Goal: Task Accomplishment & Management: Use online tool/utility

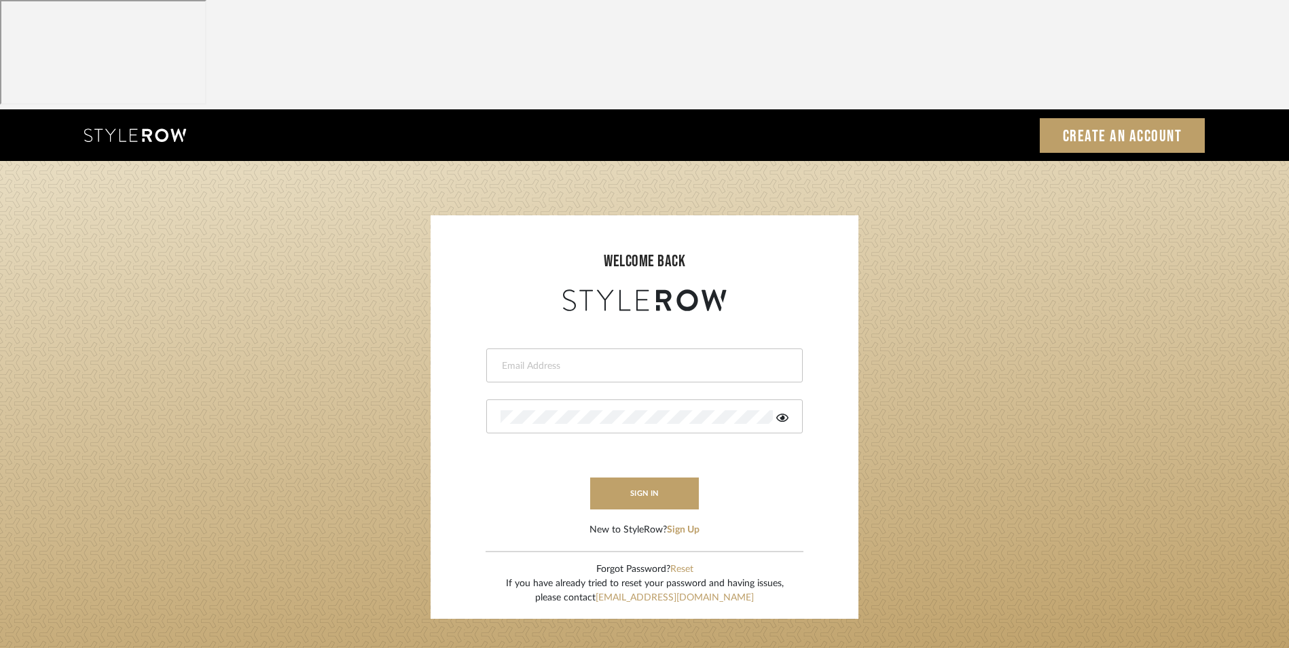
click at [575, 359] on input "email" at bounding box center [643, 366] width 285 height 14
type input "info@dmaestheticsdecor.com"
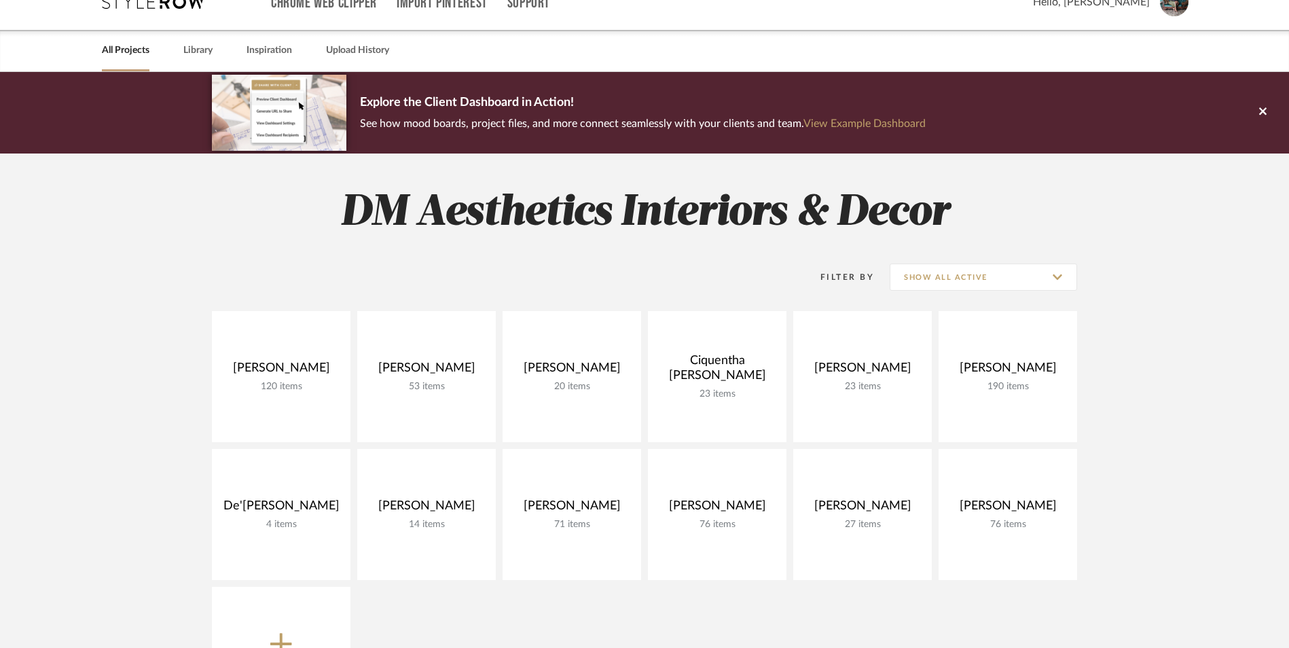
scroll to position [136, 0]
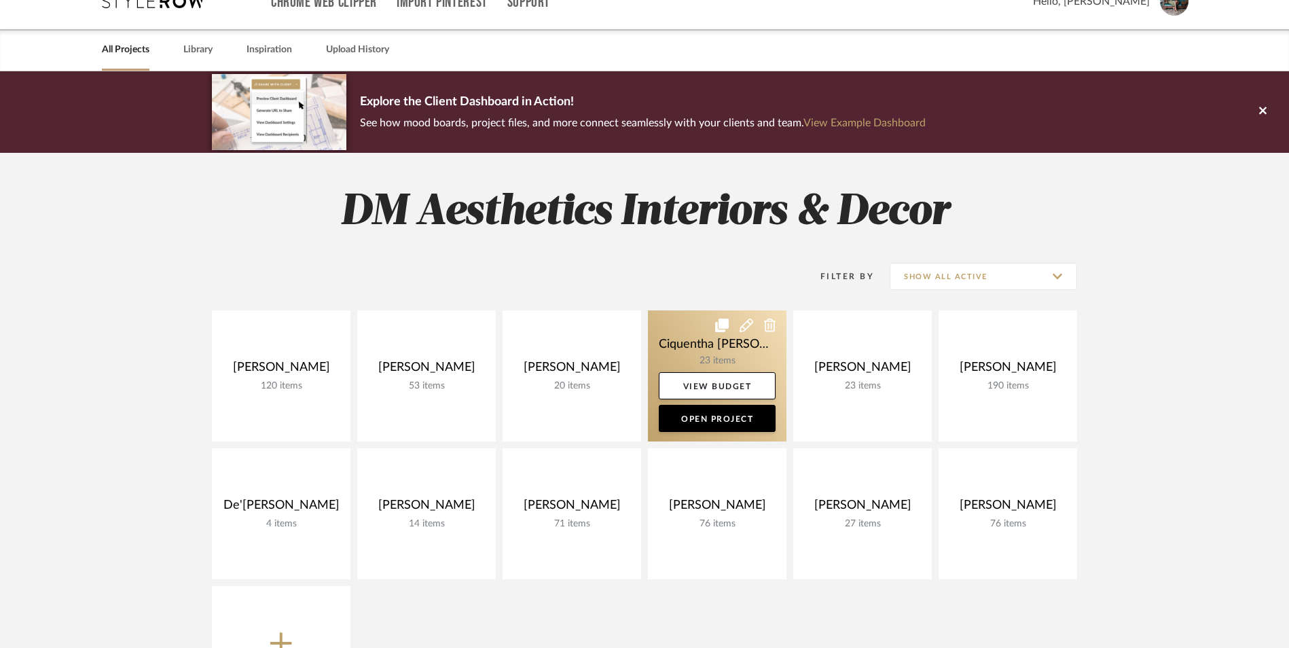
click at [769, 319] on icon at bounding box center [770, 326] width 12 height 14
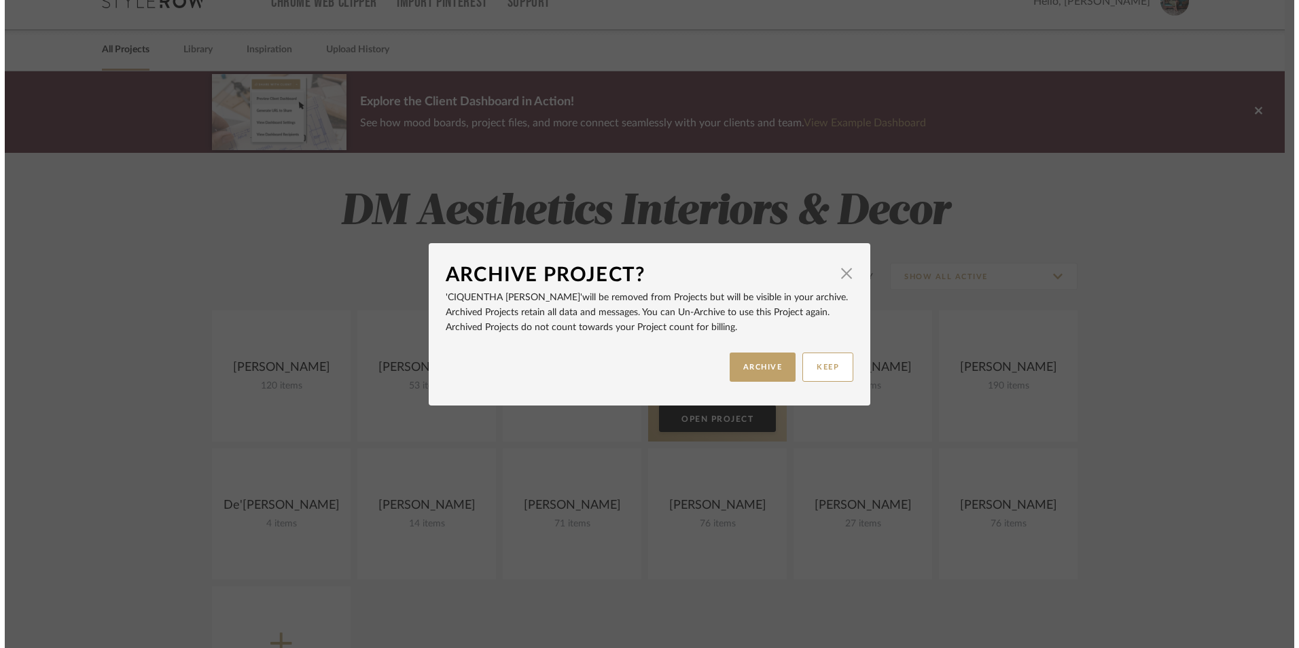
scroll to position [0, 0]
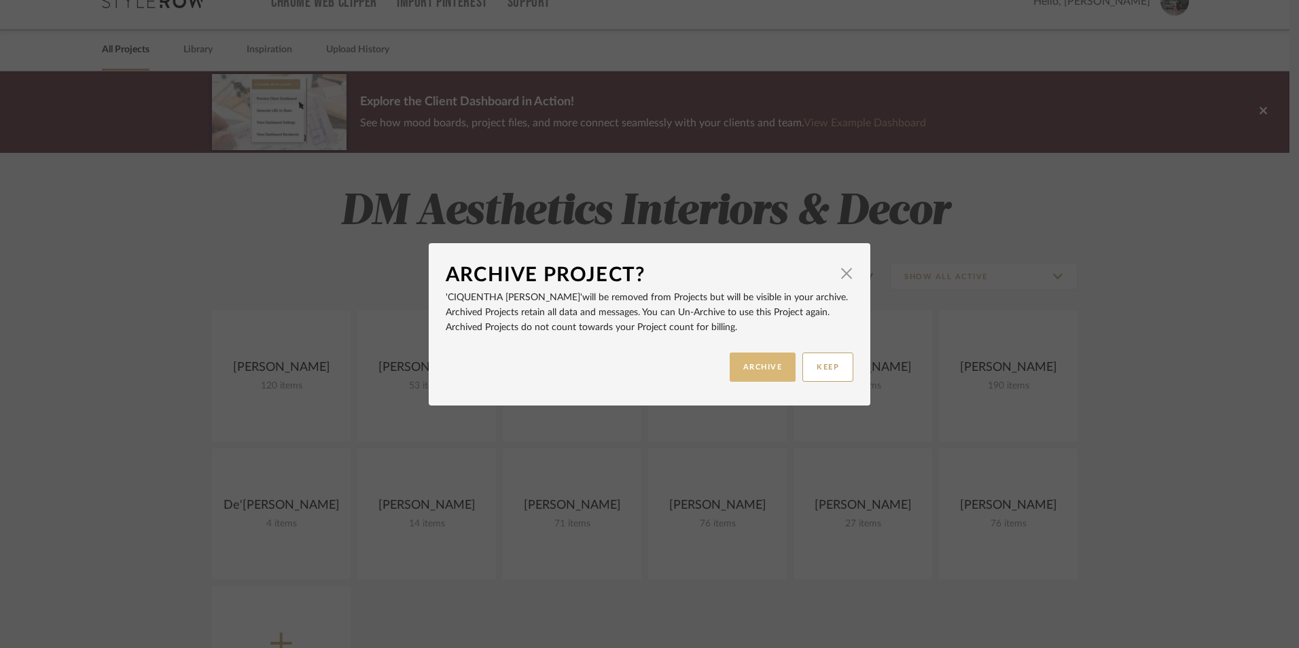
click at [777, 369] on button "ARCHIVE" at bounding box center [762, 366] width 67 height 29
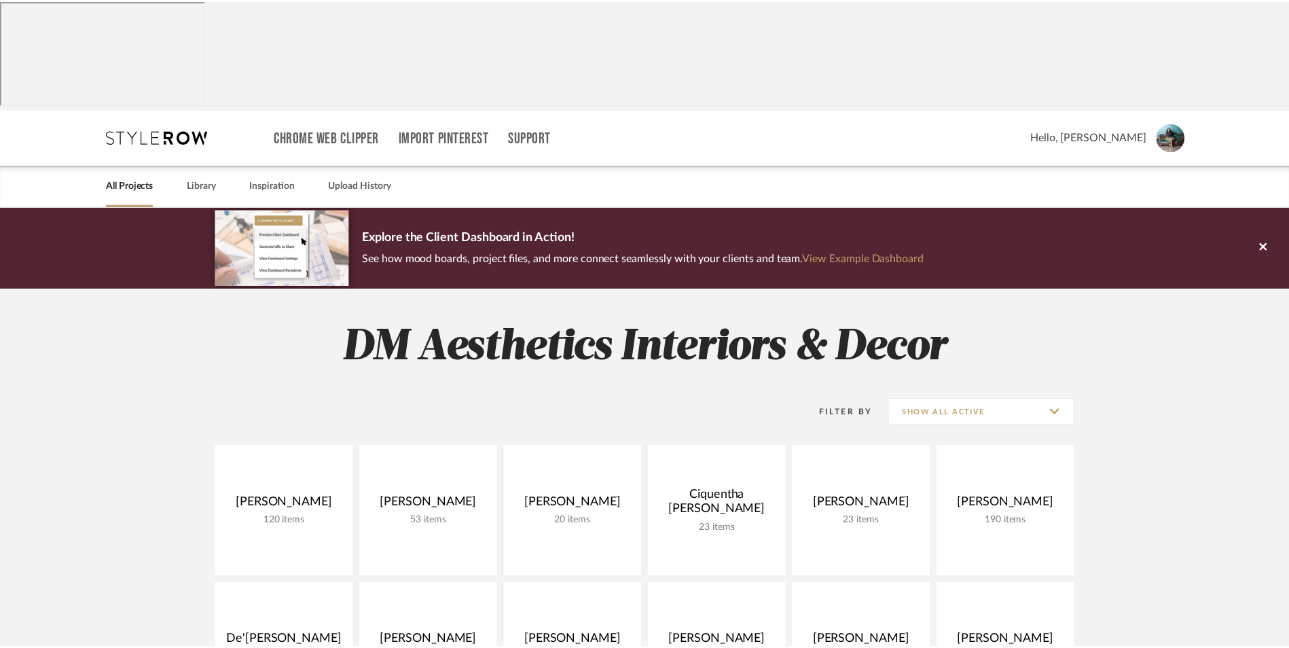
scroll to position [136, 0]
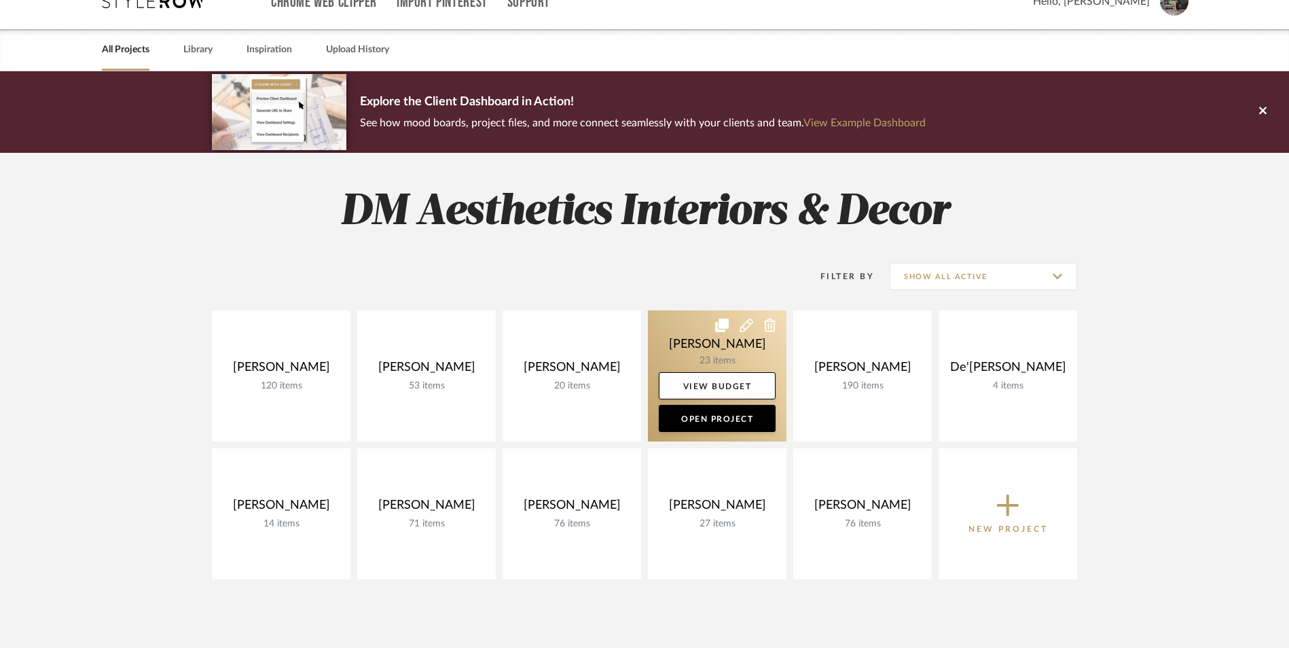
click at [763, 310] on link at bounding box center [717, 375] width 139 height 131
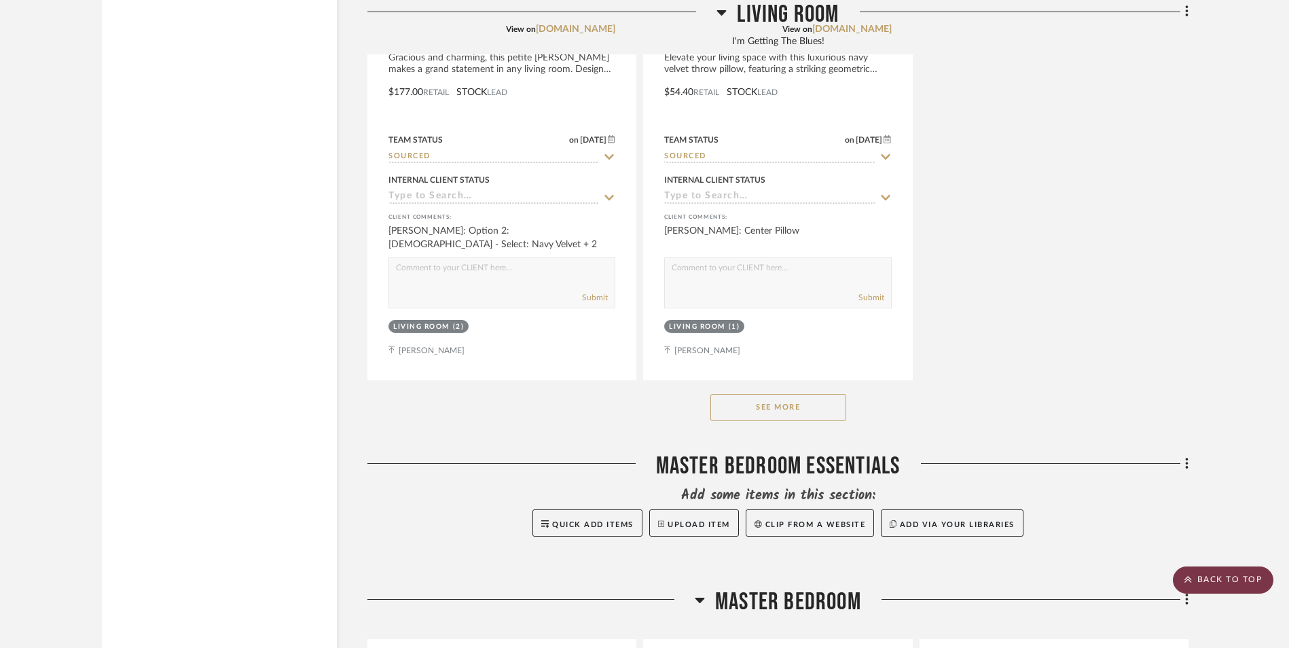
scroll to position [2649, 0]
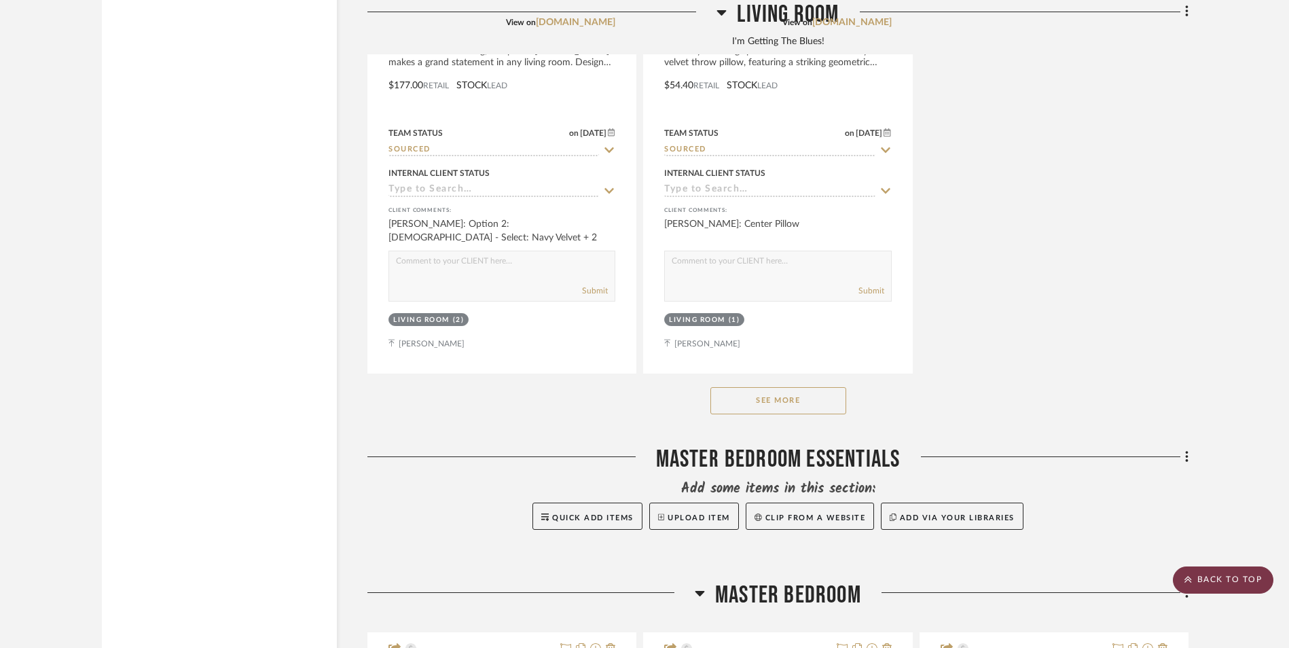
click at [1226, 585] on scroll-to-top-button "BACK TO TOP" at bounding box center [1223, 579] width 101 height 27
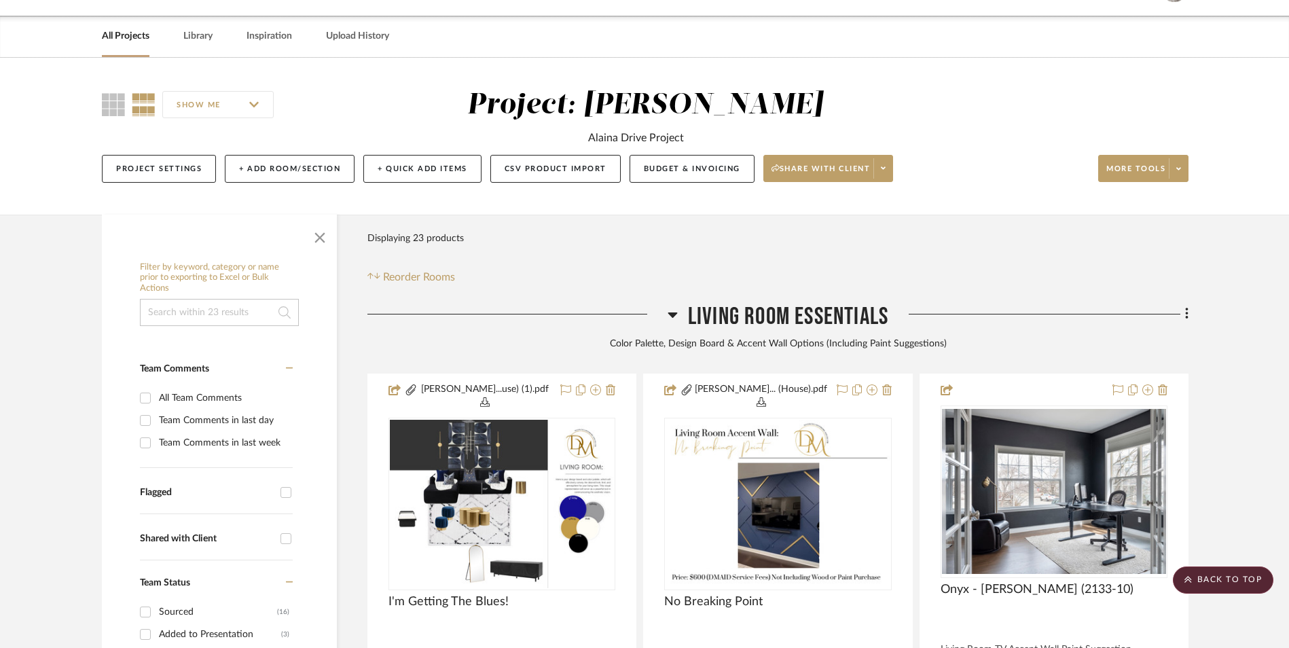
scroll to position [0, 0]
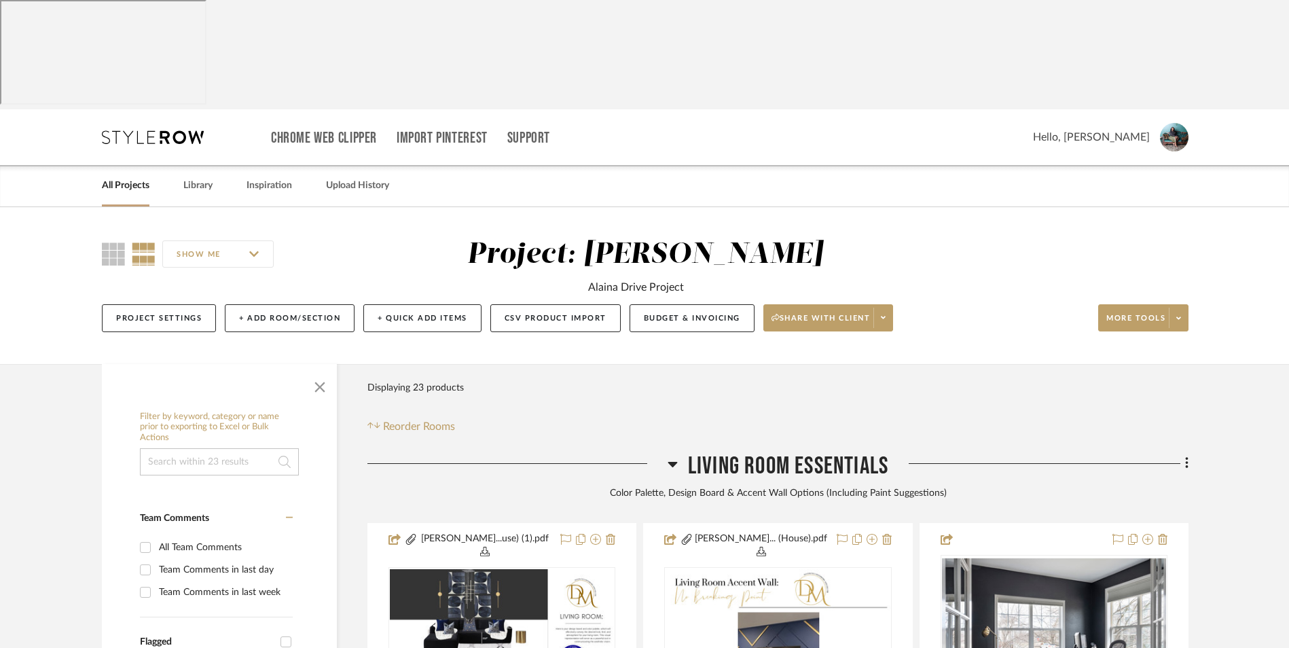
drag, startPoint x: 129, startPoint y: 80, endPoint x: 224, endPoint y: 111, distance: 100.1
click at [129, 177] on link "All Projects" at bounding box center [126, 186] width 48 height 18
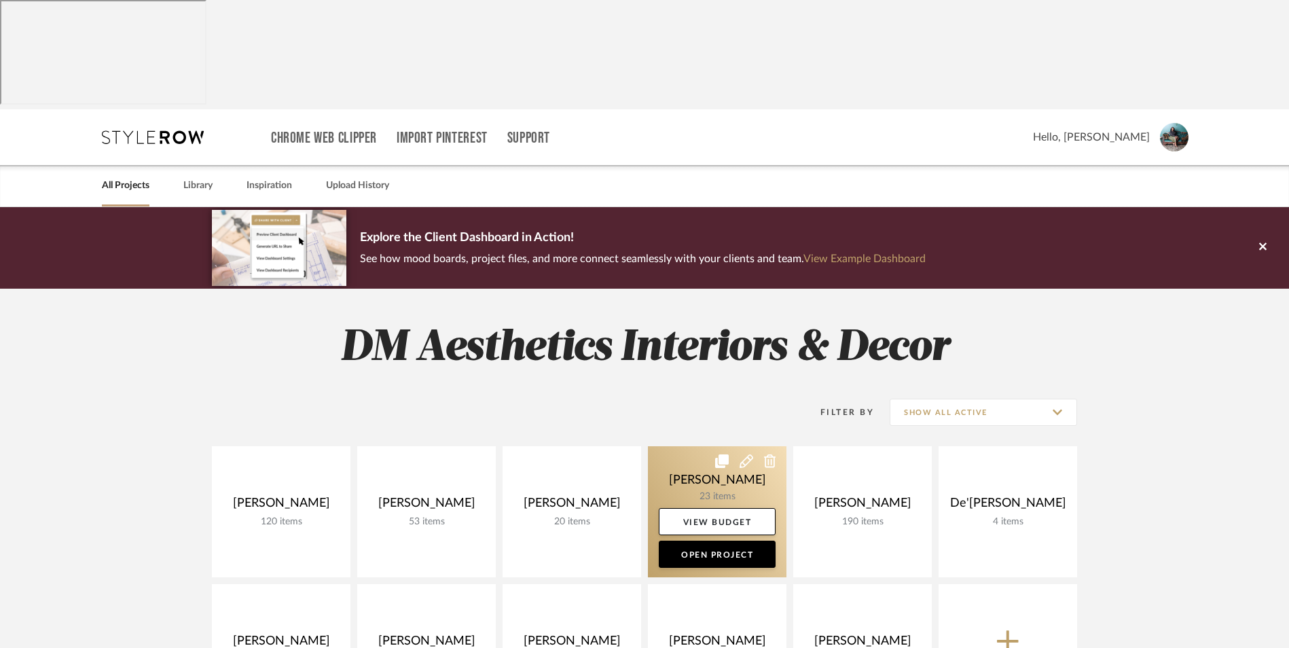
click at [774, 454] on icon at bounding box center [770, 461] width 12 height 14
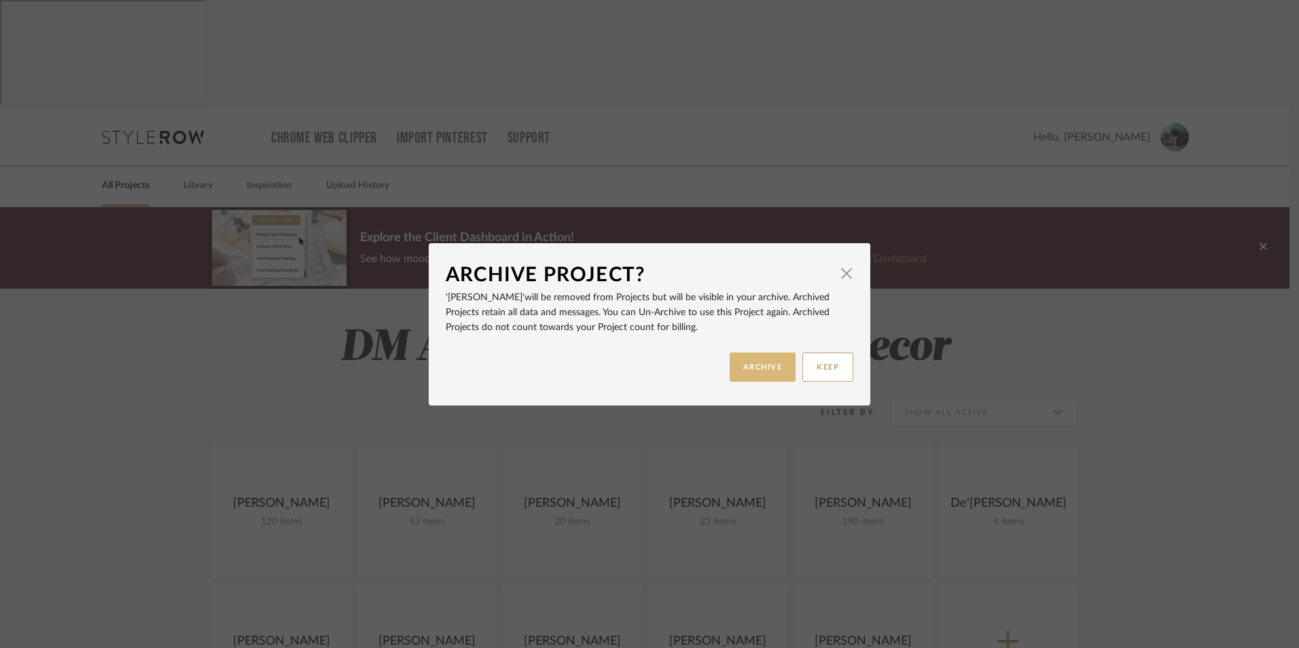
click at [775, 369] on button "ARCHIVE" at bounding box center [762, 366] width 67 height 29
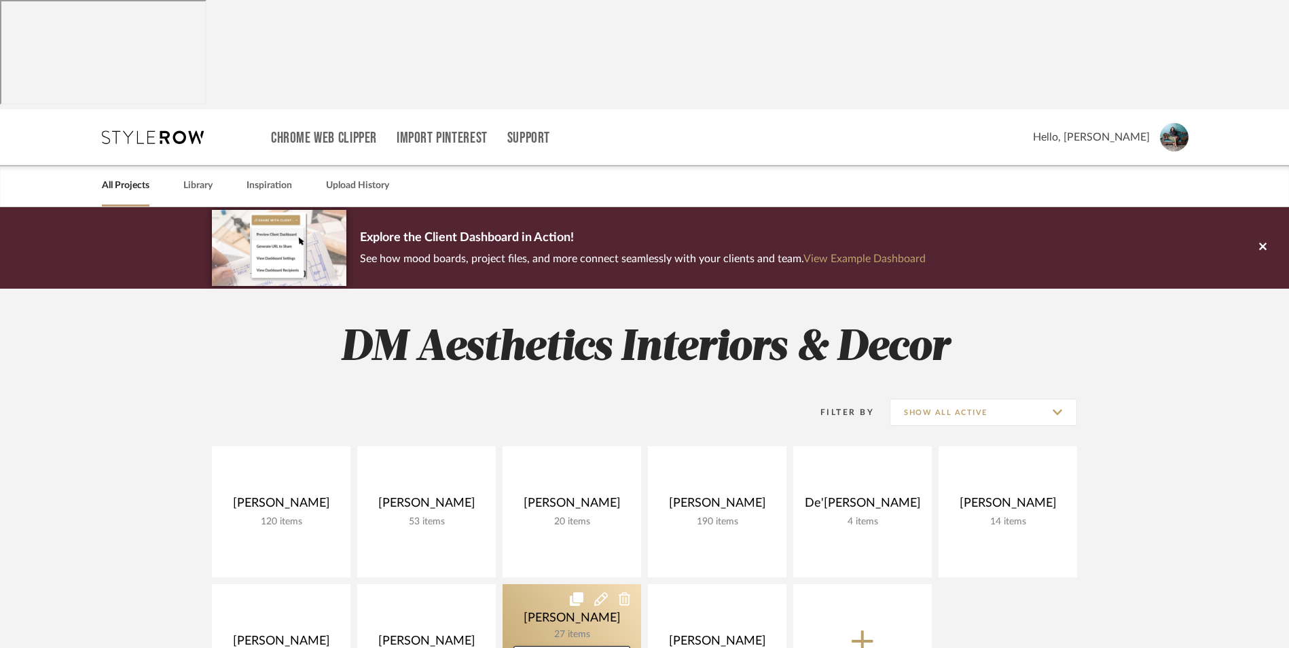
click at [602, 584] on link at bounding box center [572, 649] width 139 height 131
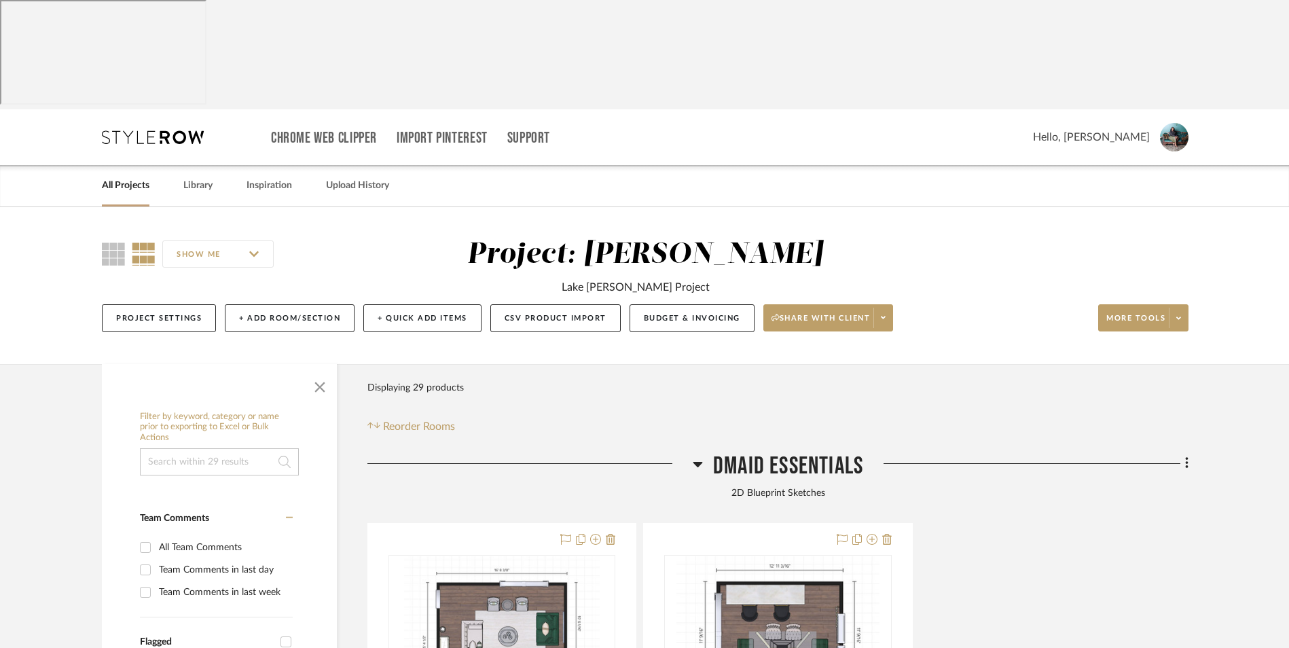
click at [699, 456] on icon at bounding box center [698, 464] width 10 height 16
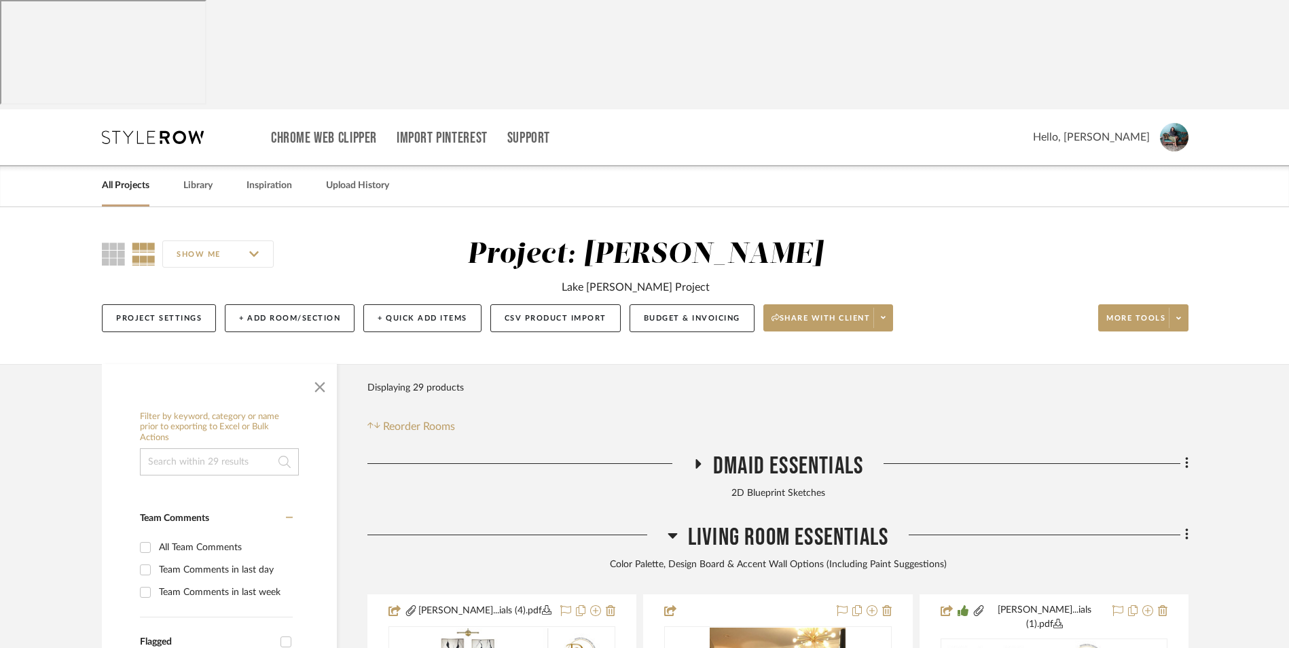
click at [675, 527] on icon at bounding box center [673, 535] width 10 height 16
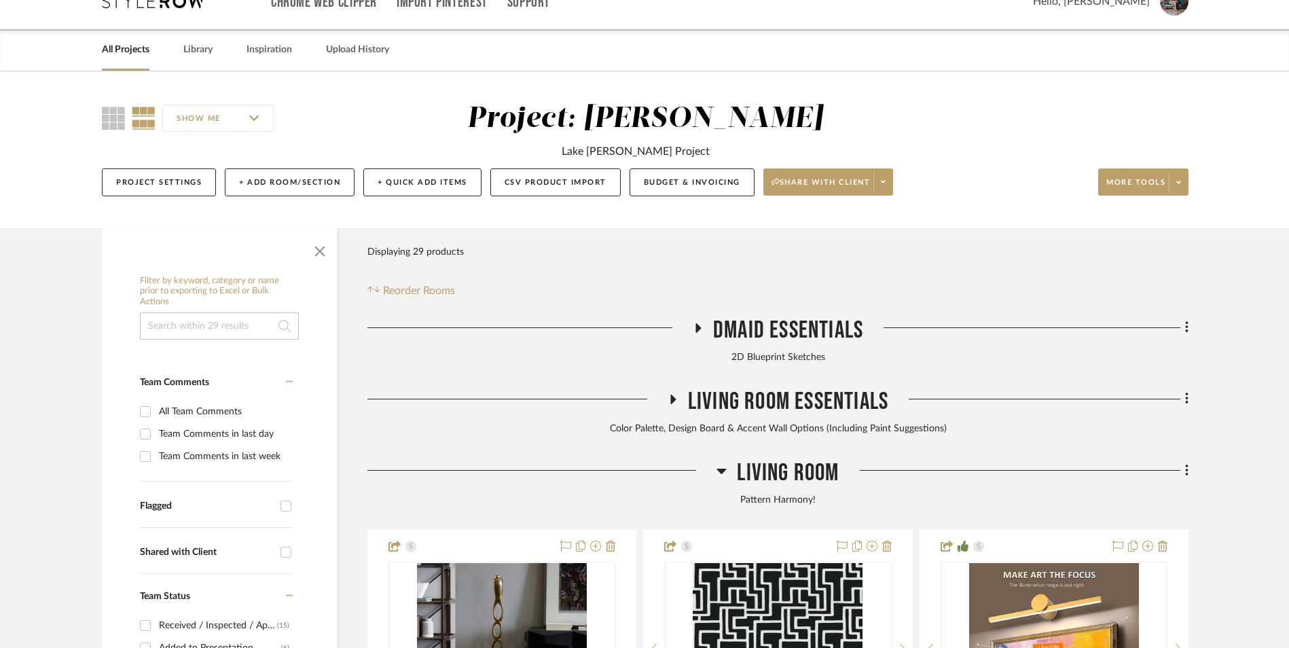
scroll to position [204, 0]
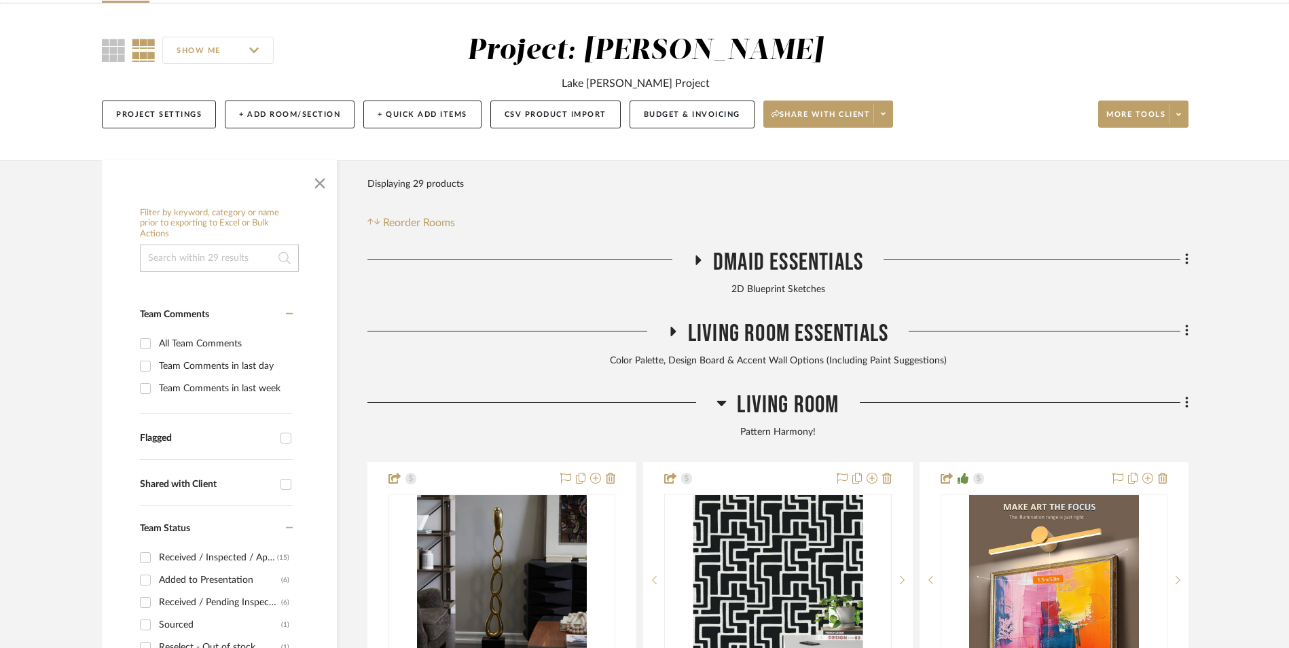
click at [725, 395] on icon at bounding box center [722, 403] width 10 height 16
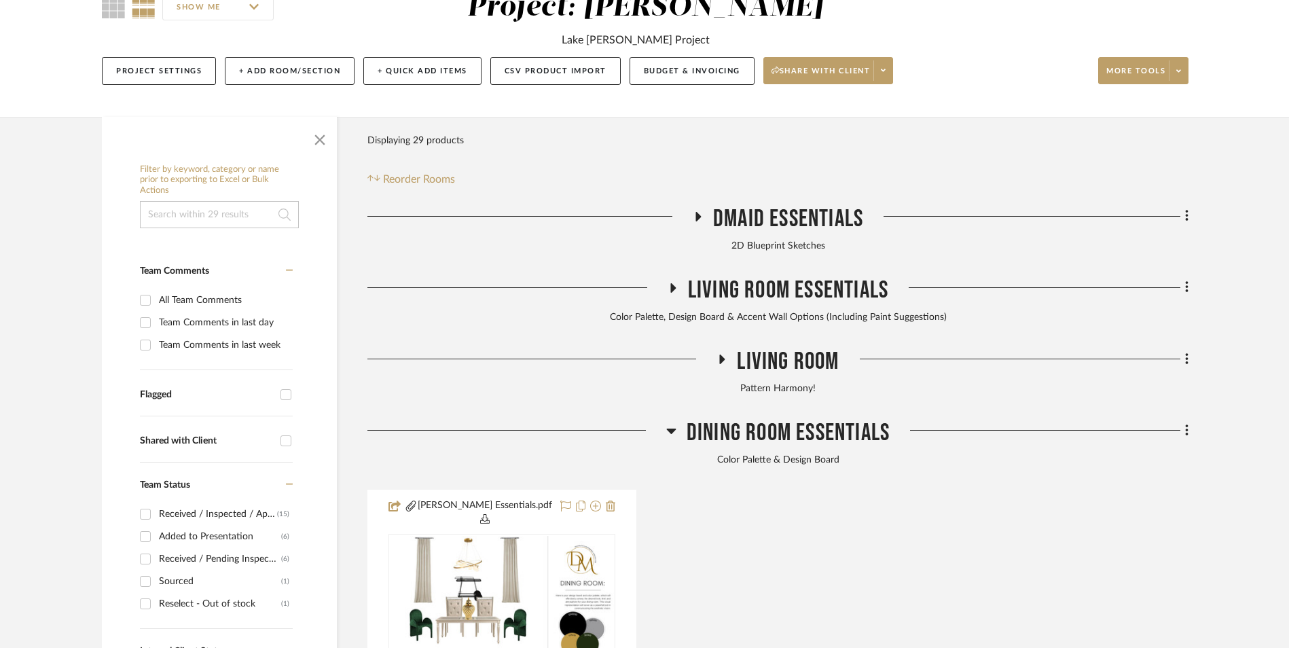
scroll to position [272, 0]
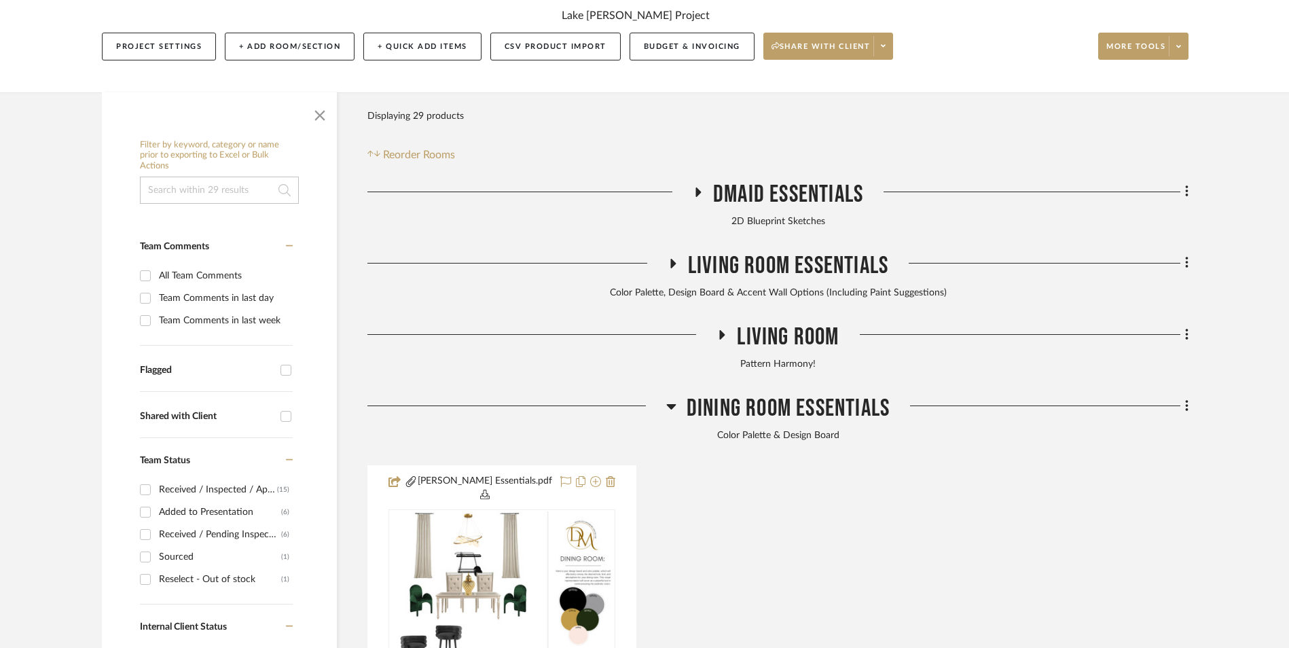
click at [669, 398] on icon at bounding box center [671, 406] width 10 height 16
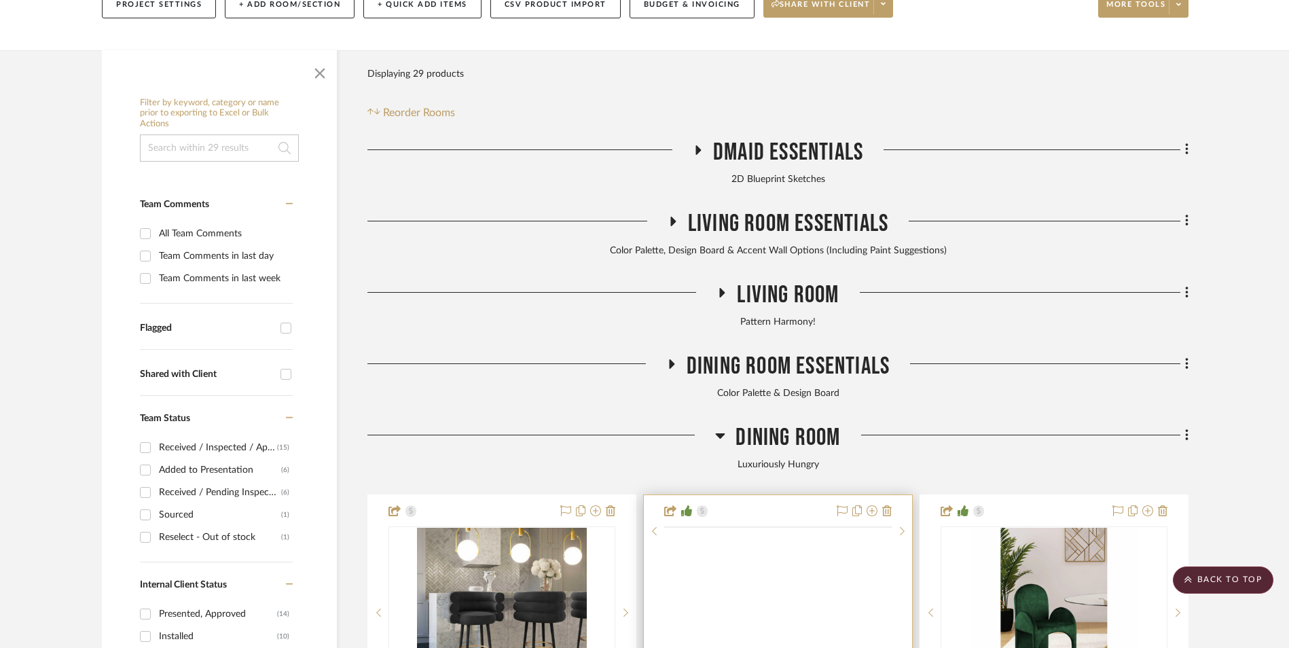
scroll to position [408, 0]
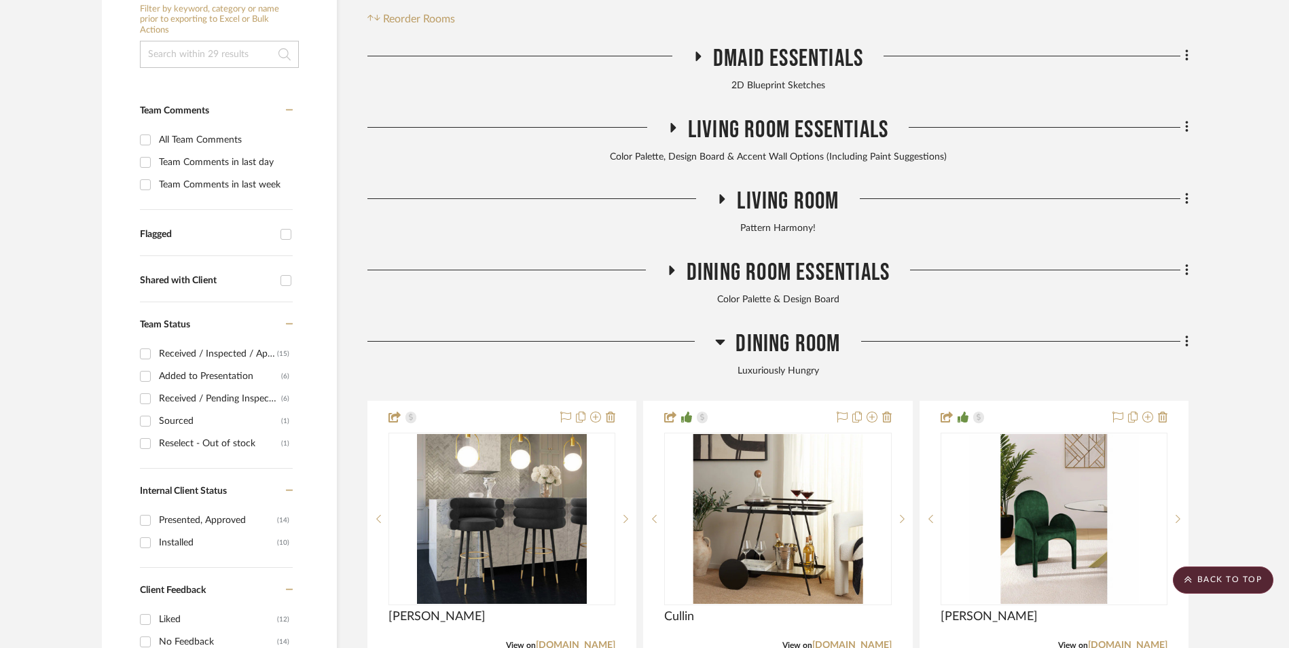
click at [719, 340] on icon at bounding box center [721, 342] width 10 height 5
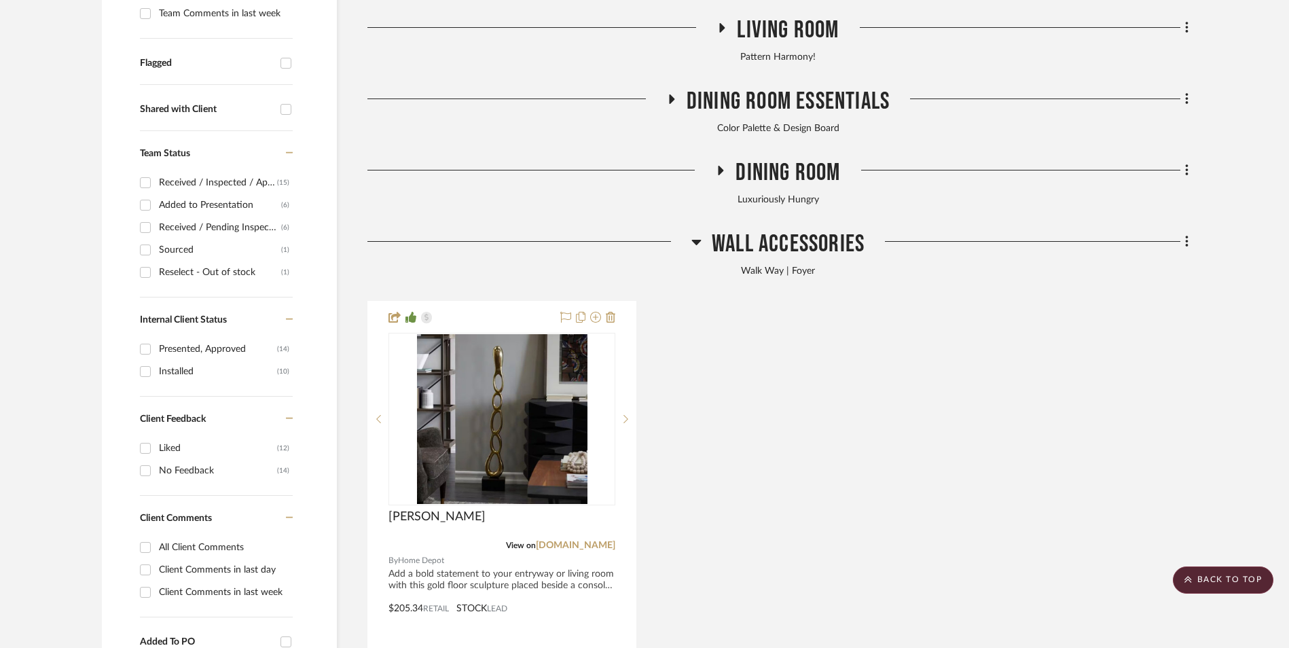
scroll to position [543, 0]
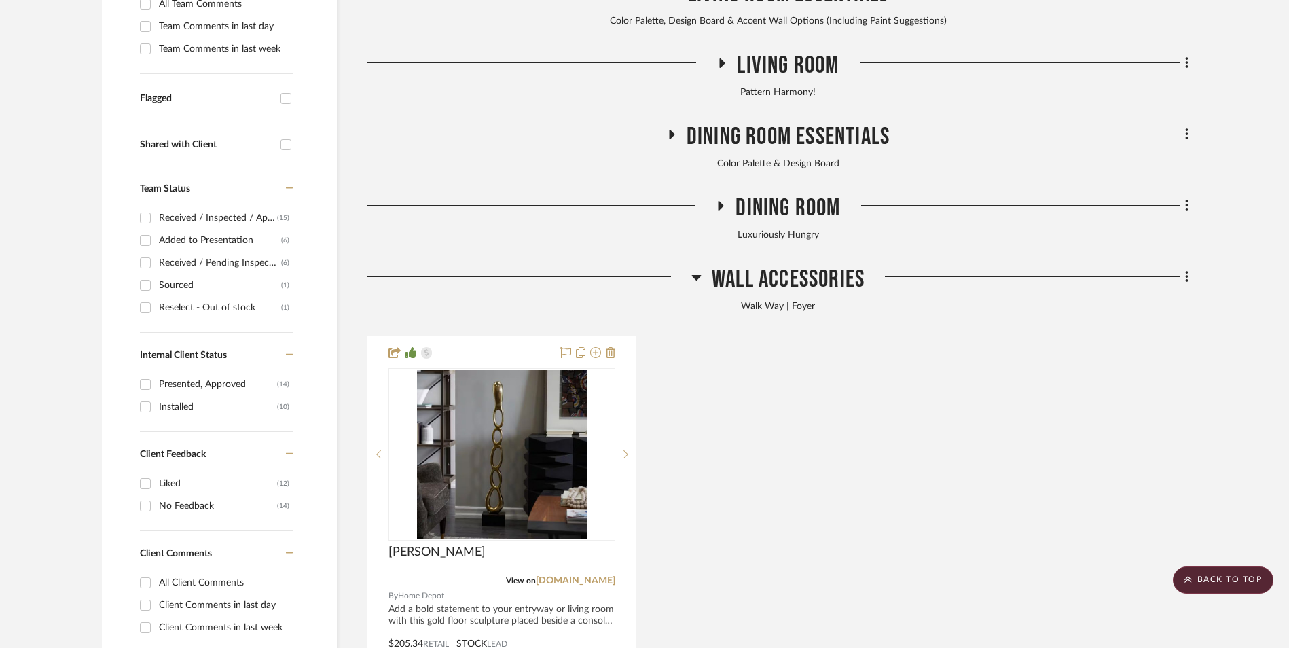
click at [698, 275] on icon at bounding box center [696, 277] width 10 height 5
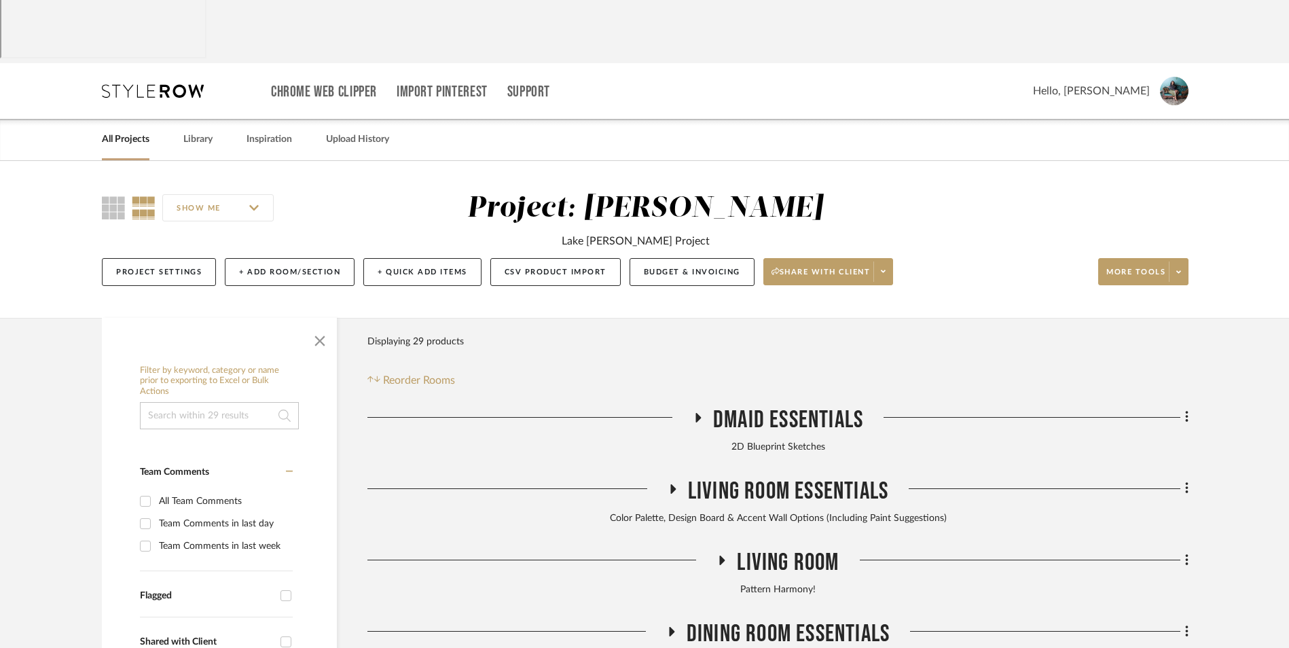
scroll to position [136, 0]
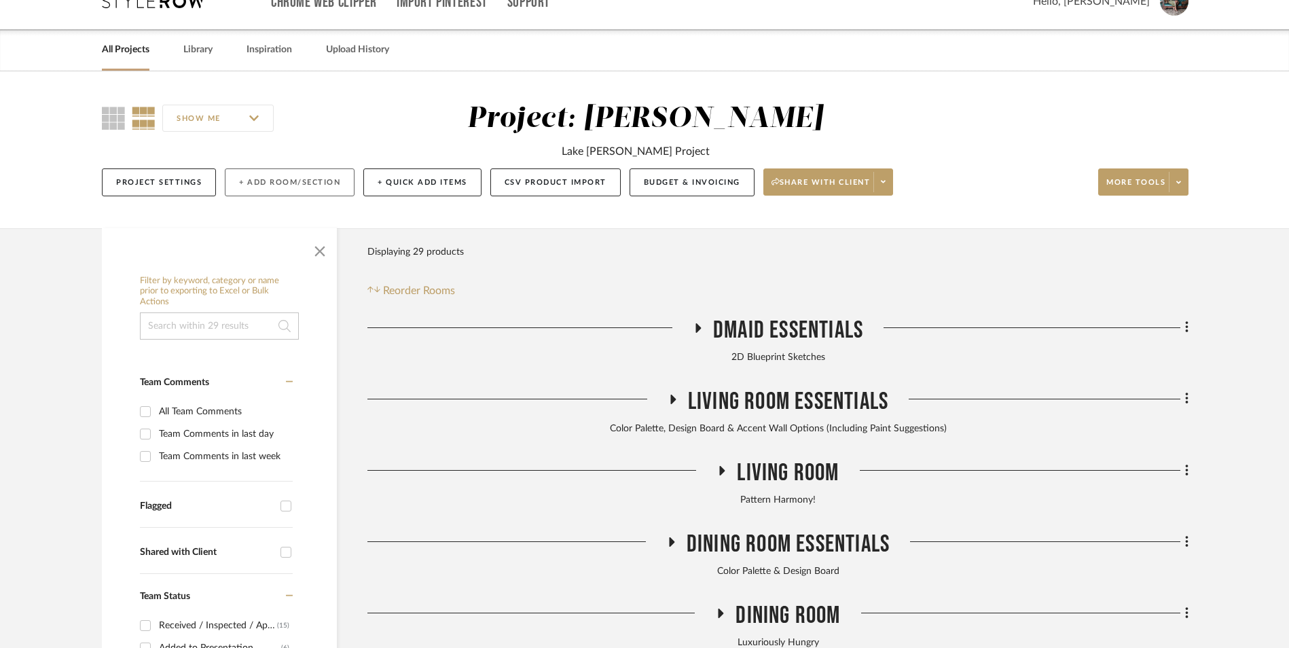
click at [304, 168] on button "+ Add Room/Section" at bounding box center [290, 182] width 130 height 28
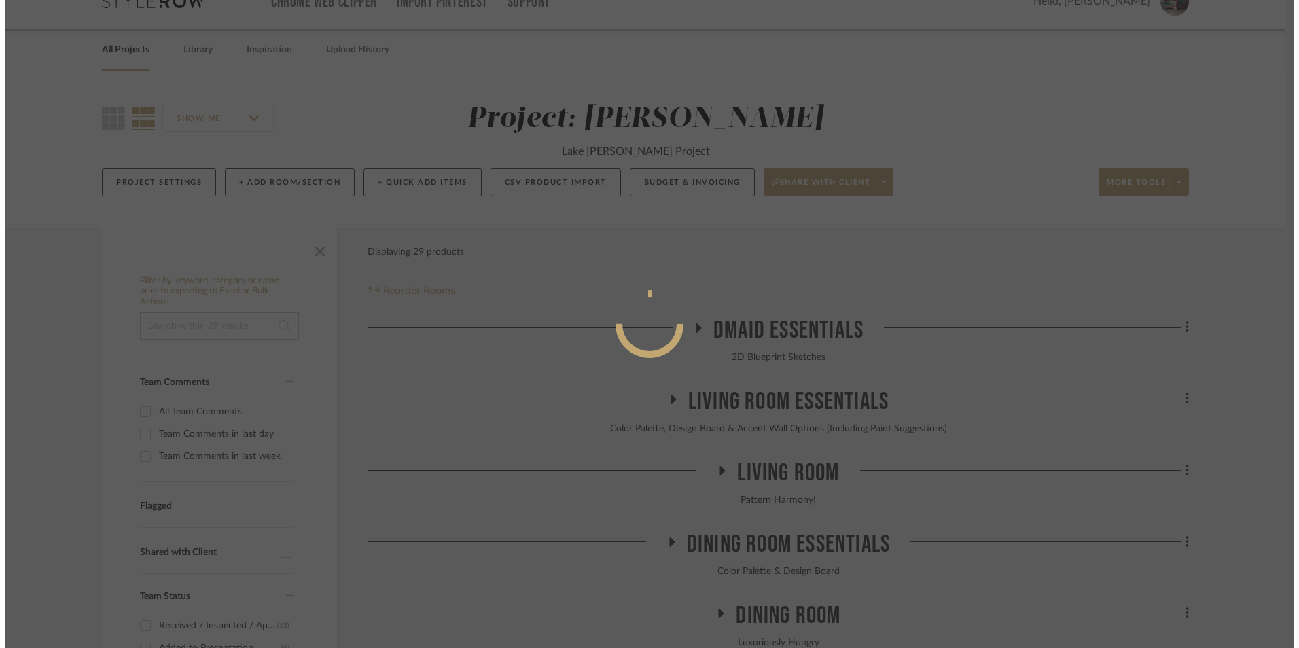
scroll to position [0, 0]
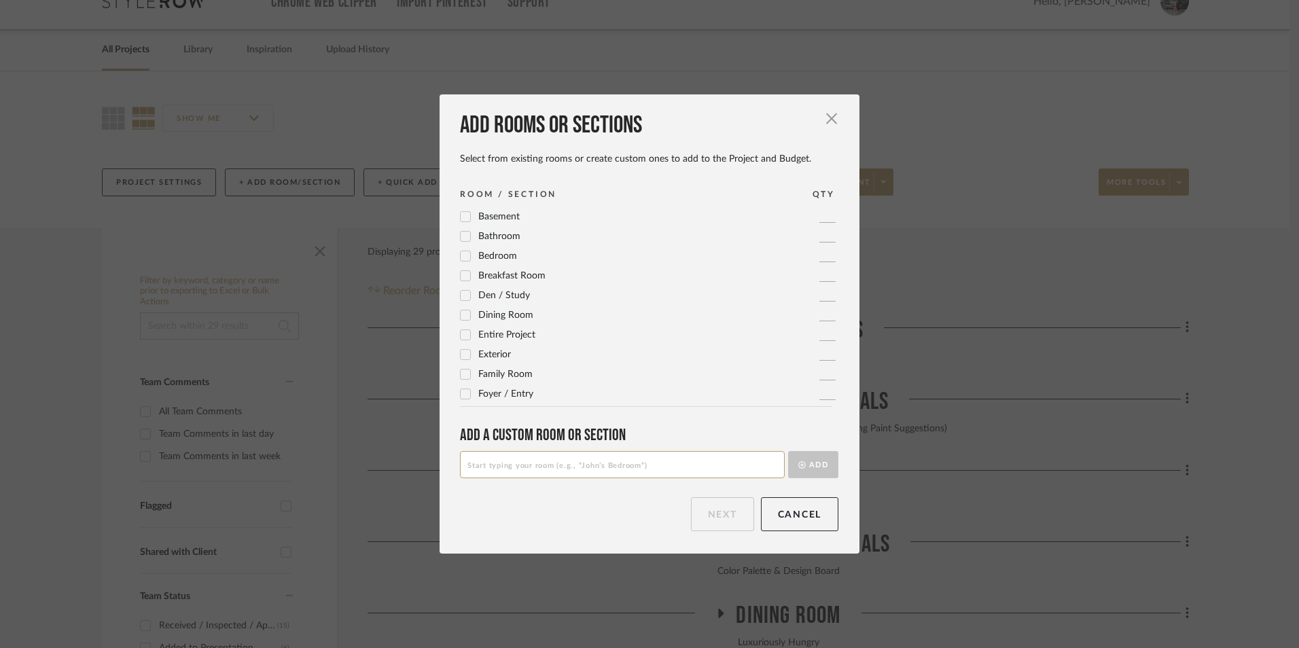
click at [547, 466] on input at bounding box center [622, 464] width 325 height 27
type input "Foyer Essentials"
click at [788, 451] on button "Add" at bounding box center [813, 464] width 50 height 27
type input "Foyer"
click at [788, 451] on button "Add" at bounding box center [813, 464] width 50 height 27
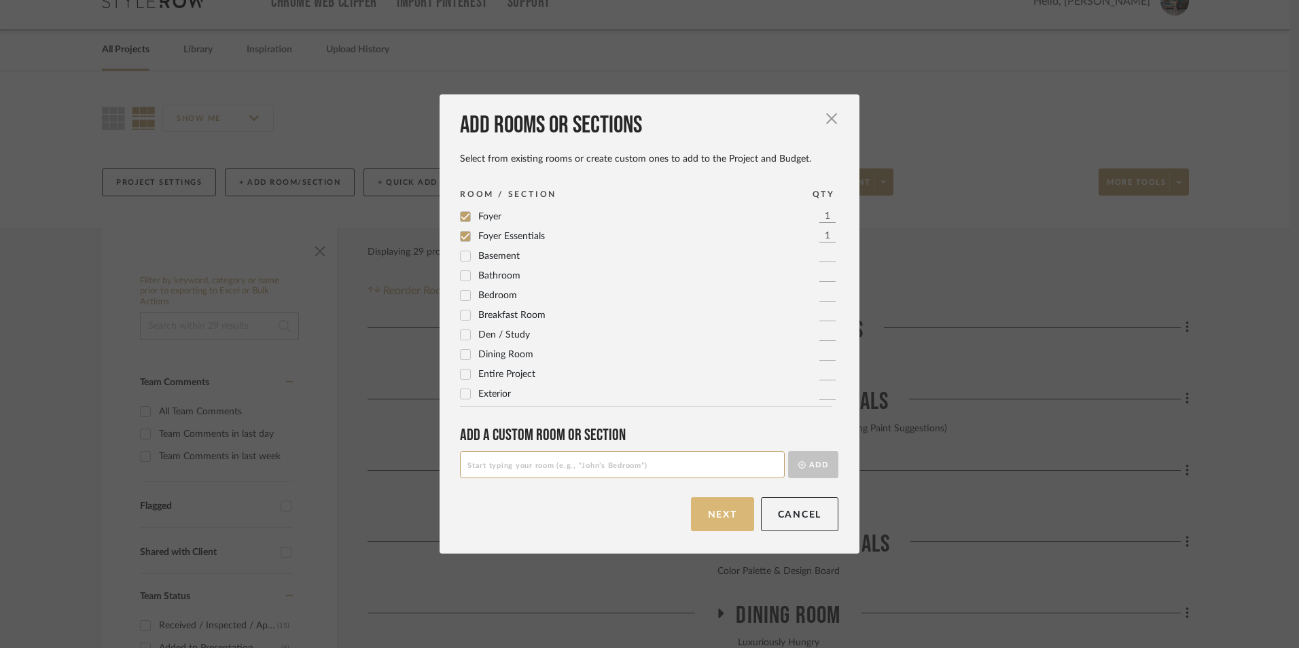
drag, startPoint x: 729, startPoint y: 505, endPoint x: 849, endPoint y: 499, distance: 119.7
click at [732, 505] on button "Next" at bounding box center [722, 514] width 63 height 34
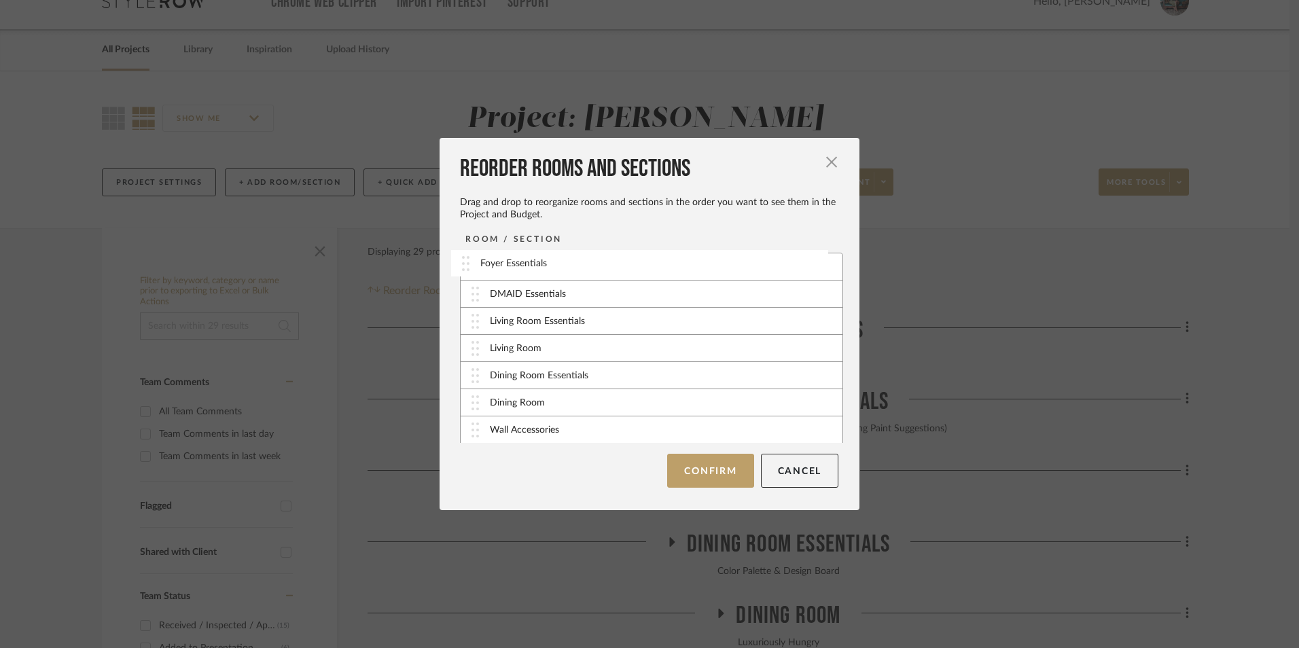
drag, startPoint x: 467, startPoint y: 430, endPoint x: 462, endPoint y: 264, distance: 165.8
drag, startPoint x: 469, startPoint y: 270, endPoint x: 465, endPoint y: 296, distance: 26.1
drag, startPoint x: 472, startPoint y: 426, endPoint x: 474, endPoint y: 291, distance: 134.5
click at [715, 473] on button "Confirm" at bounding box center [710, 471] width 86 height 34
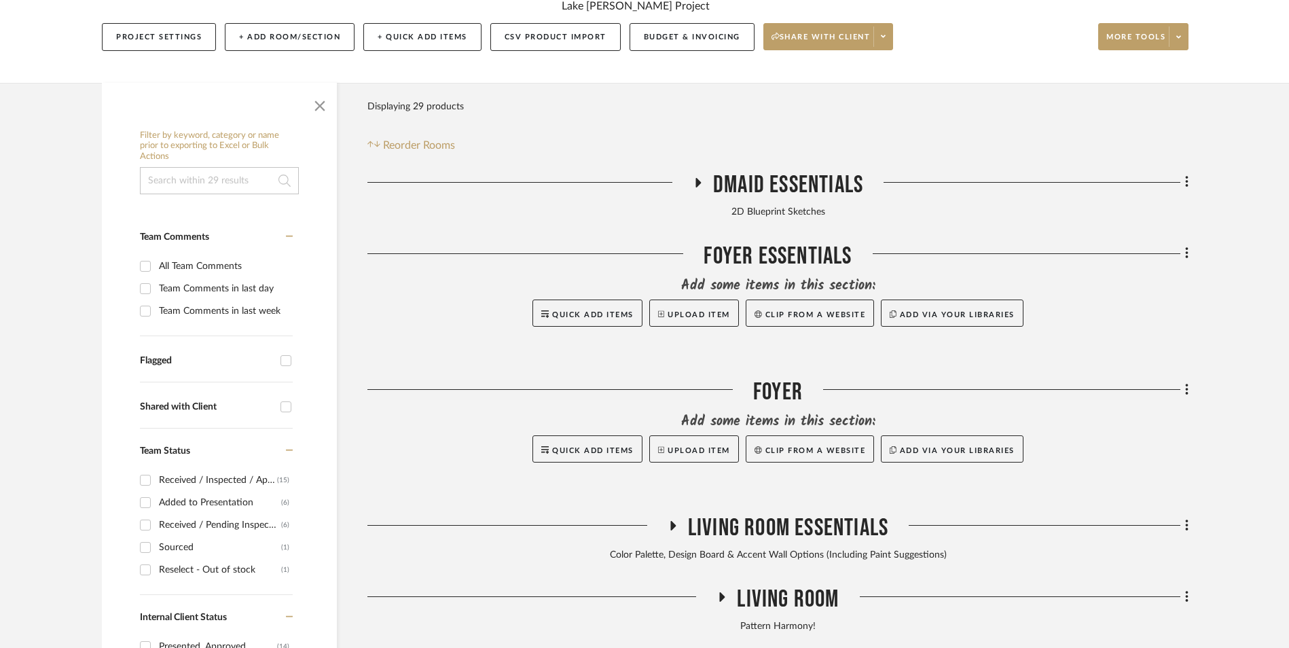
scroll to position [340, 0]
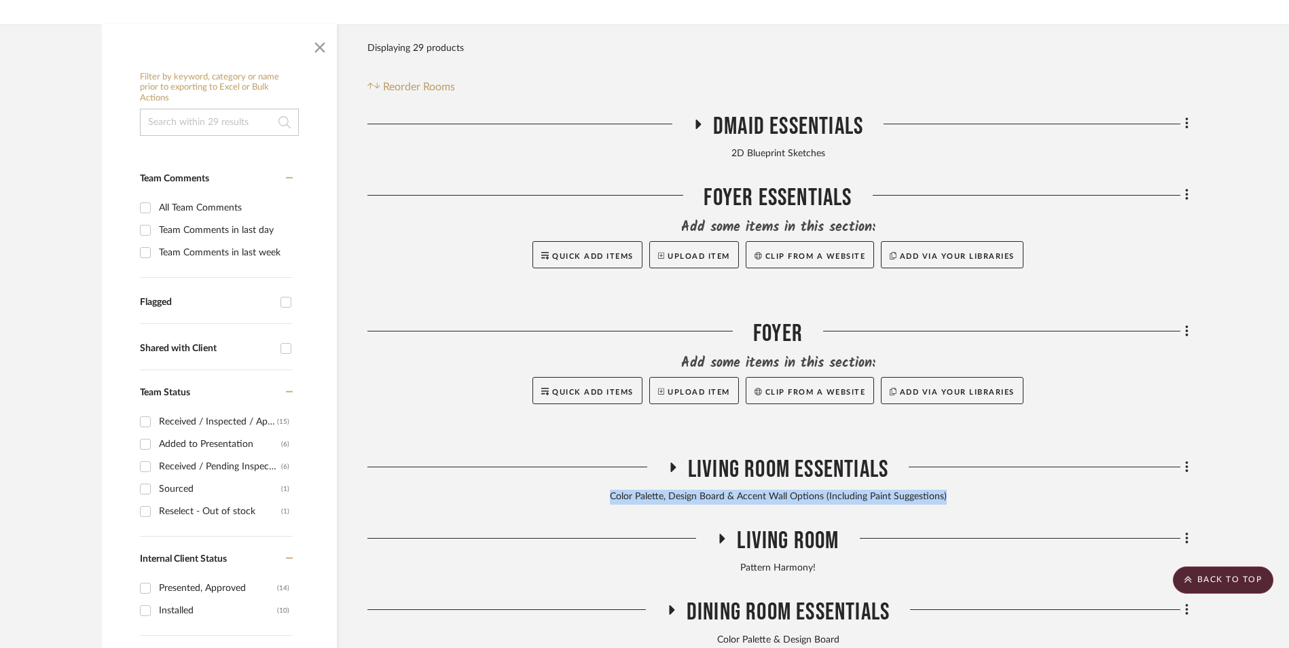
drag, startPoint x: 945, startPoint y: 387, endPoint x: 613, endPoint y: 390, distance: 332.1
click at [613, 490] on div "Color Palette, Design Board & Accent Wall Options (Including Paint Suggestions)" at bounding box center [777, 497] width 821 height 15
copy div "Color Palette, Design Board & Accent Wall Options (Including Paint Suggestions)"
click at [1187, 189] on icon at bounding box center [1186, 195] width 3 height 12
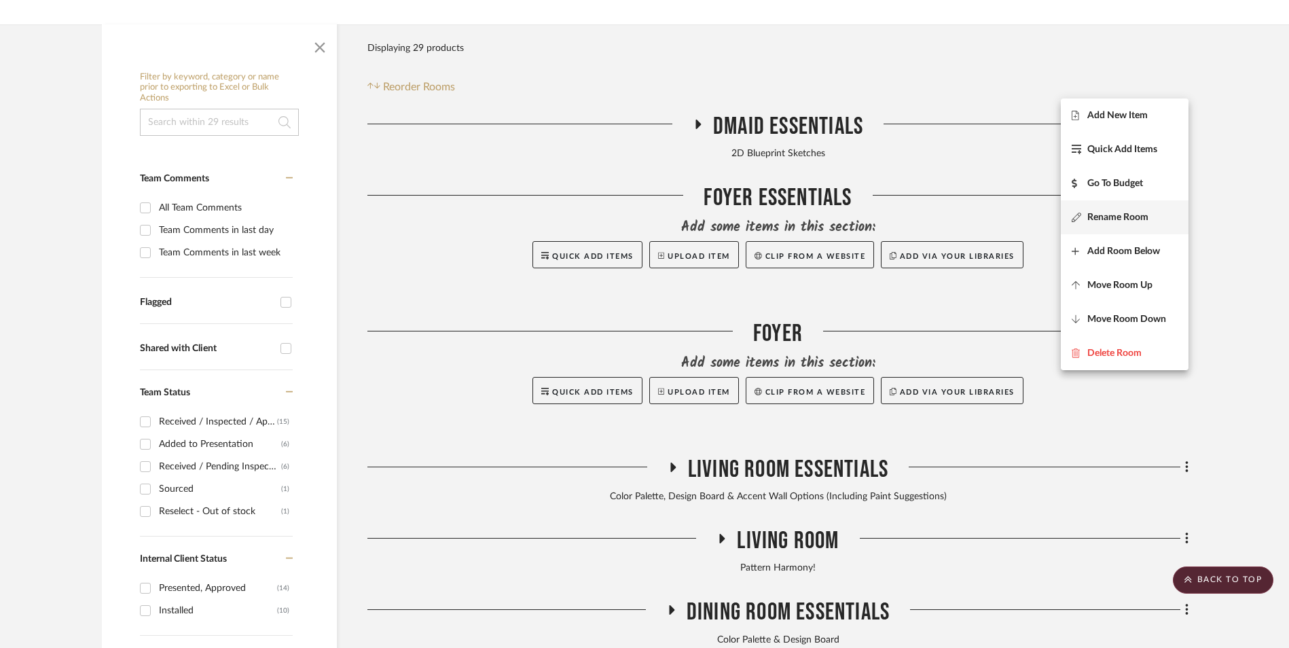
click at [1125, 216] on span "Rename Room" at bounding box center [1117, 217] width 61 height 12
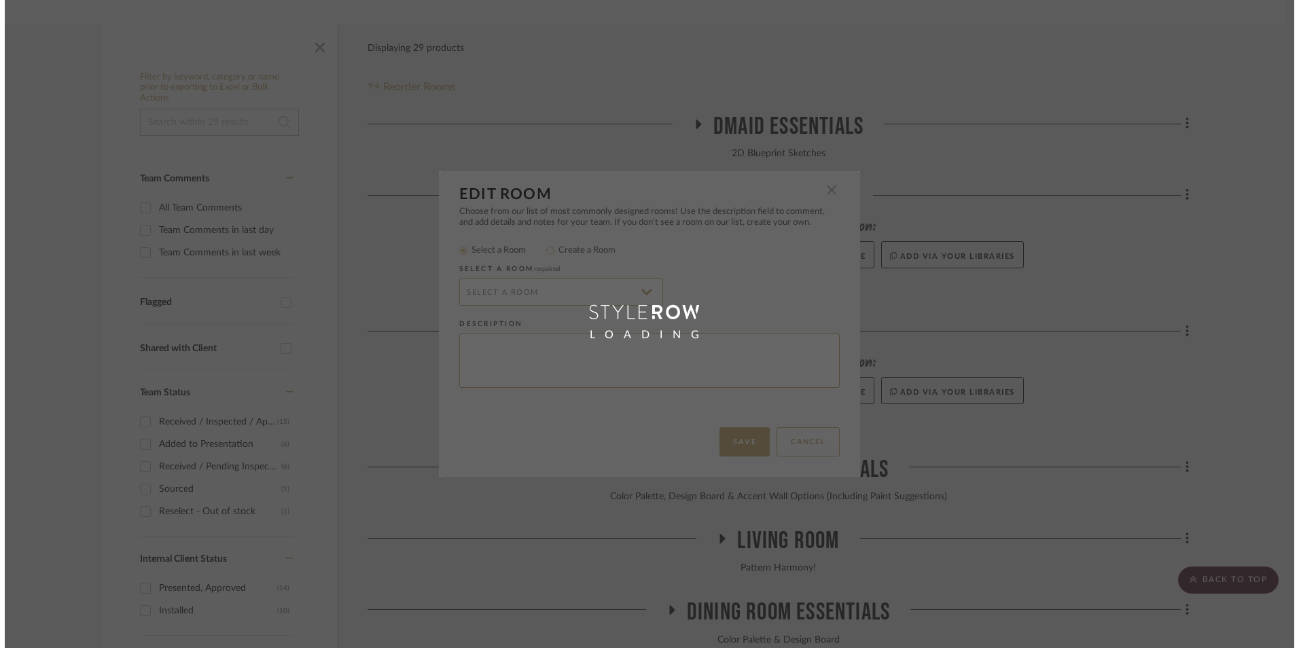
scroll to position [0, 0]
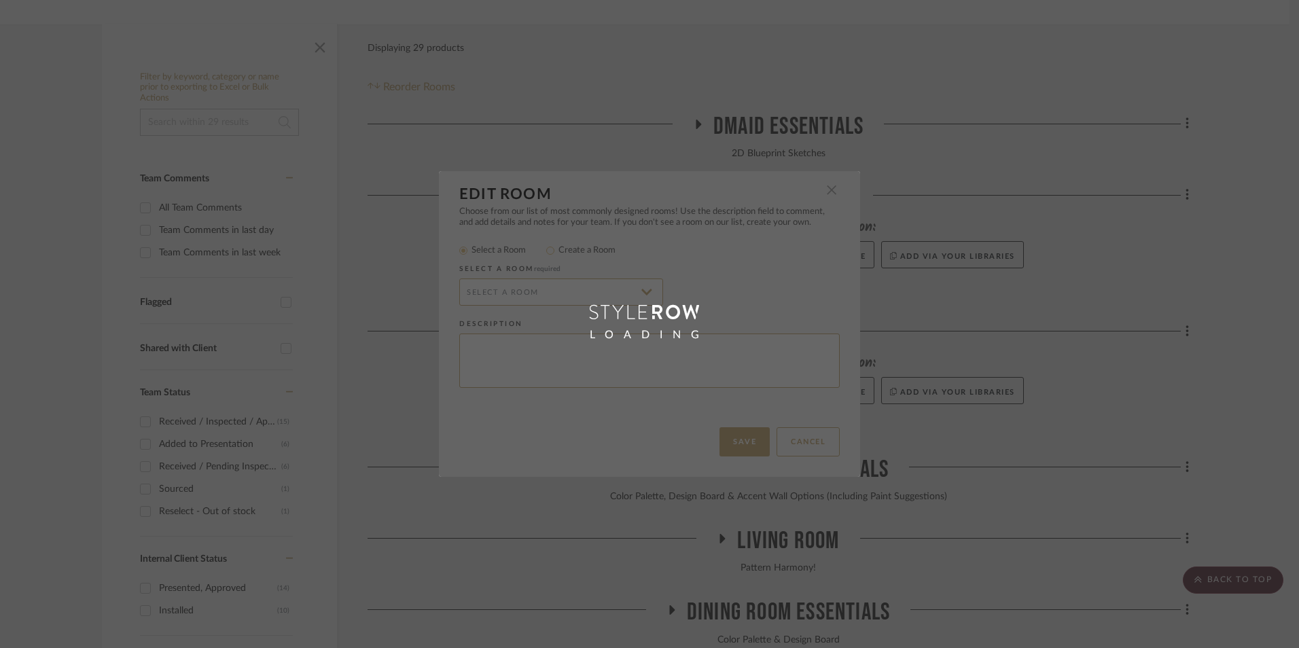
radio input "false"
radio input "true"
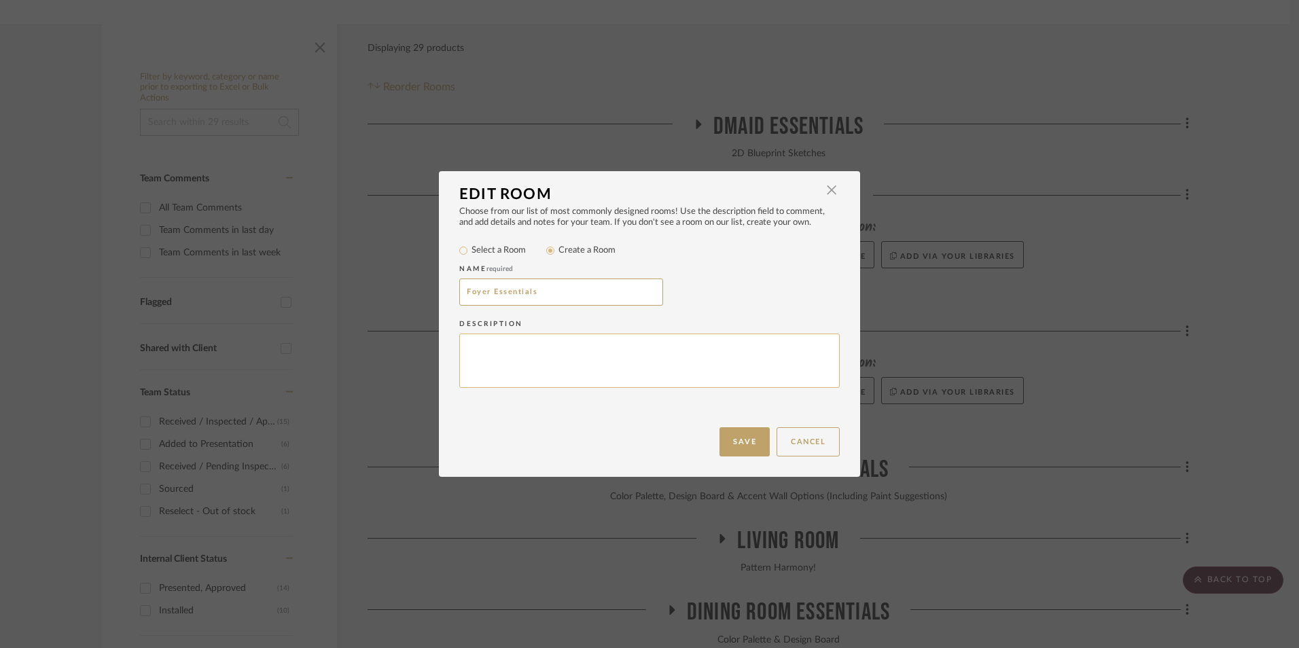
click at [621, 374] on textarea at bounding box center [649, 360] width 380 height 55
paste textarea "Color Palette, Design Board & Accent Wall Options (Including Paint Suggestions)"
type textarea "Color Palette, Design Board & Accent Wall Options (Including Paint Suggestions)"
click at [737, 437] on button "Save" at bounding box center [744, 441] width 50 height 29
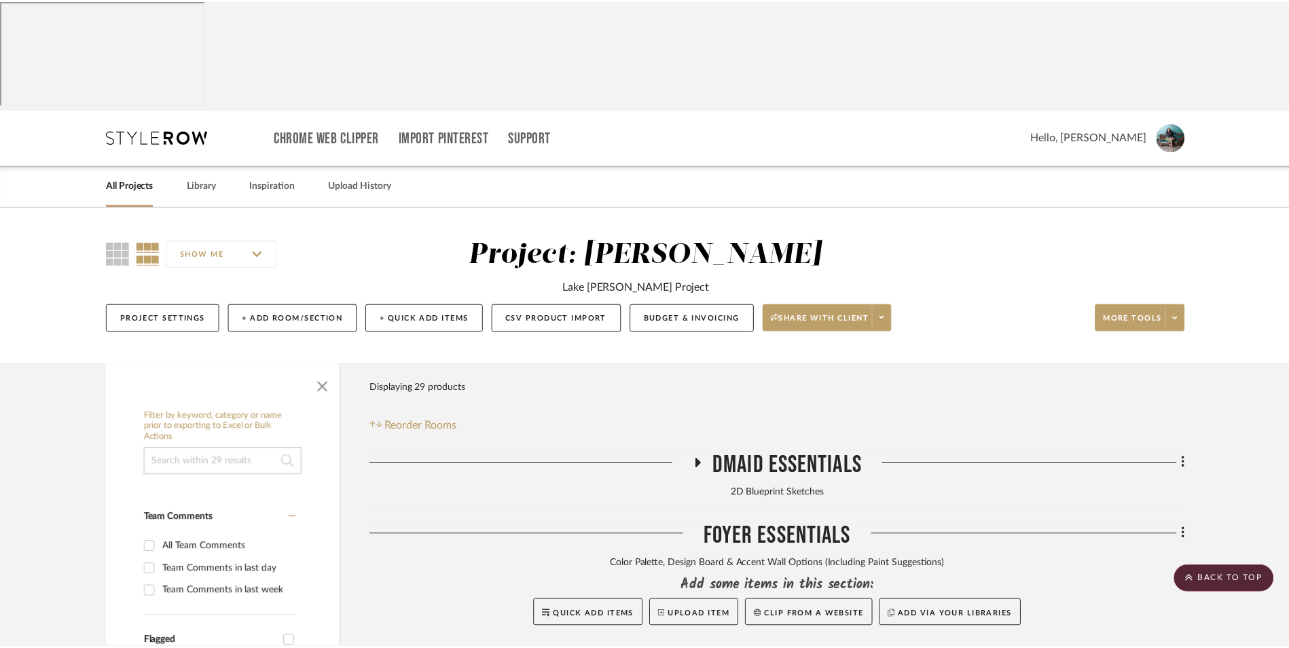
scroll to position [340, 0]
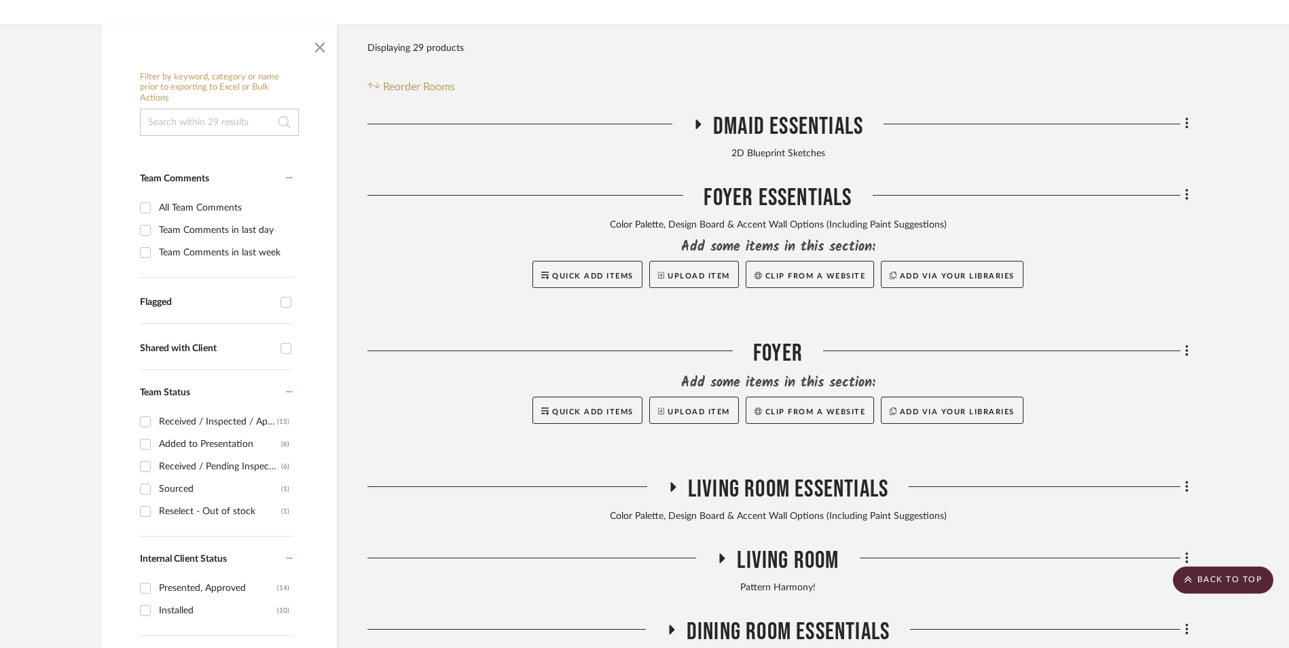
click at [1185, 344] on icon at bounding box center [1187, 351] width 4 height 15
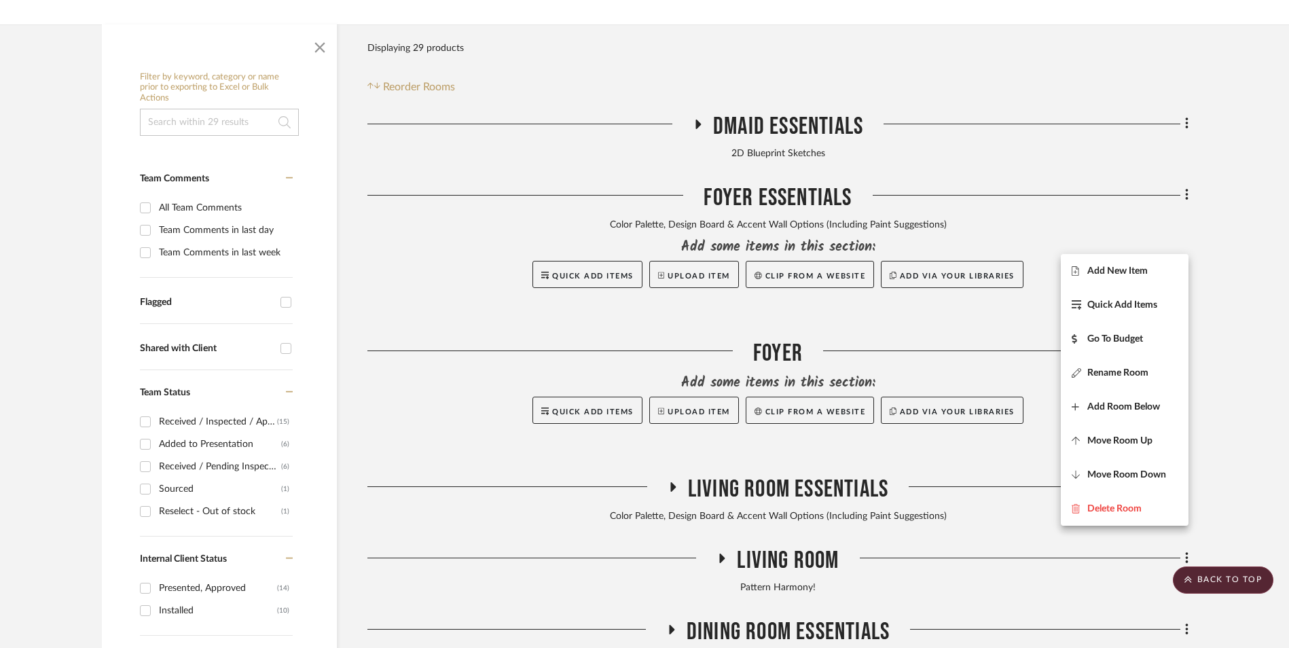
click at [1129, 270] on span "Add New Item" at bounding box center [1117, 271] width 60 height 12
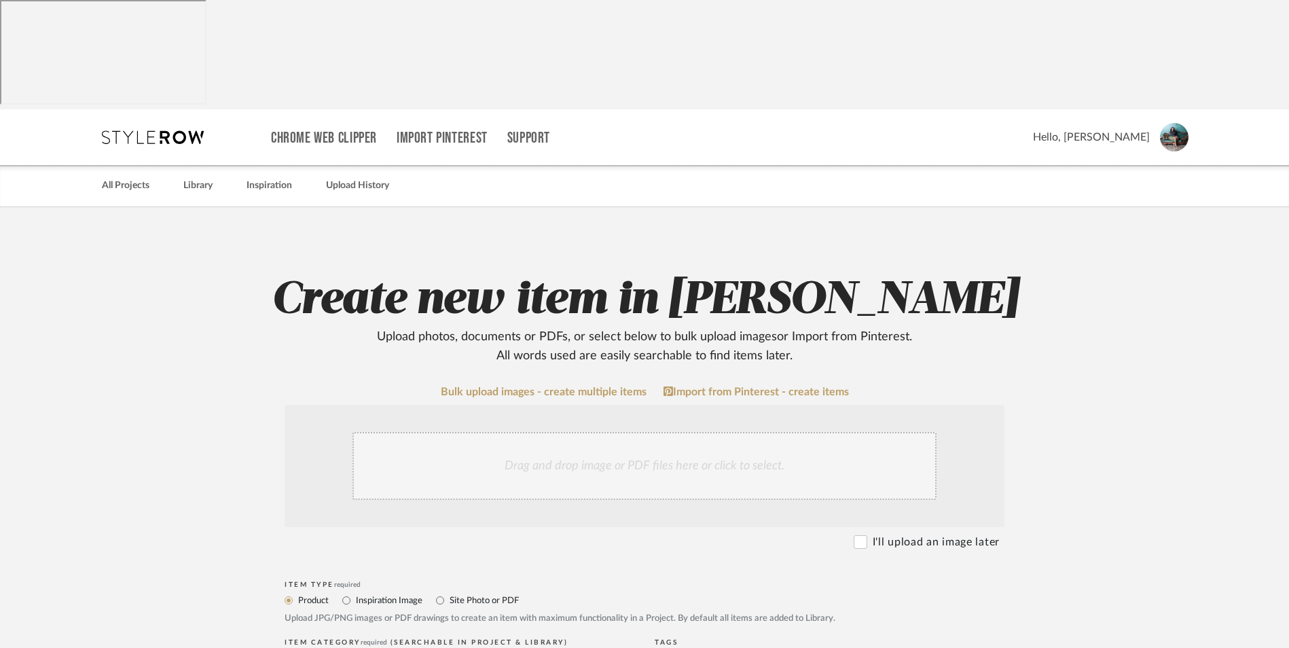
click at [526, 432] on div "Drag and drop image or PDF files here or click to select." at bounding box center [644, 466] width 584 height 68
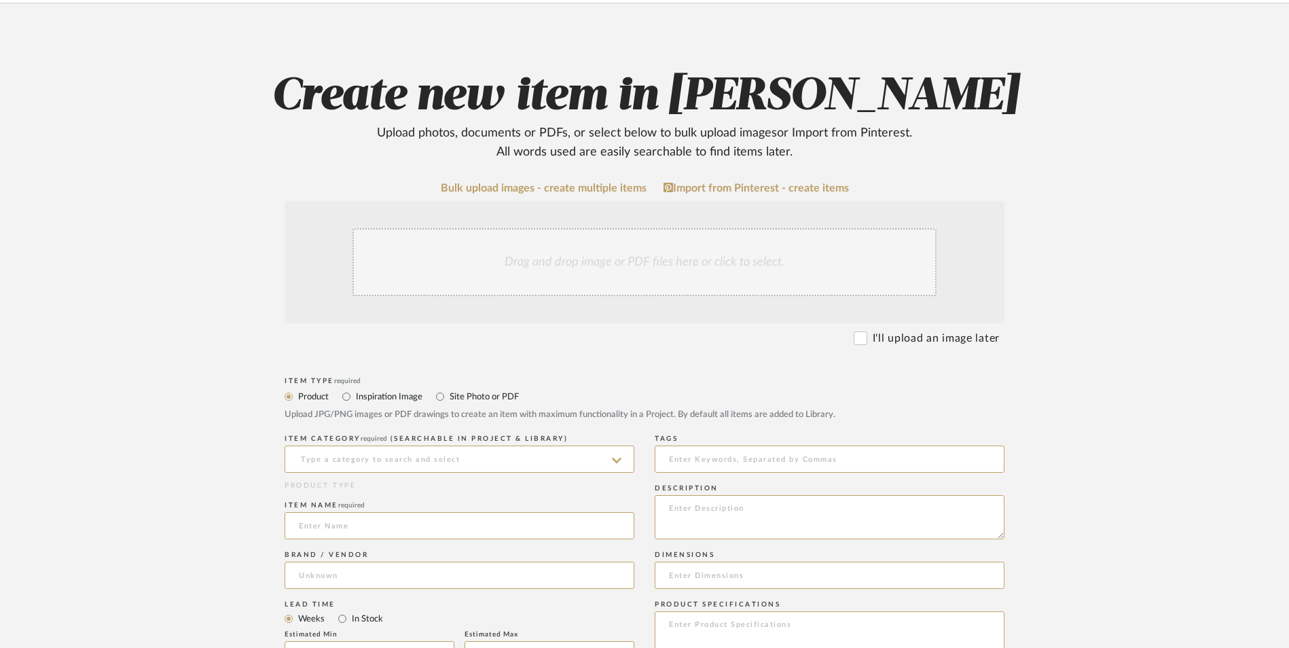
click at [384, 323] on div "Drag and drop image or PDF files here or click to select." at bounding box center [645, 262] width 720 height 122
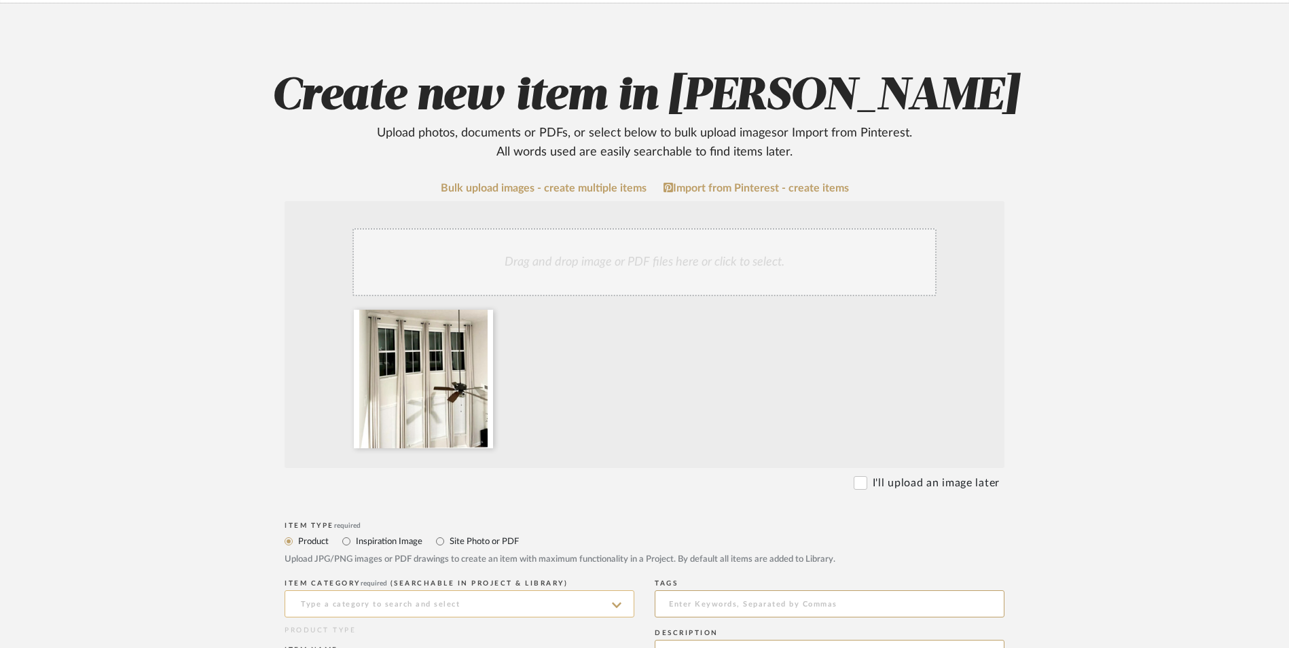
click at [363, 590] on input at bounding box center [460, 603] width 350 height 27
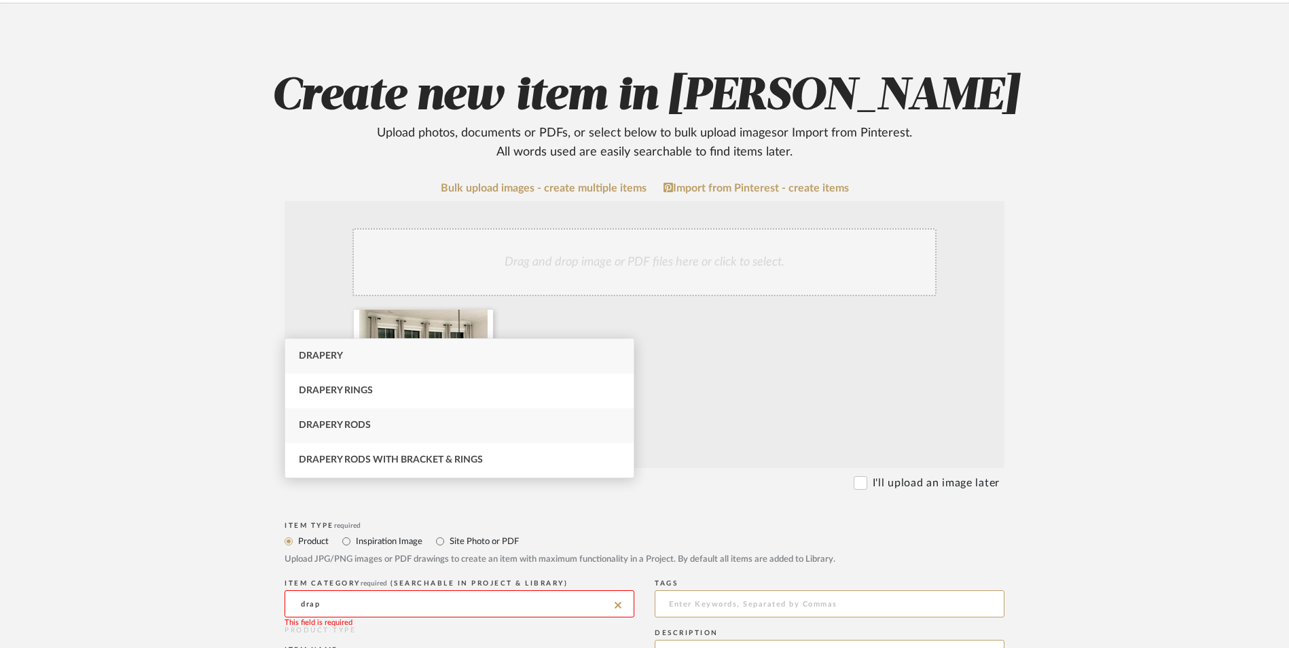
click at [386, 422] on div "Drapery Rods" at bounding box center [459, 425] width 348 height 35
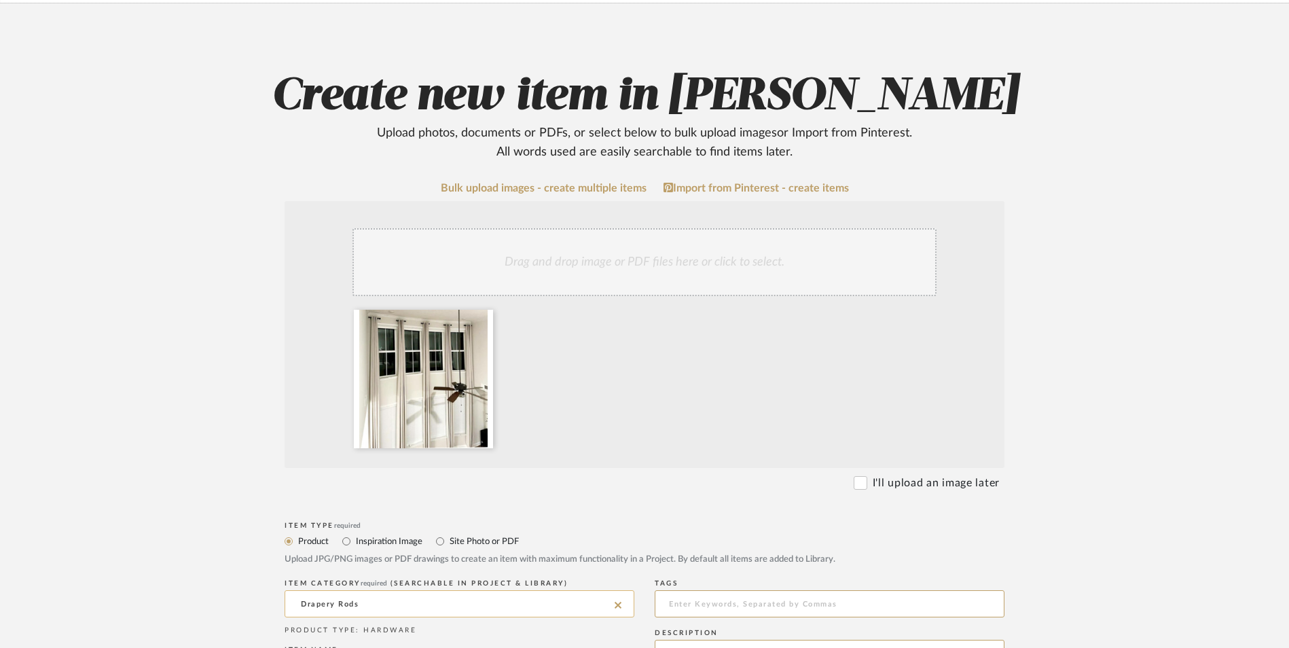
click at [367, 590] on input "Drapery Rods" at bounding box center [460, 603] width 350 height 27
click at [373, 590] on input "Drapery Rods" at bounding box center [460, 603] width 350 height 27
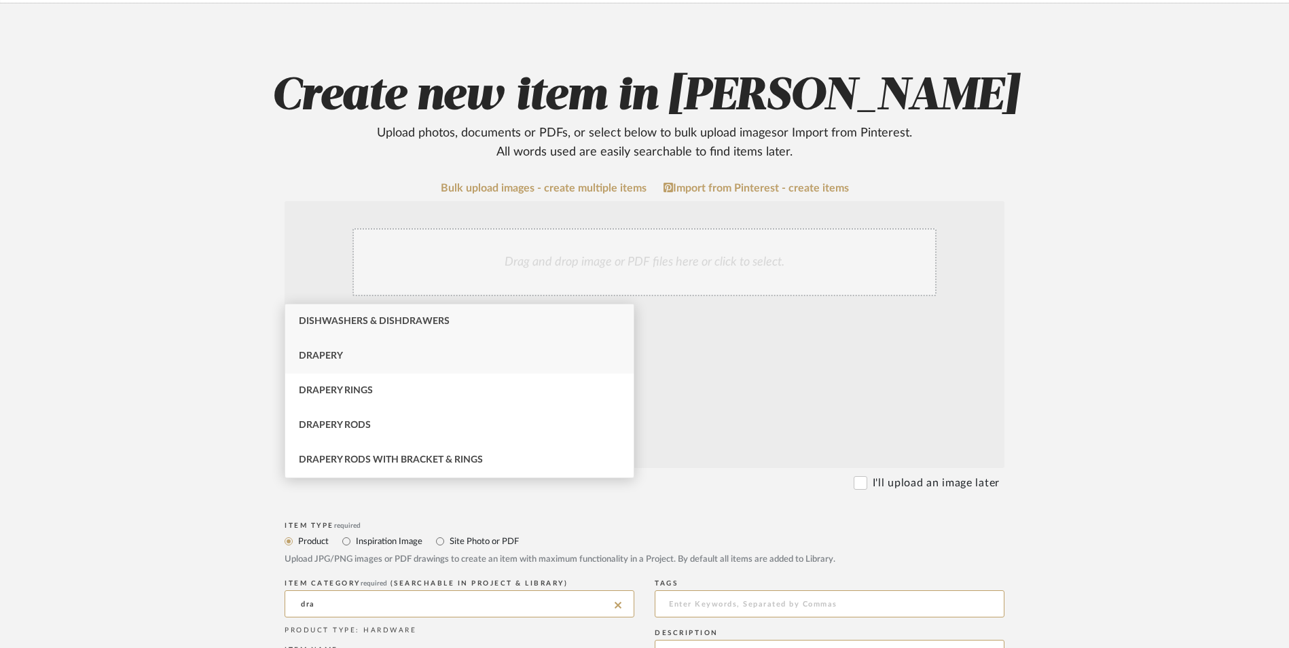
click at [356, 355] on div "Drapery" at bounding box center [459, 356] width 348 height 35
type input "Drapery"
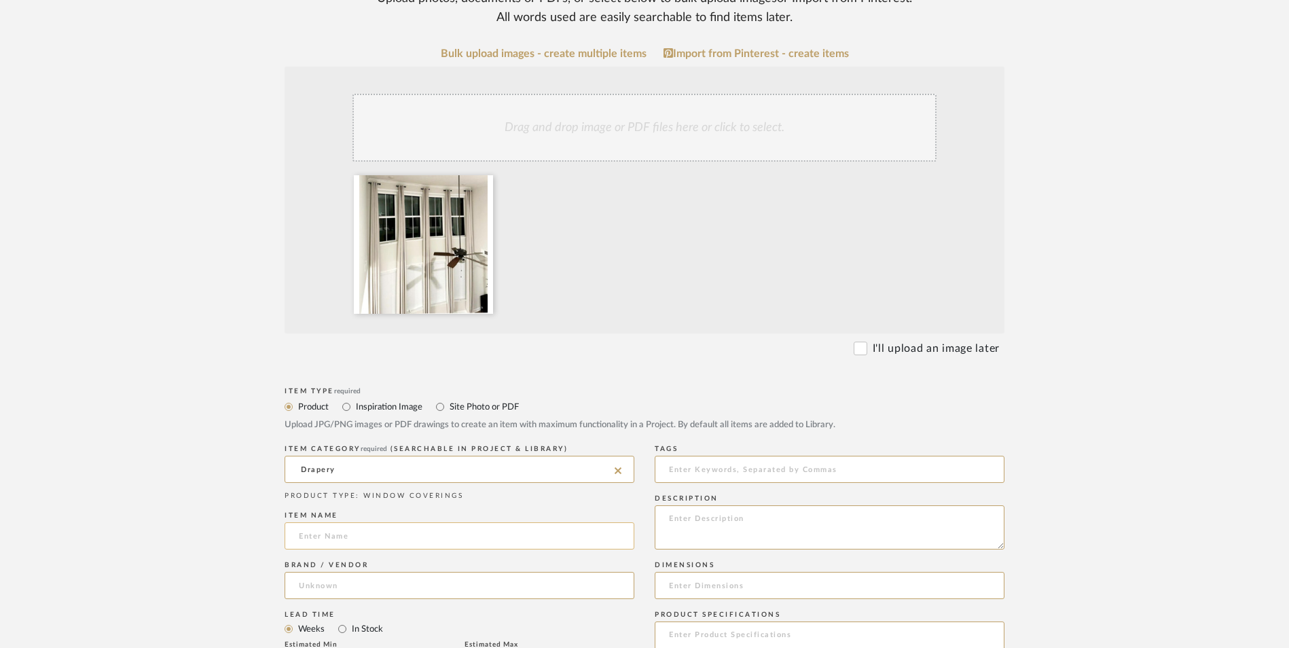
scroll to position [340, 0]
click at [343, 521] on input at bounding box center [460, 534] width 350 height 27
paste input "Ikiriska"
type input "Ikiriska"
click at [193, 439] on upload-items "Create new item in [PERSON_NAME] Upload photos, documents or PDFs, or select be…" at bounding box center [644, 539] width 1289 height 1342
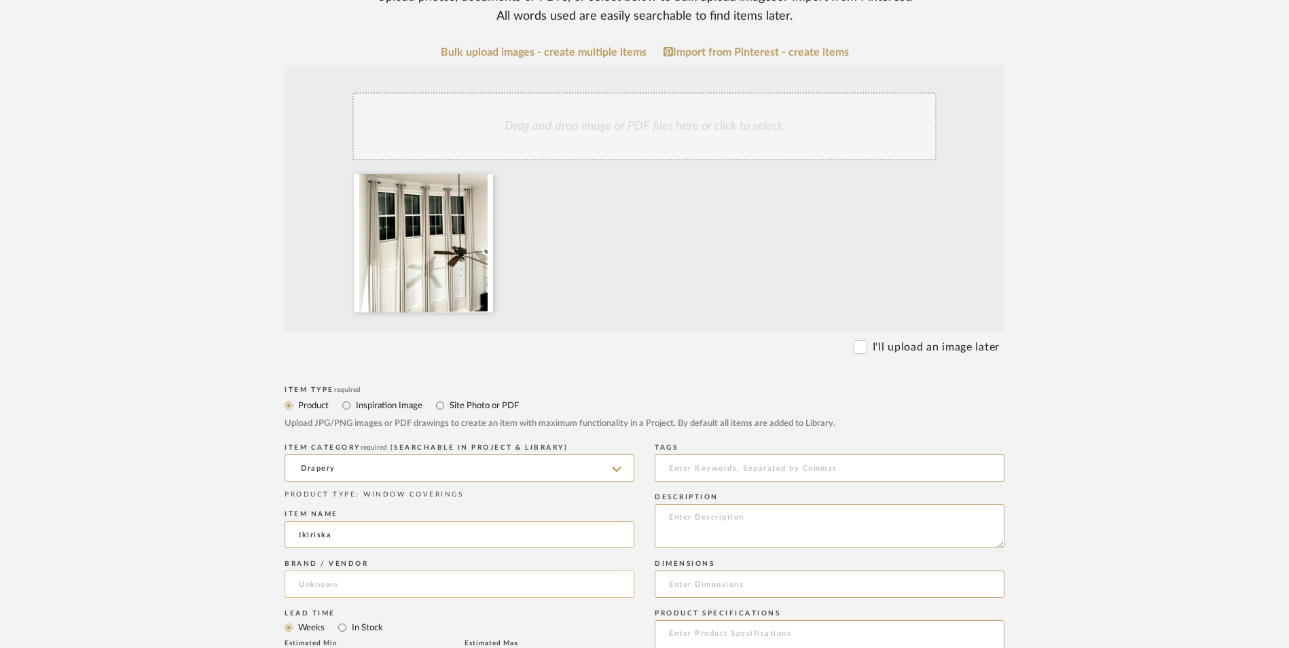
click at [311, 571] on input at bounding box center [460, 584] width 350 height 27
click at [338, 500] on mat-option "Amazon" at bounding box center [459, 509] width 348 height 35
type input "Amazon"
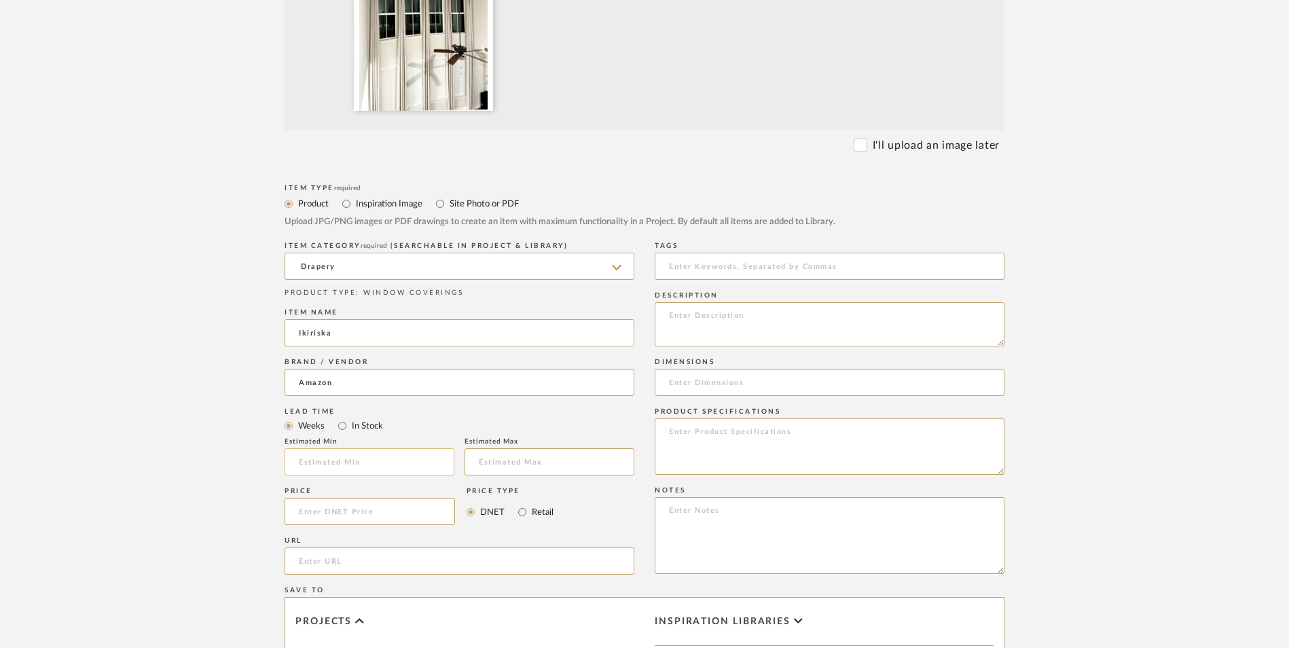
scroll to position [543, 0]
click at [344, 416] on input "In Stock" at bounding box center [342, 424] width 16 height 16
radio input "true"
click at [518, 502] on input "Retail" at bounding box center [522, 510] width 16 height 16
radio input "true"
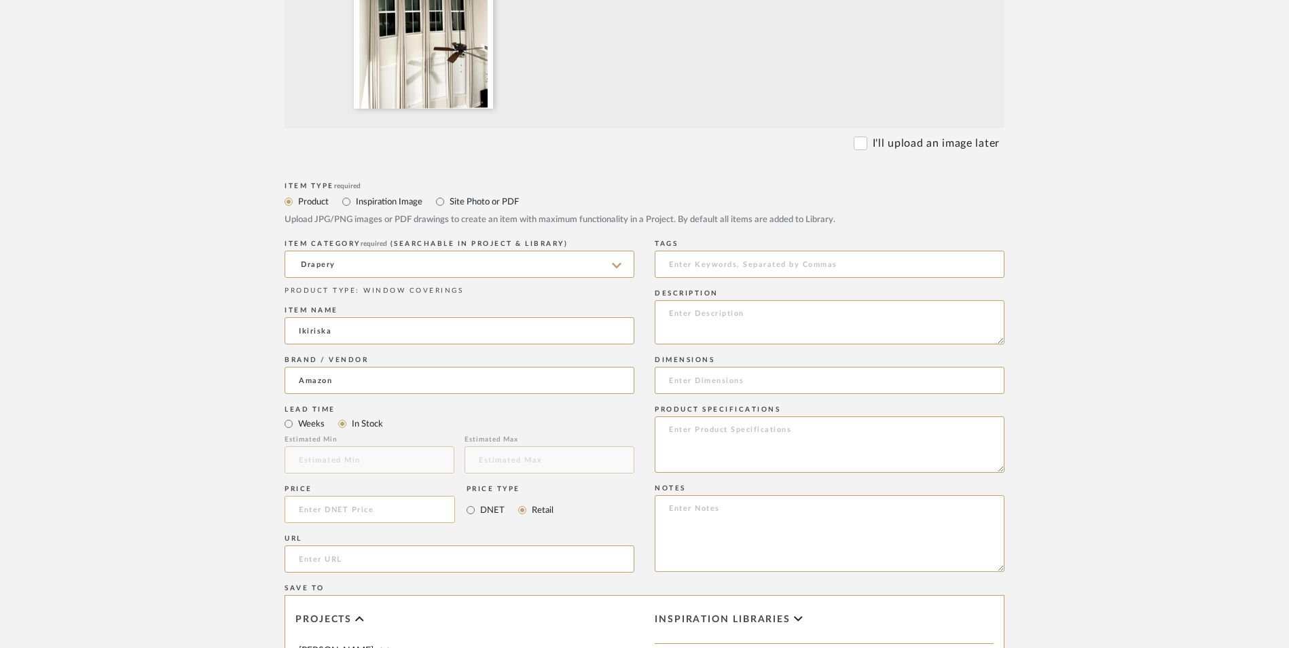
click at [370, 496] on input at bounding box center [370, 509] width 170 height 27
type input "$109.00"
click at [192, 386] on upload-items "Create new item in [PERSON_NAME] Upload photos, documents or PDFs, or select be…" at bounding box center [644, 335] width 1289 height 1342
click at [733, 495] on textarea at bounding box center [830, 533] width 350 height 77
paste textarea "Option 1: ETA: SKU: Reviews - Stars Return | Refund Policy:"
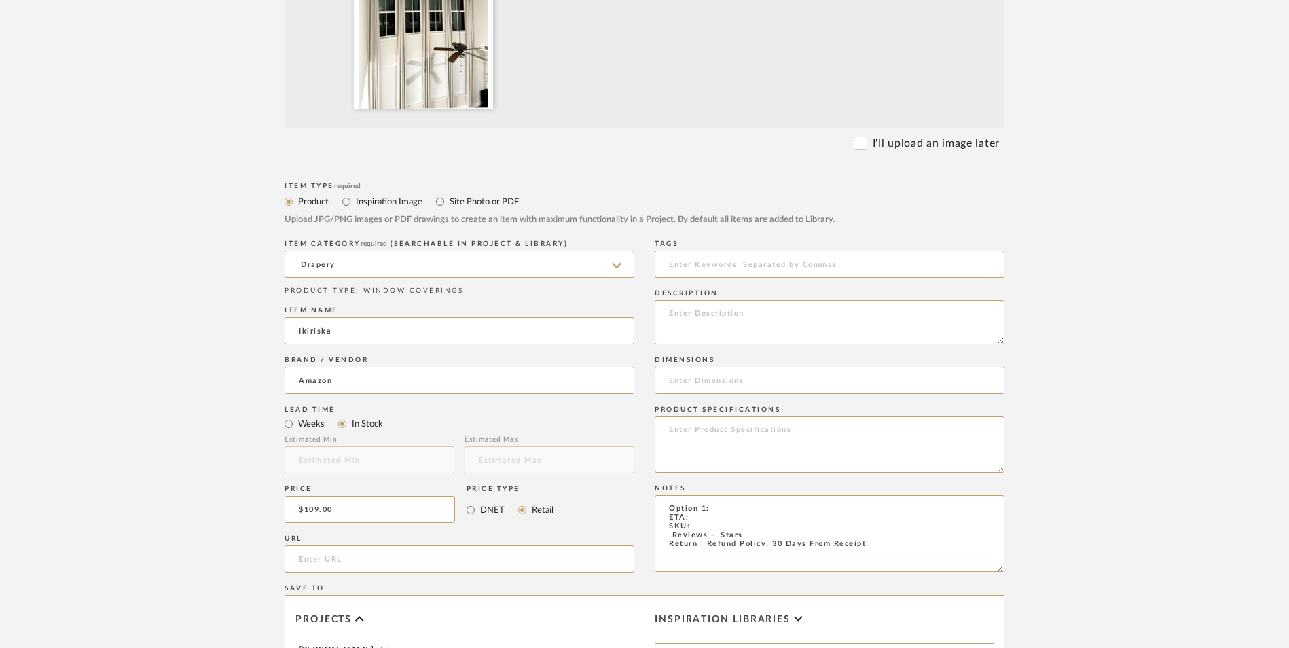
drag, startPoint x: 713, startPoint y: 397, endPoint x: 630, endPoint y: 394, distance: 83.6
click at [630, 394] on div "Item Type required Product Inspiration Image Site Photo or PDF Upload JPG/PNG i…" at bounding box center [645, 575] width 720 height 793
click at [710, 495] on textarea "Curtains - Select: Cream + 2 ETA: SKU: Reviews - Stars Return | Refund Policy: …" at bounding box center [830, 533] width 350 height 77
click at [705, 495] on textarea "Curtains - Select: Cream + 2 ETA: SKU: Reviews - Stars Return | Refund Policy: …" at bounding box center [830, 533] width 350 height 77
type textarea "Curtains - Select: Cream + 2 ETA: Delivered [DATE] SKU: Reviews - Stars Return …"
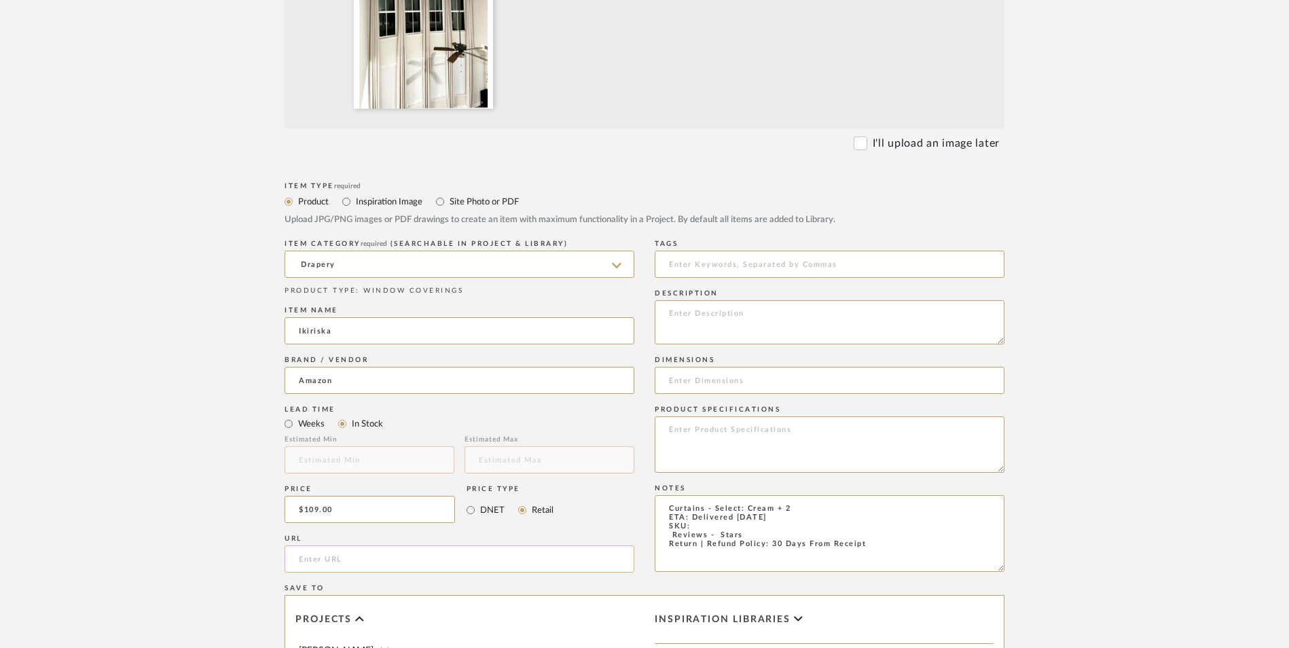
click at [439, 545] on input "url" at bounding box center [460, 558] width 350 height 27
paste input "[URL][DOMAIN_NAME]"
type input "[URL][DOMAIN_NAME]"
drag, startPoint x: 139, startPoint y: 389, endPoint x: 731, endPoint y: 476, distance: 598.6
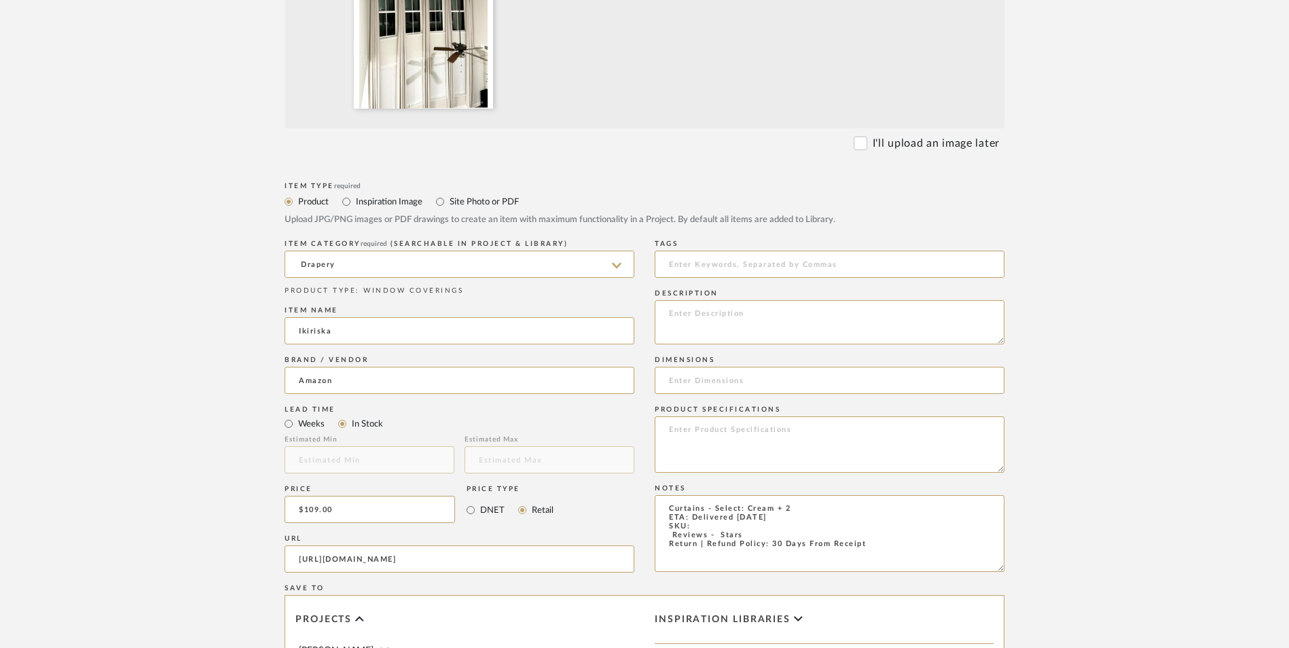
click at [142, 388] on upload-items "Create new item in [PERSON_NAME] Upload photos, documents or PDFs, or select be…" at bounding box center [644, 335] width 1289 height 1342
drag, startPoint x: 668, startPoint y: 428, endPoint x: 699, endPoint y: 443, distance: 34.0
click at [666, 495] on textarea "Curtains - Select: Cream + 2 ETA: Delivered [DATE] SKU: Reviews - Stars Return …" at bounding box center [830, 533] width 350 height 77
click at [731, 495] on textarea "Curtains - Select: Cream + 2 ETA: Delivered [DATE] SKU: 615 Reviews - Stars Ret…" at bounding box center [830, 533] width 350 height 77
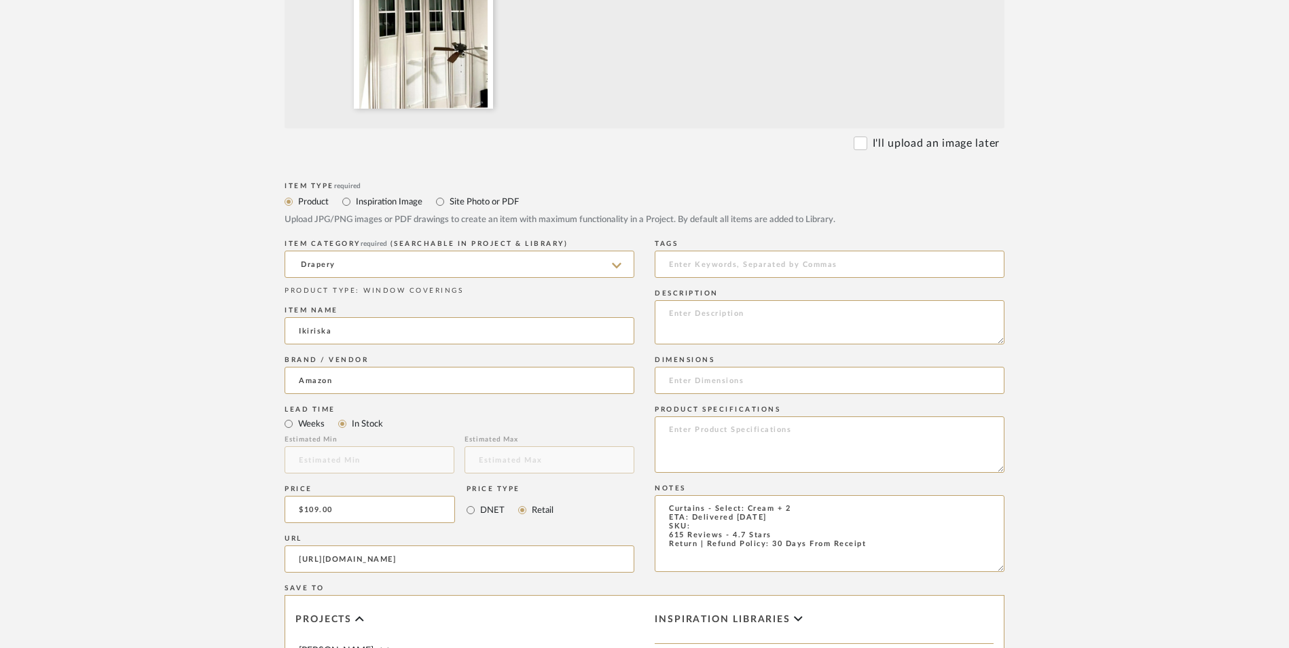
type textarea "Curtains - Select: Cream + 2 ETA: Delivered [DATE] SKU: 615 Reviews - 4.7 Stars…"
click at [682, 367] on input at bounding box center [830, 380] width 350 height 27
paste input "216"L x 50"W"
click at [687, 367] on input "216"L x 50"W" at bounding box center [830, 380] width 350 height 27
click at [723, 367] on input "216" L x 50"W" at bounding box center [830, 380] width 350 height 27
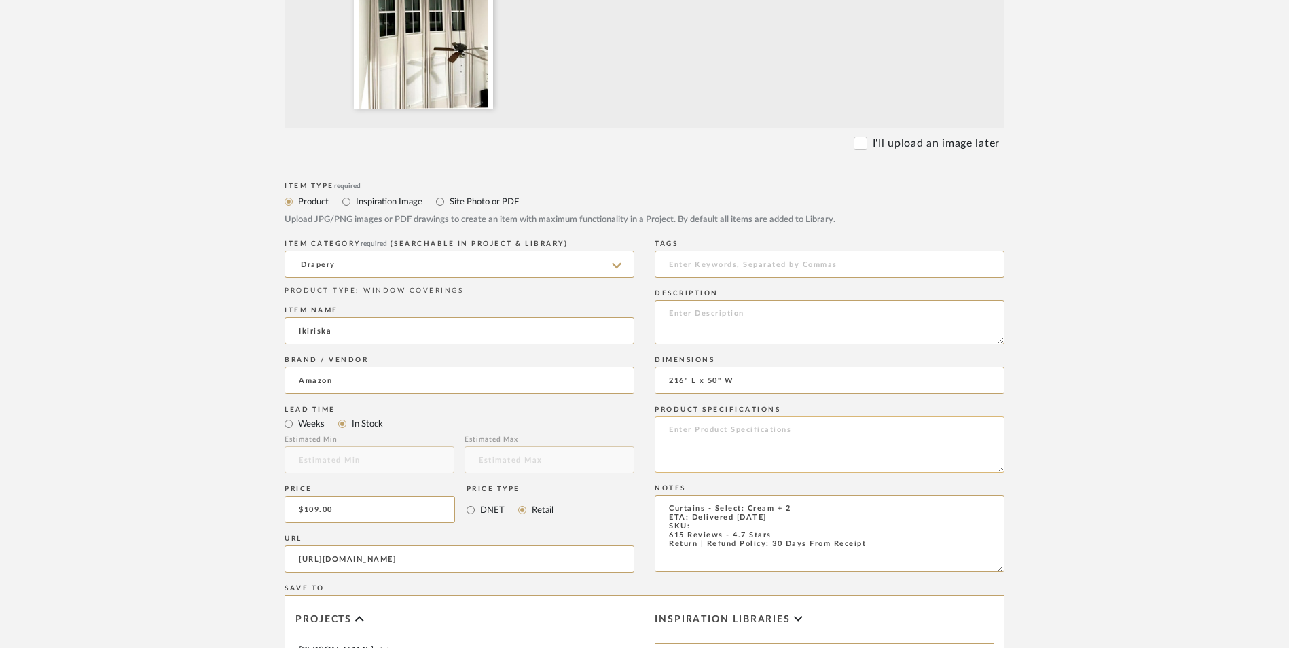
type input "216" L x 50" W"
click at [725, 416] on textarea at bounding box center [830, 444] width 350 height 56
type textarea "Blackout | Polyester"
click at [774, 300] on textarea at bounding box center [830, 322] width 350 height 44
paste textarea "Extra Long Curtain. 12-24 ft Long Darkening Custom Made Drape"
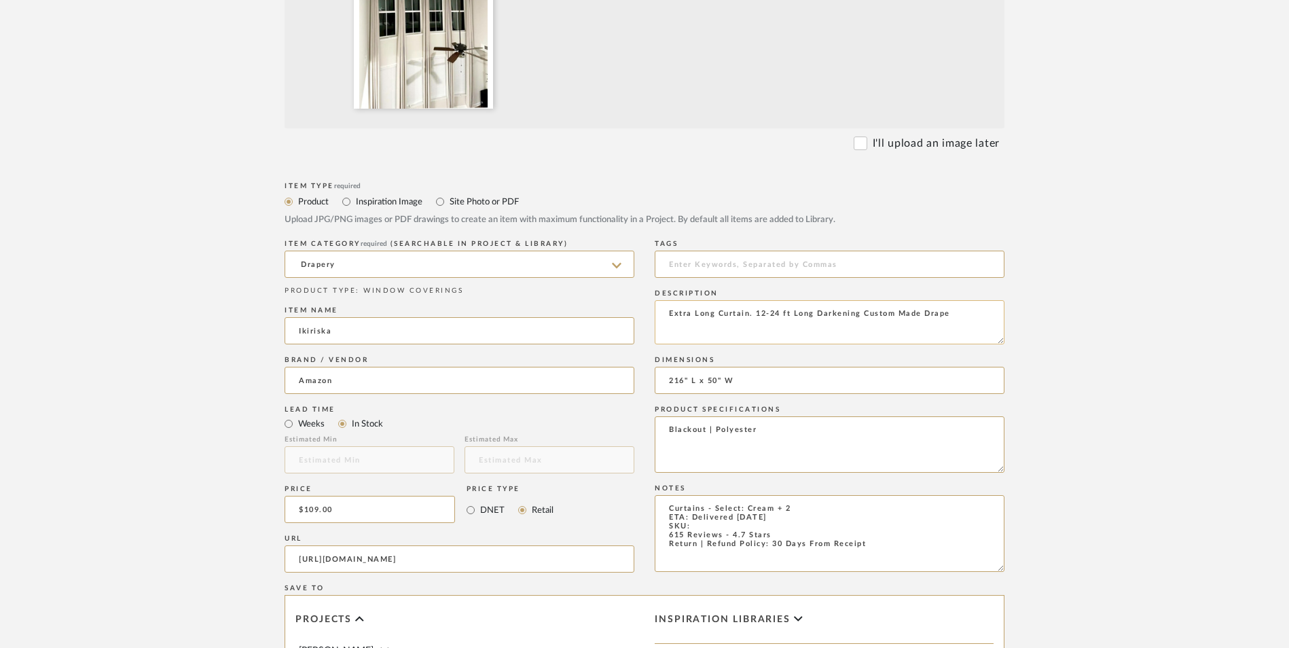
drag, startPoint x: 793, startPoint y: 203, endPoint x: 748, endPoint y: 203, distance: 44.1
click at [748, 300] on textarea "Extra Long Curtain. 12-24 ft Long Darkening Custom Made Drape" at bounding box center [830, 322] width 350 height 44
type textarea "Extra Long Curtain | Long Darkening Custom Made Drape"
click at [775, 416] on textarea "Blackout | Polyester" at bounding box center [830, 444] width 350 height 56
click at [720, 495] on textarea "Curtains - Select: Cream + 2 ETA: Delivered [DATE] SKU: 615 Reviews - 4.7 Stars…" at bounding box center [830, 533] width 350 height 77
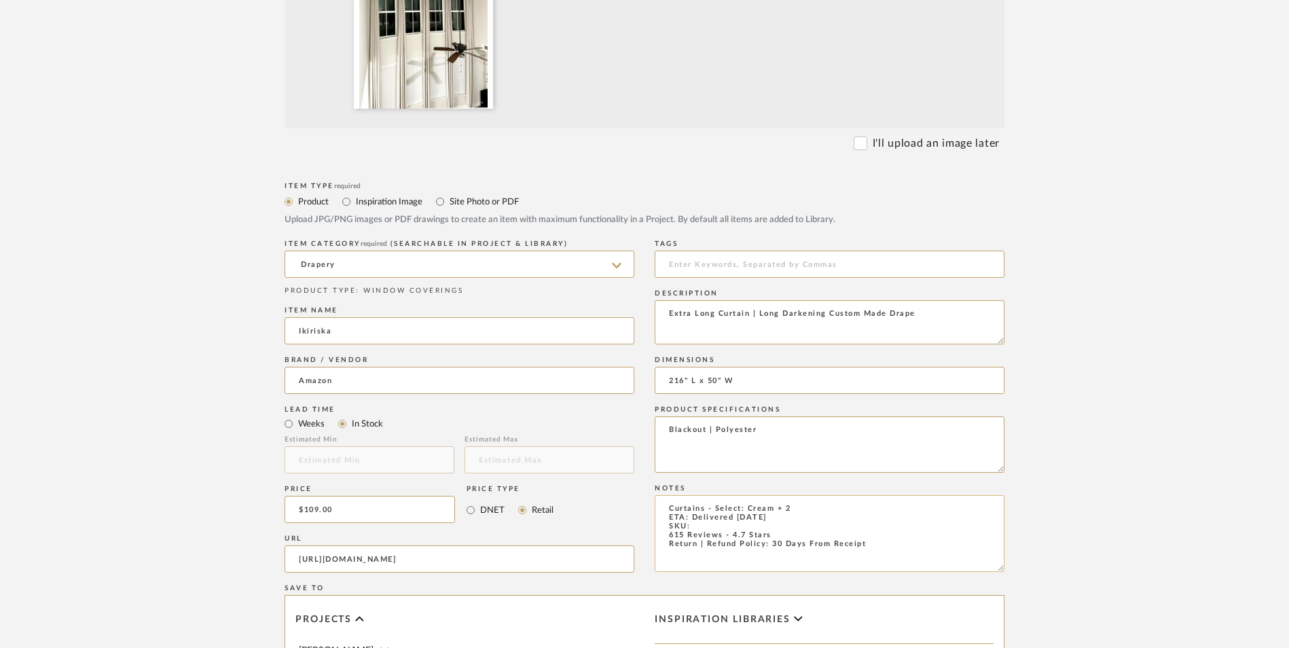
paste textarea "B07W5B95DB"
type textarea "Curtains - Select: Cream + 2 ETA: Delivered [DATE] SKU: B07W5B95DB 615 Reviews …"
click at [1062, 348] on form "Bulk upload images - create multiple items Import from Pinterest - create items…" at bounding box center [644, 406] width 865 height 1129
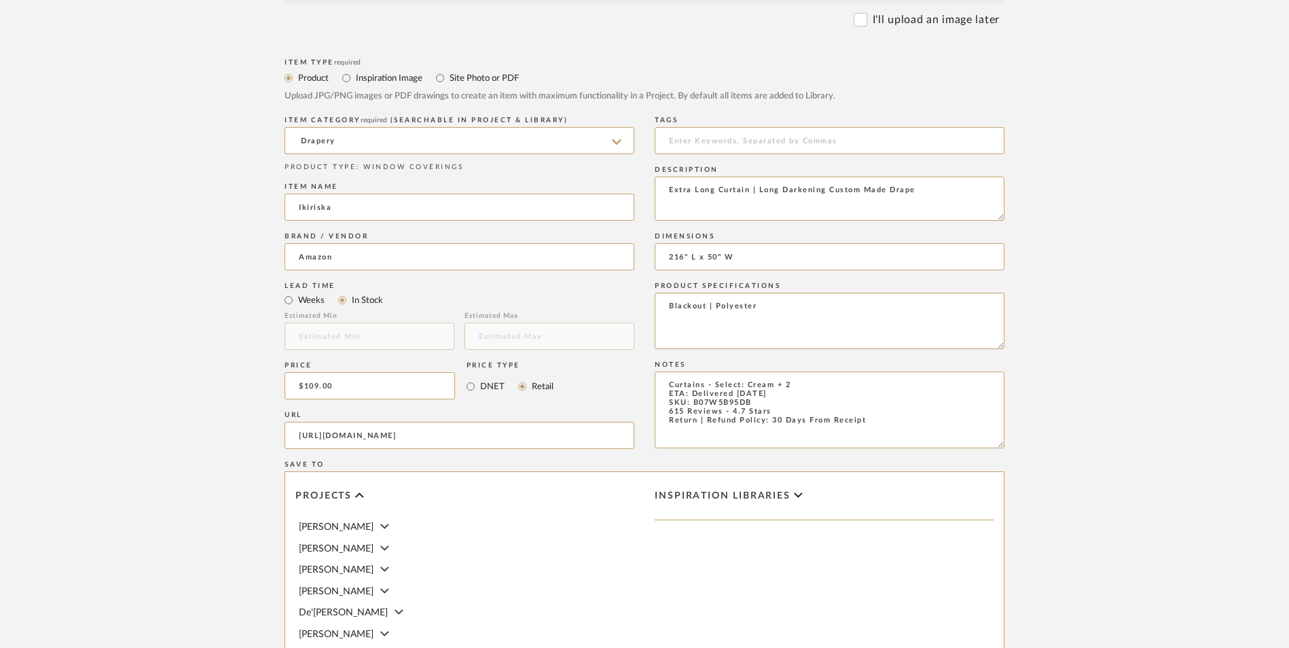
scroll to position [815, 0]
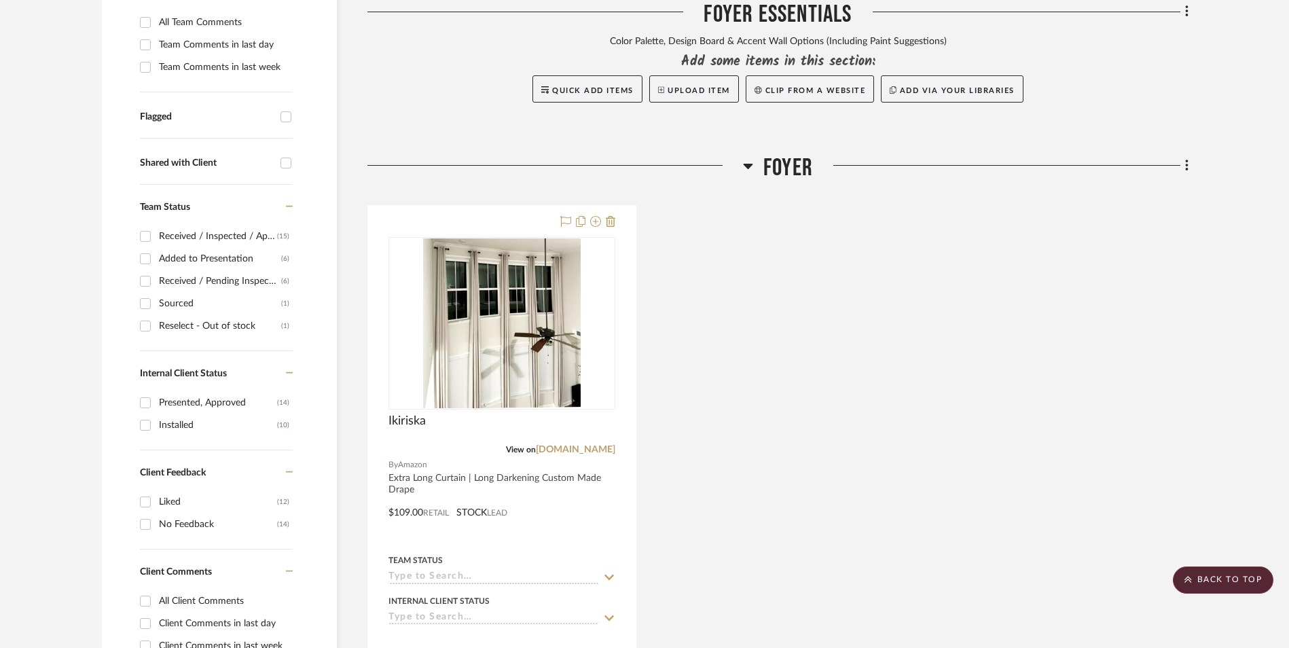
scroll to position [501, 0]
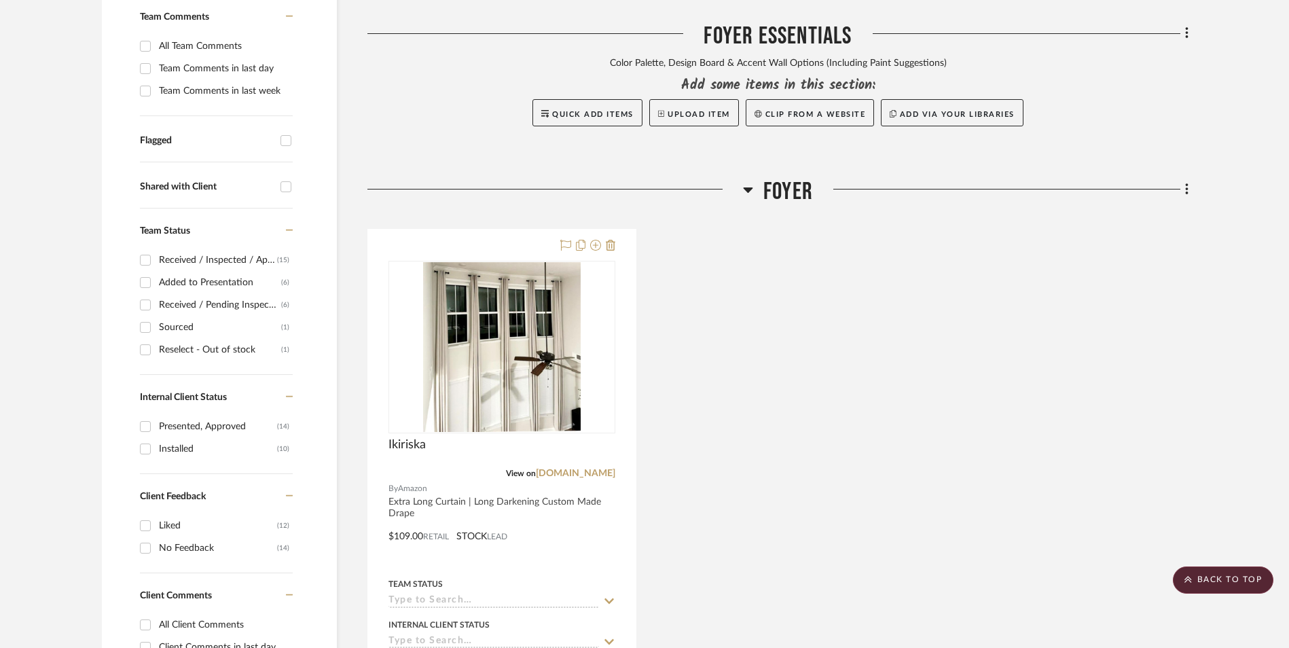
drag, startPoint x: 461, startPoint y: 267, endPoint x: 753, endPoint y: 329, distance: 298.0
click at [462, 267] on img "0" at bounding box center [502, 347] width 158 height 170
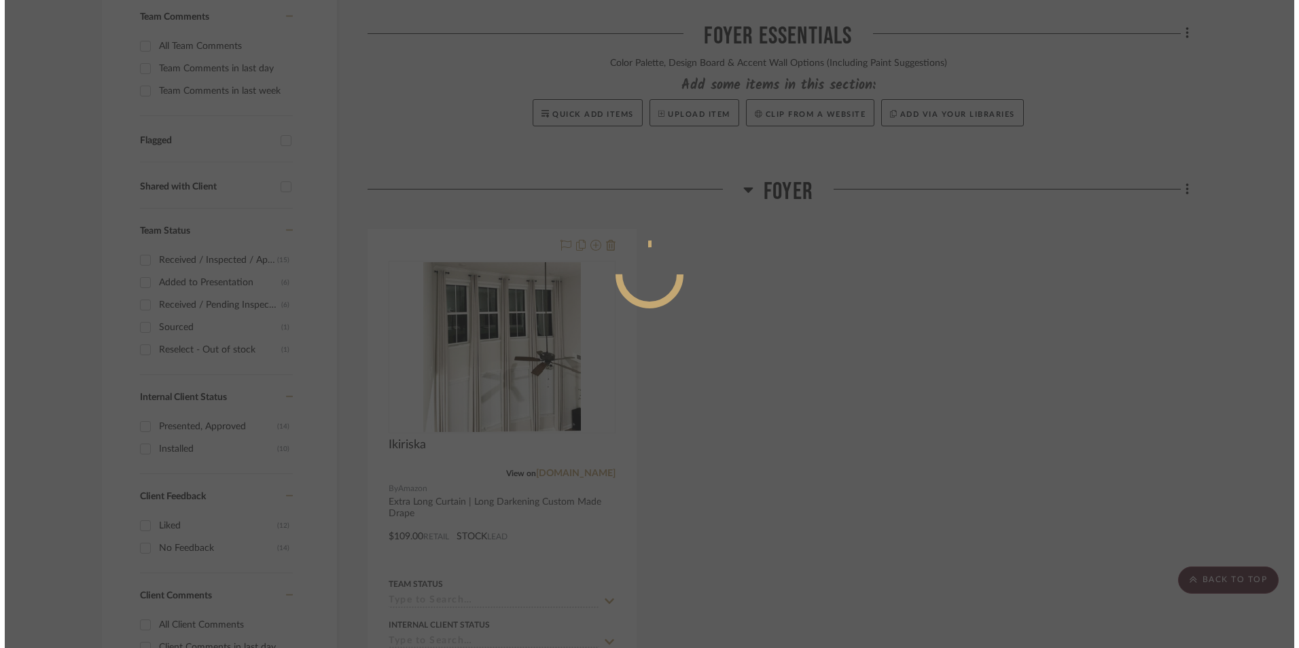
scroll to position [0, 0]
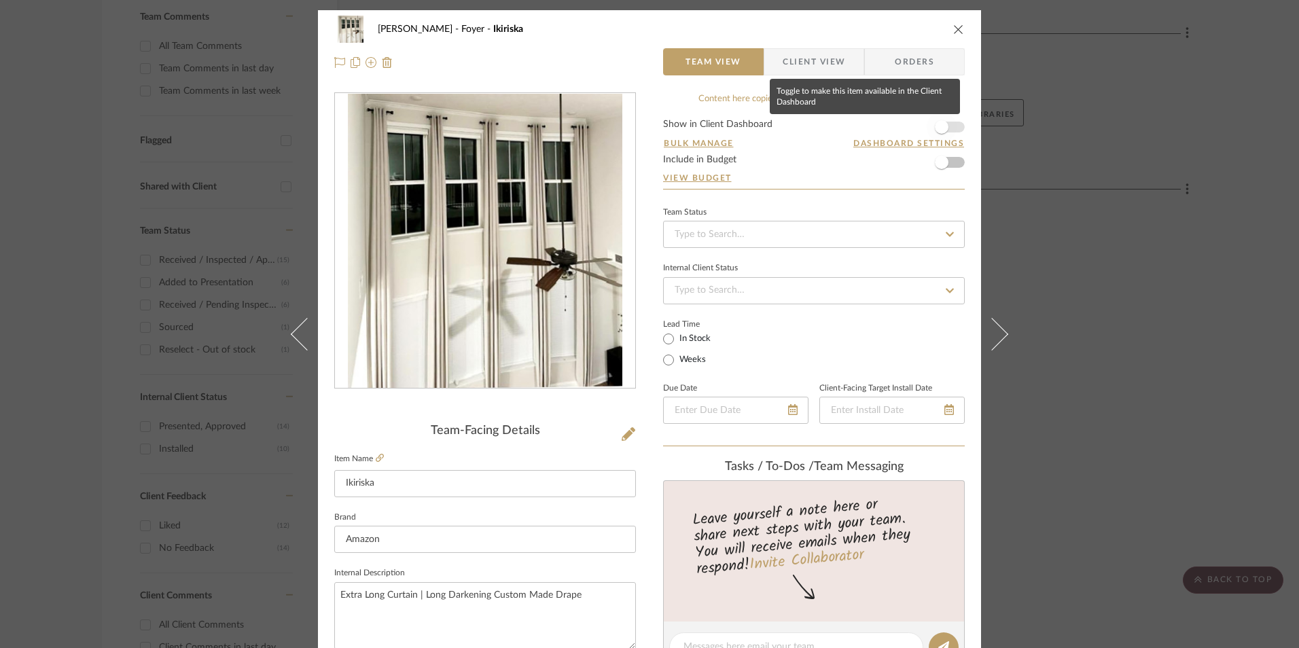
click at [943, 131] on span "button" at bounding box center [941, 127] width 30 height 30
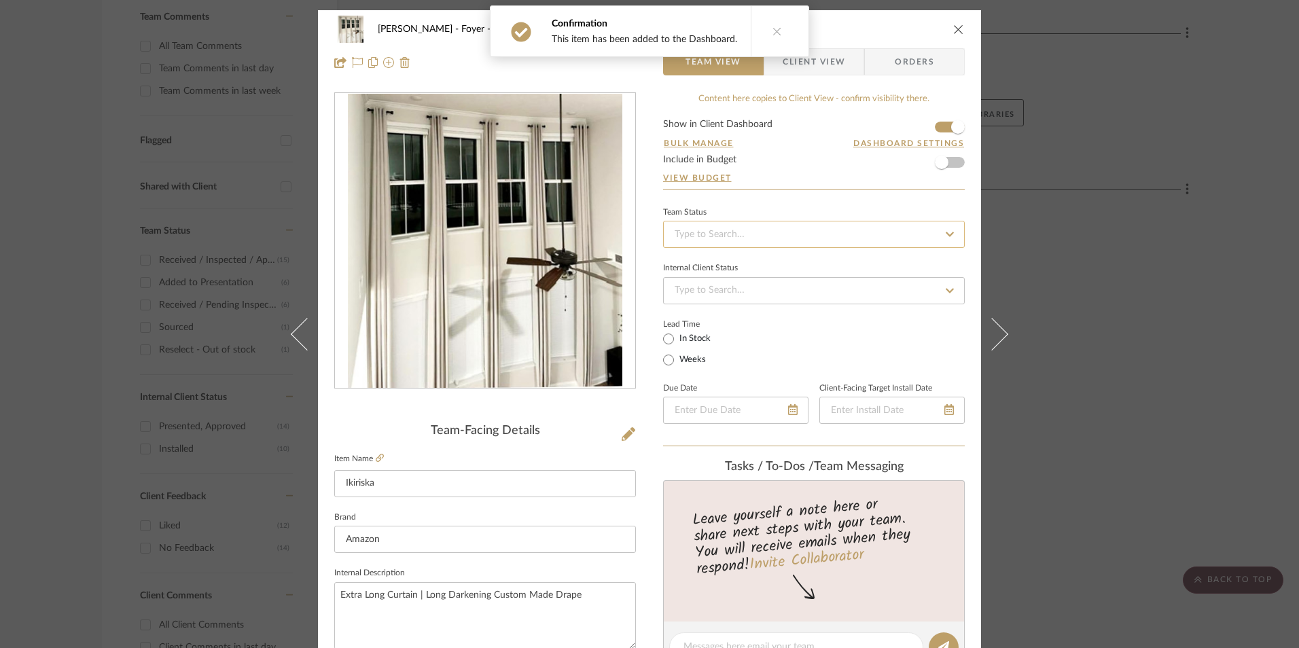
click at [872, 242] on input at bounding box center [814, 234] width 302 height 27
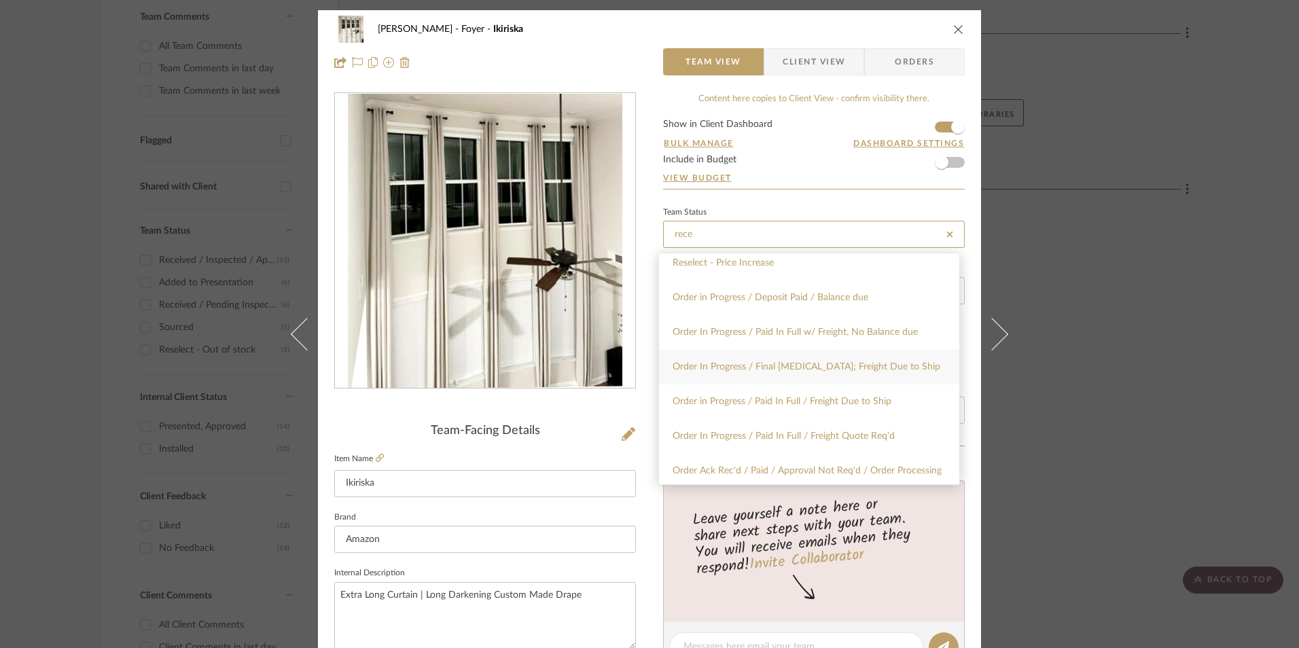
scroll to position [115, 0]
type input "rece"
click at [805, 291] on span "Received / Inspected / Approved" at bounding box center [741, 294] width 138 height 10
type input "[DATE]"
type input "Received / Inspected / Approved"
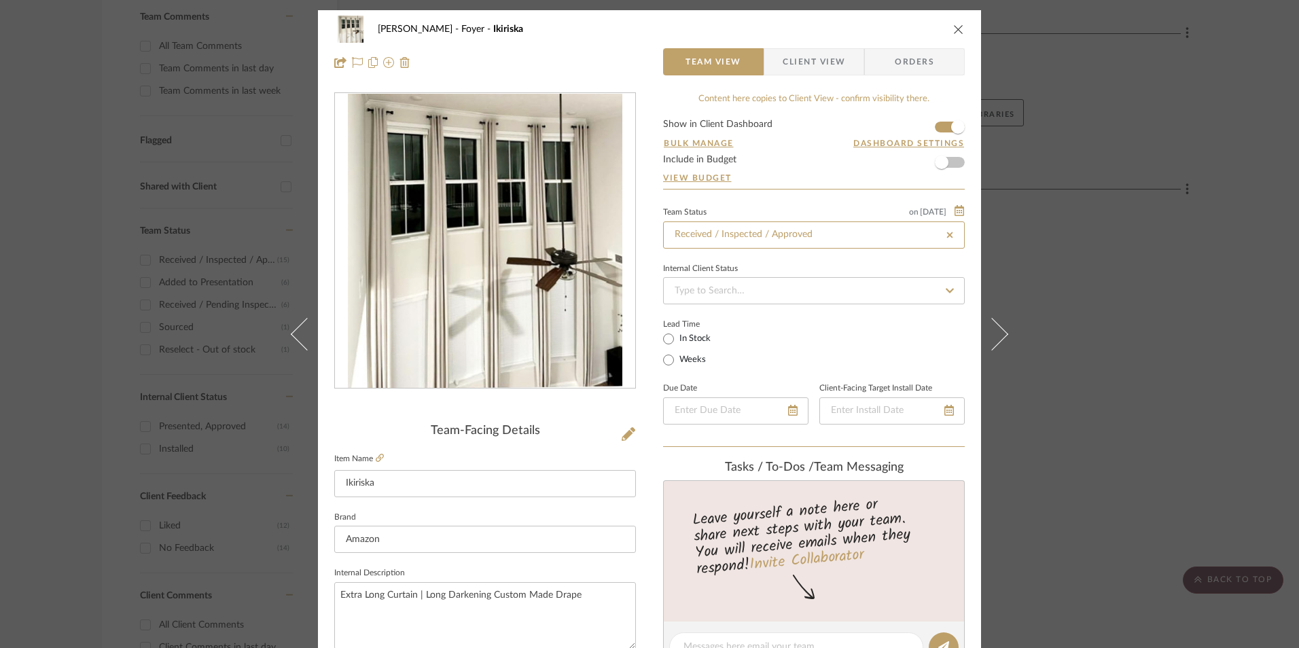
type input "[DATE]"
type input "Received / Inspected / Approved"
click at [777, 296] on input at bounding box center [814, 290] width 302 height 27
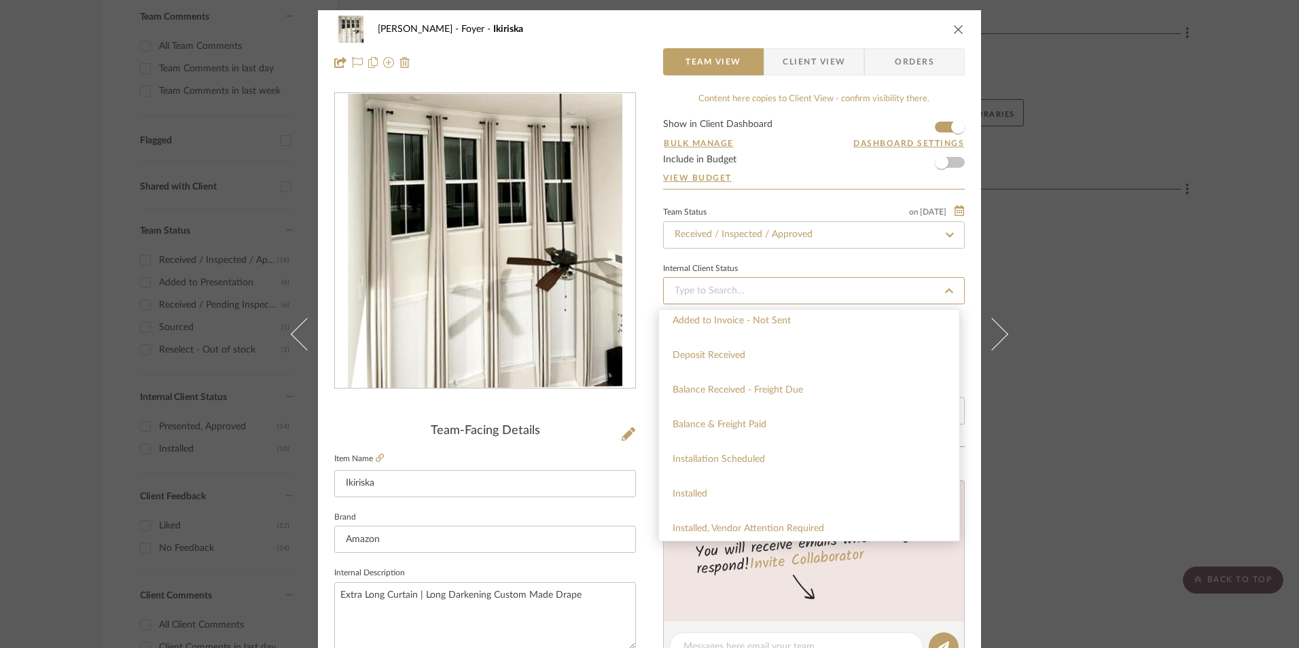
scroll to position [272, 0]
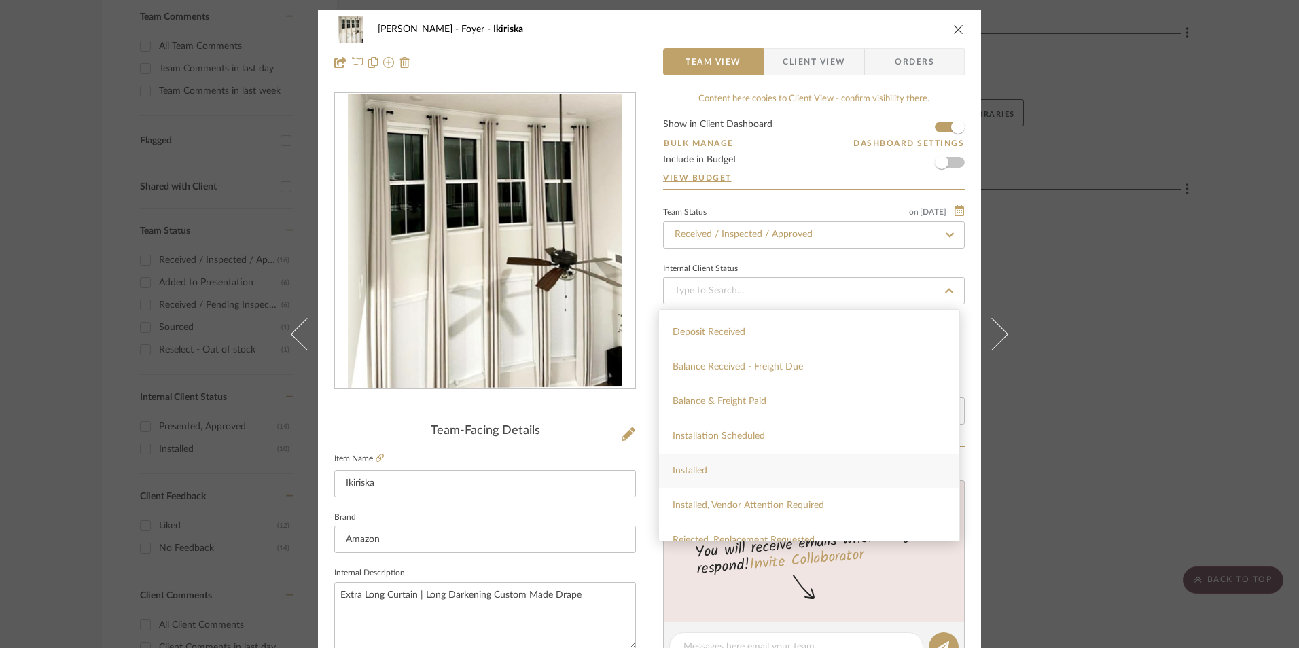
click at [782, 467] on div "Installed" at bounding box center [809, 471] width 300 height 35
type input "[DATE]"
type input "Installed"
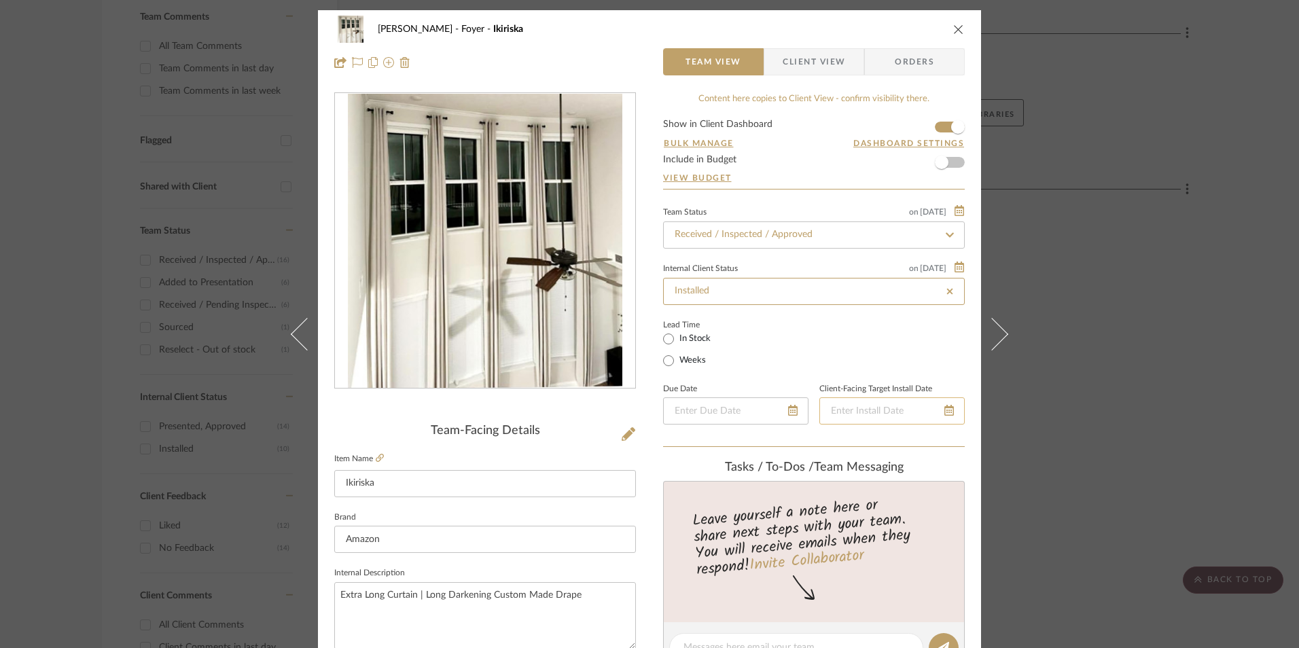
type input "[DATE]"
type input "Installed"
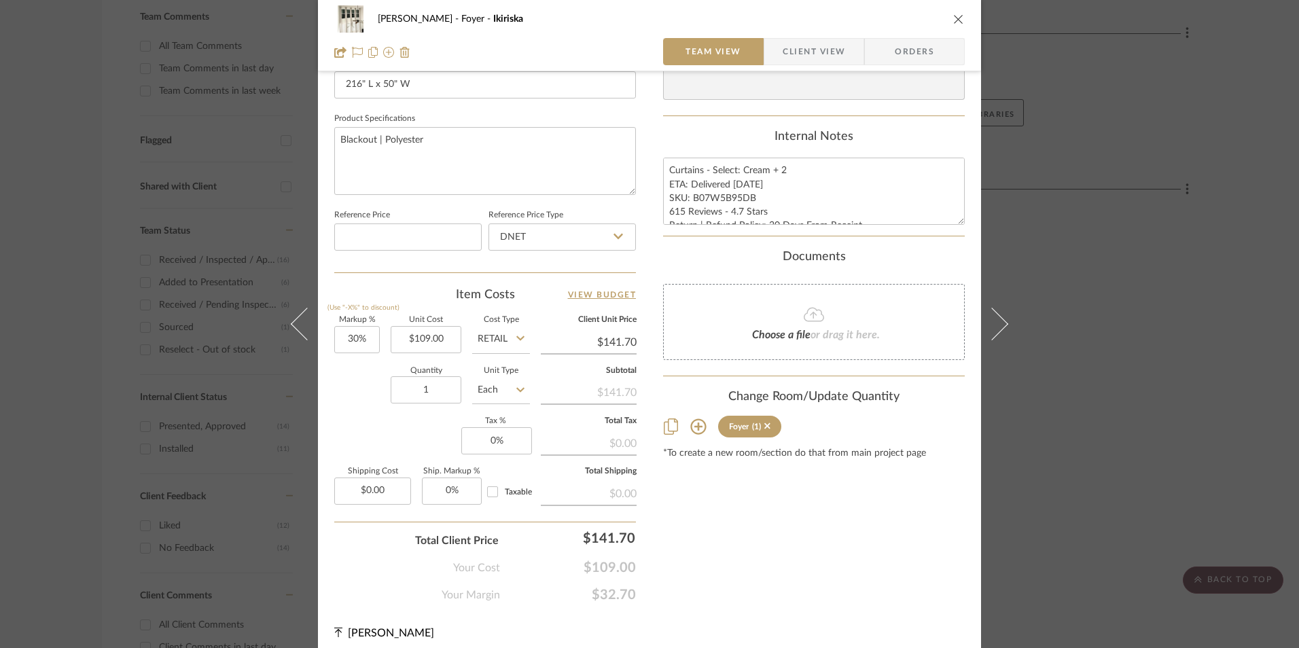
scroll to position [617, 0]
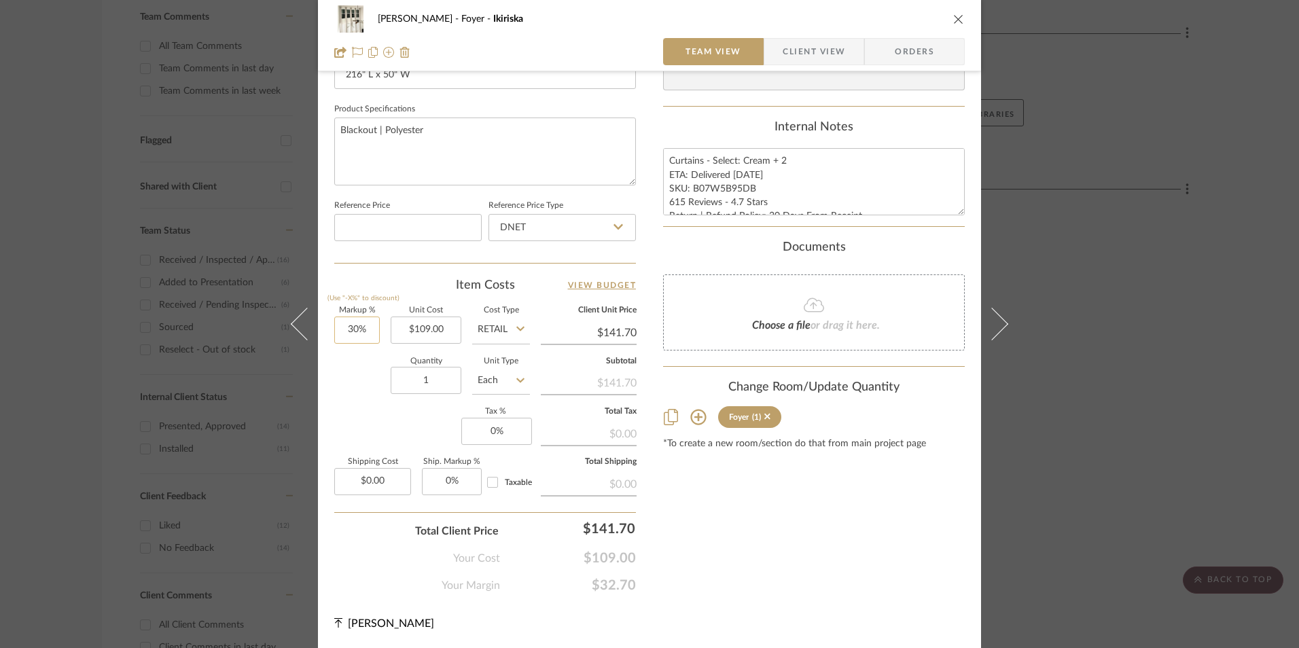
type input "30"
click at [357, 333] on input "30" at bounding box center [357, 329] width 46 height 27
click at [367, 407] on div "Markup % (Use "-X%" to discount) Unit Cost $109.00 Cost Type Retail Client Unit…" at bounding box center [485, 406] width 302 height 198
type input "0%"
type input "$109.00"
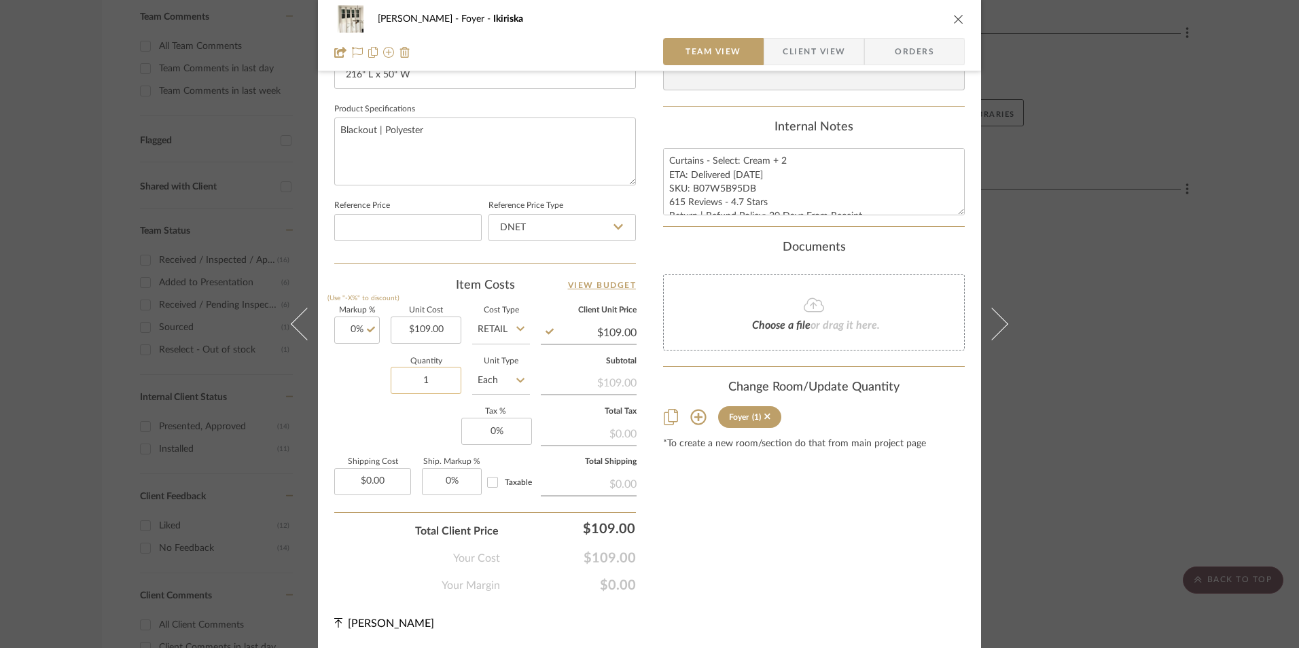
click at [435, 376] on input "1" at bounding box center [426, 380] width 71 height 27
type input "2"
drag, startPoint x: 411, startPoint y: 412, endPoint x: 526, endPoint y: 435, distance: 116.9
click at [419, 414] on div "Markup % (Use "-X%" to discount) 0% Unit Cost $109.00 Cost Type Retail Client U…" at bounding box center [485, 406] width 302 height 198
click at [521, 432] on input "0" at bounding box center [496, 431] width 71 height 27
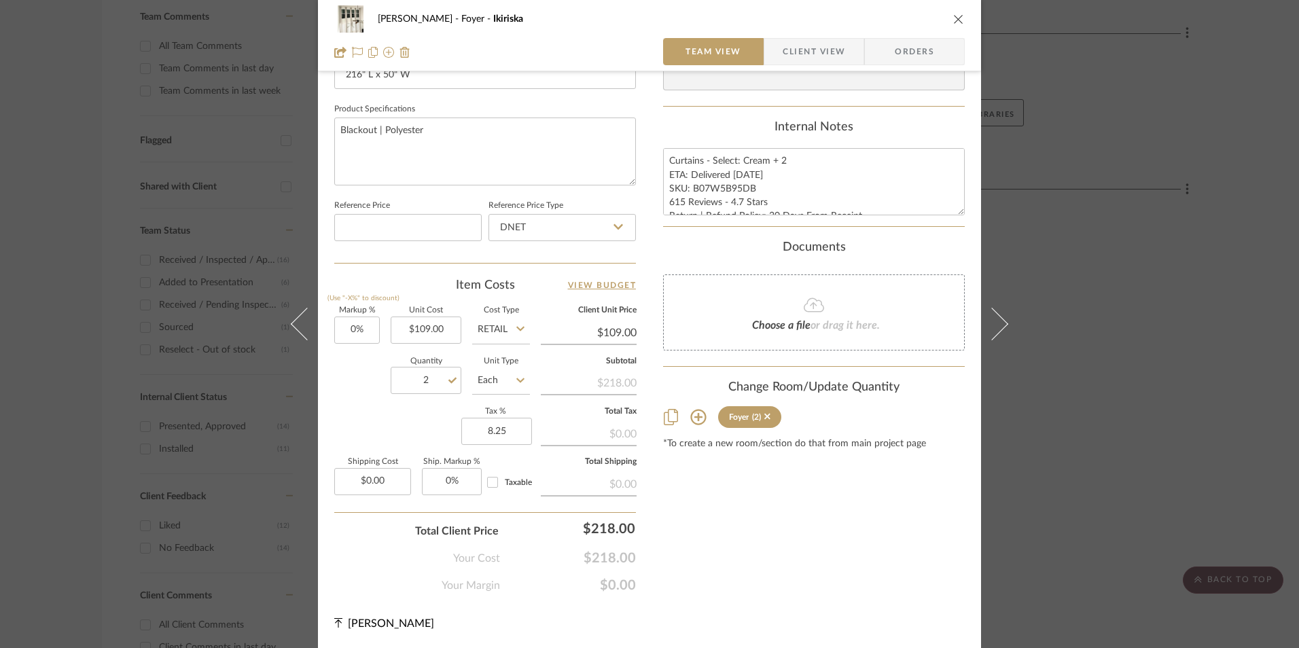
type input "8.25%"
click at [734, 519] on div "Content here copies to Client View - confirm visibility there. Show in Client D…" at bounding box center [814, 35] width 302 height 1118
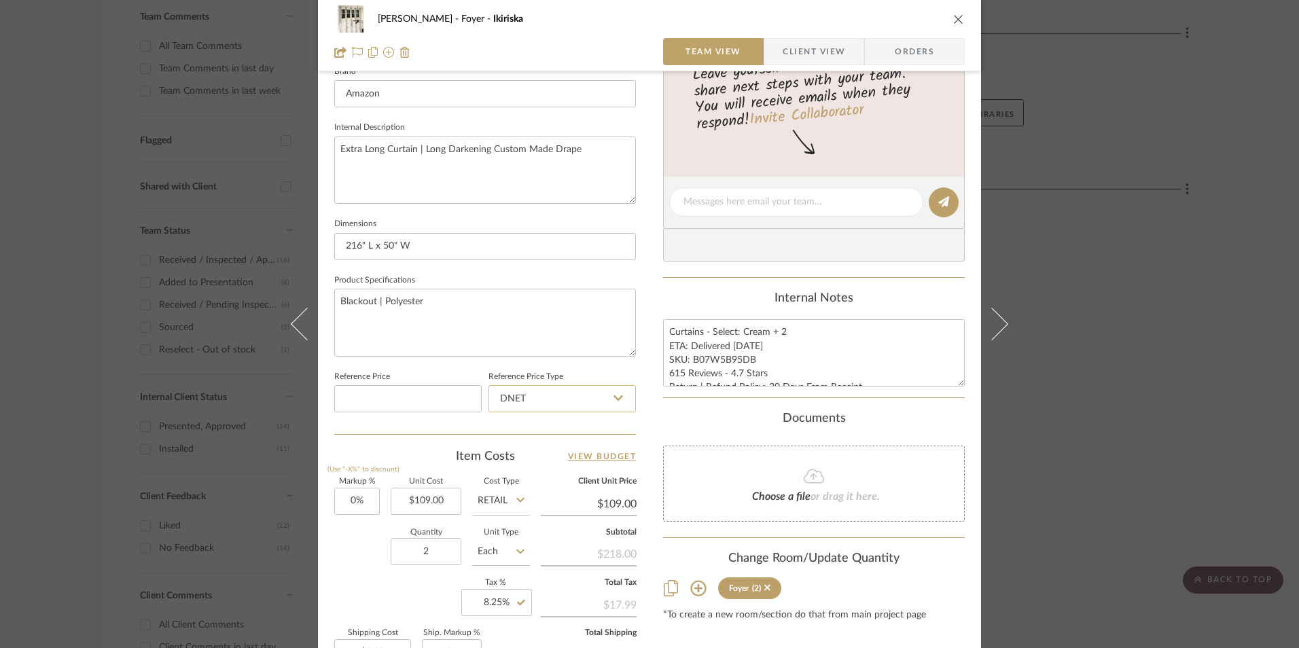
scroll to position [413, 0]
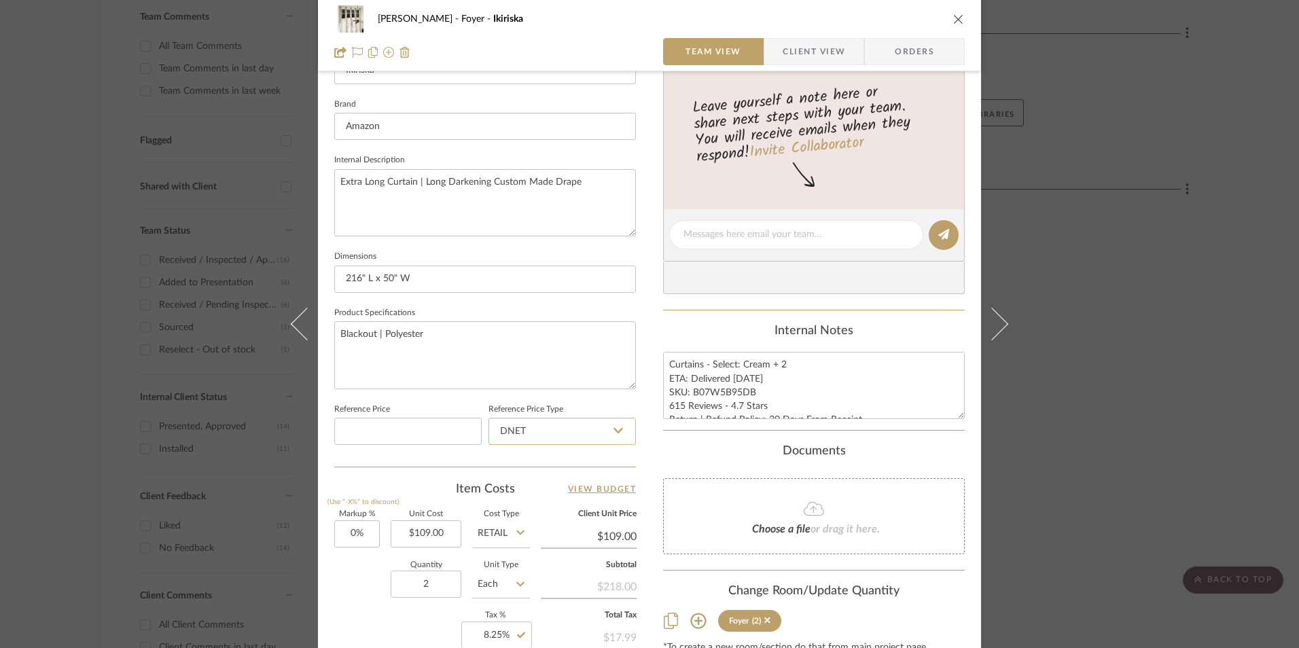
click at [587, 431] on input "DNET" at bounding box center [561, 431] width 147 height 27
click at [574, 503] on div "Retail" at bounding box center [568, 500] width 168 height 35
type input "Retail"
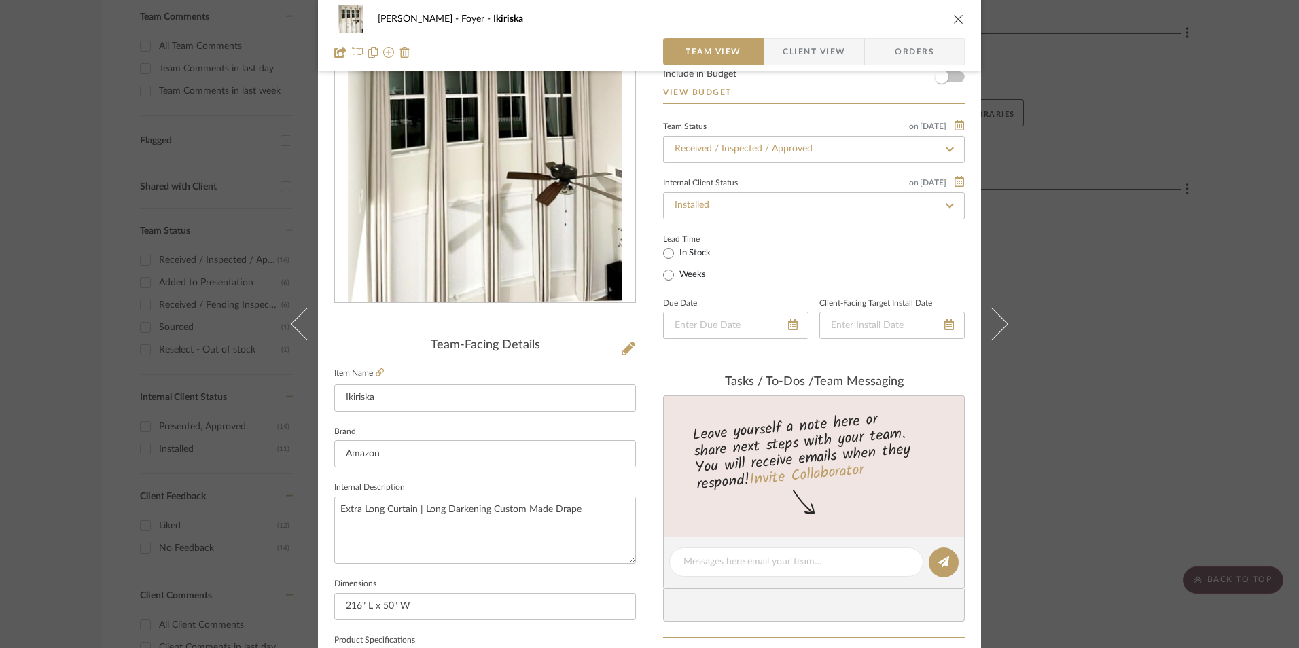
scroll to position [73, 0]
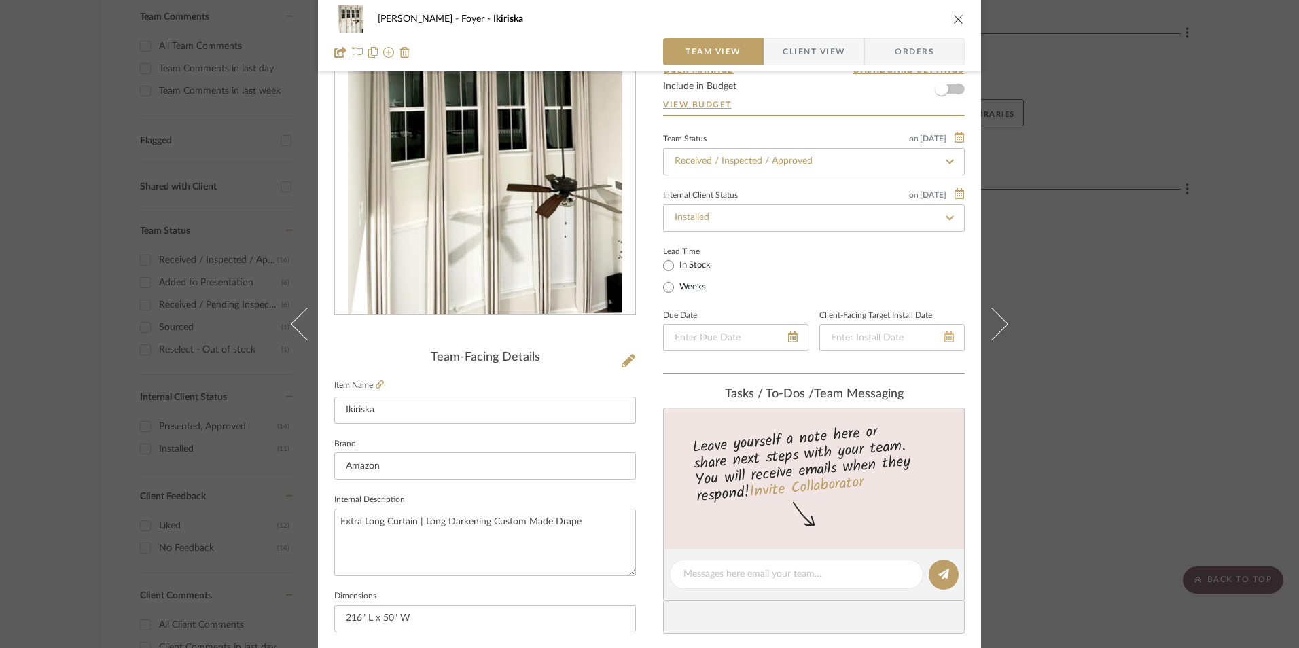
click at [947, 340] on icon at bounding box center [949, 336] width 10 height 11
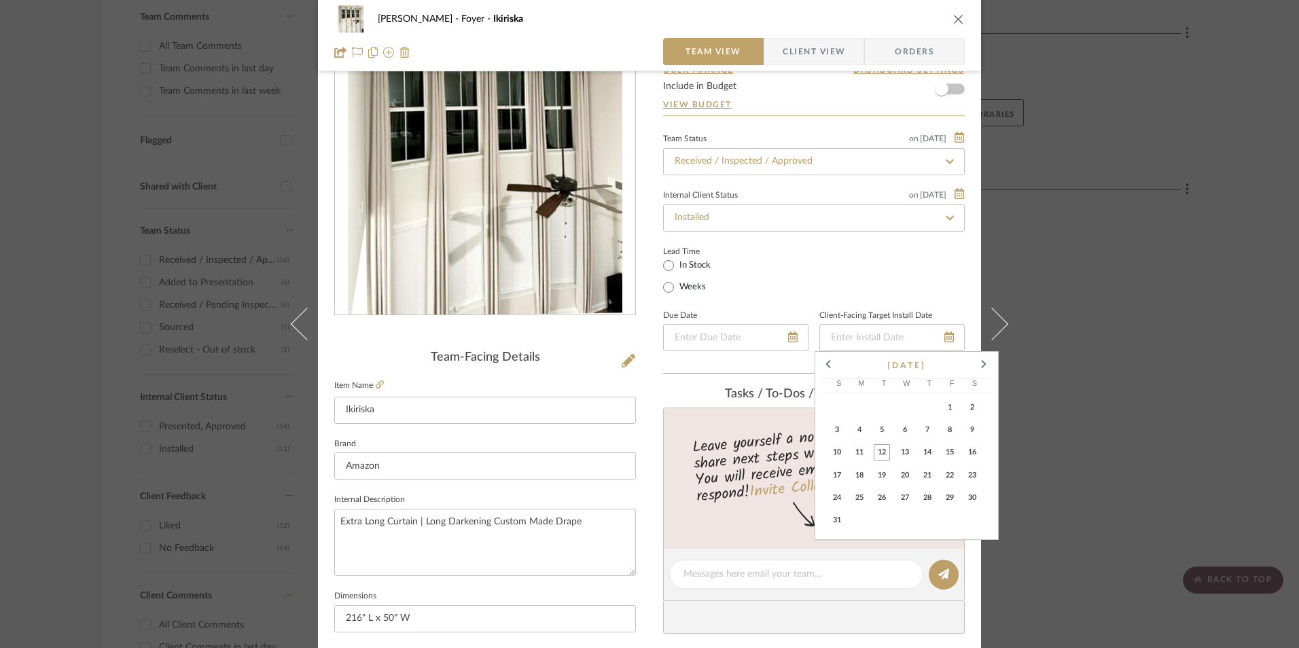
click at [863, 435] on span "4" at bounding box center [859, 430] width 16 height 16
type input "[DATE]"
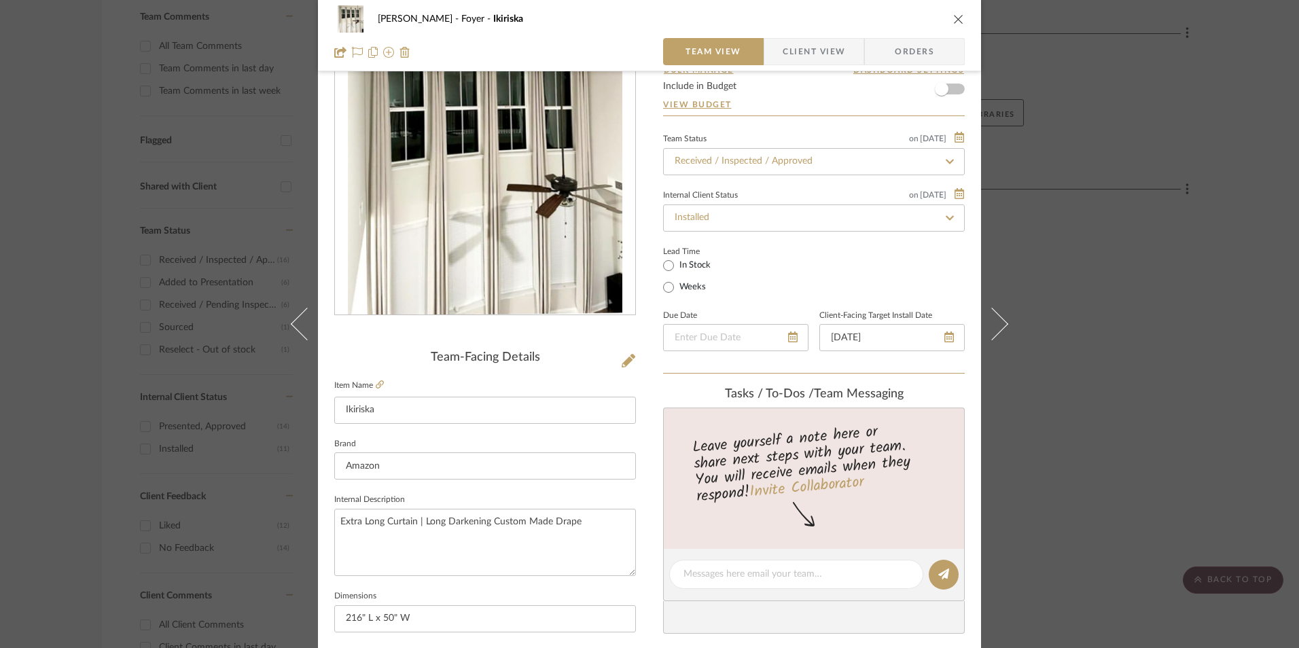
click at [850, 282] on div "Lead Time In Stock Weeks" at bounding box center [814, 268] width 302 height 53
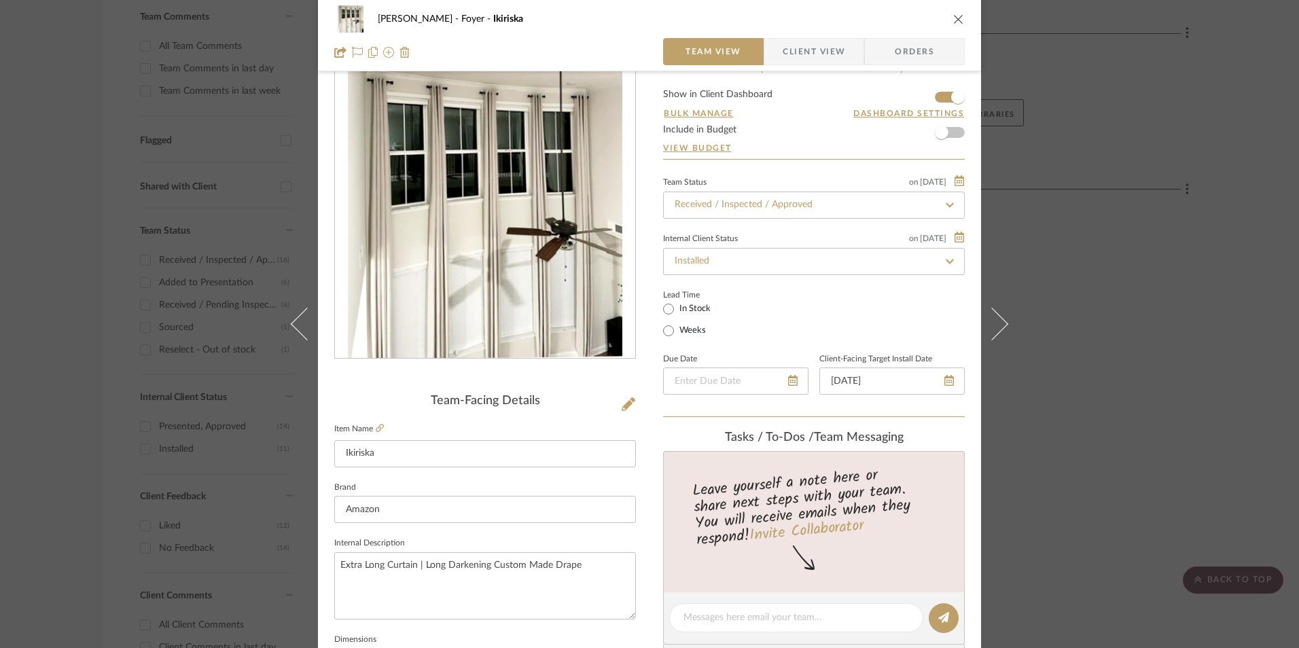
scroll to position [0, 0]
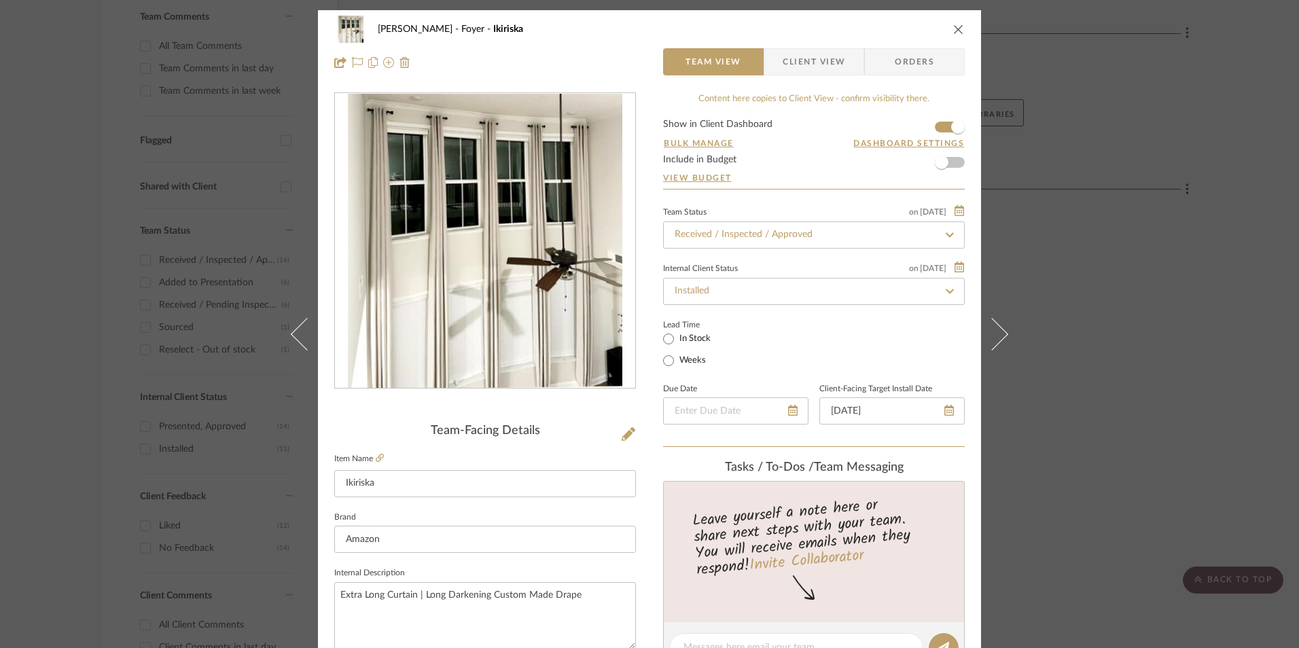
click at [793, 57] on span "Client View" at bounding box center [813, 61] width 62 height 27
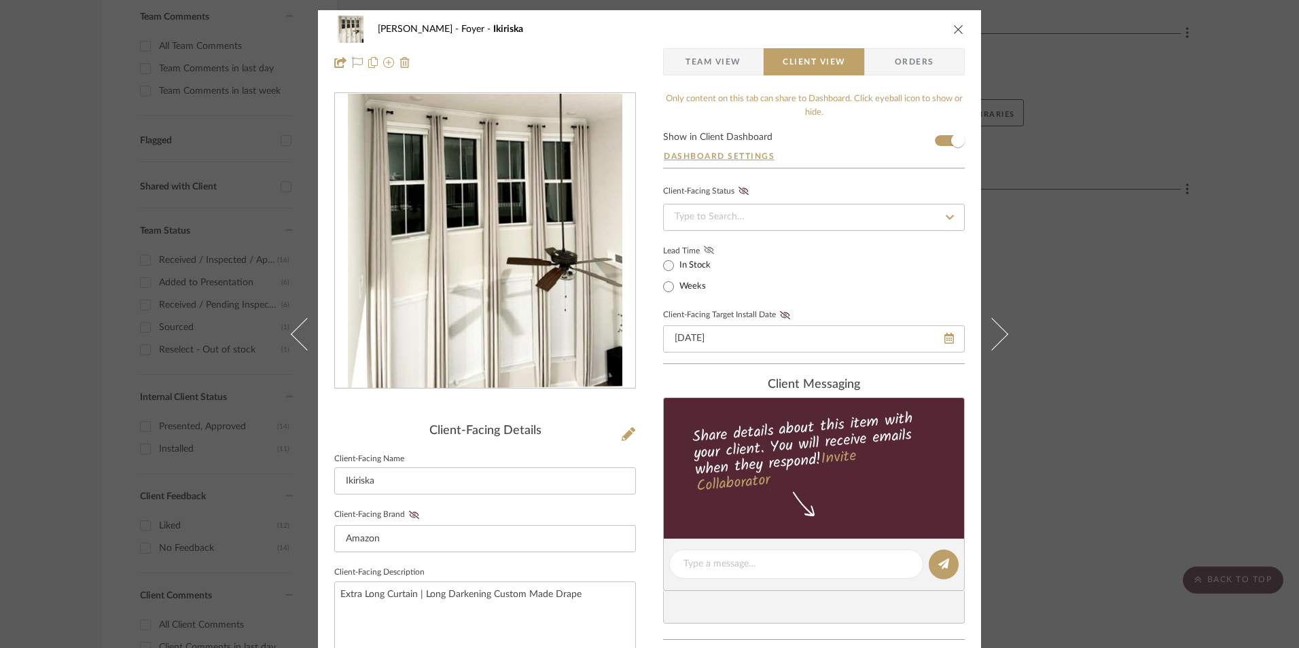
click at [704, 250] on icon at bounding box center [709, 250] width 10 height 8
click at [742, 218] on input at bounding box center [814, 217] width 302 height 27
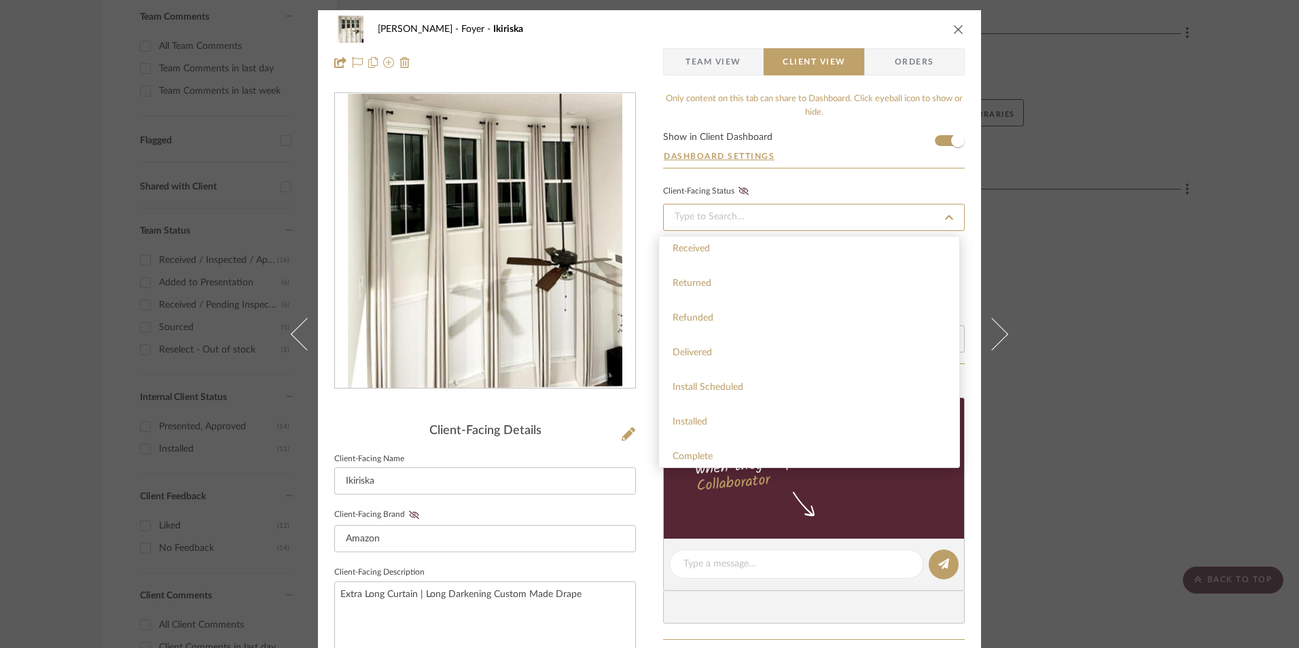
scroll to position [323, 0]
click at [757, 413] on div "Installed" at bounding box center [809, 415] width 300 height 35
type input "[DATE]"
type input "Installed"
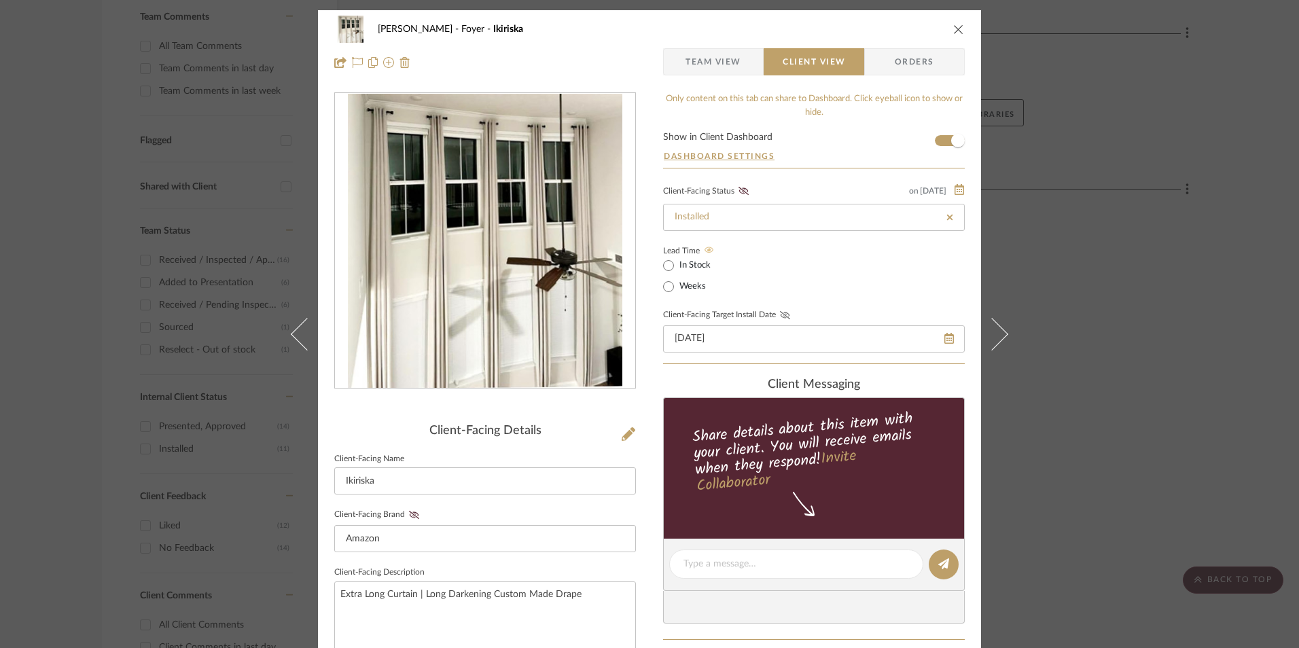
click at [781, 313] on icon at bounding box center [785, 315] width 10 height 8
click at [742, 195] on icon at bounding box center [743, 191] width 10 height 8
click at [704, 65] on span "Team View" at bounding box center [713, 61] width 56 height 27
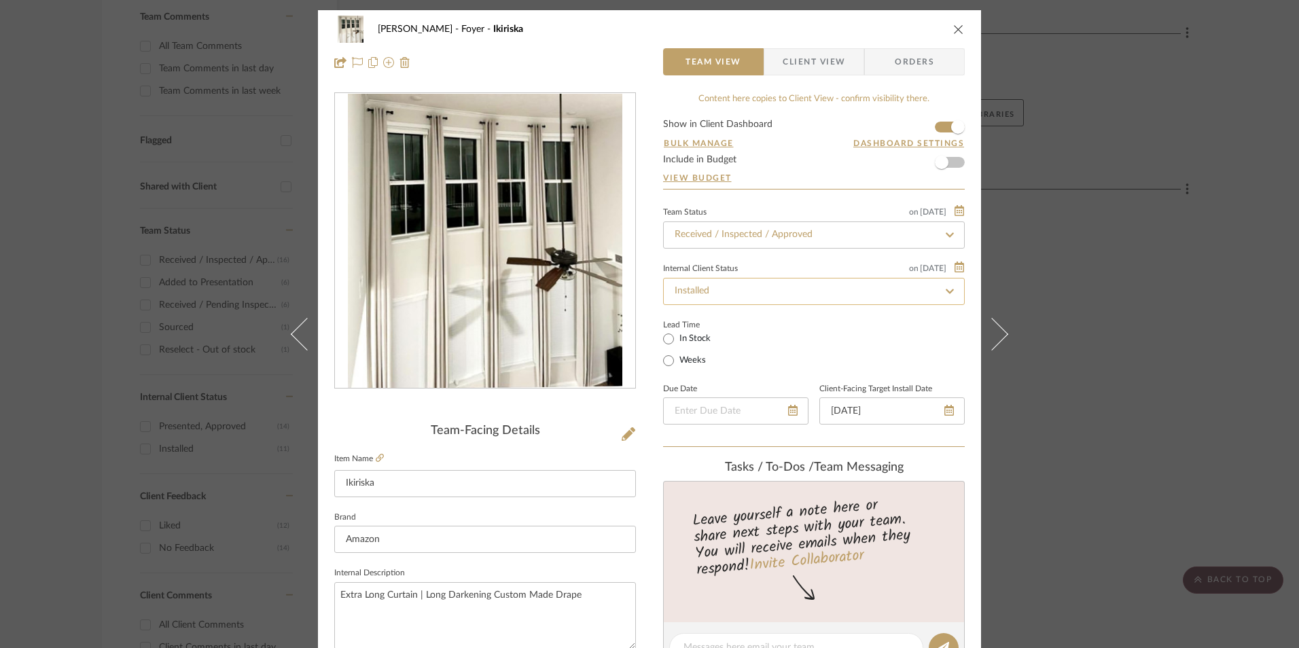
click at [844, 294] on input "Installed" at bounding box center [814, 291] width 302 height 27
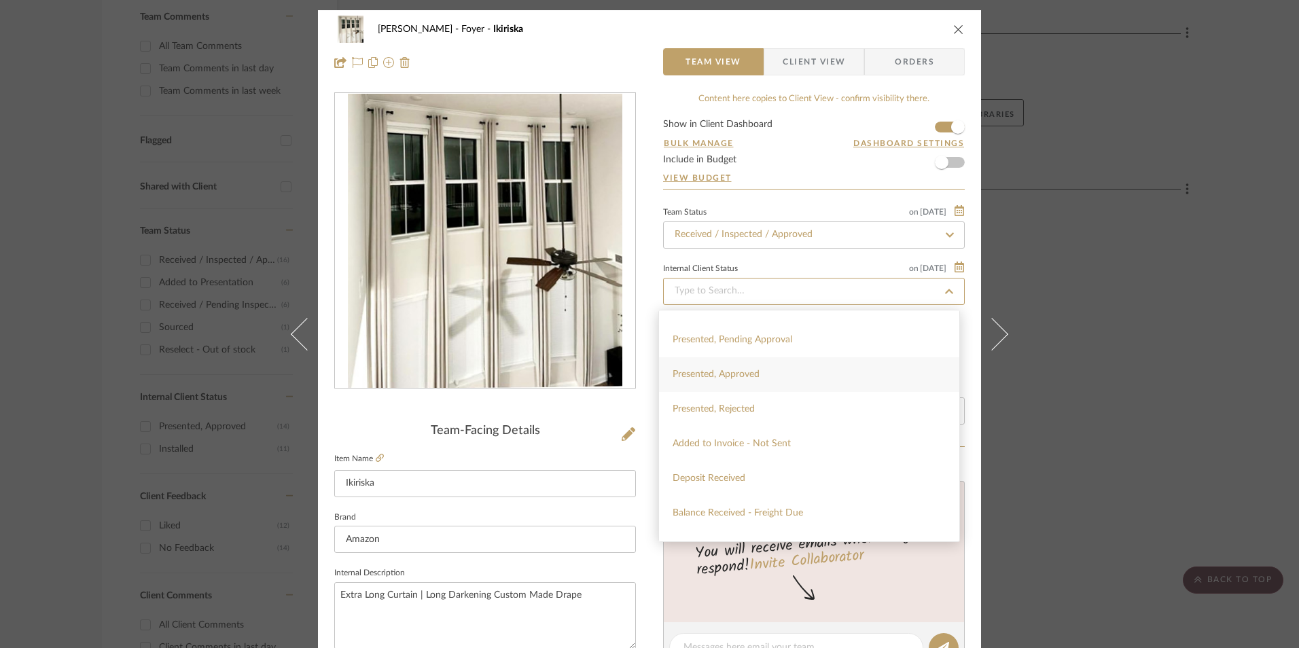
scroll to position [136, 0]
click at [771, 363] on div "Presented, Approved" at bounding box center [809, 365] width 300 height 35
type input "Presented, Approved"
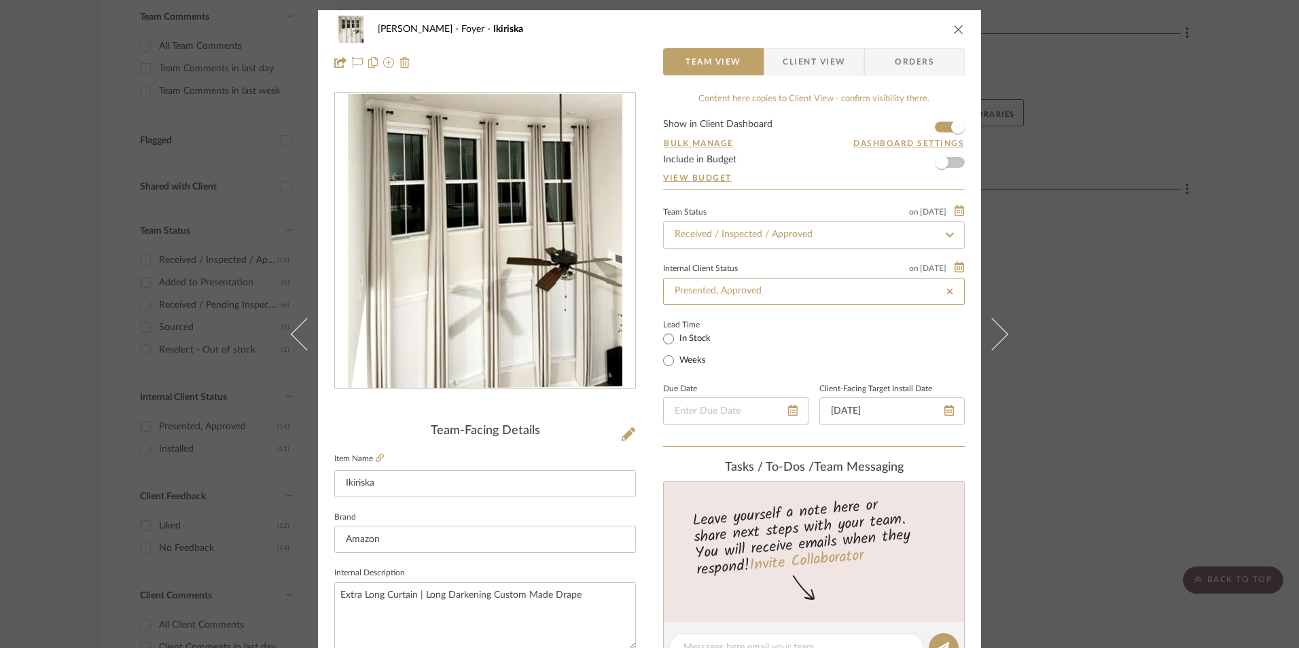
type input "Presented, Approved"
click at [758, 350] on div "Lead Time In Stock Weeks" at bounding box center [814, 342] width 302 height 53
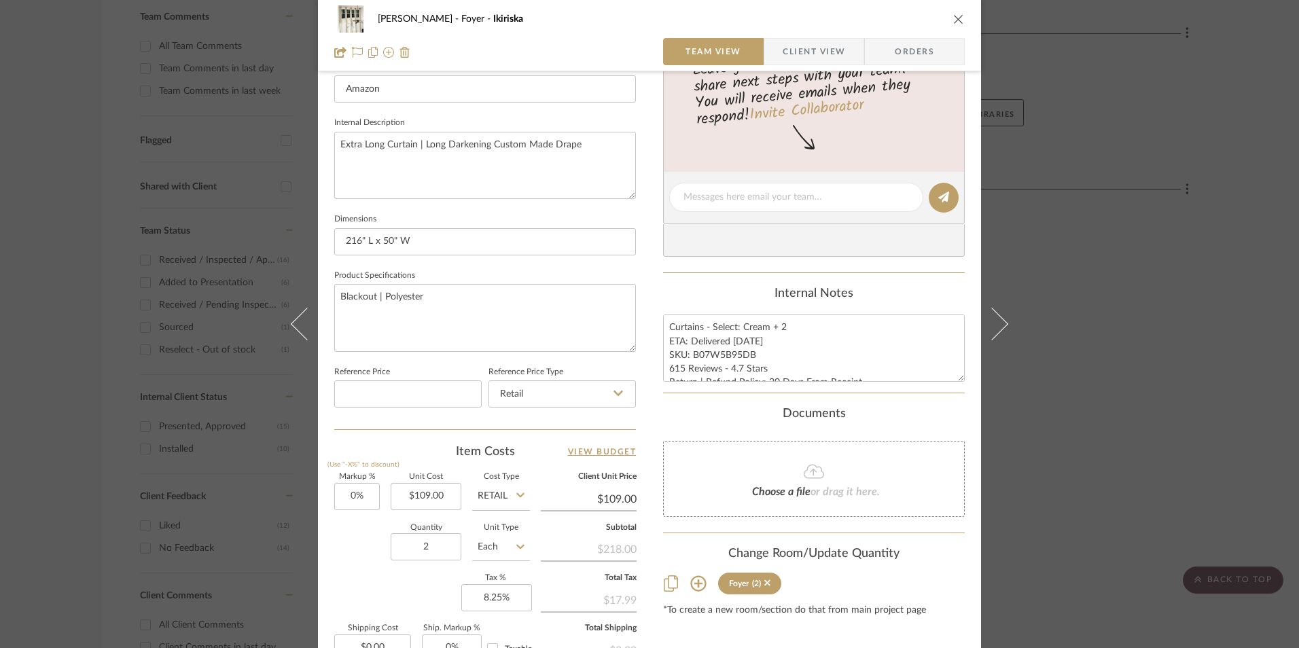
scroll to position [475, 0]
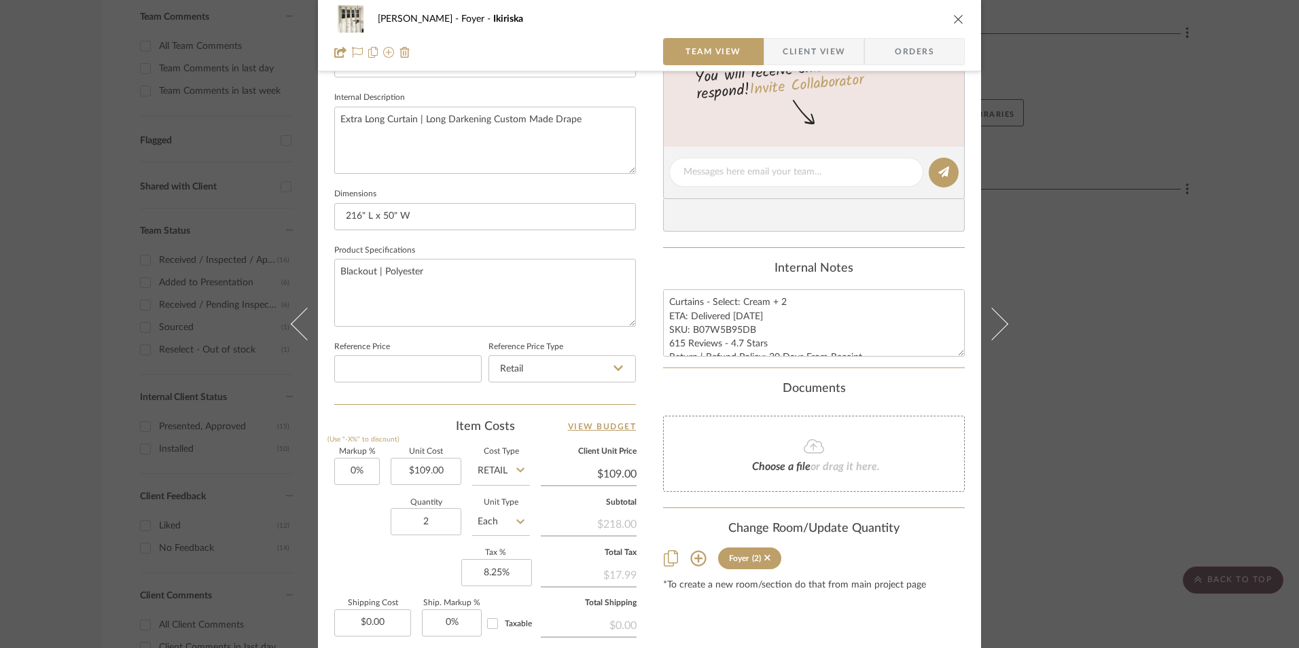
click at [795, 43] on span "Client View" at bounding box center [813, 51] width 62 height 27
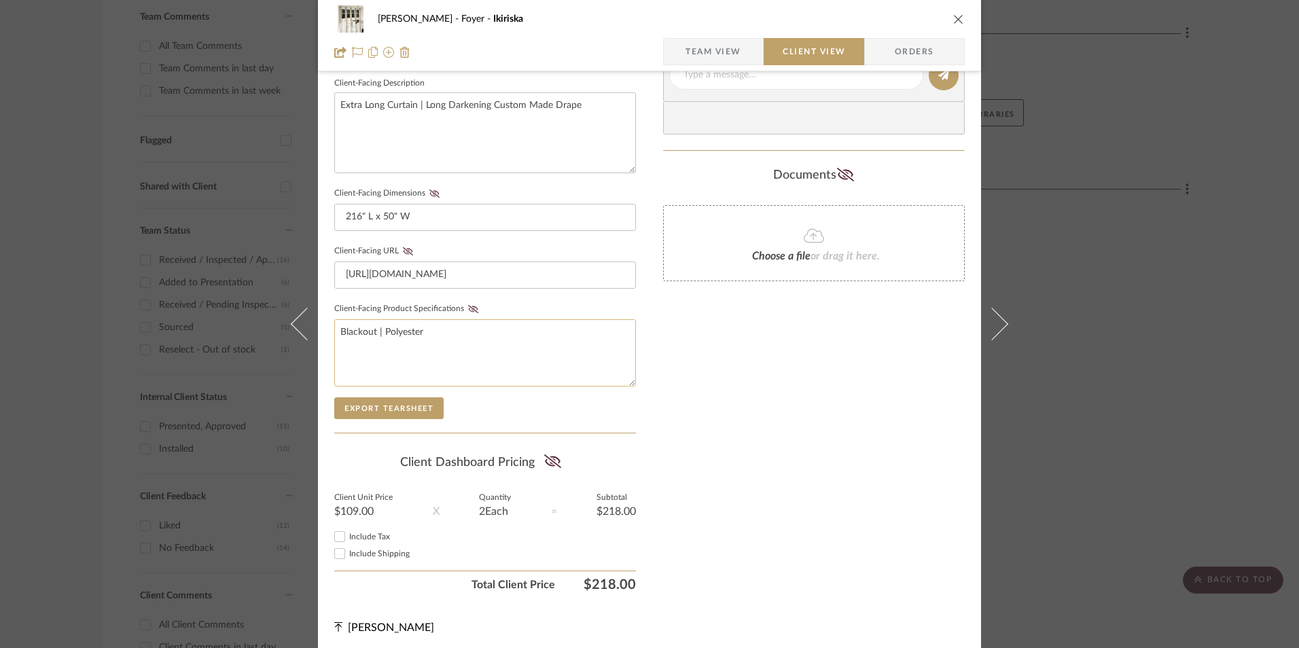
scroll to position [493, 0]
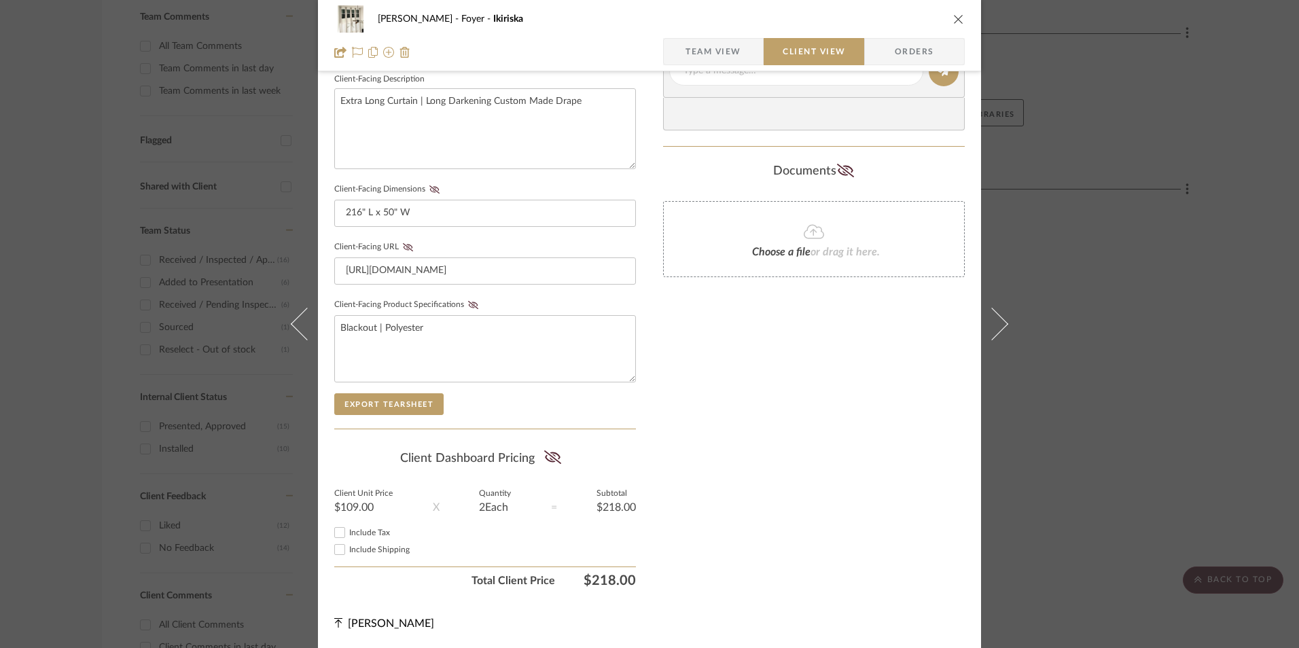
click at [339, 534] on input "Include Tax" at bounding box center [339, 532] width 16 height 16
checkbox input "true"
click at [553, 454] on icon at bounding box center [551, 457] width 17 height 14
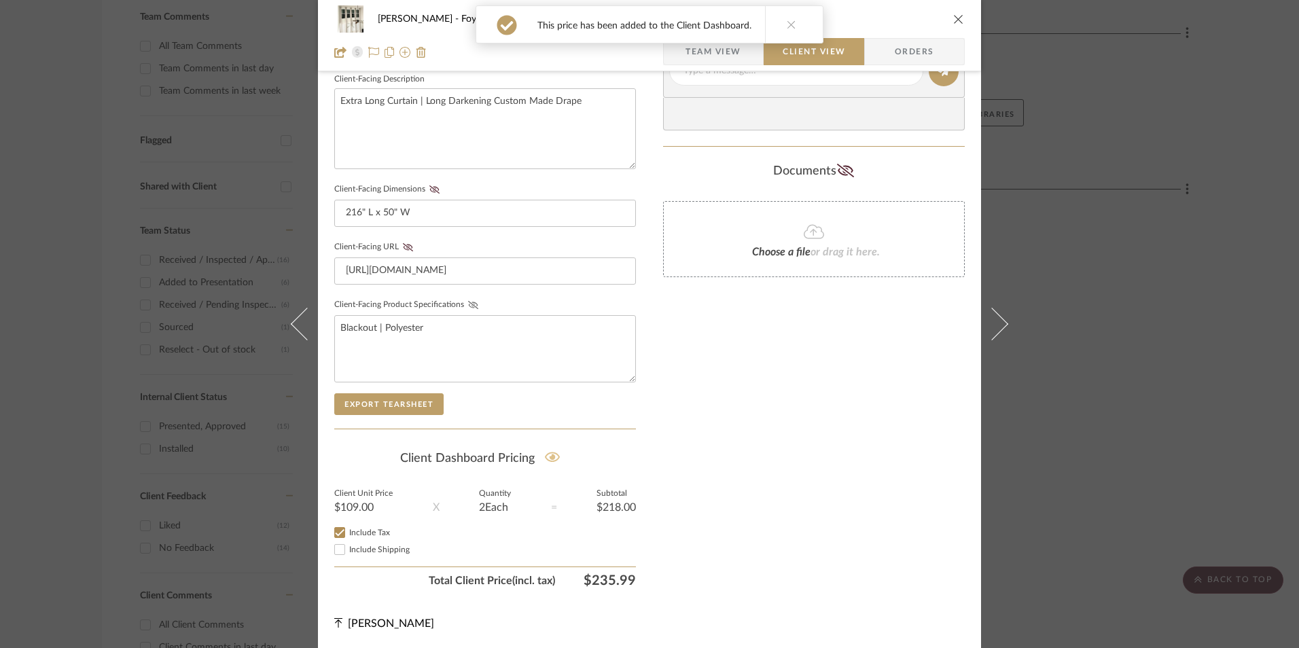
click at [470, 305] on icon at bounding box center [473, 305] width 10 height 8
click at [403, 243] on icon at bounding box center [408, 247] width 10 height 8
click at [432, 188] on icon at bounding box center [434, 189] width 10 height 8
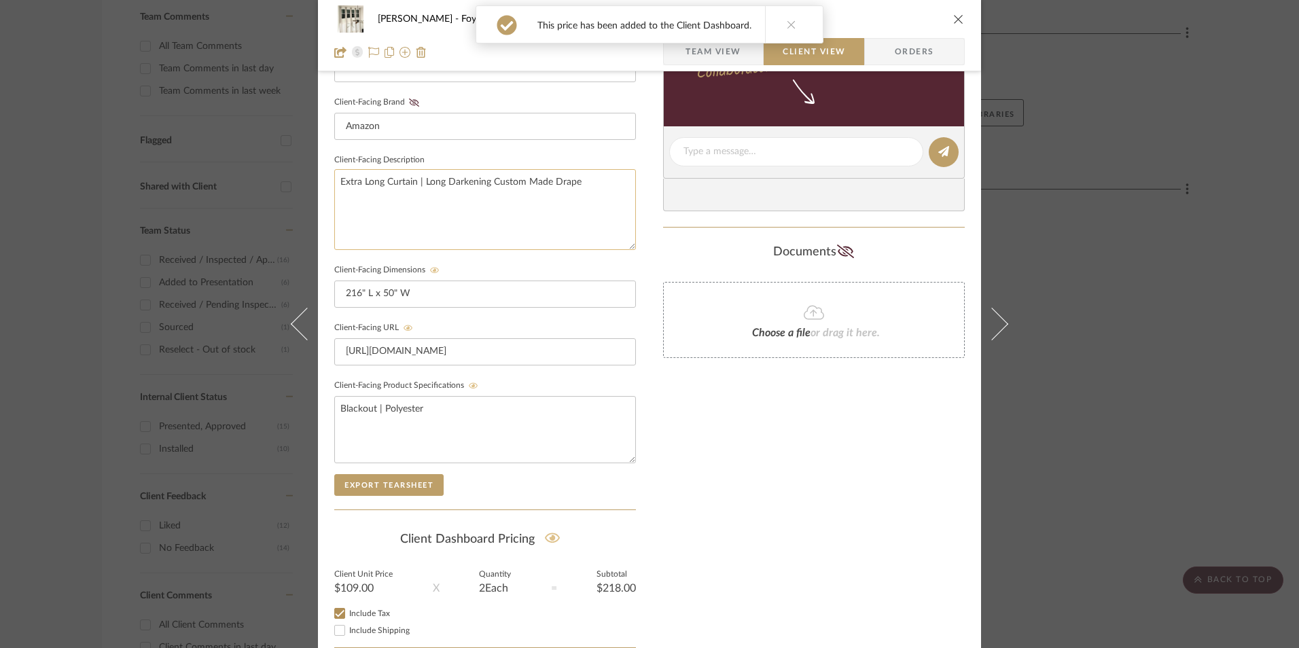
scroll to position [289, 0]
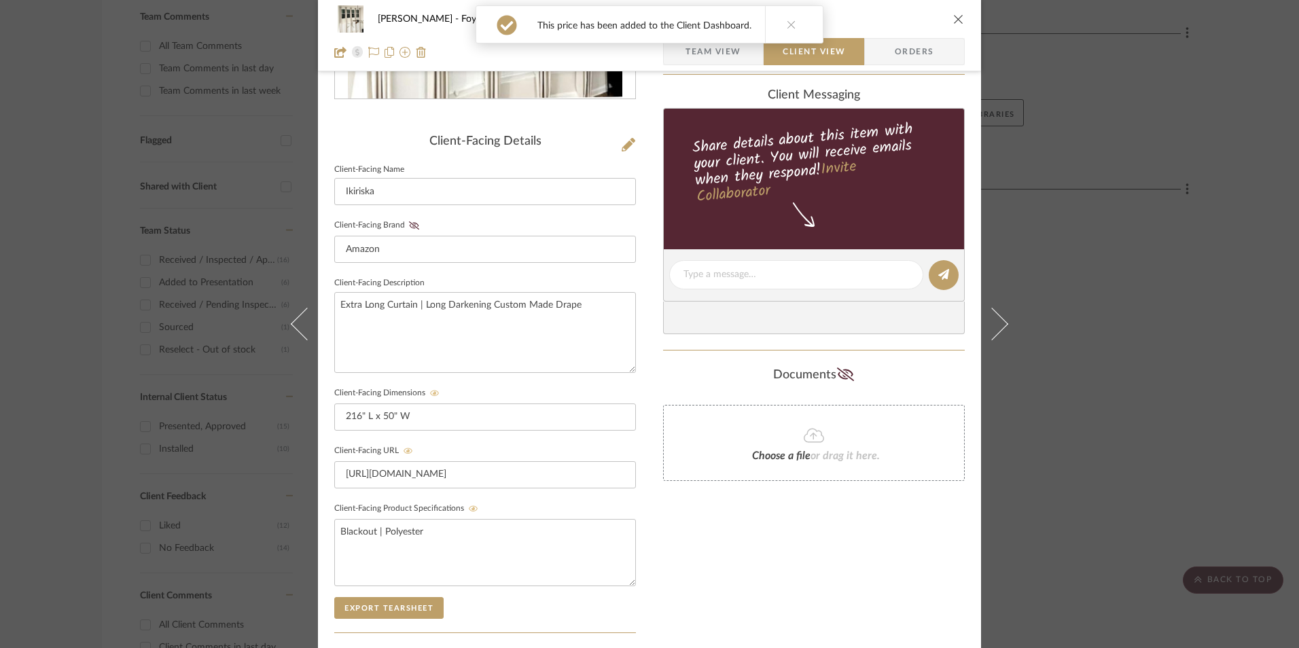
drag, startPoint x: 411, startPoint y: 225, endPoint x: 424, endPoint y: 226, distance: 13.6
click at [410, 225] on icon at bounding box center [414, 225] width 10 height 8
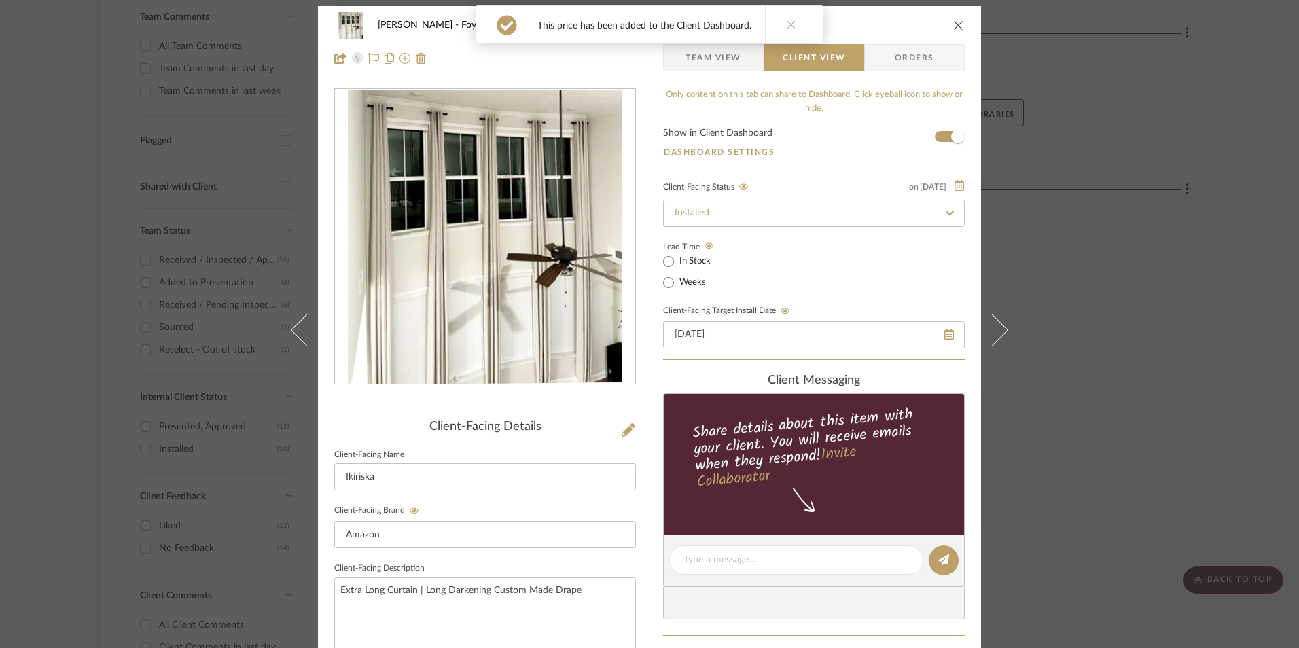
scroll to position [0, 0]
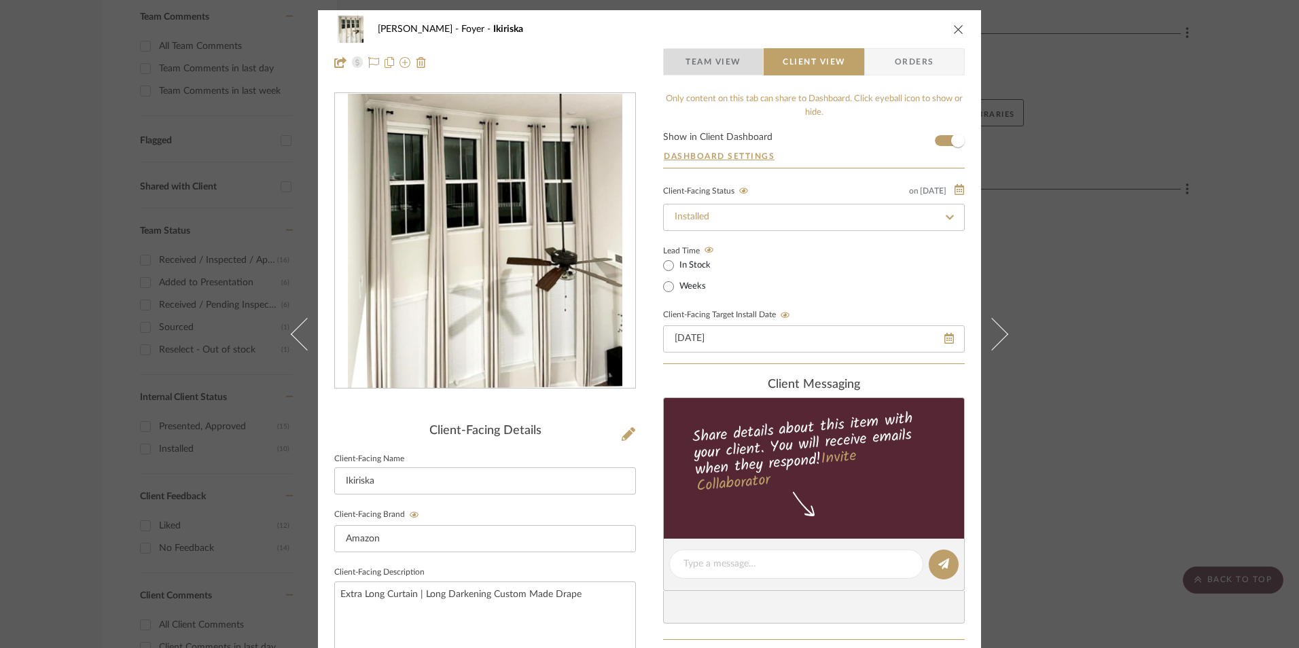
click at [699, 58] on span "Team View" at bounding box center [713, 61] width 56 height 27
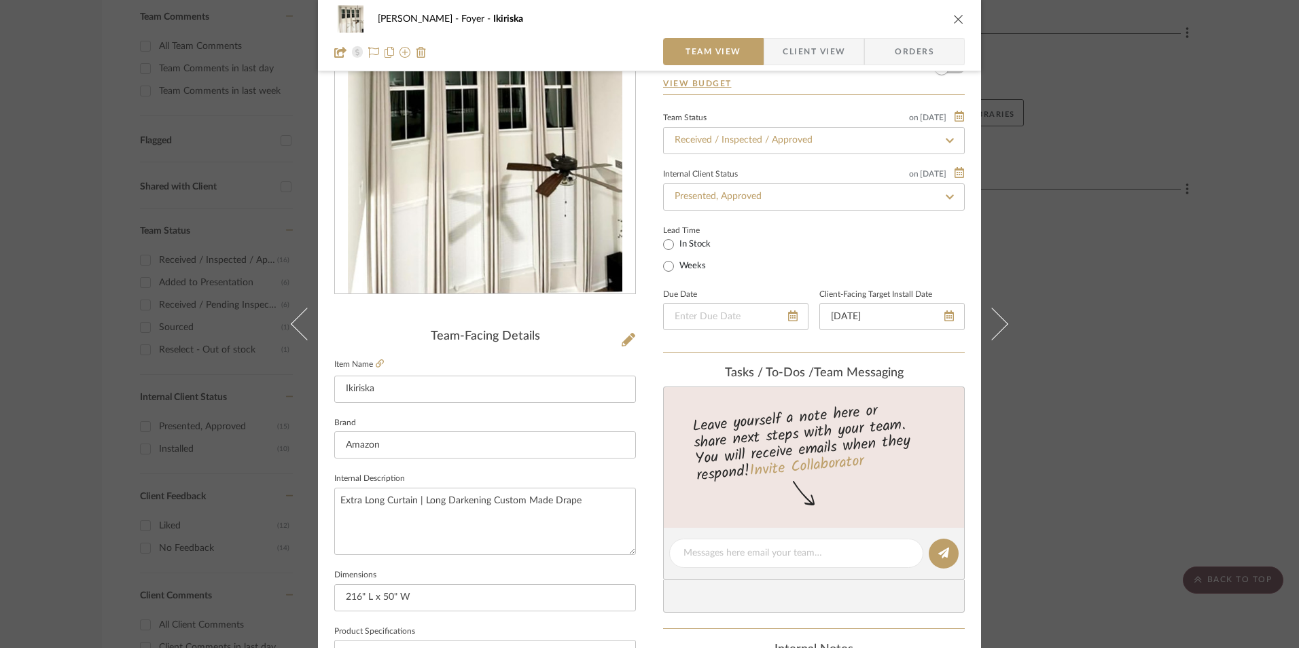
scroll to position [272, 0]
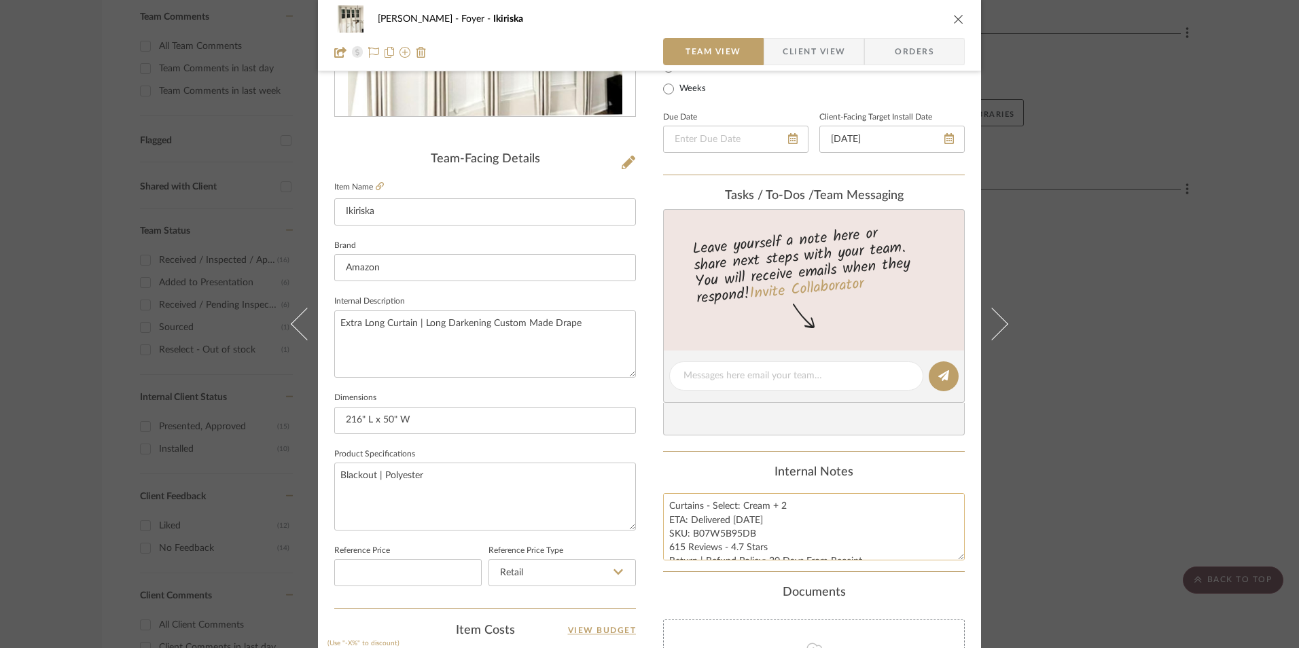
click at [705, 537] on textarea "Curtains - Select: Cream + 2 ETA: Delivered [DATE] SKU: B07W5B95DB 615 Reviews …" at bounding box center [814, 526] width 302 height 67
drag, startPoint x: 750, startPoint y: 532, endPoint x: 689, endPoint y: 535, distance: 61.2
click at [689, 535] on textarea "Curtains - Select: Cream + 2 ETA: Delivered [DATE] SKU: B07W5B95DB 615 Reviews …" at bounding box center [814, 526] width 302 height 67
click at [895, 58] on span "Orders" at bounding box center [914, 51] width 69 height 27
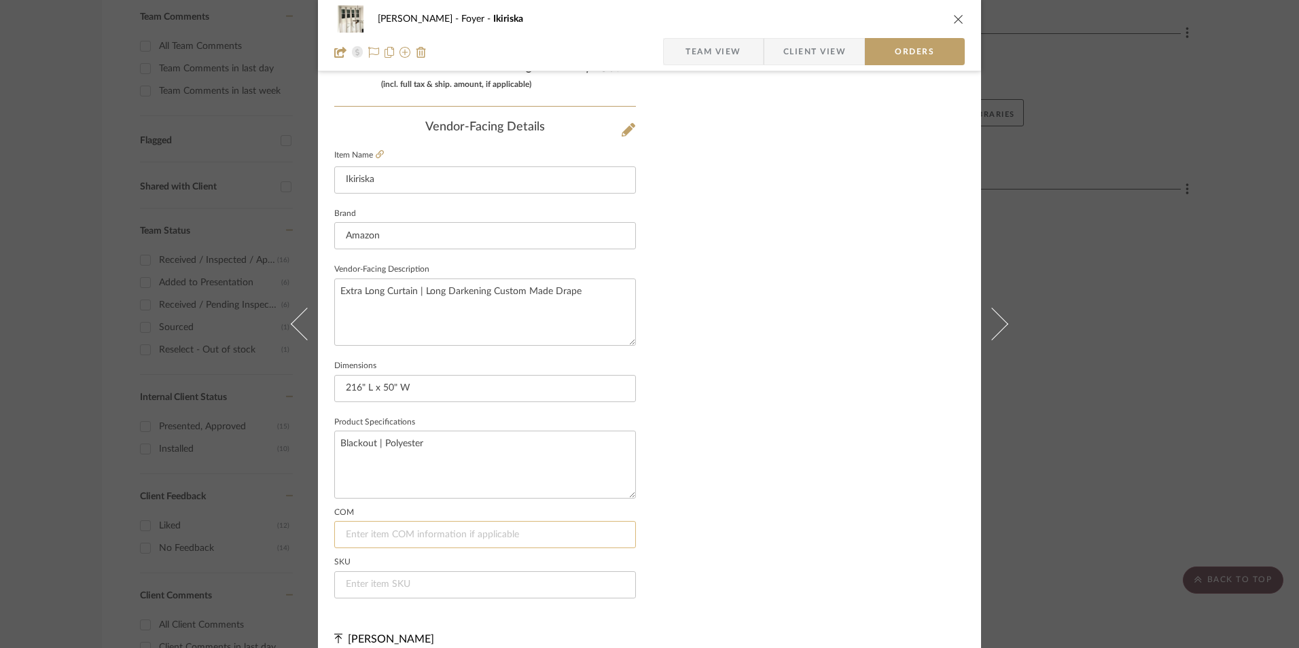
scroll to position [797, 0]
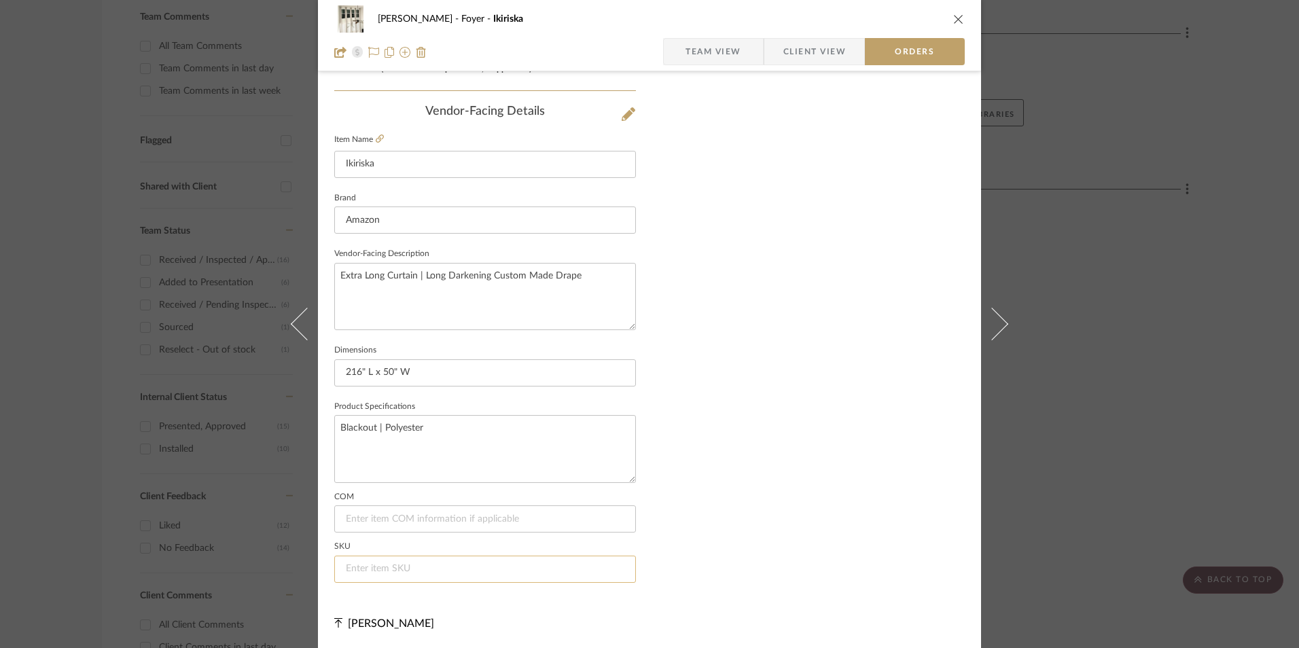
click at [380, 572] on input at bounding box center [485, 569] width 302 height 27
paste input "B07W5B95DB"
type input "B07W5B95DB"
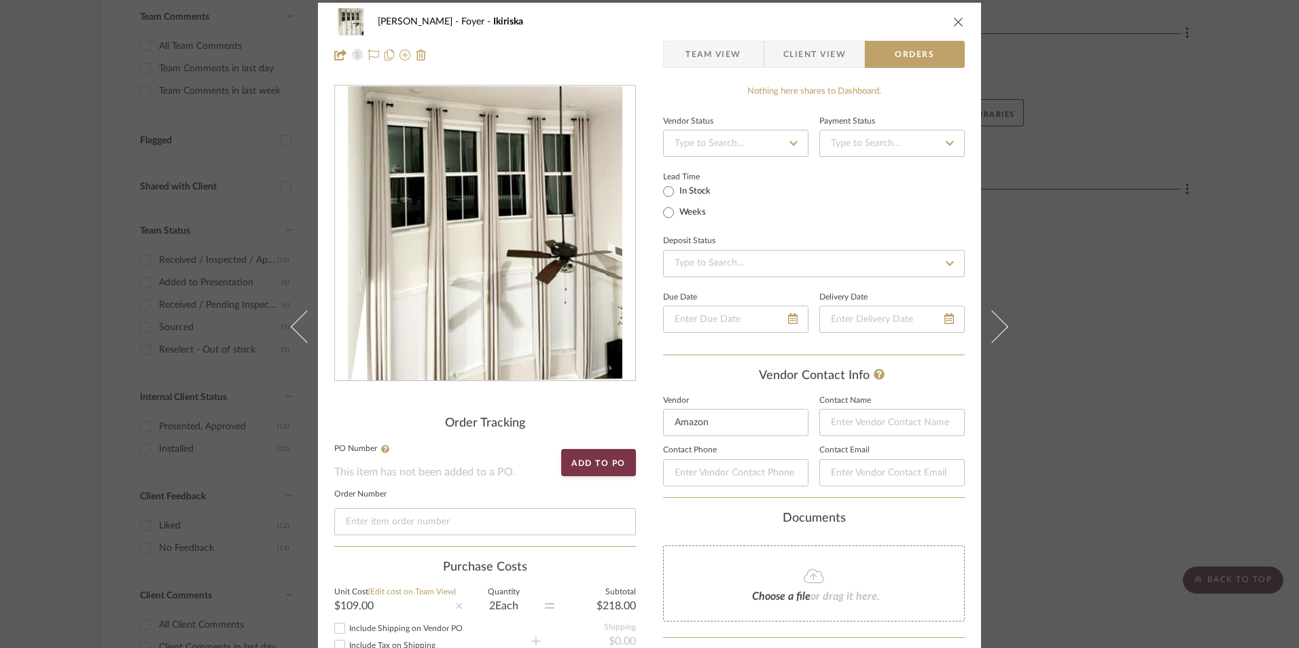
scroll to position [0, 0]
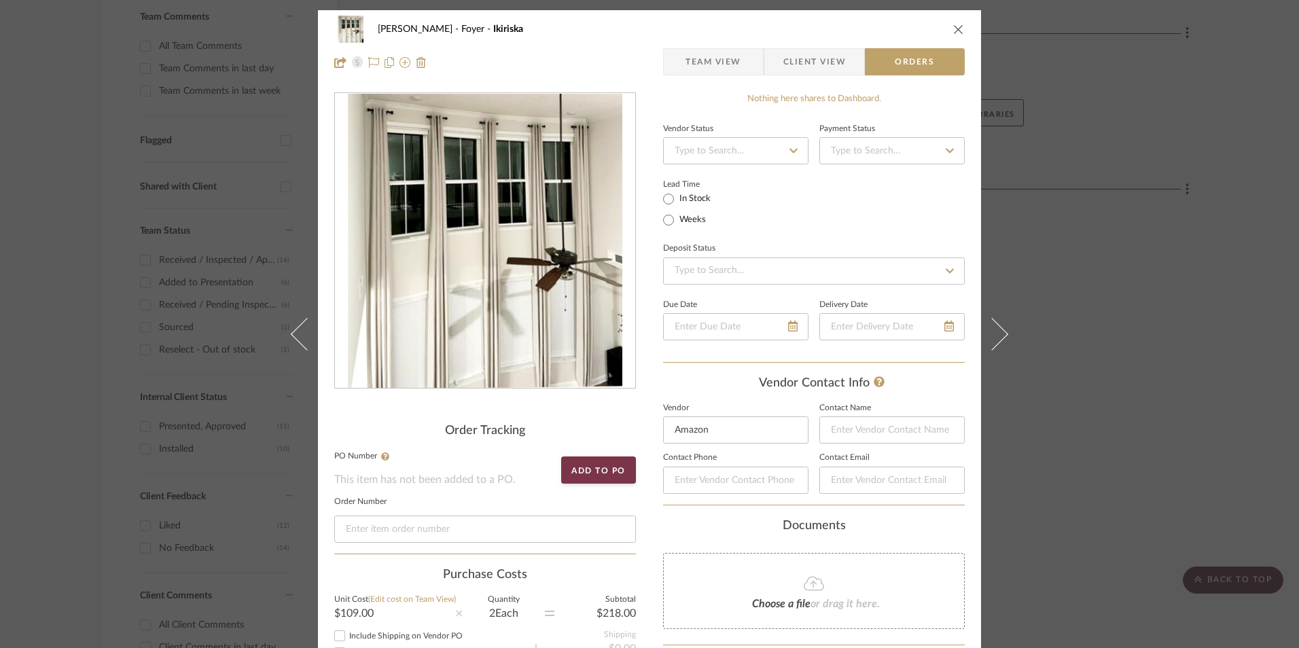
click at [708, 57] on span "Team View" at bounding box center [713, 61] width 56 height 27
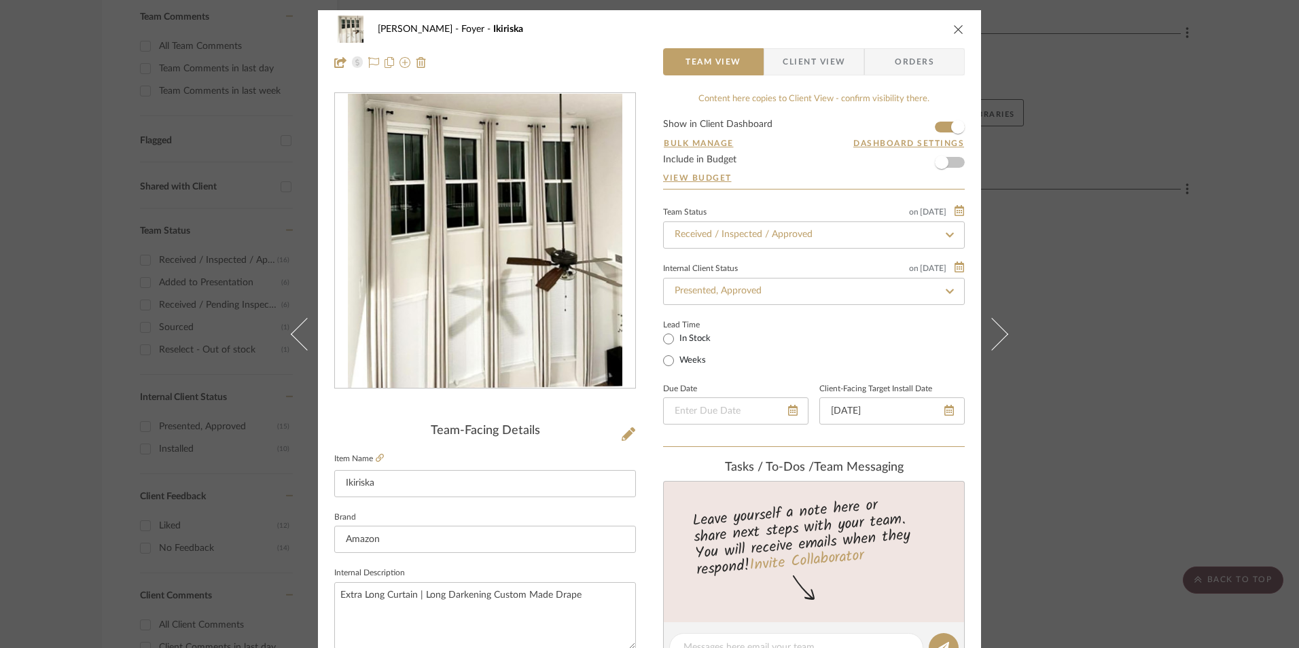
click at [1123, 139] on div "[PERSON_NAME] Foyer Ikiriska Team View Client View Orders Team-Facing Details I…" at bounding box center [649, 324] width 1299 height 648
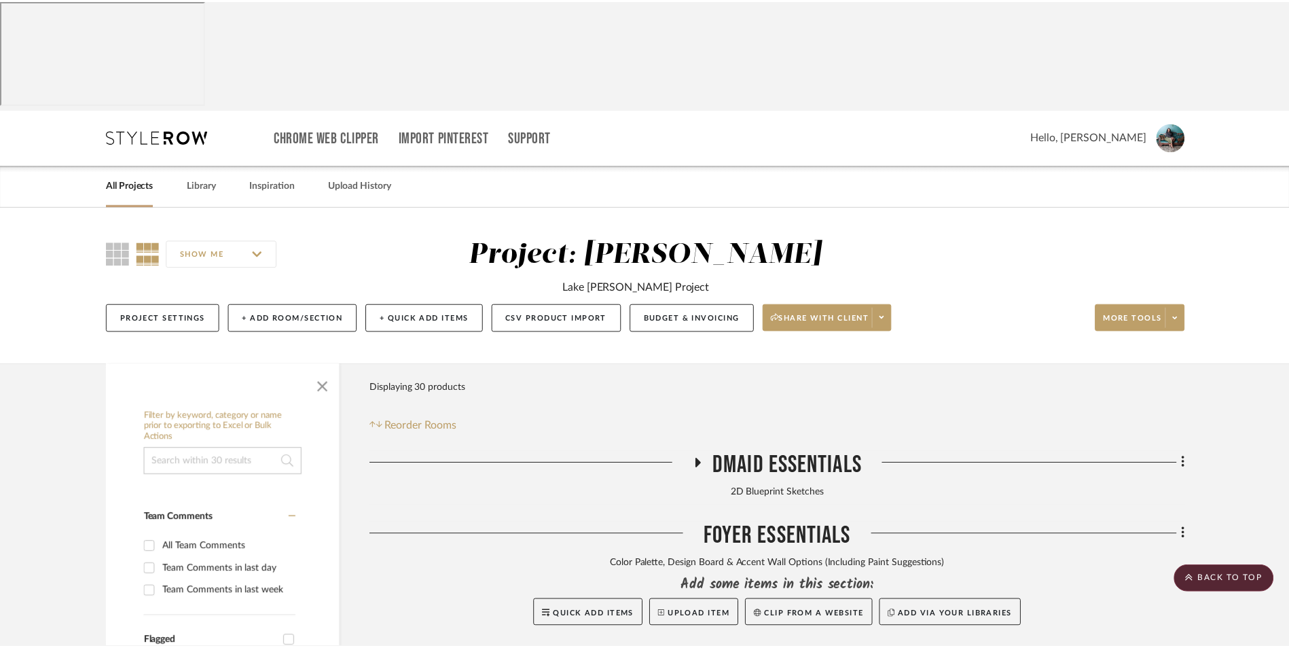
scroll to position [501, 0]
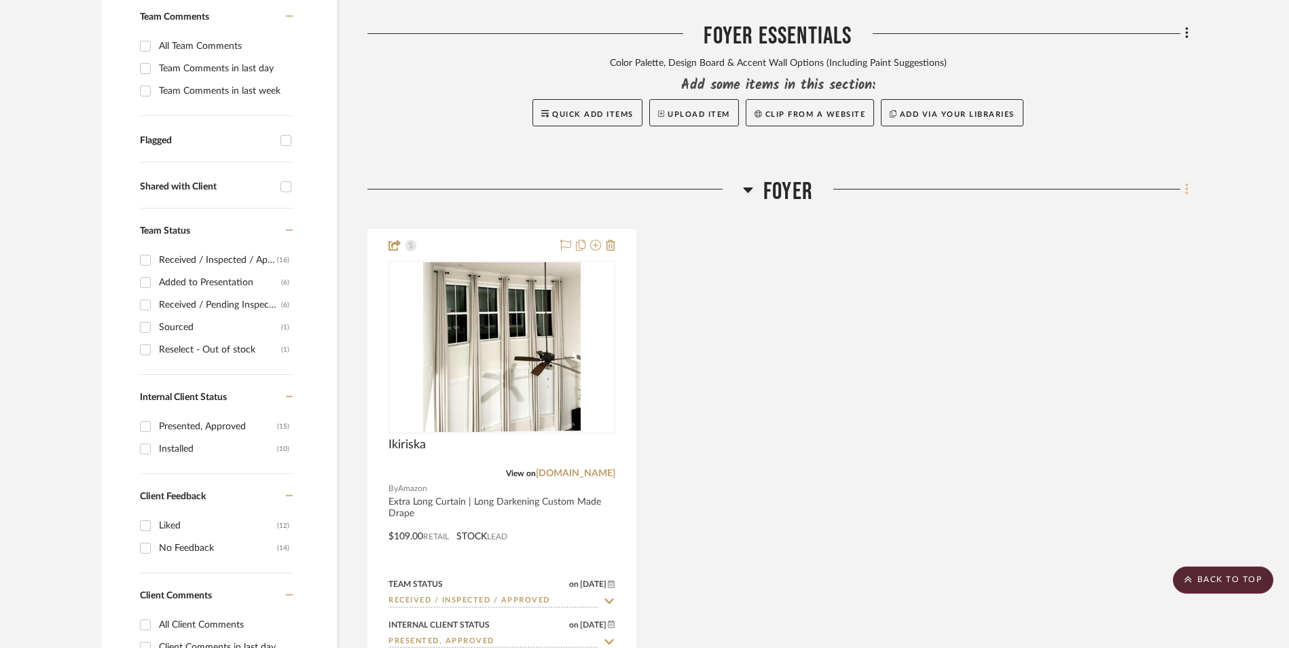
click at [1186, 183] on icon at bounding box center [1186, 189] width 3 height 12
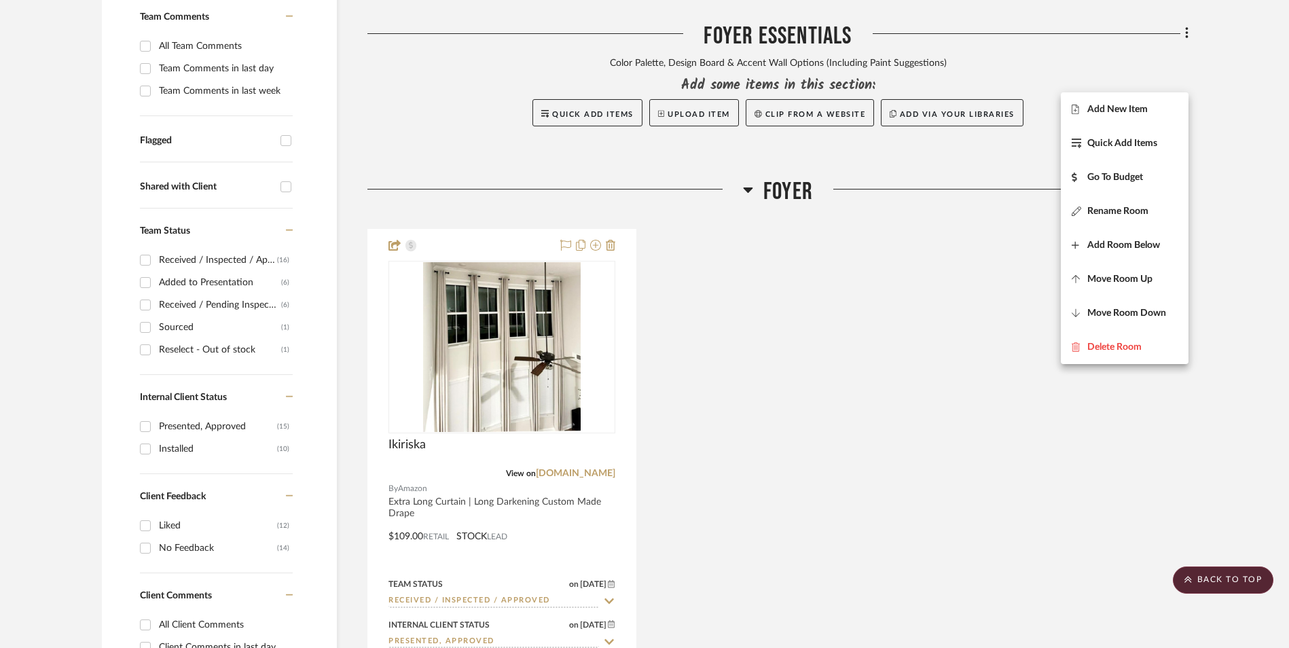
click at [1142, 115] on button "Add New Item" at bounding box center [1125, 109] width 128 height 34
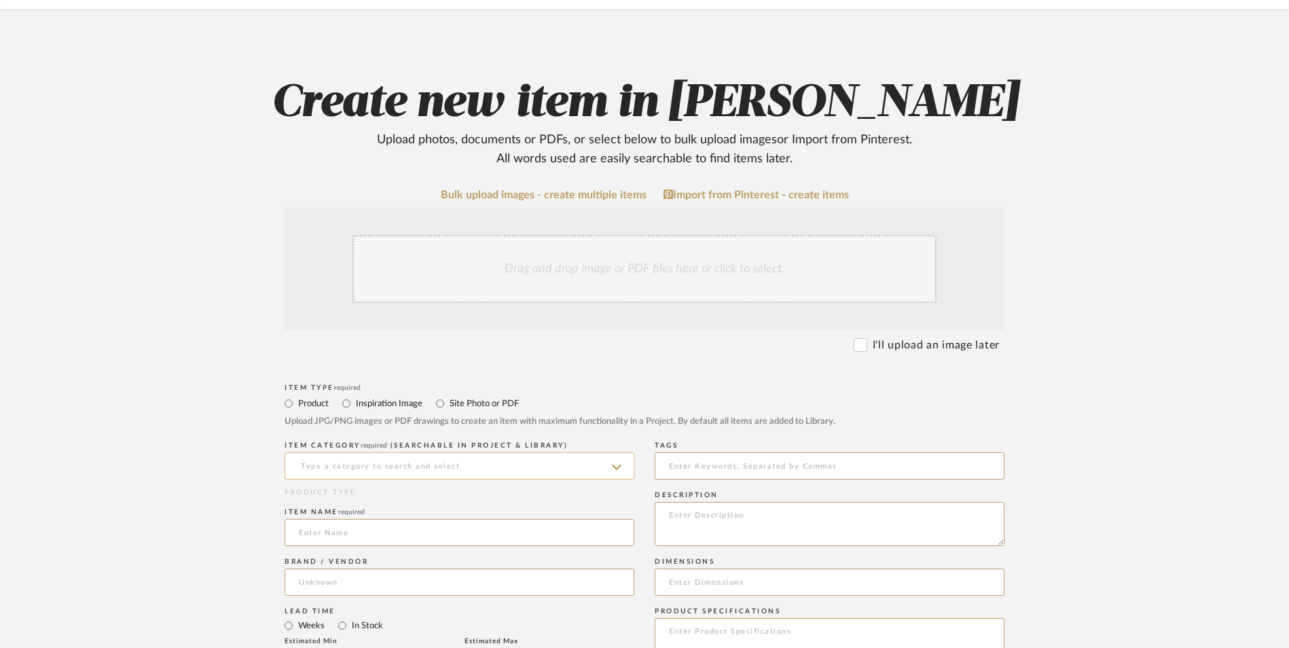
scroll to position [204, 0]
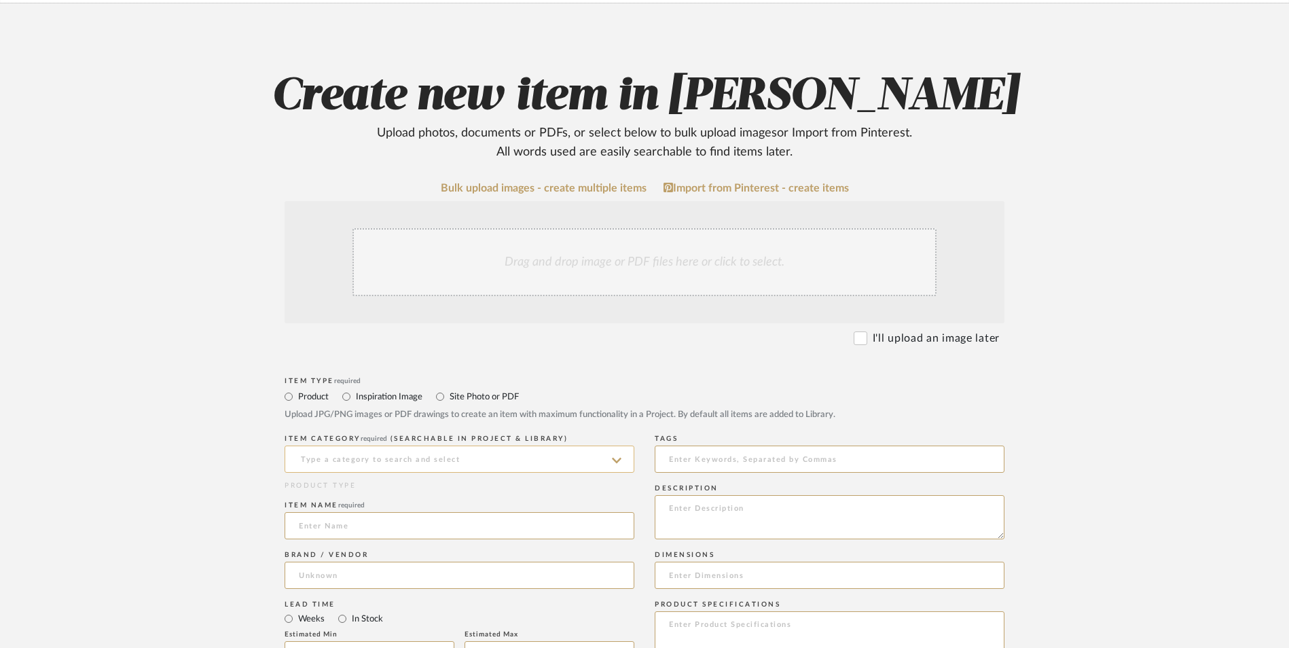
click at [393, 446] on input at bounding box center [460, 459] width 350 height 27
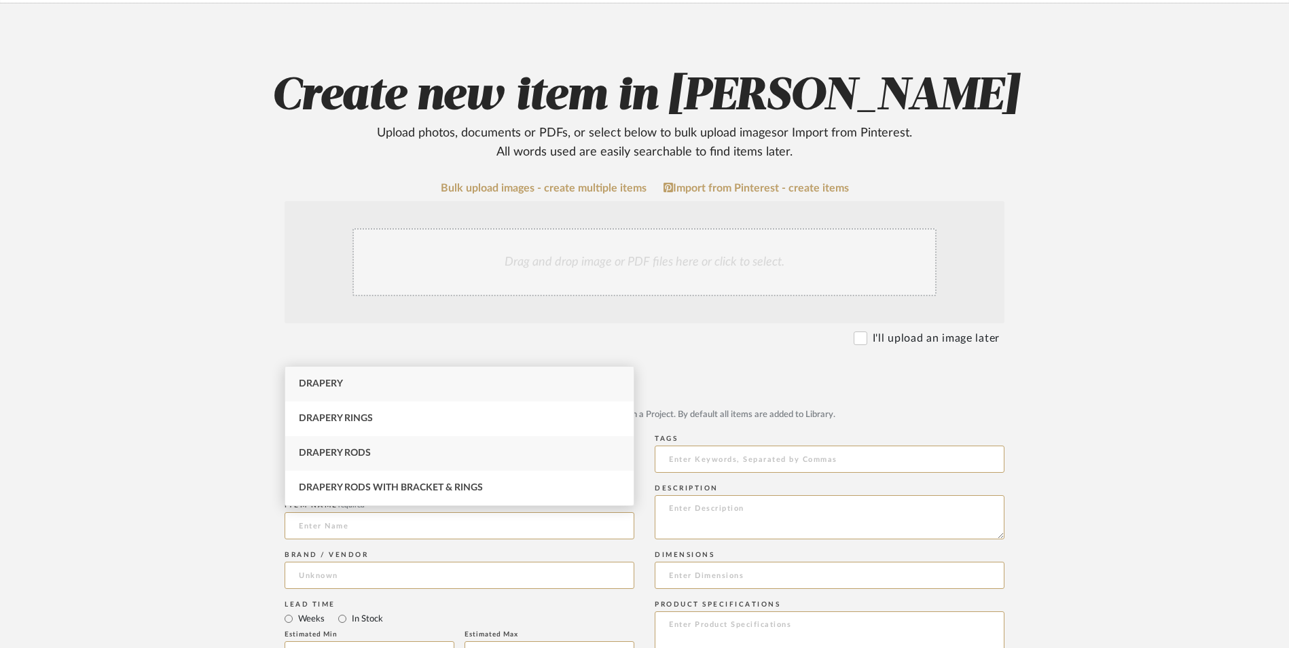
click at [376, 446] on div "Drapery Rods" at bounding box center [459, 453] width 348 height 35
type input "Drapery Rods"
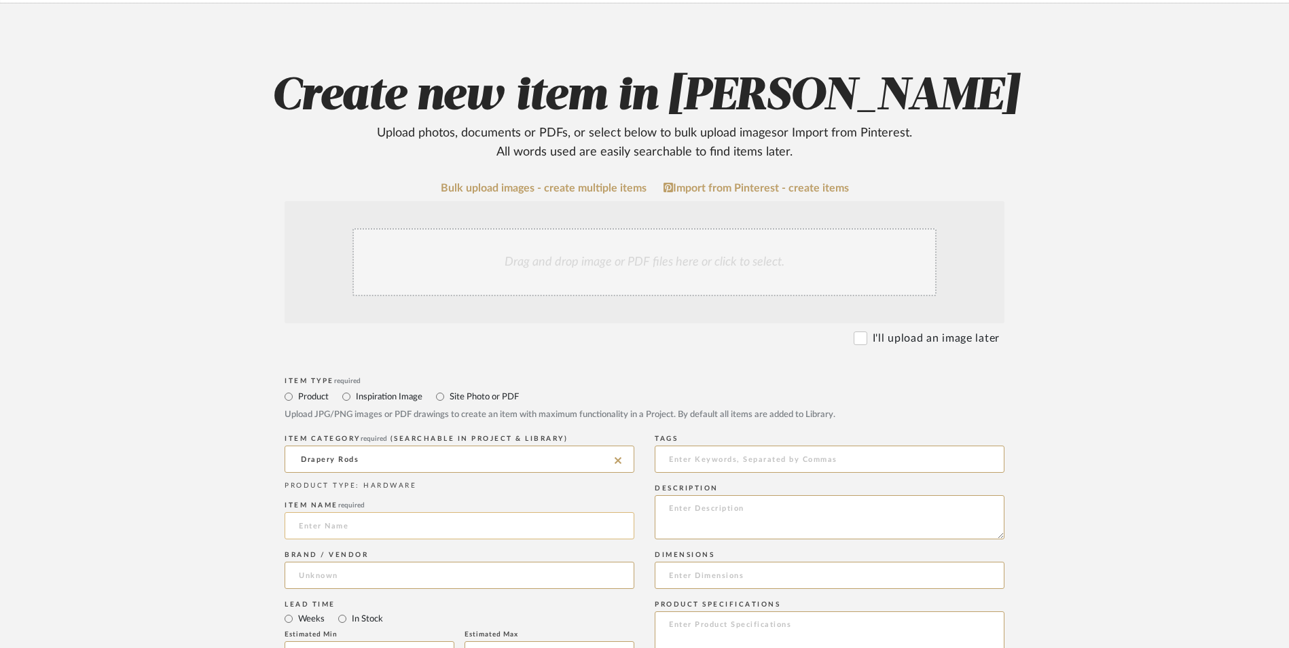
click at [364, 512] on input at bounding box center [460, 525] width 350 height 27
paste input "[URL][DOMAIN_NAME]"
type input "[URL][DOMAIN_NAME]"
click at [403, 512] on input "[URL][DOMAIN_NAME]" at bounding box center [460, 525] width 350 height 27
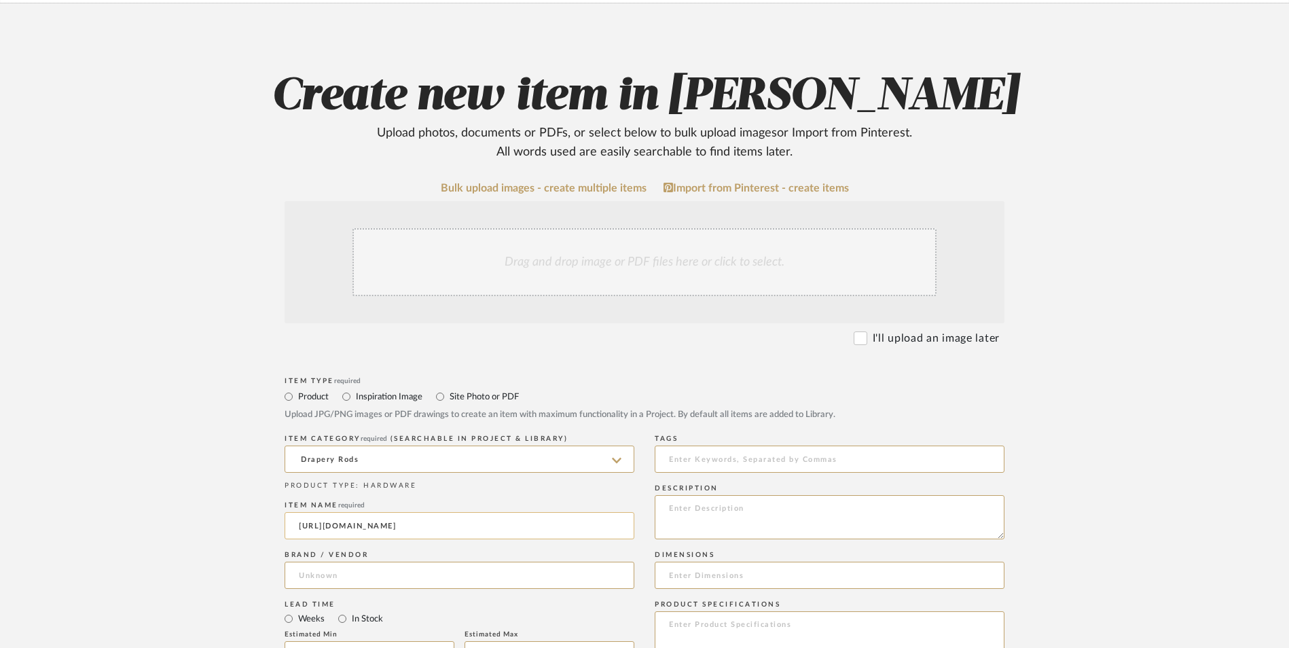
click at [403, 512] on input "[URL][DOMAIN_NAME]" at bounding box center [460, 525] width 350 height 27
type input "Ivilion"
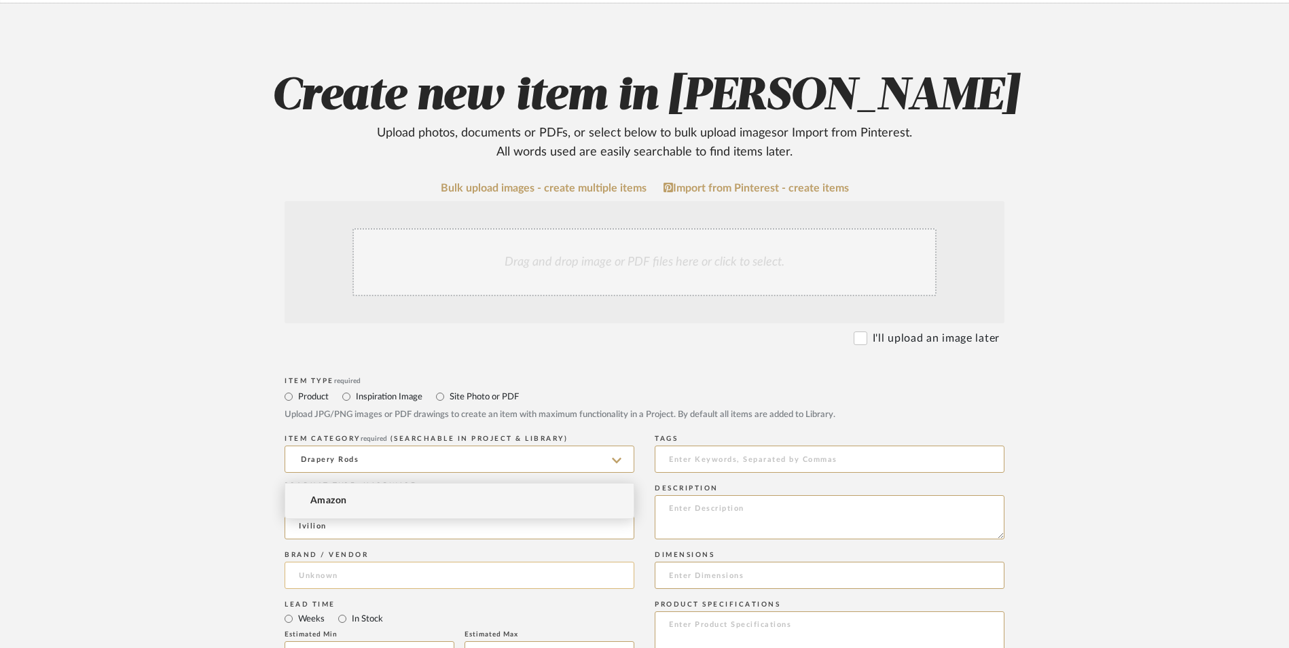
click at [354, 562] on input at bounding box center [460, 575] width 350 height 27
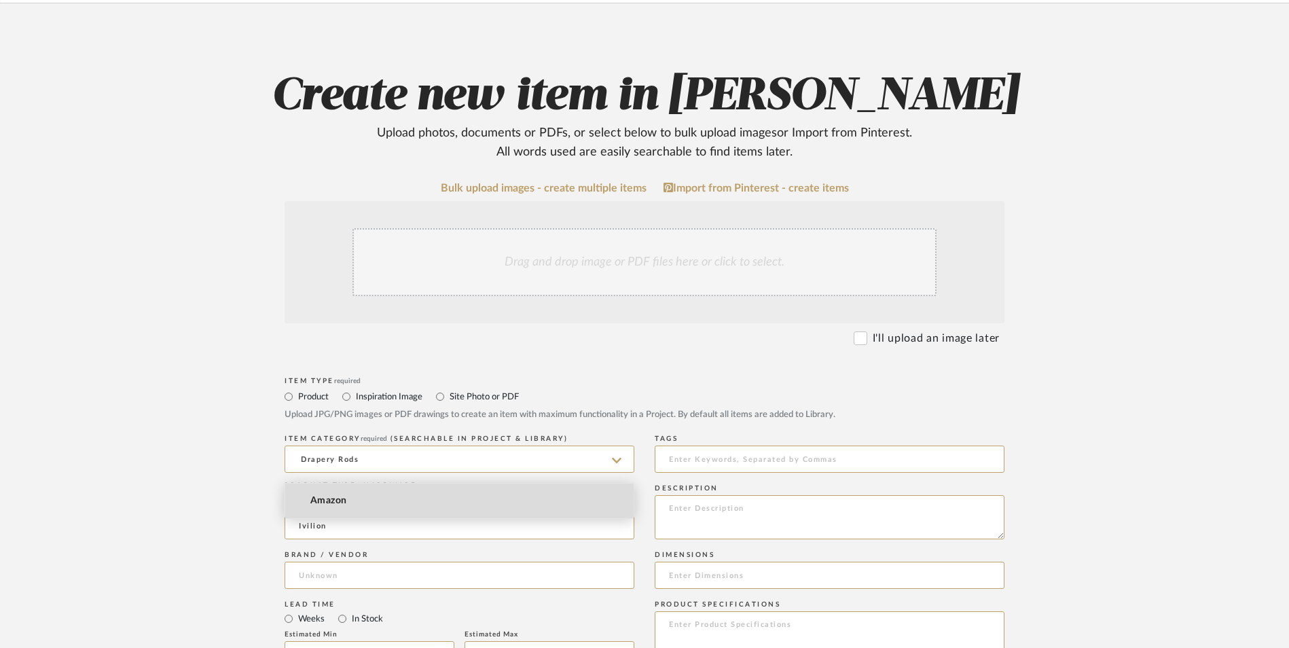
click at [365, 505] on mat-option "Amazon" at bounding box center [459, 501] width 348 height 35
type input "Amazon"
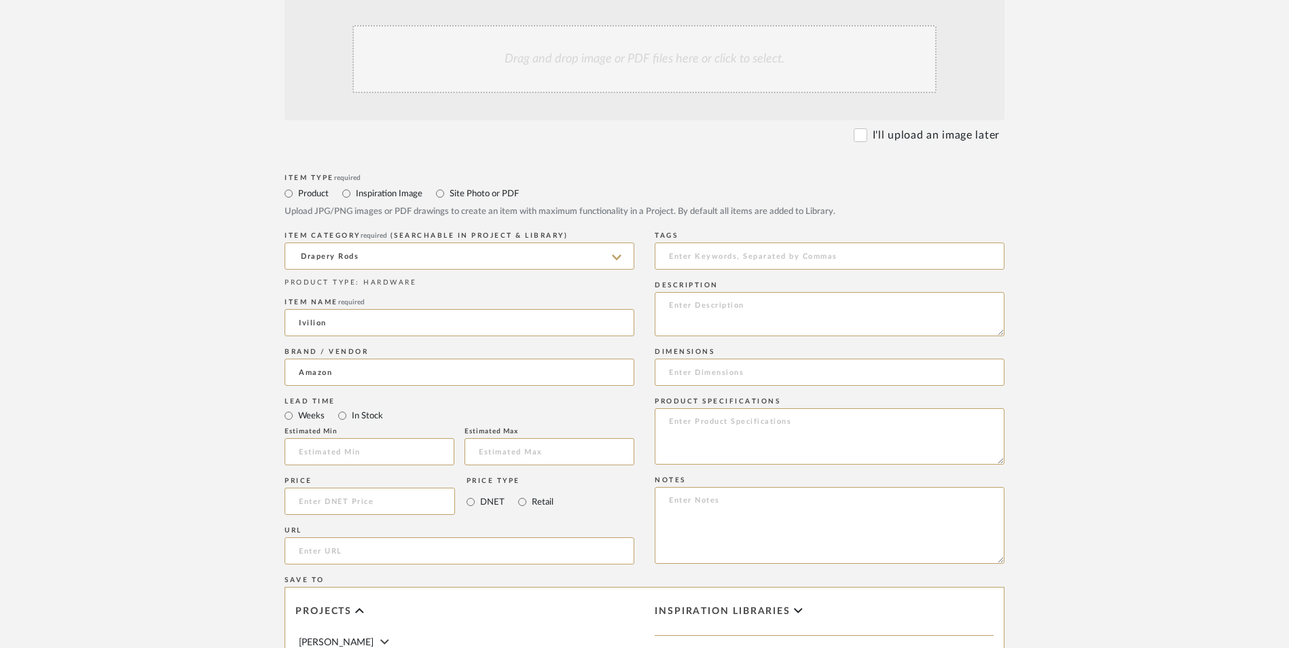
scroll to position [408, 0]
click at [343, 407] on input "In Stock" at bounding box center [342, 415] width 16 height 16
radio input "true"
click at [520, 493] on input "Retail" at bounding box center [522, 501] width 16 height 16
radio input "true"
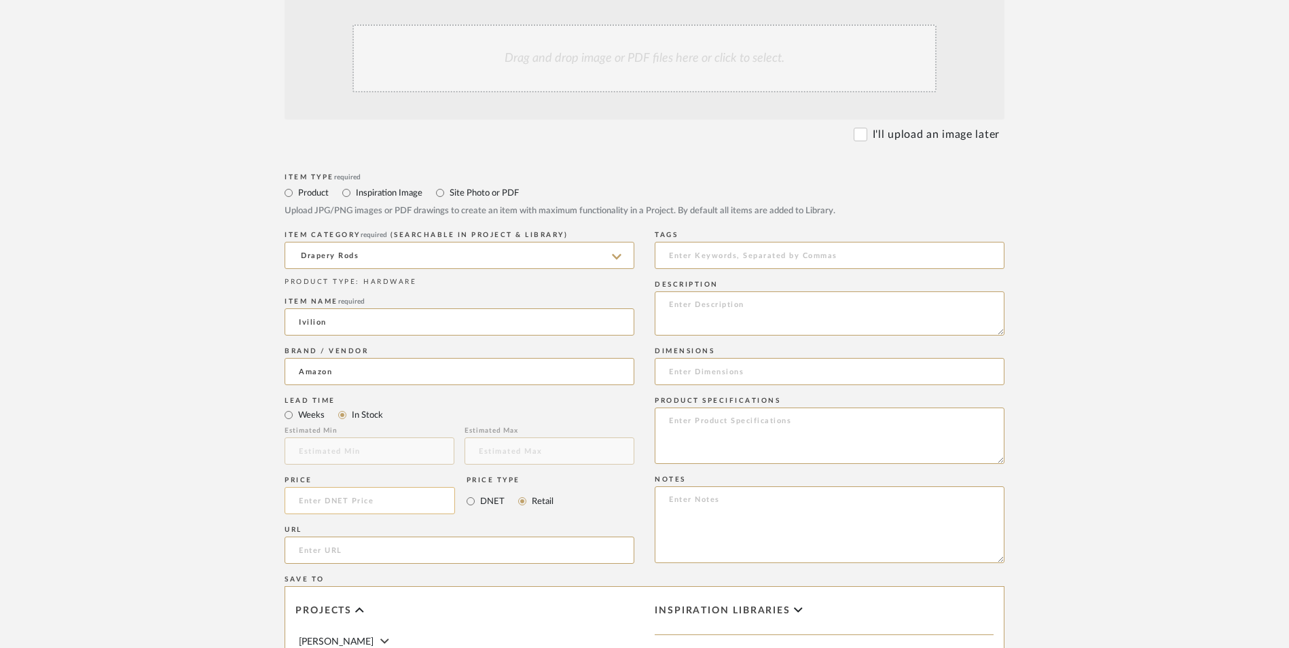
click at [385, 487] on input at bounding box center [370, 500] width 170 height 27
type input "$24.99"
drag, startPoint x: 229, startPoint y: 397, endPoint x: 312, endPoint y: 437, distance: 91.7
click at [234, 397] on form "Bulk upload images - create multiple items Import from Pinterest - create items…" at bounding box center [644, 470] width 865 height 985
click at [352, 537] on input "url" at bounding box center [460, 550] width 350 height 27
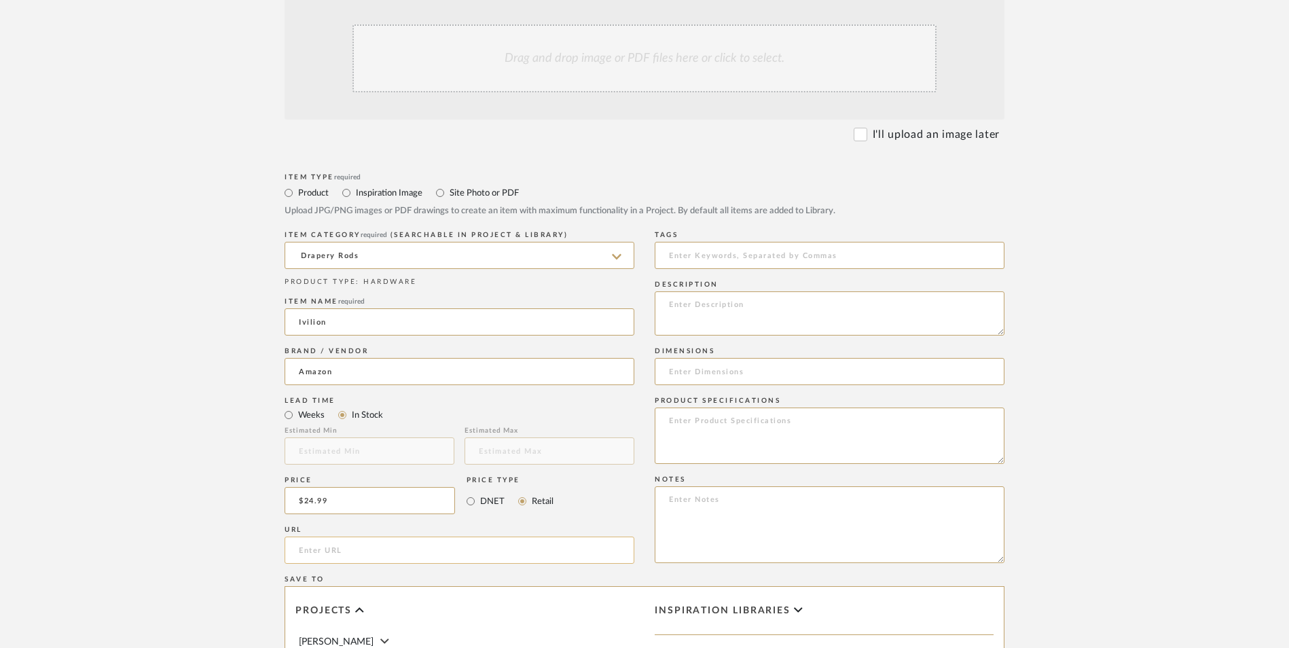
paste input "[URL][DOMAIN_NAME]"
type input "[URL][DOMAIN_NAME]"
click at [200, 355] on upload-items "Create new item in [PERSON_NAME] Upload photos, documents or PDFs, or select be…" at bounding box center [644, 398] width 1289 height 1197
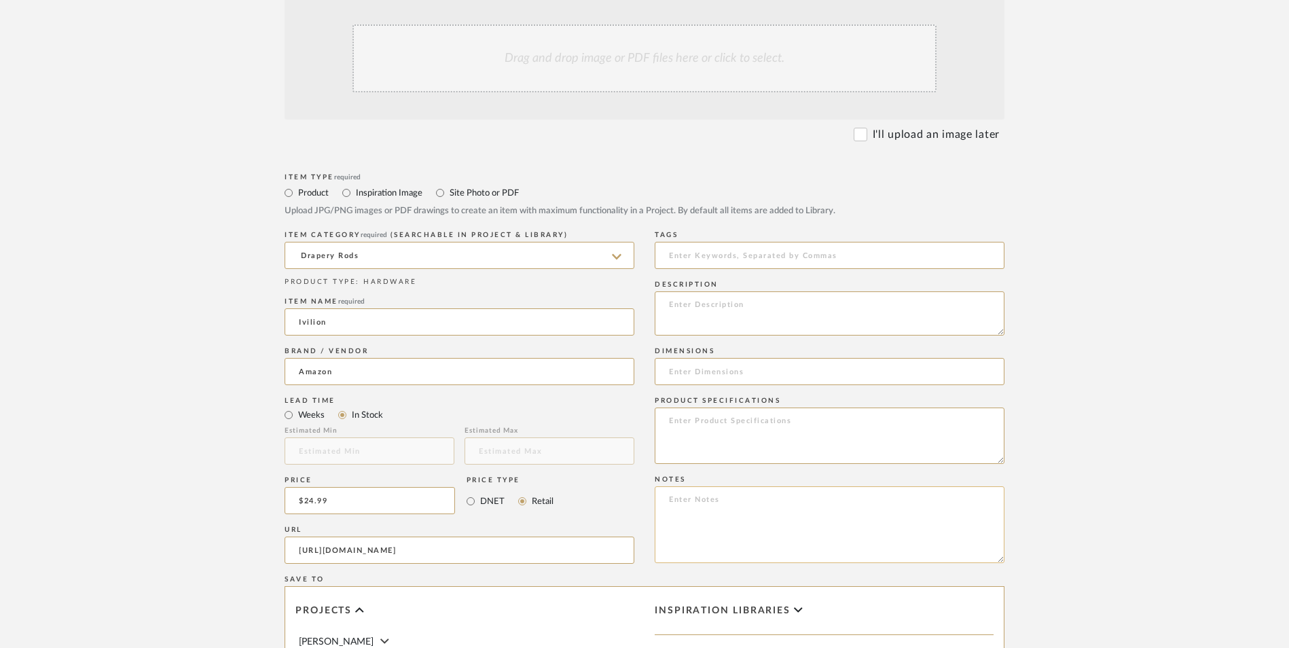
click at [779, 486] on textarea at bounding box center [830, 524] width 350 height 77
paste textarea "Option 1: ETA: SKU: Reviews - Stars Return | Refund Policy:"
click at [787, 486] on textarea "Option 1: ETA: SKU: Reviews - Stars Return | Refund Policy:" at bounding box center [830, 524] width 350 height 77
click at [784, 486] on textarea "Option 1: ETA: SKU: Reviews - Stars Return | Refund Policy:" at bounding box center [830, 524] width 350 height 77
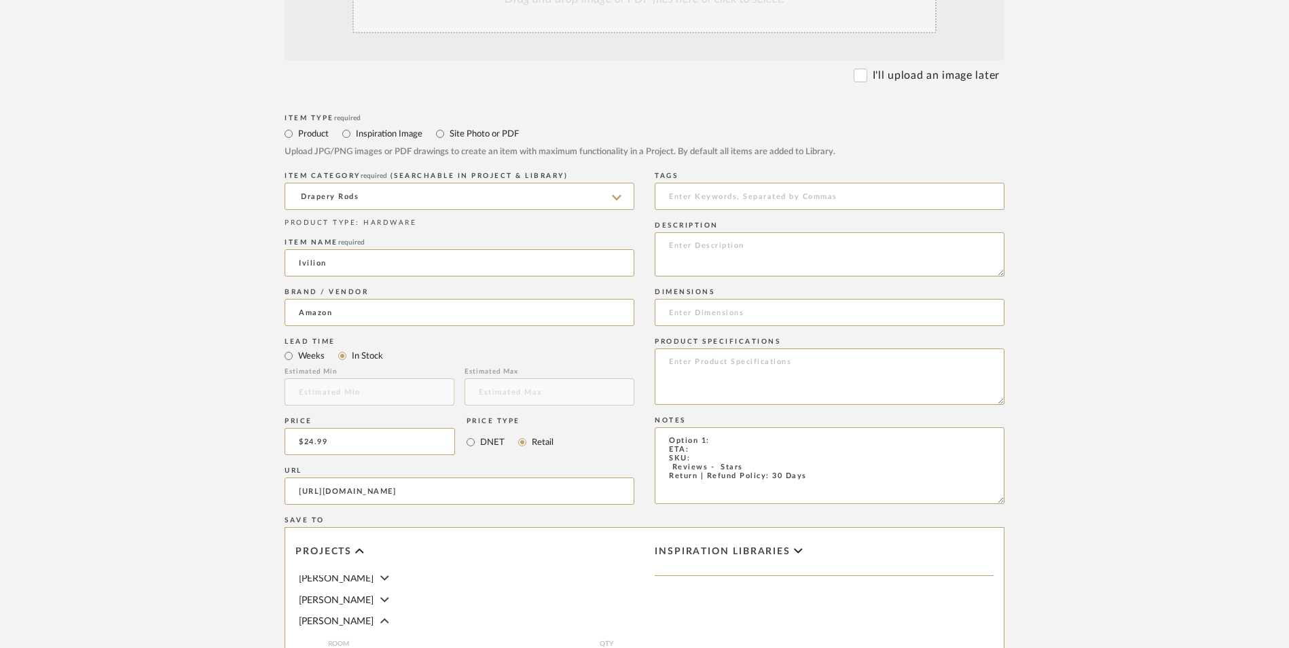
scroll to position [543, 0]
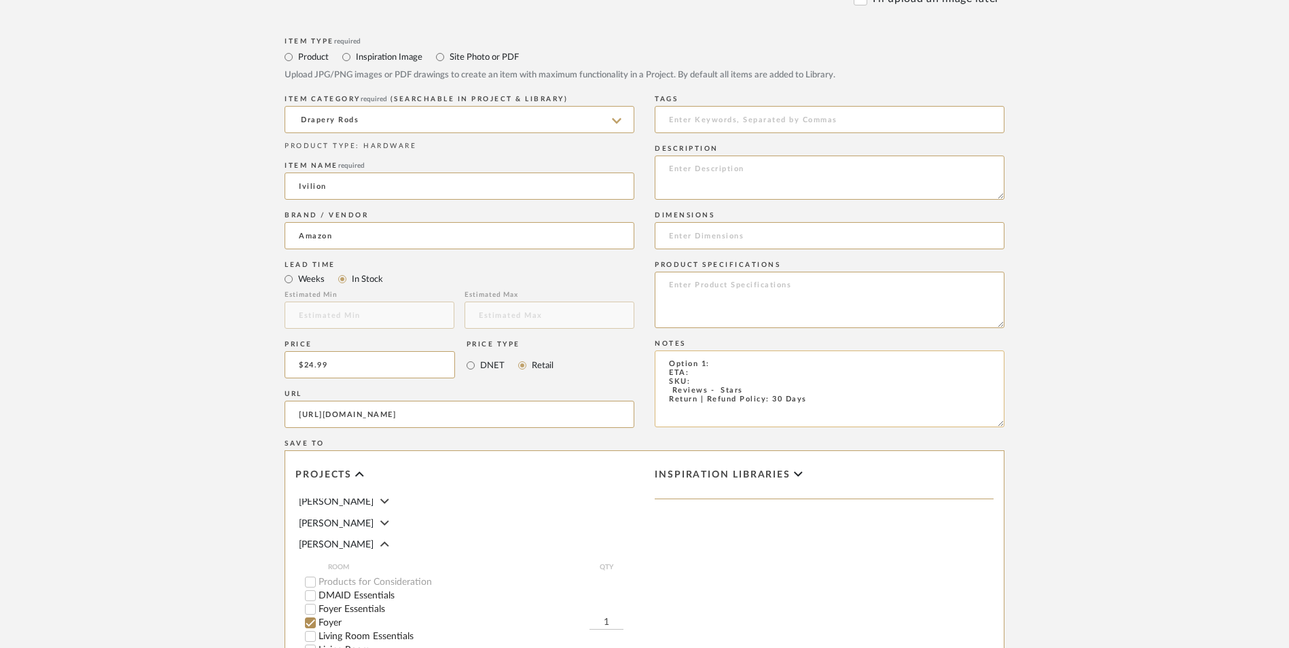
click at [833, 350] on textarea "Option 1: ETA: SKU: Reviews - Stars Return | Refund Policy: 30 Days" at bounding box center [830, 388] width 350 height 77
click at [812, 350] on textarea "Option 1: ETA: SKU: Reviews - Stars Return | Refund Policy: 30 Days" at bounding box center [830, 388] width 350 height 77
drag, startPoint x: 634, startPoint y: 247, endPoint x: 624, endPoint y: 248, distance: 9.5
click at [624, 248] on div "Item Type required Product Inspiration Image Site Photo or PDF Upload JPG/PNG i…" at bounding box center [645, 430] width 720 height 793
type textarea "Curtain Rod ETA: SKU: Reviews - Stars Return | Refund Policy: 30 Days From Rece…"
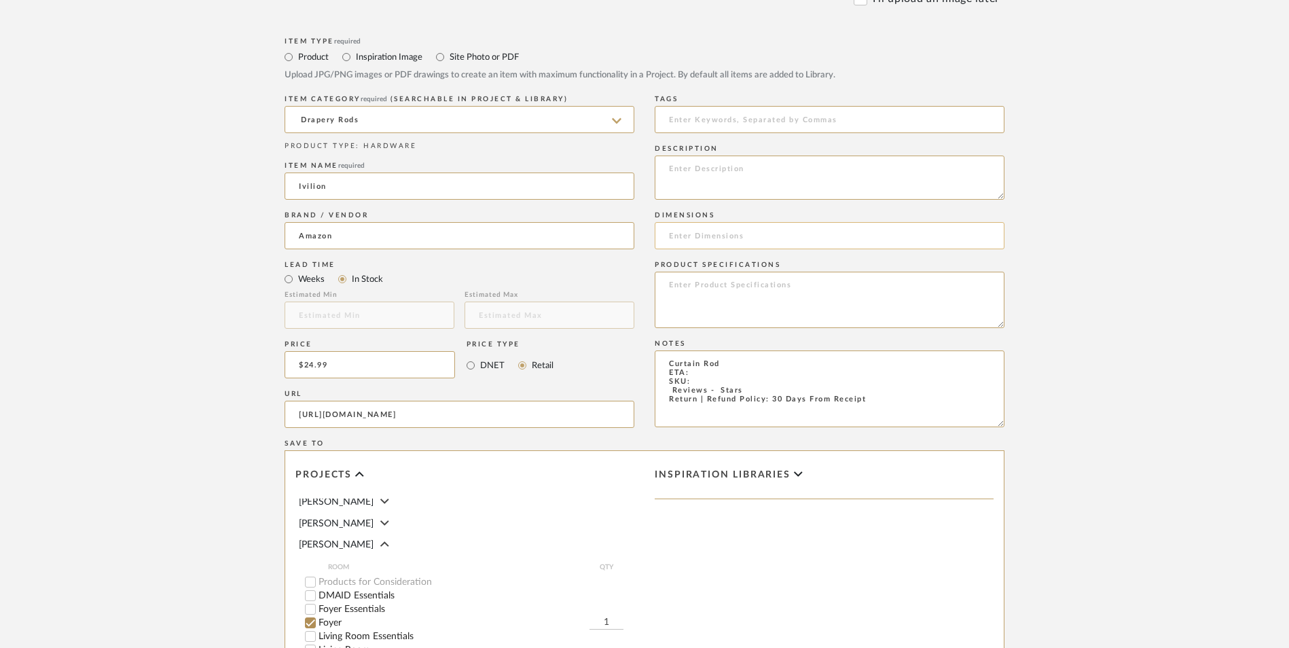
click at [721, 222] on input at bounding box center [830, 235] width 350 height 27
paste input "48"L x 1.25"W"
click at [685, 222] on input "48"L x 1.25"W" at bounding box center [830, 235] width 350 height 27
click at [725, 222] on input "48" L x 1.25"W" at bounding box center [830, 235] width 350 height 27
type input "48" L x 1.25" W"
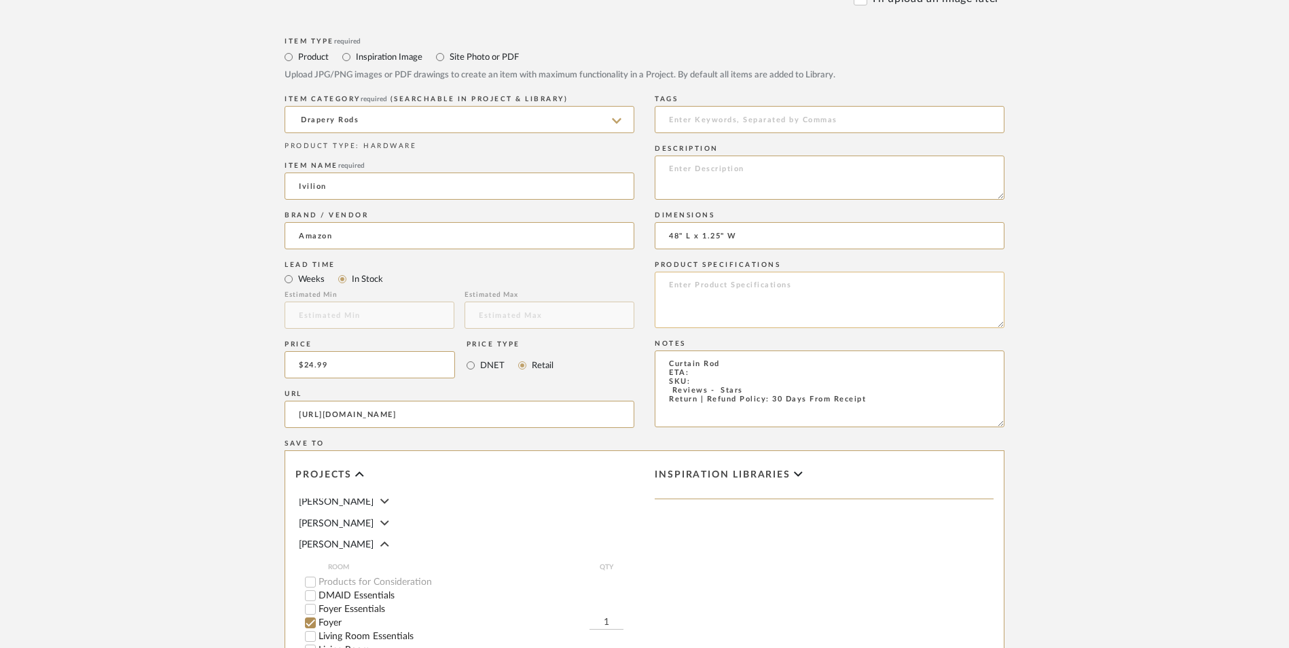
click at [751, 272] on textarea at bounding box center [830, 300] width 350 height 56
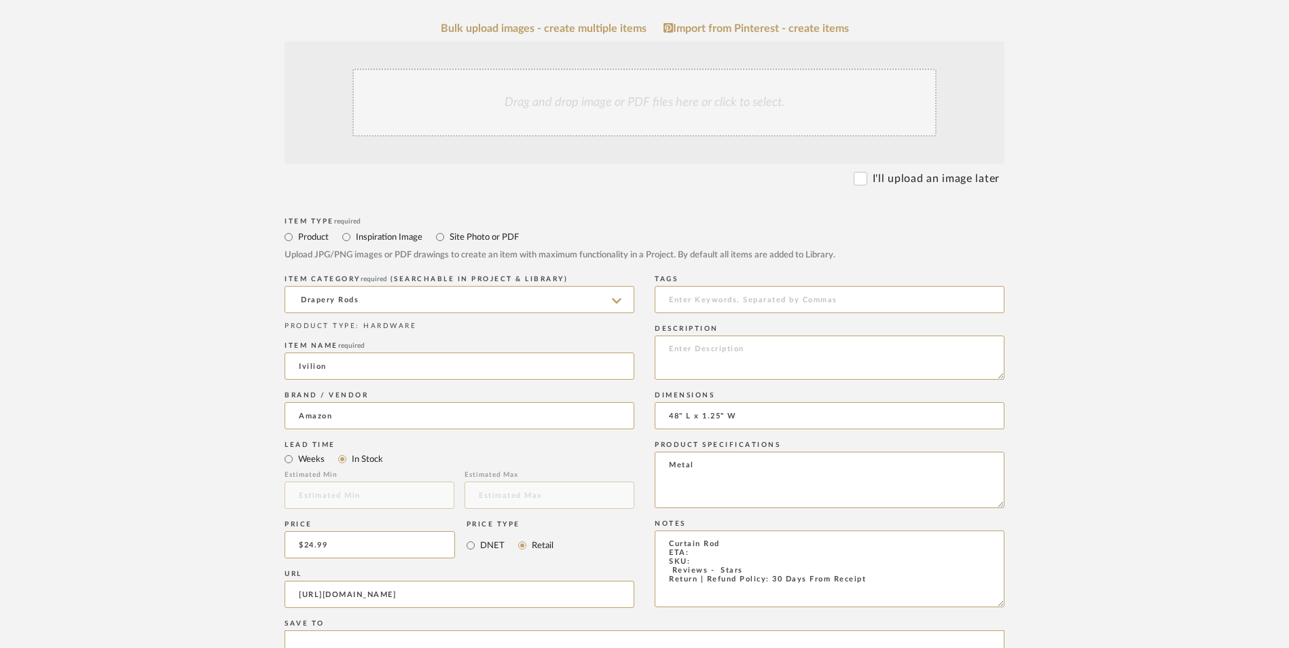
scroll to position [340, 0]
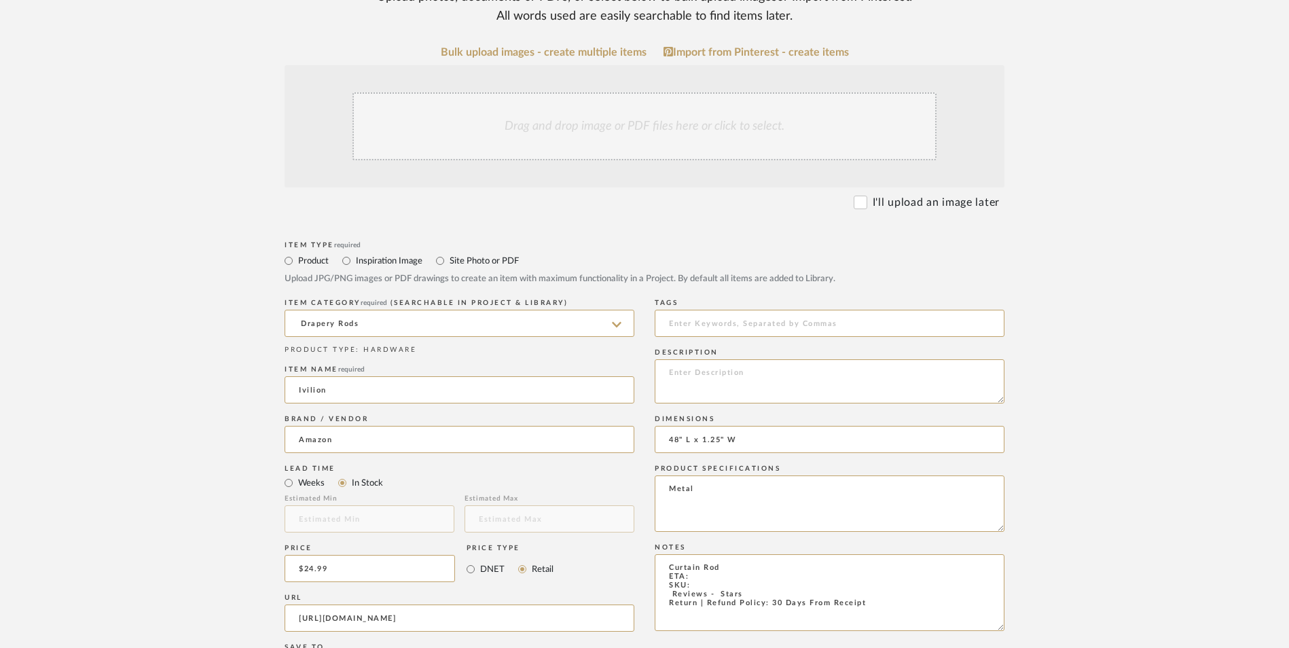
type textarea "Metal"
click at [598, 92] on div "Drag and drop image or PDF files here or click to select." at bounding box center [644, 126] width 584 height 68
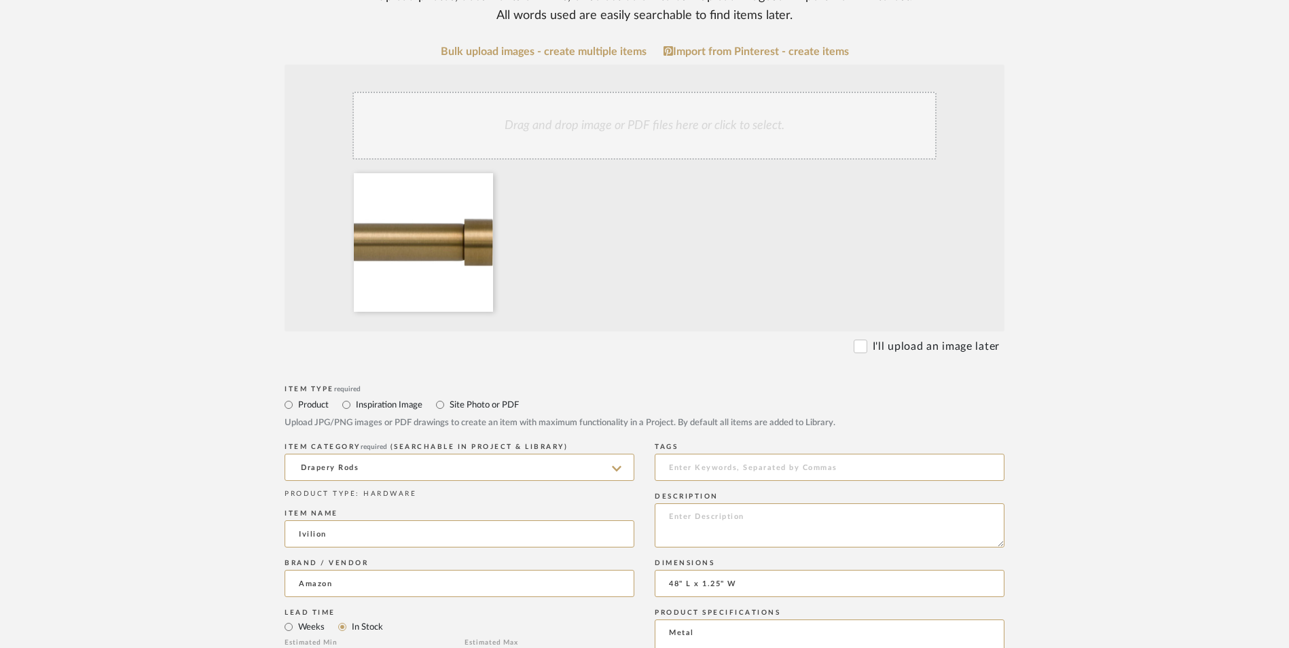
scroll to position [475, 0]
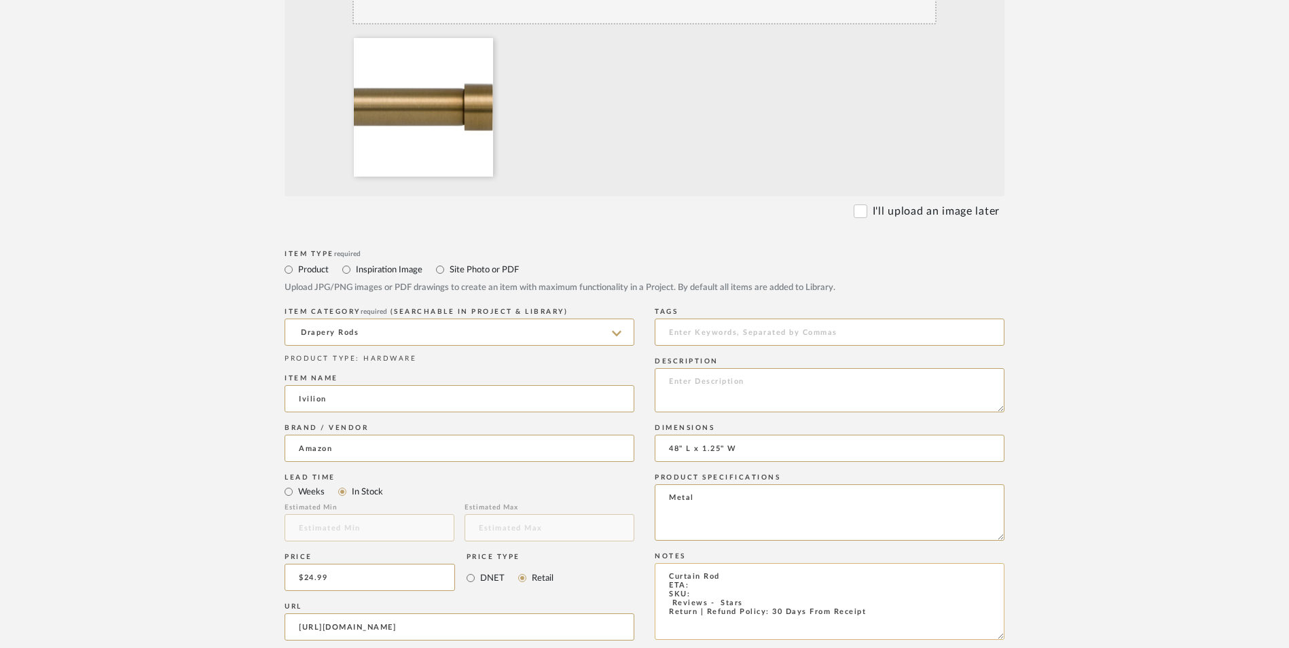
click at [664, 563] on textarea "Curtain Rod ETA: SKU: Reviews - Stars Return | Refund Policy: 30 Days From Rece…" at bounding box center [830, 601] width 350 height 77
click at [747, 563] on textarea "Curtain Rod ETA: SKU: 10,447 Reviews - Stars Return | Refund Policy: 30 Days Fr…" at bounding box center [830, 601] width 350 height 77
click at [744, 563] on textarea "Curtain Rod ETA: SKU: 10,447 Reviews - Stars Return | Refund Policy: 30 Days Fr…" at bounding box center [830, 601] width 350 height 77
click at [746, 563] on textarea "Curtain Rod ETA: SKU: 10,447 Reviews - Stars Return | Refund Policy: 30 Days Fr…" at bounding box center [830, 601] width 350 height 77
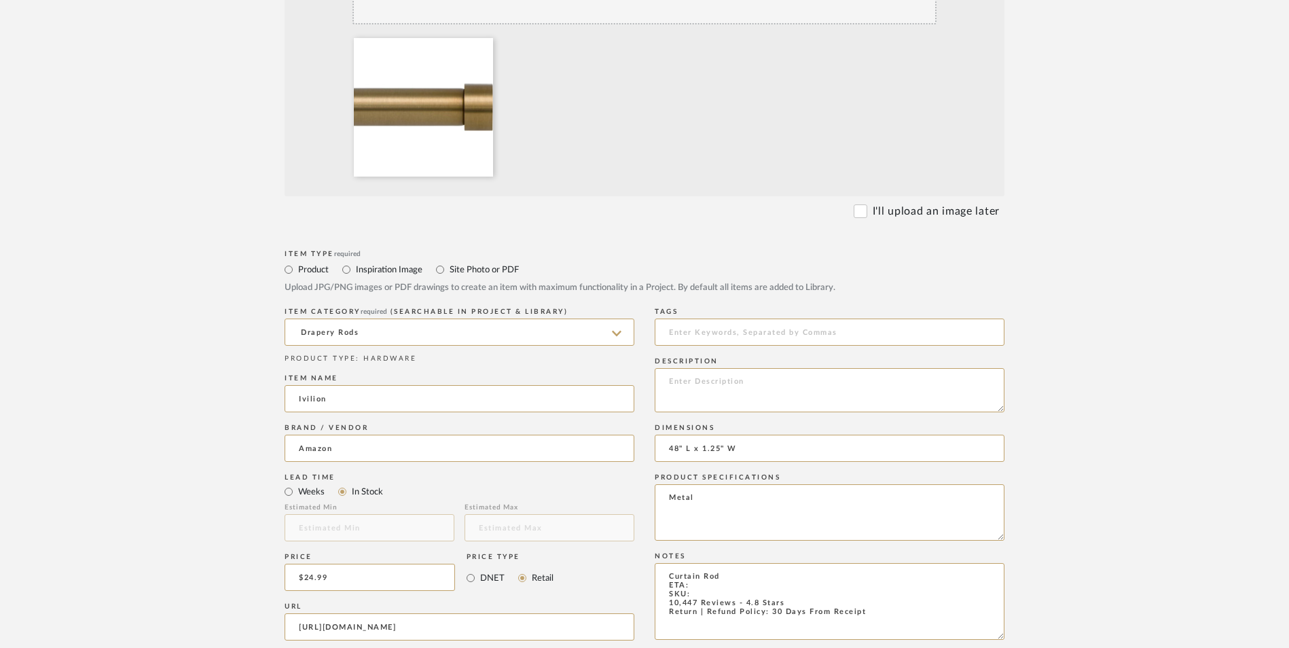
type textarea "Curtain Rod ETA: SKU: 10,447 Reviews - 4.8 Stars Return | Refund Policy: 30 Day…"
click at [756, 368] on textarea at bounding box center [830, 390] width 350 height 44
paste textarea "Drapery Window Curtain Rod"
type textarea "Drapery Window Curtain Rod"
click at [708, 563] on textarea "Curtain Rod ETA: SKU: 10,447 Reviews - 4.8 Stars Return | Refund Policy: 30 Day…" at bounding box center [830, 601] width 350 height 77
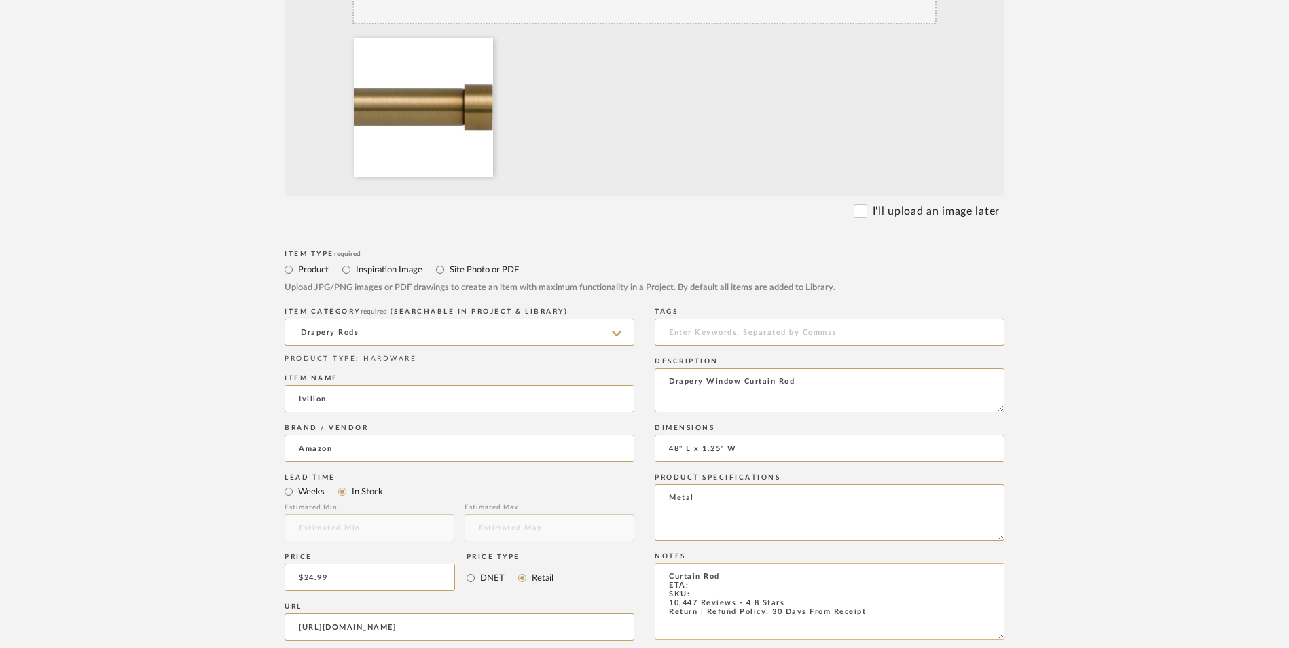
paste textarea "B06X9H3B9V"
click at [726, 563] on textarea "Curtain Rod ETA: SKU: B06X9H3B9V 10,447 Reviews - 4.8 Stars Return | Refund Pol…" at bounding box center [830, 601] width 350 height 77
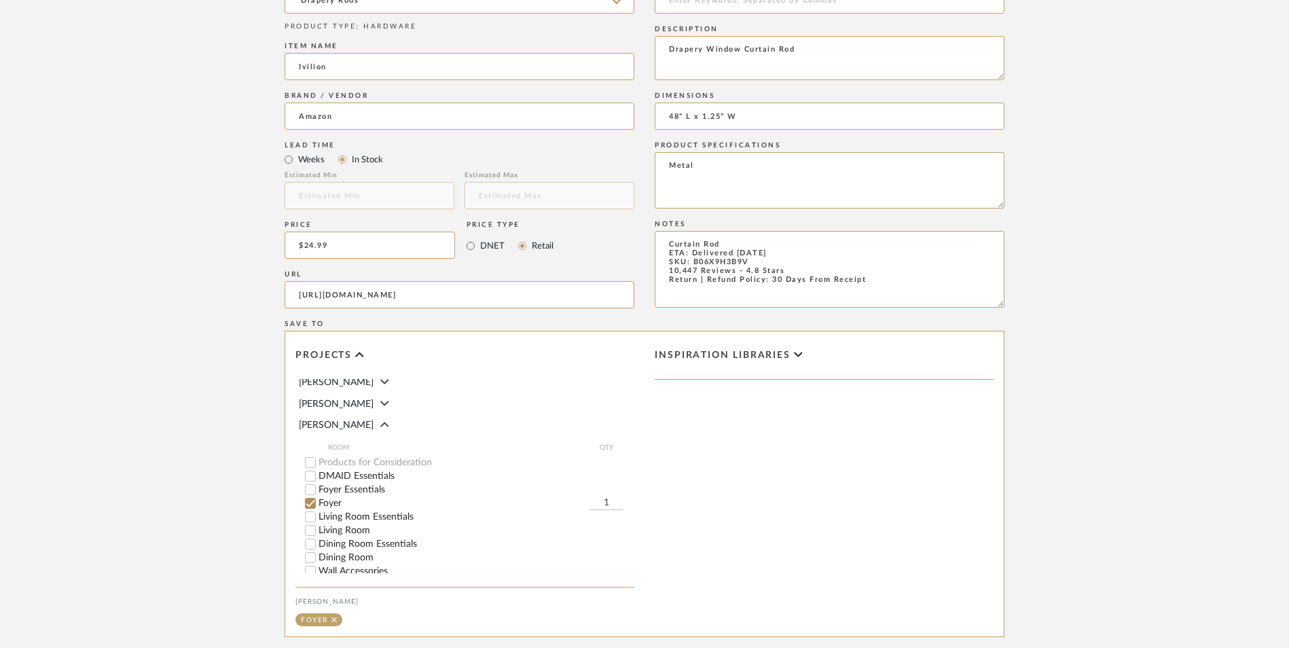
scroll to position [854, 0]
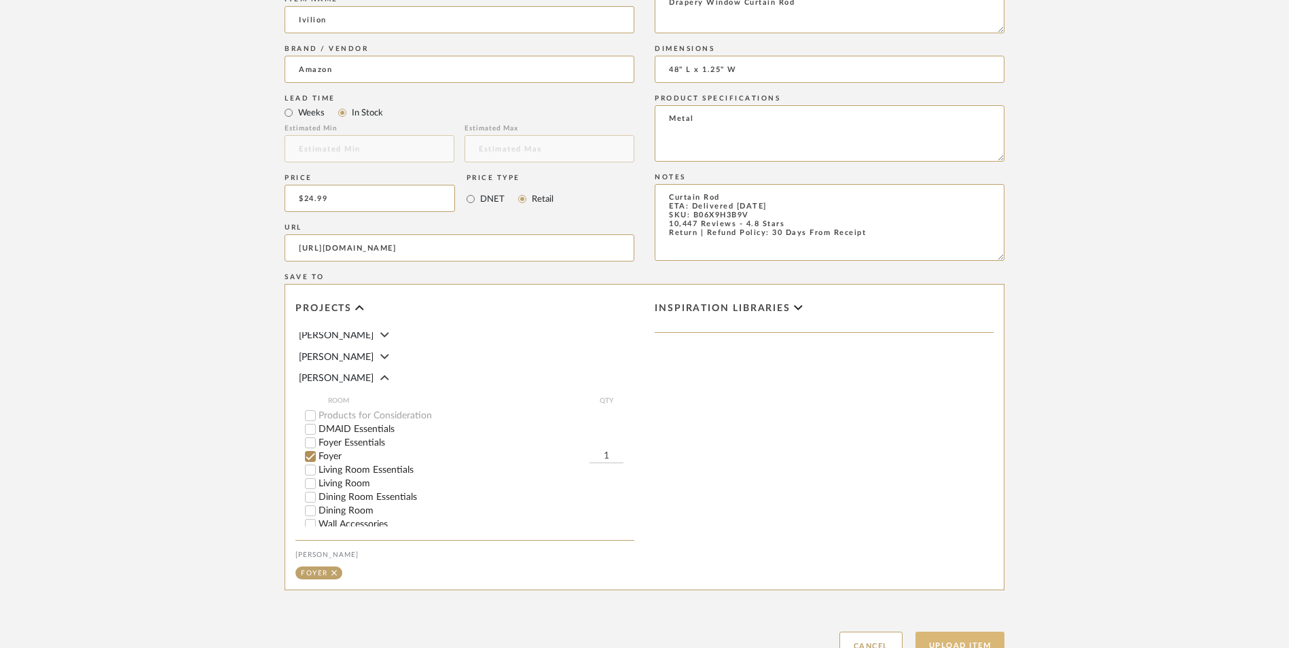
type textarea "Curtain Rod ETA: Delivered [DATE] SKU: B06X9H3B9V 10,447 Reviews - 4.8 Stars Re…"
click at [941, 632] on button "Upload Item" at bounding box center [961, 646] width 90 height 28
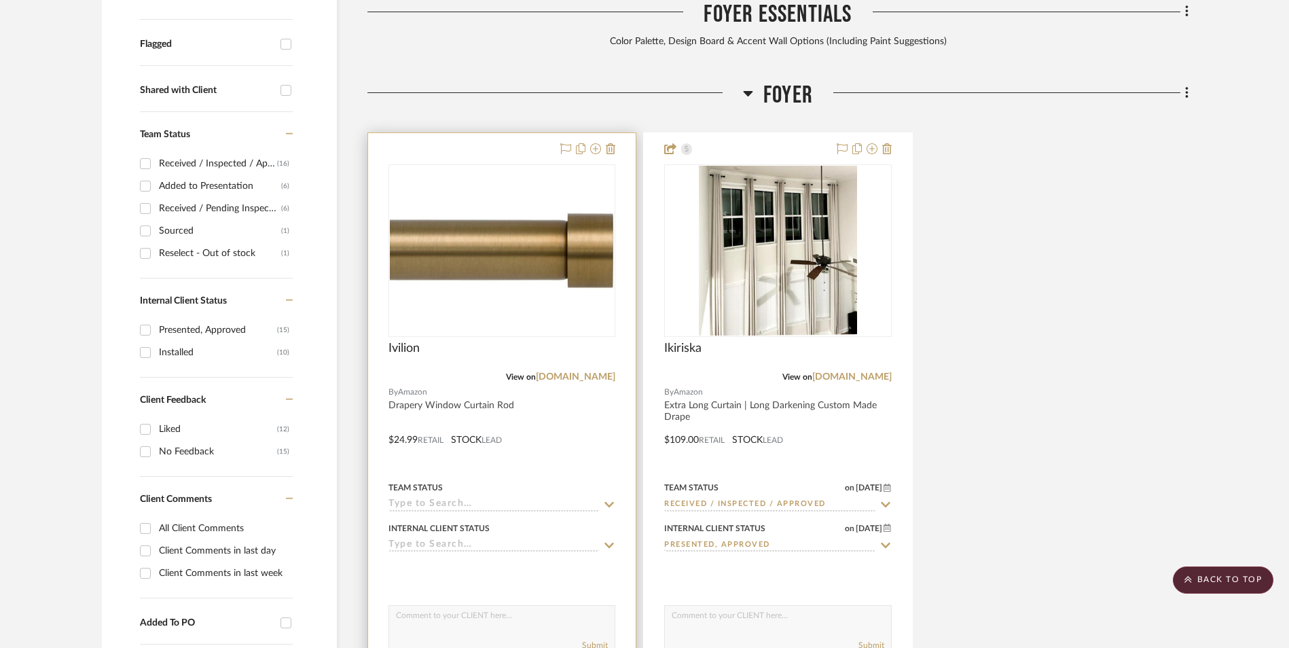
scroll to position [569, 0]
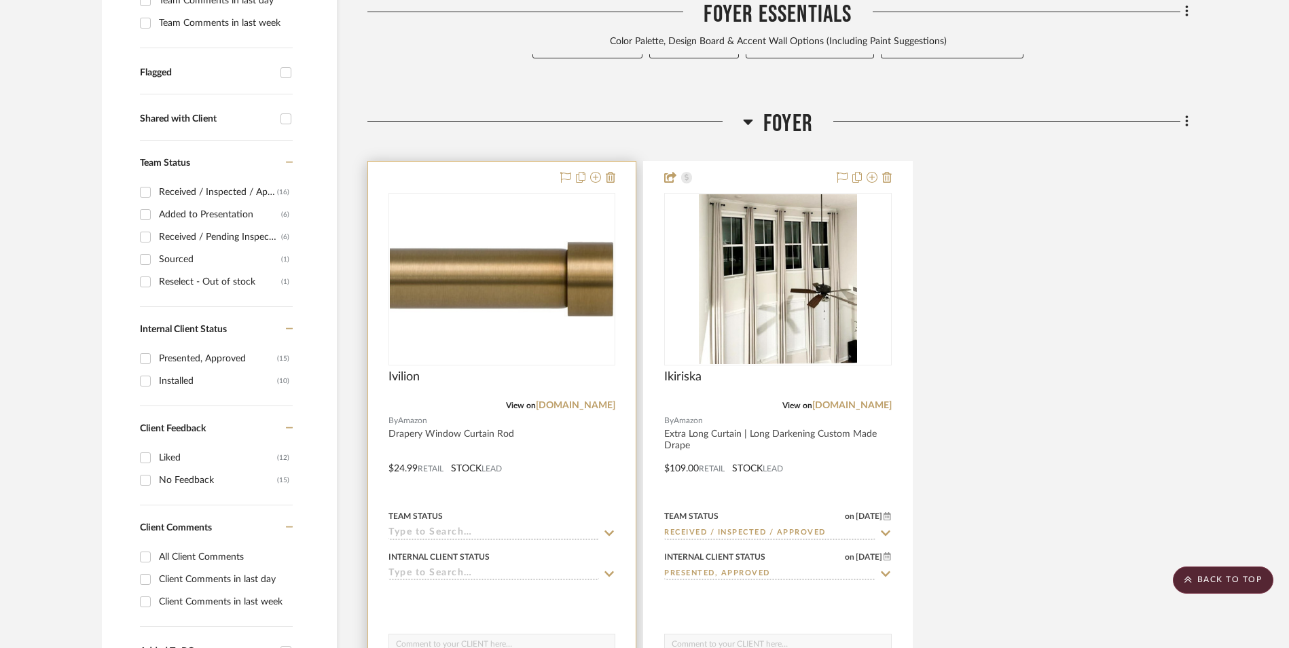
click at [473, 241] on img "0" at bounding box center [502, 279] width 224 height 76
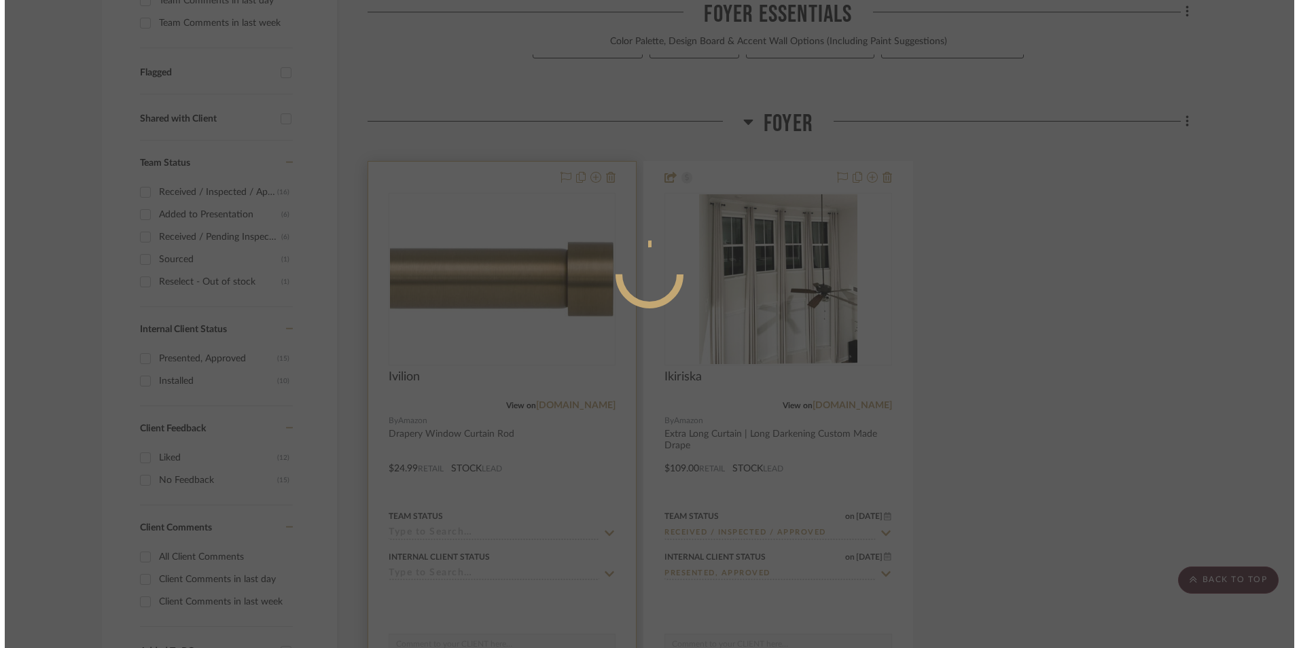
scroll to position [0, 0]
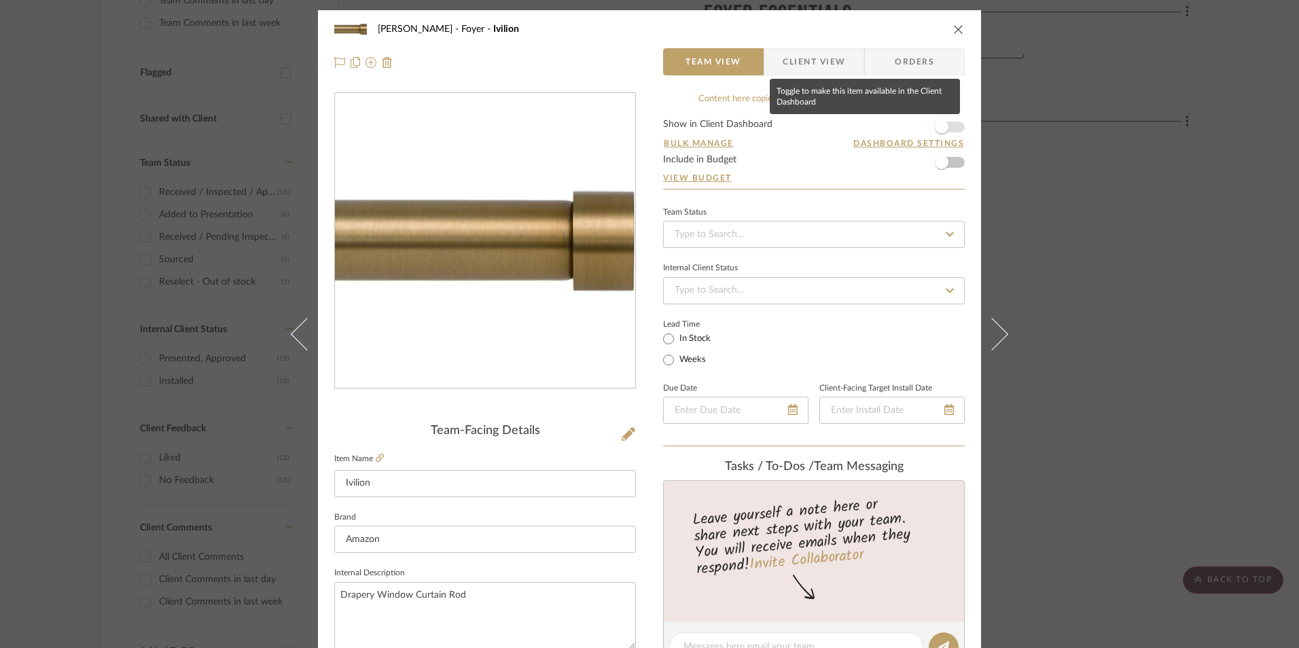
drag, startPoint x: 951, startPoint y: 125, endPoint x: 934, endPoint y: 137, distance: 20.9
click at [951, 125] on span "button" at bounding box center [941, 127] width 30 height 30
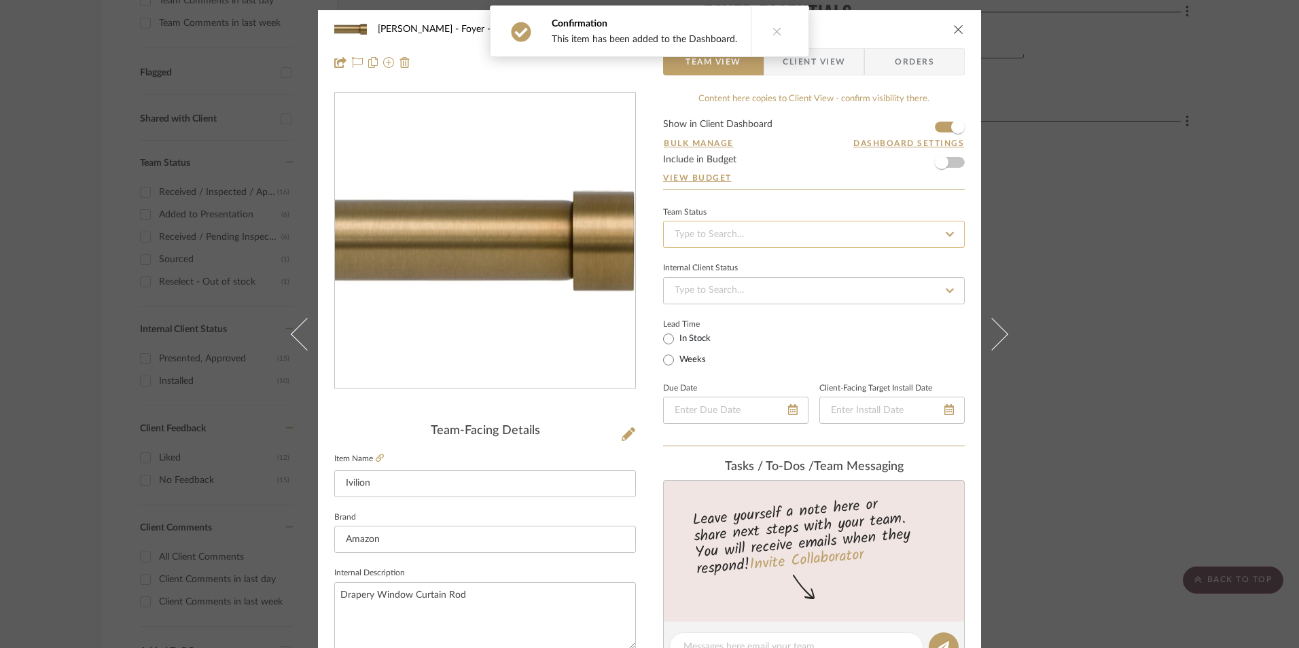
click at [816, 236] on input at bounding box center [814, 234] width 302 height 27
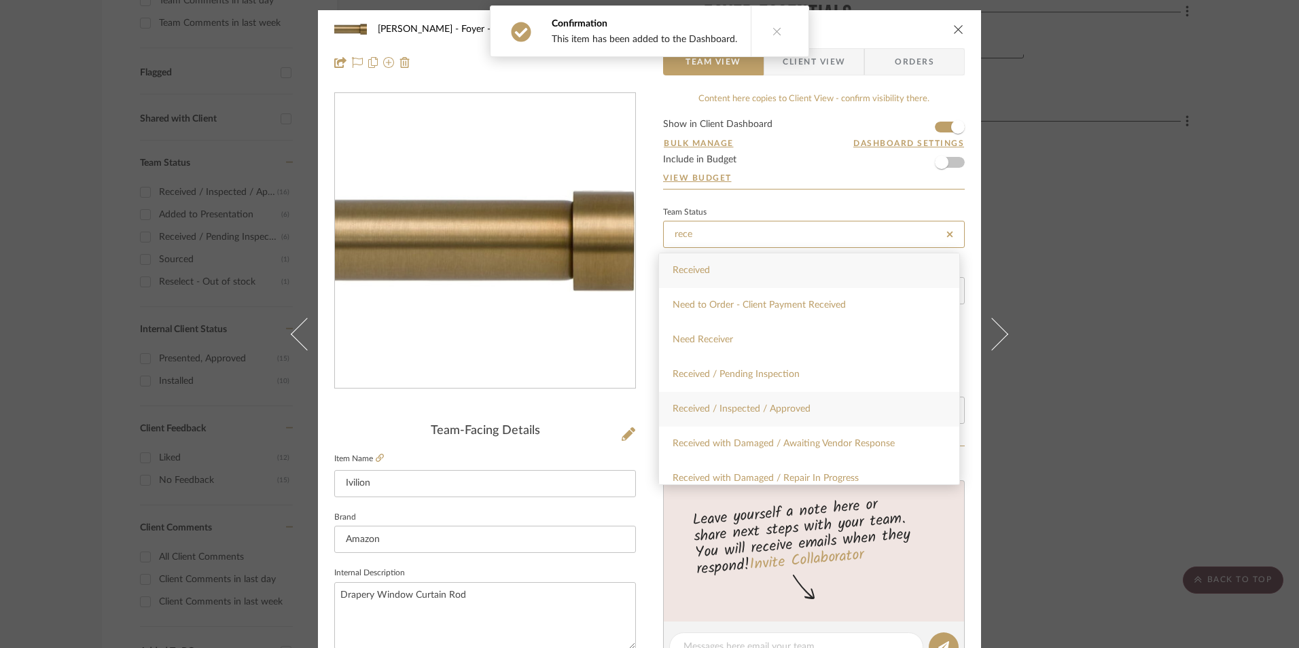
type input "rece"
click at [793, 408] on span "Received / Inspected / Approved" at bounding box center [741, 409] width 138 height 10
type input "[DATE]"
type input "Received / Inspected / Approved"
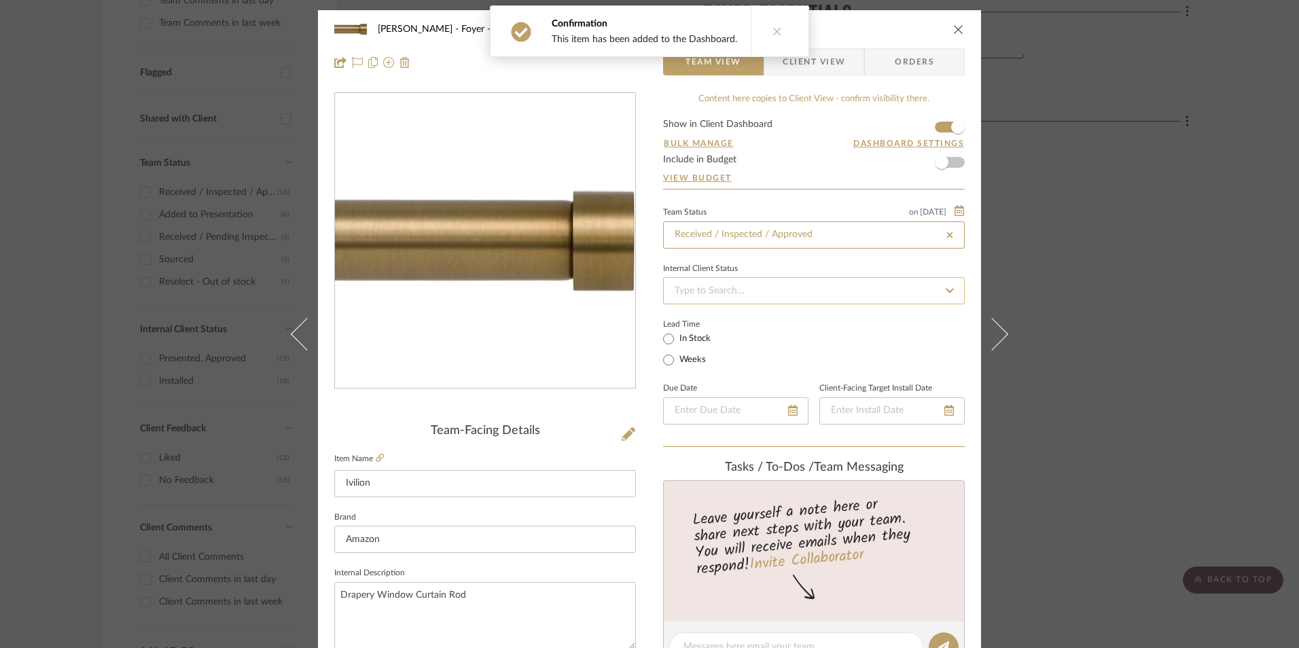
type input "[DATE]"
type input "Received / Inspected / Approved"
click at [776, 293] on input at bounding box center [814, 290] width 302 height 27
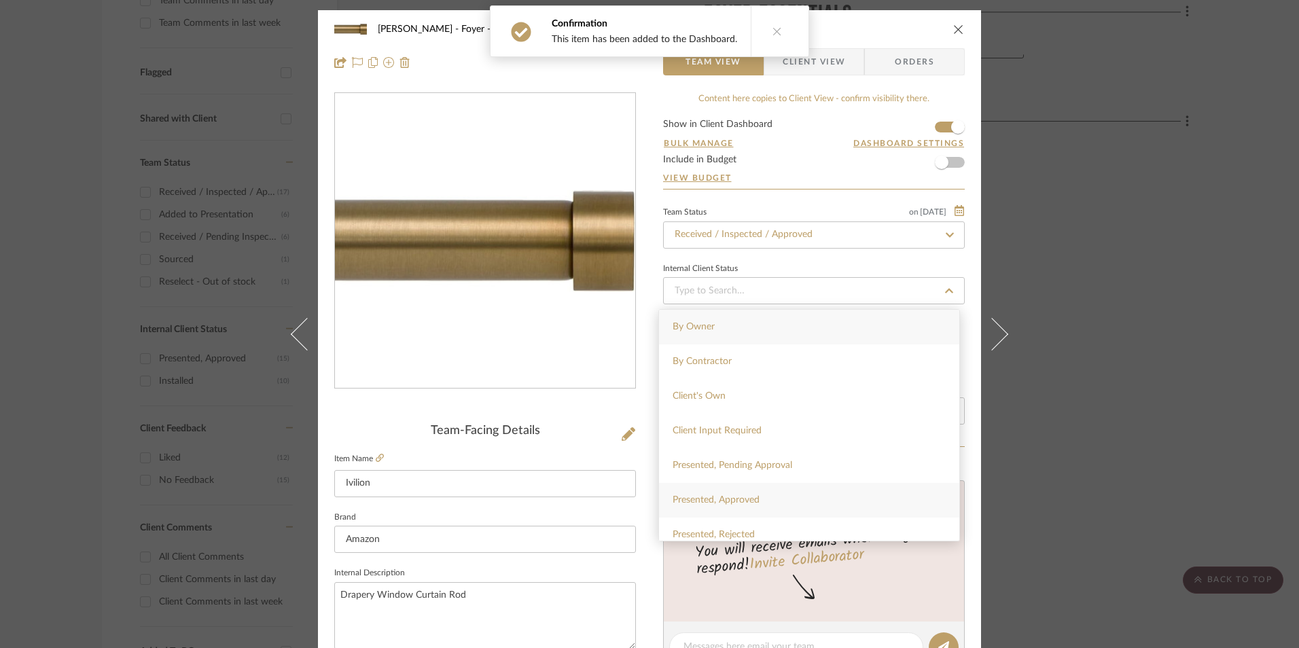
click at [778, 503] on div "Presented, Approved" at bounding box center [809, 500] width 300 height 35
type input "[DATE]"
type input "Presented, Approved"
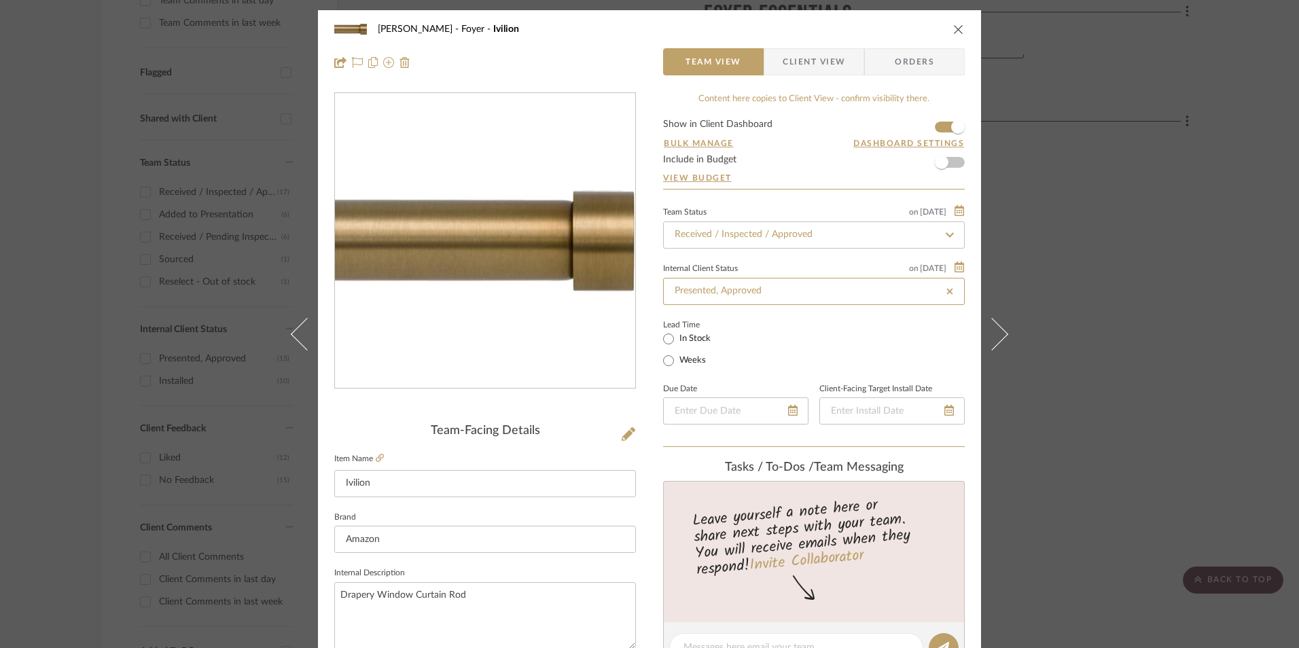
type input "[DATE]"
type input "Presented, Approved"
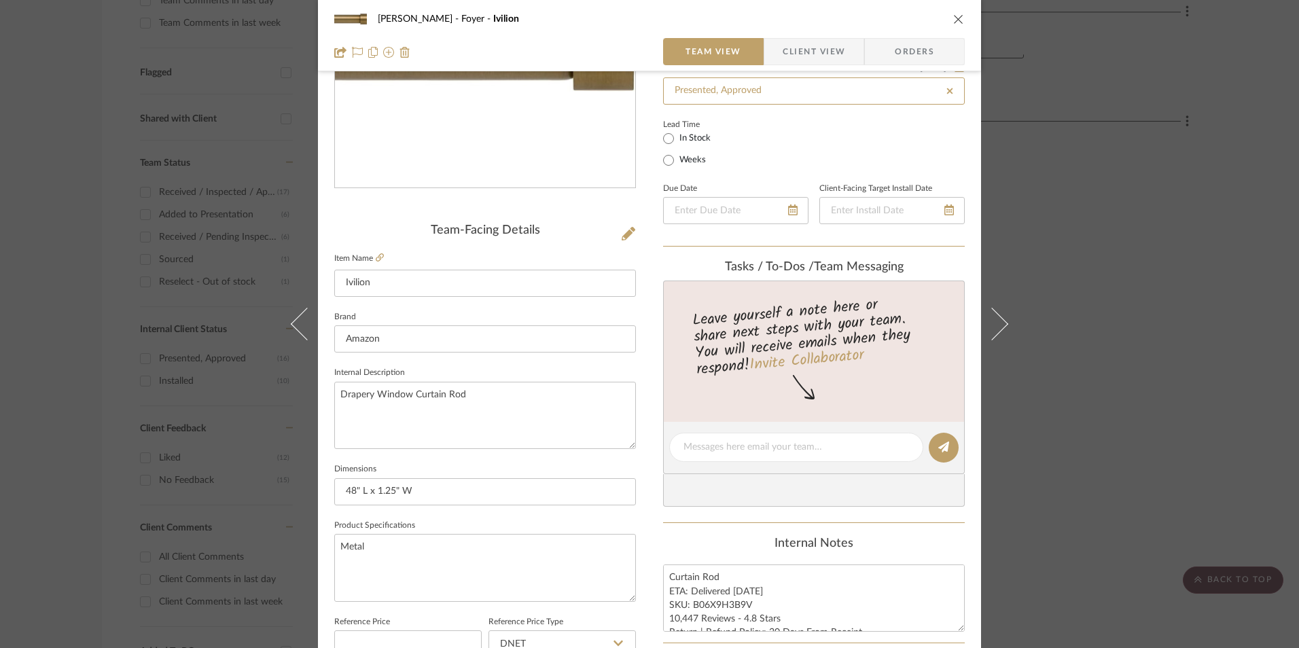
scroll to position [204, 0]
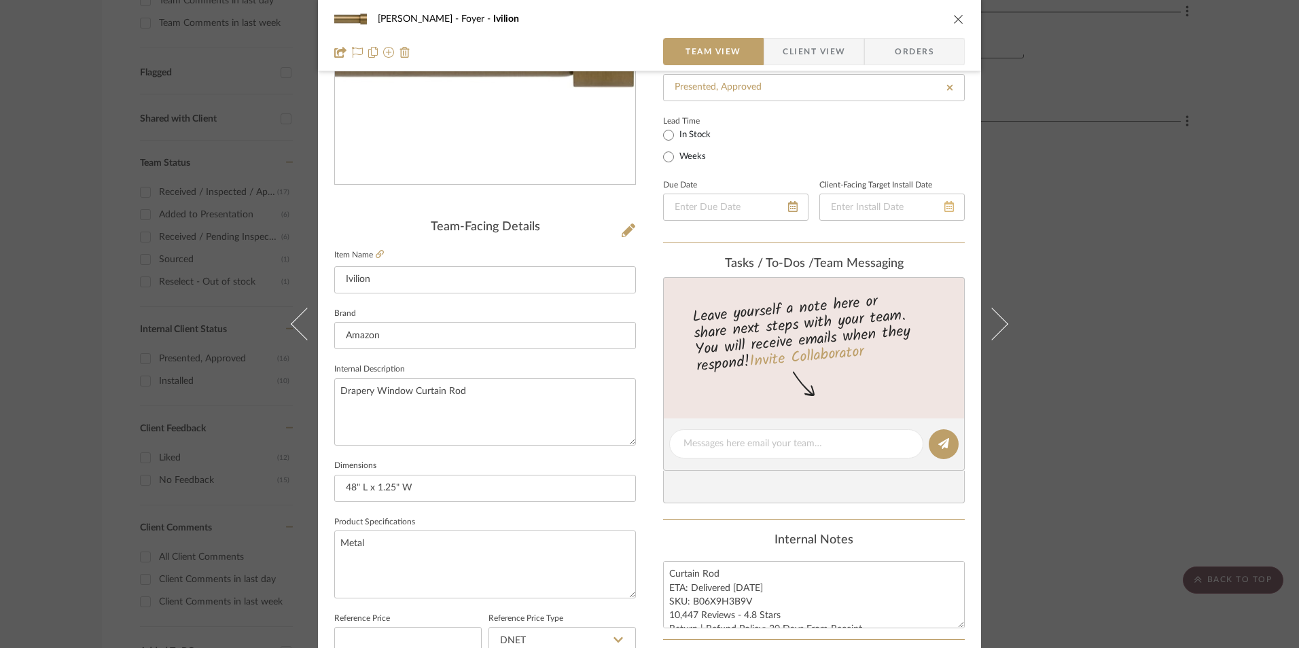
click at [944, 207] on icon at bounding box center [949, 206] width 10 height 11
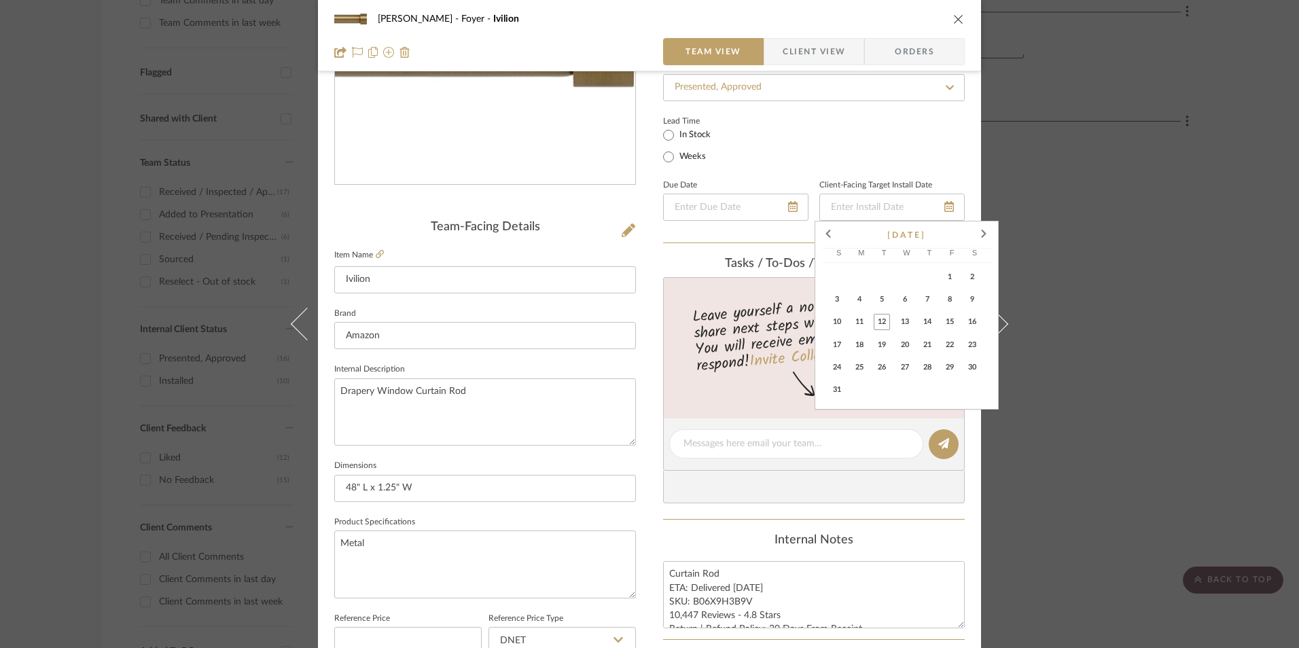
click at [829, 235] on span at bounding box center [828, 235] width 33 height 33
drag, startPoint x: 888, startPoint y: 345, endPoint x: 866, endPoint y: 345, distance: 21.7
click at [887, 345] on span "22" at bounding box center [881, 345] width 16 height 16
type input "[DATE]"
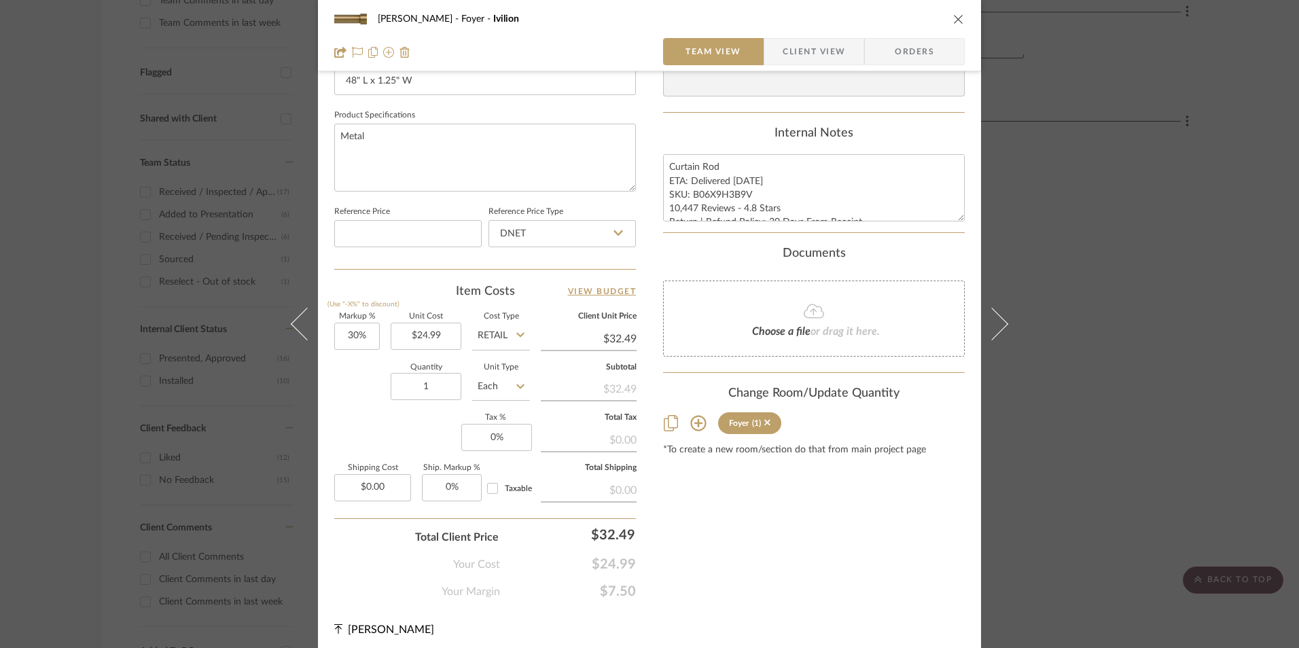
scroll to position [611, 0]
click at [545, 229] on input "DNET" at bounding box center [561, 232] width 147 height 27
click at [534, 304] on div "Retail" at bounding box center [568, 302] width 168 height 35
type input "Retail"
type input "30"
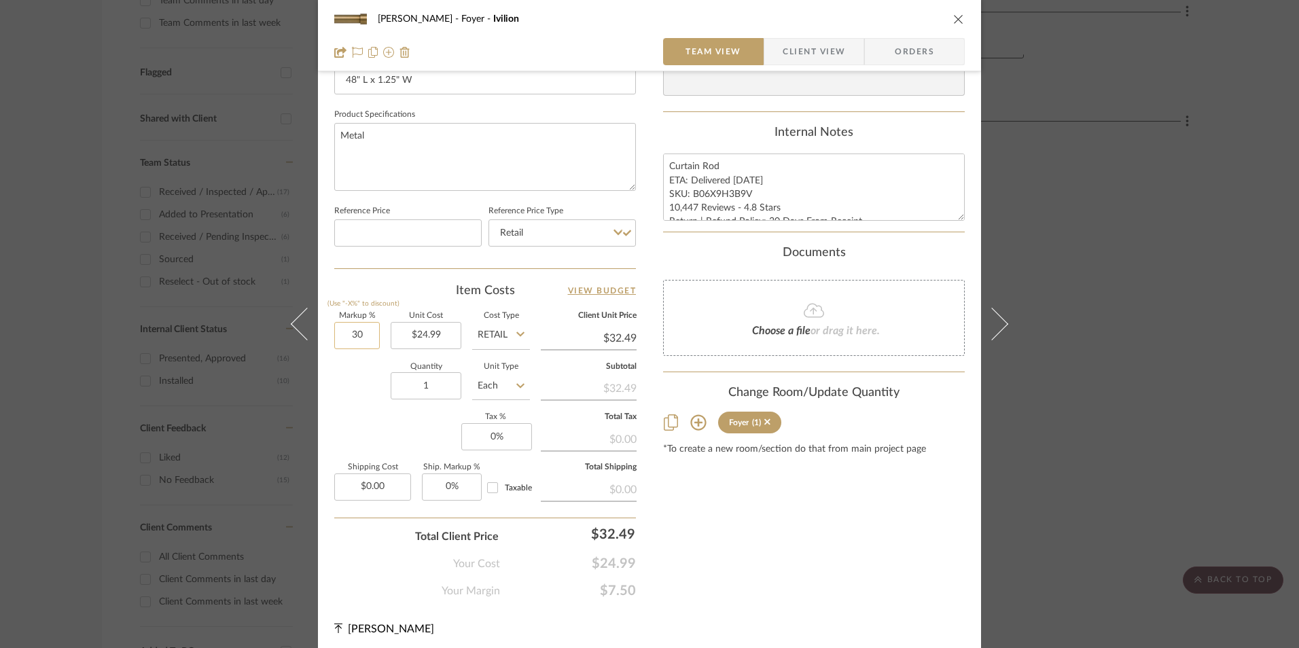
click at [369, 339] on input "30" at bounding box center [357, 335] width 46 height 27
click at [386, 414] on div "Markup % (Use "-X%" to discount) Unit Cost $24.99 Cost Type Retail Client Unit …" at bounding box center [485, 411] width 302 height 198
type input "0%"
type input "$24.99"
click at [499, 442] on input "0" at bounding box center [496, 436] width 71 height 27
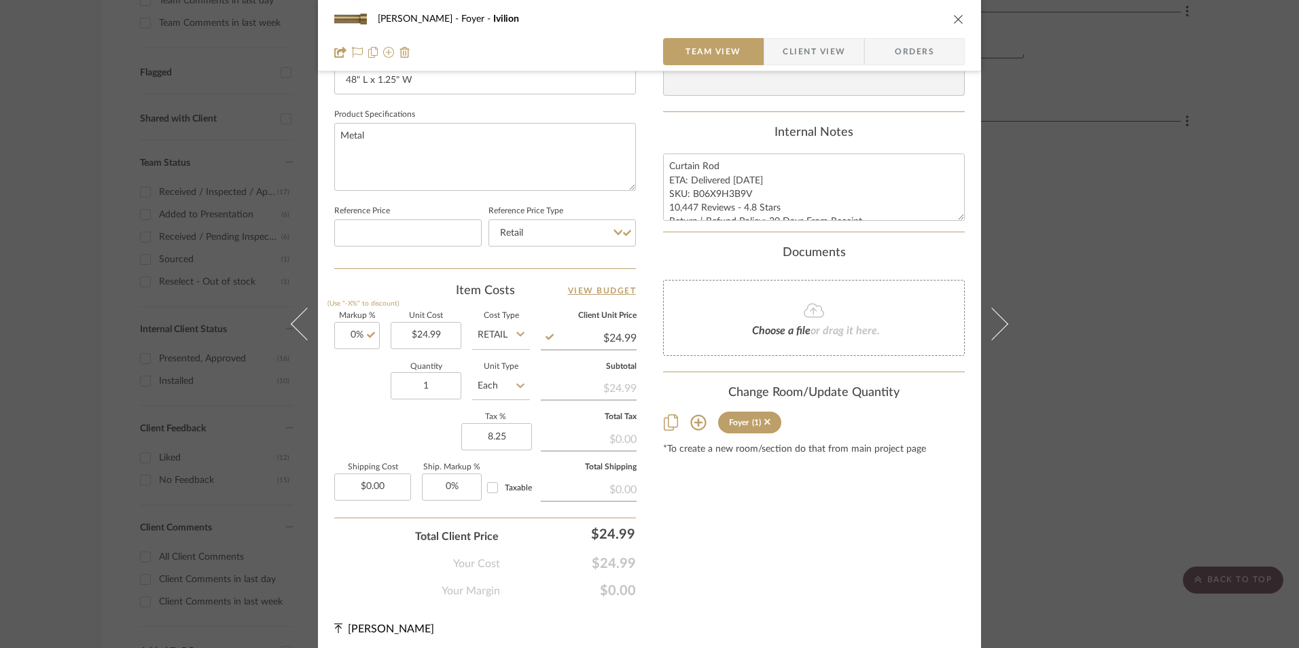
type input "8.25%"
click at [789, 568] on div "Content here copies to Client View - confirm visibility there. Show in Client D…" at bounding box center [814, 40] width 302 height 1118
drag, startPoint x: 746, startPoint y: 191, endPoint x: 689, endPoint y: 194, distance: 57.2
click at [689, 194] on textarea "Curtain Rod ETA: Delivered [DATE] SKU: B06X9H3B9V 10,447 Reviews - 4.8 Stars Re…" at bounding box center [814, 186] width 302 height 67
click at [904, 51] on span "Orders" at bounding box center [914, 51] width 69 height 27
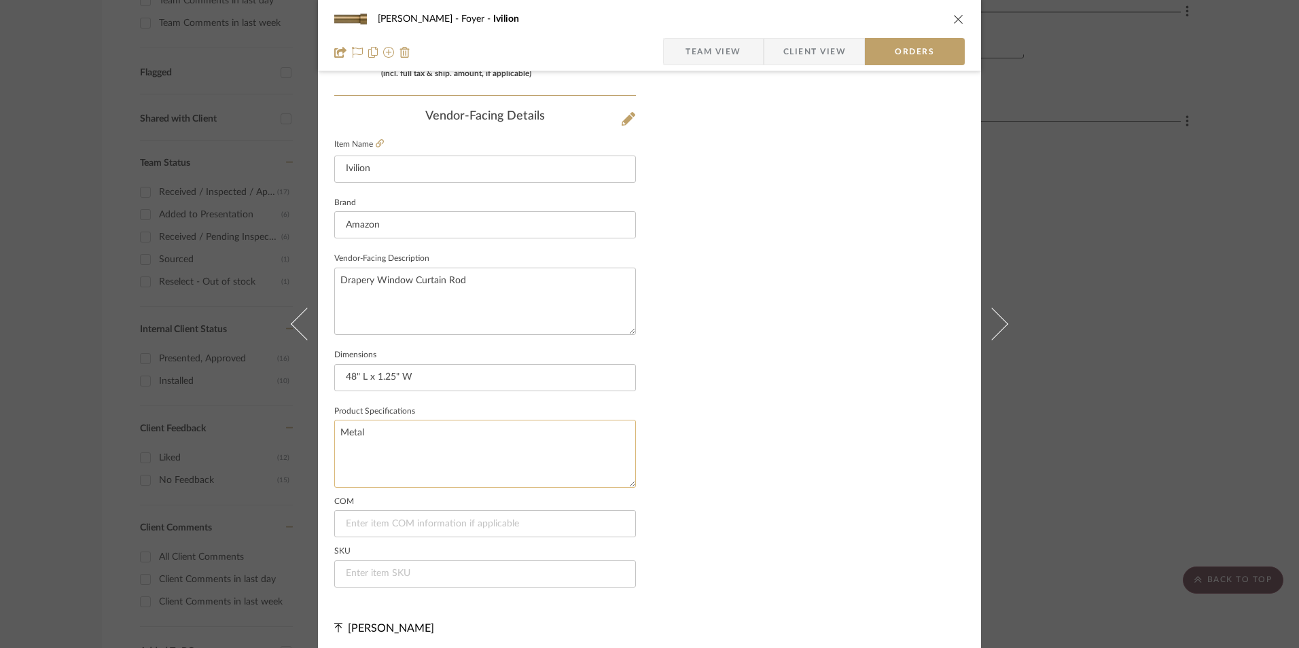
scroll to position [797, 0]
click at [367, 571] on input at bounding box center [485, 569] width 302 height 27
paste input "B06X9H3B9V"
type input "B06X9H3B9V"
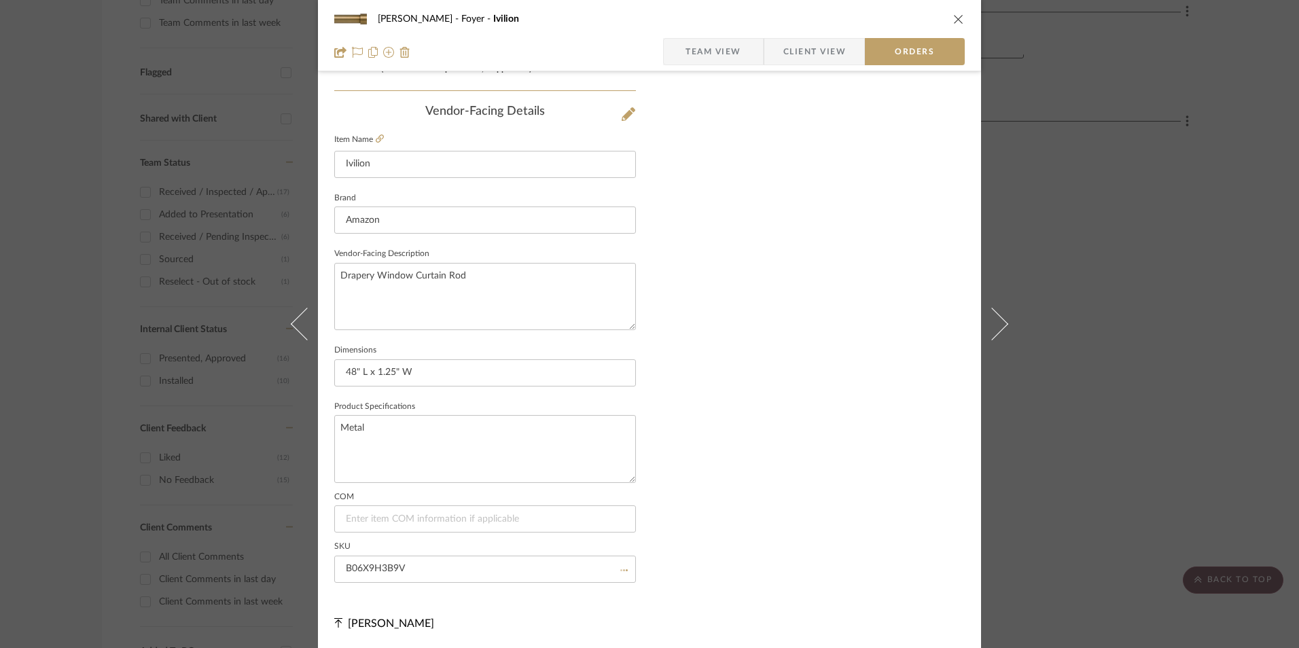
click at [736, 58] on span "Team View" at bounding box center [713, 51] width 56 height 27
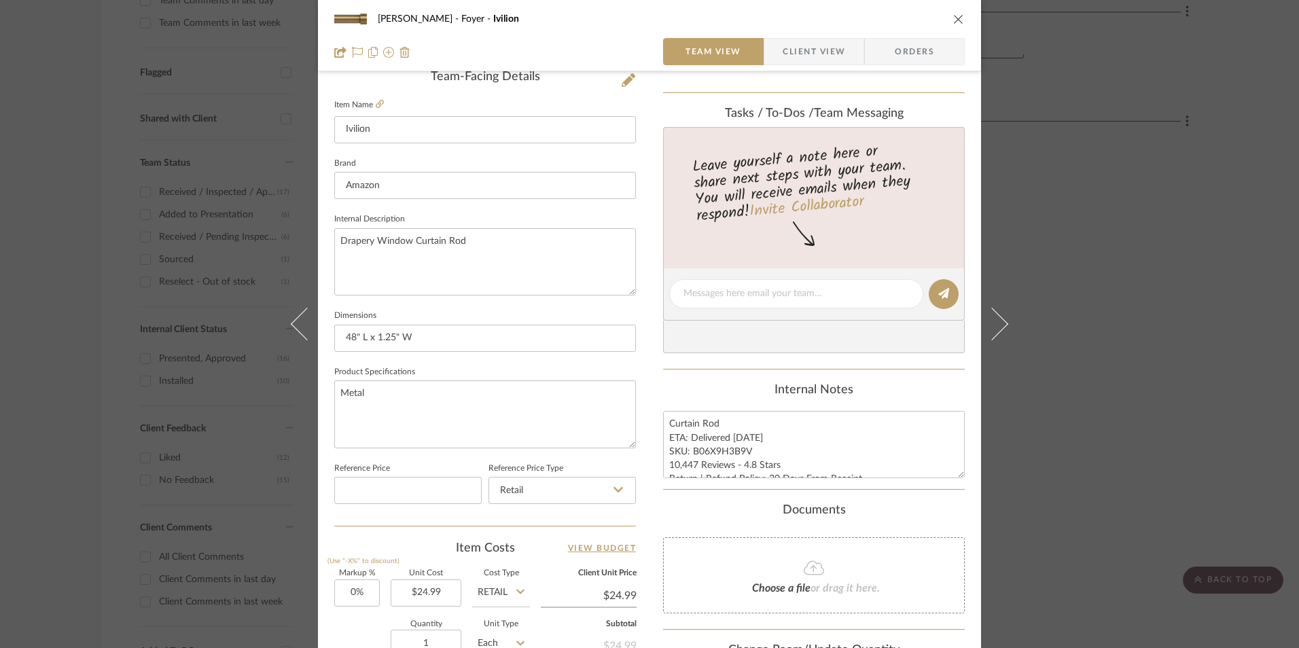
scroll to position [345, 0]
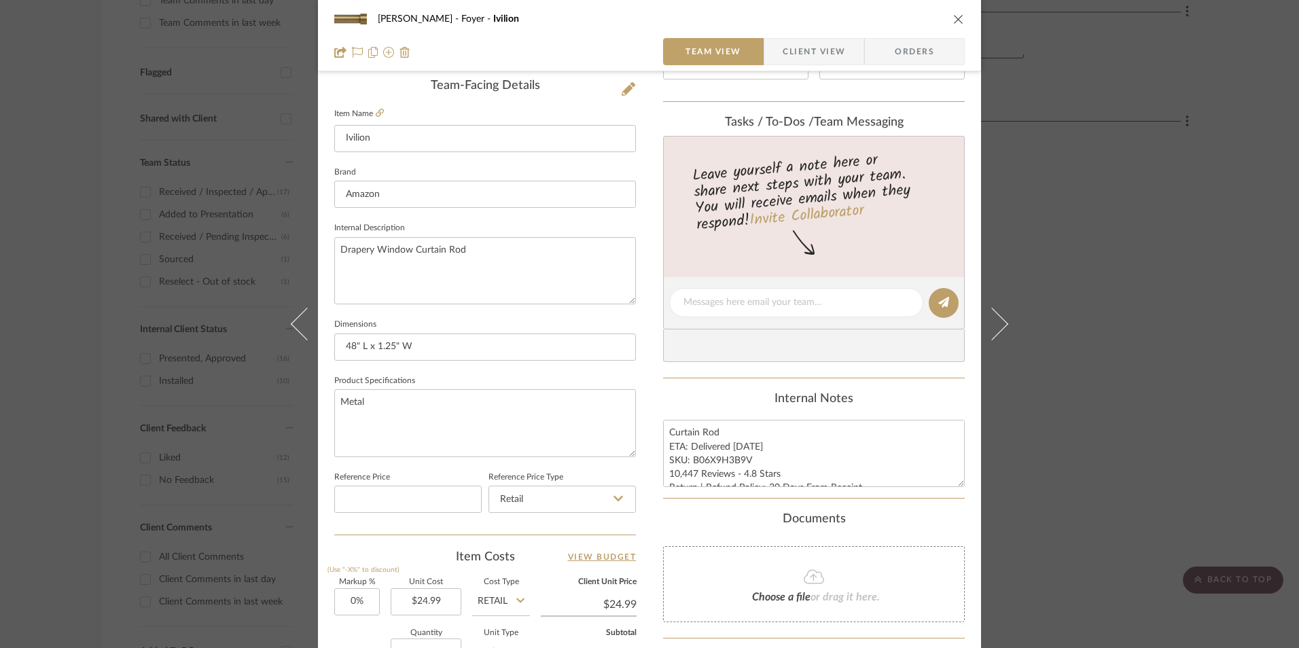
click at [808, 47] on span "Client View" at bounding box center [813, 51] width 62 height 27
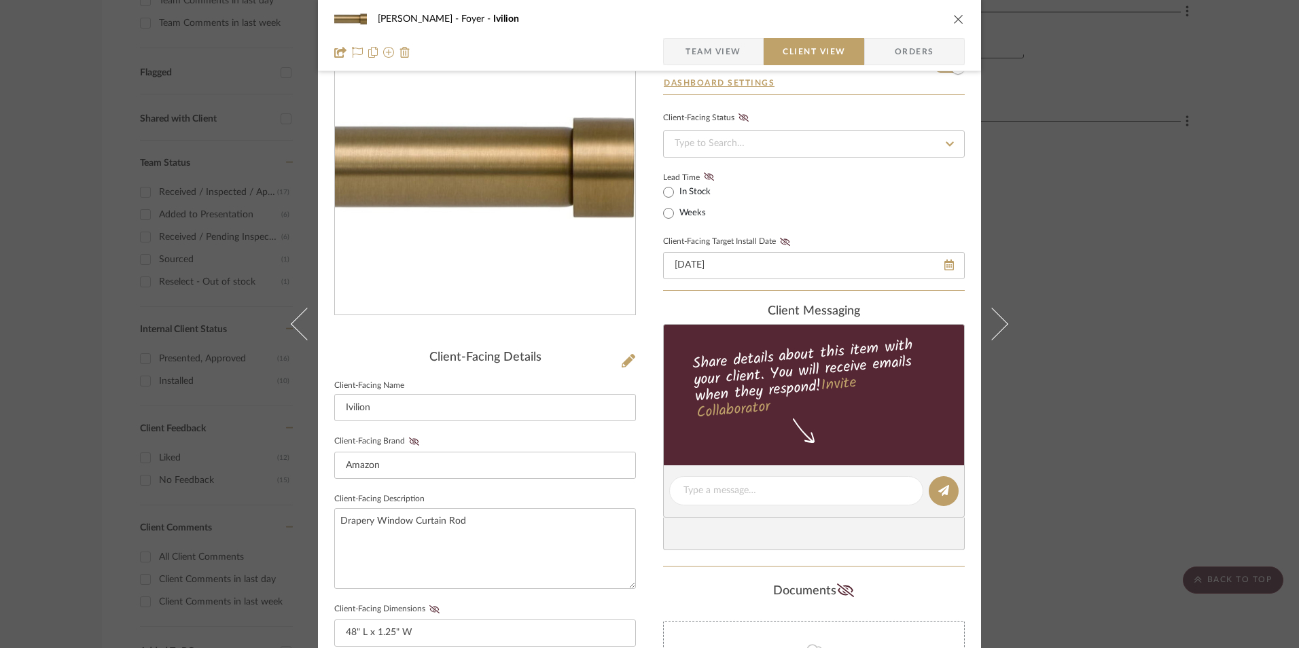
scroll to position [0, 0]
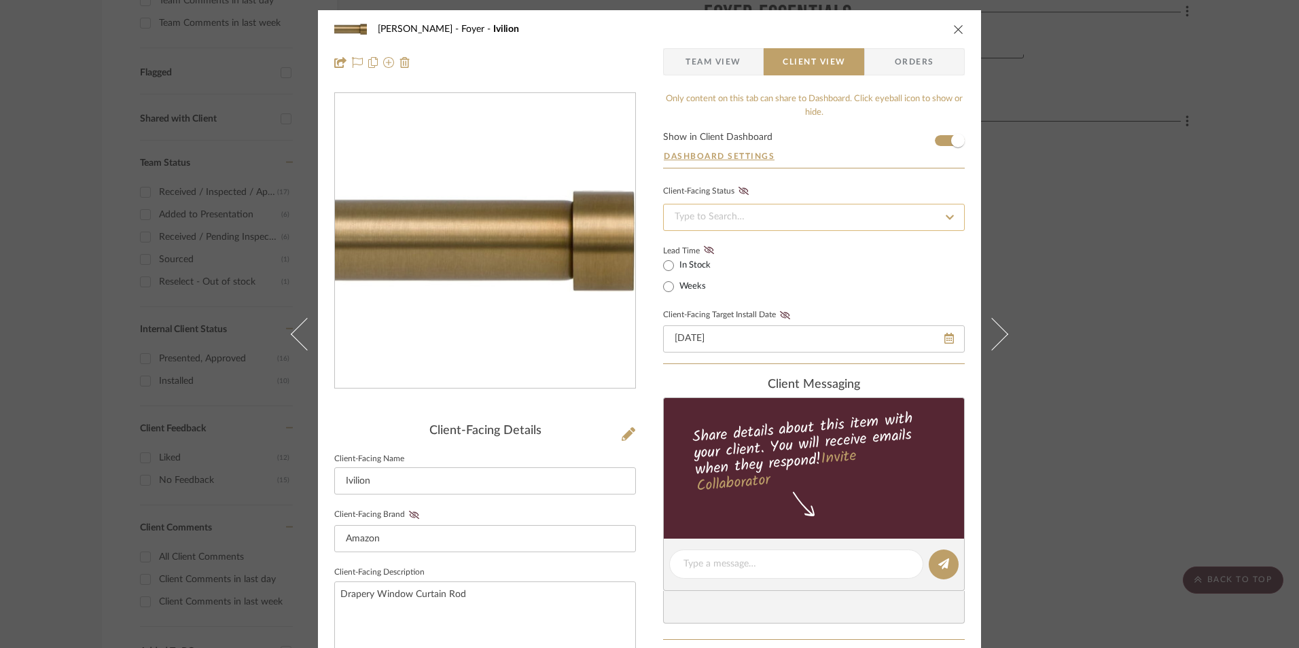
click at [741, 225] on input at bounding box center [814, 217] width 302 height 27
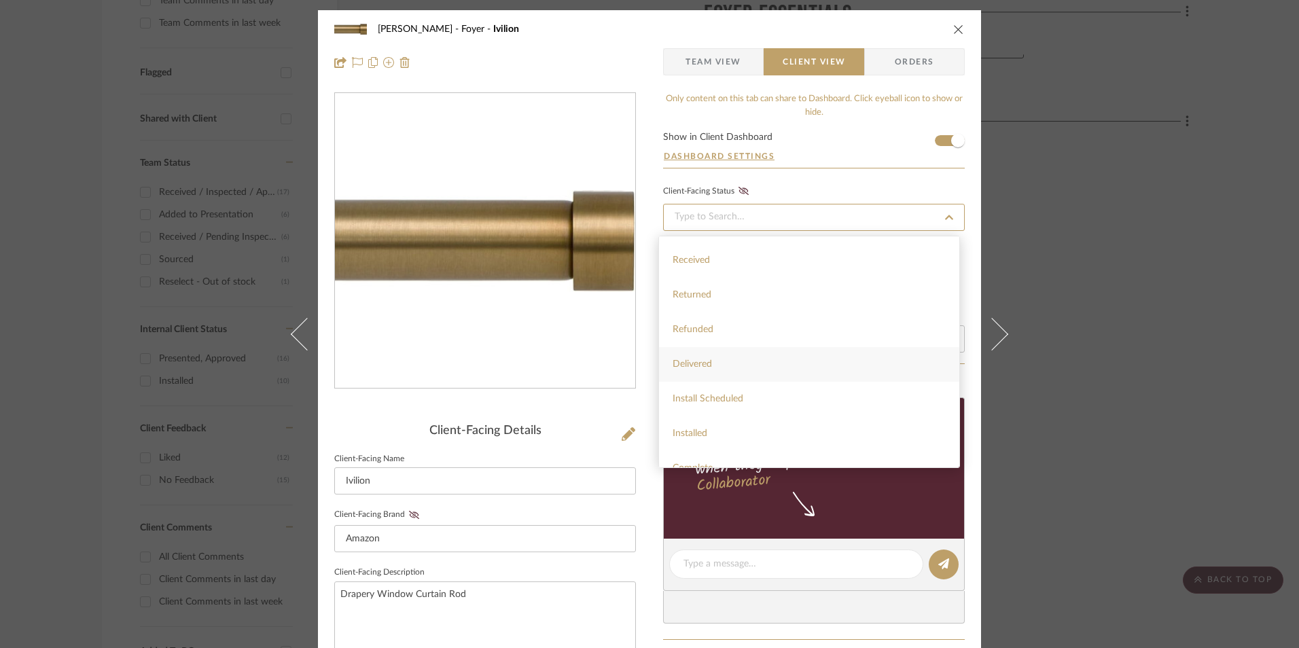
scroll to position [323, 0]
click at [736, 418] on div "Installed" at bounding box center [809, 415] width 300 height 35
type input "[DATE]"
type input "Installed"
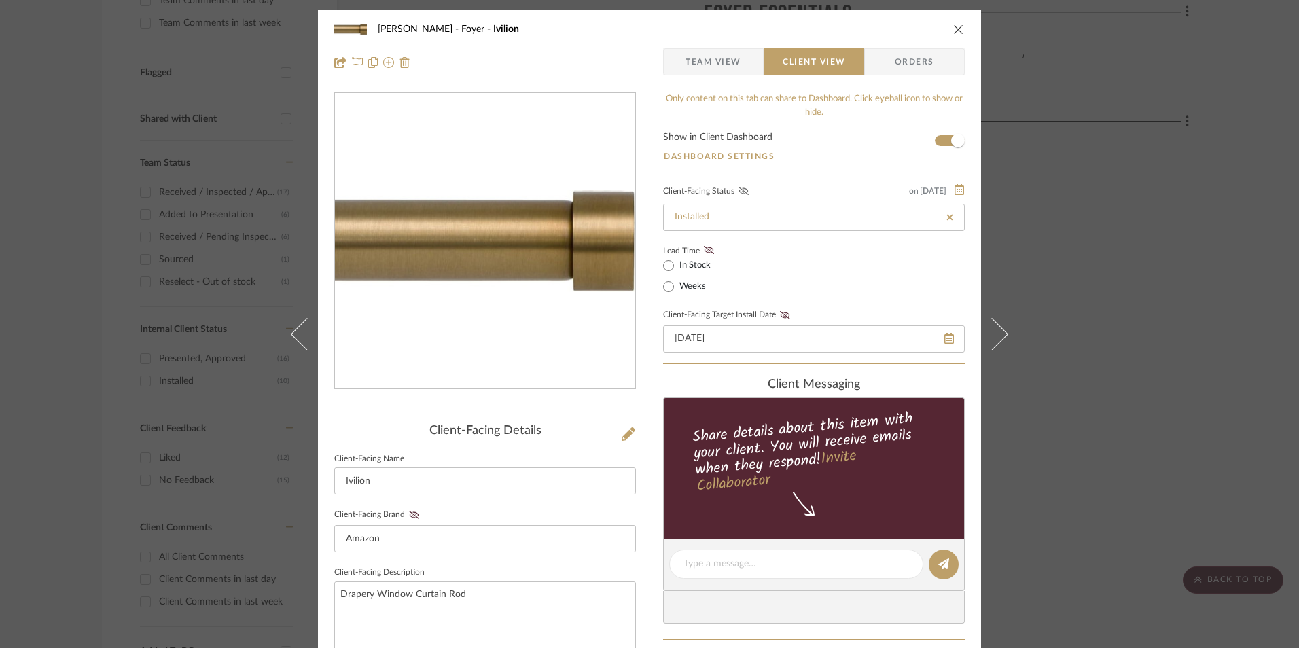
click at [738, 189] on icon at bounding box center [743, 191] width 10 height 8
click at [704, 250] on icon at bounding box center [709, 250] width 10 height 8
click at [780, 314] on icon at bounding box center [785, 315] width 10 height 8
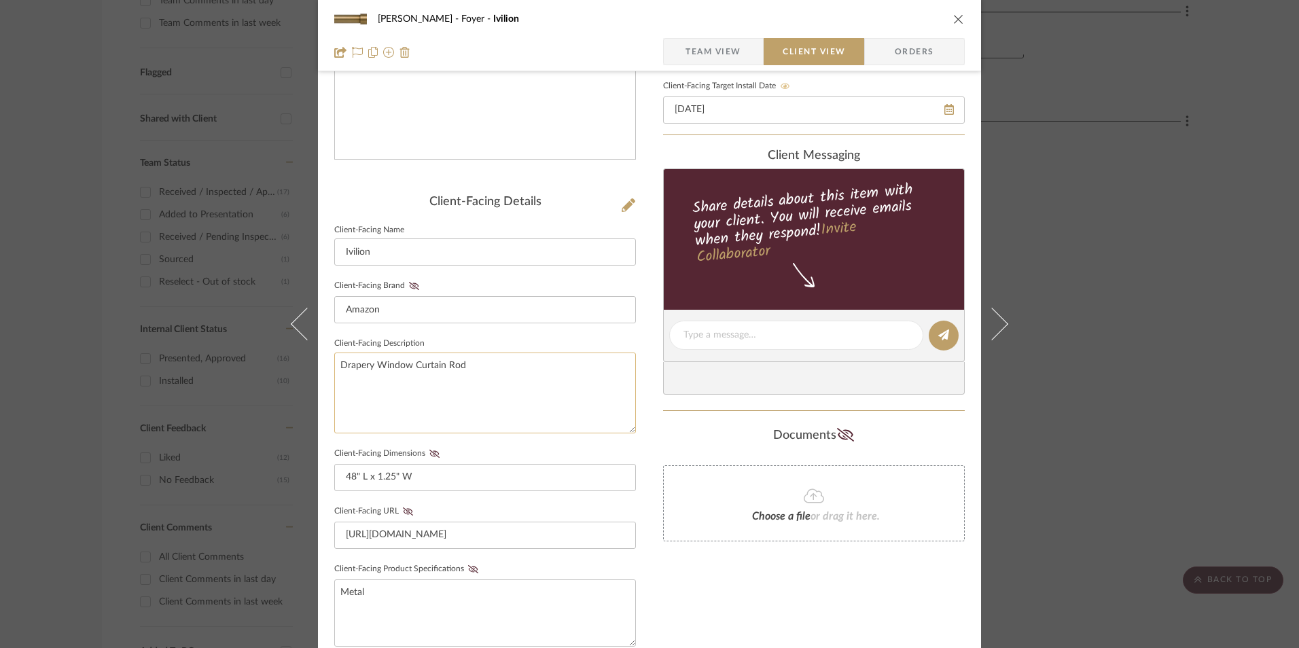
scroll to position [272, 0]
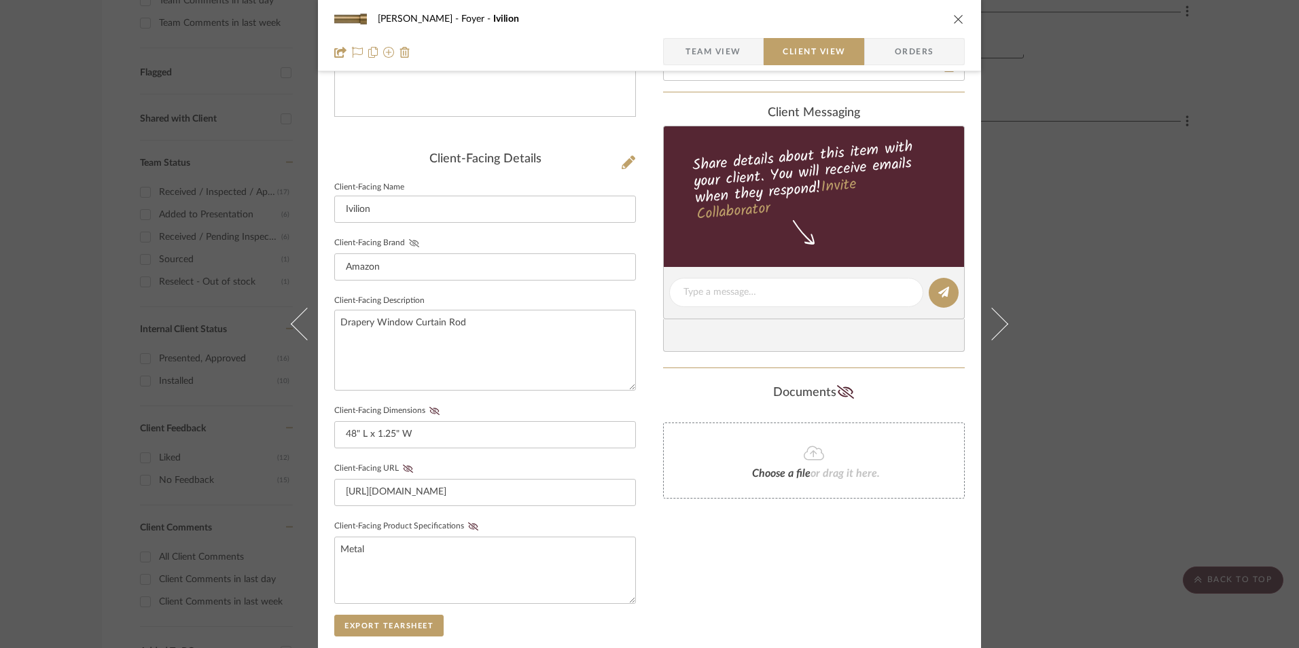
click at [409, 241] on icon at bounding box center [414, 243] width 10 height 8
drag, startPoint x: 433, startPoint y: 413, endPoint x: 435, endPoint y: 427, distance: 14.4
click at [431, 414] on icon at bounding box center [434, 411] width 10 height 8
click at [404, 471] on icon at bounding box center [408, 469] width 10 height 8
click at [468, 526] on icon at bounding box center [473, 526] width 10 height 8
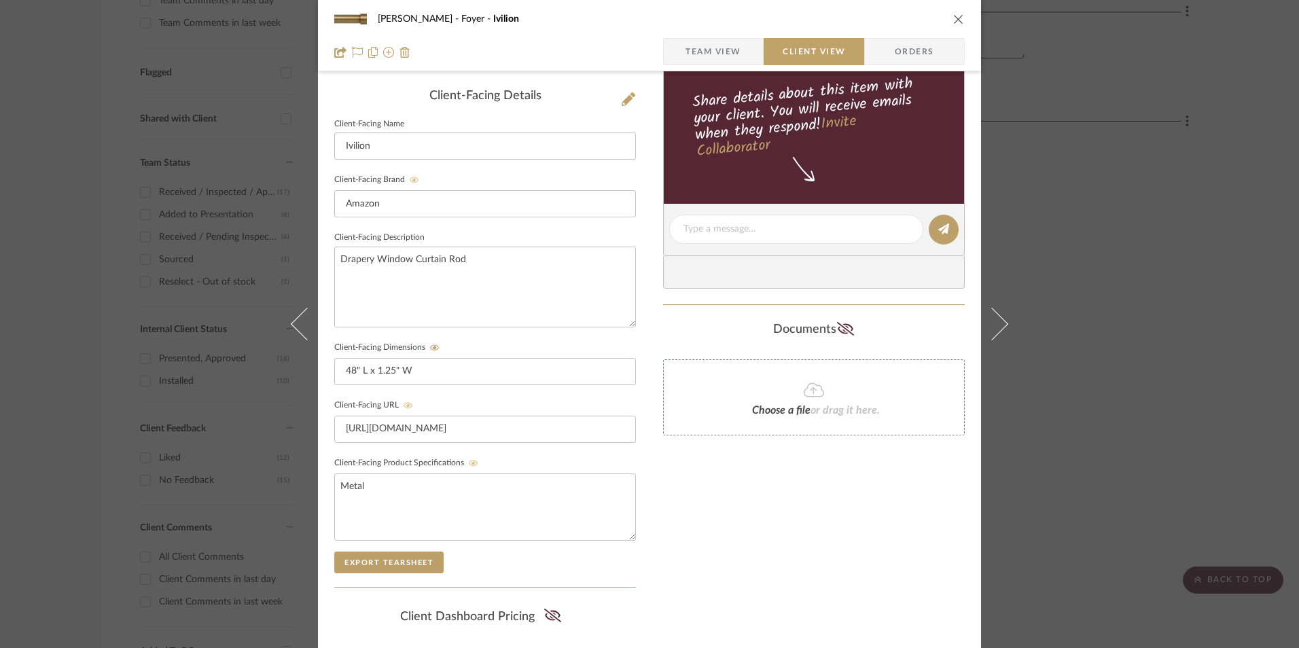
scroll to position [493, 0]
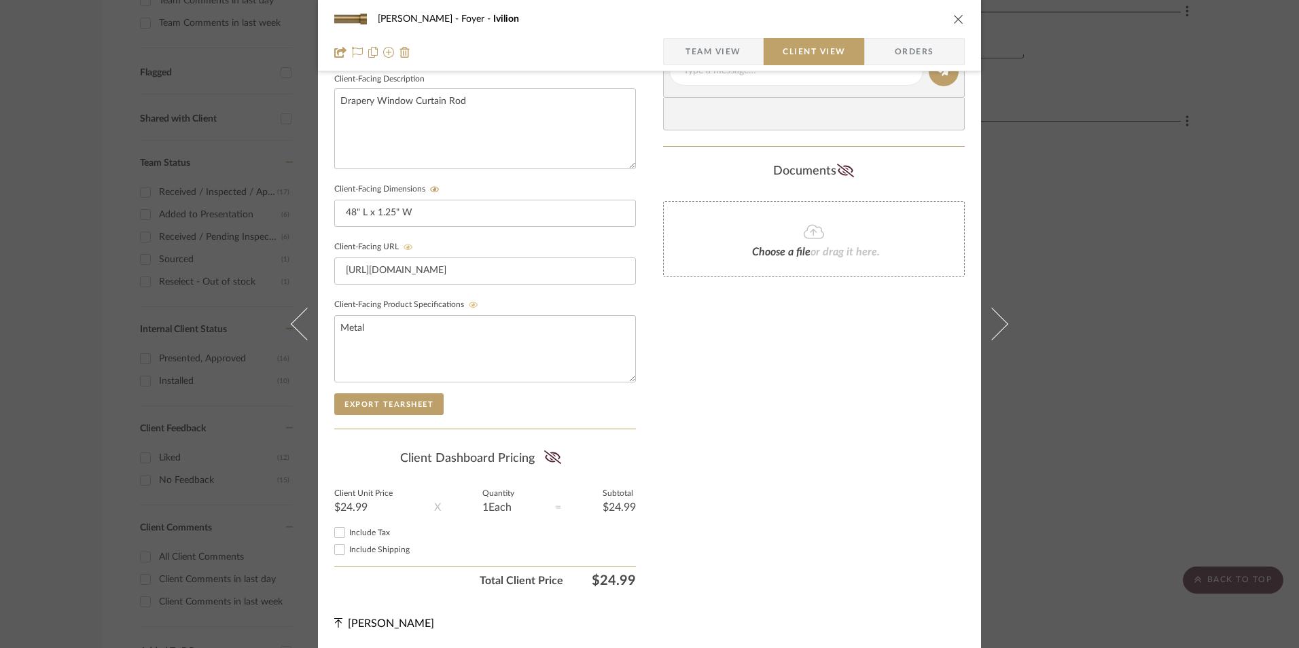
click at [336, 530] on input "Include Tax" at bounding box center [339, 532] width 16 height 16
checkbox input "true"
click at [550, 458] on icon at bounding box center [551, 457] width 17 height 14
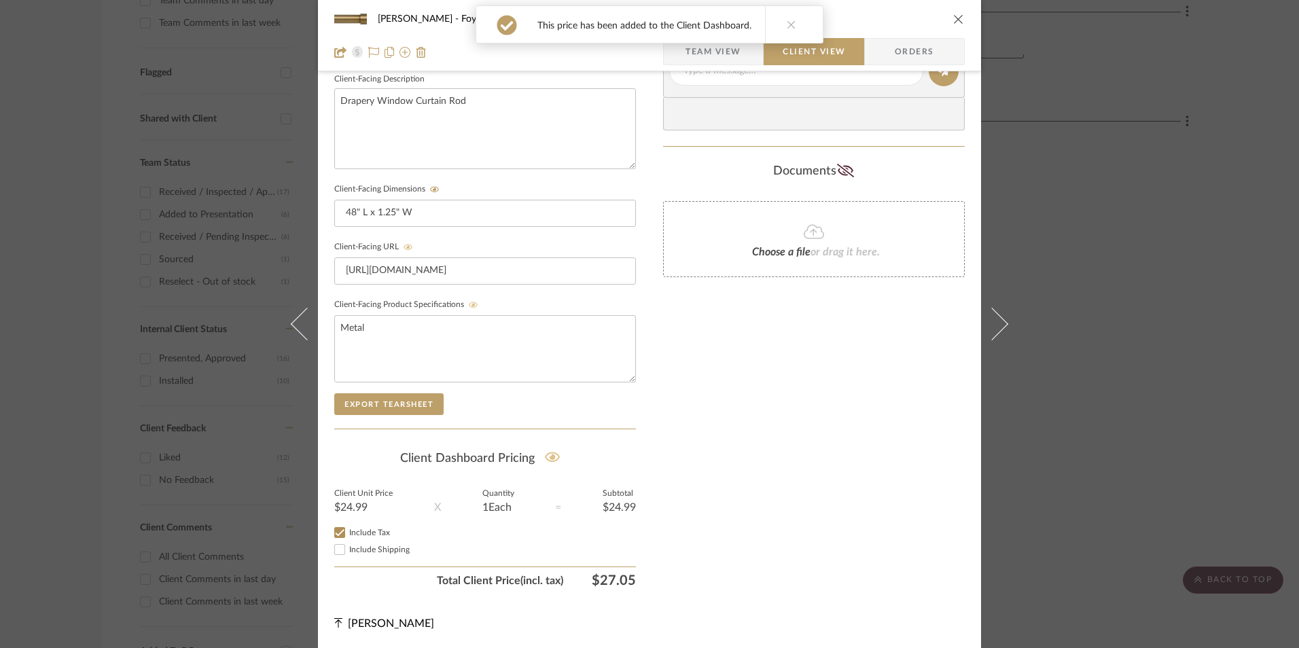
click at [710, 503] on div "Only content on this tab can share to Dashboard. Click eyeball icon to show or …" at bounding box center [814, 96] width 302 height 994
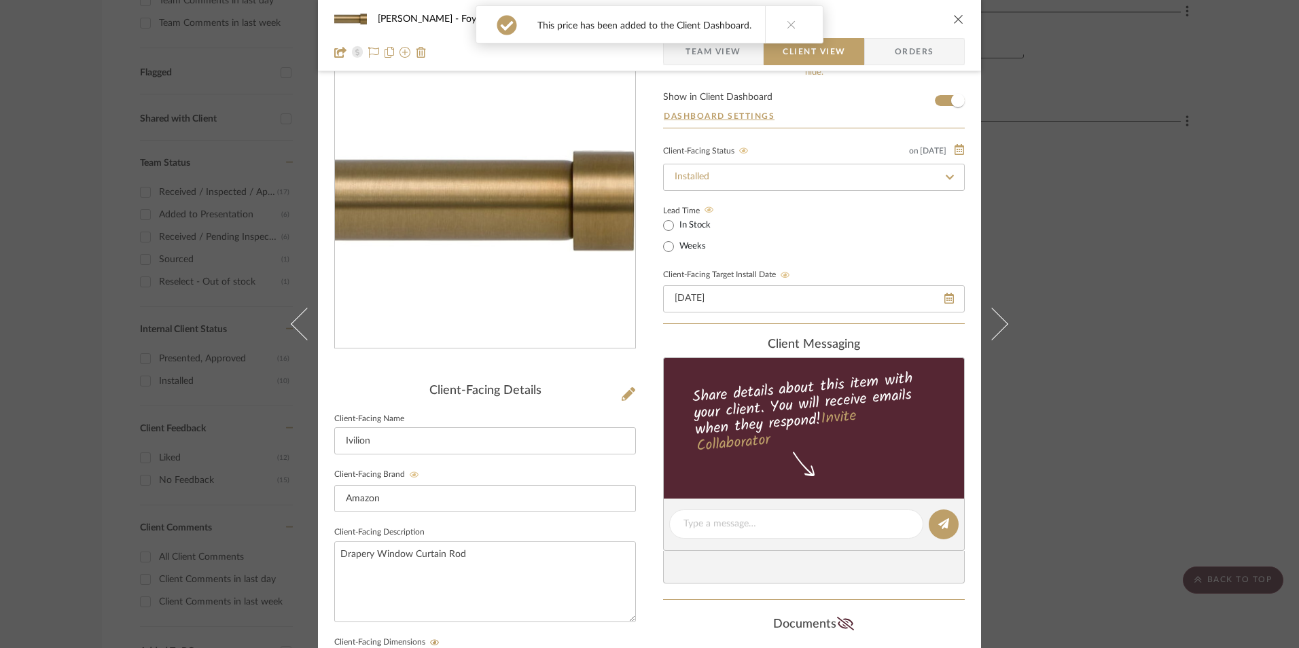
scroll to position [0, 0]
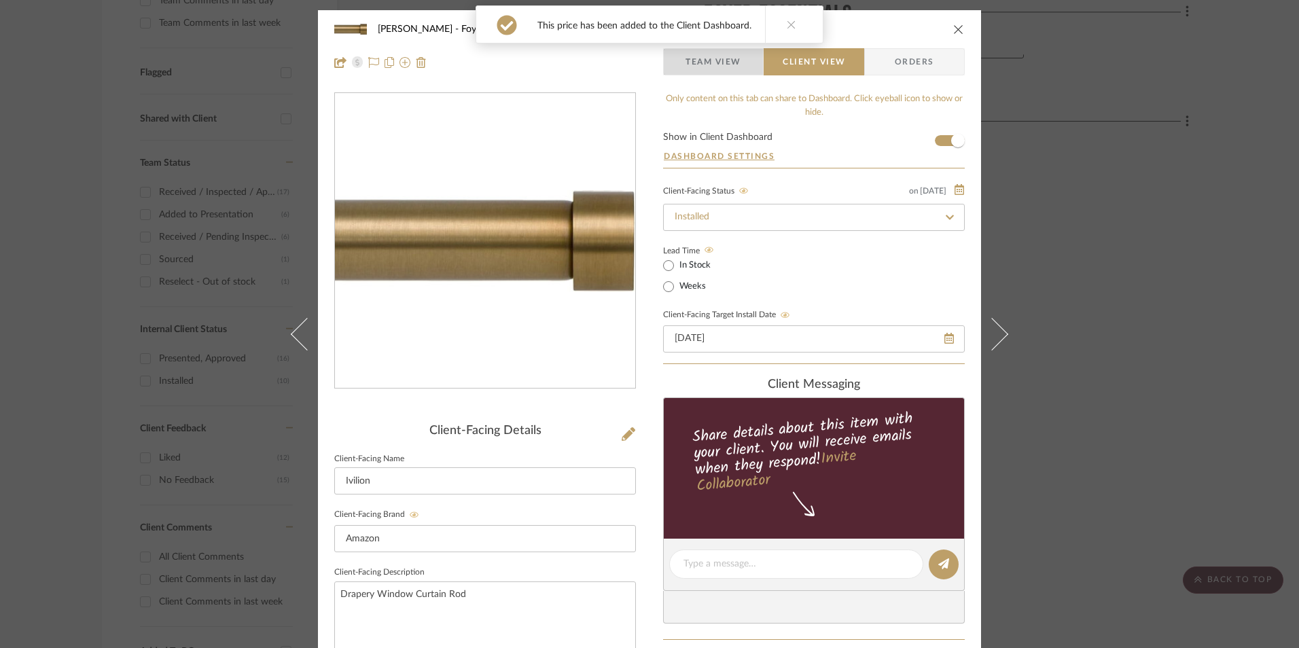
click at [704, 62] on span "Team View" at bounding box center [713, 61] width 56 height 27
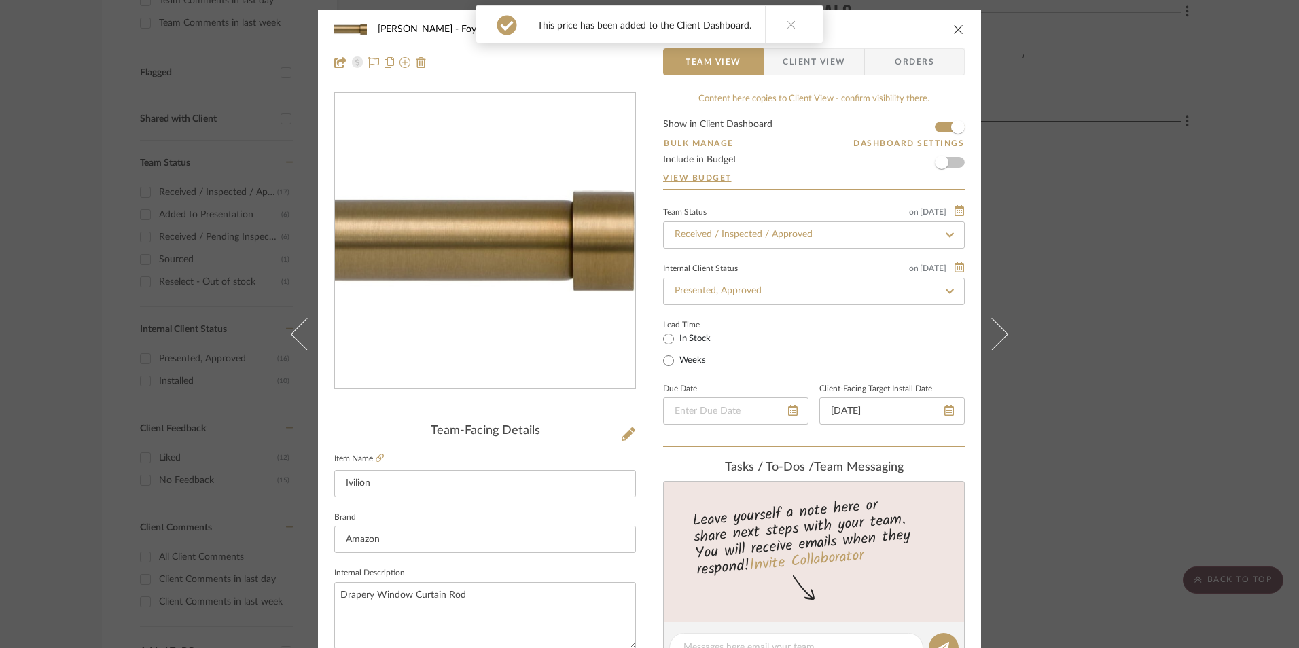
click at [792, 27] on button at bounding box center [791, 24] width 52 height 37
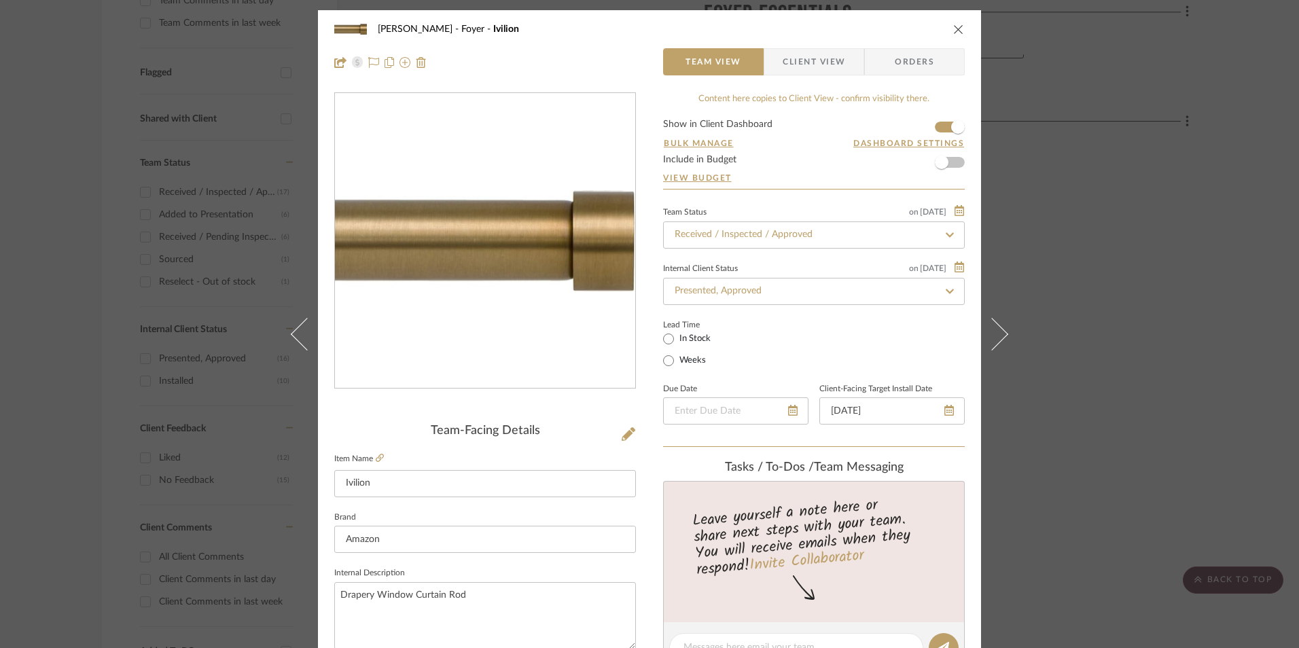
click at [955, 29] on icon "close" at bounding box center [958, 29] width 11 height 11
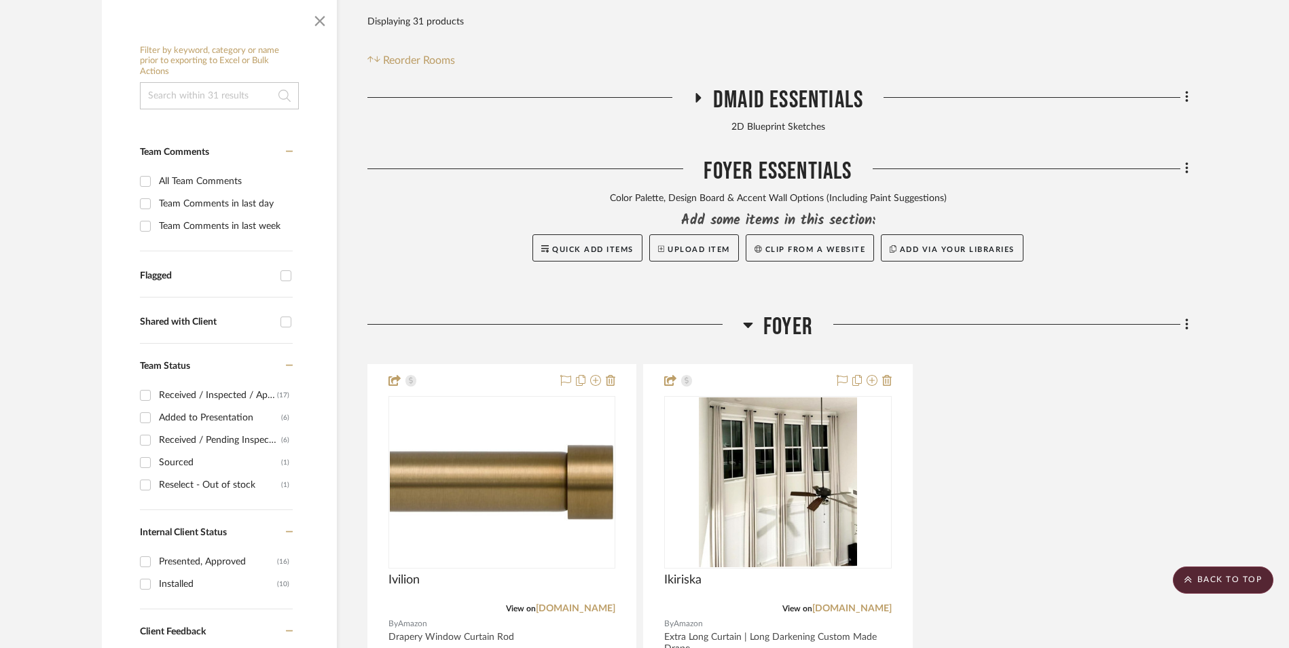
scroll to position [297, 0]
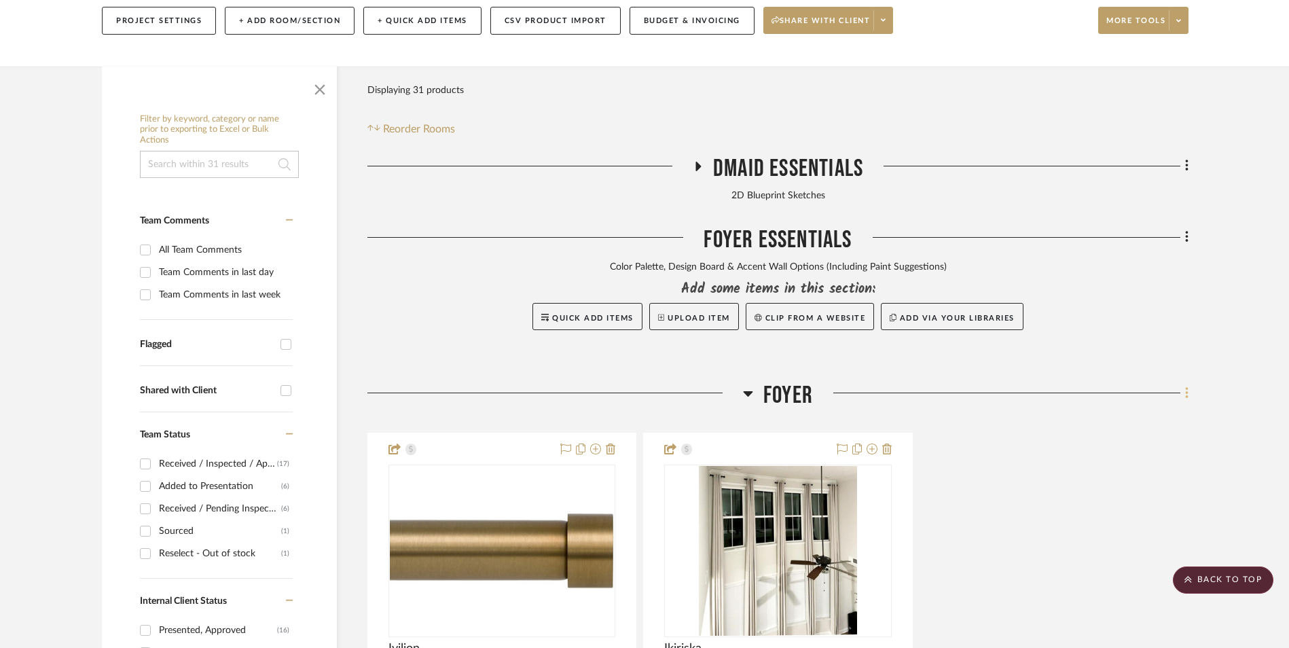
click at [1185, 386] on icon at bounding box center [1187, 393] width 4 height 15
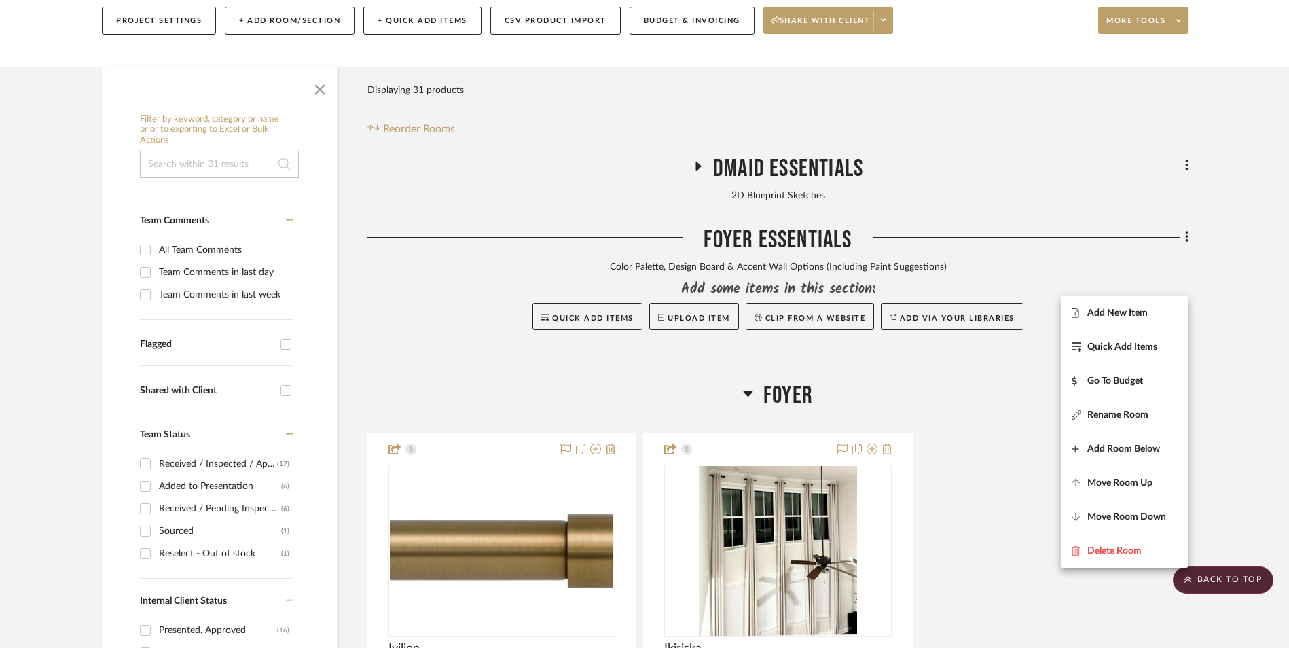
drag, startPoint x: 1132, startPoint y: 312, endPoint x: 1163, endPoint y: 314, distance: 30.6
click at [1132, 313] on span "Add New Item" at bounding box center [1117, 313] width 60 height 12
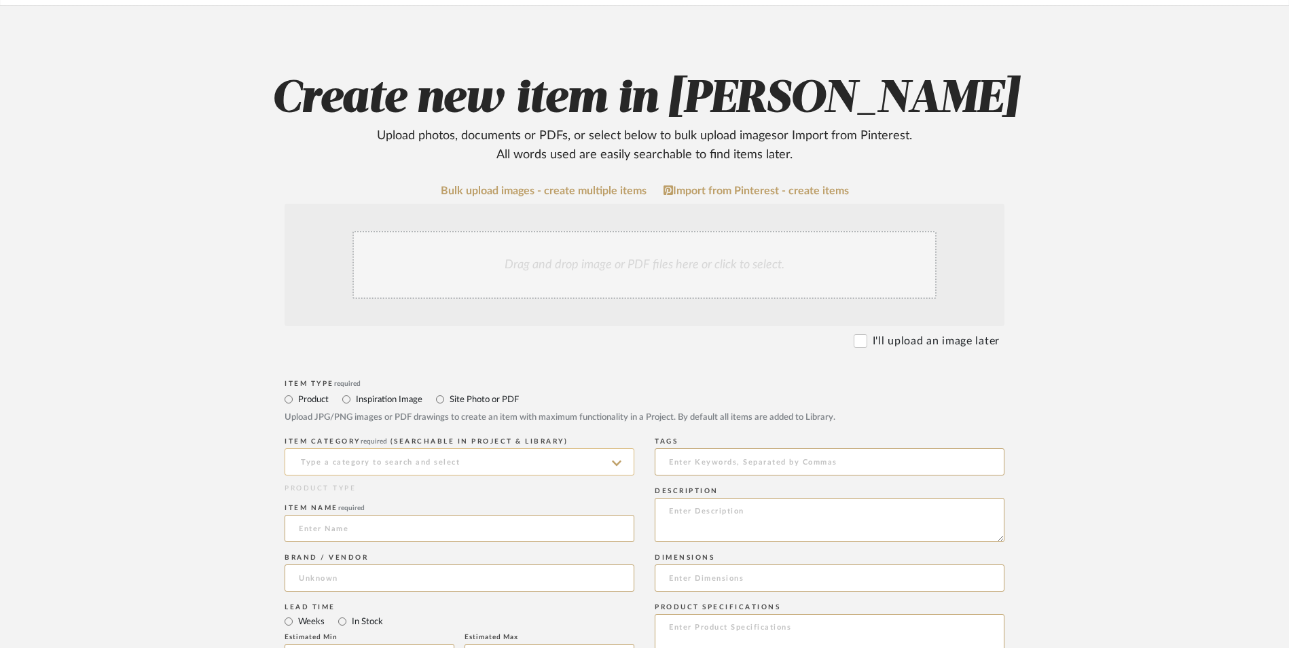
scroll to position [204, 0]
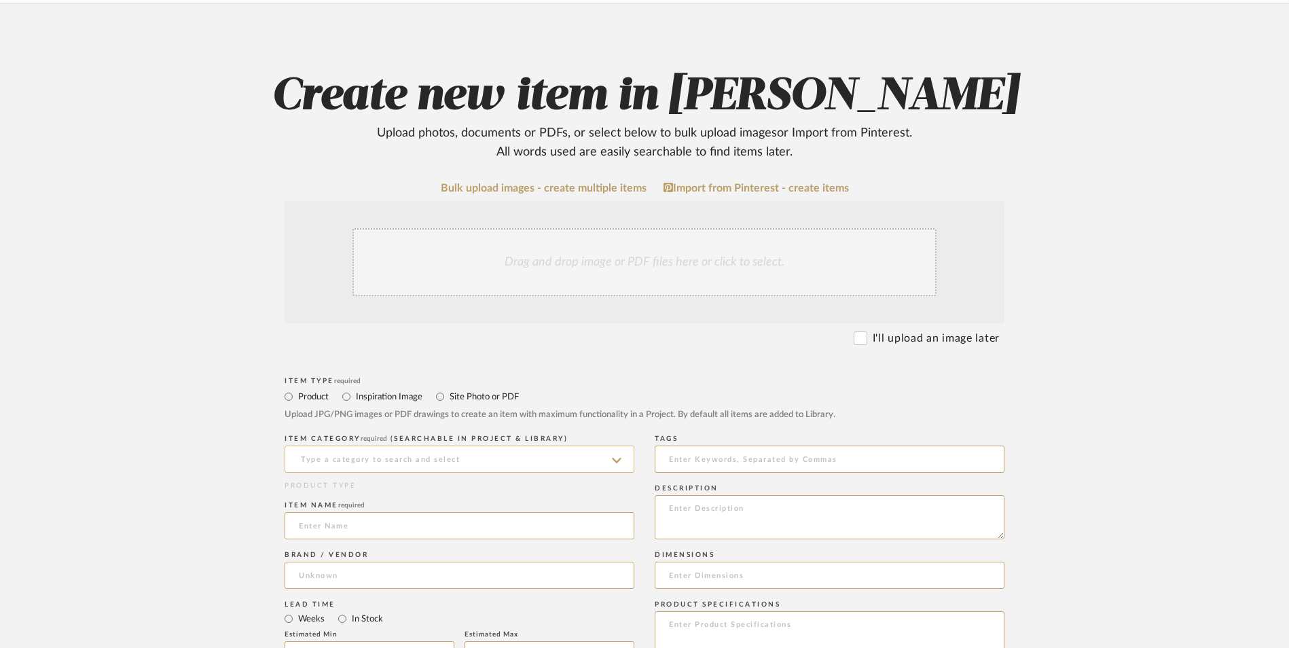
click at [319, 446] on input at bounding box center [460, 459] width 350 height 27
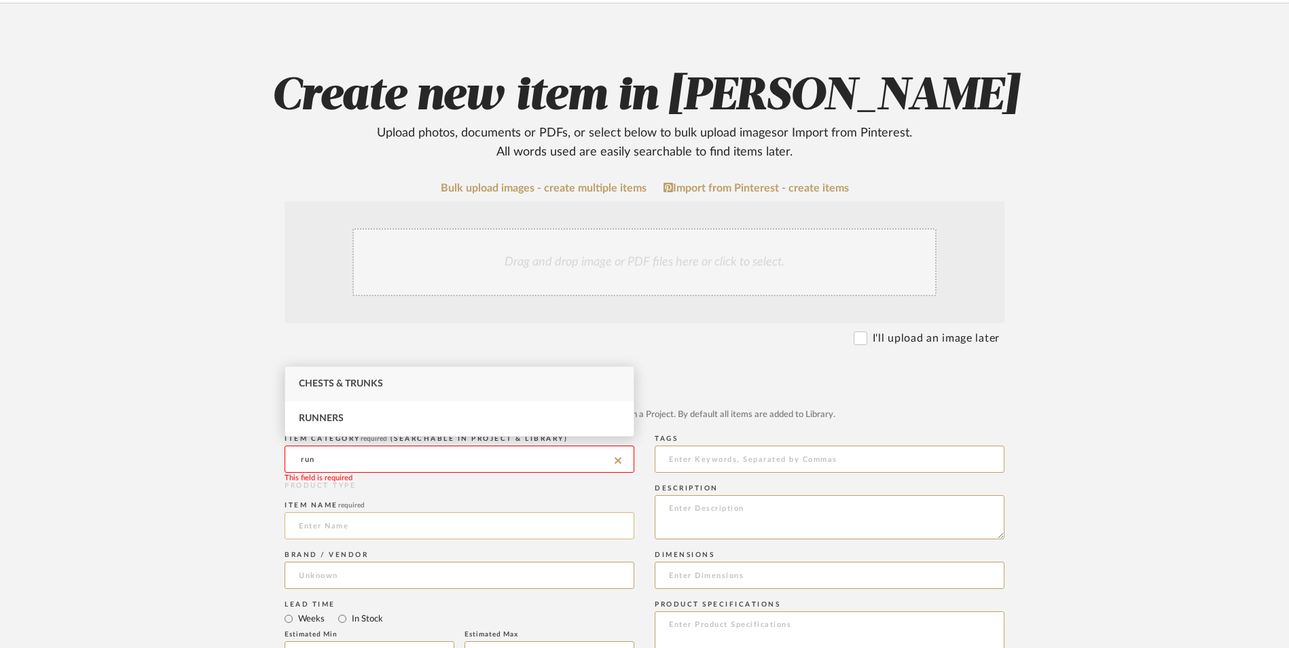
click at [315, 420] on span "Runners" at bounding box center [321, 419] width 45 height 10
type input "Runners"
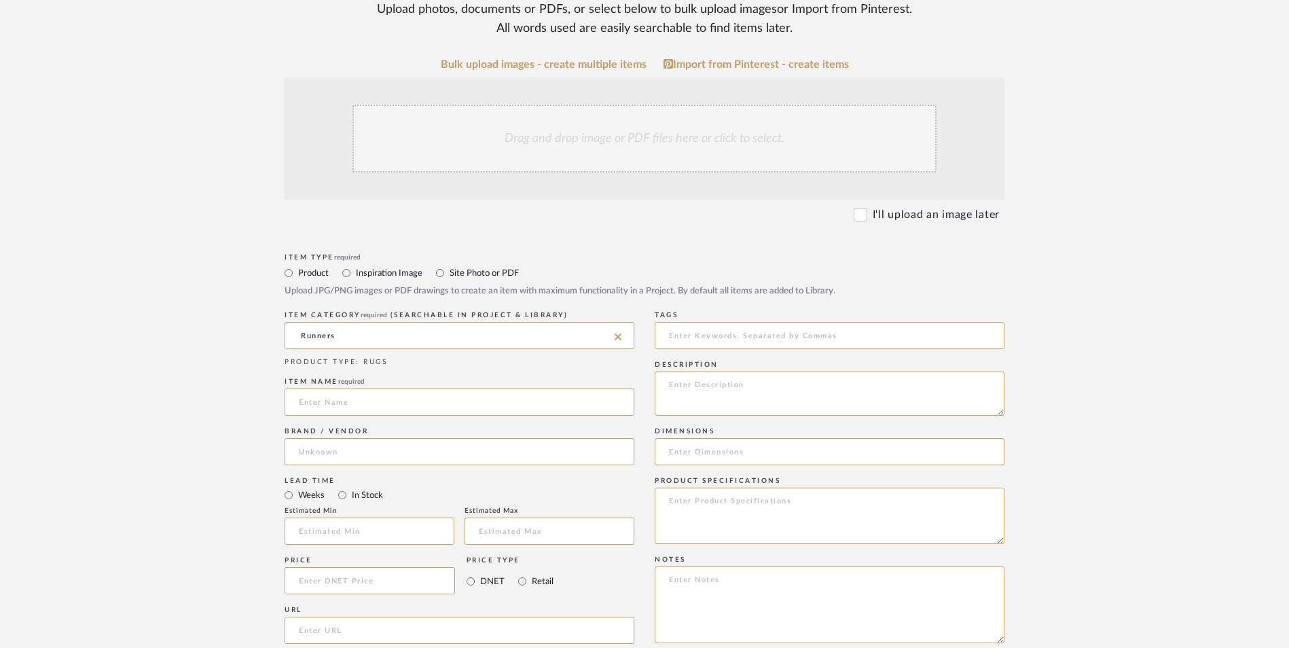
scroll to position [340, 0]
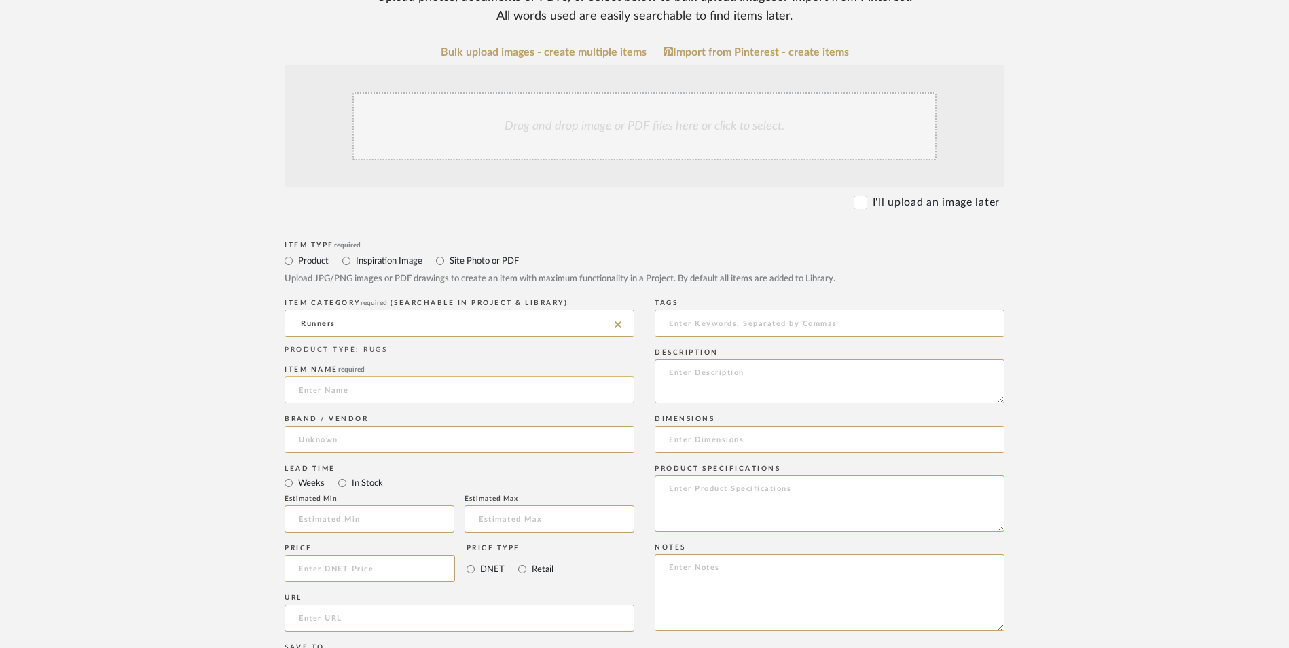
click at [352, 376] on input at bounding box center [460, 389] width 350 height 27
type input "[PERSON_NAME]"
click at [361, 426] on input at bounding box center [460, 439] width 350 height 27
click at [352, 362] on mat-option "Wayfair" at bounding box center [459, 365] width 348 height 35
type input "Wayfair"
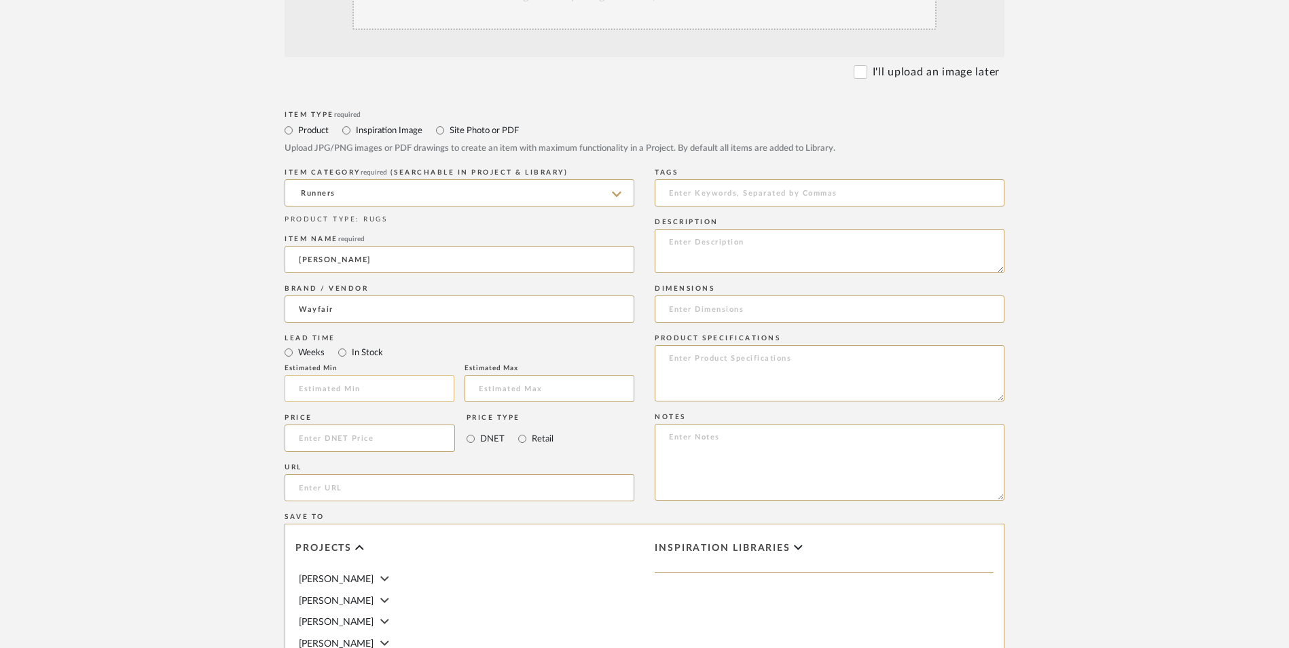
scroll to position [475, 0]
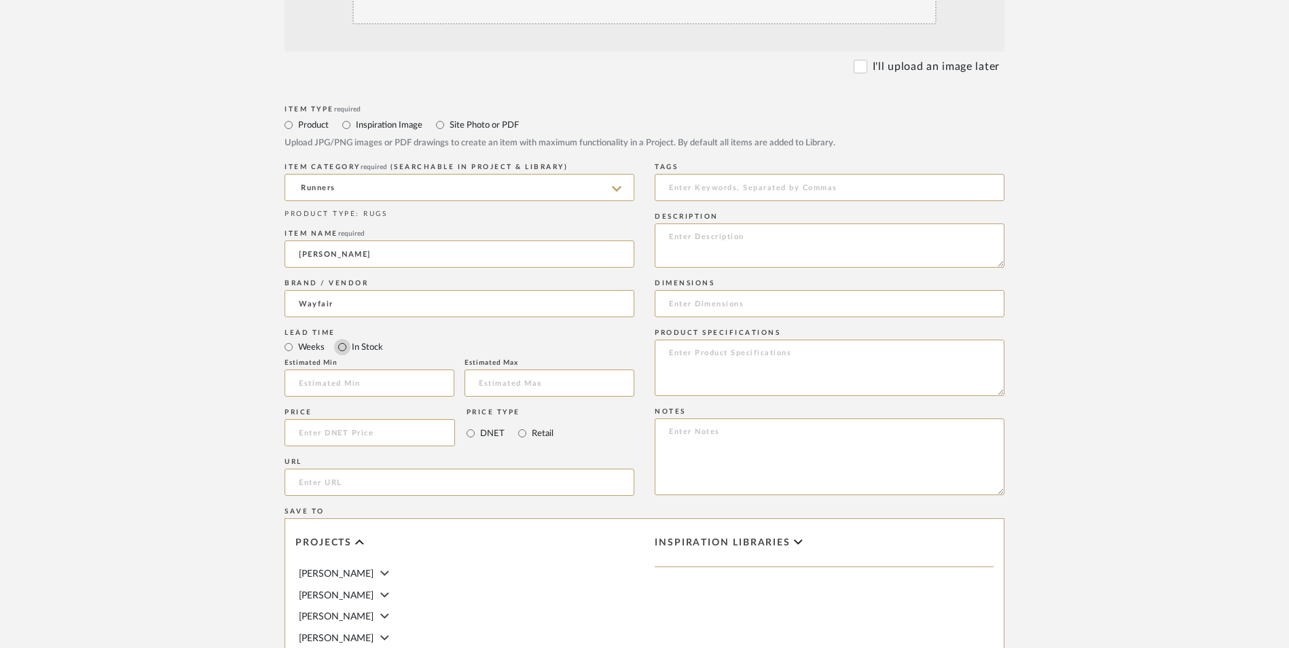
click at [342, 339] on input "In Stock" at bounding box center [342, 347] width 16 height 16
radio input "true"
click at [523, 425] on input "Retail" at bounding box center [522, 433] width 16 height 16
radio input "true"
click at [403, 419] on input at bounding box center [370, 432] width 170 height 27
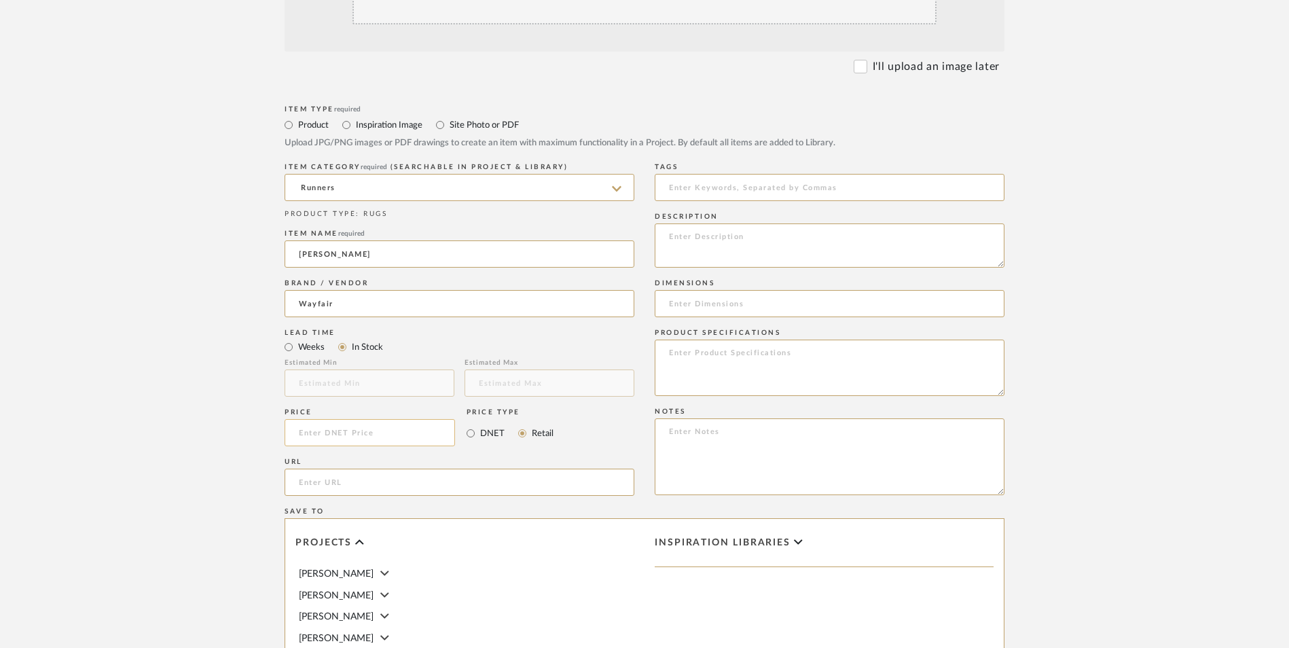
click at [411, 419] on input at bounding box center [370, 432] width 170 height 27
type input "$65.99"
click at [122, 378] on upload-items "Create new item in [PERSON_NAME] Upload photos, documents or PDFs, or select be…" at bounding box center [644, 330] width 1289 height 1197
click at [357, 469] on input "url" at bounding box center [460, 482] width 350 height 27
paste input "[URL][DOMAIN_NAME][PERSON_NAME]"
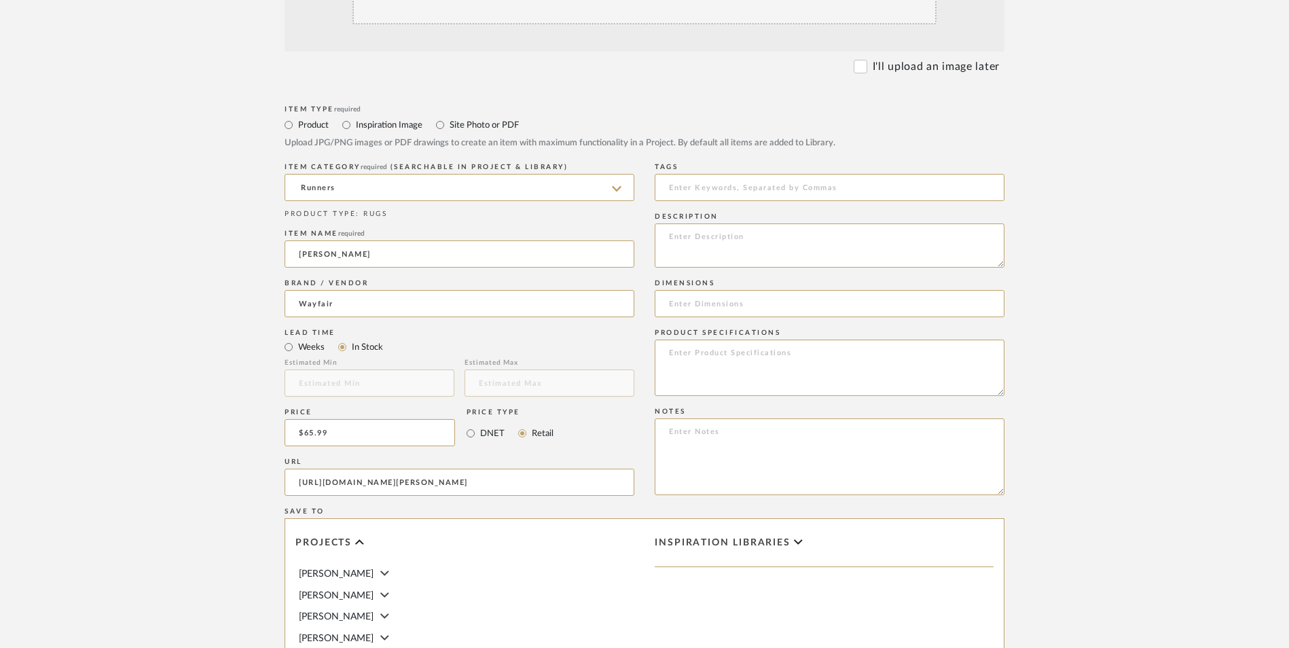
scroll to position [0, 272]
type input "[URL][DOMAIN_NAME][PERSON_NAME]"
drag, startPoint x: 178, startPoint y: 325, endPoint x: 355, endPoint y: 397, distance: 191.1
click at [178, 326] on upload-items "Create new item in [PERSON_NAME] Upload photos, documents or PDFs, or select be…" at bounding box center [644, 330] width 1289 height 1197
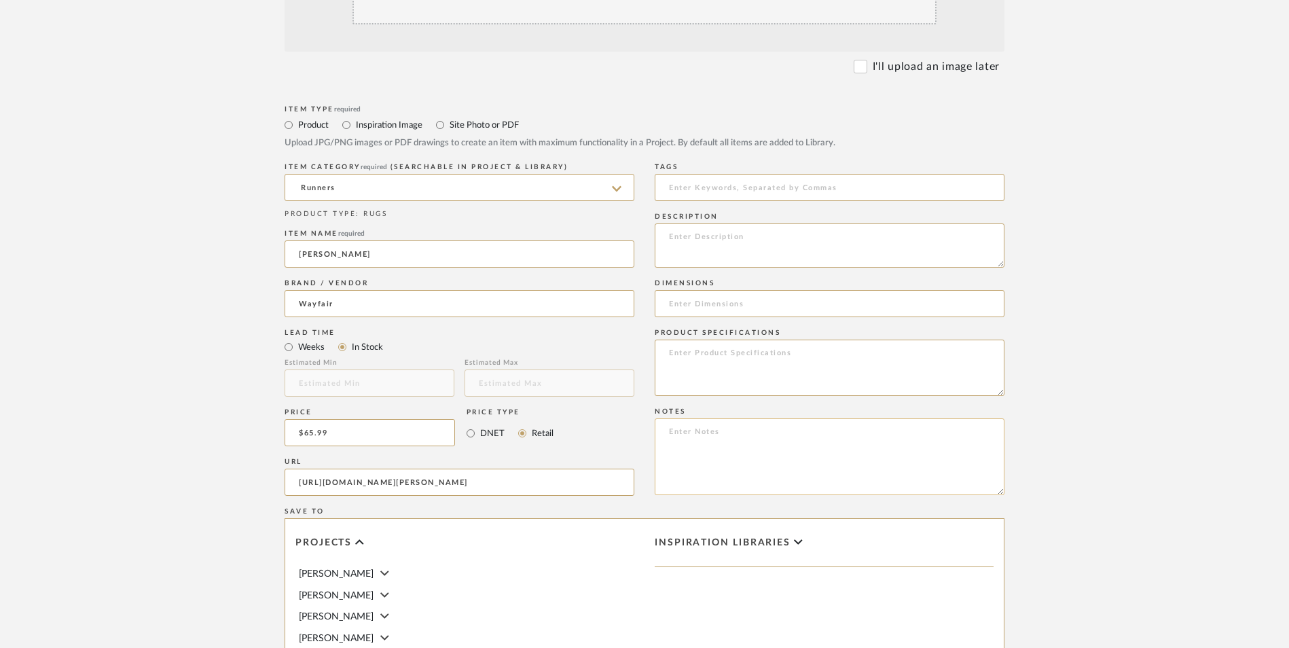
click at [756, 418] on textarea at bounding box center [830, 456] width 350 height 77
paste textarea "Option 1: ETA: SKU: Reviews - Stars Return | Refund Policy:"
click at [719, 418] on textarea "Option 1: ETA: SKU: Reviews - Stars Return | Refund Policy:" at bounding box center [830, 456] width 350 height 77
drag, startPoint x: 662, startPoint y: 323, endPoint x: 611, endPoint y: 322, distance: 50.3
click at [611, 322] on div "Item Type required Product Inspiration Image Site Photo or PDF Upload JPG/PNG i…" at bounding box center [645, 498] width 720 height 793
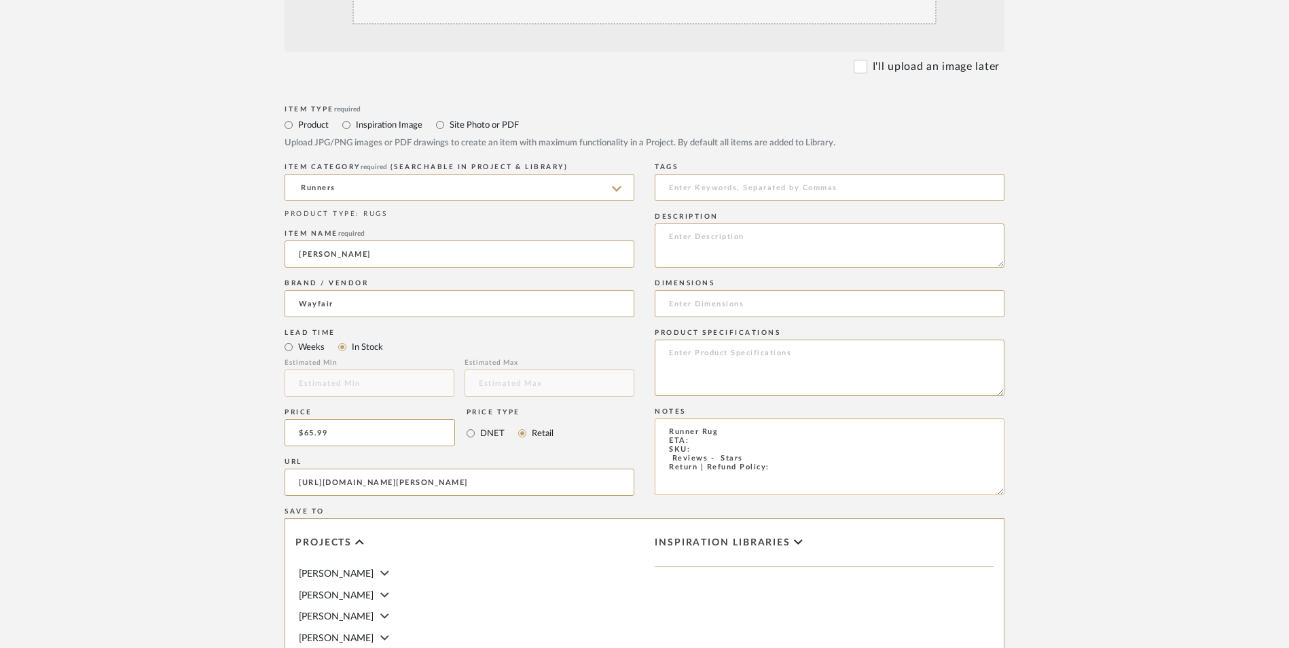
click at [802, 418] on textarea "Runner Rug ETA: SKU: Reviews - Stars Return | Refund Policy:" at bounding box center [830, 456] width 350 height 77
click at [662, 418] on textarea "Runner Rug ETA: SKU: Reviews - Stars Return | Refund Policy: 30 Days From Deliv…" at bounding box center [830, 456] width 350 height 77
click at [731, 418] on textarea "Runner Rug ETA: SKU: 198 Reviews - Stars Return | Refund Policy: 30 Days From D…" at bounding box center [830, 456] width 350 height 77
click at [694, 418] on textarea "Runner Rug ETA: SKU: 198 Reviews - 4.4 Stars Return | Refund Policy: 30 Days Fr…" at bounding box center [830, 456] width 350 height 77
paste textarea "W001829659"
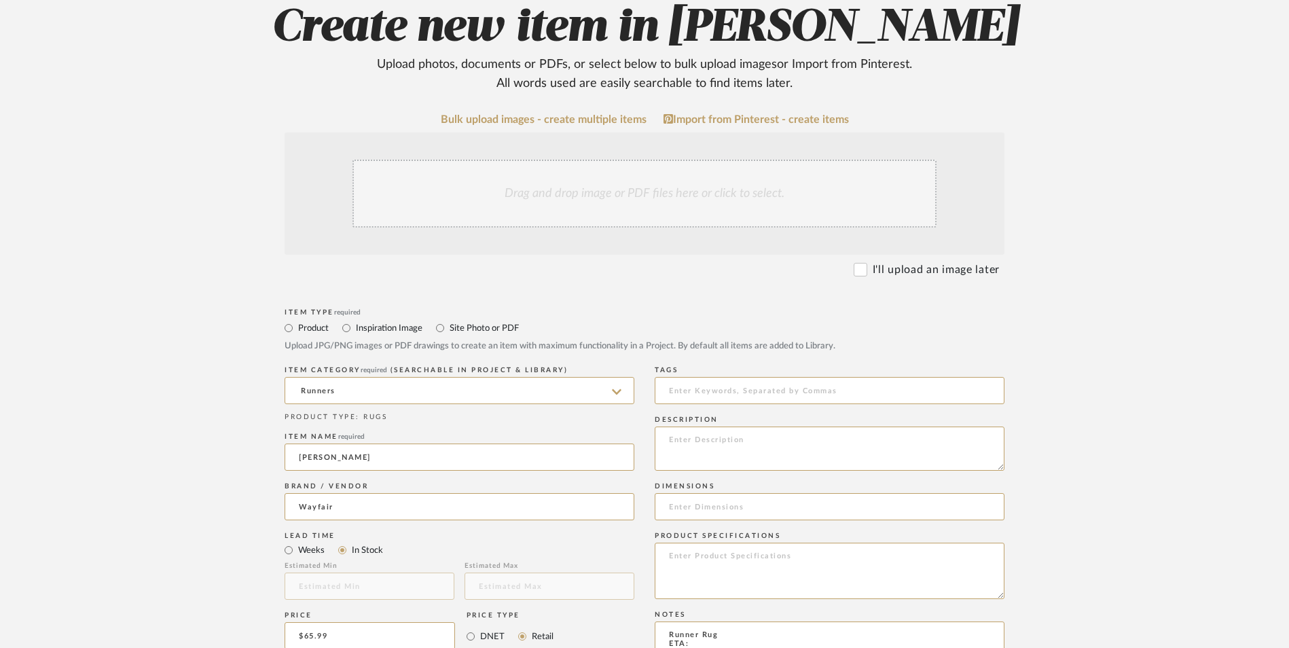
scroll to position [272, 0]
click at [499, 160] on div "Drag and drop image or PDF files here or click to select." at bounding box center [644, 194] width 584 height 68
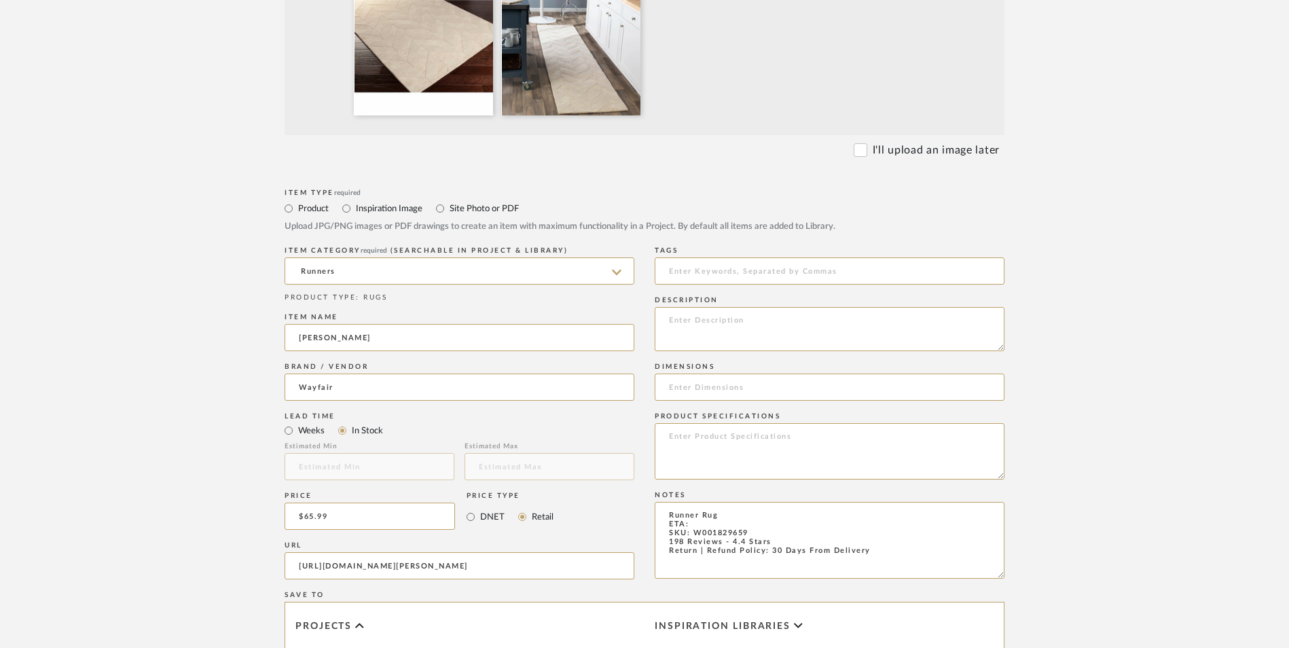
scroll to position [543, 0]
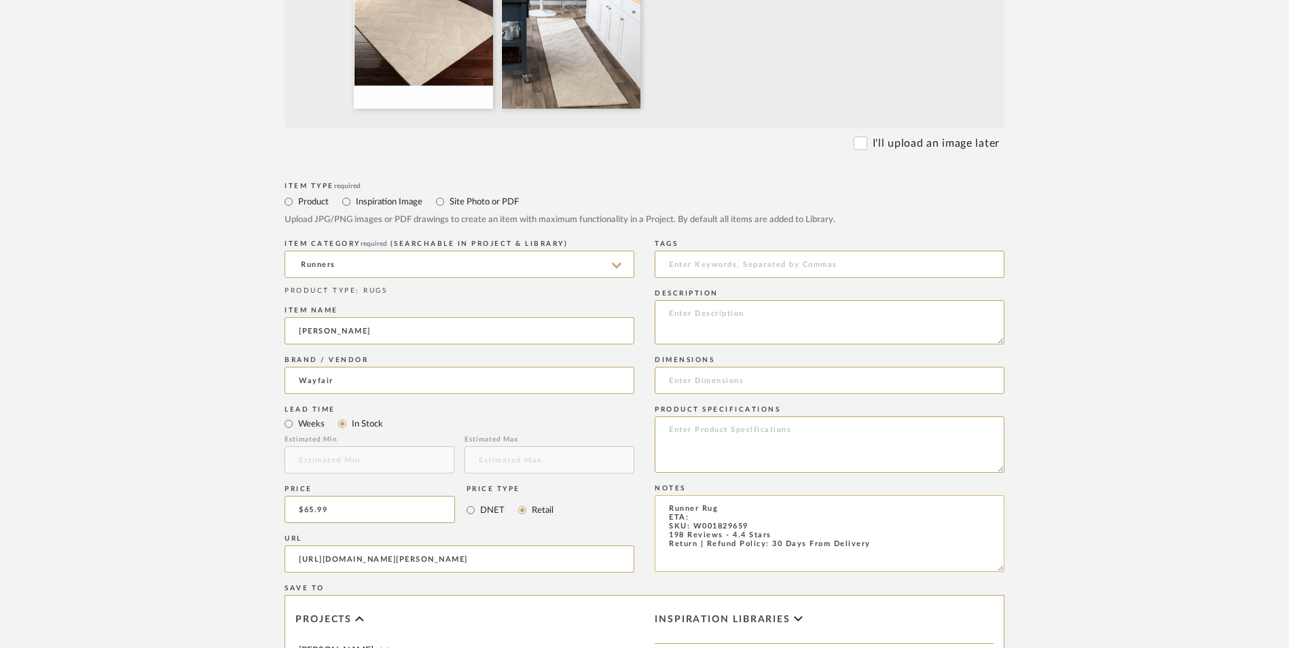
click at [706, 495] on textarea "Runner Rug ETA: SKU: W001829659 198 Reviews - 4.4 Stars Return | Refund Policy:…" at bounding box center [830, 533] width 350 height 77
click at [746, 495] on textarea "Runner Rug ETA: Purchased On [DATE] SKU: W001829659 198 Reviews - 4.4 Stars Ret…" at bounding box center [830, 533] width 350 height 77
type textarea "Runner Rug - Select: Khaki ETA: Purchased On [DATE] SKU: W001829659 198 Reviews…"
click at [732, 367] on input at bounding box center [830, 380] width 350 height 27
paste input "Runner 2'3" x 14'"
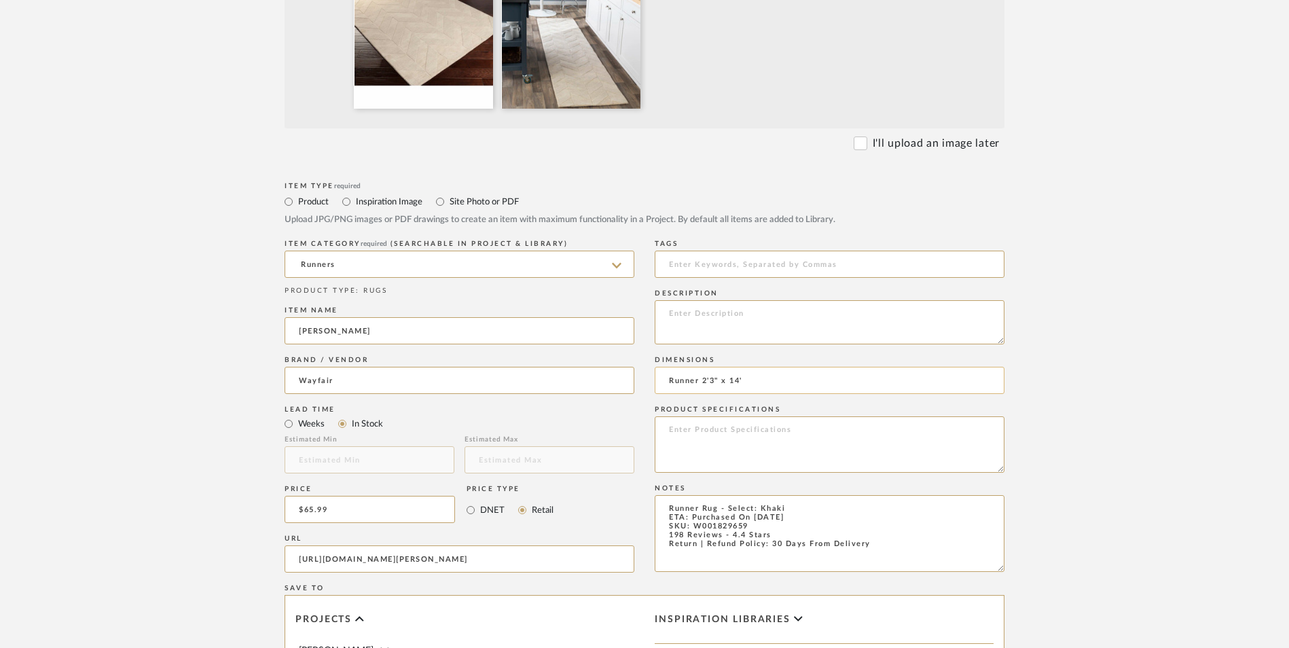
click at [740, 367] on input "Runner 2'3" x 14'" at bounding box center [830, 380] width 350 height 27
type input "Runner 2'3" x 12'"
click at [762, 416] on textarea at bounding box center [830, 444] width 350 height 56
click at [757, 300] on textarea at bounding box center [830, 322] width 350 height 44
paste textarea "Instantly invigorate your floors with this vivid ivory area rug, showcasing a c…"
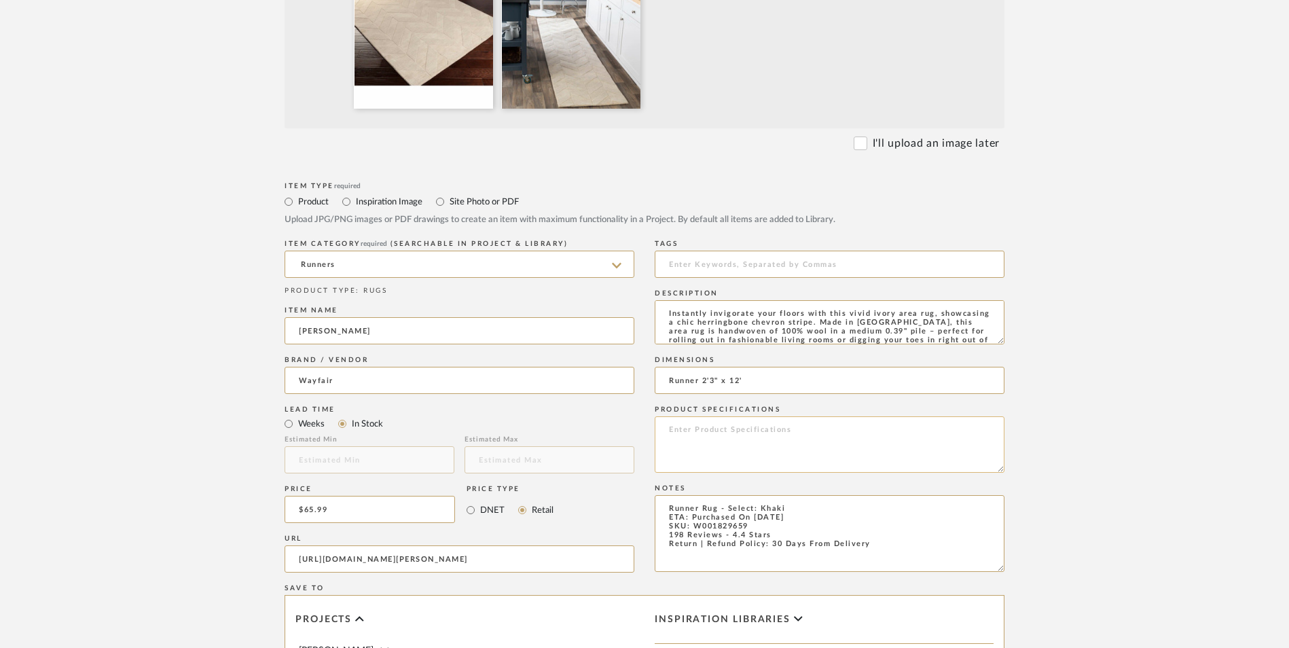
scroll to position [27, 0]
type textarea "Instantly invigorate your floors with this vivid ivory area rug, showcasing a c…"
click at [833, 416] on textarea at bounding box center [830, 444] width 350 height 56
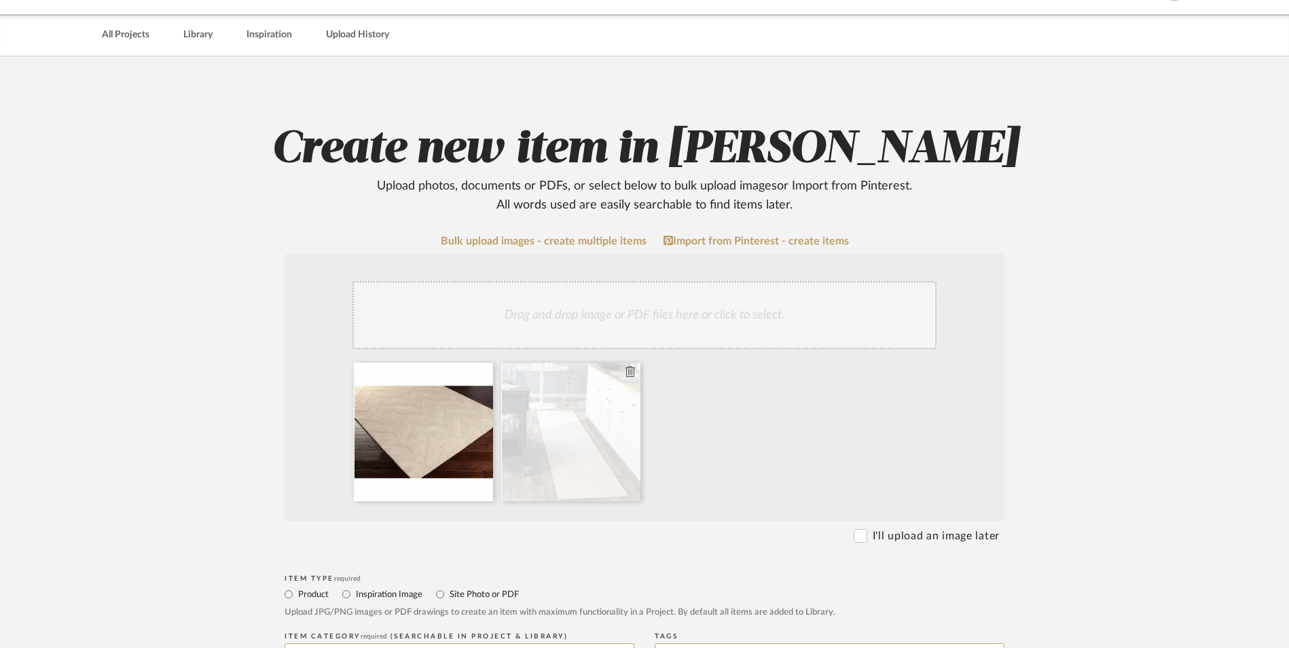
scroll to position [136, 0]
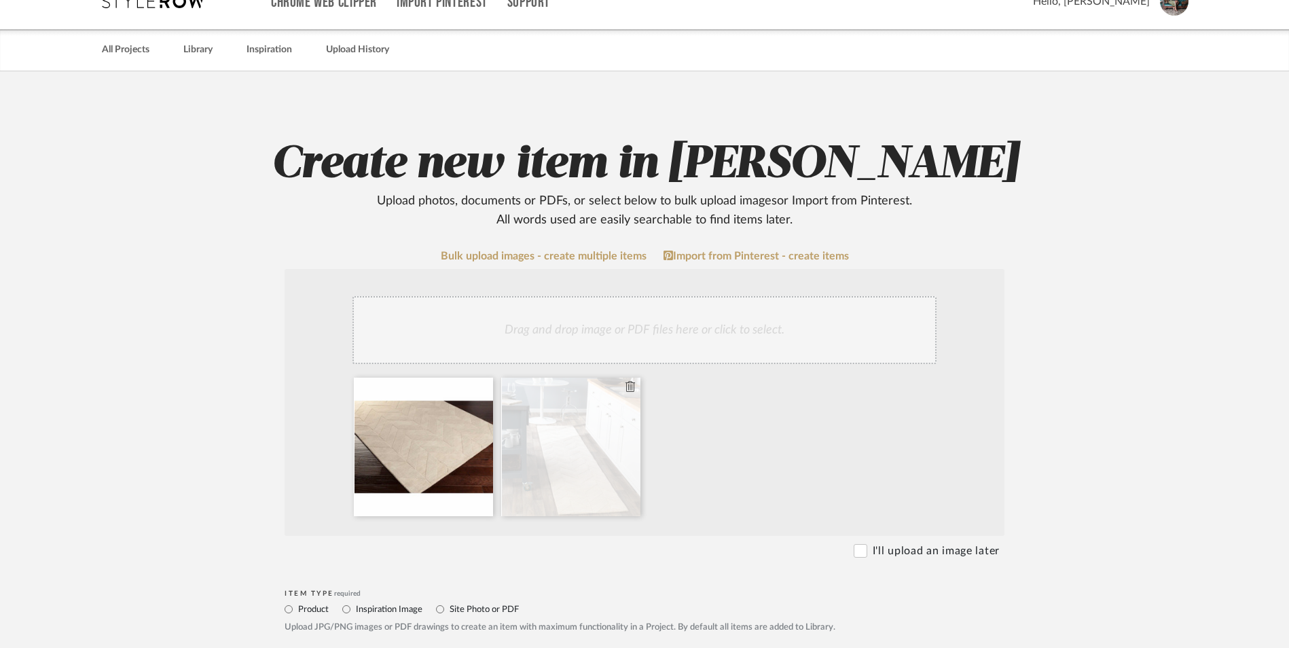
type textarea "Wool"
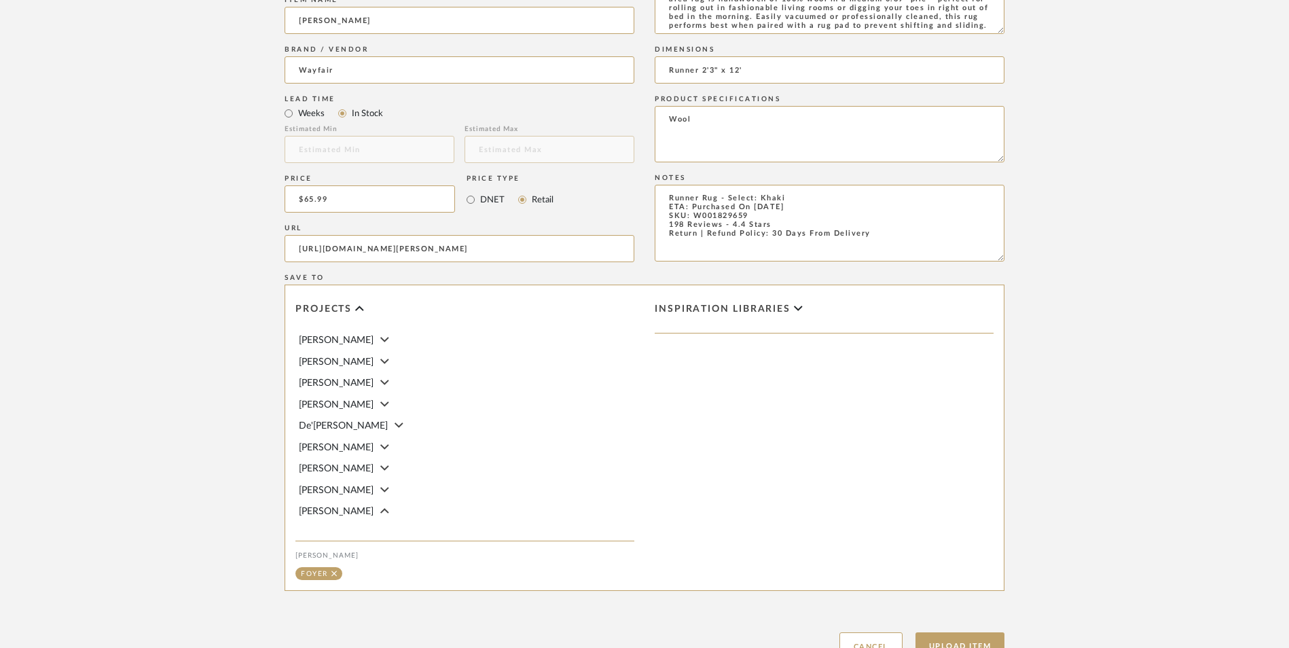
scroll to position [854, 0]
click at [944, 632] on button "Upload Item" at bounding box center [961, 646] width 90 height 28
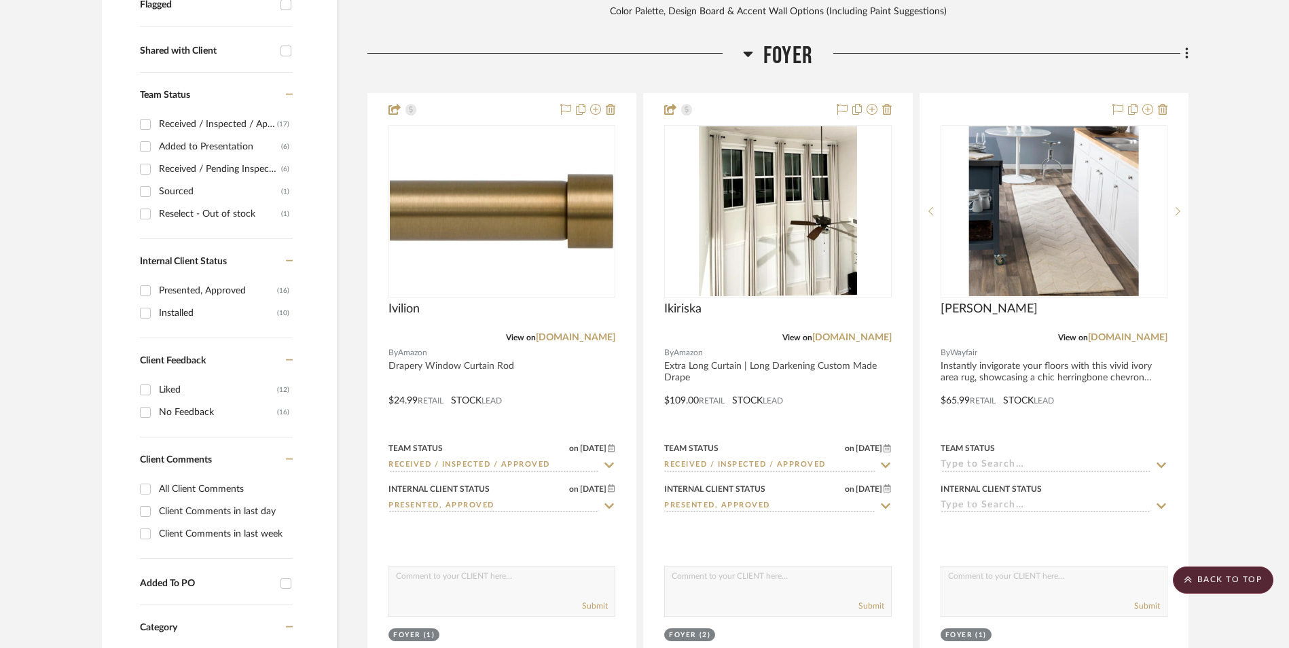
scroll to position [569, 0]
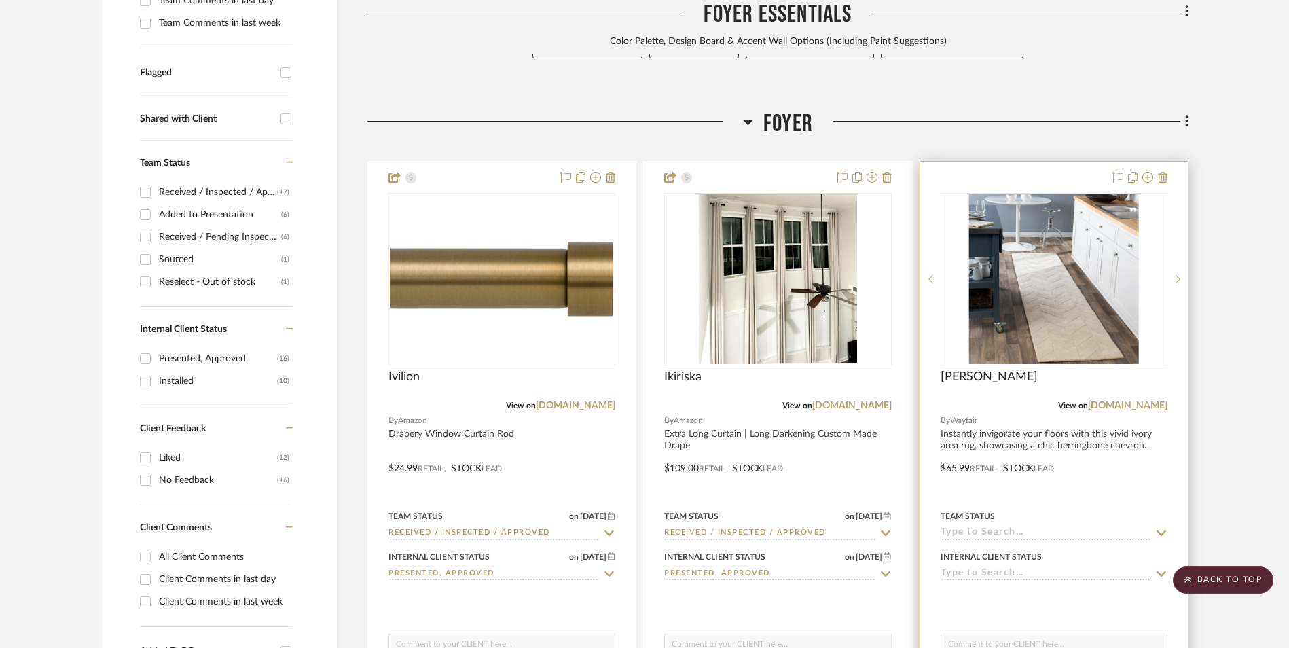
click at [1117, 194] on img "0" at bounding box center [1054, 279] width 170 height 170
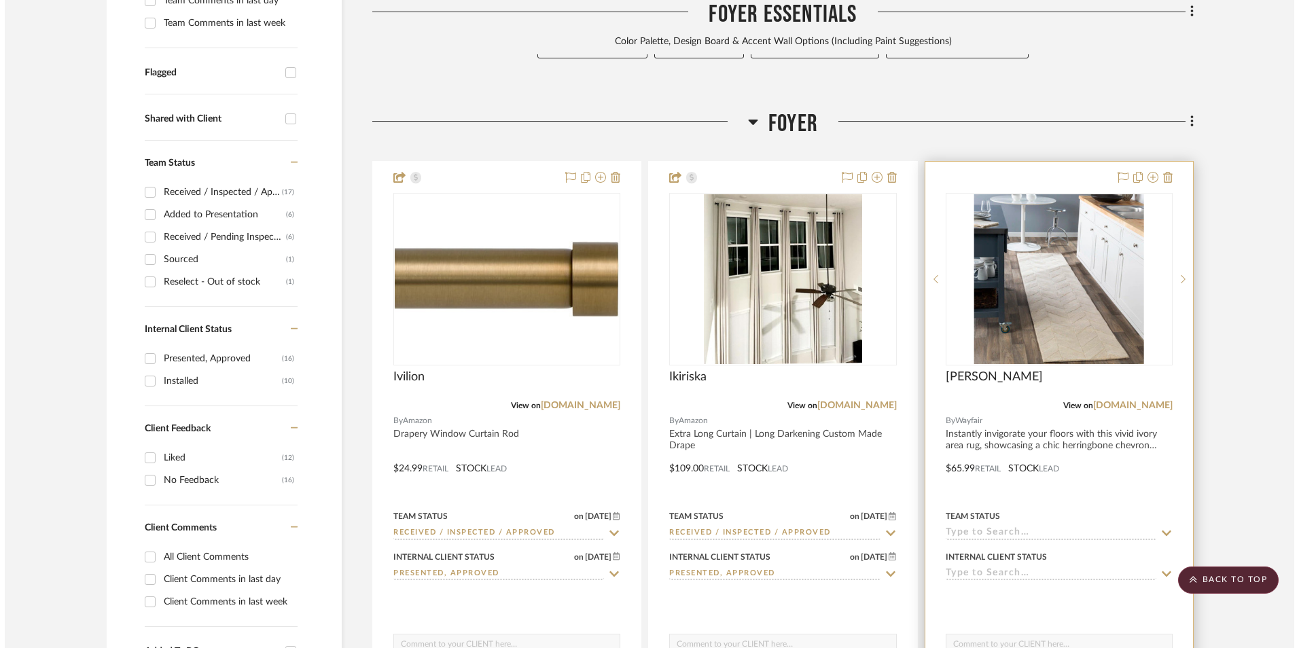
scroll to position [0, 0]
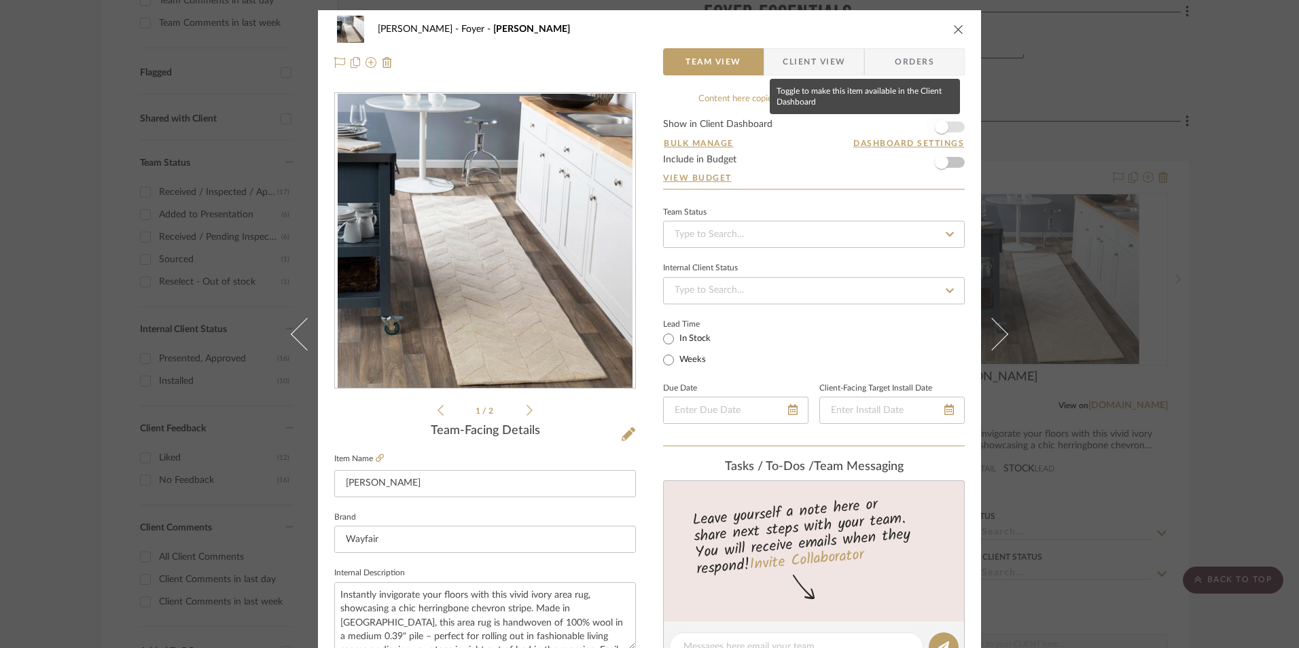
click at [941, 127] on span "button" at bounding box center [942, 127] width 14 height 14
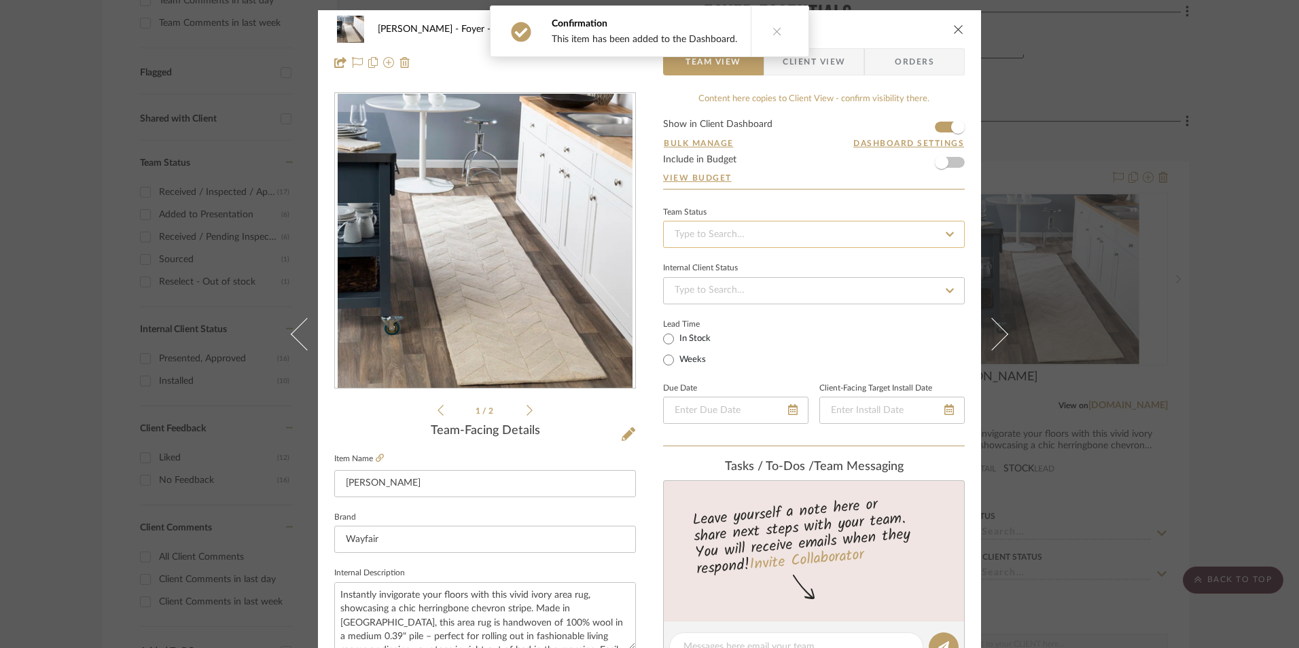
click at [775, 245] on input at bounding box center [814, 234] width 302 height 27
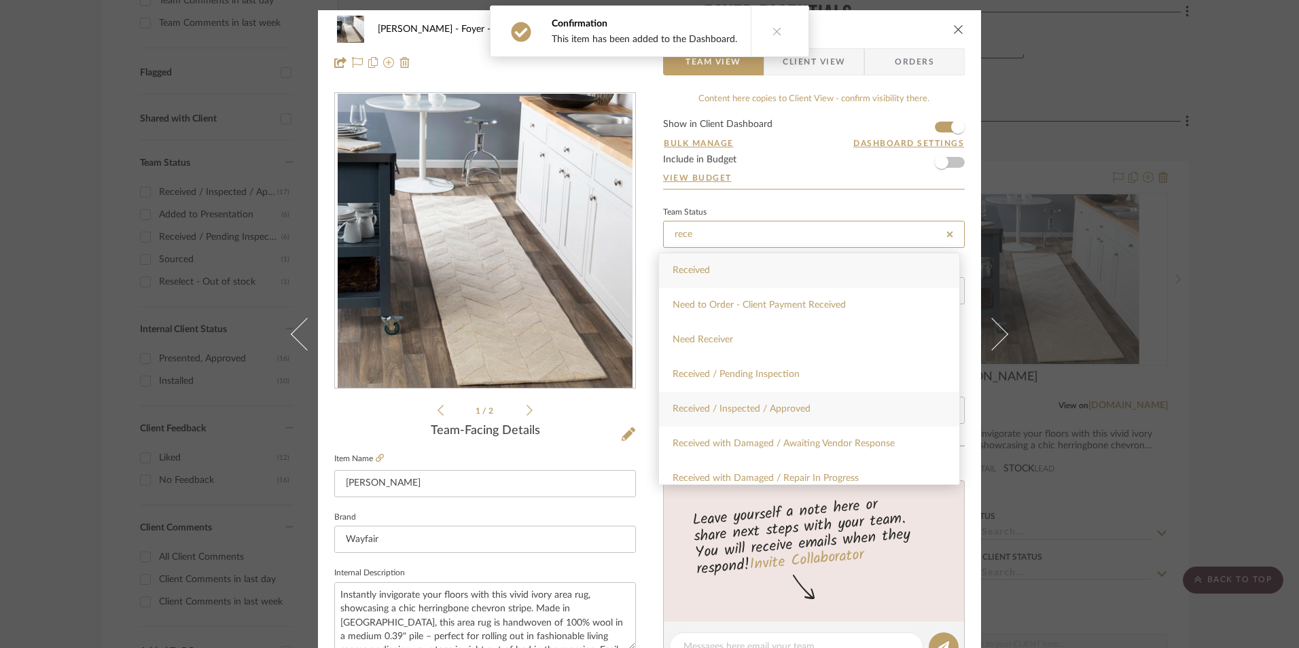
type input "rece"
click at [782, 411] on span "Received / Inspected / Approved" at bounding box center [741, 409] width 138 height 10
type input "[DATE]"
type input "Received / Inspected / Approved"
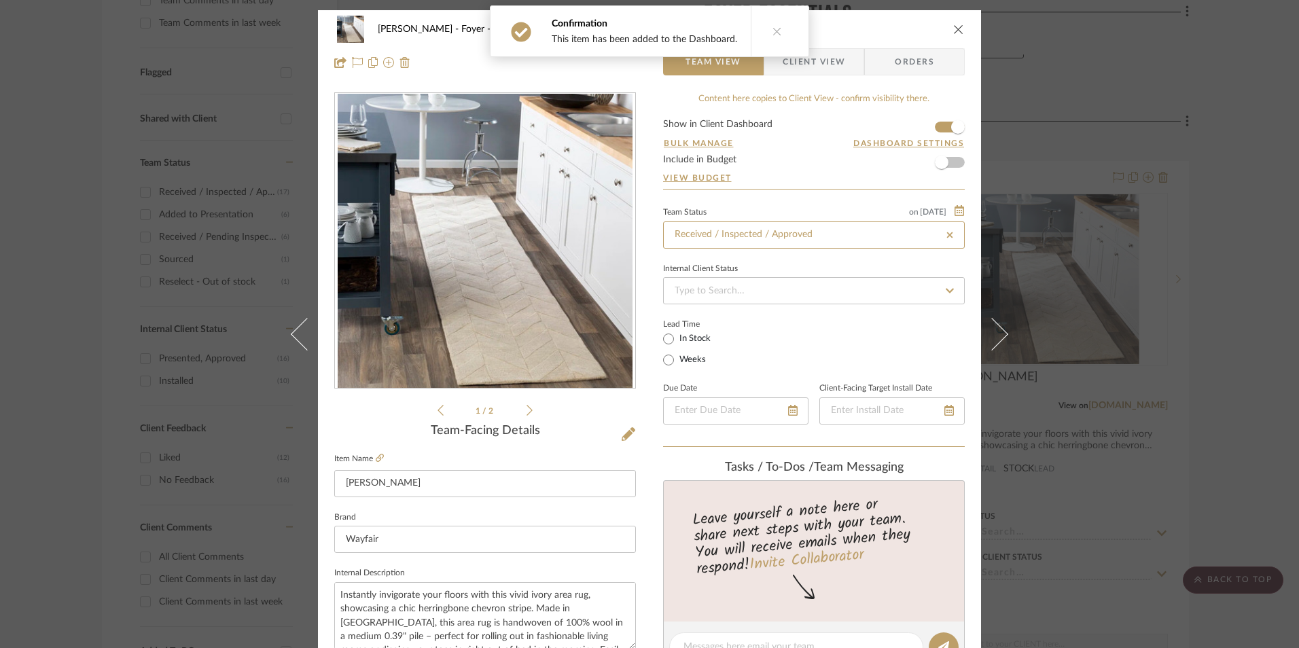
type input "[DATE]"
type input "Received / Inspected / Approved"
click at [723, 293] on input at bounding box center [814, 290] width 302 height 27
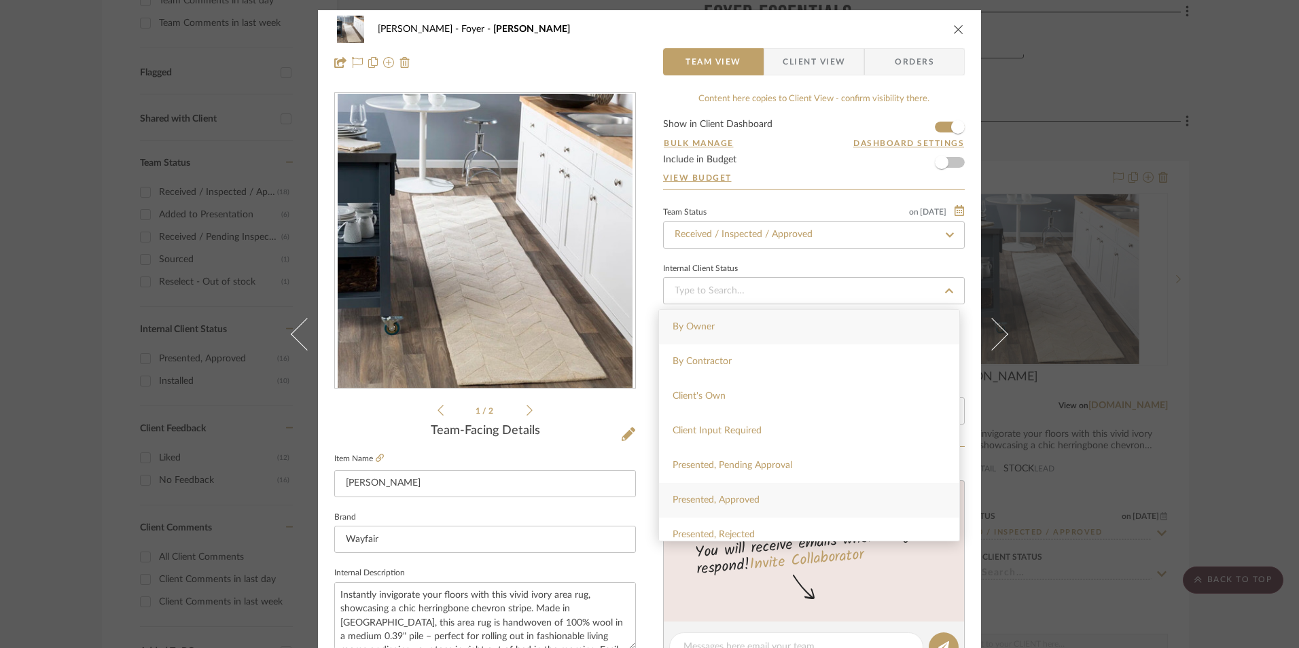
click at [757, 494] on div "Presented, Approved" at bounding box center [809, 500] width 300 height 35
type input "[DATE]"
type input "Presented, Approved"
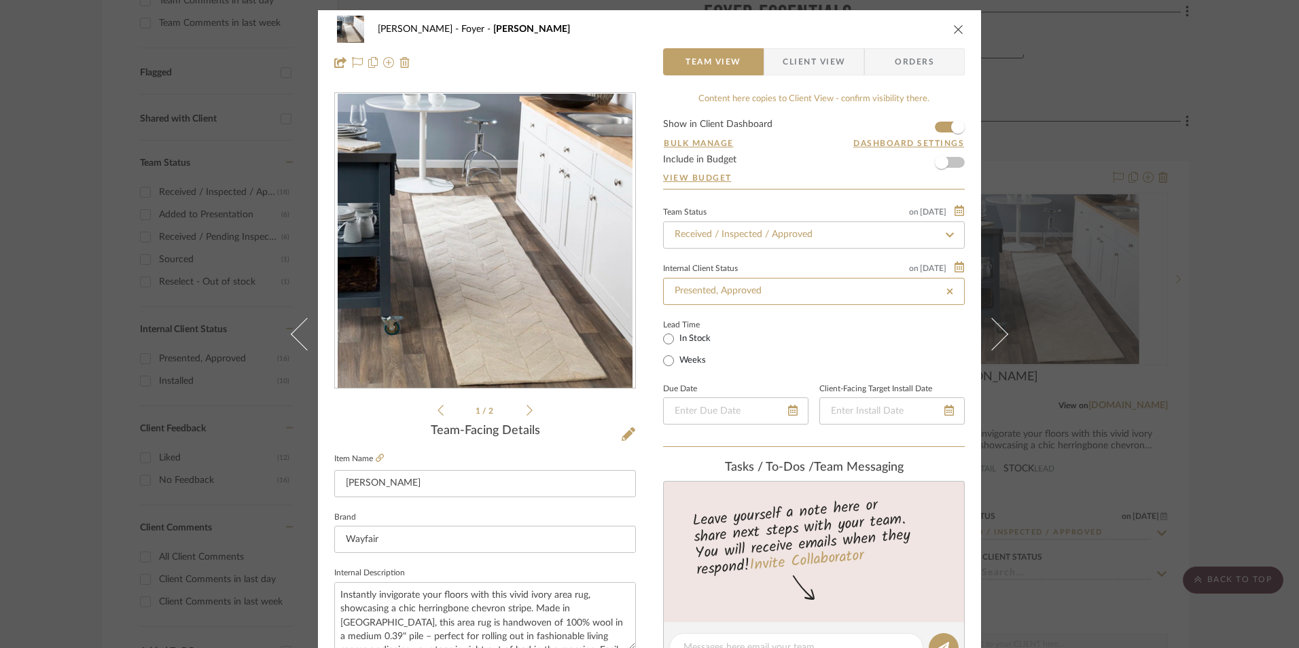
type input "[DATE]"
type input "Presented, Approved"
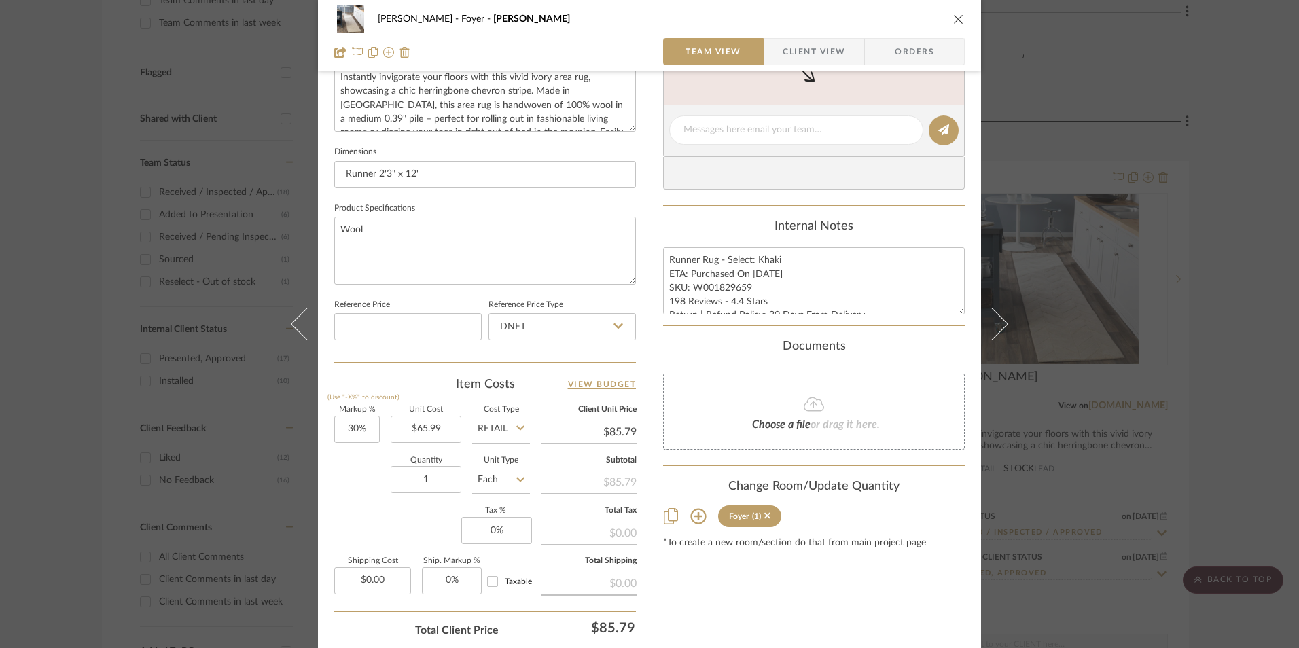
scroll to position [543, 0]
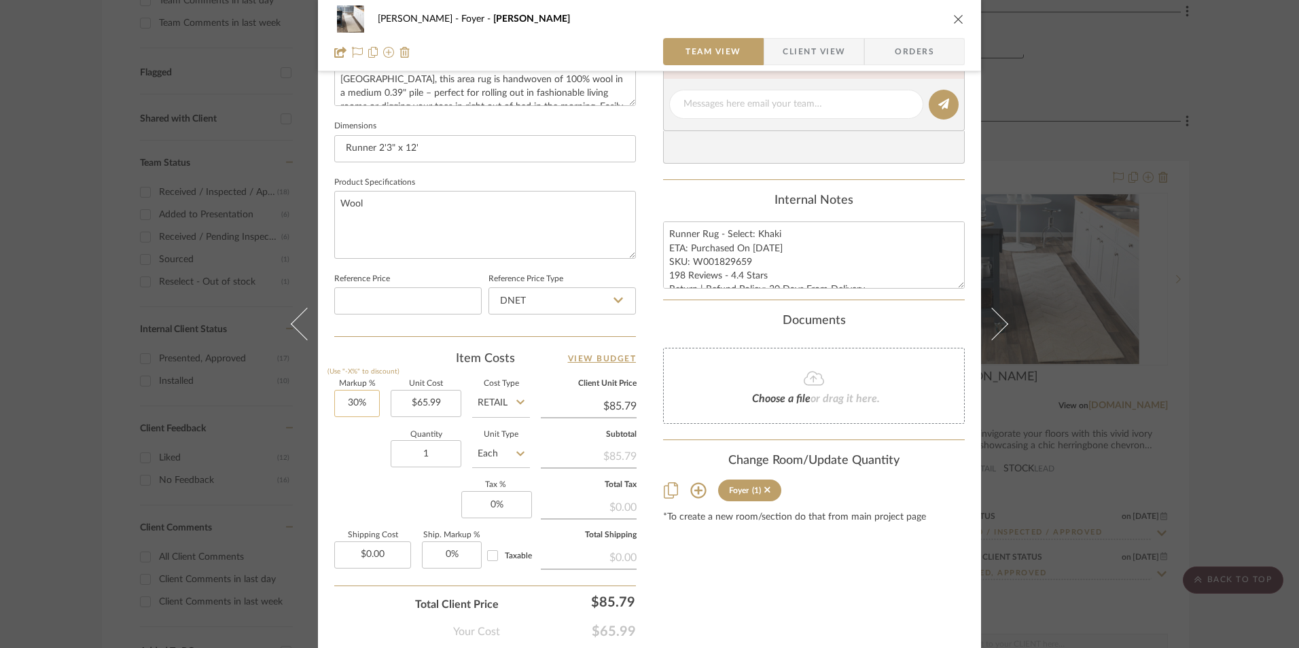
type input "30"
click at [350, 408] on input "30" at bounding box center [357, 403] width 46 height 27
click at [358, 464] on div "Quantity 1 Unit Type Each" at bounding box center [432, 455] width 196 height 48
type input "0%"
type input "$65.99"
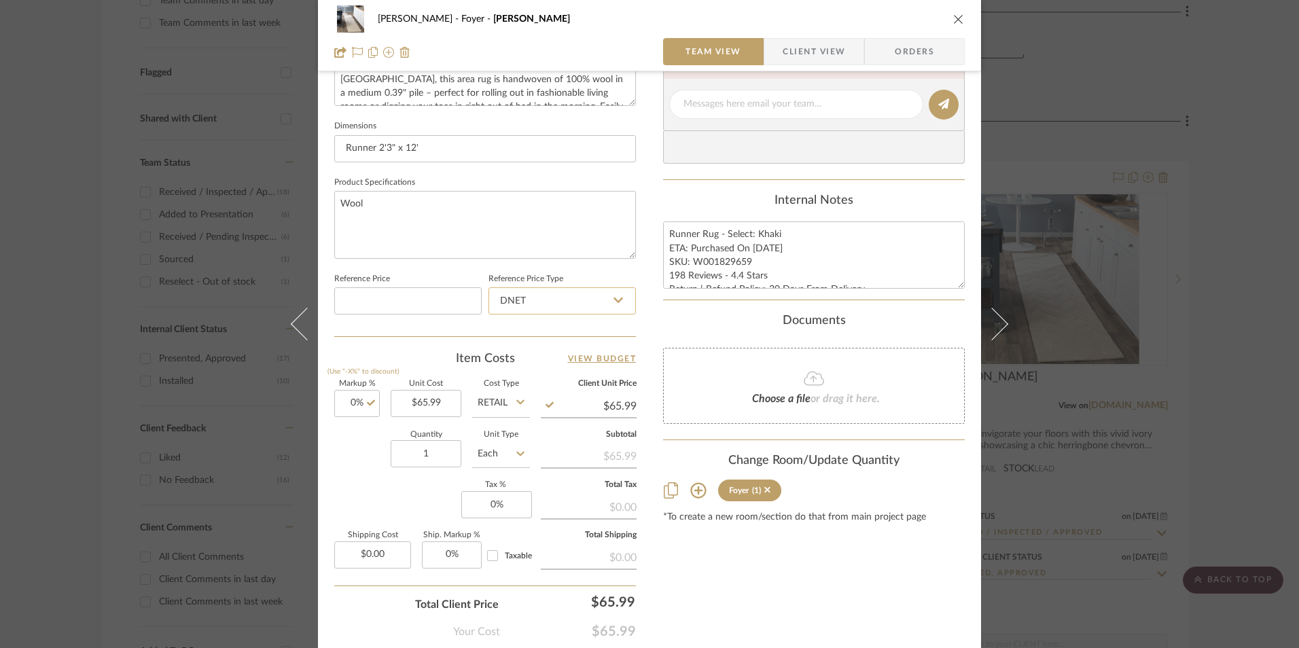
click at [522, 299] on input "DNET" at bounding box center [561, 300] width 147 height 27
click at [546, 367] on div "Retail" at bounding box center [568, 369] width 168 height 35
type input "Retail"
click at [505, 498] on input "0" at bounding box center [496, 504] width 71 height 27
type input "8.25%"
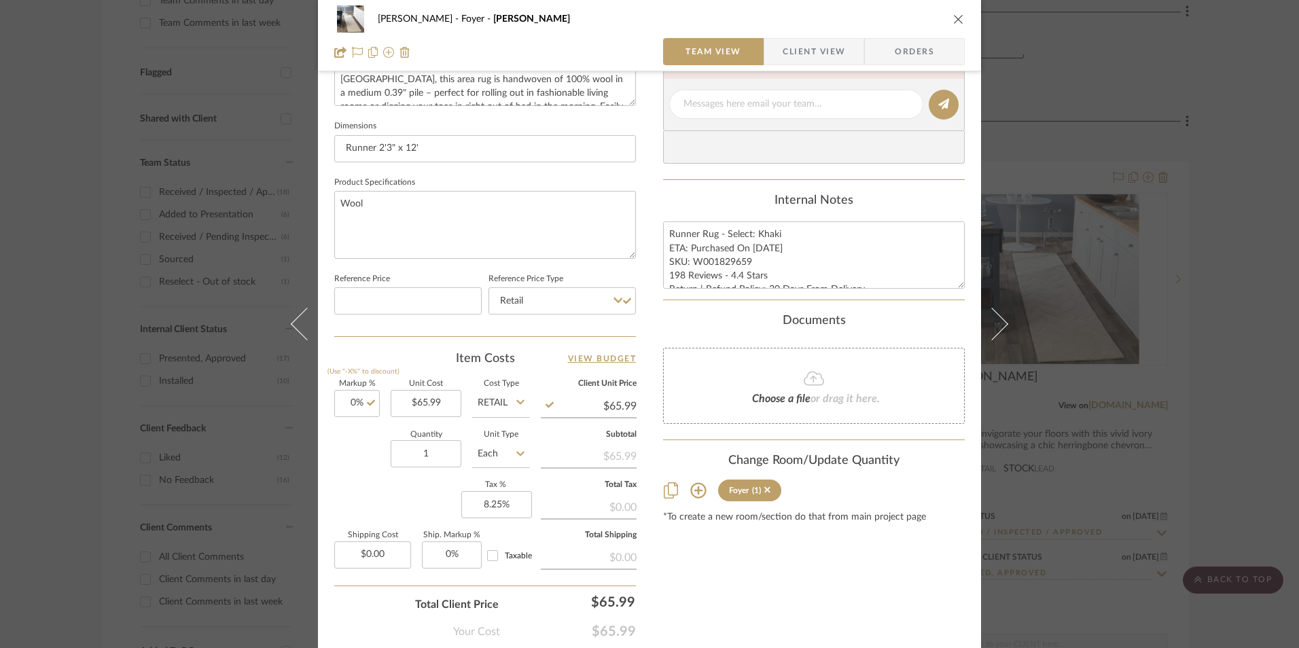
click at [743, 606] on div "Content here copies to Client View - confirm visibility there. Show in Client D…" at bounding box center [814, 108] width 302 height 1118
drag, startPoint x: 744, startPoint y: 260, endPoint x: 691, endPoint y: 259, distance: 53.0
click at [691, 259] on textarea "Runner Rug - Select: Khaki ETA: Purchased On [DATE] SKU: W001829659 198 Reviews…" at bounding box center [814, 254] width 302 height 67
click at [897, 48] on span "Orders" at bounding box center [914, 51] width 69 height 27
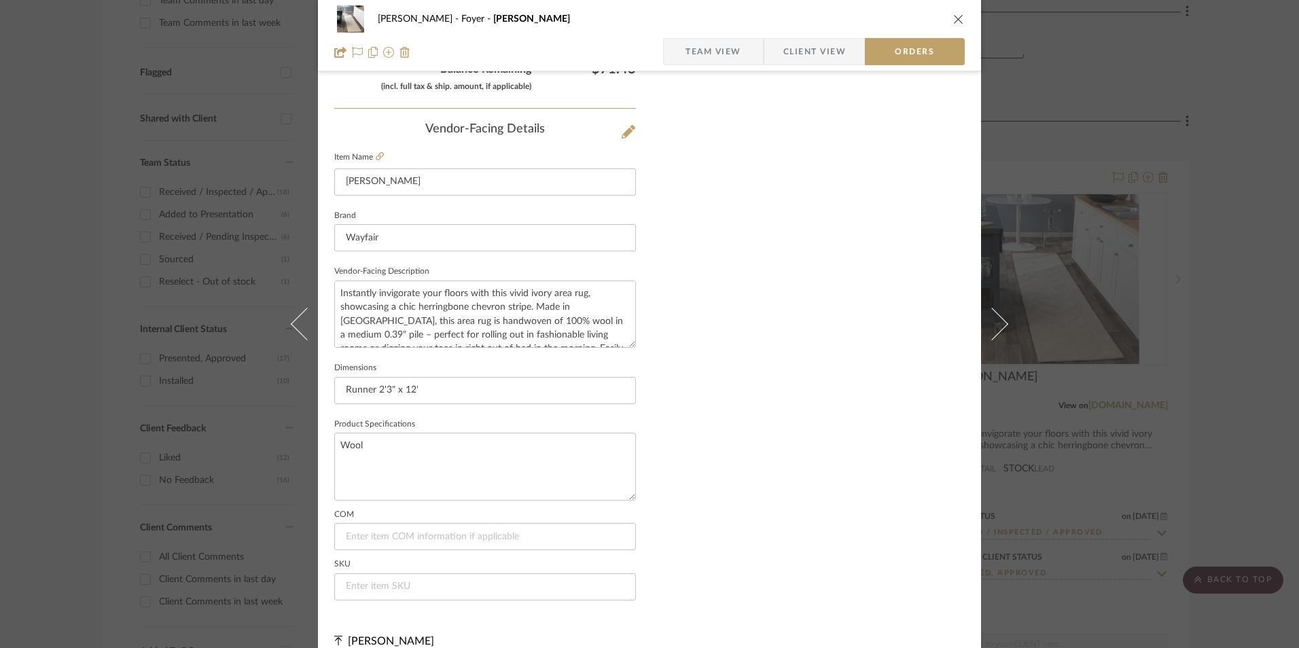
scroll to position [797, 0]
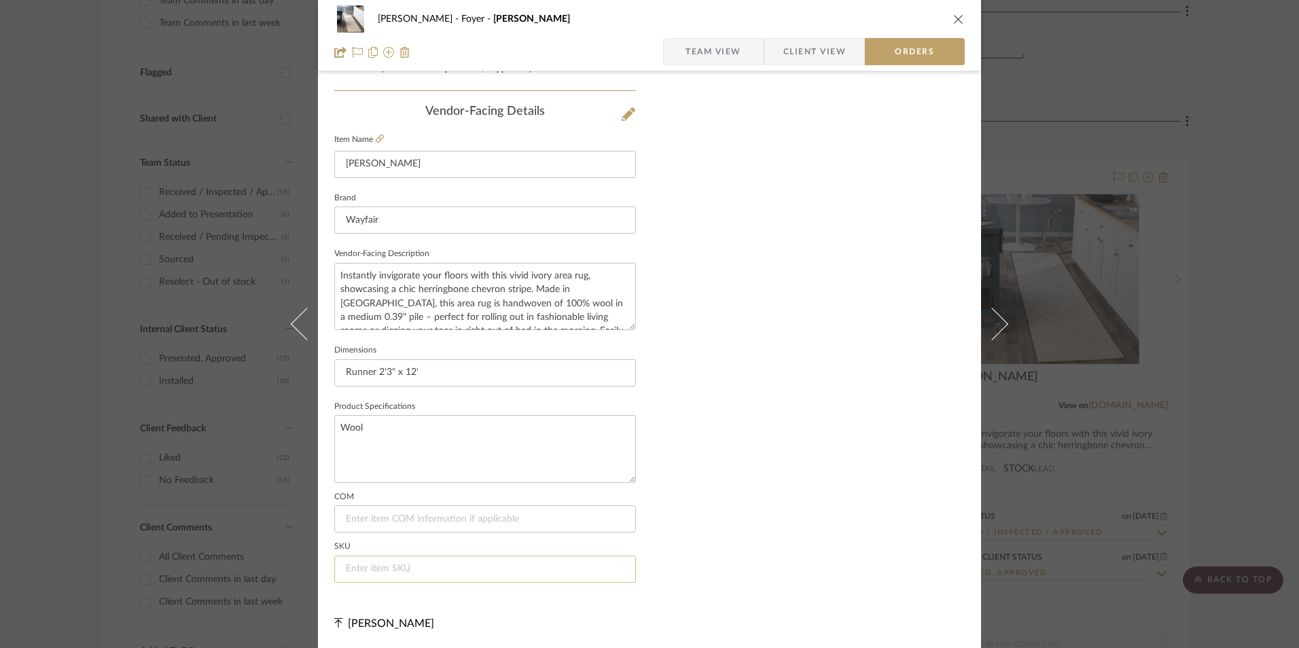
click at [379, 564] on input at bounding box center [485, 569] width 302 height 27
paste input "W001829659"
type input "W001829659"
click at [687, 51] on span "Team View" at bounding box center [713, 51] width 56 height 27
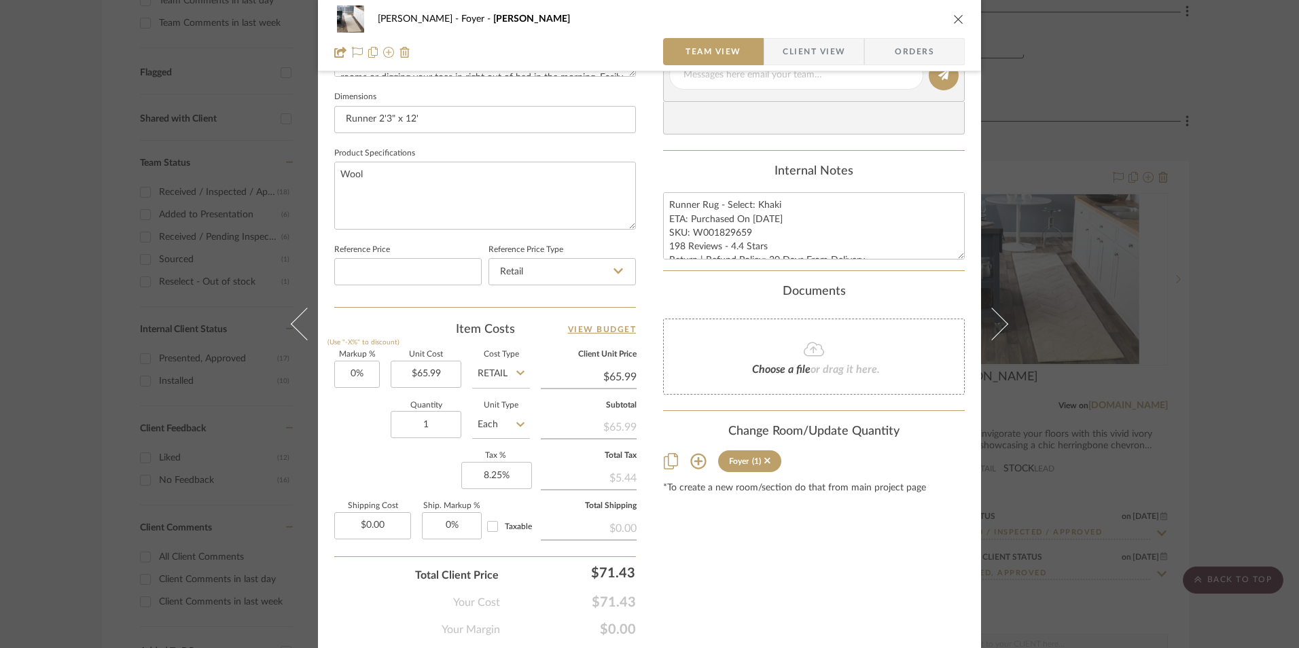
scroll to position [549, 0]
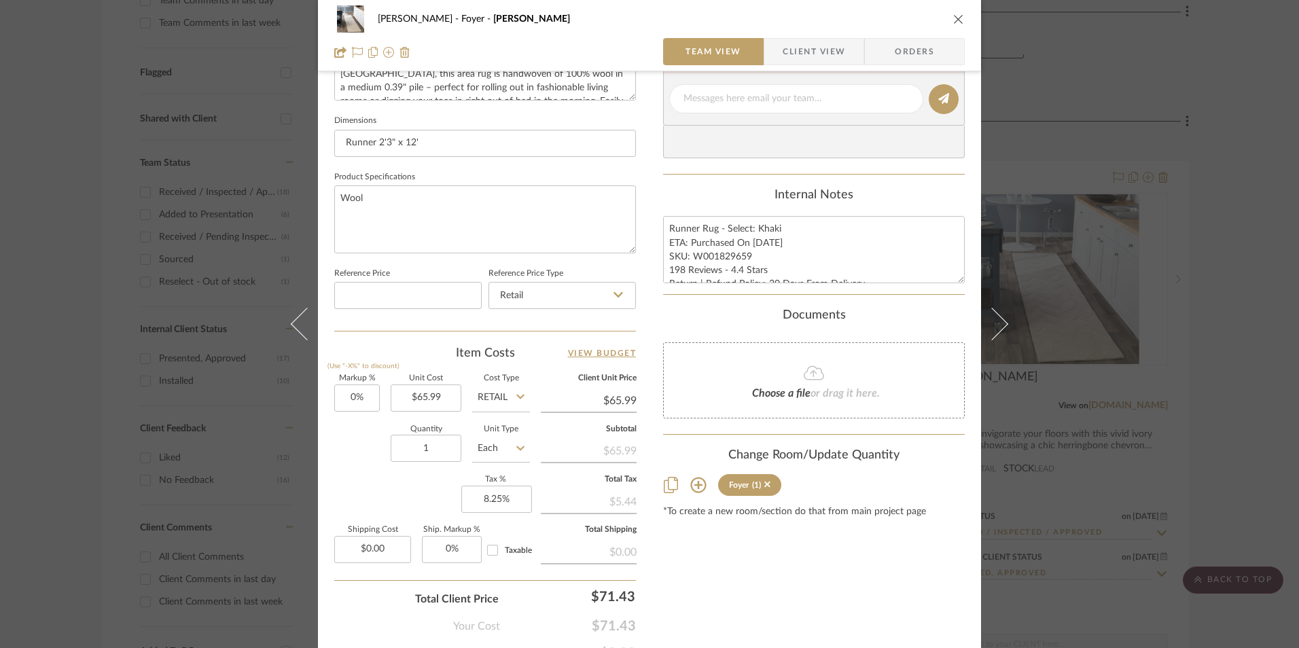
click at [799, 55] on span "Client View" at bounding box center [813, 51] width 62 height 27
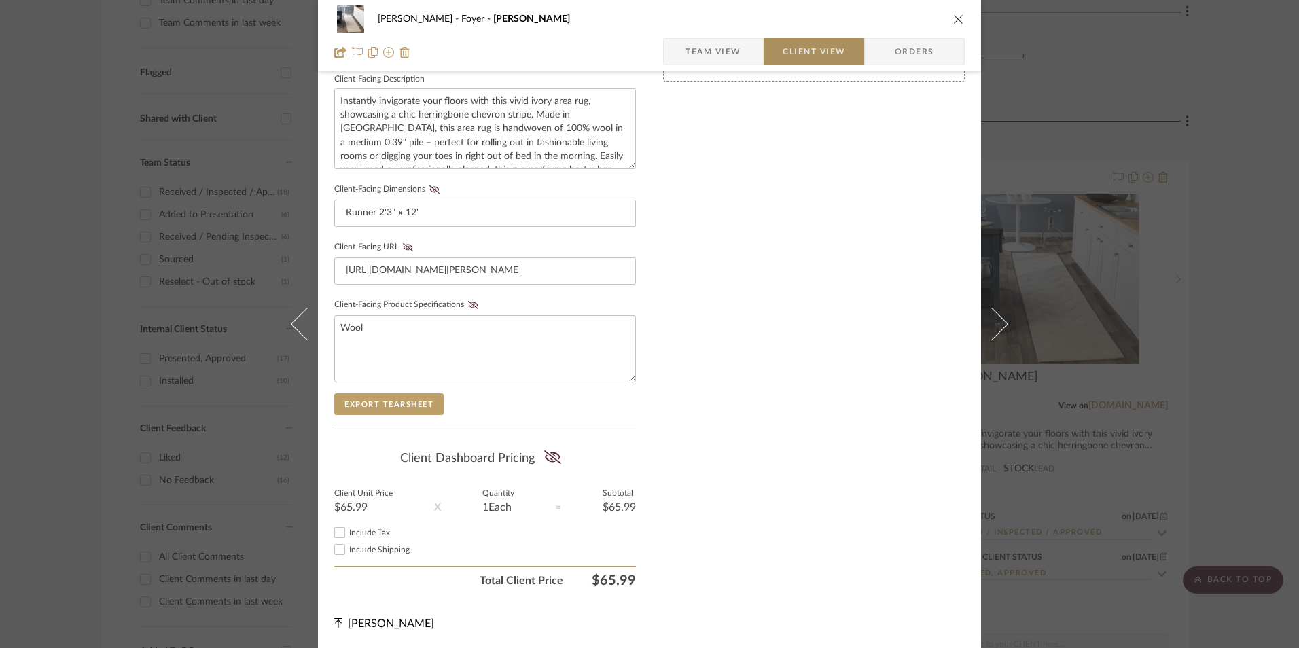
scroll to position [493, 0]
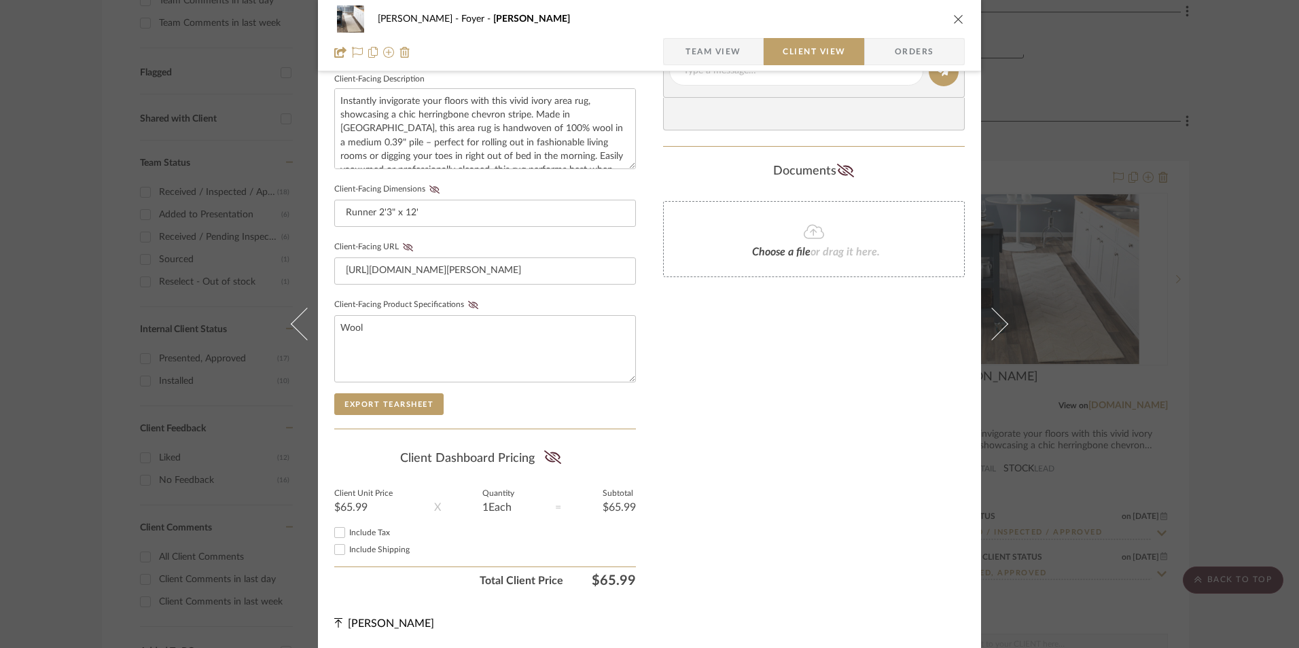
click at [331, 527] on input "Include Tax" at bounding box center [339, 532] width 16 height 16
checkbox input "true"
click at [546, 465] on fa-icon at bounding box center [552, 458] width 17 height 20
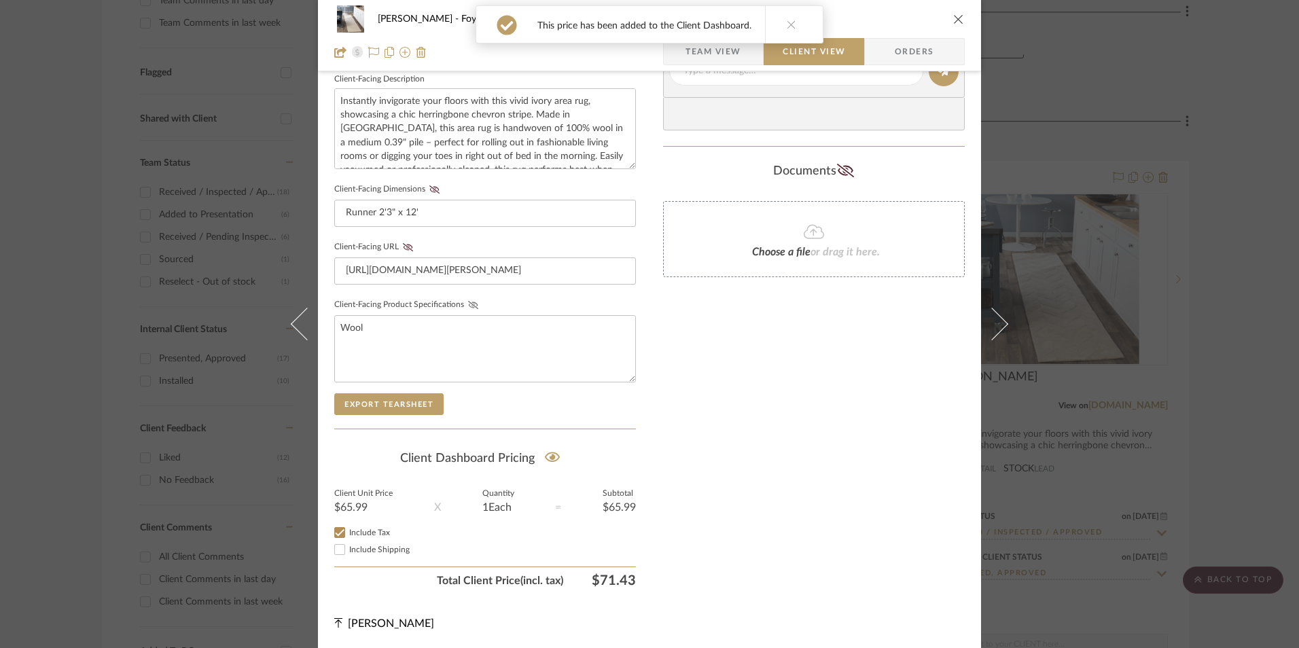
click at [470, 302] on icon at bounding box center [473, 305] width 10 height 8
drag, startPoint x: 405, startPoint y: 247, endPoint x: 426, endPoint y: 212, distance: 40.8
click at [405, 247] on icon at bounding box center [408, 247] width 10 height 8
click at [431, 188] on icon at bounding box center [434, 189] width 10 height 8
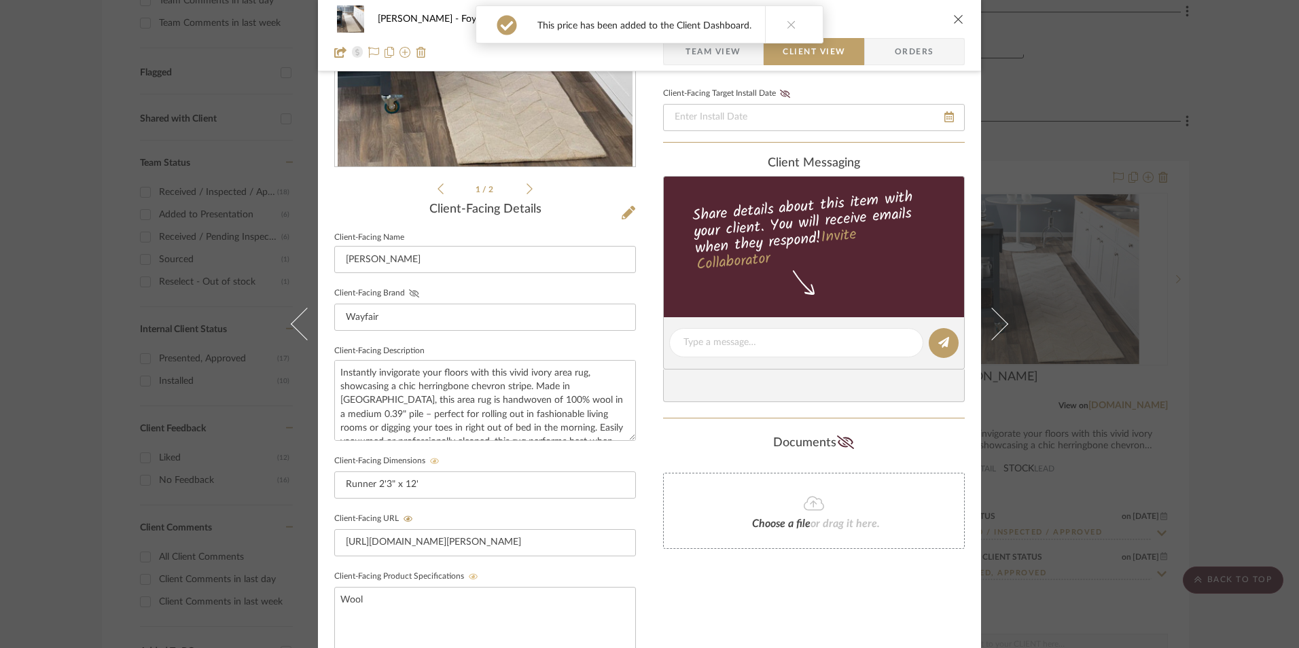
click at [411, 291] on icon at bounding box center [414, 293] width 10 height 8
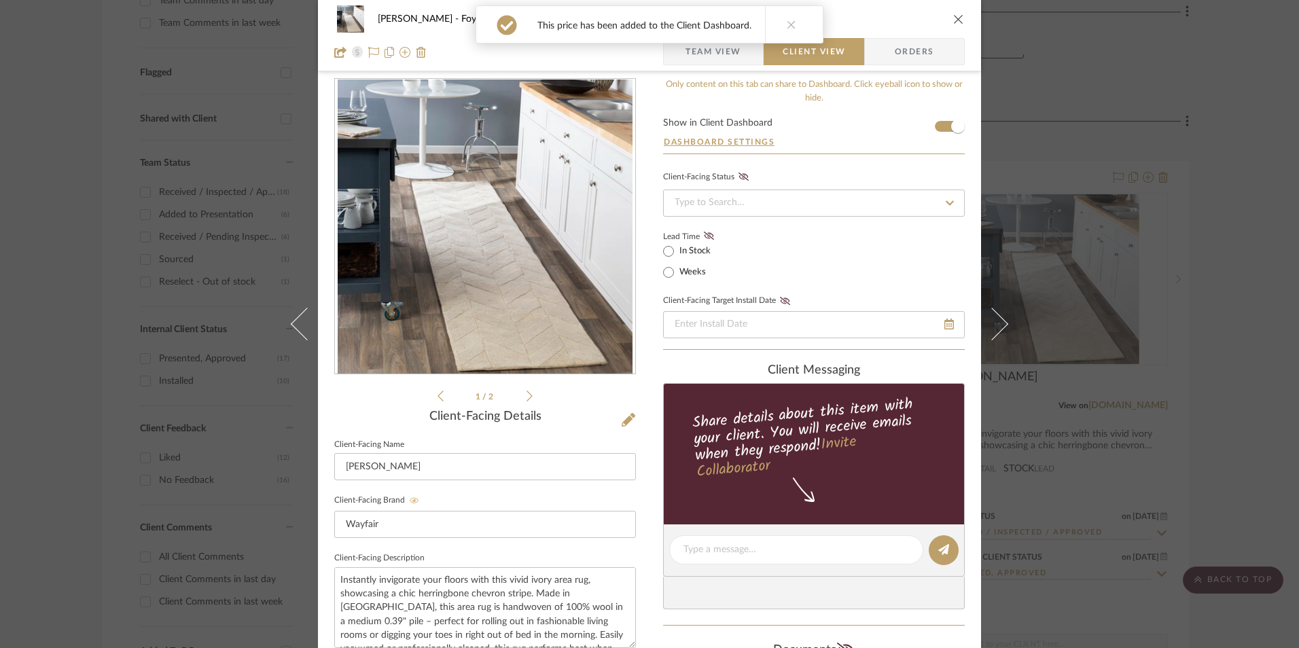
scroll to position [0, 0]
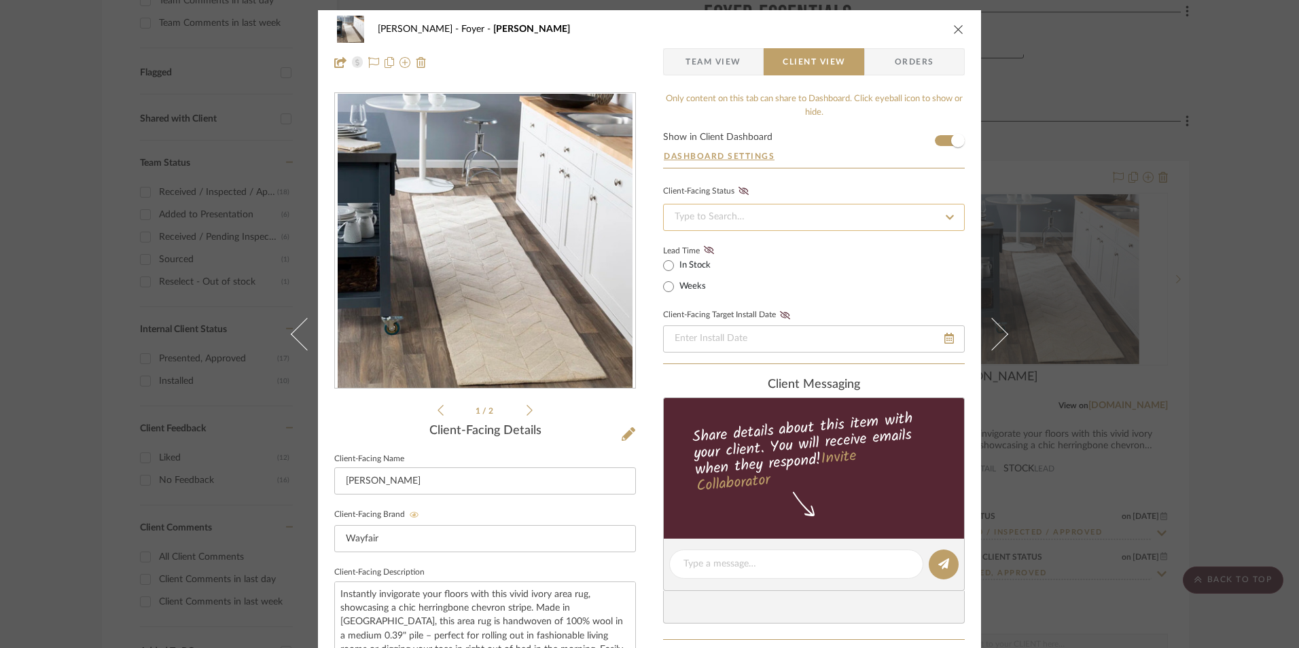
click at [744, 217] on input at bounding box center [814, 217] width 302 height 27
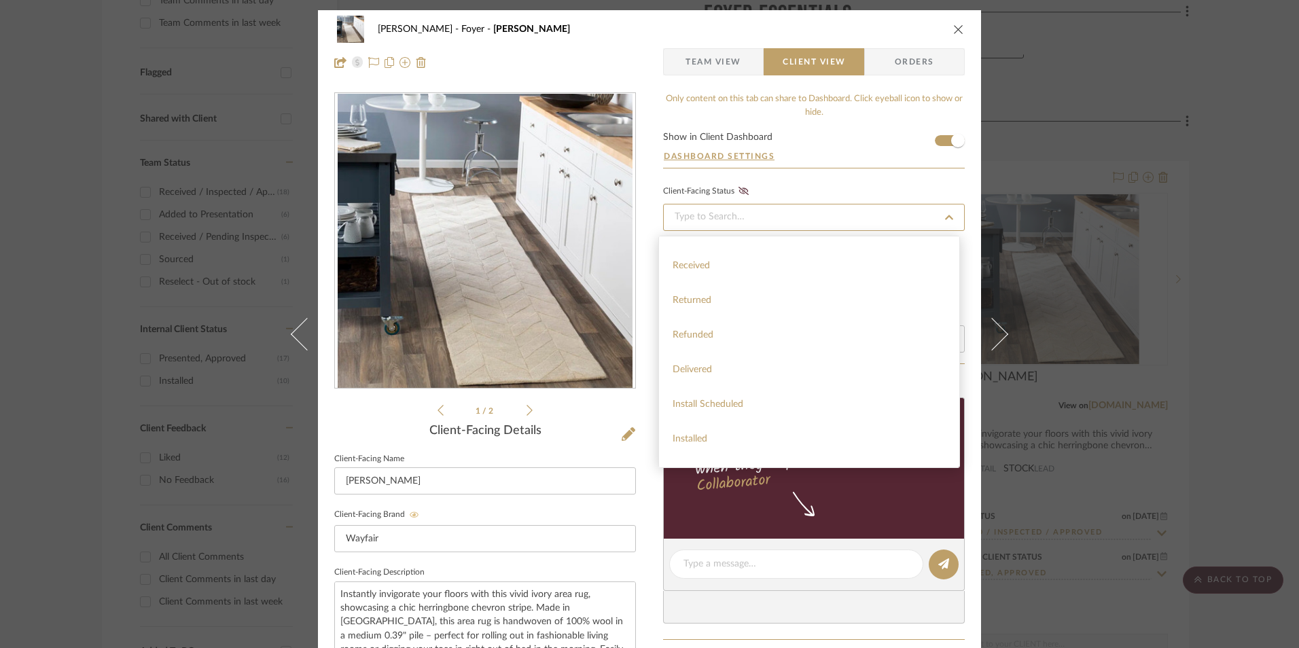
scroll to position [323, 0]
click at [741, 416] on div "Installed" at bounding box center [809, 415] width 300 height 35
type input "[DATE]"
type input "Installed"
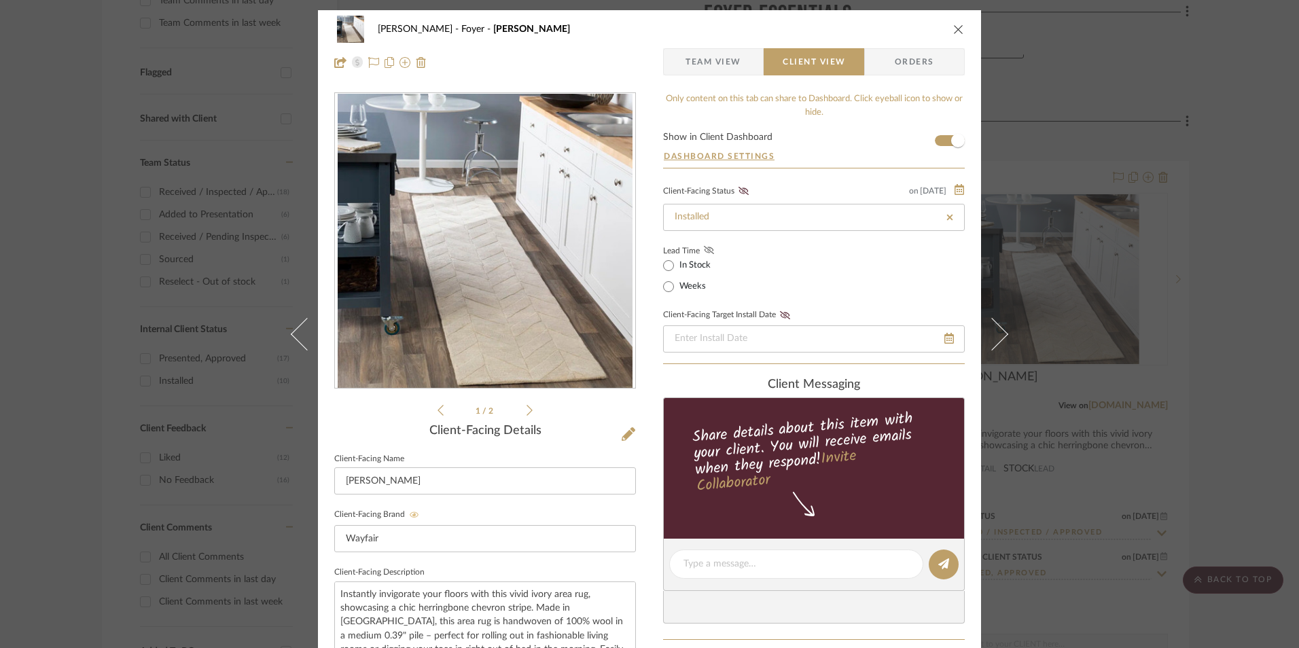
click at [704, 247] on icon at bounding box center [709, 250] width 10 height 8
click at [738, 189] on icon at bounding box center [743, 191] width 10 height 8
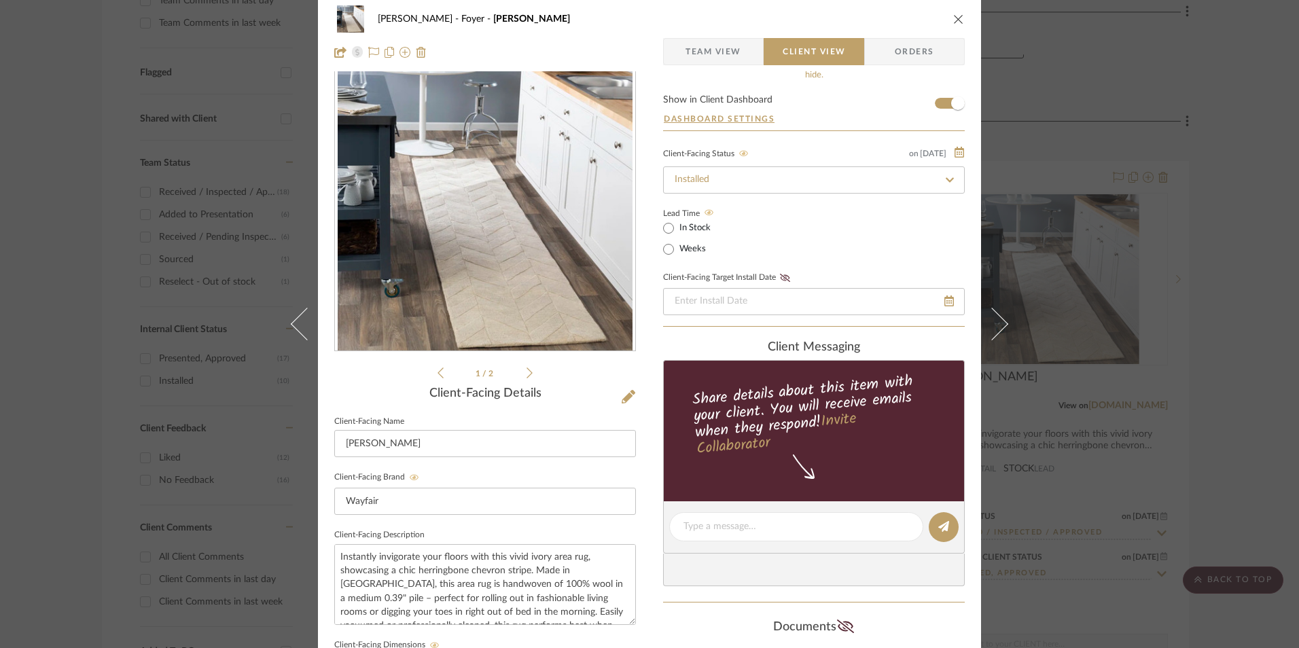
scroll to position [0, 0]
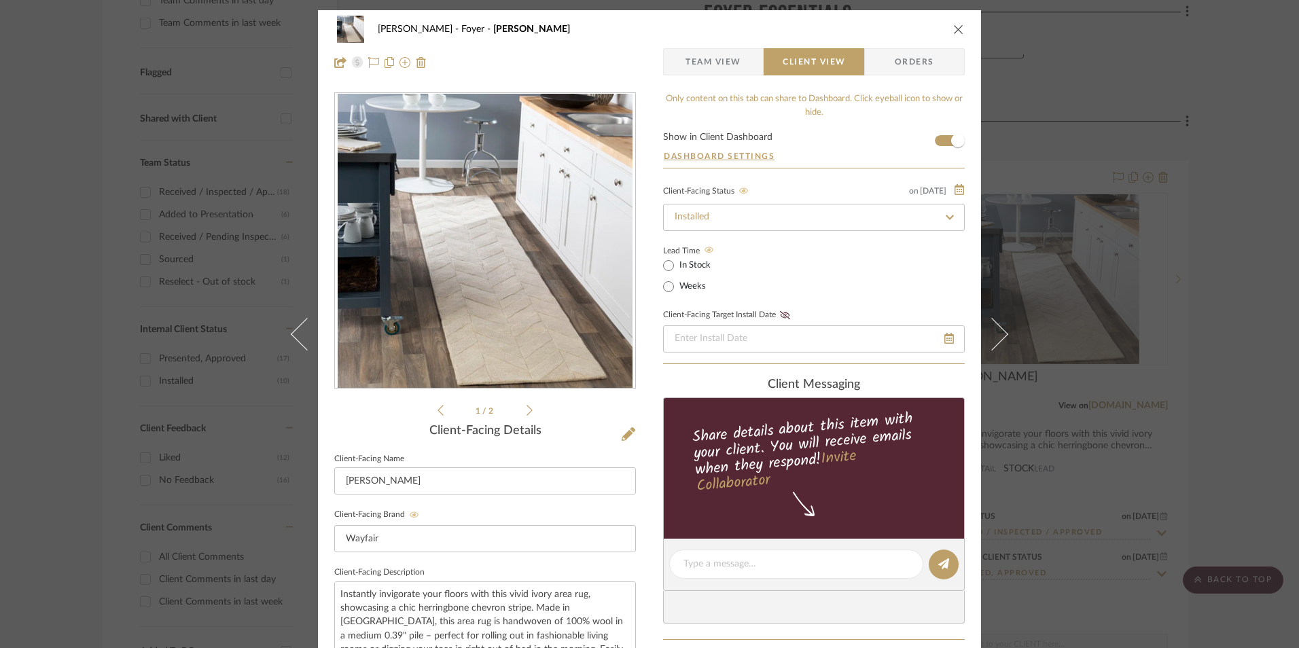
click at [952, 36] on div "[PERSON_NAME] Foyer [PERSON_NAME]" at bounding box center [649, 29] width 630 height 27
drag, startPoint x: 950, startPoint y: 34, endPoint x: 1020, endPoint y: 297, distance: 272.0
click at [952, 35] on button "close" at bounding box center [958, 29] width 12 height 12
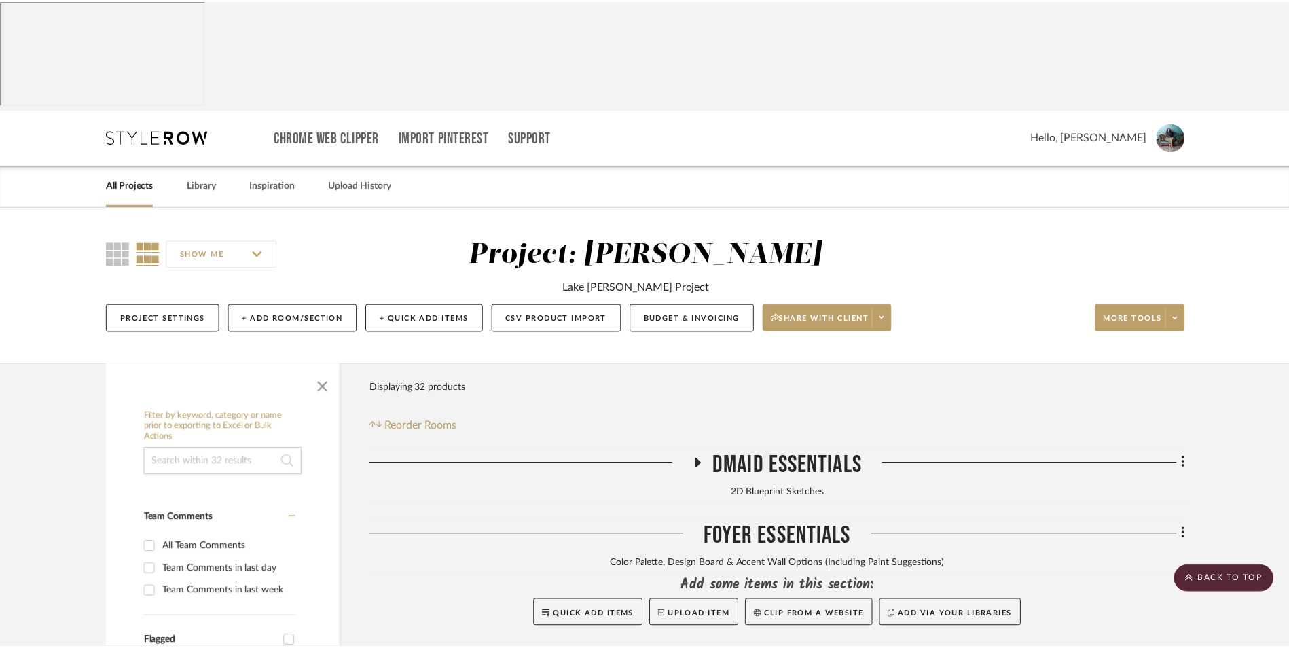
scroll to position [569, 0]
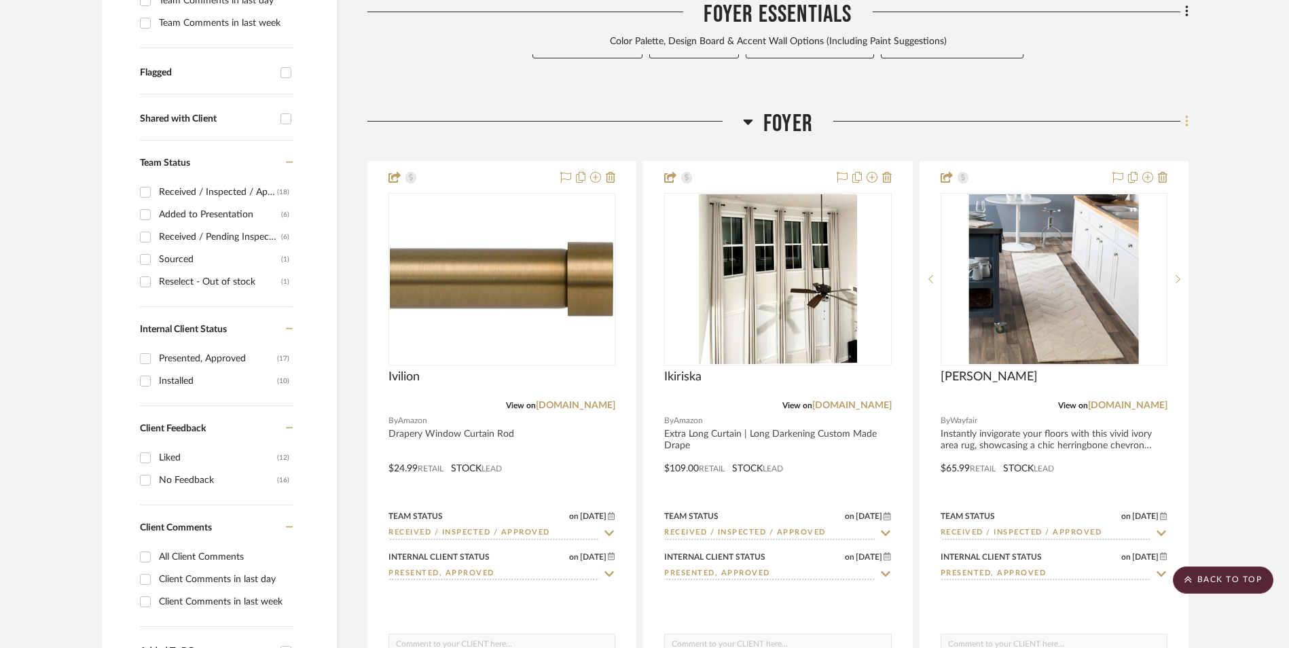
click at [1185, 114] on icon at bounding box center [1187, 121] width 4 height 15
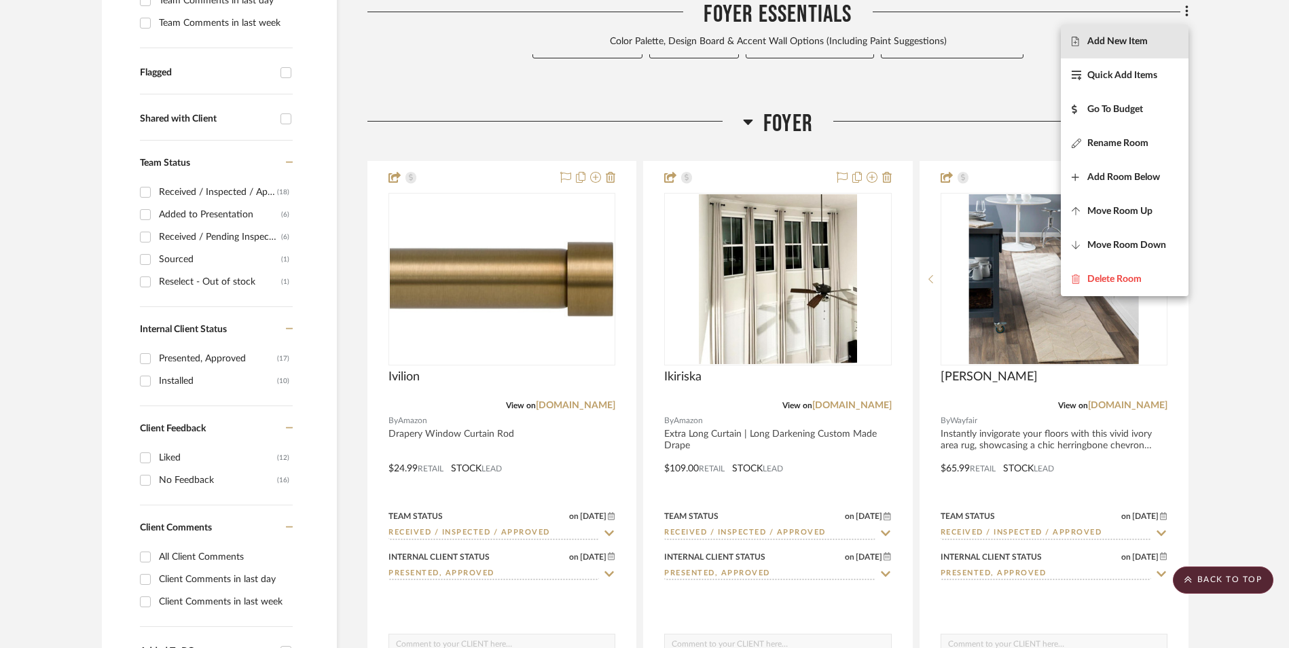
drag, startPoint x: 1158, startPoint y: 43, endPoint x: 1195, endPoint y: 106, distance: 72.8
click at [1157, 43] on span "Add New Item" at bounding box center [1125, 42] width 106 height 12
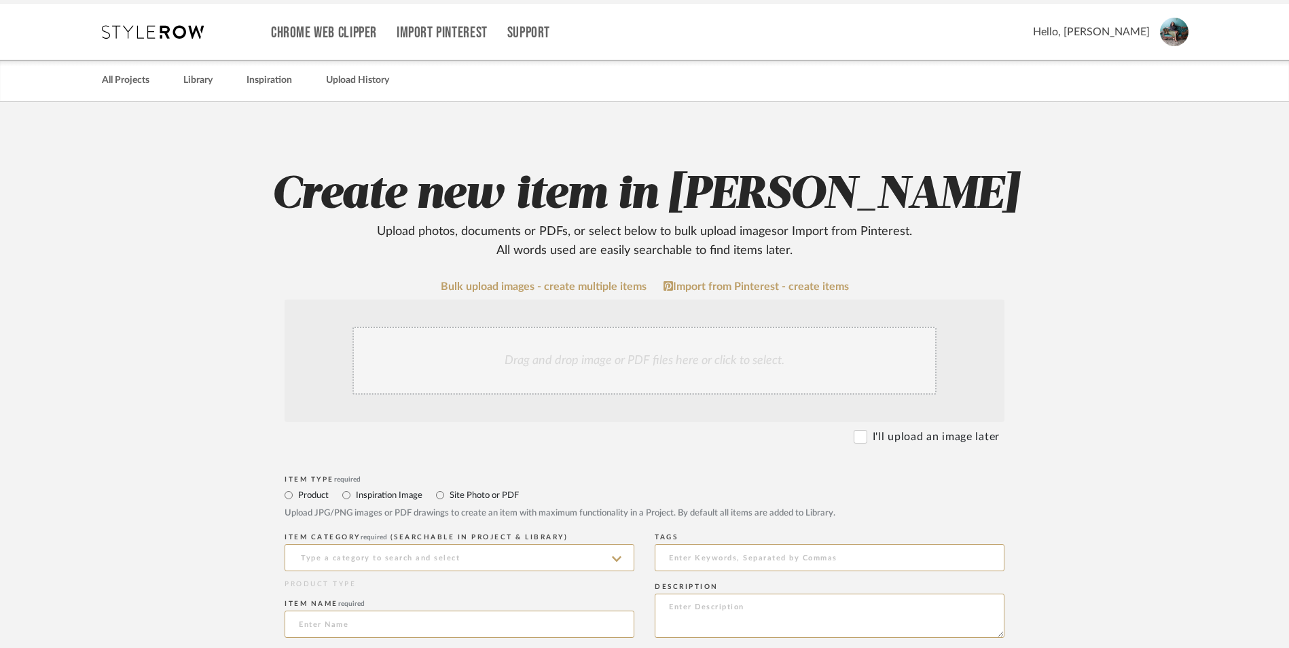
scroll to position [272, 0]
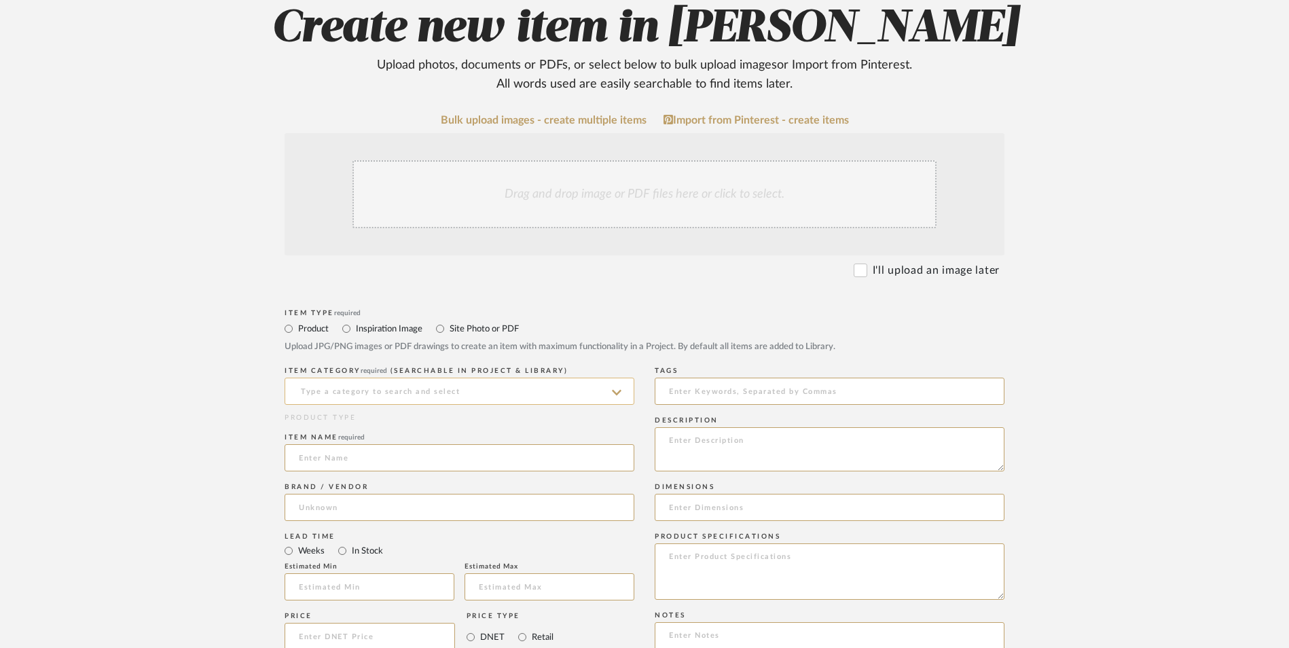
click at [473, 378] on input at bounding box center [460, 391] width 350 height 27
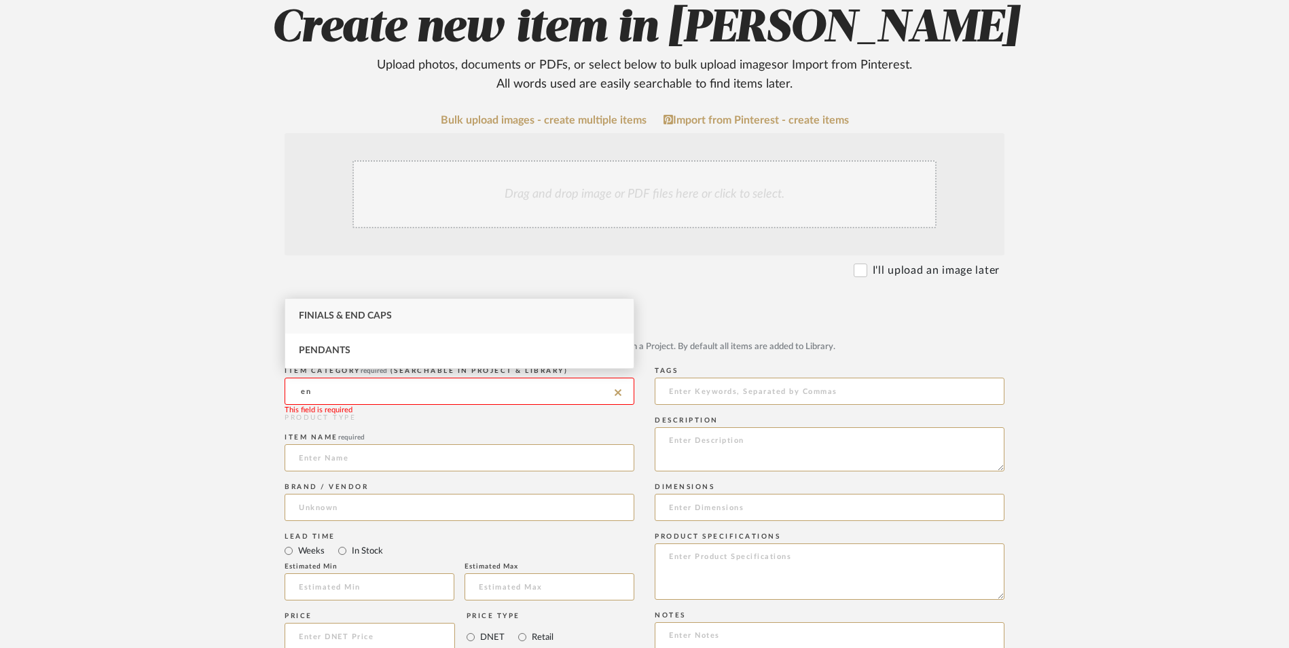
type input "e"
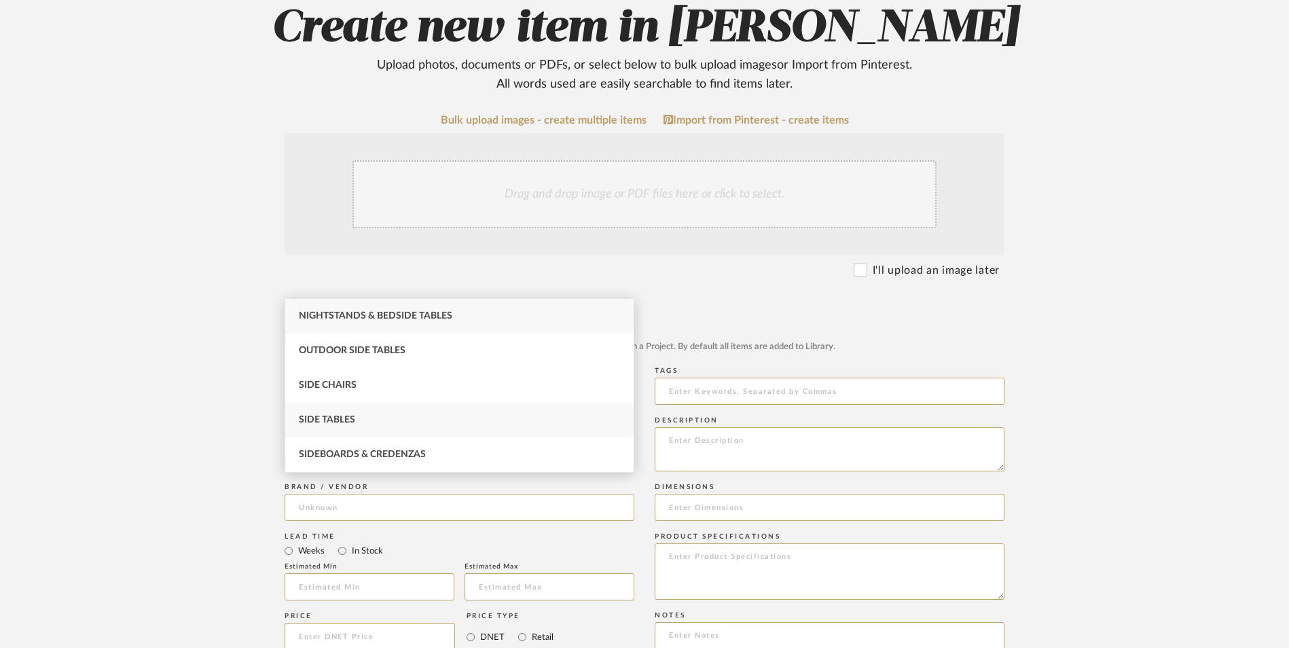
click at [384, 418] on div "Side Tables" at bounding box center [459, 420] width 348 height 35
type input "Side Tables"
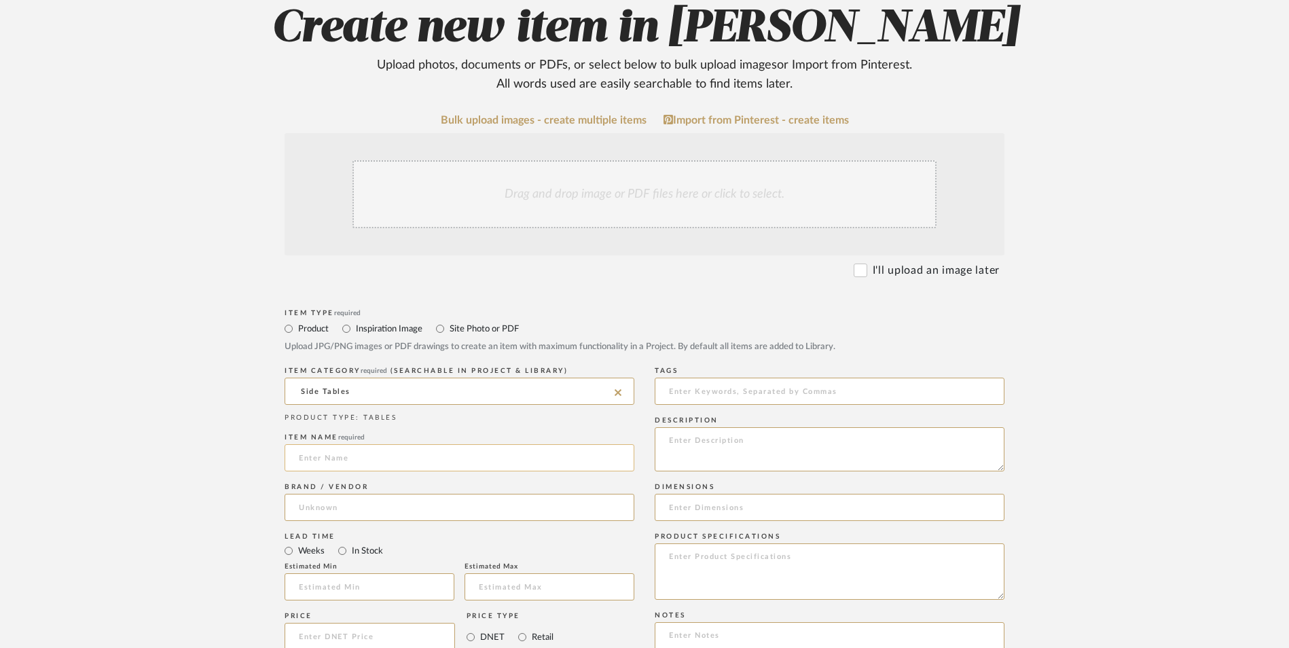
click at [348, 444] on input at bounding box center [460, 457] width 350 height 27
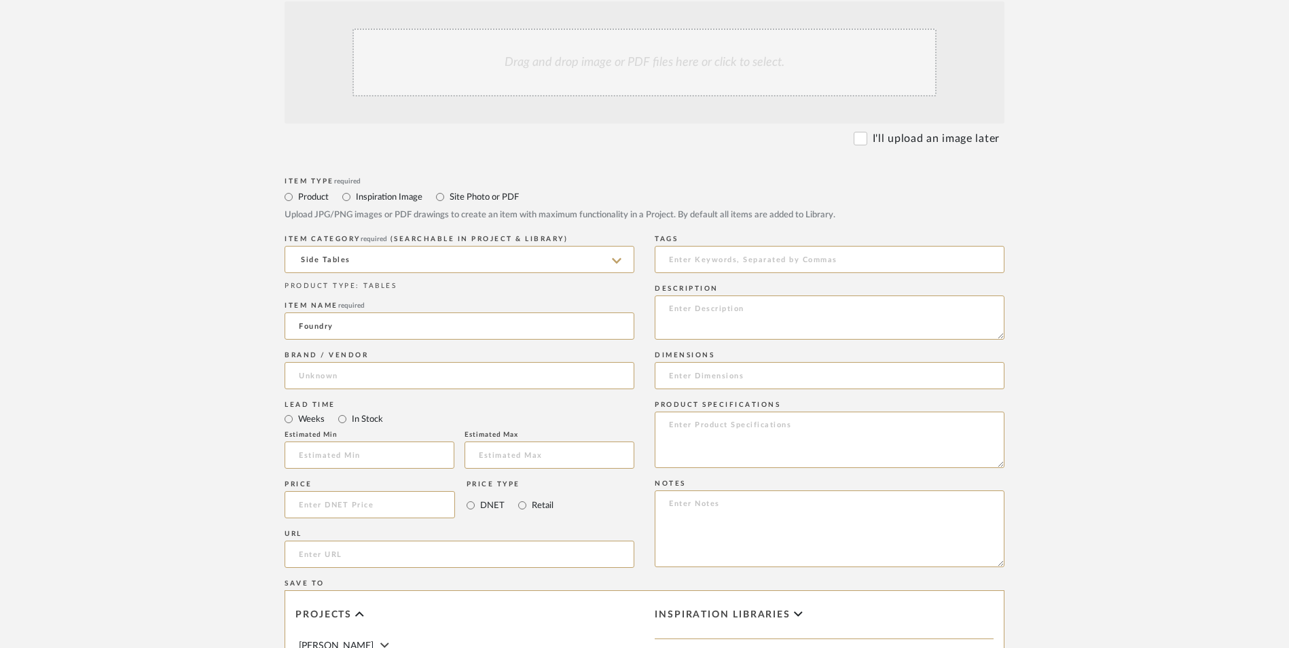
scroll to position [408, 0]
type input "Foundry"
click at [384, 358] on input at bounding box center [460, 371] width 350 height 27
click at [384, 290] on mat-option "Wayfair" at bounding box center [459, 297] width 348 height 35
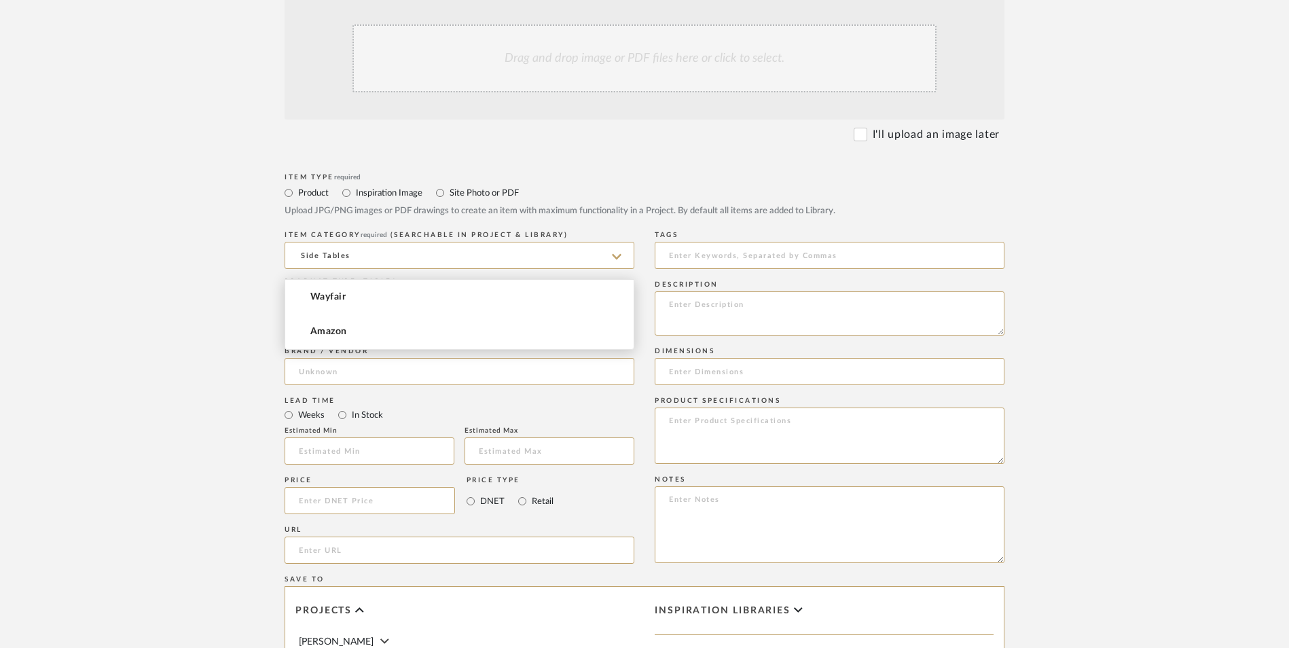
type input "Wayfair"
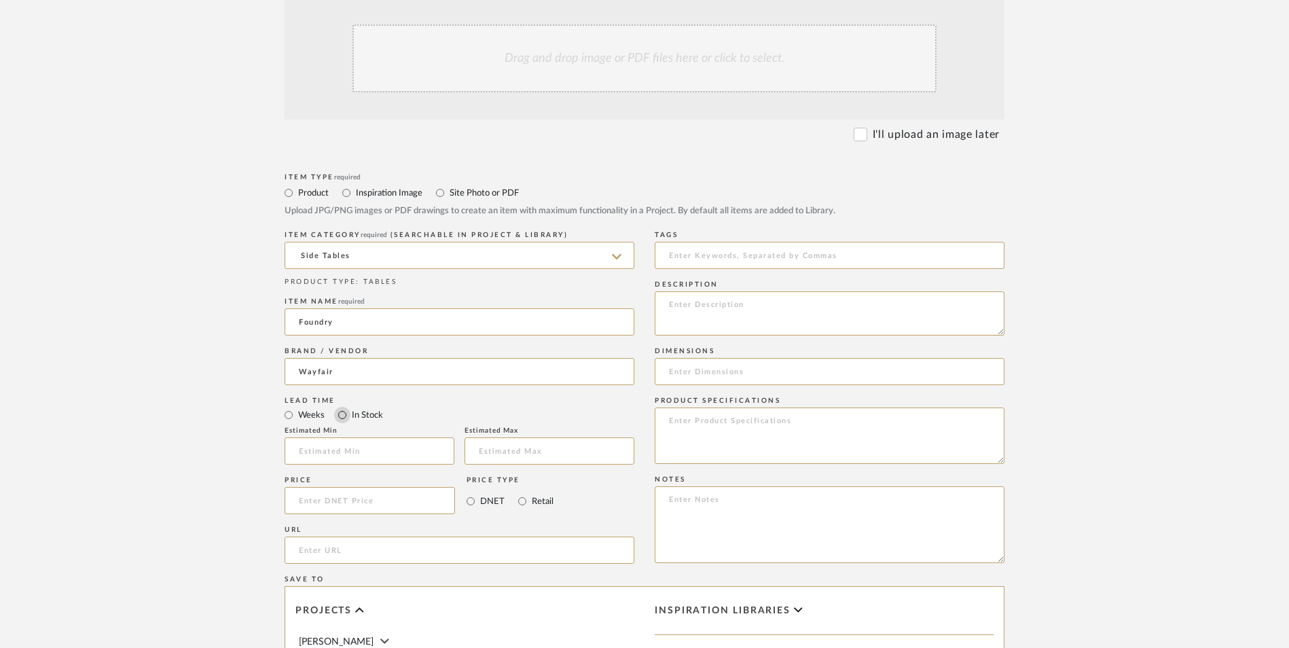
click at [343, 407] on input "In Stock" at bounding box center [342, 415] width 16 height 16
radio input "true"
click at [526, 493] on input "Retail" at bounding box center [522, 501] width 16 height 16
radio input "true"
click at [412, 487] on input at bounding box center [370, 500] width 170 height 27
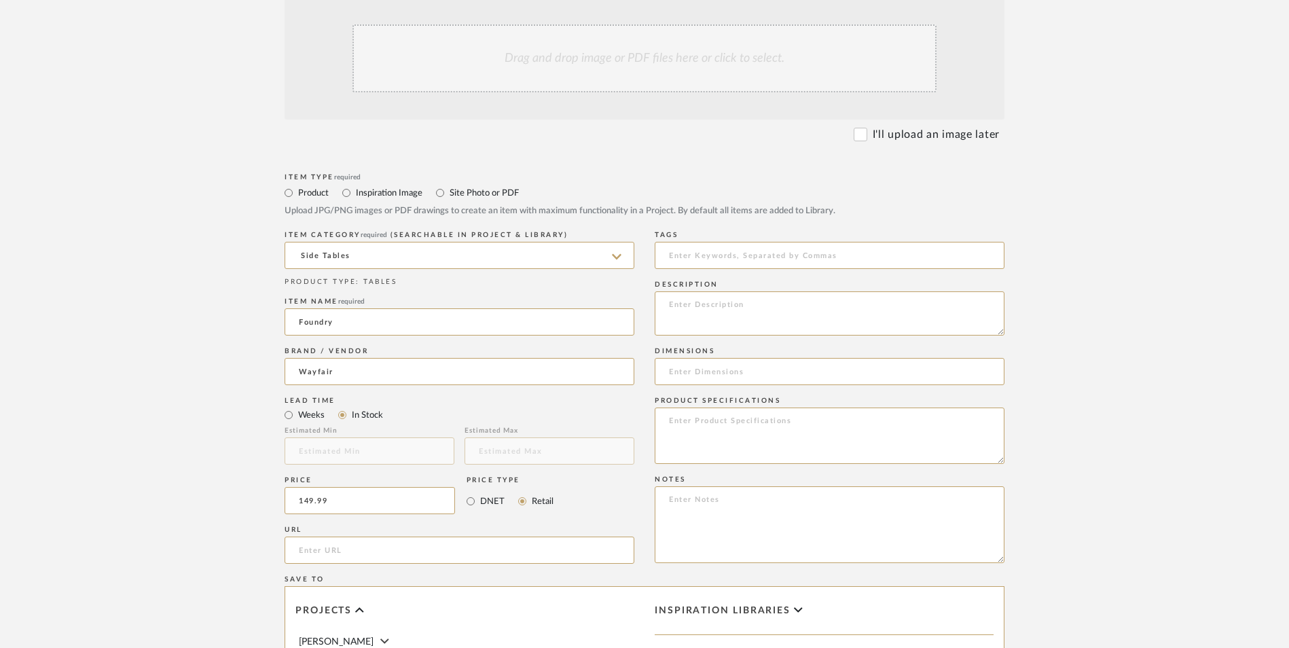
type input "$149.99"
drag, startPoint x: 171, startPoint y: 394, endPoint x: 273, endPoint y: 427, distance: 107.2
click at [180, 393] on upload-items "Create new item in [PERSON_NAME] Upload photos, documents or PDFs, or select be…" at bounding box center [644, 398] width 1289 height 1197
click at [316, 537] on input "url" at bounding box center [460, 550] width 350 height 27
paste input "[URL][DOMAIN_NAME]"
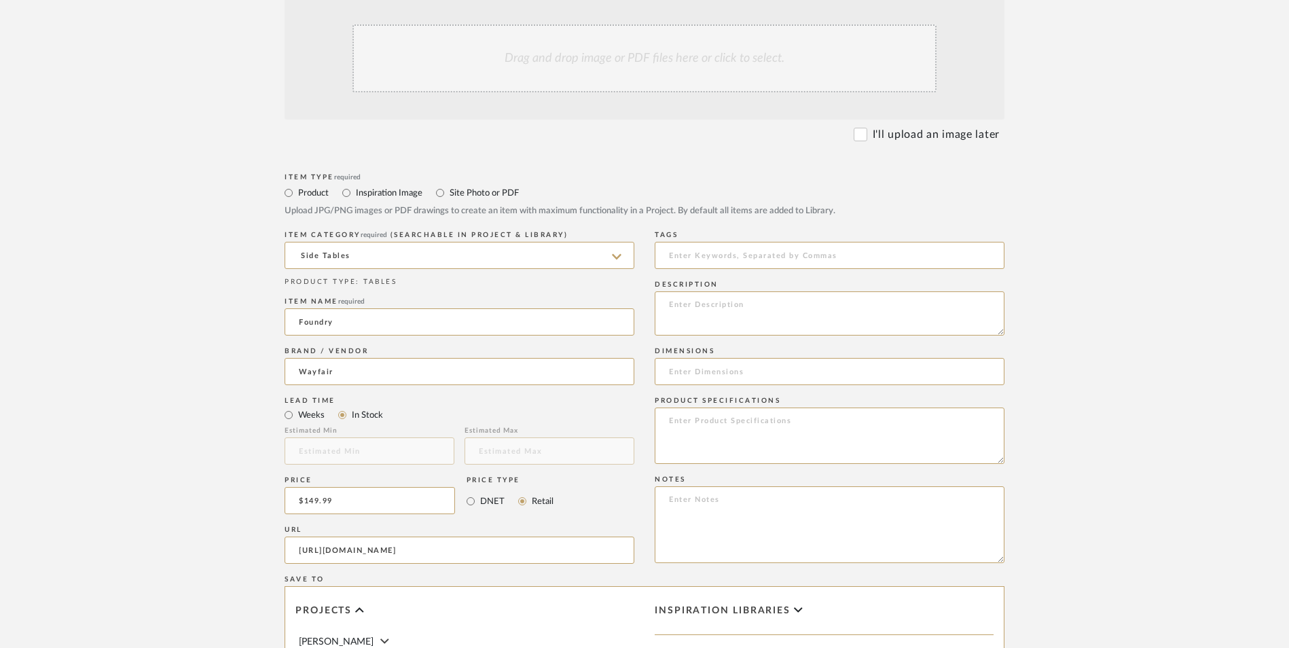
scroll to position [0, 76]
type input "[URL][DOMAIN_NAME]"
click at [211, 338] on upload-items "Create new item in [PERSON_NAME] Upload photos, documents or PDFs, or select be…" at bounding box center [644, 398] width 1289 height 1197
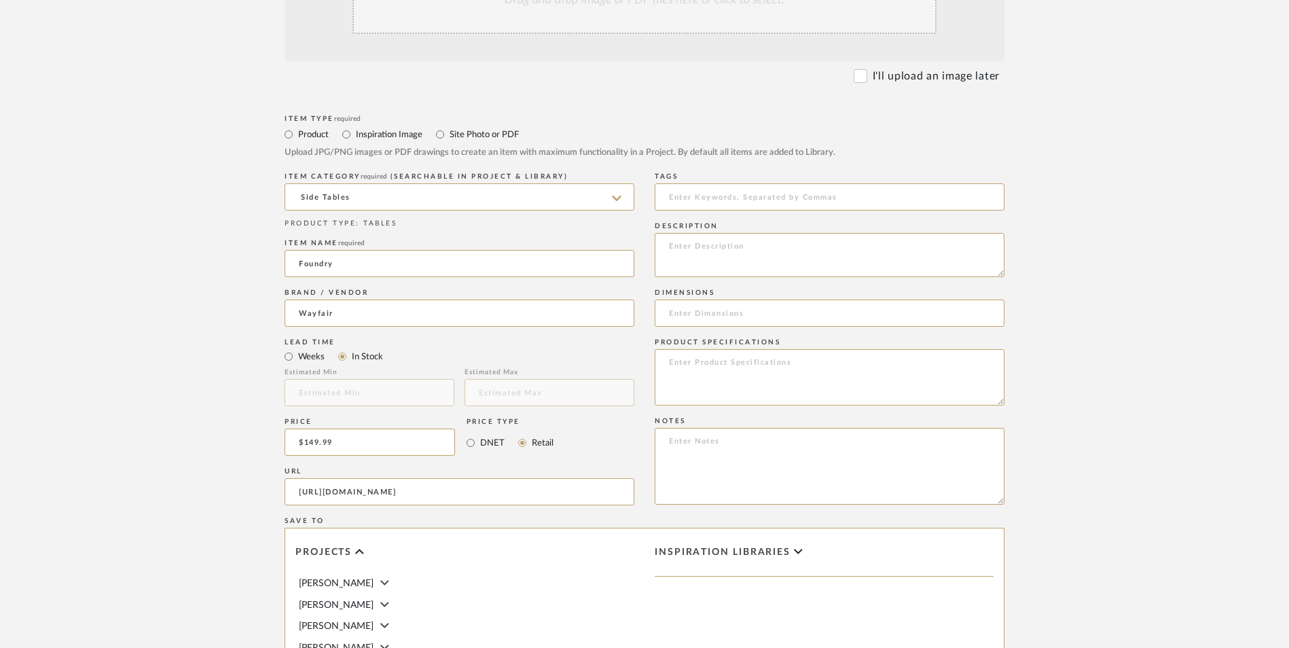
scroll to position [543, 0]
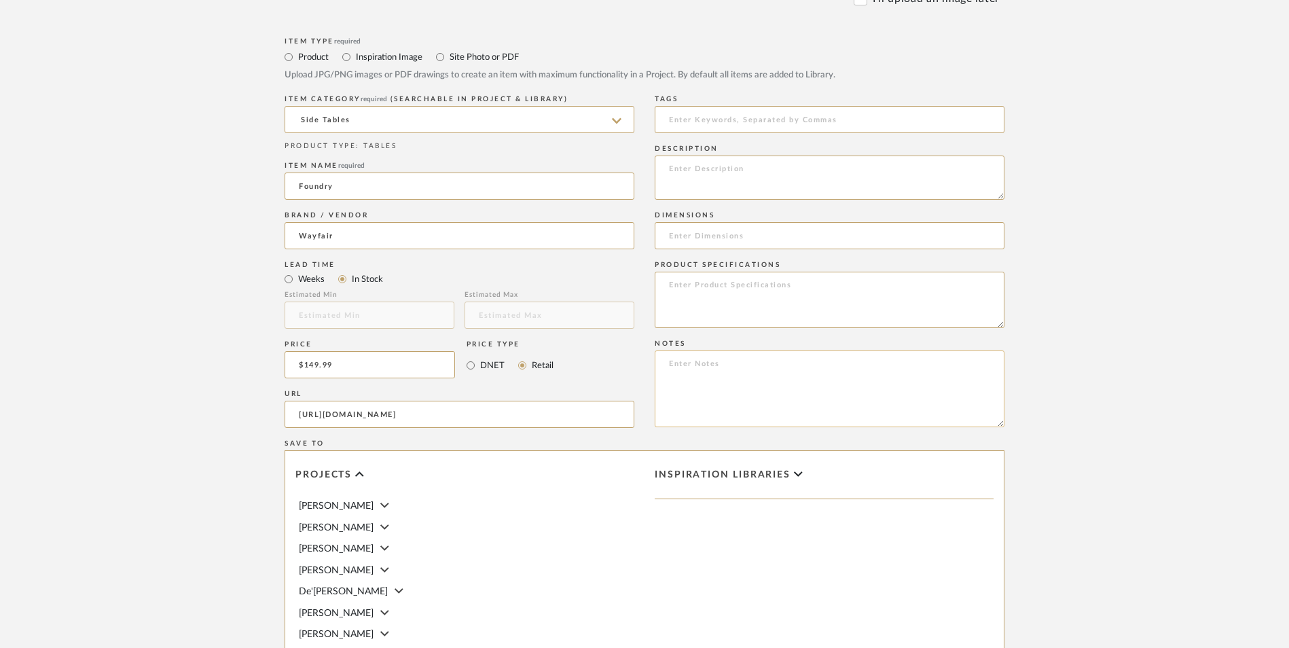
click at [759, 350] on textarea at bounding box center [830, 388] width 350 height 77
paste textarea "Option 1: ETA: SKU: Reviews - Stars Return | Refund Policy:"
drag, startPoint x: 718, startPoint y: 257, endPoint x: 644, endPoint y: 258, distance: 74.0
click at [647, 257] on div "Item Type required Product Inspiration Image Site Photo or PDF Upload JPG/PNG i…" at bounding box center [645, 430] width 720 height 793
click at [660, 350] on textarea "End Table ETA: SKU: Reviews - Stars Return | Refund Policy: 30 Days From Delive…" at bounding box center [830, 388] width 350 height 77
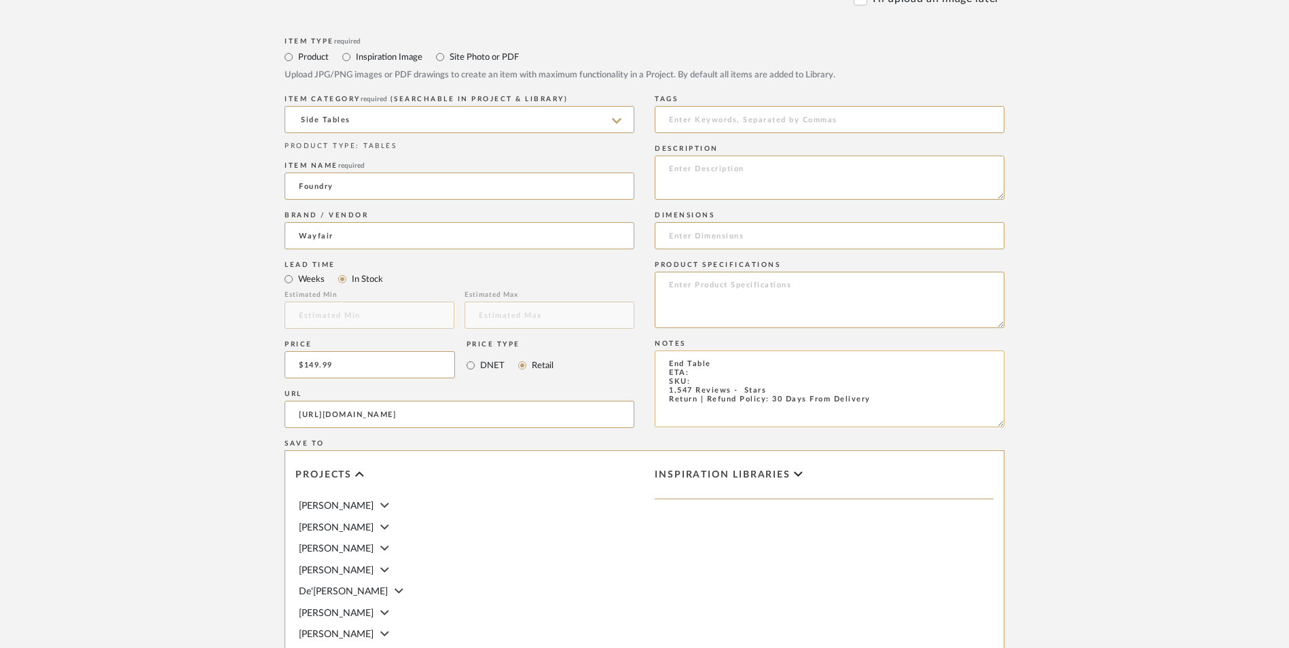
click at [742, 350] on textarea "End Table ETA: SKU: 1,547 Reviews - Stars Return | Refund Policy: 30 Days From …" at bounding box center [830, 388] width 350 height 77
click at [740, 350] on textarea "End Table ETA: SKU: 1,547 Reviews - Stars Return | Refund Policy: 30 Days From …" at bounding box center [830, 388] width 350 height 77
click at [704, 350] on textarea "End Table ETA: SKU: 1,547 Reviews - 4.7 Stars Return | Refund Policy: 30 Days F…" at bounding box center [830, 388] width 350 height 77
paste textarea "W000601170"
click at [715, 350] on textarea "End Table ETA: SKU: W000601170 1,547 Reviews - 4.7 Stars Return | Refund Policy…" at bounding box center [830, 388] width 350 height 77
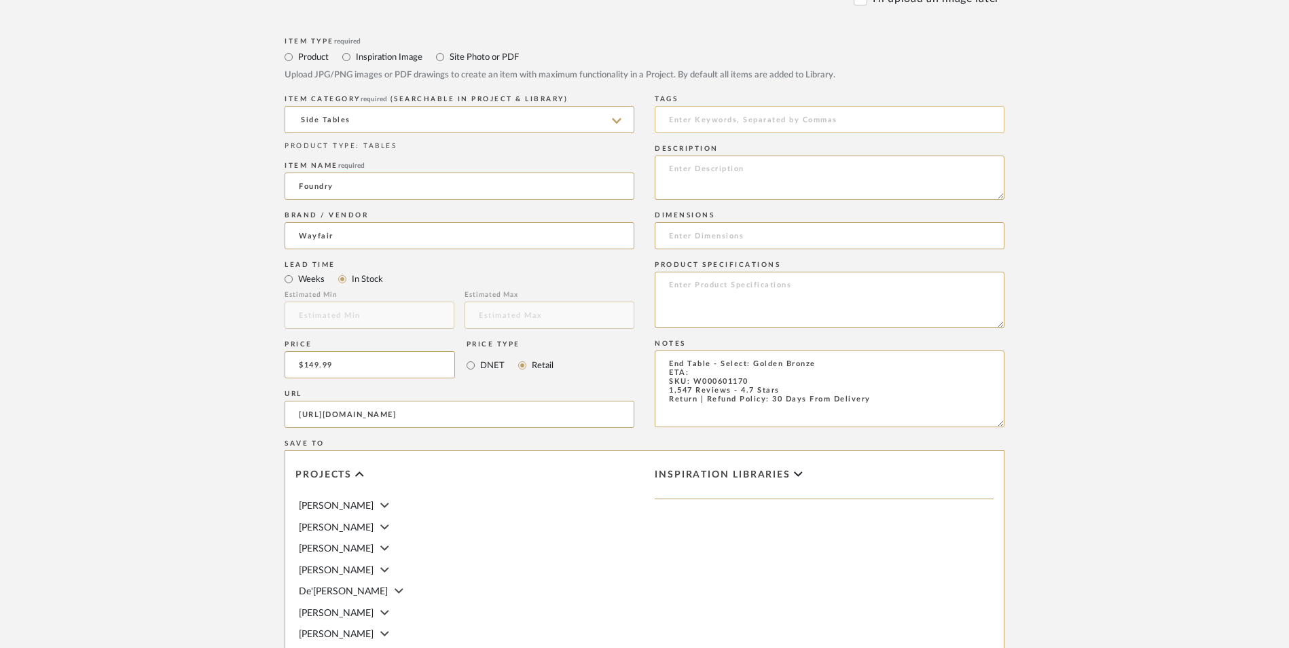
type textarea "End Table - Select: Golden Bronze ETA: SKU: W000601170 1,547 Reviews - 4.7 Star…"
click at [321, 173] on input "Foundry" at bounding box center [460, 186] width 350 height 27
click at [325, 173] on input "Foundry" at bounding box center [460, 186] width 350 height 27
type input "Jardin"
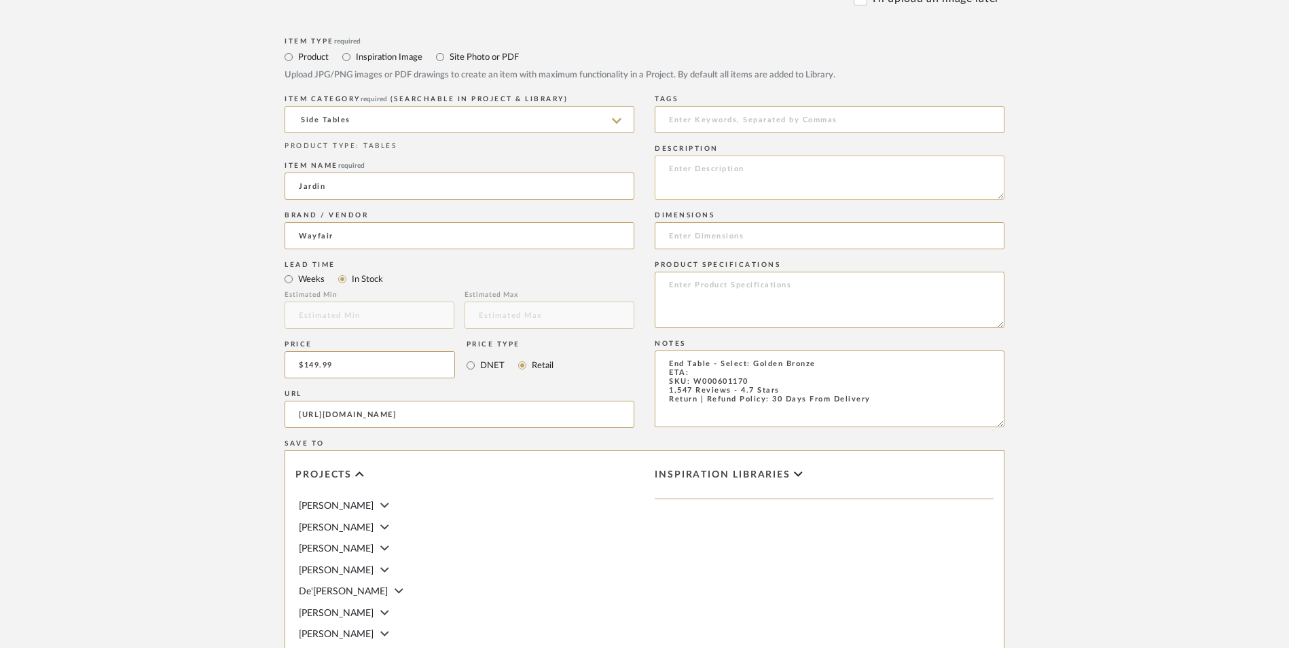
click at [742, 156] on textarea at bounding box center [830, 178] width 350 height 44
paste textarea "Whether sidled up to a sofa or perched between two accent chairs, an end table …"
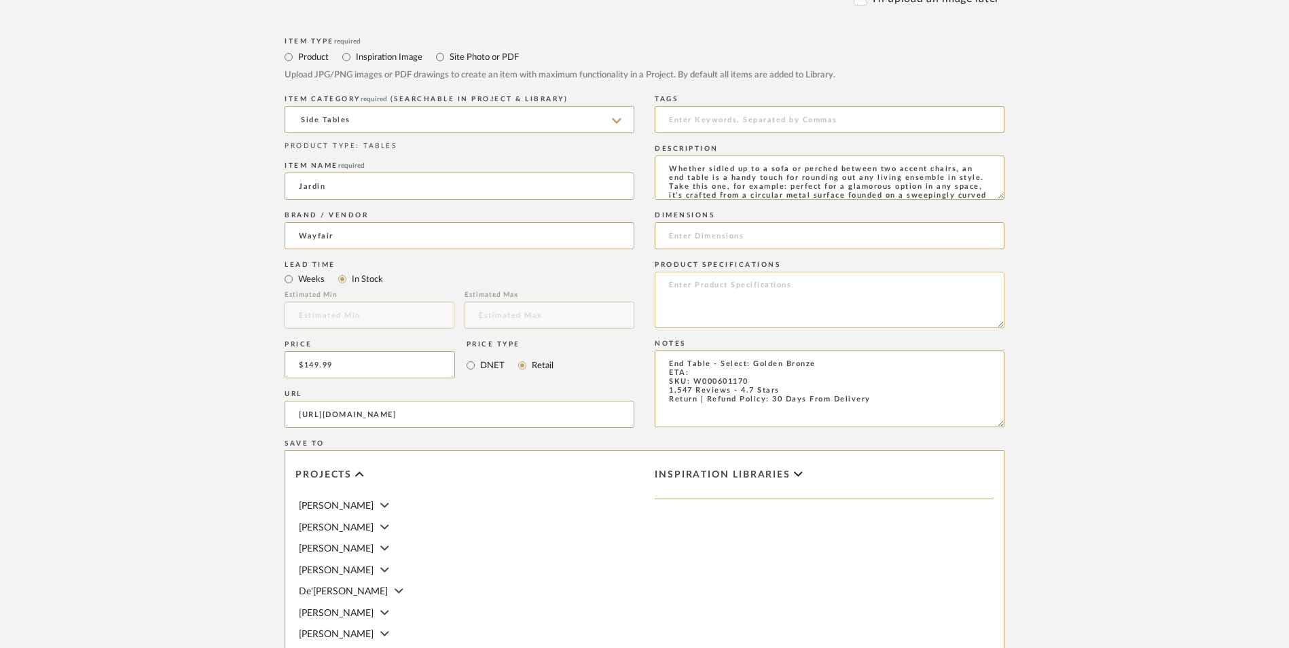
scroll to position [27, 0]
type textarea "Whether sidled up to a sofa or perched between two accent chairs, an end table …"
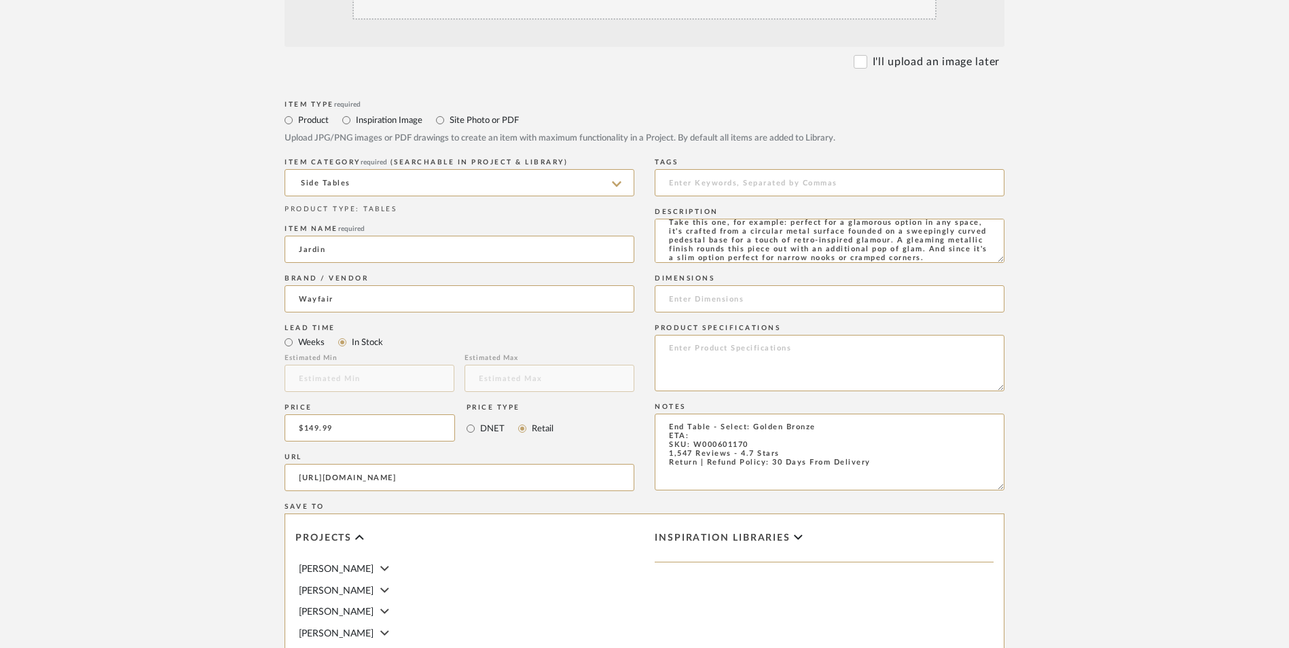
scroll to position [272, 0]
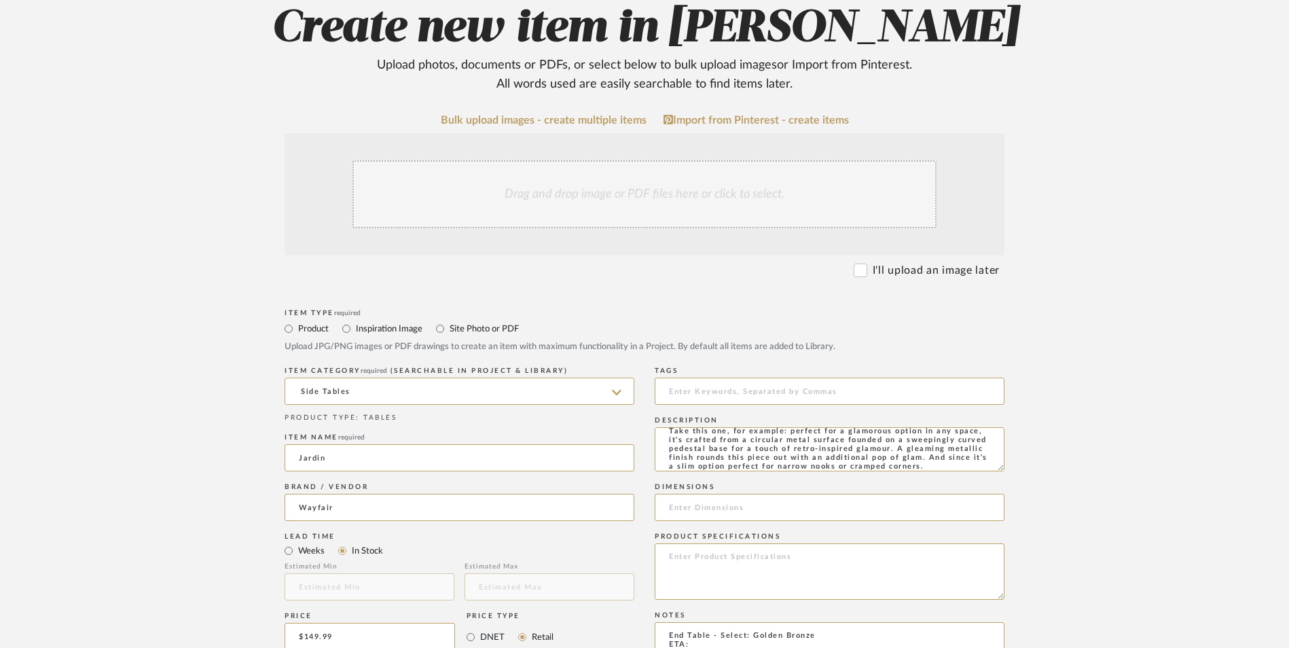
click at [573, 160] on div "Drag and drop image or PDF files here or click to select." at bounding box center [644, 194] width 584 height 68
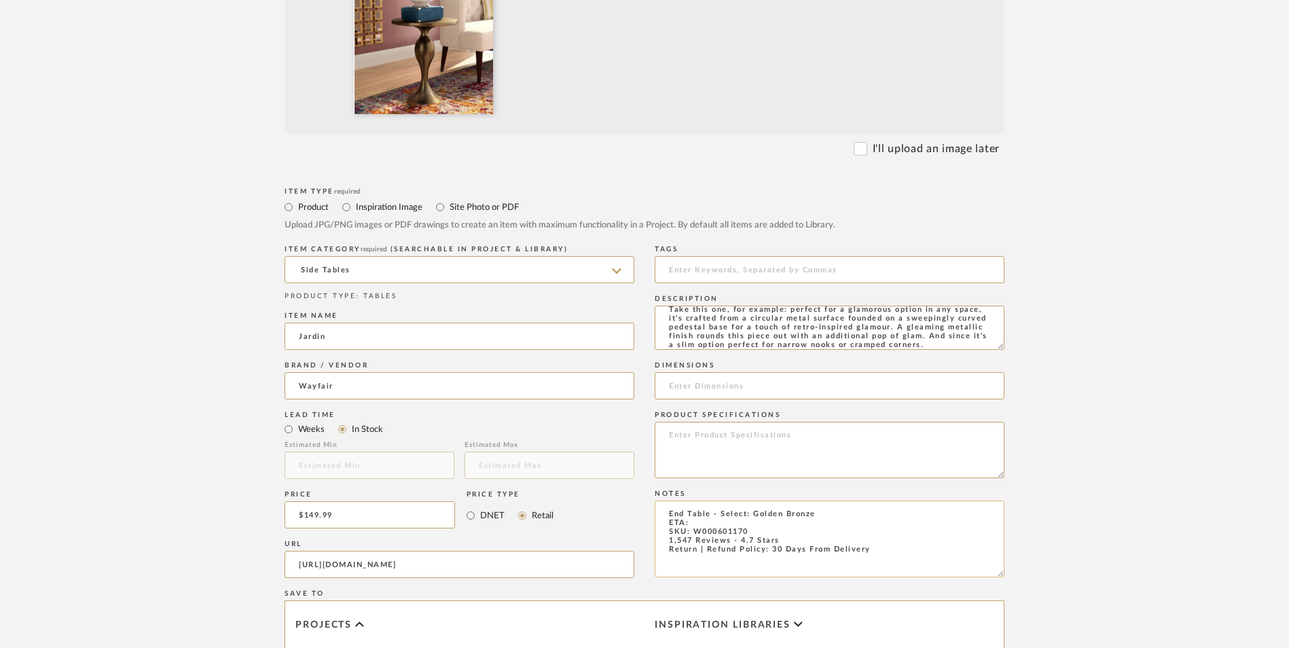
scroll to position [543, 0]
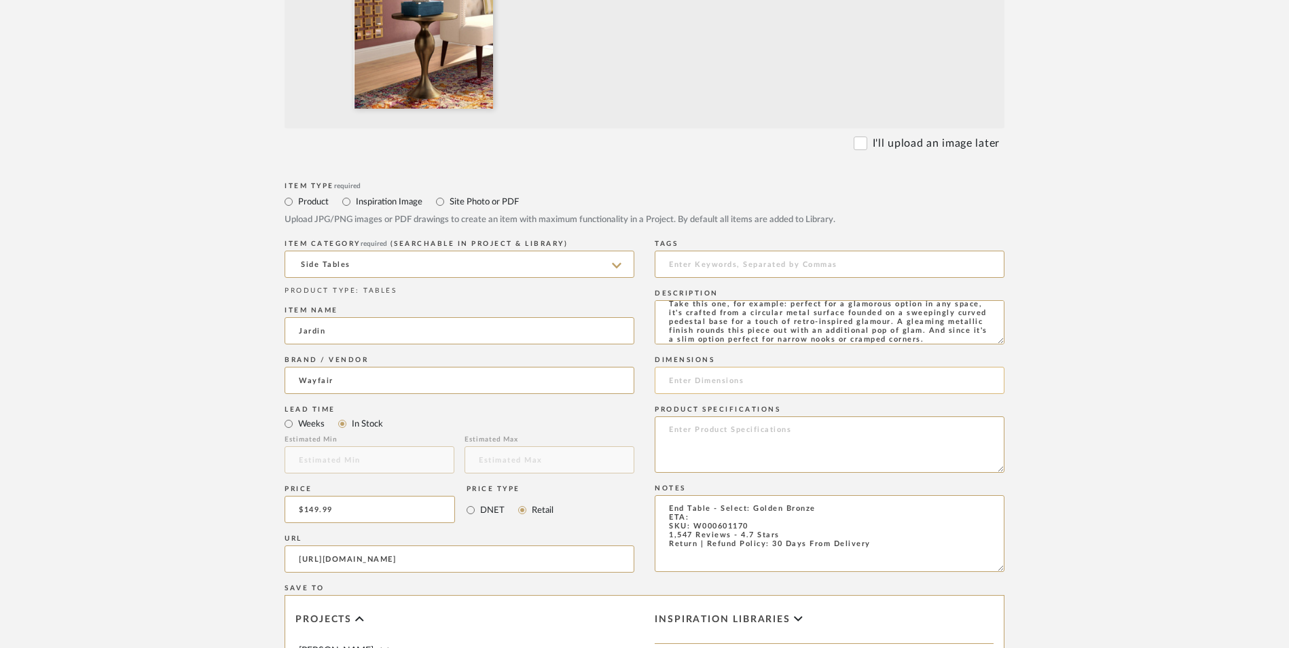
click at [757, 367] on input at bounding box center [830, 380] width 350 height 27
paste input "24'' H X 19'' W X 19'' D"
type input "24'' H X 19'' W X 19'' D"
click at [739, 416] on textarea at bounding box center [830, 444] width 350 height 56
type textarea "Iron"
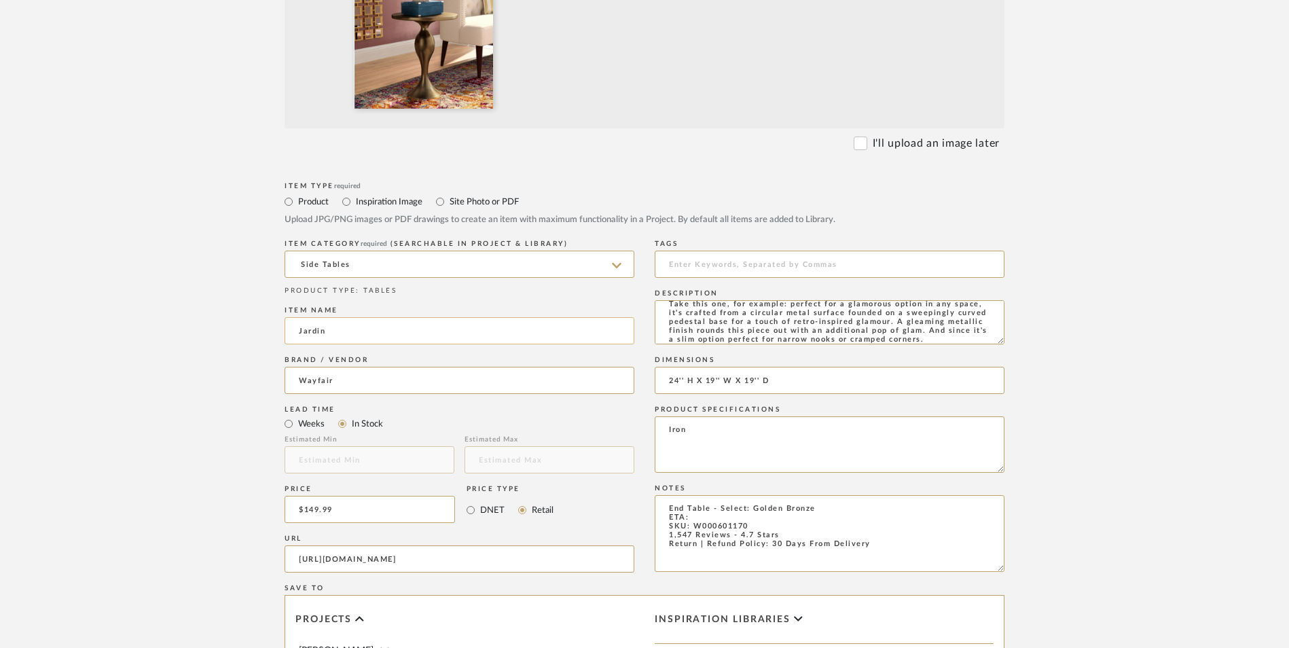
click at [344, 317] on input "Jardin" at bounding box center [460, 330] width 350 height 27
type input "LumiSource"
click at [344, 367] on input "Wayfair" at bounding box center [460, 380] width 350 height 27
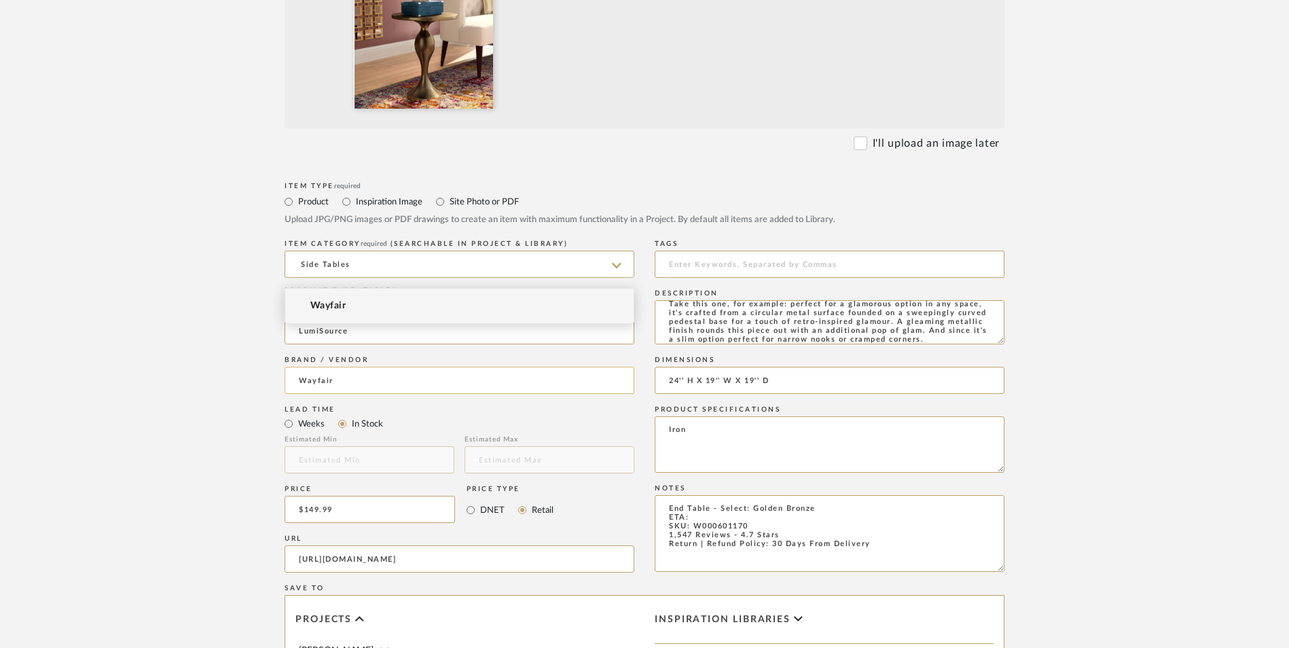
click at [344, 367] on input "Wayfair" at bounding box center [460, 380] width 350 height 27
type input "Houzz"
click at [348, 306] on mat-option "Houzz" at bounding box center [459, 306] width 348 height 35
type input "$201.88"
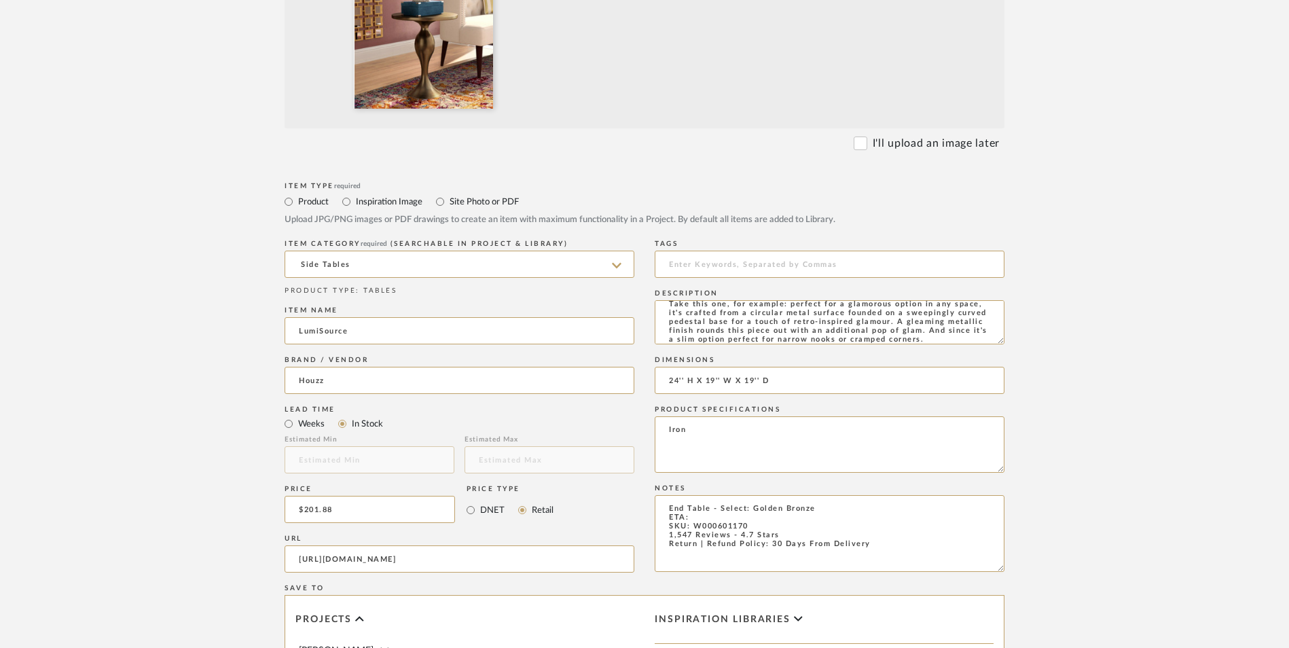
click at [190, 386] on upload-items "Create new item in [PERSON_NAME] Upload photos, documents or PDFs, or select be…" at bounding box center [644, 335] width 1289 height 1342
click at [392, 545] on input "[URL][DOMAIN_NAME]" at bounding box center [460, 558] width 350 height 27
click at [393, 545] on input "[URL][DOMAIN_NAME]" at bounding box center [460, 558] width 350 height 27
click at [395, 545] on input "[URL][DOMAIN_NAME]" at bounding box center [460, 558] width 350 height 27
click at [410, 545] on input "[URL][DOMAIN_NAME]" at bounding box center [460, 558] width 350 height 27
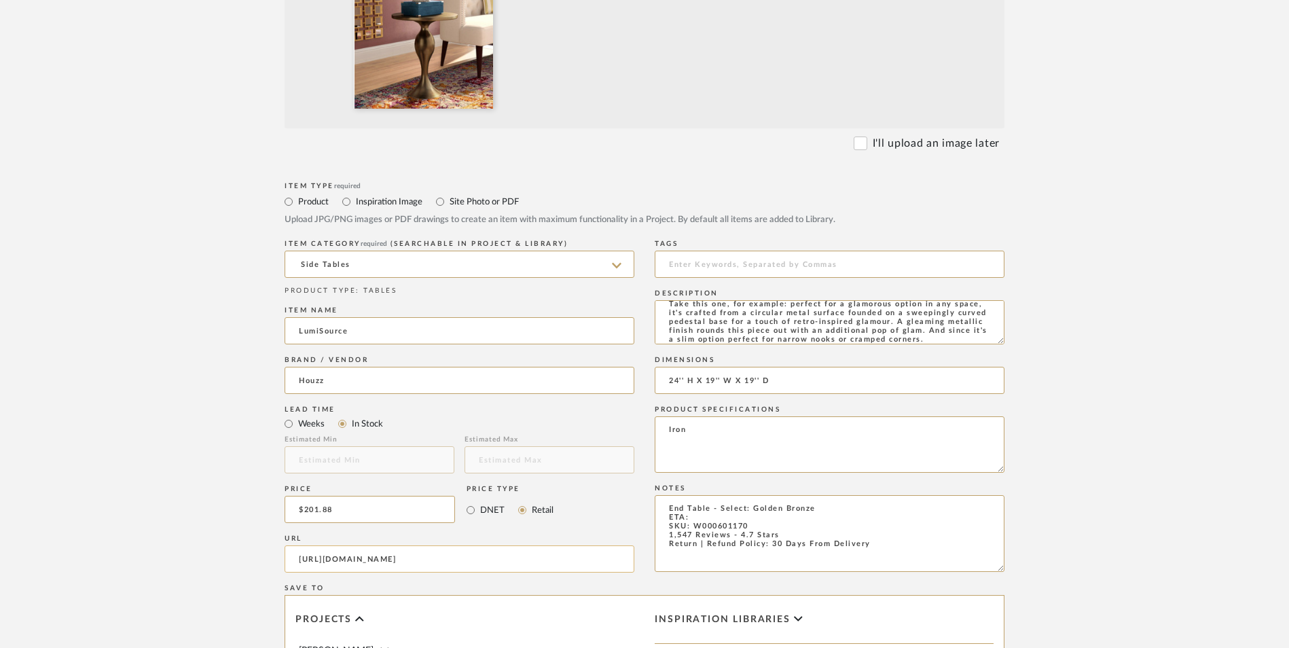
click at [410, 545] on input "[URL][DOMAIN_NAME]" at bounding box center [460, 558] width 350 height 27
paste input "[URL][DOMAIN_NAME]"
type input "[URL][DOMAIN_NAME]"
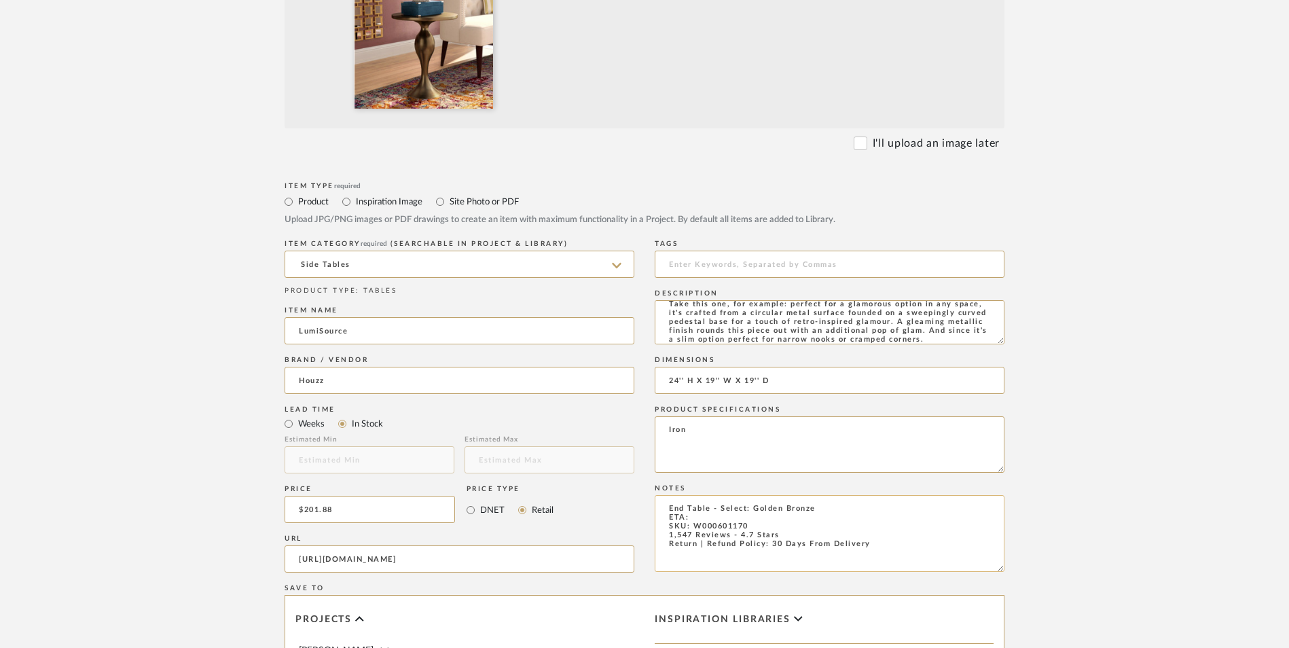
drag, startPoint x: 761, startPoint y: 427, endPoint x: 487, endPoint y: 22, distance: 489.0
click at [761, 495] on textarea "End Table - Select: Golden Bronze ETA: SKU: W000601170 1,547 Reviews - 4.7 Star…" at bounding box center [830, 533] width 350 height 77
drag, startPoint x: 691, startPoint y: 423, endPoint x: 640, endPoint y: 418, distance: 51.2
click at [640, 418] on div "Item Type required Product Inspiration Image Site Photo or PDF Upload JPG/PNG i…" at bounding box center [645, 575] width 720 height 793
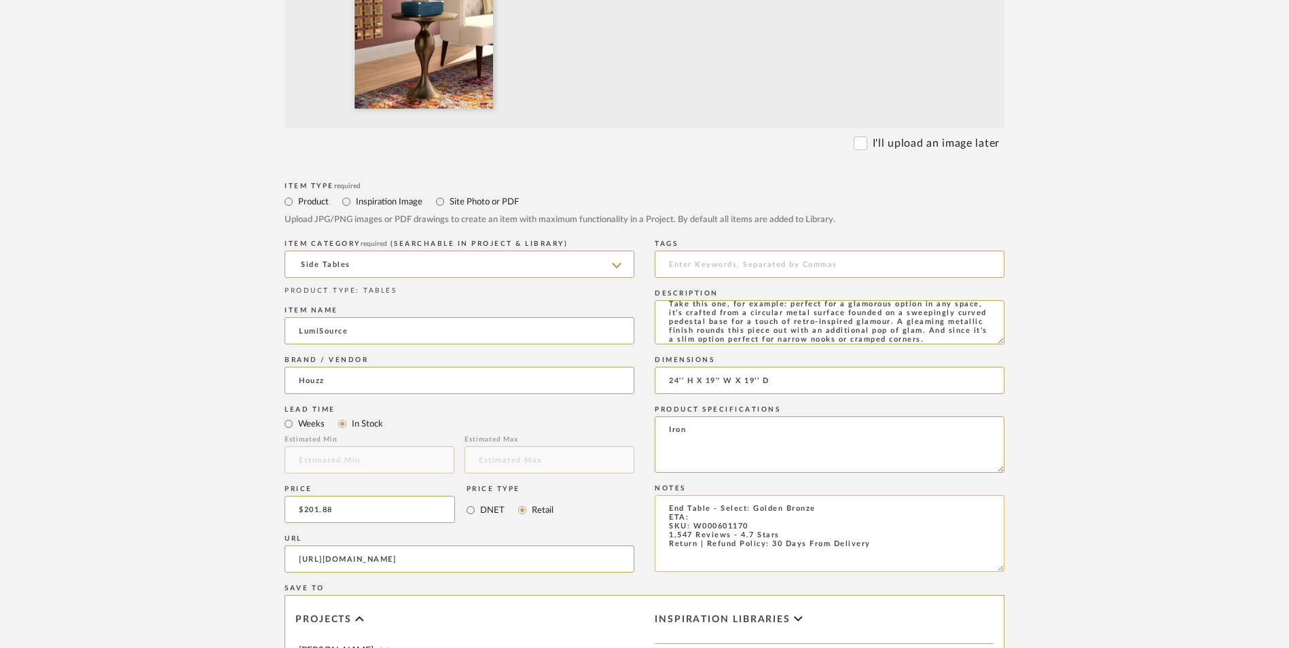
click at [700, 495] on textarea "End Table - Select: Golden Bronze ETA: SKU: W000601170 1,547 Reviews - 4.7 Star…" at bounding box center [830, 533] width 350 height 77
drag, startPoint x: 691, startPoint y: 422, endPoint x: 666, endPoint y: 424, distance: 25.9
click at [666, 495] on textarea "End Table - Select: Golden Bronze ETA: SKU: W000601170 1,547 Reviews - 4.7 Star…" at bounding box center [830, 533] width 350 height 77
drag, startPoint x: 752, startPoint y: 415, endPoint x: 708, endPoint y: 413, distance: 43.5
click at [708, 495] on textarea "End Table - Select: Golden Bronze ETA: SKU: W000601170 23 Reviews - 4.7 Stars R…" at bounding box center [830, 533] width 350 height 77
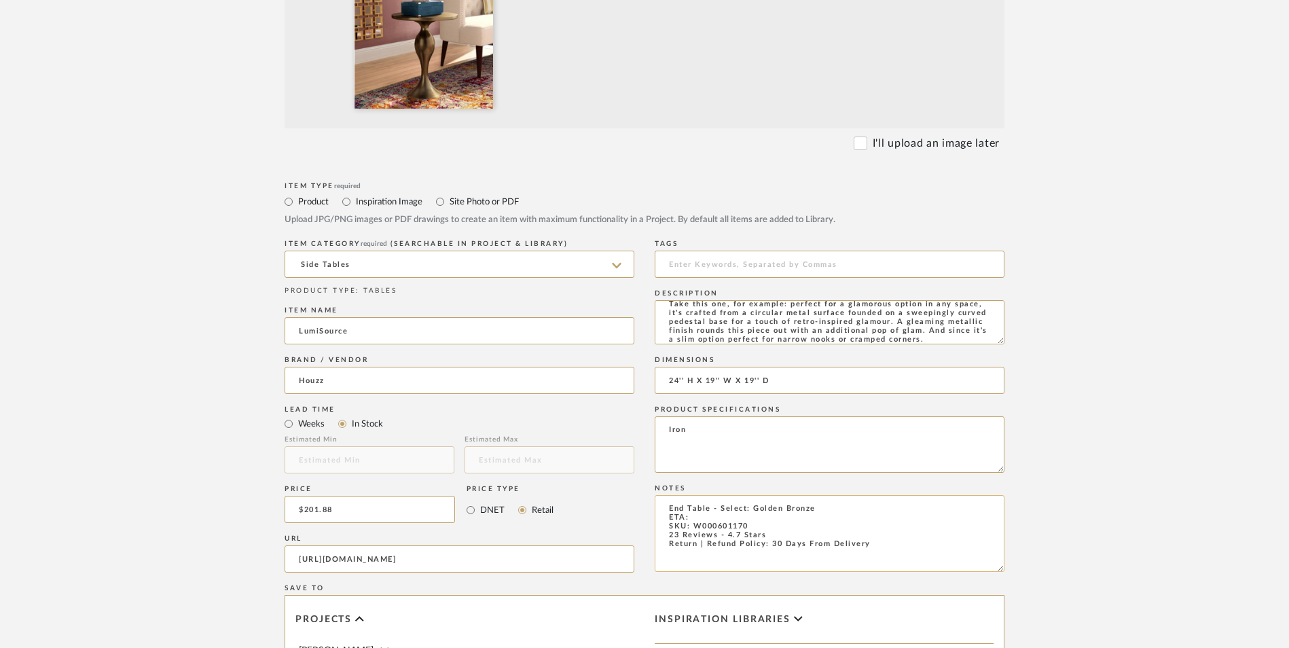
drag, startPoint x: 714, startPoint y: 418, endPoint x: 731, endPoint y: 418, distance: 17.0
click at [715, 495] on textarea "End Table - Select: Golden Bronze ETA: SKU: W000601170 23 Reviews - 4.7 Stars R…" at bounding box center [830, 533] width 350 height 77
click at [746, 495] on textarea "End Table - Select: Golden Bronze ETA: SKU: W000601170 23 Reviews - 4.7 Stars R…" at bounding box center [830, 533] width 350 height 77
drag, startPoint x: 748, startPoint y: 413, endPoint x: 694, endPoint y: 416, distance: 53.7
click at [694, 495] on textarea "End Table - Select: Golden Bronze ETA: SKU: W000601170 23 Reviews - 4.7 Stars R…" at bounding box center [830, 533] width 350 height 77
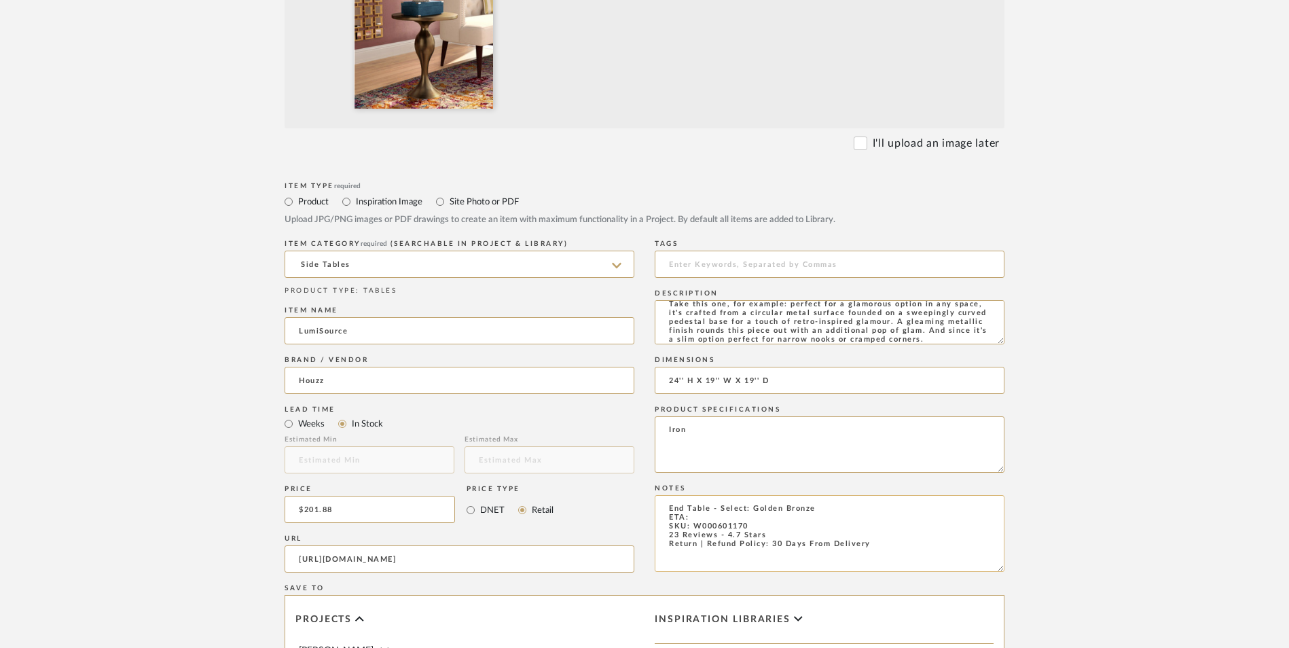
paste textarea "139042634"
click at [701, 495] on textarea "End Table - Select: Golden Bronze ETA: SKU: 139042634 23 Reviews - 4.7 Stars Re…" at bounding box center [830, 533] width 350 height 77
drag, startPoint x: 810, startPoint y: 399, endPoint x: 712, endPoint y: 400, distance: 97.8
click at [712, 495] on textarea "End Table - Select: Golden Bronze ETA: Ordered [DATE] SKU: 139042634 23 Reviews…" at bounding box center [830, 533] width 350 height 77
type textarea "End Table ETA: Ordered [DATE] SKU: 139042634 23 Reviews - 4.7 Stars Return | Re…"
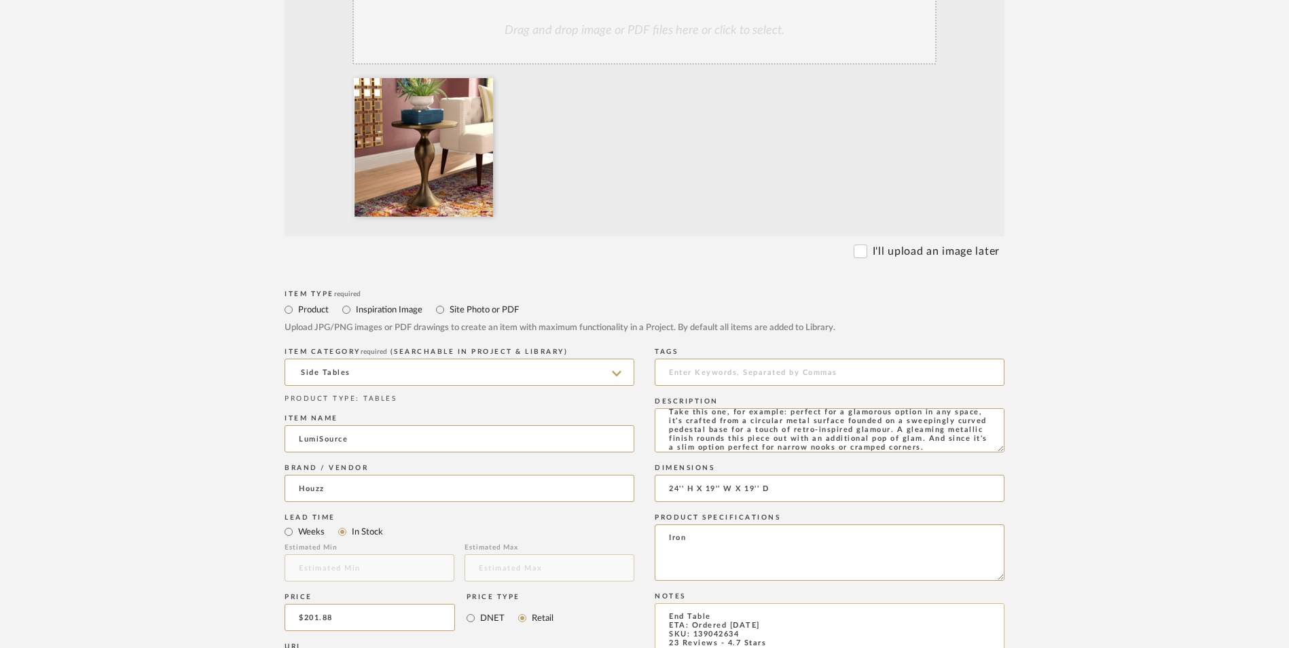
scroll to position [204, 0]
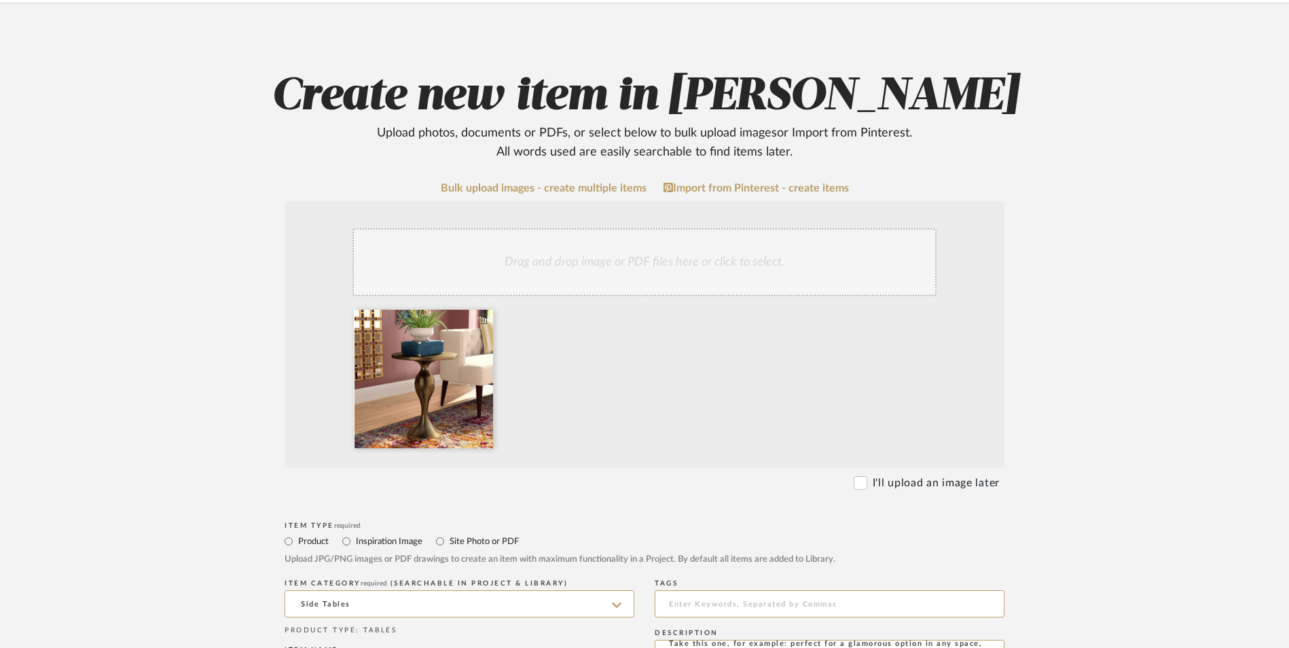
click at [484, 313] on icon at bounding box center [483, 318] width 10 height 11
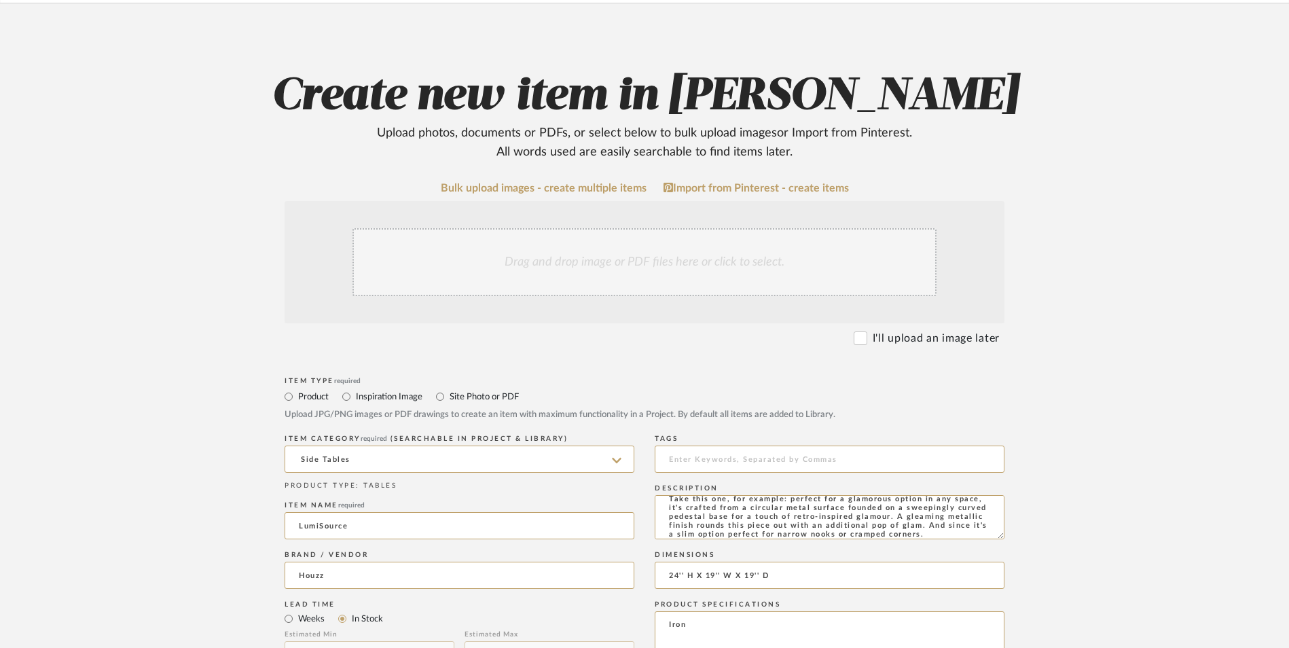
click at [543, 228] on div "Drag and drop image or PDF files here or click to select." at bounding box center [644, 262] width 584 height 68
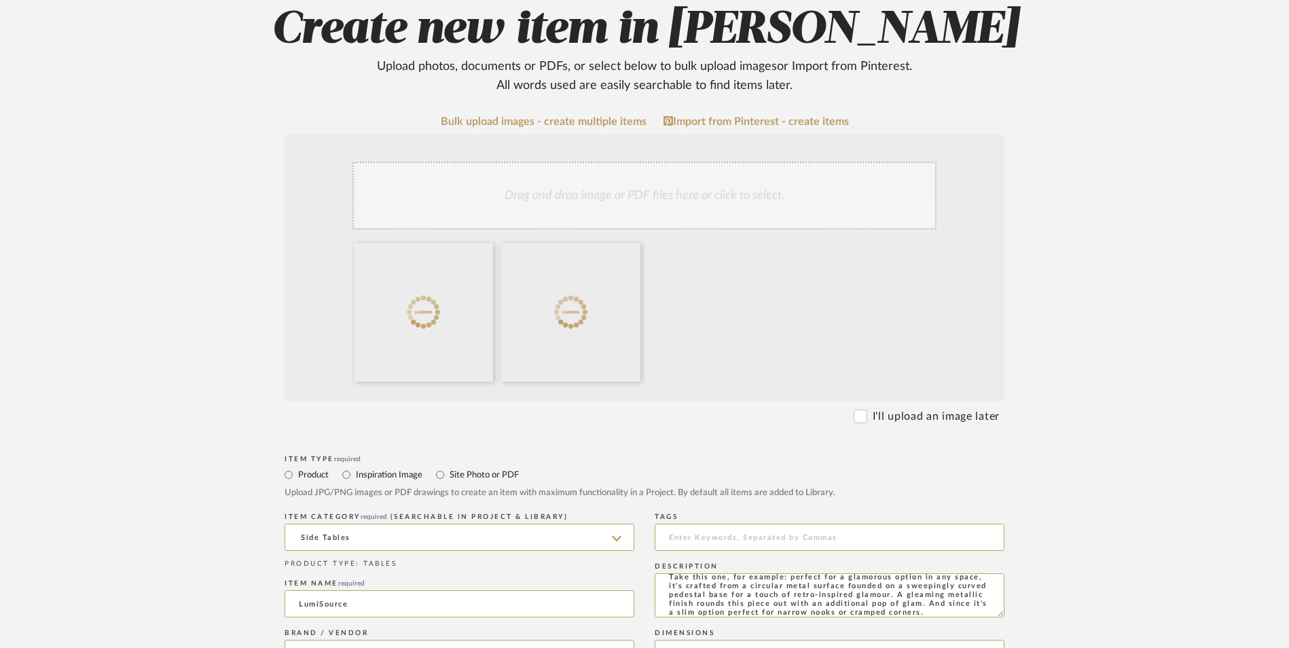
scroll to position [408, 0]
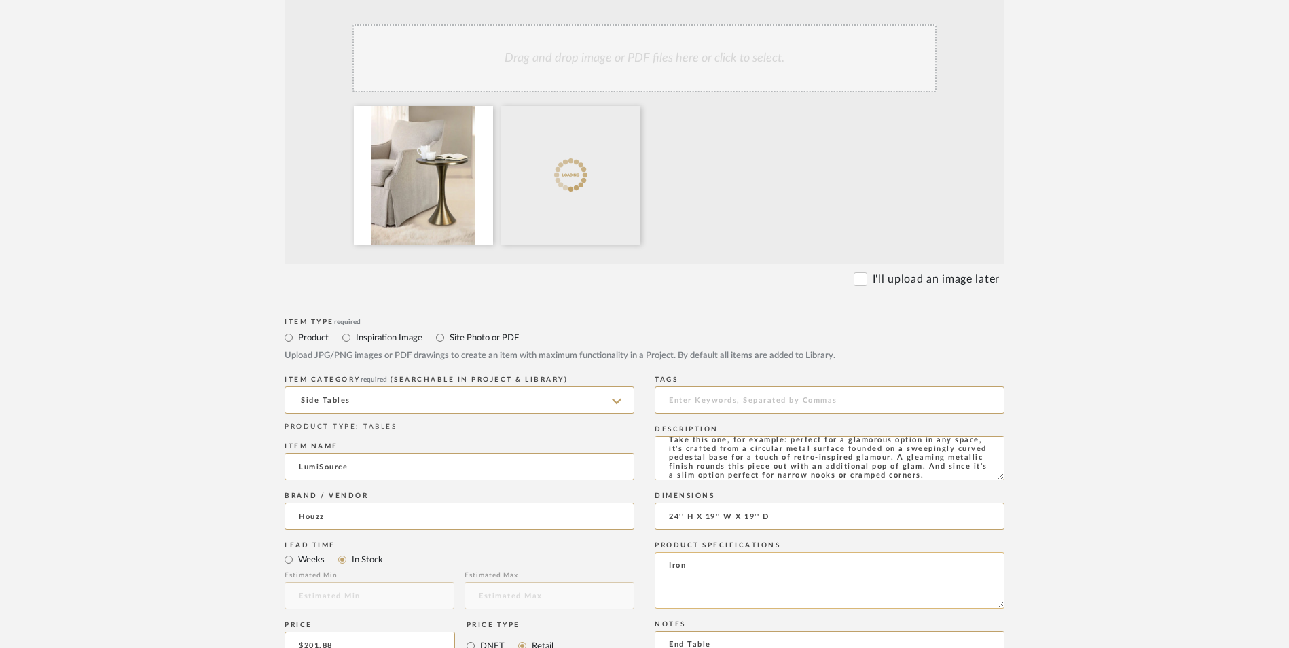
click at [788, 552] on textarea "Iron" at bounding box center [830, 580] width 350 height 56
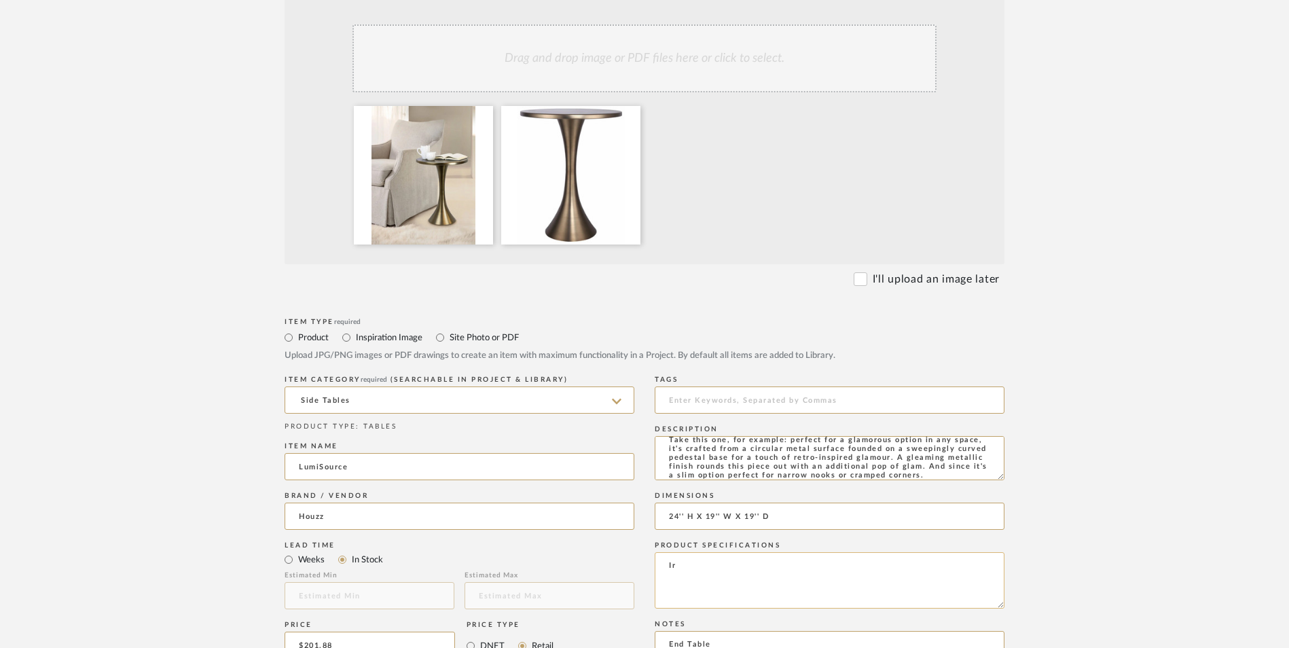
type textarea "I"
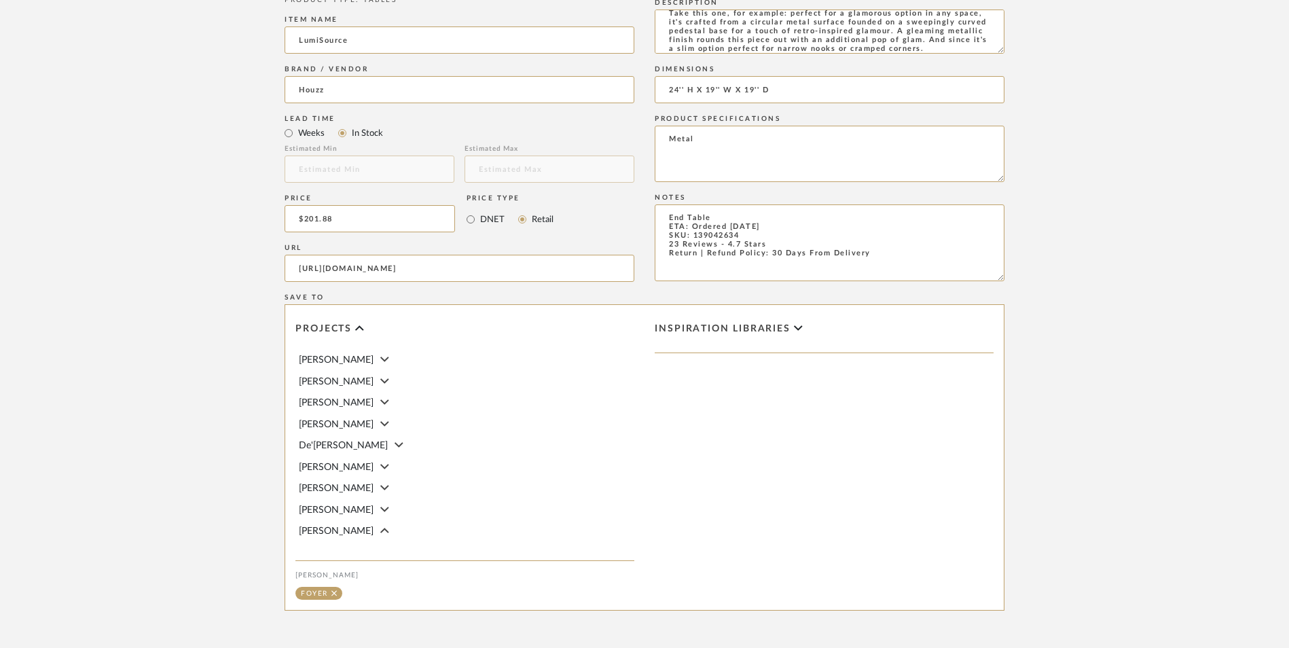
scroll to position [854, 0]
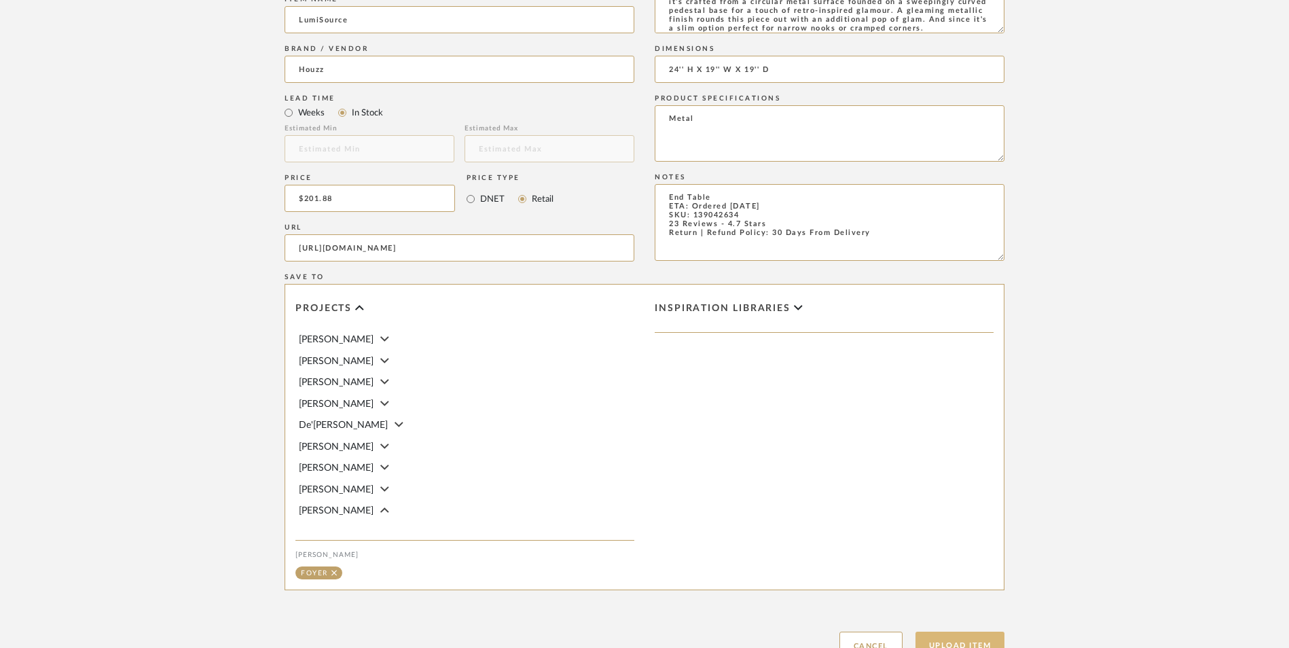
type textarea "Metal"
drag, startPoint x: 952, startPoint y: 526, endPoint x: 1014, endPoint y: 518, distance: 62.3
click at [953, 632] on button "Upload Item" at bounding box center [961, 646] width 90 height 28
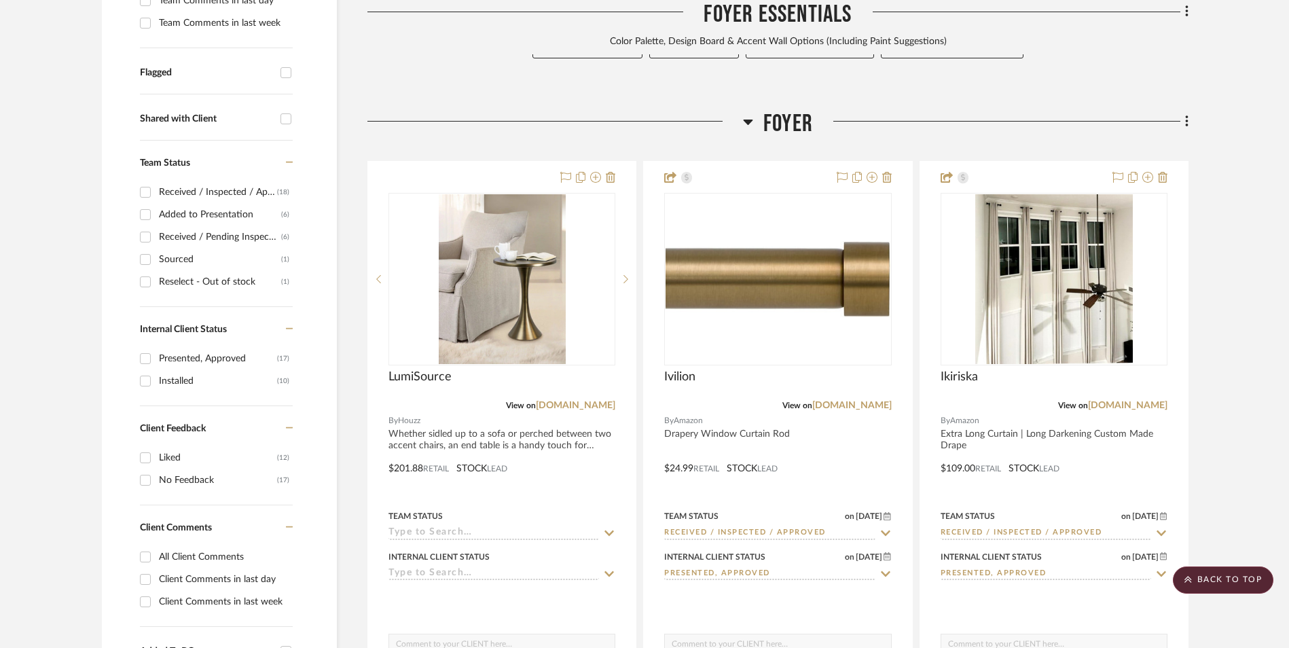
scroll to position [637, 0]
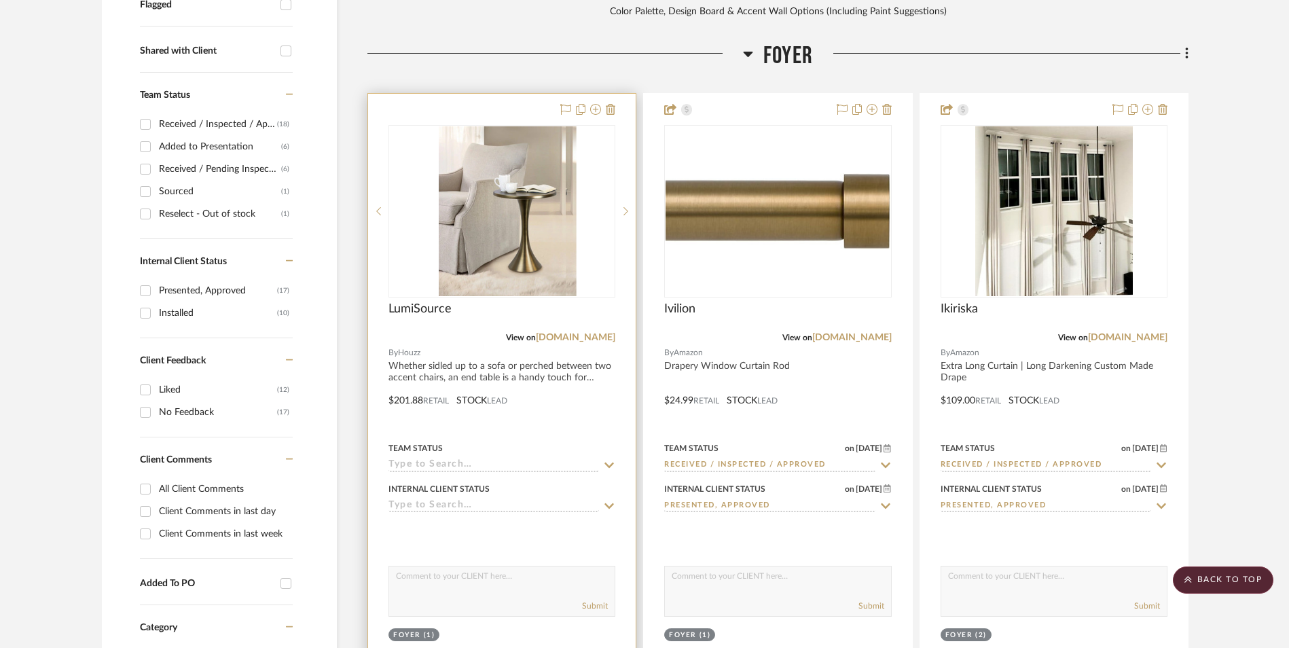
click at [484, 126] on img at bounding box center [502, 211] width 127 height 170
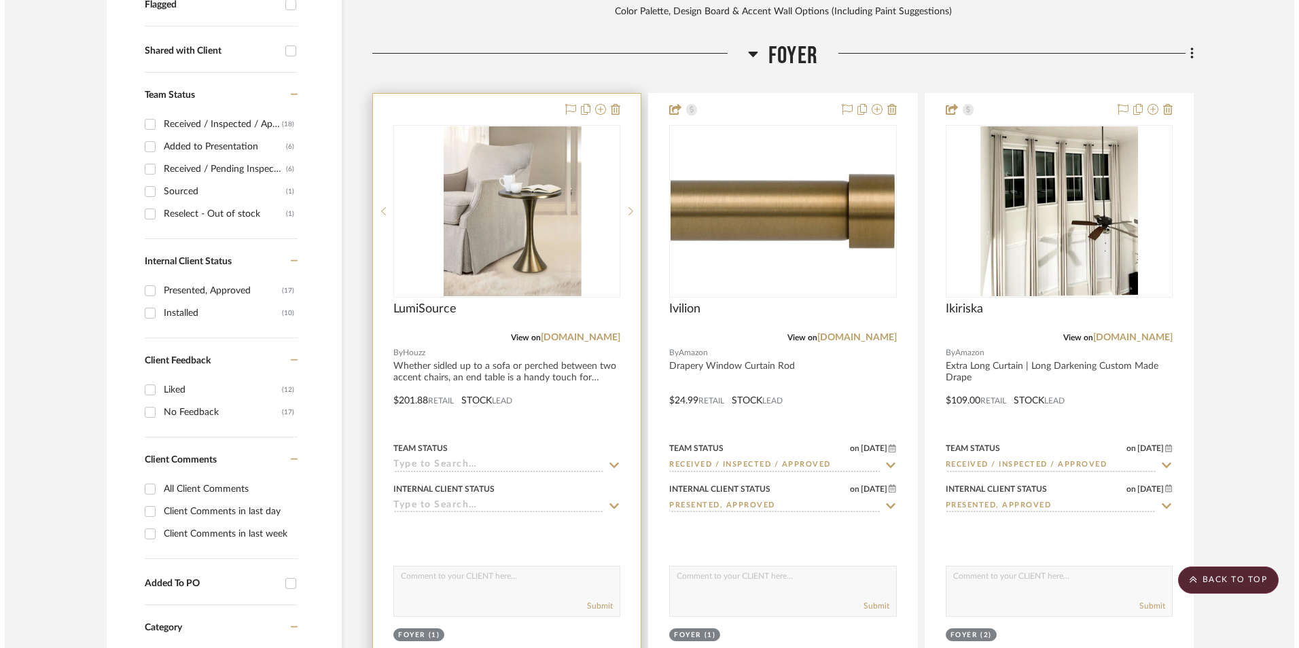
scroll to position [0, 0]
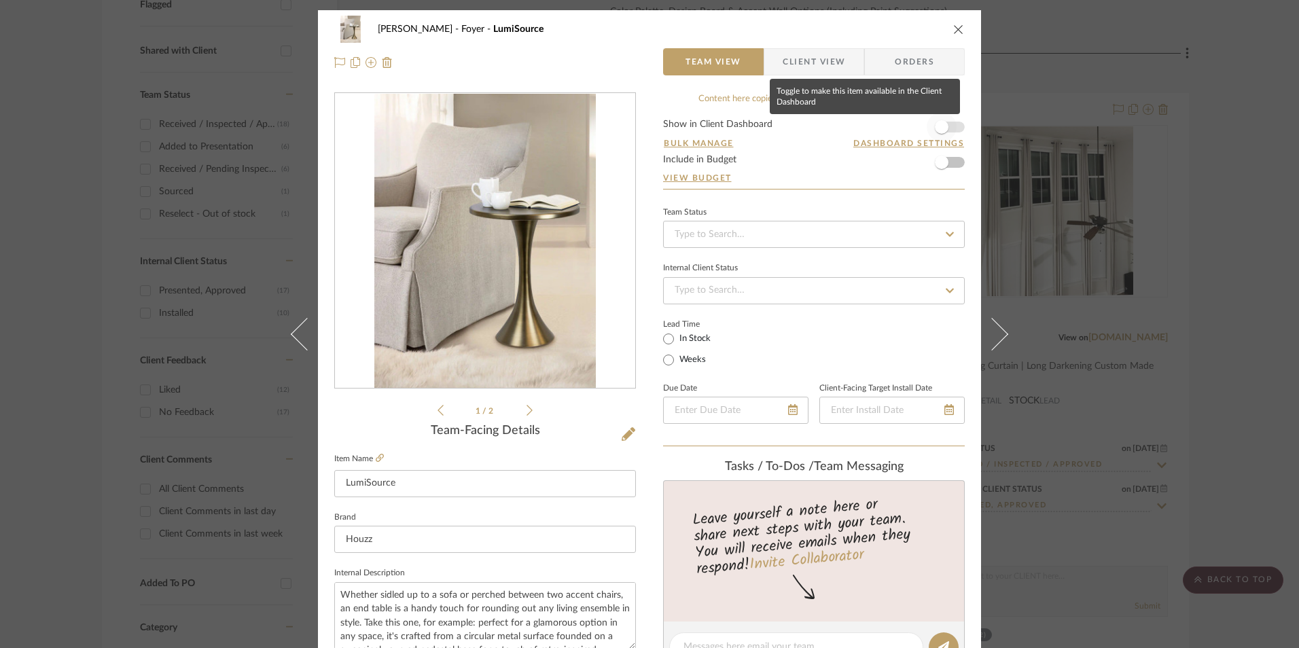
click at [945, 123] on span "button" at bounding box center [941, 127] width 30 height 30
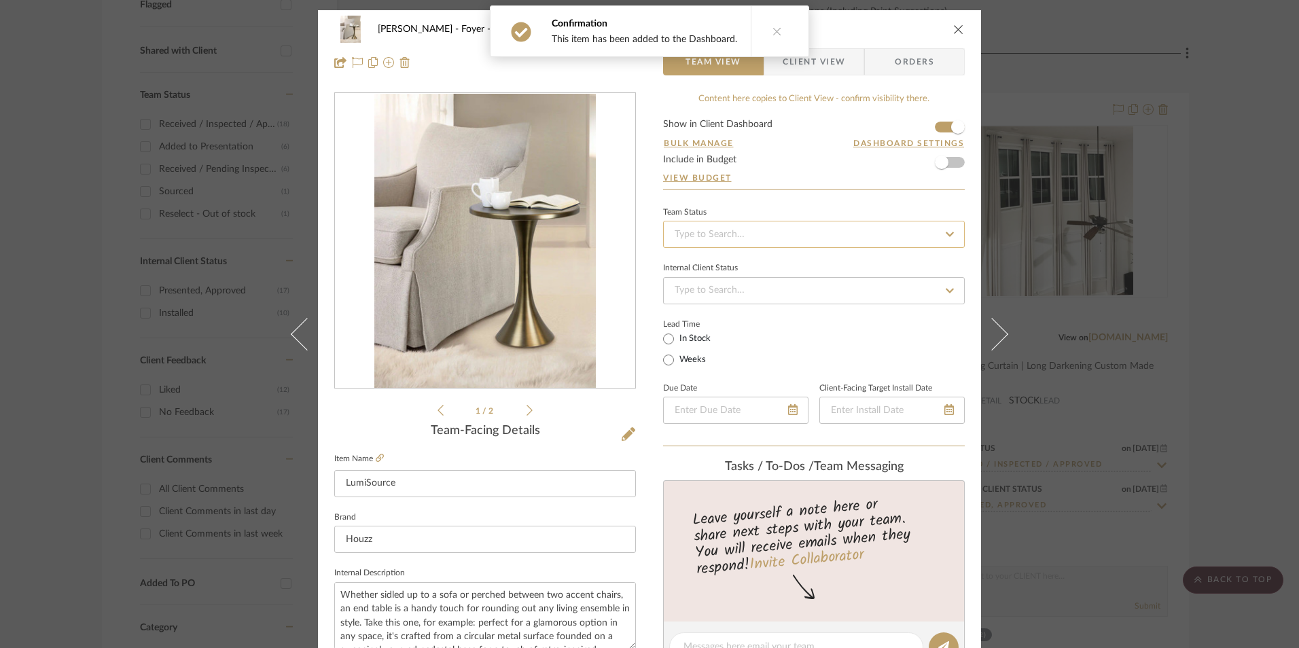
click at [793, 236] on input at bounding box center [814, 234] width 302 height 27
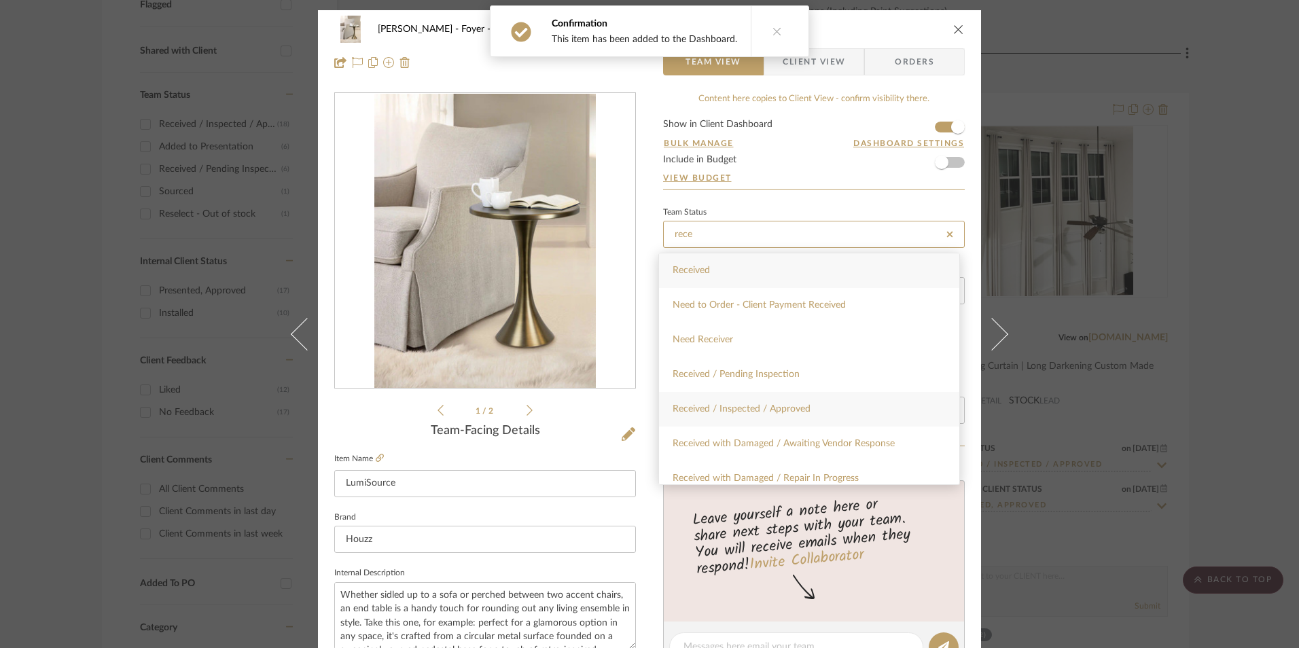
type input "rece"
click at [801, 408] on span "Received / Inspected / Approved" at bounding box center [741, 409] width 138 height 10
type input "[DATE]"
type input "Received / Inspected / Approved"
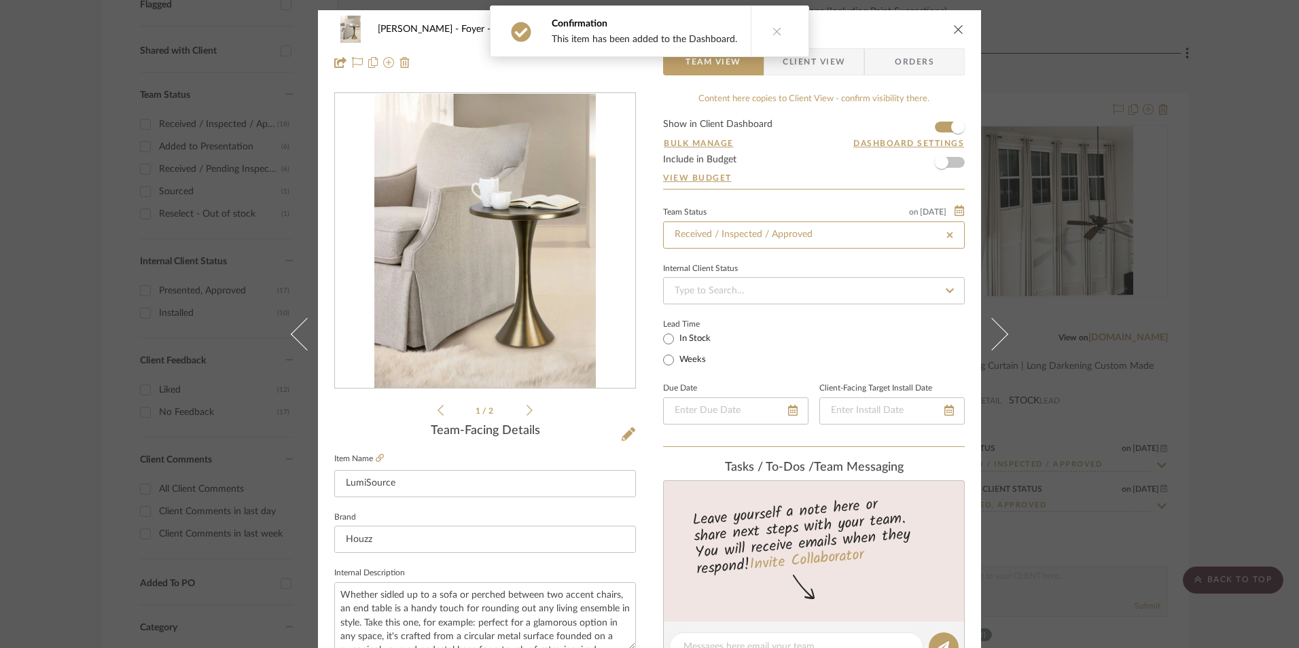
type input "[DATE]"
type input "Received / Inspected / Approved"
click at [767, 296] on input at bounding box center [814, 290] width 302 height 27
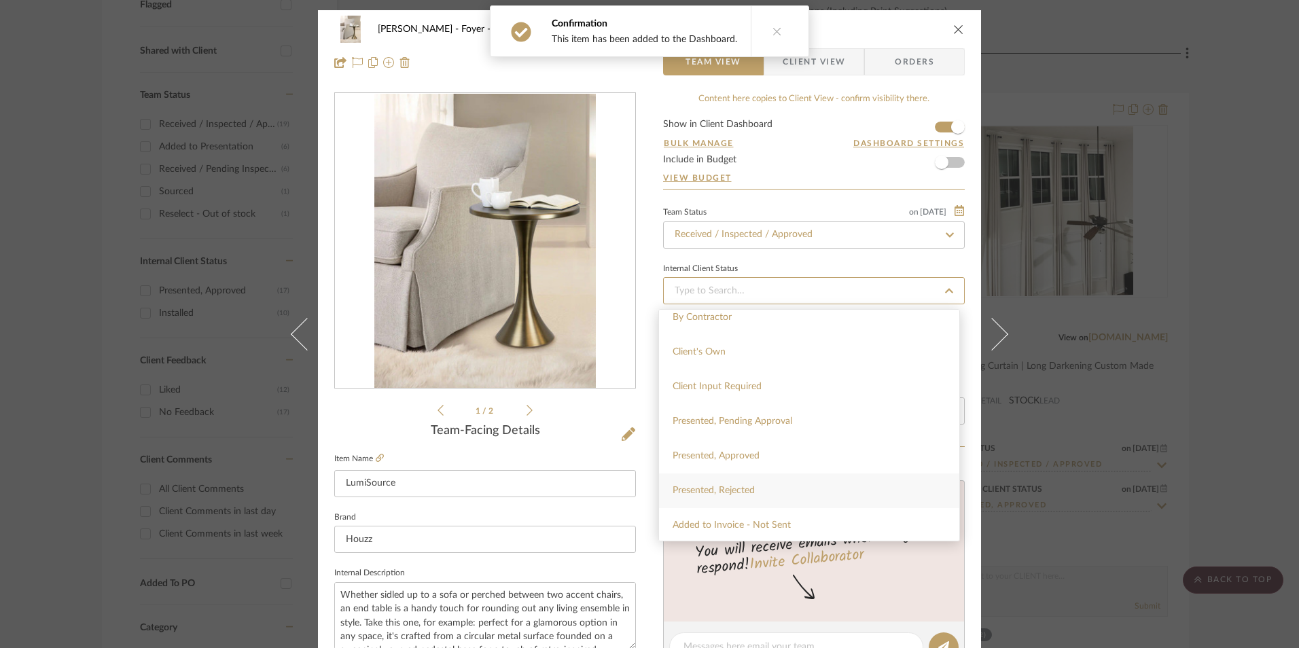
scroll to position [68, 0]
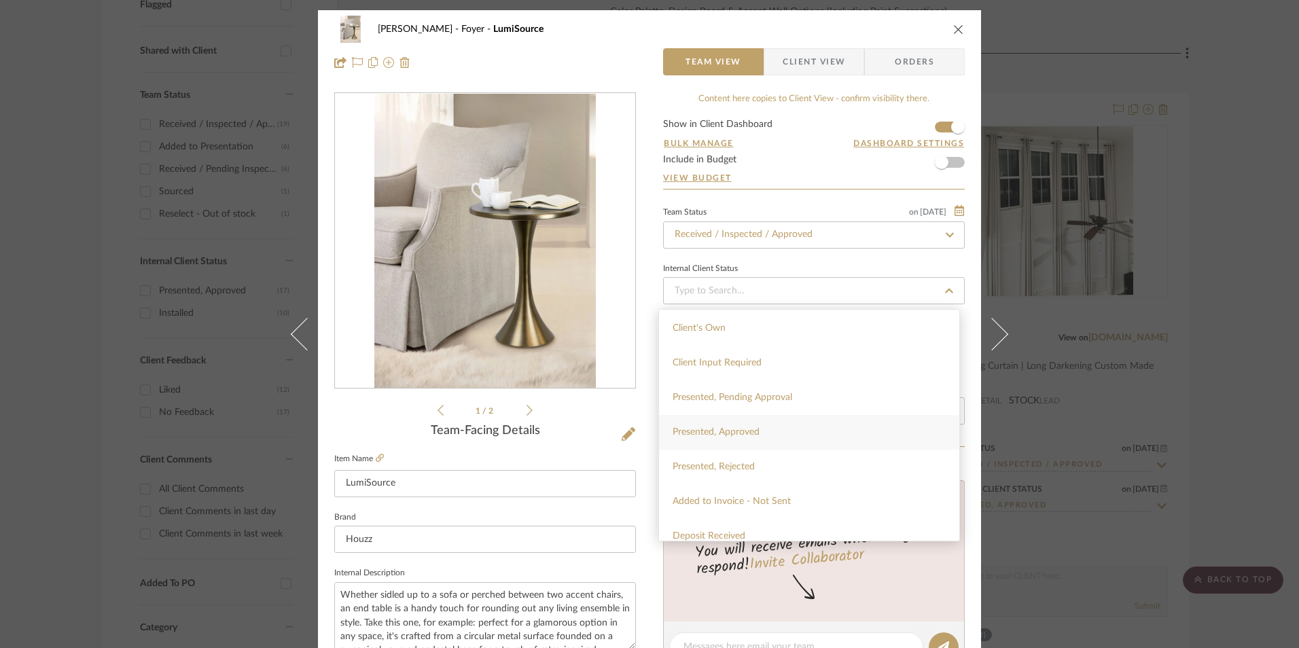
click at [764, 426] on div "Presented, Approved" at bounding box center [809, 432] width 300 height 35
type input "[DATE]"
type input "Presented, Approved"
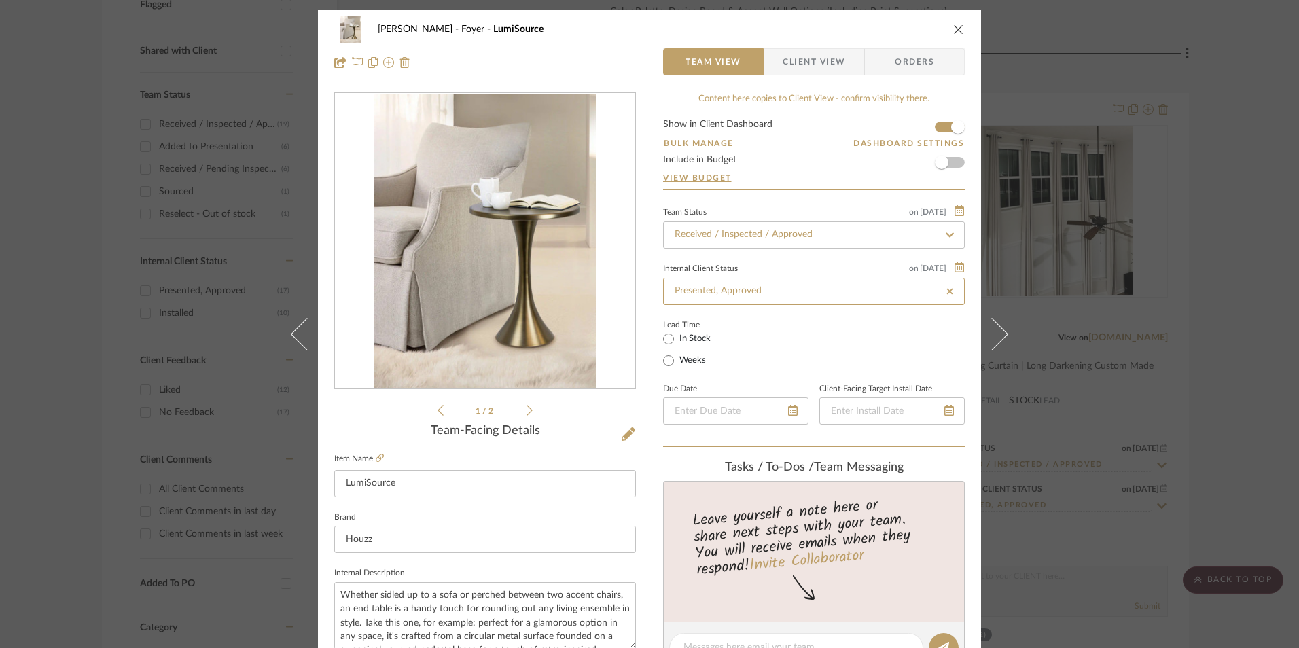
type input "[DATE]"
type input "Presented, Approved"
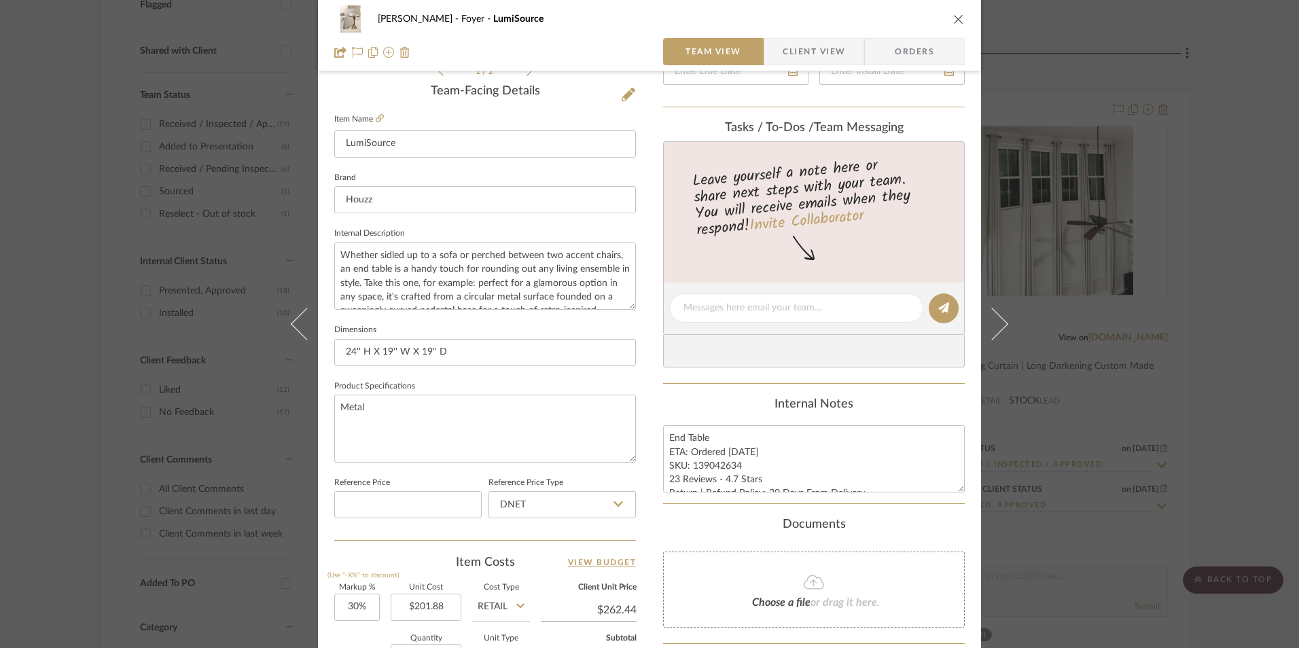
scroll to position [475, 0]
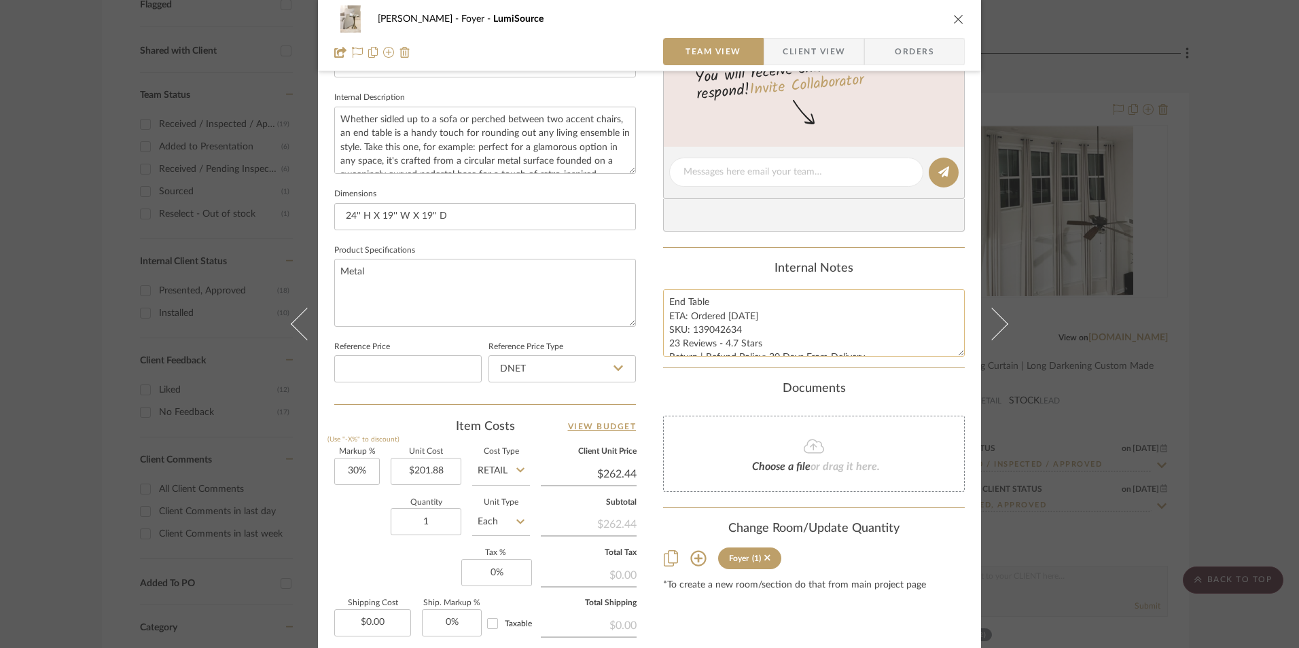
click at [733, 337] on textarea "End Table ETA: Ordered [DATE] SKU: 139042634 23 Reviews - 4.7 Stars Return | Re…" at bounding box center [814, 322] width 302 height 67
drag, startPoint x: 738, startPoint y: 329, endPoint x: 690, endPoint y: 330, distance: 47.6
click at [690, 330] on textarea "End Table ETA: Ordered [DATE] SKU: 139042634 23 Reviews - 4.7 Stars Return | Re…" at bounding box center [814, 322] width 302 height 67
type input "30"
drag, startPoint x: 352, startPoint y: 473, endPoint x: 412, endPoint y: 435, distance: 71.4
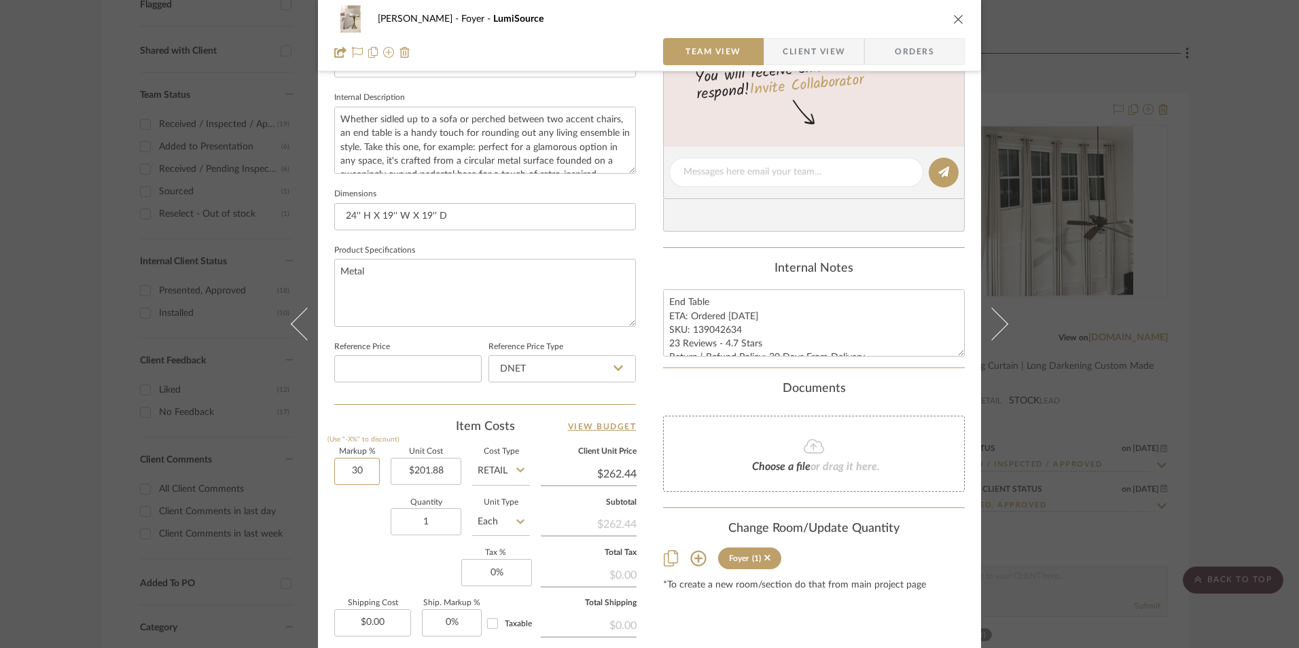
click at [351, 473] on input "30" at bounding box center [357, 471] width 46 height 27
click at [418, 429] on div "Item Costs View Budget" at bounding box center [485, 426] width 302 height 16
type input "0%"
type input "$201.88"
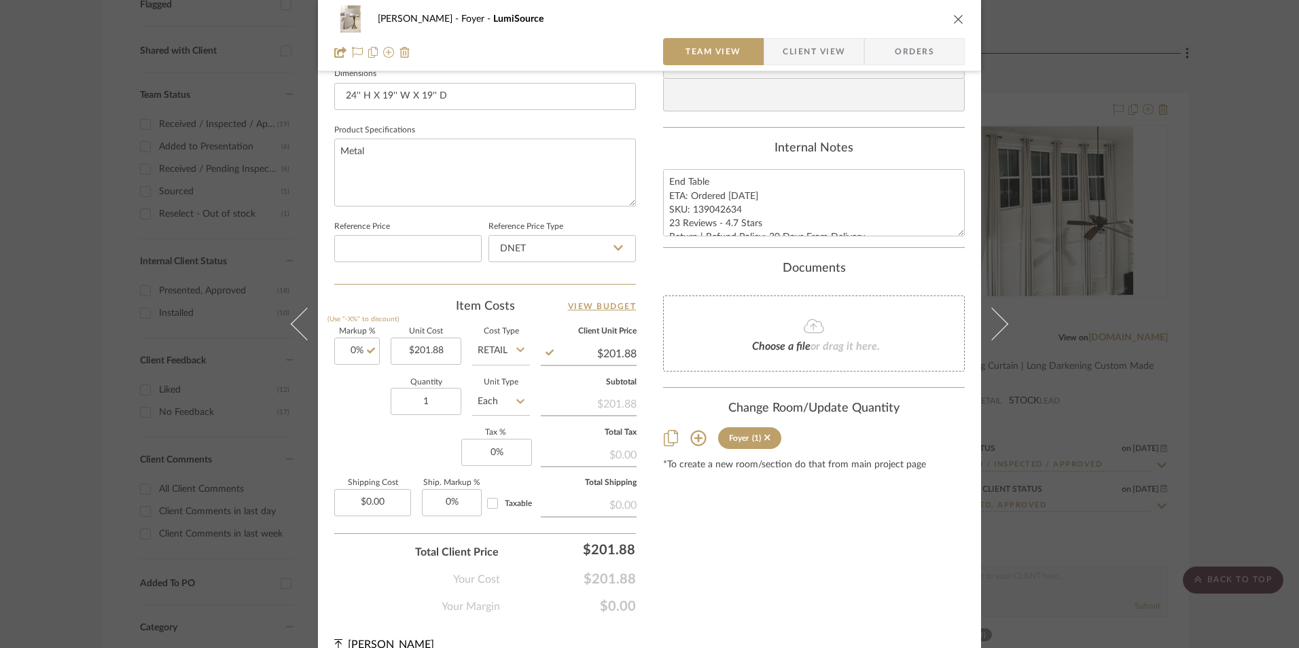
scroll to position [611, 0]
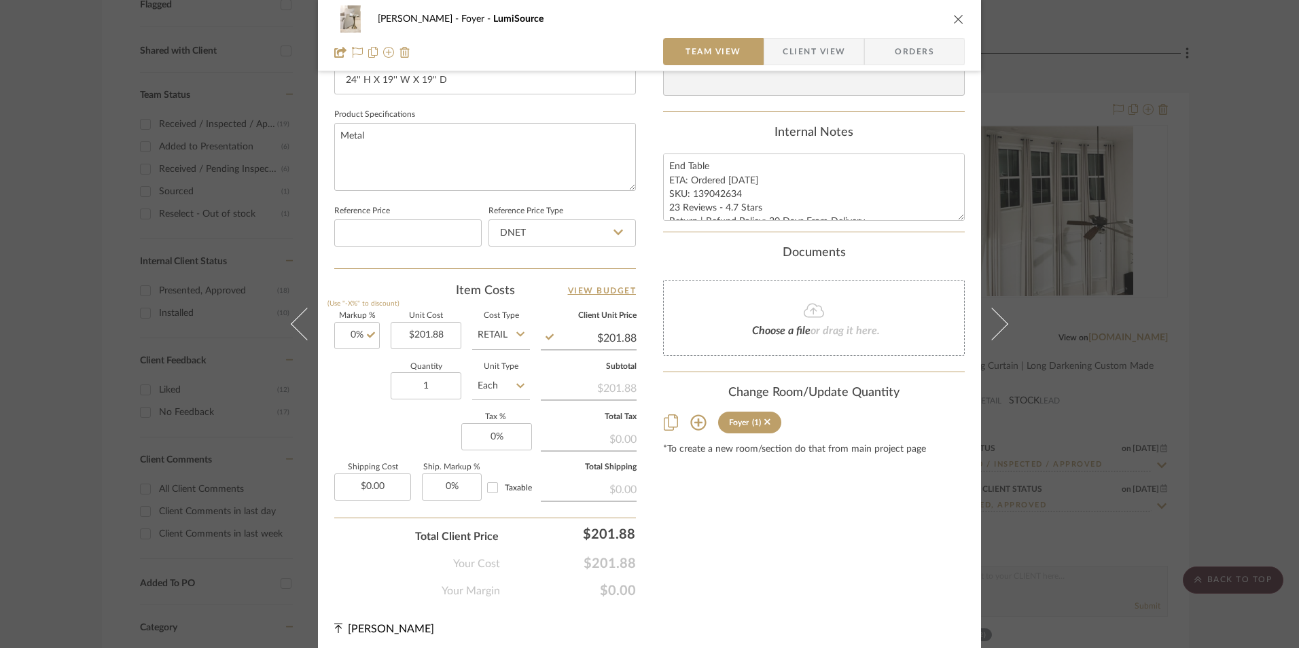
click at [916, 46] on span "Orders" at bounding box center [914, 51] width 69 height 27
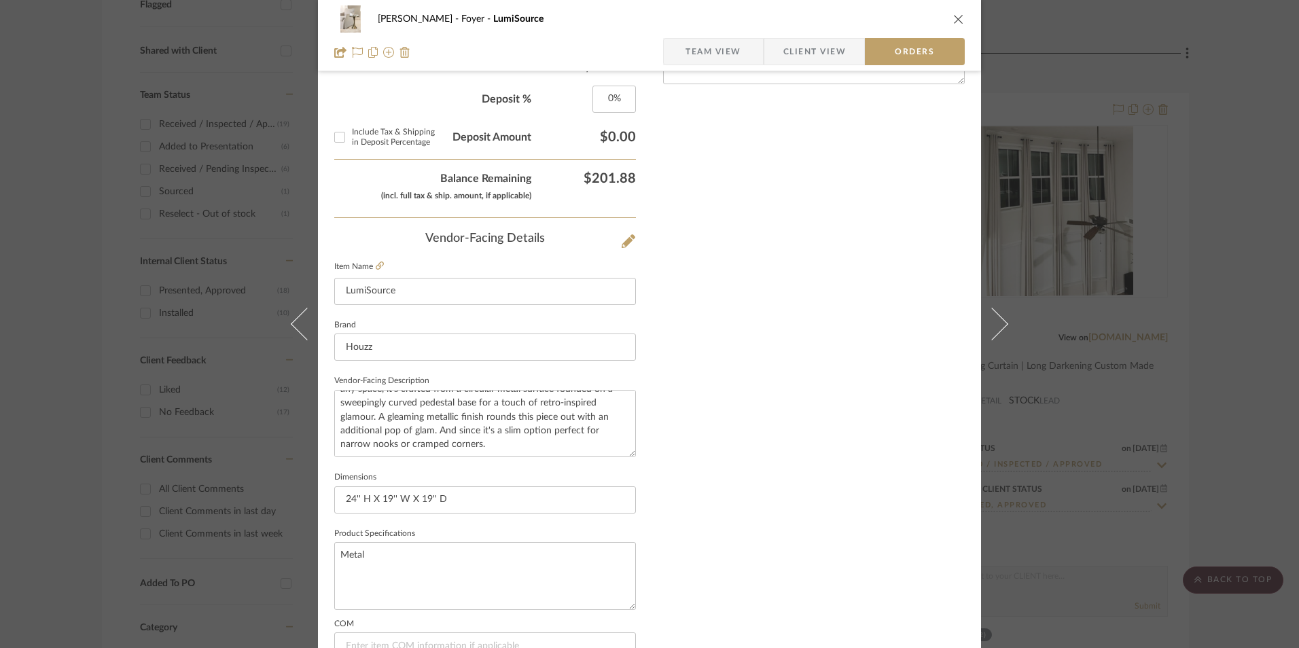
scroll to position [797, 0]
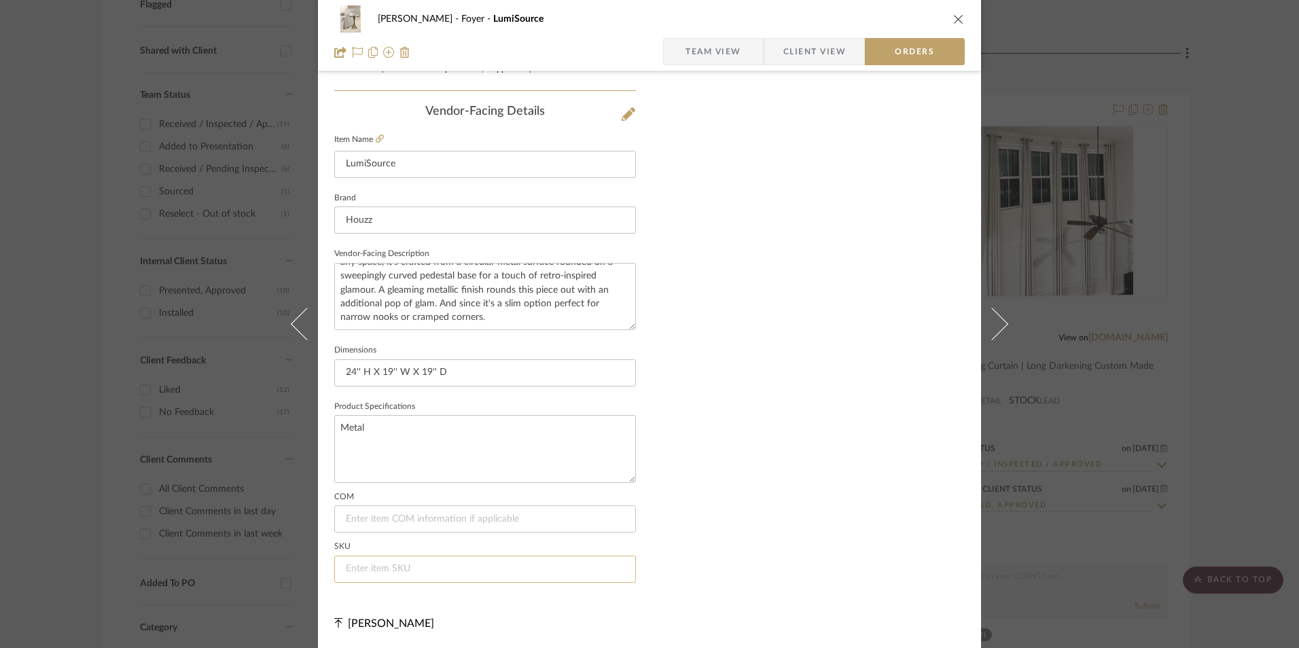
click at [455, 566] on input at bounding box center [485, 569] width 302 height 27
paste input "139042634"
type input "139042634"
click at [722, 62] on span "Team View" at bounding box center [713, 51] width 56 height 27
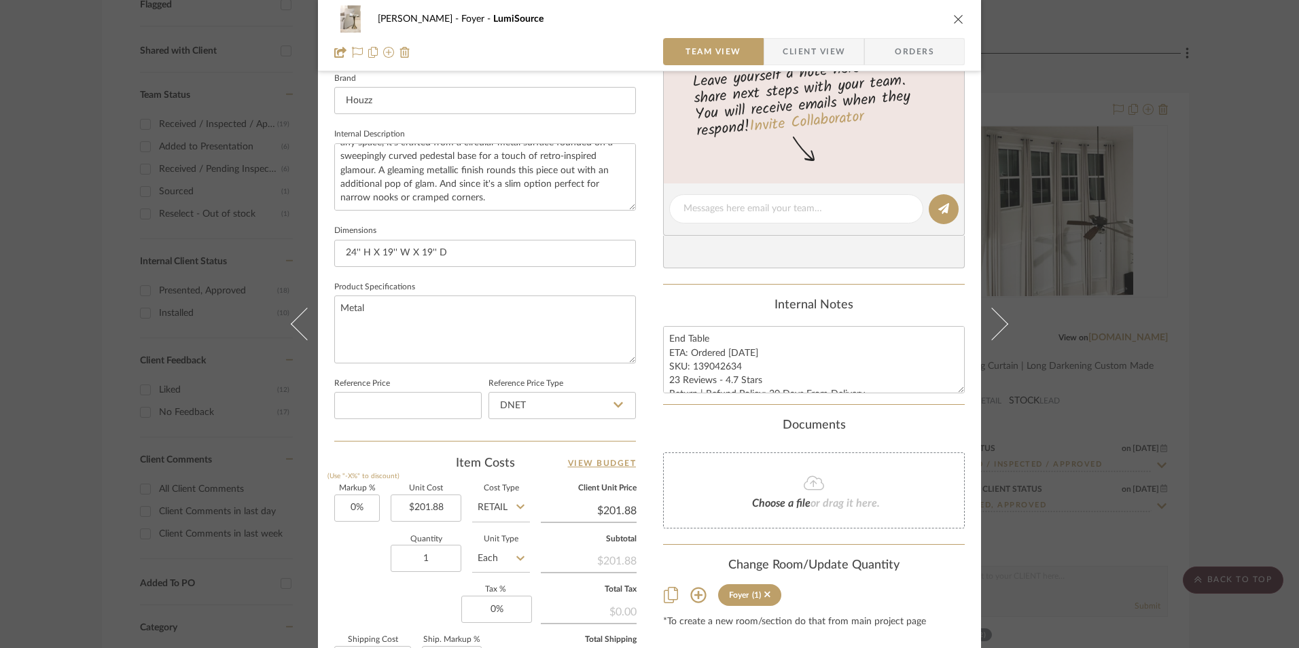
scroll to position [413, 0]
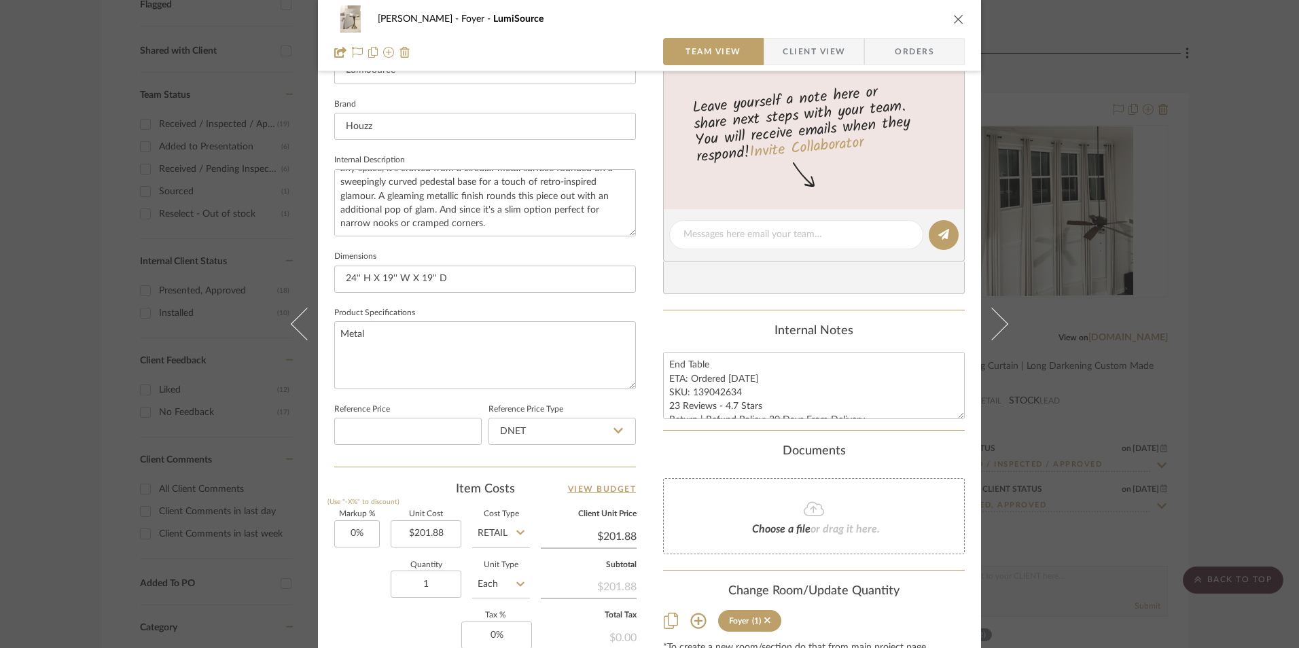
click at [825, 36] on div "[PERSON_NAME] Foyer LumiSource Team View Client View Orders" at bounding box center [649, 35] width 663 height 71
click at [814, 51] on span "Client View" at bounding box center [813, 51] width 62 height 27
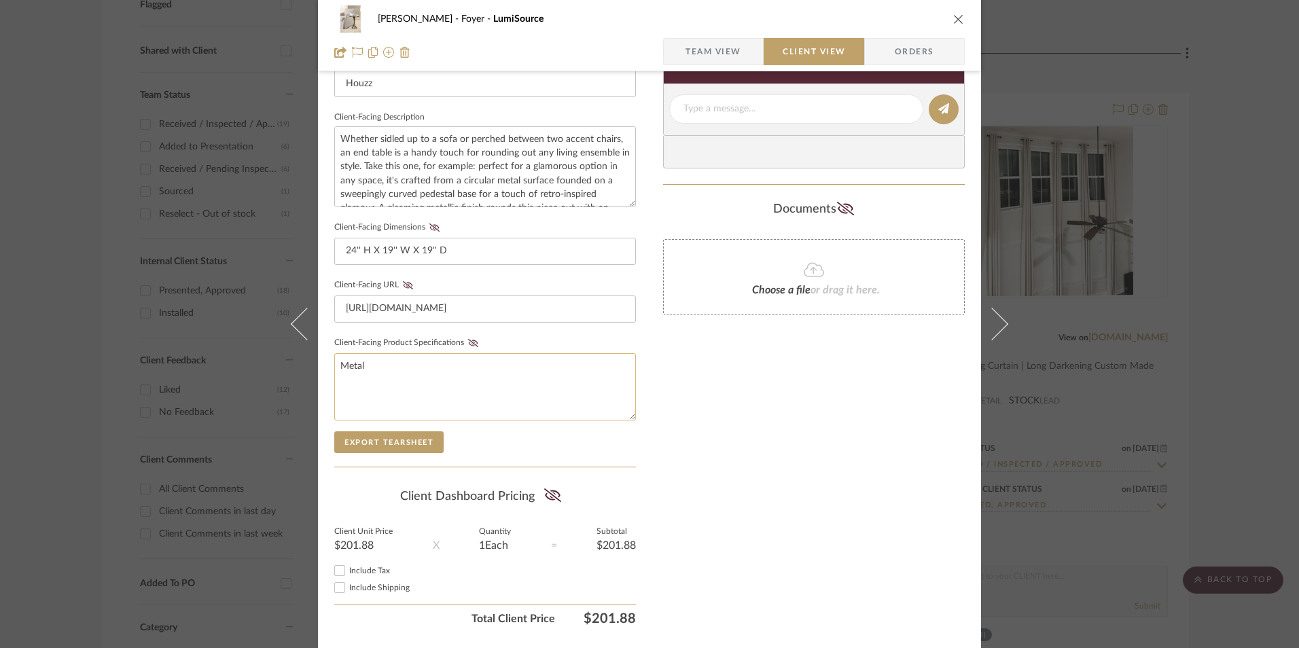
scroll to position [493, 0]
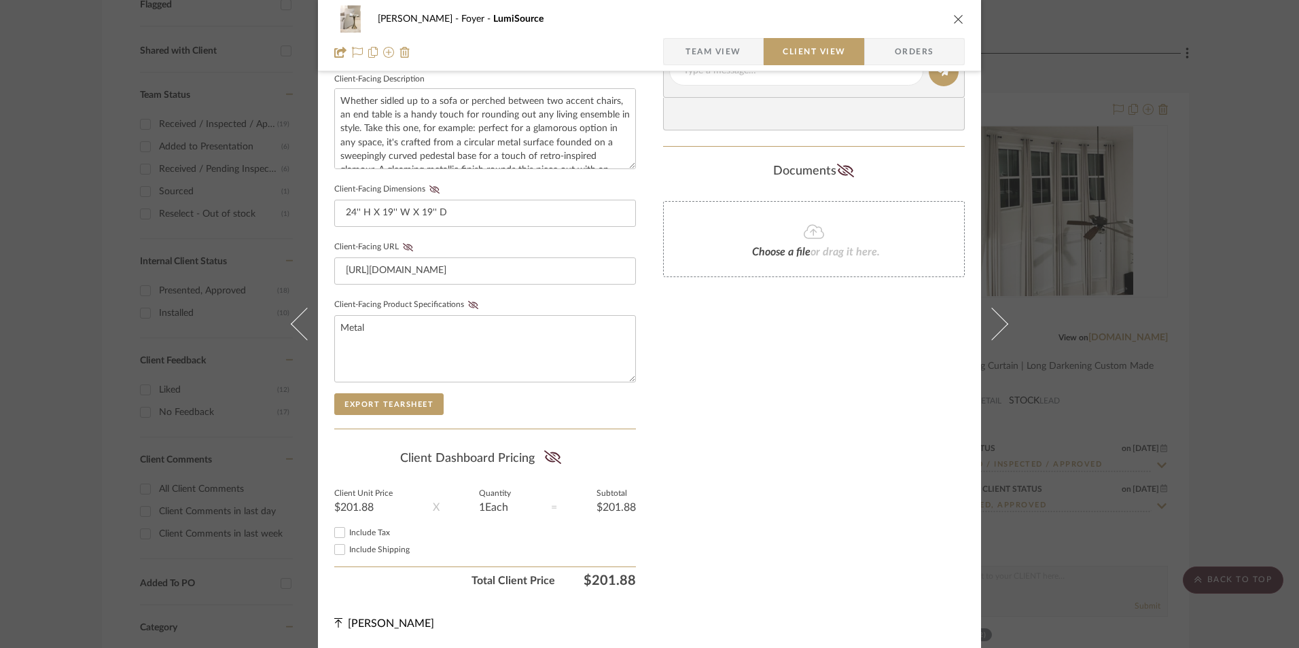
click at [537, 458] on summary-project-share-button at bounding box center [553, 458] width 36 height 31
click at [554, 456] on icon at bounding box center [552, 457] width 17 height 14
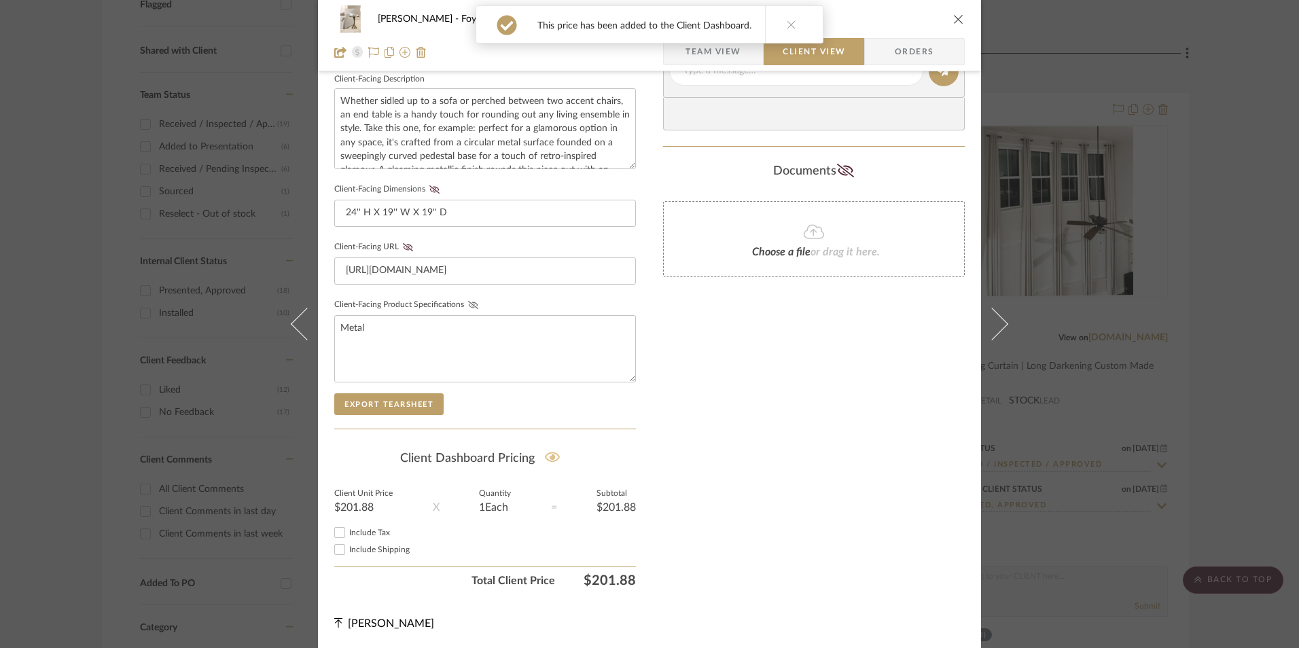
click at [468, 304] on icon at bounding box center [473, 305] width 10 height 8
click at [399, 247] on fa-icon at bounding box center [407, 247] width 17 height 8
click at [429, 191] on icon at bounding box center [434, 189] width 10 height 8
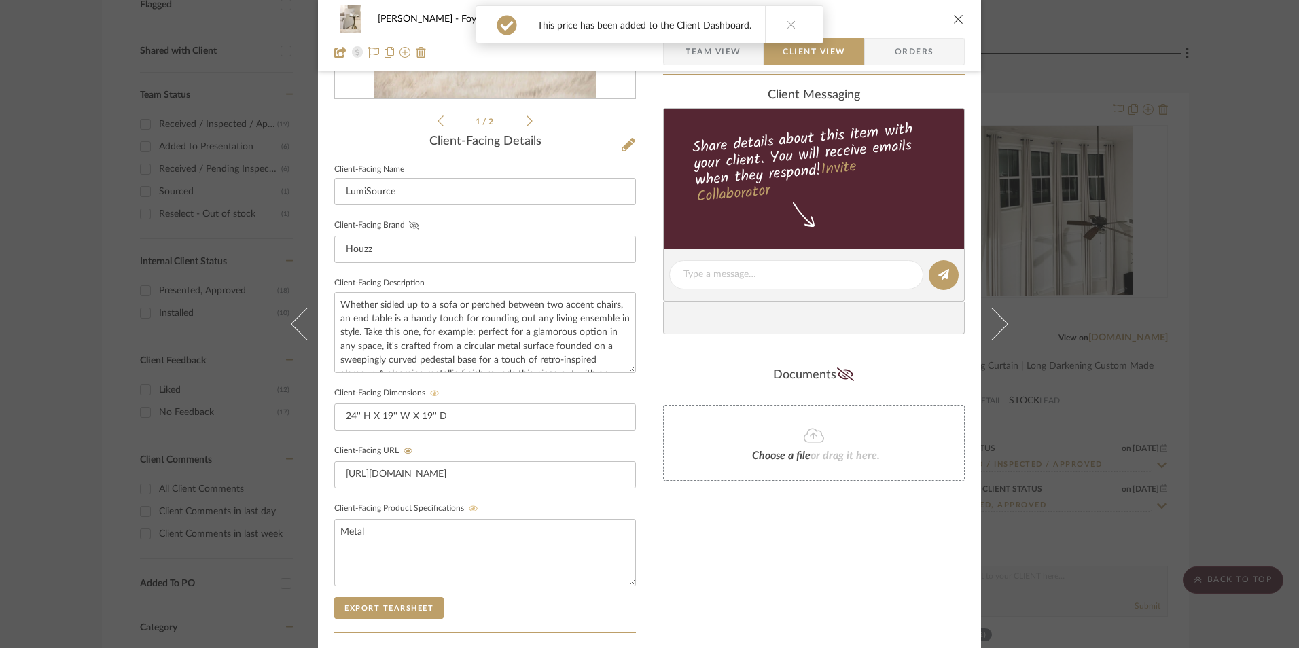
click at [409, 224] on icon at bounding box center [414, 225] width 10 height 8
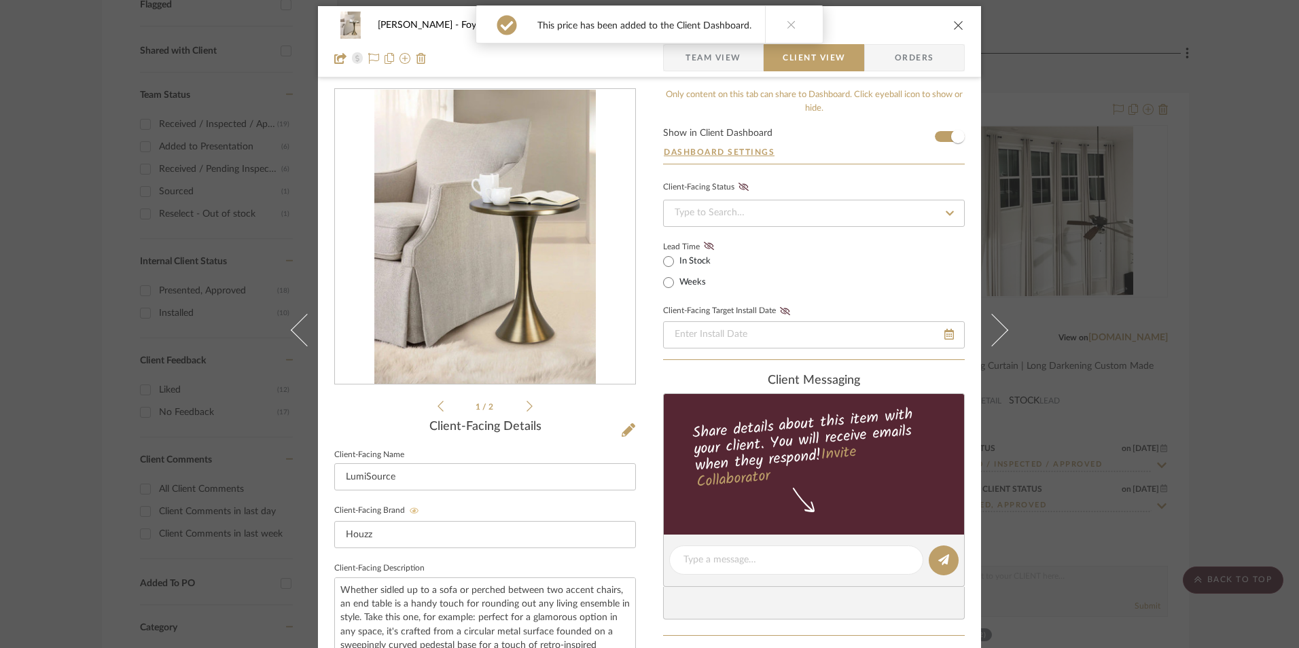
scroll to position [0, 0]
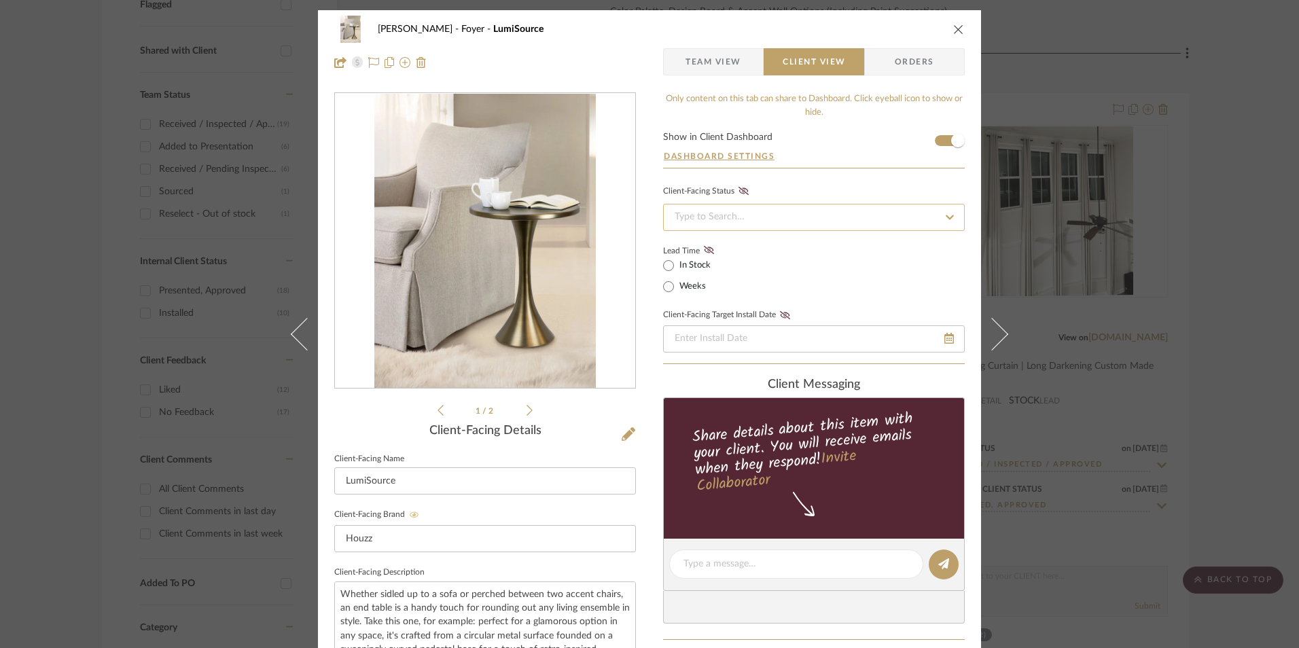
click at [740, 212] on input at bounding box center [814, 217] width 302 height 27
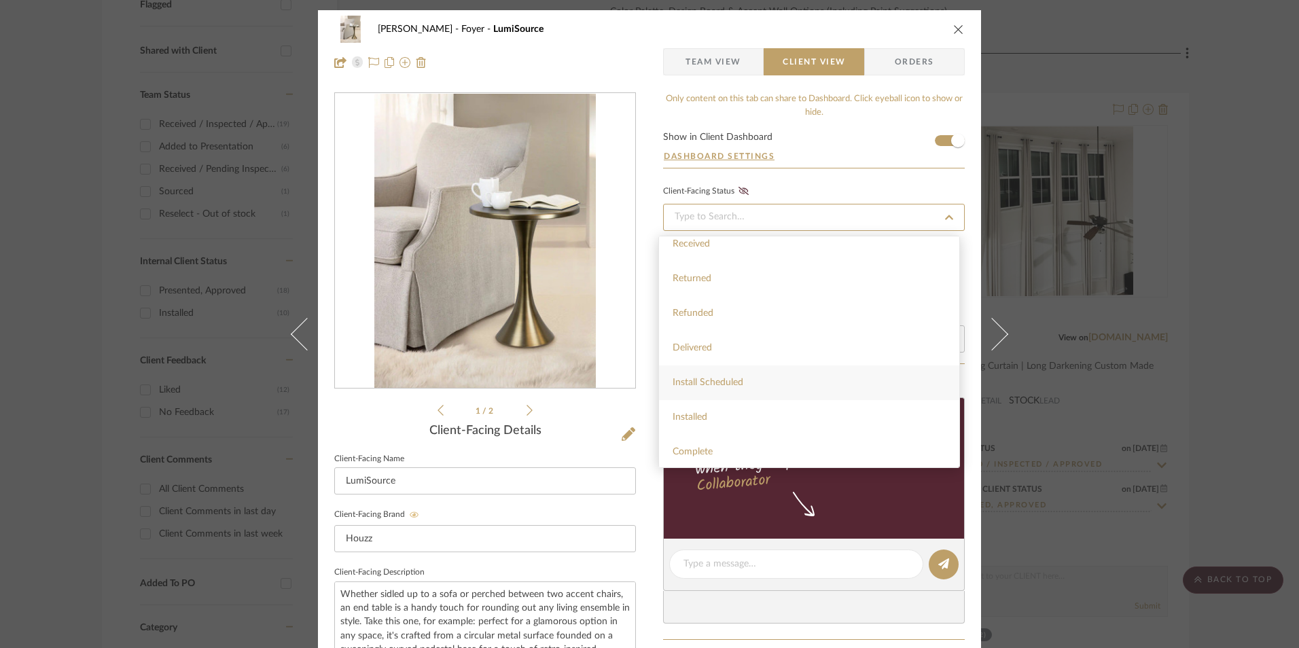
scroll to position [323, 0]
drag, startPoint x: 713, startPoint y: 412, endPoint x: 717, endPoint y: 381, distance: 30.8
click at [713, 411] on div "Installed" at bounding box center [809, 415] width 300 height 35
type input "[DATE]"
type input "Installed"
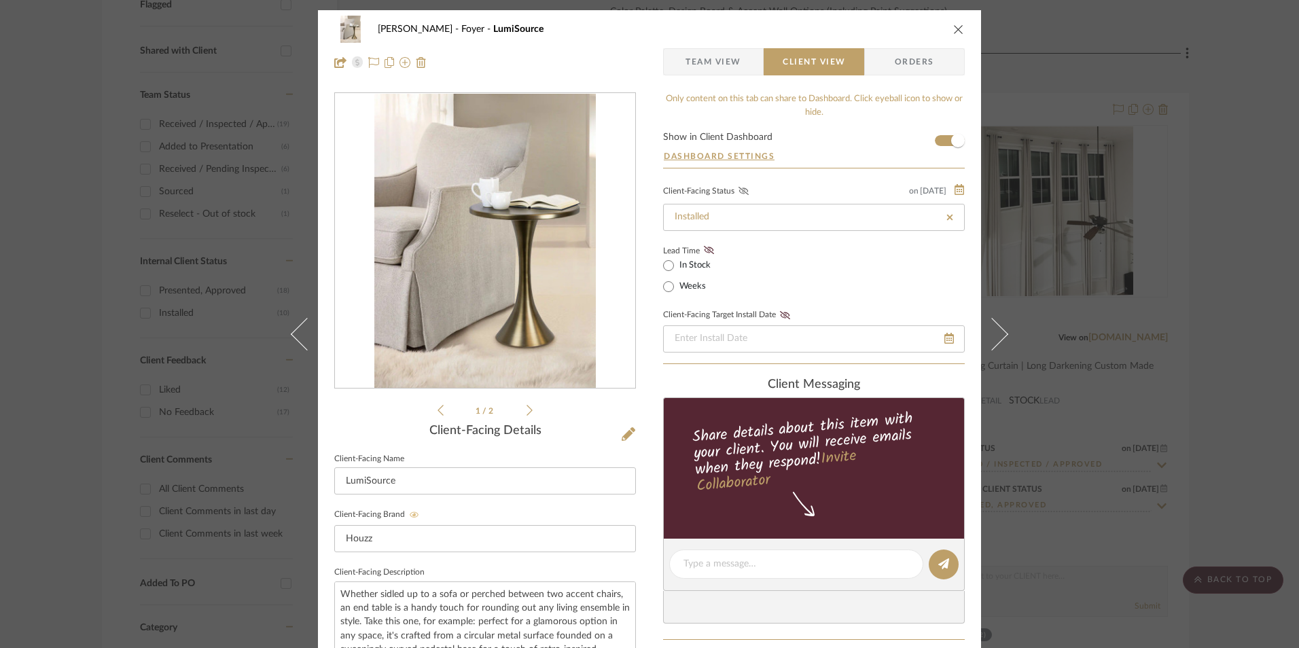
click at [742, 188] on icon at bounding box center [743, 191] width 10 height 8
drag, startPoint x: 708, startPoint y: 251, endPoint x: 770, endPoint y: 257, distance: 62.8
click at [708, 250] on icon at bounding box center [709, 250] width 10 height 8
click at [698, 60] on span "Team View" at bounding box center [713, 61] width 56 height 27
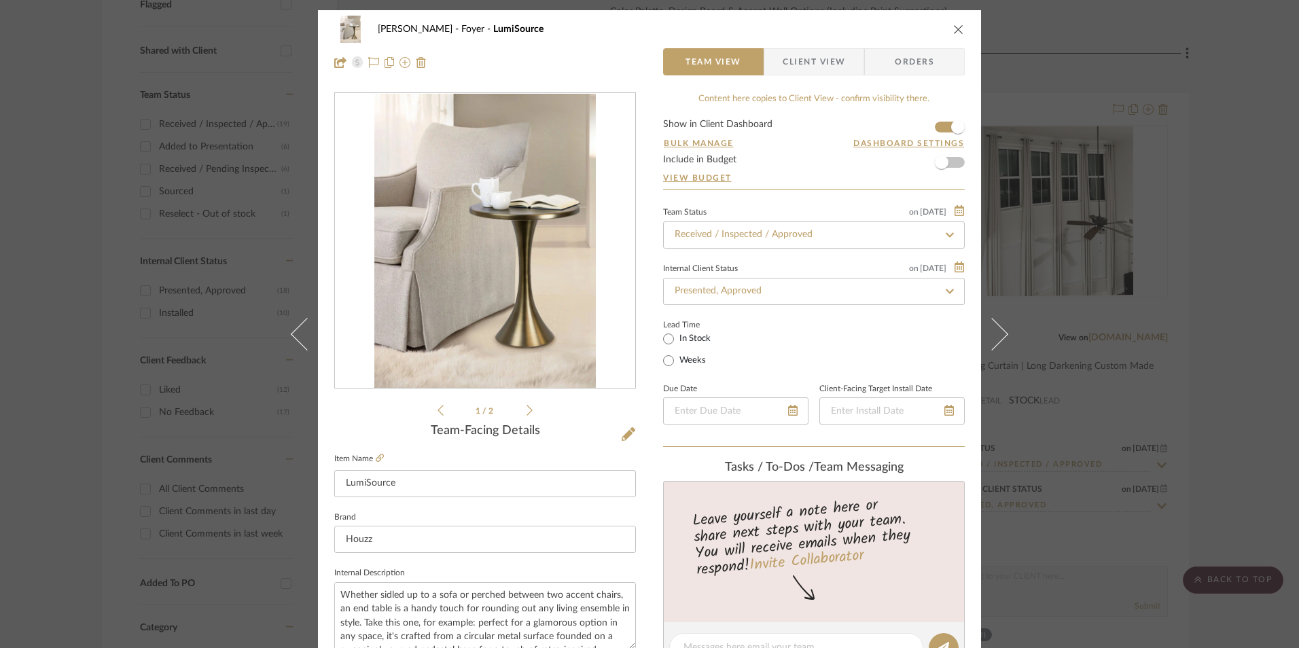
click at [954, 32] on icon "close" at bounding box center [958, 29] width 11 height 11
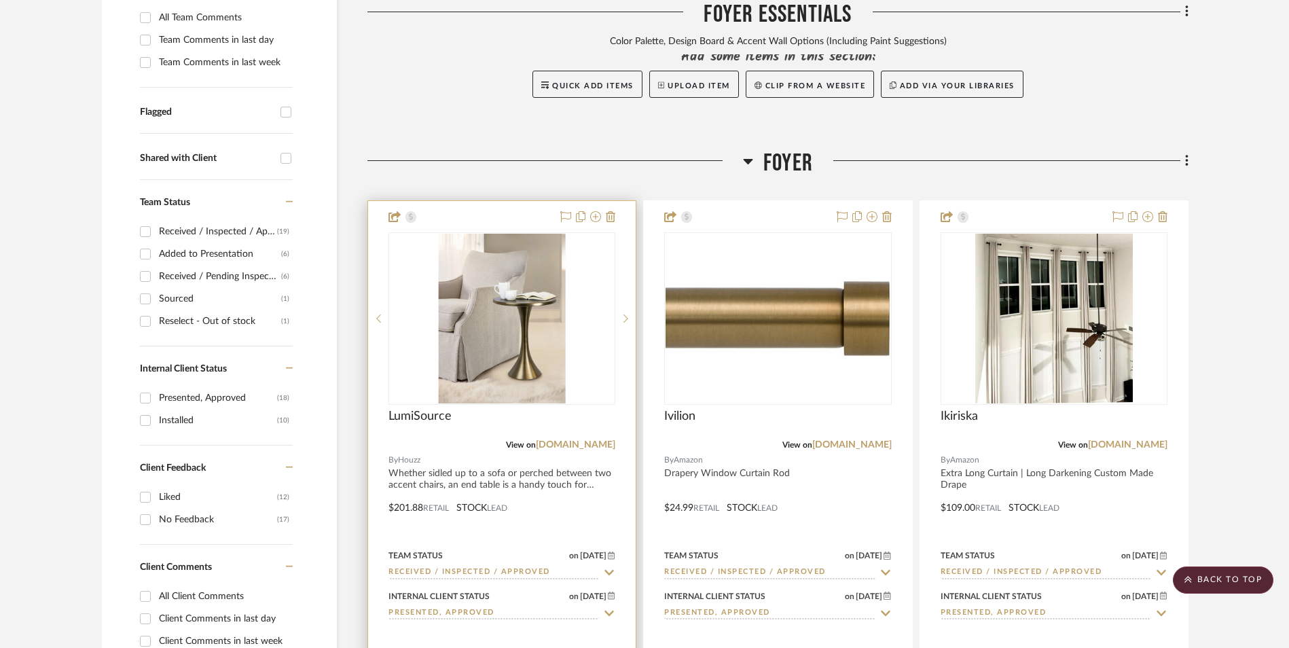
scroll to position [501, 0]
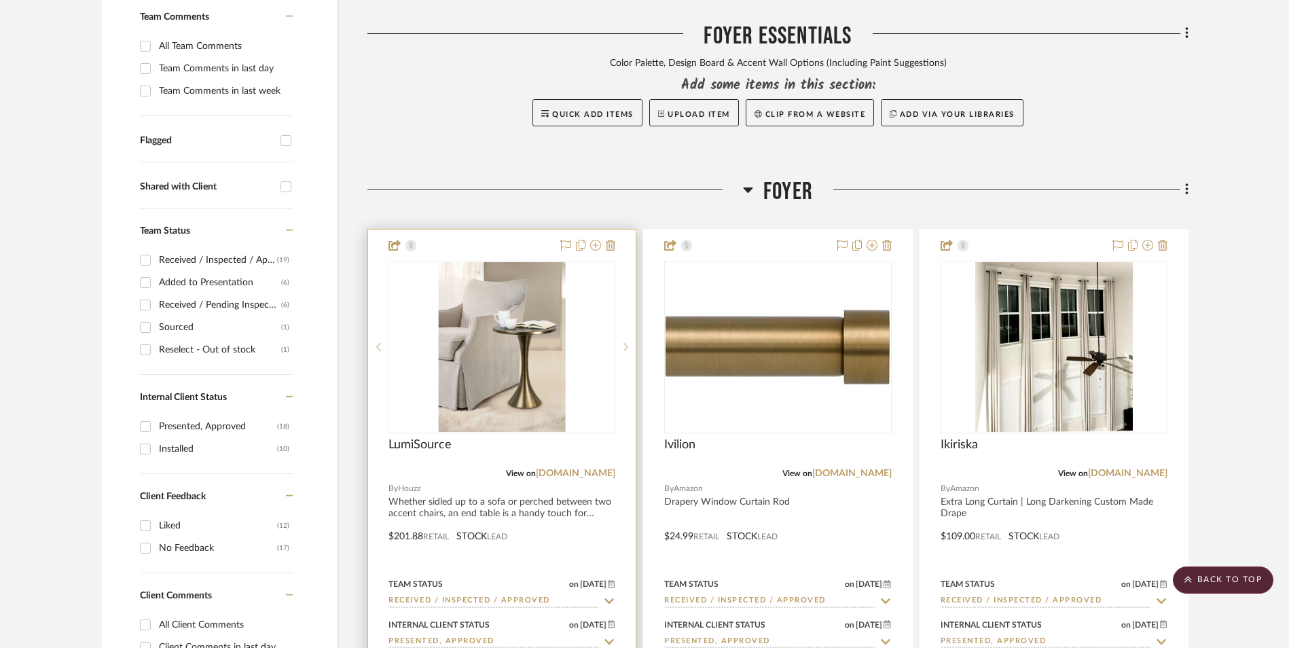
click at [484, 262] on img "0" at bounding box center [502, 347] width 127 height 170
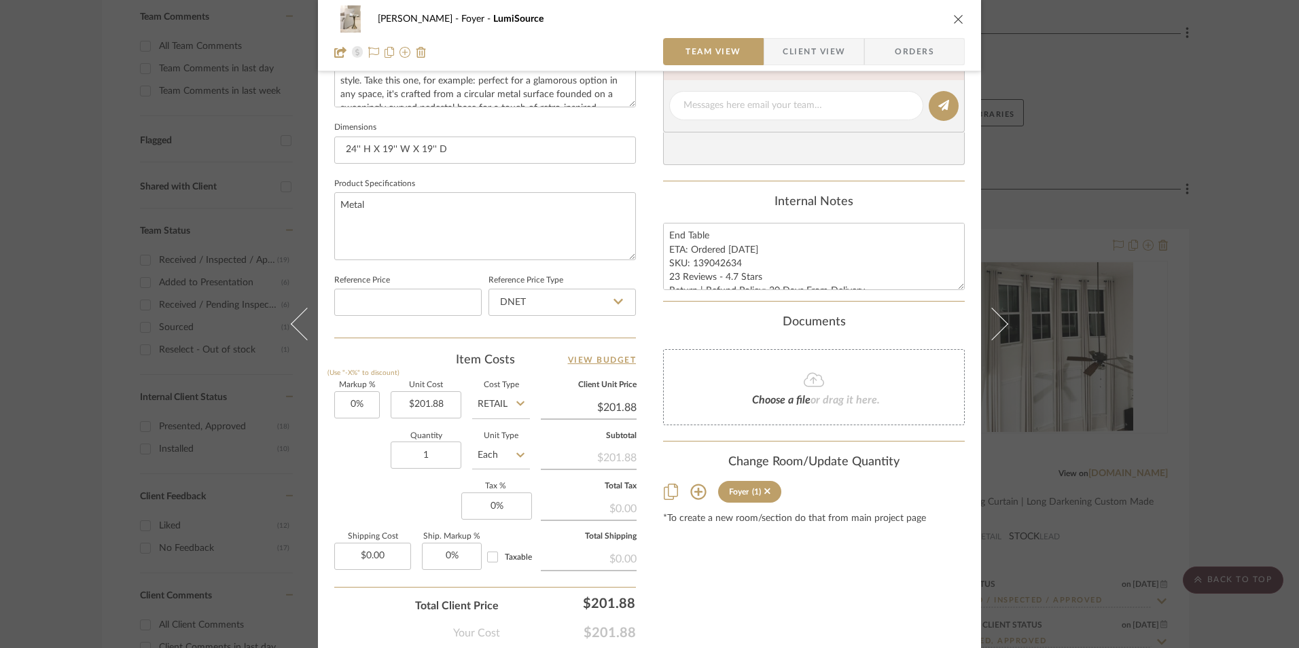
scroll to position [543, 0]
click at [422, 405] on input "201.88" at bounding box center [426, 403] width 71 height 27
type input "$190.00"
click at [380, 512] on div "Markup % (Use "-X%" to discount) 0% Unit Cost $190.00 Cost Type Retail Client U…" at bounding box center [485, 479] width 302 height 198
type input "0"
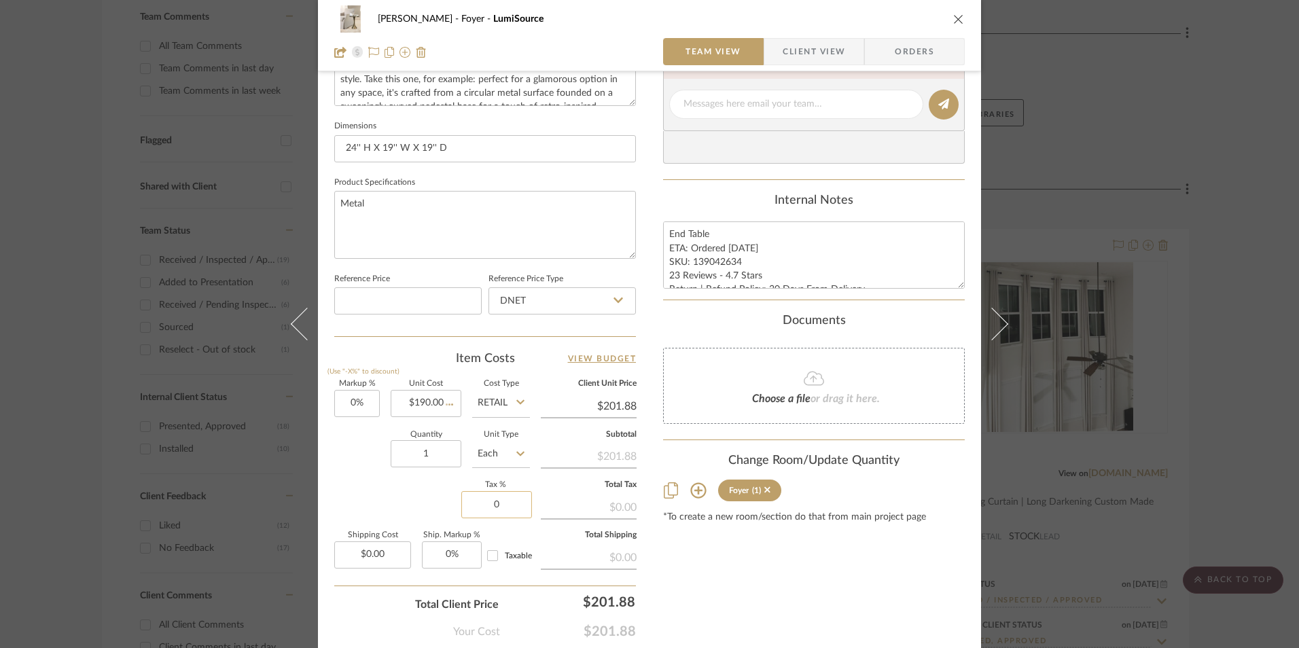
click at [501, 506] on input "0" at bounding box center [496, 504] width 71 height 27
type input "$190.00"
type input "8.25%"
click at [724, 567] on div "Content here copies to Client View - confirm visibility there. Show in Client D…" at bounding box center [814, 108] width 302 height 1118
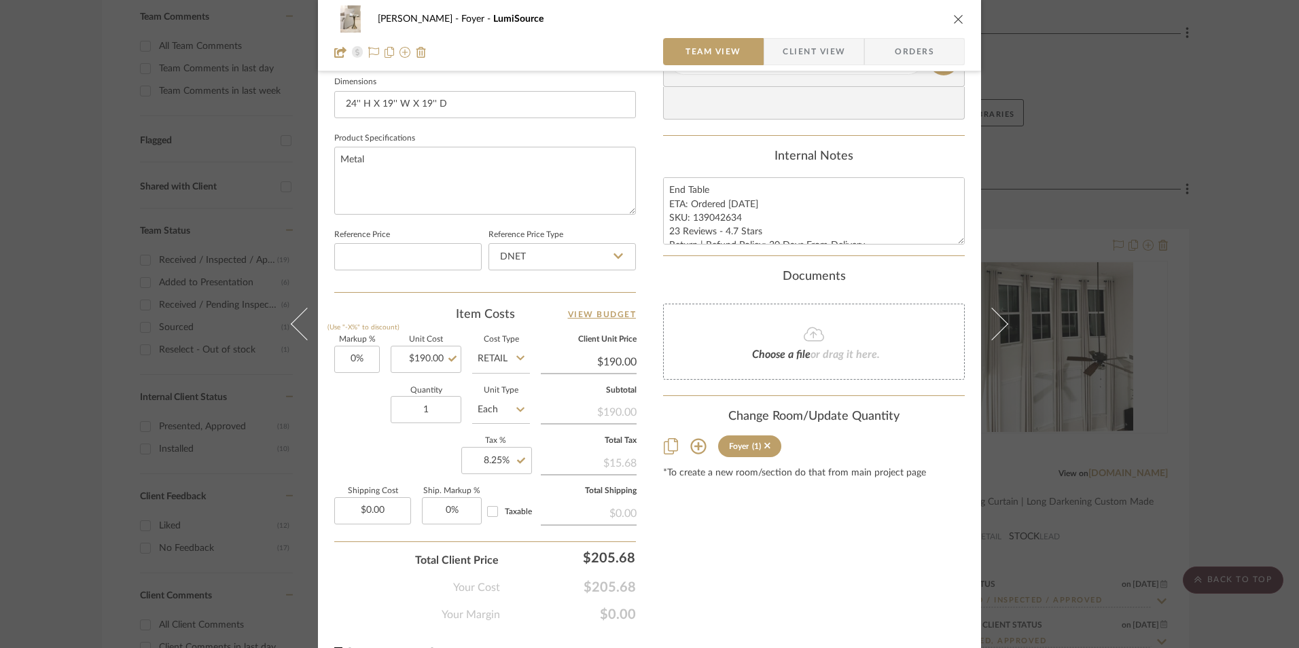
scroll to position [611, 0]
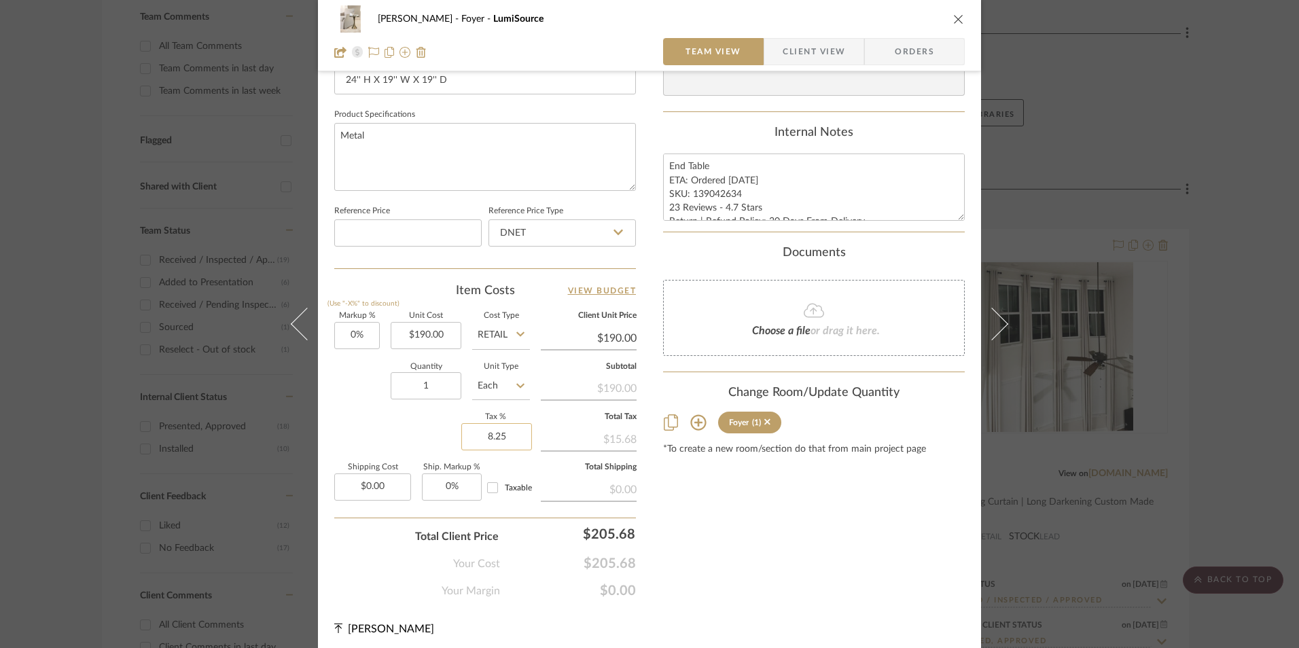
click at [505, 429] on input "8.25" at bounding box center [496, 436] width 71 height 27
click at [709, 533] on div "Content here copies to Client View - confirm visibility there. Show in Client D…" at bounding box center [814, 40] width 302 height 1118
click at [816, 58] on span "Client View" at bounding box center [813, 51] width 62 height 27
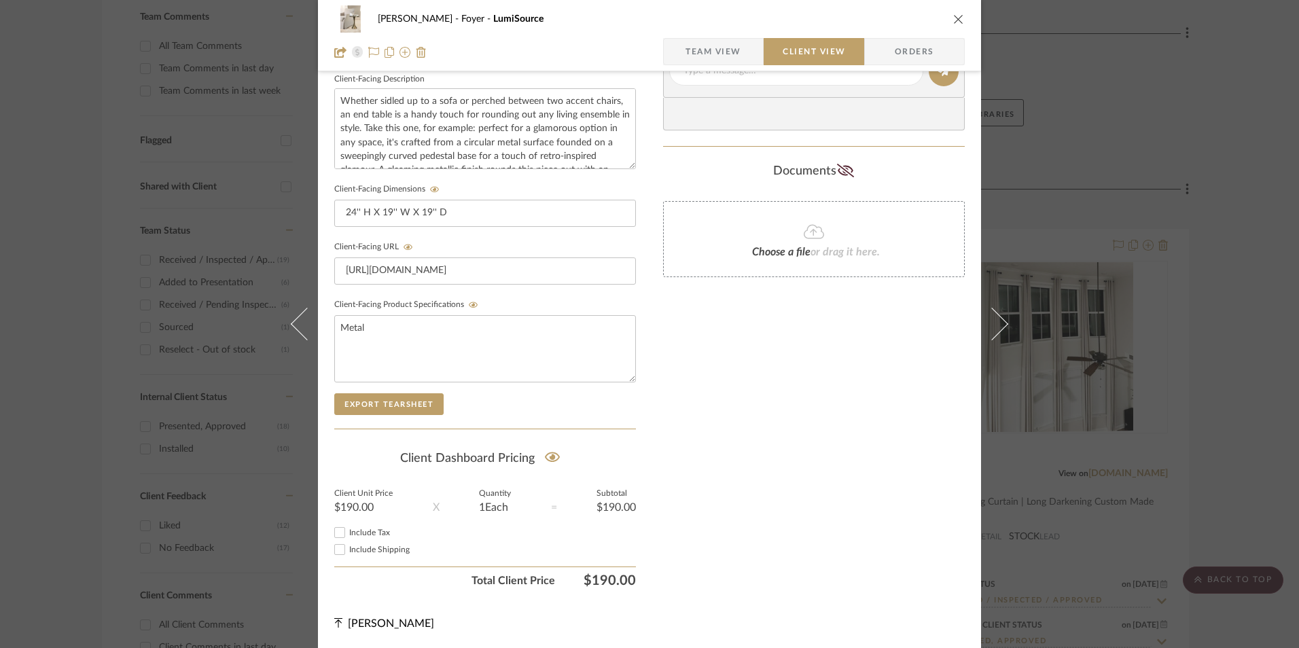
click at [331, 535] on input "Include Tax" at bounding box center [339, 532] width 16 height 16
drag, startPoint x: 950, startPoint y: 21, endPoint x: 1013, endPoint y: 64, distance: 76.3
click at [953, 21] on icon "close" at bounding box center [958, 19] width 11 height 11
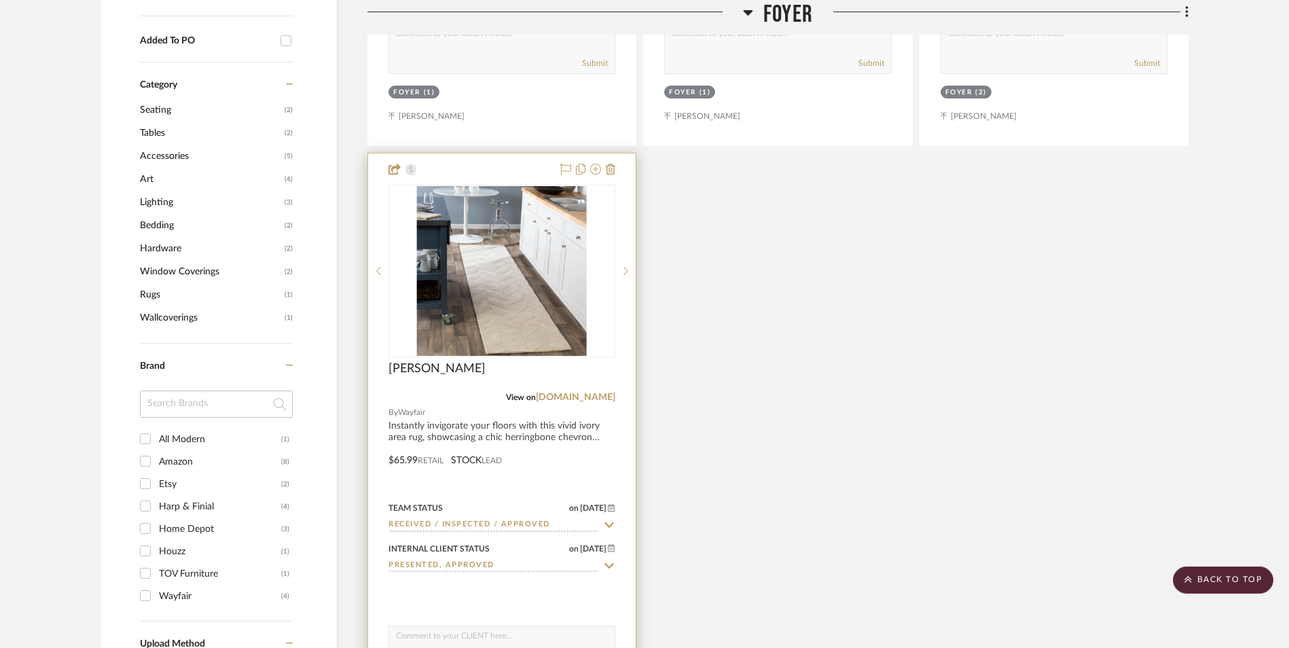
scroll to position [1180, 0]
click at [482, 189] on img "0" at bounding box center [502, 270] width 170 height 170
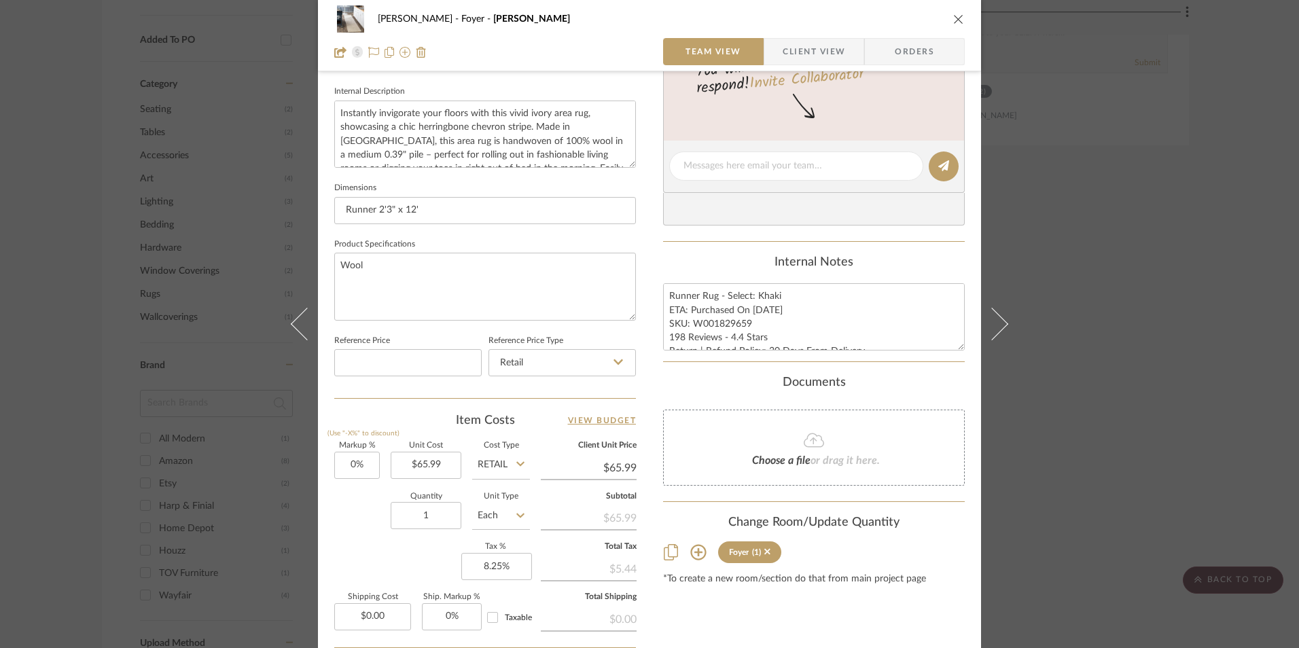
scroll to position [549, 0]
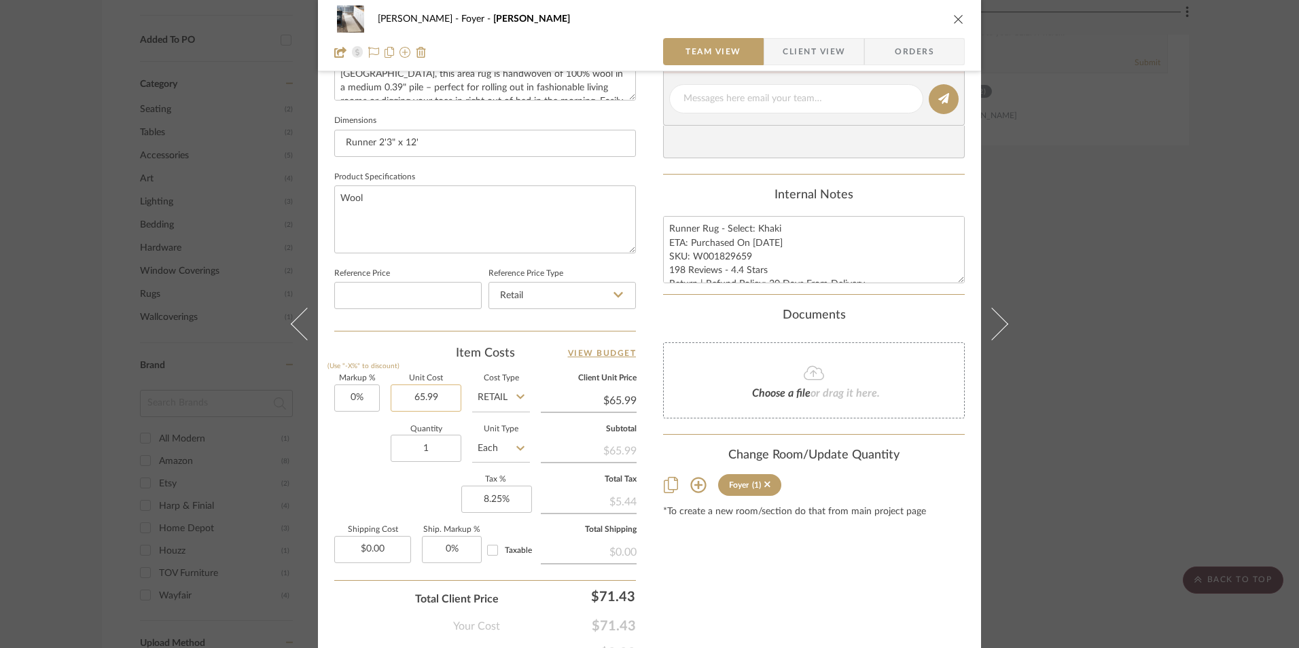
click at [427, 397] on input "65.99" at bounding box center [426, 397] width 71 height 27
click at [353, 490] on div "Markup % (Use "-X%" to discount) 0% Unit Cost $150.00 Cost Type Retail Client U…" at bounding box center [485, 474] width 302 height 198
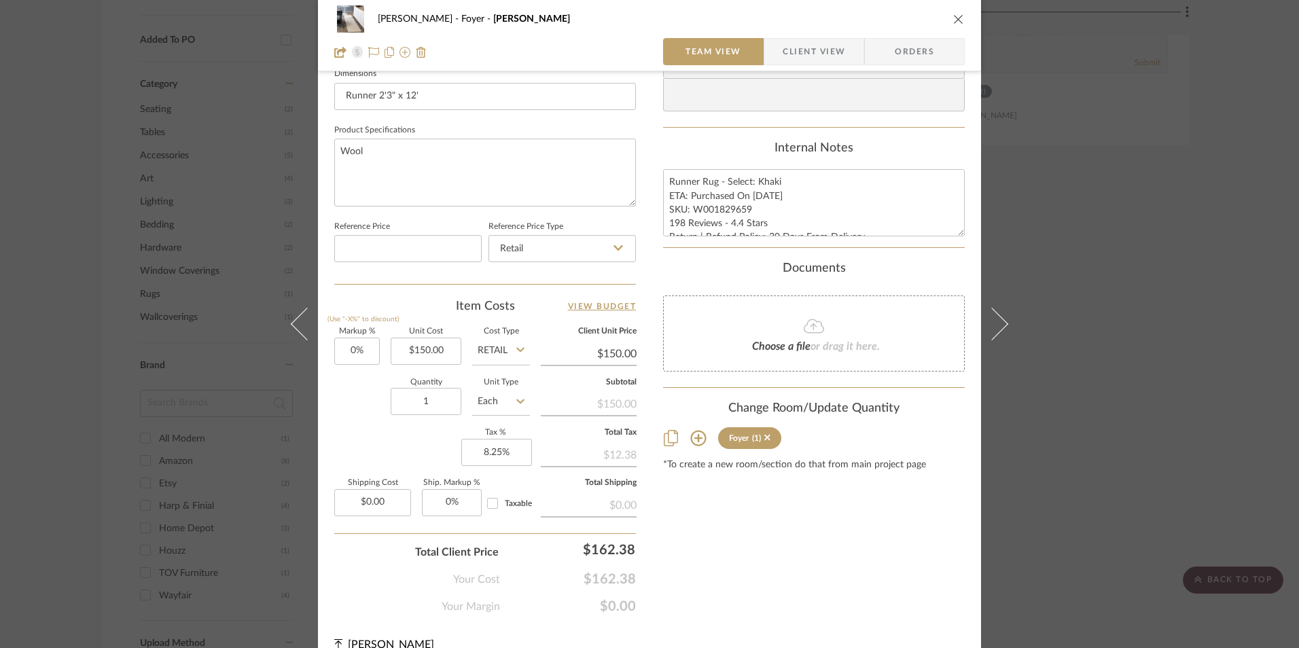
scroll to position [617, 0]
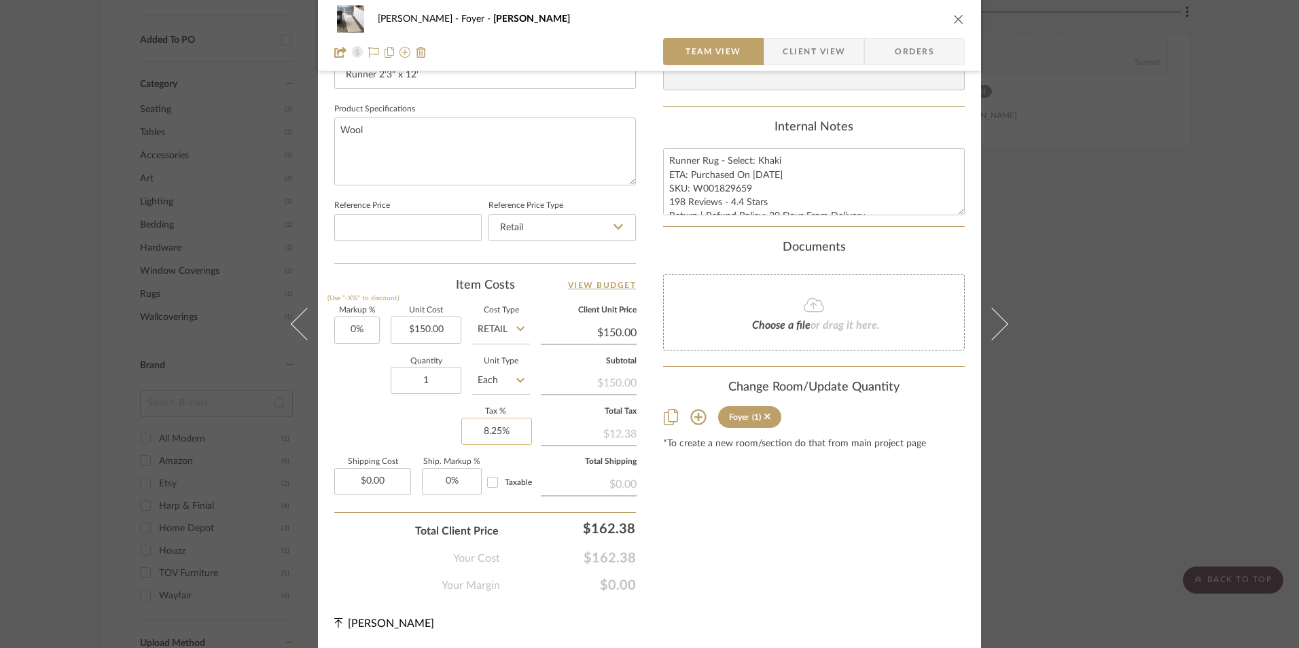
click at [499, 435] on input "8.25%" at bounding box center [496, 431] width 71 height 27
click at [731, 537] on div "Content here copies to Client View - confirm visibility there. Show in Client D…" at bounding box center [814, 35] width 302 height 1118
click at [489, 422] on input "8.23" at bounding box center [496, 431] width 71 height 27
click at [712, 535] on div "Content here copies to Client View - confirm visibility there. Show in Client D…" at bounding box center [814, 35] width 302 height 1118
click at [807, 42] on span "Client View" at bounding box center [813, 51] width 62 height 27
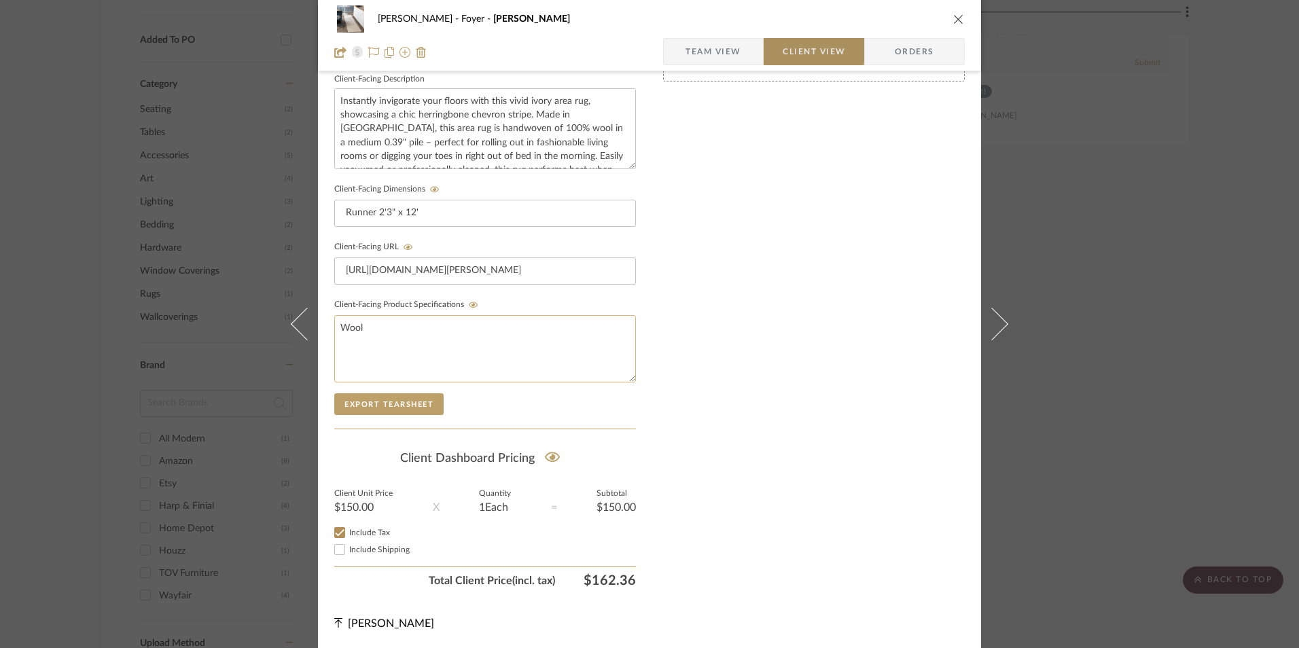
scroll to position [493, 0]
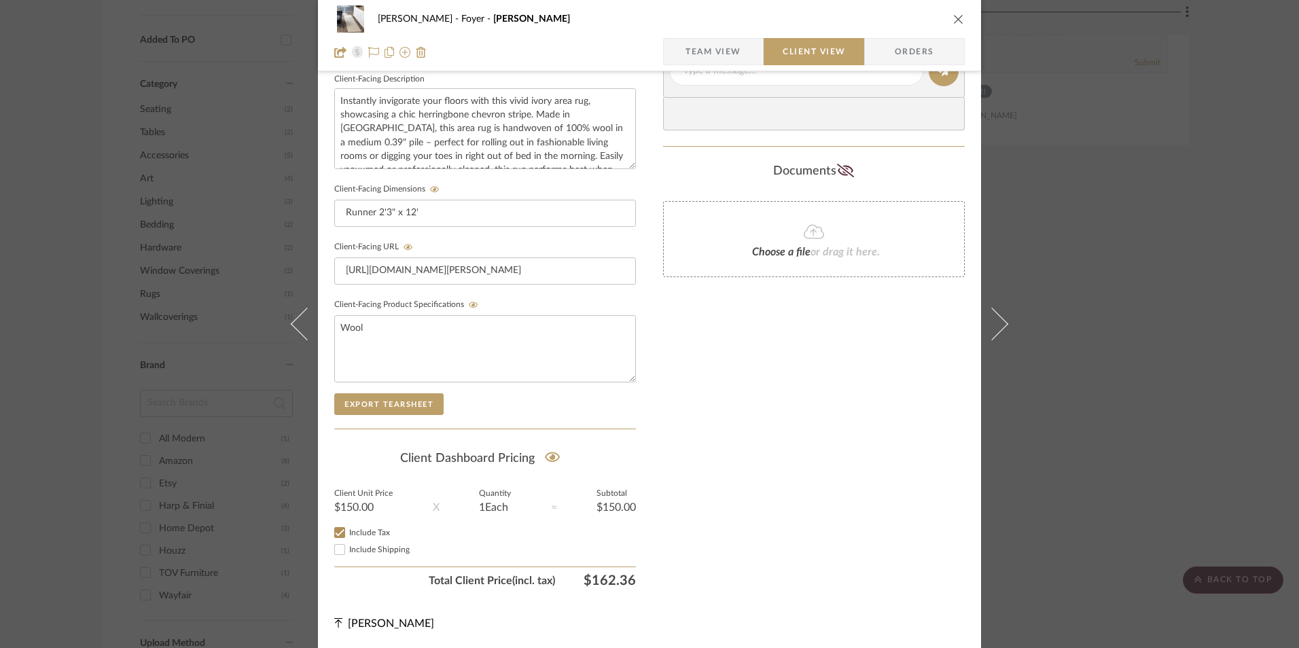
click at [956, 24] on button "close" at bounding box center [958, 19] width 12 height 12
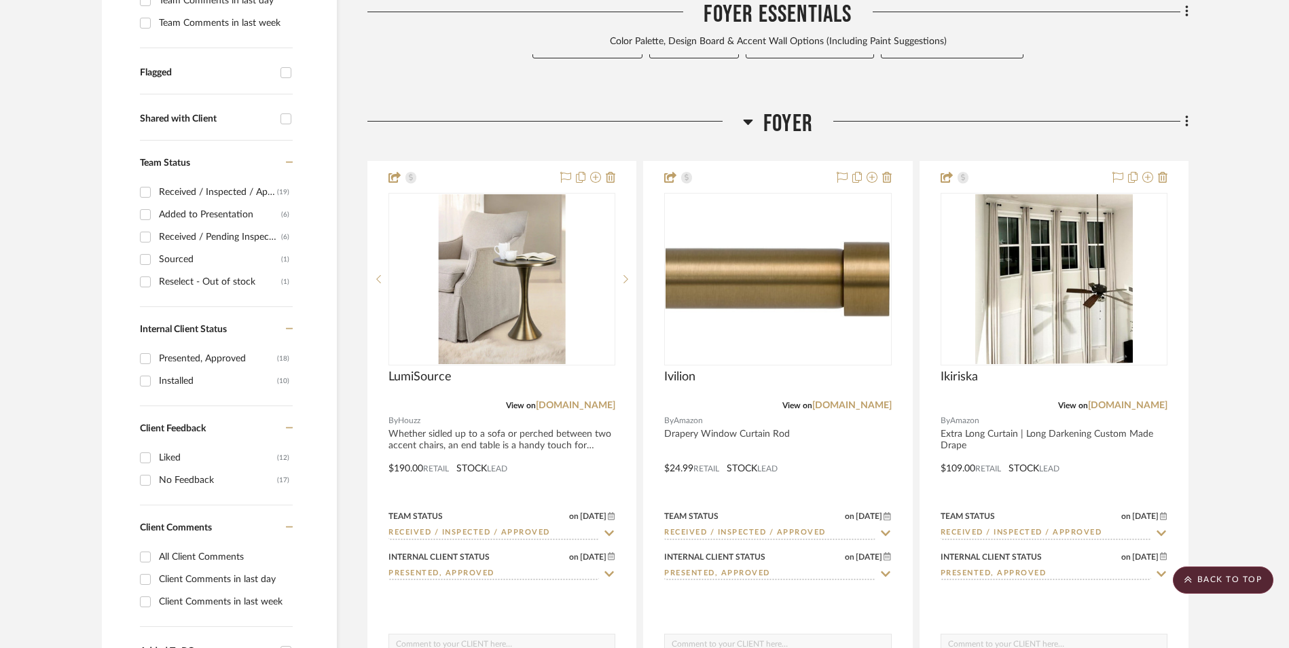
scroll to position [501, 0]
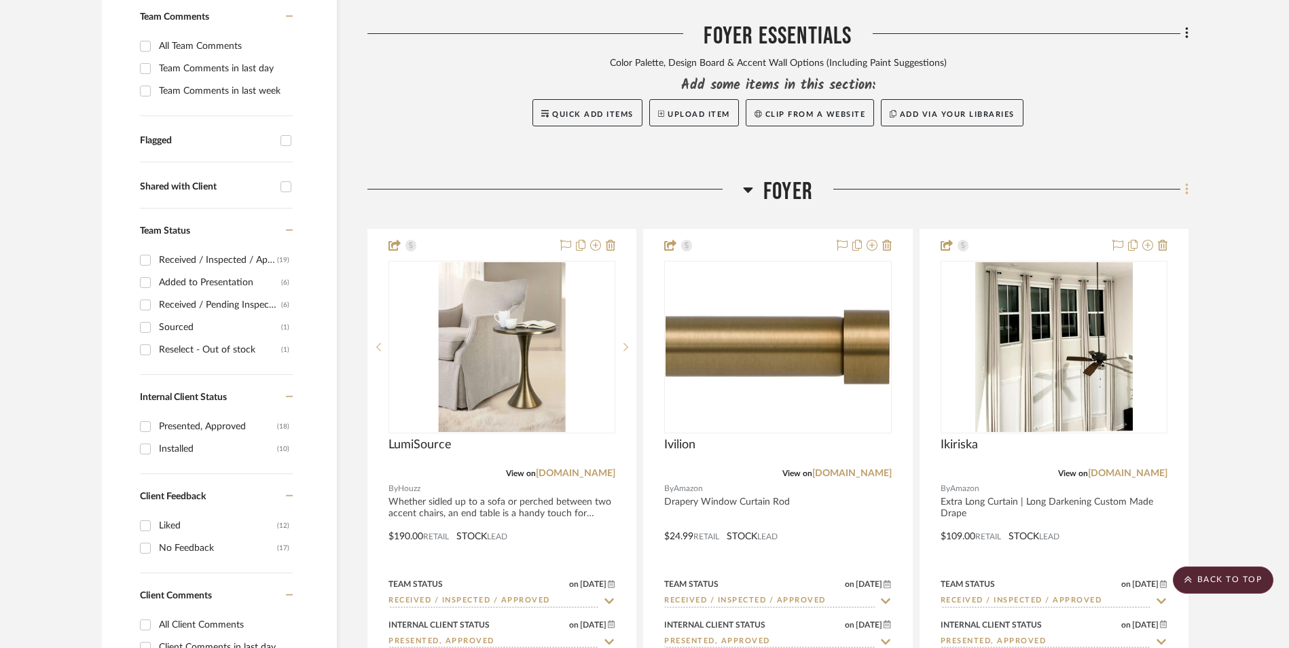
click at [1183, 179] on fa-icon at bounding box center [1184, 190] width 9 height 22
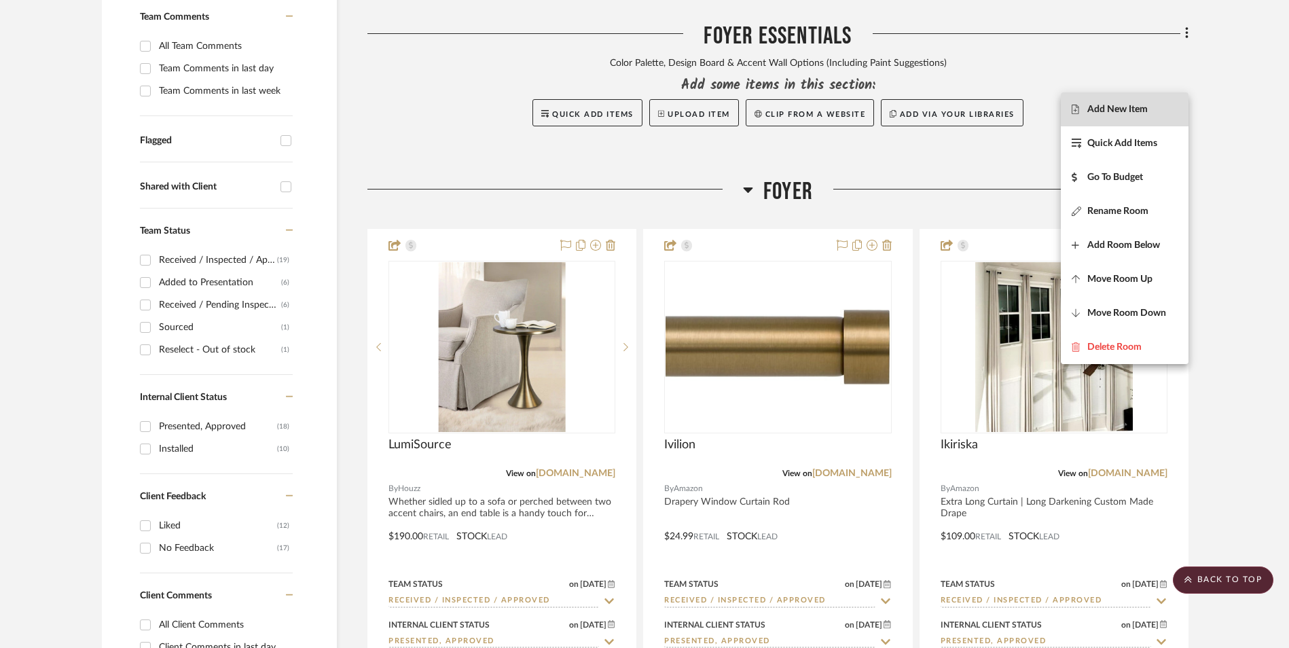
click at [1165, 103] on button "Add New Item" at bounding box center [1125, 109] width 128 height 34
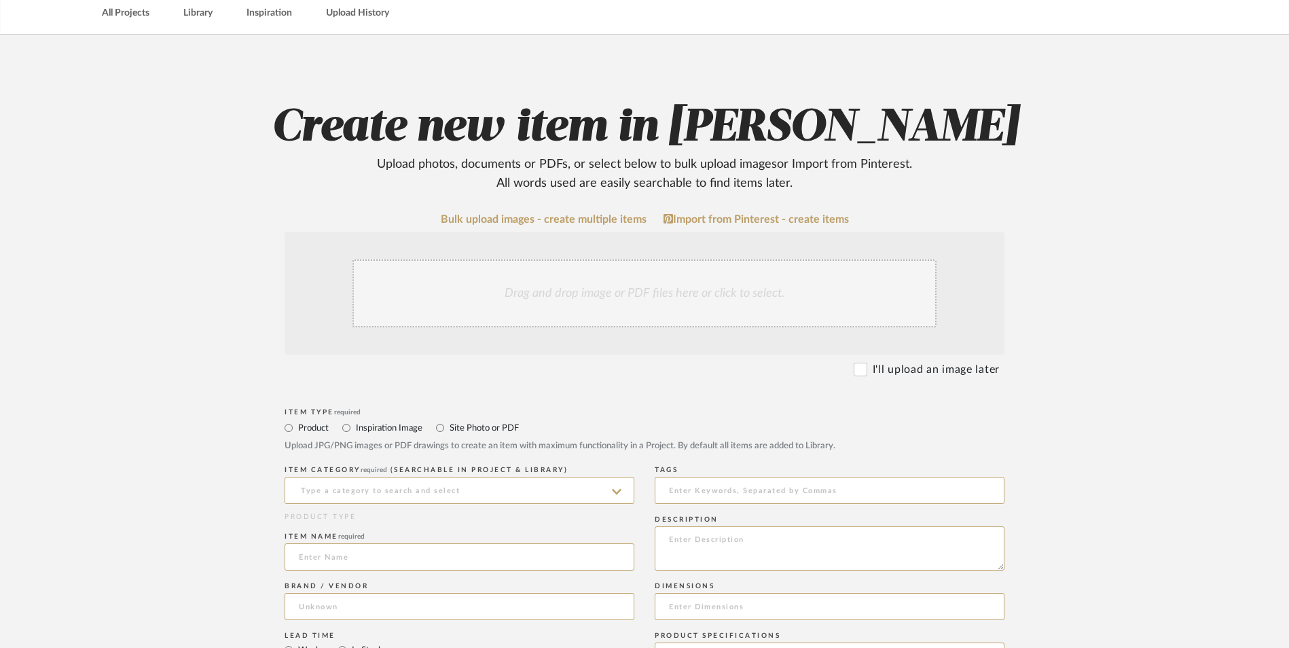
scroll to position [204, 0]
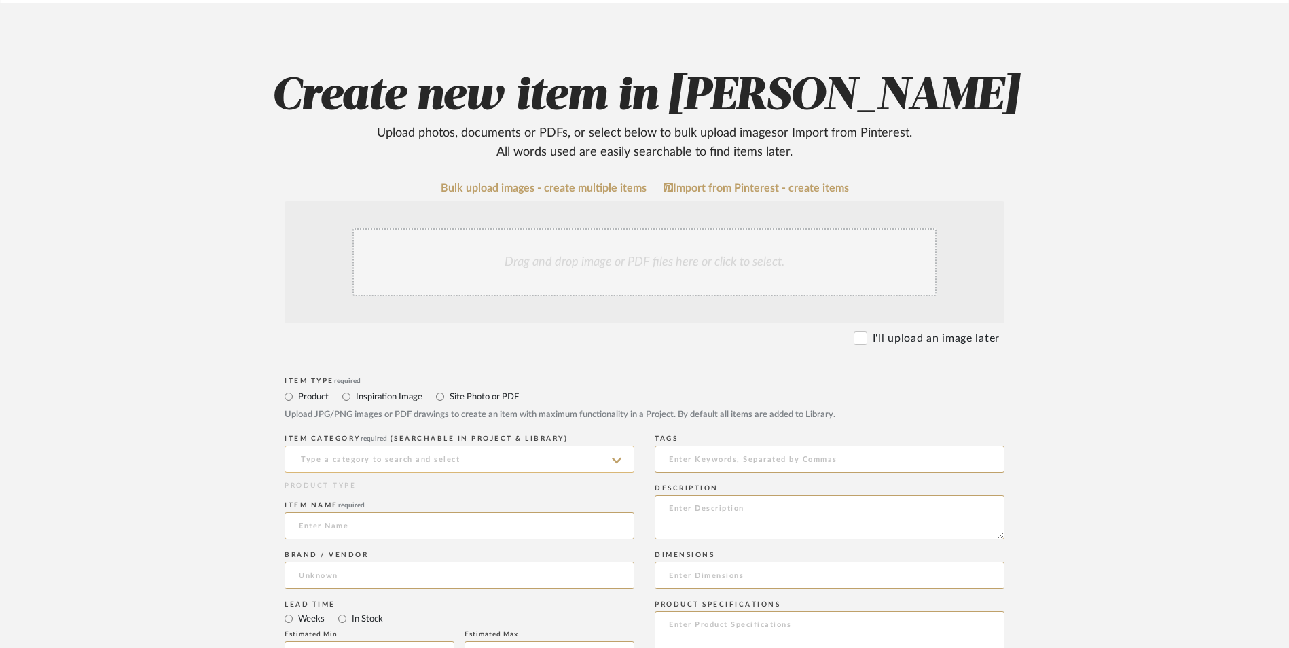
click at [448, 446] on input at bounding box center [460, 459] width 350 height 27
drag, startPoint x: 441, startPoint y: 389, endPoint x: 435, endPoint y: 391, distance: 7.1
click at [439, 389] on div "Console Tables" at bounding box center [459, 384] width 348 height 35
click at [391, 512] on input at bounding box center [460, 525] width 350 height 27
click at [361, 562] on input at bounding box center [460, 575] width 350 height 27
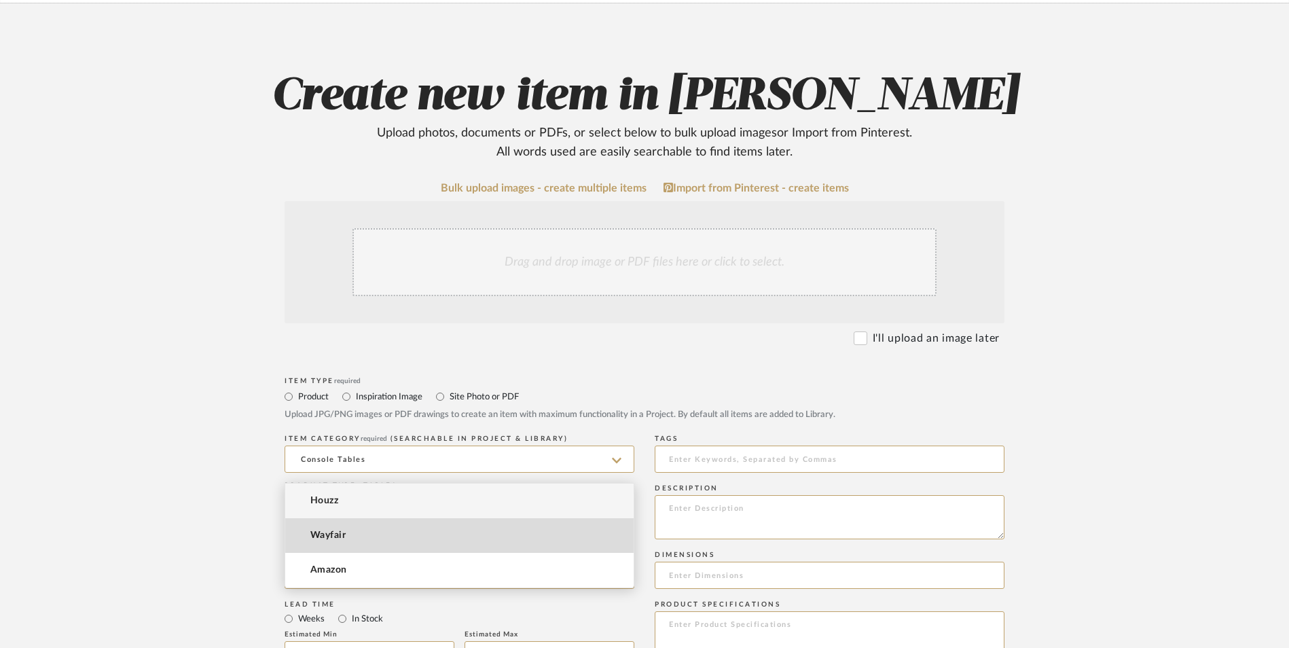
click at [352, 533] on mat-option "Wayfair" at bounding box center [459, 535] width 348 height 35
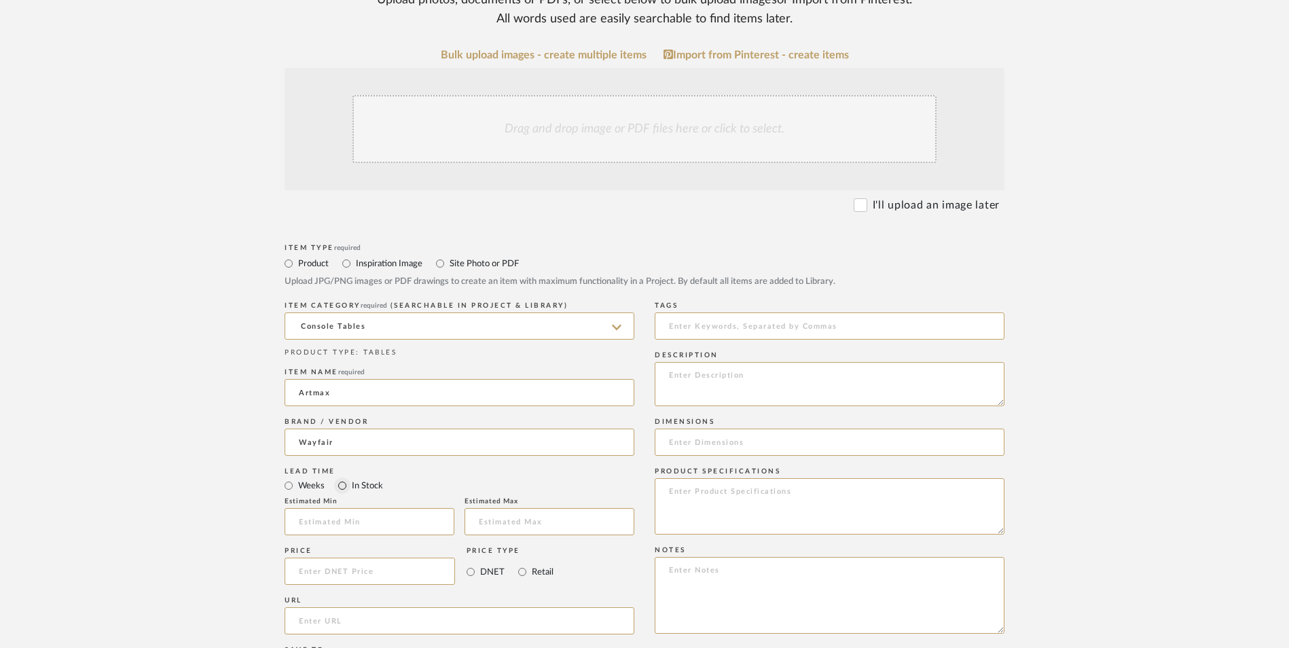
scroll to position [340, 0]
click at [344, 475] on input "In Stock" at bounding box center [342, 483] width 16 height 16
drag, startPoint x: 517, startPoint y: 460, endPoint x: 505, endPoint y: 466, distance: 13.4
click at [516, 561] on input "Retail" at bounding box center [522, 569] width 16 height 16
click at [429, 604] on input "url" at bounding box center [460, 617] width 350 height 27
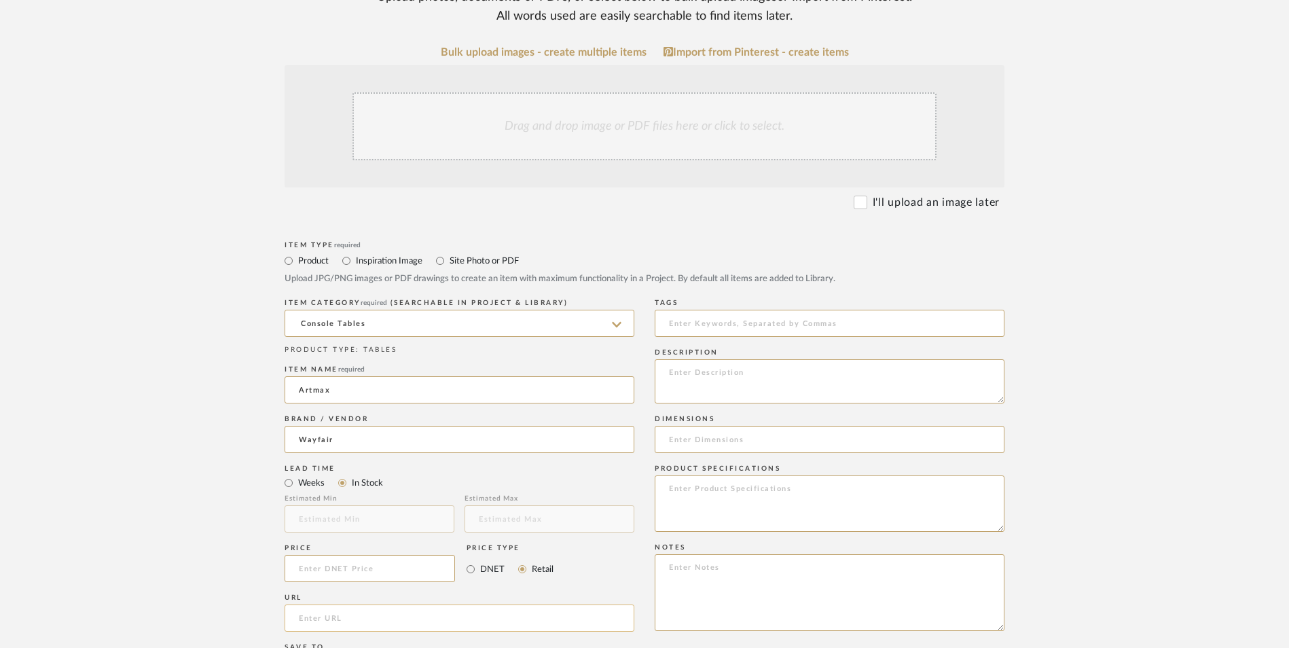
paste input "[URL][DOMAIN_NAME]?"
click at [138, 369] on upload-items "Create new item in [PERSON_NAME] Upload photos, documents or PDFs, or select be…" at bounding box center [644, 466] width 1289 height 1197
click at [756, 554] on textarea at bounding box center [830, 592] width 350 height 77
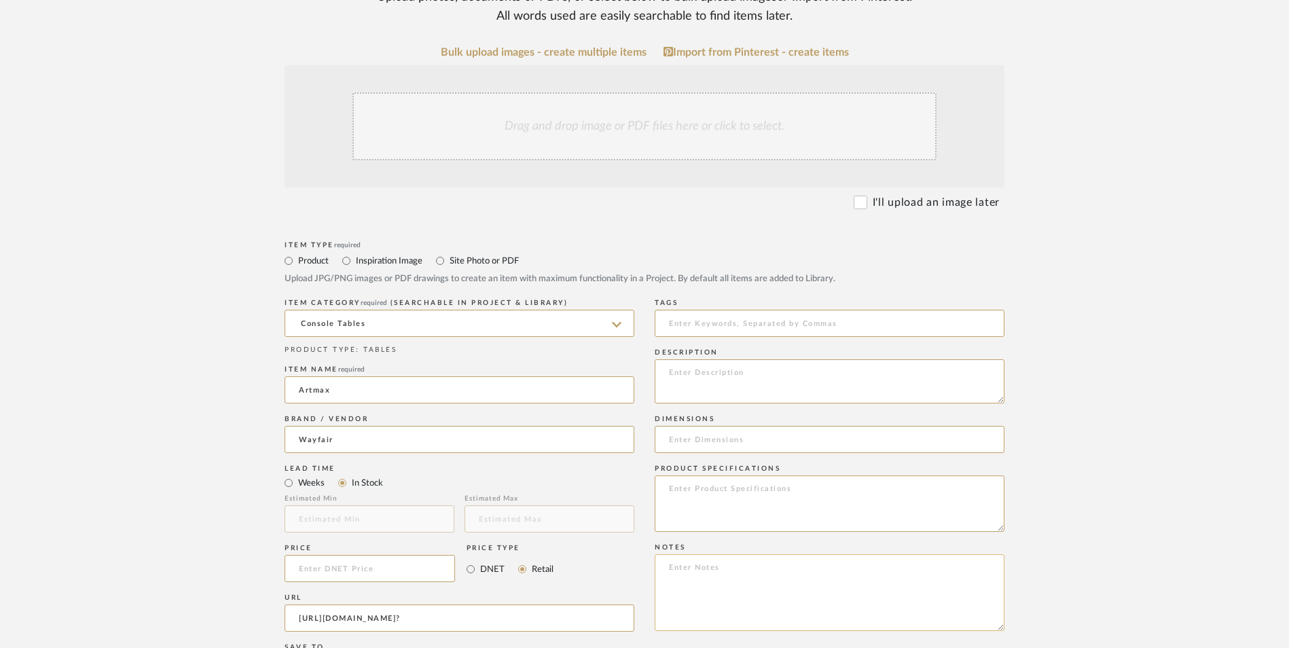
paste textarea "Option 1: ETA: SKU: Reviews - Stars Return | Refund Policy:"
drag, startPoint x: 719, startPoint y: 458, endPoint x: 622, endPoint y: 452, distance: 96.6
click at [622, 452] on div "Item Type required Product Inspiration Image Site Photo or PDF Upload JPG/PNG i…" at bounding box center [645, 634] width 720 height 793
click at [666, 554] on textarea "Console Table ETA: SKU: Reviews - Stars Return | Refund Policy: 30 Days From De…" at bounding box center [830, 592] width 350 height 77
click at [725, 554] on textarea "Console Table ETA: SKU: 39 Reviews - Stars Return | Refund Policy: 30 Days From…" at bounding box center [830, 592] width 350 height 77
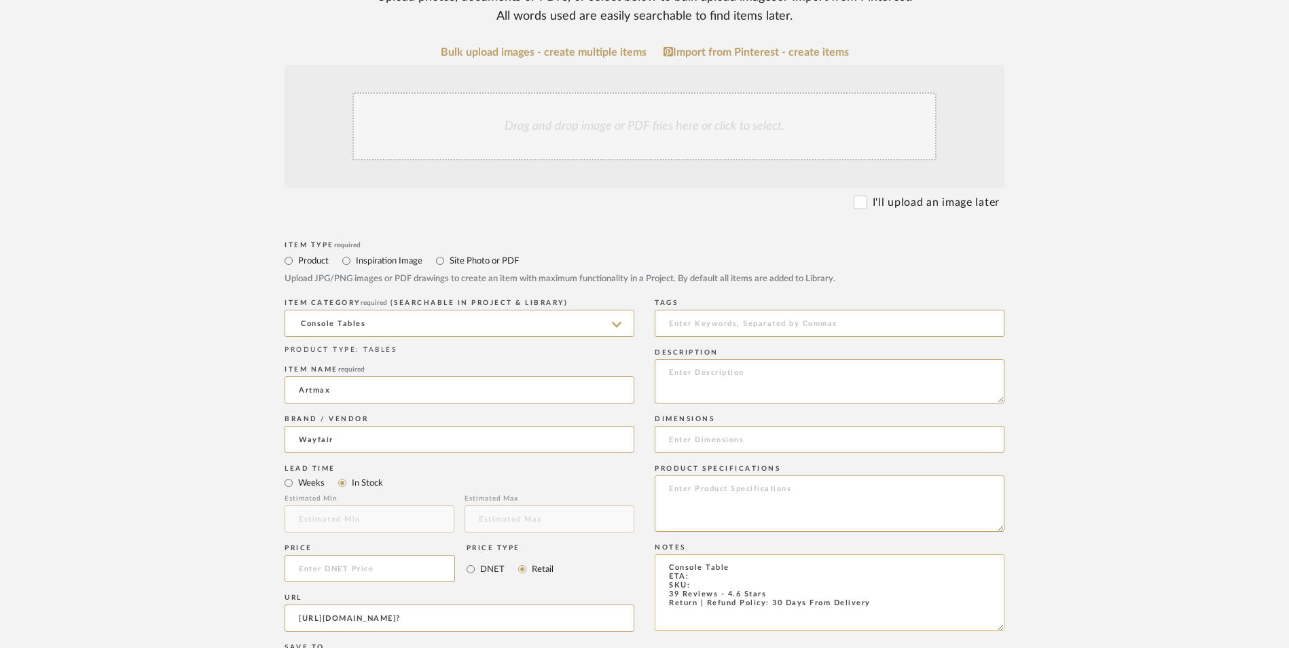
click at [700, 554] on textarea "Console Table ETA: SKU: 39 Reviews - 4.6 Stars Return | Refund Policy: 30 Days …" at bounding box center [830, 592] width 350 height 77
paste textarea "RXE1186"
click at [748, 359] on textarea at bounding box center [830, 381] width 350 height 44
paste textarea "Welcome substantial Wow-factor into your home with this uniquely designed table…"
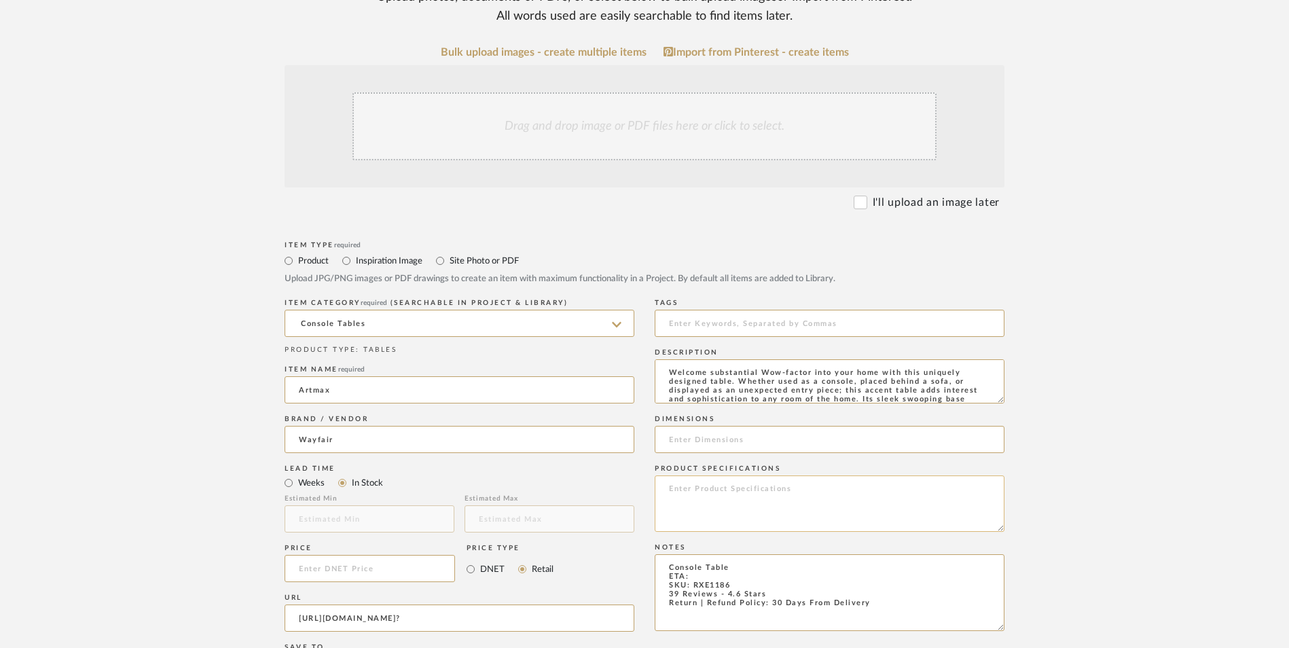
scroll to position [36, 0]
click at [722, 426] on input at bounding box center [830, 439] width 350 height 27
paste input "31'' H X 48'' W X 12'' D"
click at [727, 475] on textarea at bounding box center [830, 503] width 350 height 56
click at [365, 555] on input at bounding box center [370, 568] width 170 height 27
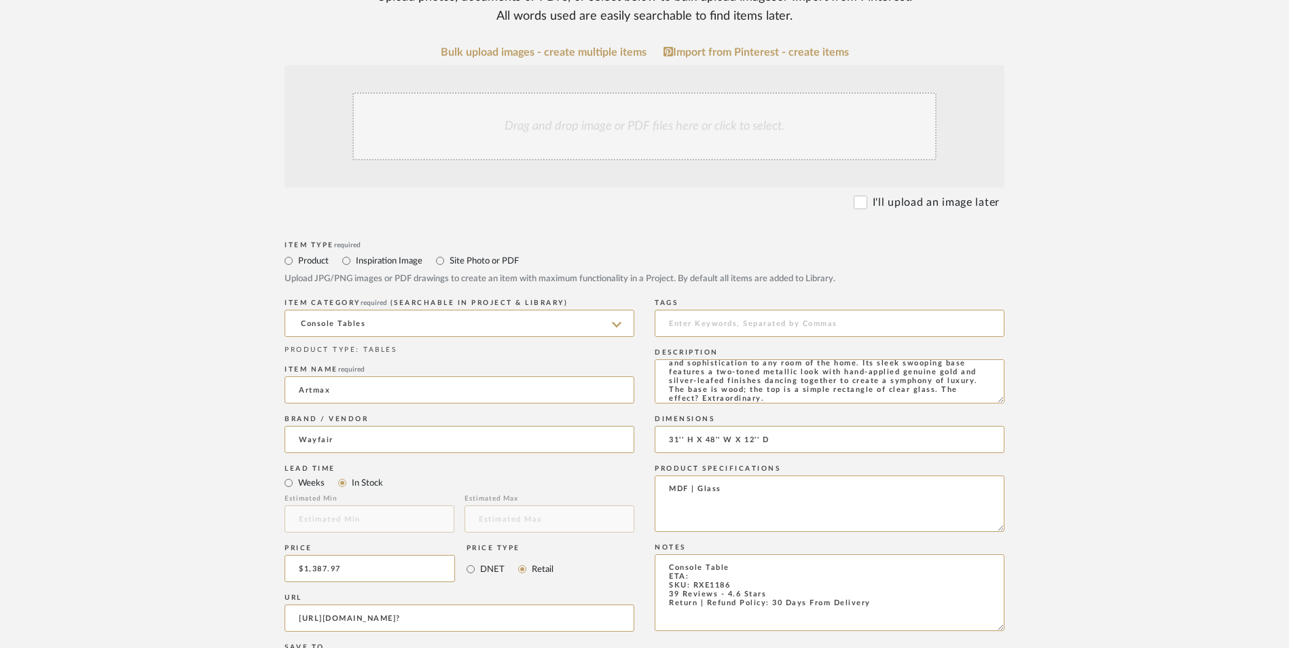
click at [122, 336] on upload-items "Create new item in [PERSON_NAME] Upload photos, documents or PDFs, or select be…" at bounding box center [644, 466] width 1289 height 1197
click at [558, 92] on div "Drag and drop image or PDF files here or click to select." at bounding box center [644, 126] width 584 height 68
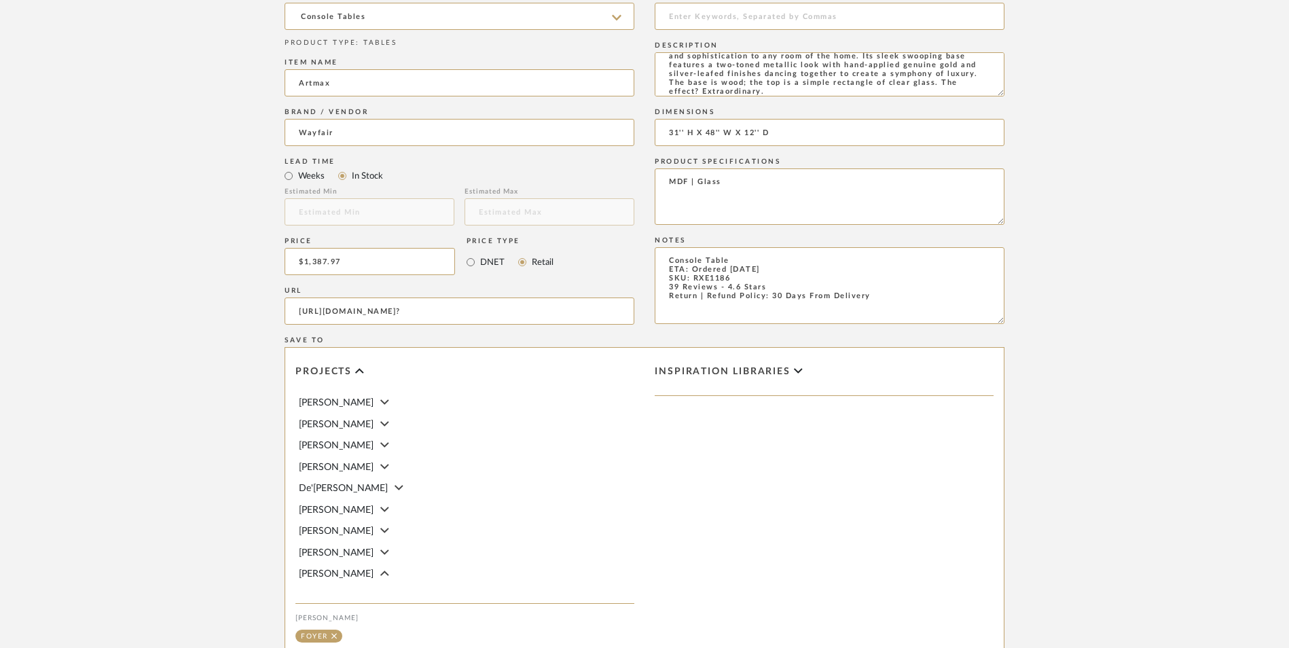
scroll to position [815, 0]
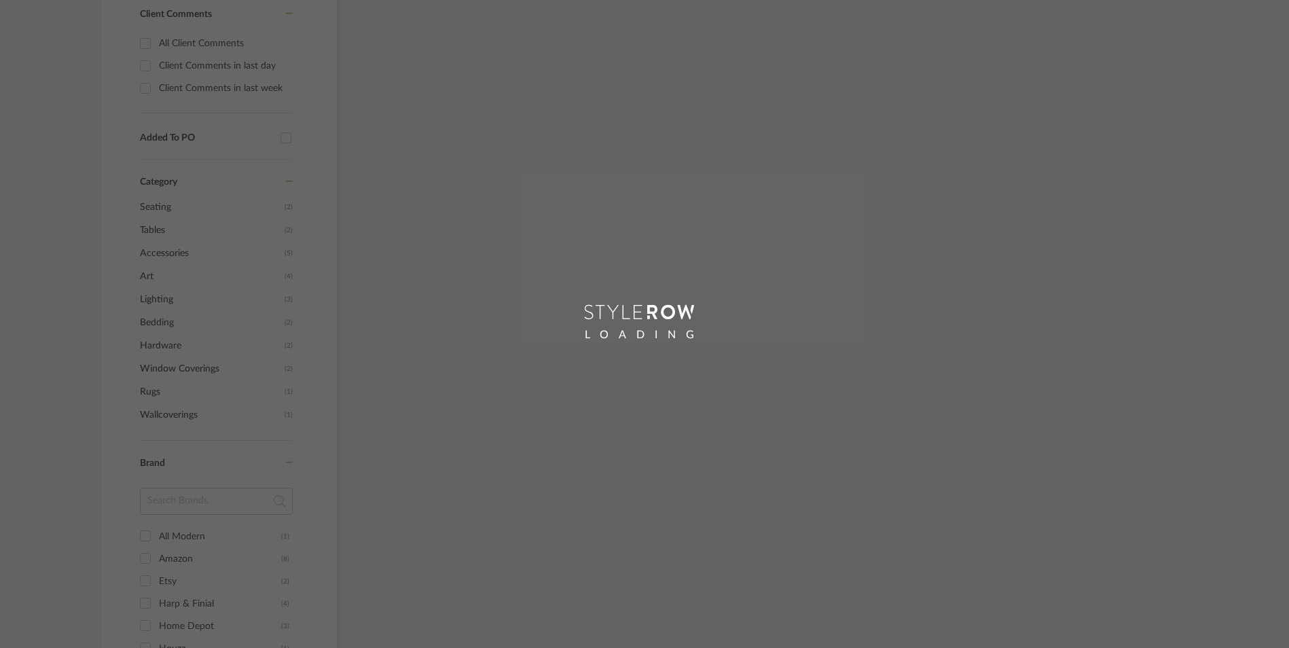
scroll to position [130, 0]
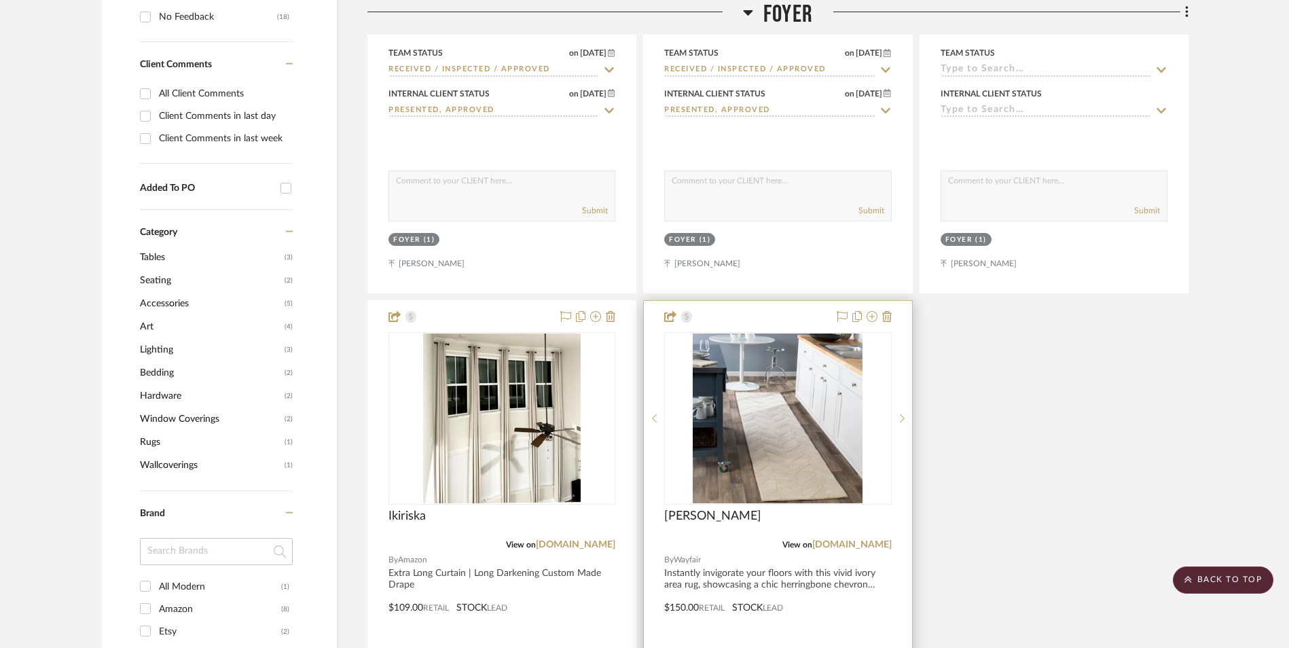
scroll to position [1112, 0]
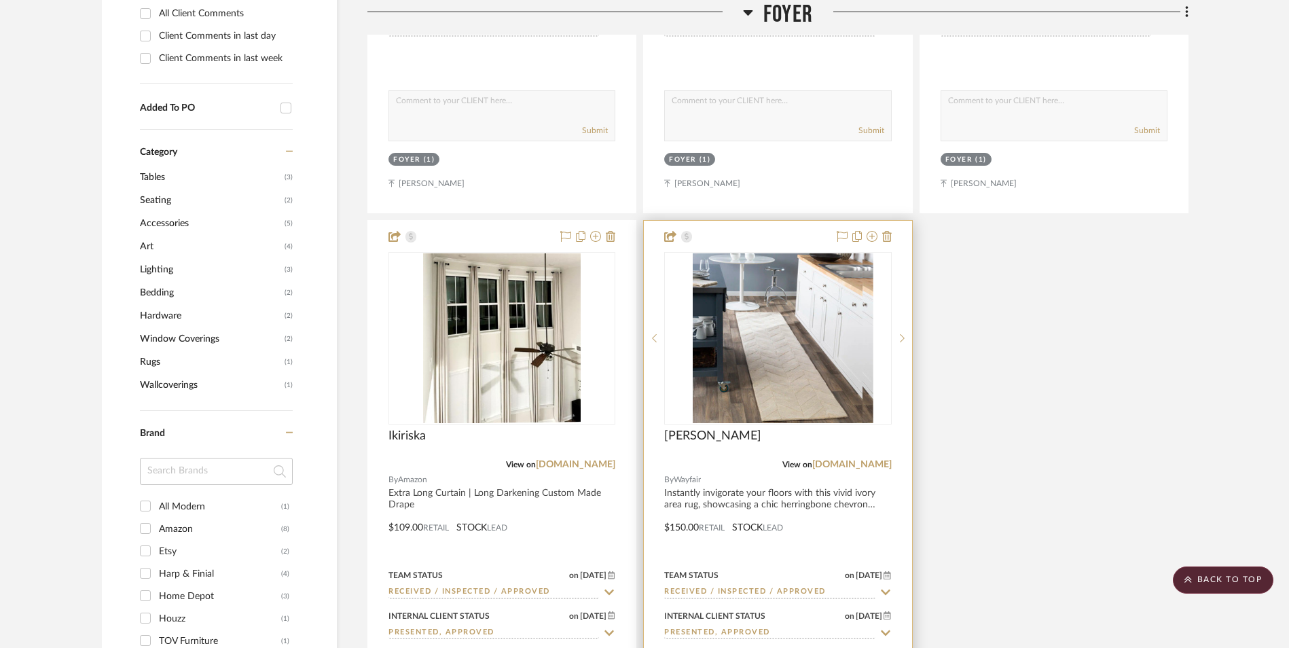
click at [733, 253] on img at bounding box center [778, 338] width 170 height 170
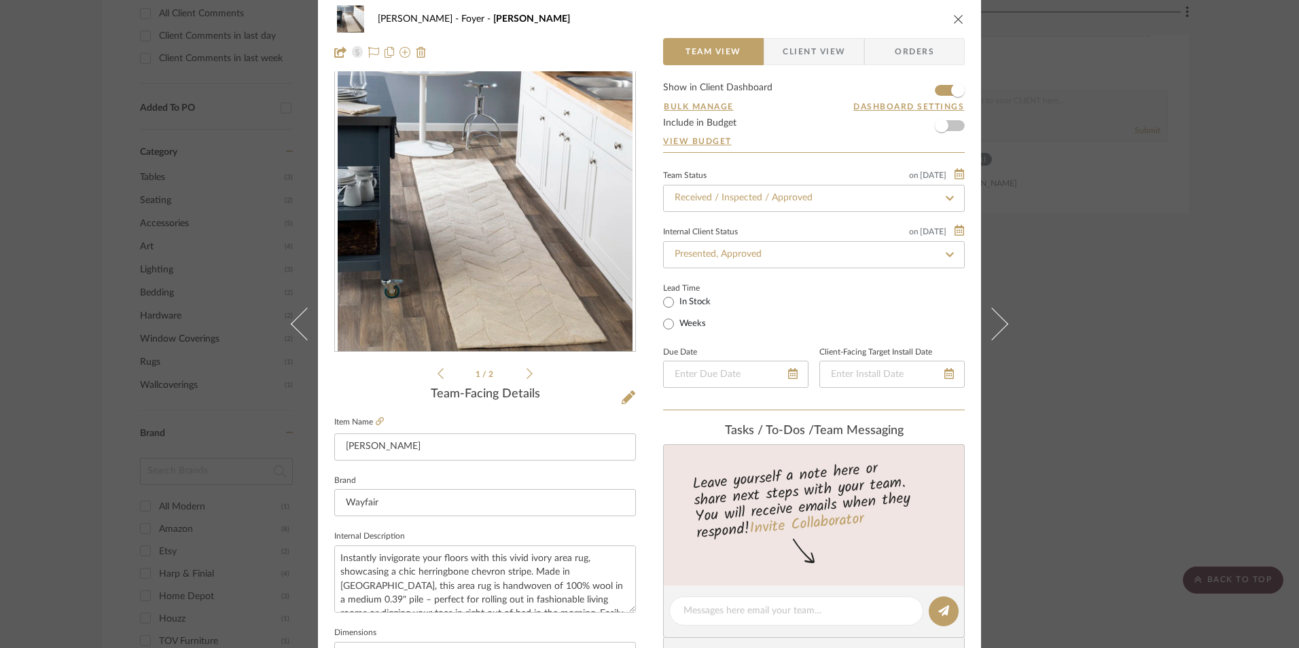
scroll to position [272, 0]
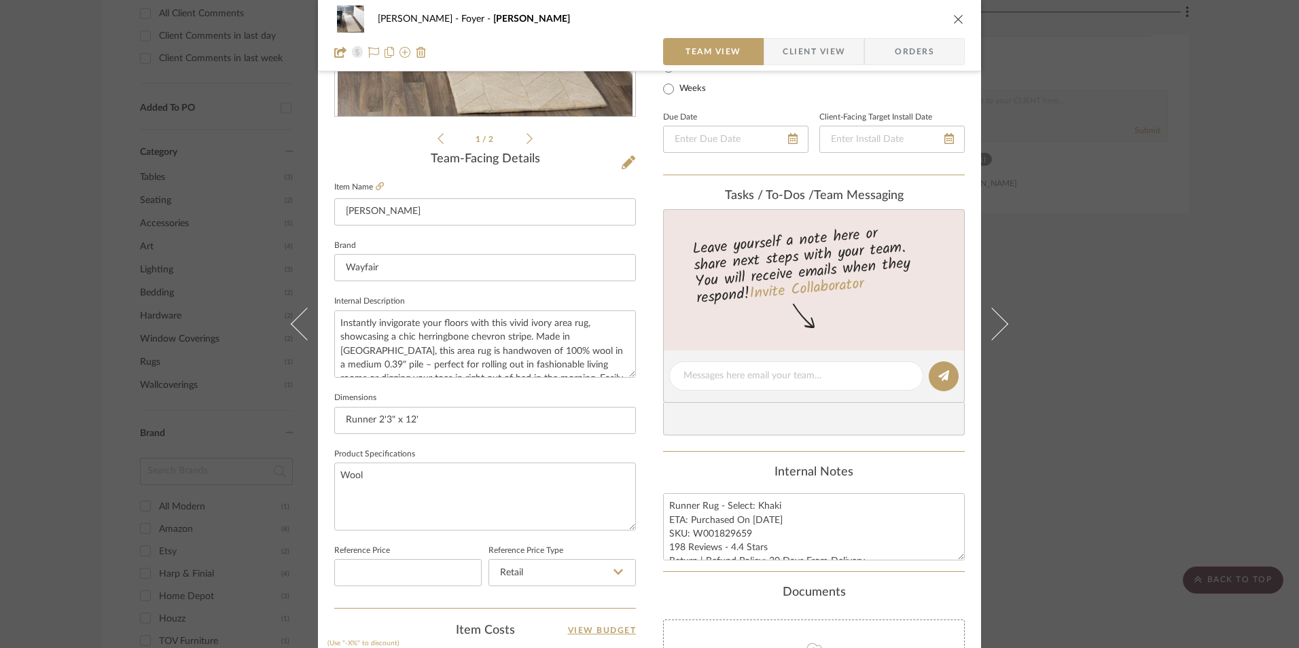
click at [953, 17] on icon "close" at bounding box center [958, 19] width 11 height 11
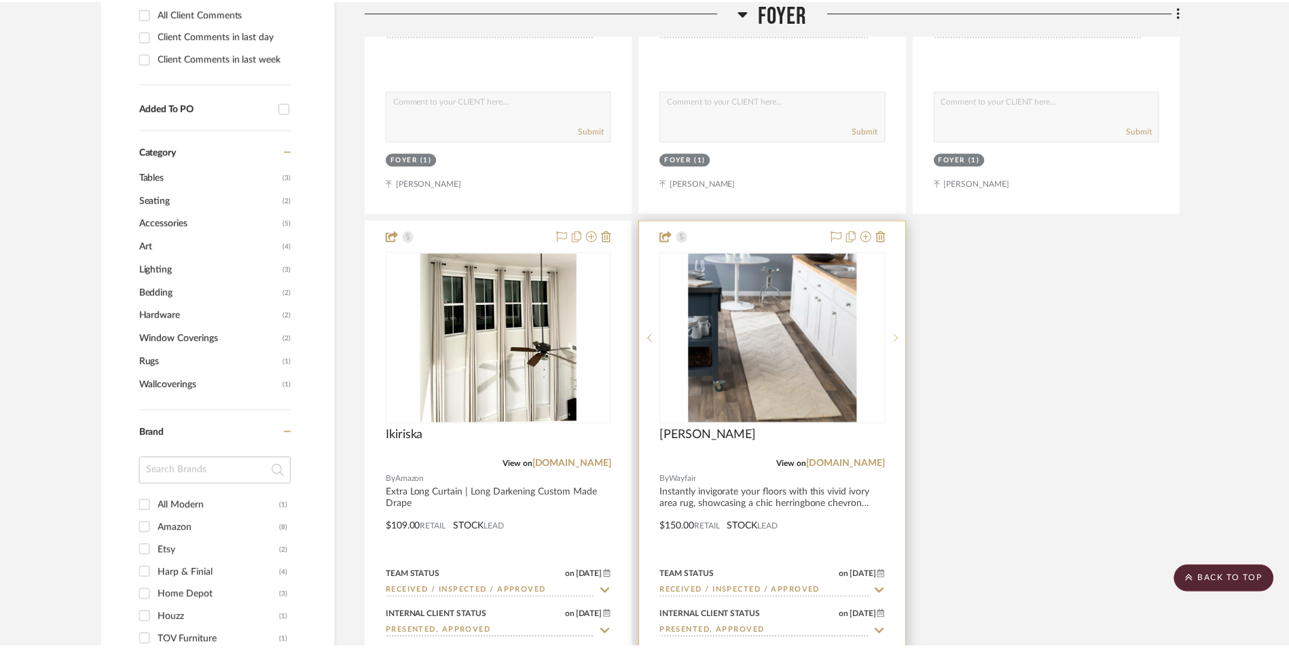
scroll to position [1112, 0]
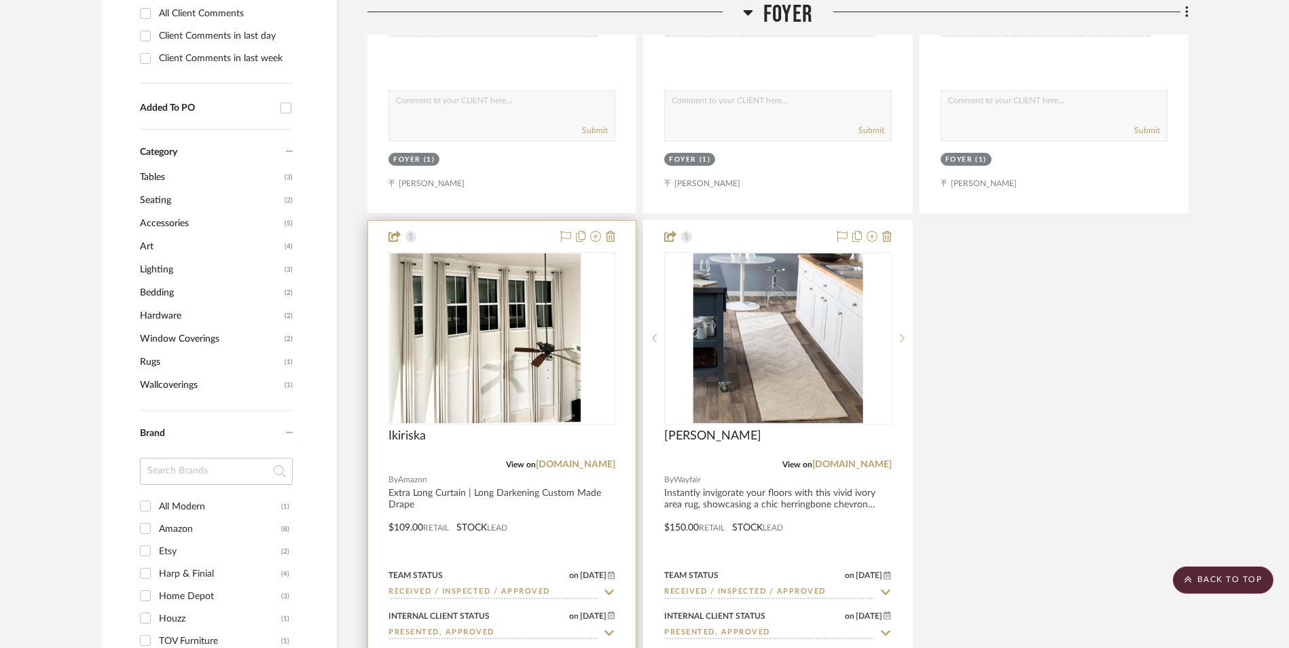
click at [460, 253] on img at bounding box center [502, 338] width 158 height 170
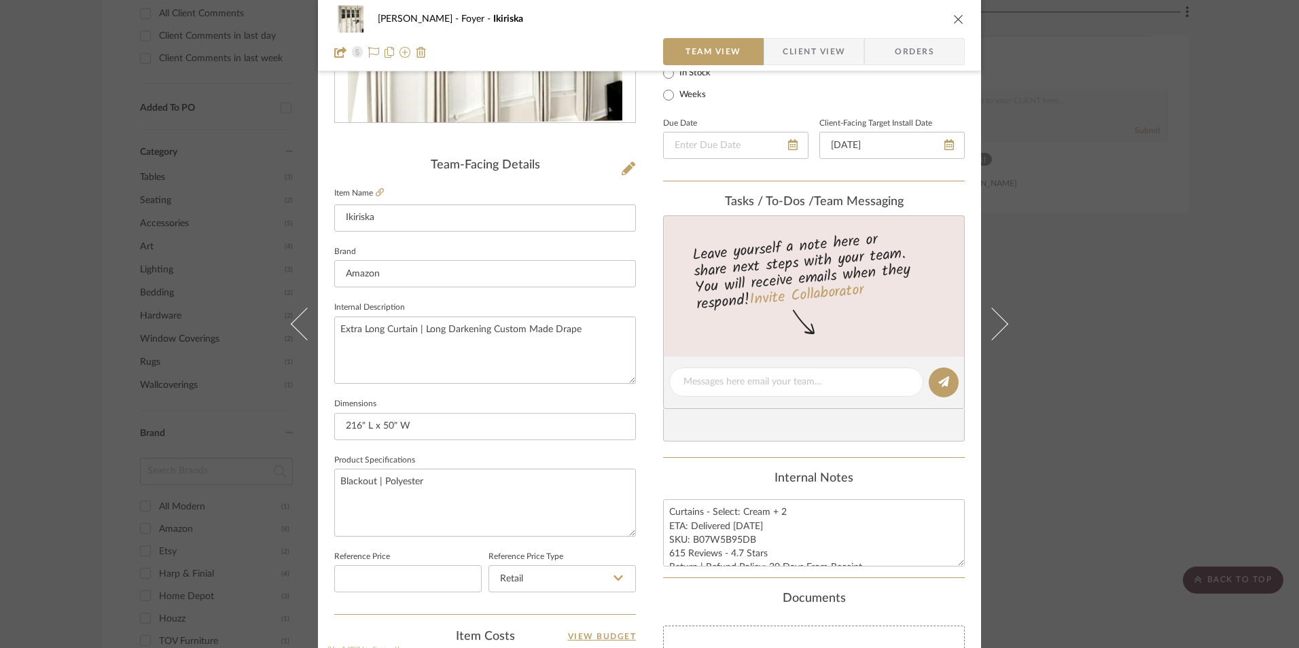
scroll to position [272, 0]
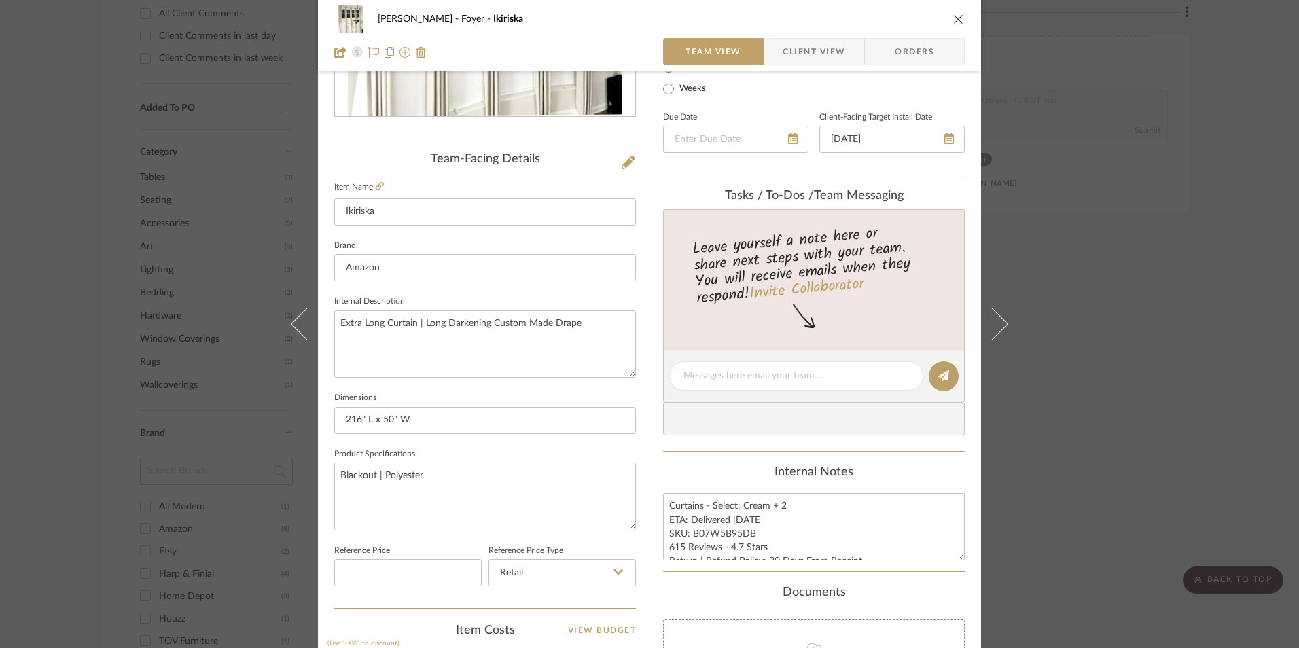
click at [955, 18] on icon "close" at bounding box center [958, 19] width 11 height 11
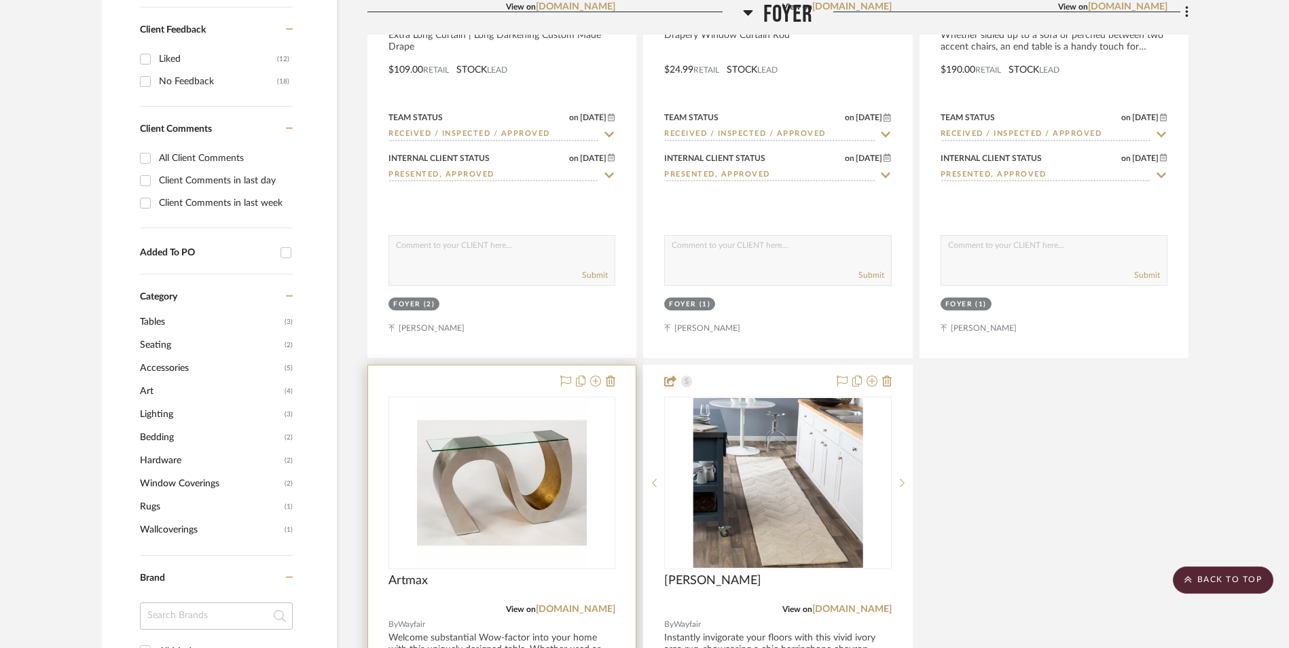
scroll to position [973, 0]
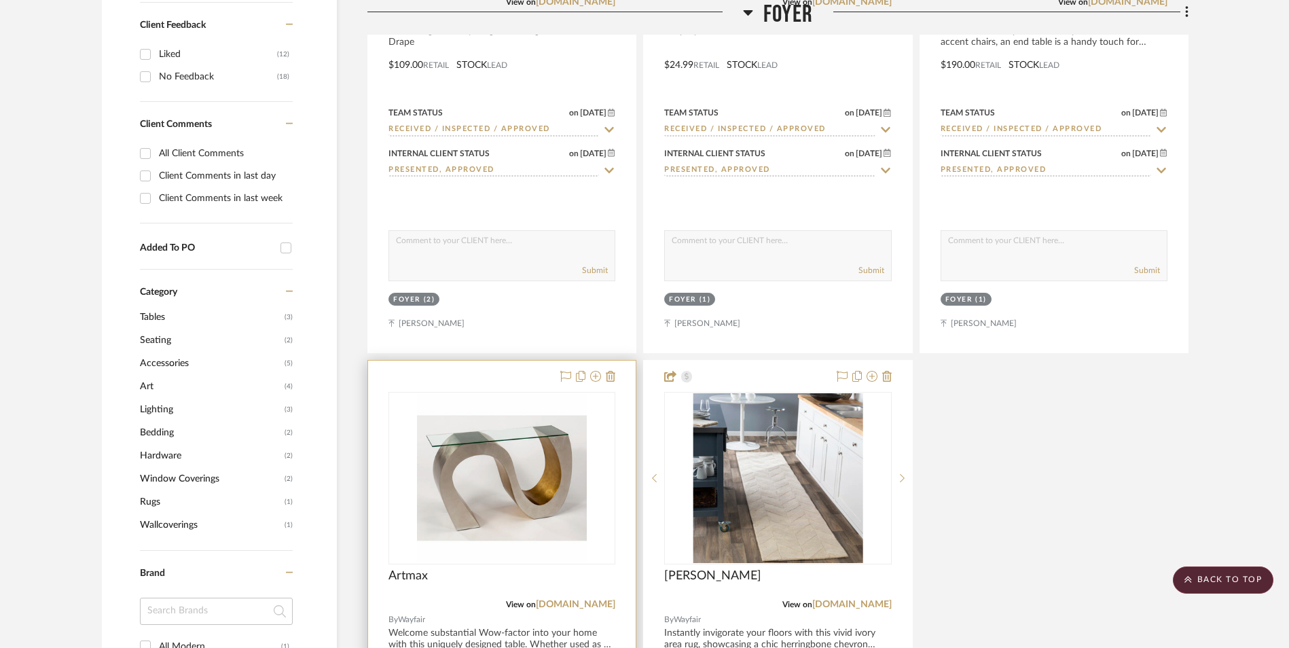
click at [503, 393] on img "0" at bounding box center [502, 478] width 170 height 170
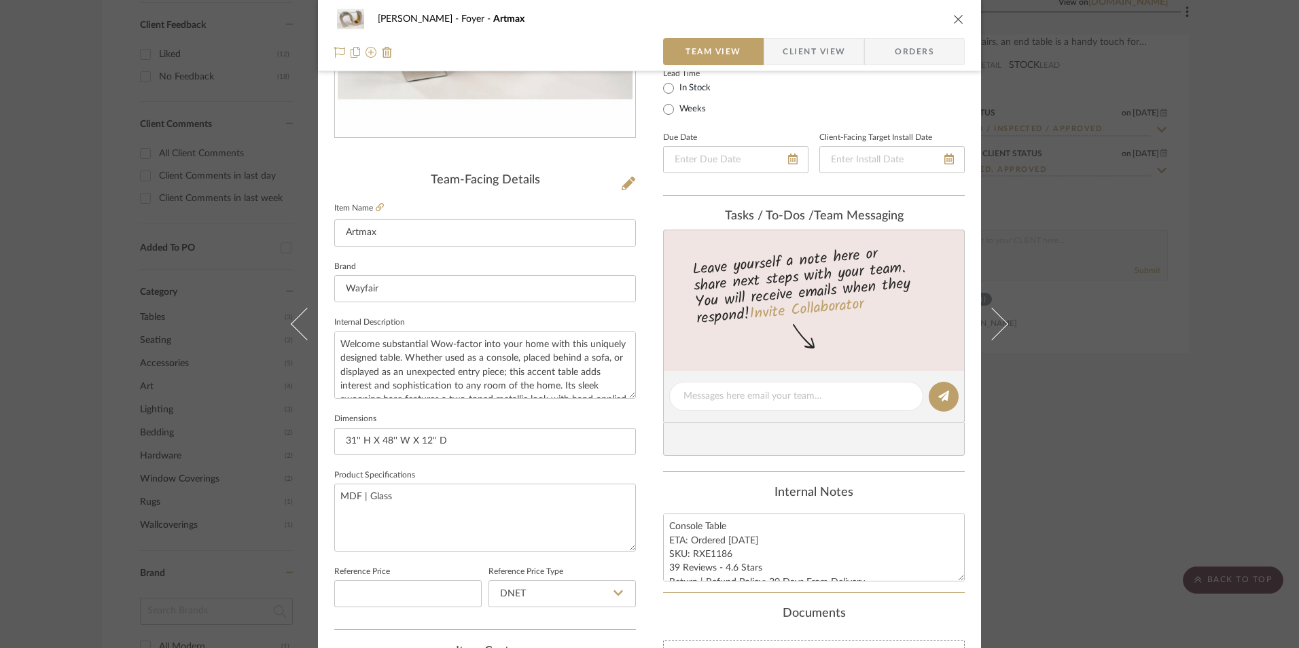
scroll to position [272, 0]
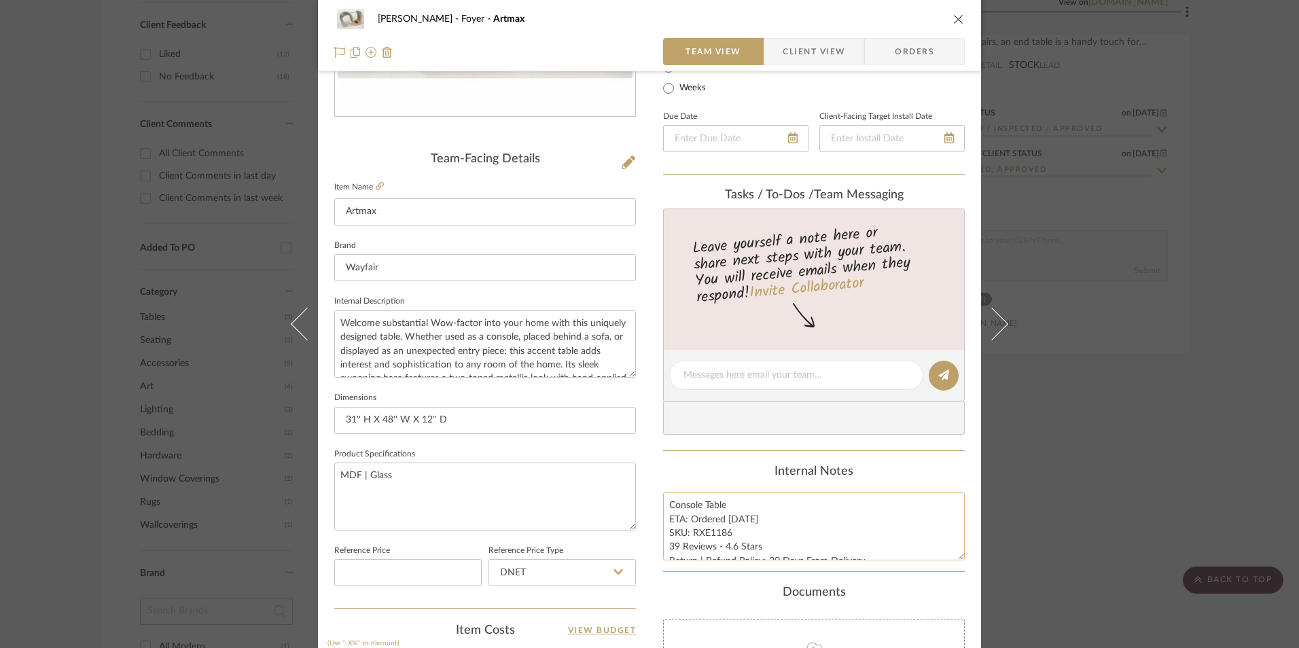
click at [710, 538] on textarea "Console Table ETA: Ordered [DATE] SKU: RXE1186 39 Reviews - 4.6 Stars Return | …" at bounding box center [814, 525] width 302 height 67
drag, startPoint x: 721, startPoint y: 520, endPoint x: 686, endPoint y: 522, distance: 35.4
click at [686, 522] on textarea "Console Table ETA: Ordered [DATE] SKU: RXE1186 39 Reviews - 4.6 Stars Return | …" at bounding box center [814, 525] width 302 height 67
click at [716, 469] on div "Internal Notes" at bounding box center [814, 472] width 302 height 15
click at [954, 22] on icon "close" at bounding box center [958, 19] width 11 height 11
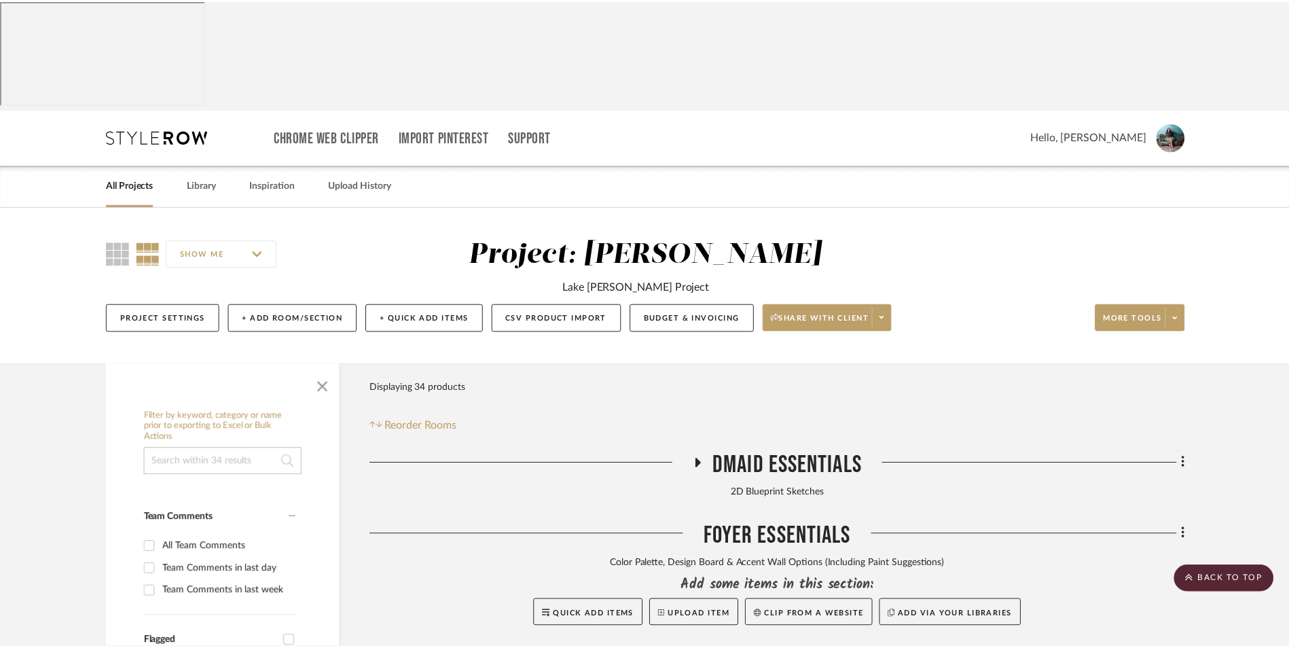
scroll to position [973, 0]
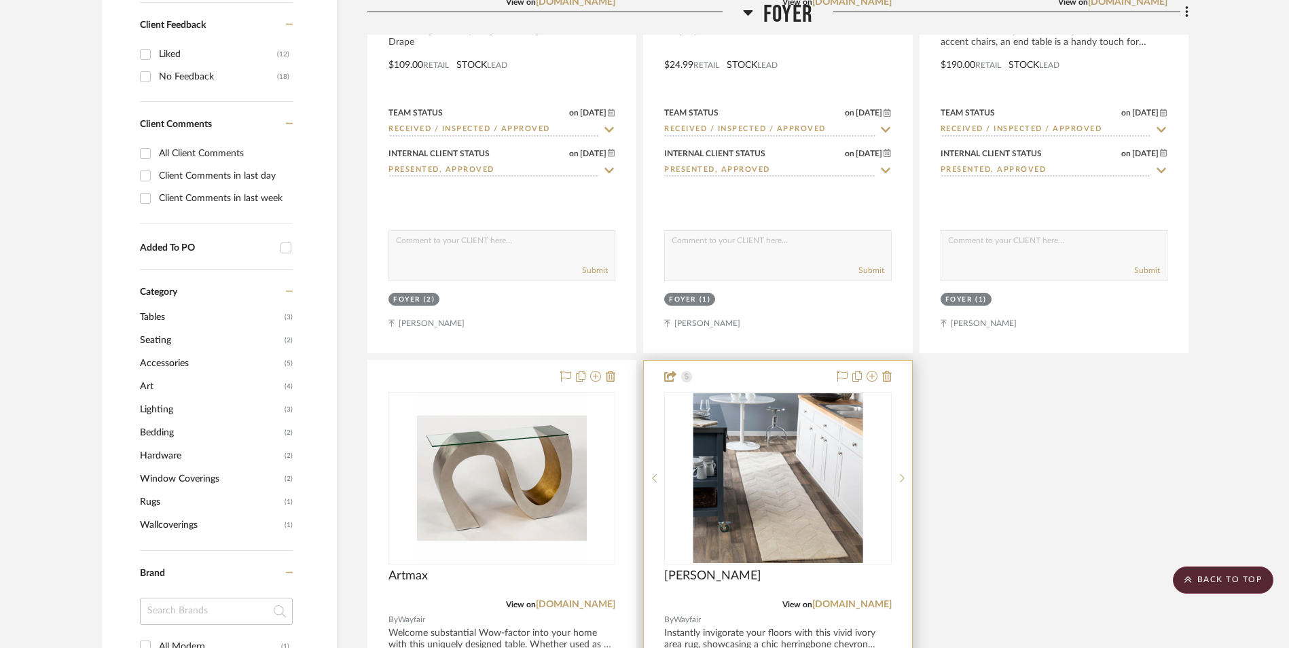
click at [740, 393] on img "0" at bounding box center [778, 478] width 170 height 170
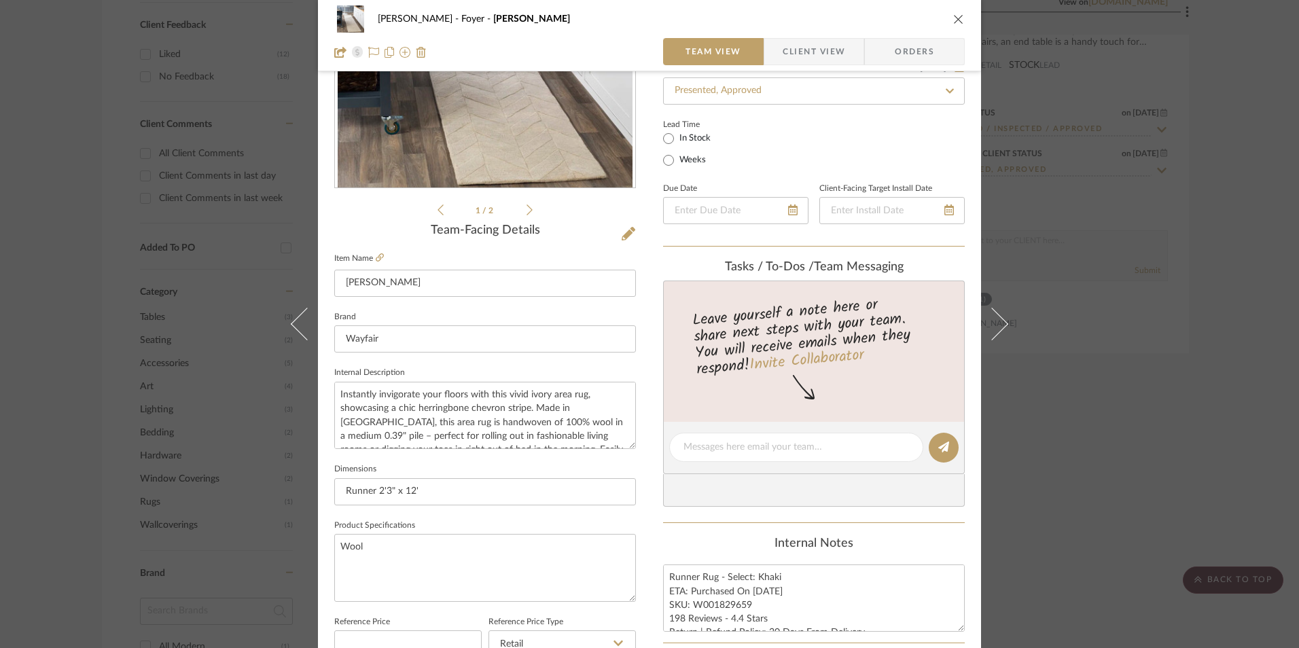
scroll to position [204, 0]
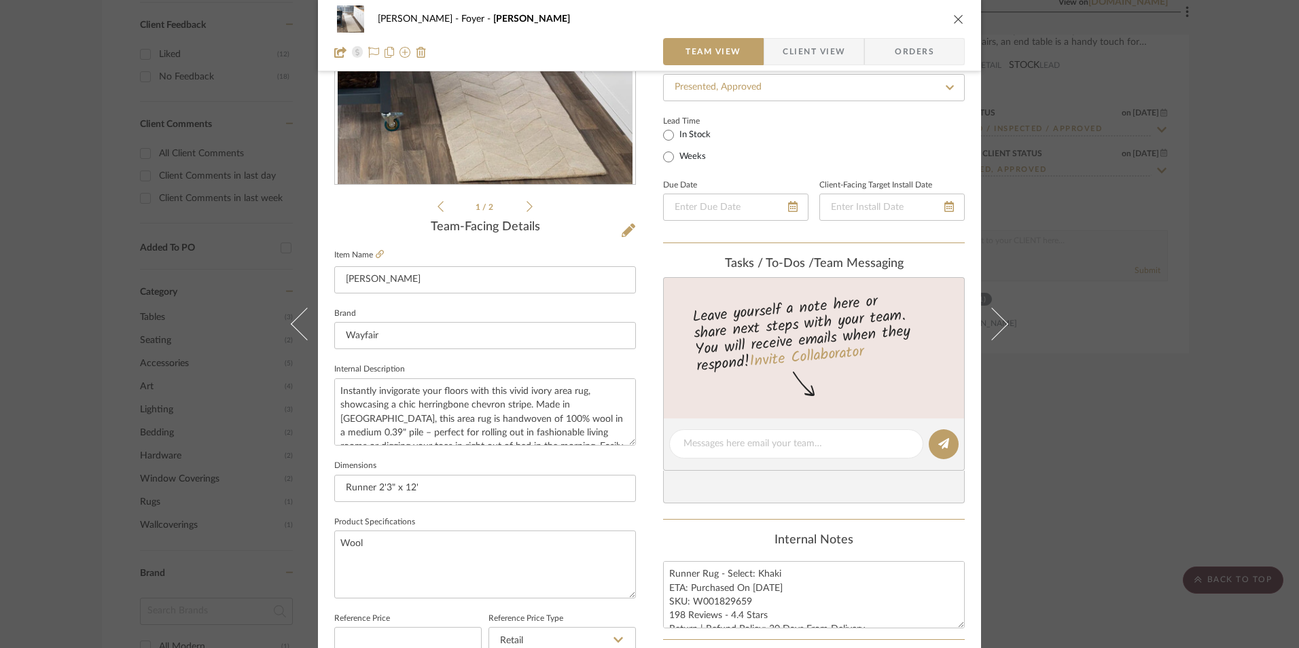
click at [1120, 460] on div "[PERSON_NAME] Foyer [PERSON_NAME] Team View Client View Orders 1 / 2 Team-Facin…" at bounding box center [649, 324] width 1299 height 648
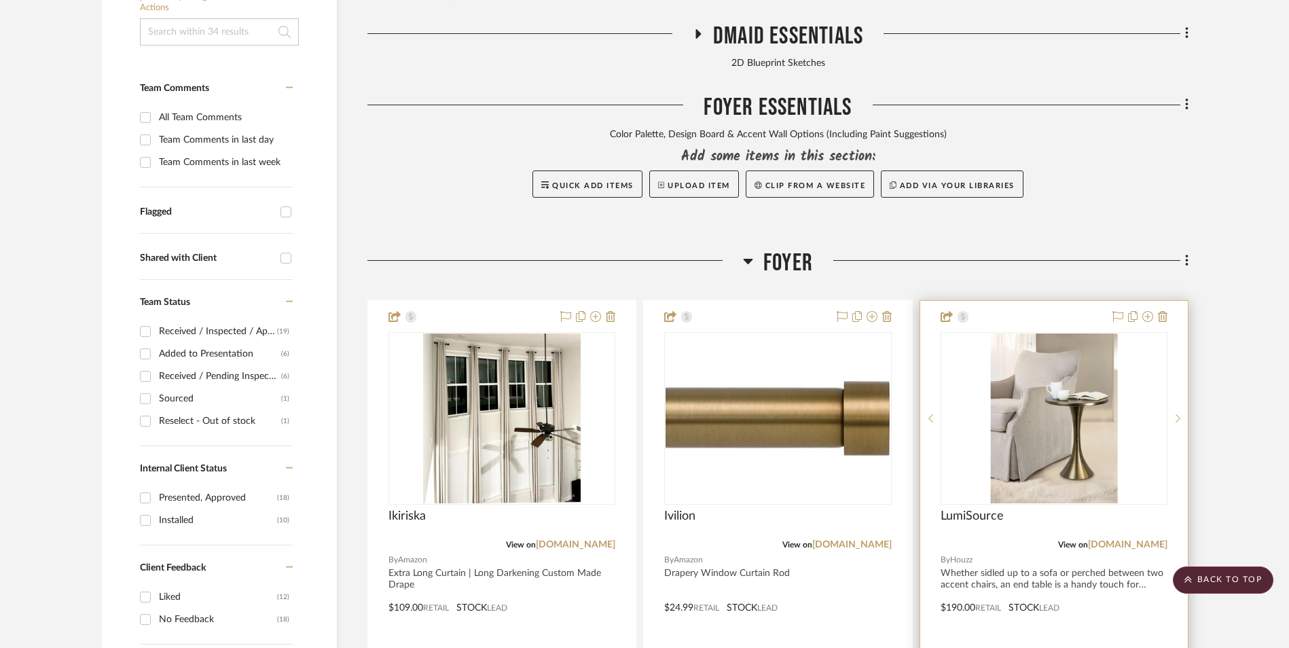
scroll to position [429, 0]
click at [1040, 334] on img "0" at bounding box center [1053, 419] width 127 height 170
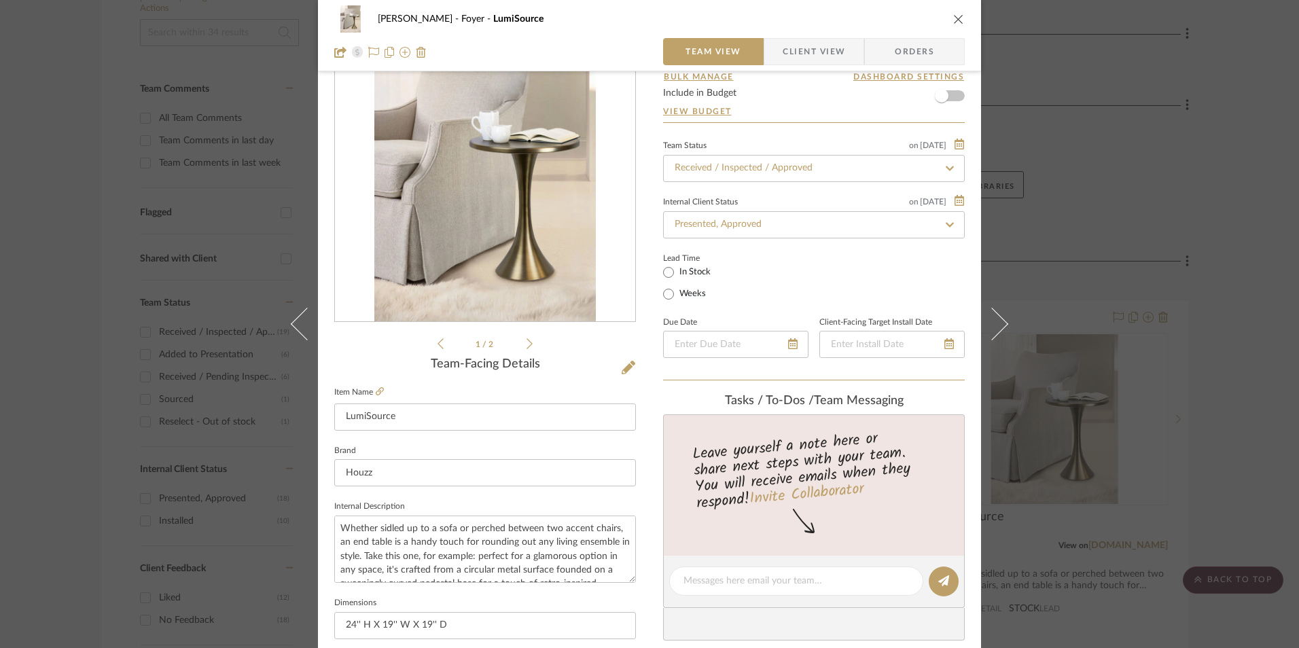
scroll to position [272, 0]
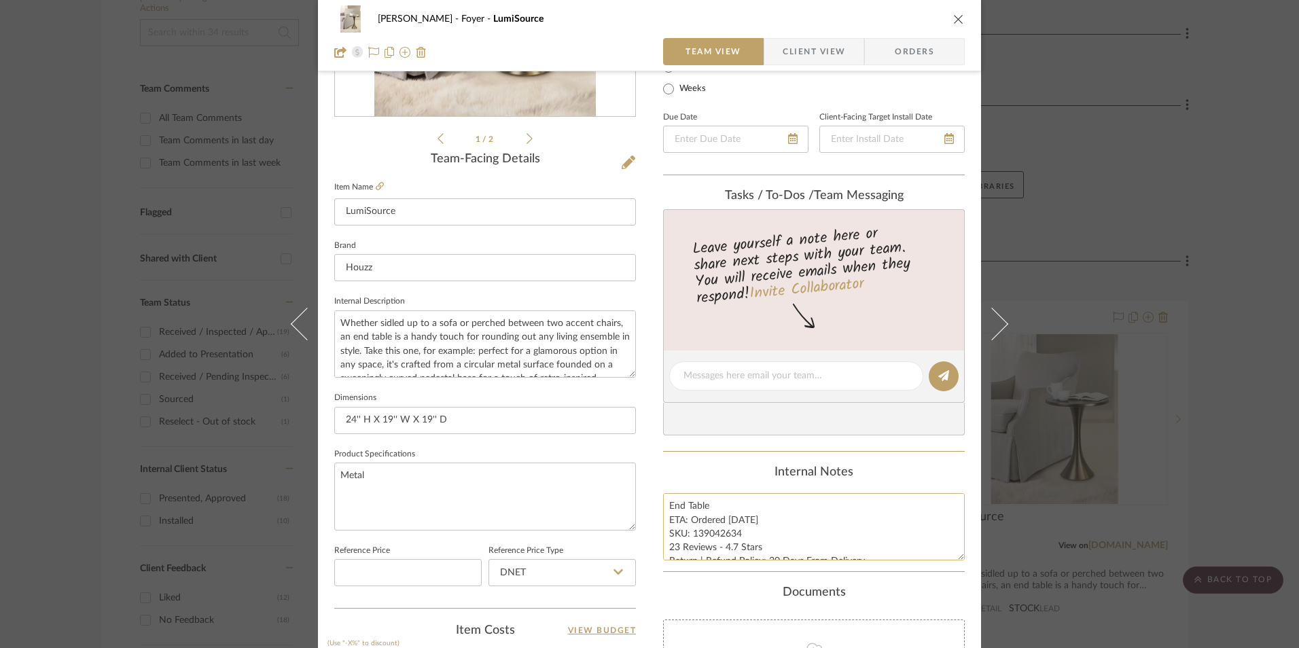
click at [714, 532] on textarea "End Table ETA: Ordered [DATE] SKU: 139042634 23 Reviews - 4.7 Stars Return | Re…" at bounding box center [814, 526] width 302 height 67
drag, startPoint x: 719, startPoint y: 520, endPoint x: 689, endPoint y: 522, distance: 30.6
click at [689, 522] on textarea "End Table ETA: Ordered [DATE] SKU: 139042634 23 Reviews - 4.7 Stars Return | Re…" at bounding box center [814, 526] width 302 height 67
click at [707, 467] on div "Internal Notes" at bounding box center [814, 472] width 302 height 15
click at [953, 20] on icon "close" at bounding box center [958, 19] width 11 height 11
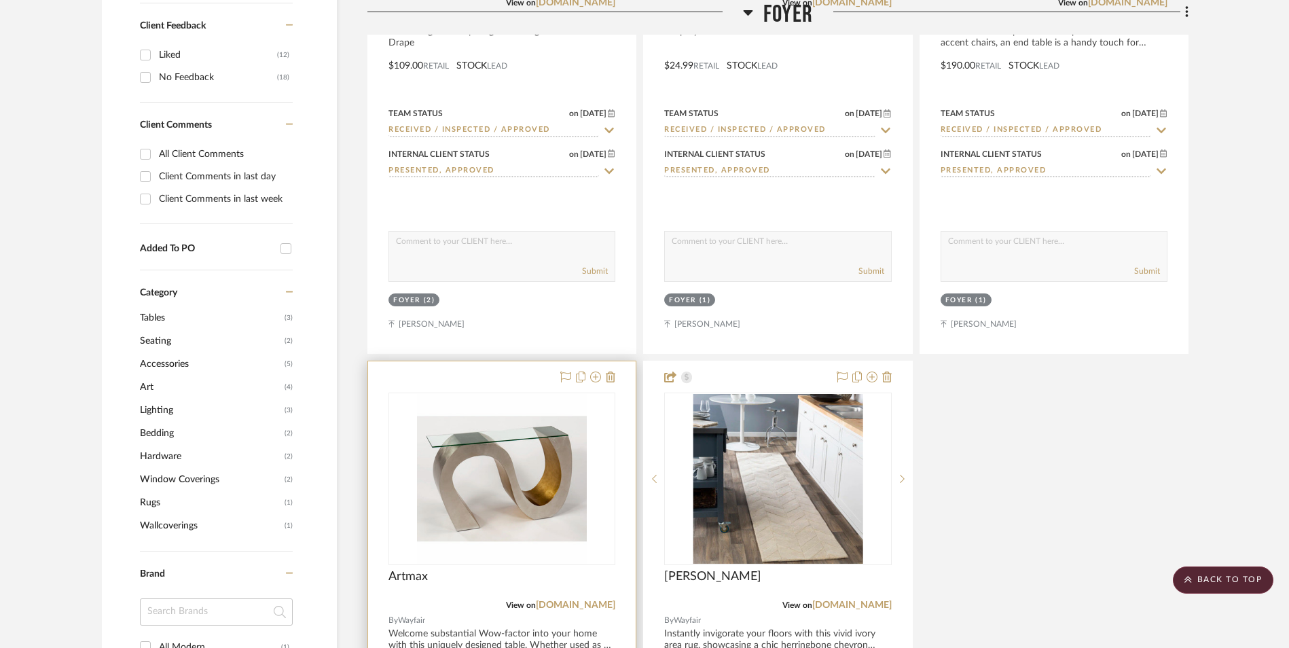
scroll to position [973, 0]
click at [530, 419] on img "0" at bounding box center [502, 478] width 170 height 170
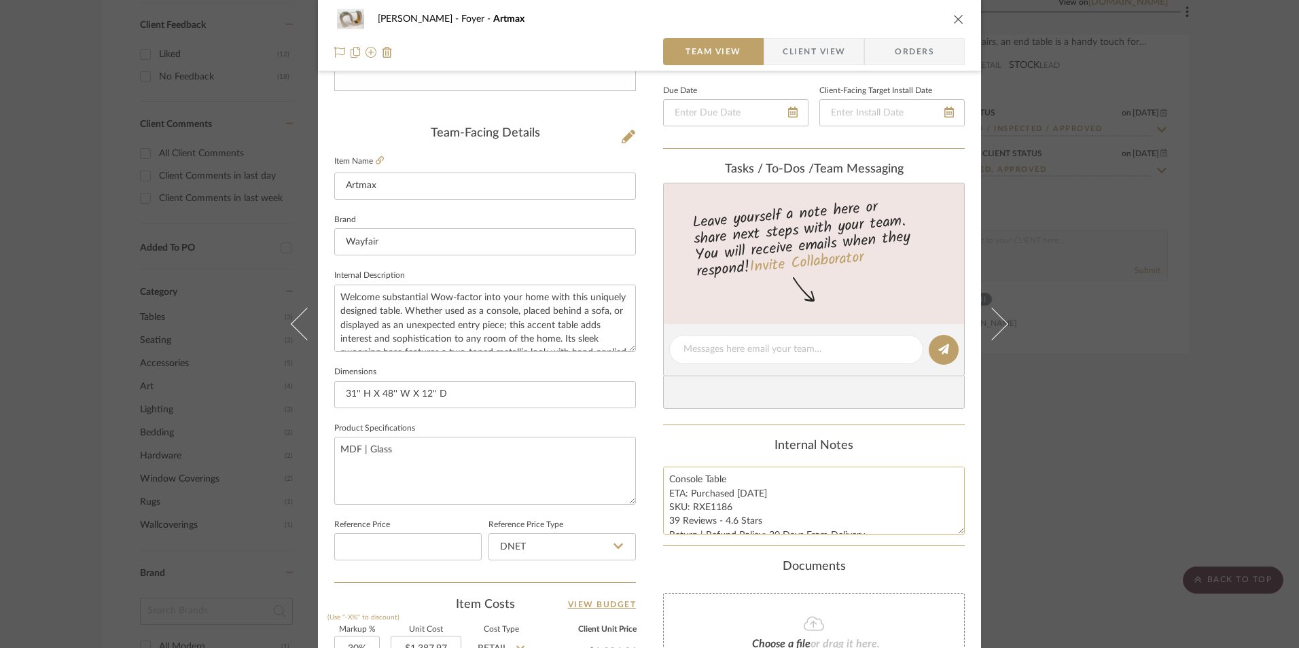
scroll to position [340, 0]
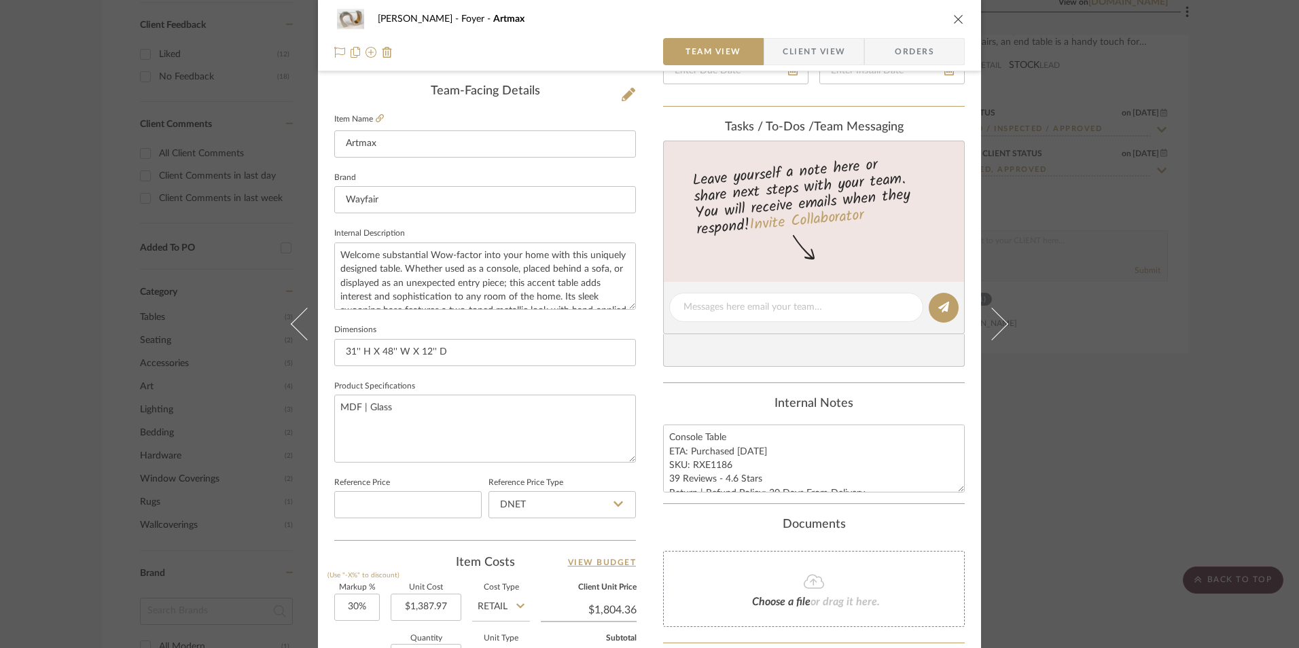
click at [1153, 395] on div "[PERSON_NAME] Foyer Artmax Team View Client View Orders Team-Facing Details Ite…" at bounding box center [649, 324] width 1299 height 648
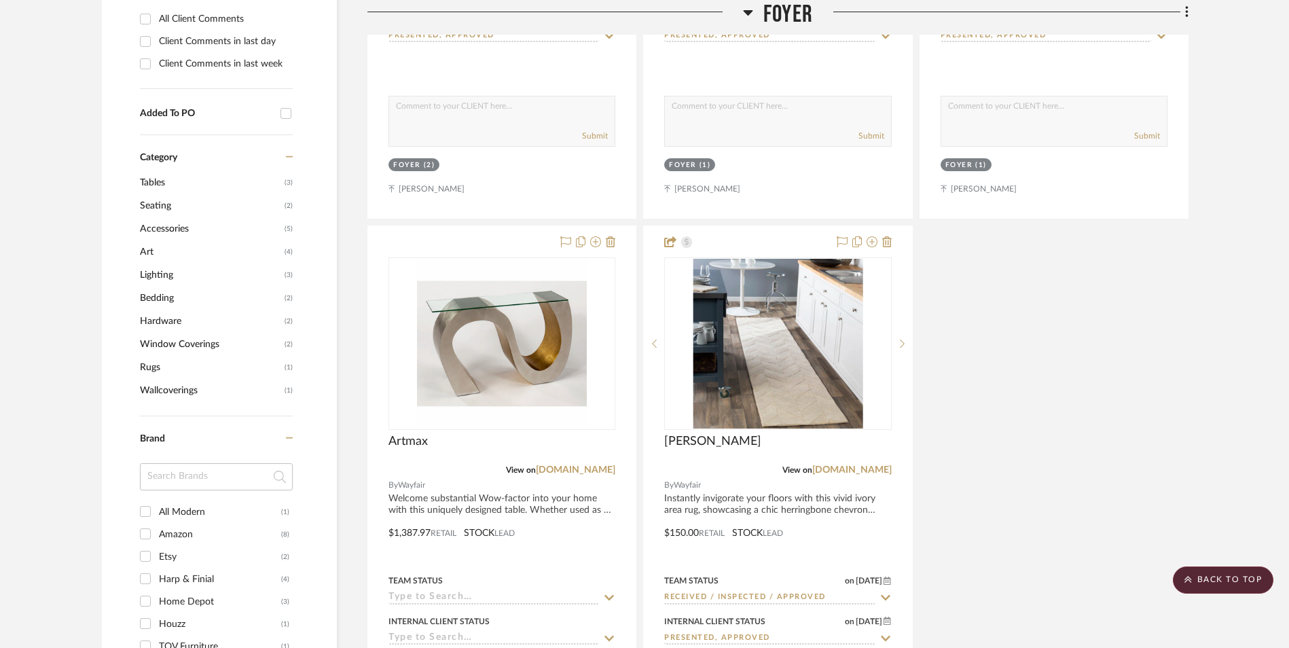
scroll to position [1108, 0]
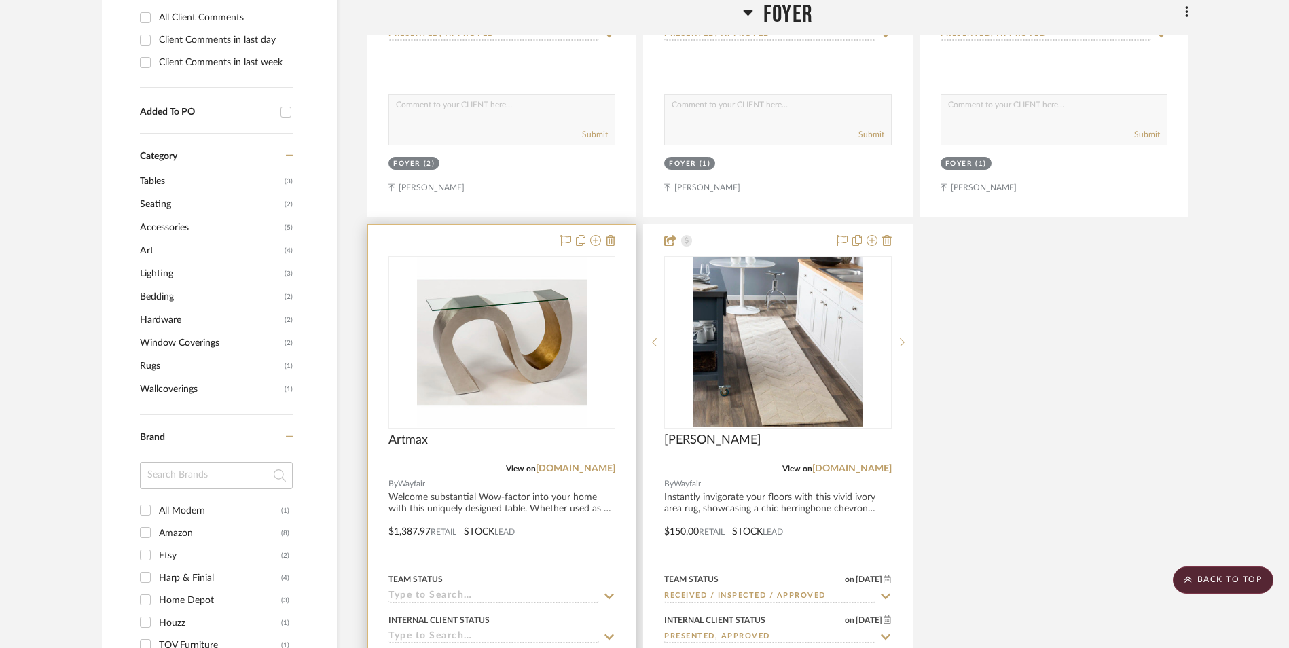
click at [473, 257] on img "0" at bounding box center [502, 342] width 170 height 170
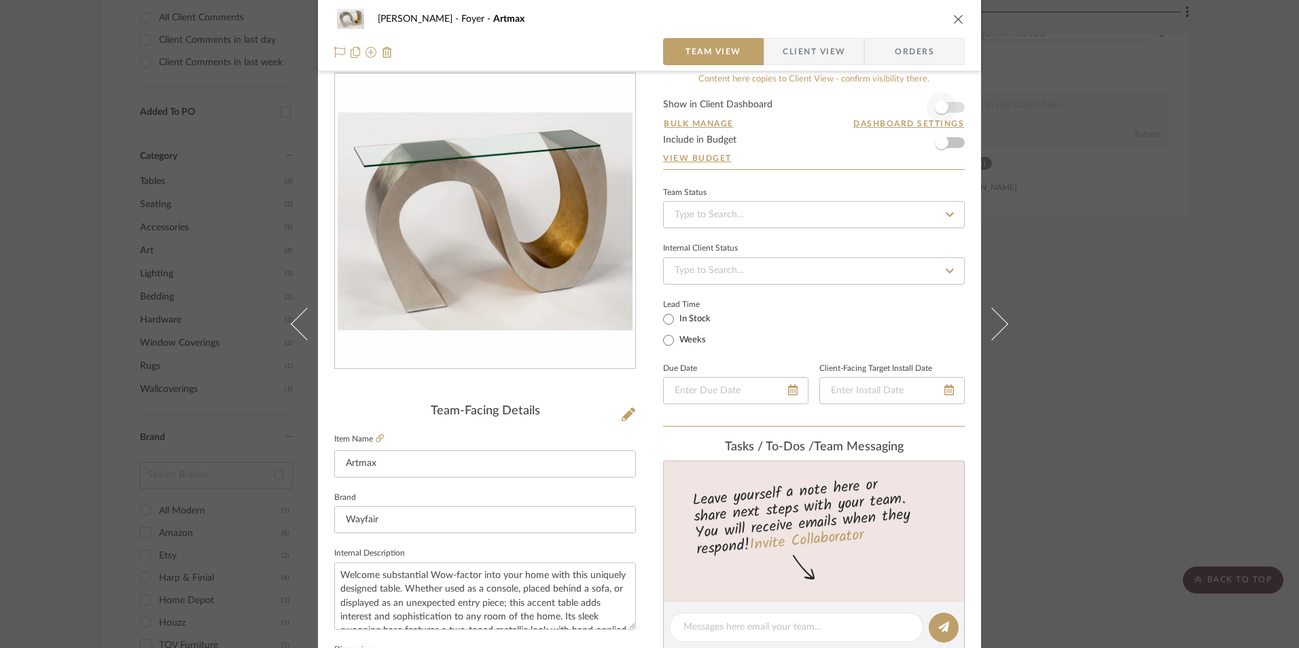
scroll to position [0, 0]
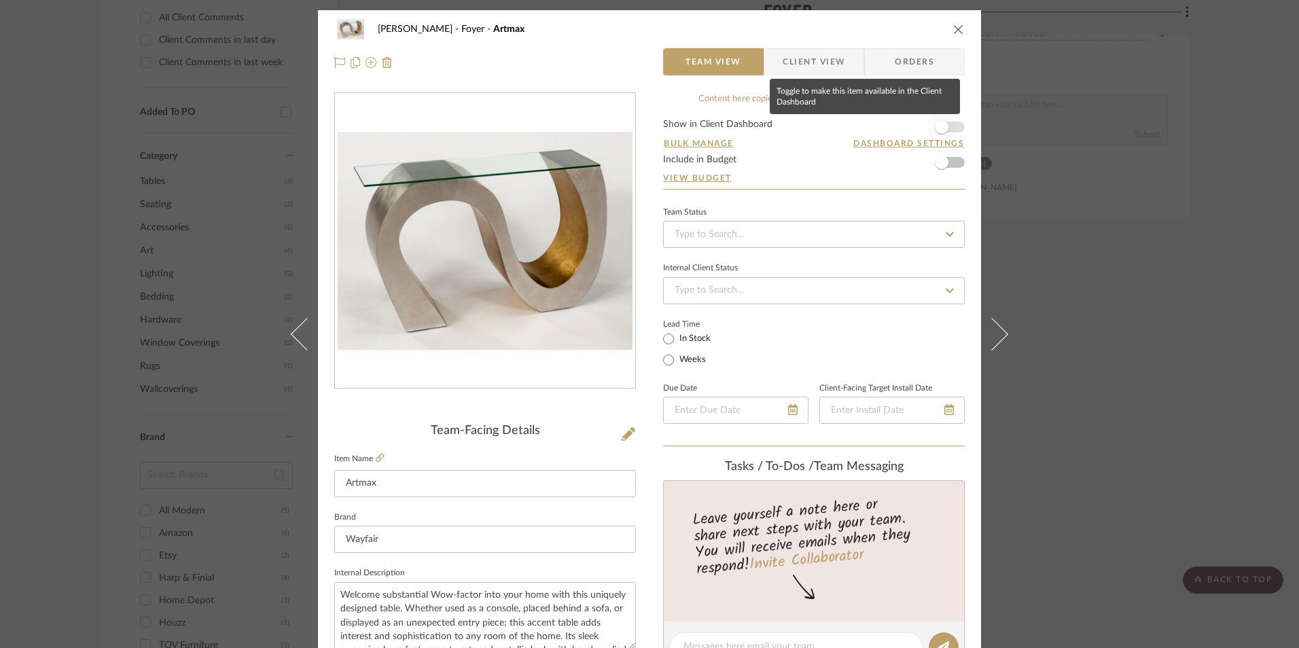
click at [948, 129] on span "button" at bounding box center [941, 127] width 30 height 30
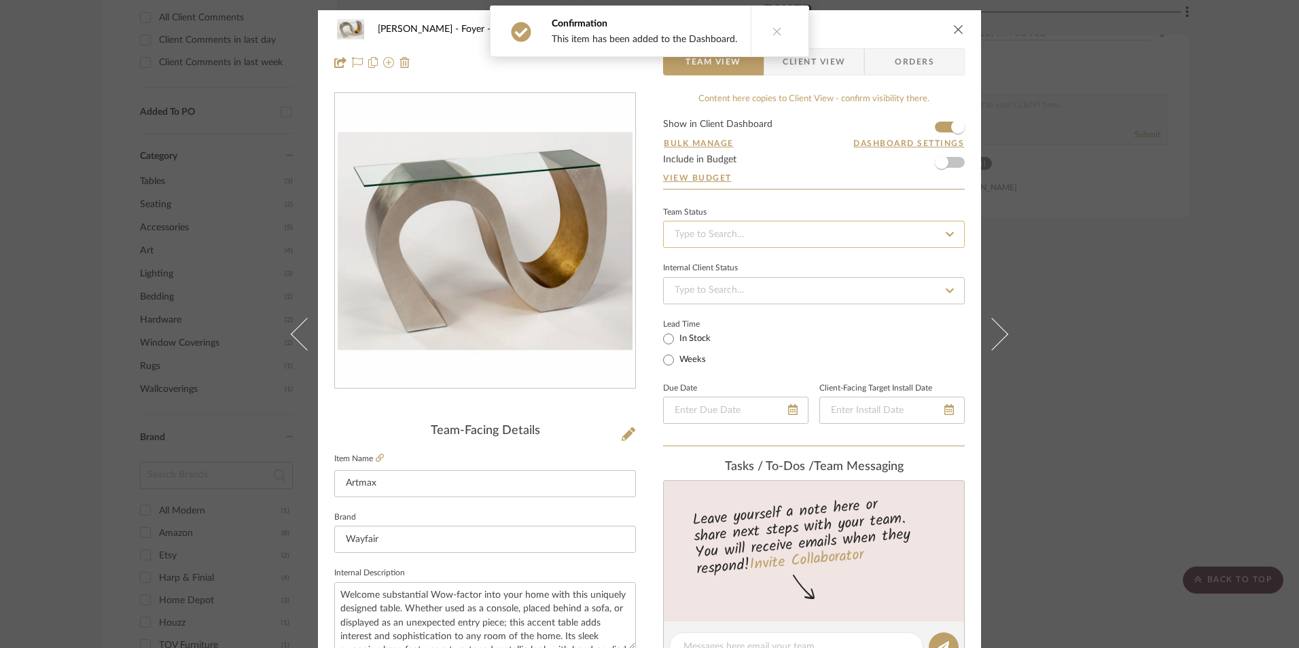
click at [769, 234] on input at bounding box center [814, 234] width 302 height 27
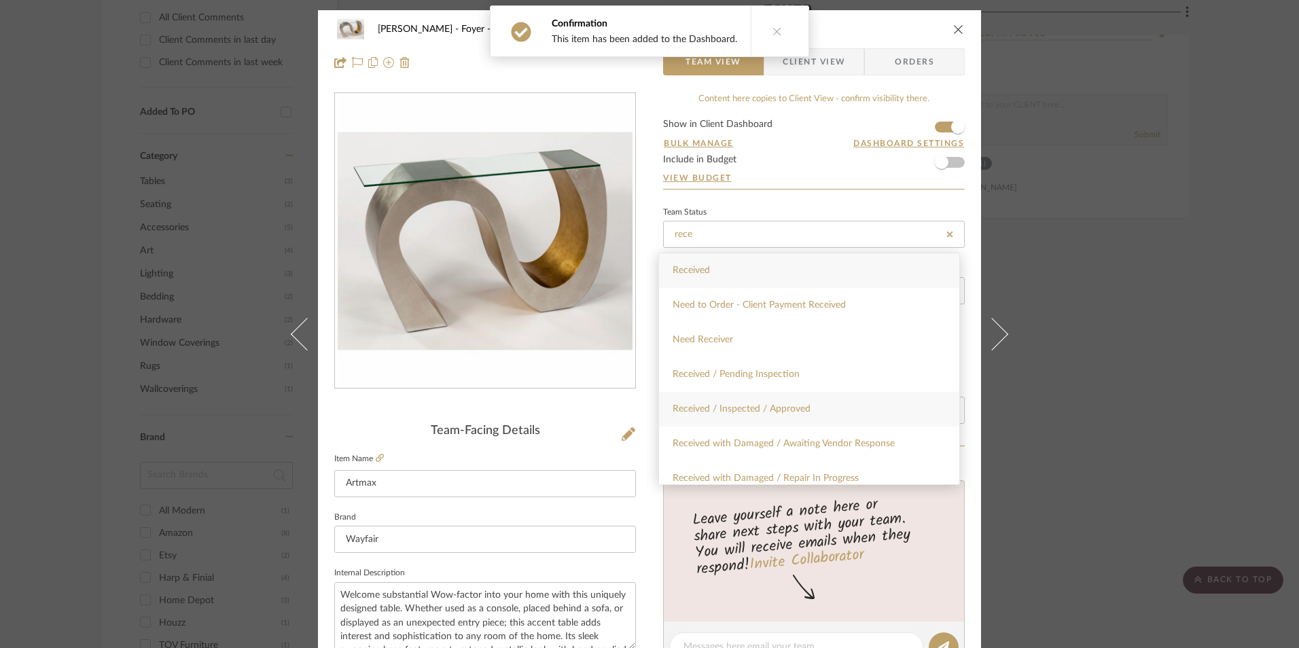
click at [786, 414] on span "Received / Inspected / Approved" at bounding box center [741, 409] width 138 height 10
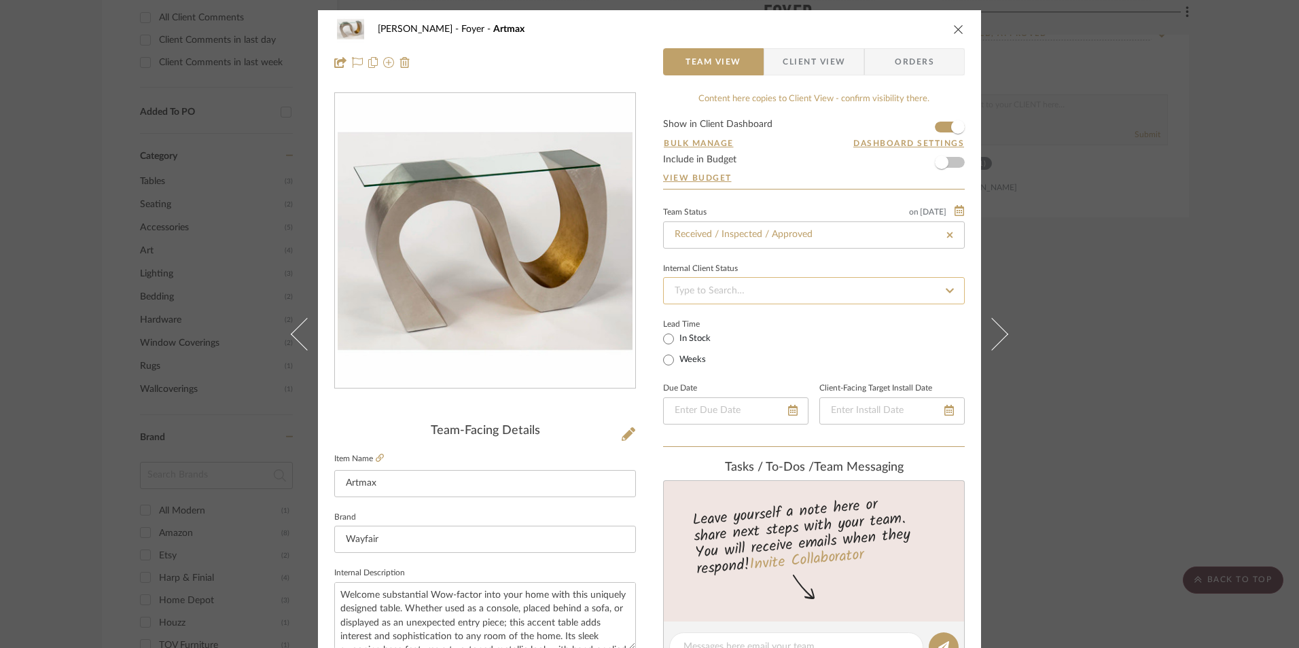
click at [770, 291] on input at bounding box center [814, 290] width 302 height 27
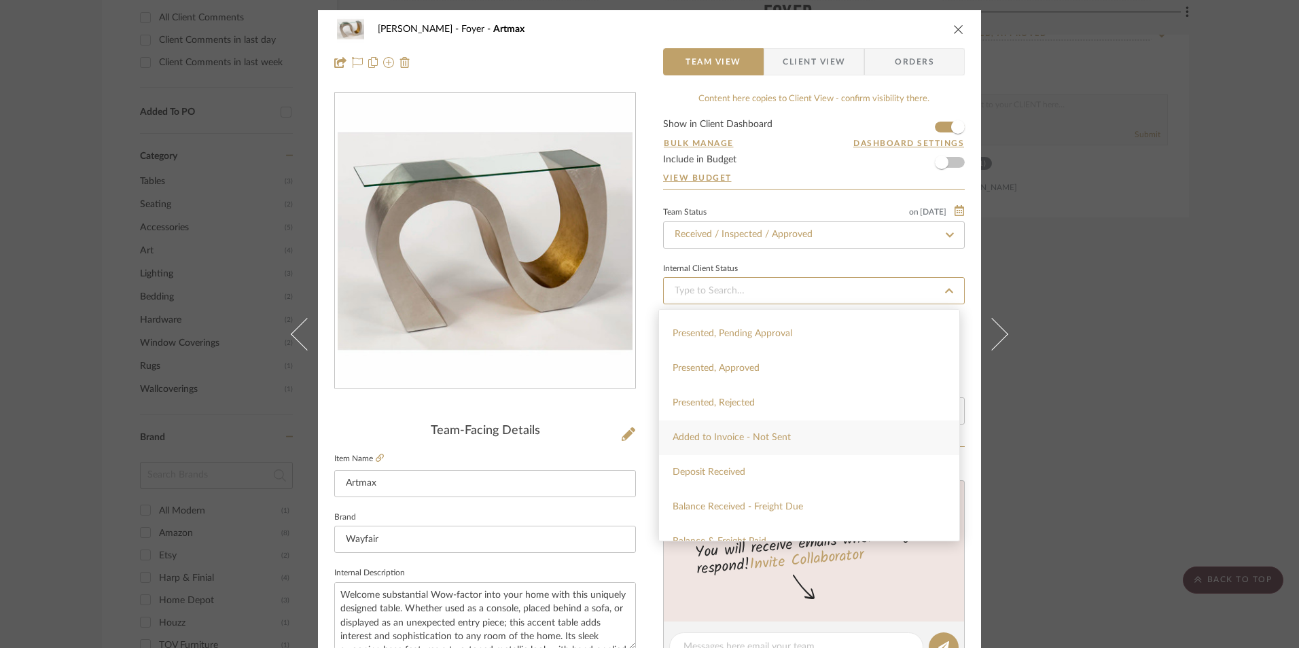
scroll to position [136, 0]
click at [754, 366] on span "Presented, Approved" at bounding box center [715, 364] width 87 height 10
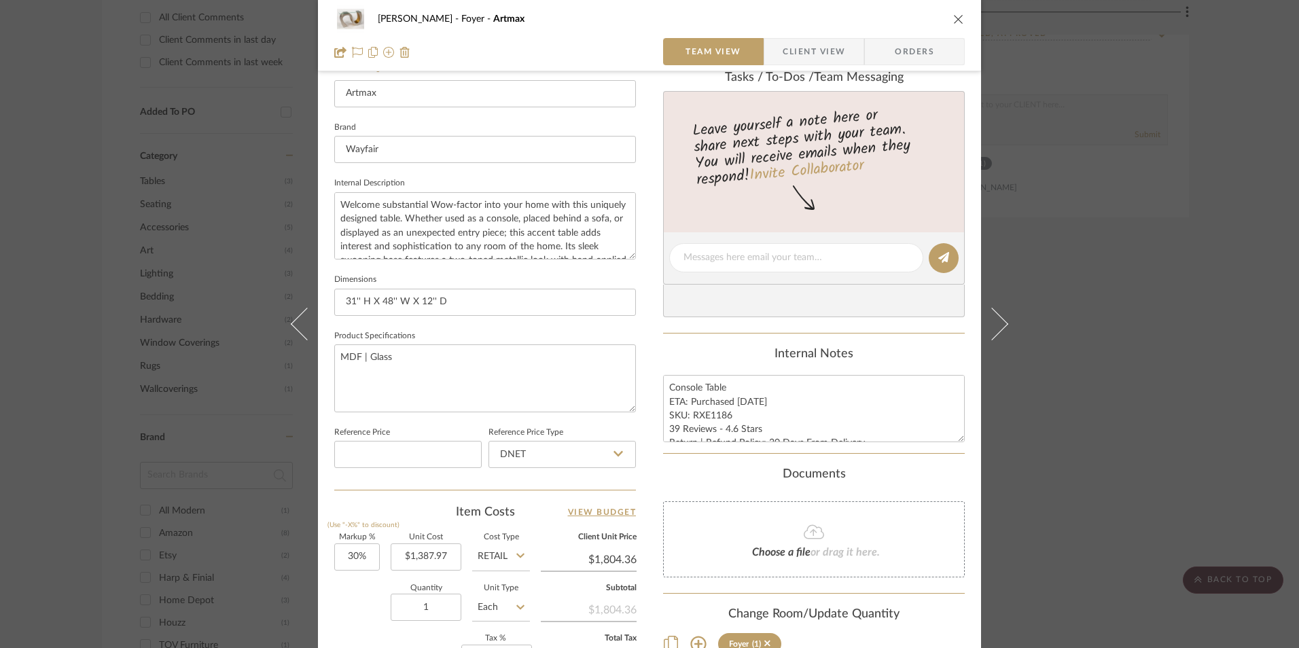
scroll to position [543, 0]
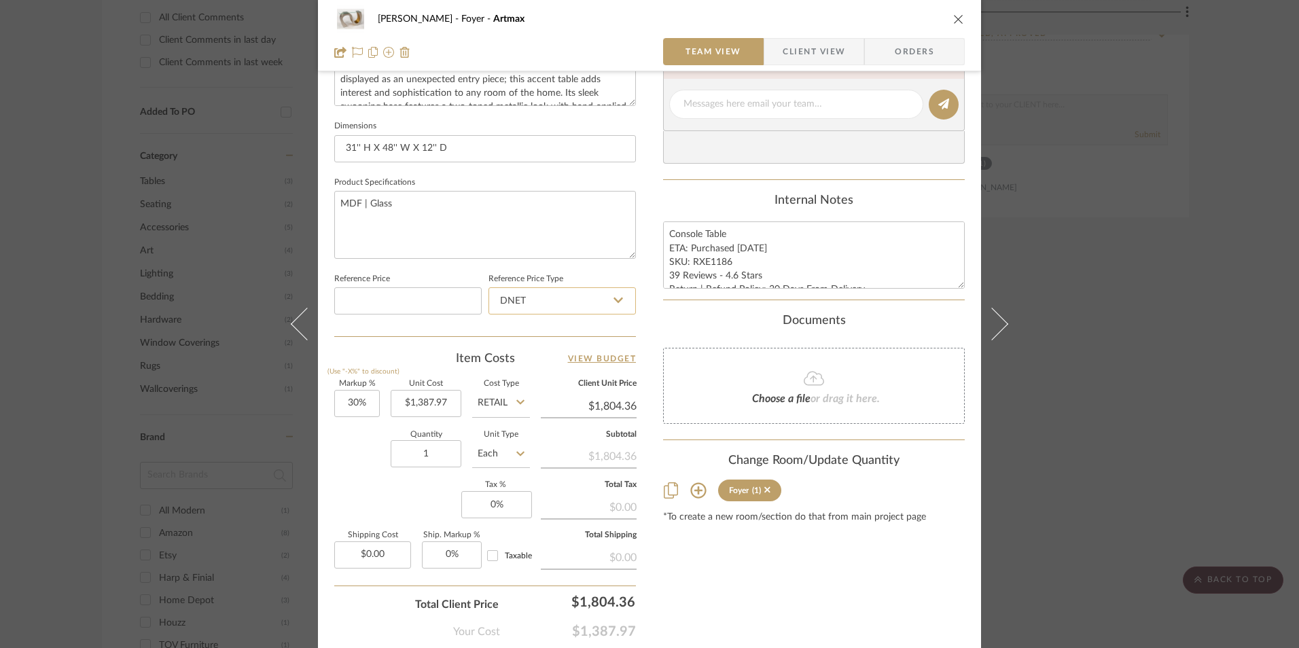
drag, startPoint x: 561, startPoint y: 297, endPoint x: 561, endPoint y: 308, distance: 10.9
click at [561, 297] on input "DNET" at bounding box center [561, 300] width 147 height 27
click at [554, 365] on div "Retail" at bounding box center [568, 369] width 168 height 35
drag, startPoint x: 726, startPoint y: 260, endPoint x: 689, endPoint y: 261, distance: 37.4
click at [689, 261] on textarea "Console Table ETA: Purchased [DATE] SKU: RXE1186 39 Reviews - 4.6 Stars Return …" at bounding box center [814, 254] width 302 height 67
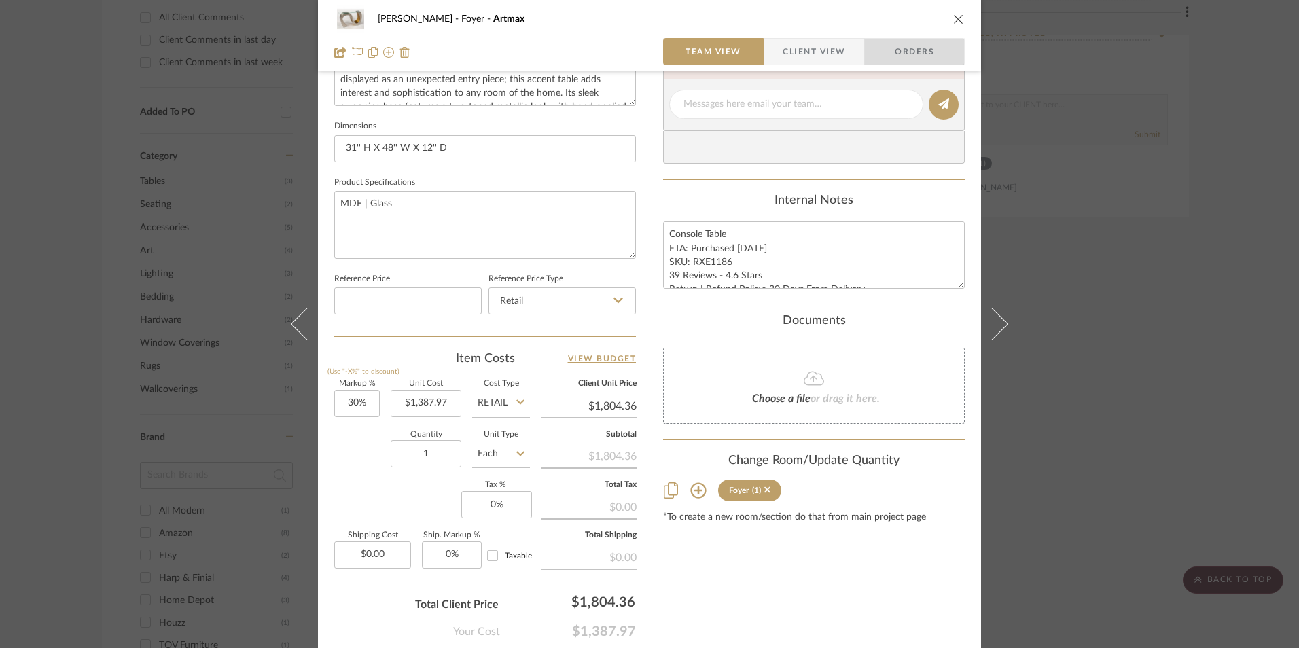
click at [913, 56] on span "Orders" at bounding box center [914, 51] width 69 height 27
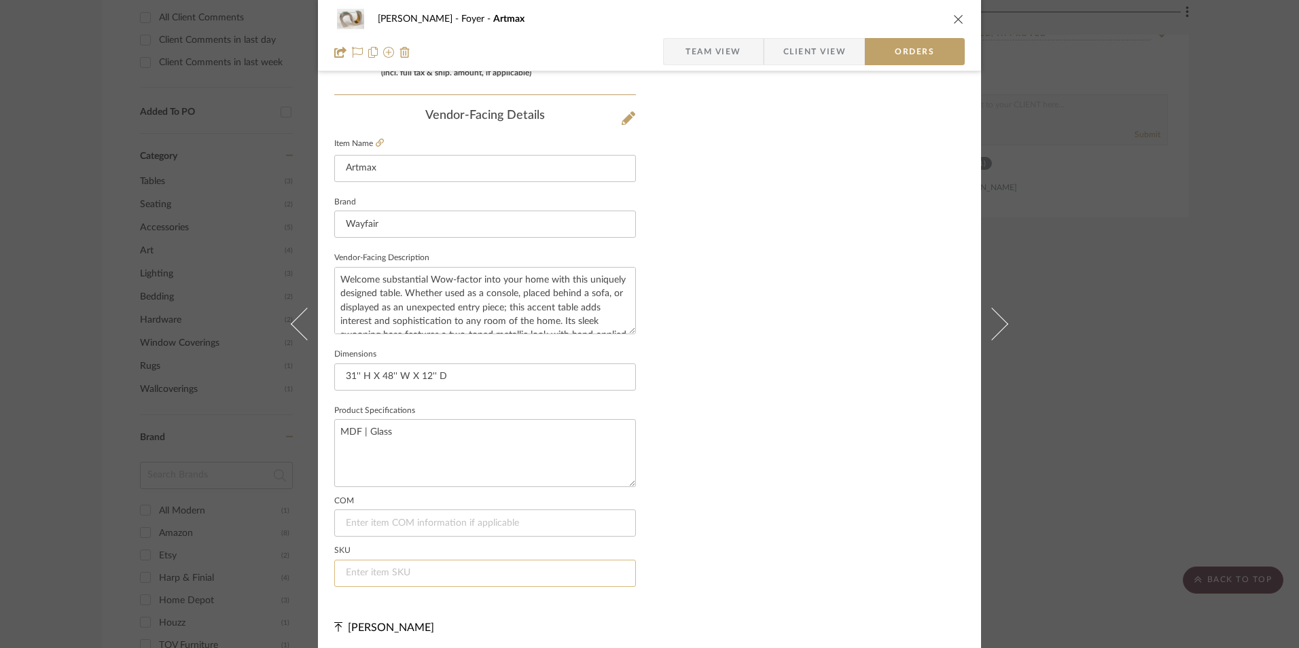
scroll to position [797, 0]
click at [373, 569] on input at bounding box center [485, 569] width 302 height 27
paste input "RXE1186"
drag, startPoint x: 731, startPoint y: 54, endPoint x: 863, endPoint y: 43, distance: 132.3
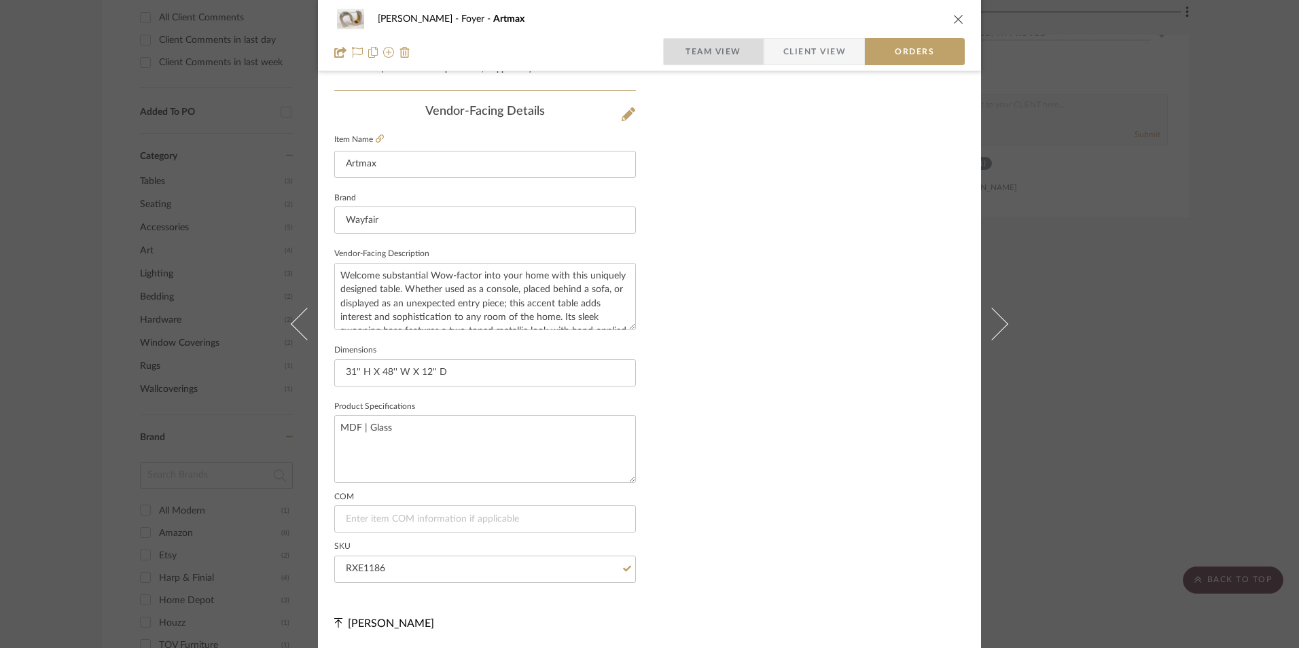
click at [731, 54] on span "Team View" at bounding box center [713, 51] width 56 height 27
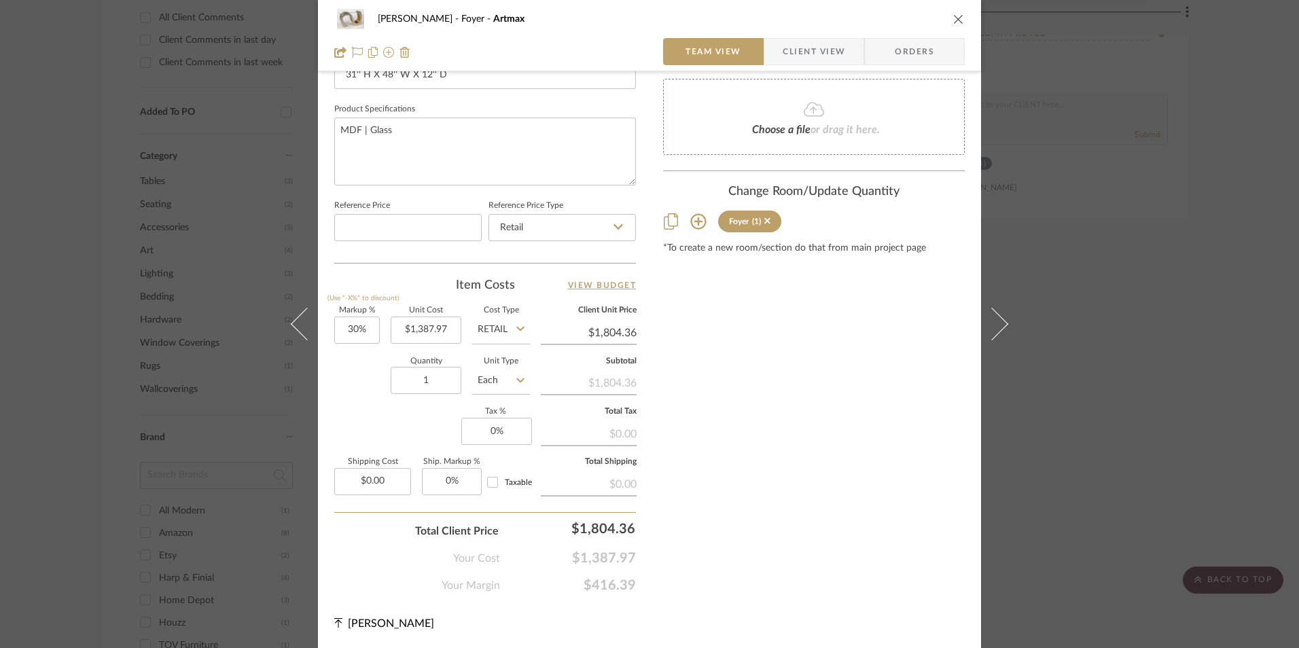
scroll to position [617, 0]
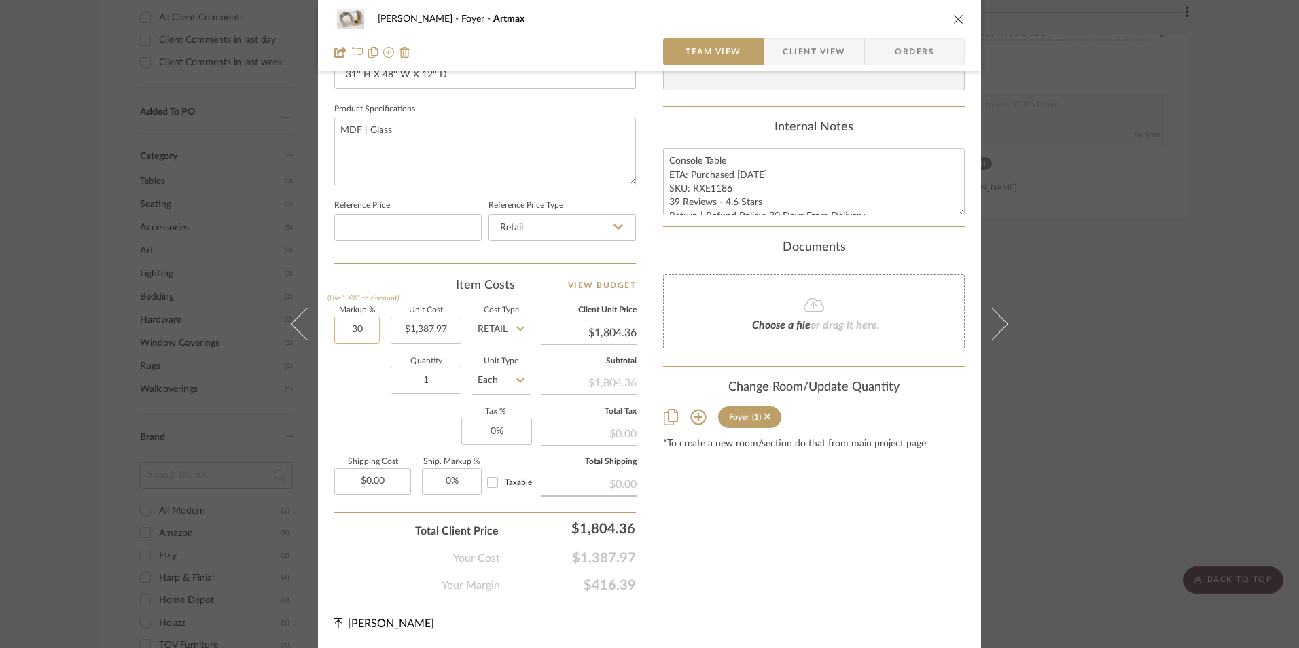
click at [357, 333] on input "30" at bounding box center [357, 329] width 46 height 27
click at [367, 394] on div "Quantity 1 Unit Type Each" at bounding box center [432, 382] width 196 height 48
click at [422, 328] on input "$1,387.97" at bounding box center [426, 329] width 71 height 27
click at [372, 450] on div "Markup % (Use "-X%" to discount) 0% Unit Cost $1,300.00 Cost Type Retail Client…" at bounding box center [485, 406] width 302 height 198
click at [504, 435] on input "0%" at bounding box center [496, 431] width 71 height 27
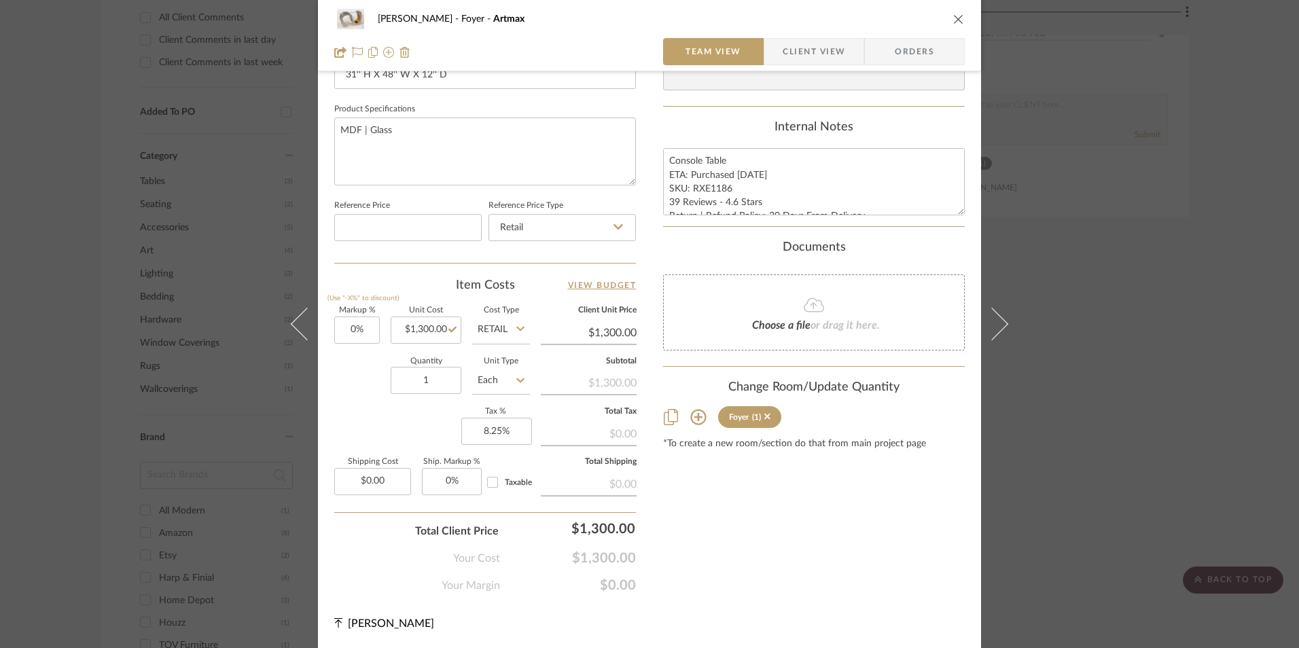
click at [778, 469] on div "Content here copies to Client View - confirm visibility there. Show in Client D…" at bounding box center [814, 35] width 302 height 1118
click at [424, 328] on input "1300.00" at bounding box center [426, 329] width 71 height 27
click at [719, 501] on div "Content here copies to Client View - confirm visibility there. Show in Client D…" at bounding box center [814, 35] width 302 height 1118
click at [410, 322] on input "1250.00" at bounding box center [426, 329] width 71 height 27
click at [696, 552] on div "Content here copies to Client View - confirm visibility there. Show in Client D…" at bounding box center [814, 35] width 302 height 1118
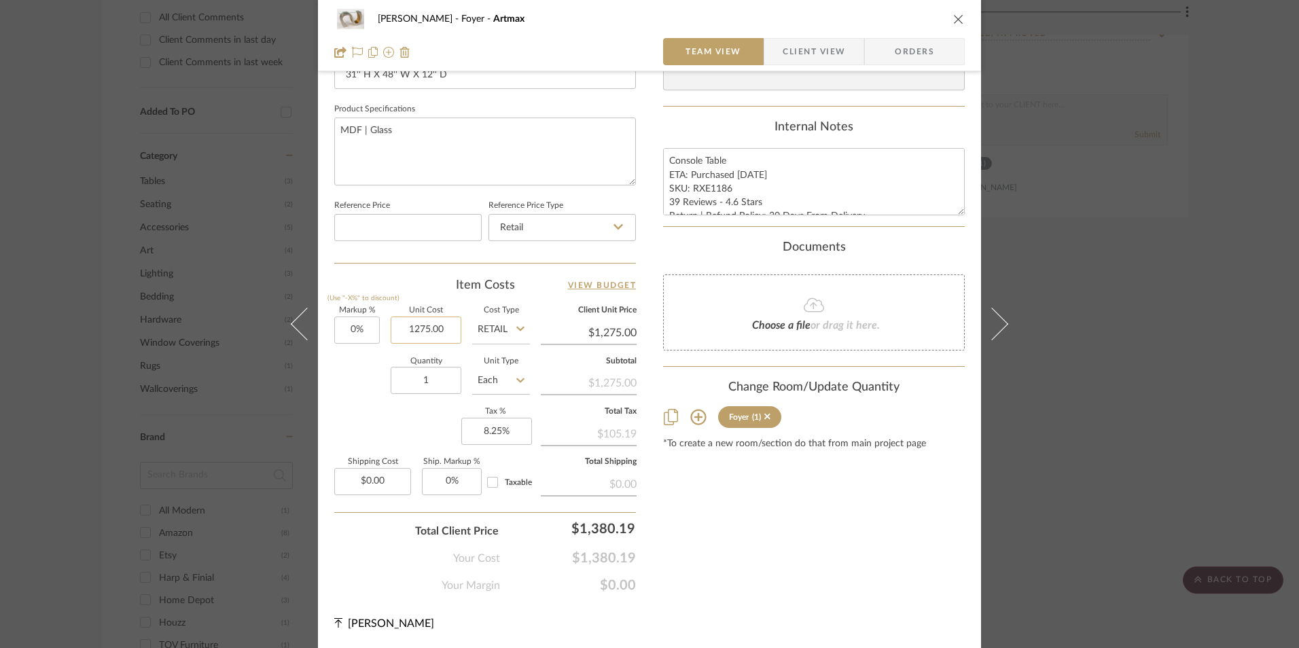
click at [438, 332] on input "1275.00" at bounding box center [426, 329] width 71 height 27
click at [693, 520] on div "Content here copies to Client View - confirm visibility there. Show in Client D…" at bounding box center [814, 35] width 302 height 1118
click at [423, 326] on input "1280.00" at bounding box center [426, 329] width 71 height 27
click at [735, 530] on div "Content here copies to Client View - confirm visibility there. Show in Client D…" at bounding box center [814, 35] width 302 height 1118
click at [429, 327] on input "1285.00" at bounding box center [426, 329] width 71 height 27
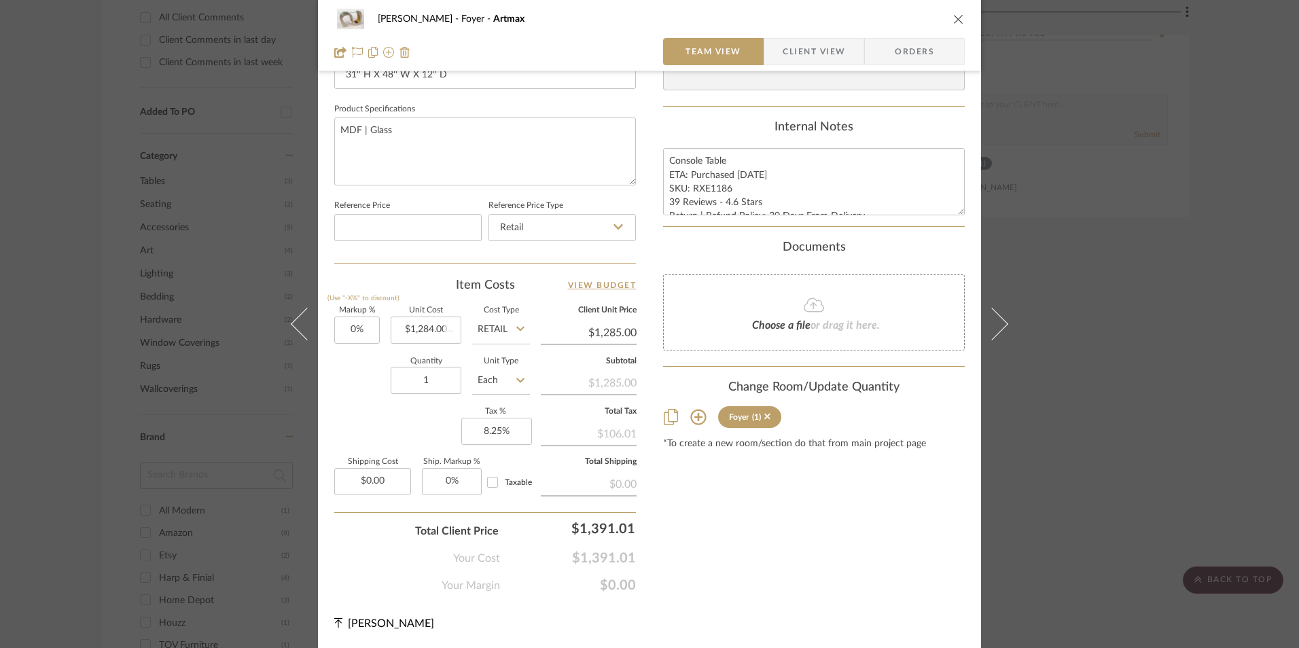
click at [645, 497] on div "[PERSON_NAME] Foyer Artmax Team View Client View Orders Team-Facing Details Ite…" at bounding box center [649, 21] width 663 height 1254
click at [426, 330] on input "1284.00" at bounding box center [426, 329] width 71 height 27
click at [744, 512] on div "Content here copies to Client View - confirm visibility there. Show in Client D…" at bounding box center [814, 35] width 302 height 1118
click at [440, 334] on input "1283.00" at bounding box center [426, 329] width 71 height 27
click at [741, 511] on div "Content here copies to Client View - confirm visibility there. Show in Client D…" at bounding box center [814, 35] width 302 height 1118
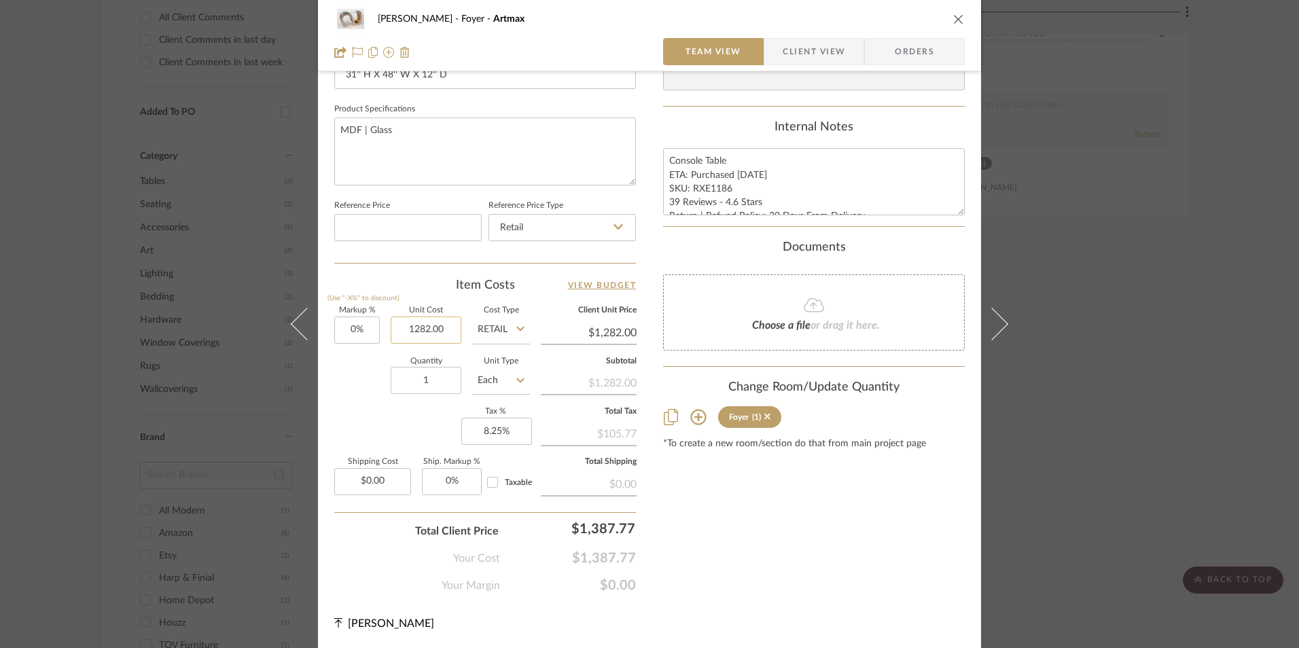
click at [420, 331] on input "1282.00" at bounding box center [426, 329] width 71 height 27
click at [687, 497] on div "Content here copies to Client View - confirm visibility there. Show in Client D…" at bounding box center [814, 35] width 302 height 1118
click at [437, 325] on input "1282.30" at bounding box center [426, 329] width 71 height 27
click at [441, 327] on input "1282.30" at bounding box center [426, 329] width 71 height 27
click at [676, 491] on div "Content here copies to Client View - confirm visibility there. Show in Client D…" at bounding box center [814, 35] width 302 height 1118
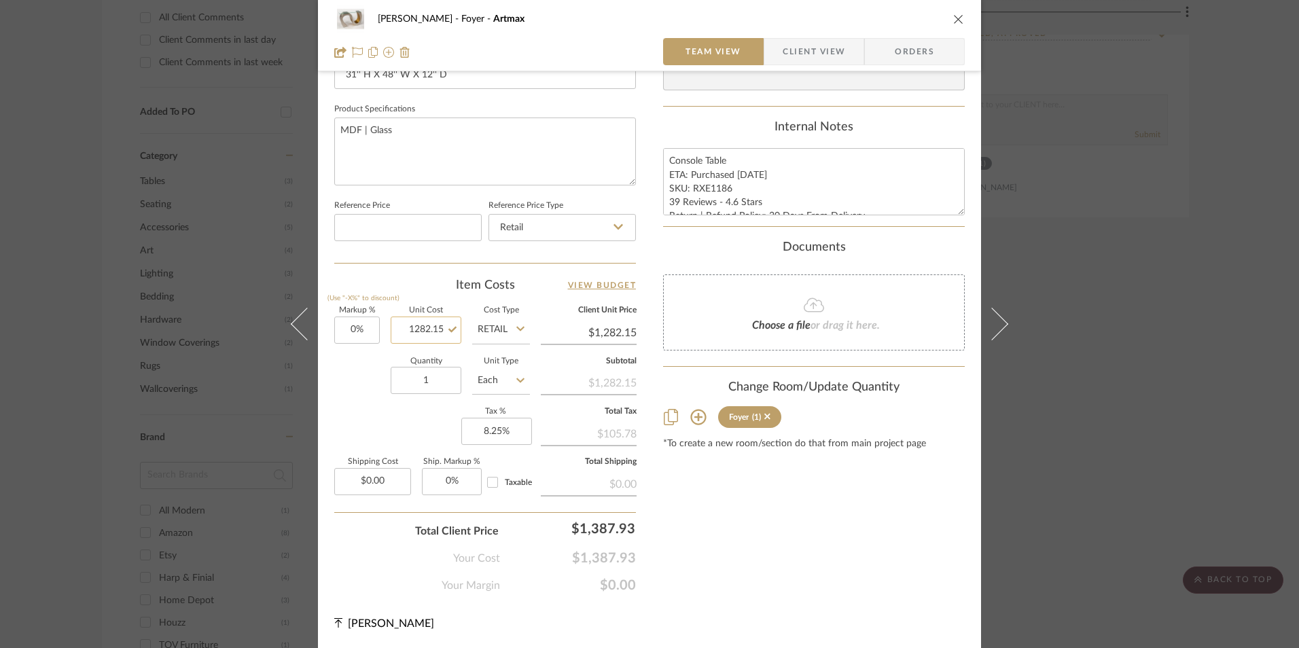
click at [443, 329] on input "1282.15" at bounding box center [426, 329] width 71 height 27
click at [441, 329] on input "1282.15" at bounding box center [426, 329] width 71 height 27
click at [750, 558] on div "Content here copies to Client View - confirm visibility there. Show in Client D…" at bounding box center [814, 35] width 302 height 1118
click at [436, 329] on input "1282.20" at bounding box center [426, 329] width 71 height 27
click at [443, 330] on input "1282.20" at bounding box center [426, 329] width 71 height 27
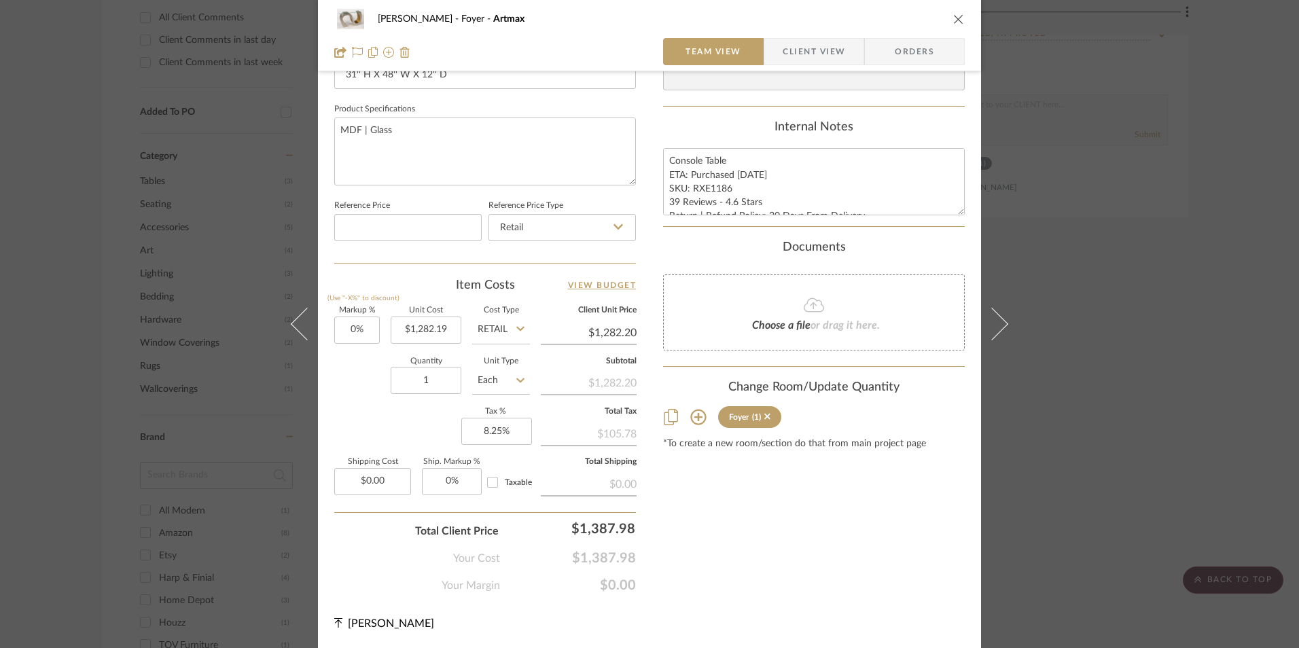
click at [797, 541] on div "Content here copies to Client View - confirm visibility there. Show in Client D…" at bounding box center [814, 35] width 302 height 1118
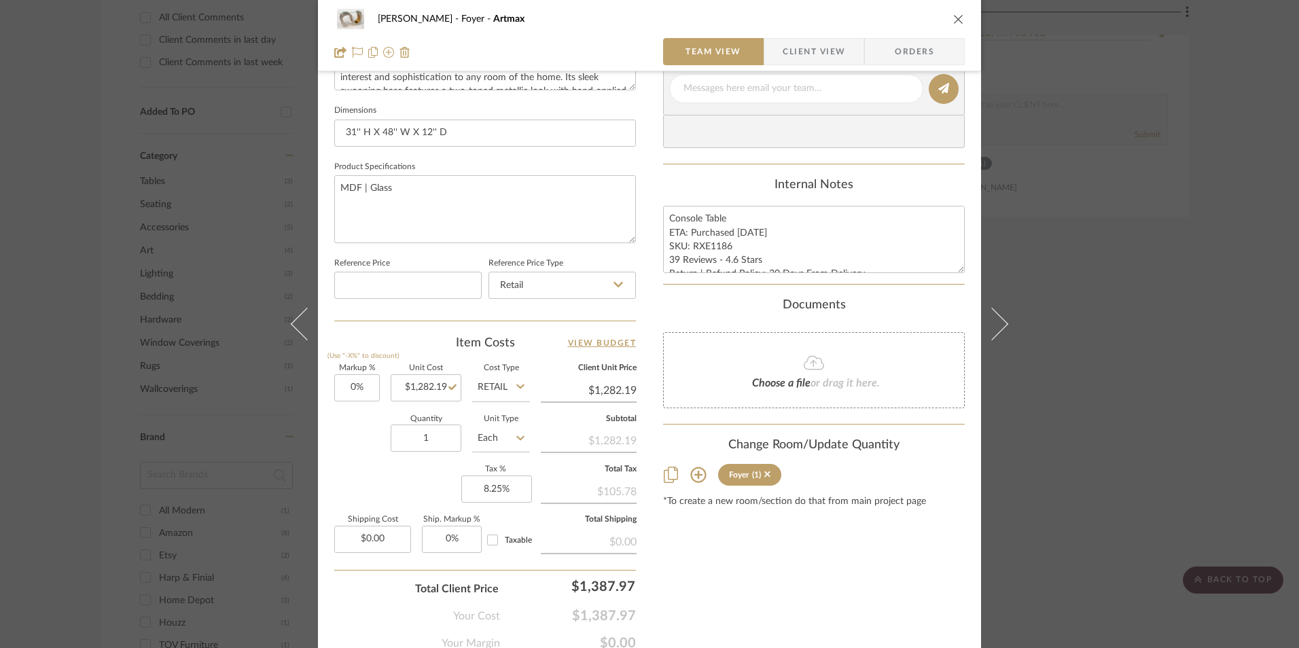
scroll to position [481, 0]
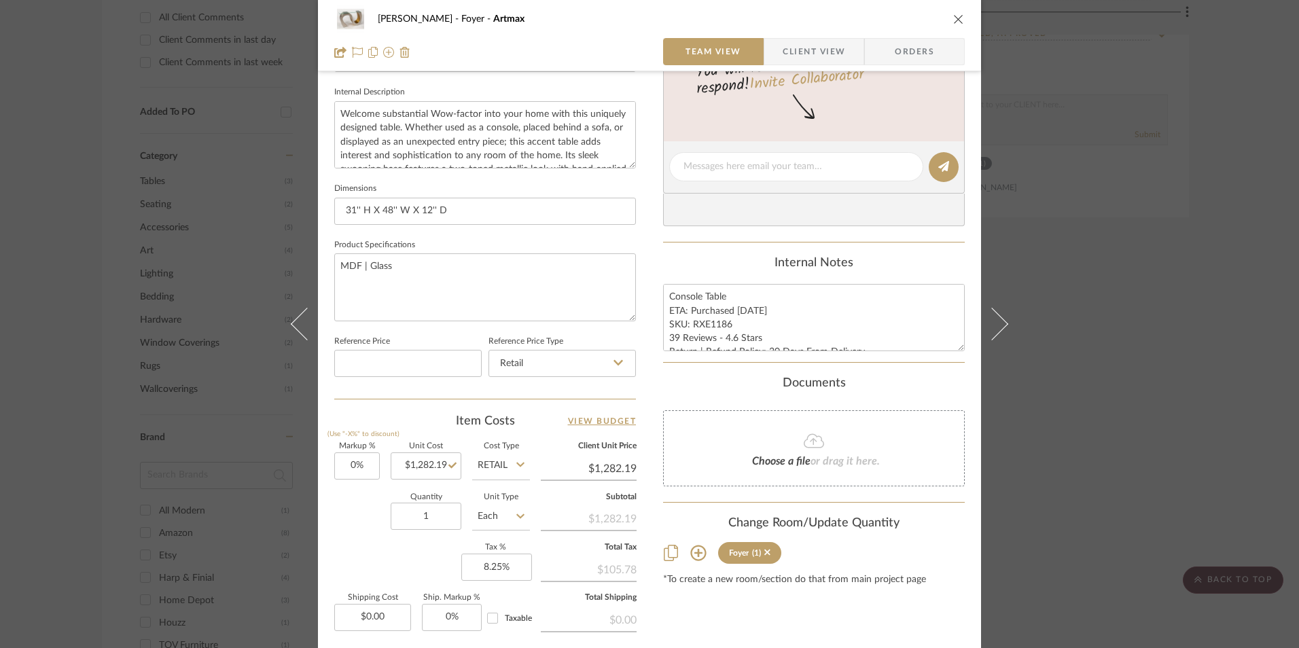
click at [799, 46] on span "Client View" at bounding box center [813, 51] width 62 height 27
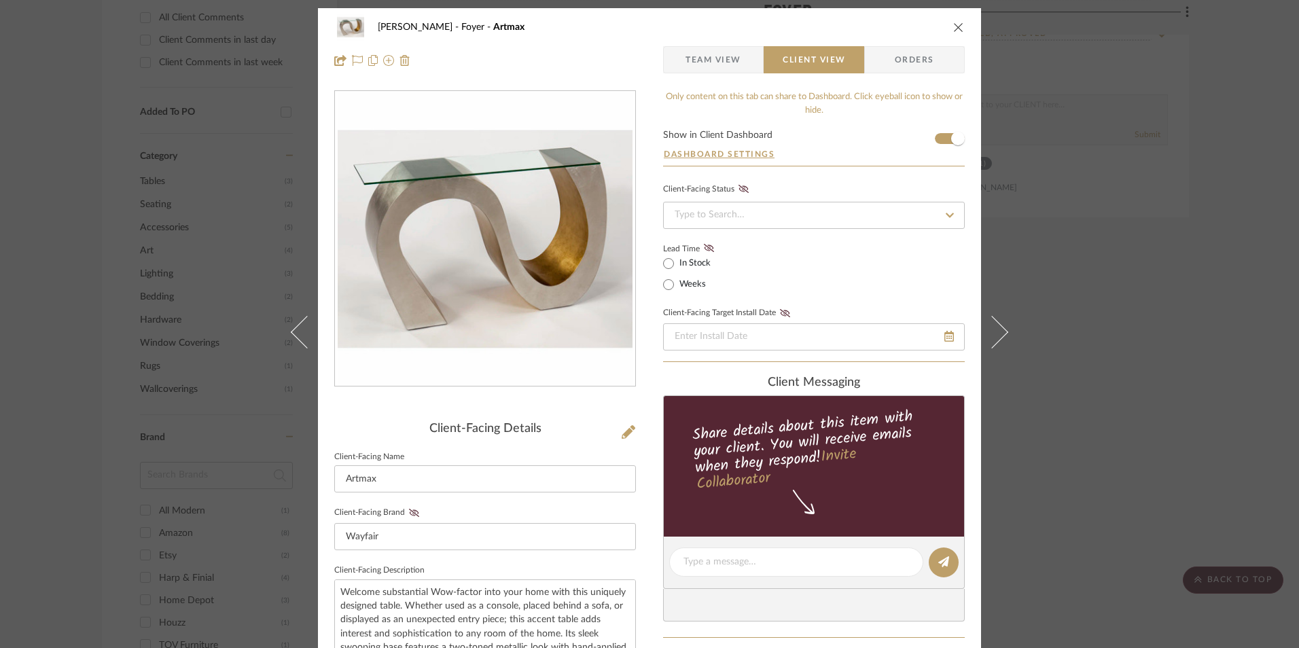
scroll to position [0, 0]
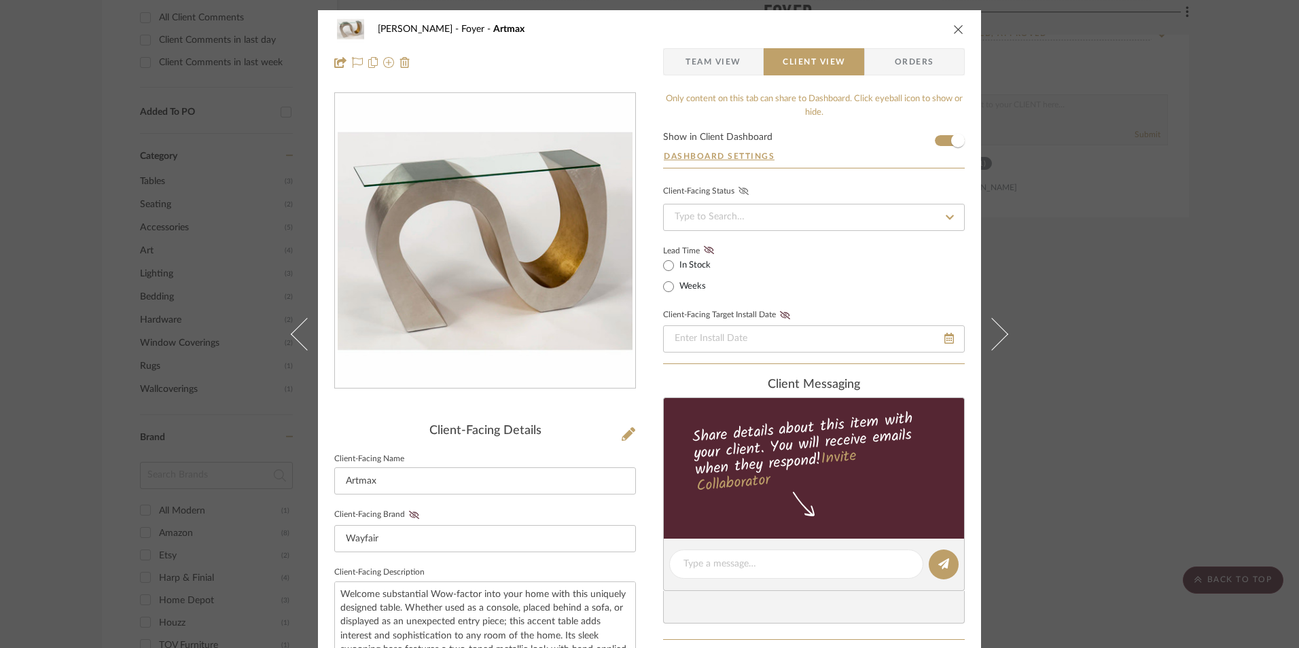
click at [740, 190] on icon at bounding box center [743, 191] width 10 height 8
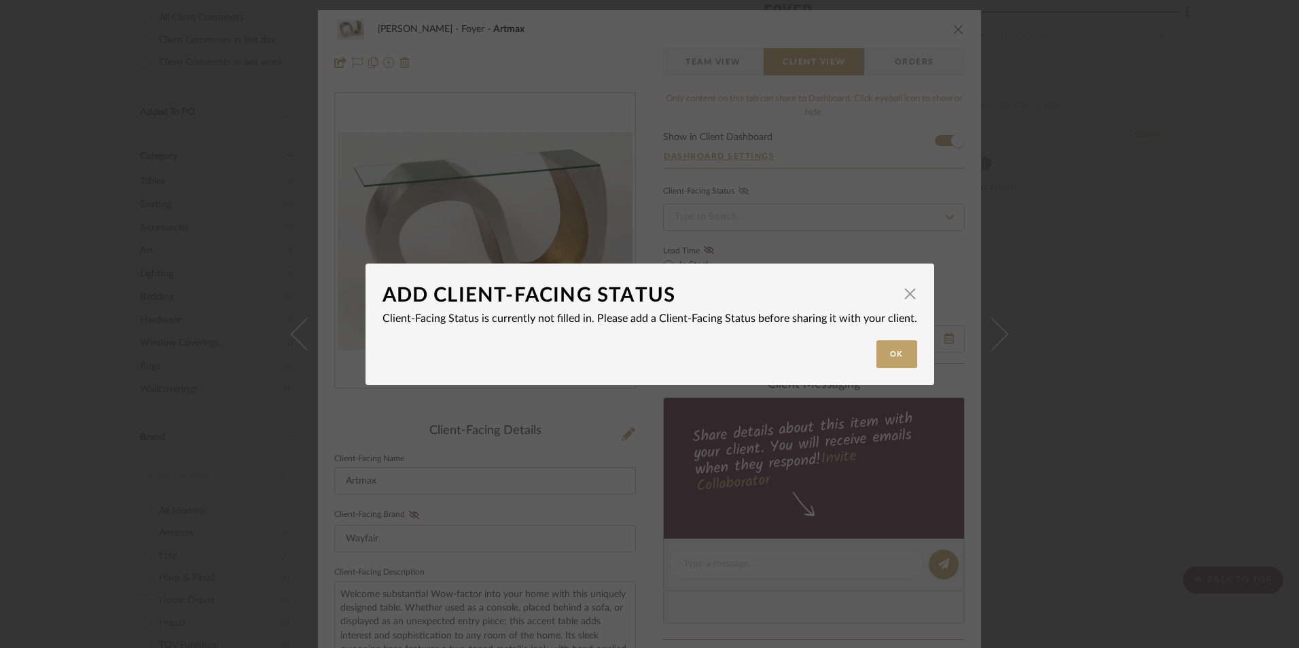
drag, startPoint x: 902, startPoint y: 292, endPoint x: 880, endPoint y: 284, distance: 23.8
click at [903, 292] on span "button" at bounding box center [910, 293] width 27 height 27
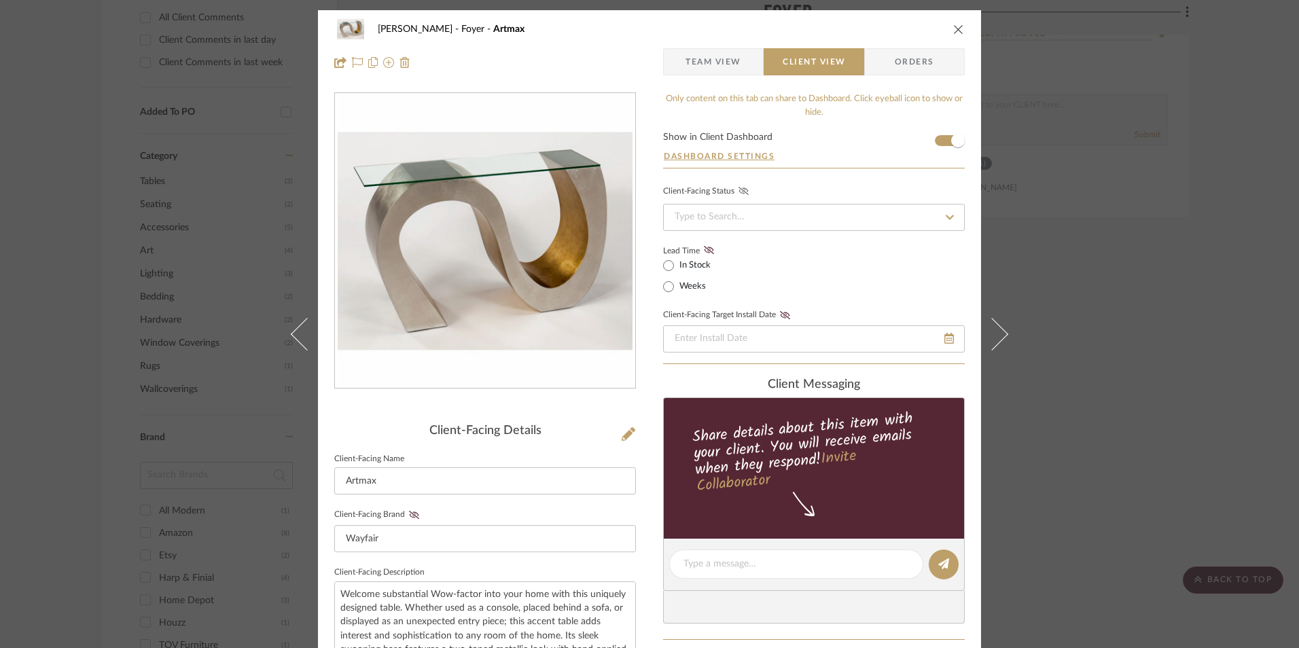
click at [702, 65] on span "Team View" at bounding box center [713, 61] width 56 height 27
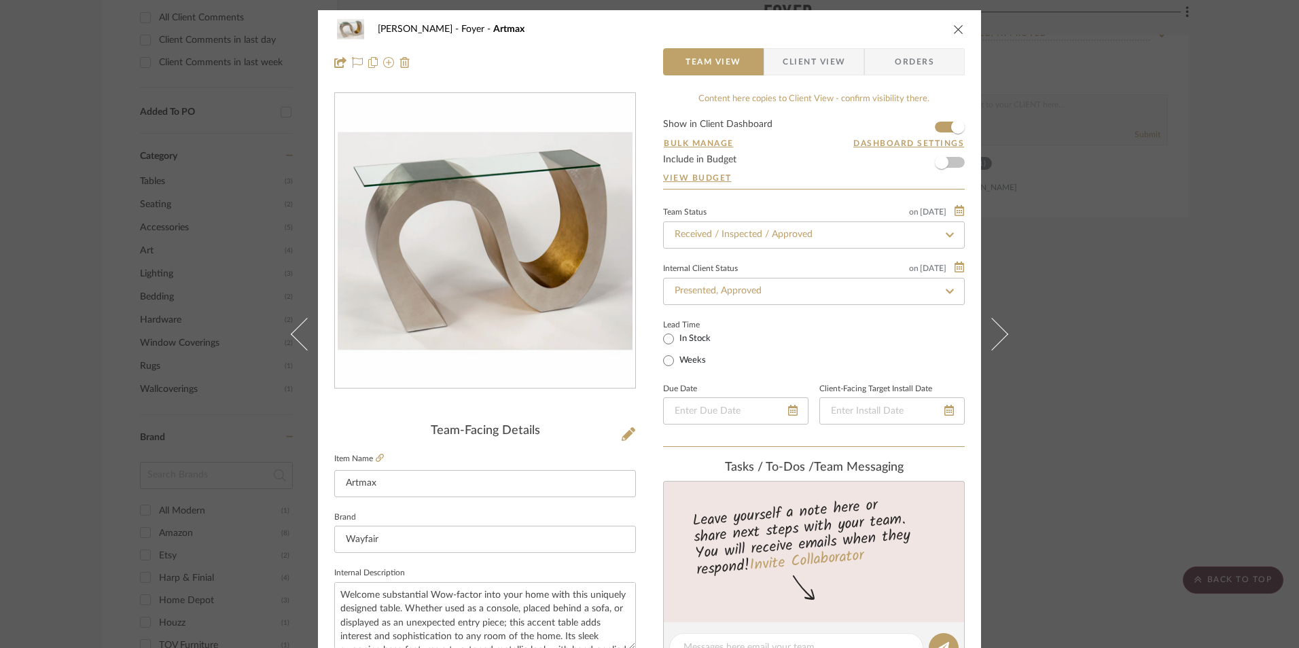
click at [804, 56] on span "Client View" at bounding box center [813, 61] width 62 height 27
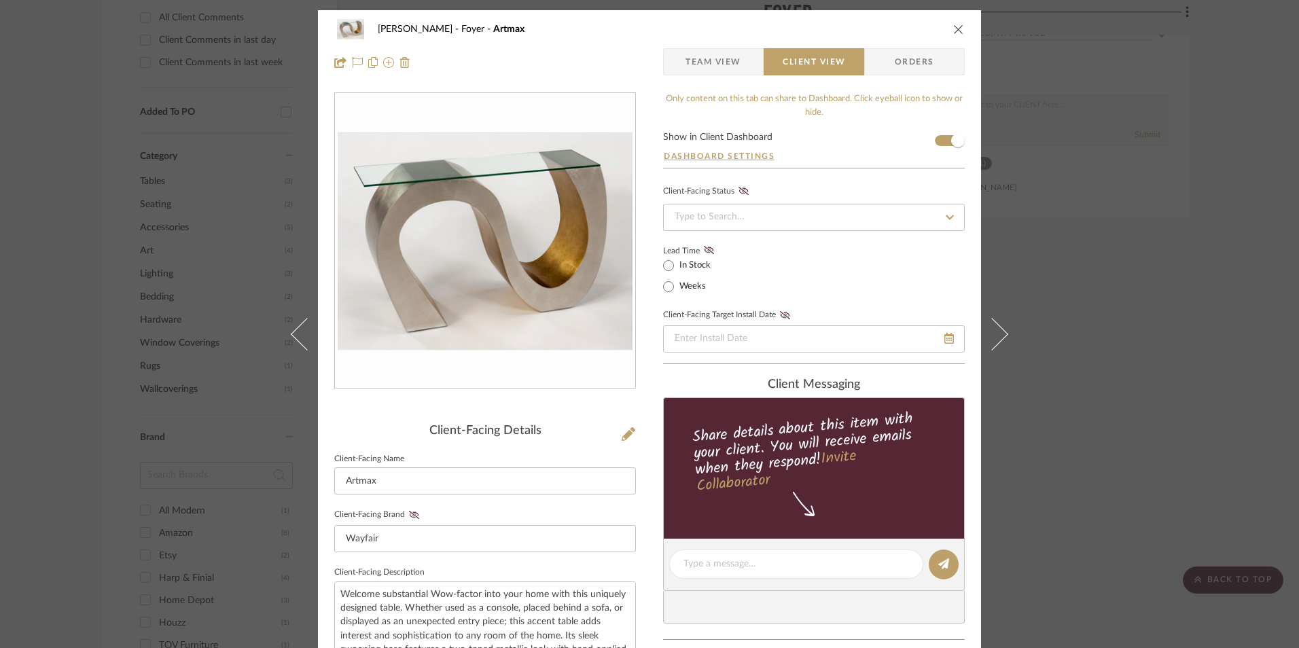
click at [707, 58] on span "Team View" at bounding box center [713, 61] width 56 height 27
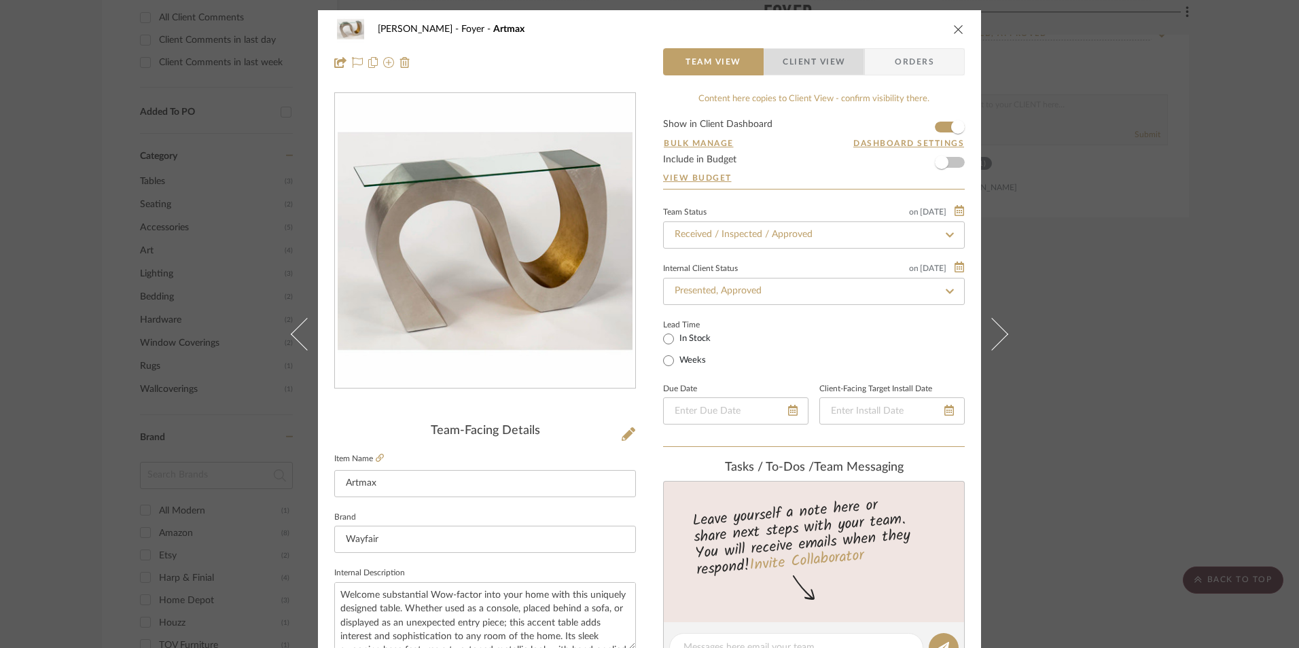
click at [799, 69] on span "Client View" at bounding box center [813, 61] width 62 height 27
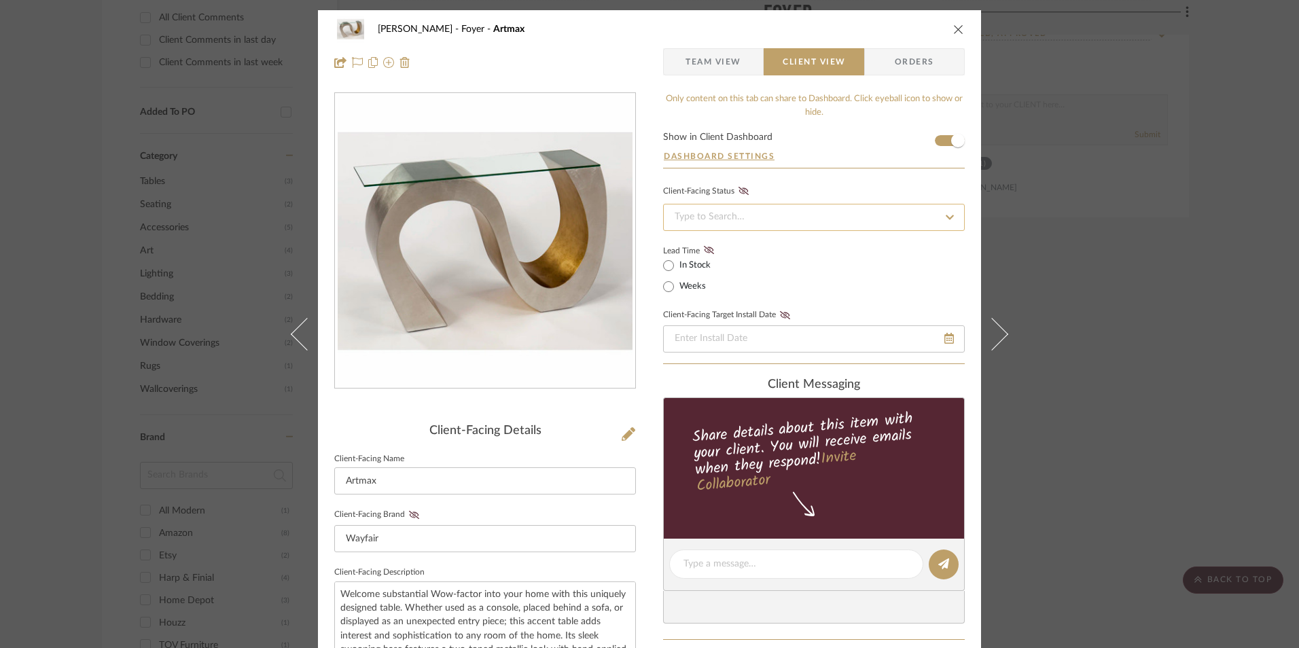
click at [739, 219] on input at bounding box center [814, 217] width 302 height 27
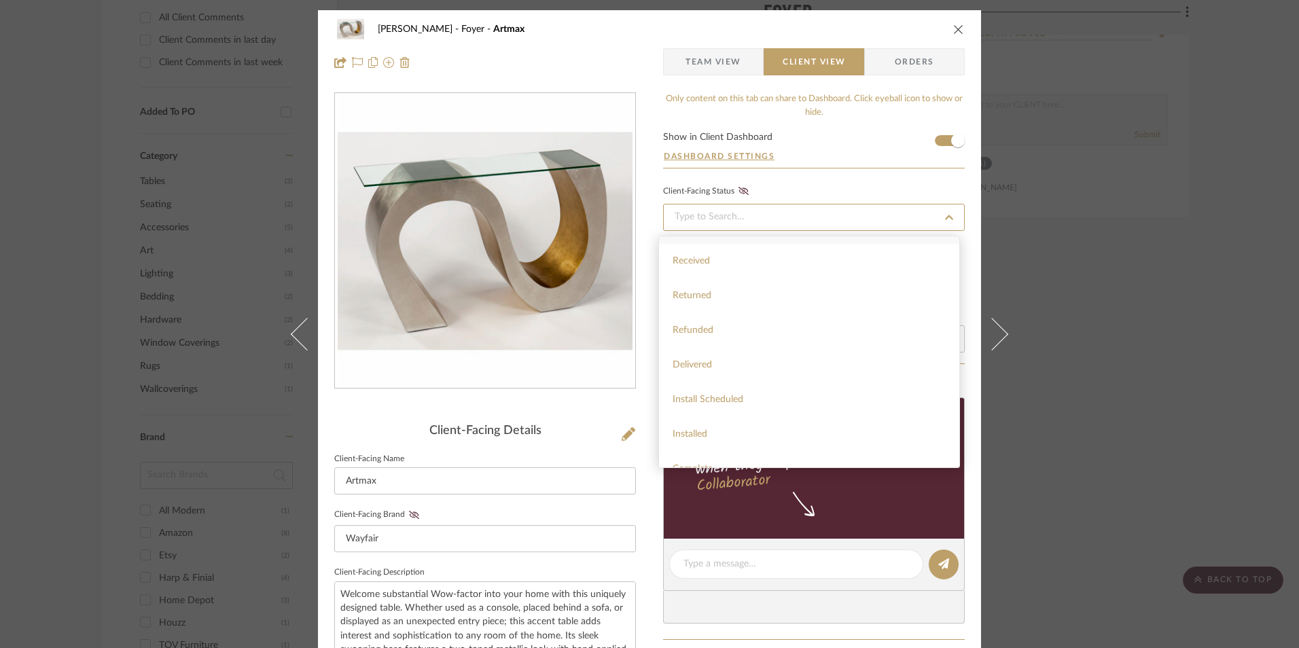
scroll to position [323, 0]
click at [780, 417] on div "Installed" at bounding box center [809, 415] width 300 height 35
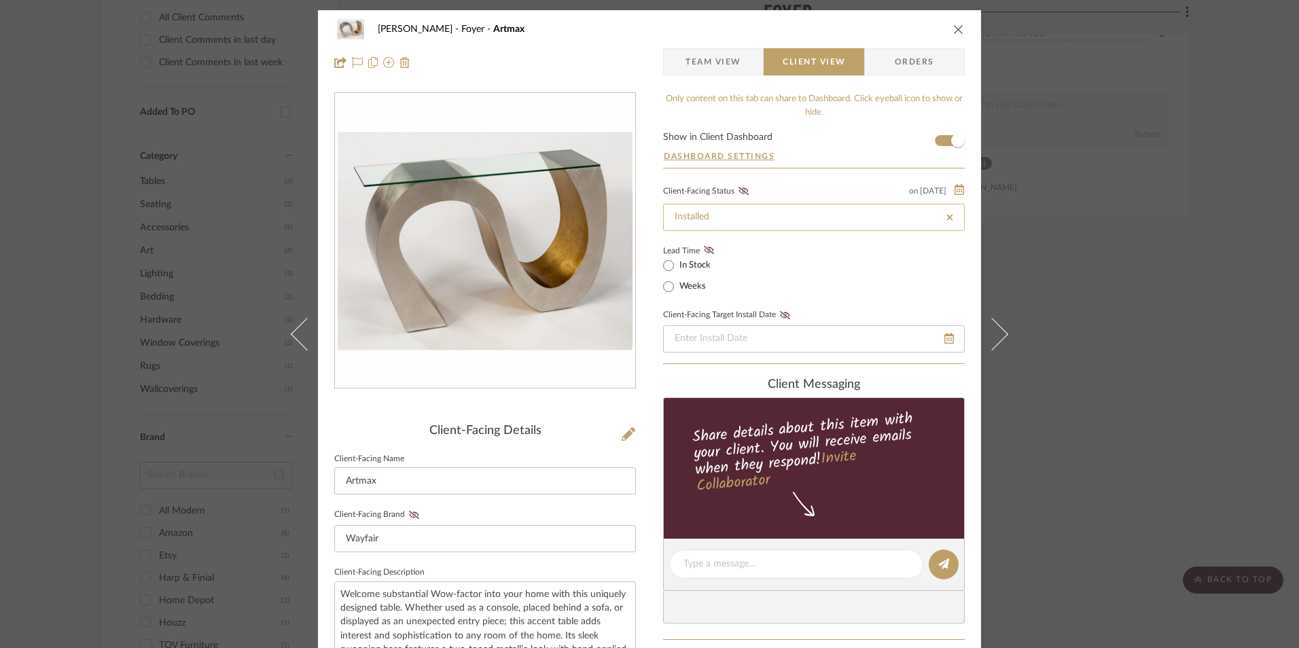
click at [743, 189] on icon at bounding box center [743, 191] width 10 height 8
click at [705, 249] on icon at bounding box center [709, 250] width 10 height 8
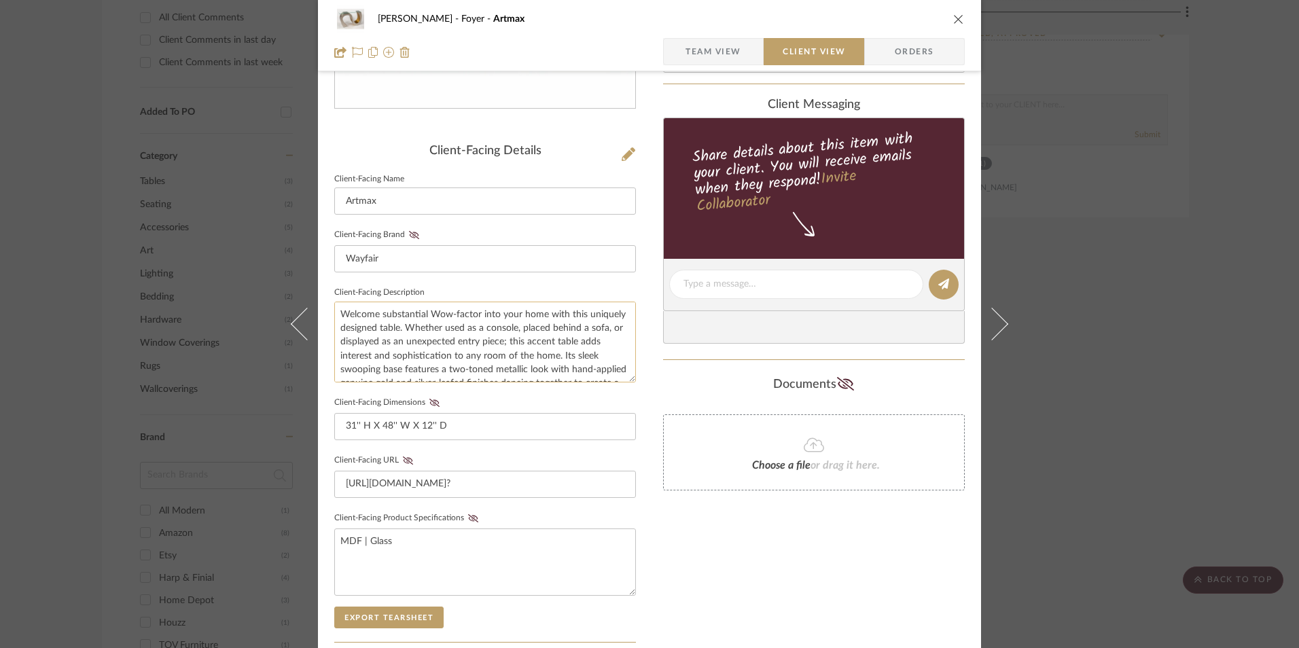
scroll to position [340, 0]
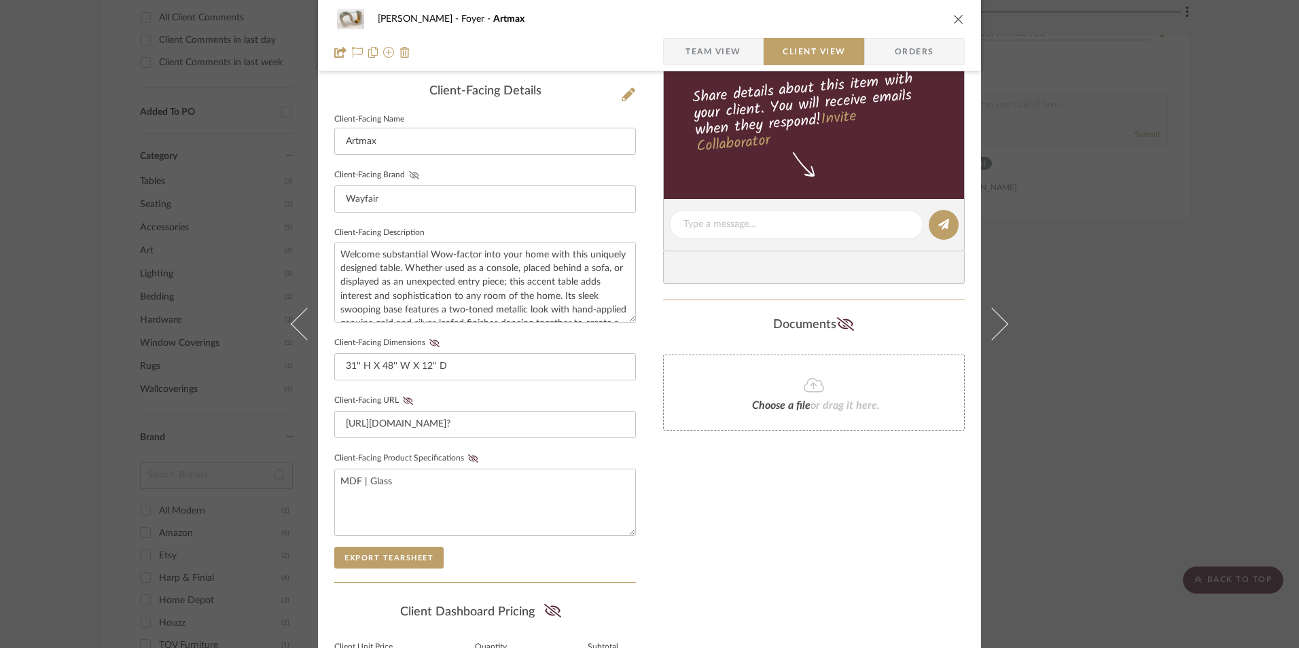
click at [409, 174] on icon at bounding box center [414, 175] width 10 height 8
drag, startPoint x: 431, startPoint y: 342, endPoint x: 428, endPoint y: 391, distance: 48.3
click at [430, 342] on icon at bounding box center [434, 343] width 10 height 8
click at [403, 403] on icon at bounding box center [408, 401] width 10 height 8
click at [468, 459] on icon at bounding box center [473, 458] width 10 height 8
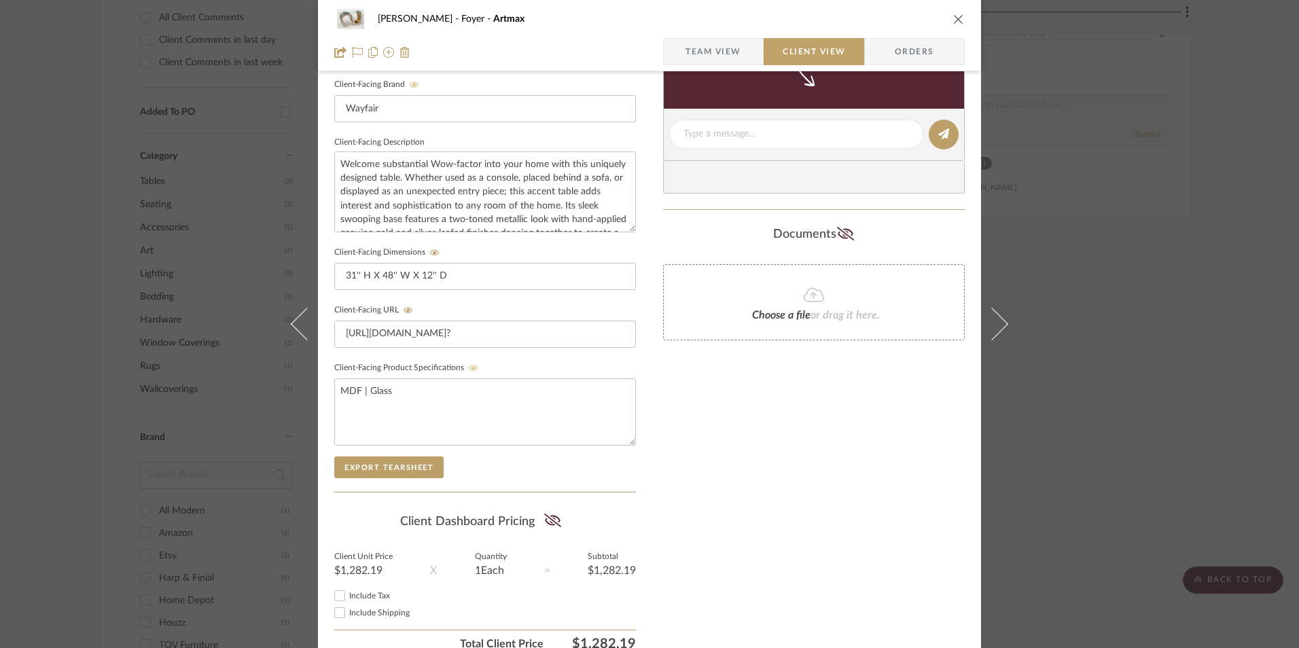
scroll to position [493, 0]
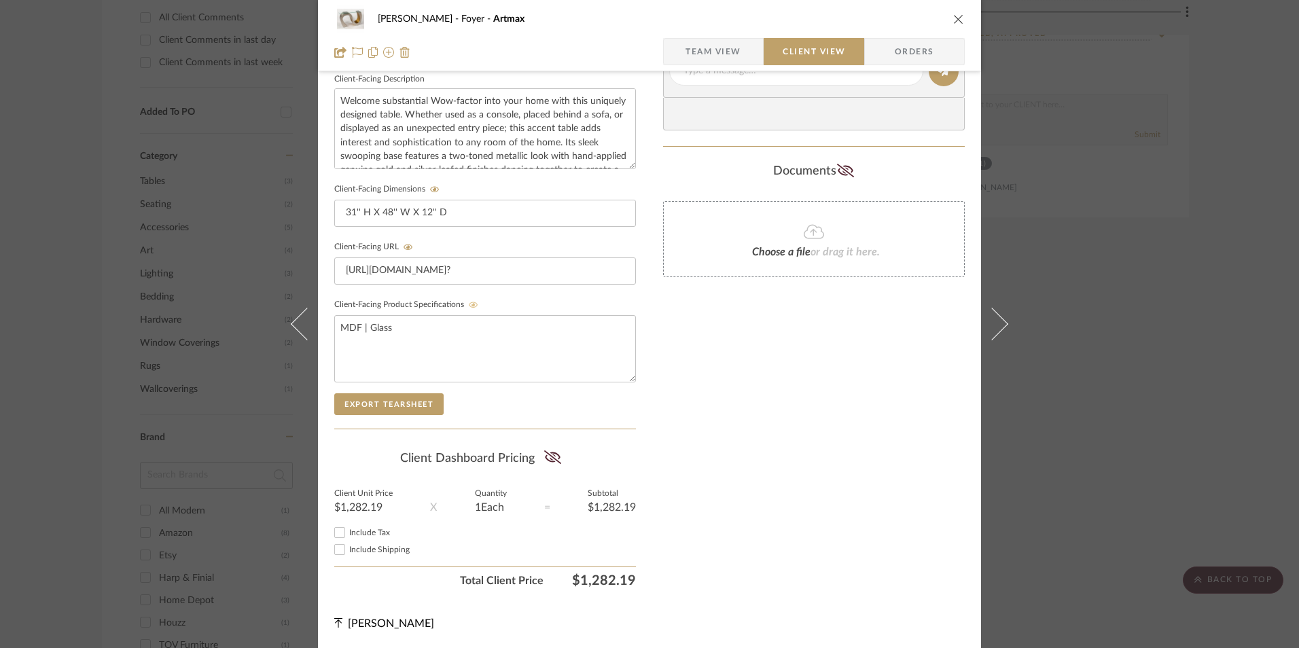
drag, startPoint x: 327, startPoint y: 532, endPoint x: 397, endPoint y: 531, distance: 70.0
click at [331, 532] on input "Include Tax" at bounding box center [339, 532] width 16 height 16
click at [544, 459] on icon at bounding box center [552, 457] width 17 height 14
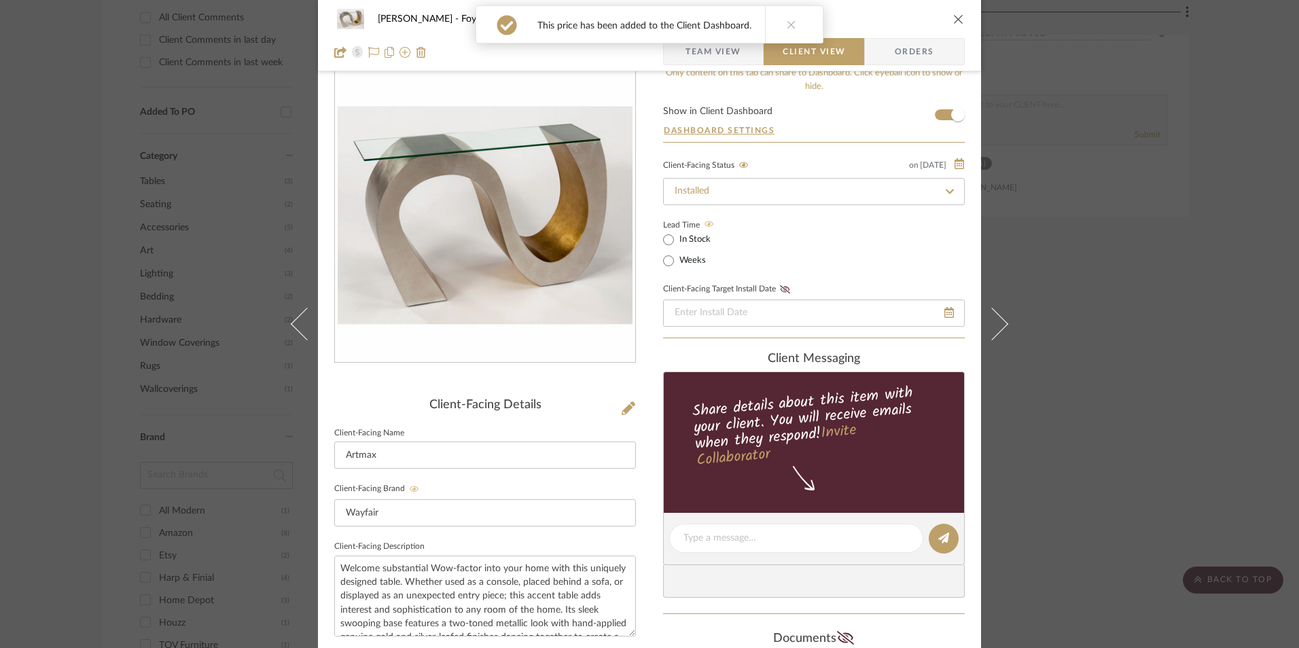
scroll to position [0, 0]
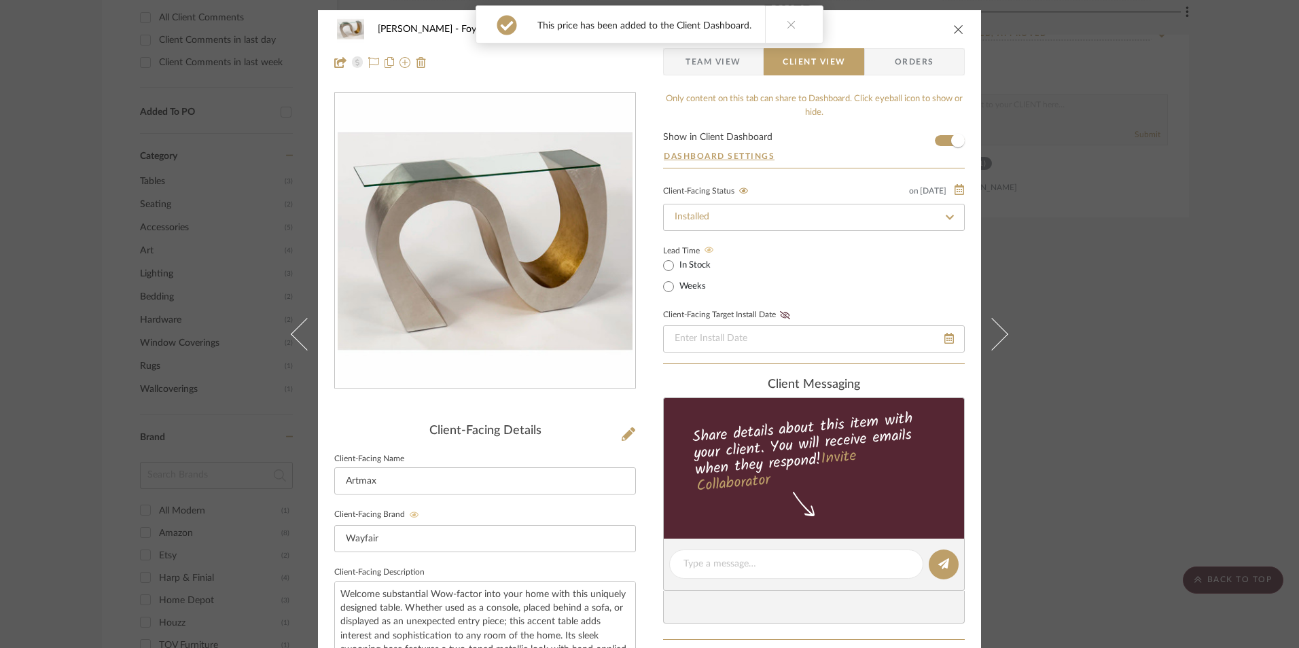
click at [791, 24] on button at bounding box center [791, 24] width 52 height 37
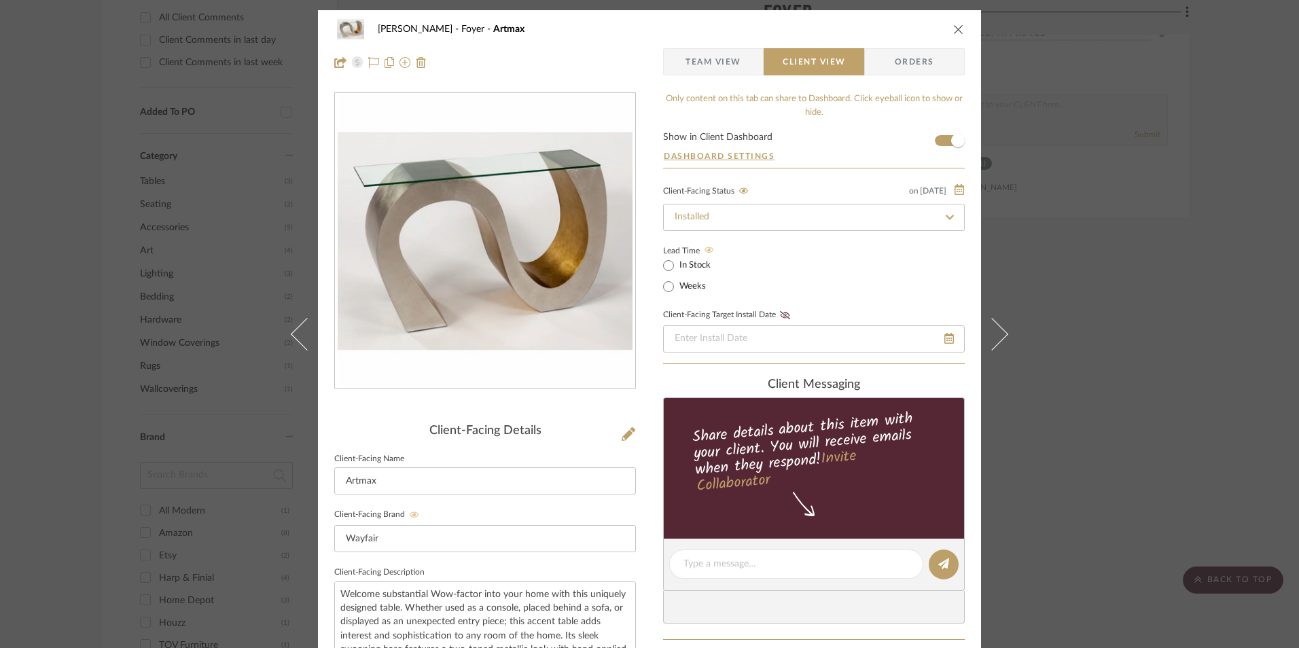
click at [953, 29] on icon "close" at bounding box center [958, 29] width 11 height 11
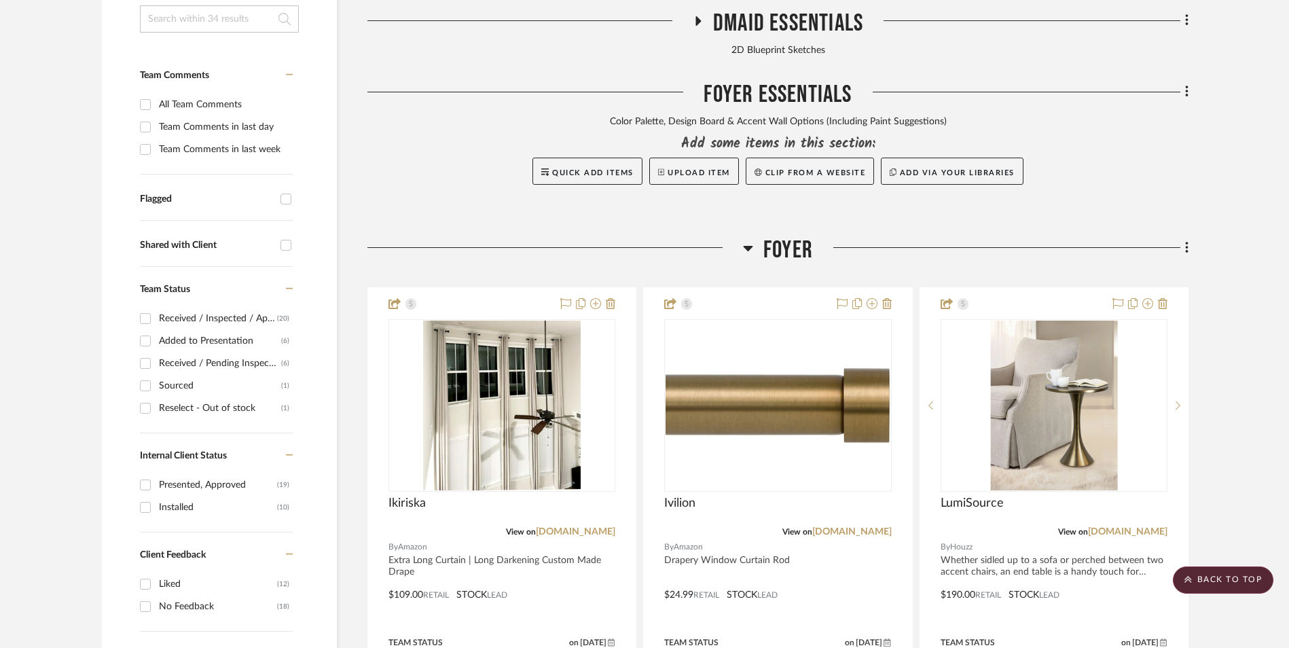
scroll to position [429, 0]
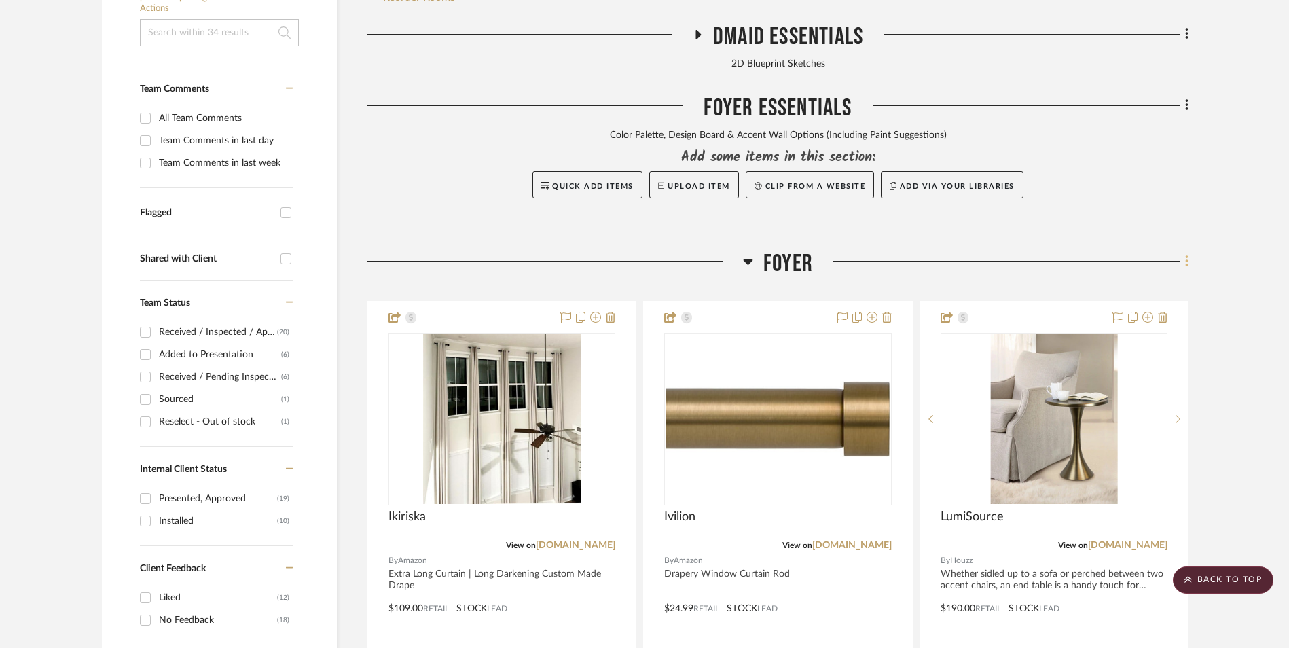
click at [1185, 254] on icon at bounding box center [1187, 261] width 4 height 15
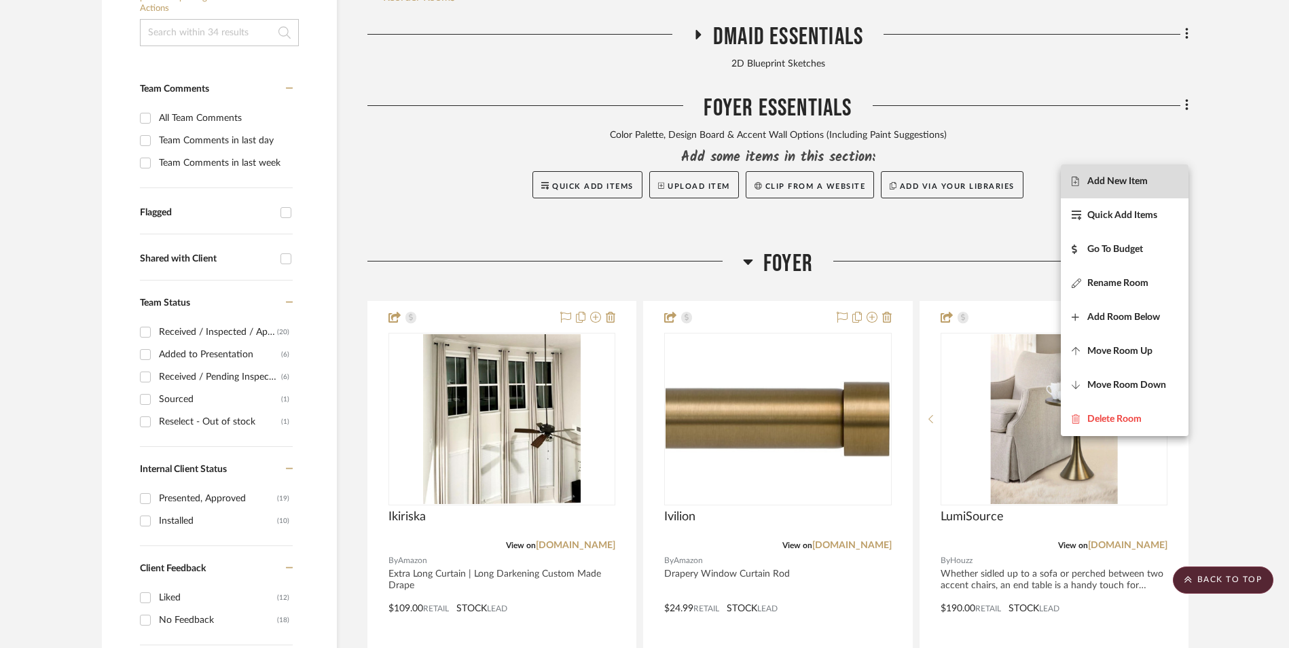
click at [1125, 184] on span "Add New Item" at bounding box center [1117, 181] width 60 height 12
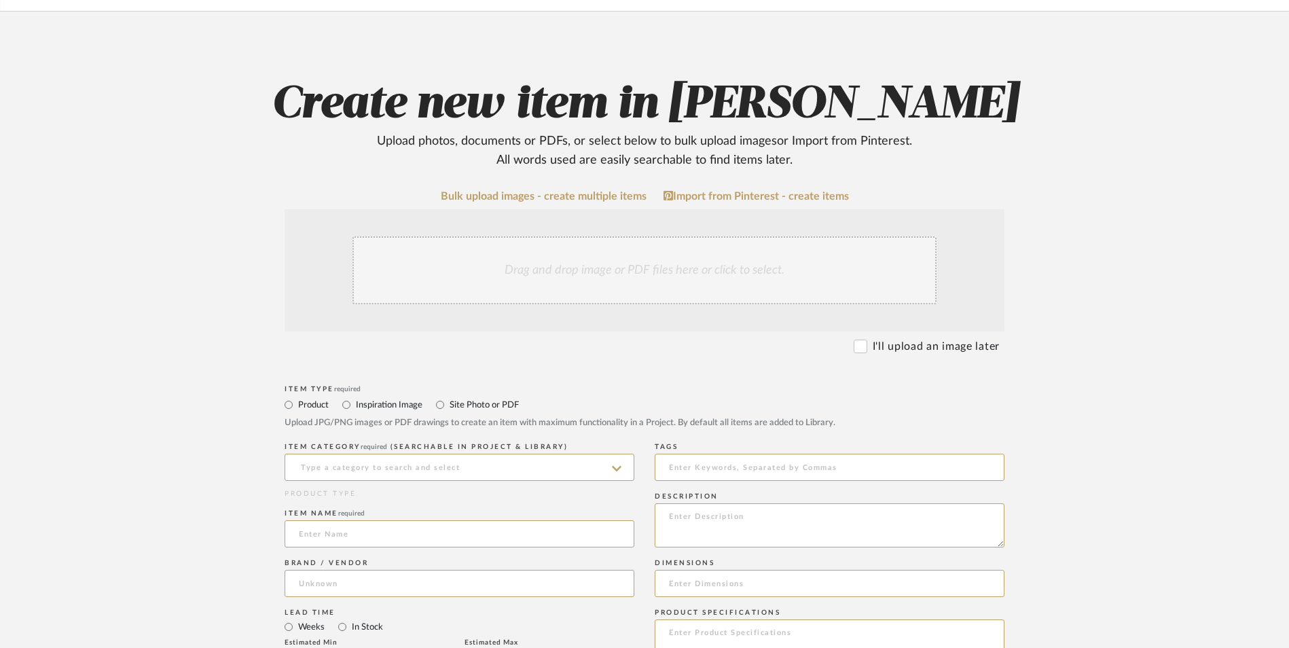
scroll to position [204, 0]
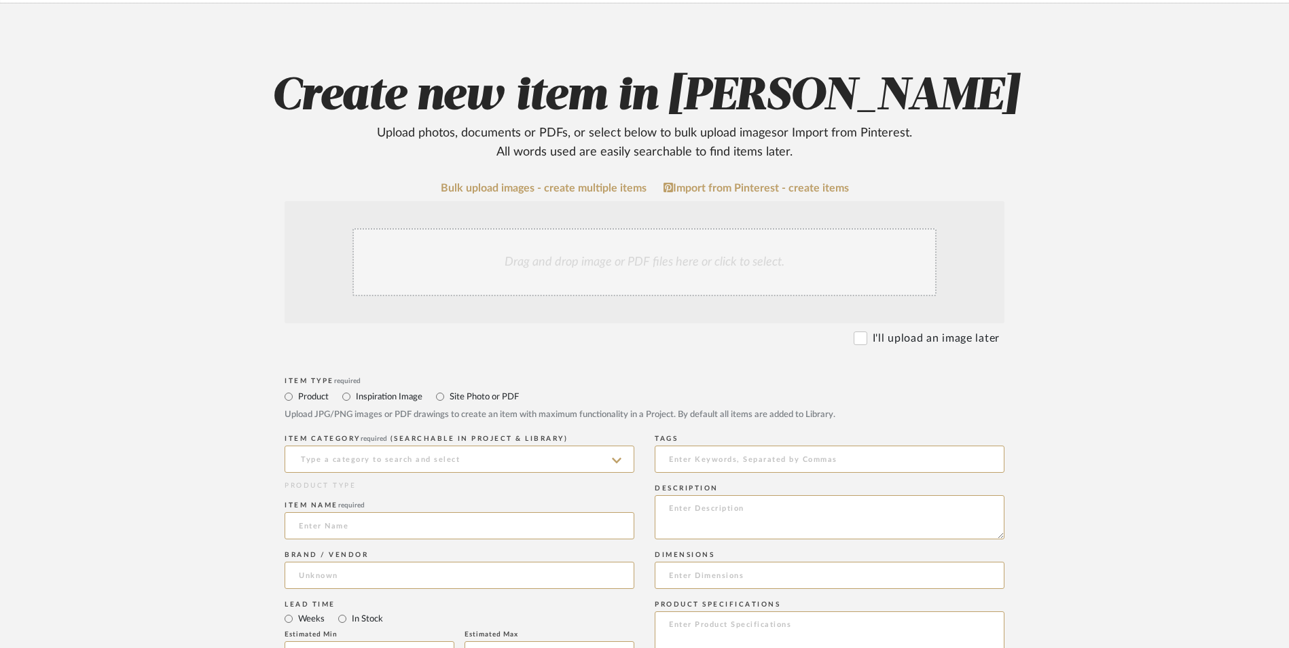
click at [521, 228] on div "Drag and drop image or PDF files here or click to select." at bounding box center [644, 262] width 584 height 68
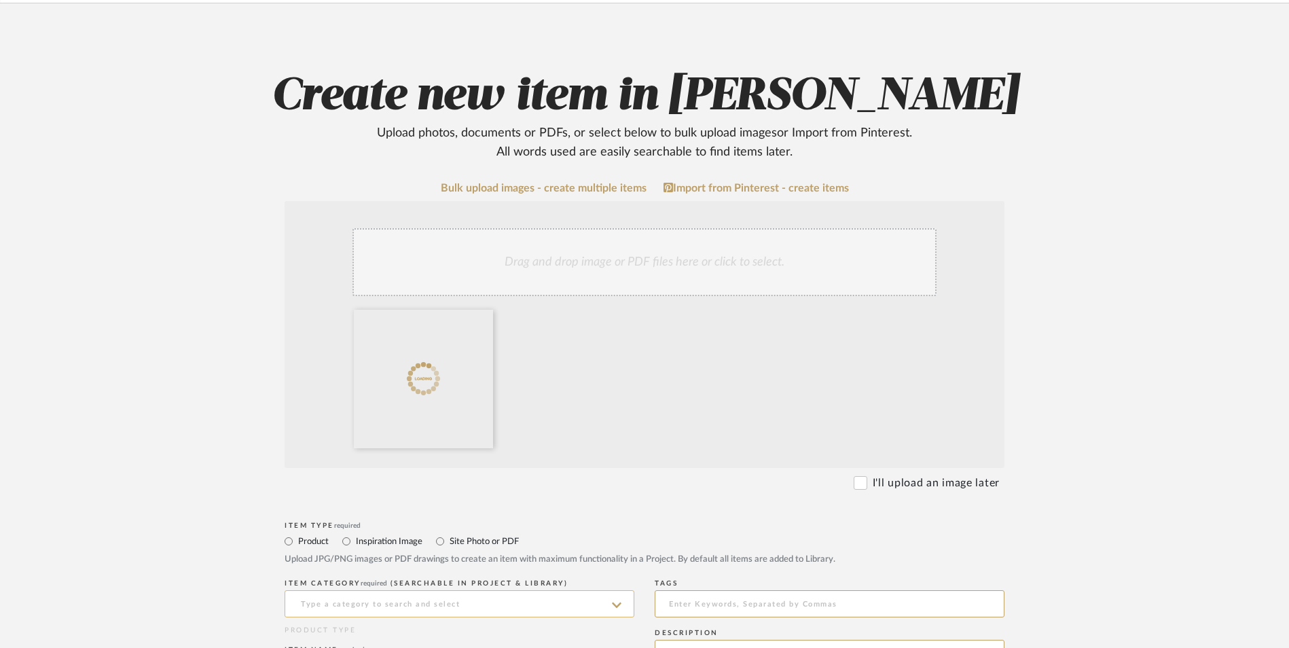
click at [354, 590] on input at bounding box center [460, 603] width 350 height 27
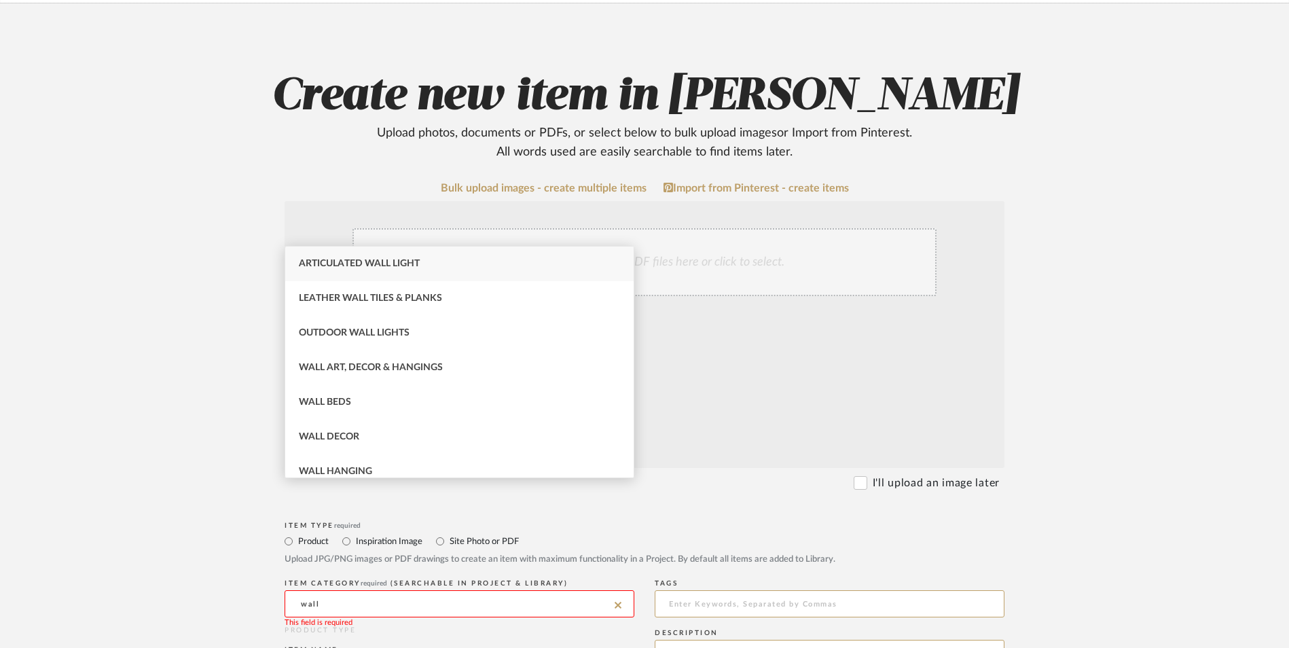
drag, startPoint x: 343, startPoint y: 358, endPoint x: 230, endPoint y: 382, distance: 116.0
click at [343, 359] on div "Wall Art, Decor & Hangings" at bounding box center [459, 367] width 348 height 35
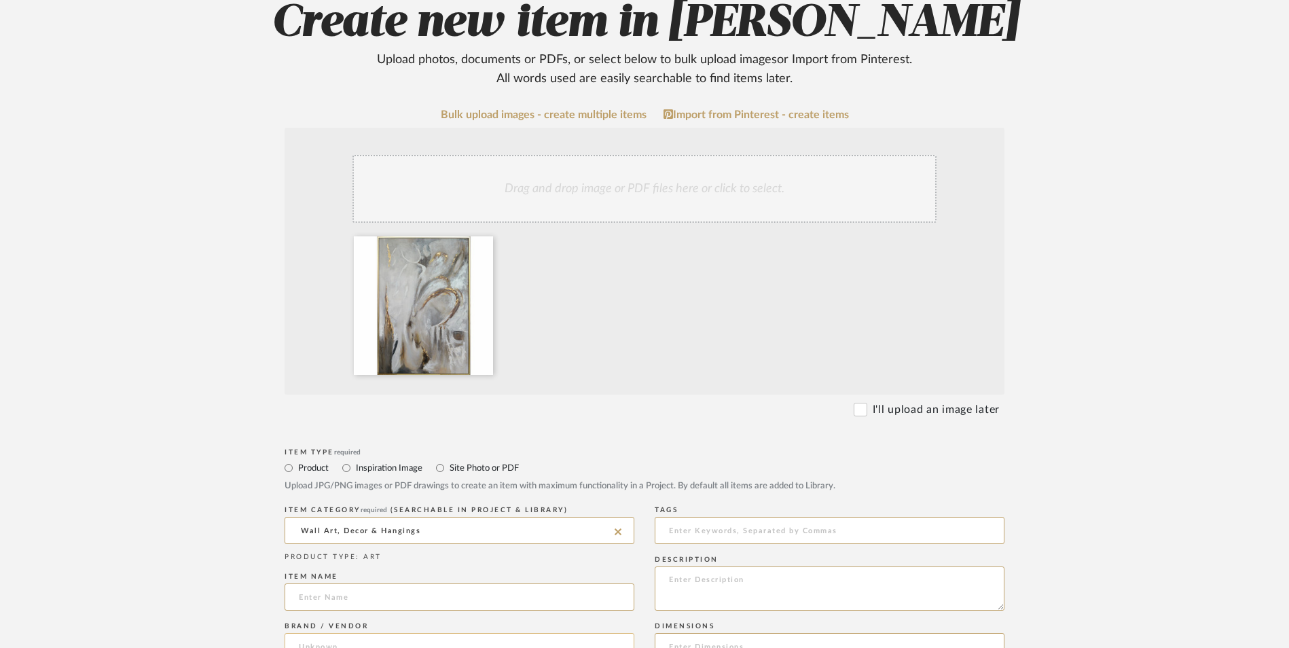
scroll to position [408, 0]
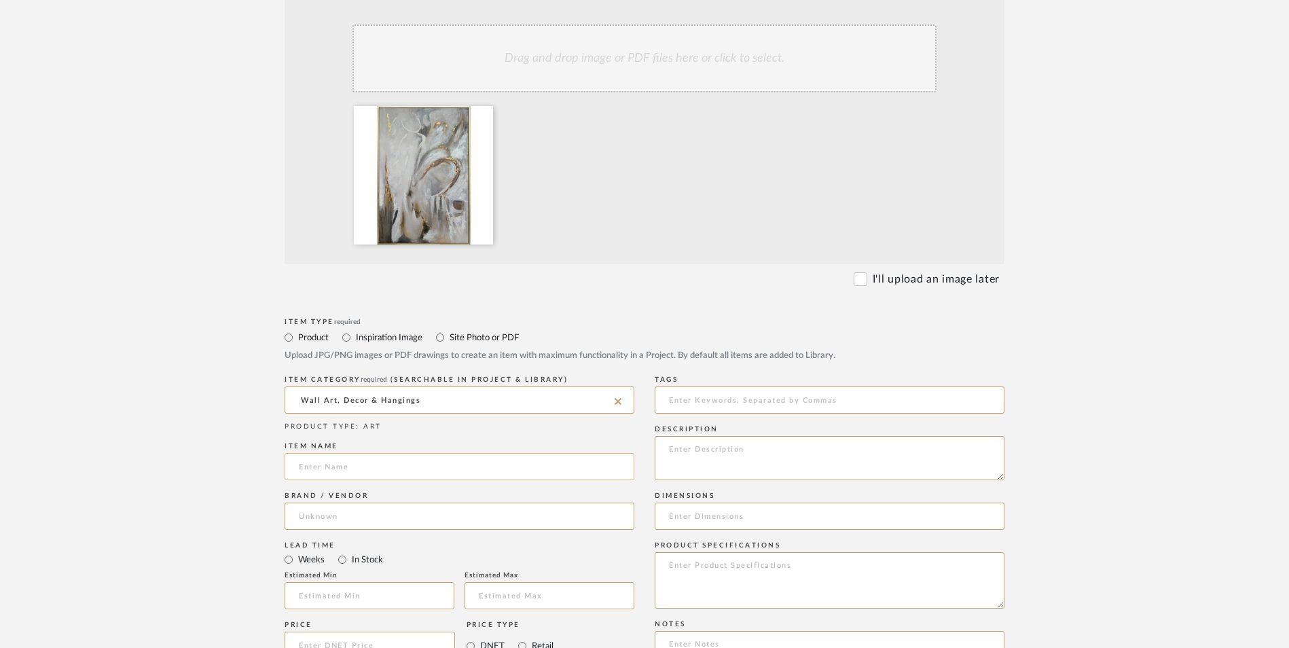
click at [357, 439] on div "Item name" at bounding box center [460, 464] width 350 height 50
click at [357, 453] on input at bounding box center [460, 466] width 350 height 27
click at [391, 503] on input at bounding box center [460, 516] width 350 height 27
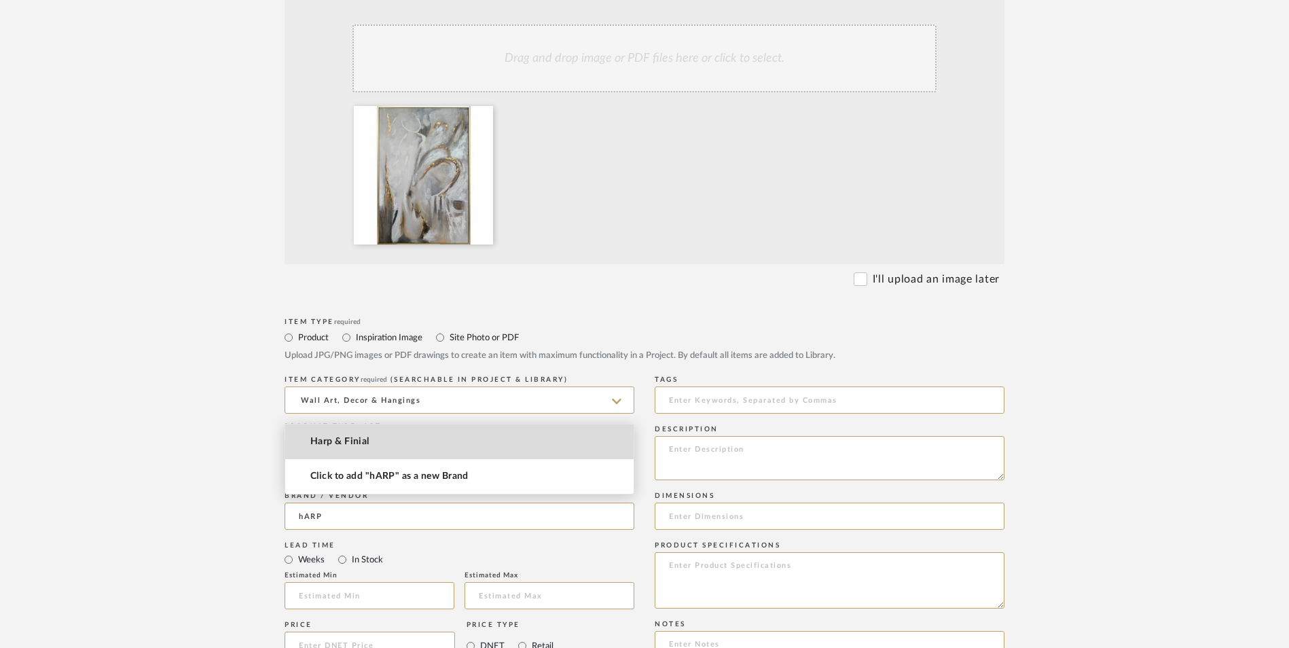
click at [374, 439] on mat-option "Harp & Finial" at bounding box center [459, 441] width 348 height 35
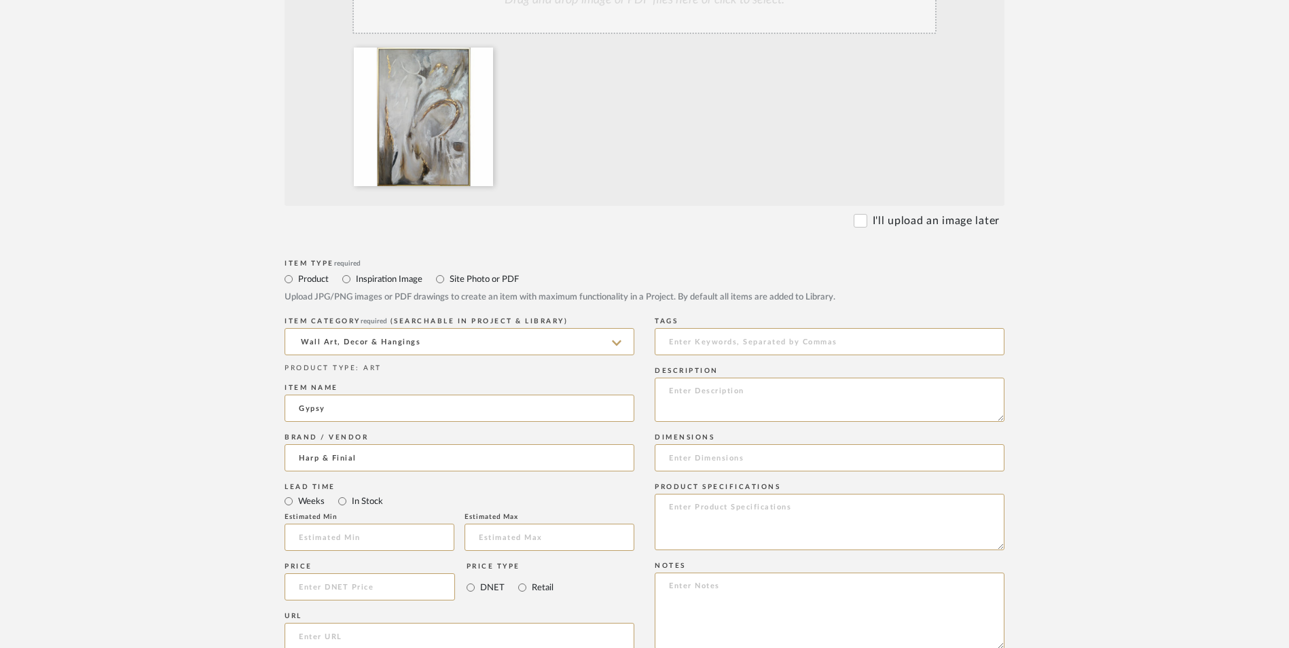
scroll to position [543, 0]
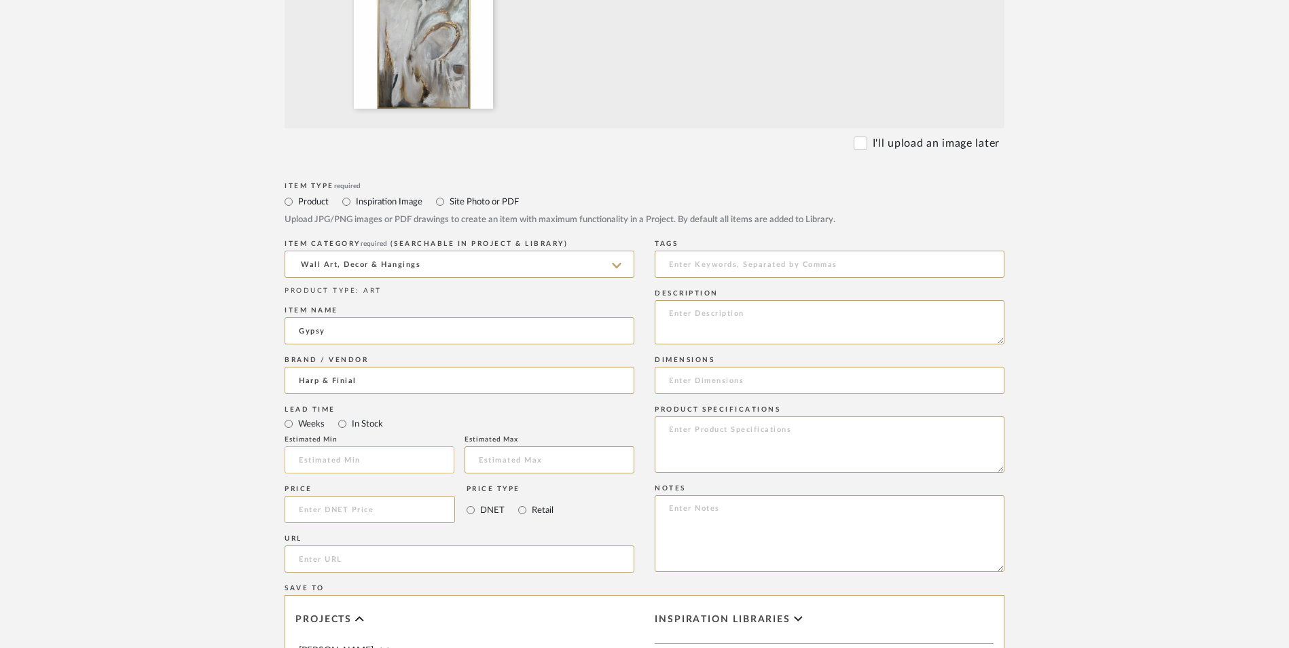
click at [393, 446] on input at bounding box center [370, 459] width 170 height 27
click at [497, 446] on input "text" at bounding box center [550, 459] width 170 height 27
click at [382, 496] on input at bounding box center [370, 509] width 170 height 27
drag, startPoint x: 177, startPoint y: 416, endPoint x: 208, endPoint y: 414, distance: 31.3
click at [180, 415] on upload-items "Create new item in [PERSON_NAME] Upload photos, documents or PDFs, or select be…" at bounding box center [644, 335] width 1289 height 1342
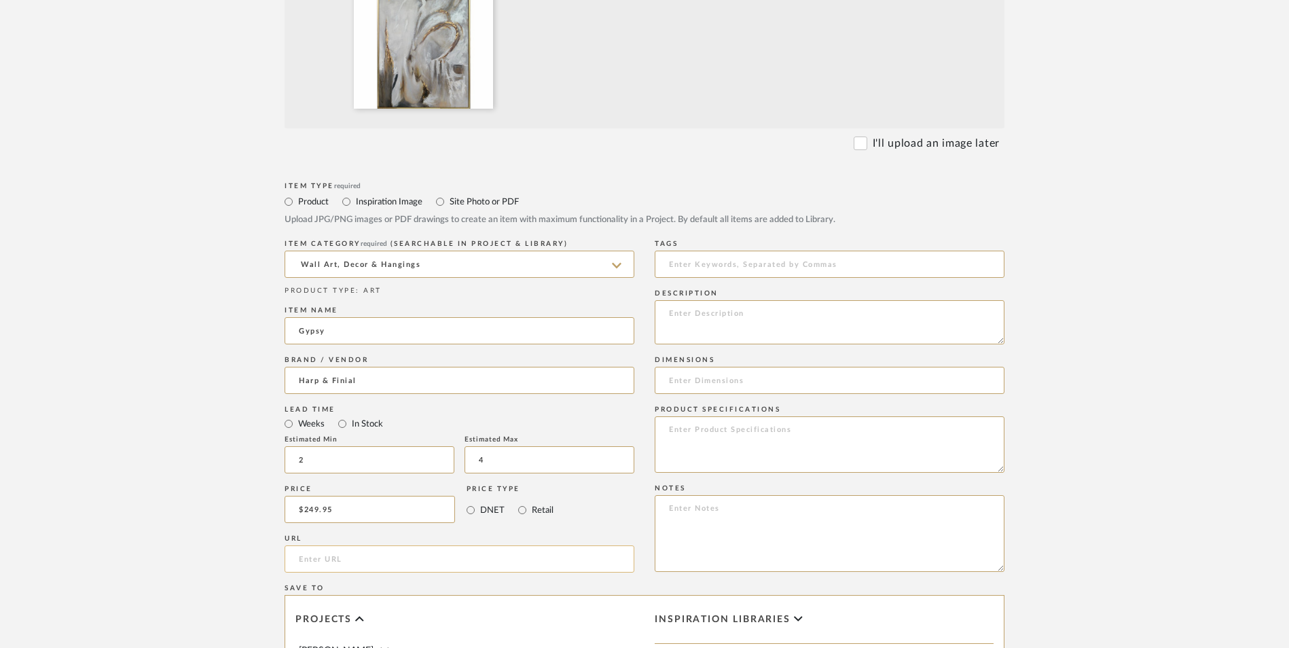
click at [338, 545] on input "url" at bounding box center [460, 558] width 350 height 27
paste input "[URL][DOMAIN_NAME]"
click at [163, 357] on upload-items "Create new item in [PERSON_NAME] Upload photos, documents or PDFs, or select be…" at bounding box center [644, 335] width 1289 height 1342
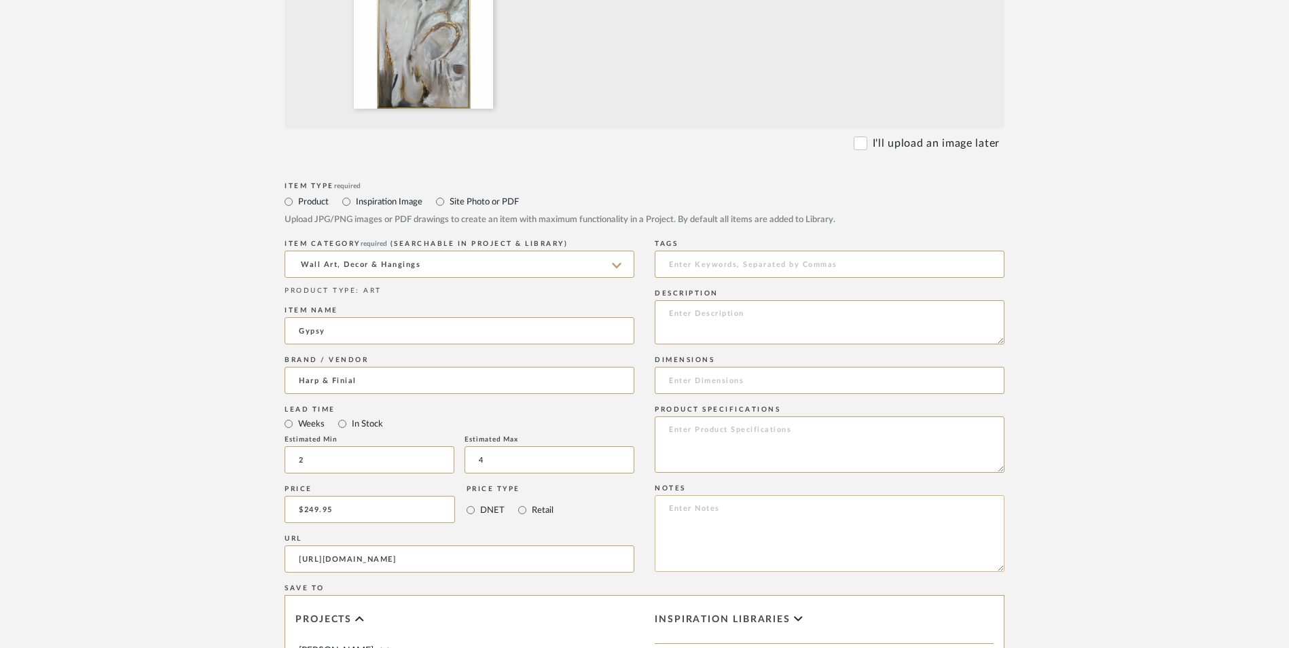
click at [736, 495] on textarea at bounding box center [830, 533] width 350 height 77
paste textarea "Option 1: Canvas Art SKU: HFW34164 Only 13 Available Return | Refund Policy: 30…"
click at [768, 495] on textarea "Option 1: Canvas Art SKU: HFW34164 Only 13 Available Return | Refund Policy: 30…" at bounding box center [830, 533] width 350 height 77
drag, startPoint x: 713, startPoint y: 398, endPoint x: 611, endPoint y: 397, distance: 102.6
click at [611, 397] on div "Item Type required Product Inspiration Image Site Photo or PDF Upload JPG/PNG i…" at bounding box center [645, 575] width 720 height 793
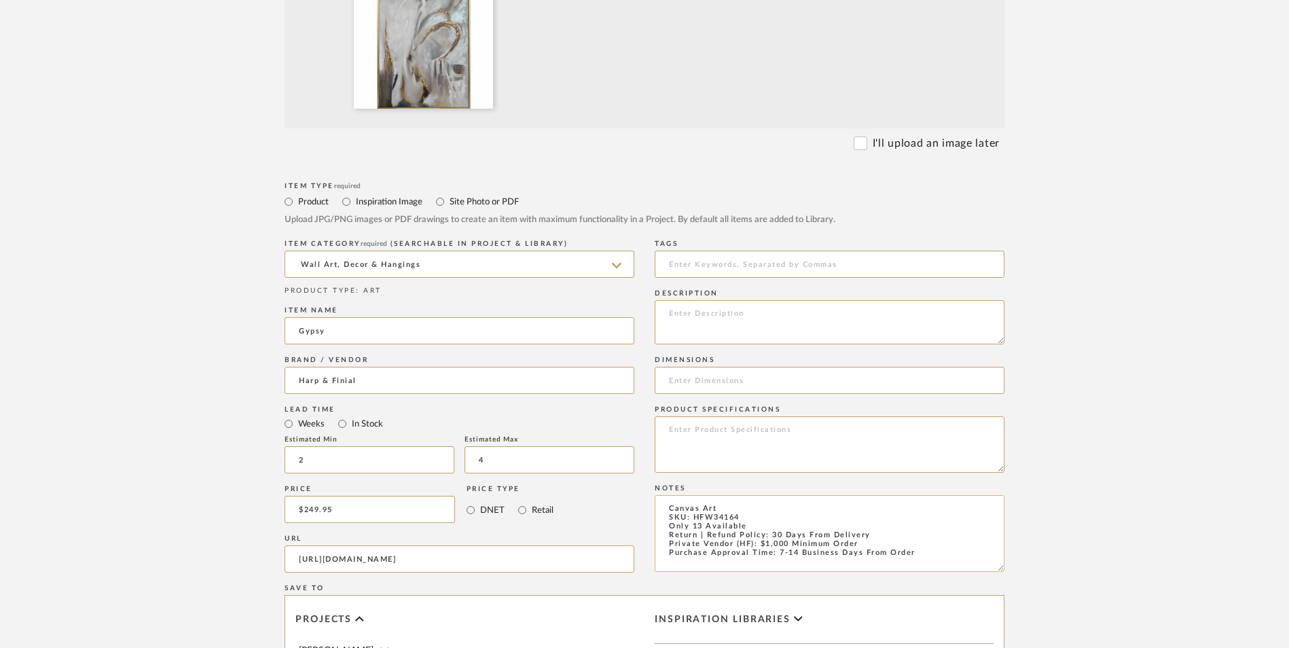
click at [759, 495] on textarea "Canvas Art SKU: HFW34164 Only 13 Available Return | Refund Policy: 30 Days From…" at bounding box center [830, 533] width 350 height 77
click at [801, 495] on textarea "Canvas Art - Select 2 SKU: HFW34164 Only 13 Available Return | Refund Policy: 3…" at bounding box center [830, 533] width 350 height 77
drag, startPoint x: 744, startPoint y: 416, endPoint x: 660, endPoint y: 415, distance: 84.2
click at [660, 495] on textarea "Canvas Art - Select 2 SKU: HFW34164 Only 13 Available Return | Refund Policy: 3…" at bounding box center [830, 533] width 350 height 77
drag, startPoint x: 738, startPoint y: 404, endPoint x: 695, endPoint y: 406, distance: 42.8
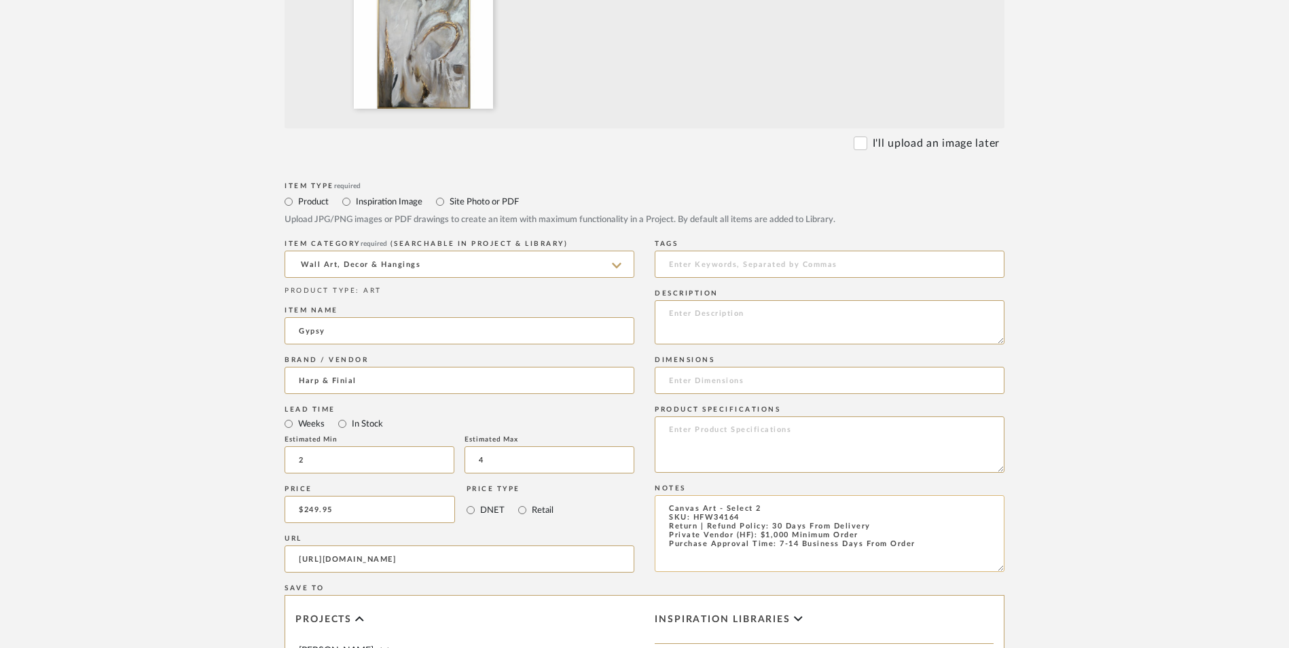
click at [695, 495] on textarea "Canvas Art - Select 2 SKU: HFW34164 Return | Refund Policy: 30 Days From Delive…" at bounding box center [830, 533] width 350 height 77
paste textarea "3322"
click at [746, 300] on textarea at bounding box center [830, 322] width 350 height 44
paste textarea "Hand Painted Abstract"
click at [723, 416] on textarea at bounding box center [830, 444] width 350 height 56
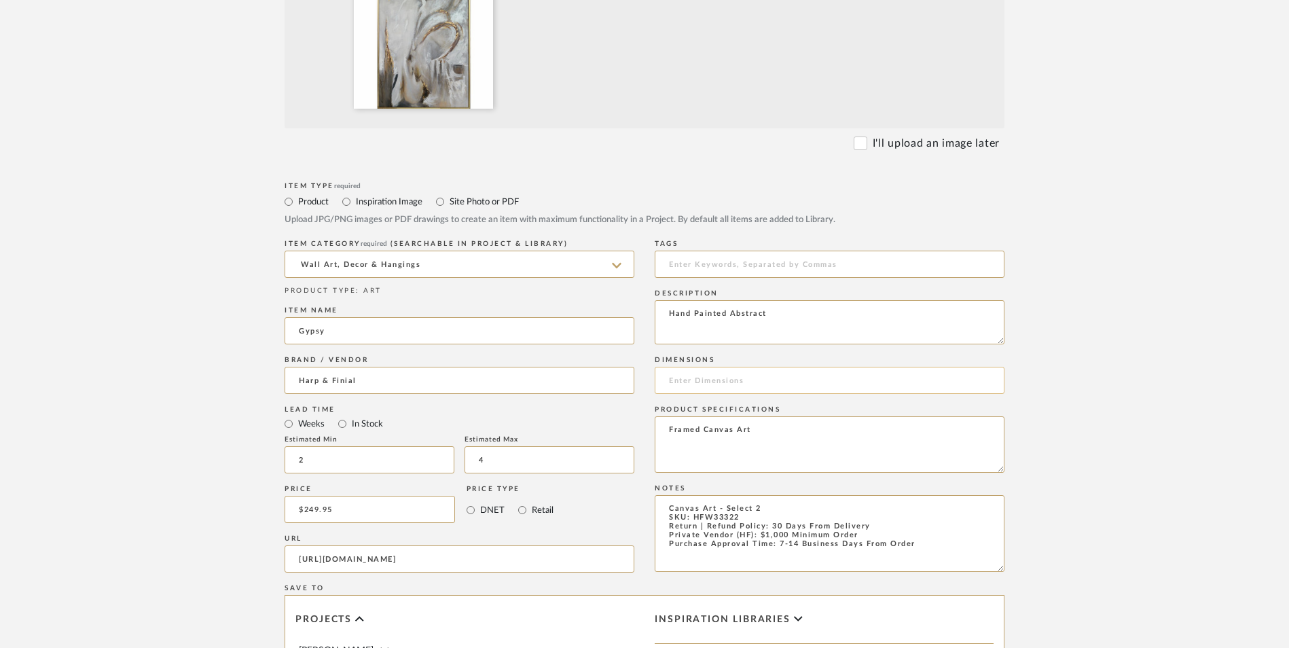
click at [707, 367] on input at bounding box center [830, 380] width 350 height 27
paste input "H:74.0 W:50.0 D:1.5"
click at [818, 416] on textarea "Framed Canvas Art" at bounding box center [830, 444] width 350 height 56
click at [761, 495] on textarea "Canvas Art - Select 2 SKU: HFW33322 Return | Refund Policy: 30 Days From Delive…" at bounding box center [830, 533] width 350 height 77
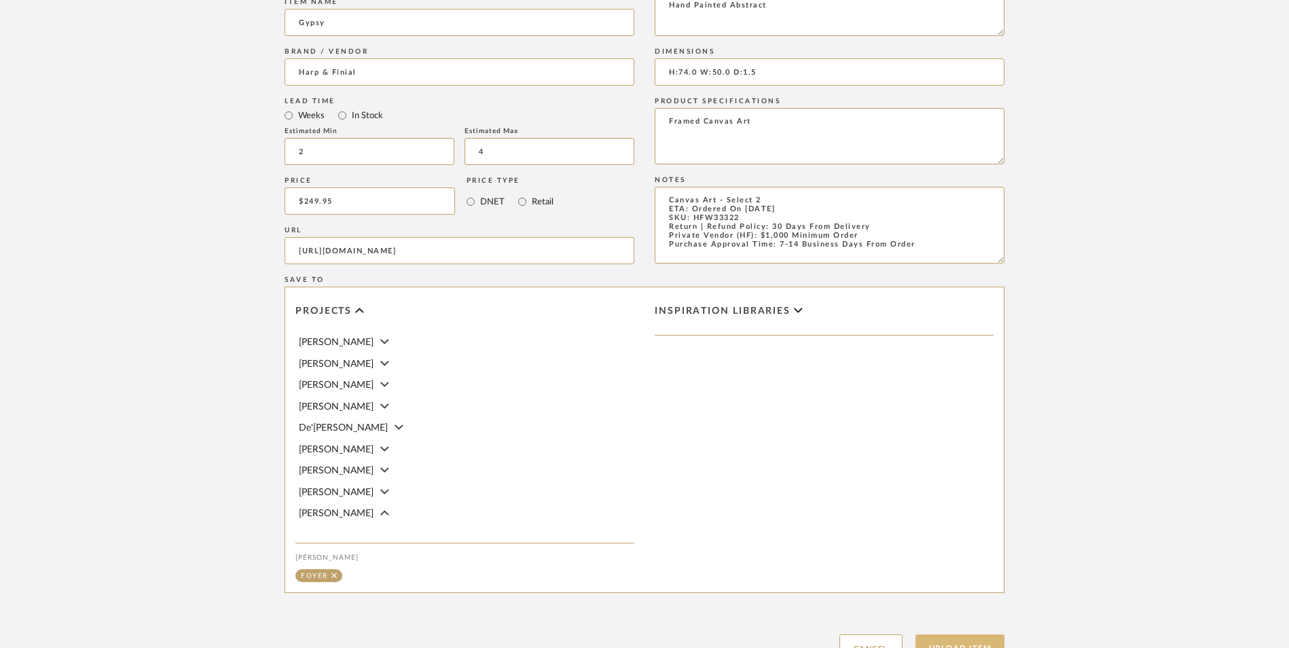
scroll to position [854, 0]
drag, startPoint x: 949, startPoint y: 534, endPoint x: 1110, endPoint y: 471, distance: 173.3
click at [952, 632] on button "Upload Item" at bounding box center [961, 646] width 90 height 28
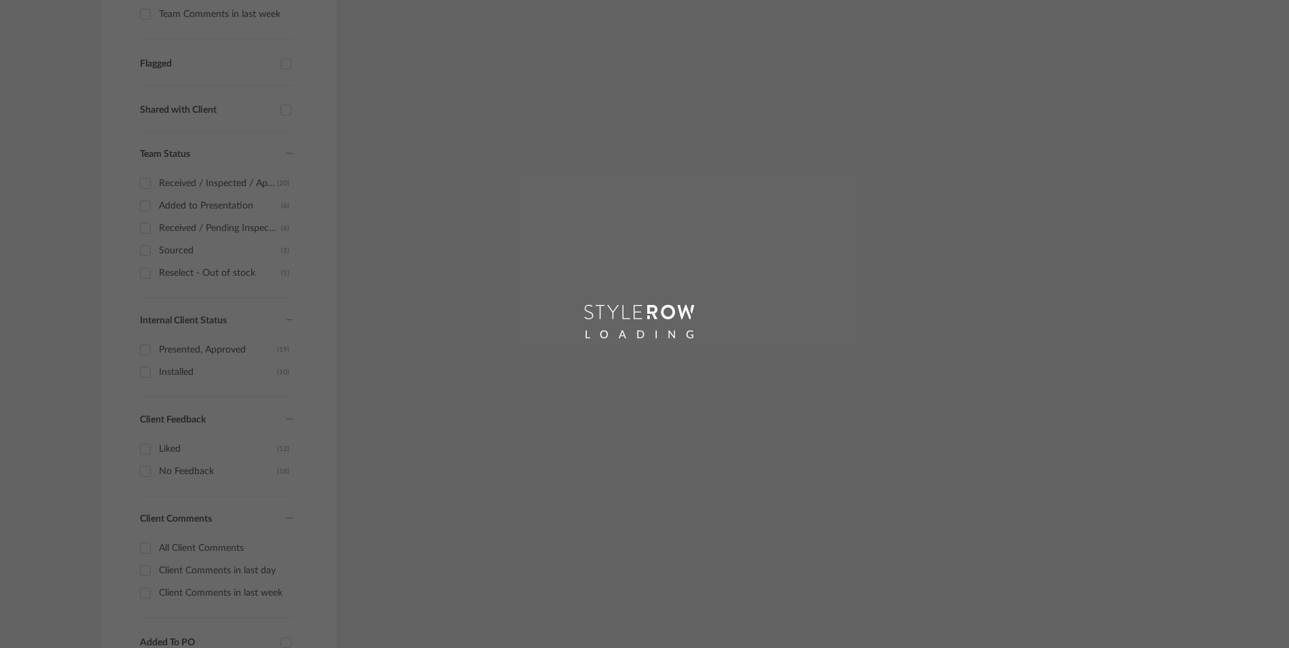
scroll to position [293, 0]
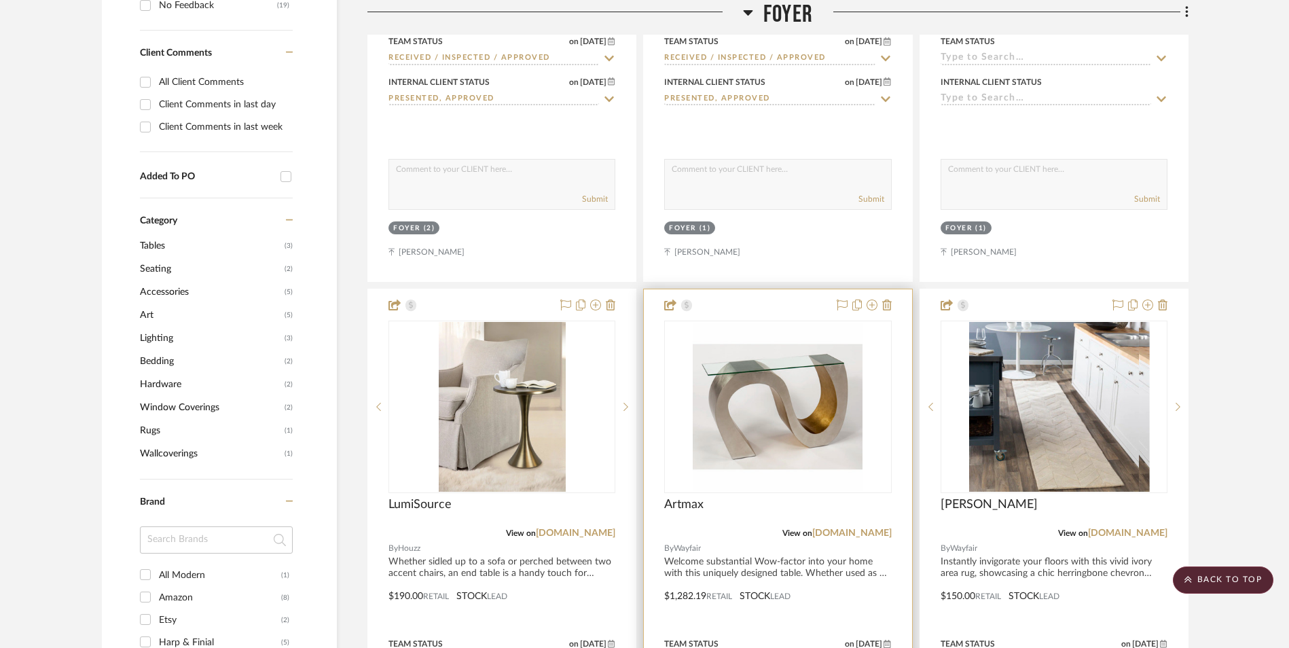
scroll to position [1045, 0]
click at [784, 321] on img at bounding box center [778, 406] width 170 height 170
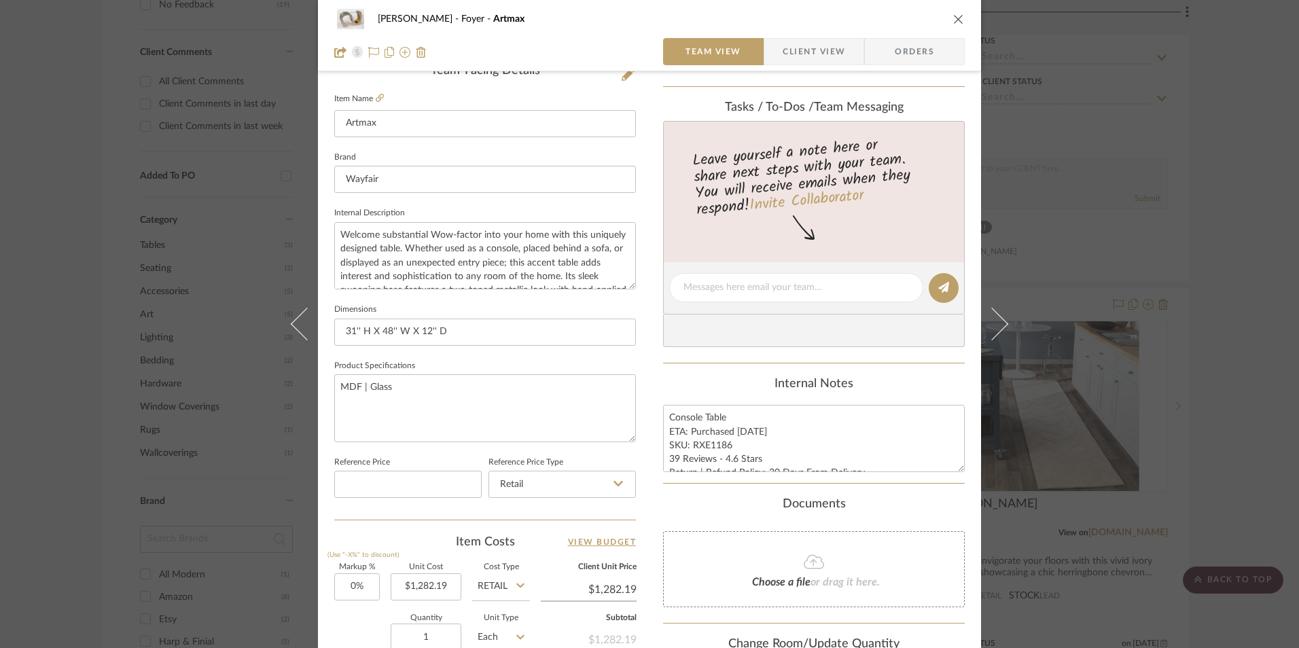
scroll to position [340, 0]
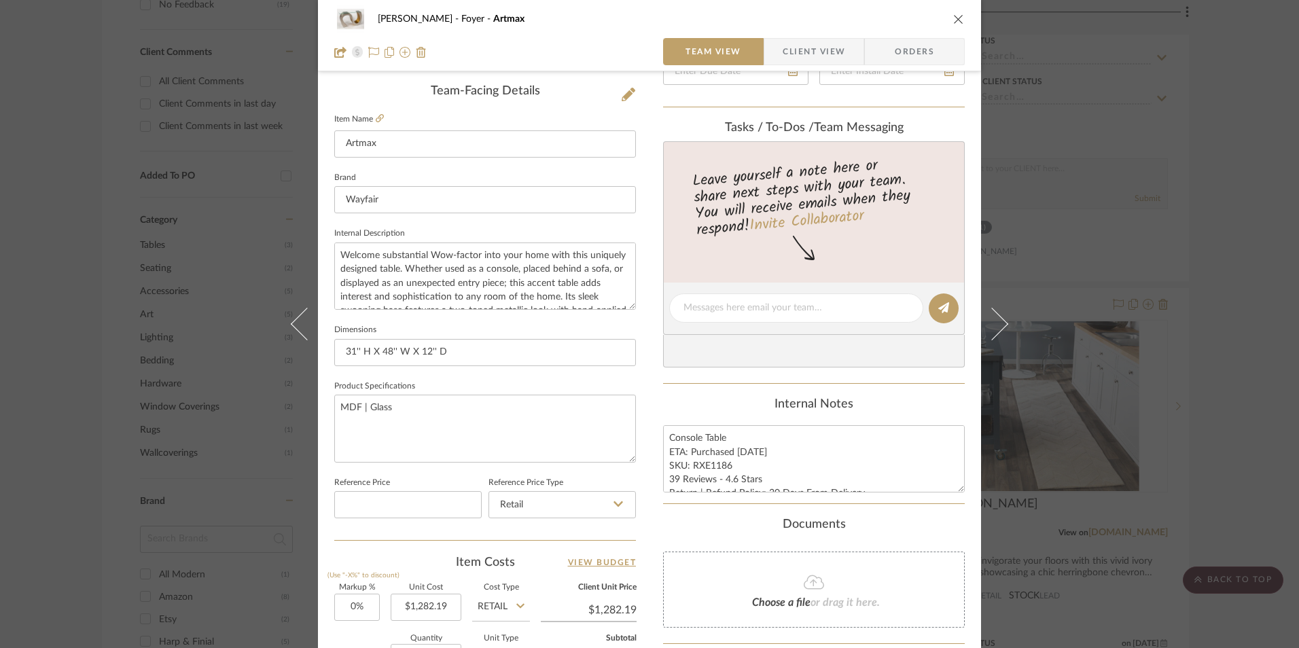
click at [953, 19] on icon "close" at bounding box center [958, 19] width 11 height 11
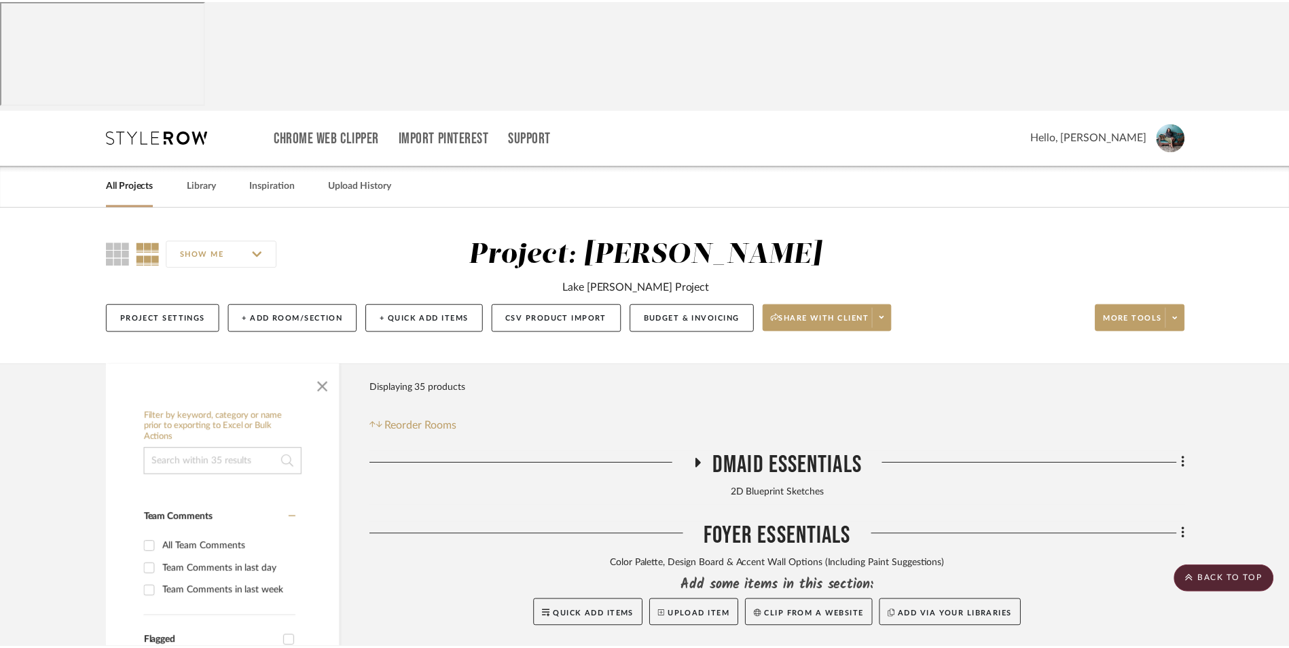
scroll to position [1045, 0]
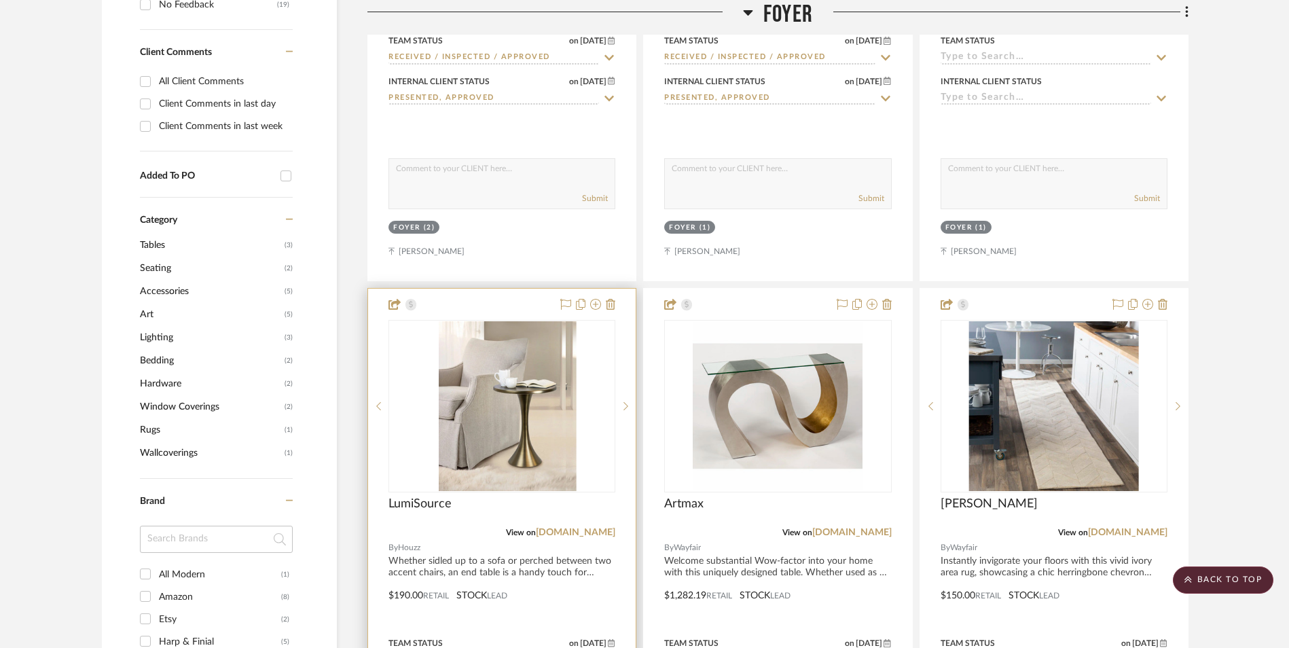
click at [516, 349] on img at bounding box center [502, 406] width 127 height 170
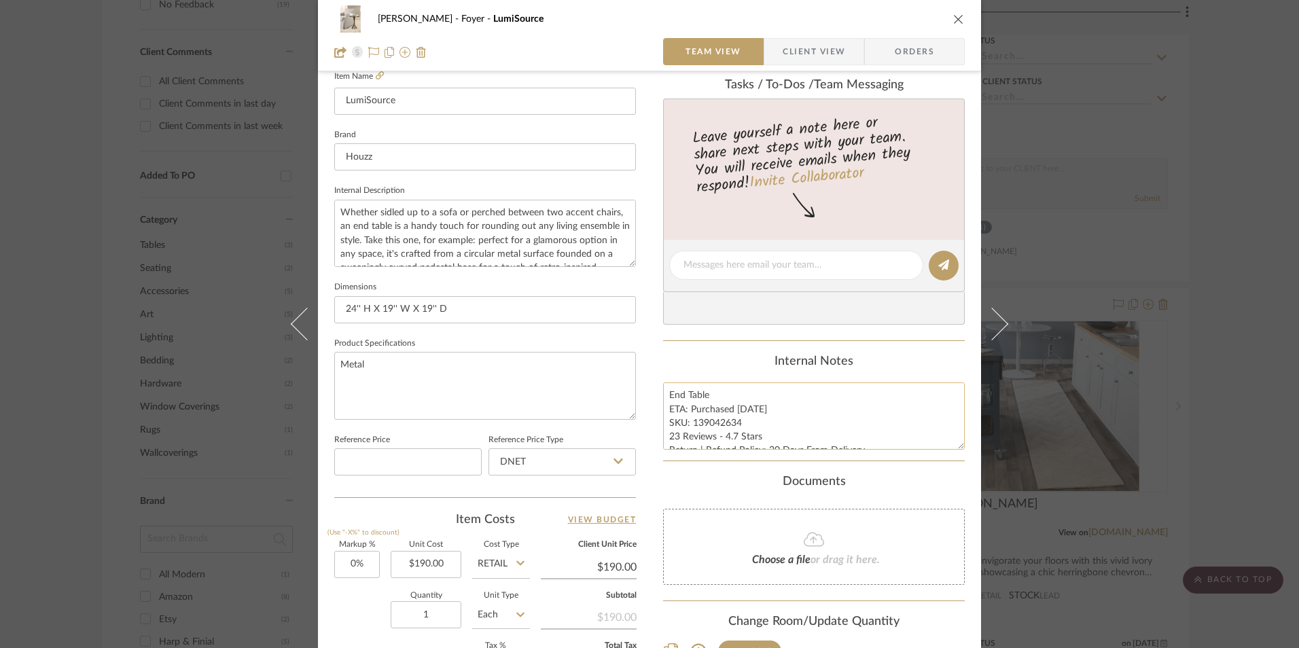
scroll to position [408, 0]
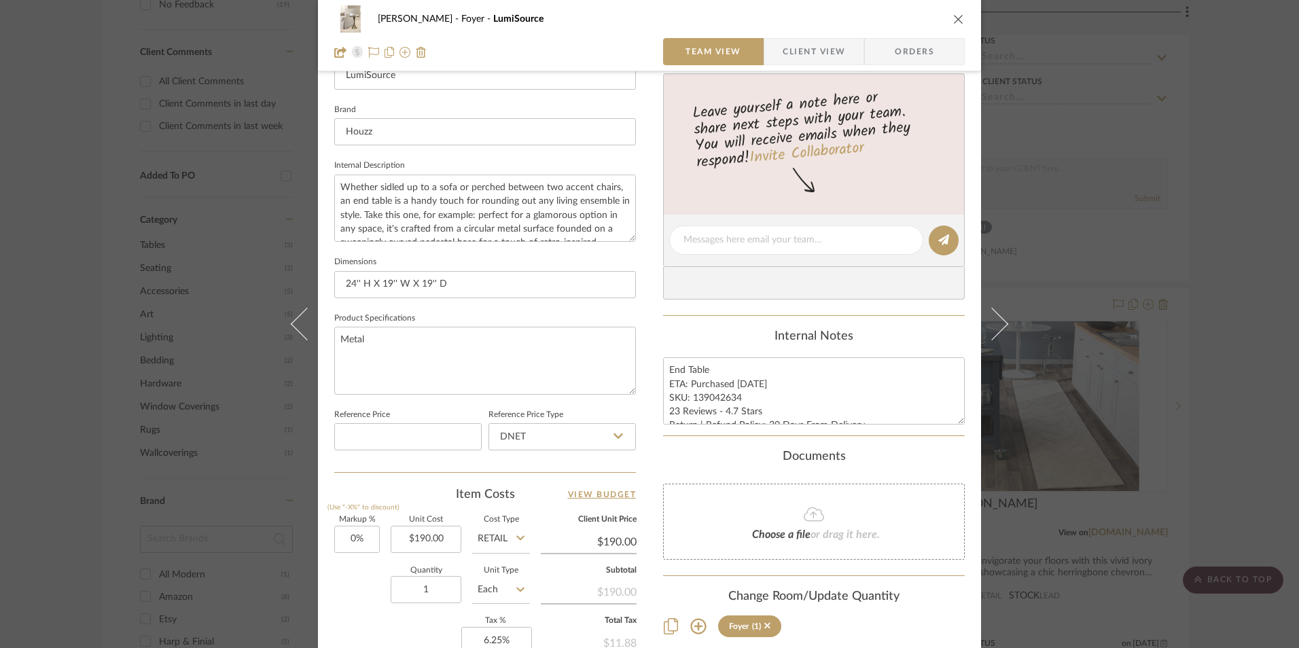
click at [953, 16] on icon "close" at bounding box center [958, 19] width 11 height 11
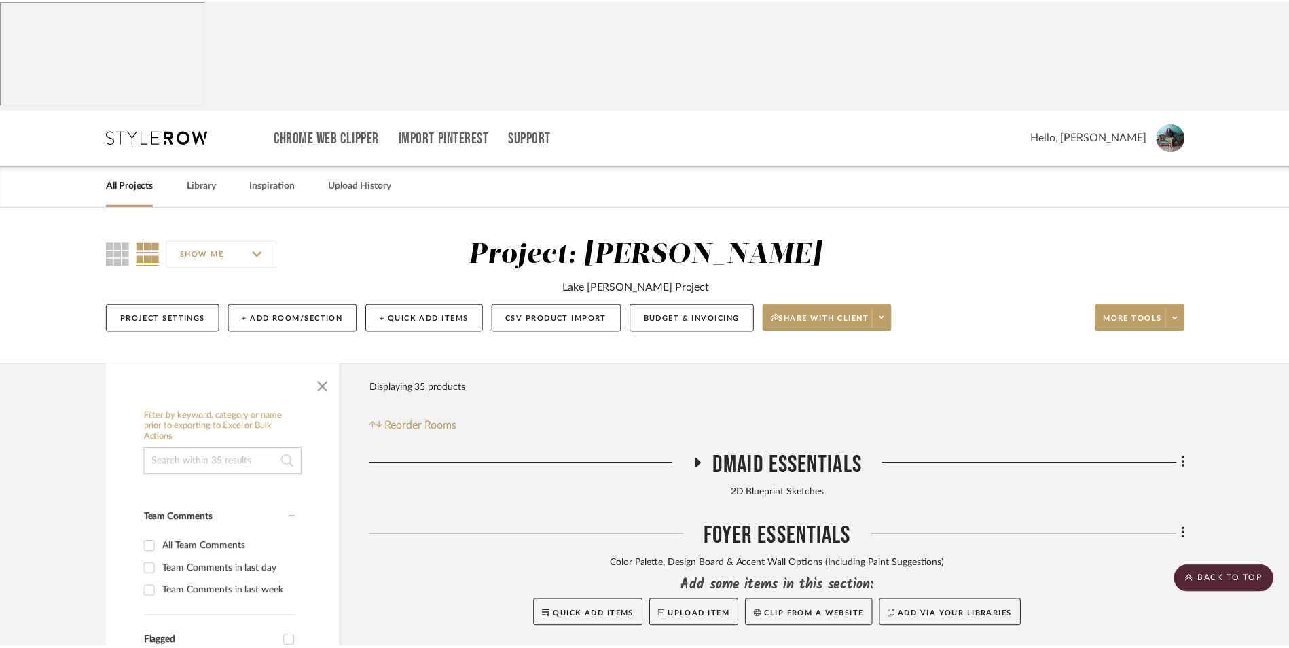
scroll to position [1045, 0]
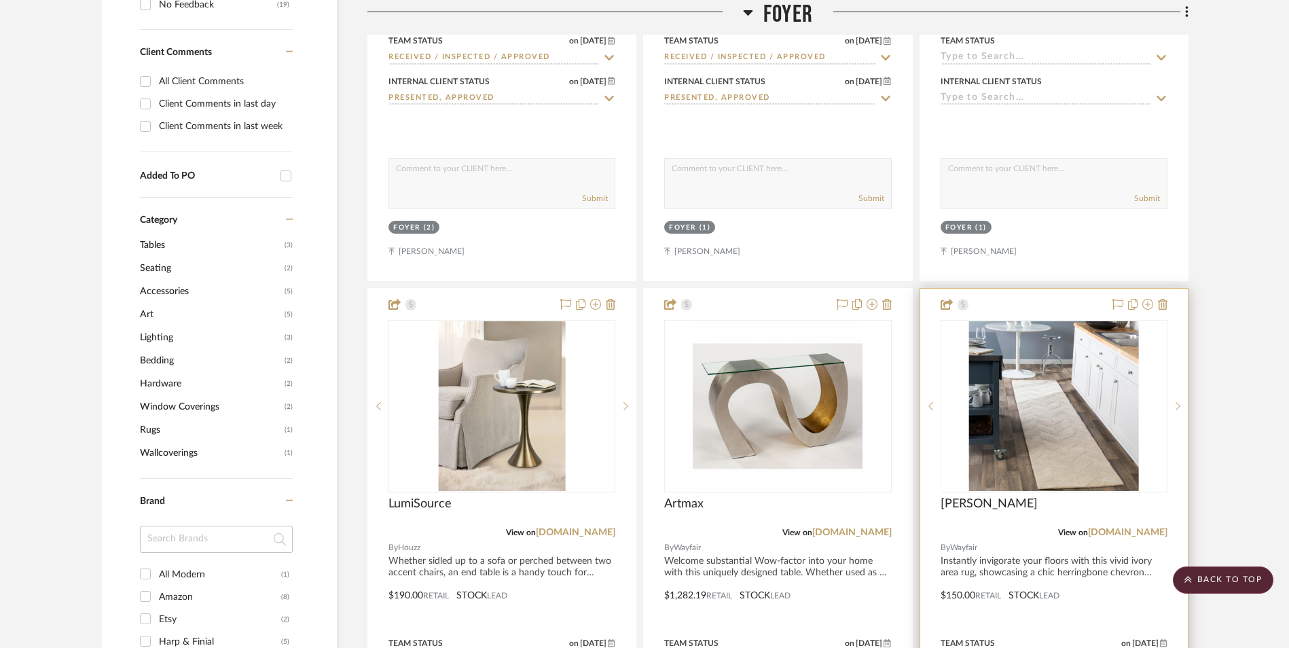
click at [1074, 326] on img "0" at bounding box center [1054, 406] width 170 height 170
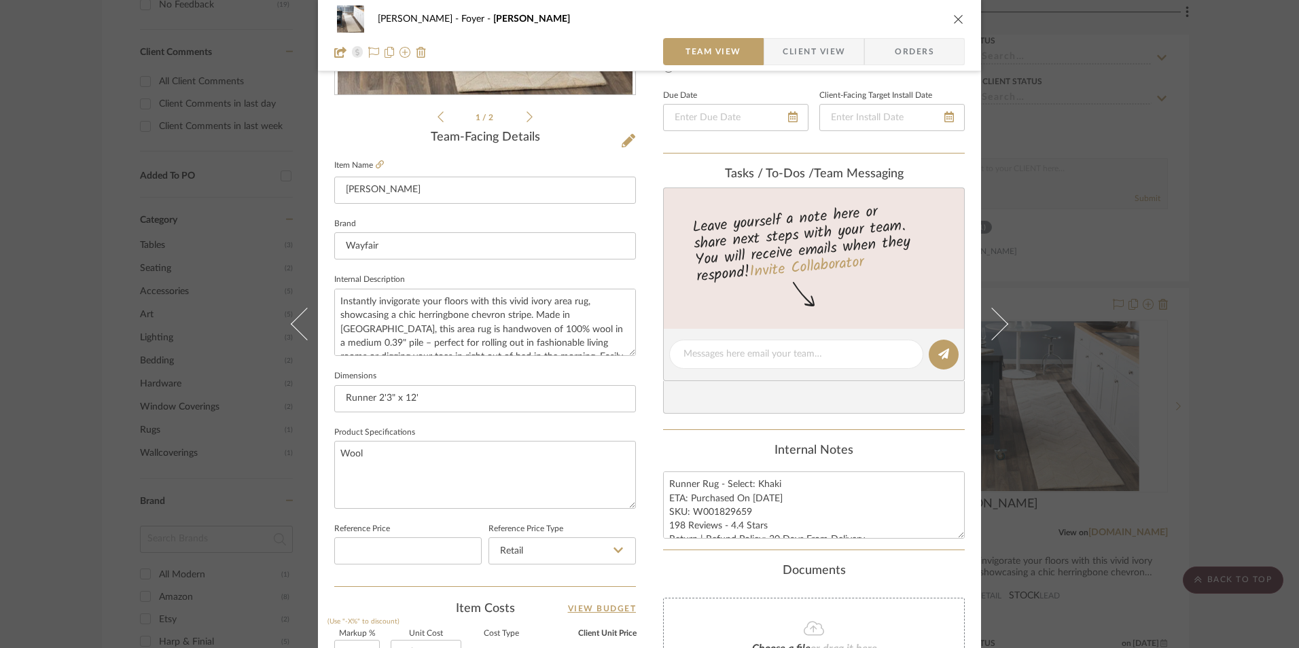
scroll to position [475, 0]
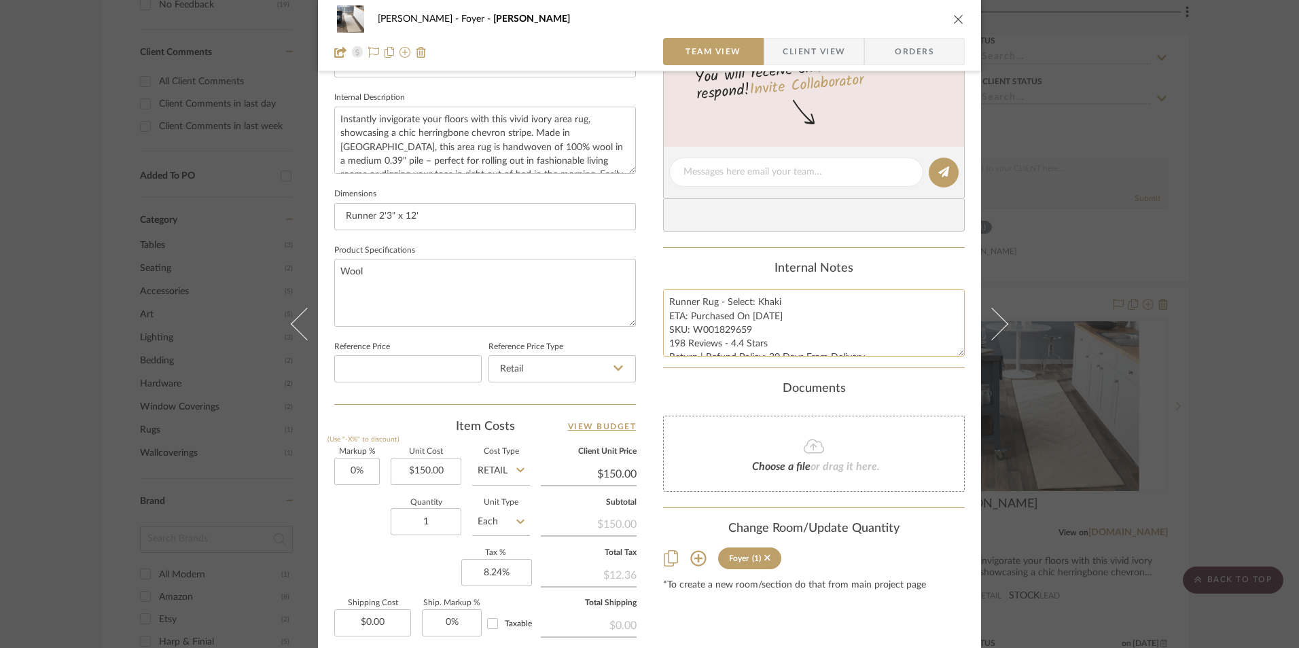
click at [746, 315] on textarea "Runner Rug - Select: Khaki ETA: Purchased On [DATE] SKU: W001829659 198 Reviews…" at bounding box center [814, 322] width 302 height 67
click at [953, 20] on icon "close" at bounding box center [958, 19] width 11 height 11
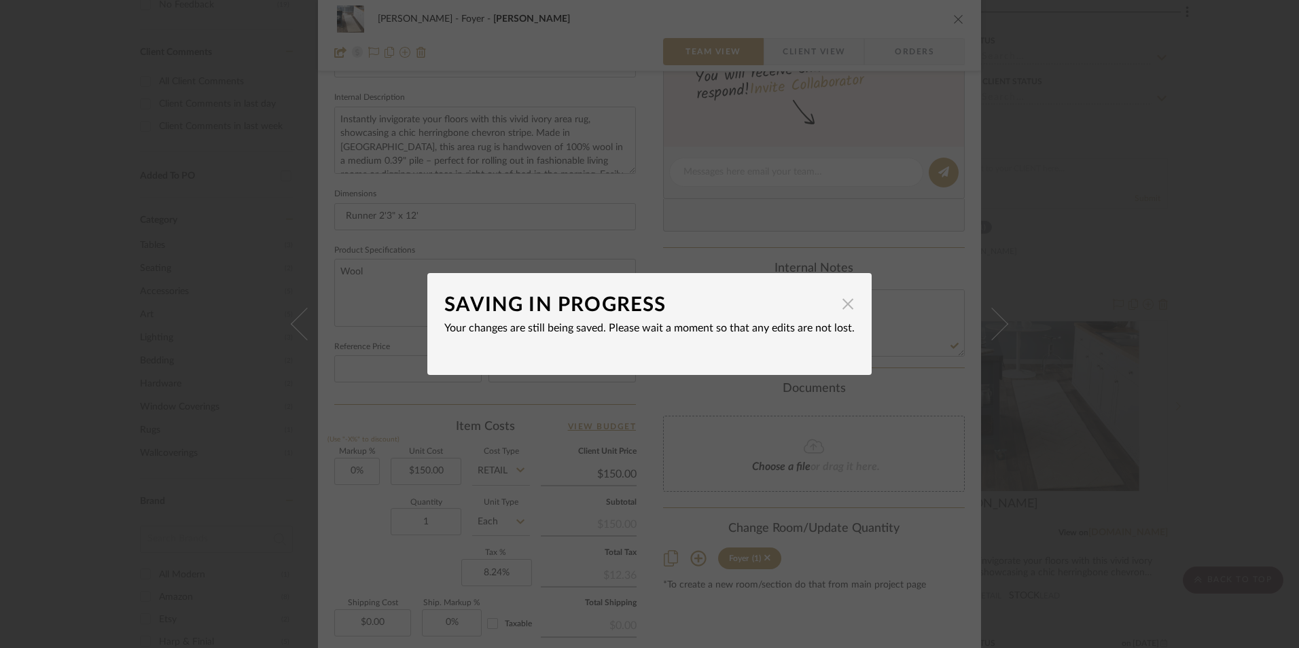
click at [834, 295] on span "button" at bounding box center [847, 303] width 27 height 27
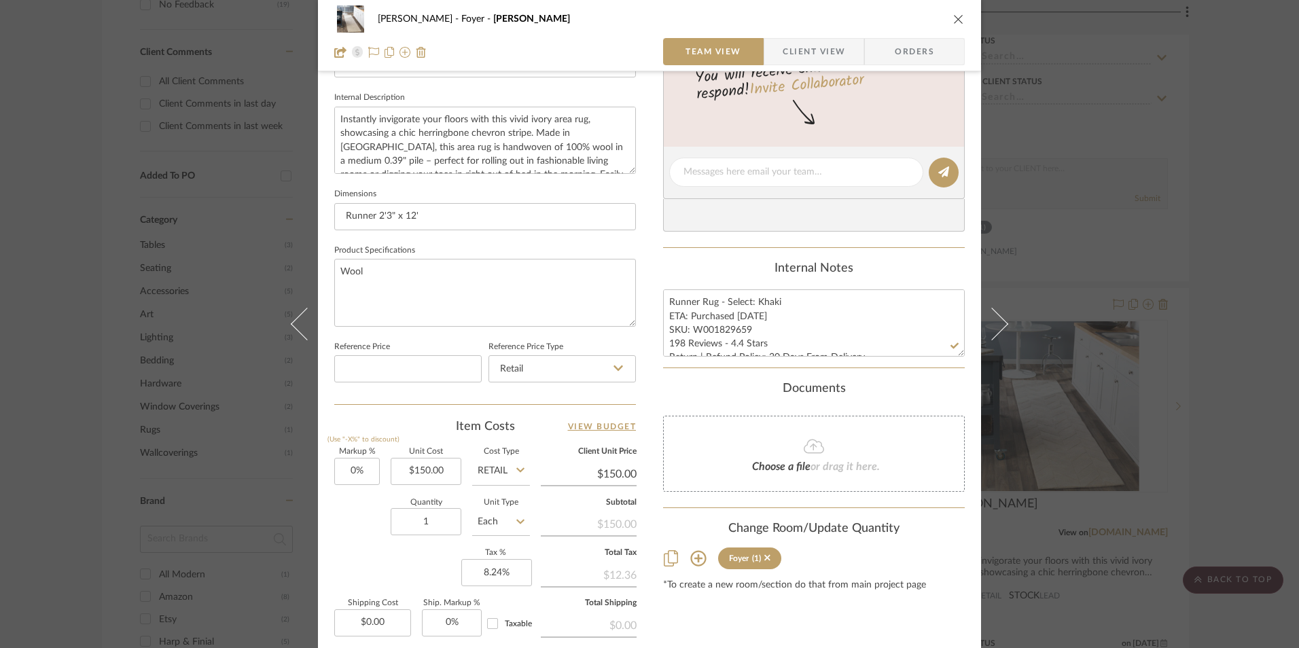
click at [861, 267] on div "Internal Notes" at bounding box center [814, 268] width 302 height 15
click at [953, 22] on icon "close" at bounding box center [958, 19] width 11 height 11
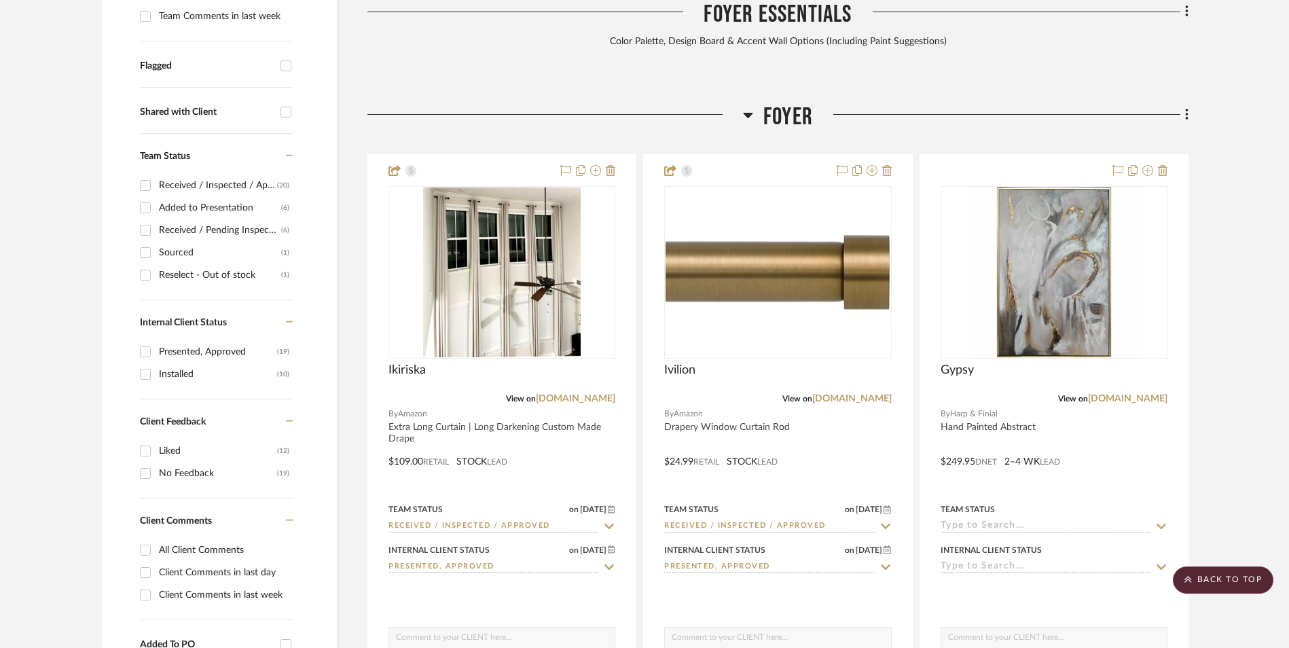
scroll to position [569, 0]
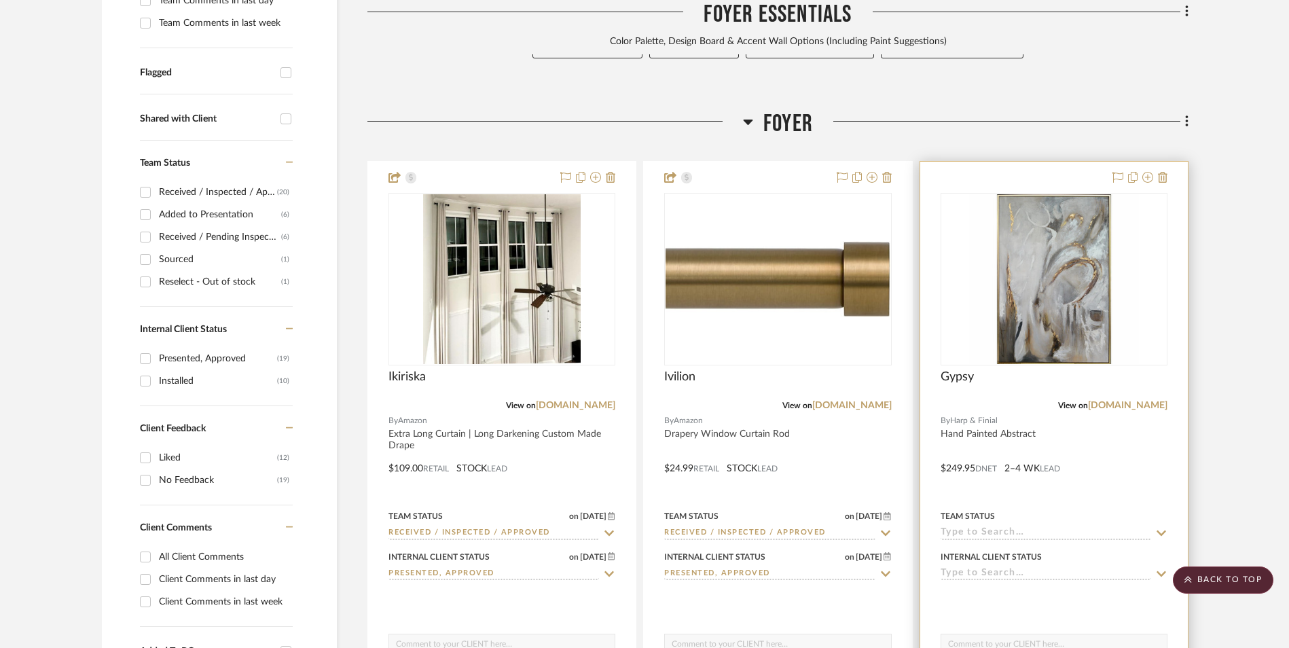
click at [1038, 221] on img "0" at bounding box center [1054, 279] width 170 height 170
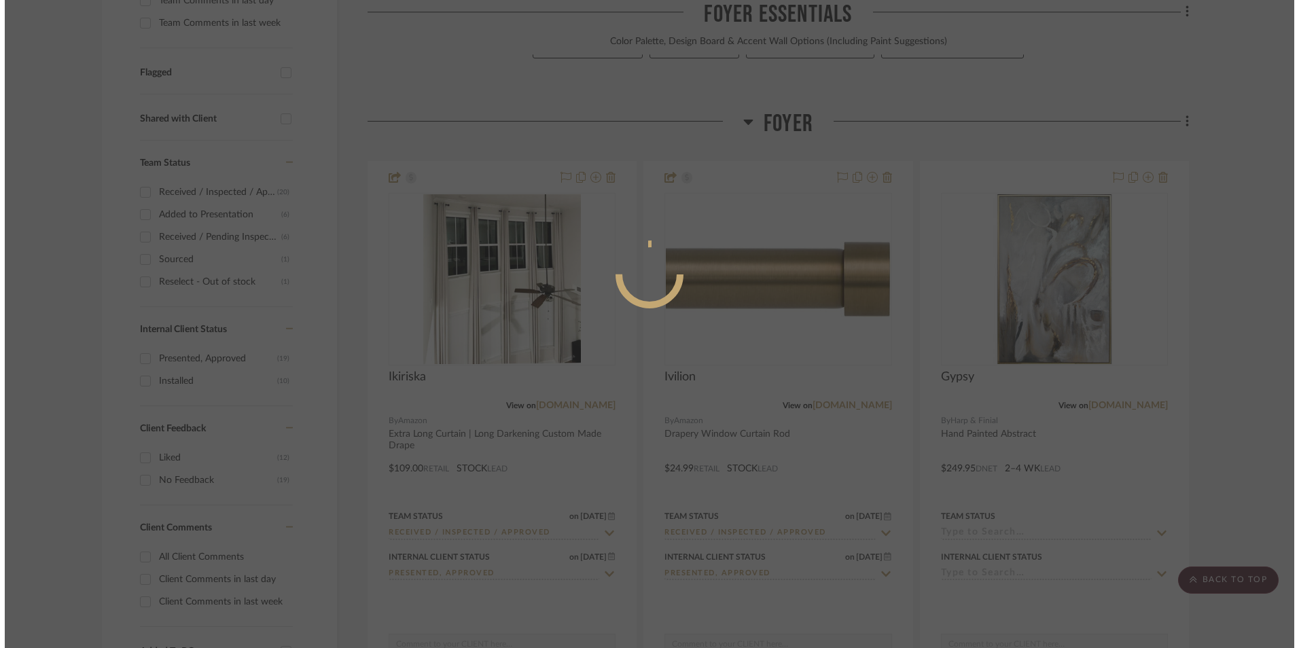
scroll to position [0, 0]
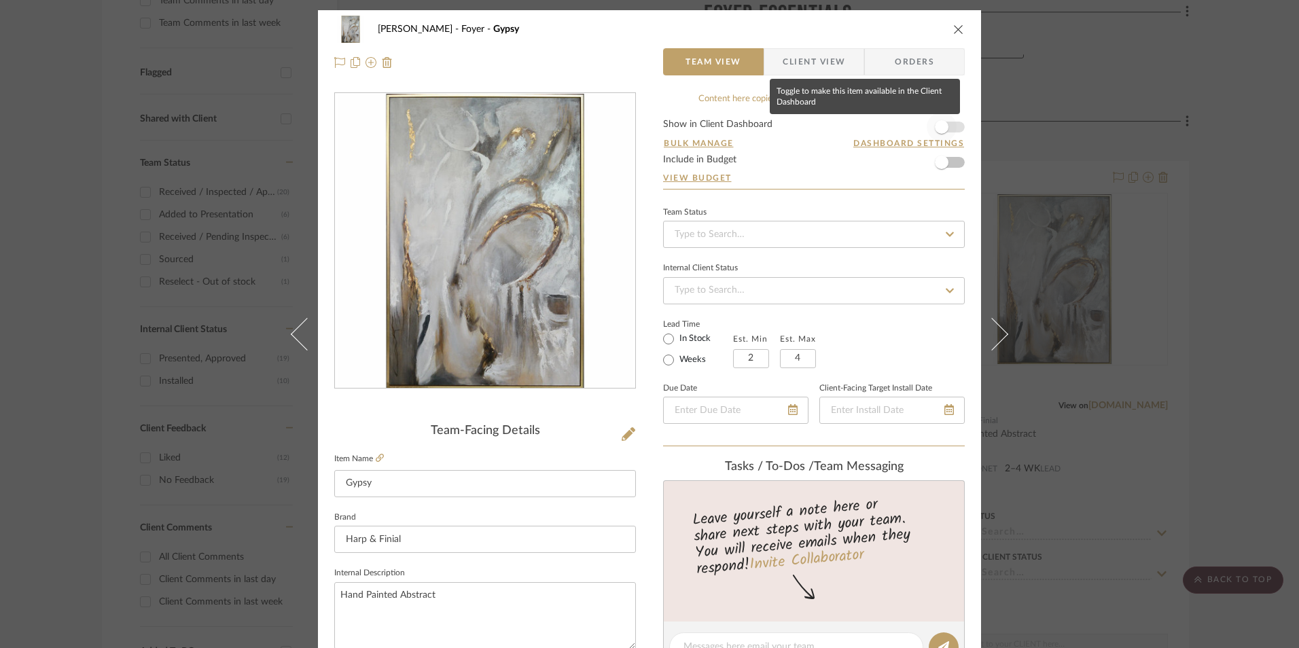
click at [938, 132] on span "button" at bounding box center [942, 127] width 14 height 14
click at [837, 244] on input at bounding box center [814, 234] width 302 height 27
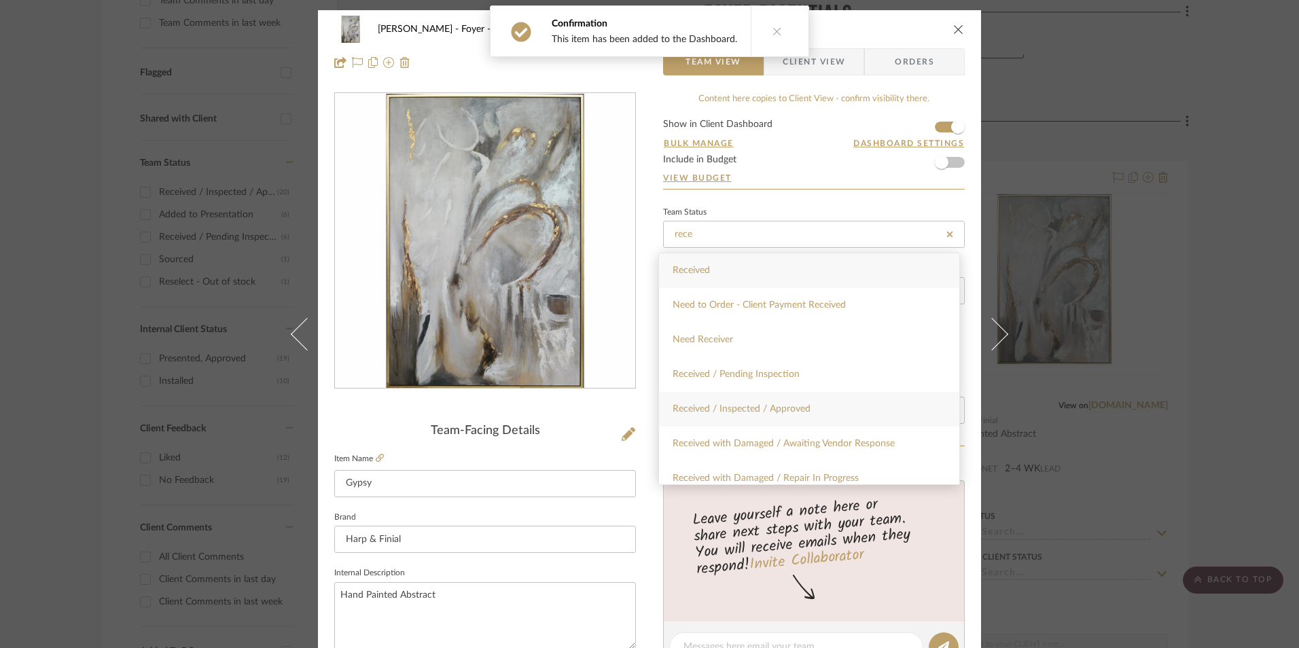
click at [821, 406] on div "Received / Inspected / Approved" at bounding box center [809, 409] width 300 height 35
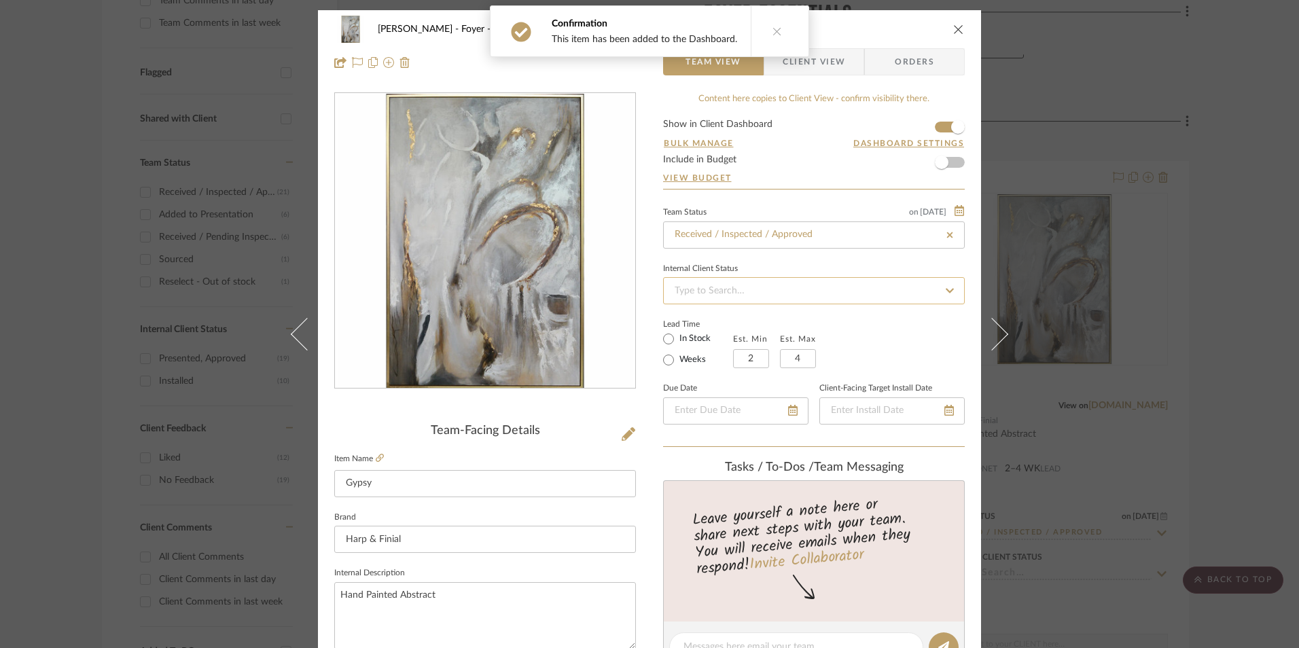
click at [755, 293] on input at bounding box center [814, 290] width 302 height 27
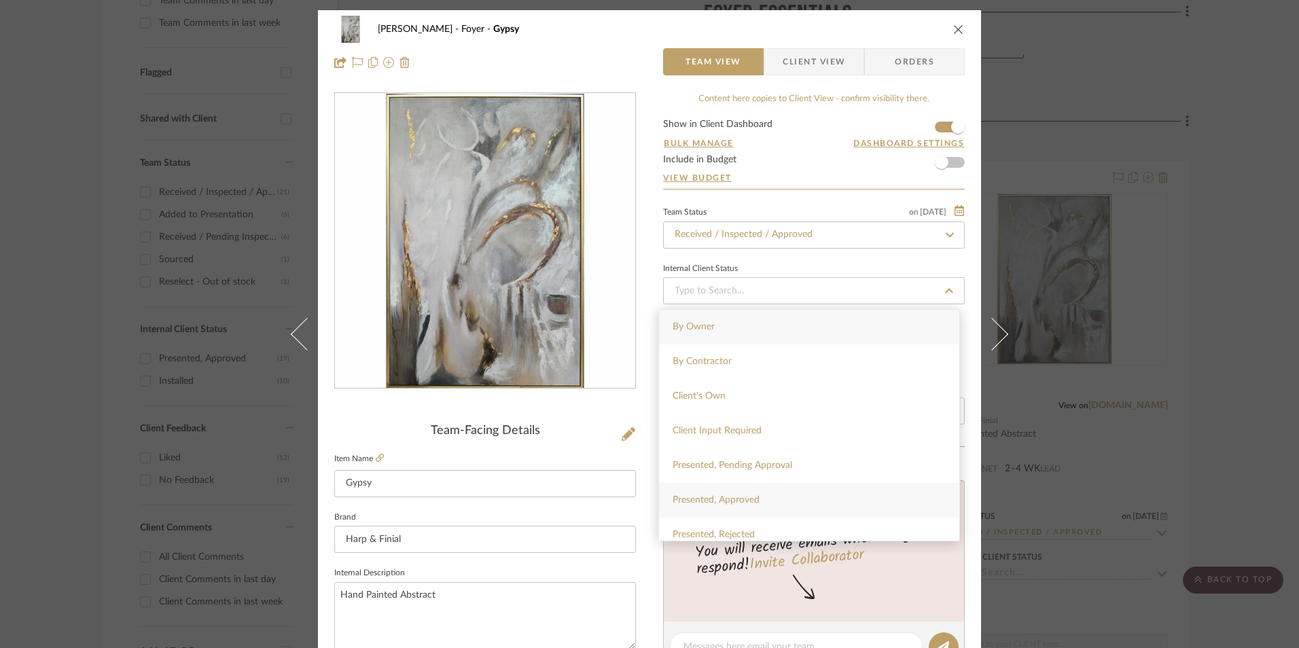
drag, startPoint x: 774, startPoint y: 501, endPoint x: 701, endPoint y: 458, distance: 84.0
click at [772, 501] on div "Presented, Approved" at bounding box center [809, 500] width 300 height 35
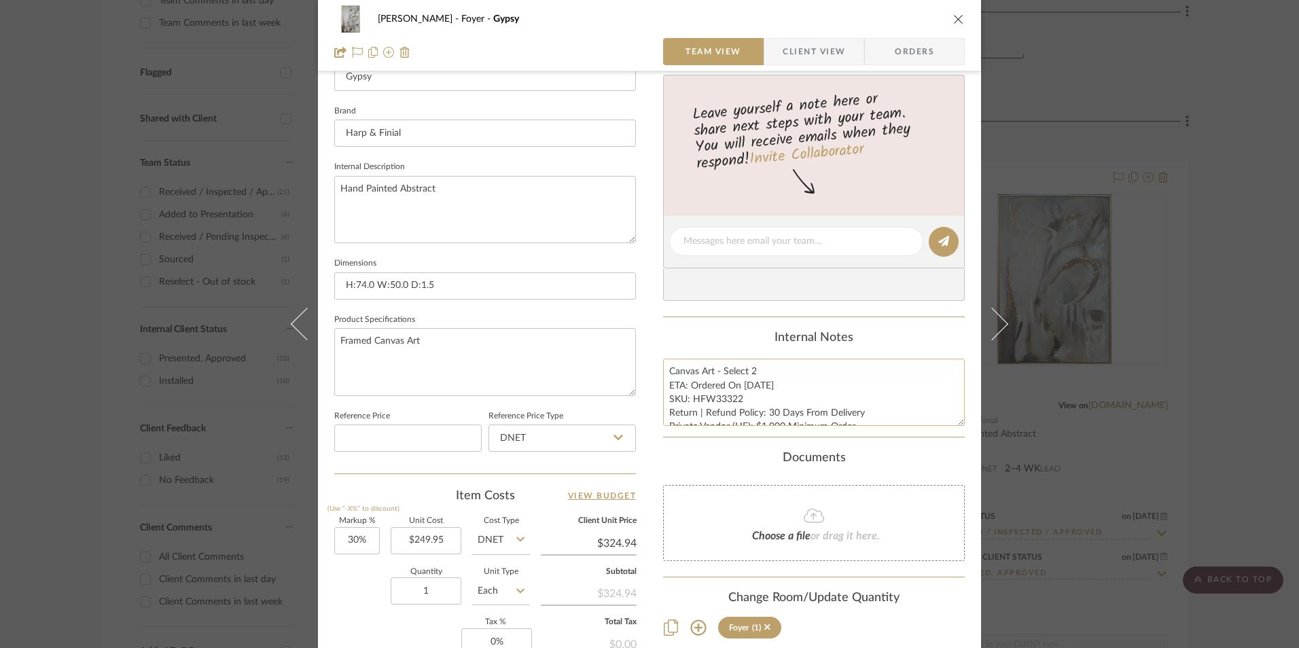
scroll to position [408, 0]
drag, startPoint x: 738, startPoint y: 382, endPoint x: 688, endPoint y: 384, distance: 50.3
click at [688, 384] on textarea "Canvas Art - Select 2 ETA: Ordered On [DATE] SKU: HFW33322 Return | Refund Poli…" at bounding box center [814, 390] width 302 height 67
click at [734, 308] on summary-project-messaging "Tasks / To-Dos / team Messaging Leave yourself a note here or share next steps …" at bounding box center [814, 184] width 302 height 263
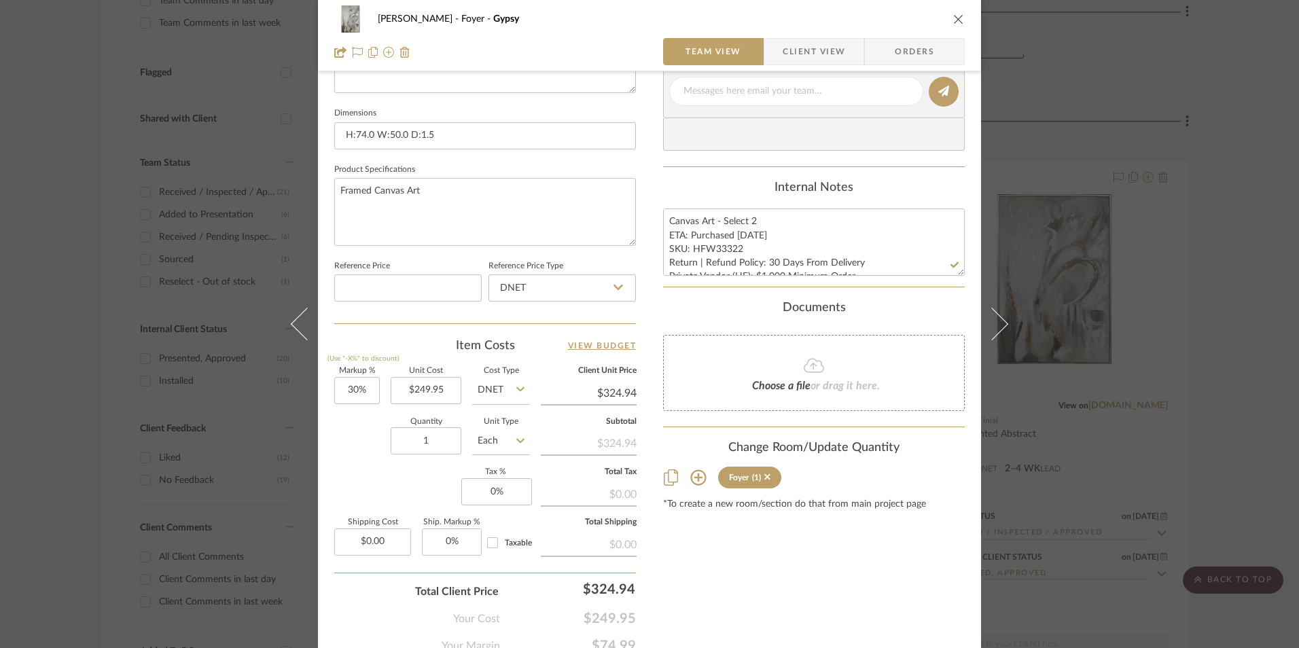
scroll to position [611, 0]
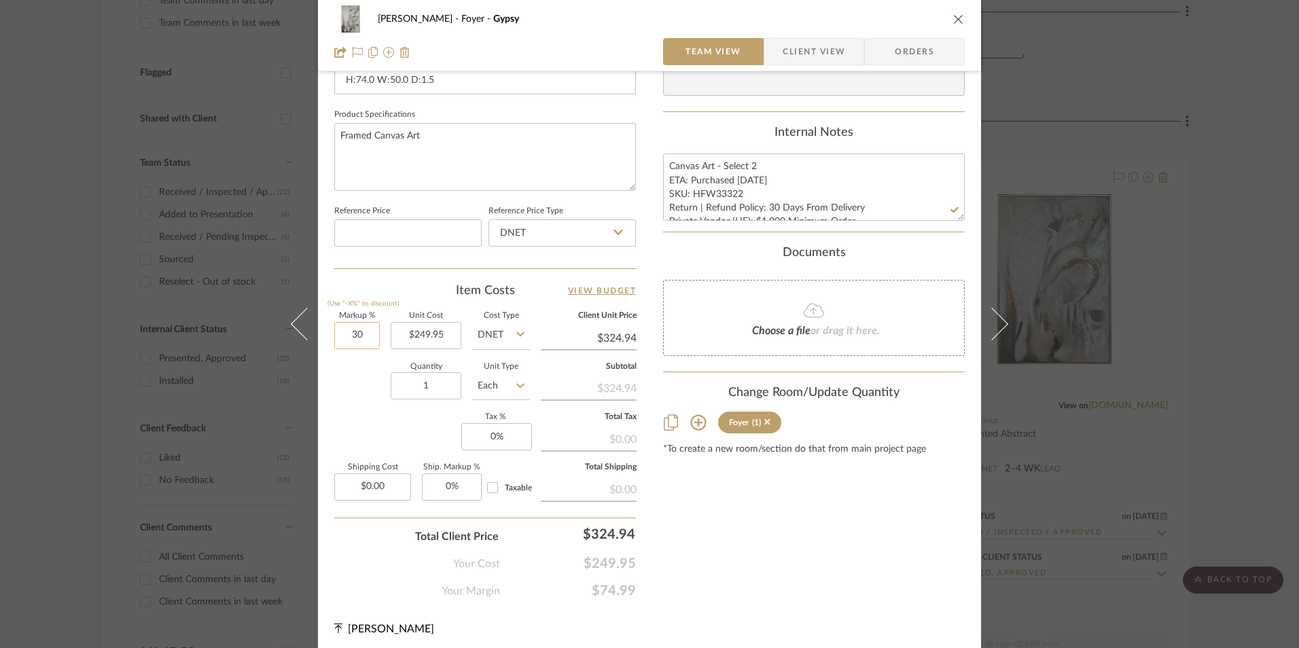
click at [367, 340] on input "30" at bounding box center [357, 335] width 46 height 27
drag, startPoint x: 370, startPoint y: 443, endPoint x: 382, endPoint y: 433, distance: 15.0
click at [373, 439] on div "Markup % (Use "-X%" to discount) Unit Cost $249.95 Cost Type DNET Client Unit P…" at bounding box center [485, 411] width 302 height 198
click at [433, 390] on input "1" at bounding box center [426, 385] width 71 height 27
click at [405, 450] on div "Markup % (Use "-X%" to discount) 0% Unit Cost $249.95 Cost Type DNET Client Uni…" at bounding box center [485, 411] width 302 height 198
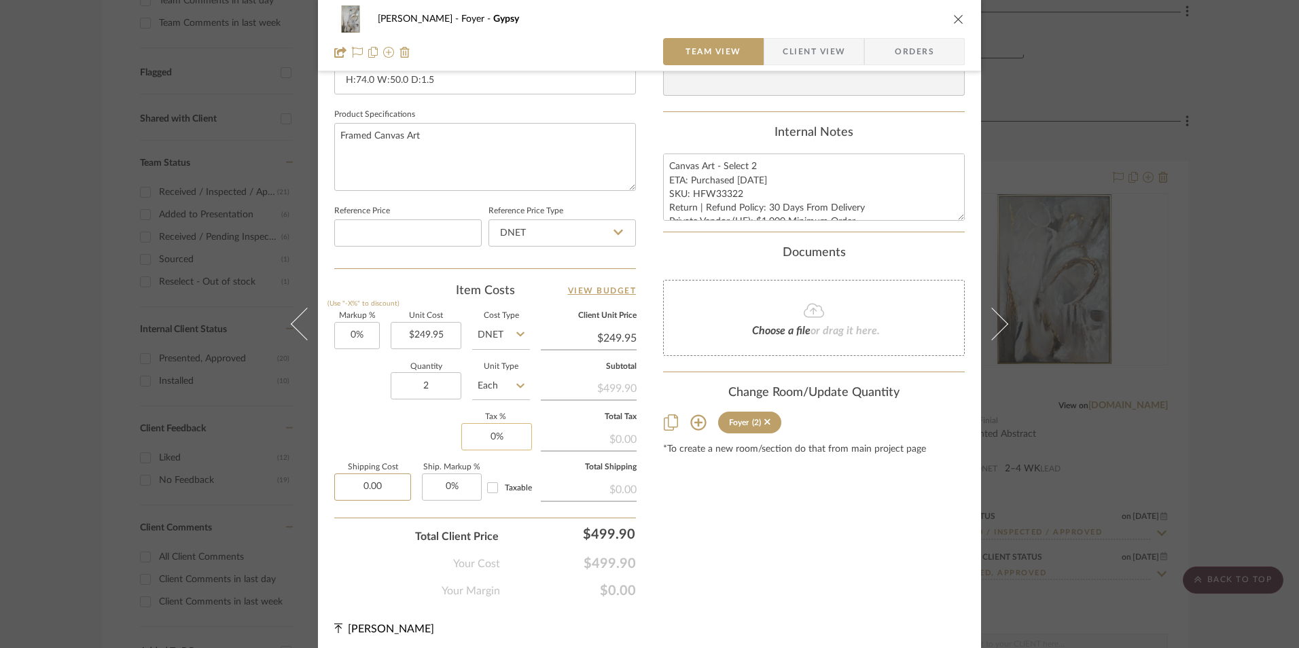
click at [394, 486] on input "0.00" at bounding box center [372, 486] width 77 height 27
click at [749, 515] on div "Content here copies to Client View - confirm visibility there. Show in Client D…" at bounding box center [814, 40] width 302 height 1118
click at [782, 541] on div "Content here copies to Client View - confirm visibility there. Show in Client D…" at bounding box center [814, 40] width 302 height 1118
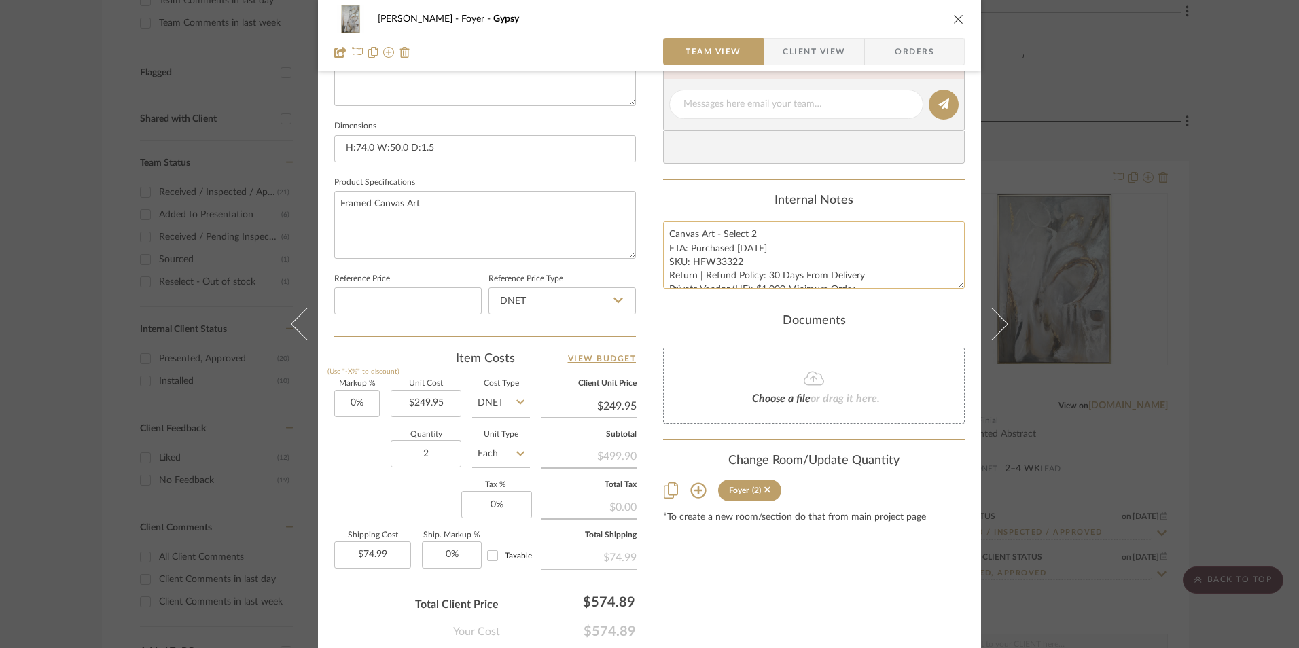
drag, startPoint x: 736, startPoint y: 261, endPoint x: 690, endPoint y: 263, distance: 46.2
click at [690, 263] on textarea "Canvas Art - Select 2 ETA: Purchased [DATE] SKU: HFW33322 Return | Refund Polic…" at bounding box center [814, 254] width 302 height 67
click at [905, 44] on span "Orders" at bounding box center [914, 51] width 69 height 27
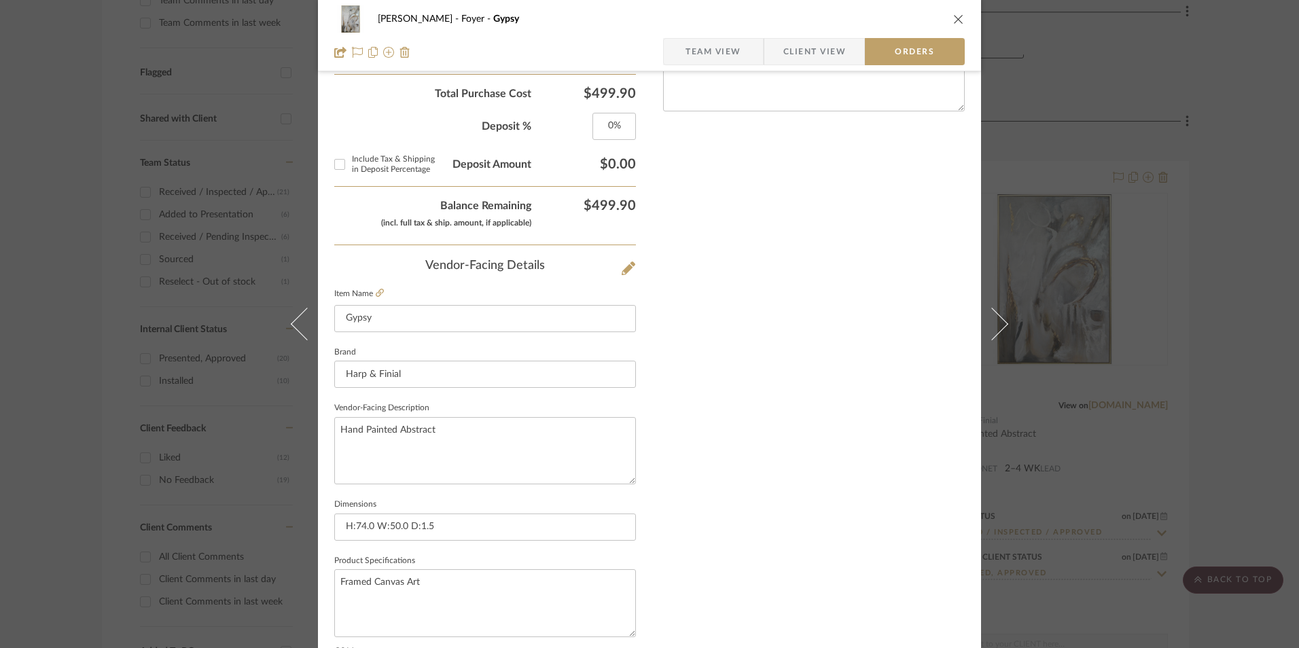
scroll to position [797, 0]
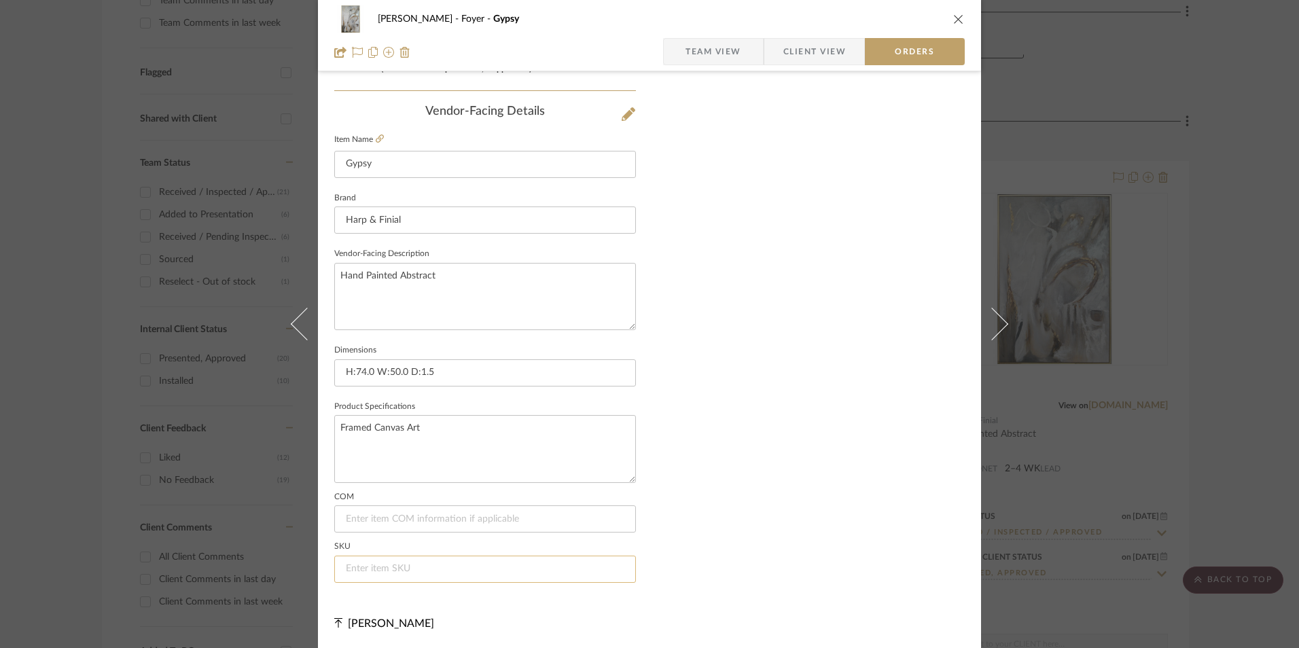
click at [392, 564] on input at bounding box center [485, 569] width 302 height 27
paste input "HFW33322"
click at [724, 50] on span "Team View" at bounding box center [713, 51] width 56 height 27
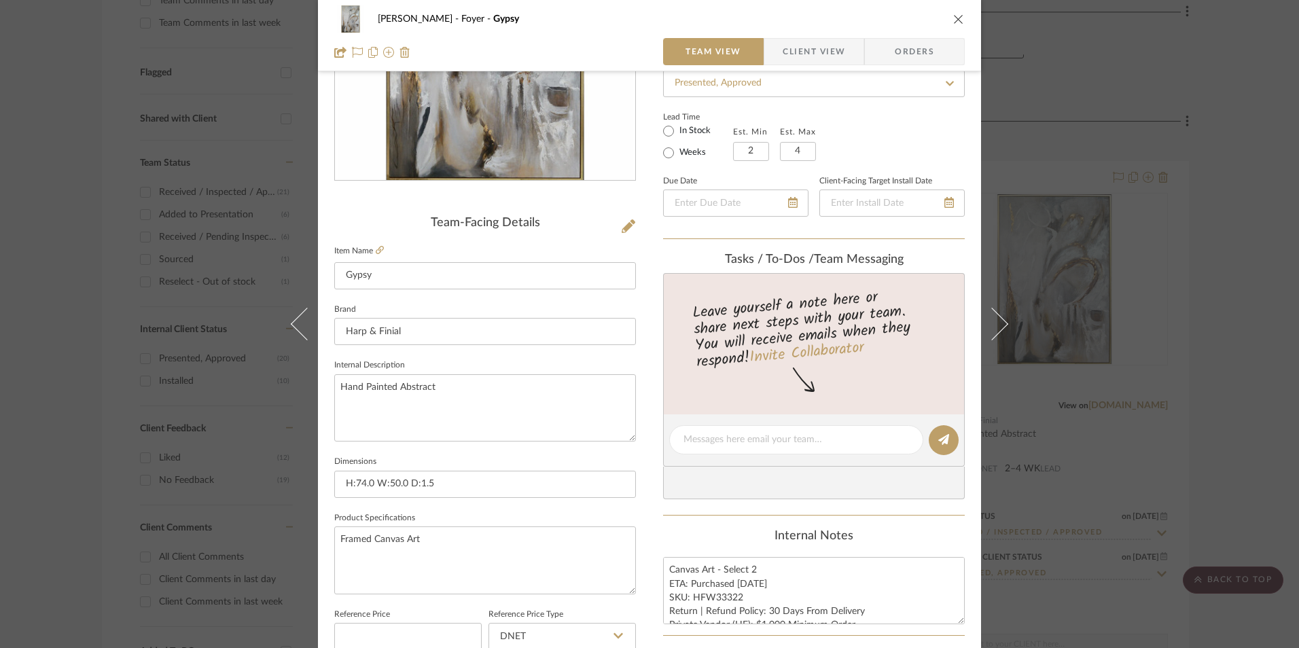
scroll to position [0, 0]
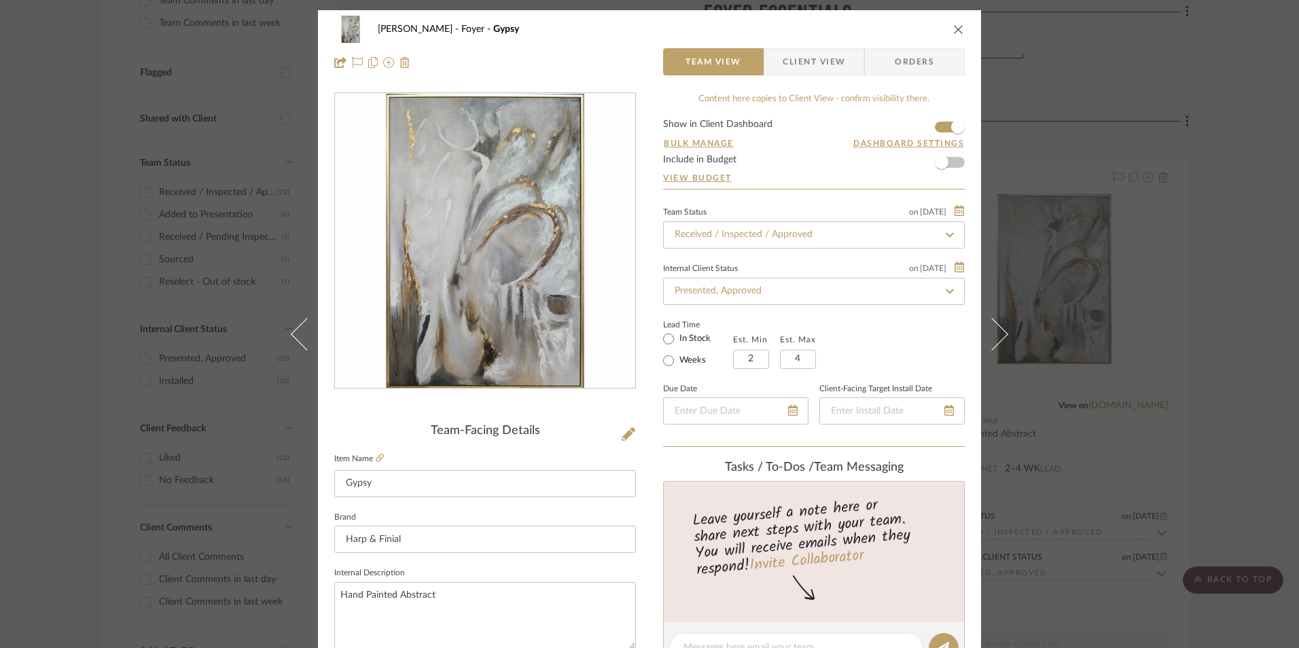
click at [815, 67] on span "Client View" at bounding box center [813, 61] width 62 height 27
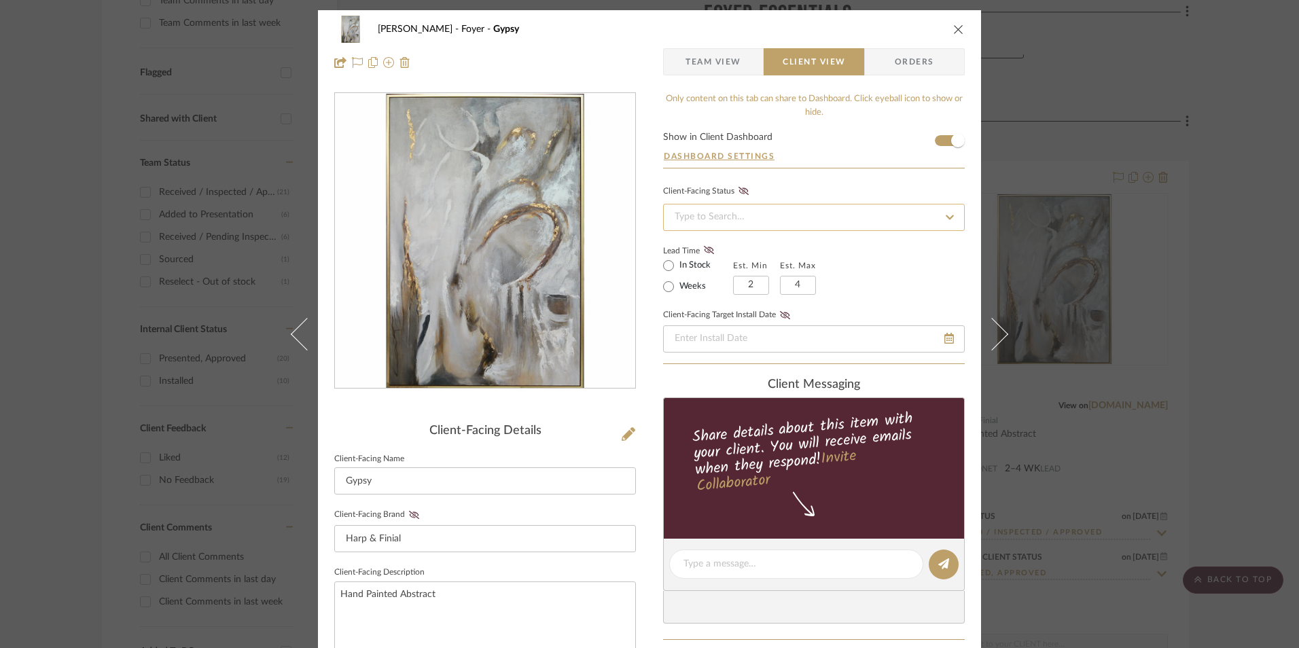
click at [748, 215] on input at bounding box center [814, 217] width 302 height 27
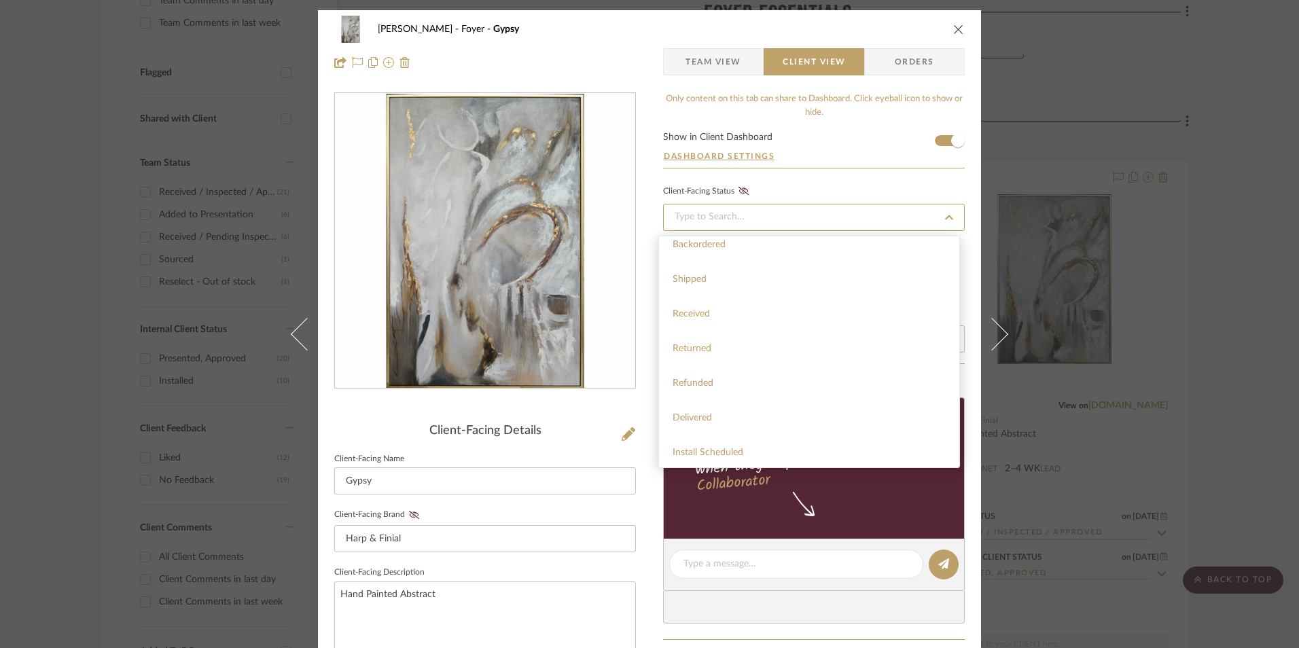
scroll to position [323, 0]
click at [709, 420] on div "Installed" at bounding box center [809, 415] width 300 height 35
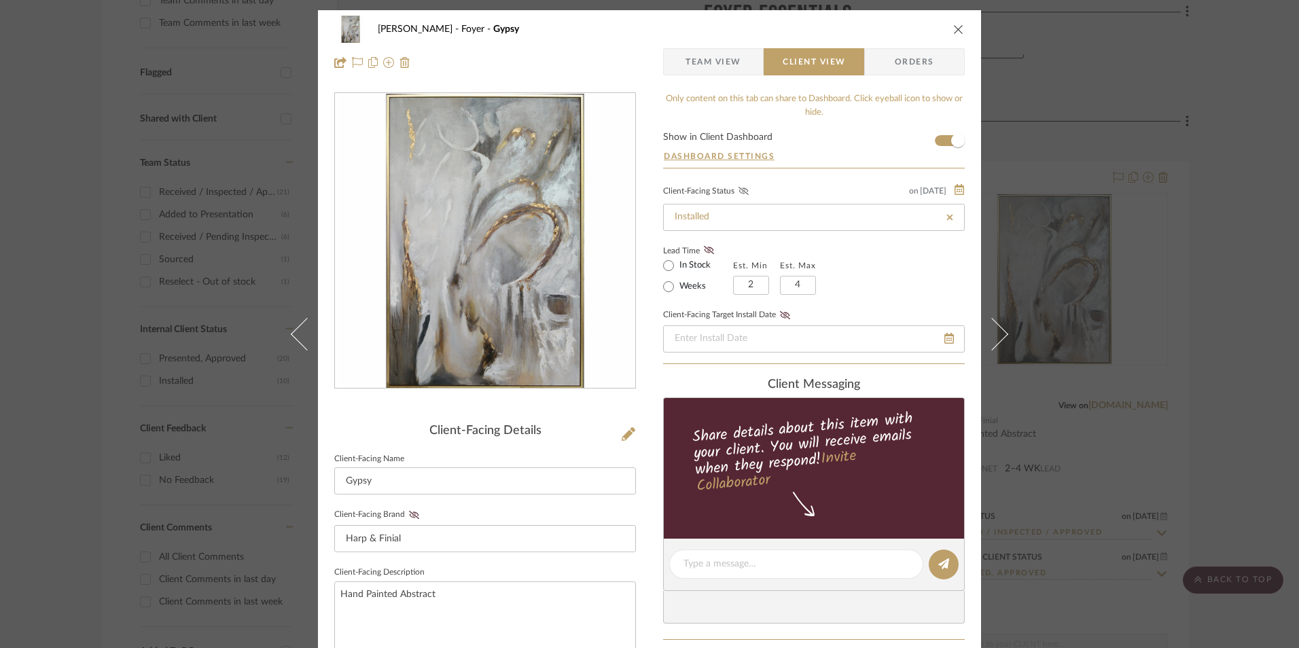
click at [738, 189] on icon at bounding box center [743, 191] width 10 height 8
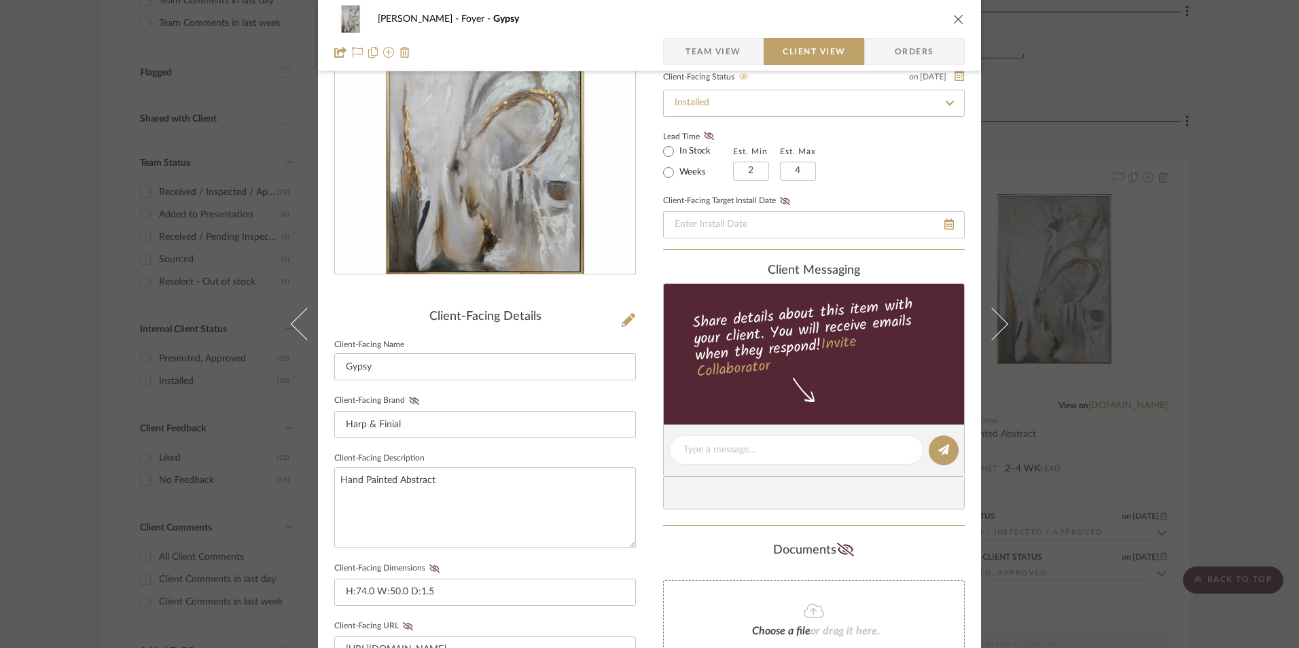
scroll to position [136, 0]
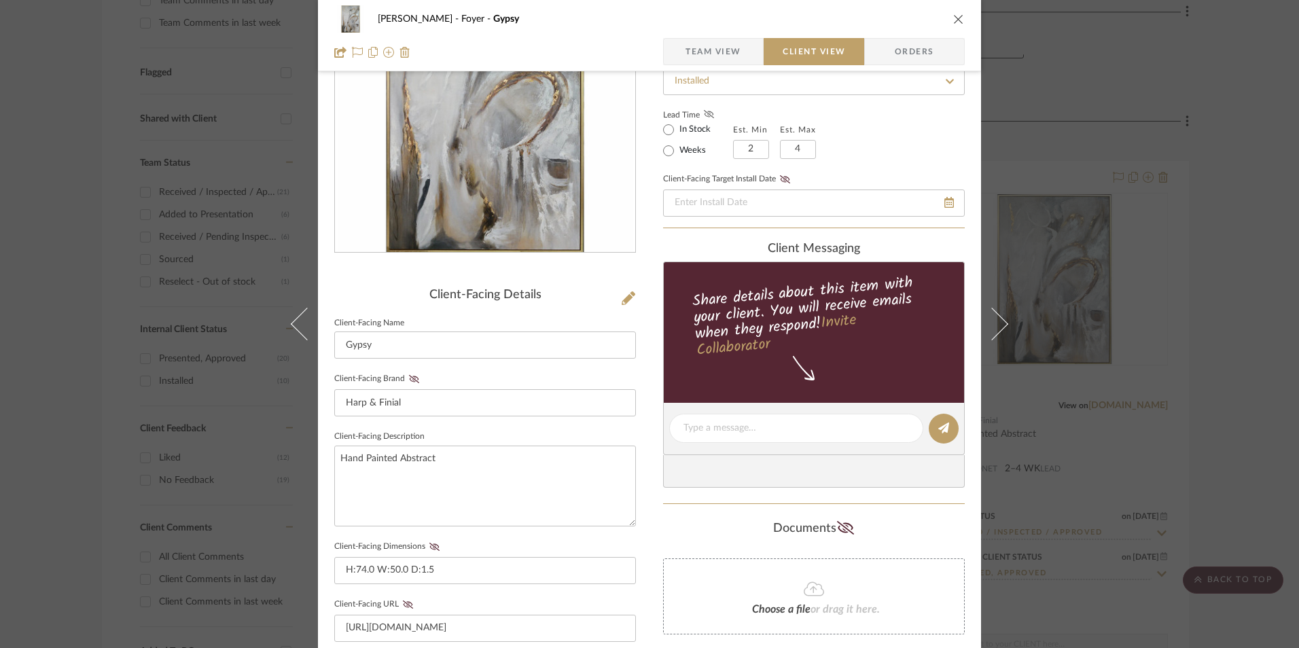
click at [704, 112] on icon at bounding box center [709, 114] width 10 height 8
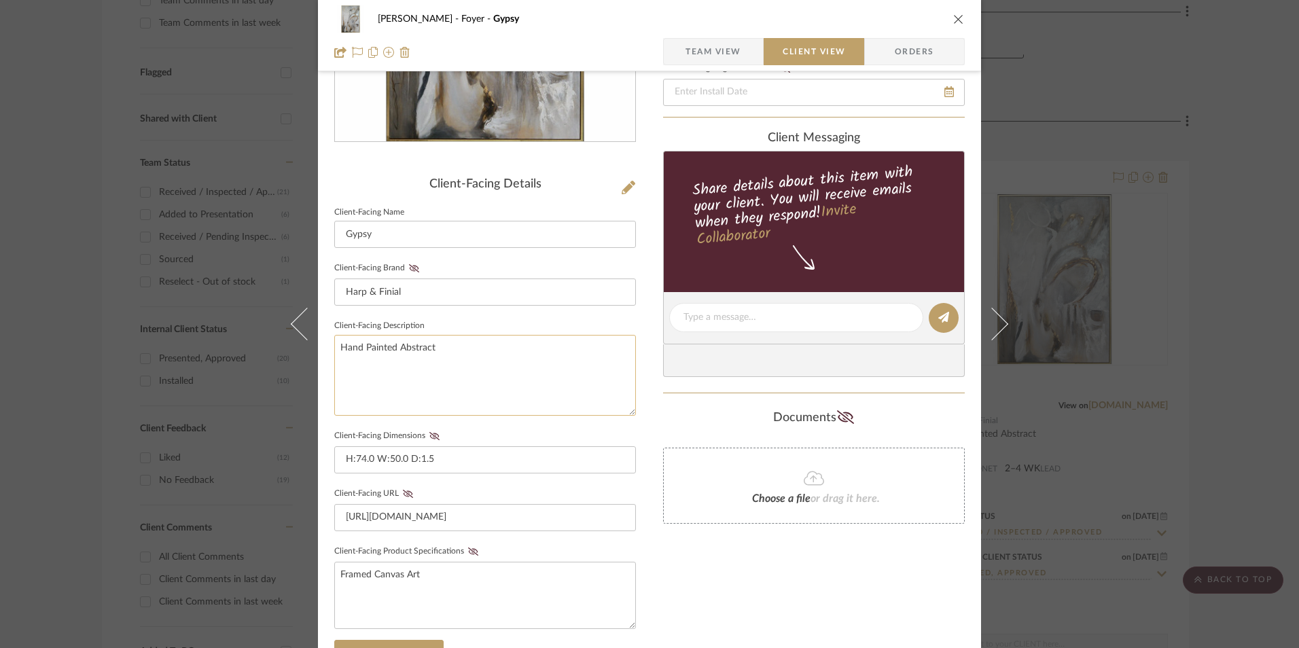
scroll to position [340, 0]
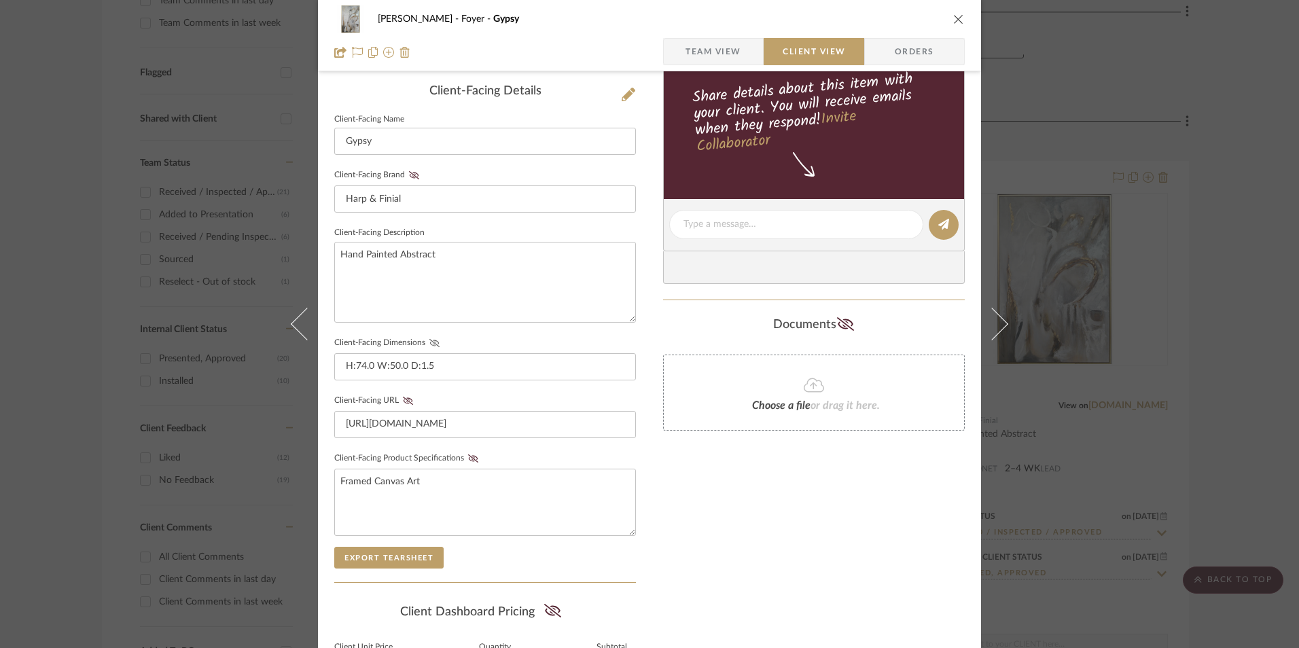
click at [431, 344] on icon at bounding box center [434, 343] width 10 height 8
click at [409, 175] on icon at bounding box center [414, 175] width 10 height 8
click at [468, 458] on icon at bounding box center [473, 458] width 10 height 8
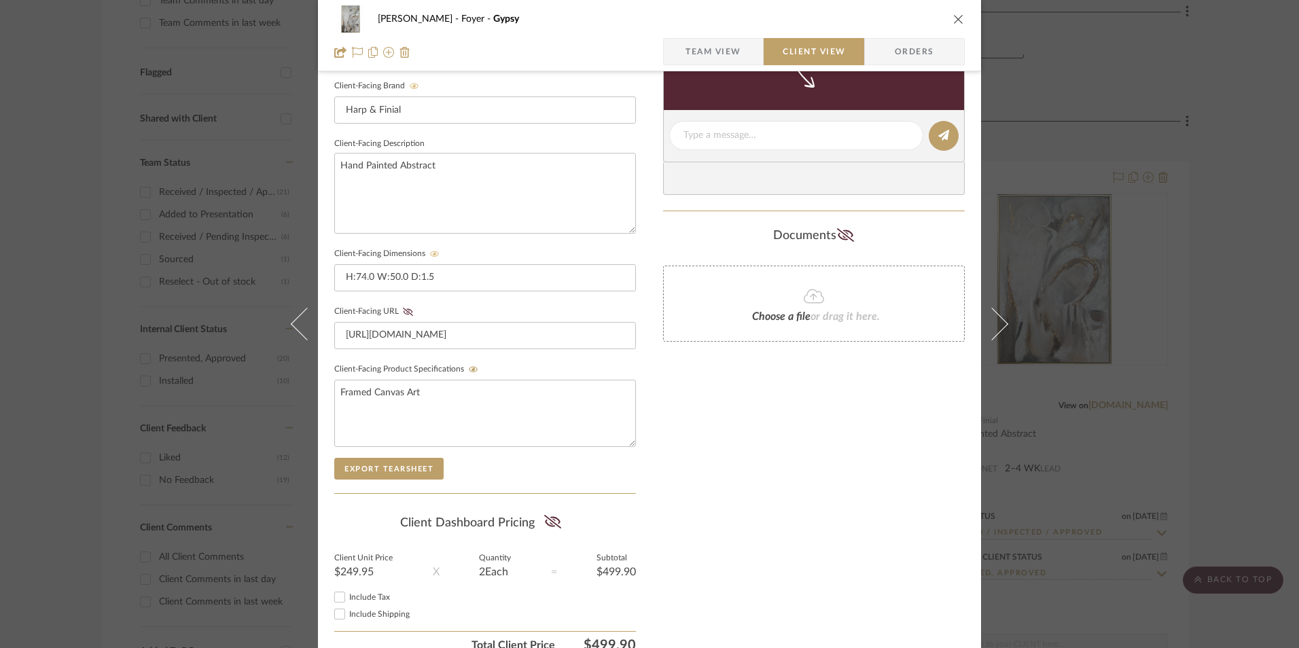
scroll to position [493, 0]
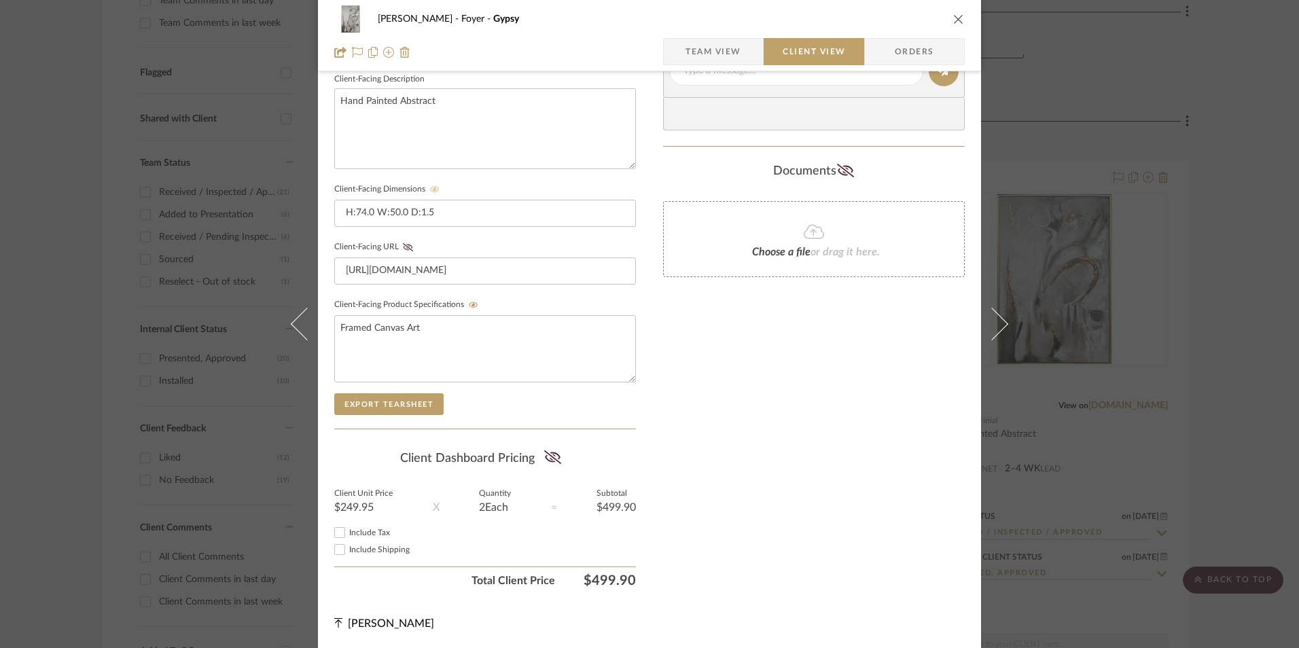
click at [333, 554] on input "Include Shipping" at bounding box center [339, 549] width 16 height 16
click at [552, 458] on icon at bounding box center [552, 457] width 17 height 14
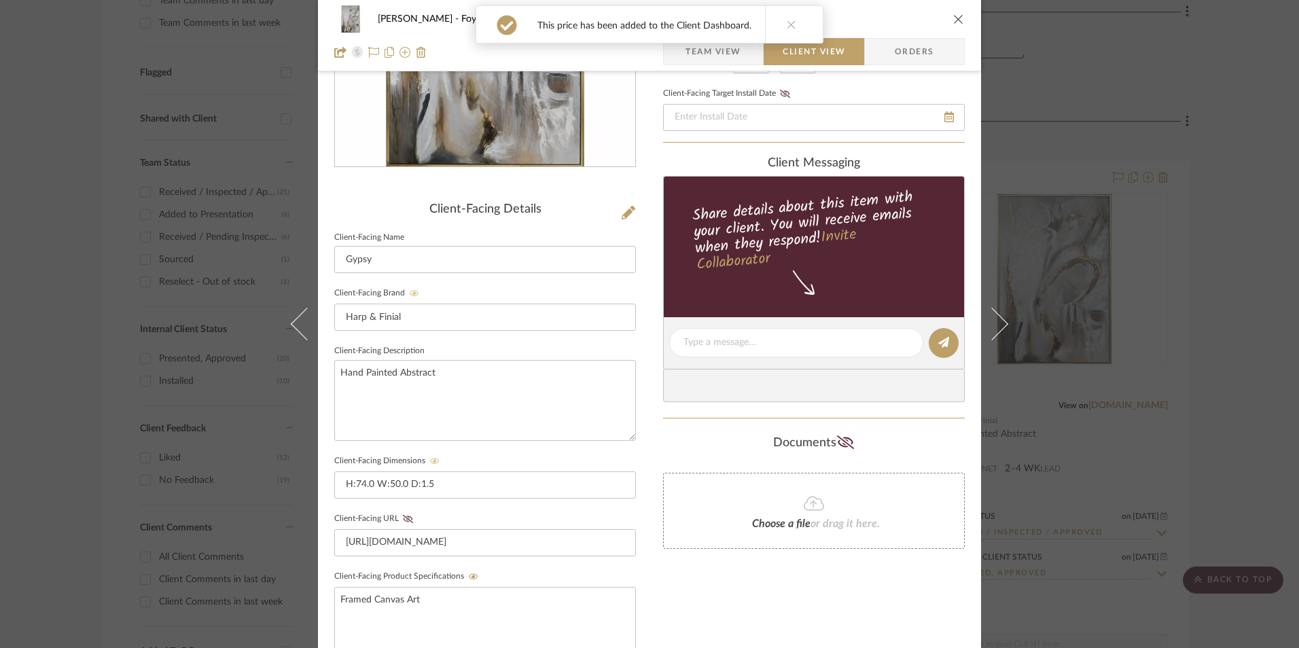
scroll to position [0, 0]
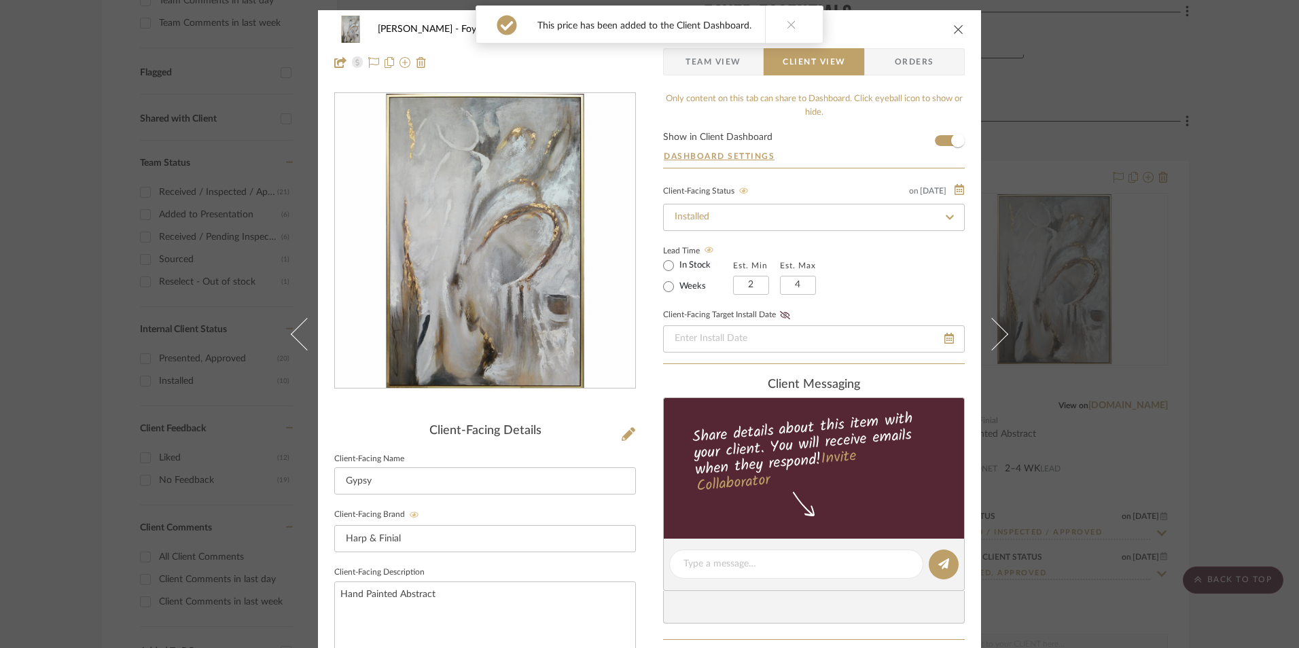
drag, startPoint x: 783, startPoint y: 23, endPoint x: 761, endPoint y: 46, distance: 32.2
click at [786, 23] on icon at bounding box center [791, 25] width 10 height 10
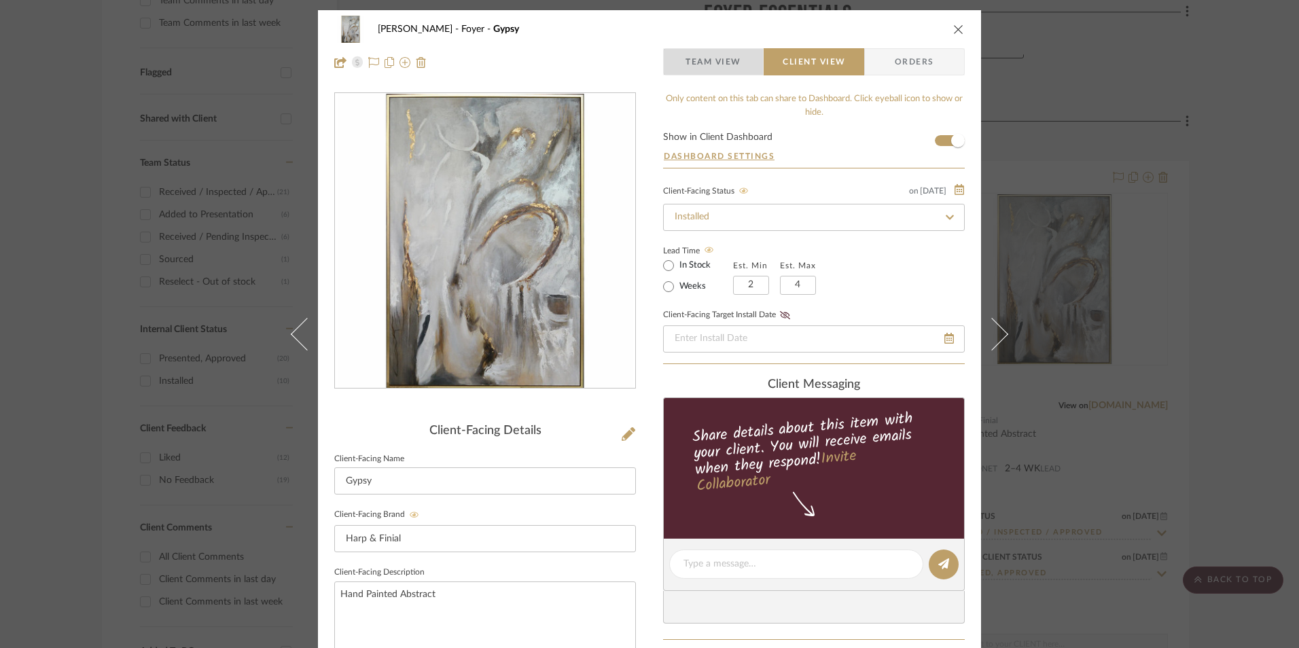
click at [723, 57] on span "Team View" at bounding box center [713, 61] width 56 height 27
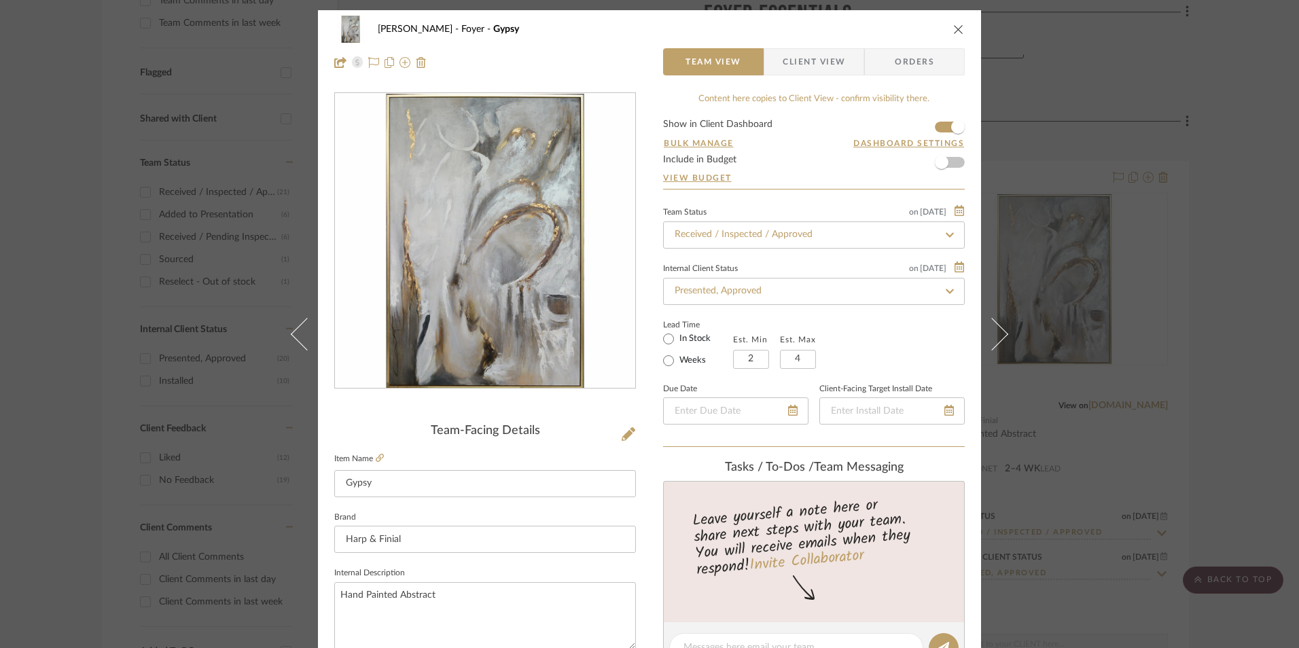
click at [953, 33] on icon "close" at bounding box center [958, 29] width 11 height 11
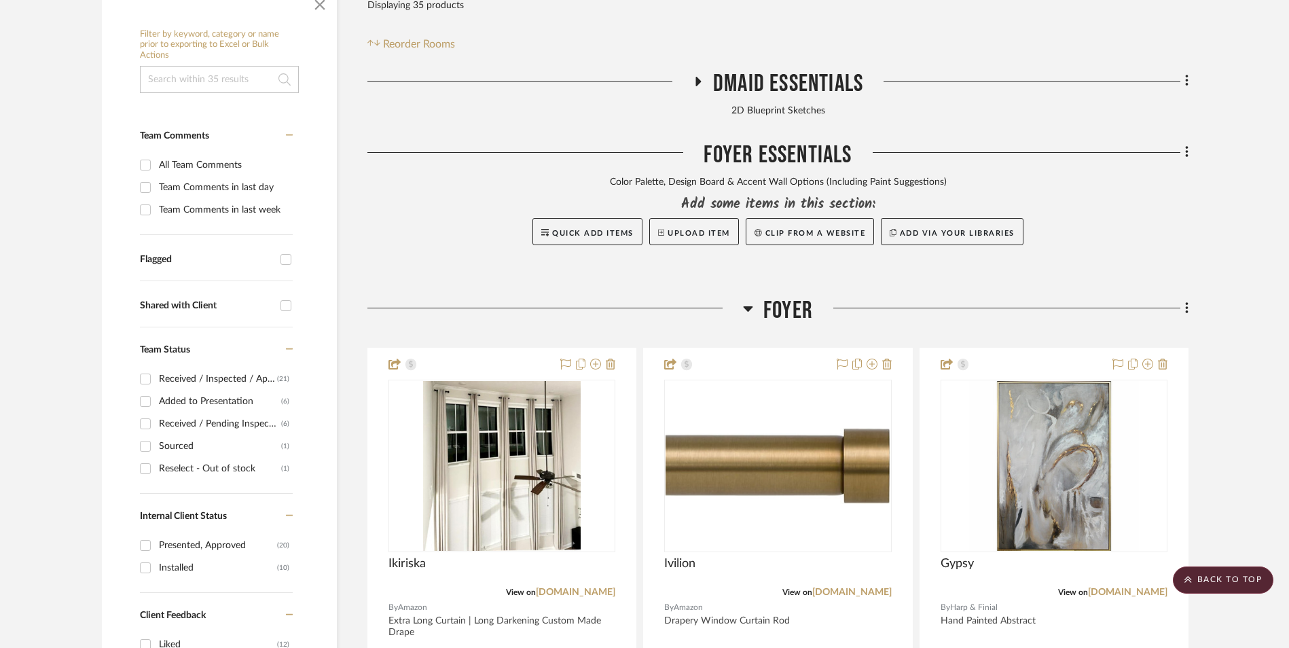
scroll to position [365, 0]
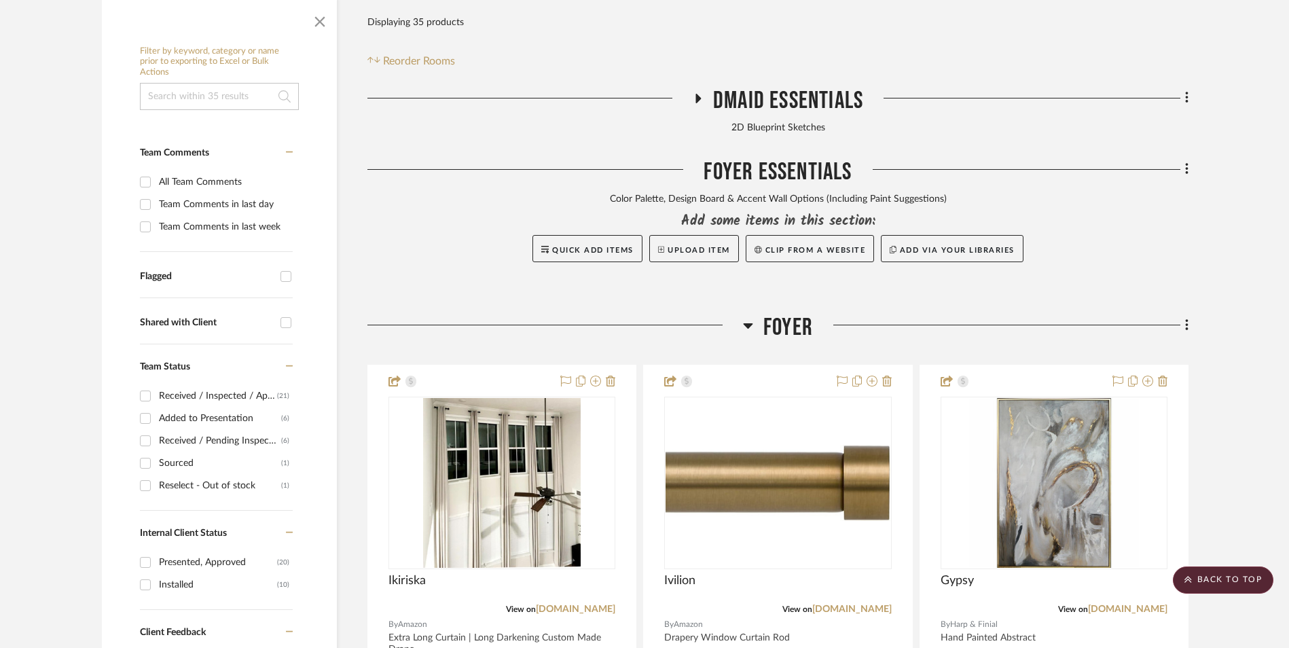
click at [1186, 318] on icon at bounding box center [1187, 325] width 4 height 15
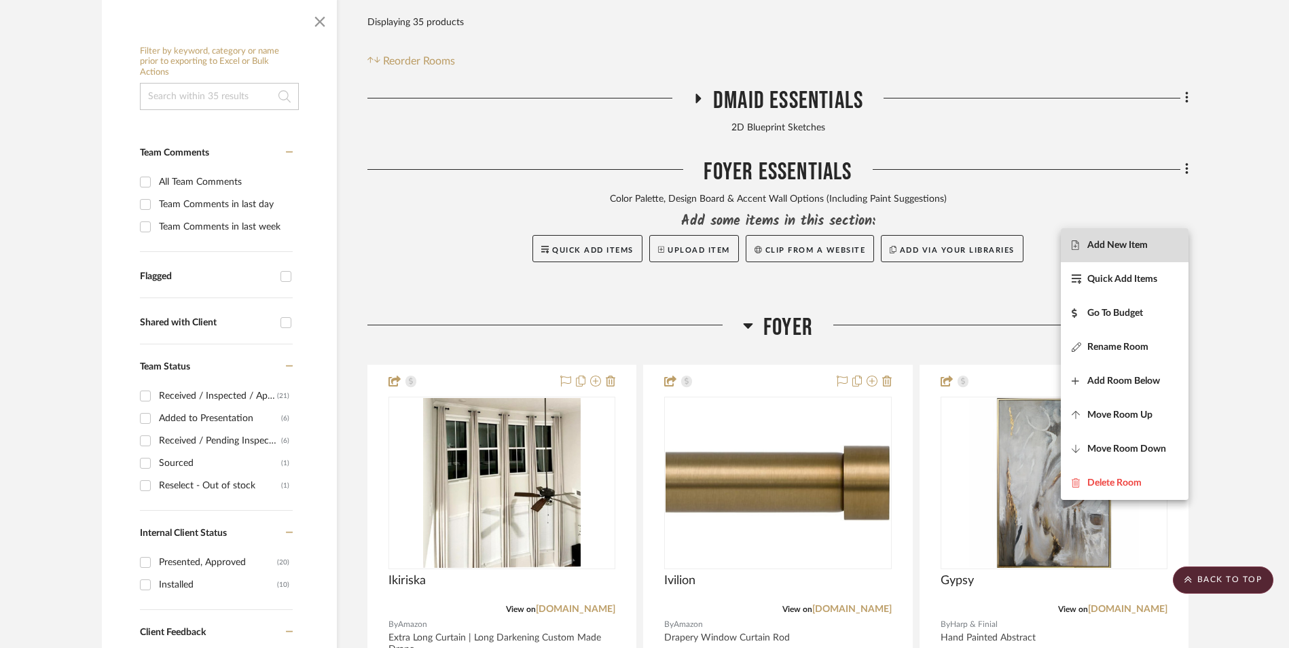
click at [1153, 243] on span "Add New Item" at bounding box center [1125, 245] width 106 height 12
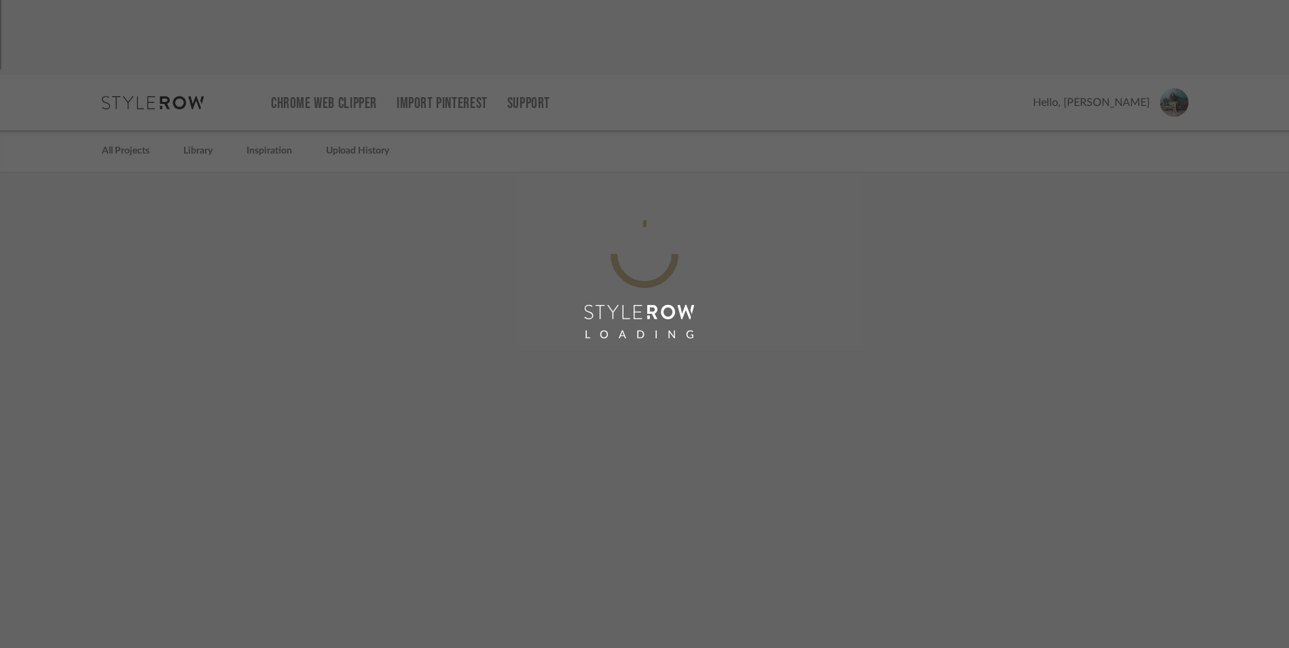
scroll to position [365, 0]
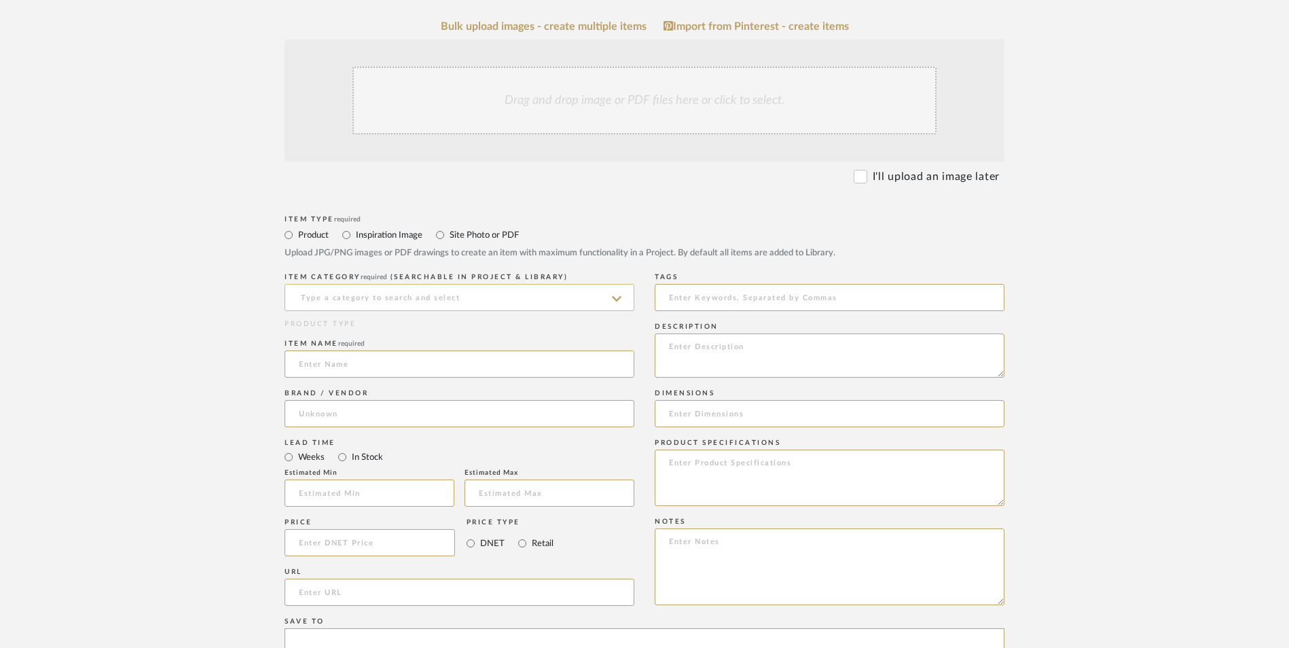
click at [350, 284] on input at bounding box center [460, 297] width 350 height 27
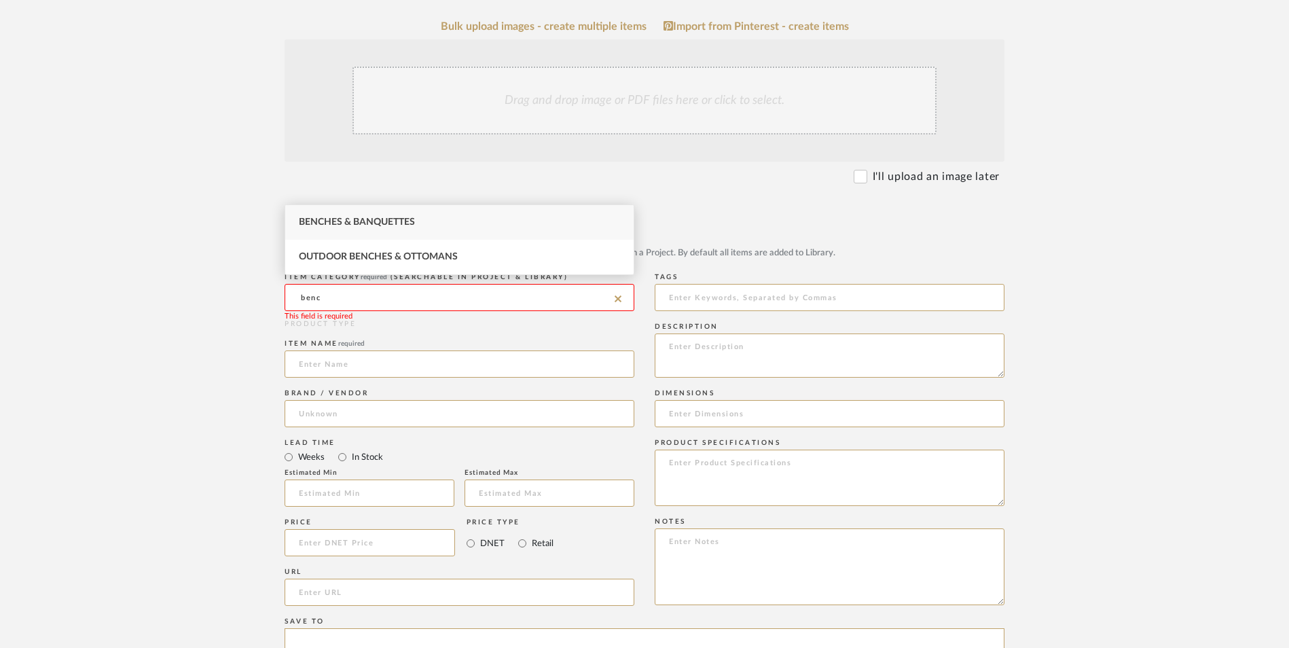
click at [353, 221] on span "Benches & Banquettes" at bounding box center [357, 222] width 116 height 10
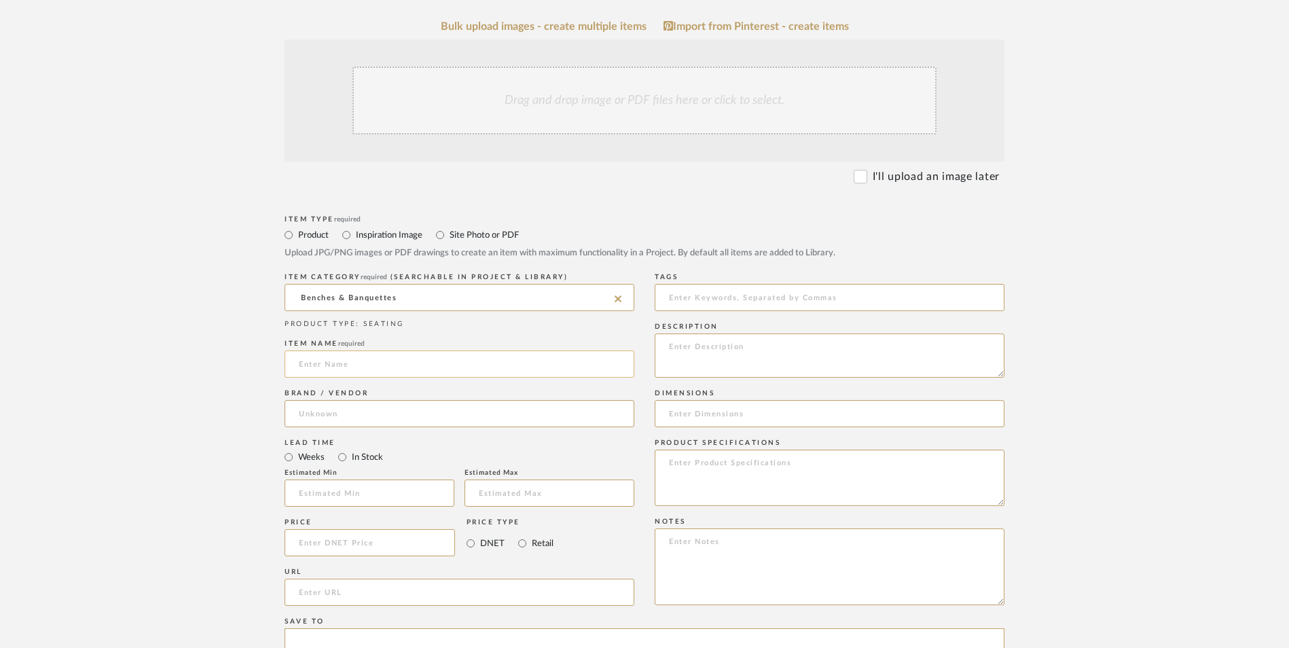
click at [358, 350] on input at bounding box center [460, 363] width 350 height 27
click at [350, 400] on input at bounding box center [460, 413] width 350 height 27
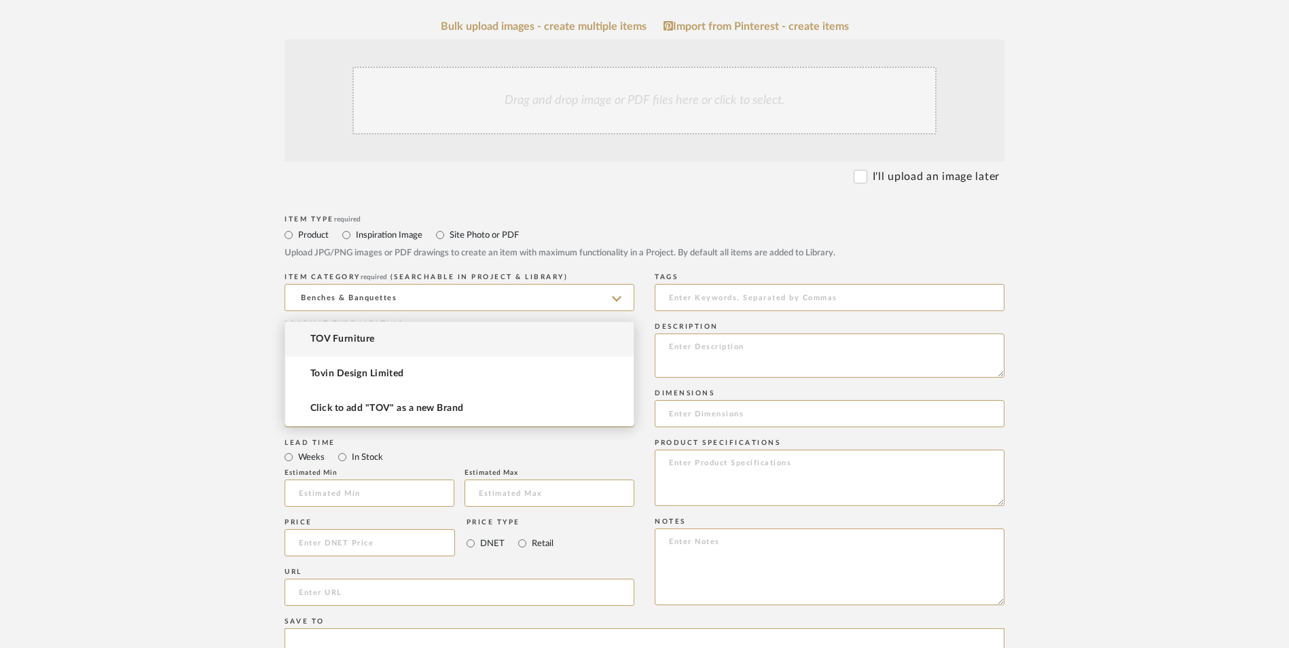
click at [349, 342] on span "TOV Furniture" at bounding box center [342, 339] width 65 height 12
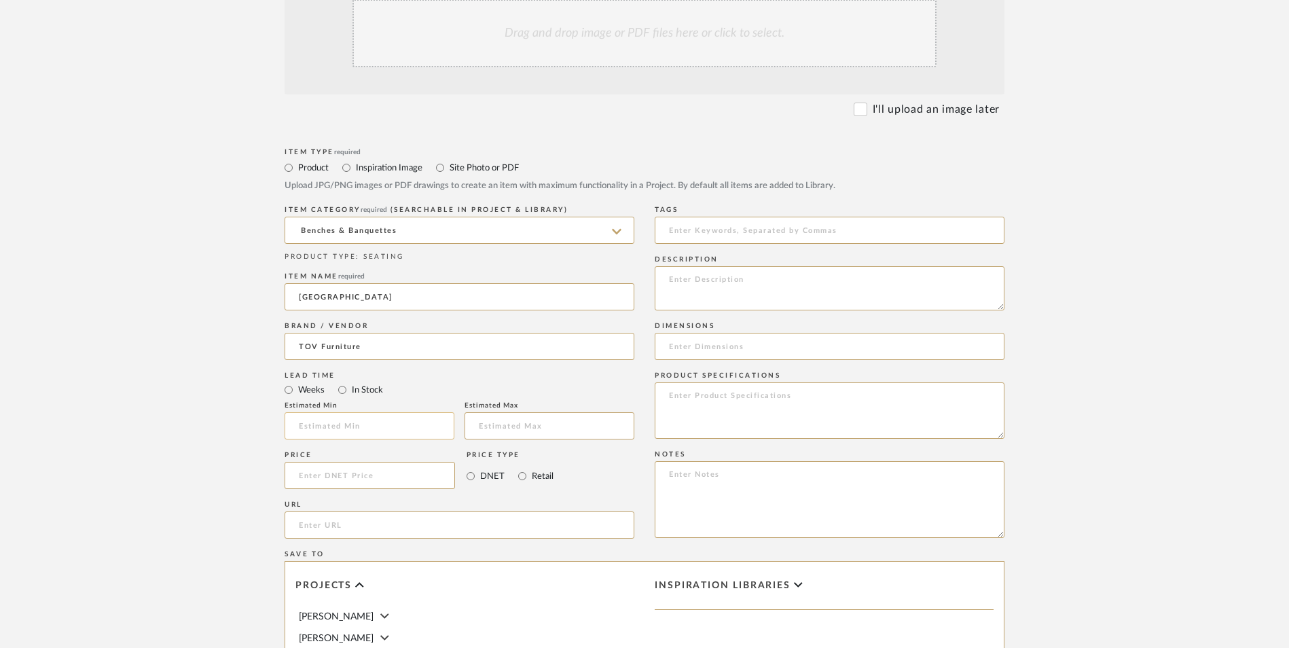
scroll to position [433, 0]
click at [343, 381] on input "In Stock" at bounding box center [342, 389] width 16 height 16
click at [522, 467] on input "Retail" at bounding box center [522, 475] width 16 height 16
click at [422, 511] on input "url" at bounding box center [460, 524] width 350 height 27
paste input "[URL][DOMAIN_NAME]"
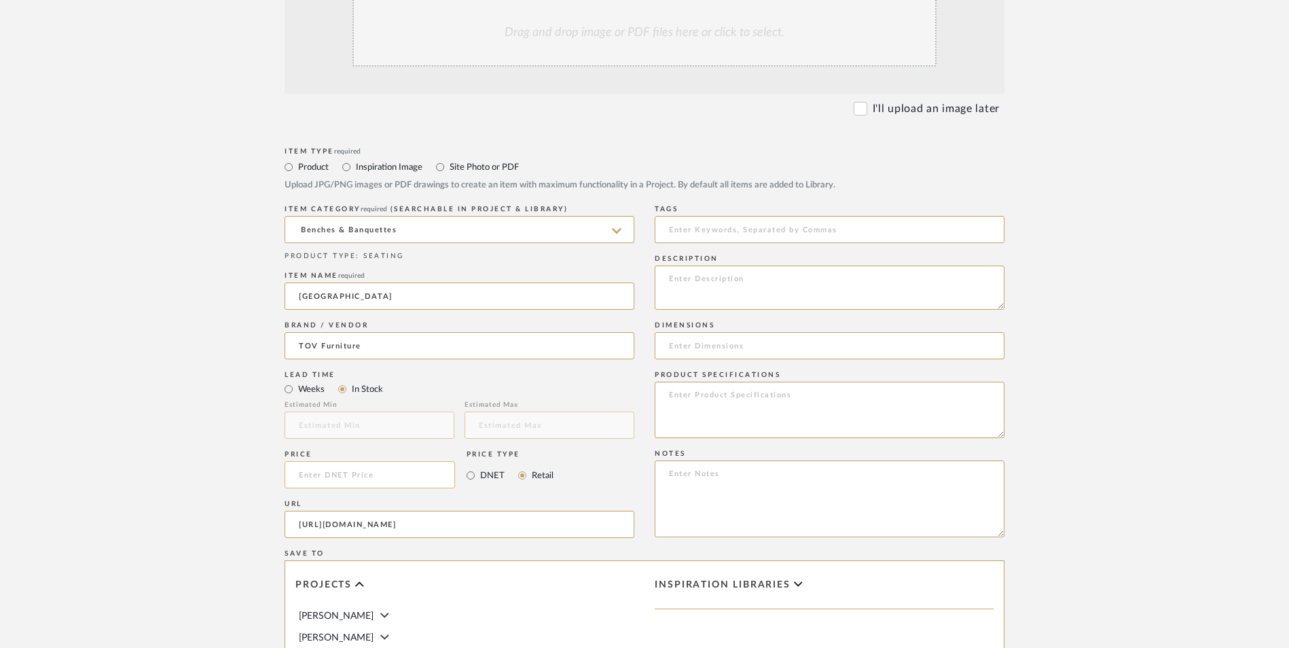
click at [389, 461] on input at bounding box center [370, 474] width 170 height 27
click at [254, 378] on form "Bulk upload images - create multiple items Import from Pinterest - create items…" at bounding box center [644, 444] width 865 height 985
click at [775, 460] on textarea at bounding box center [830, 498] width 350 height 77
paste textarea "Option 1: ETA: SKU: Reviews - Stars Return | Refund Policy:"
drag, startPoint x: 712, startPoint y: 359, endPoint x: 584, endPoint y: 359, distance: 128.4
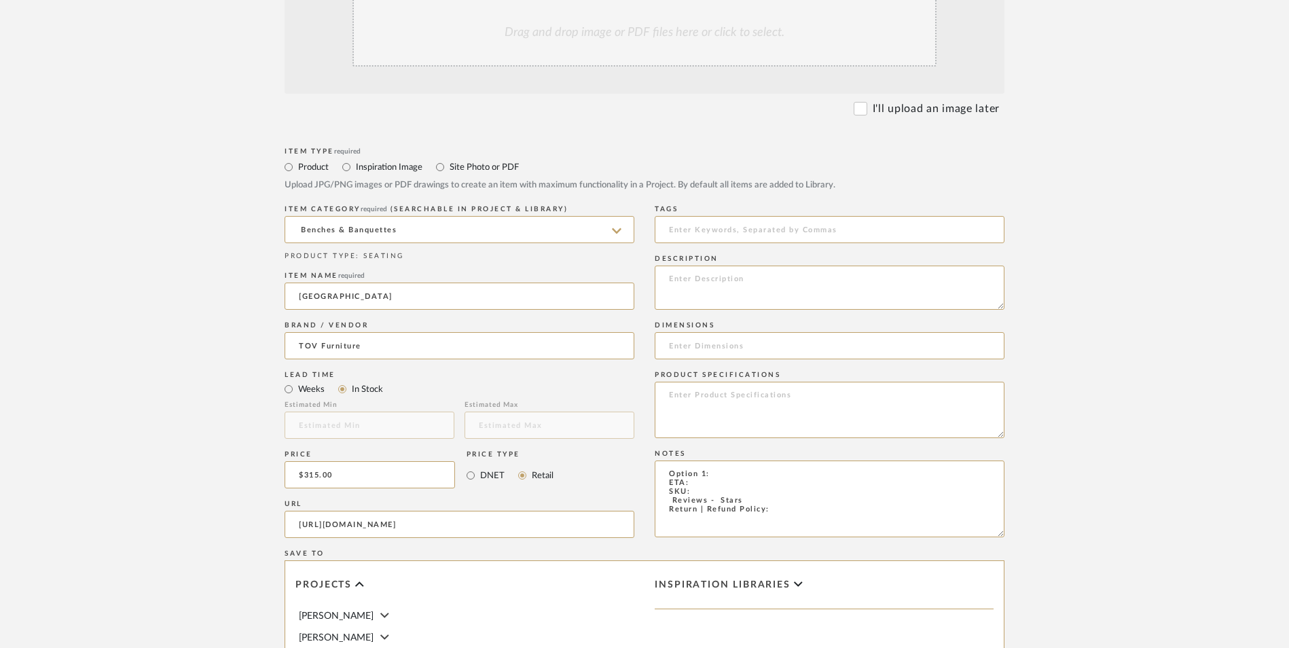
click at [584, 359] on div "Item Type required Product Inspiration Image Site Photo or PDF Upload JPG/PNG i…" at bounding box center [645, 540] width 720 height 793
click at [700, 460] on textarea "Accent Bench - Select: ETA: SKU: Reviews - Stars Return | Refund Policy:" at bounding box center [830, 498] width 350 height 77
paste textarea "TOV-OC68637"
click at [780, 460] on textarea "Accent Bench - Select: ETA: SKU: TOV-OC68637 Reviews - Stars Return | Refund Po…" at bounding box center [830, 498] width 350 height 77
drag, startPoint x: 662, startPoint y: 390, endPoint x: 721, endPoint y: 407, distance: 62.1
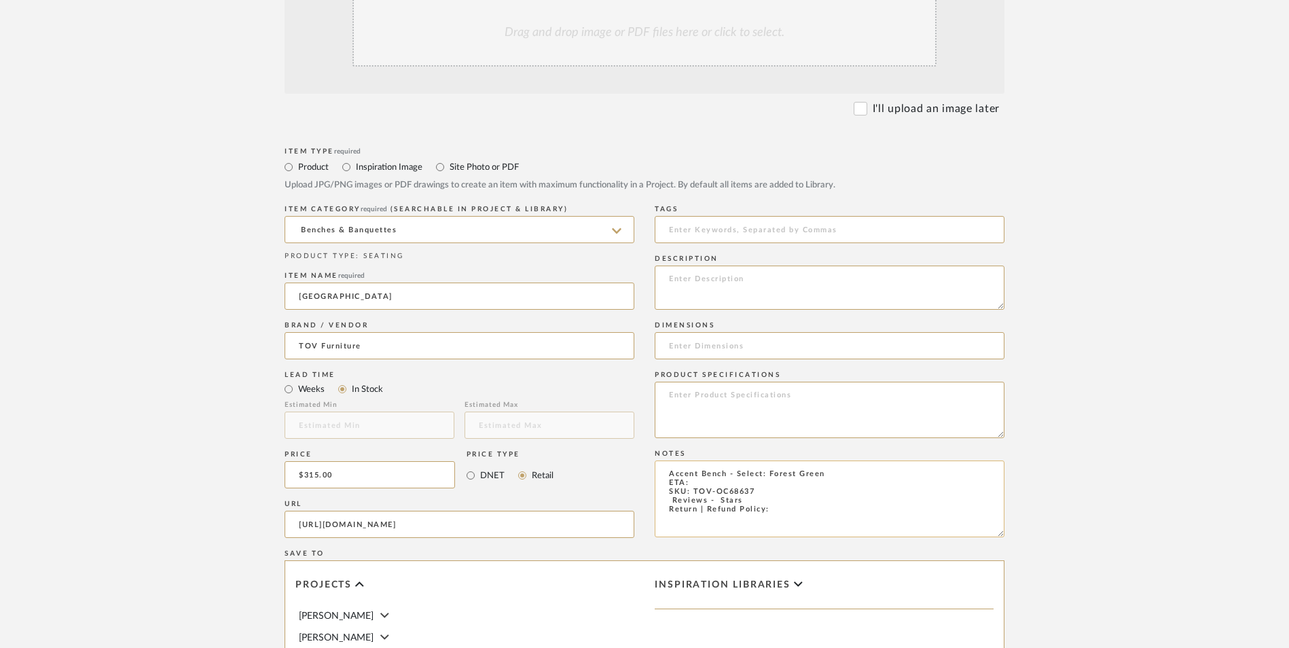
click at [662, 460] on textarea "Accent Bench - Select: Forest Green ETA: SKU: TOV-OC68637 Reviews - Stars Retur…" at bounding box center [830, 498] width 350 height 77
click at [720, 460] on textarea "Accent Bench - Select: Forest Green ETA: SKU: TOV-OC68637 4 Reviews - Stars Ret…" at bounding box center [830, 498] width 350 height 77
click at [693, 266] on textarea at bounding box center [830, 288] width 350 height 44
paste textarea "The postmodern trend is here to stay! The Toledo Velvet Bench is the perfect pi…"
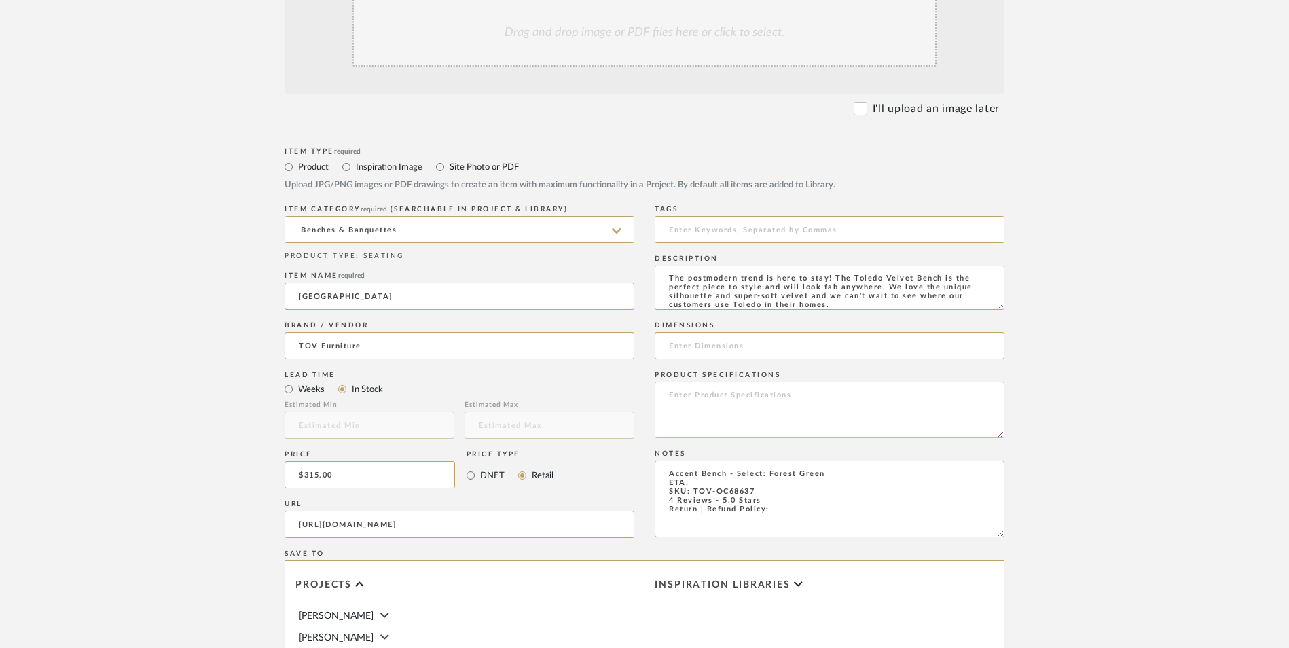
click at [725, 382] on textarea at bounding box center [830, 410] width 350 height 56
click at [717, 332] on input at bounding box center [830, 345] width 350 height 27
click at [731, 332] on input "52.5" W x" at bounding box center [830, 345] width 350 height 27
click at [777, 332] on input "52.5" W x 18.3" D x" at bounding box center [830, 345] width 350 height 27
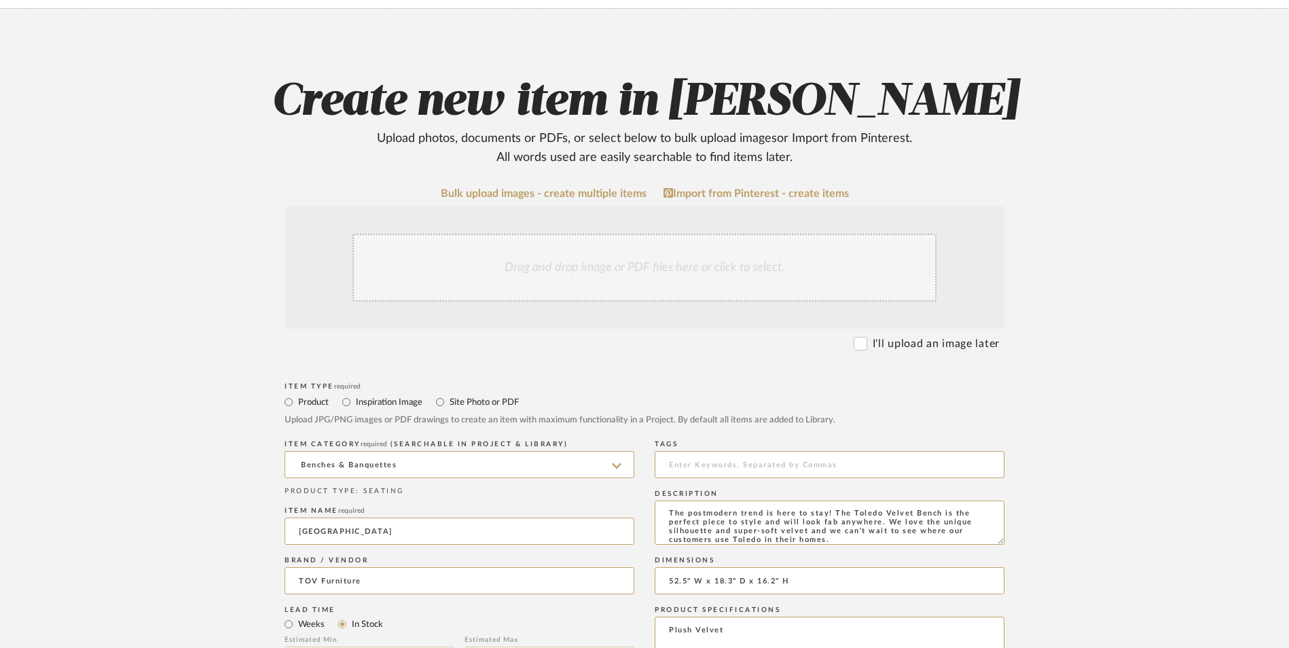
scroll to position [162, 0]
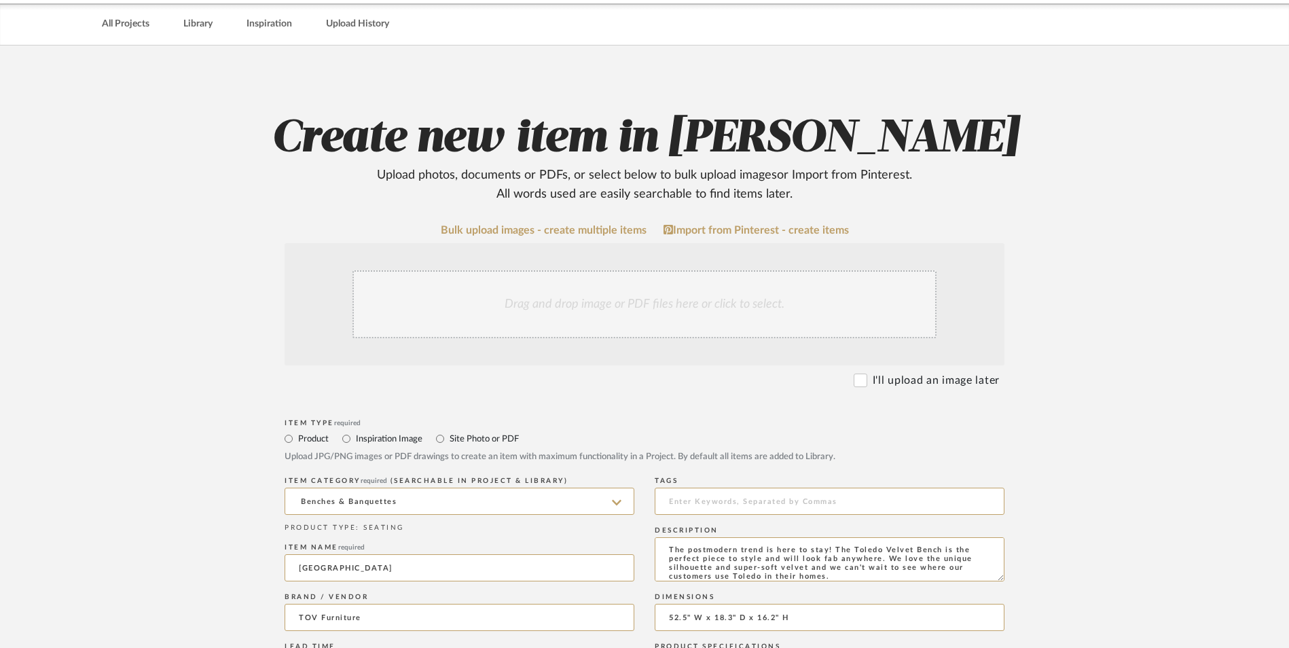
drag, startPoint x: 577, startPoint y: 206, endPoint x: 587, endPoint y: 205, distance: 11.0
click at [577, 270] on div "Drag and drop image or PDF files here or click to select." at bounding box center [644, 304] width 584 height 68
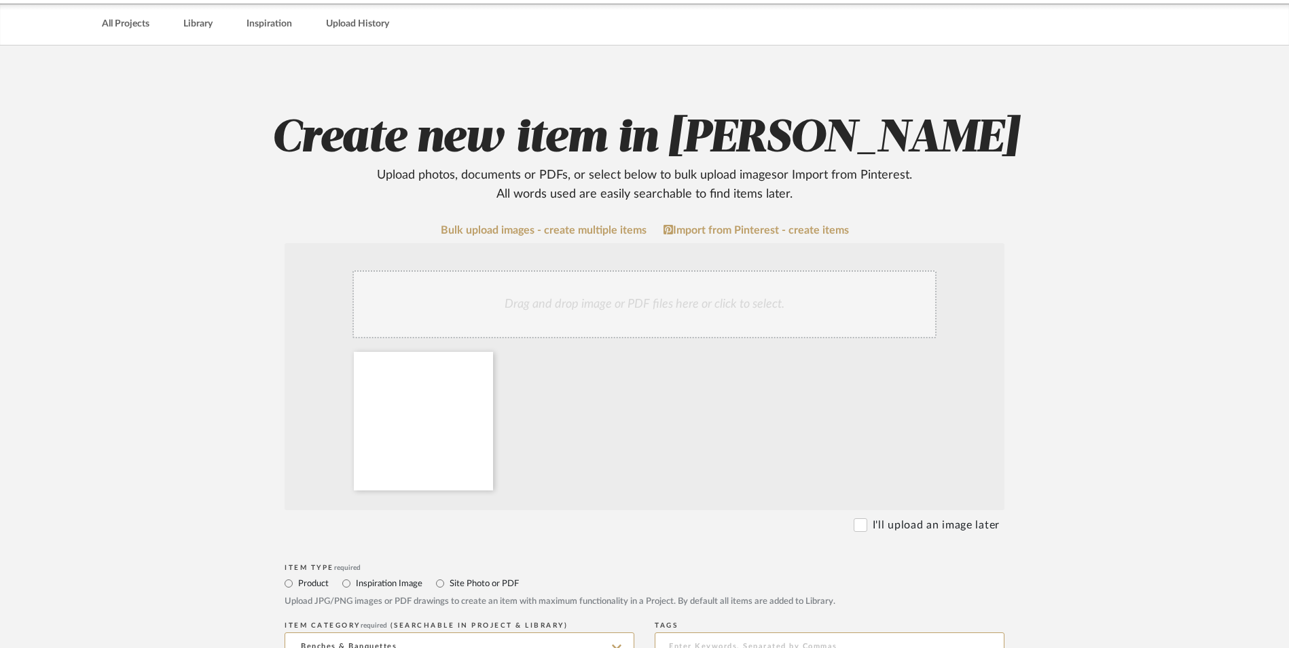
scroll to position [501, 0]
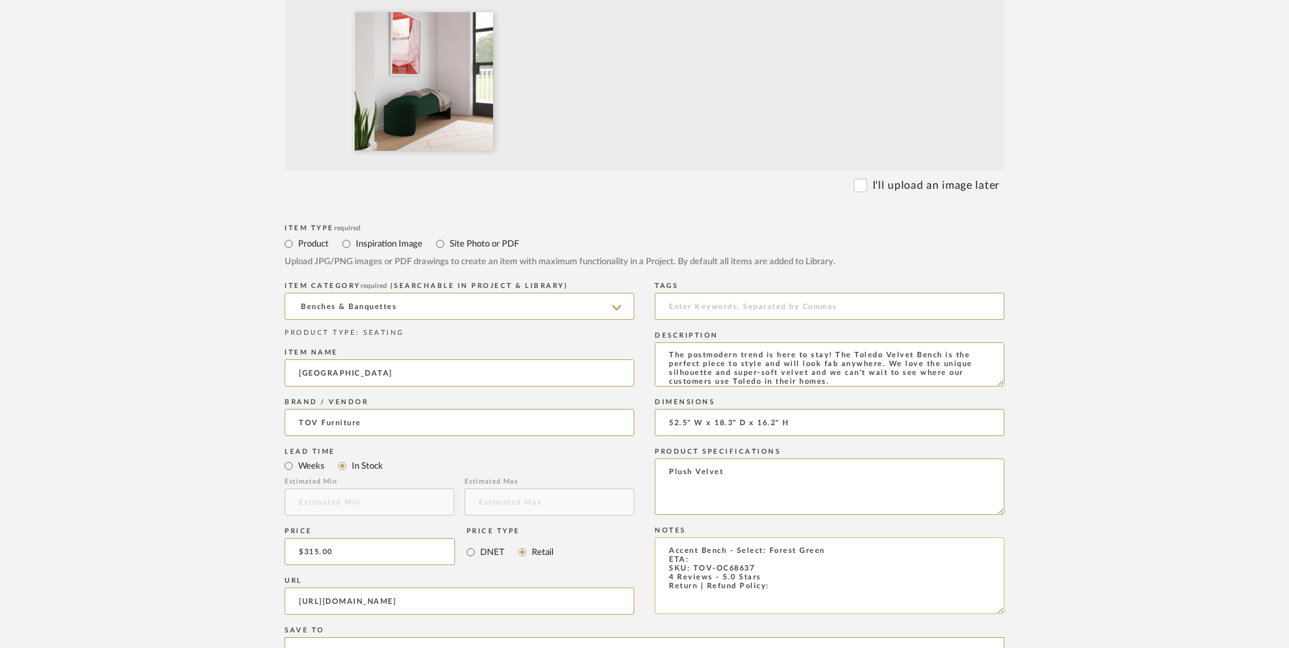
click at [700, 537] on textarea "Accent Bench - Select: Forest Green ETA: SKU: TOV-OC68637 4 Reviews - 5.0 Stars…" at bounding box center [830, 575] width 350 height 77
click at [1079, 395] on upload-items "Create new item in [PERSON_NAME] Upload photos, documents or PDFs, or select be…" at bounding box center [644, 377] width 1289 height 1342
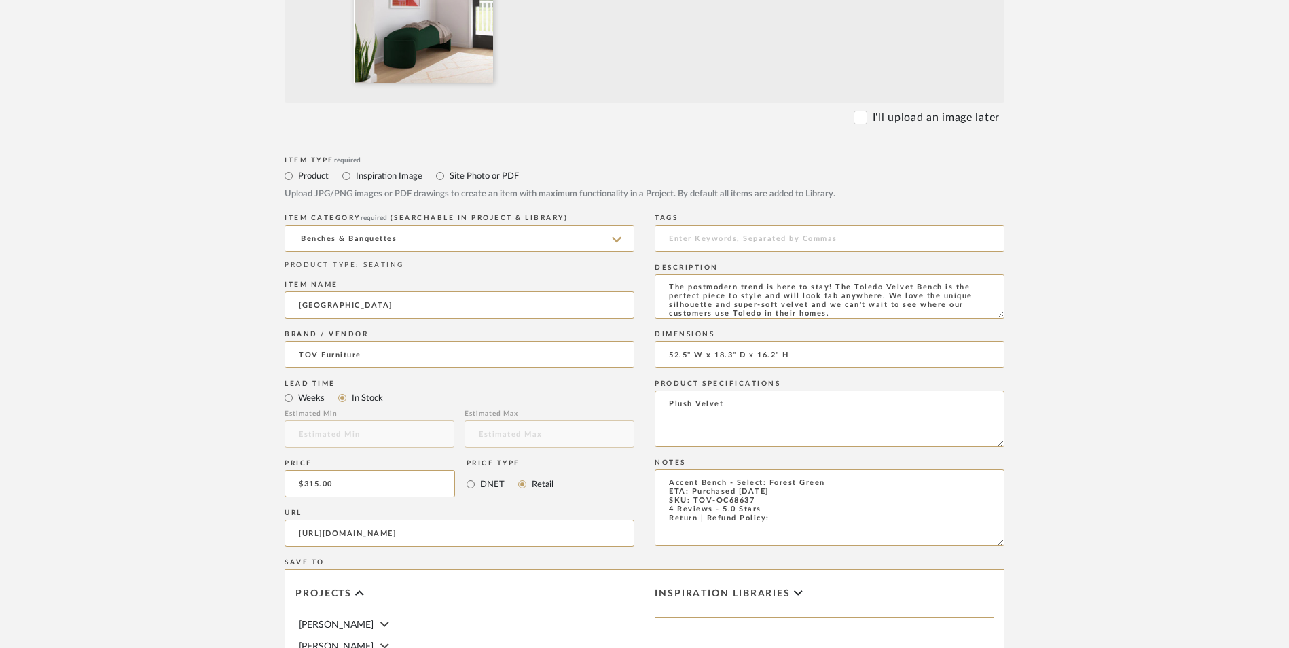
scroll to position [773, 0]
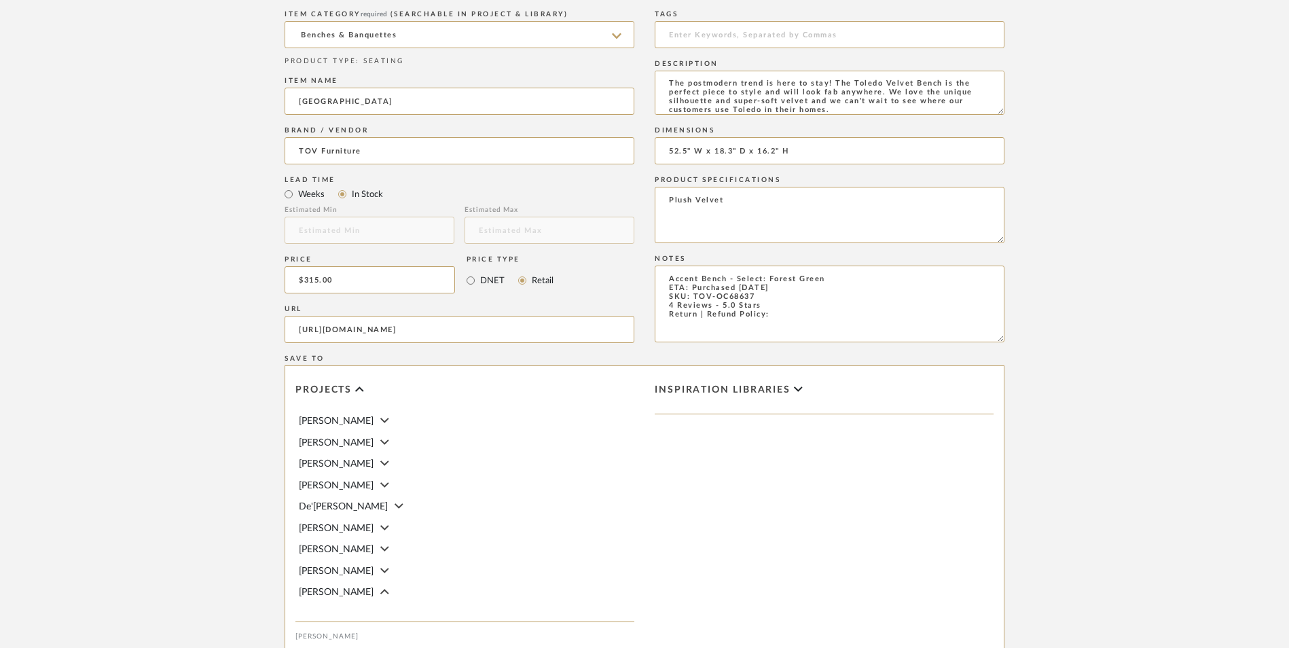
drag, startPoint x: 968, startPoint y: 617, endPoint x: 985, endPoint y: 602, distance: 23.1
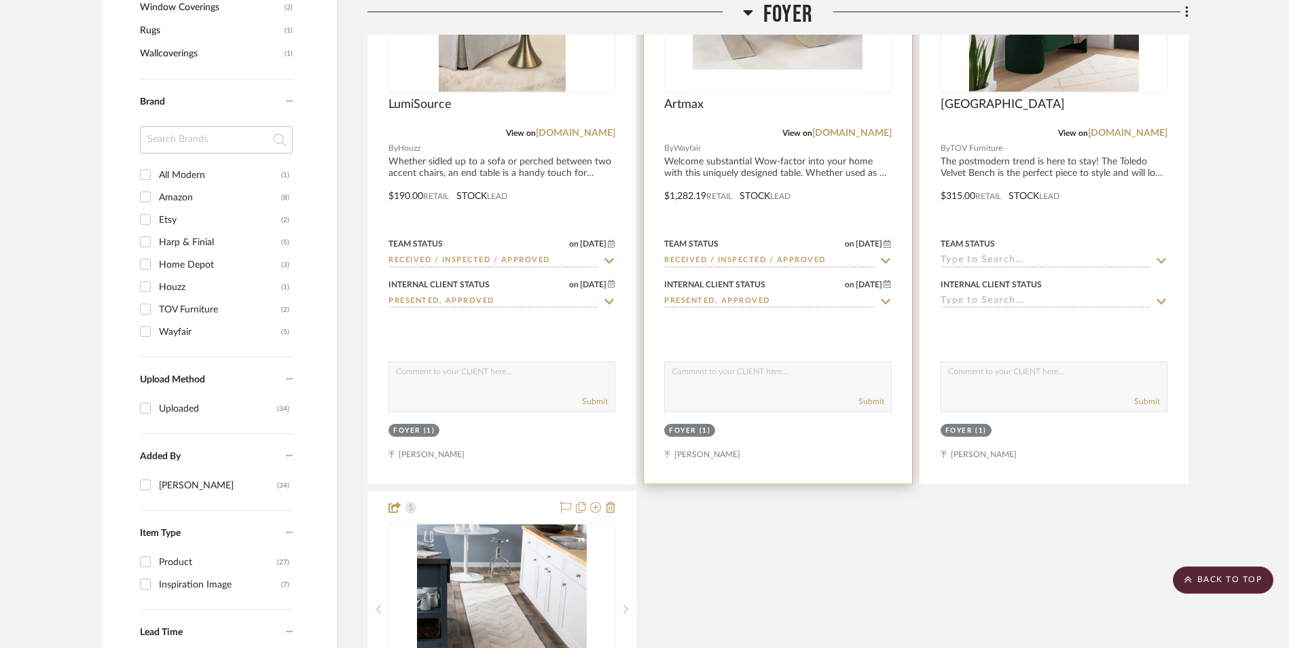
scroll to position [1452, 0]
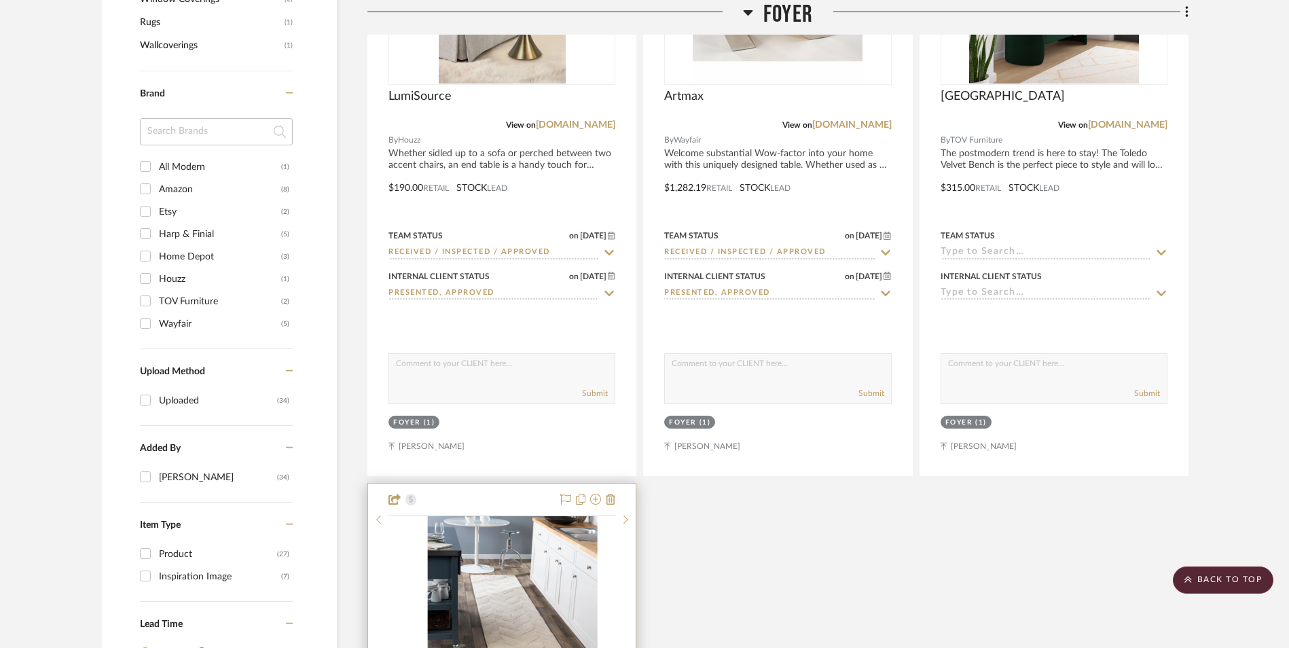
click at [0, 0] on img at bounding box center [0, 0] width 0 height 0
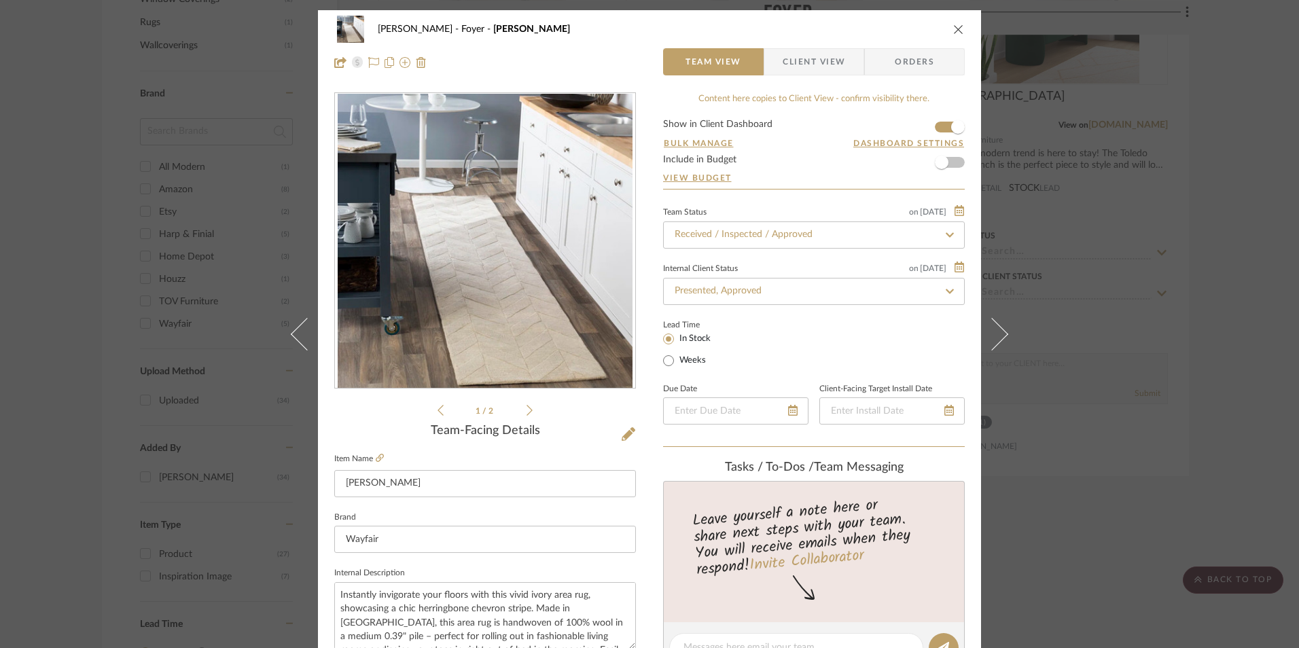
scroll to position [340, 0]
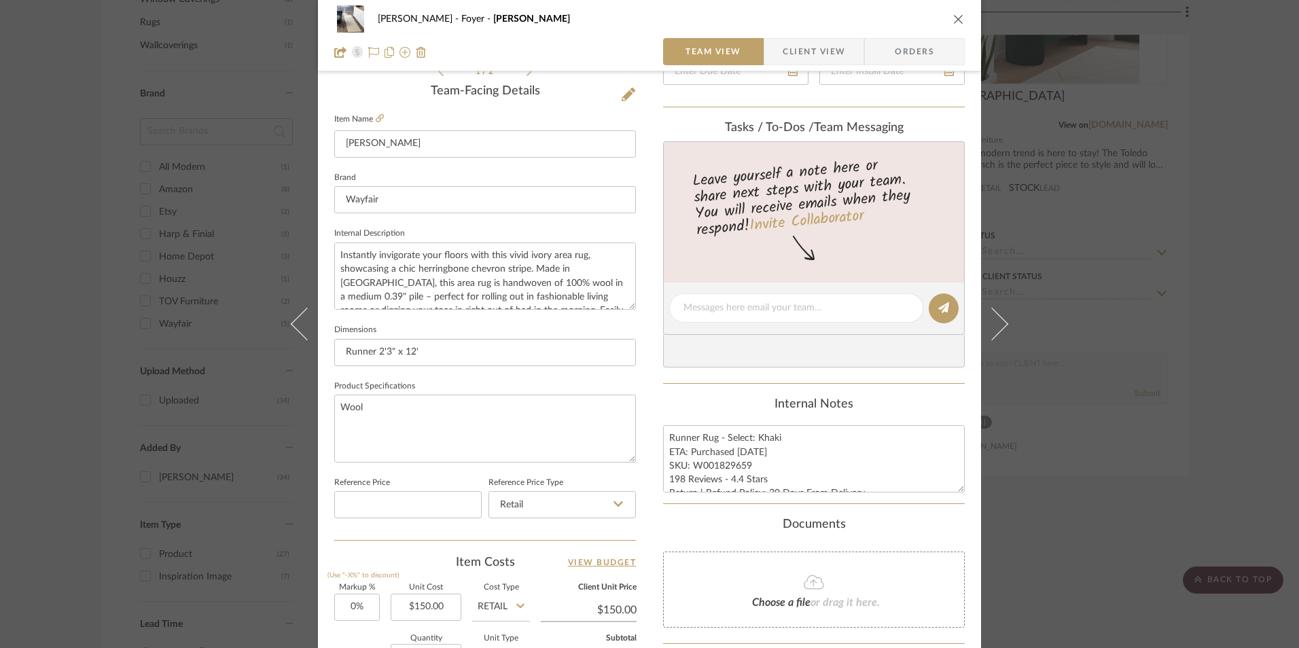
click at [1051, 403] on div "[PERSON_NAME] Foyer [PERSON_NAME] Team View Client View Orders 1 / 2 Team-Facin…" at bounding box center [649, 324] width 1299 height 648
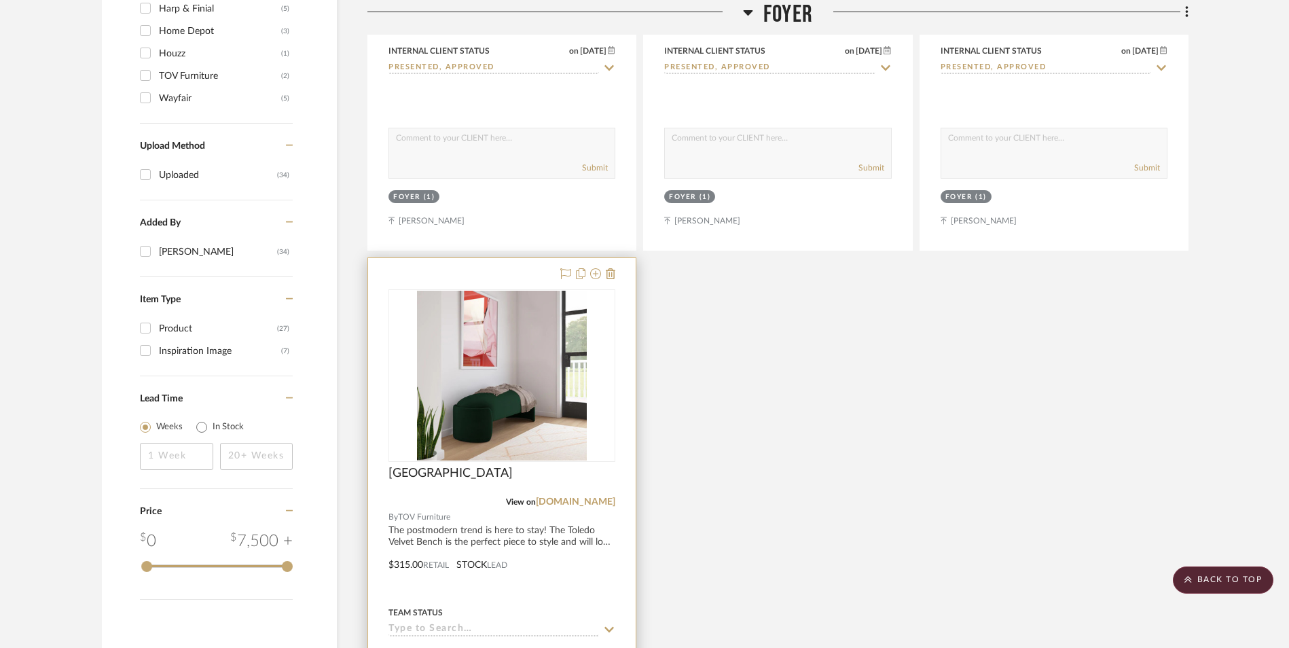
scroll to position [1678, 0]
click at [473, 290] on img "0" at bounding box center [502, 375] width 170 height 170
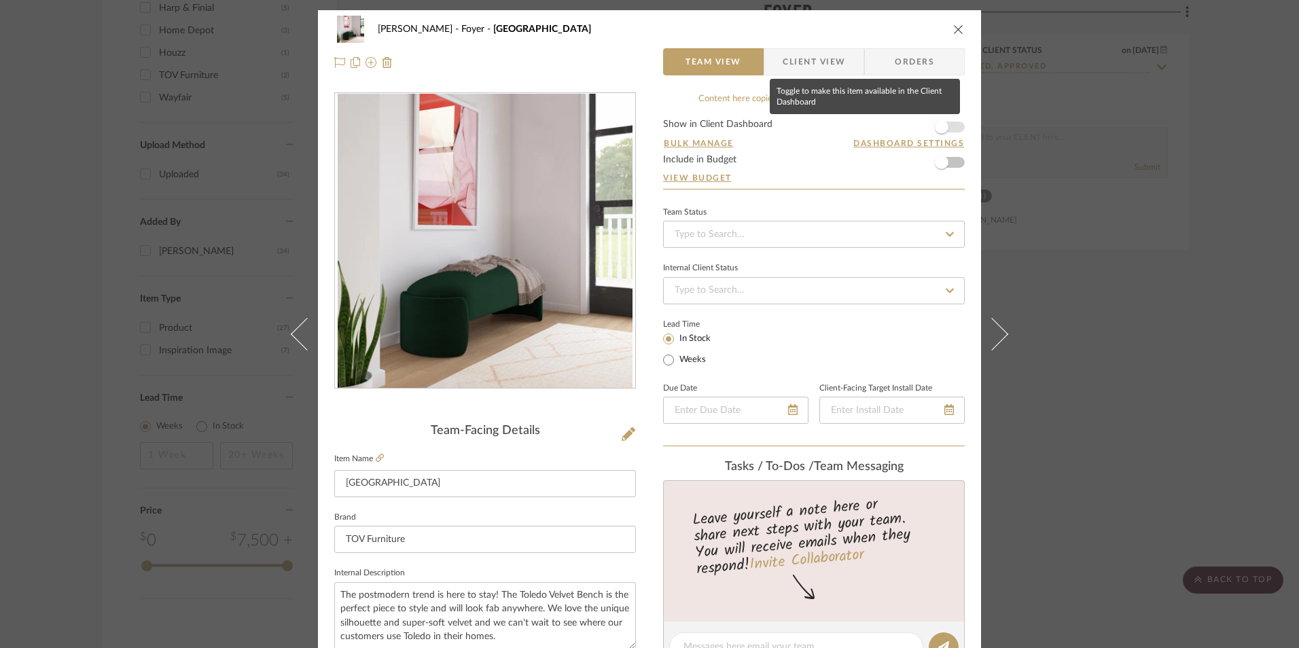
click at [939, 132] on span "button" at bounding box center [942, 127] width 14 height 14
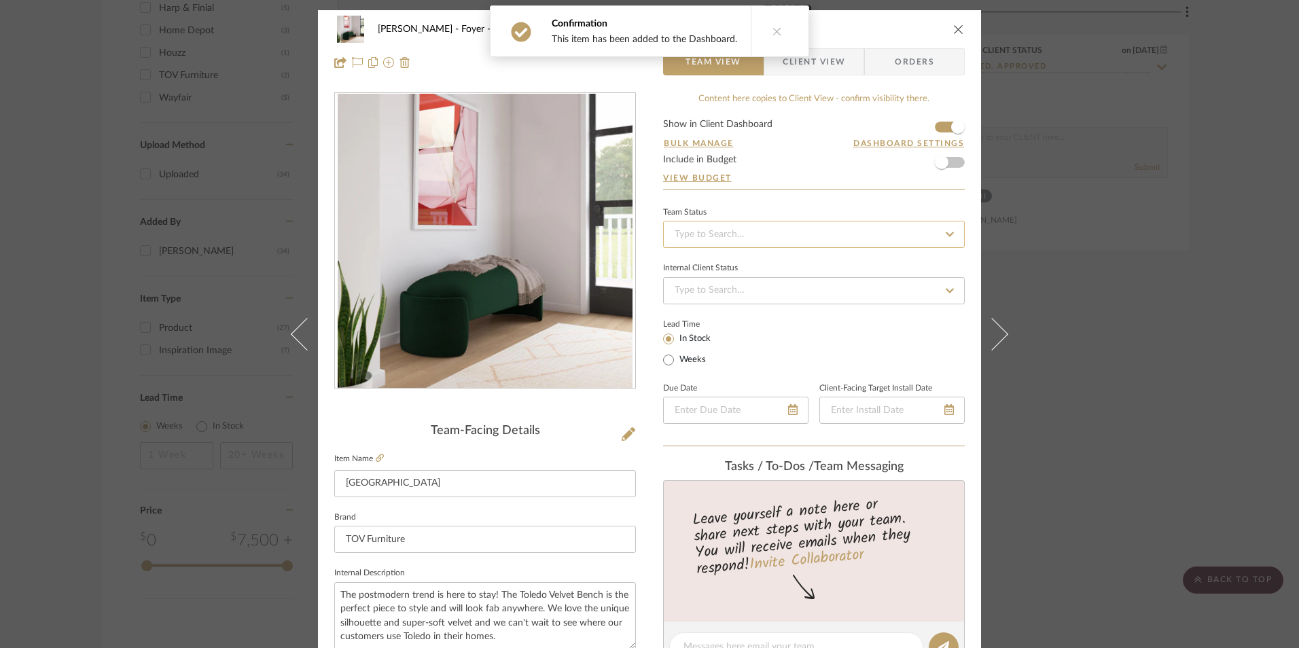
click at [805, 230] on input at bounding box center [814, 234] width 302 height 27
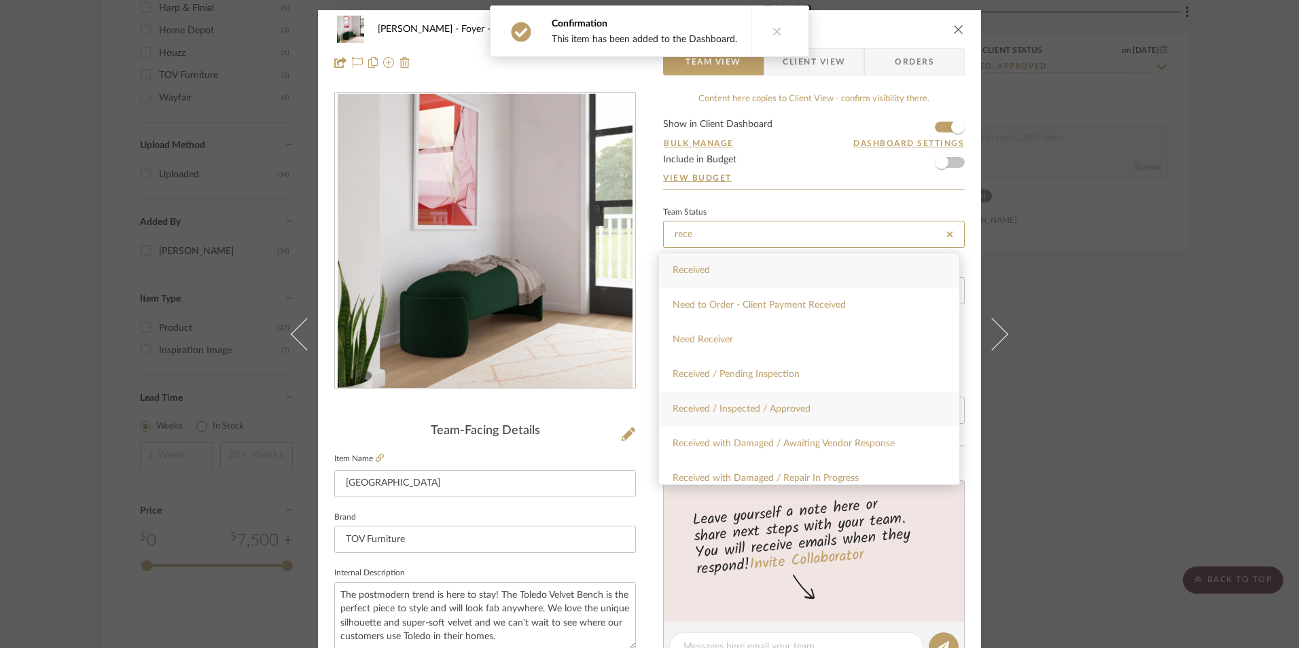
type input "rece"
click at [788, 413] on span "Received / Inspected / Approved" at bounding box center [741, 409] width 138 height 10
type input "[DATE]"
type input "Received / Inspected / Approved"
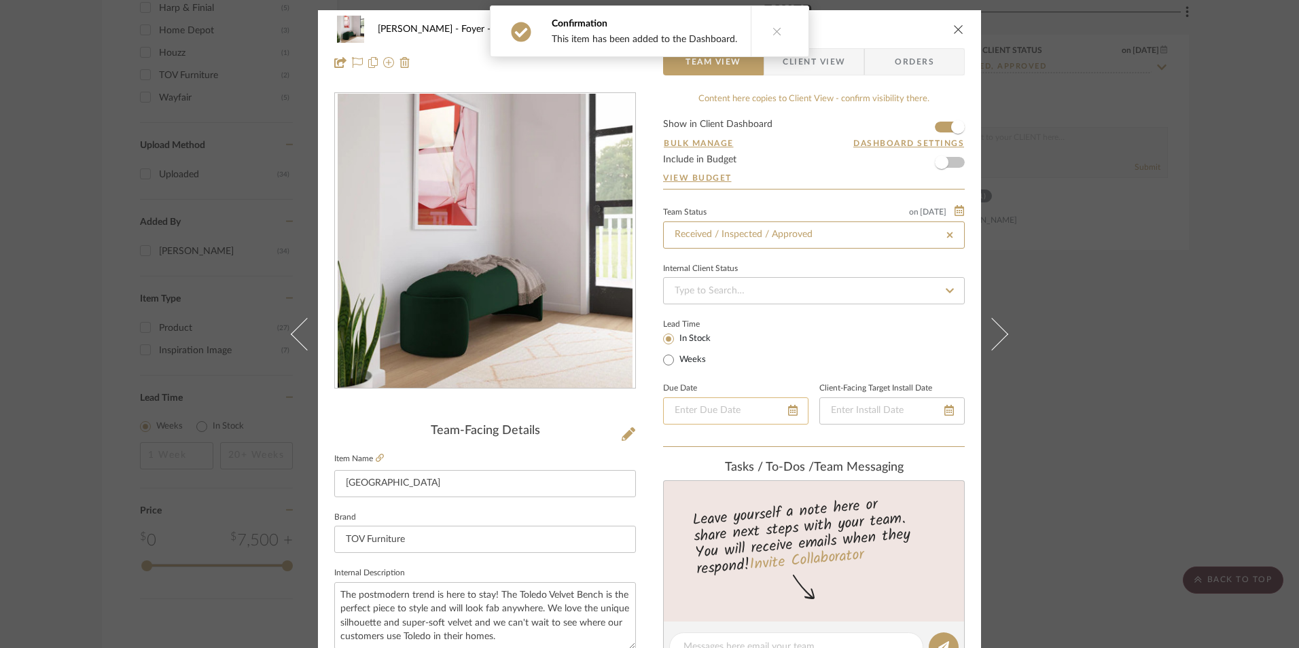
type input "[DATE]"
type input "Received / Inspected / Approved"
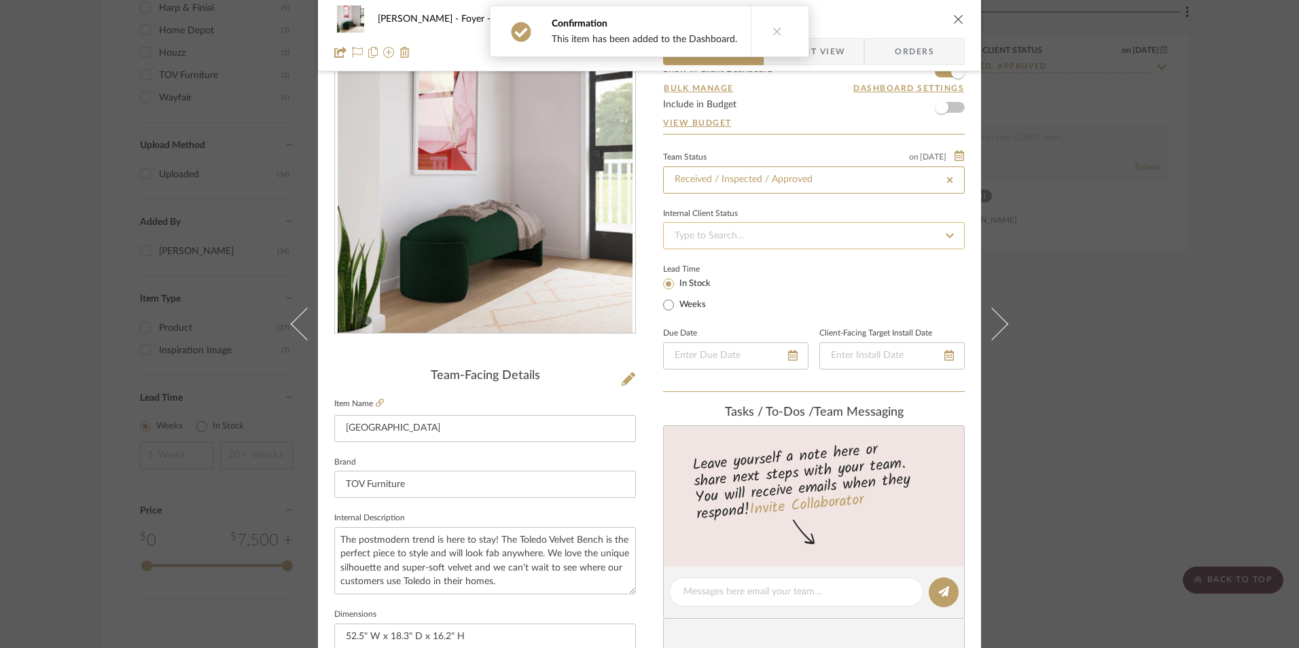
scroll to position [68, 0]
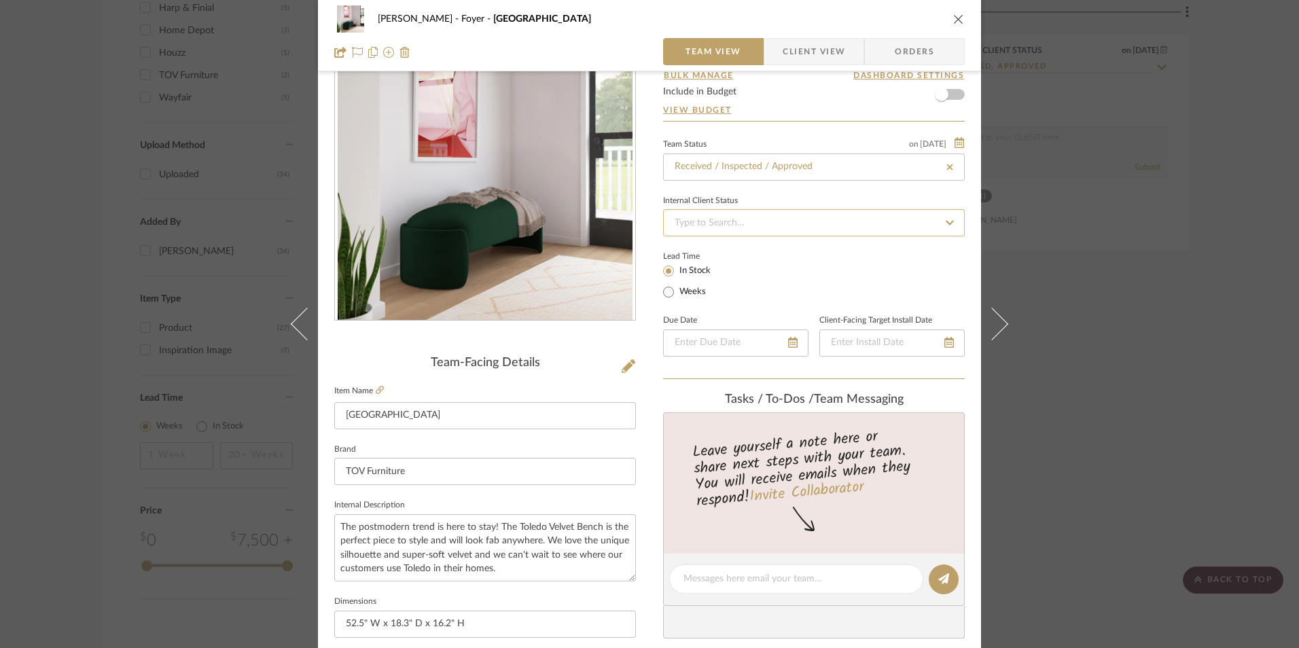
click at [750, 226] on input at bounding box center [814, 222] width 302 height 27
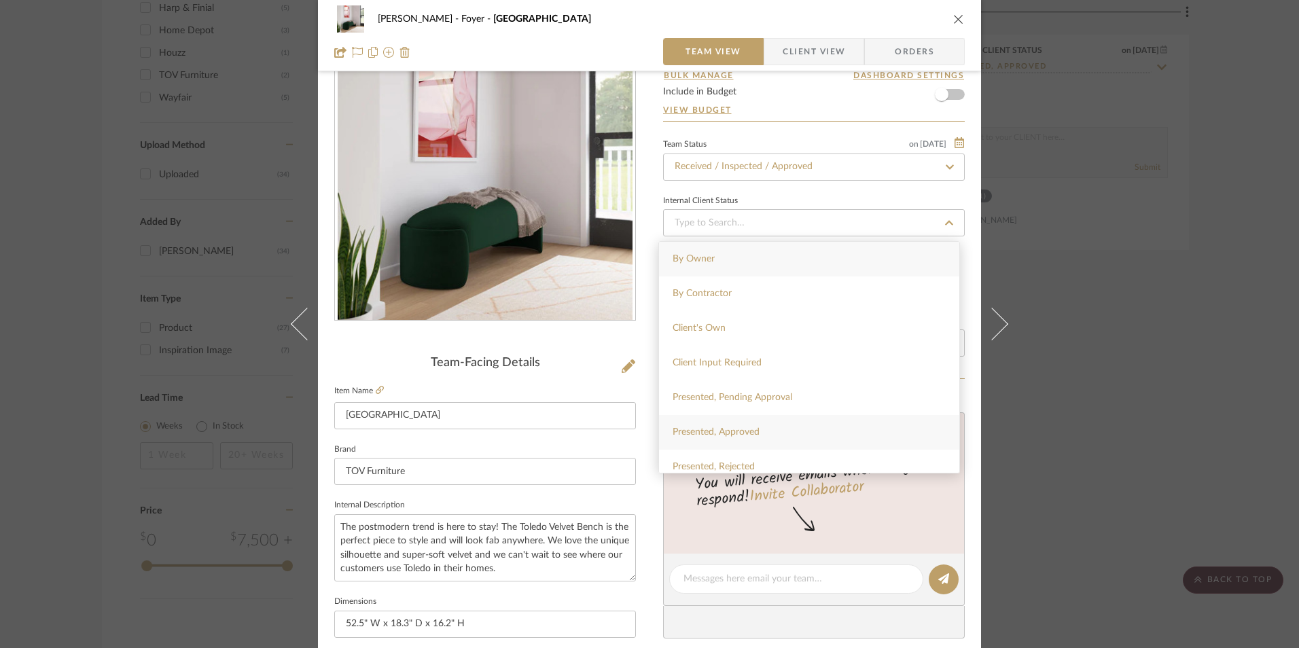
click at [759, 427] on div "Presented, Approved" at bounding box center [809, 432] width 300 height 35
type input "[DATE]"
type input "Presented, Approved"
type input "[DATE]"
type input "Presented, Approved"
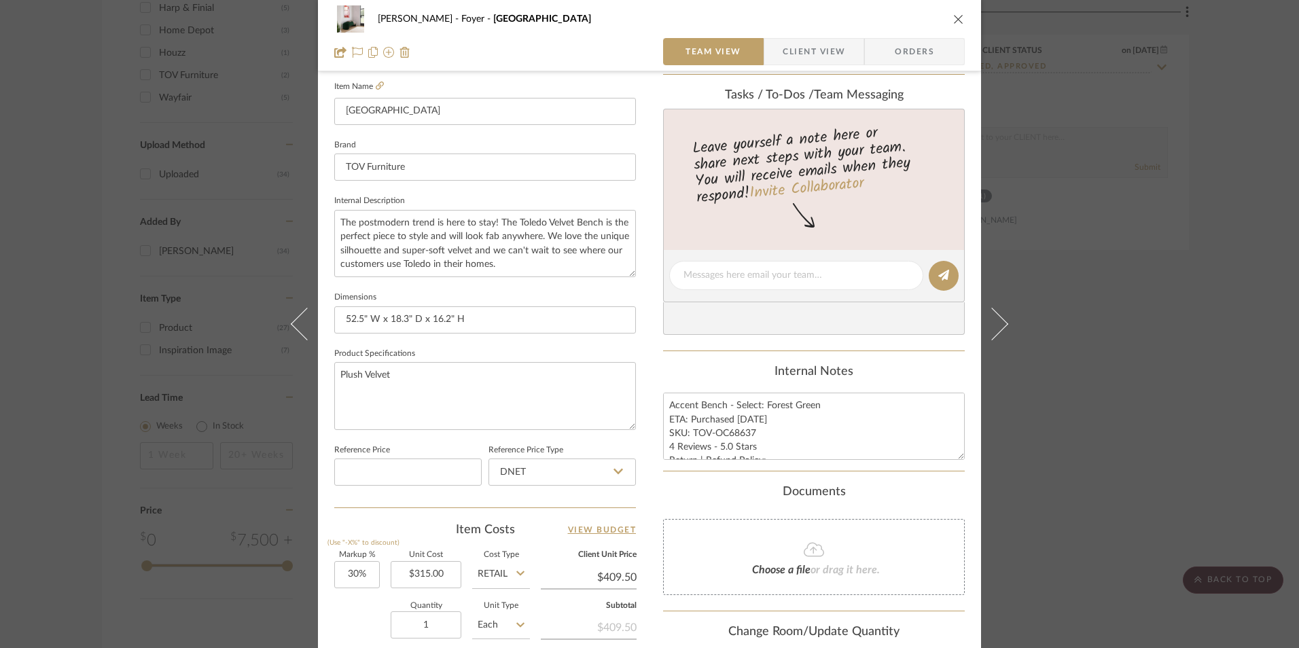
scroll to position [408, 0]
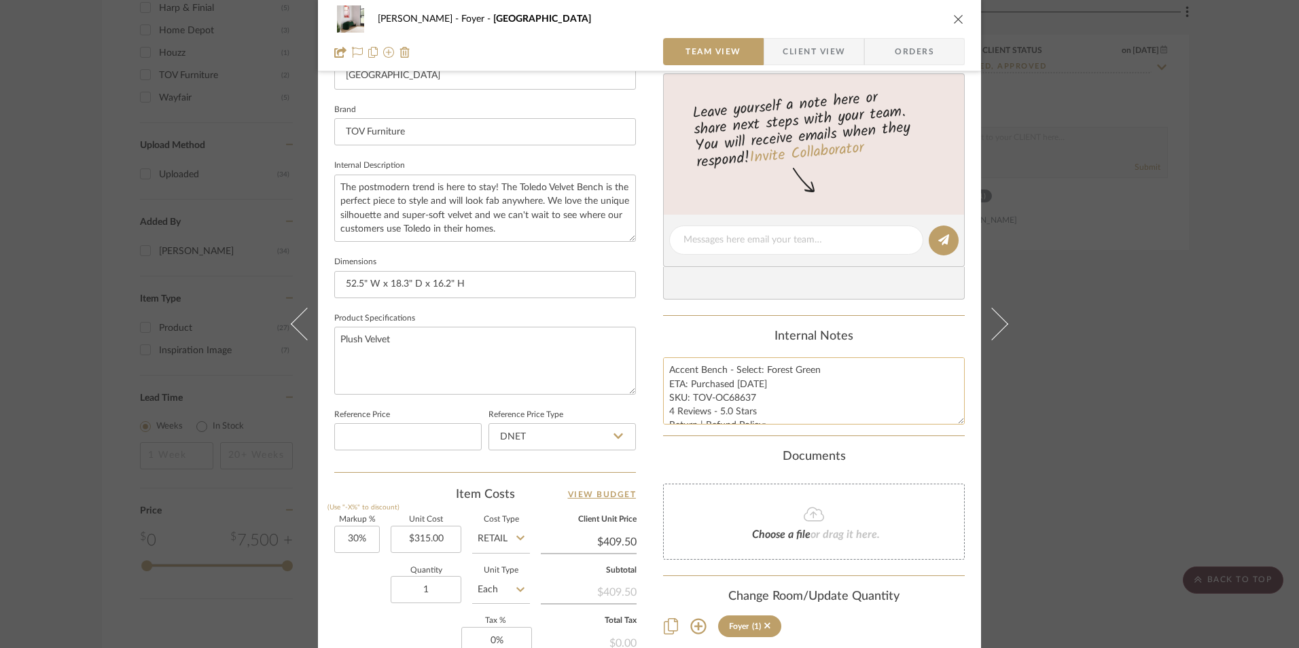
click at [716, 400] on textarea "Accent Bench - Select: Forest Green ETA: Purchased [DATE] SKU: TOV-OC68637 4 Re…" at bounding box center [814, 390] width 302 height 67
click at [784, 421] on textarea "Accent Bench - Select: Forest Green ETA: Purchased [DATE] SKU: TOV-OC68637 4 Re…" at bounding box center [814, 390] width 302 height 67
type textarea "Accent Bench - Select: Forest Green ETA: Purchased 6.5.2023 SKU: TOV-OC68637 4 …"
click at [690, 327] on div "Content here copies to Client View - confirm visibility there. Show in Client D…" at bounding box center [814, 244] width 302 height 1118
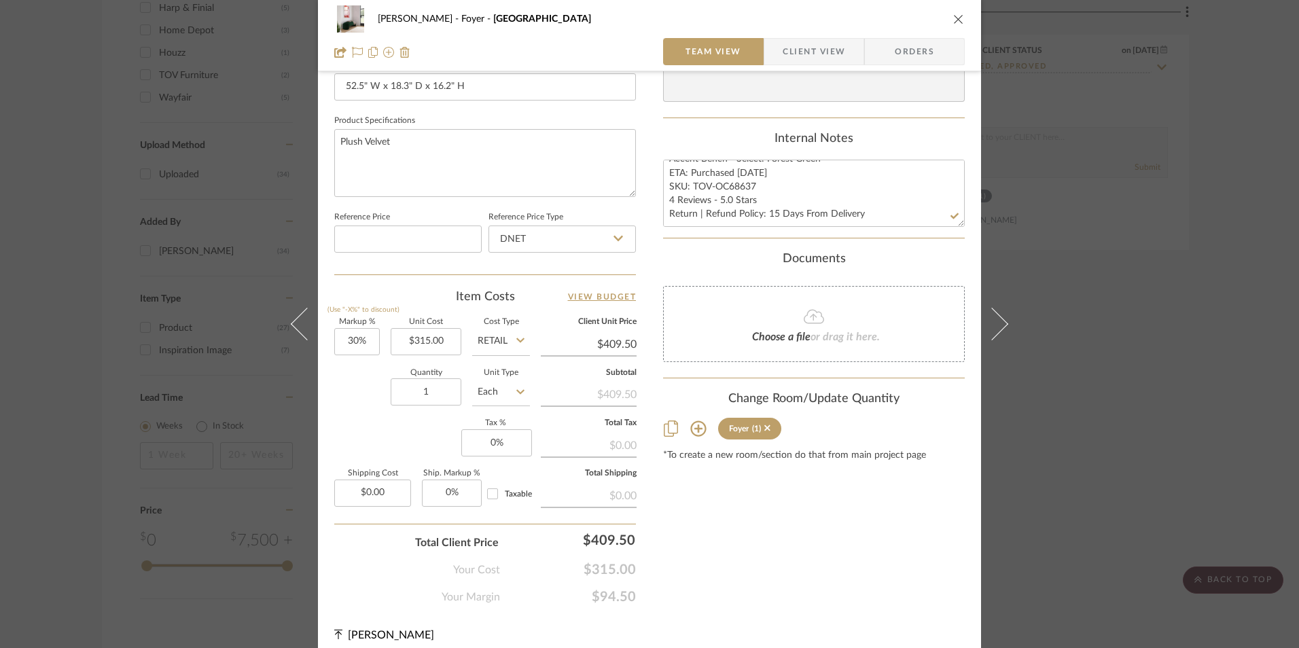
scroll to position [611, 0]
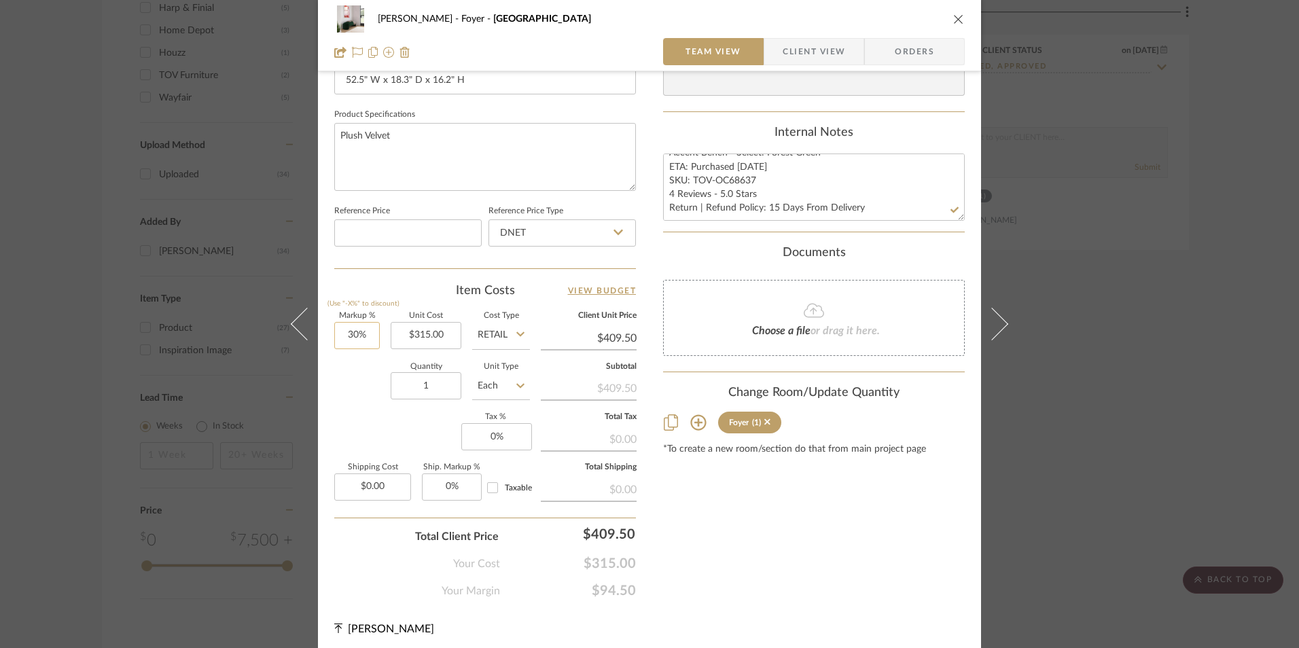
type input "30"
click at [342, 336] on input "30" at bounding box center [357, 335] width 46 height 27
click at [400, 459] on div "Markup % (Use "-X%" to discount) Unit Cost $315.00 Cost Type Retail Client Unit…" at bounding box center [485, 411] width 302 height 198
type input "0%"
type input "$315.00"
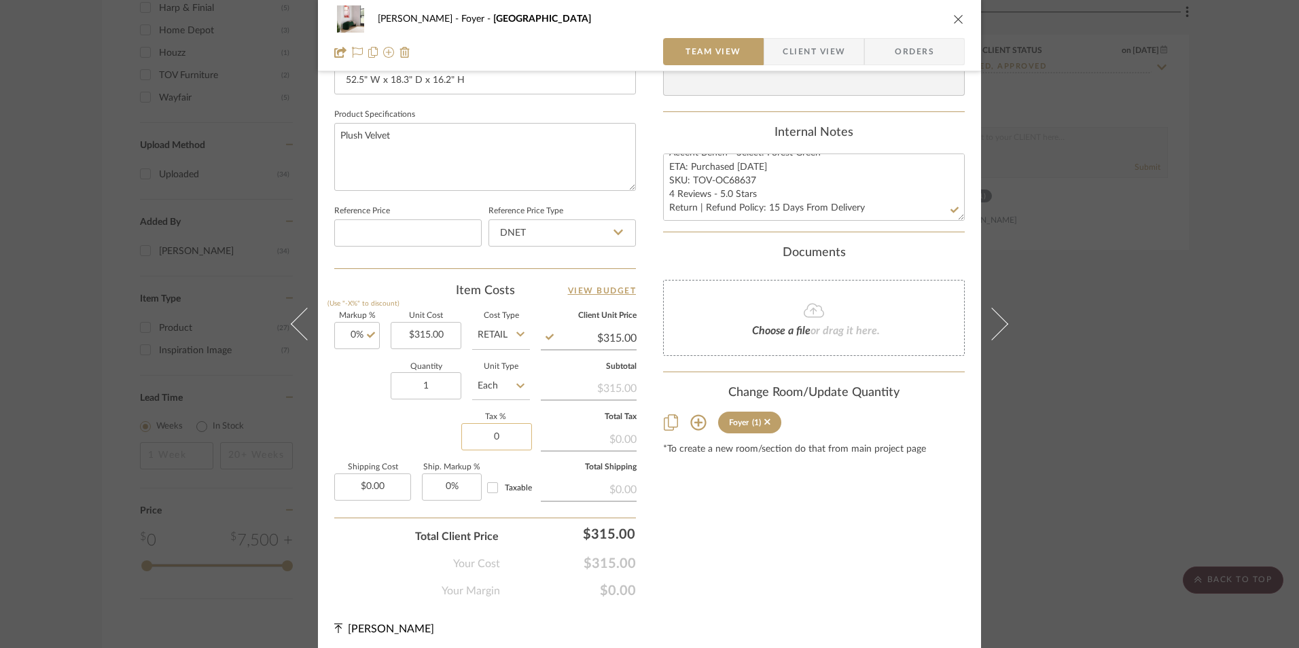
click at [496, 444] on input "0" at bounding box center [496, 436] width 71 height 27
type input "8.25%"
click at [693, 501] on div "Content here copies to Client View - confirm visibility there. Show in Client D…" at bounding box center [814, 40] width 302 height 1118
click at [424, 333] on input "315.00" at bounding box center [426, 335] width 71 height 27
type input "$320.00"
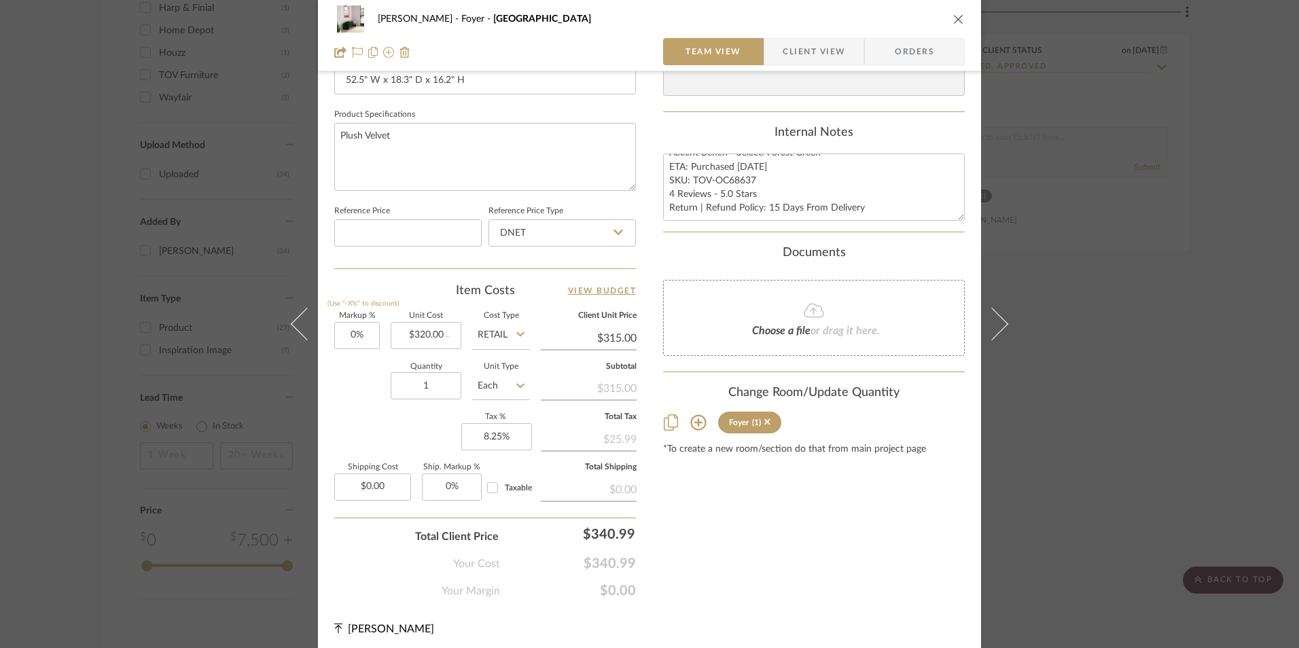
click at [758, 622] on div "Richelle Hamilton Foyer Toledo Team View Client View Orders Team-Facing Details…" at bounding box center [649, 26] width 663 height 1254
type input "$320.00"
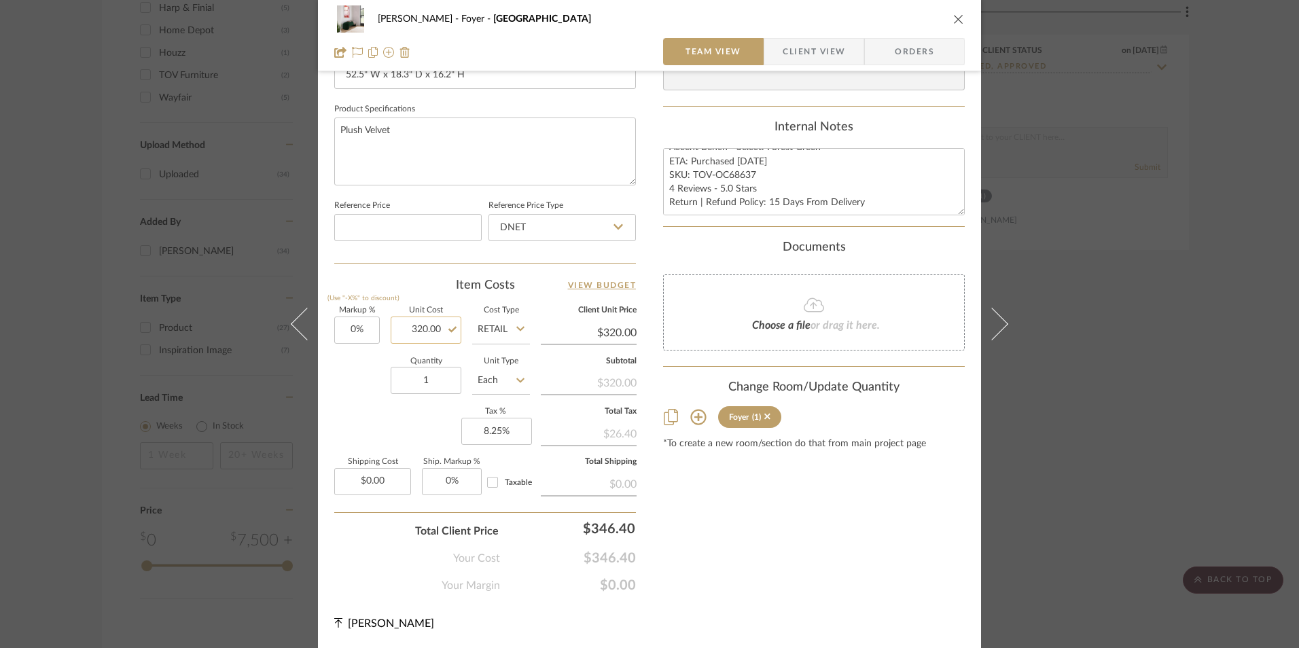
click at [436, 331] on input "320.00" at bounding box center [426, 329] width 71 height 27
type input "$330.00"
click at [784, 551] on div "Content here copies to Client View - confirm visibility there. Show in Client D…" at bounding box center [814, 35] width 302 height 1118
type input "$330.00"
click at [426, 329] on input "330.00" at bounding box center [426, 329] width 71 height 27
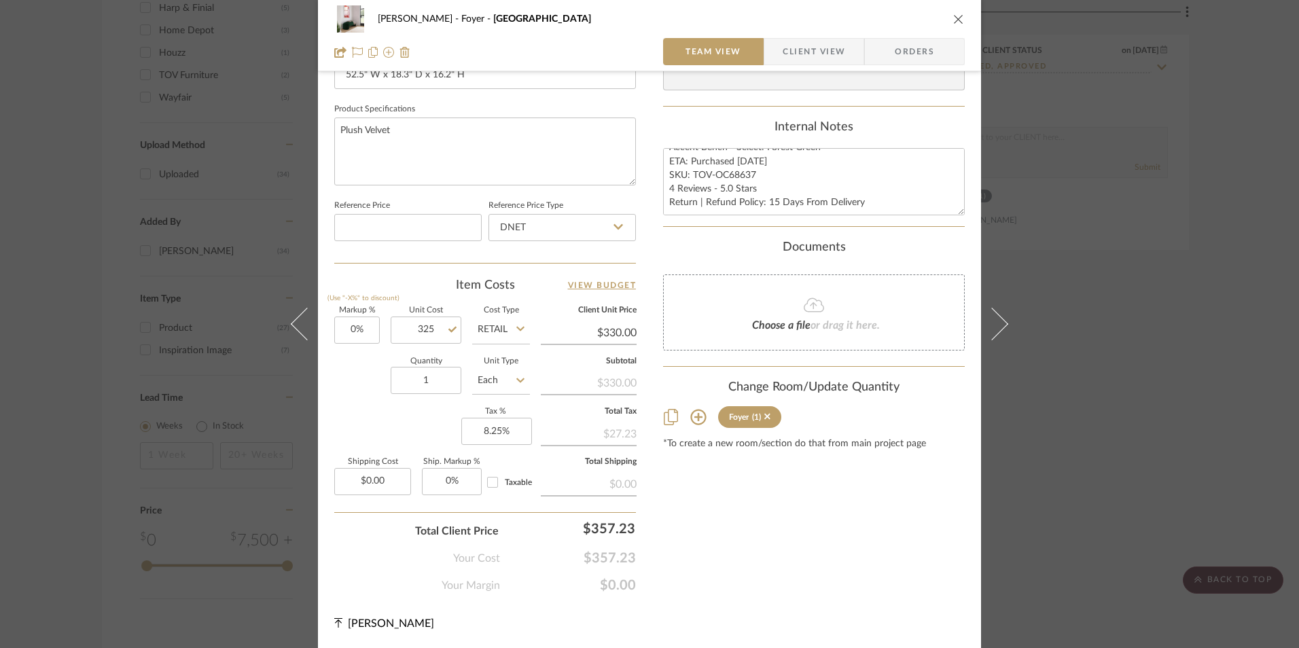
type input "$325.00"
click at [808, 580] on div "Content here copies to Client View - confirm visibility there. Show in Client D…" at bounding box center [814, 35] width 302 height 1118
type input "$325.00"
click at [434, 330] on input "325.00" at bounding box center [426, 329] width 71 height 27
type input "$323.00"
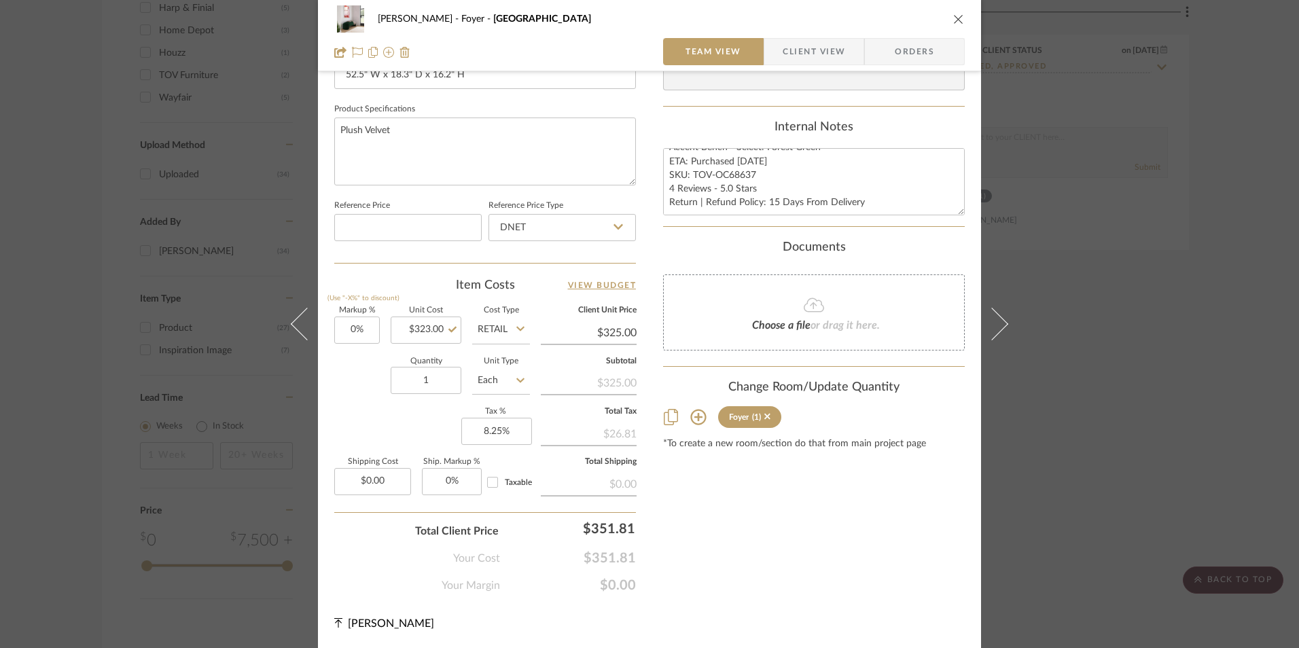
click at [746, 545] on div "Content here copies to Client View - confirm visibility there. Show in Client D…" at bounding box center [814, 35] width 302 height 1118
type input "$323.00"
click at [438, 329] on input "323.00" at bounding box center [426, 329] width 71 height 27
type input "$322.50"
click at [797, 584] on div "Content here copies to Client View - confirm visibility there. Show in Client D…" at bounding box center [814, 35] width 302 height 1118
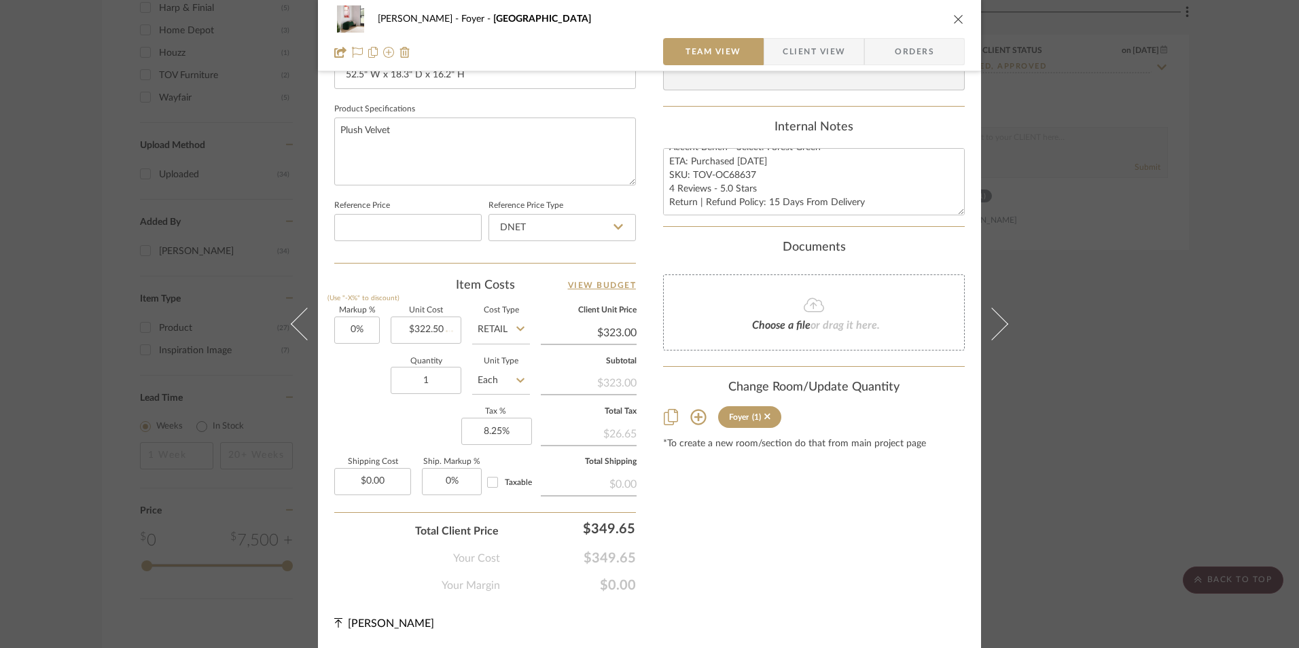
type input "$322.50"
click at [418, 329] on input "322.50" at bounding box center [426, 329] width 71 height 27
type input "$322.75"
click at [710, 475] on div "Content here copies to Client View - confirm visibility there. Show in Client D…" at bounding box center [814, 35] width 302 height 1118
type input "$322.75"
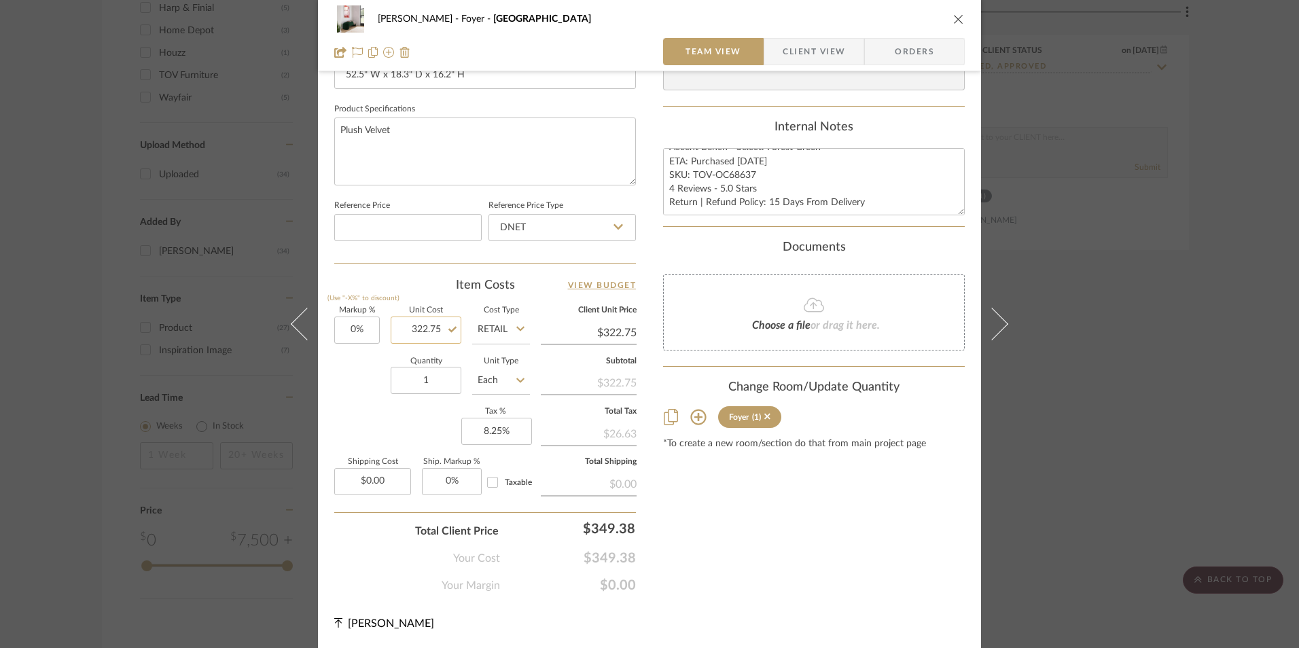
click at [403, 328] on input "322.75" at bounding box center [426, 329] width 71 height 27
type input "$323.00"
click at [728, 493] on div "Content here copies to Client View - confirm visibility there. Show in Client D…" at bounding box center [814, 35] width 302 height 1118
type input "$323.00"
click at [750, 515] on div "Content here copies to Client View - confirm visibility there. Show in Client D…" at bounding box center [814, 35] width 302 height 1118
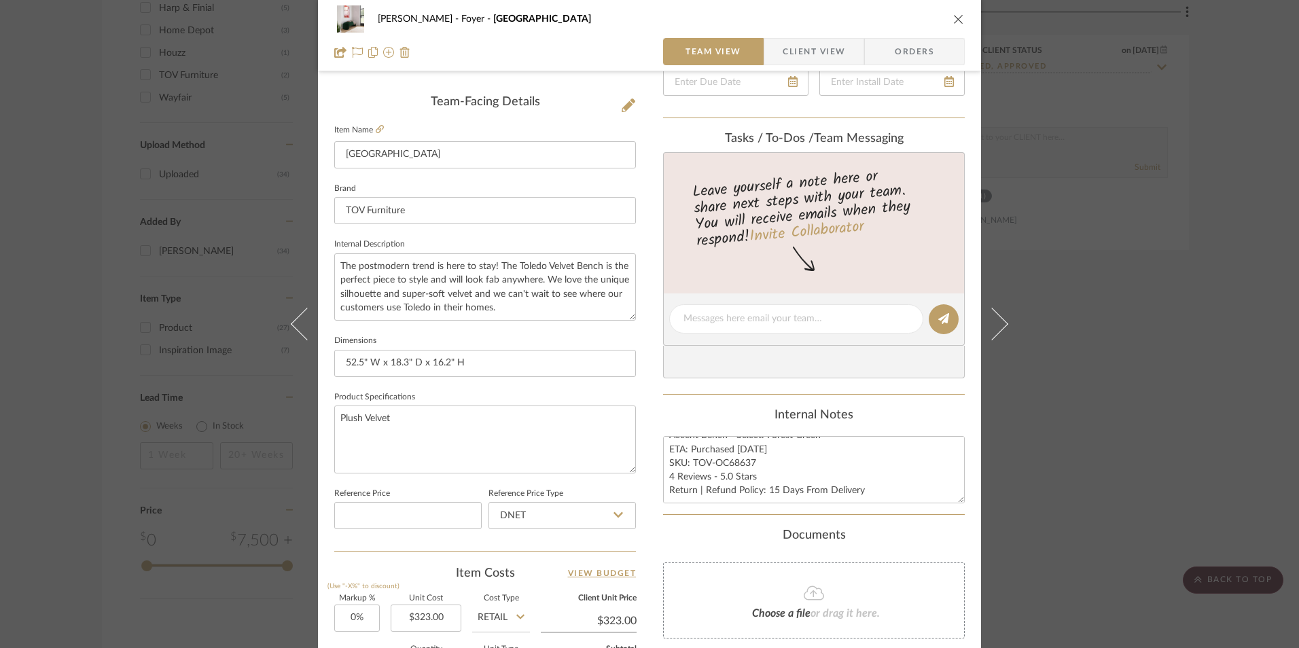
scroll to position [277, 0]
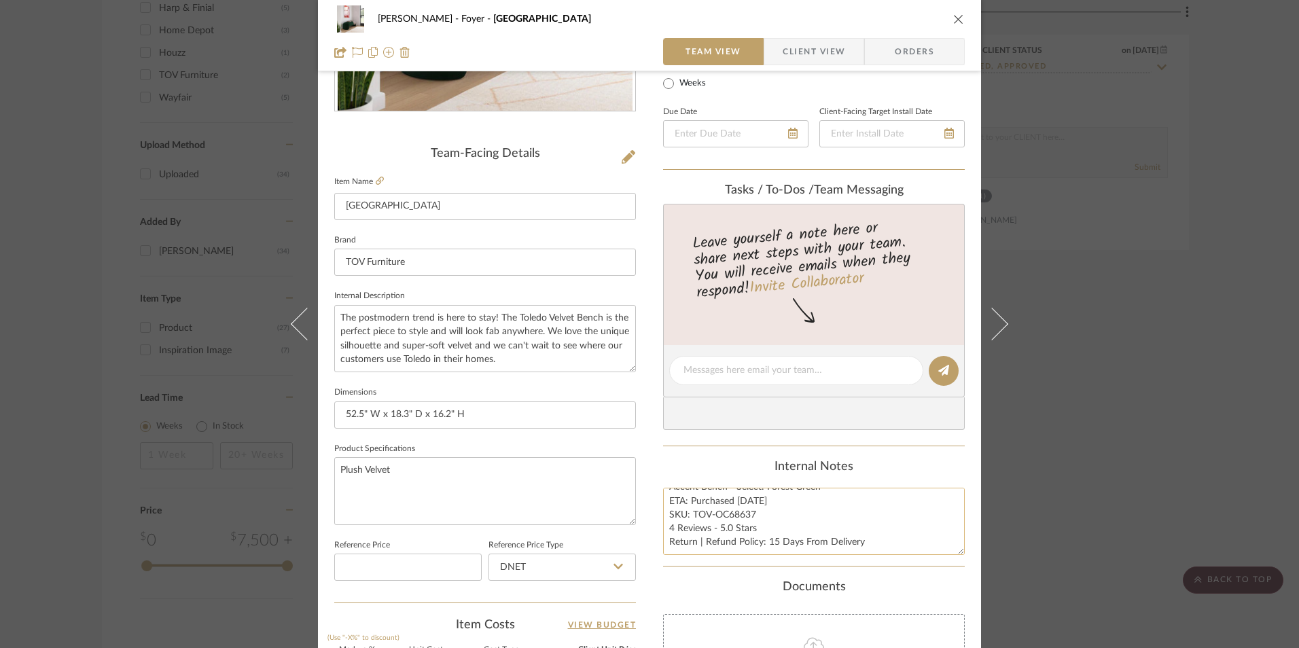
click at [749, 523] on textarea "Accent Bench - Select: Forest Green ETA: Purchased 6.5.2023 SKU: TOV-OC68637 4 …" at bounding box center [814, 521] width 302 height 67
drag, startPoint x: 746, startPoint y: 515, endPoint x: 689, endPoint y: 518, distance: 56.4
click at [689, 518] on textarea "Accent Bench - Select: Forest Green ETA: Purchased 6.5.2023 SKU: TOV-OC68637 4 …" at bounding box center [814, 521] width 302 height 67
click at [908, 38] on span "Orders" at bounding box center [914, 51] width 69 height 27
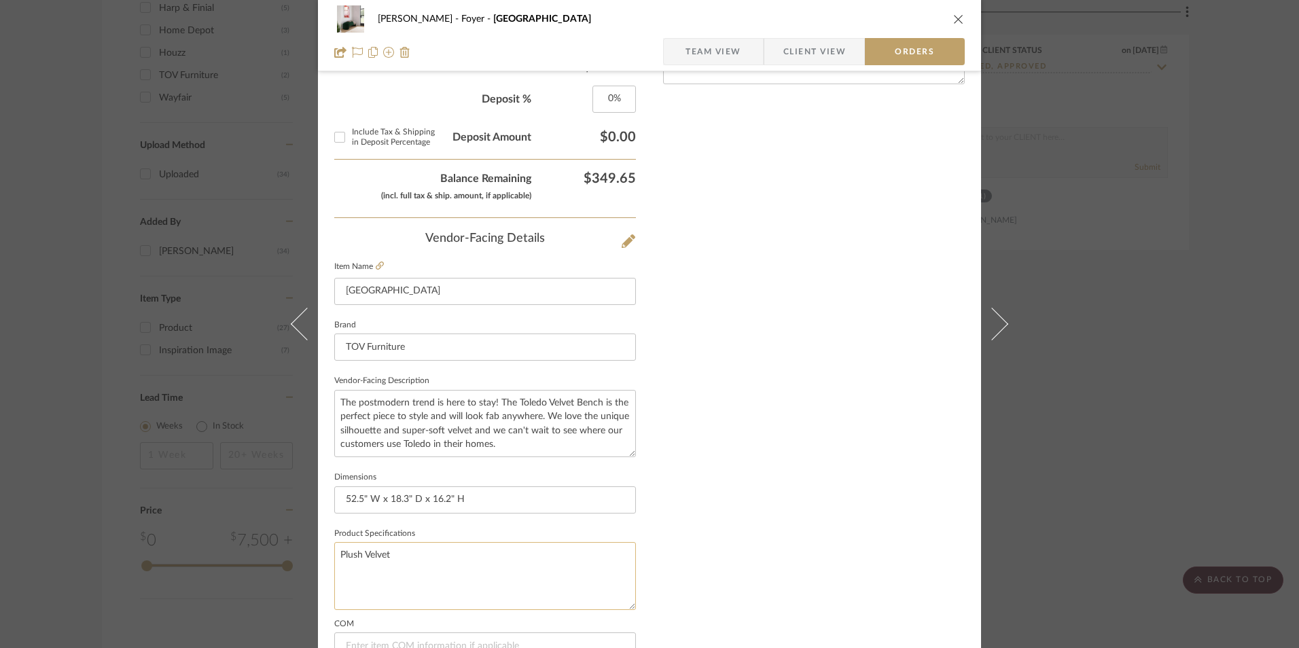
scroll to position [753, 0]
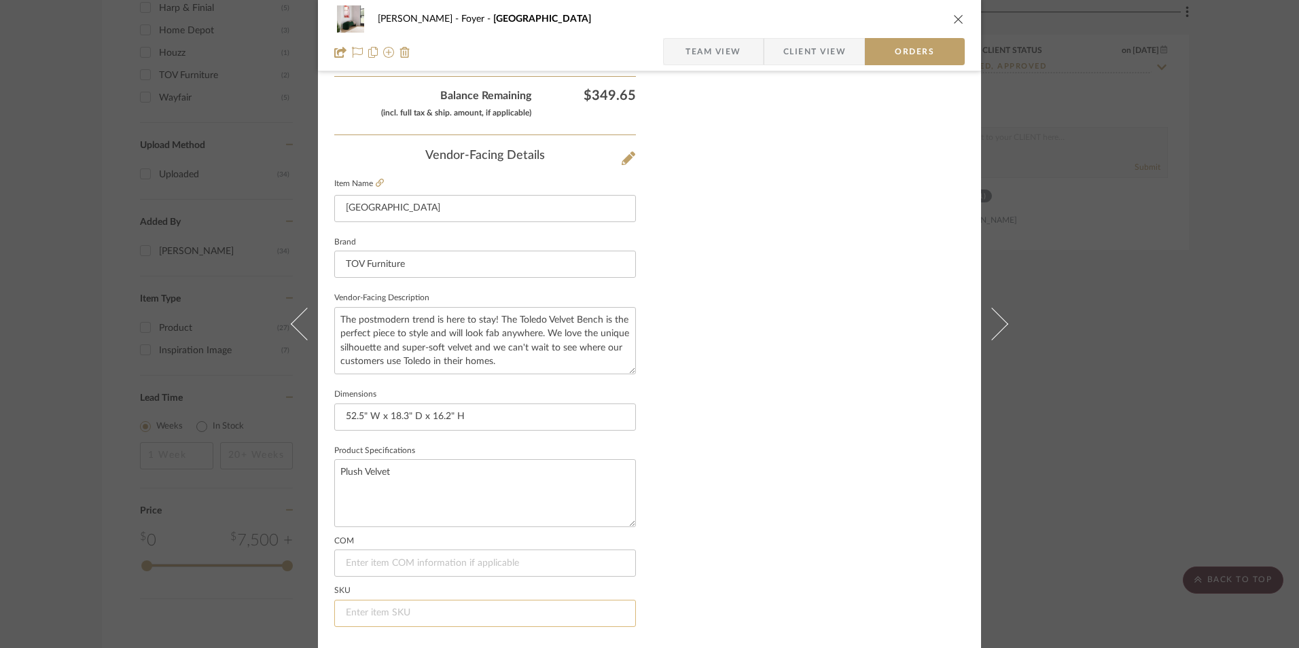
click at [378, 617] on input at bounding box center [485, 613] width 302 height 27
paste input "TOV-OC68637"
type input "TOV-OC68637"
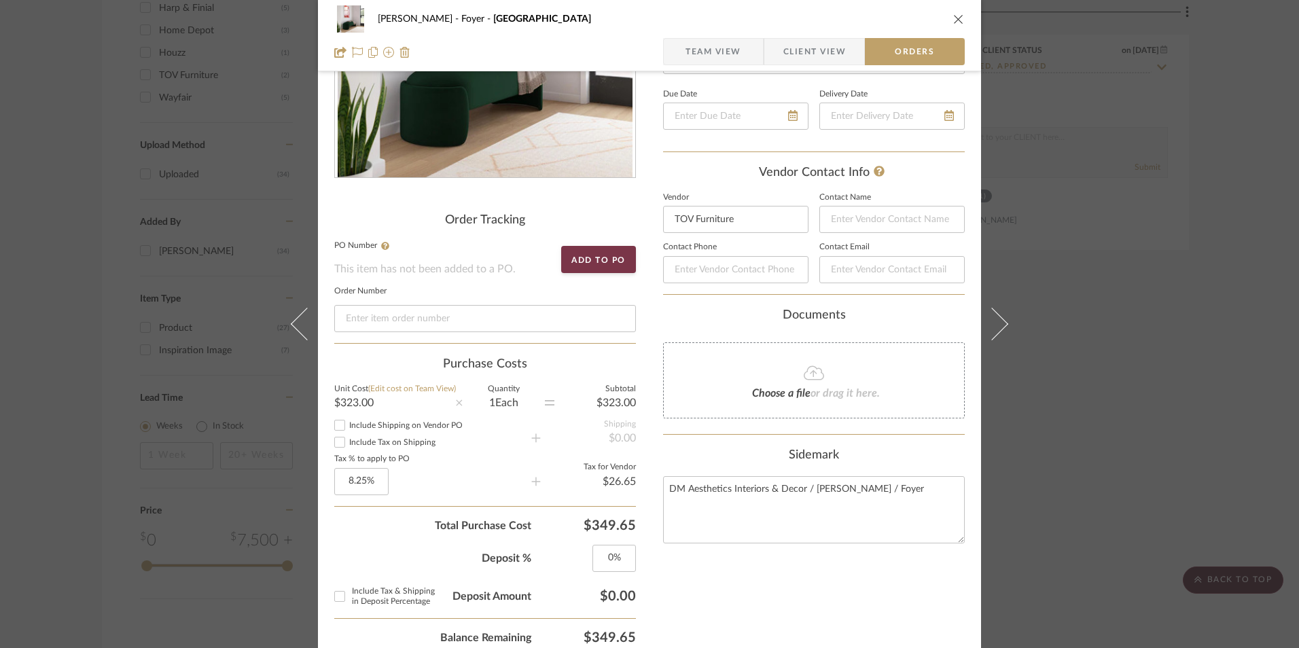
scroll to position [209, 0]
click at [714, 46] on span "Team View" at bounding box center [713, 51] width 56 height 27
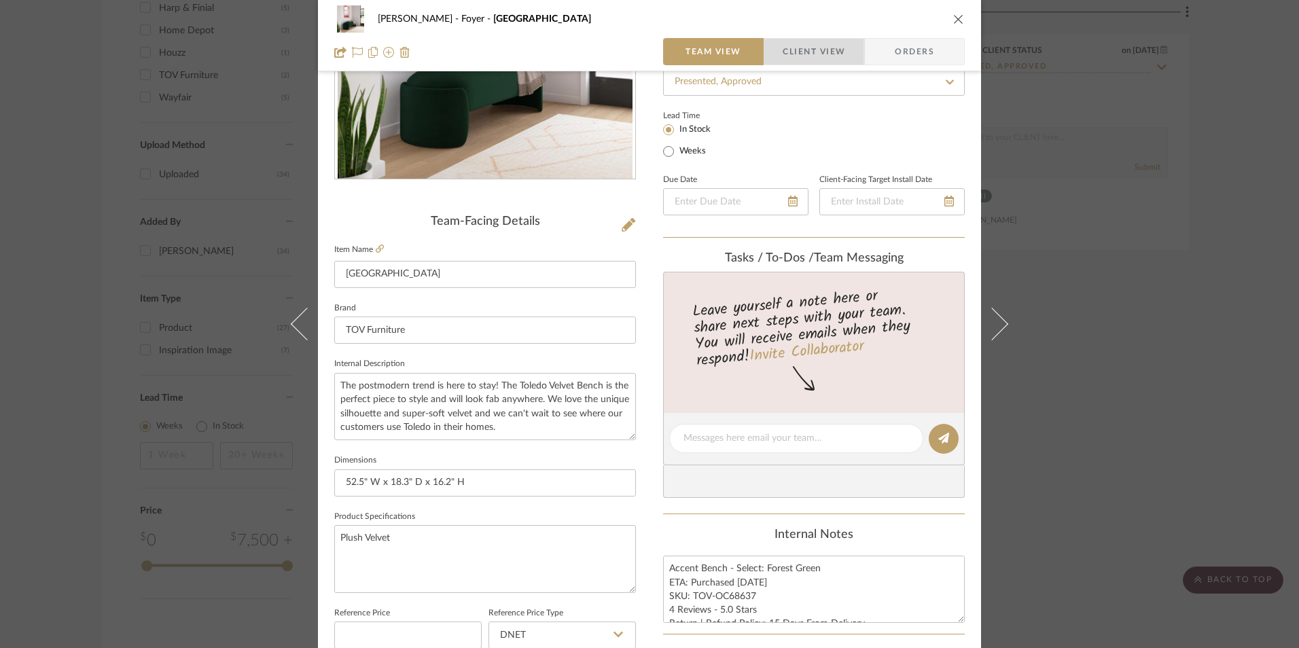
click at [785, 56] on span "Client View" at bounding box center [813, 51] width 62 height 27
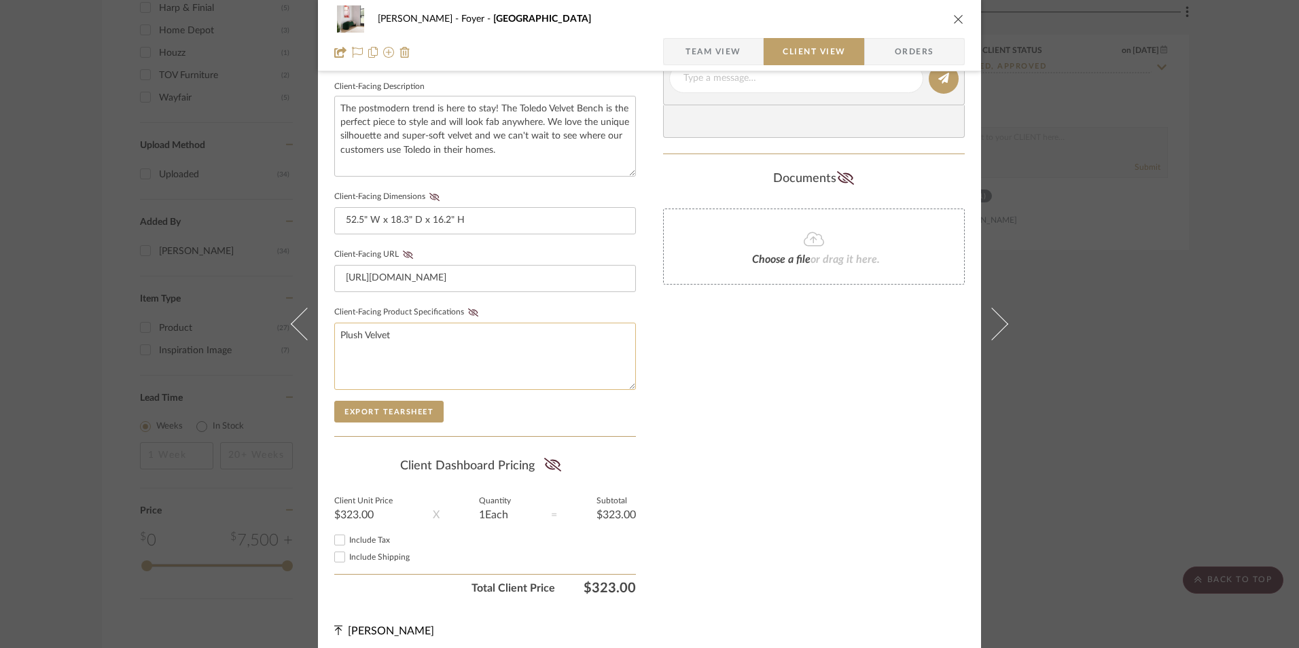
scroll to position [493, 0]
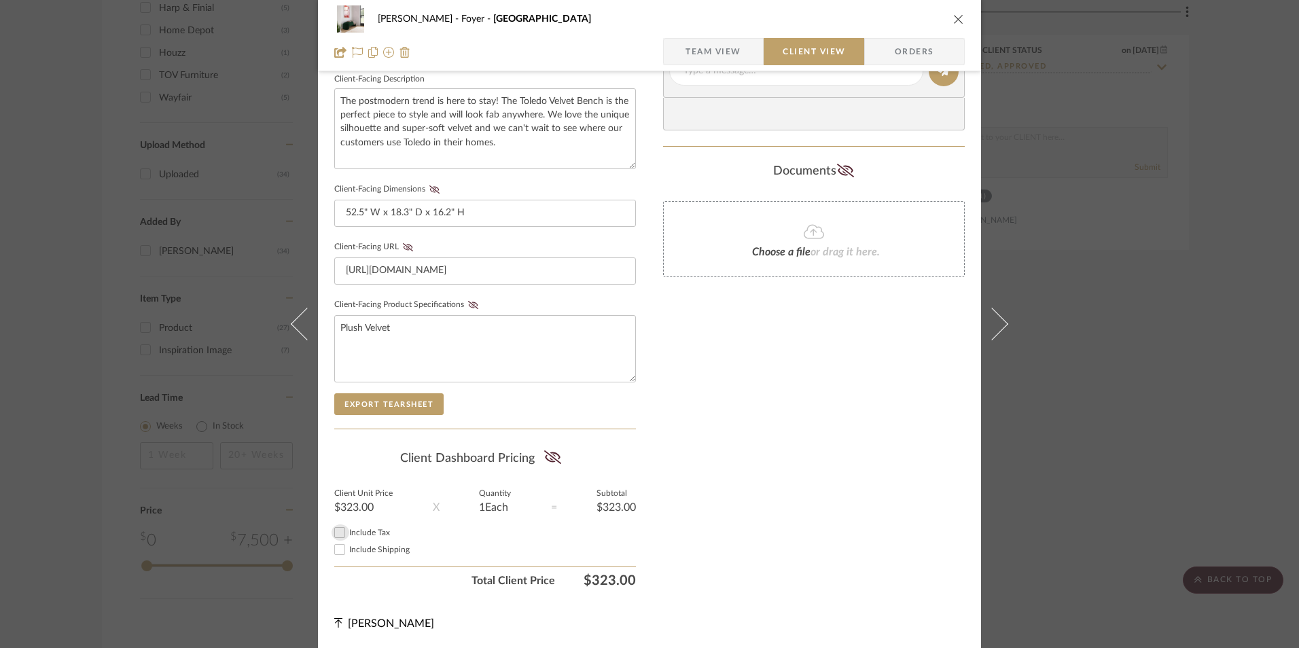
click at [338, 528] on input "Include Tax" at bounding box center [339, 532] width 16 height 16
checkbox input "true"
click at [549, 463] on icon at bounding box center [552, 457] width 17 height 14
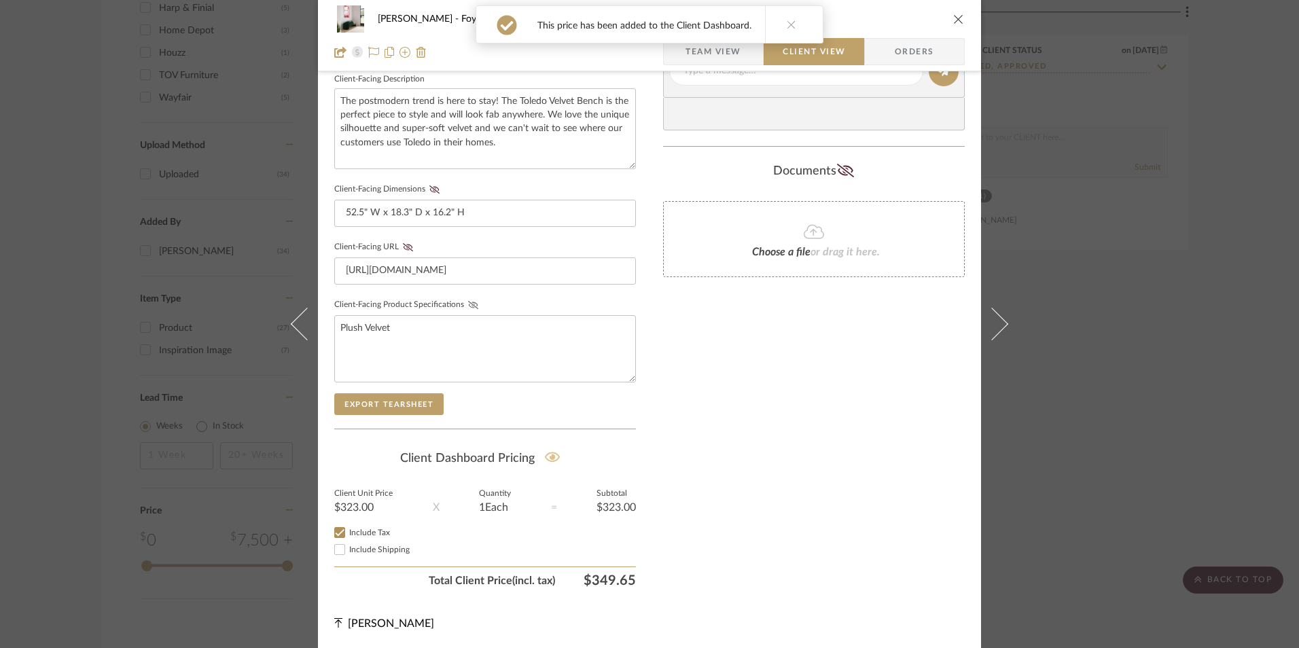
click at [468, 303] on icon at bounding box center [473, 305] width 10 height 8
click at [404, 245] on icon at bounding box center [408, 247] width 10 height 8
click at [429, 192] on icon at bounding box center [434, 189] width 10 height 8
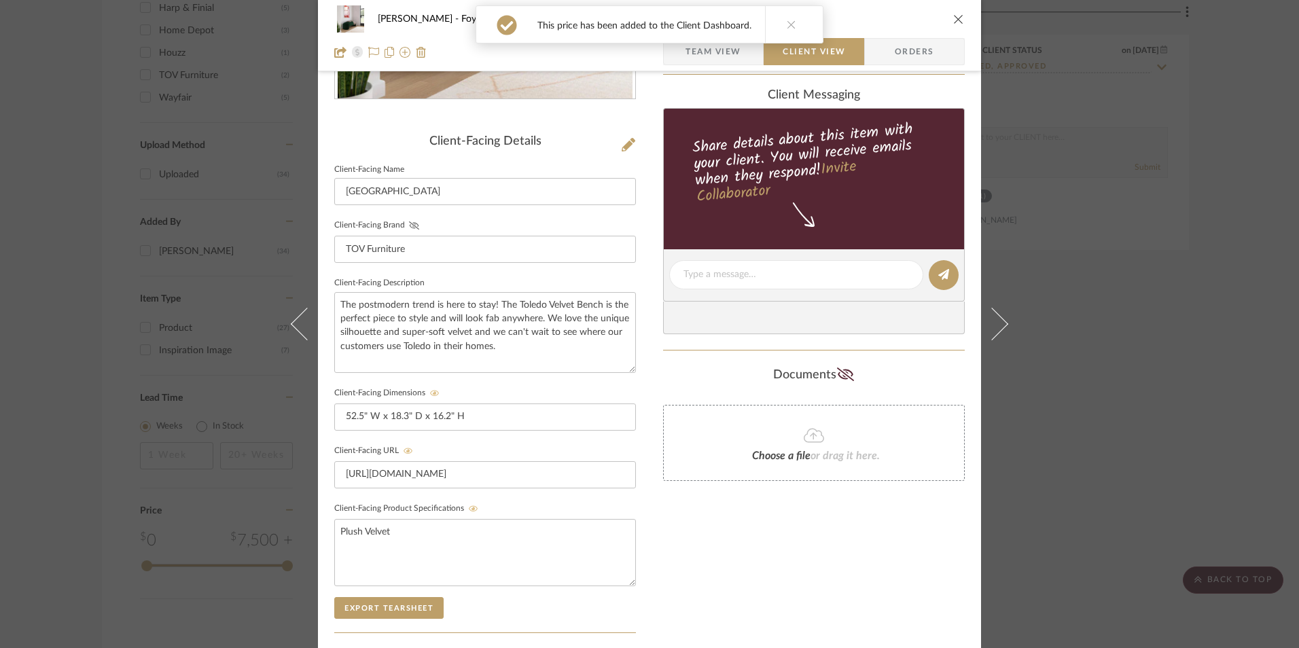
click at [410, 223] on icon at bounding box center [414, 225] width 10 height 8
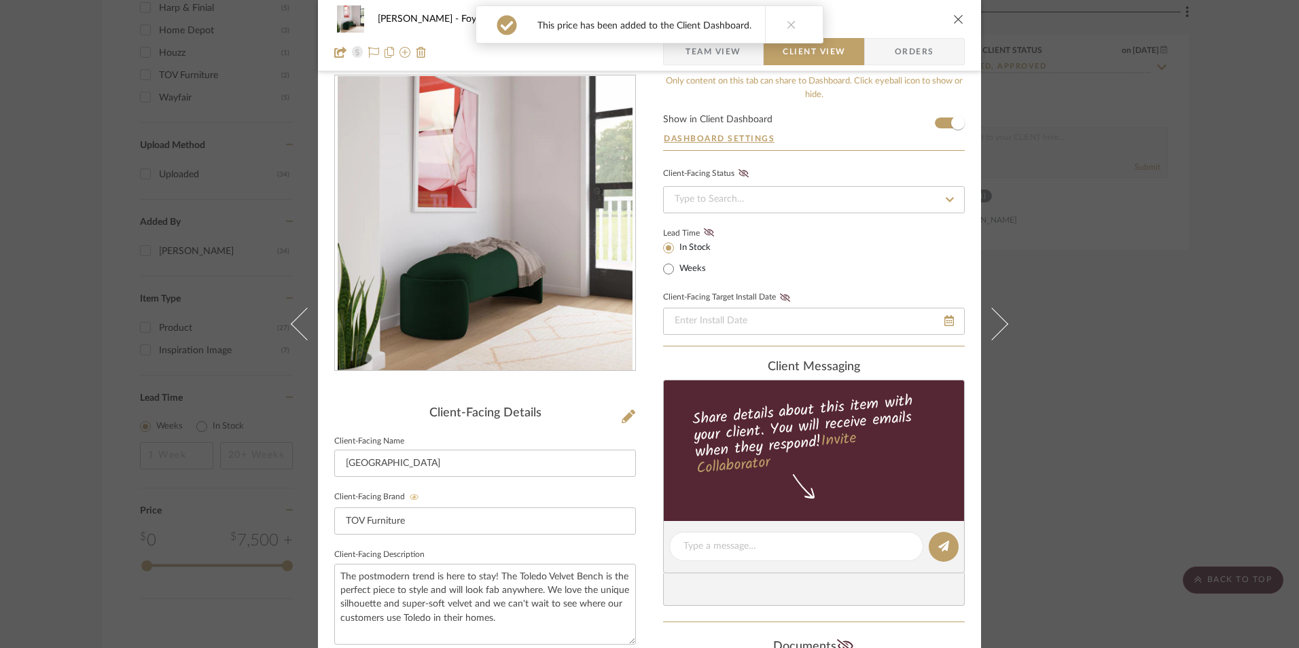
scroll to position [0, 0]
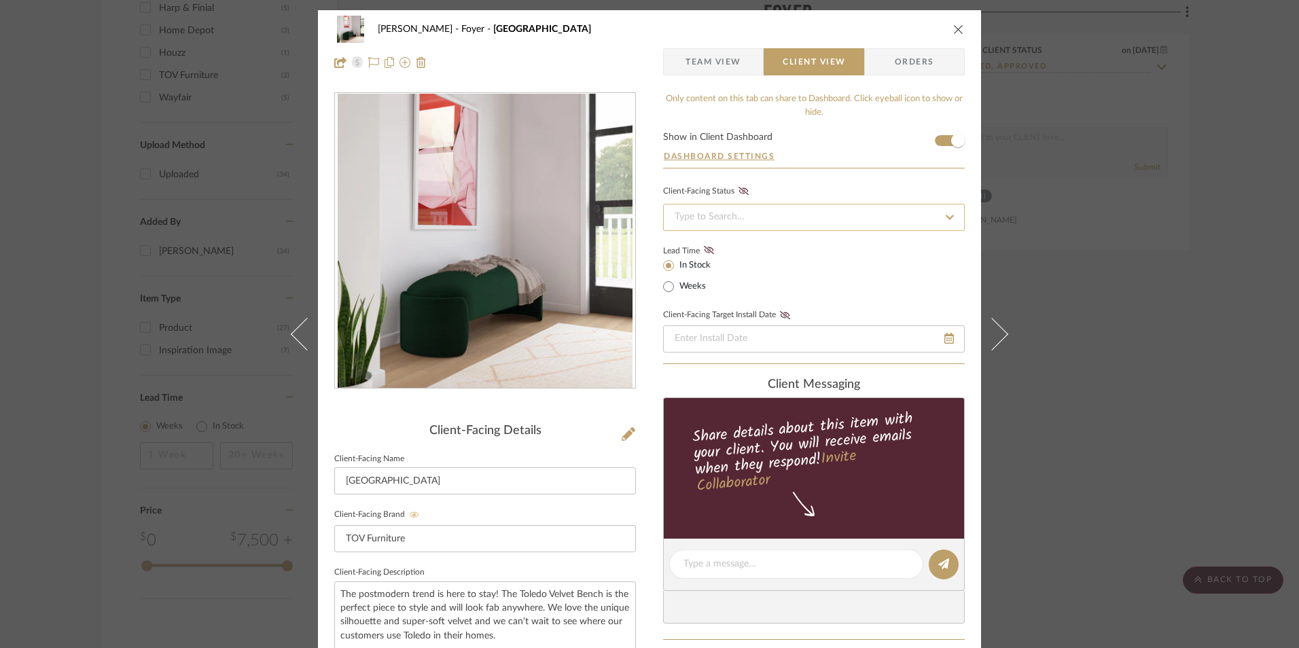
click at [742, 219] on input at bounding box center [814, 217] width 302 height 27
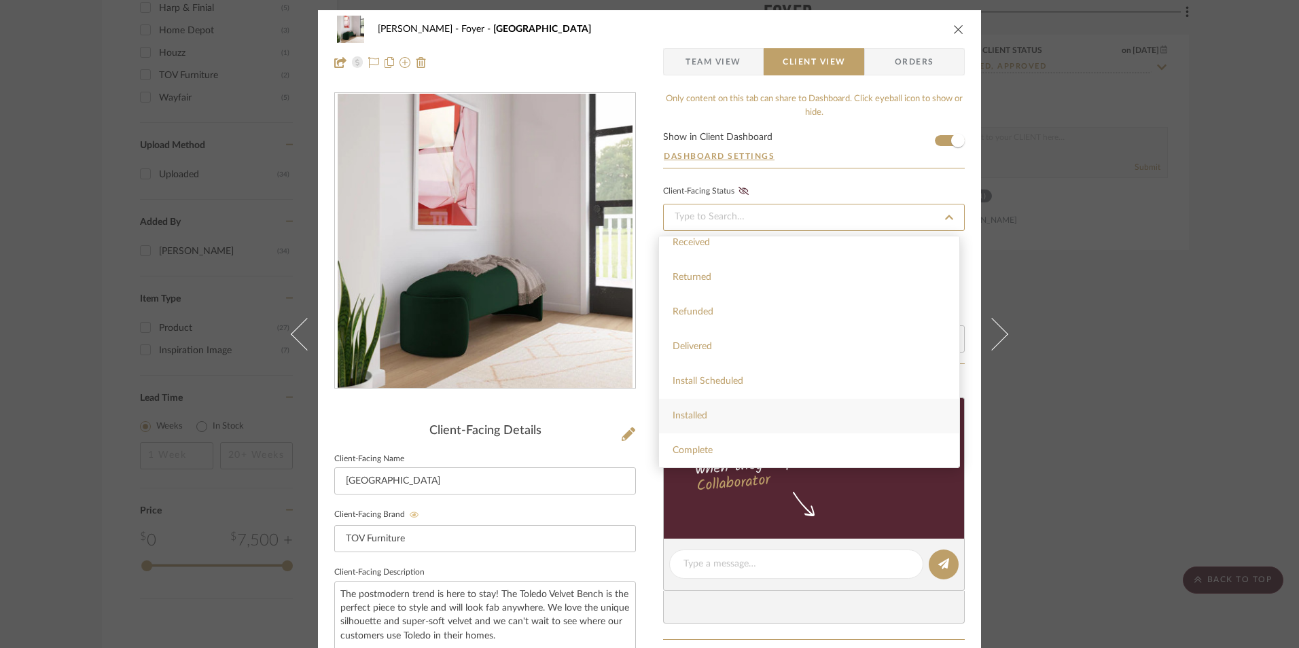
scroll to position [323, 0]
click at [714, 416] on div "Installed" at bounding box center [809, 415] width 300 height 35
type input "[DATE]"
type input "Installed"
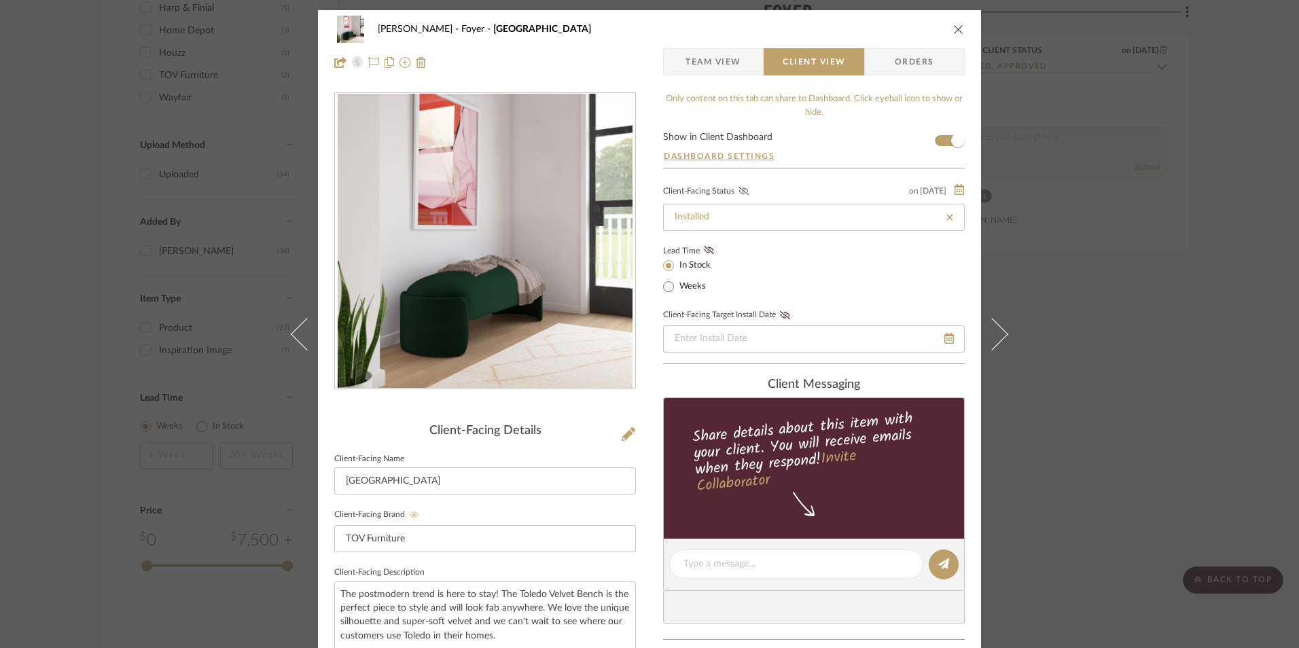
click at [741, 191] on icon at bounding box center [743, 191] width 10 height 8
click at [704, 251] on icon at bounding box center [709, 250] width 10 height 8
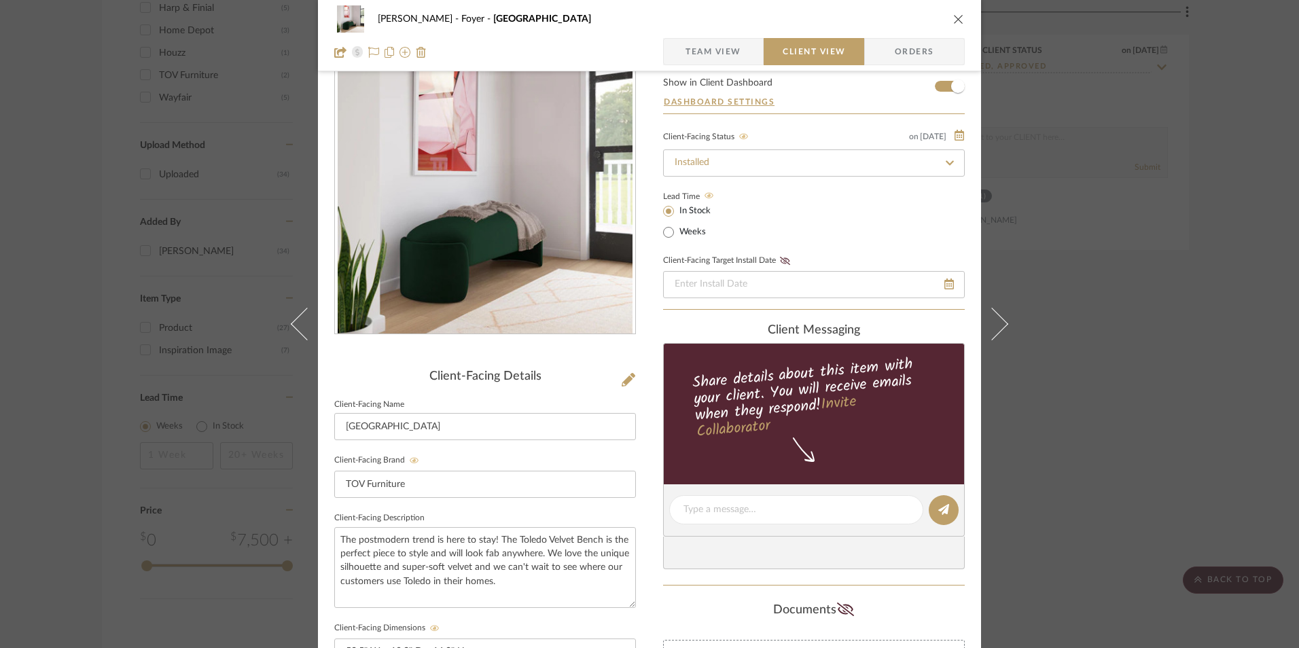
scroll to position [0, 0]
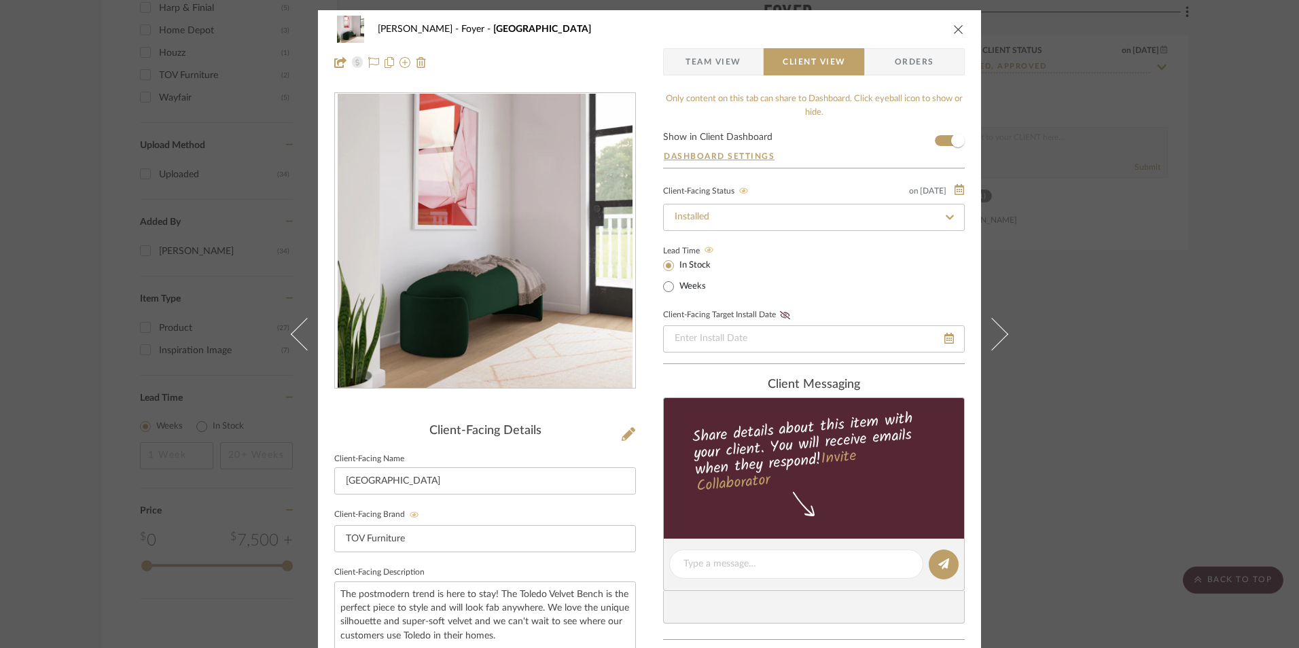
click at [953, 30] on icon "close" at bounding box center [958, 29] width 11 height 11
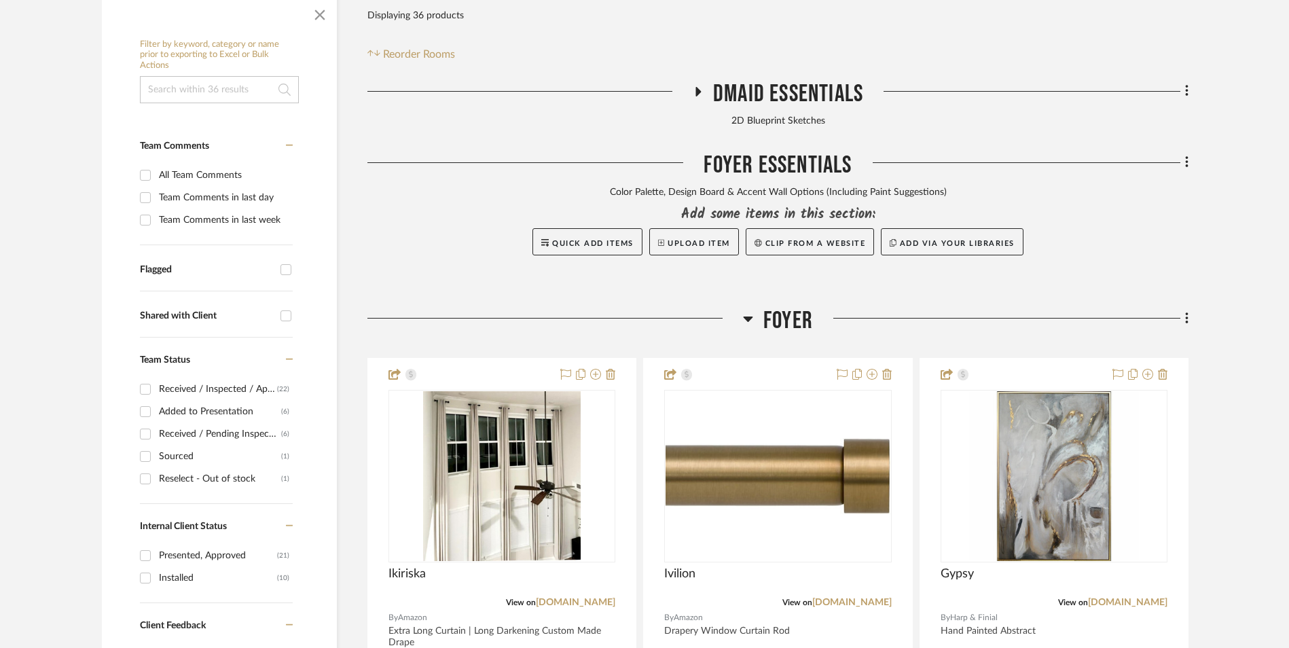
scroll to position [388, 0]
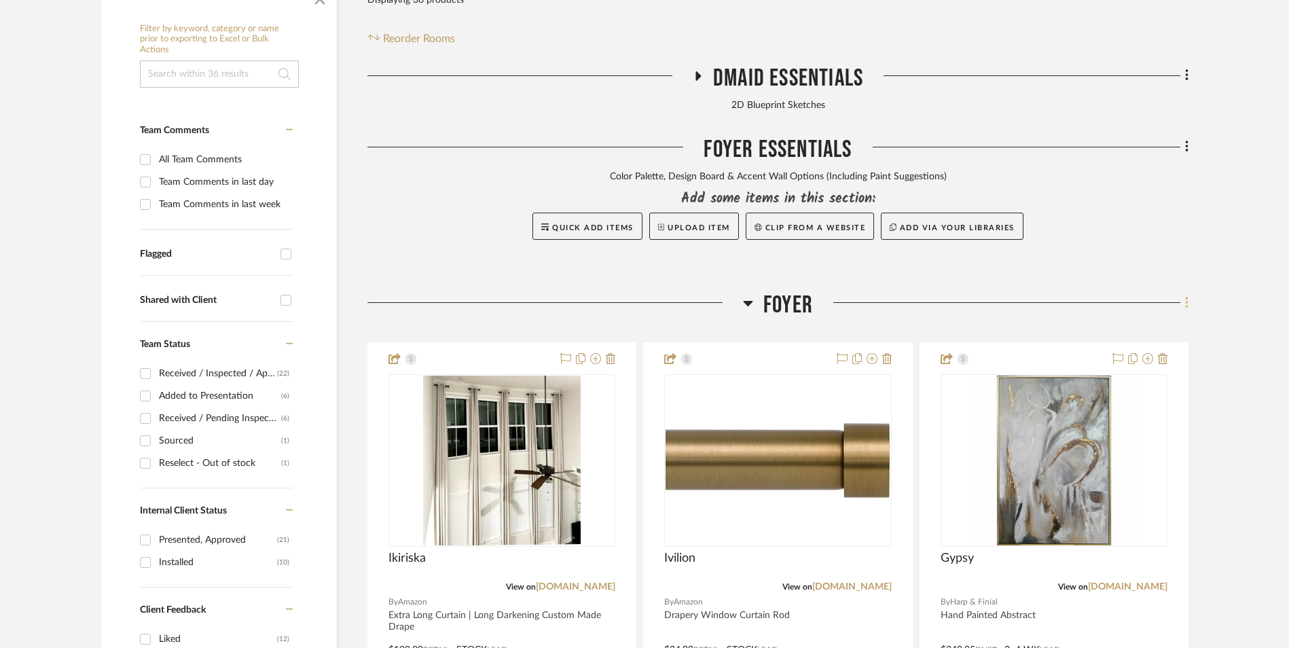
click at [1187, 295] on icon at bounding box center [1187, 302] width 4 height 15
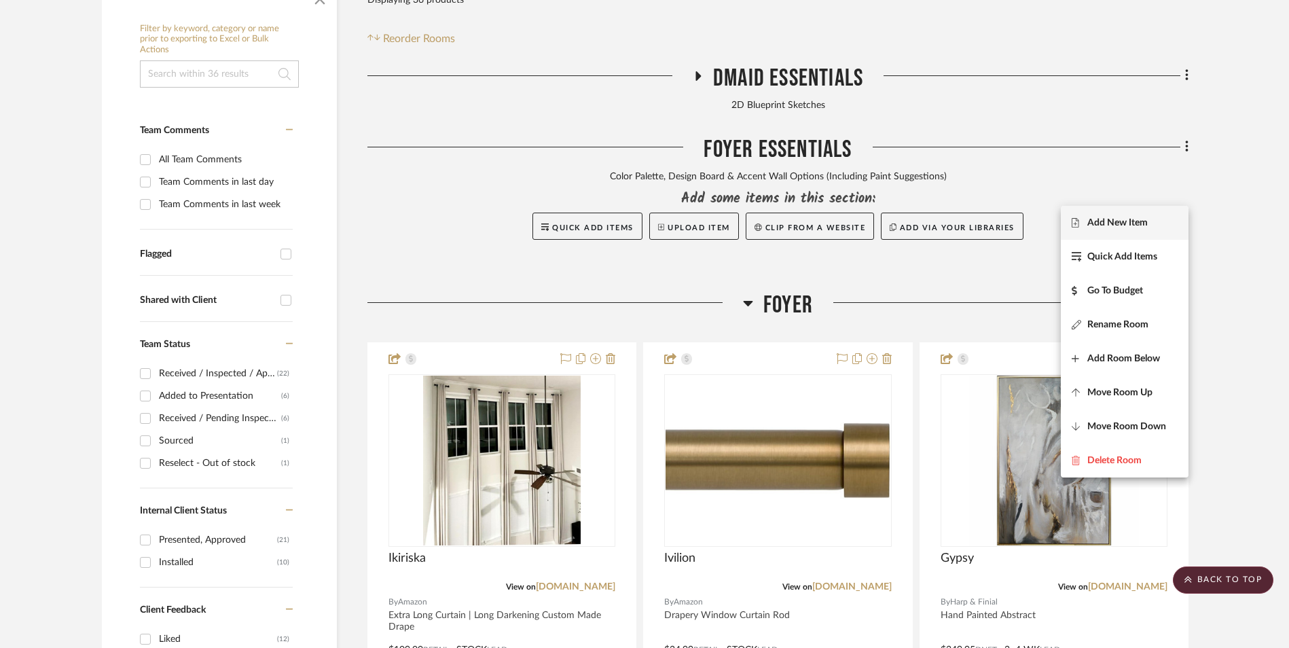
click at [1151, 222] on span "Add New Item" at bounding box center [1125, 223] width 106 height 12
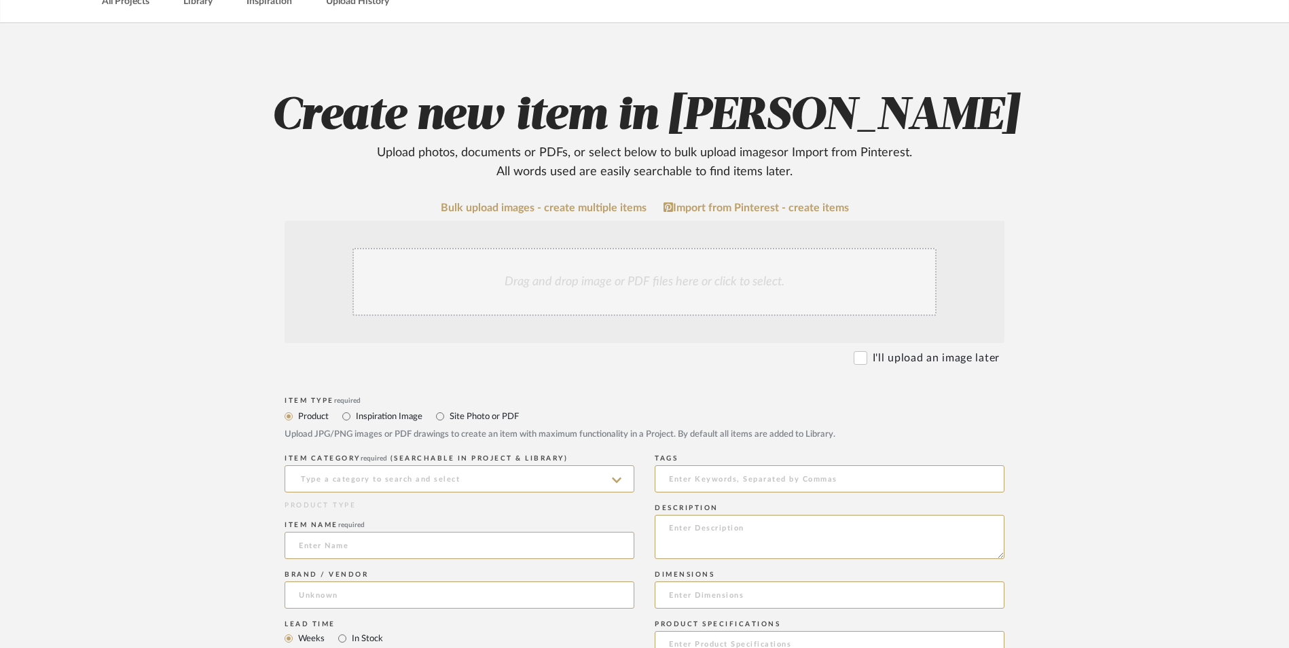
scroll to position [204, 0]
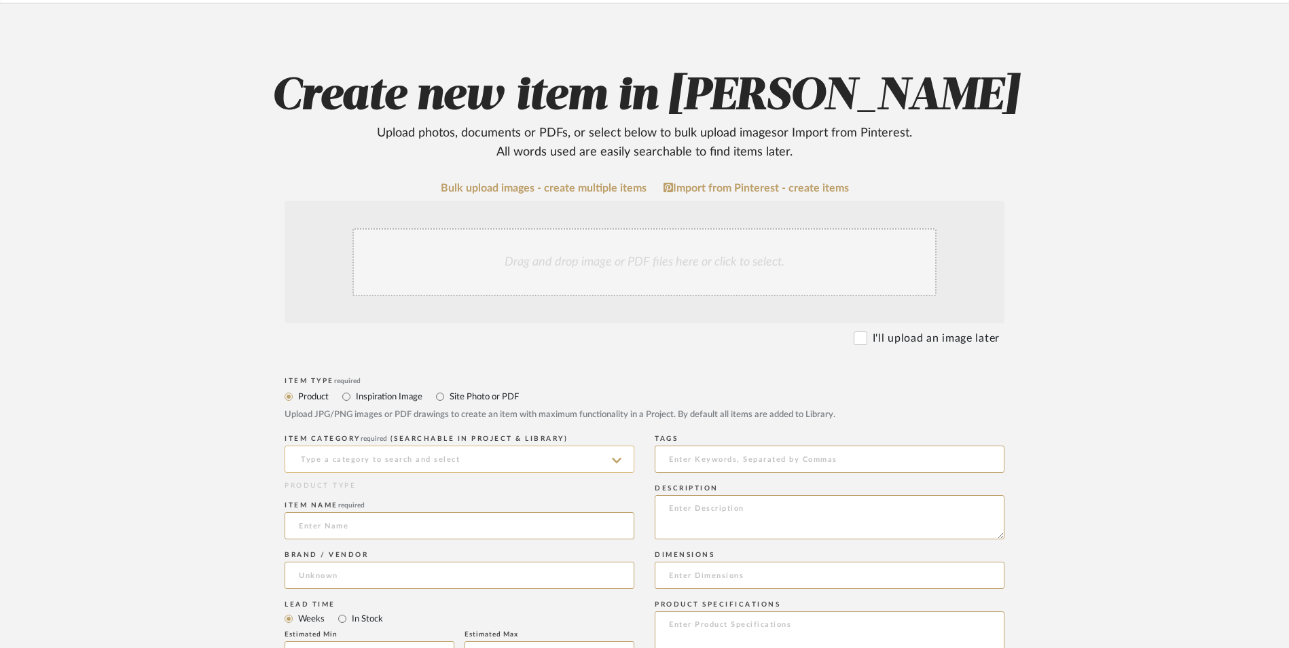
click at [431, 446] on input at bounding box center [460, 459] width 350 height 27
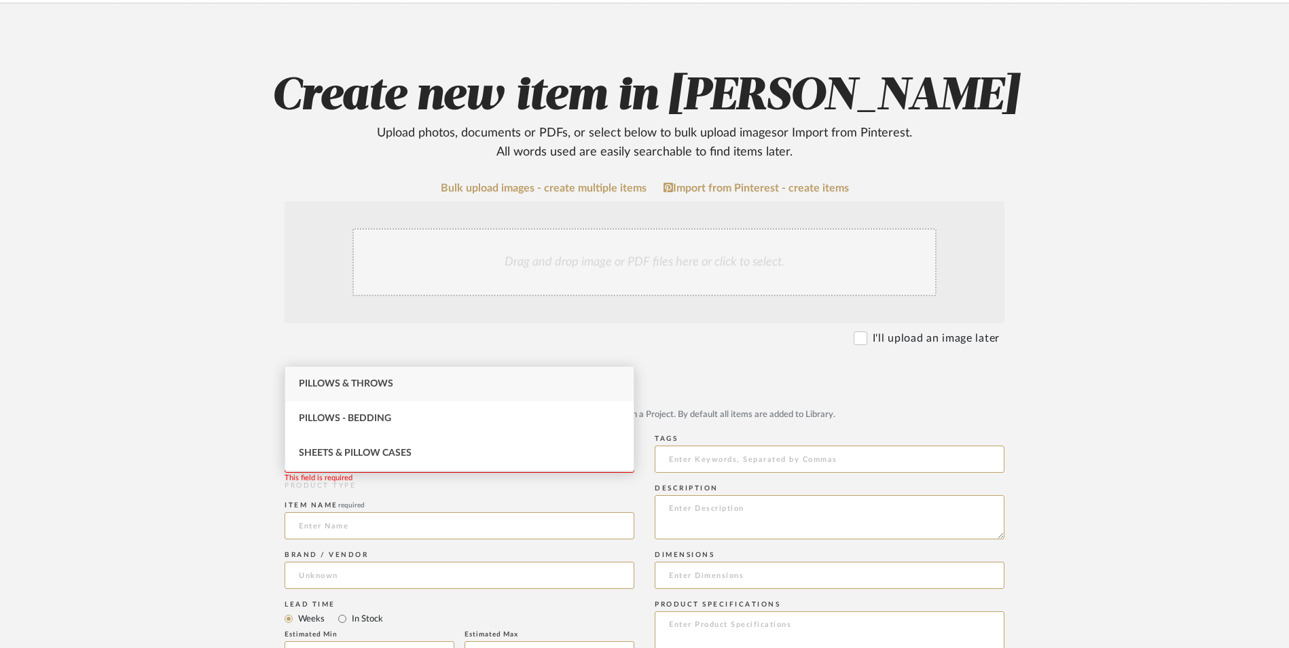
click at [416, 388] on div "Pillows & Throws" at bounding box center [459, 384] width 348 height 35
type input "Pillows & Throws"
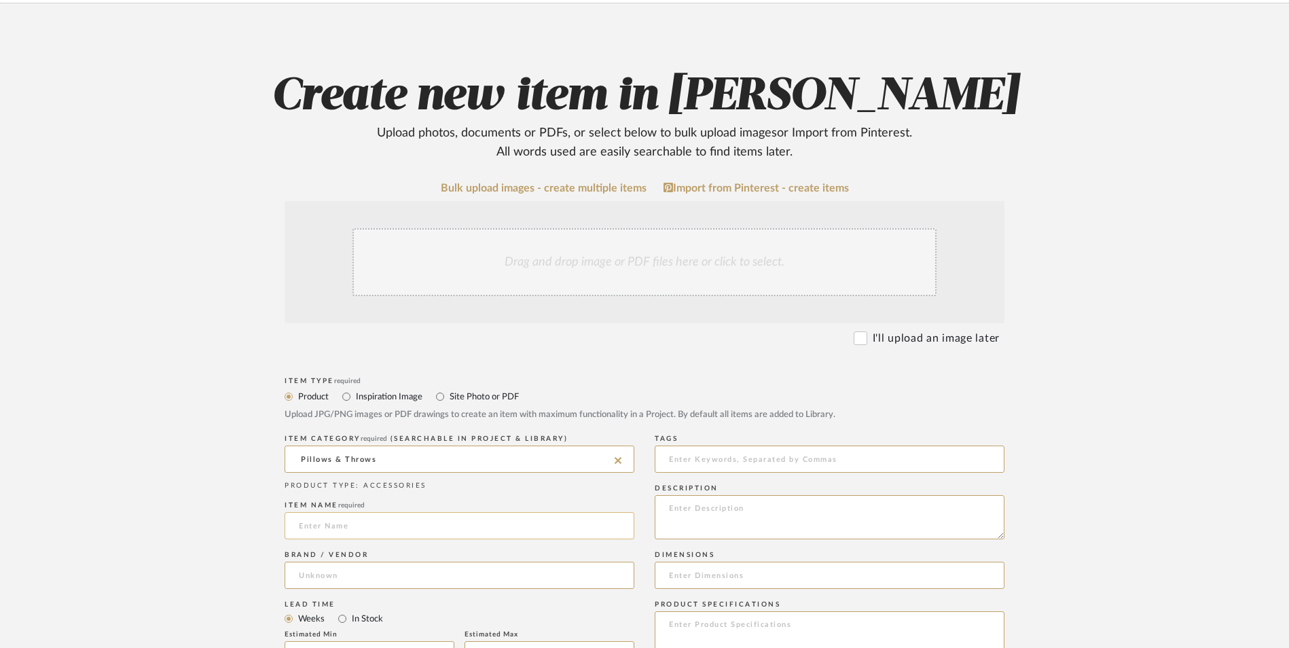
click at [367, 512] on input at bounding box center [460, 525] width 350 height 27
click at [359, 562] on input at bounding box center [460, 575] width 350 height 27
type input "Etsy"
click at [349, 503] on mat-option "Etsy" at bounding box center [459, 501] width 348 height 35
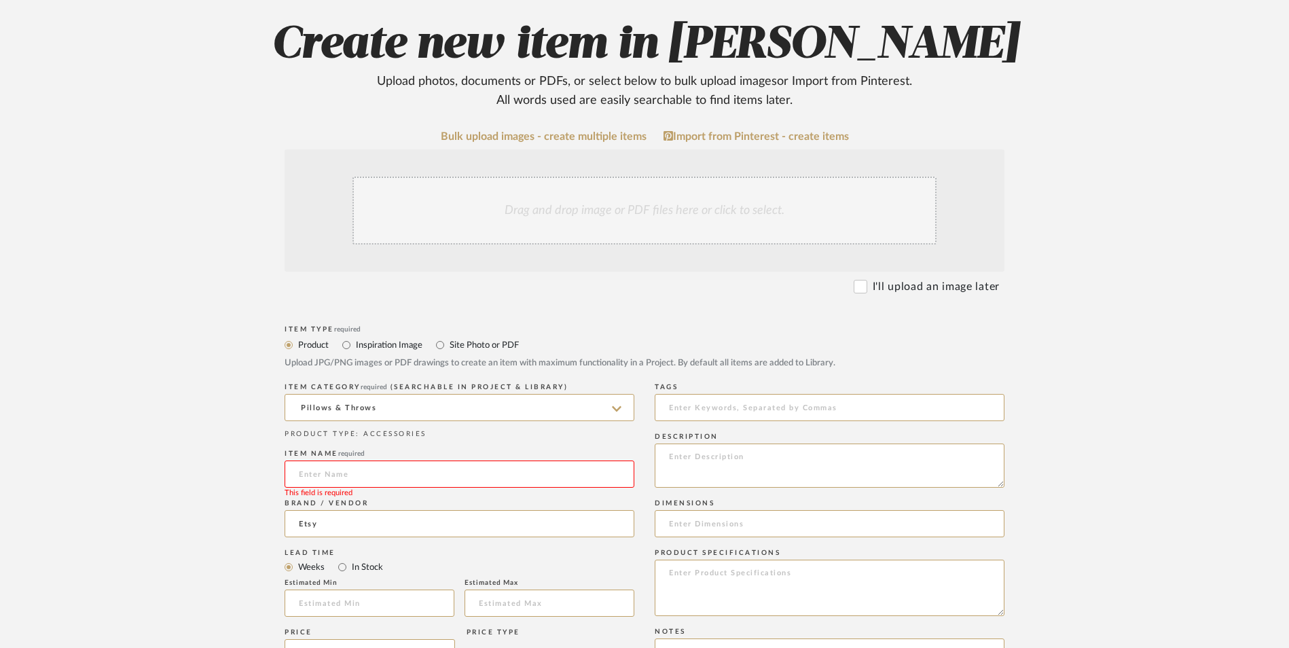
scroll to position [340, 0]
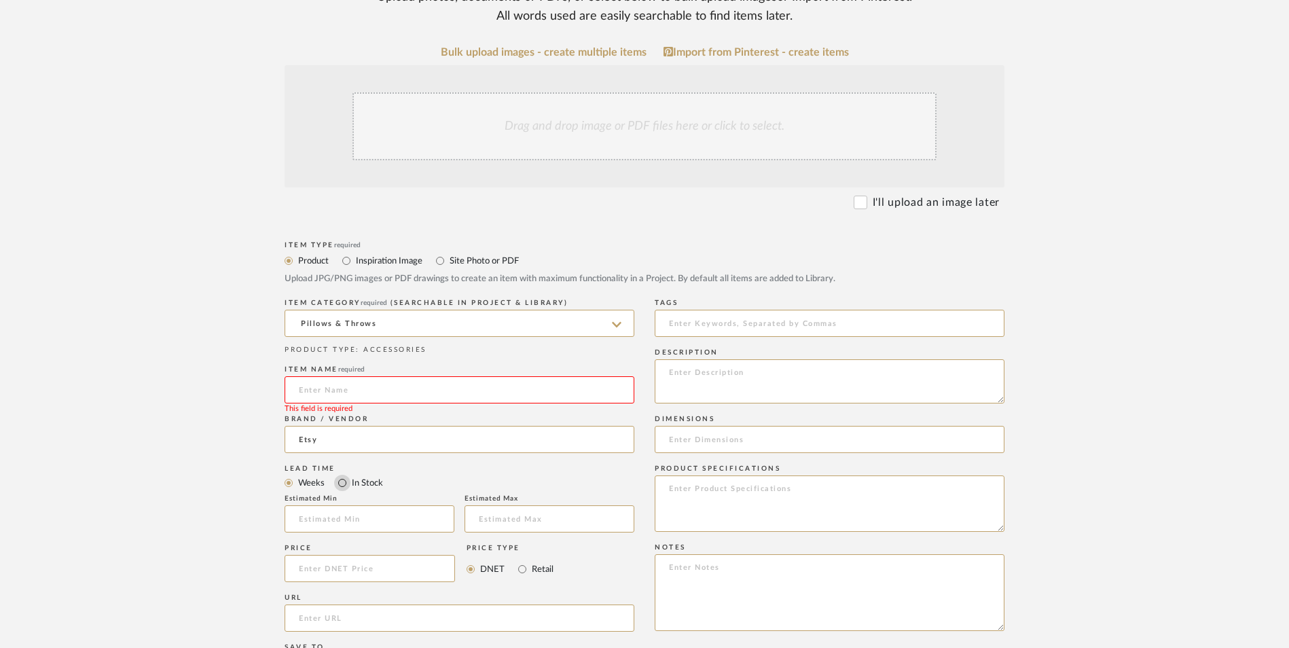
click at [346, 475] on input "In Stock" at bounding box center [342, 483] width 16 height 16
radio input "true"
click at [522, 561] on input "Retail" at bounding box center [522, 569] width 16 height 16
radio input "true"
click at [355, 555] on input at bounding box center [370, 568] width 170 height 27
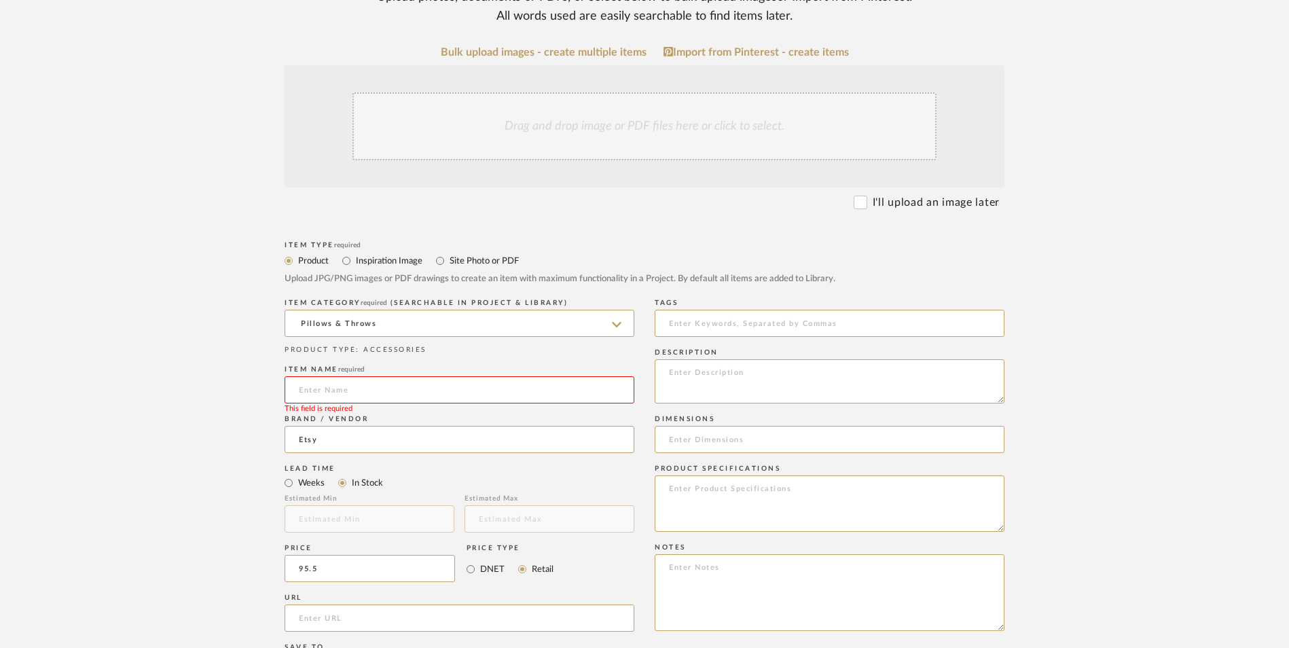
type input "$95.50"
drag, startPoint x: 232, startPoint y: 394, endPoint x: 264, endPoint y: 381, distance: 33.8
click at [238, 391] on form "Bulk upload images - create multiple items Import from Pinterest - create items…" at bounding box center [644, 538] width 865 height 985
click at [435, 604] on input "url" at bounding box center [460, 617] width 350 height 27
paste input "https://www.etsy.com/listing/1620387356/panel-signature-velvet-fern-banded?ref=…"
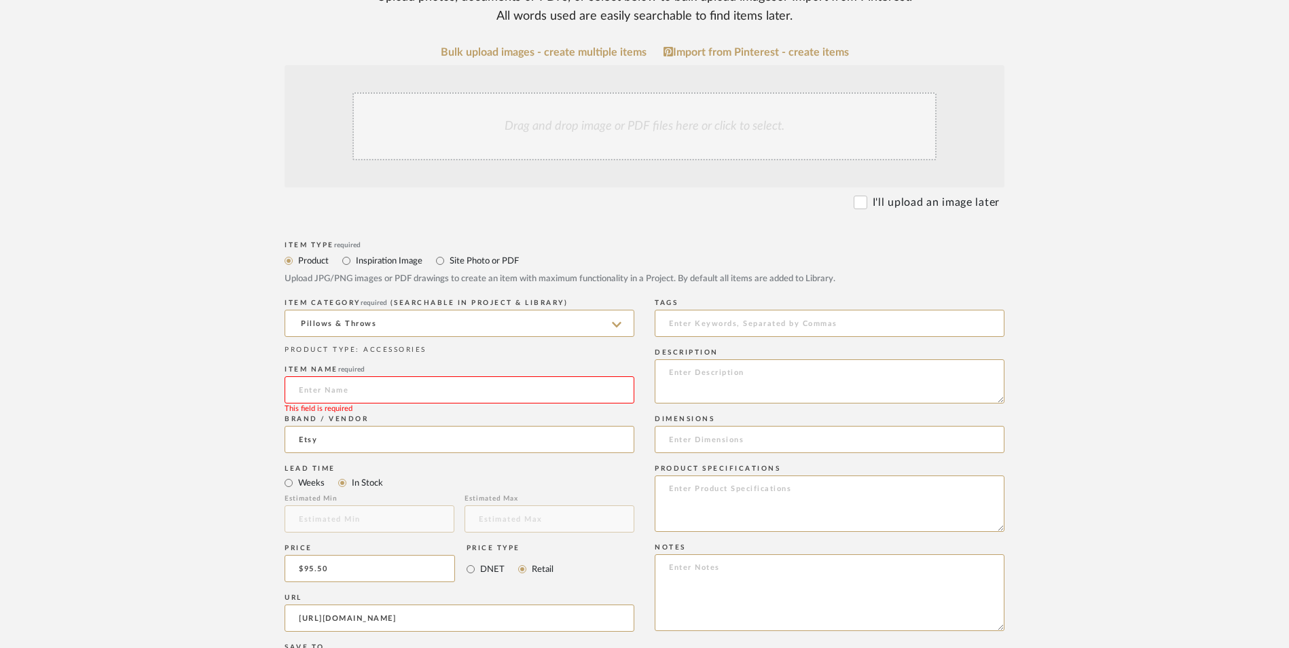
scroll to position [0, 535]
type input "https://www.etsy.com/listing/1620387356/panel-signature-velvet-fern-banded?ref=…"
drag, startPoint x: 132, startPoint y: 360, endPoint x: 166, endPoint y: 353, distance: 34.6
click at [135, 359] on upload-items "Create new item in Richelle Hamilton Upload photos, documents or PDFs, or selec…" at bounding box center [644, 466] width 1289 height 1197
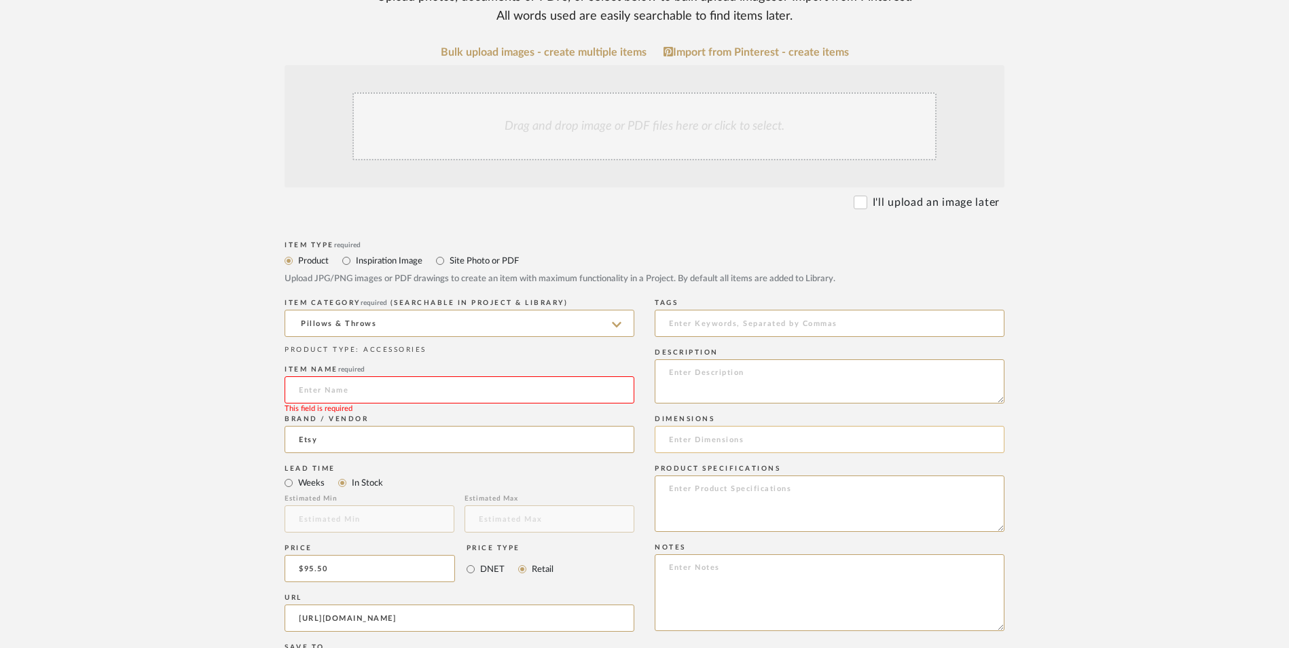
click at [719, 426] on input at bounding box center [830, 439] width 350 height 27
type input "22" W x 22" L"
click at [750, 554] on textarea at bounding box center [830, 592] width 350 height 77
paste textarea "Option 1: ETA: SKU: Reviews - Stars Return | Refund Policy:"
drag, startPoint x: 697, startPoint y: 475, endPoint x: 633, endPoint y: 475, distance: 63.8
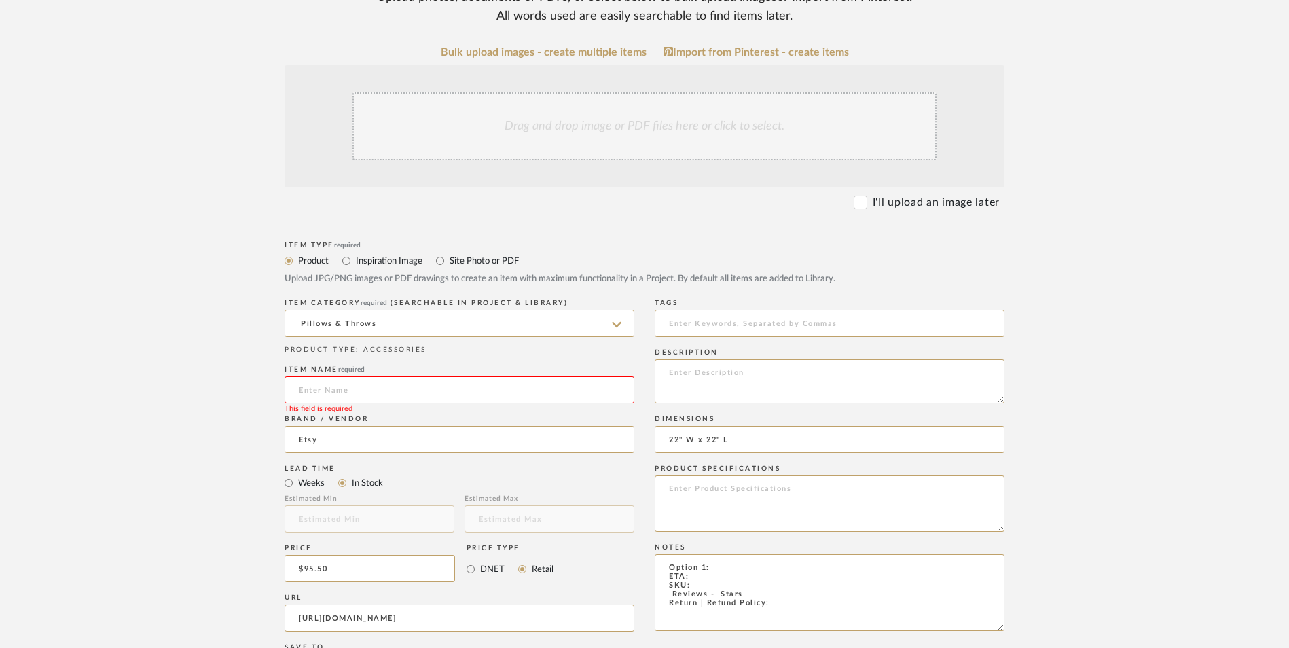
click at [633, 475] on div "Item Type required Product Inspiration Image Site Photo or PDF Upload JPG/PNG i…" at bounding box center [645, 634] width 720 height 793
click at [655, 554] on textarea "Option 1: ETA: SKU: Reviews - Stars Return | Refund Policy:" at bounding box center [830, 592] width 350 height 77
click at [728, 554] on textarea "Option 1: ETA: Return | Refund Policy:" at bounding box center [830, 592] width 350 height 77
drag, startPoint x: 648, startPoint y: 456, endPoint x: 577, endPoint y: 448, distance: 71.7
click at [577, 448] on div "Item Type required Product Inspiration Image Site Photo or PDF Upload JPG/PNG i…" at bounding box center [645, 634] width 720 height 793
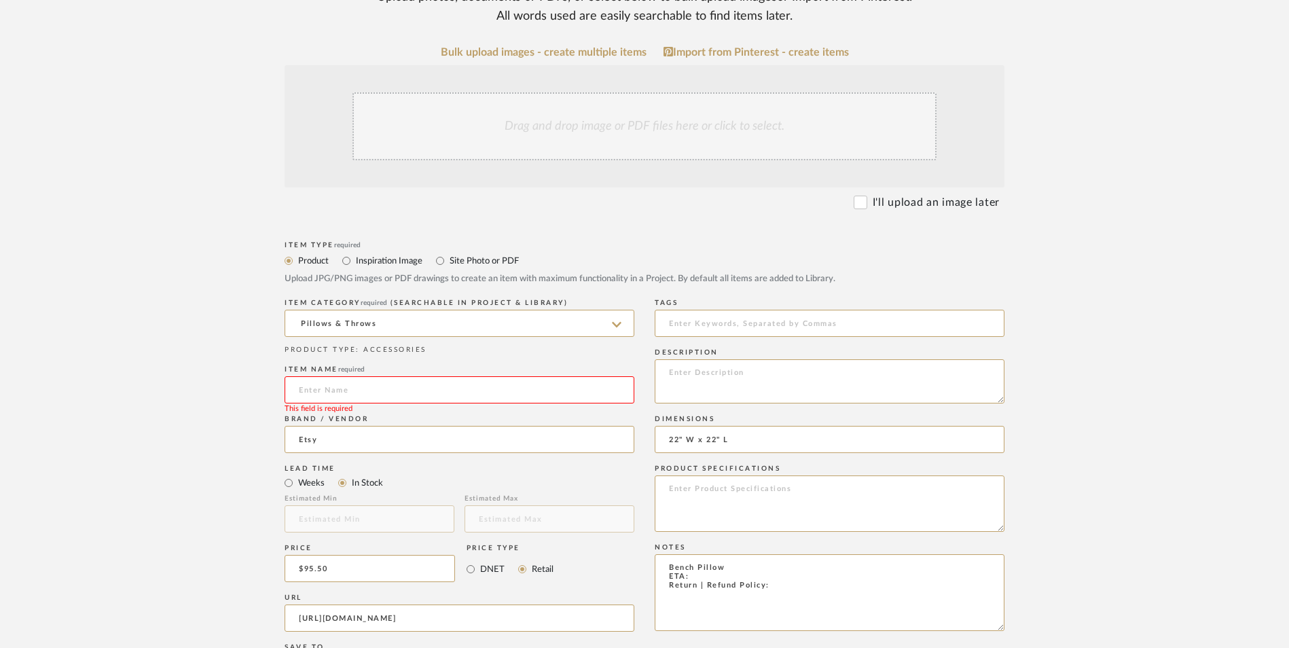
type textarea "Bench Pillow ETA: Return | Refund Policy:"
click at [737, 475] on textarea at bounding box center [830, 503] width 350 height 56
type textarea "Velvet"
click at [428, 376] on input at bounding box center [460, 389] width 350 height 27
type input "Emerald"
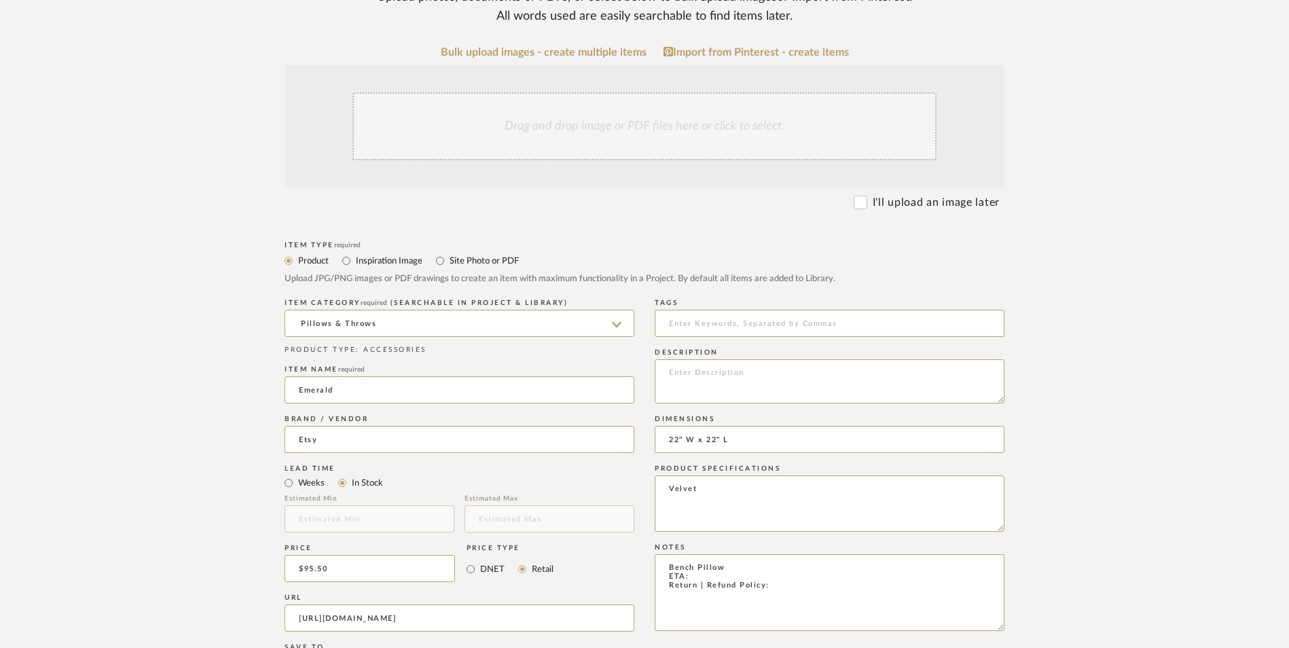
click at [592, 92] on div "Drag and drop image or PDF files here or click to select." at bounding box center [644, 126] width 584 height 68
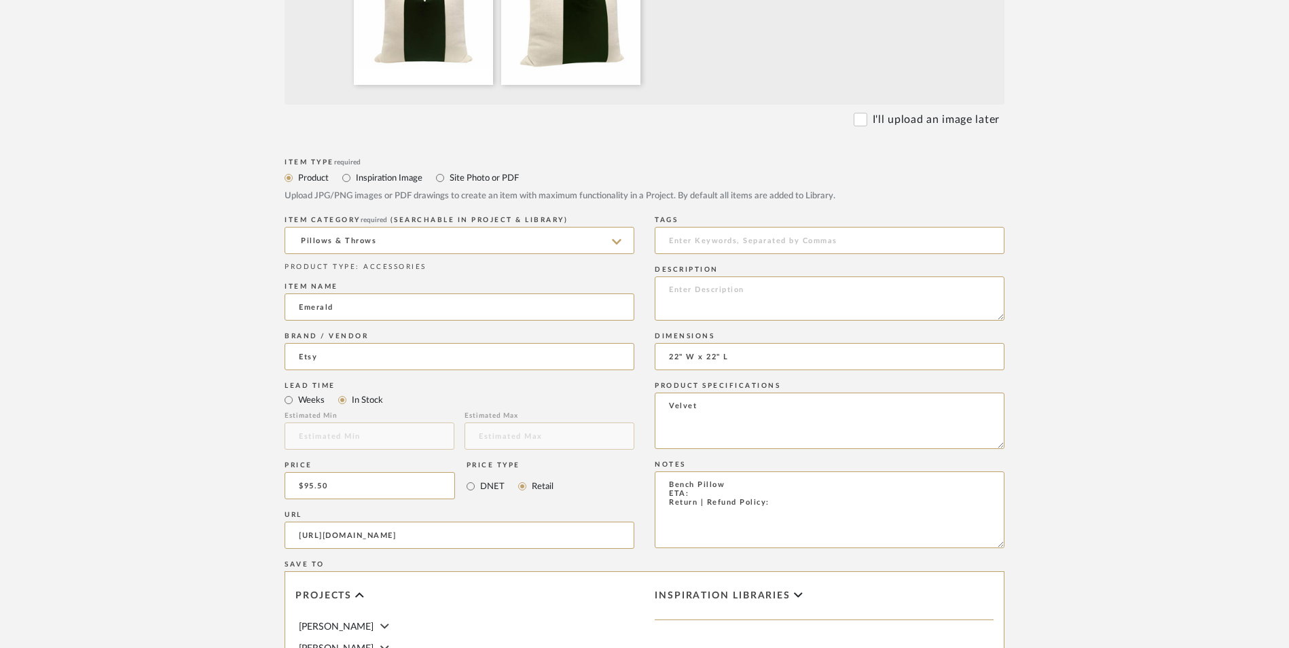
scroll to position [543, 0]
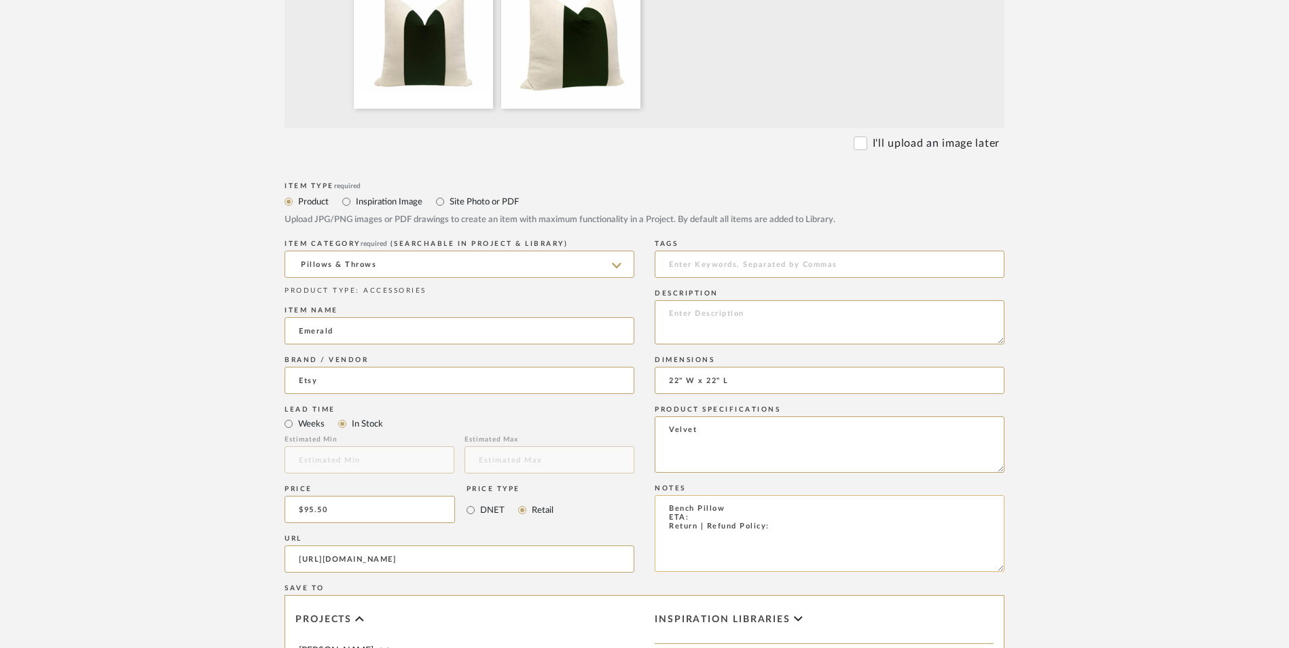
click at [721, 495] on textarea "Bench Pillow ETA: Return | Refund Policy:" at bounding box center [830, 533] width 350 height 77
click at [702, 495] on textarea "Bench Pillow ETA: Return | Refund Policy:" at bounding box center [830, 533] width 350 height 77
click at [777, 495] on textarea "Bench Pillow ETA: Purchased 6.5.2023 Return | Refund Policy:" at bounding box center [830, 533] width 350 height 77
type textarea "Bench Pillow ETA: Purchased 6.5.2023 Return | Refund Policy: Not Accepted"
click at [746, 300] on textarea at bounding box center [830, 322] width 350 height 44
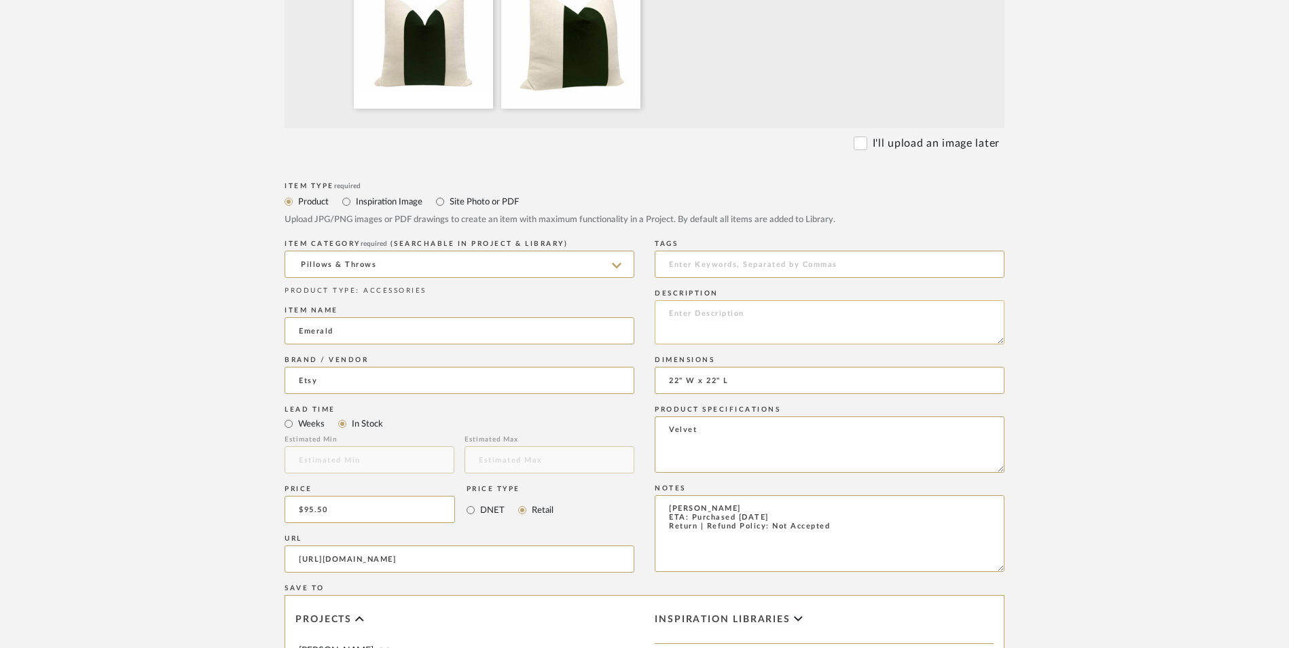
paste textarea "Coordinating neutral linen reverse, invisible zipper, knife edge finish."
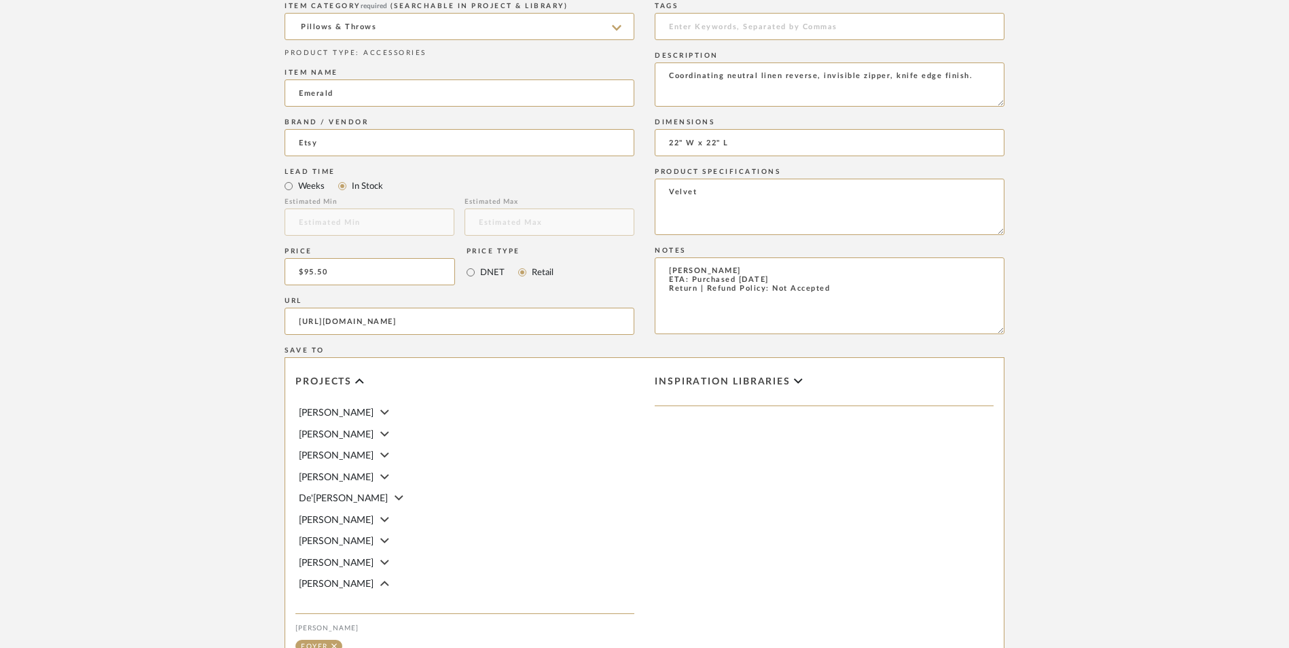
scroll to position [815, 0]
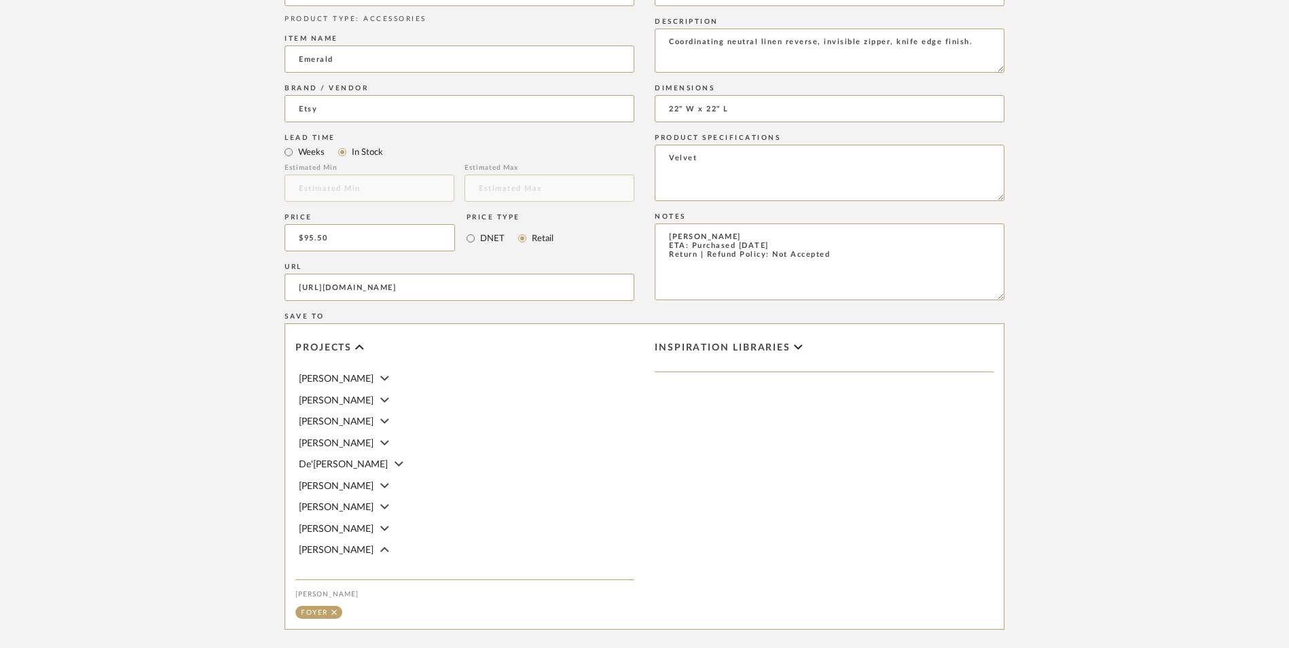
type textarea "Coordinating neutral linen reverse, invisible zipper, knife edge finish."
drag, startPoint x: 943, startPoint y: 570, endPoint x: 1073, endPoint y: 548, distance: 132.2
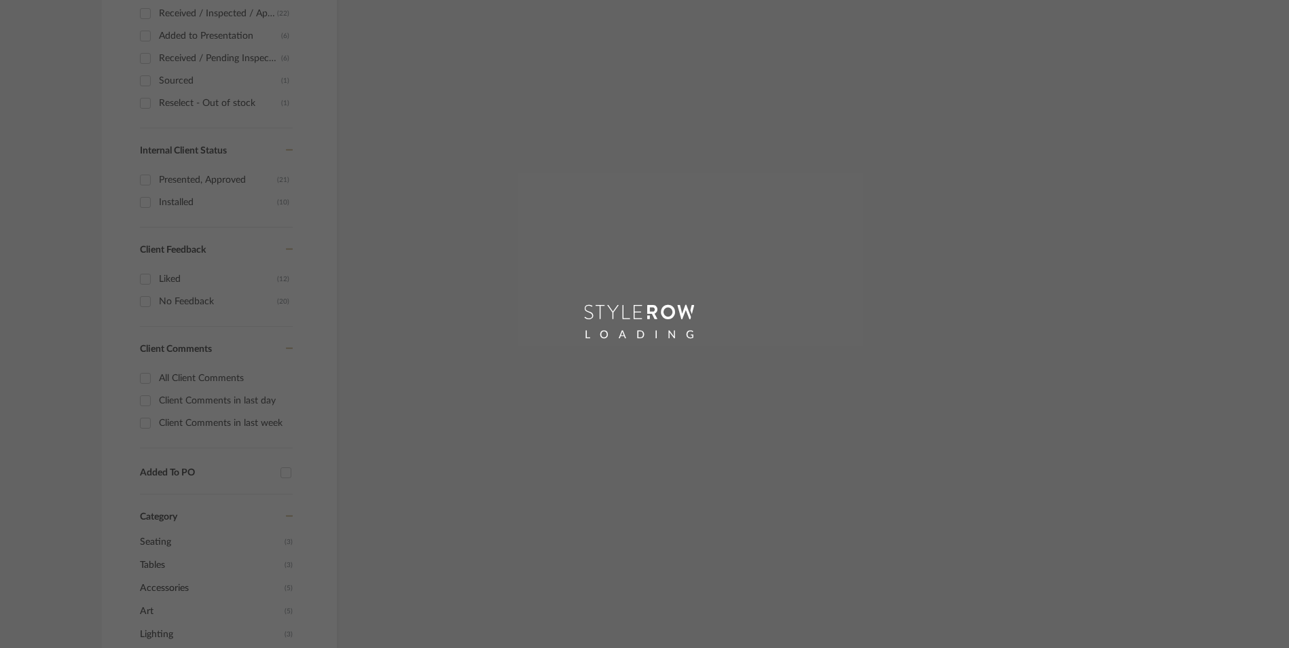
scroll to position [675, 0]
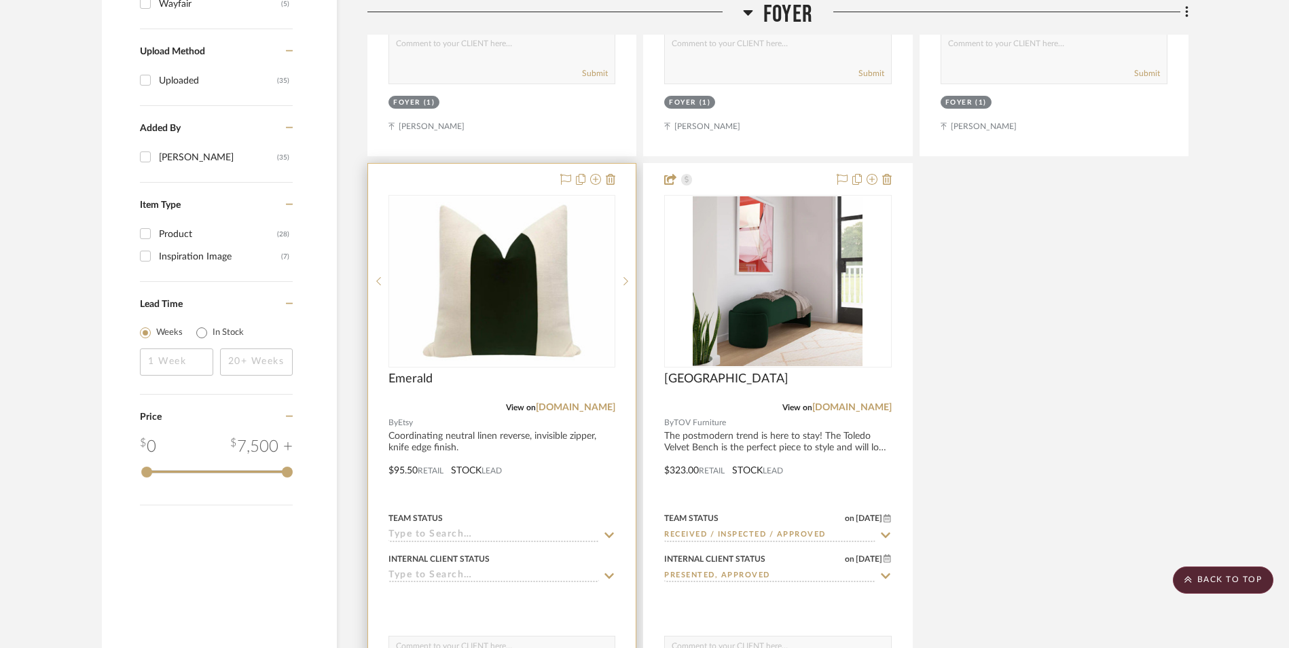
scroll to position [1792, 0]
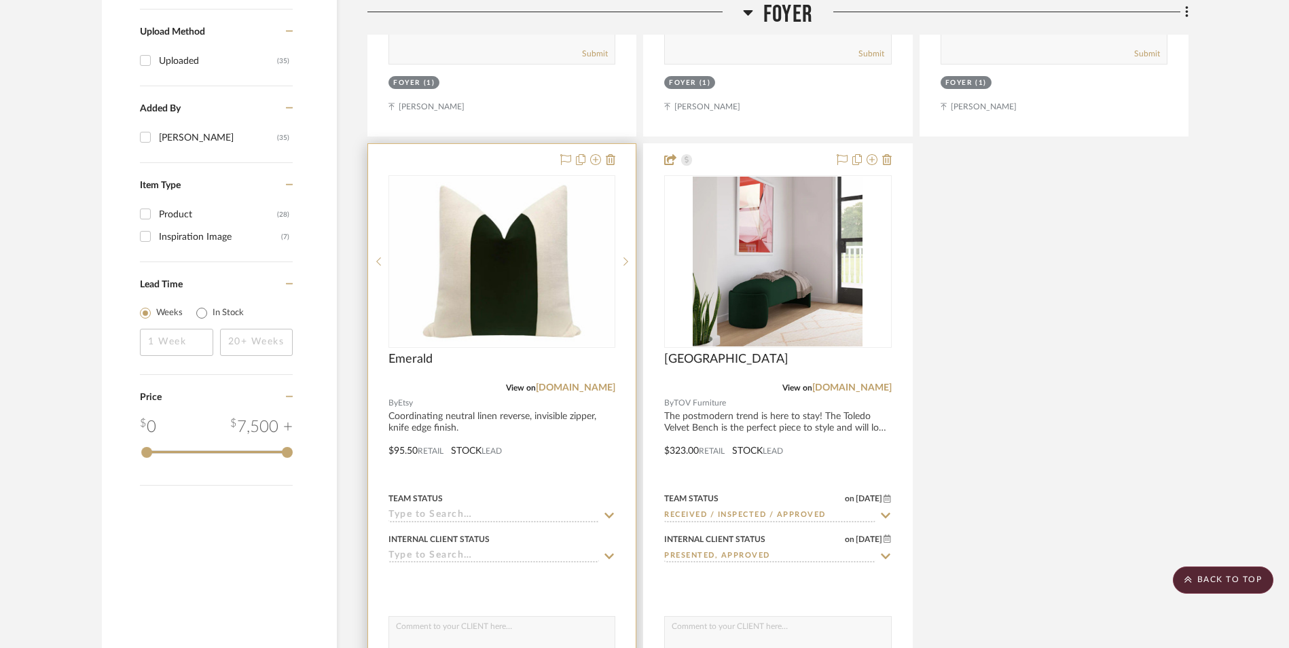
click at [498, 179] on img "0" at bounding box center [502, 261] width 224 height 168
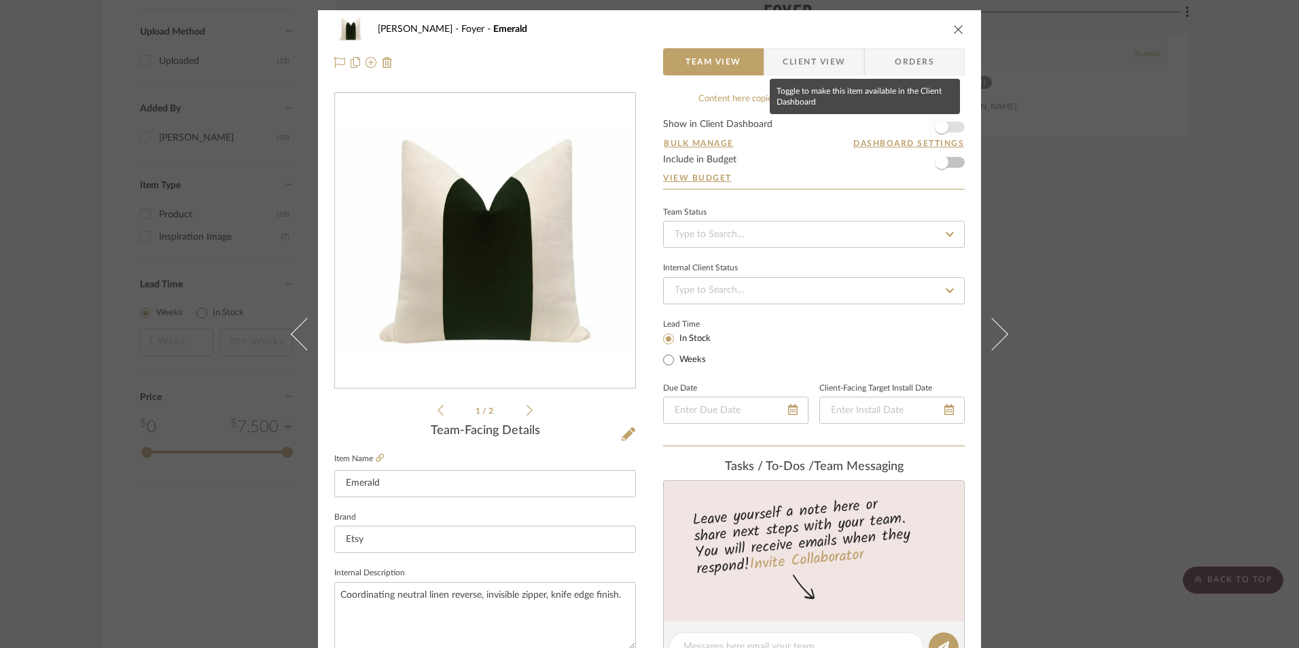
click at [946, 128] on span "button" at bounding box center [941, 127] width 30 height 30
click at [834, 233] on input at bounding box center [814, 234] width 302 height 27
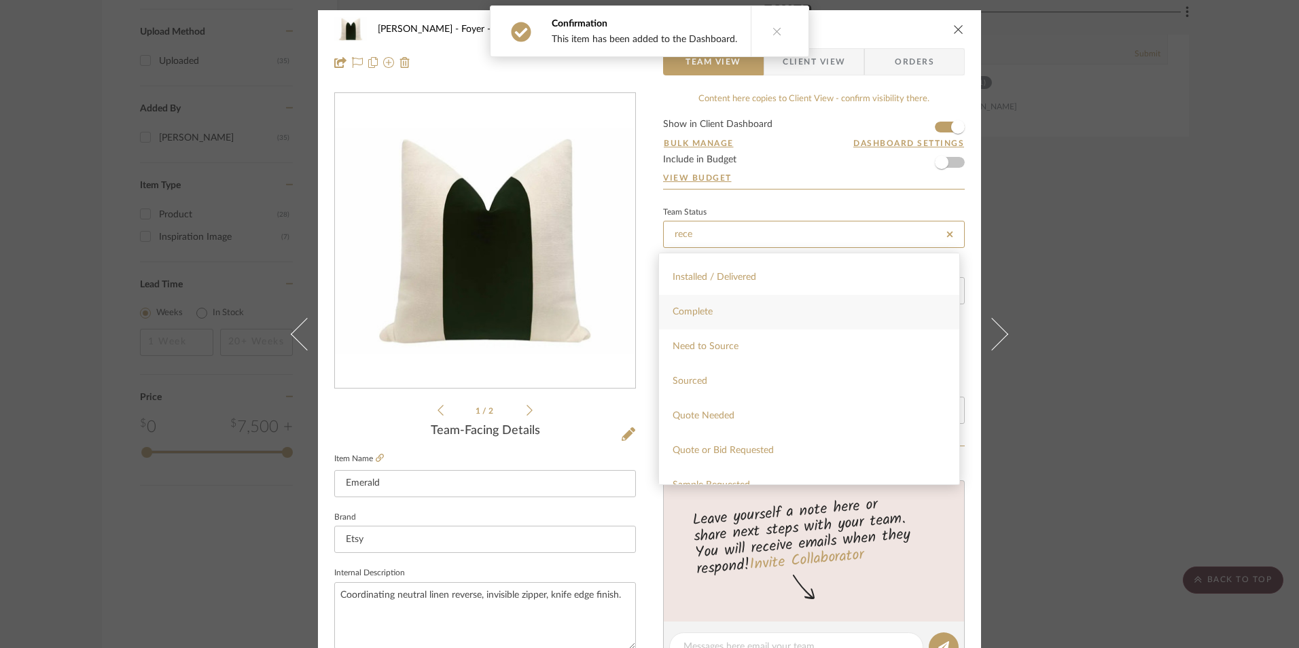
scroll to position [115, 0]
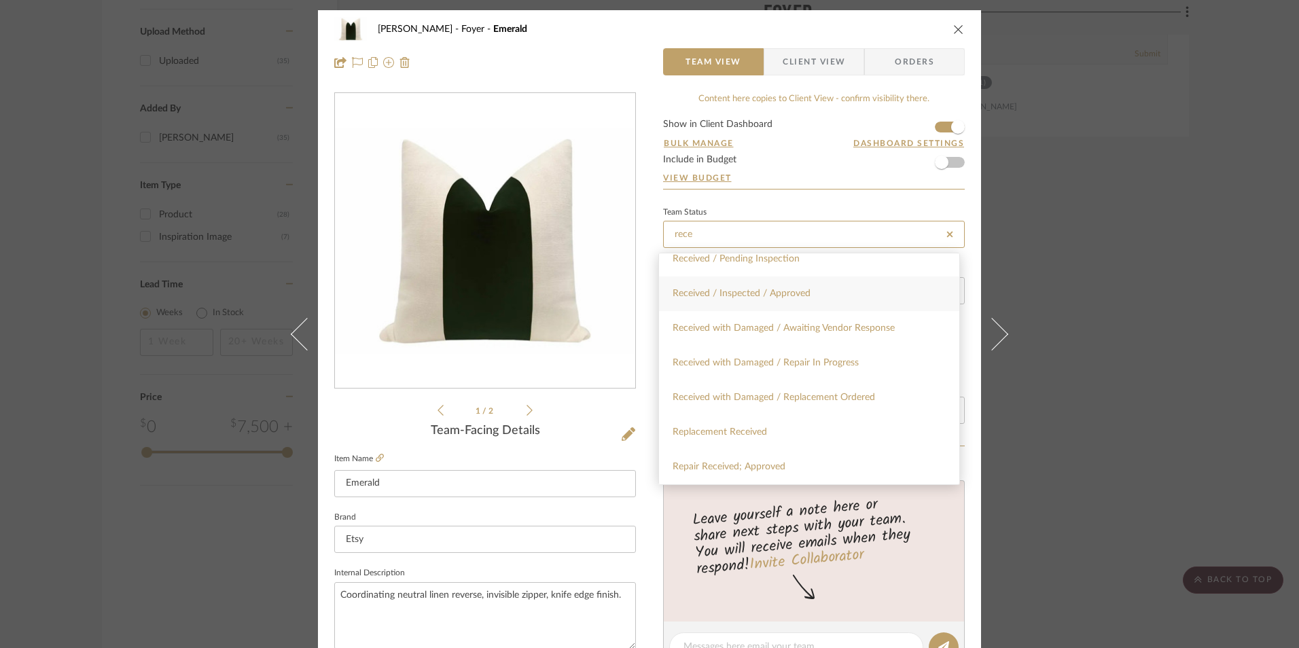
type input "rece"
click at [794, 296] on span "Received / Inspected / Approved" at bounding box center [741, 294] width 138 height 10
type input "[DATE]"
type input "Received / Inspected / Approved"
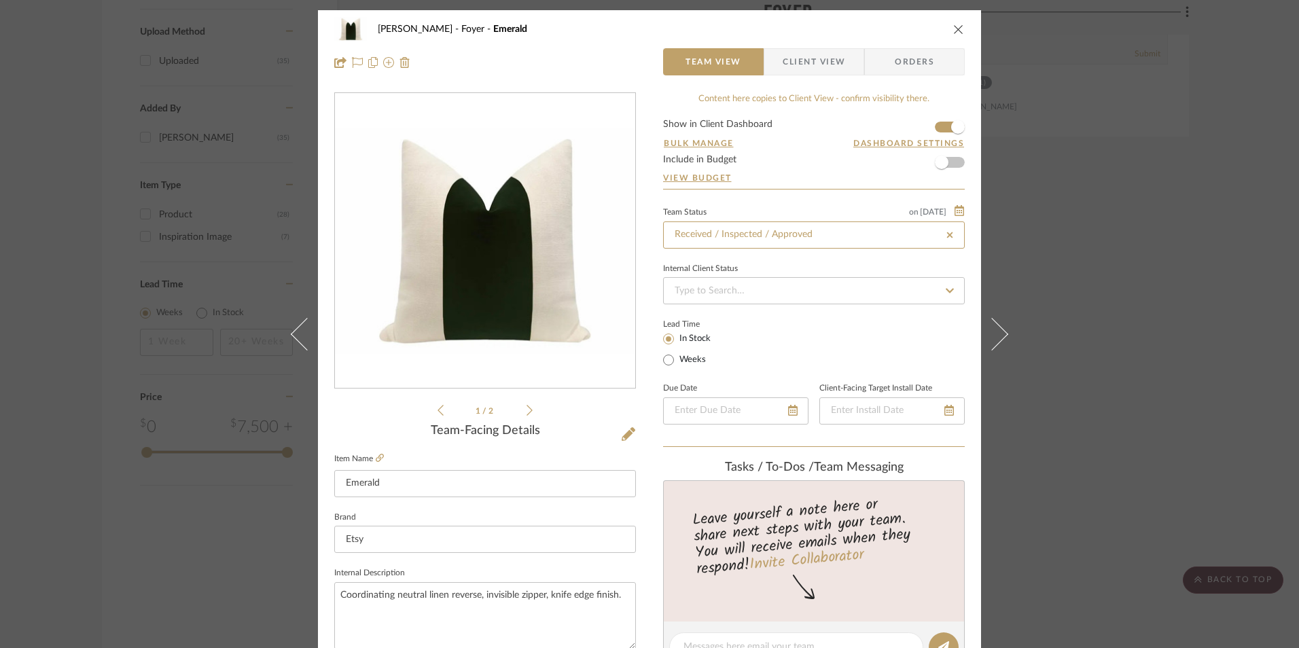
type input "[DATE]"
type input "Received / Inspected / Approved"
click at [719, 290] on input at bounding box center [814, 290] width 302 height 27
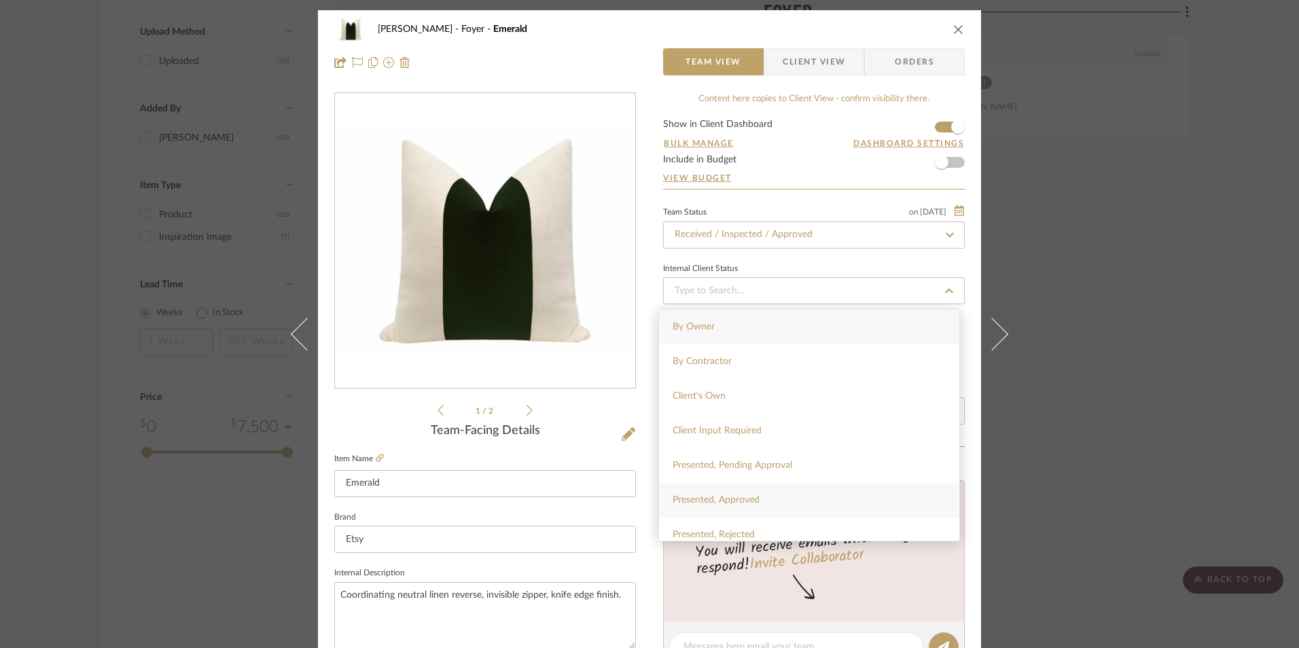
click at [748, 494] on div "Presented, Approved" at bounding box center [809, 500] width 300 height 35
type input "[DATE]"
type input "Presented, Approved"
type input "[DATE]"
type input "Presented, Approved"
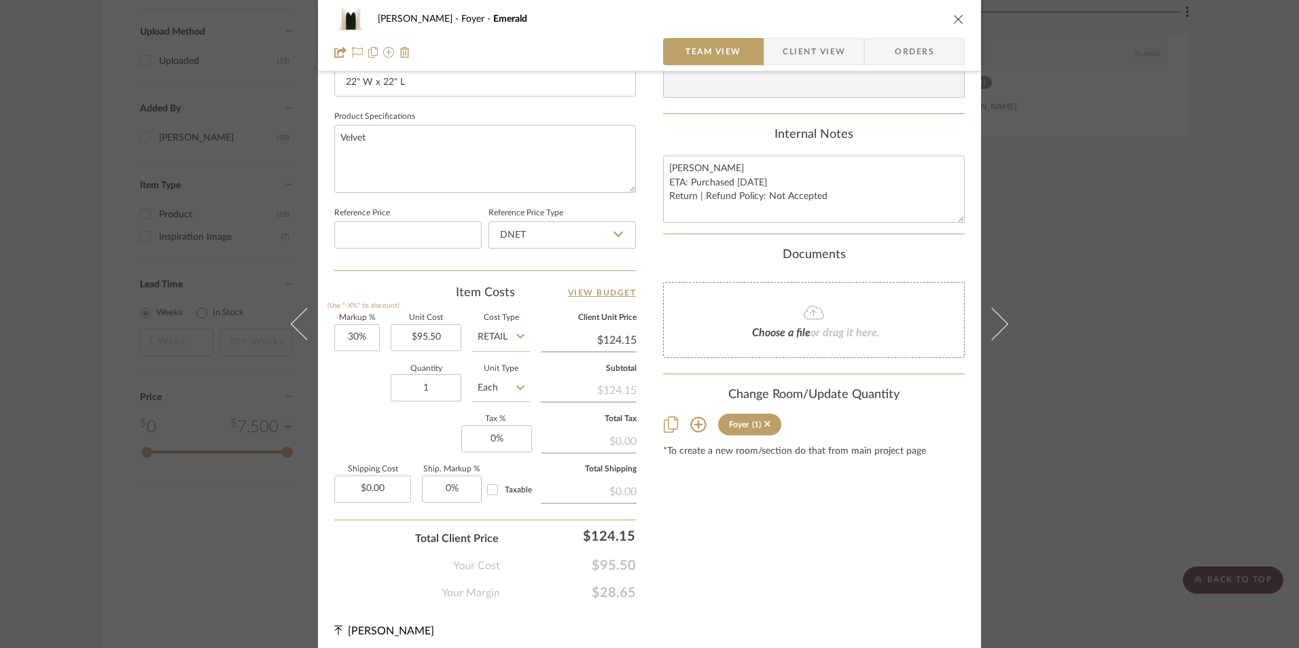
scroll to position [617, 0]
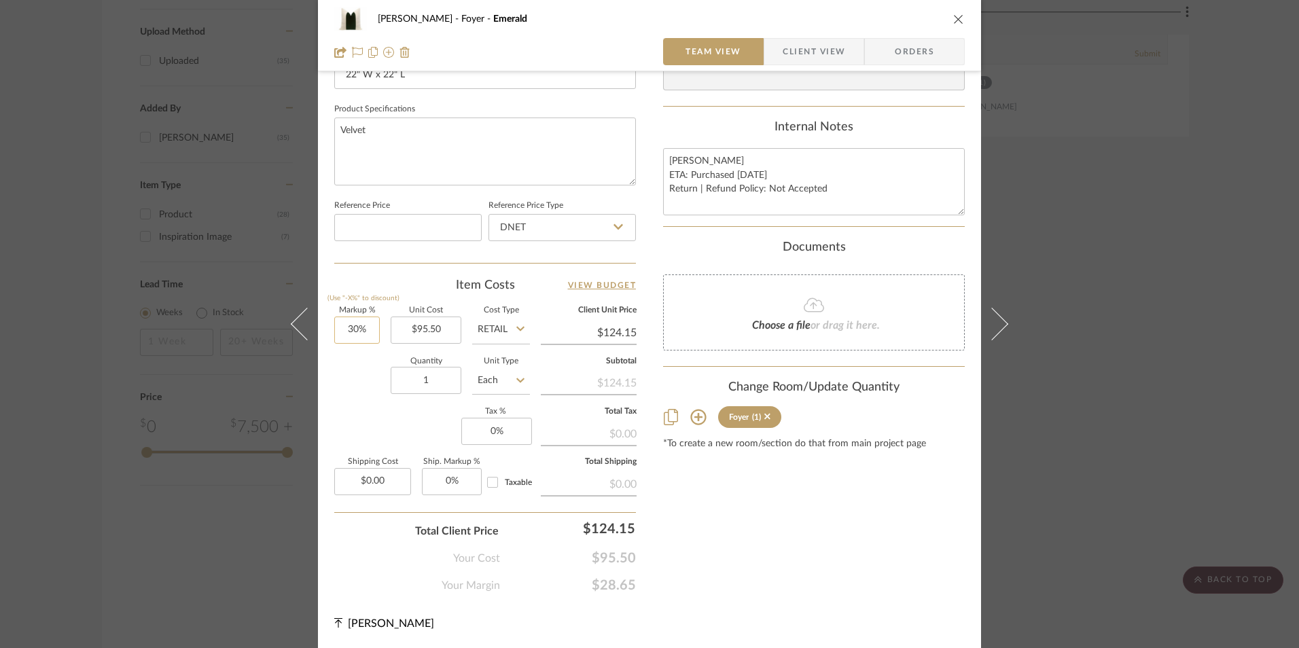
type input "30"
drag, startPoint x: 358, startPoint y: 328, endPoint x: 358, endPoint y: 342, distance: 14.3
click at [357, 328] on input "30" at bounding box center [357, 329] width 46 height 27
drag, startPoint x: 369, startPoint y: 414, endPoint x: 529, endPoint y: 452, distance: 164.1
click at [369, 415] on div "Markup % (Use "-X%" to discount) Unit Cost $95.50 Cost Type Retail Client Unit …" at bounding box center [485, 406] width 302 height 198
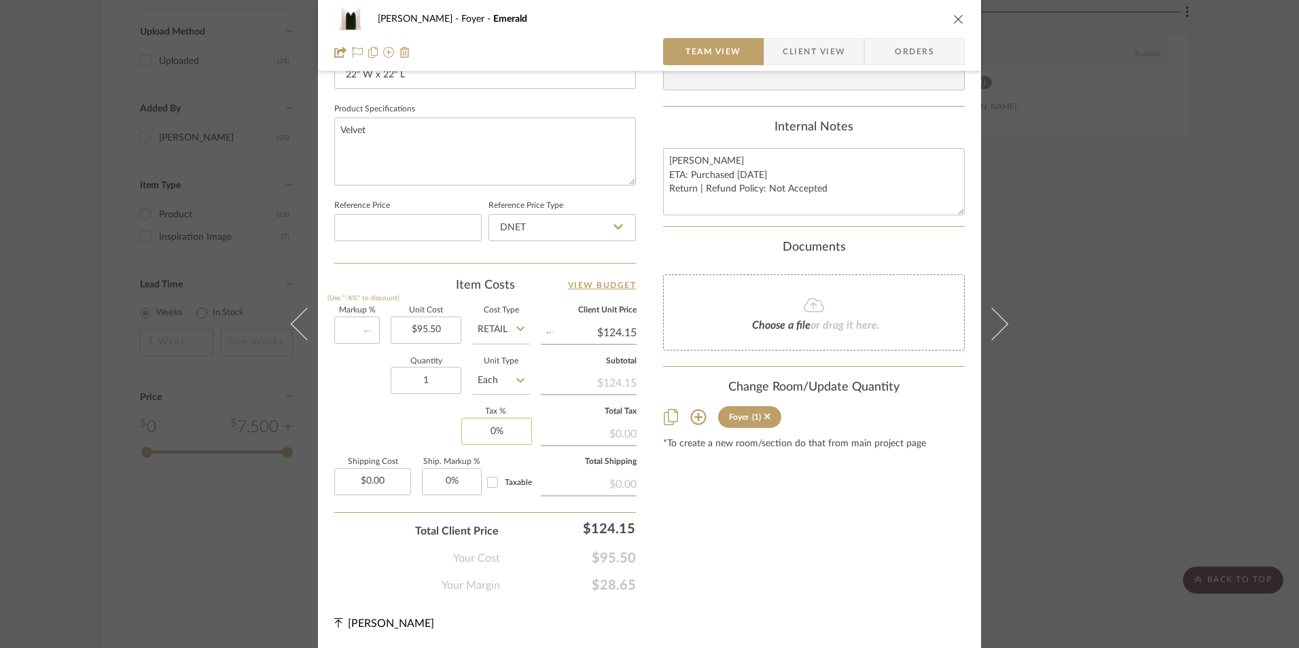
type input "0%"
type input "$95.50"
click at [504, 437] on input "0" at bounding box center [496, 431] width 71 height 27
type input "8.25%"
drag, startPoint x: 369, startPoint y: 417, endPoint x: 395, endPoint y: 399, distance: 31.3
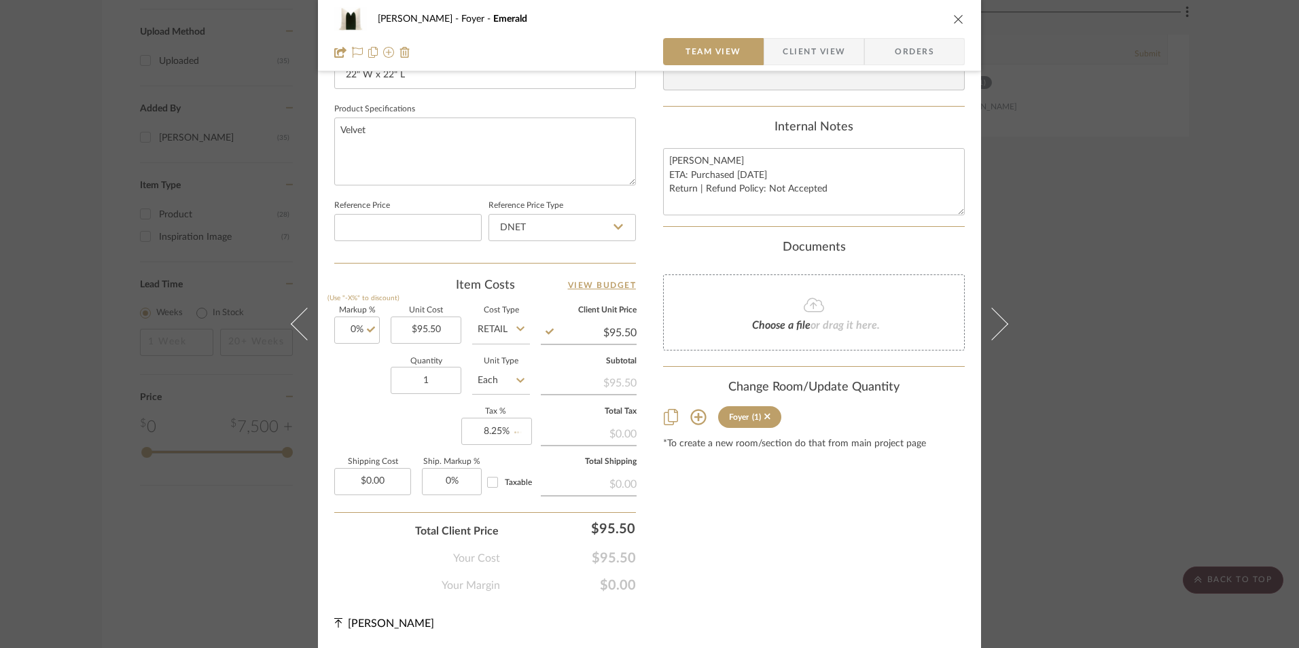
click at [370, 417] on div "Markup % (Use "-X%" to discount) 0% Unit Cost $95.50 Cost Type Retail Client Un…" at bounding box center [485, 406] width 302 height 198
click at [424, 337] on input "95.50" at bounding box center [426, 329] width 71 height 27
type input "$80.00"
click at [702, 513] on div "Content here copies to Client View - confirm visibility there. Show in Client D…" at bounding box center [814, 35] width 302 height 1118
type input "$80.00"
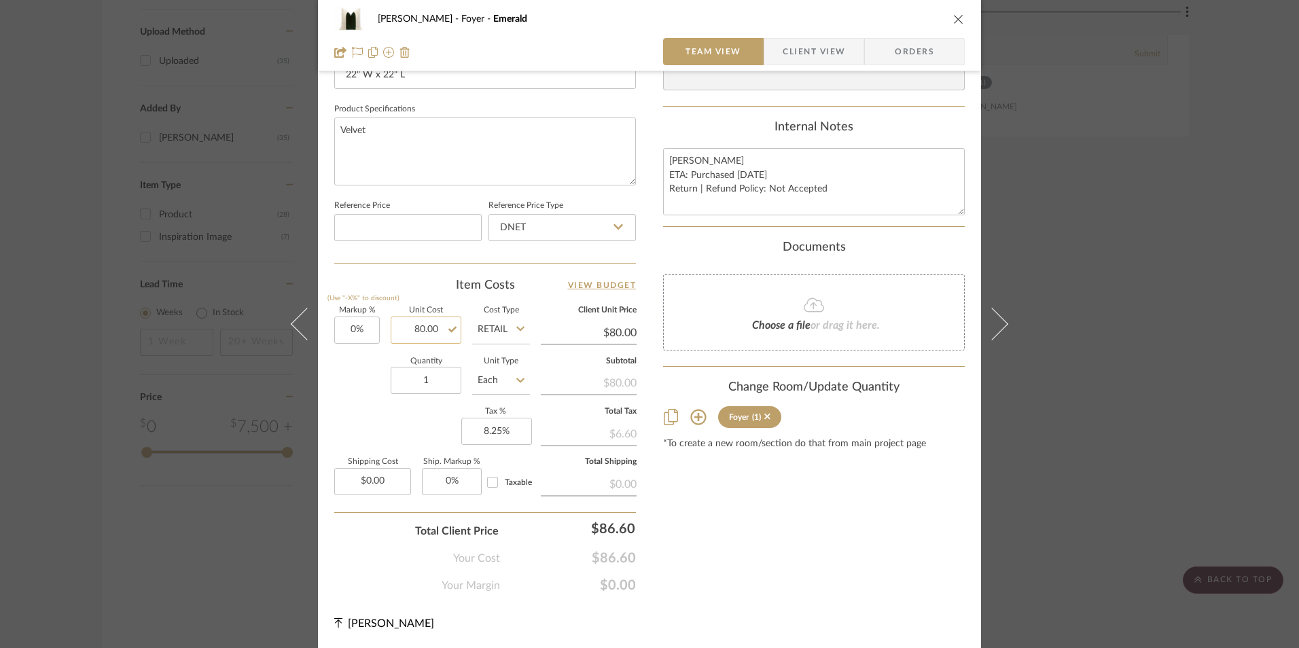
click at [422, 332] on input "80.00" at bounding box center [426, 329] width 71 height 27
type input "$90.00"
click at [717, 547] on div "Content here copies to Client View - confirm visibility there. Show in Client D…" at bounding box center [814, 35] width 302 height 1118
type input "$90.00"
click at [417, 330] on input "90.00" at bounding box center [426, 329] width 71 height 27
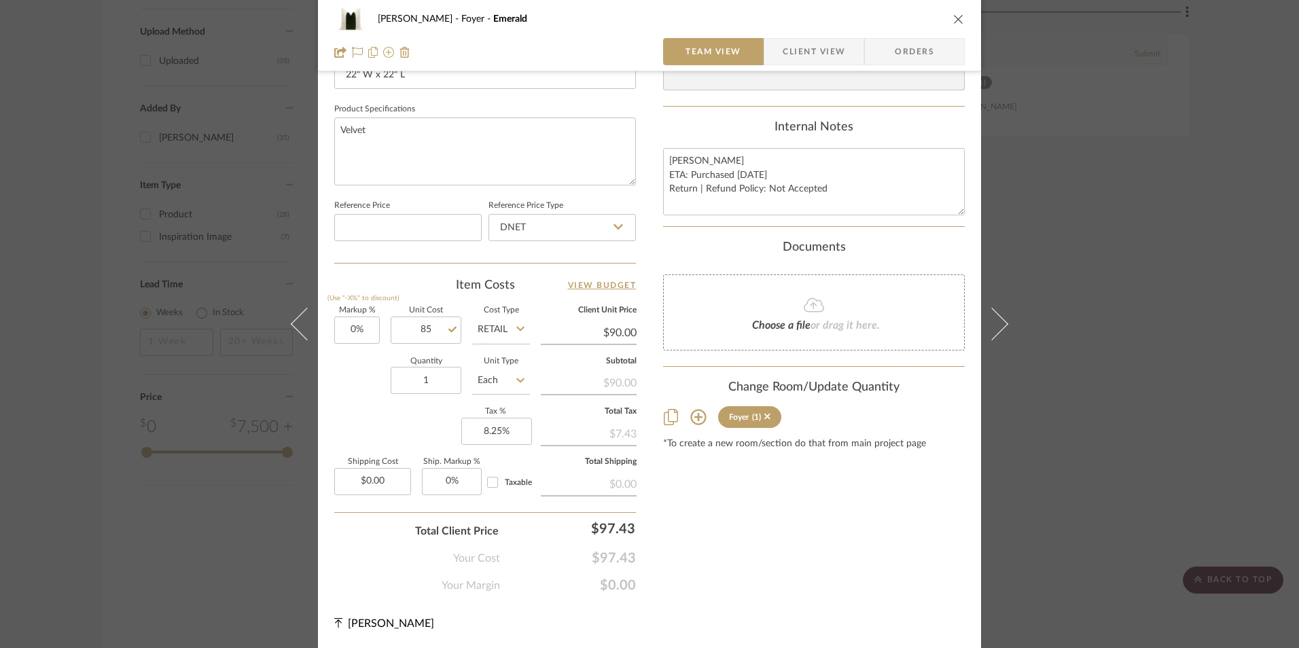
type input "$85.00"
click at [858, 585] on div "Content here copies to Client View - confirm visibility there. Show in Client D…" at bounding box center [814, 35] width 302 height 1118
type input "$85.00"
click at [427, 331] on input "85.00" at bounding box center [426, 329] width 71 height 27
type input "$87.00"
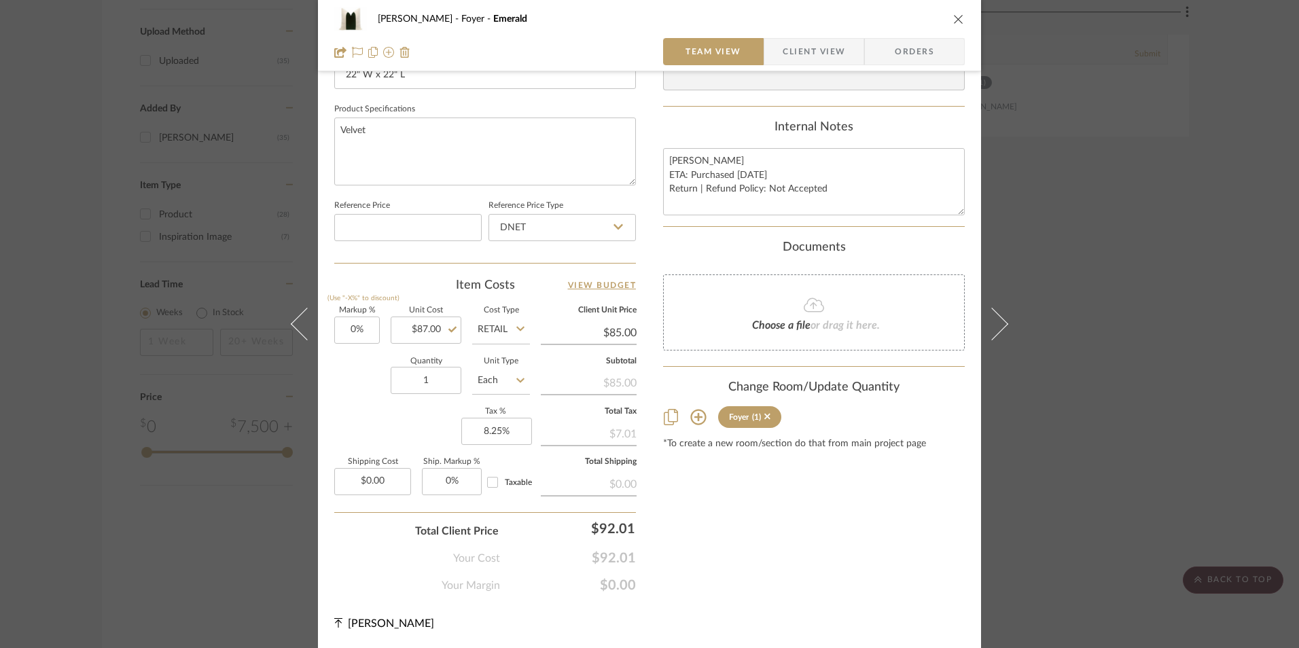
click at [674, 532] on div "Content here copies to Client View - confirm visibility there. Show in Client D…" at bounding box center [814, 35] width 302 height 1118
type input "$87.00"
click at [416, 325] on input "87.00" at bounding box center [426, 329] width 71 height 27
type input "$87.50"
click at [770, 571] on div "Content here copies to Client View - confirm visibility there. Show in Client D…" at bounding box center [814, 35] width 302 height 1118
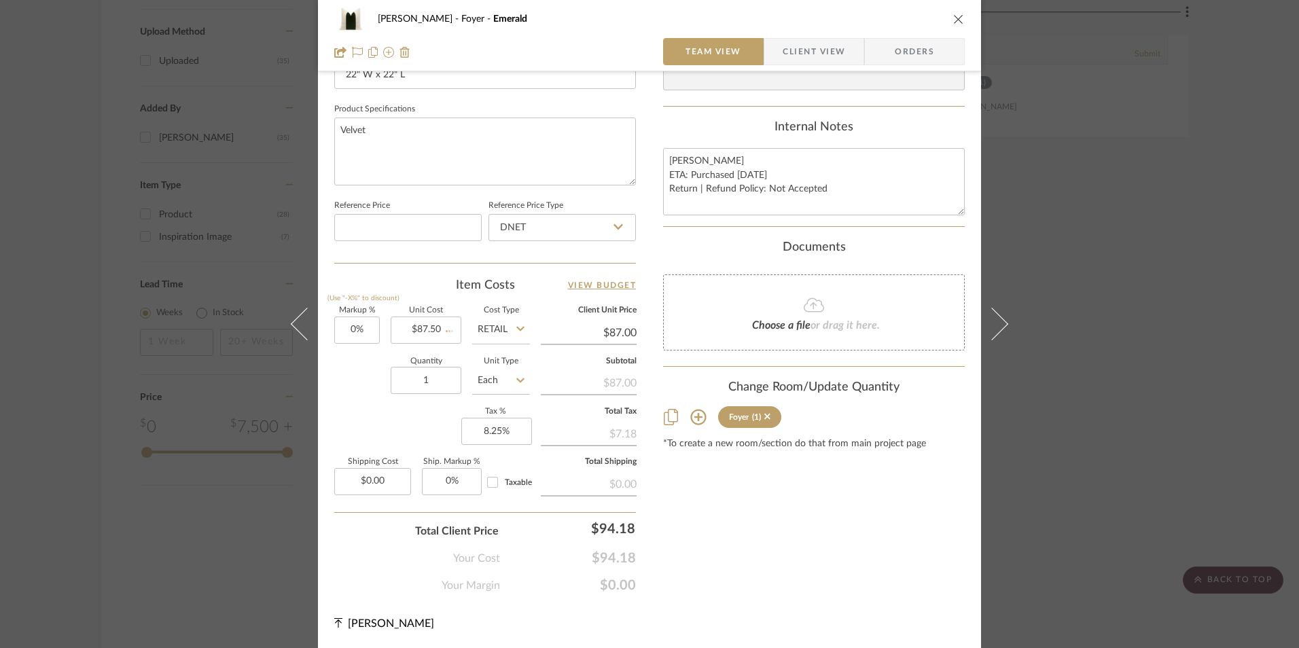
type input "$87.50"
click at [410, 326] on input "87.50" at bounding box center [426, 329] width 71 height 27
type input "$88.00"
click at [767, 543] on div "Content here copies to Client View - confirm visibility there. Show in Client D…" at bounding box center [814, 35] width 302 height 1118
type input "$88.00"
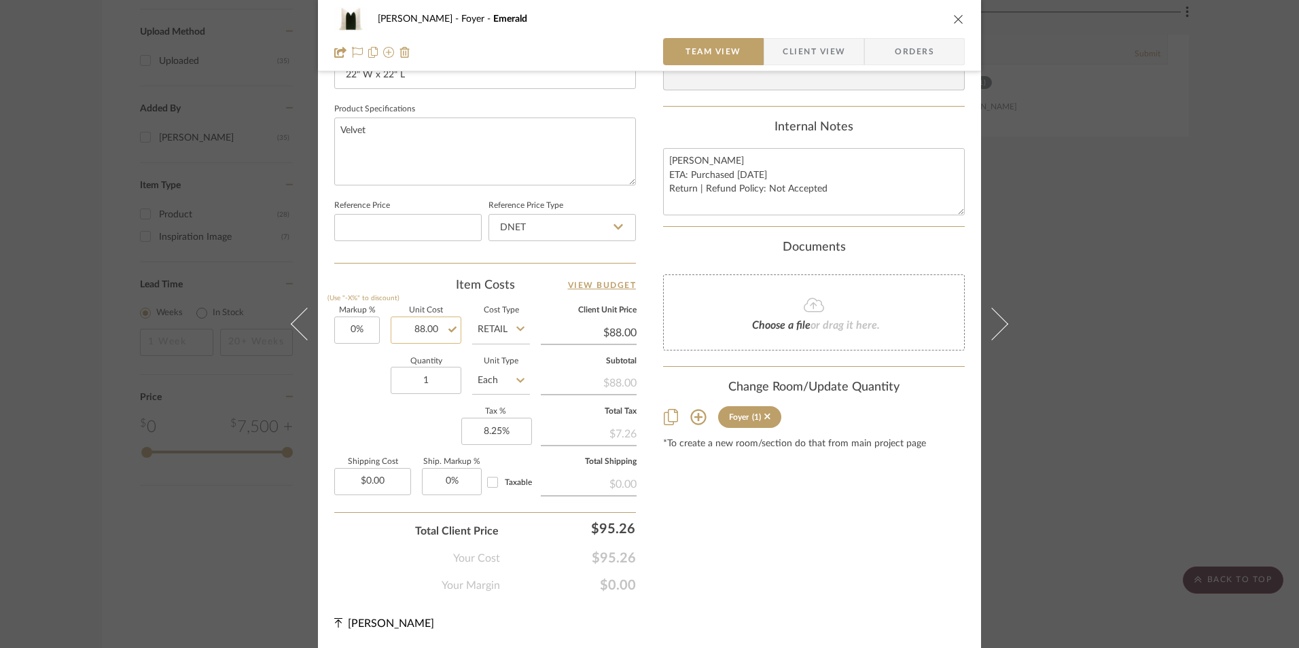
click at [435, 336] on input "88.00" at bounding box center [426, 329] width 71 height 27
type input "$88.50"
click at [733, 548] on div "Content here copies to Client View - confirm visibility there. Show in Client D…" at bounding box center [814, 35] width 302 height 1118
type input "$88.50"
click at [430, 326] on input "88.50" at bounding box center [426, 329] width 71 height 27
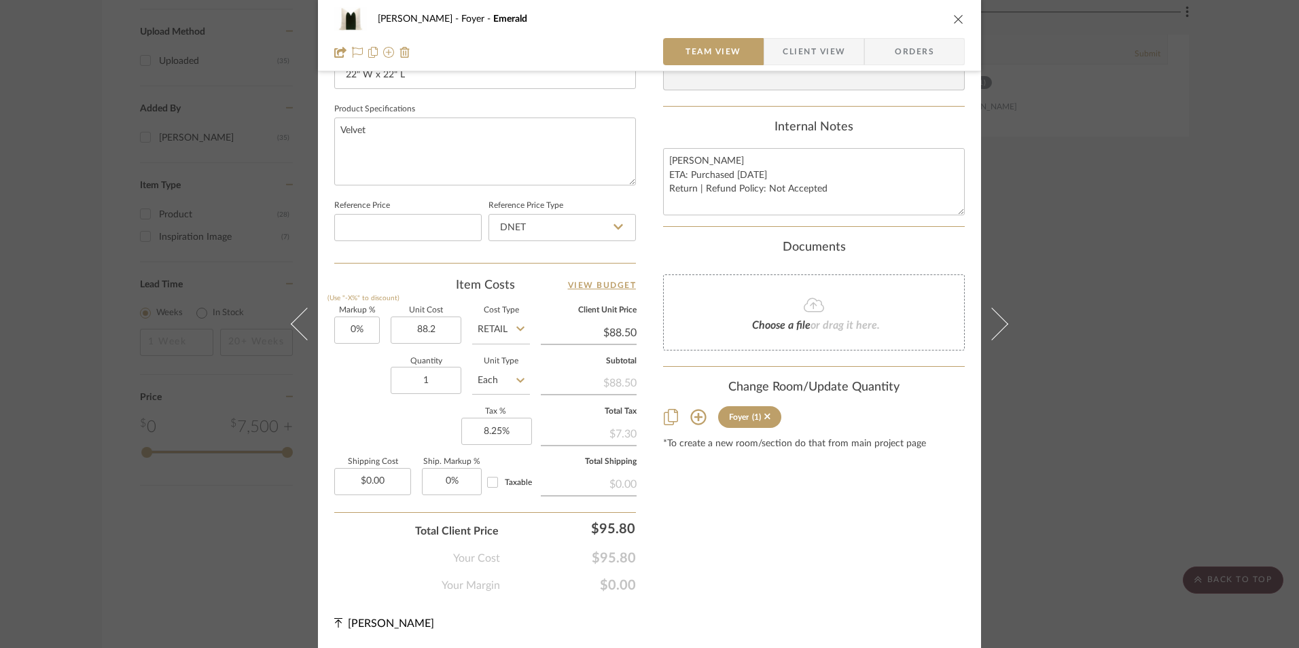
type input "$88.20"
click at [719, 513] on div "Content here copies to Client View - confirm visibility there. Show in Client D…" at bounding box center [814, 35] width 302 height 1118
type input "$88.20"
click at [433, 333] on input "88.20" at bounding box center [426, 329] width 71 height 27
type input "$88.23"
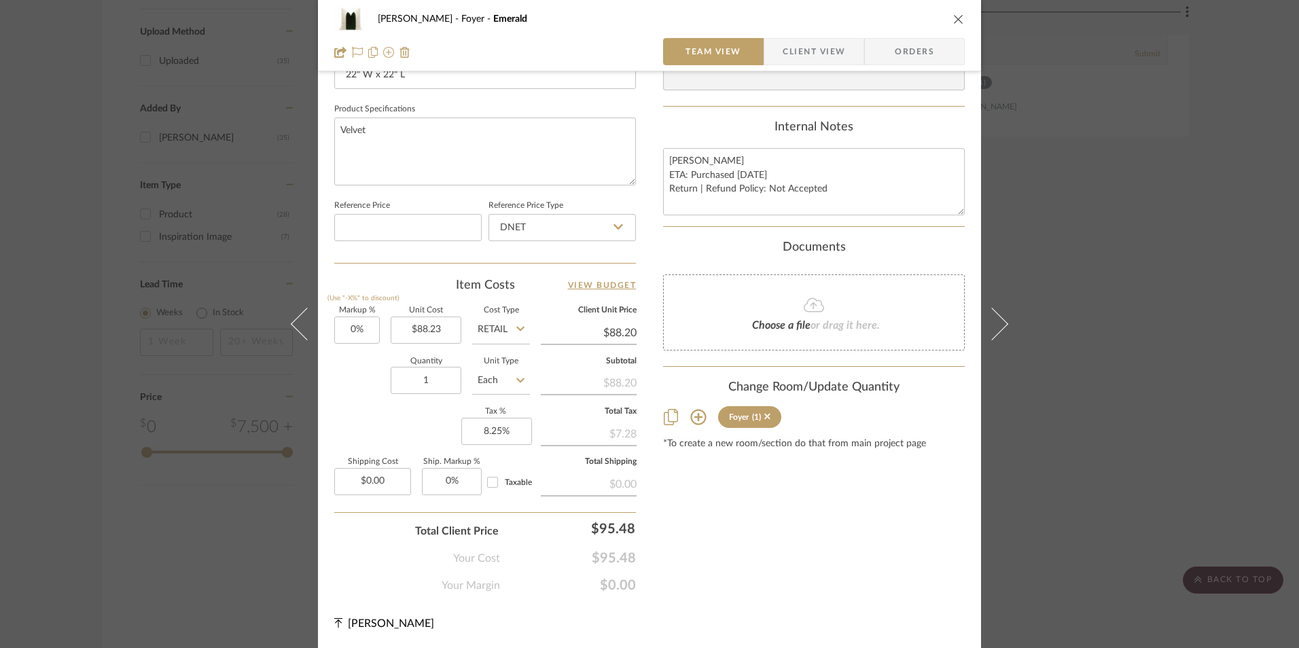
click at [704, 561] on div "Content here copies to Client View - confirm visibility there. Show in Client D…" at bounding box center [814, 35] width 302 height 1118
type input "$88.23"
click at [429, 332] on input "88.23" at bounding box center [426, 329] width 71 height 27
type input "$88.22"
click at [821, 593] on div "Content here copies to Client View - confirm visibility there. Show in Client D…" at bounding box center [814, 35] width 302 height 1118
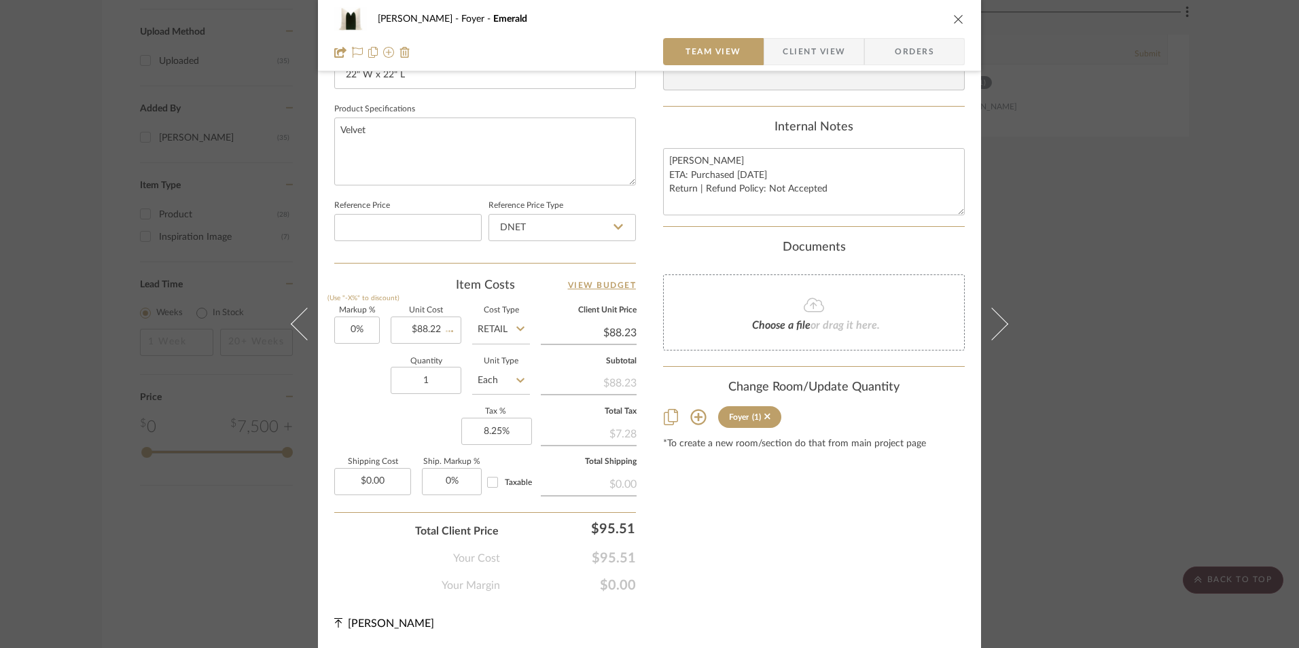
type input "$88.22"
click at [897, 57] on span "Orders" at bounding box center [914, 51] width 69 height 27
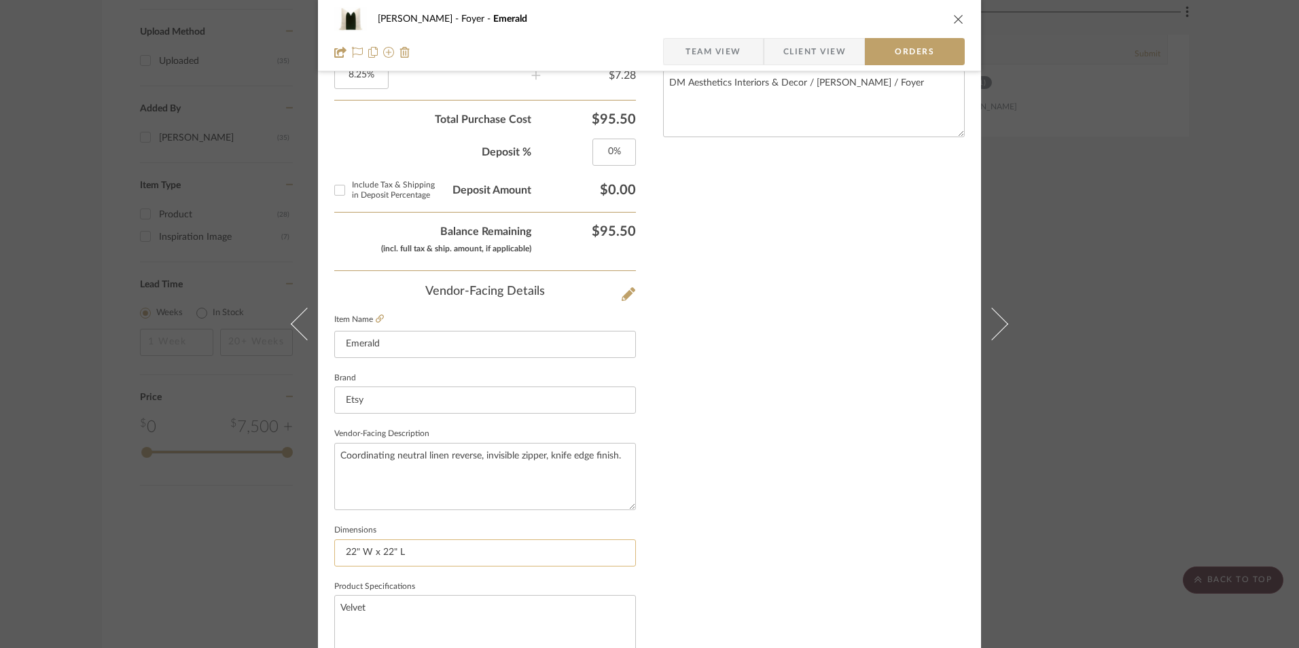
scroll to position [797, 0]
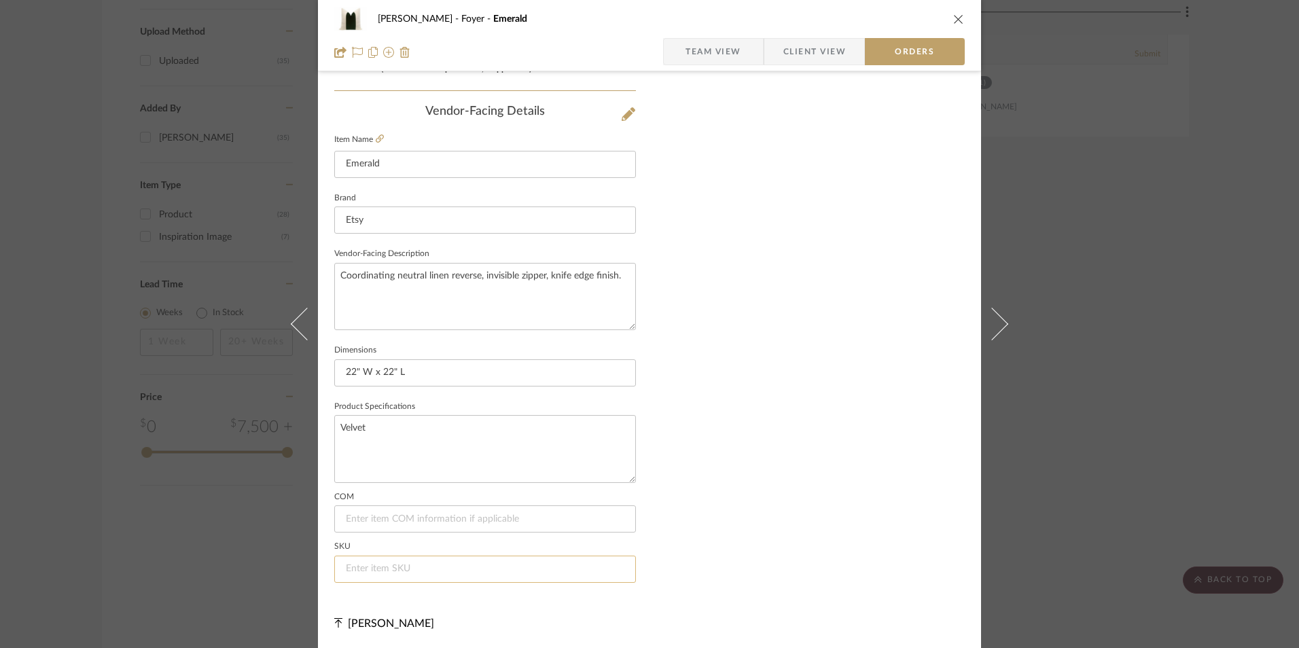
click at [386, 566] on input at bounding box center [485, 569] width 302 height 27
type input "NA"
click at [706, 48] on span "Team View" at bounding box center [713, 51] width 56 height 27
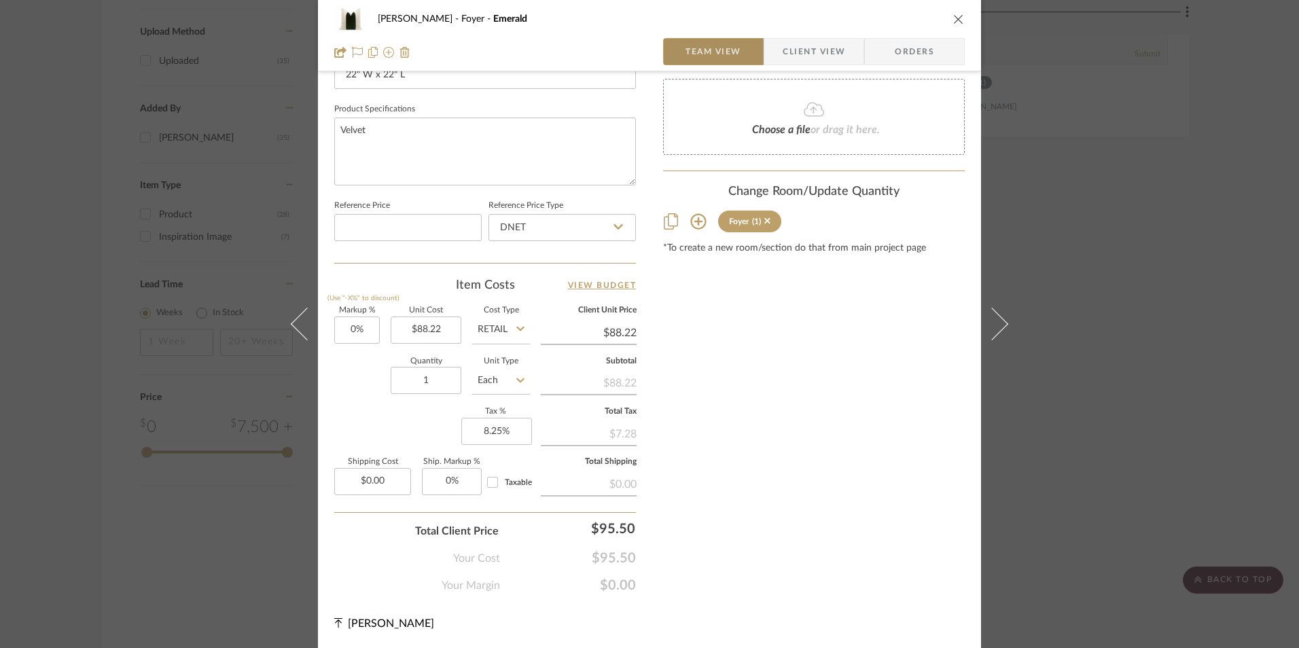
scroll to position [617, 0]
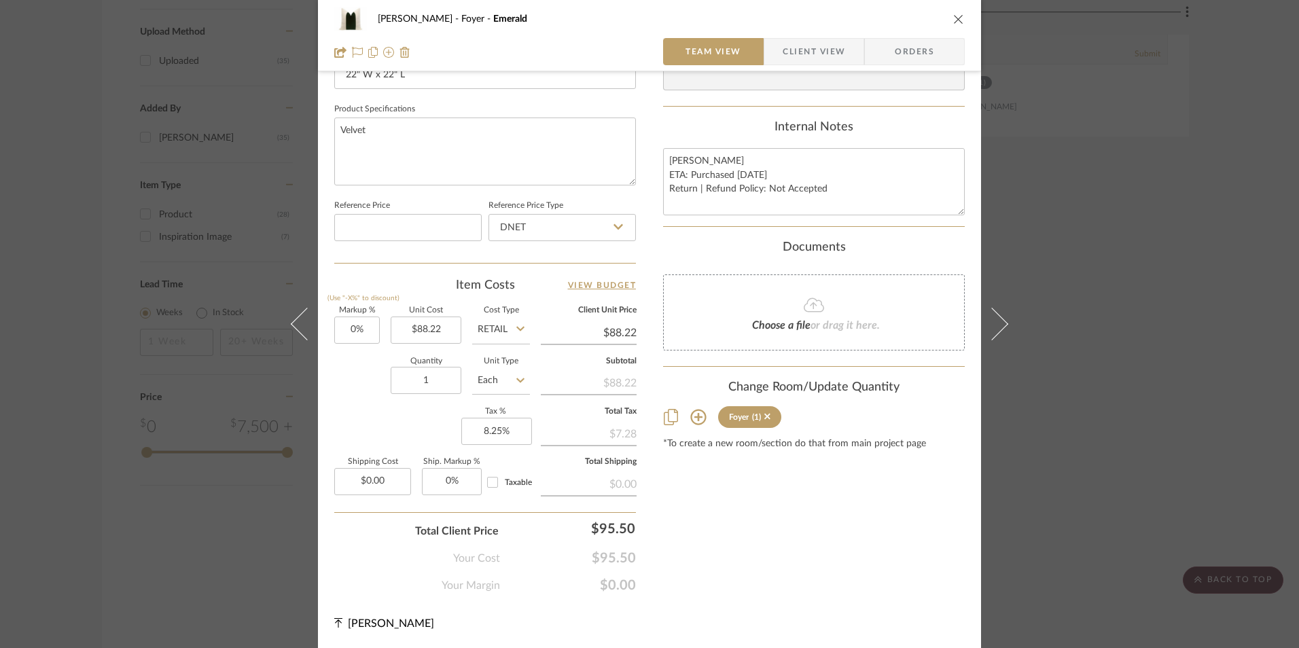
click at [797, 504] on div "Content here copies to Client View - confirm visibility there. Show in Client D…" at bounding box center [814, 35] width 302 height 1118
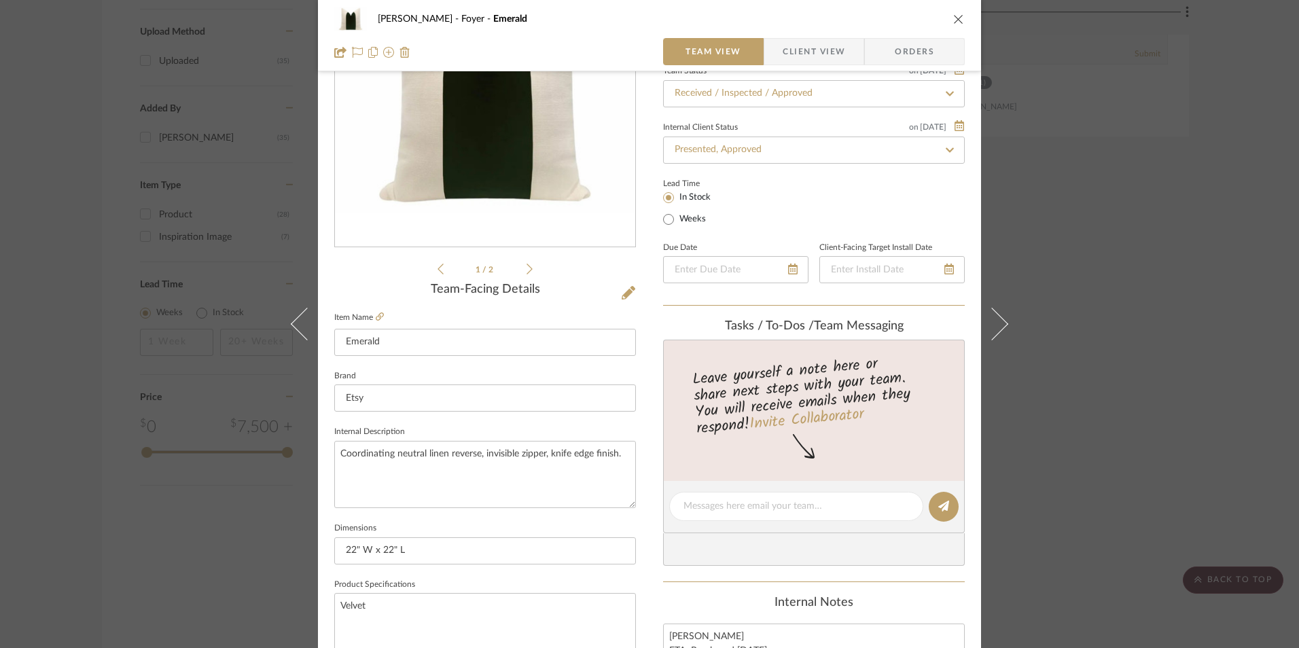
scroll to position [0, 0]
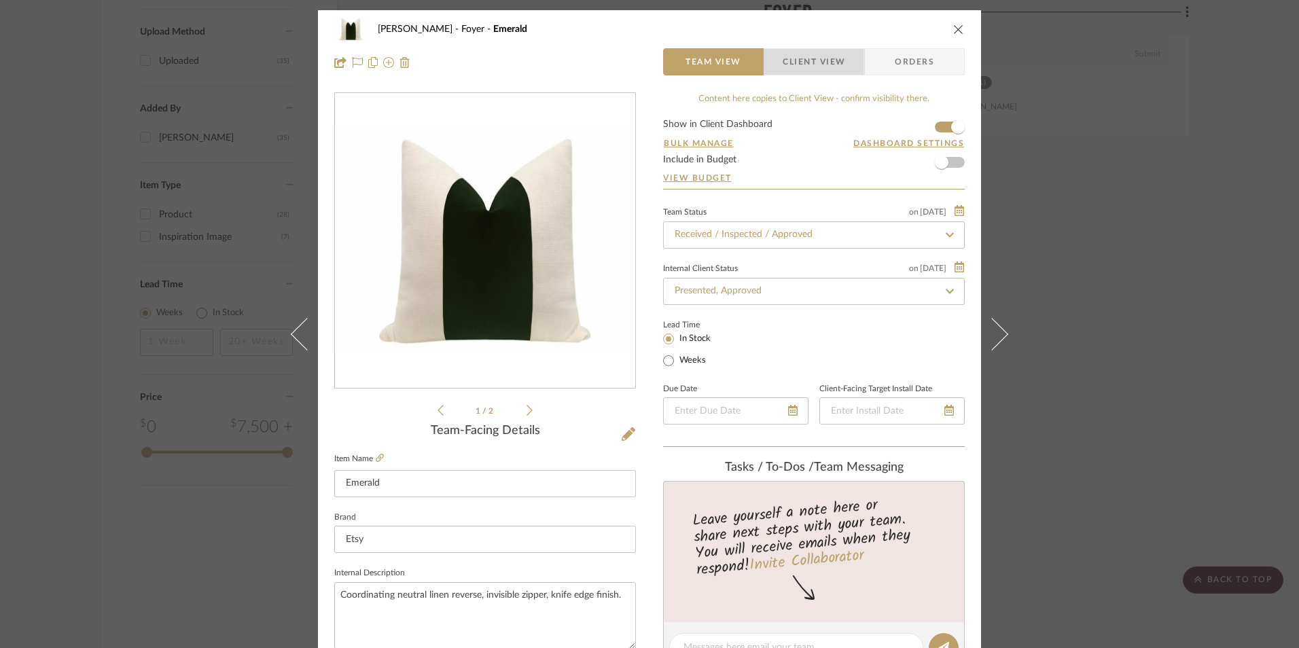
click at [814, 64] on span "Client View" at bounding box center [813, 61] width 62 height 27
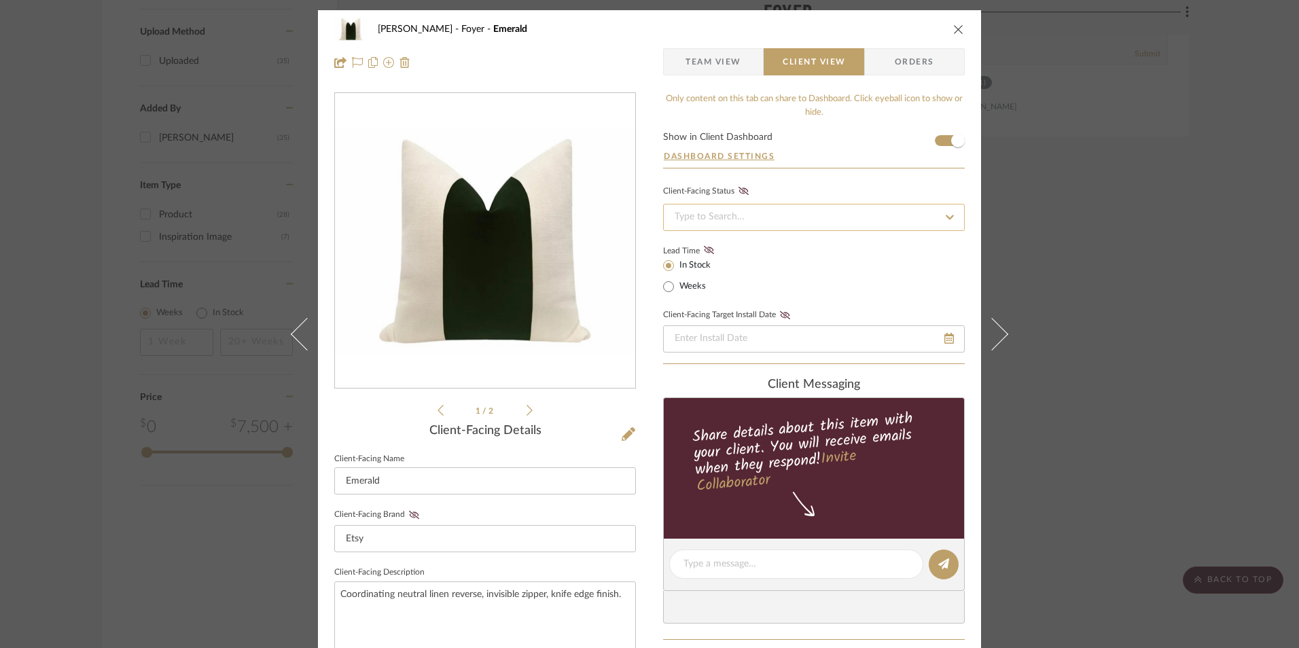
click at [742, 217] on input at bounding box center [814, 217] width 302 height 27
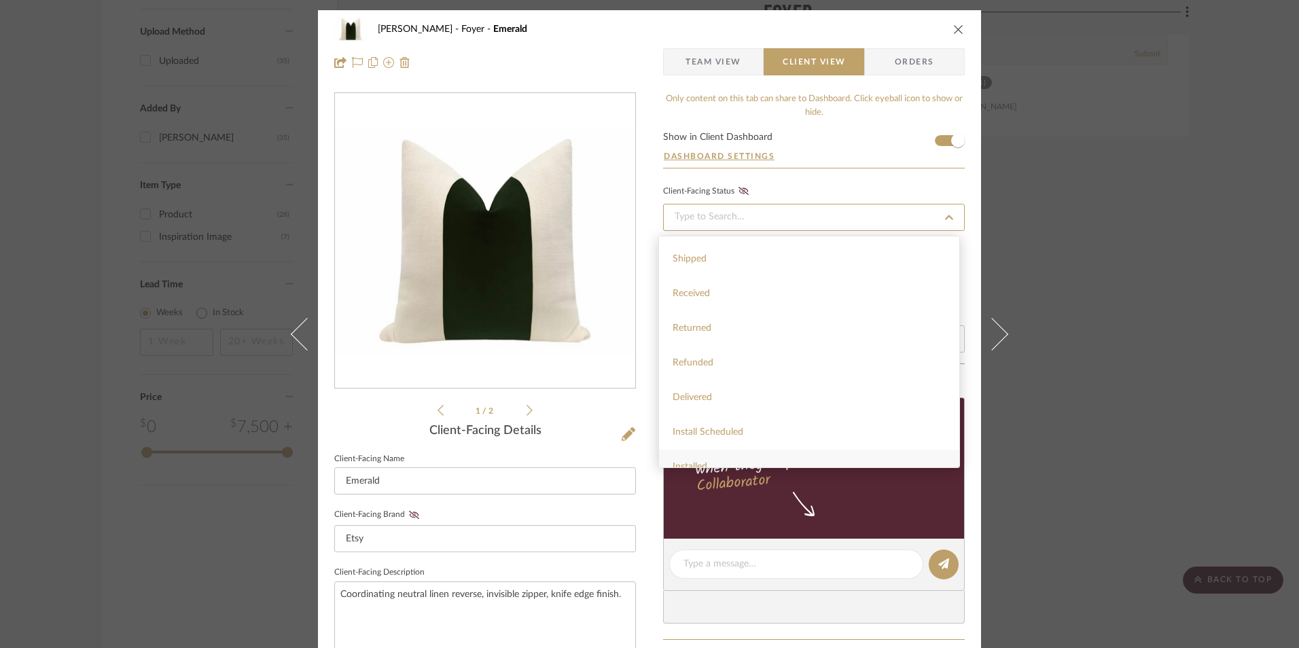
scroll to position [323, 0]
click at [741, 418] on div "Installed" at bounding box center [809, 415] width 300 height 35
type input "[DATE]"
type input "Installed"
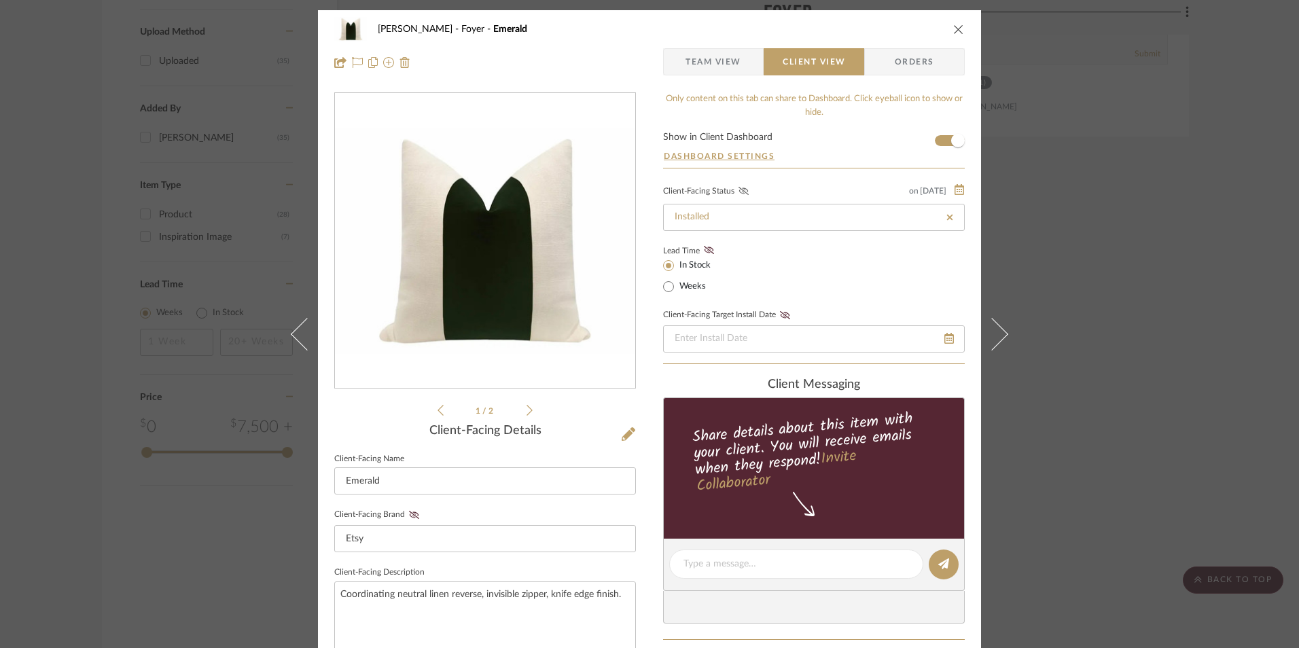
click at [738, 194] on icon at bounding box center [743, 191] width 10 height 8
click at [706, 252] on icon at bounding box center [709, 250] width 10 height 8
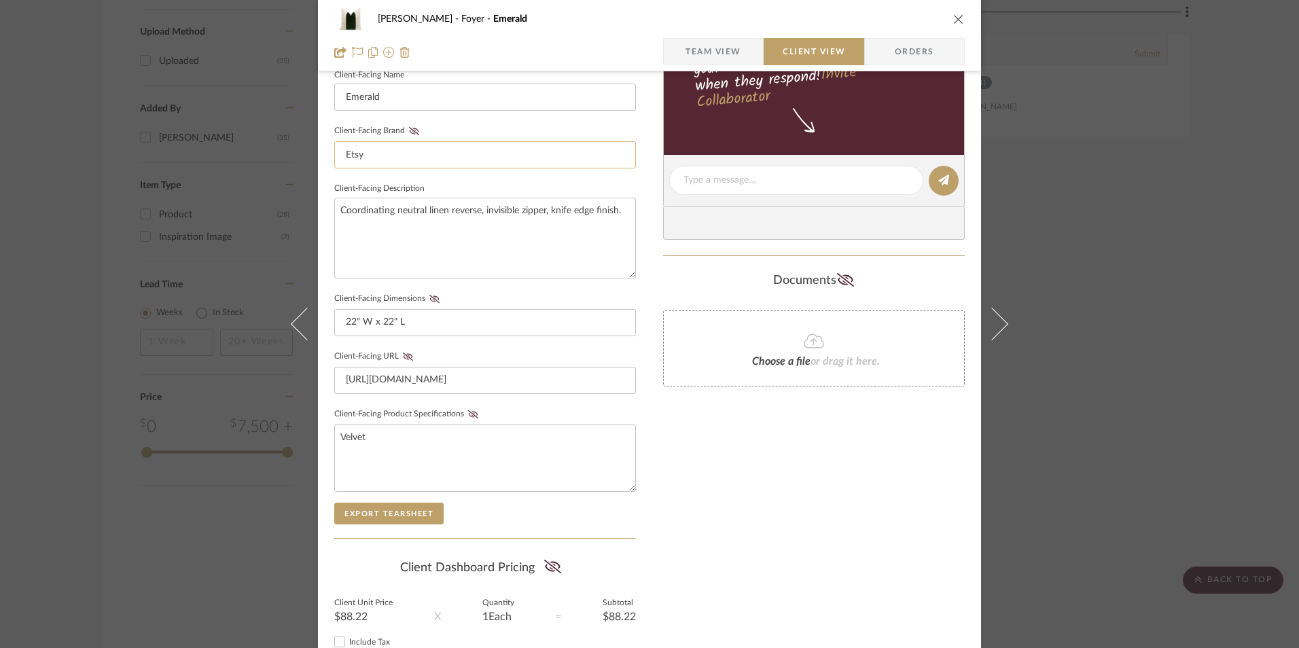
scroll to position [408, 0]
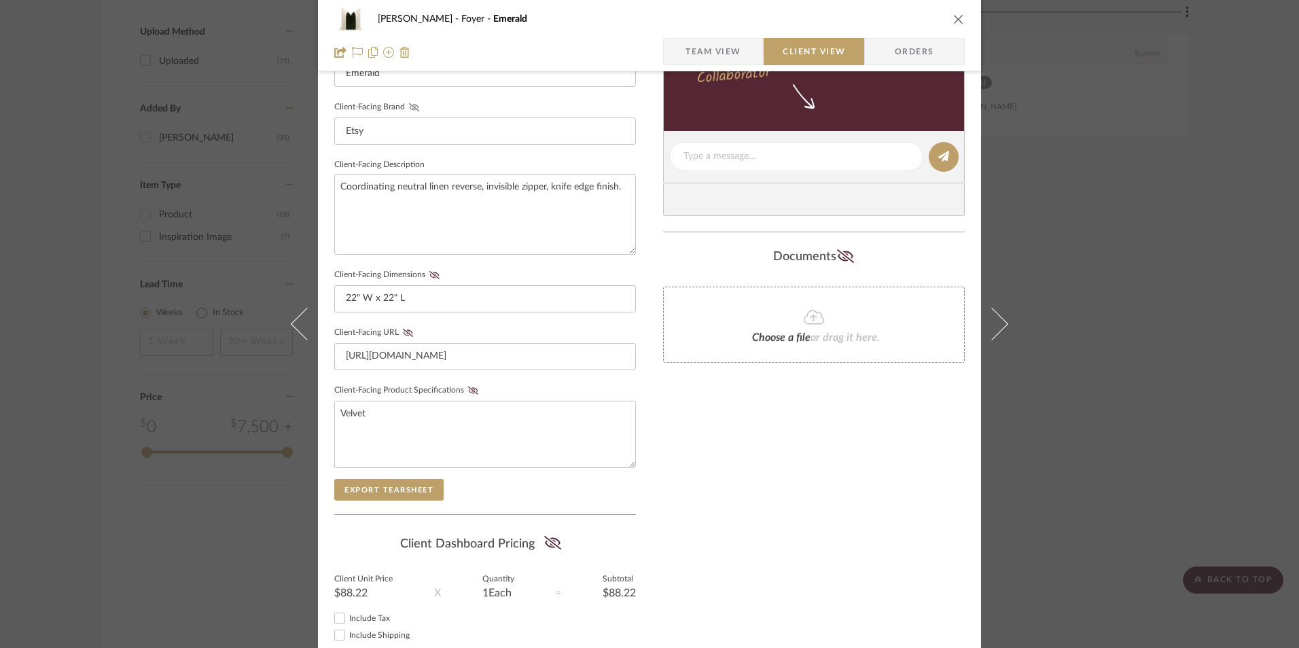
click at [409, 109] on icon at bounding box center [414, 107] width 10 height 8
click at [429, 279] on button "Client-Facing Dimensions" at bounding box center [434, 275] width 18 height 10
click at [403, 335] on icon at bounding box center [408, 333] width 10 height 8
click at [463, 395] on fieldset "Client-Facing Product Specifications Velvet" at bounding box center [485, 424] width 302 height 87
click at [469, 390] on icon at bounding box center [473, 390] width 10 height 8
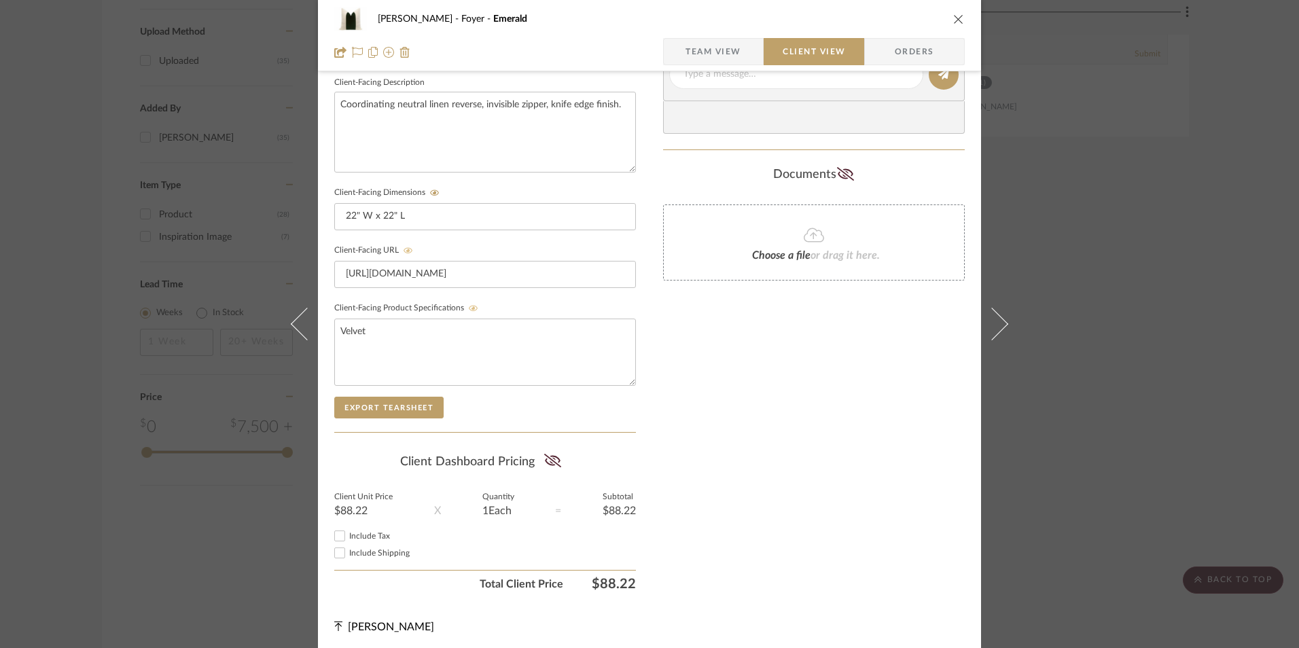
scroll to position [493, 0]
click at [340, 531] on input "Include Tax" at bounding box center [339, 532] width 16 height 16
checkbox input "true"
click at [552, 459] on icon at bounding box center [552, 457] width 17 height 14
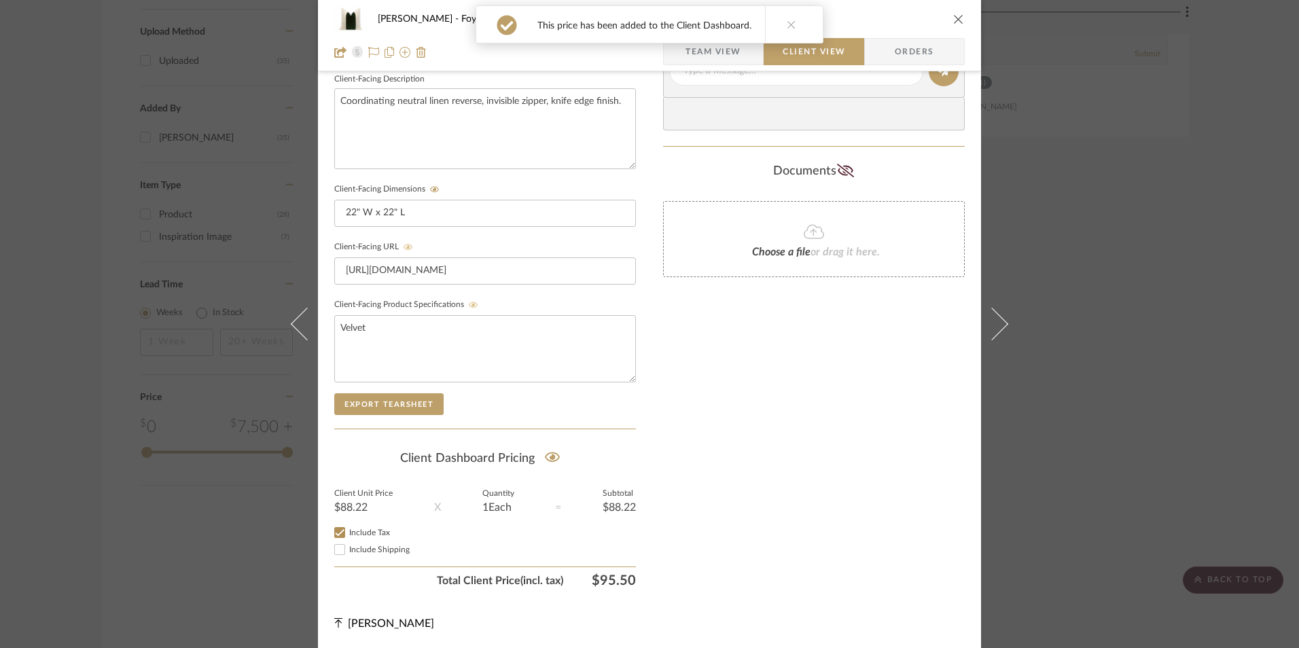
click at [766, 513] on div "Only content on this tab can share to Dashboard. Click eyeball icon to show or …" at bounding box center [814, 96] width 302 height 994
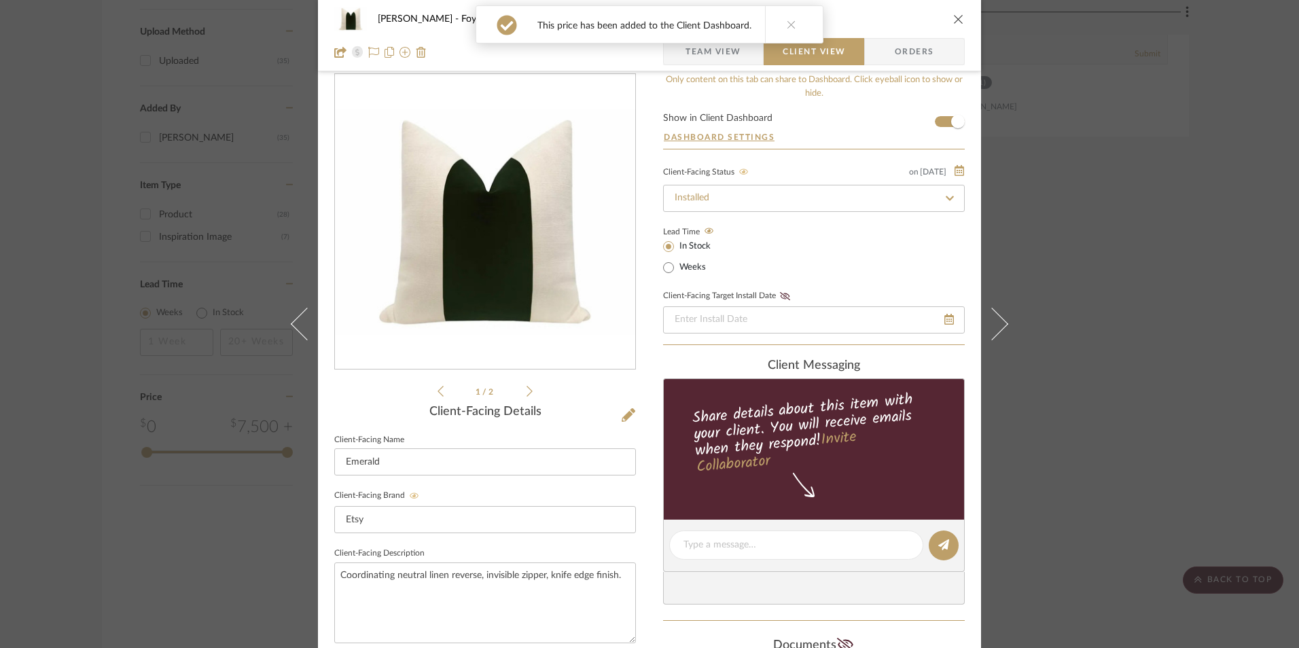
scroll to position [18, 0]
click at [953, 24] on icon "close" at bounding box center [958, 19] width 11 height 11
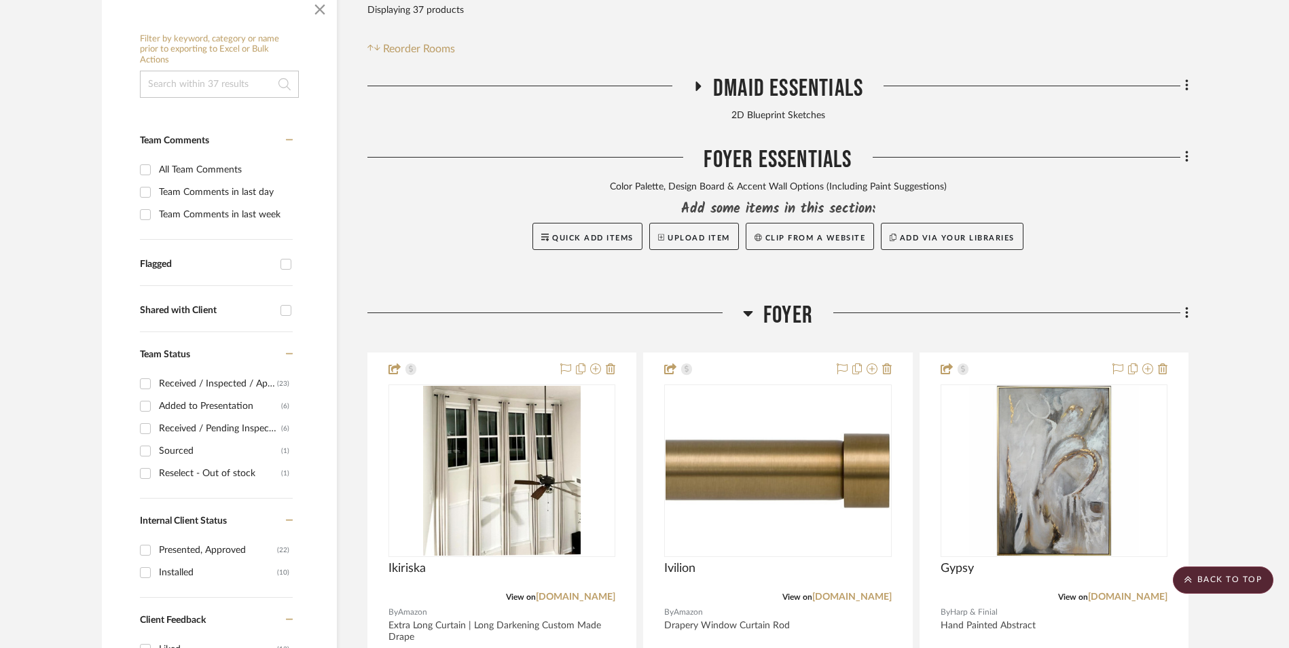
scroll to position [365, 0]
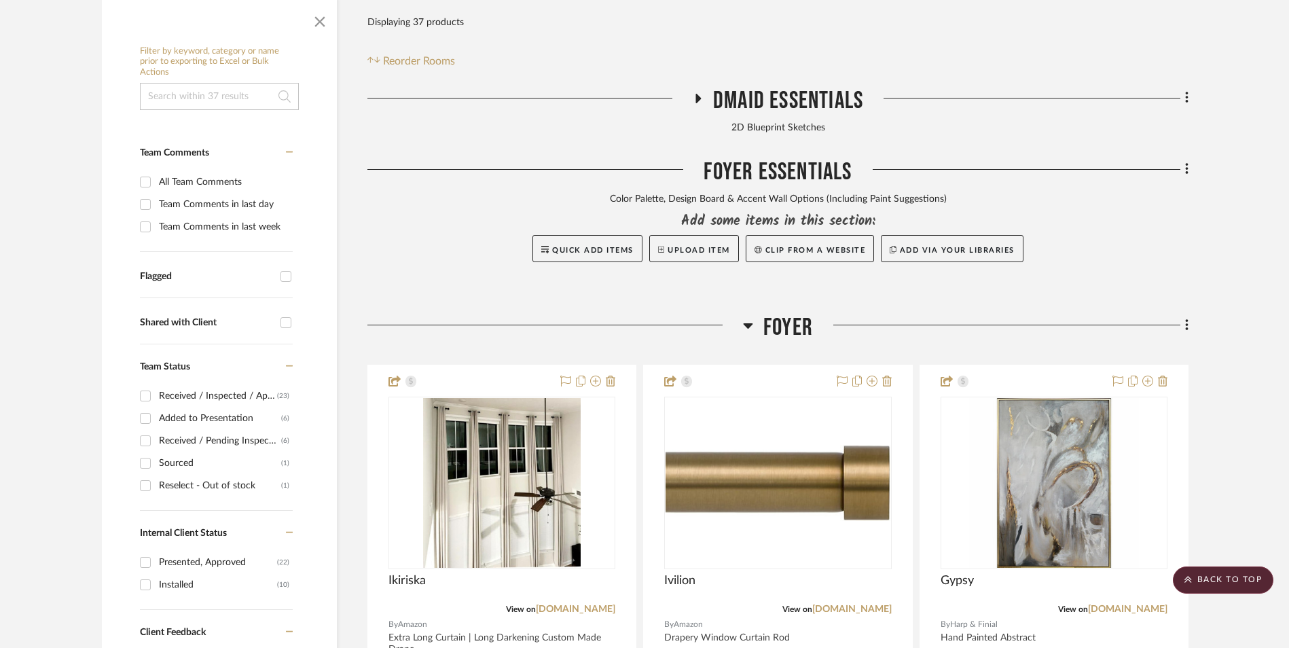
click at [1184, 315] on fa-icon at bounding box center [1184, 326] width 9 height 22
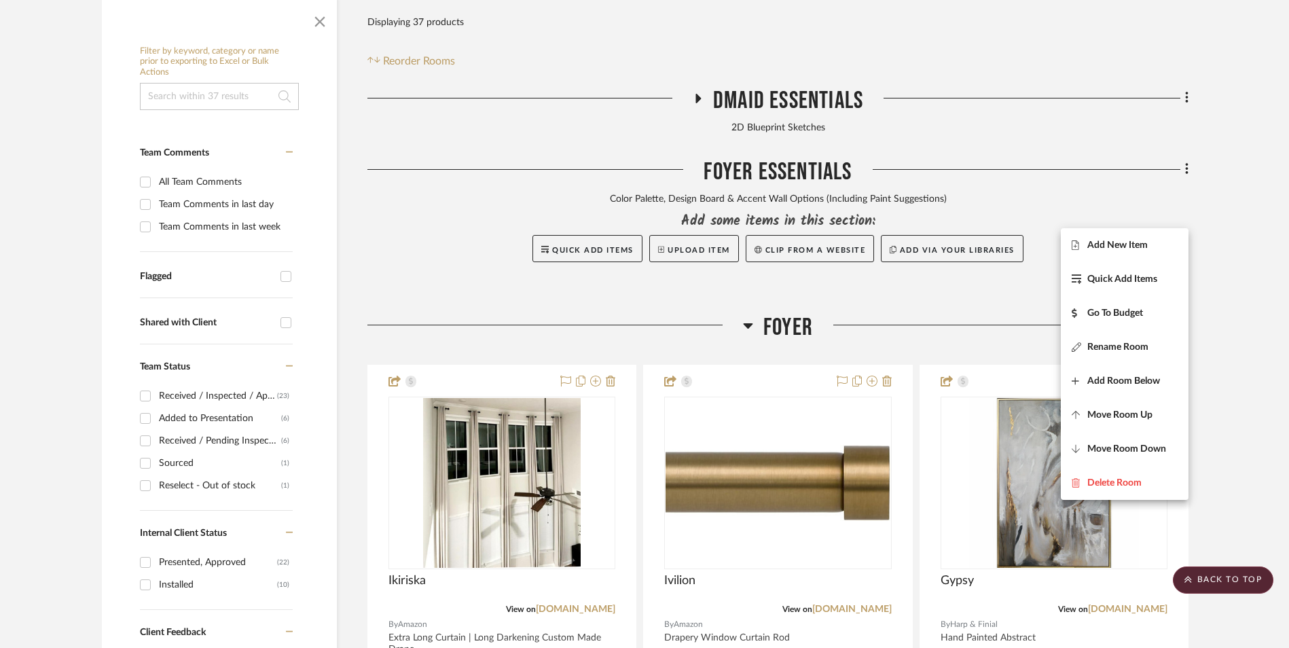
click at [1151, 245] on span "Add New Item" at bounding box center [1125, 245] width 106 height 12
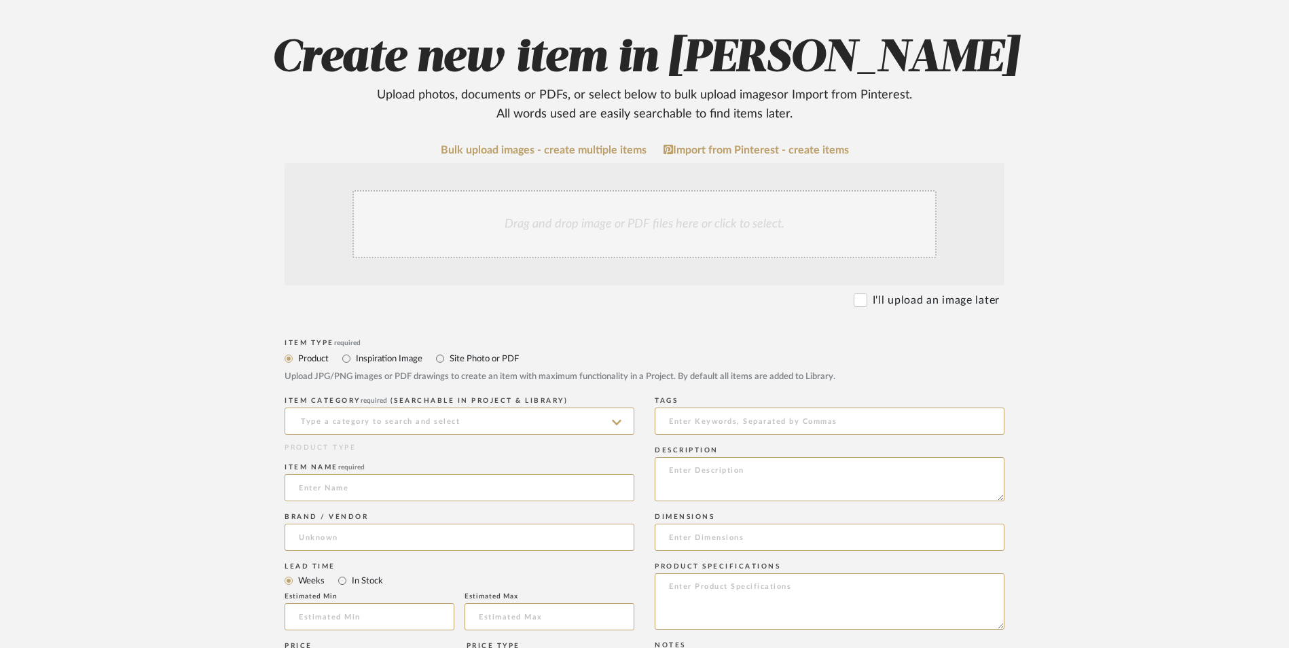
scroll to position [272, 0]
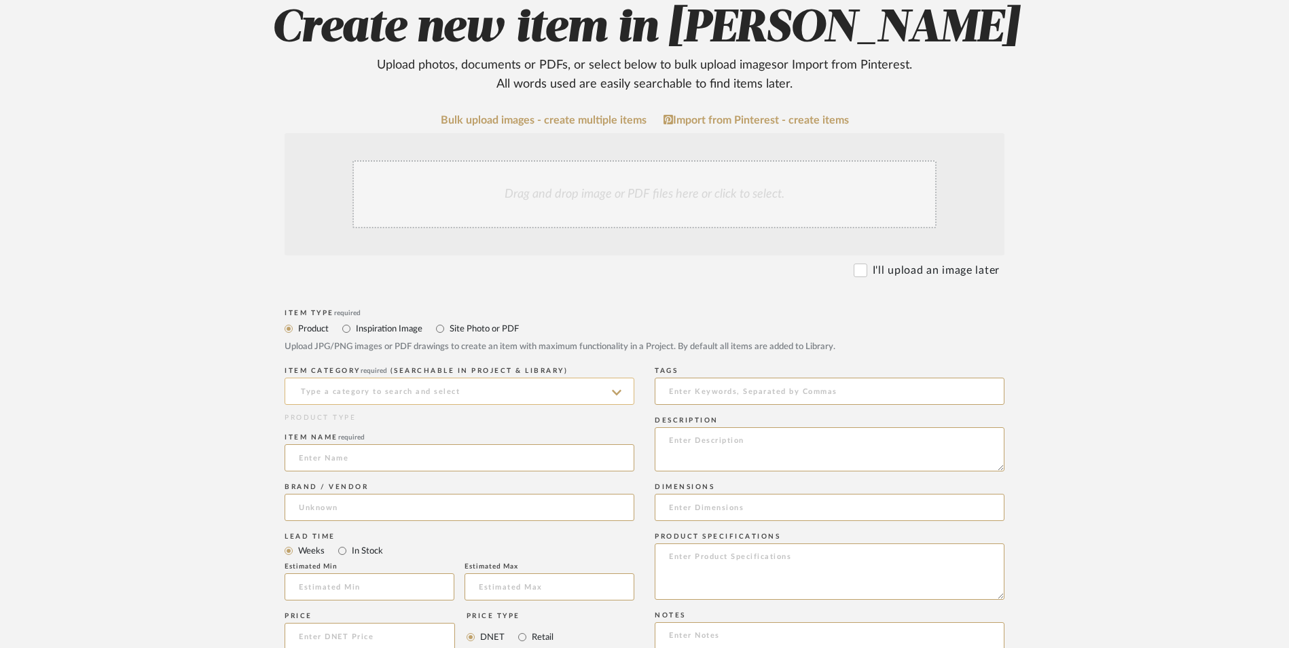
click at [449, 378] on input at bounding box center [460, 391] width 350 height 27
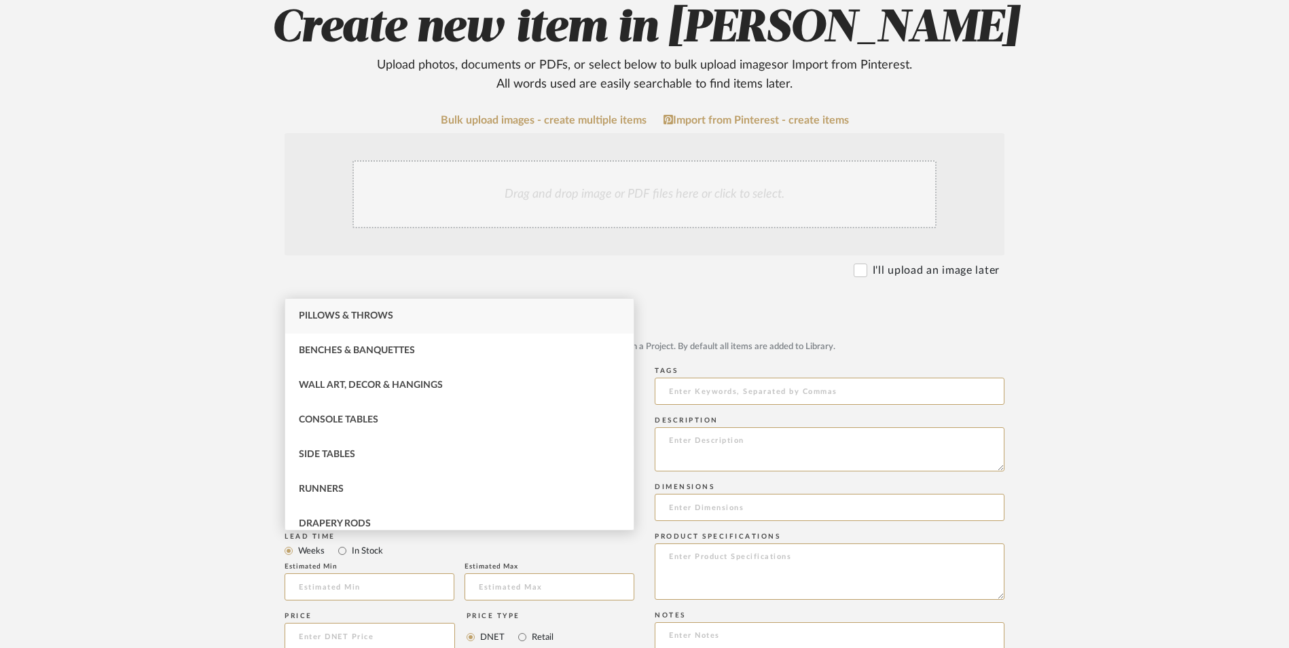
click at [427, 323] on div "Pillows & Throws" at bounding box center [459, 316] width 348 height 35
type input "Pillows & Throws"
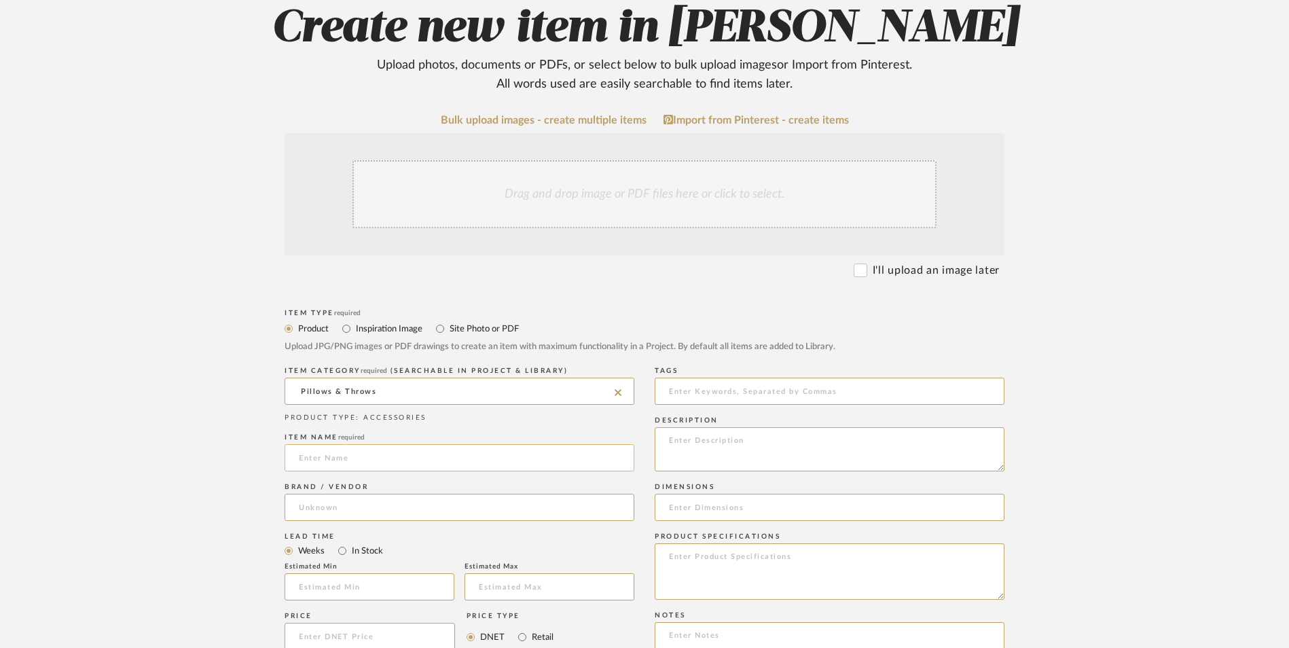
click at [422, 444] on input at bounding box center [460, 457] width 350 height 27
type input "Alabaster"
drag, startPoint x: 384, startPoint y: 414, endPoint x: 389, endPoint y: 404, distance: 11.5
click at [385, 479] on div "Brand / Vendor" at bounding box center [460, 504] width 350 height 50
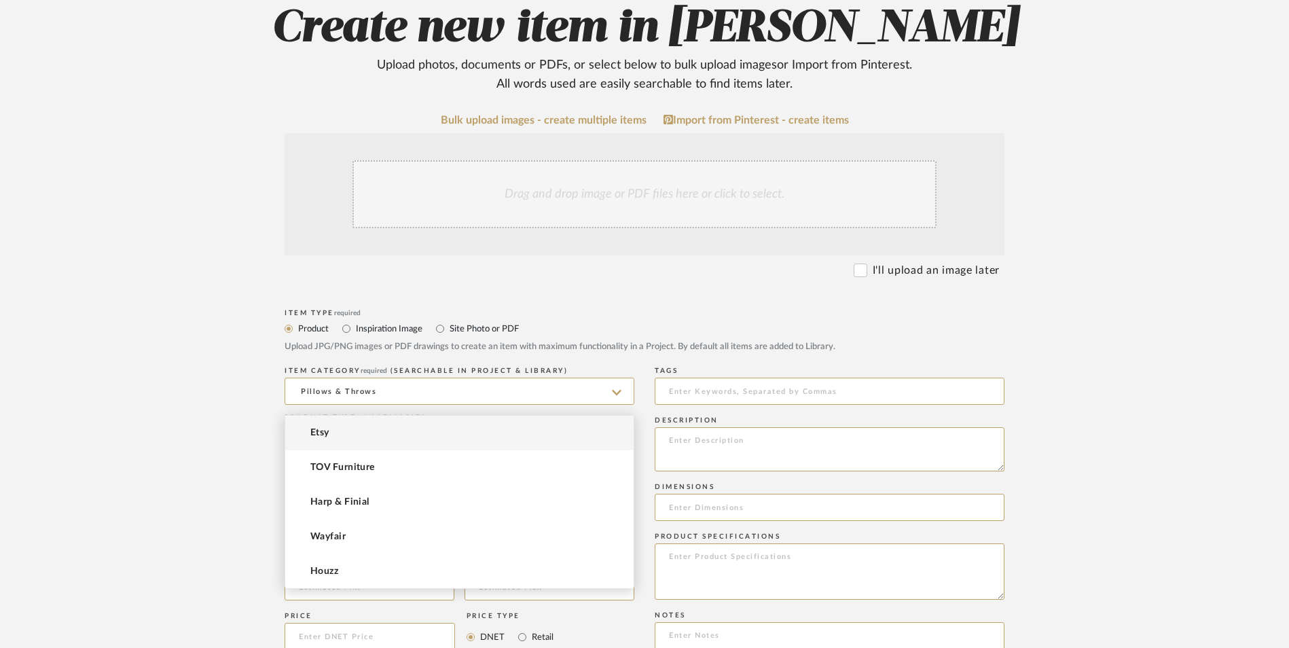
click at [388, 494] on input at bounding box center [460, 507] width 350 height 27
click at [349, 434] on mat-option "Etsy" at bounding box center [459, 433] width 348 height 35
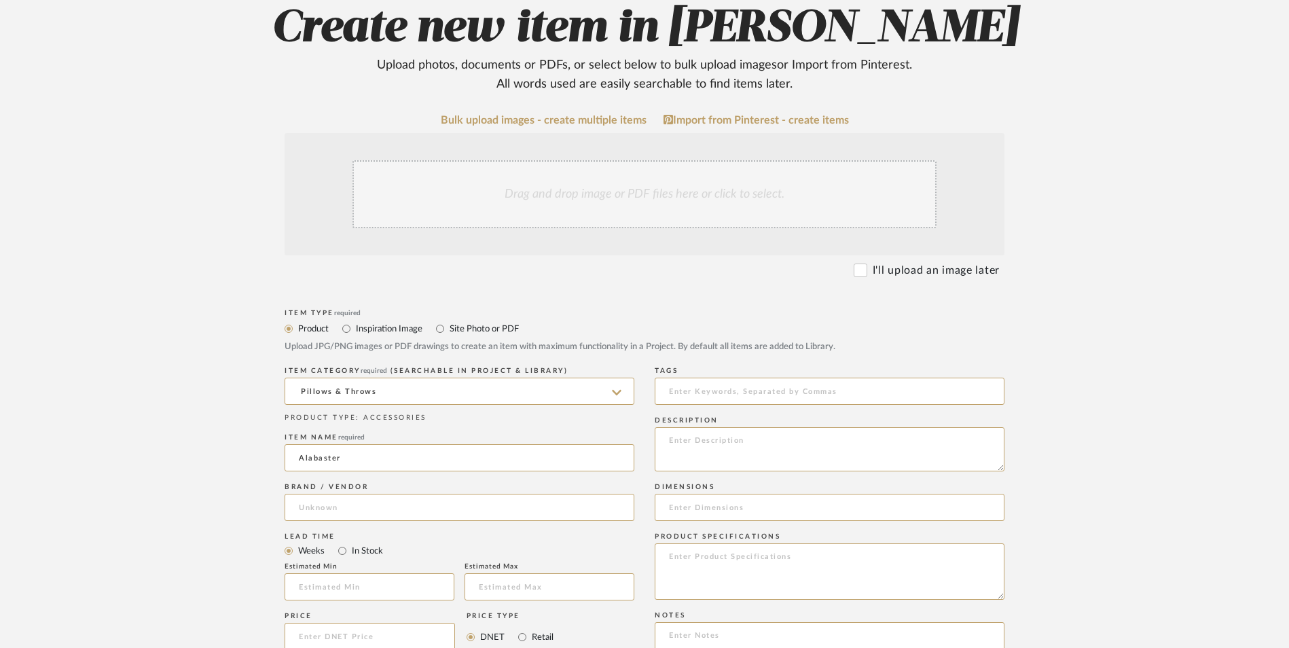
type input "Etsy"
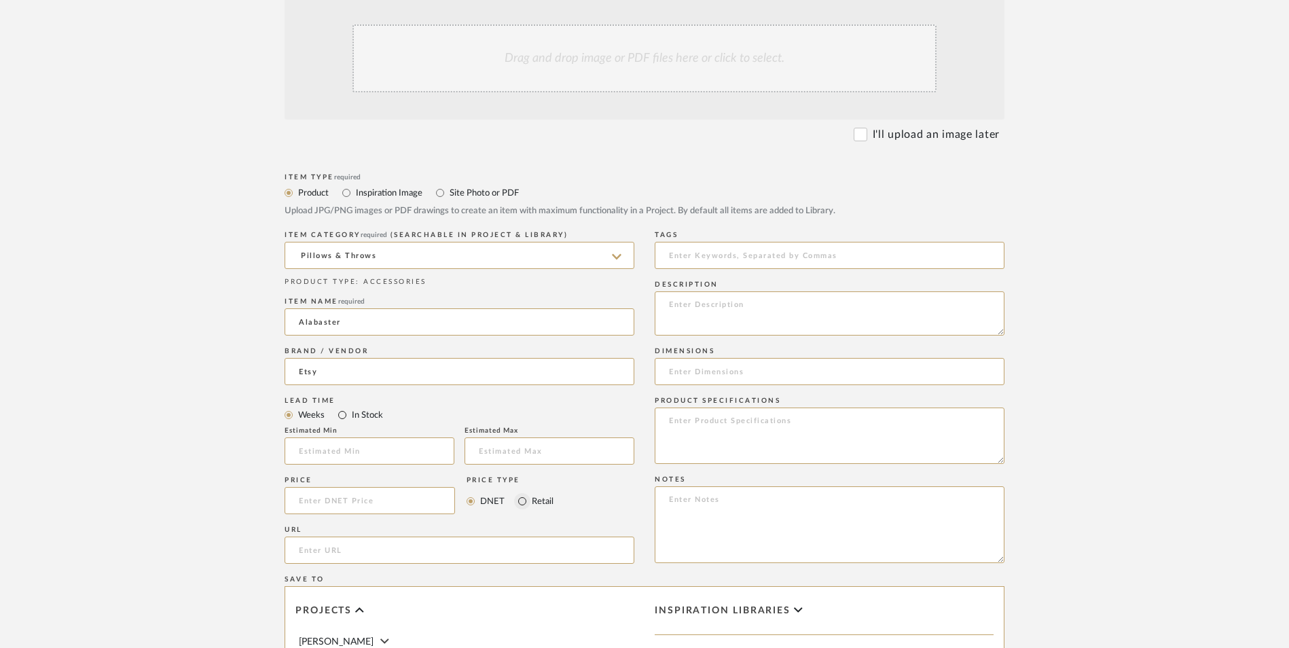
click at [344, 407] on input "In Stock" at bounding box center [342, 415] width 16 height 16
radio input "true"
drag, startPoint x: 522, startPoint y: 391, endPoint x: 490, endPoint y: 400, distance: 33.1
click at [520, 493] on input "Retail" at bounding box center [522, 501] width 16 height 16
radio input "true"
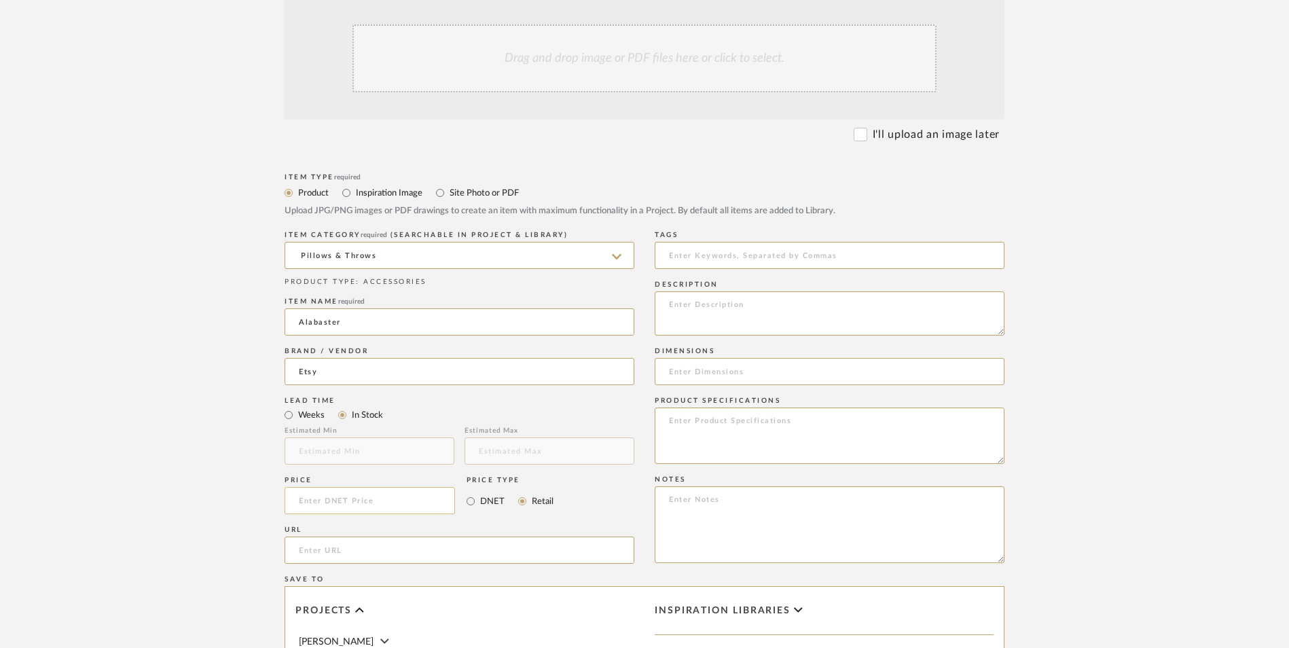
click at [411, 487] on input at bounding box center [370, 500] width 170 height 27
type input "$88.22"
drag, startPoint x: 227, startPoint y: 414, endPoint x: 272, endPoint y: 417, distance: 45.6
click at [228, 414] on form "Bulk upload images - create multiple items Import from Pinterest - create items…" at bounding box center [644, 470] width 865 height 985
click at [316, 537] on input "url" at bounding box center [460, 550] width 350 height 27
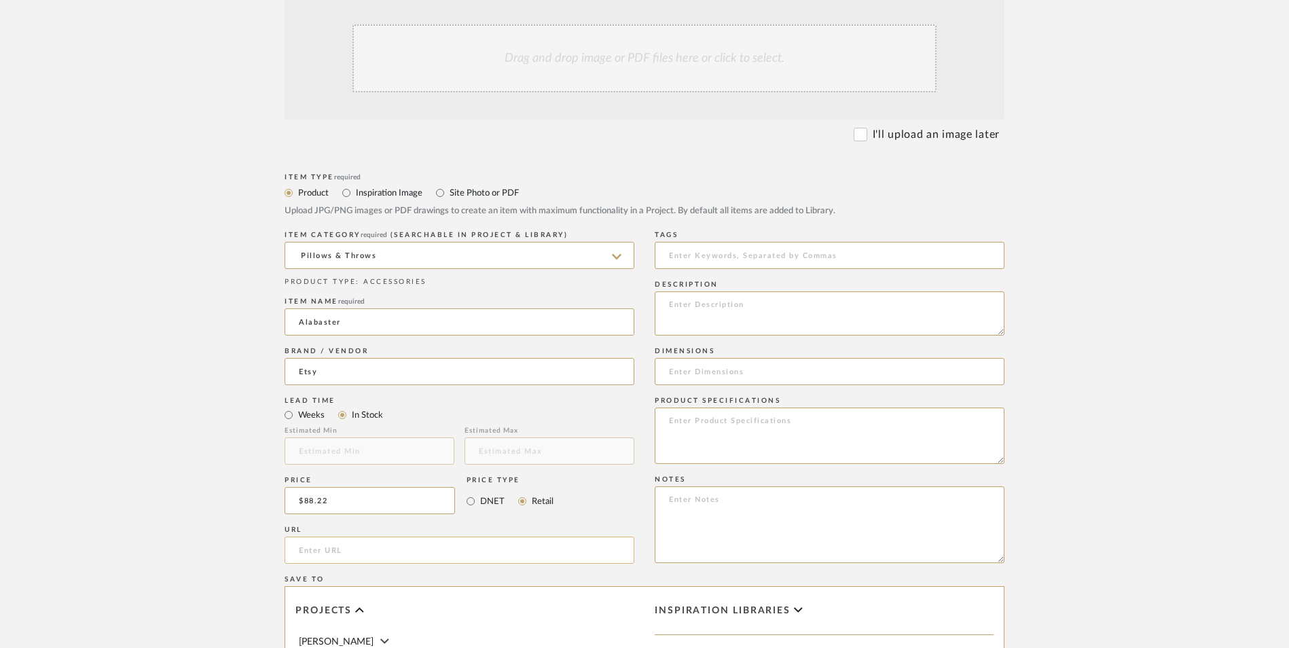
paste input "https://www.etsy.com/listing/1316216988/panel-venetian-velvet-alabaster-velvet?…"
type input "https://www.etsy.com/listing/1316216988/panel-venetian-velvet-alabaster-velvet?…"
click at [186, 328] on upload-items "Create new item in Richelle Hamilton Upload photos, documents or PDFs, or selec…" at bounding box center [644, 398] width 1289 height 1197
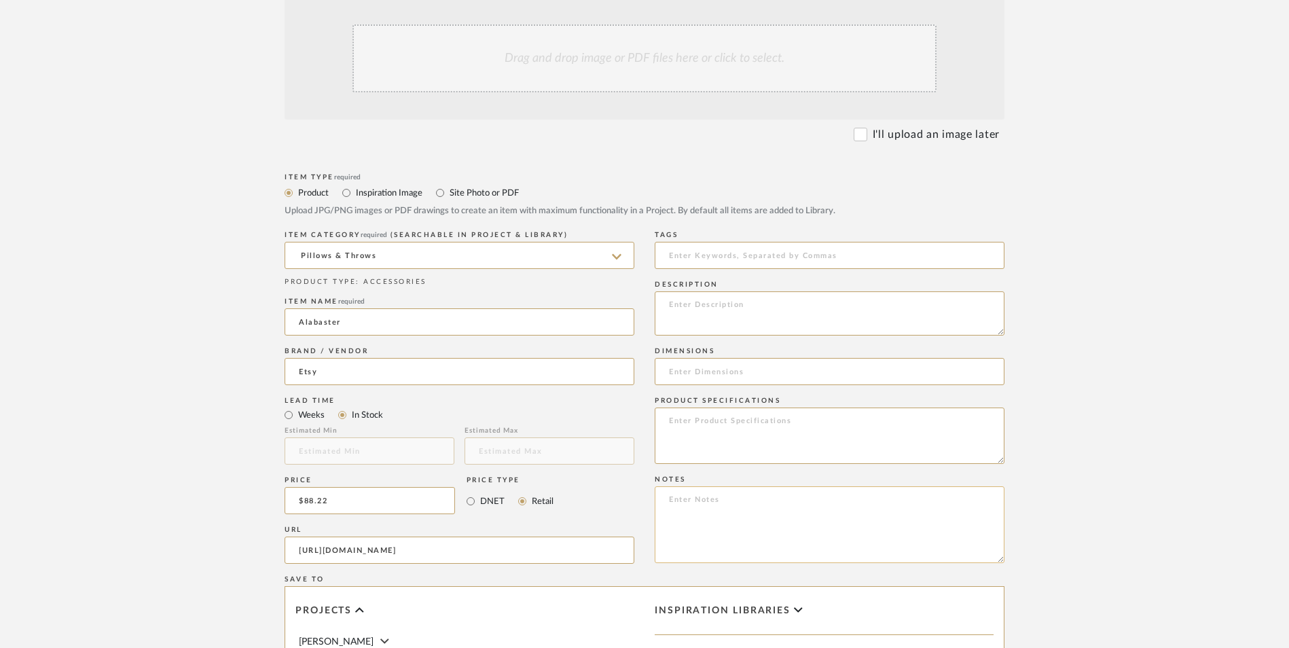
click at [719, 486] on textarea at bounding box center [830, 524] width 350 height 77
paste textarea "Option 1: ETA: SKU: Reviews - Stars Return | Refund Policy:"
drag, startPoint x: 708, startPoint y: 388, endPoint x: 620, endPoint y: 388, distance: 87.6
click at [620, 388] on div "Item Type required Product Inspiration Image Site Photo or PDF Upload JPG/PNG i…" at bounding box center [645, 566] width 720 height 793
click at [706, 486] on textarea "Option 1: ETA: SKU: Reviews - Stars Return | Refund Policy:" at bounding box center [830, 524] width 350 height 77
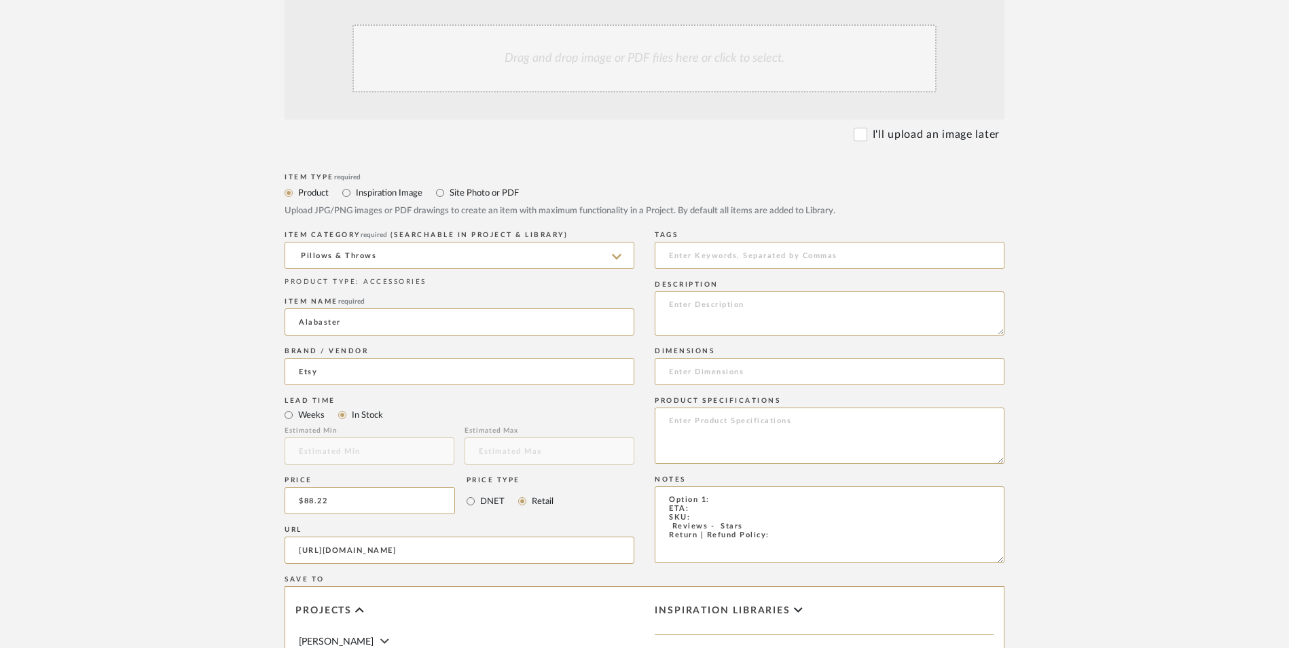
drag, startPoint x: 696, startPoint y: 387, endPoint x: 629, endPoint y: 388, distance: 67.3
click at [629, 388] on div "Item Type required Product Inspiration Image Site Photo or PDF Upload JPG/PNG i…" at bounding box center [645, 566] width 720 height 793
drag, startPoint x: 755, startPoint y: 414, endPoint x: 658, endPoint y: 410, distance: 97.2
click at [658, 486] on textarea "Bench Pillow (Pair with Emerald) ETA: SKU: Reviews - Stars Return | Refund Poli…" at bounding box center [830, 524] width 350 height 77
click at [795, 486] on textarea "Bench Pillow (Pair with Emerald) ETA: Purchased 6.5.2023 Return | Refund Policy:" at bounding box center [830, 524] width 350 height 77
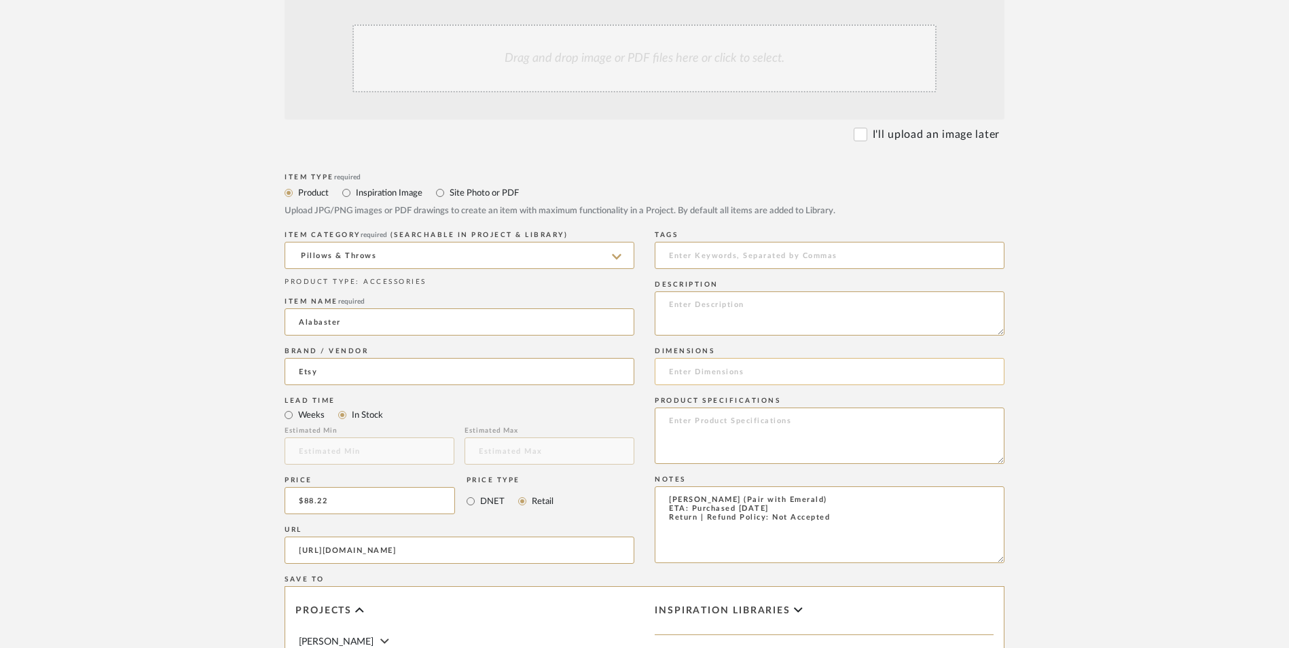
type textarea "Bench Pillow (Pair with Emerald) ETA: Purchased 6.5.2023 Return | Refund Policy…"
click at [752, 358] on input at bounding box center [830, 371] width 350 height 27
type input "22" W x 22" L"
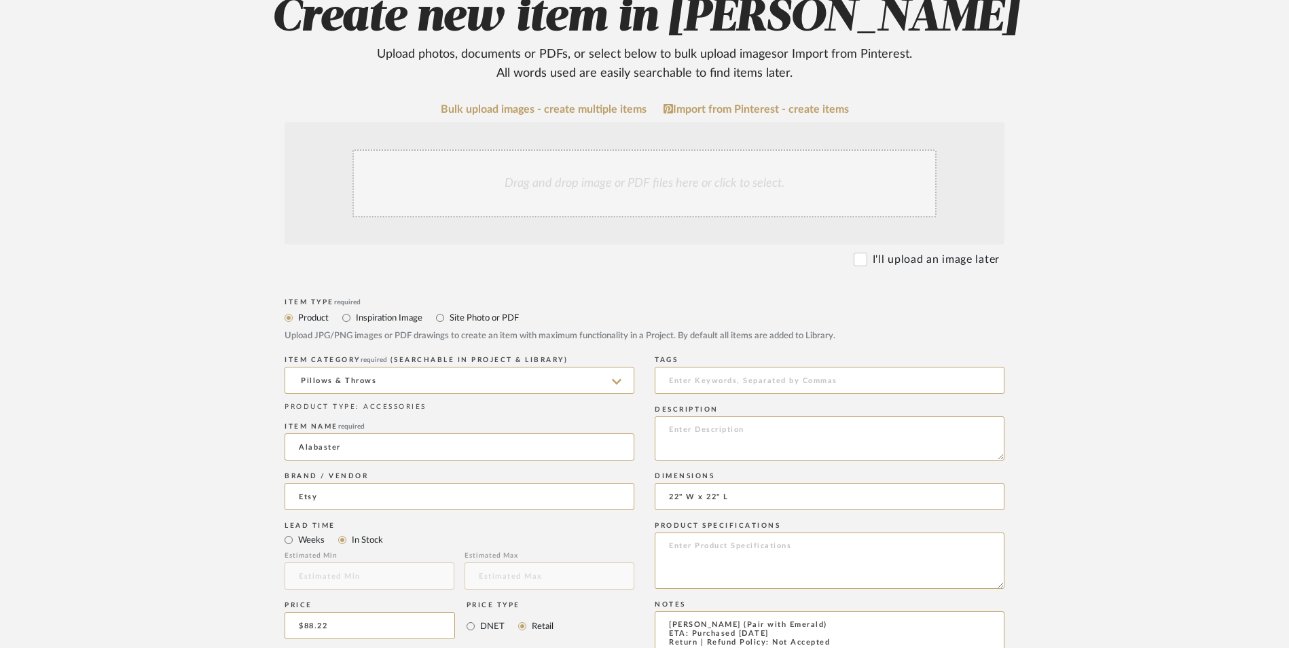
scroll to position [272, 0]
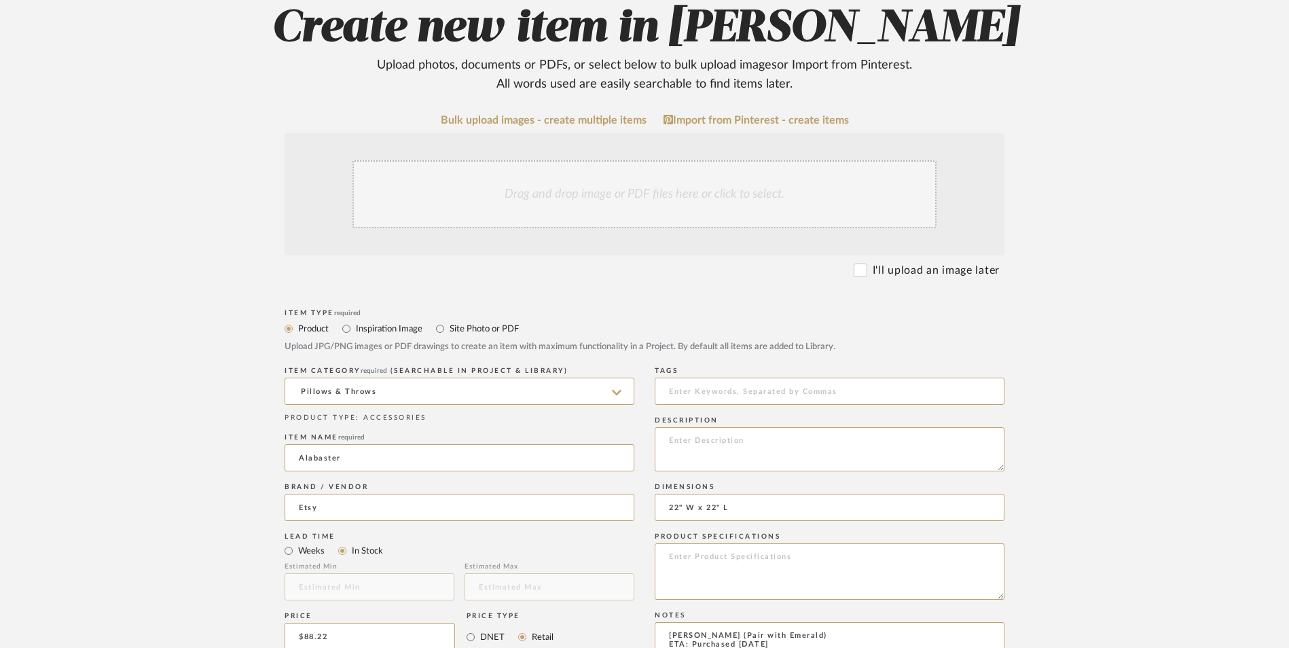
click at [556, 160] on div "Drag and drop image or PDF files here or click to select." at bounding box center [644, 194] width 584 height 68
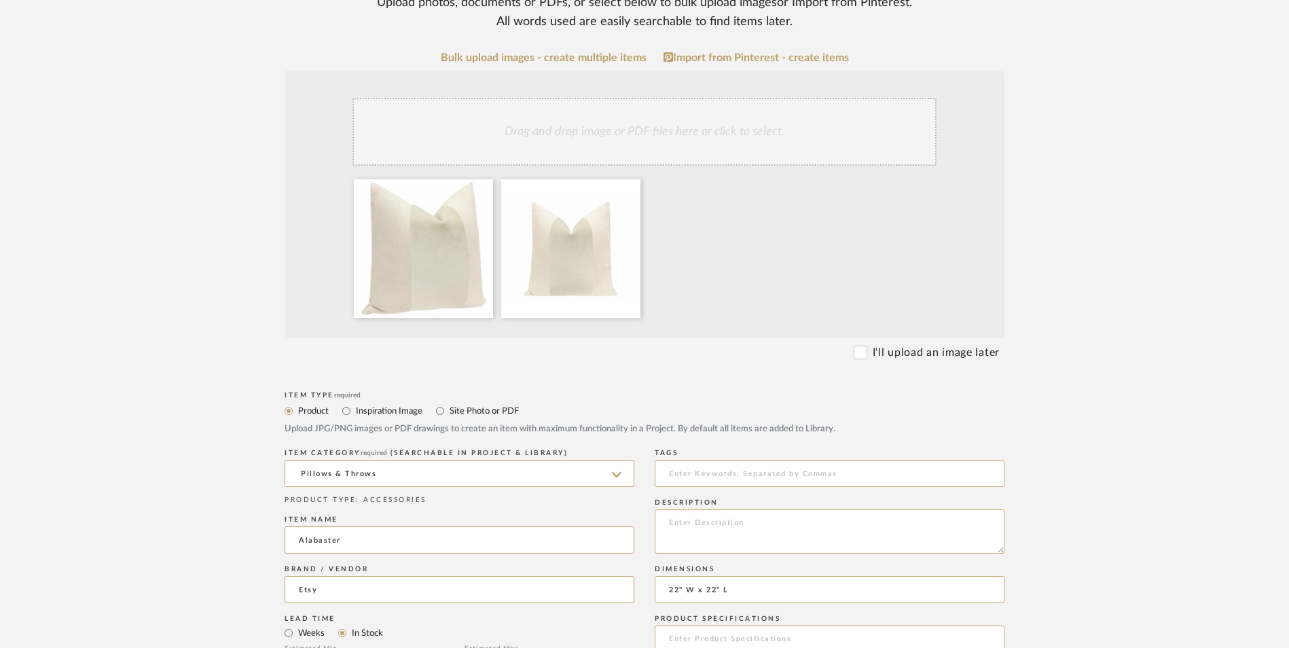
scroll to position [408, 0]
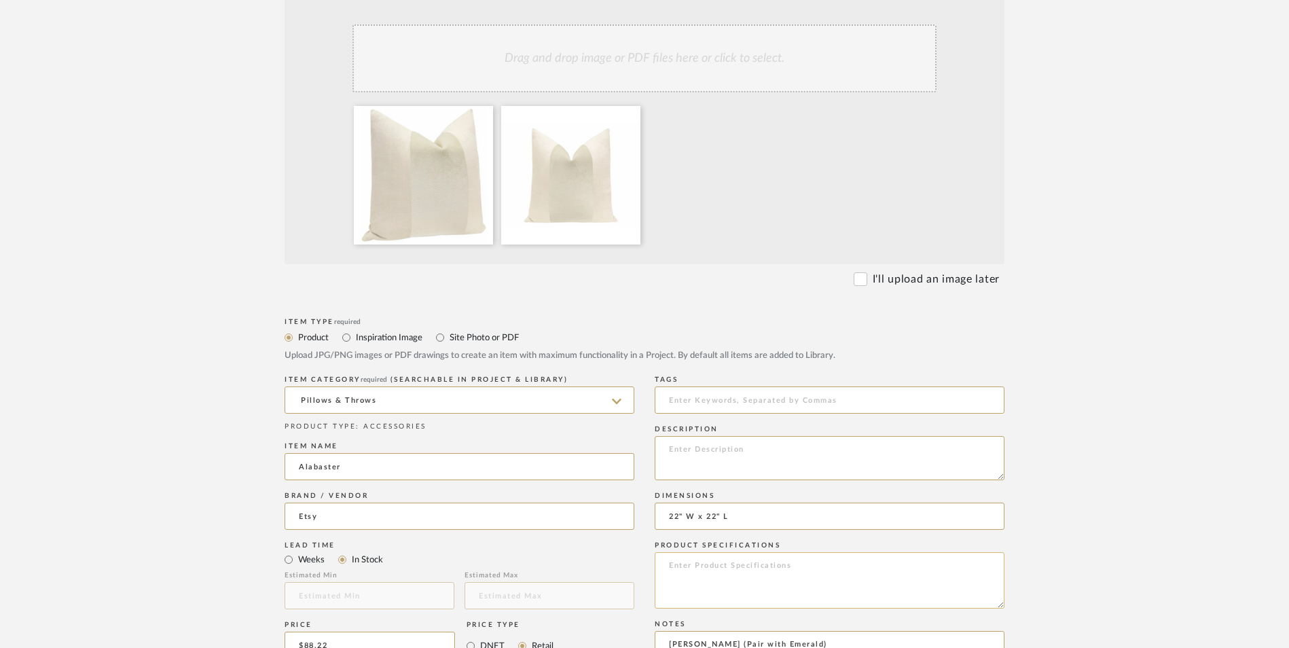
click at [772, 552] on textarea at bounding box center [830, 580] width 350 height 56
type textarea "Polyester | Velvet"
click at [737, 436] on textarea at bounding box center [830, 458] width 350 height 44
paste textarea "Coordinating neutral linen reverse, invisible zipper, knife edge finish. Serged…"
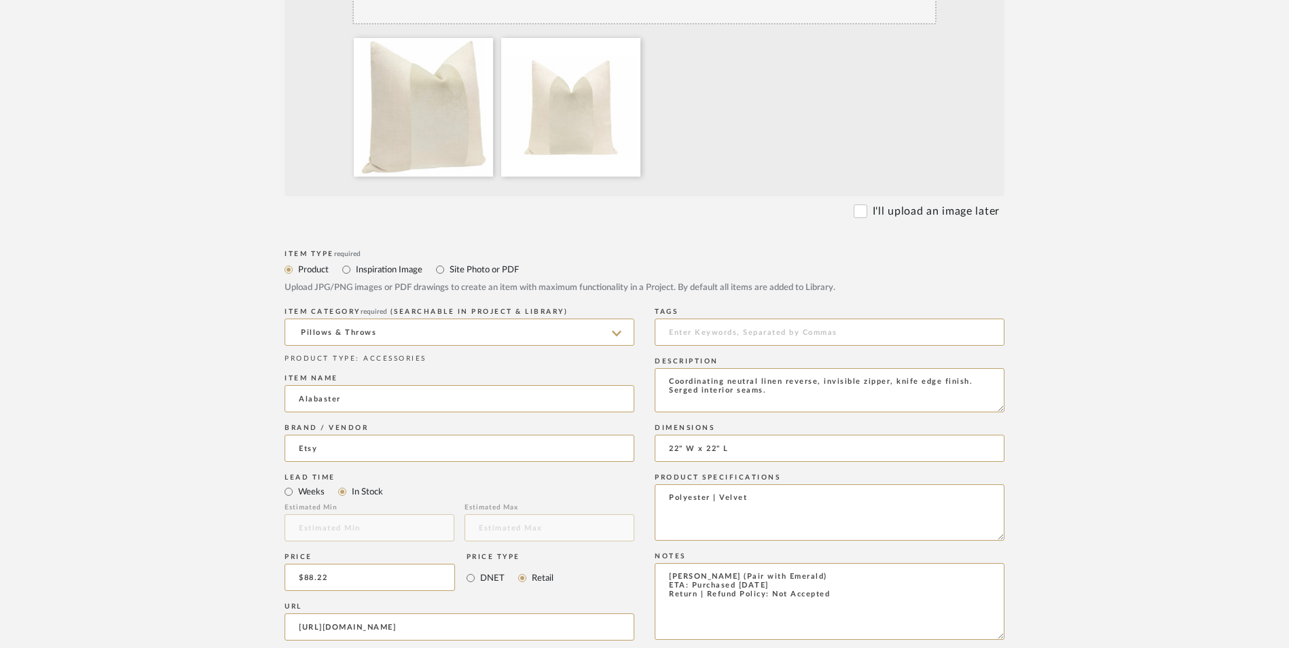
scroll to position [747, 0]
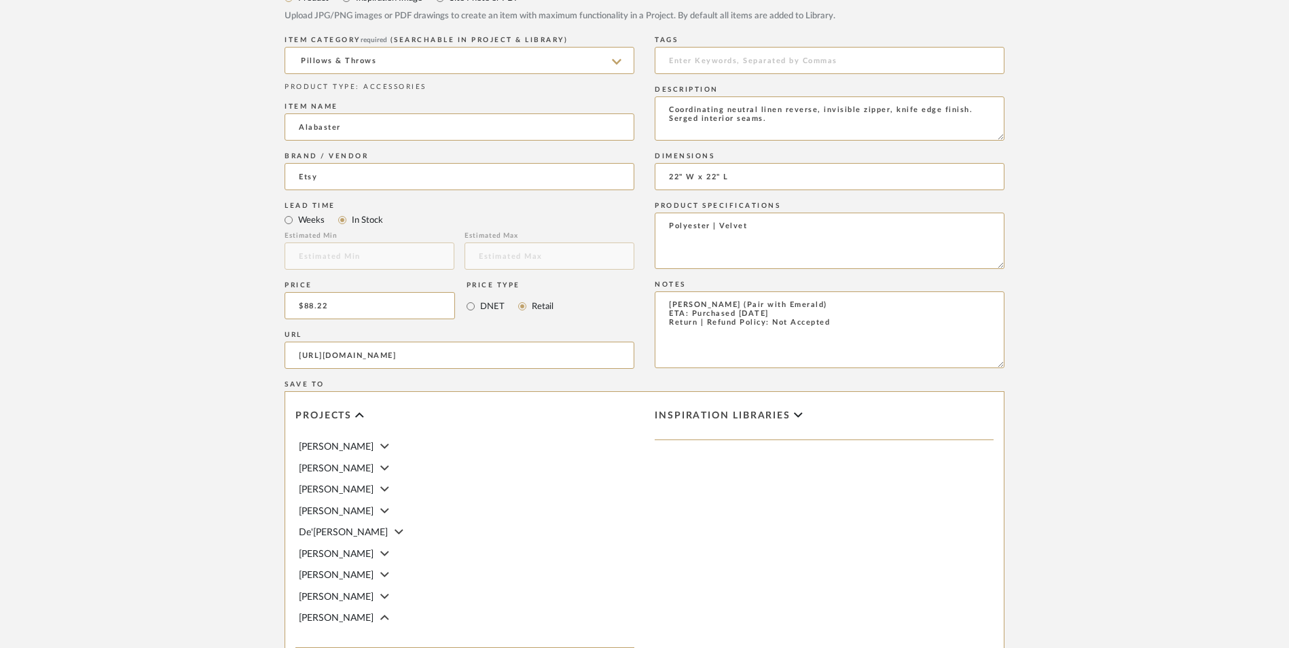
type textarea "Coordinating neutral linen reverse, invisible zipper, knife edge finish. Serged…"
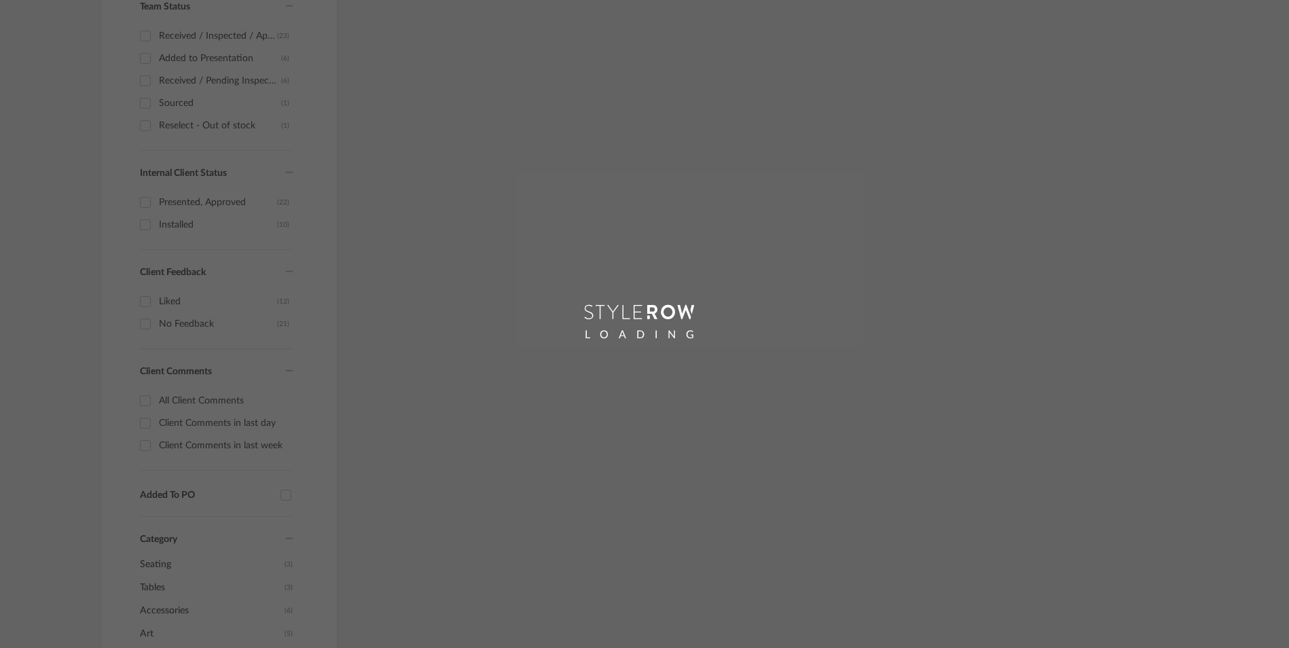
scroll to position [281, 0]
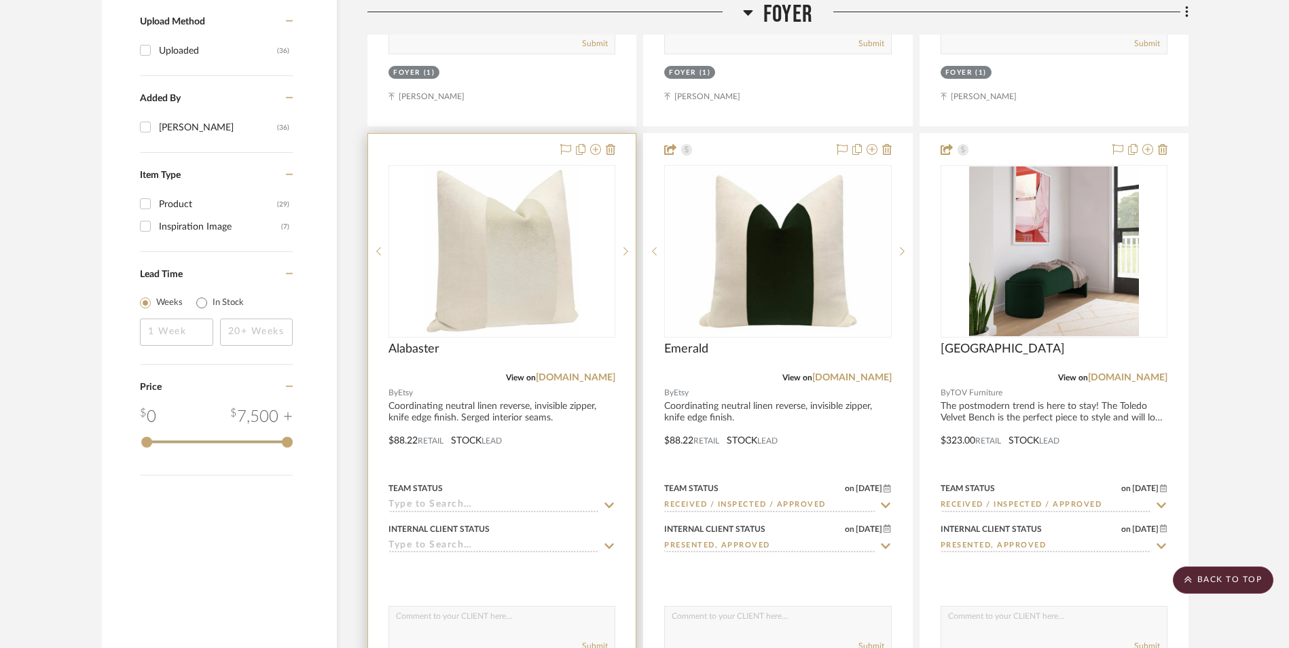
scroll to position [1803, 0]
click at [487, 165] on img "0" at bounding box center [502, 250] width 156 height 170
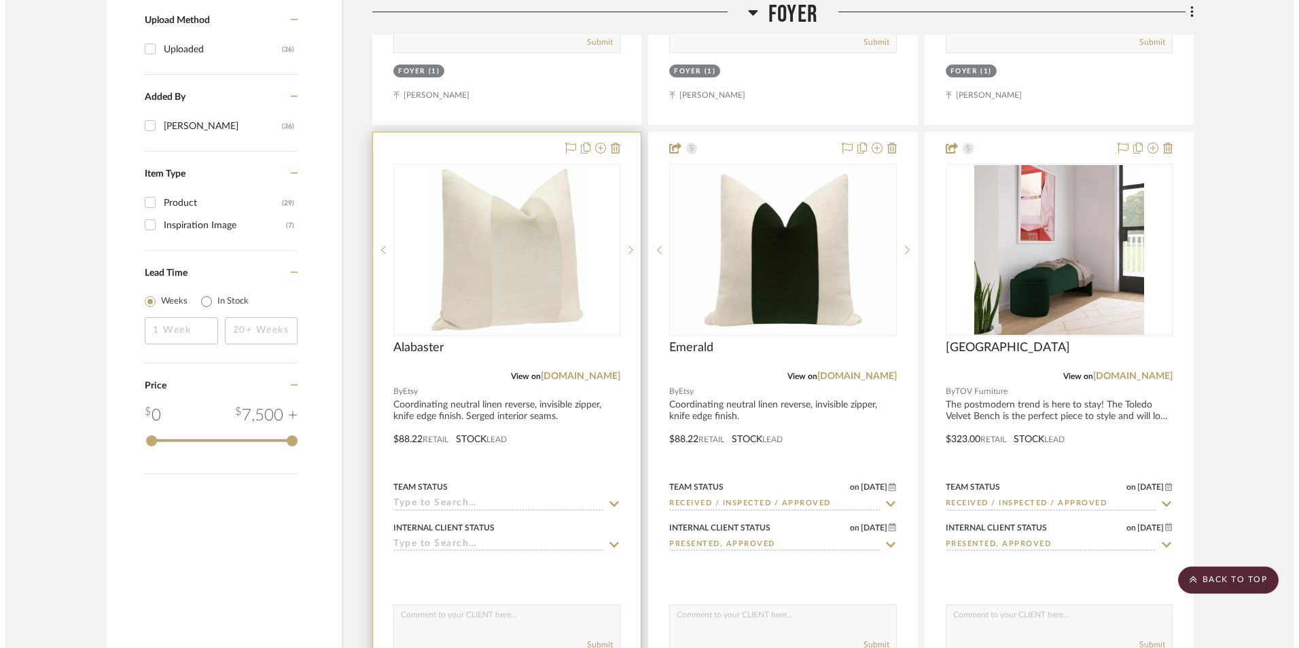
scroll to position [0, 0]
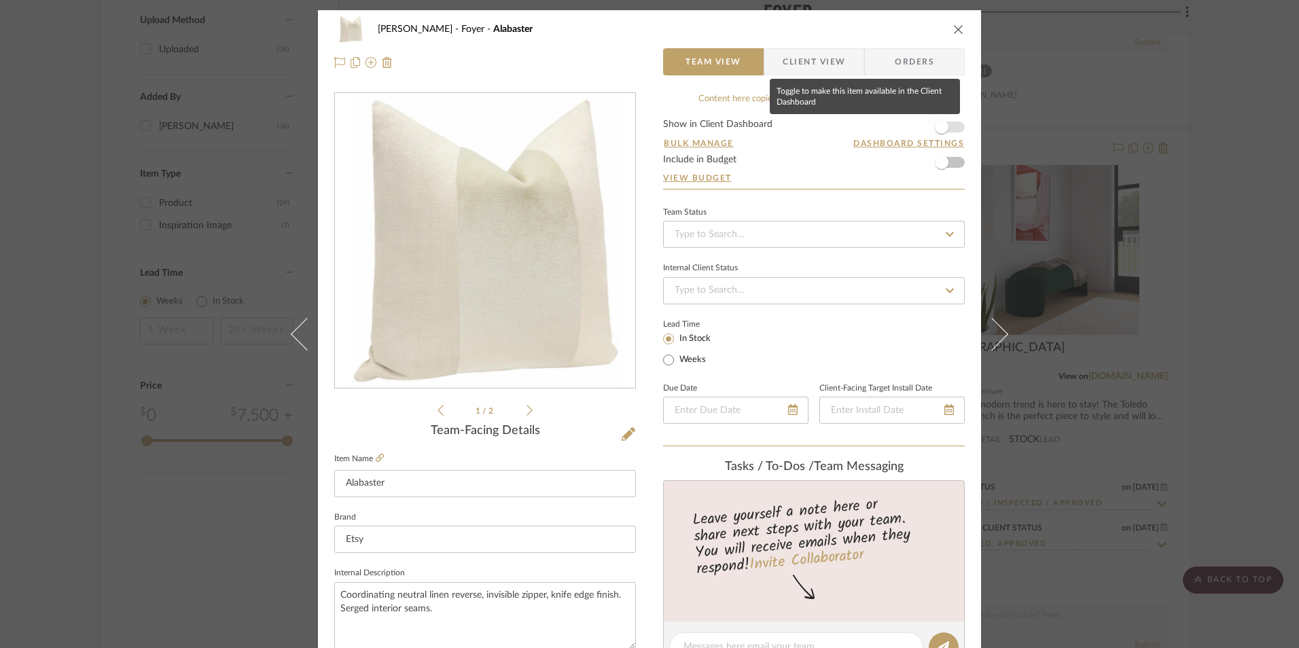
click at [946, 127] on span "button" at bounding box center [941, 127] width 30 height 30
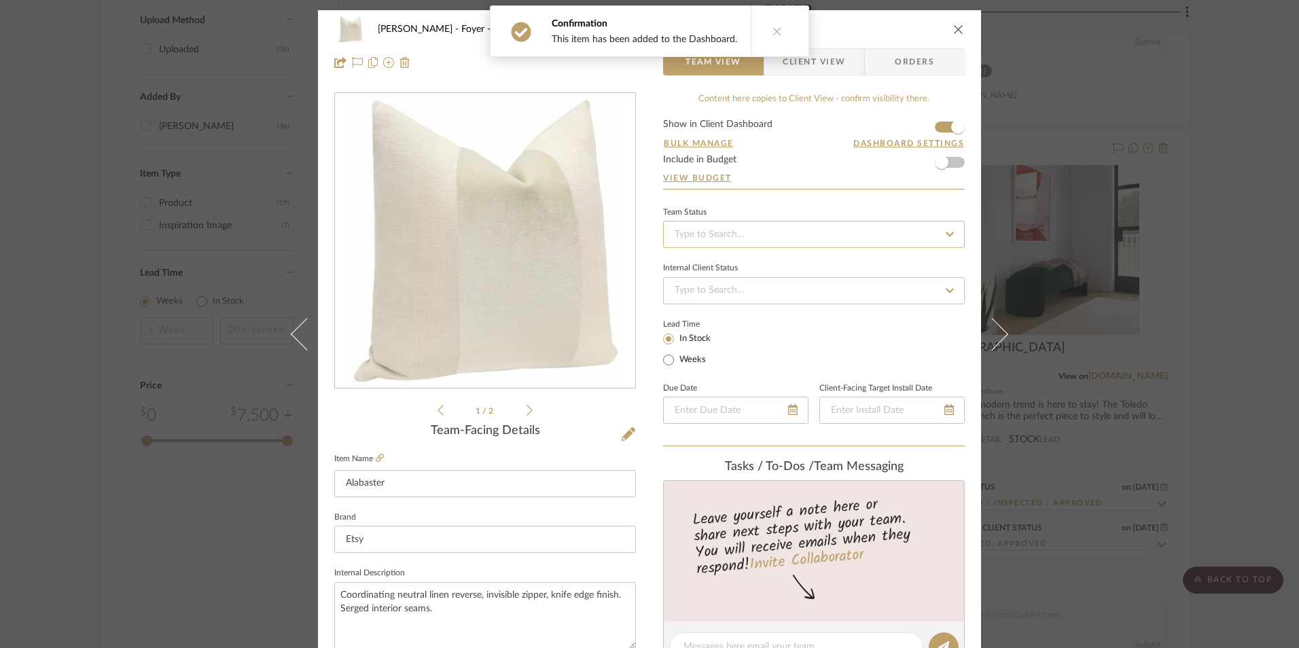
click at [805, 240] on input at bounding box center [814, 234] width 302 height 27
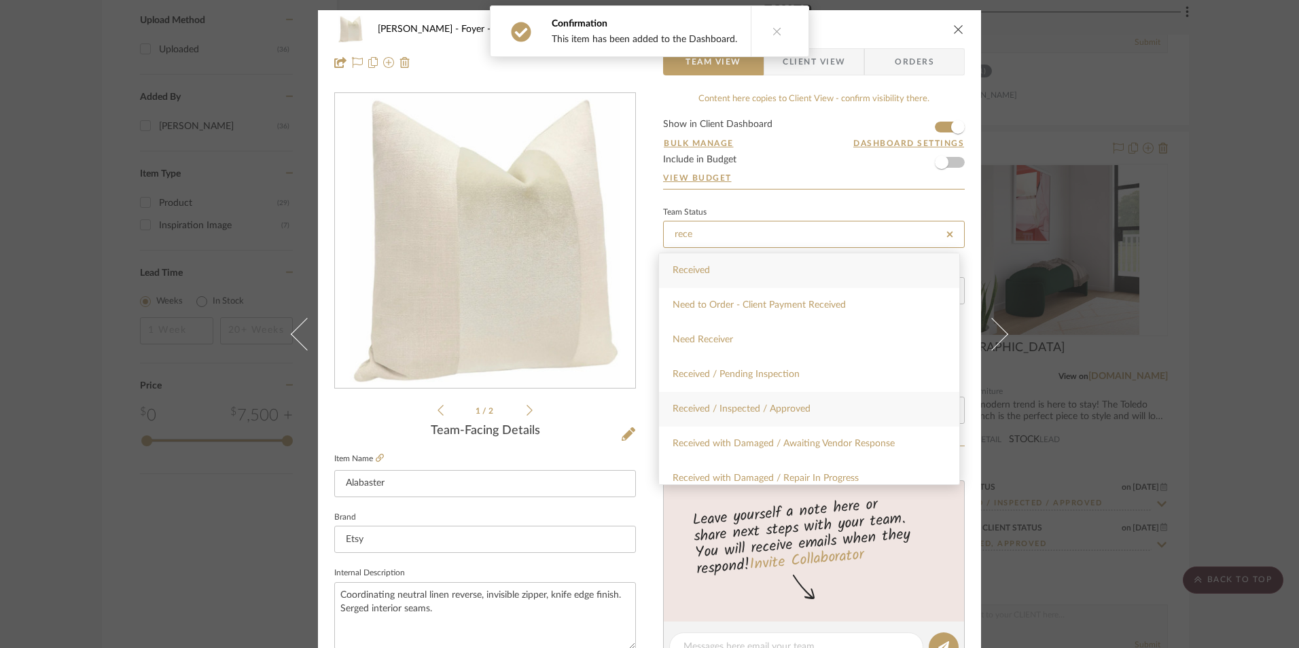
type input "rece"
click at [819, 404] on div "Received / Inspected / Approved" at bounding box center [809, 409] width 300 height 35
type input "[DATE]"
type input "Received / Inspected / Approved"
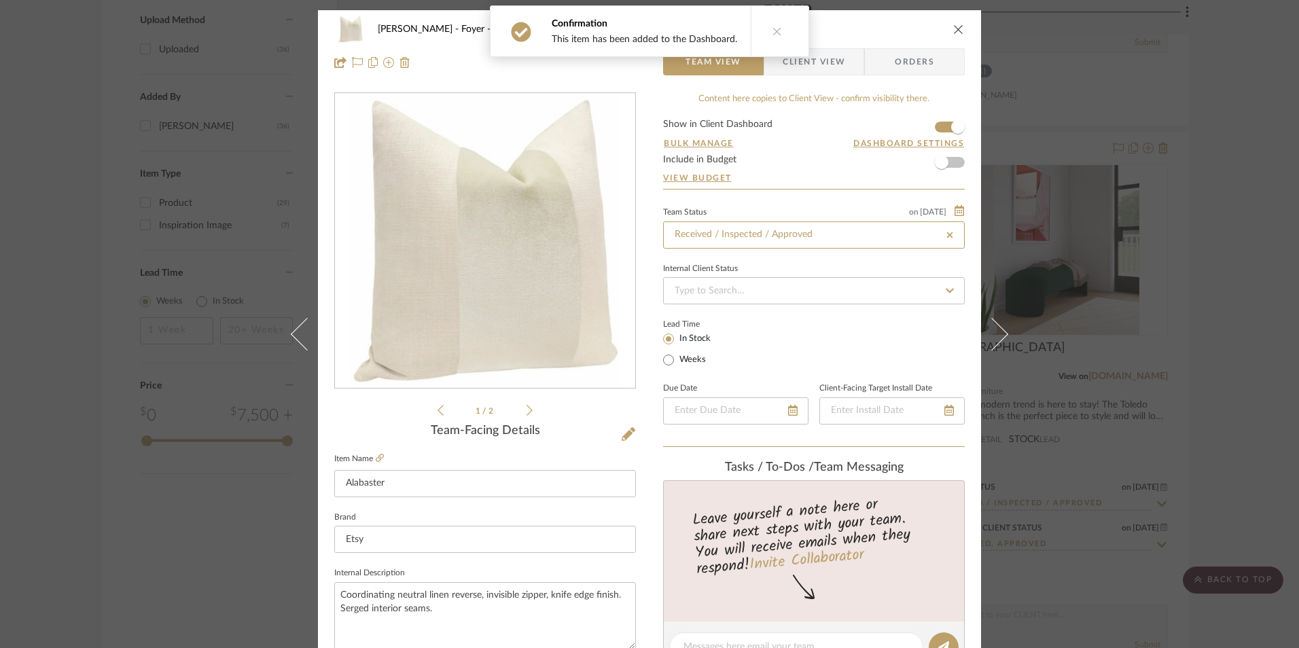
type input "[DATE]"
type input "Received / Inspected / Approved"
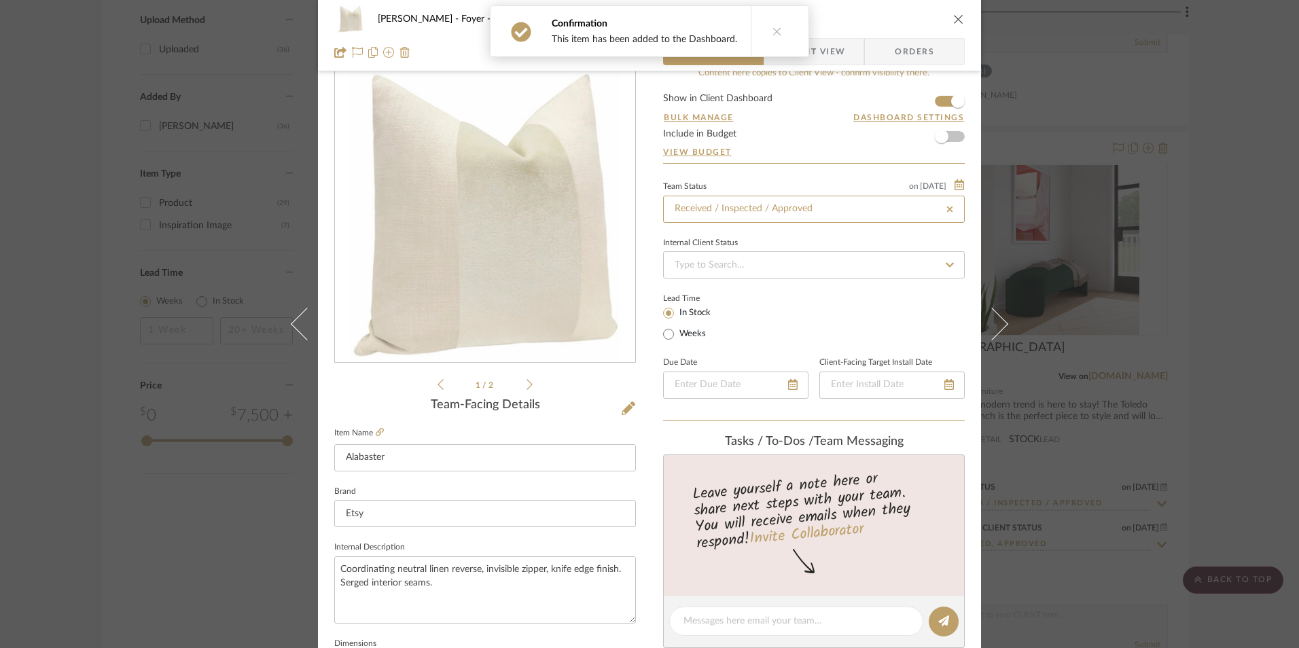
scroll to position [68, 0]
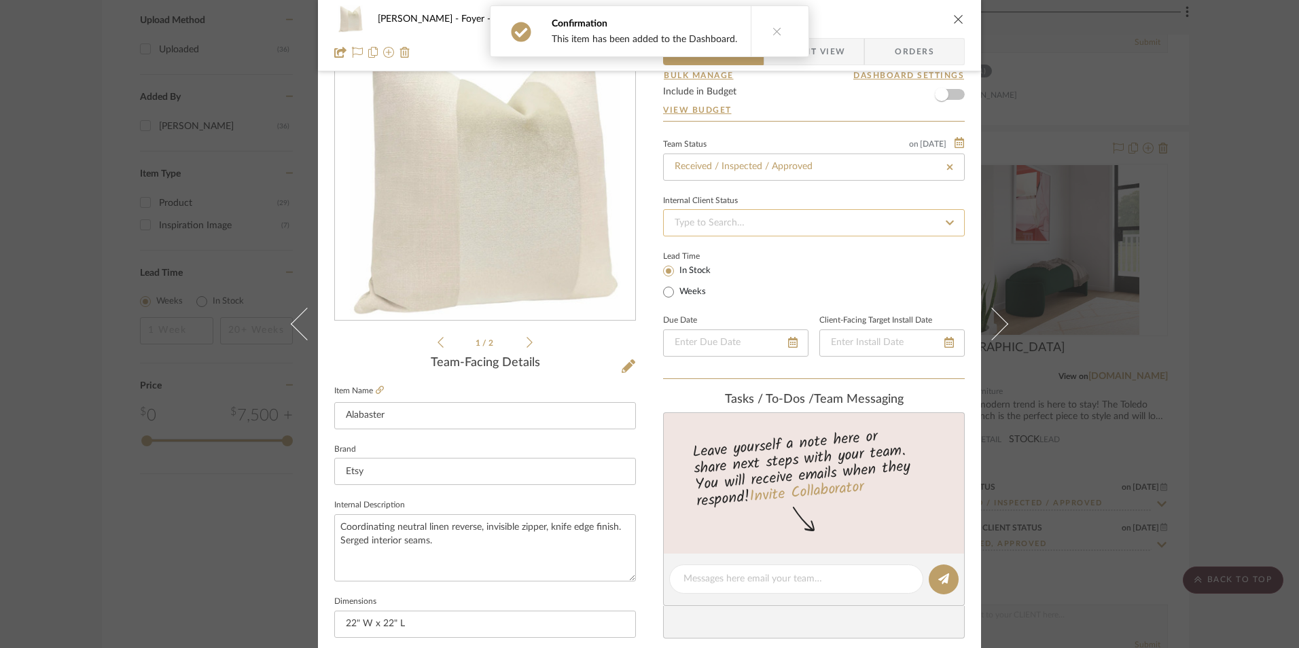
click at [742, 225] on input at bounding box center [814, 222] width 302 height 27
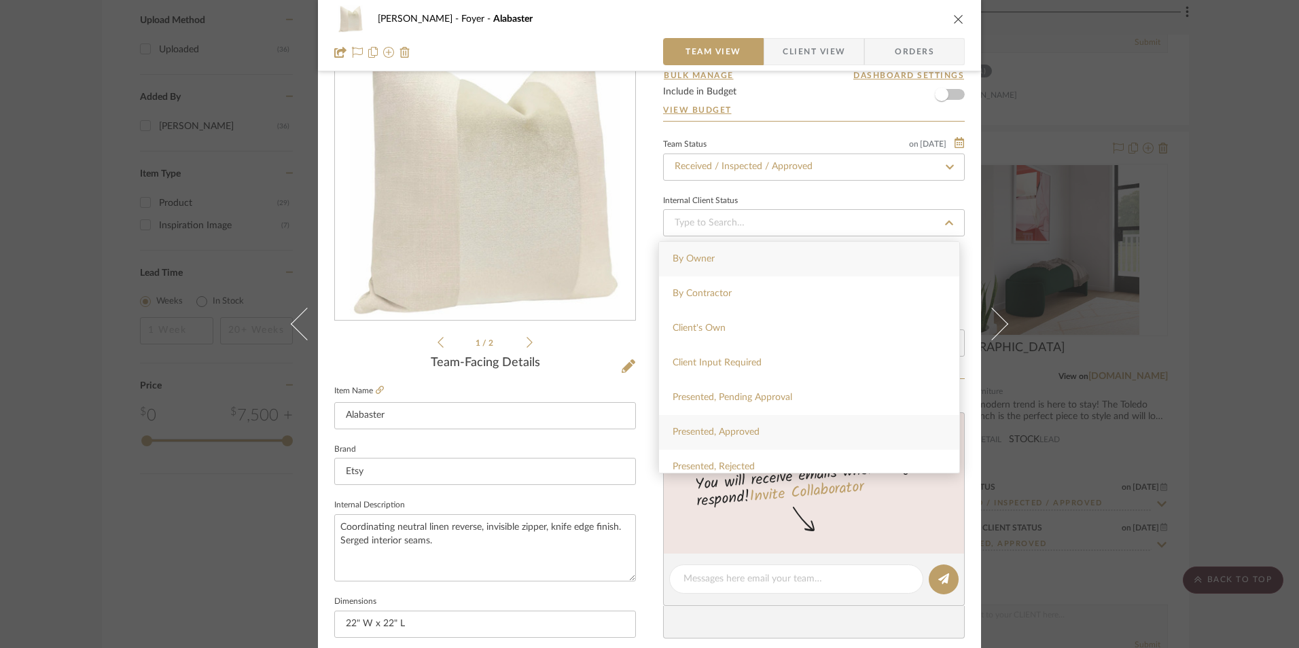
drag, startPoint x: 759, startPoint y: 437, endPoint x: 702, endPoint y: 366, distance: 91.8
click at [758, 437] on div "Presented, Approved" at bounding box center [809, 432] width 300 height 35
type input "[DATE]"
type input "Presented, Approved"
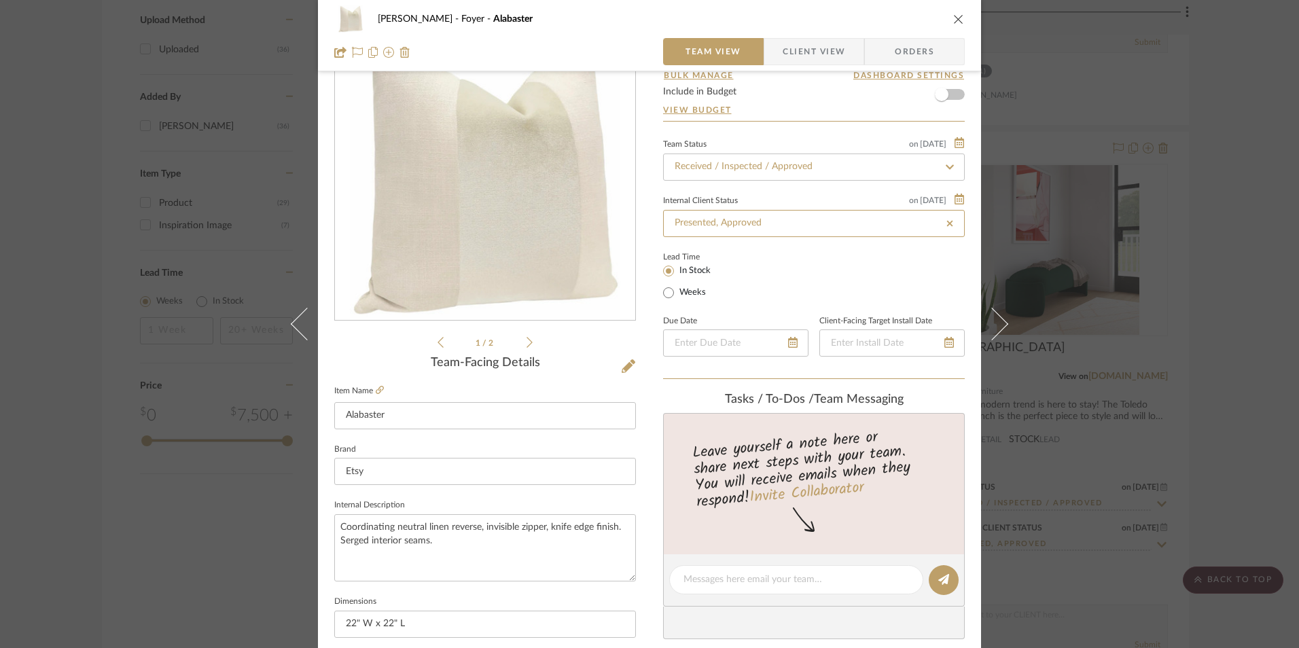
type input "[DATE]"
type input "Presented, Approved"
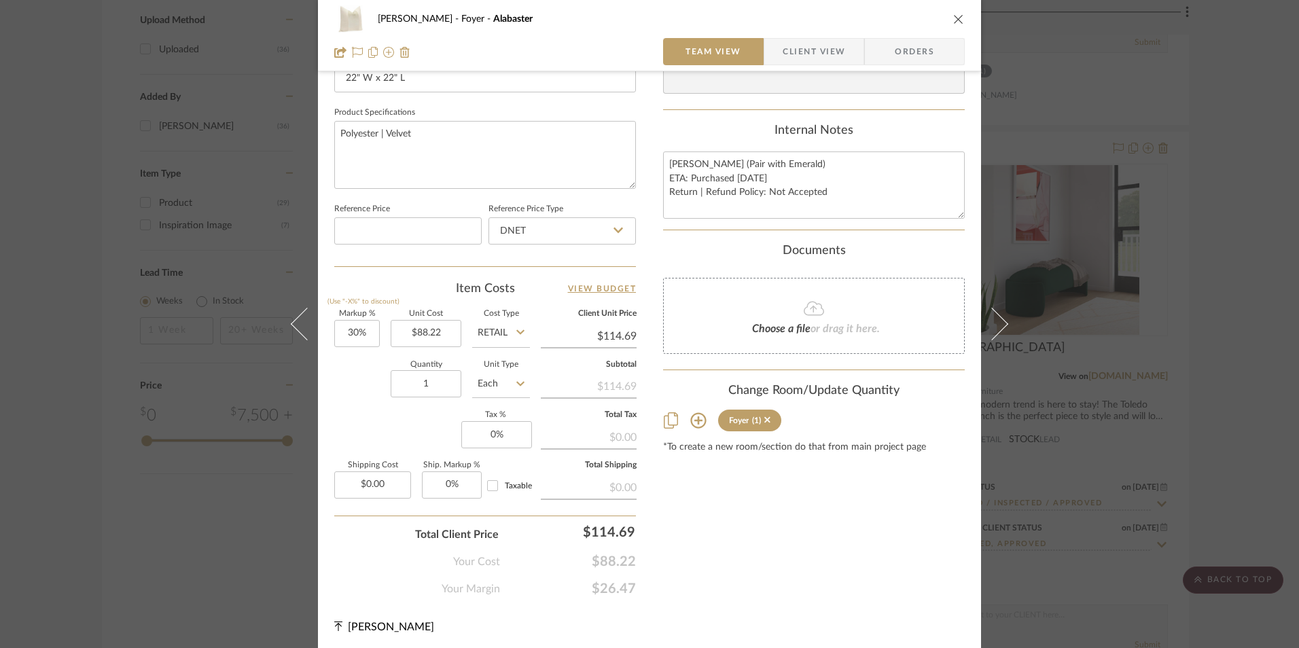
scroll to position [617, 0]
type input "30"
click at [353, 333] on input "30" at bounding box center [357, 329] width 46 height 27
drag, startPoint x: 372, startPoint y: 408, endPoint x: 386, endPoint y: 409, distance: 15.0
click at [377, 408] on div "Markup % (Use "-X%" to discount) Unit Cost $88.22 Cost Type Retail Client Unit …" at bounding box center [485, 406] width 302 height 198
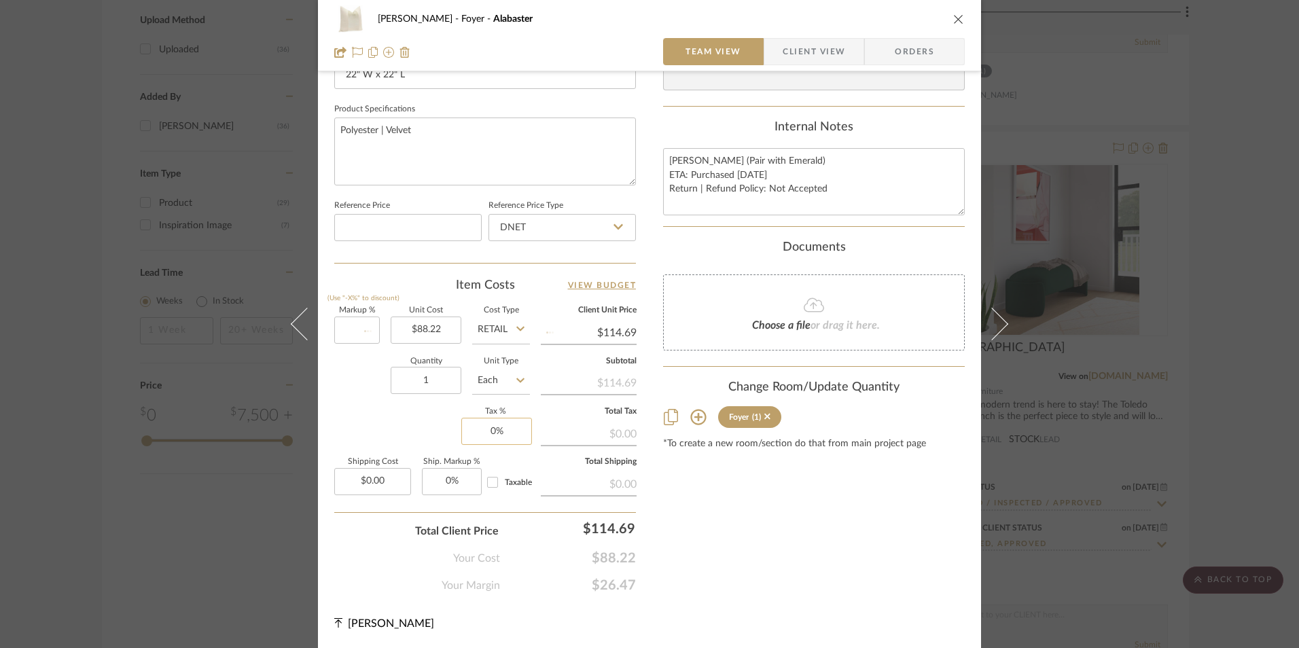
type input "0%"
type input "$88.22"
click at [497, 428] on input "0" at bounding box center [496, 431] width 71 height 27
type input "8.25%"
click at [738, 547] on div "Content here copies to Client View - confirm visibility there. Show in Client D…" at bounding box center [814, 35] width 302 height 1118
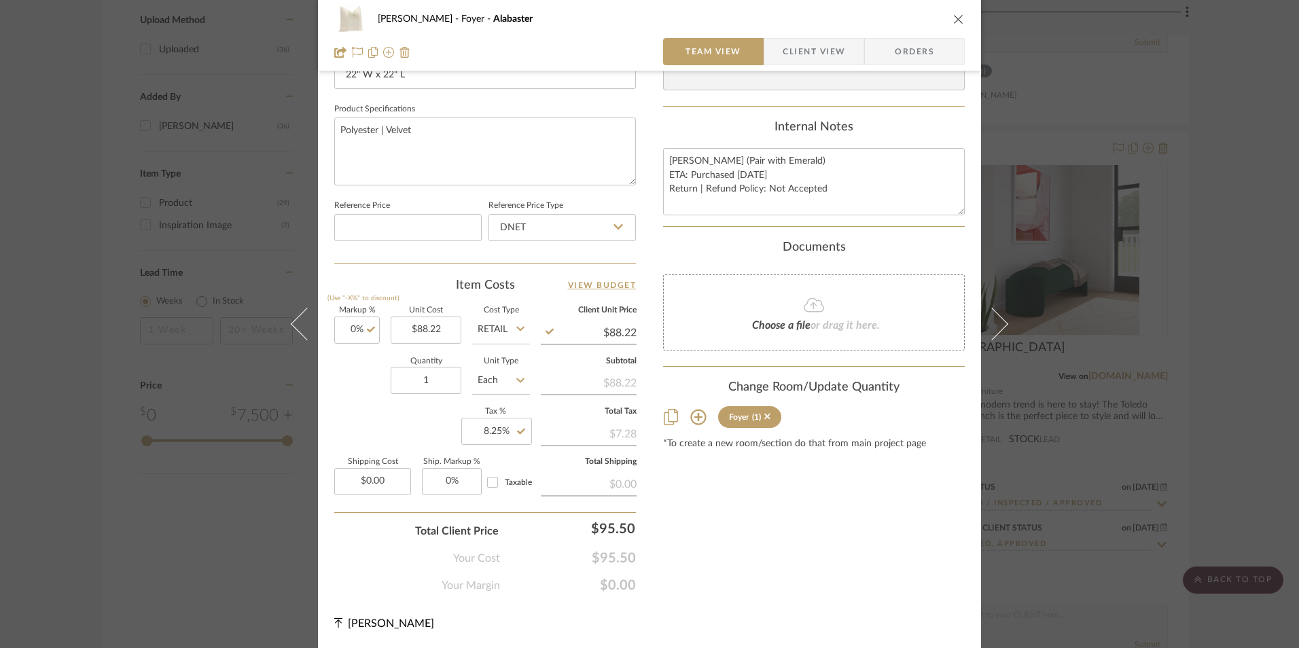
click at [901, 39] on span "Orders" at bounding box center [914, 51] width 69 height 27
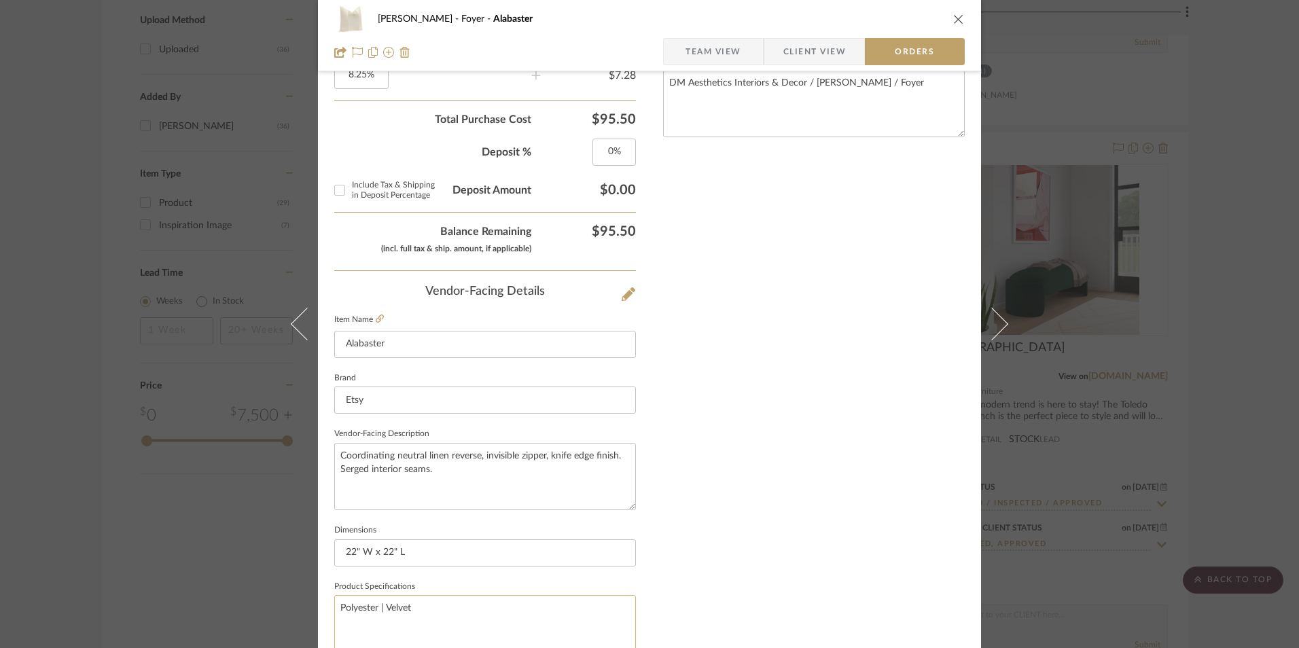
scroll to position [797, 0]
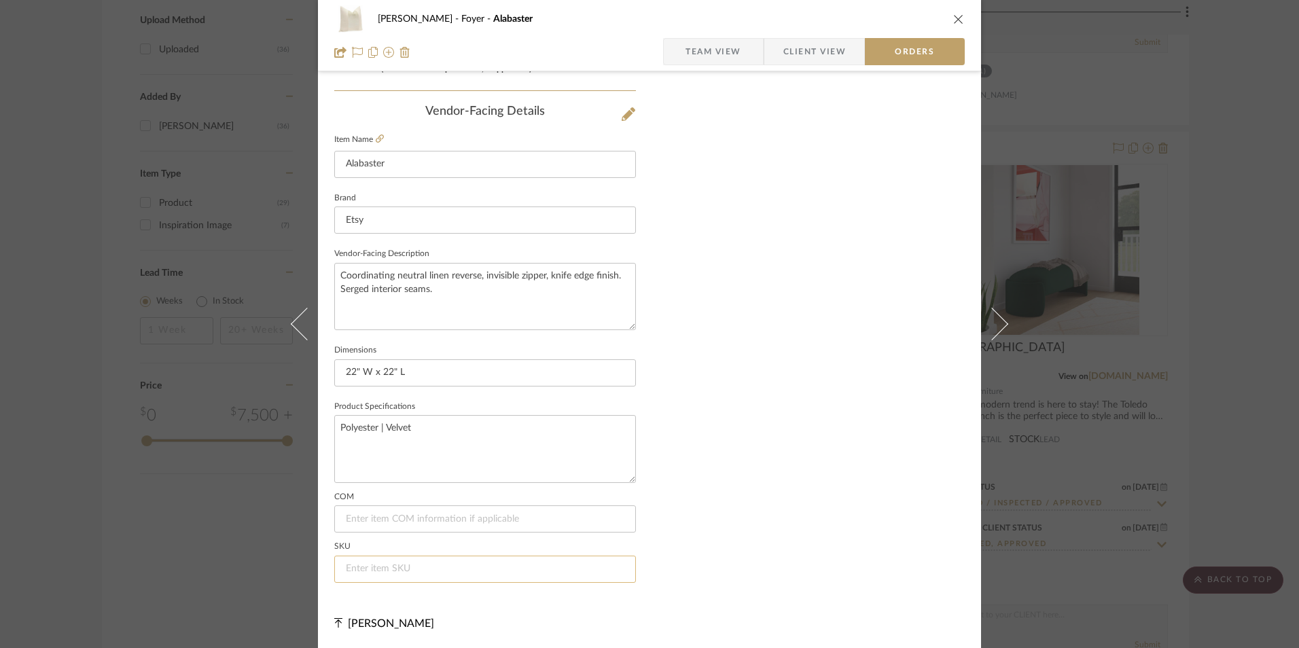
click at [395, 568] on input at bounding box center [485, 569] width 302 height 27
type input "NA"
click at [710, 53] on span "Team View" at bounding box center [713, 51] width 56 height 27
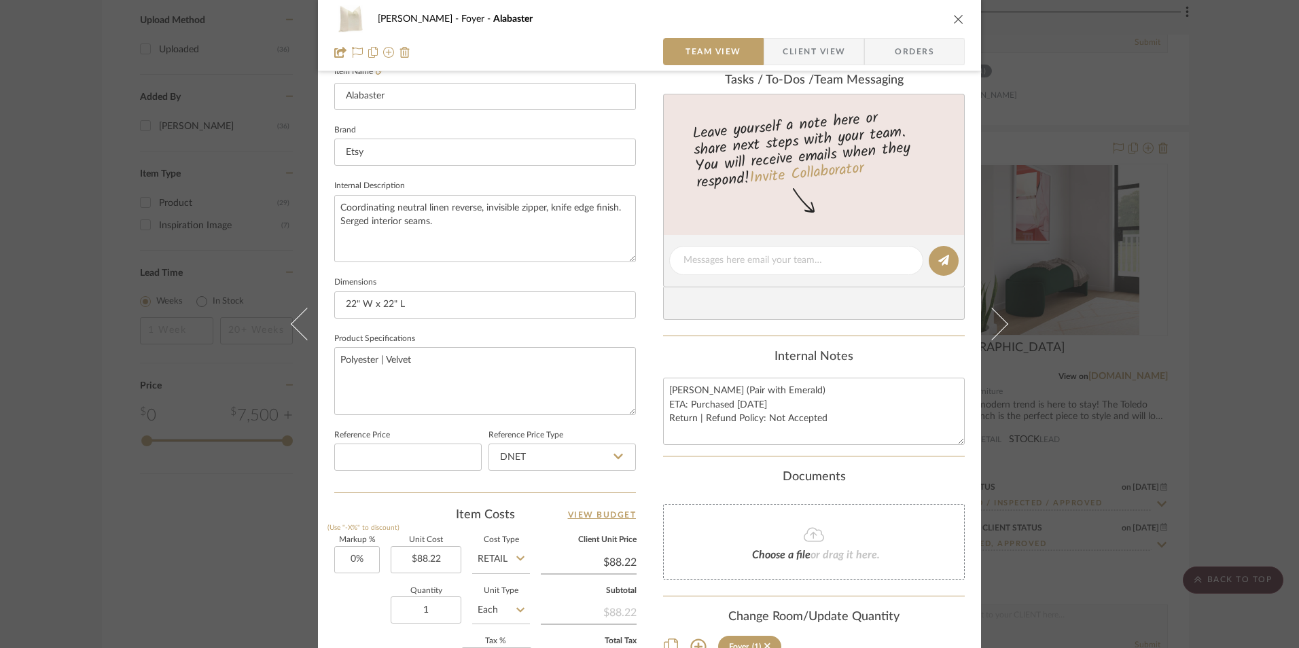
scroll to position [345, 0]
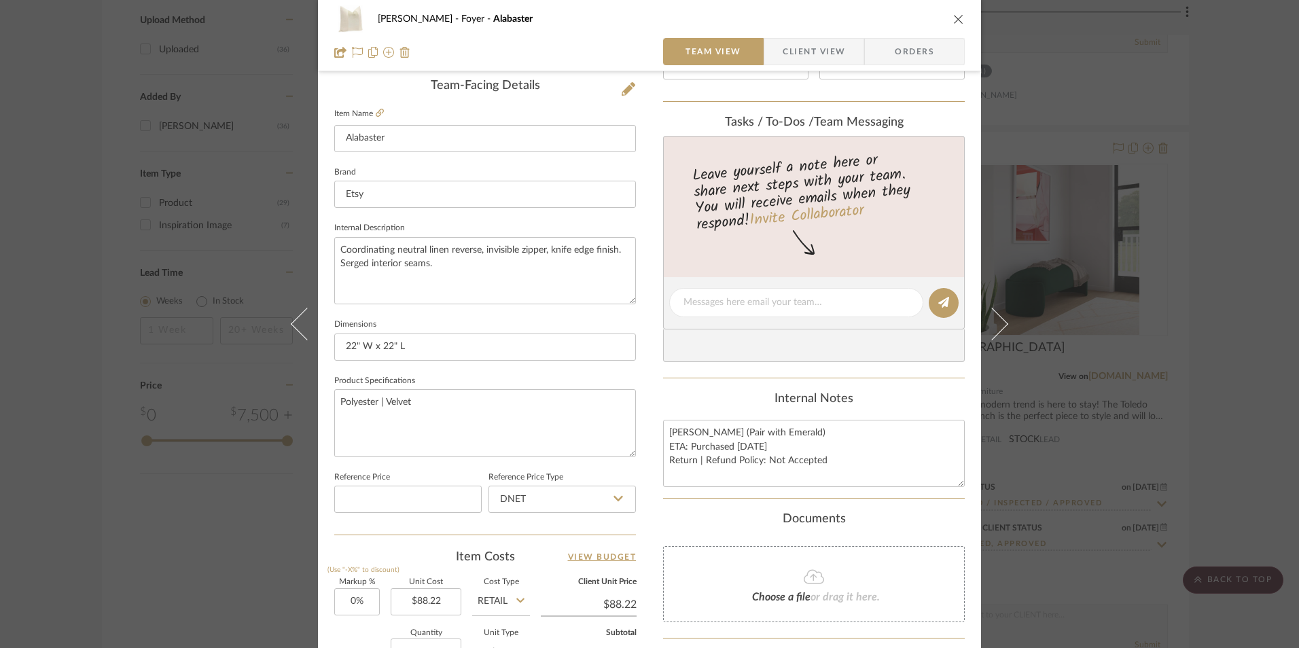
click at [787, 56] on span "Client View" at bounding box center [813, 51] width 62 height 27
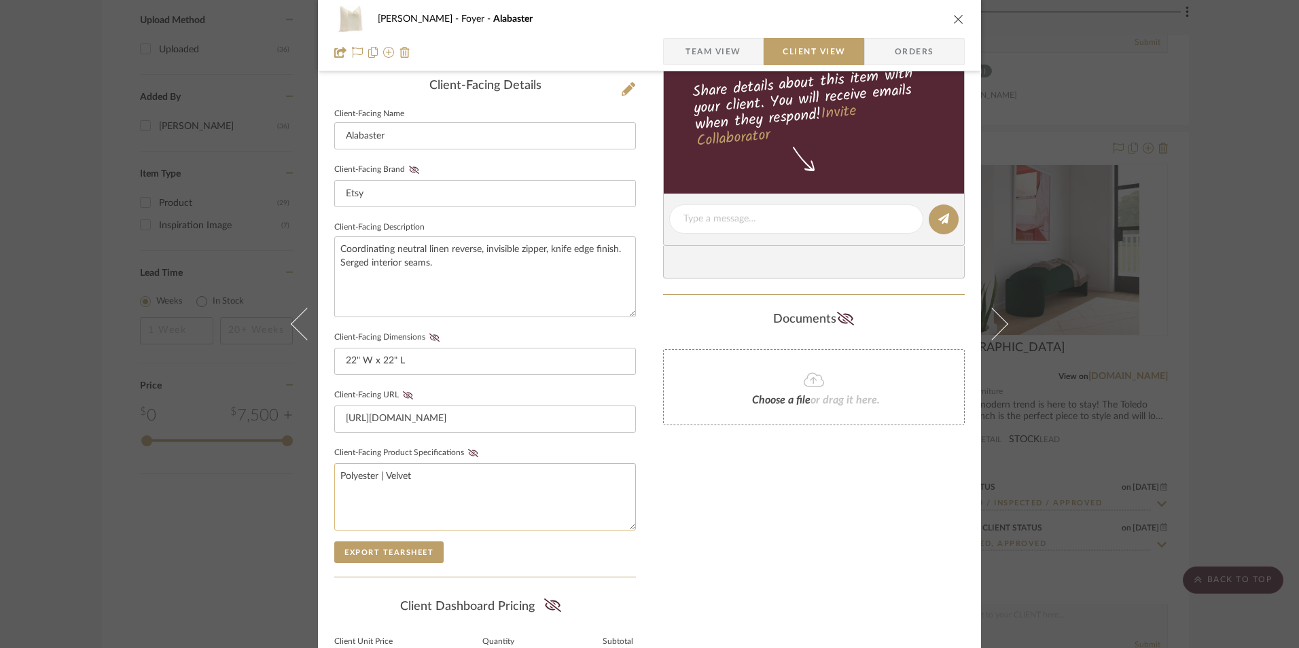
scroll to position [493, 0]
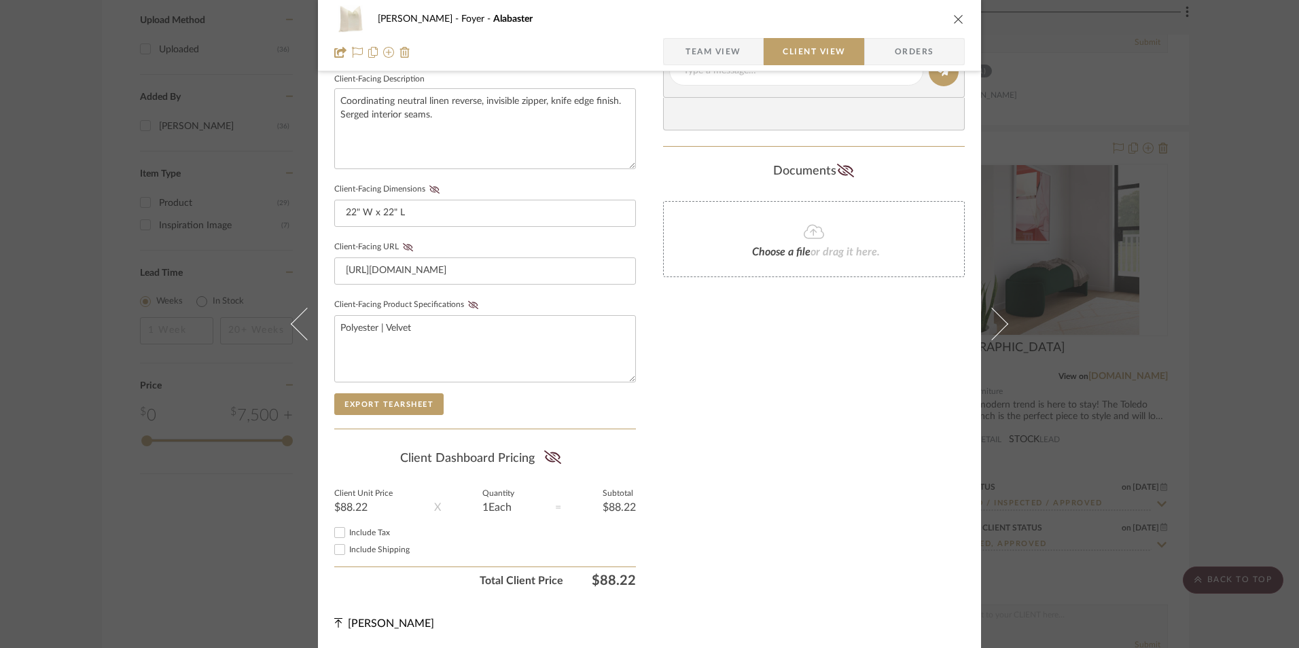
click at [332, 533] on input "Include Tax" at bounding box center [339, 532] width 16 height 16
checkbox input "true"
click at [551, 454] on icon at bounding box center [552, 457] width 17 height 14
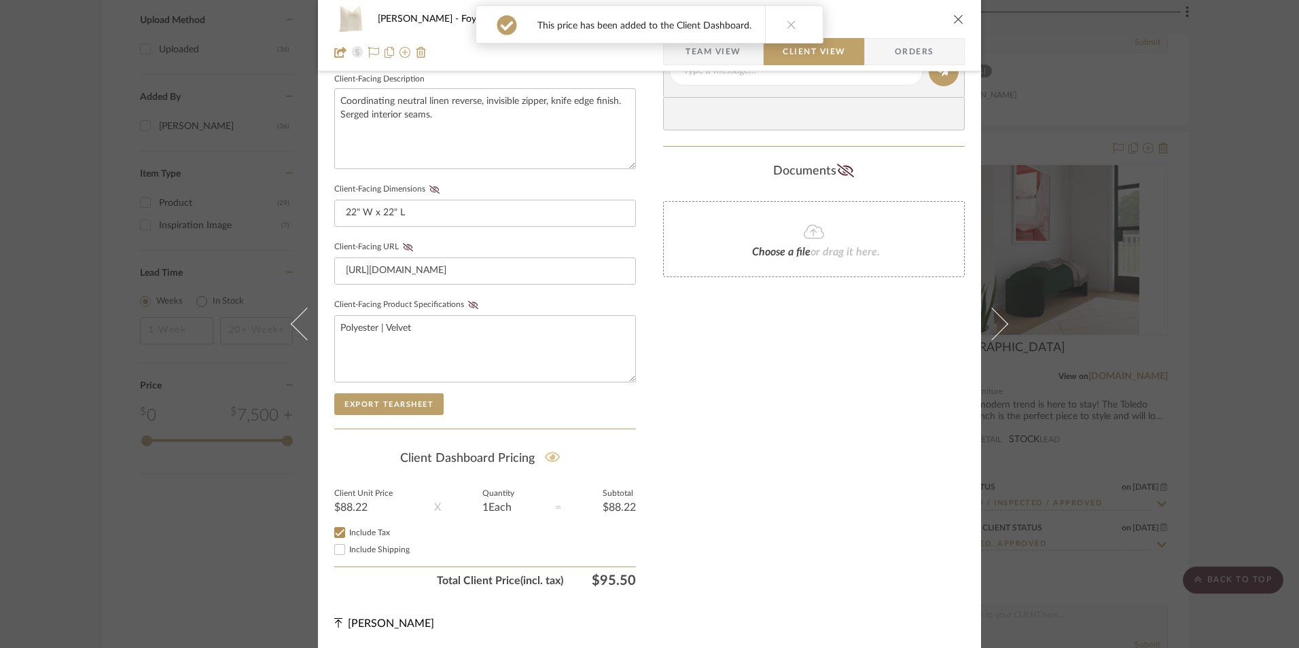
click at [468, 304] on icon at bounding box center [473, 305] width 10 height 8
click at [403, 245] on icon at bounding box center [408, 247] width 10 height 8
click at [430, 188] on icon at bounding box center [434, 189] width 10 height 8
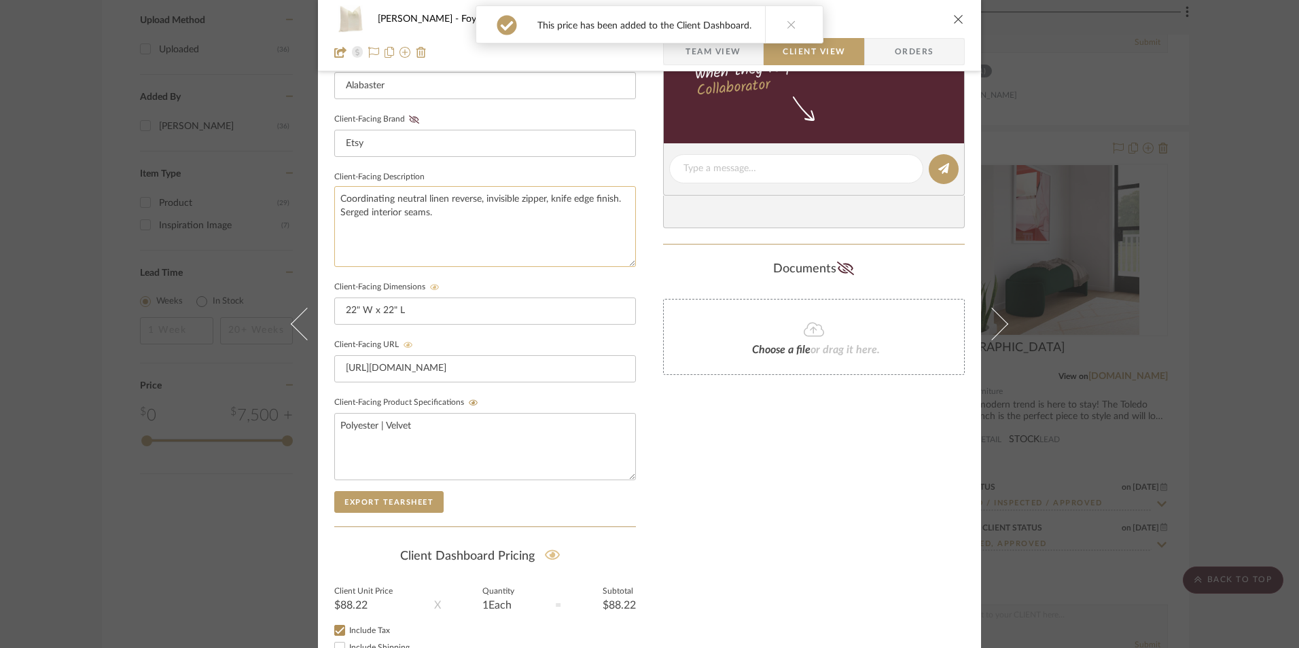
scroll to position [289, 0]
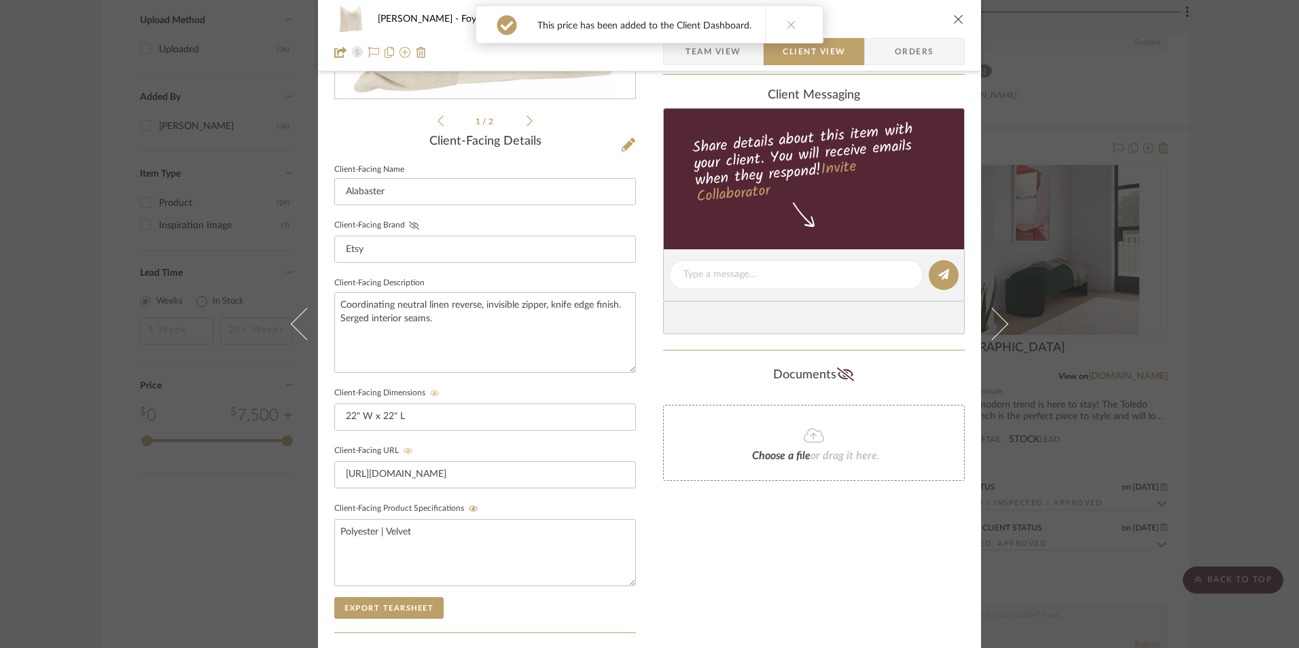
click at [412, 225] on icon at bounding box center [414, 225] width 10 height 8
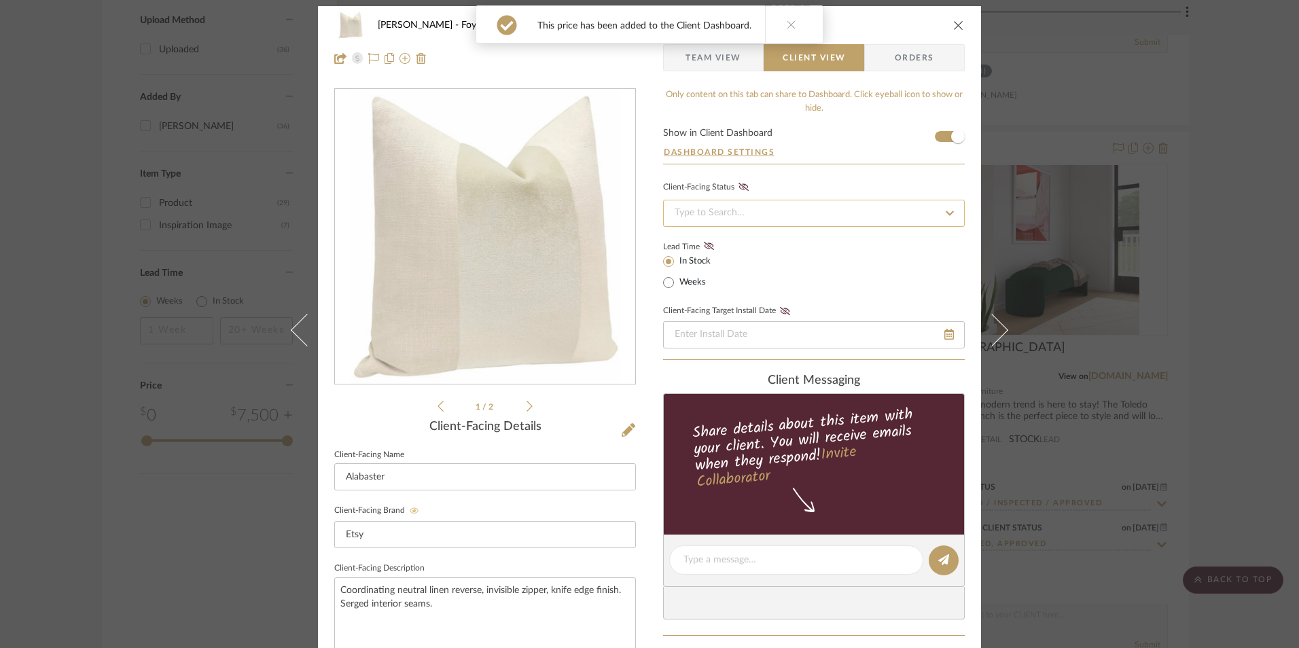
scroll to position [0, 0]
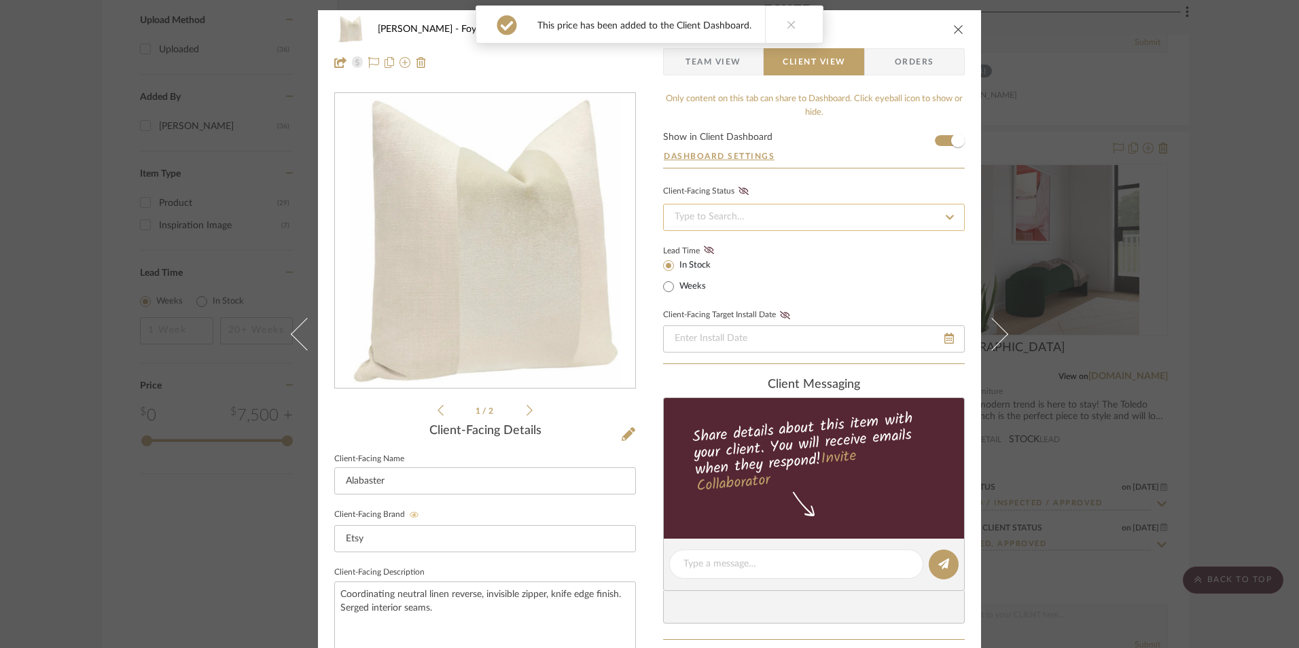
click at [742, 223] on input at bounding box center [814, 217] width 302 height 27
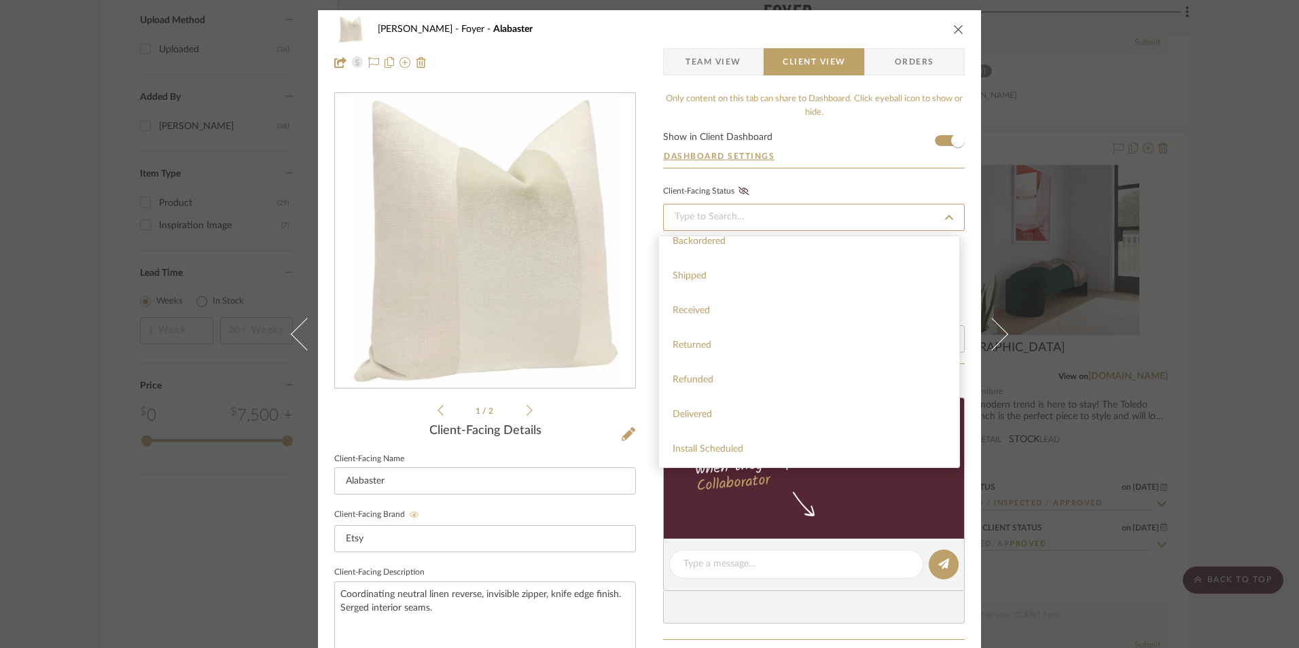
scroll to position [323, 0]
drag, startPoint x: 710, startPoint y: 414, endPoint x: 719, endPoint y: 291, distance: 123.9
click at [710, 413] on div "Installed" at bounding box center [809, 415] width 300 height 35
type input "[DATE]"
type input "Installed"
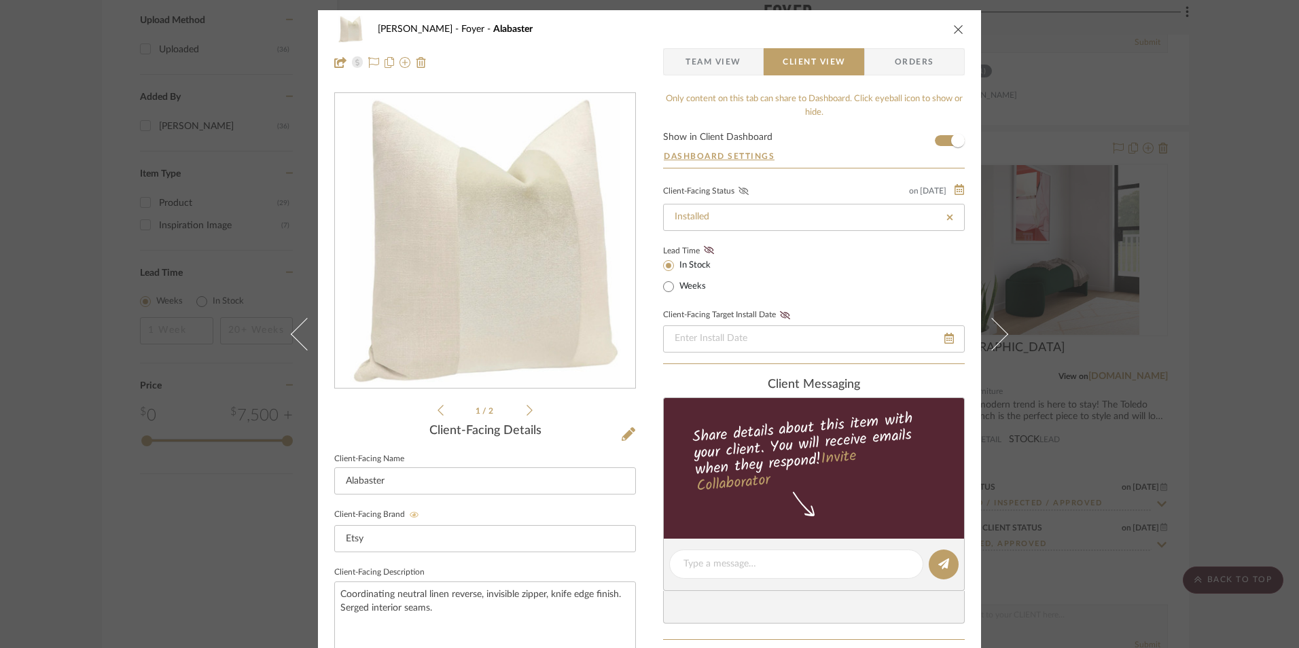
click at [740, 193] on icon at bounding box center [743, 191] width 10 height 8
click at [710, 248] on fa-icon at bounding box center [708, 251] width 17 height 12
click at [954, 31] on icon "close" at bounding box center [958, 29] width 11 height 11
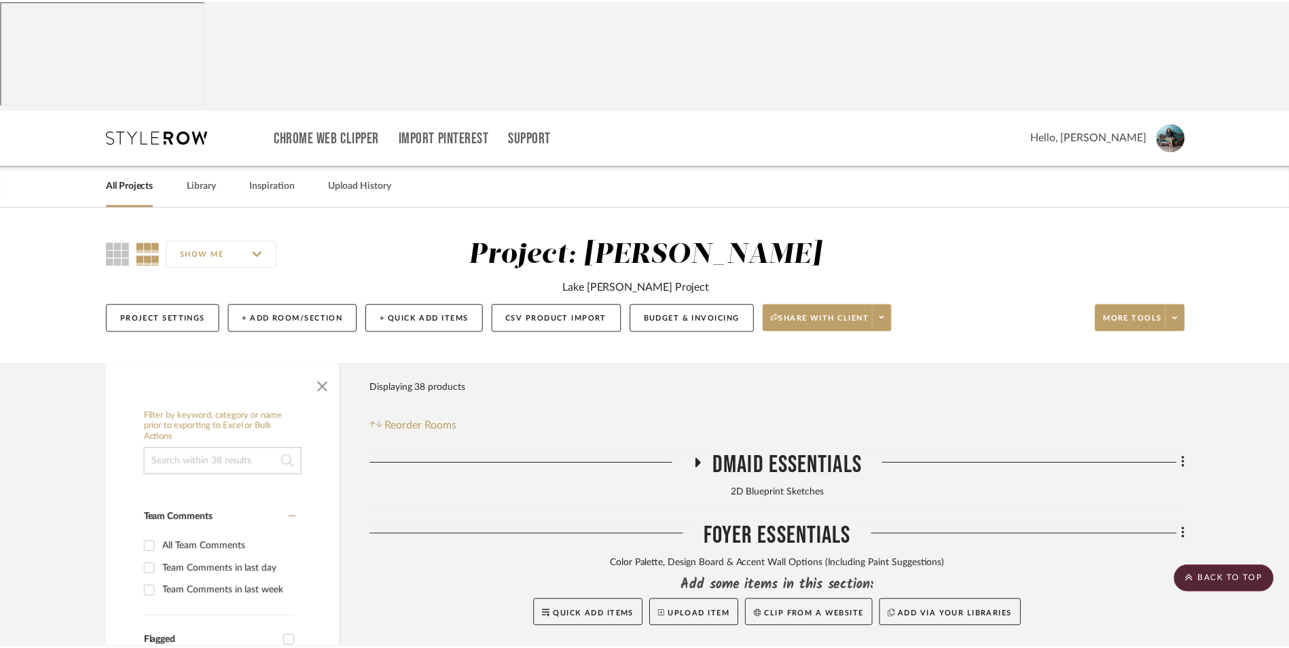
scroll to position [1803, 0]
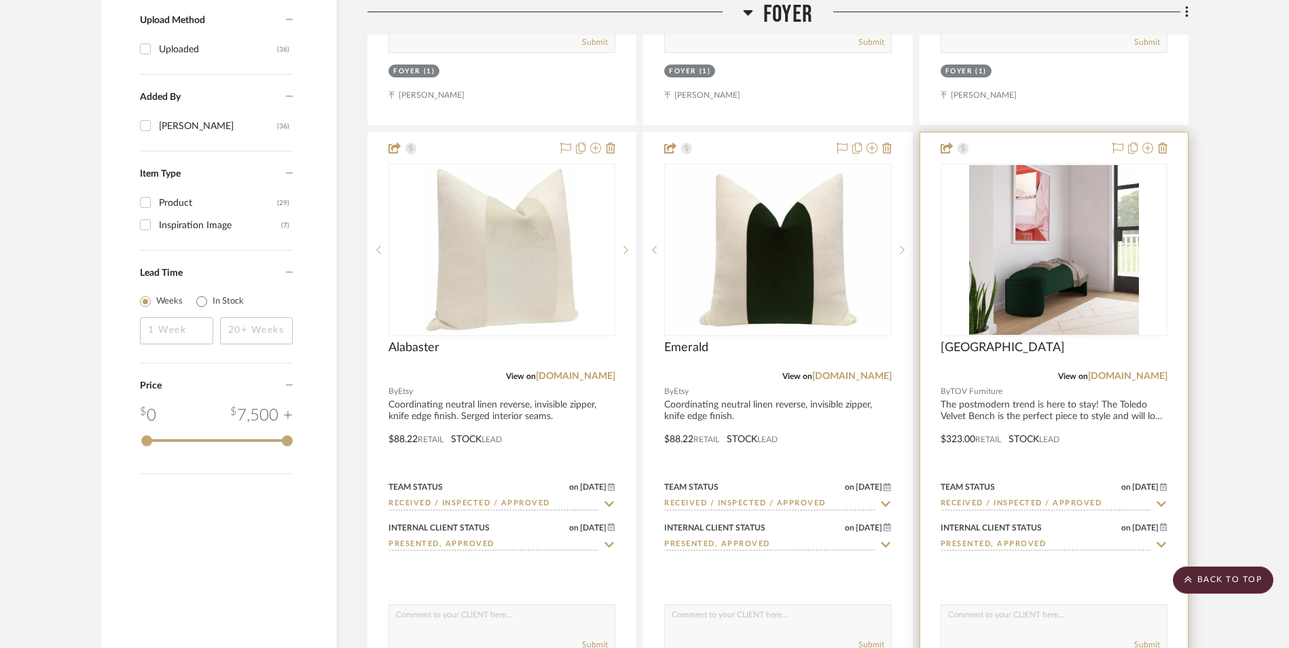
click at [0, 0] on img at bounding box center [0, 0] width 0 height 0
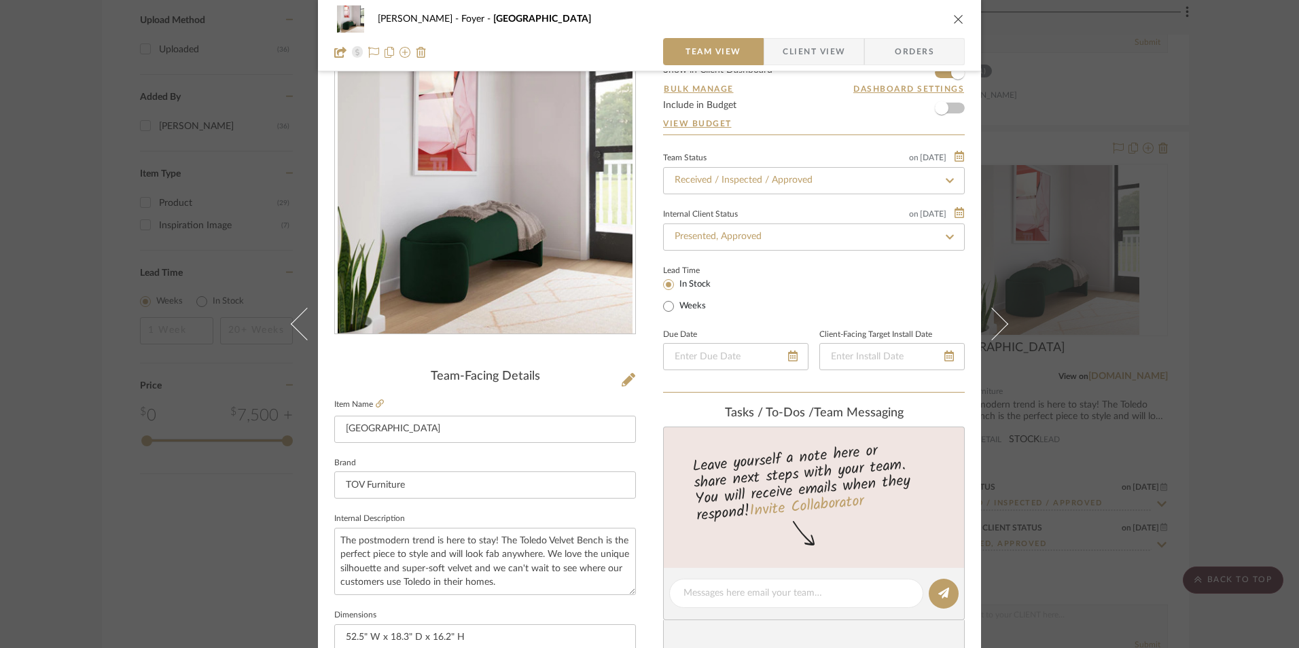
scroll to position [68, 0]
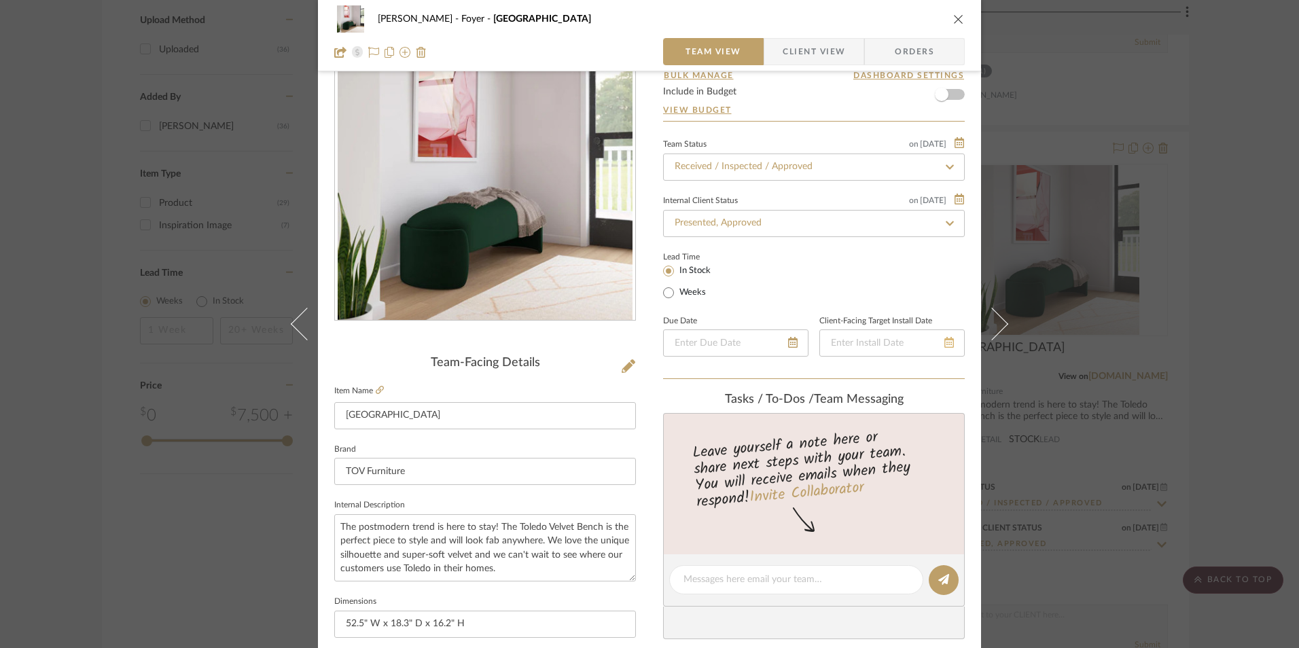
click at [945, 344] on icon at bounding box center [949, 342] width 10 height 11
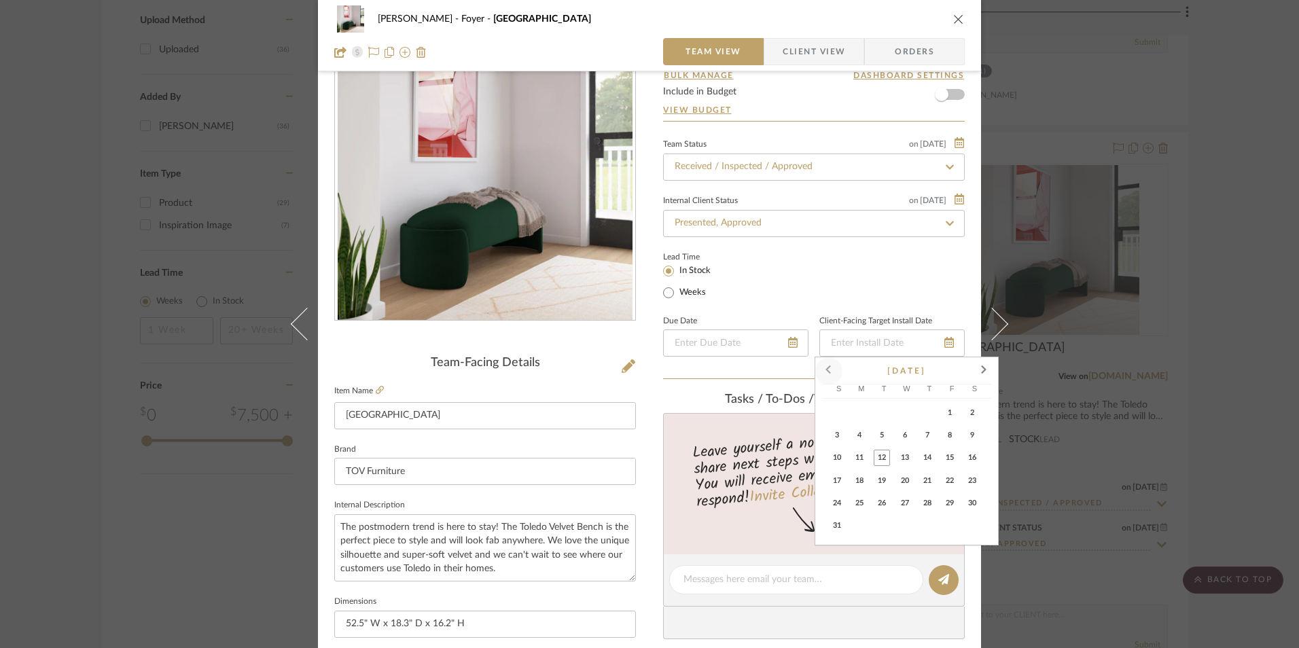
click at [829, 369] on span at bounding box center [828, 371] width 33 height 33
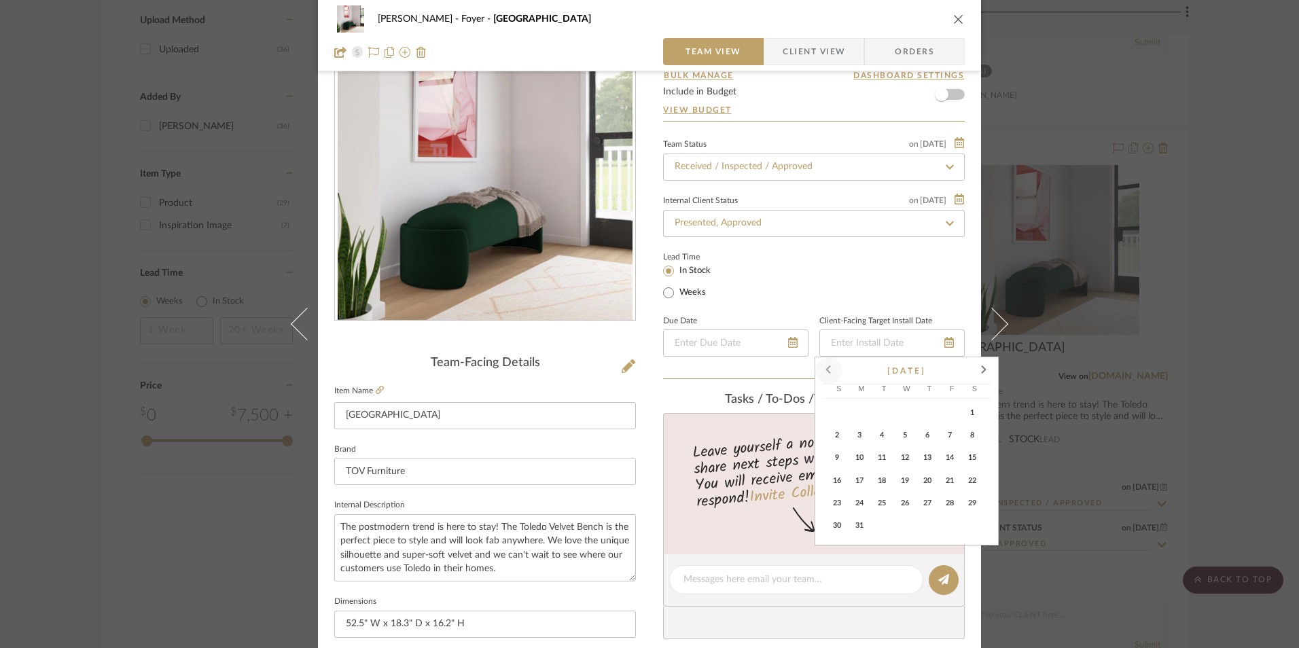
click at [829, 369] on span at bounding box center [828, 371] width 33 height 33
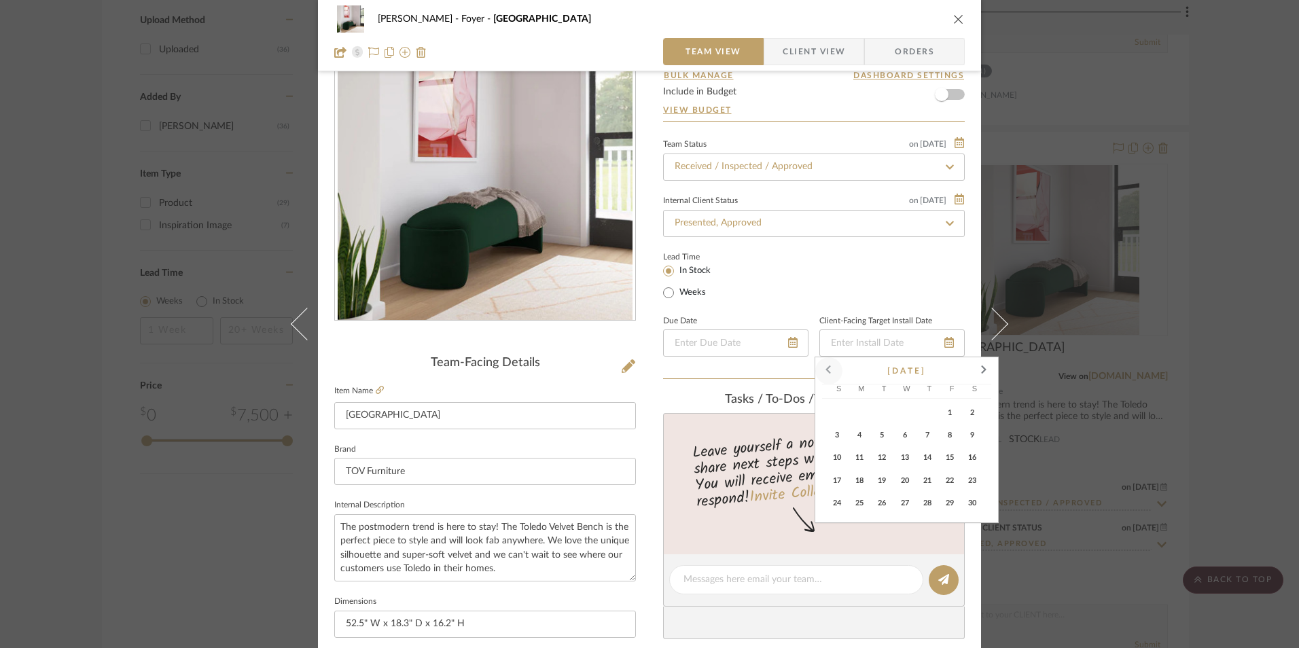
click at [829, 369] on span at bounding box center [828, 371] width 33 height 33
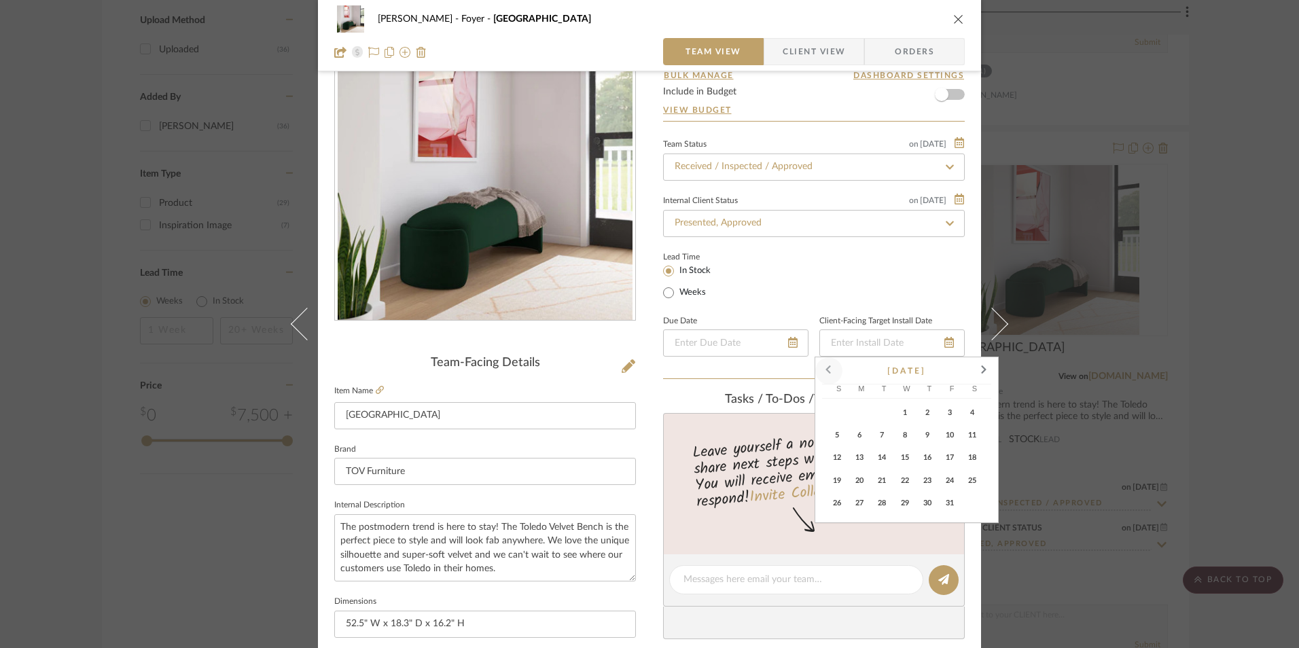
click at [829, 369] on span at bounding box center [828, 371] width 33 height 33
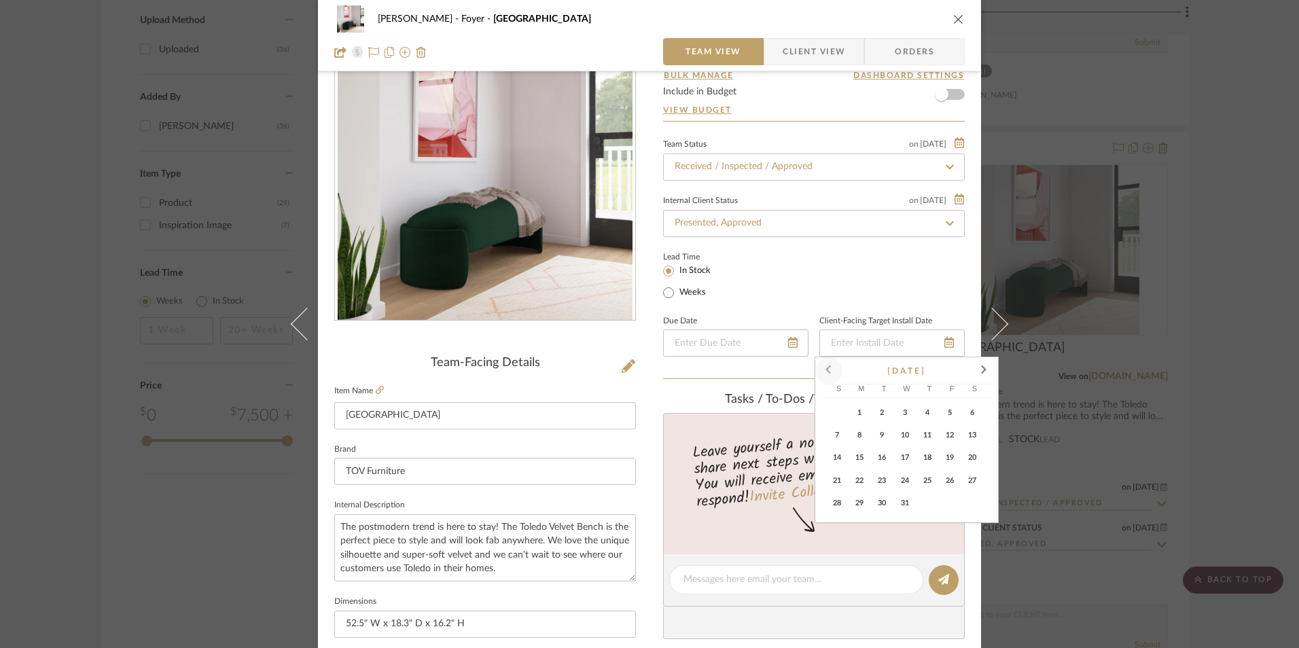
click at [829, 369] on span at bounding box center [828, 371] width 33 height 33
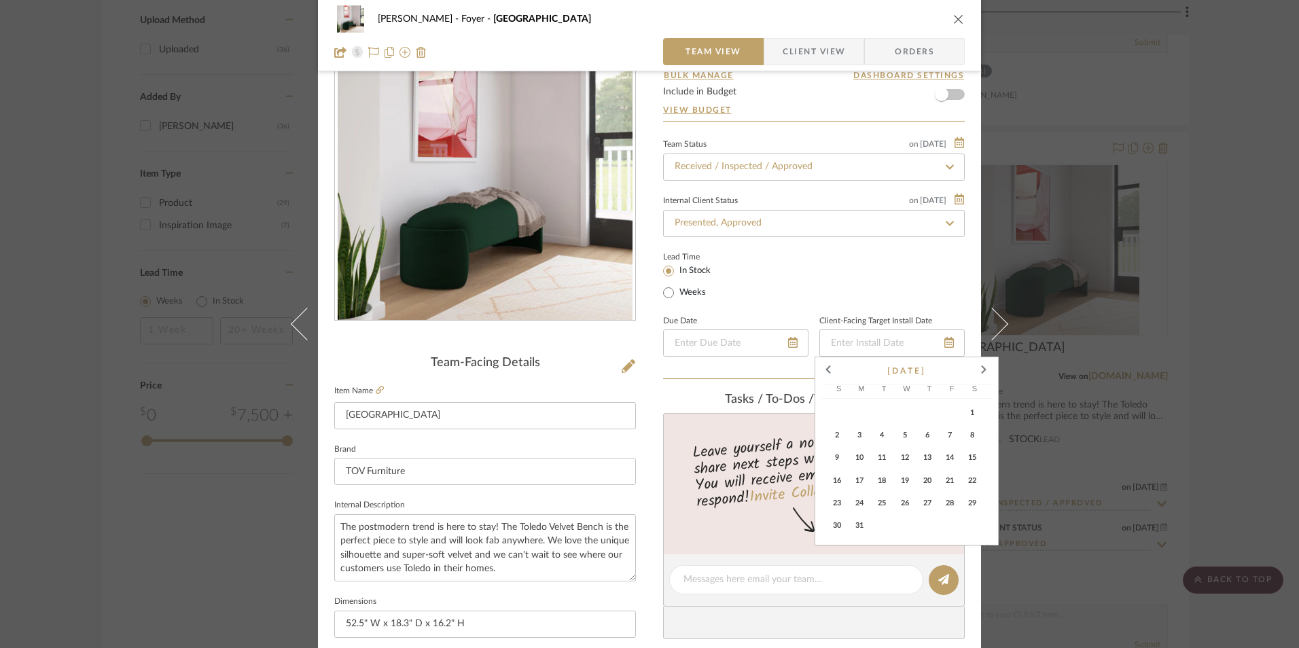
click at [839, 504] on span "23" at bounding box center [837, 503] width 16 height 16
type input "7/23/2023"
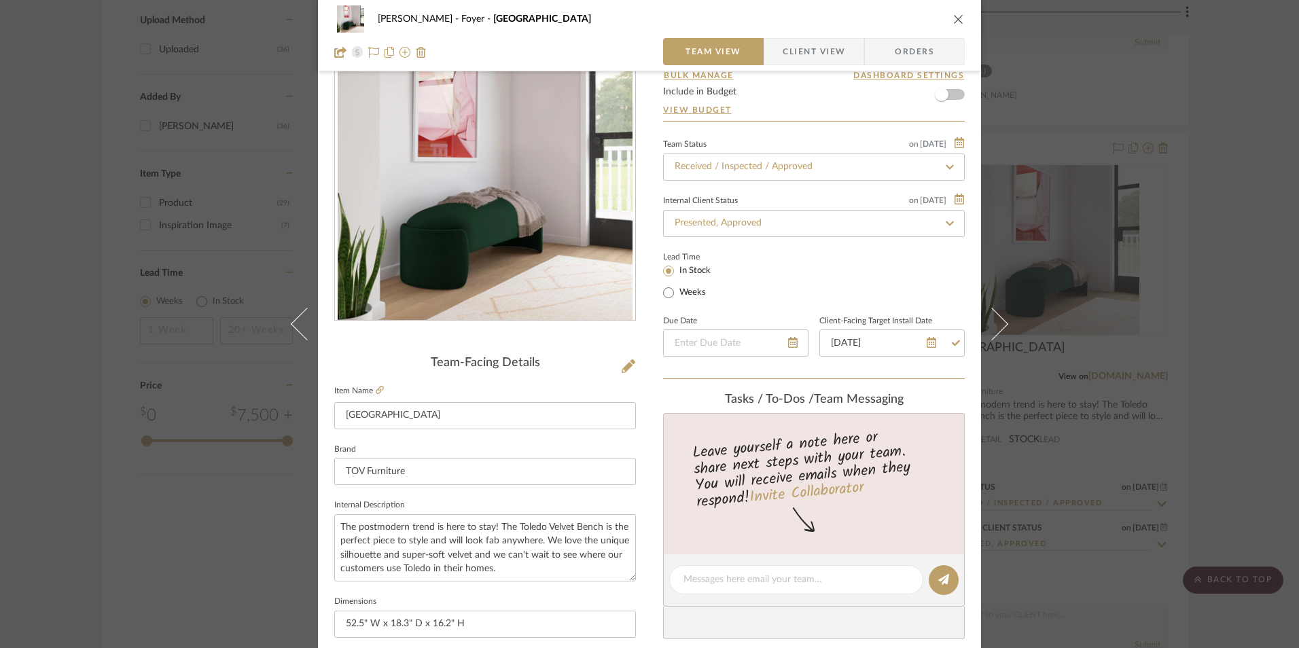
click at [827, 282] on div "Lead Time In Stock Weeks" at bounding box center [814, 274] width 302 height 53
click at [816, 58] on span "Client View" at bounding box center [813, 51] width 62 height 27
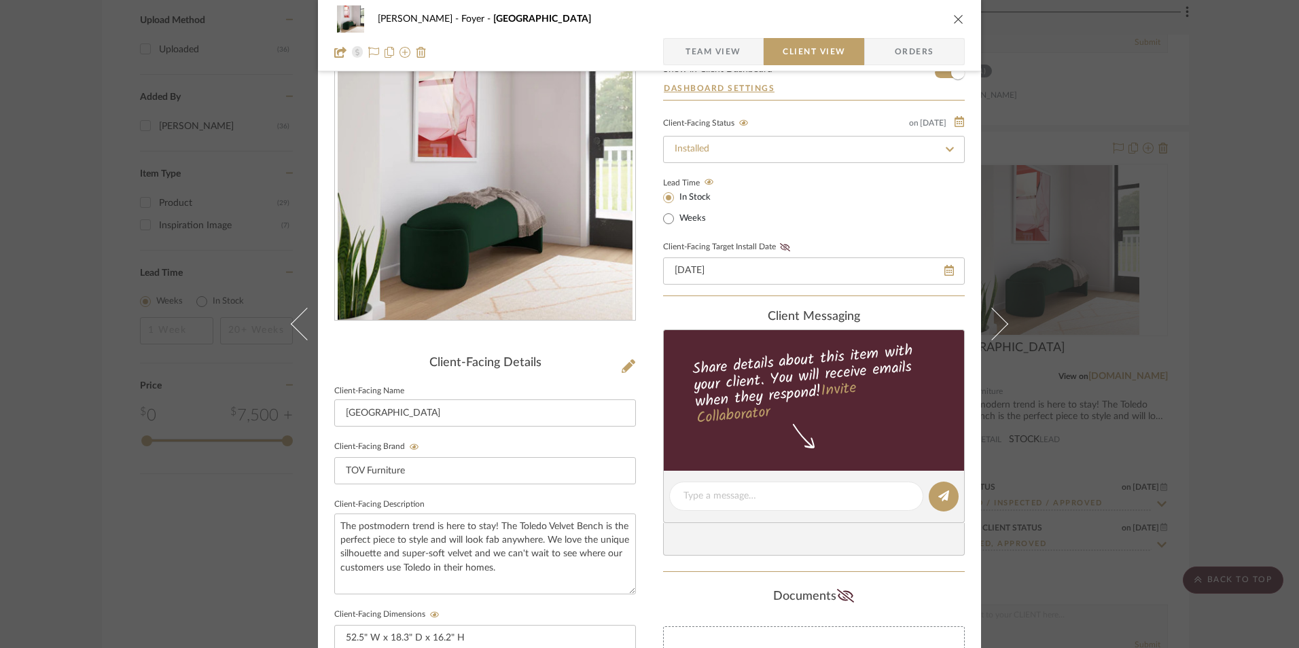
drag, startPoint x: 776, startPoint y: 245, endPoint x: 831, endPoint y: 245, distance: 55.0
click at [780, 243] on icon at bounding box center [785, 247] width 10 height 8
click at [719, 63] on span "Team View" at bounding box center [713, 51] width 56 height 27
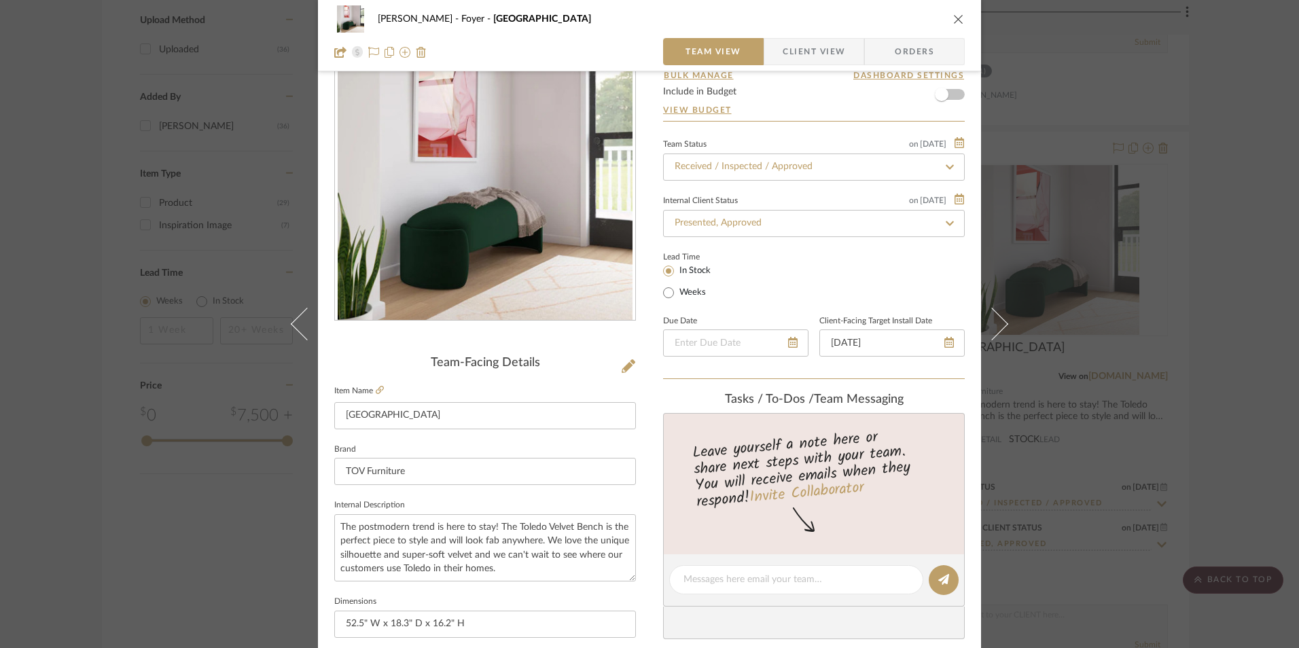
click at [953, 20] on icon "close" at bounding box center [958, 19] width 11 height 11
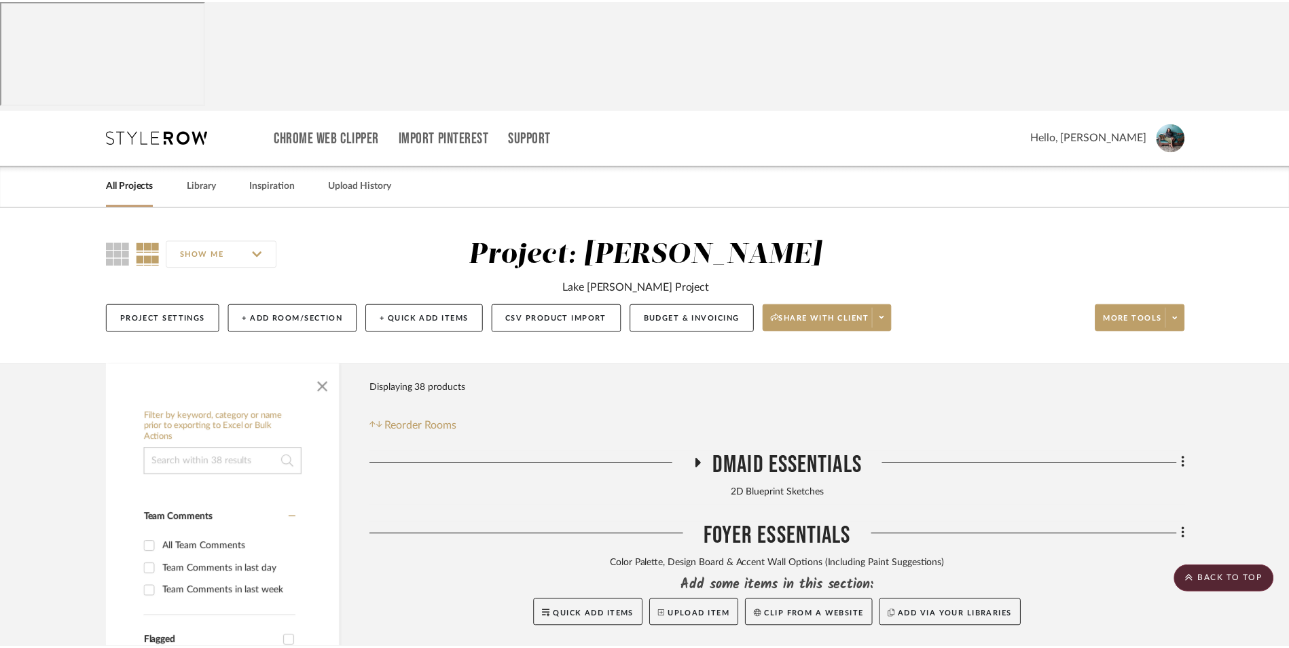
scroll to position [1803, 0]
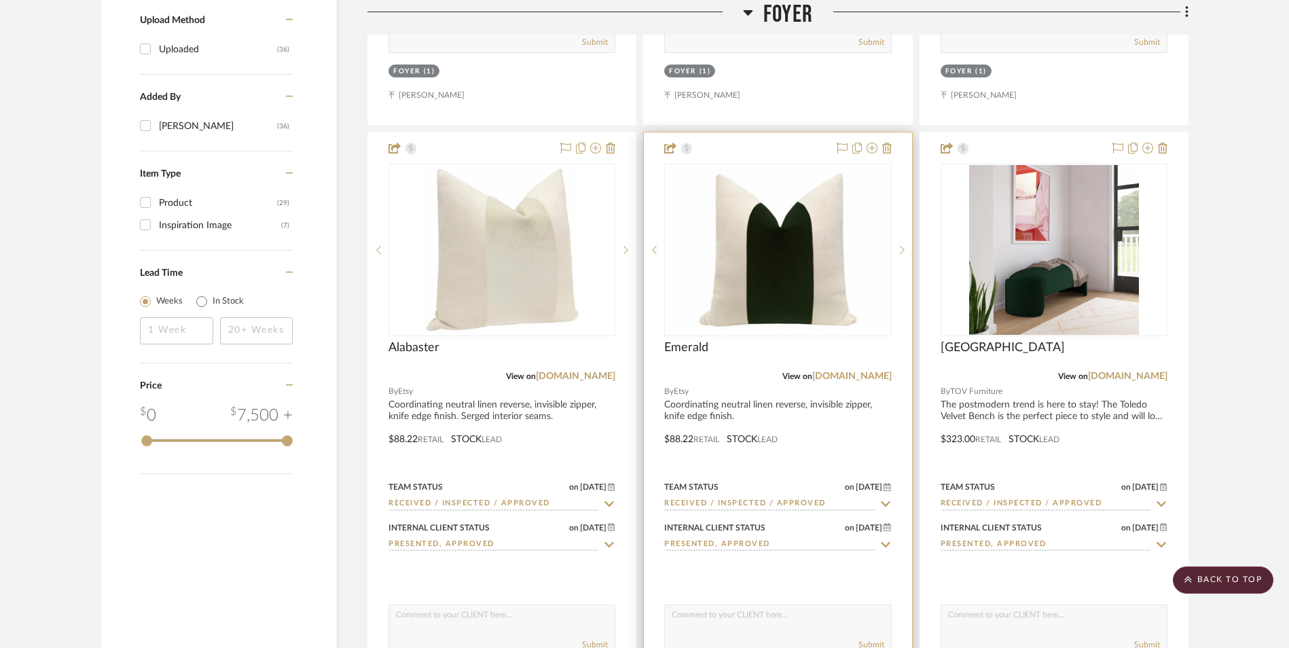
click at [816, 166] on img "0" at bounding box center [778, 250] width 224 height 168
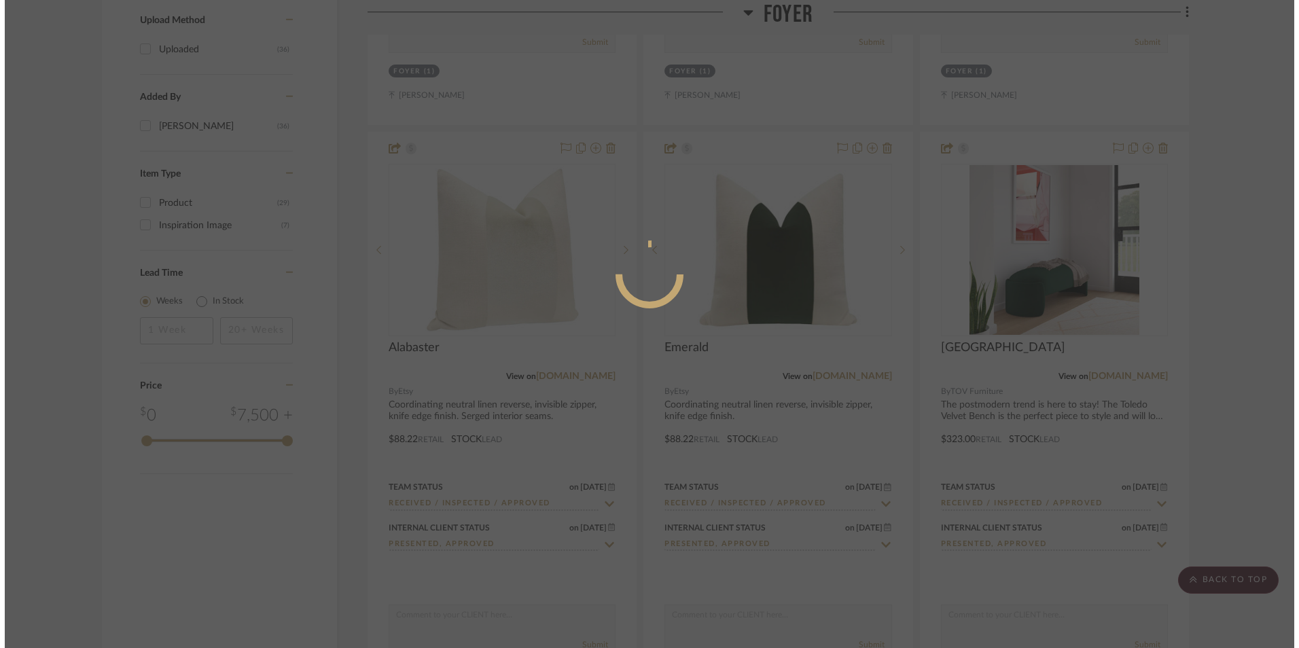
scroll to position [0, 0]
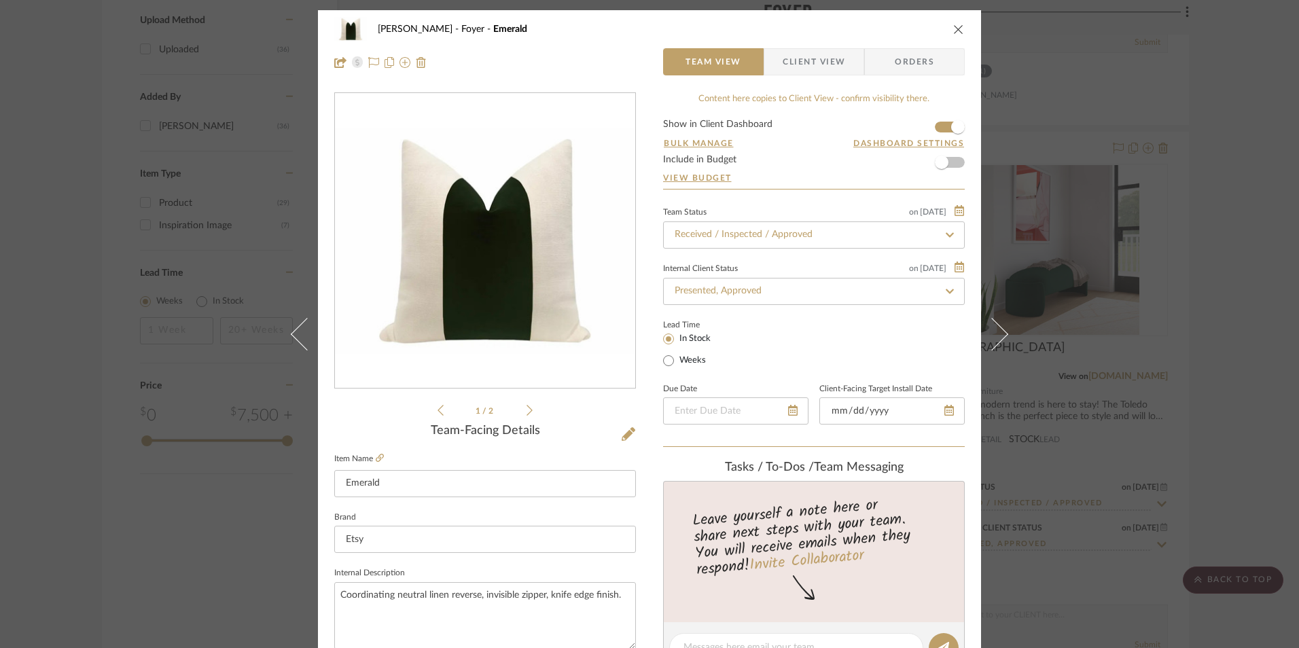
type input "7/23/2023"
click at [876, 341] on div "Lead Time In Stock Weeks" at bounding box center [814, 342] width 302 height 53
click at [822, 64] on span "Client View" at bounding box center [813, 61] width 62 height 27
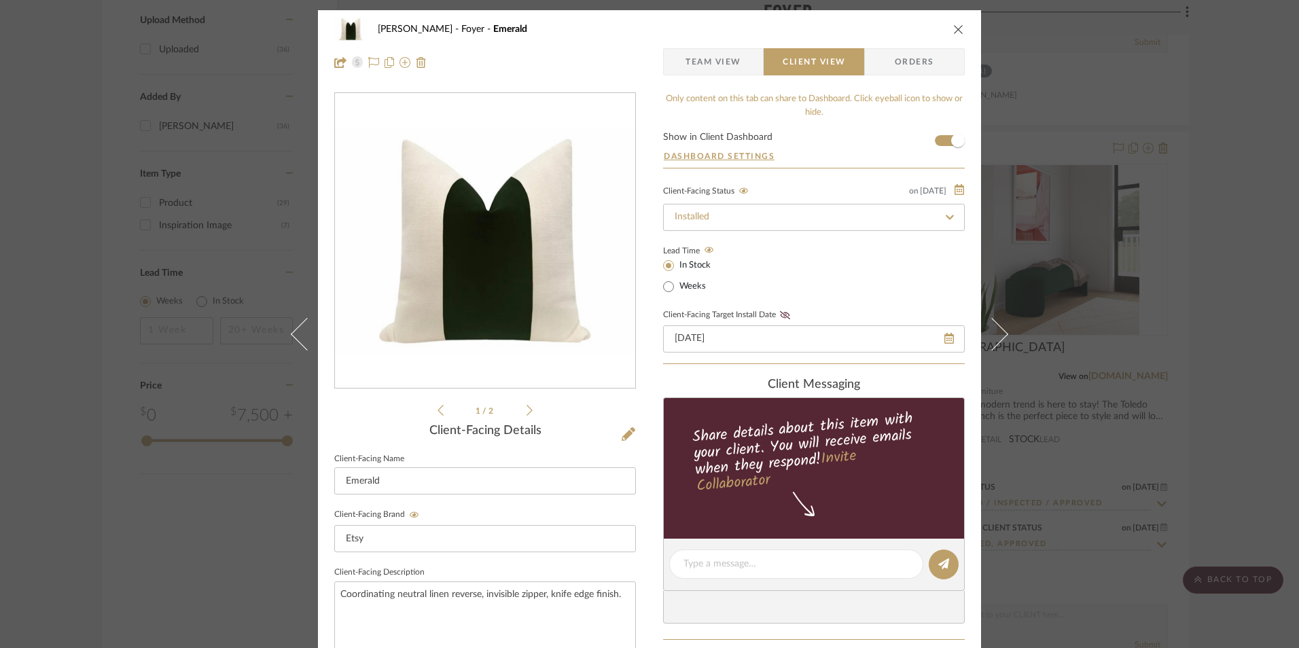
click at [780, 314] on icon at bounding box center [785, 315] width 10 height 8
drag, startPoint x: 958, startPoint y: 33, endPoint x: 951, endPoint y: 48, distance: 17.0
click at [957, 33] on icon "close" at bounding box center [958, 29] width 11 height 11
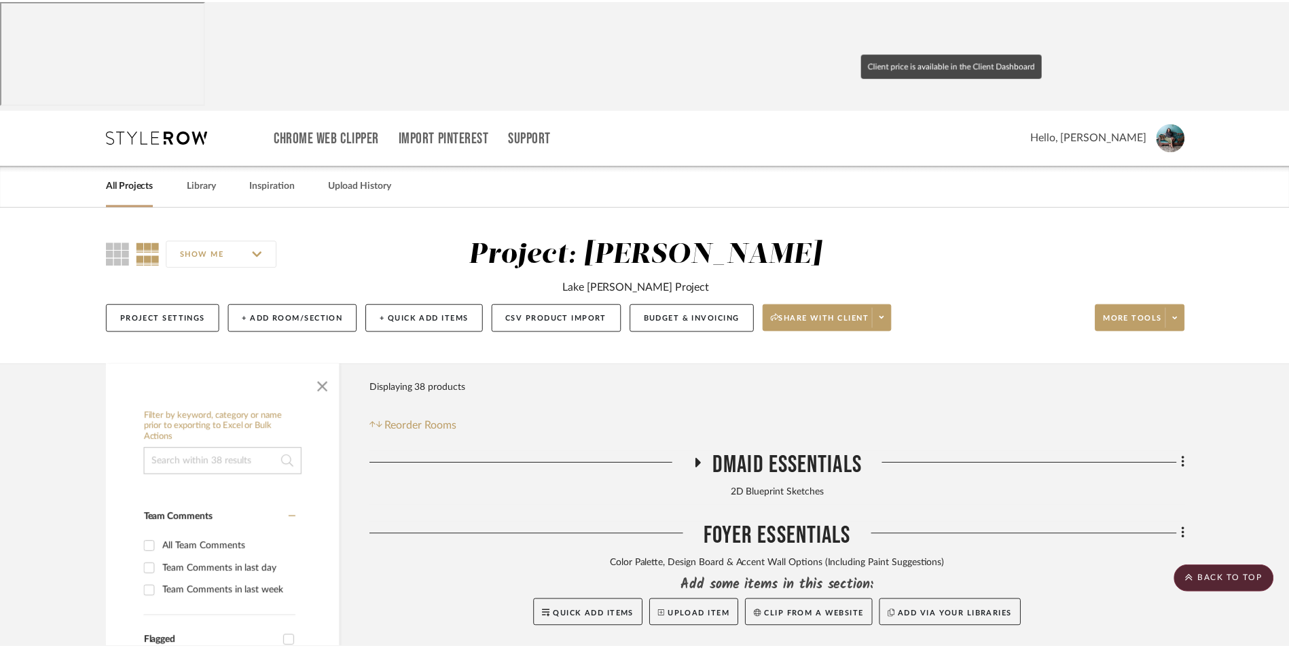
scroll to position [1803, 0]
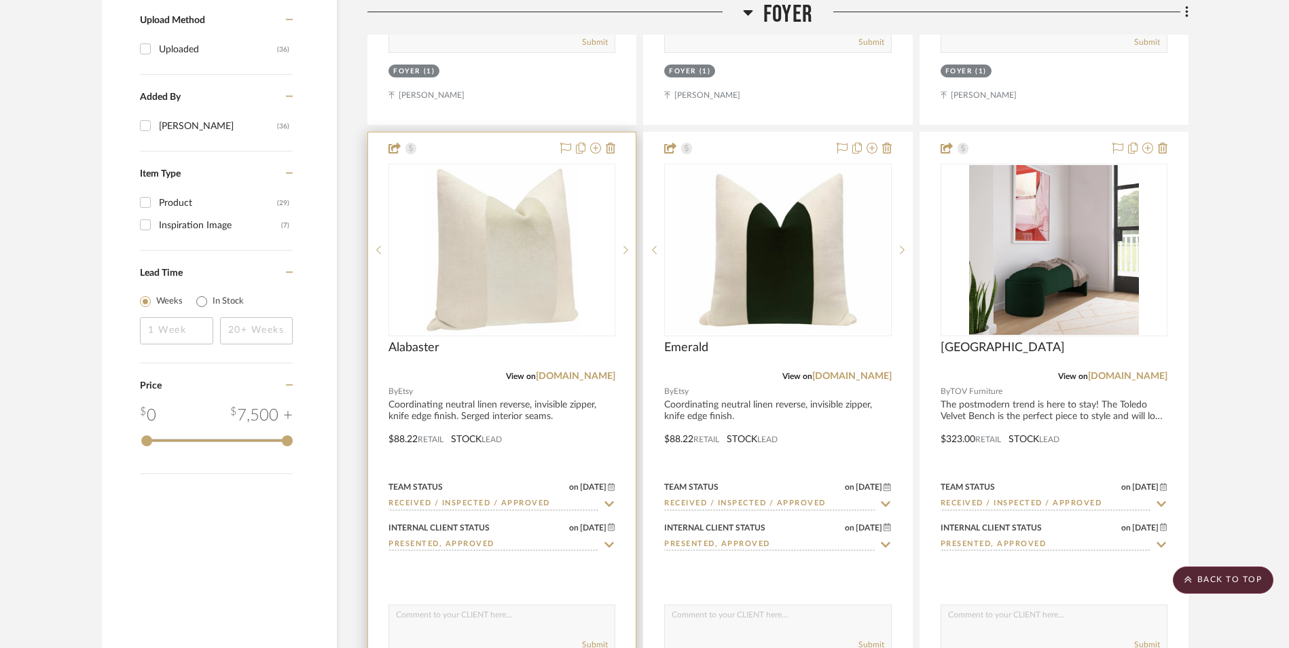
click at [541, 189] on img "0" at bounding box center [502, 250] width 156 height 170
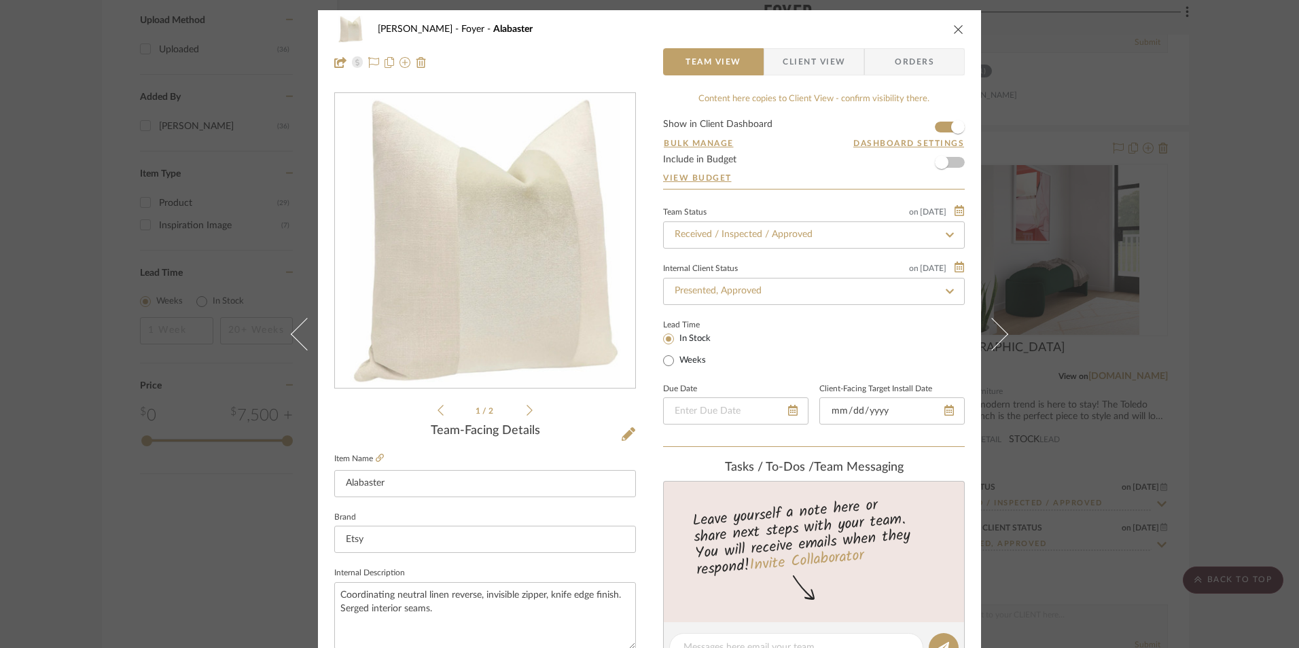
type input "7/23/2023"
click at [864, 374] on div "Team Status on 8/12/2025 8/12/2025 Received / Inspected / Approved Internal Cli…" at bounding box center [814, 325] width 302 height 245
click at [830, 68] on span "Client View" at bounding box center [813, 61] width 62 height 27
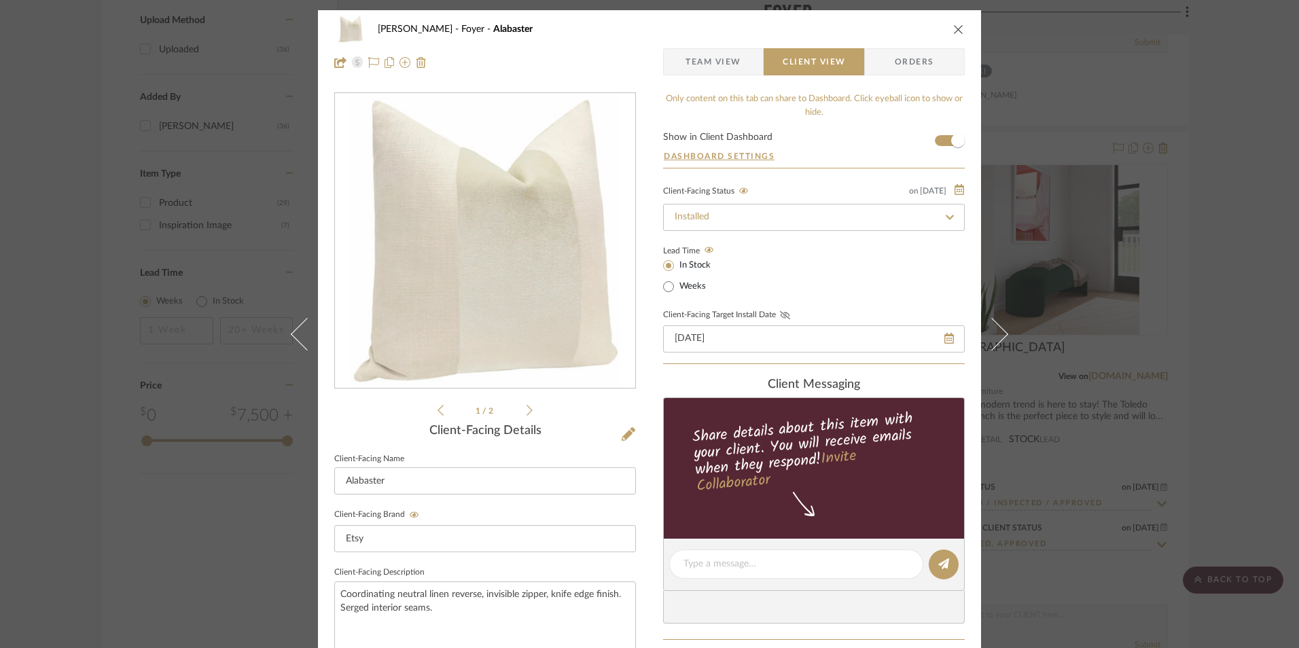
click at [784, 314] on icon at bounding box center [785, 315] width 10 height 8
click at [954, 34] on icon "close" at bounding box center [958, 29] width 11 height 11
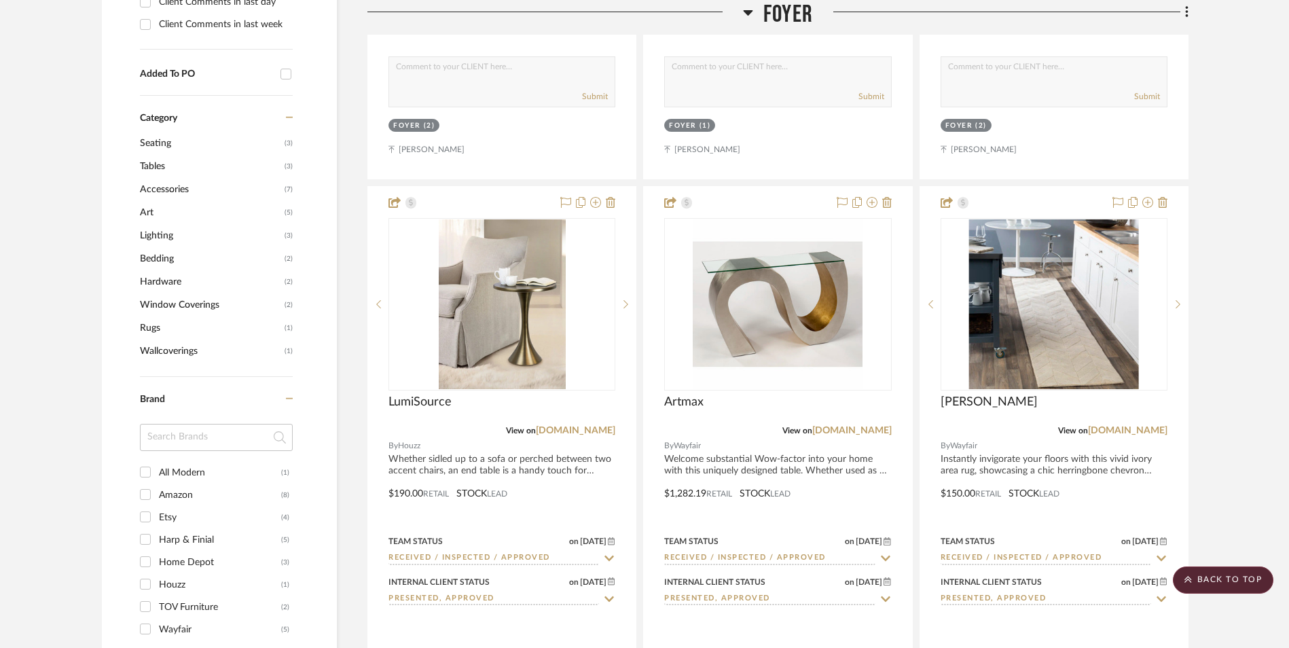
scroll to position [1124, 0]
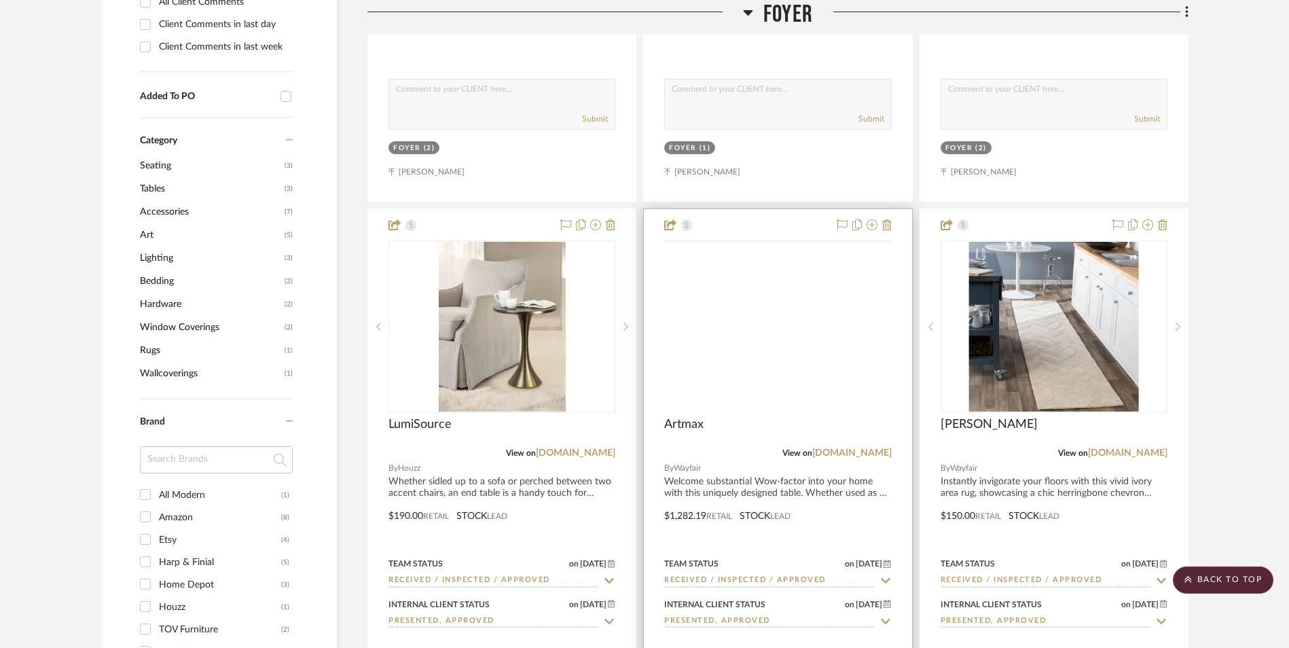
click at [0, 0] on img at bounding box center [0, 0] width 0 height 0
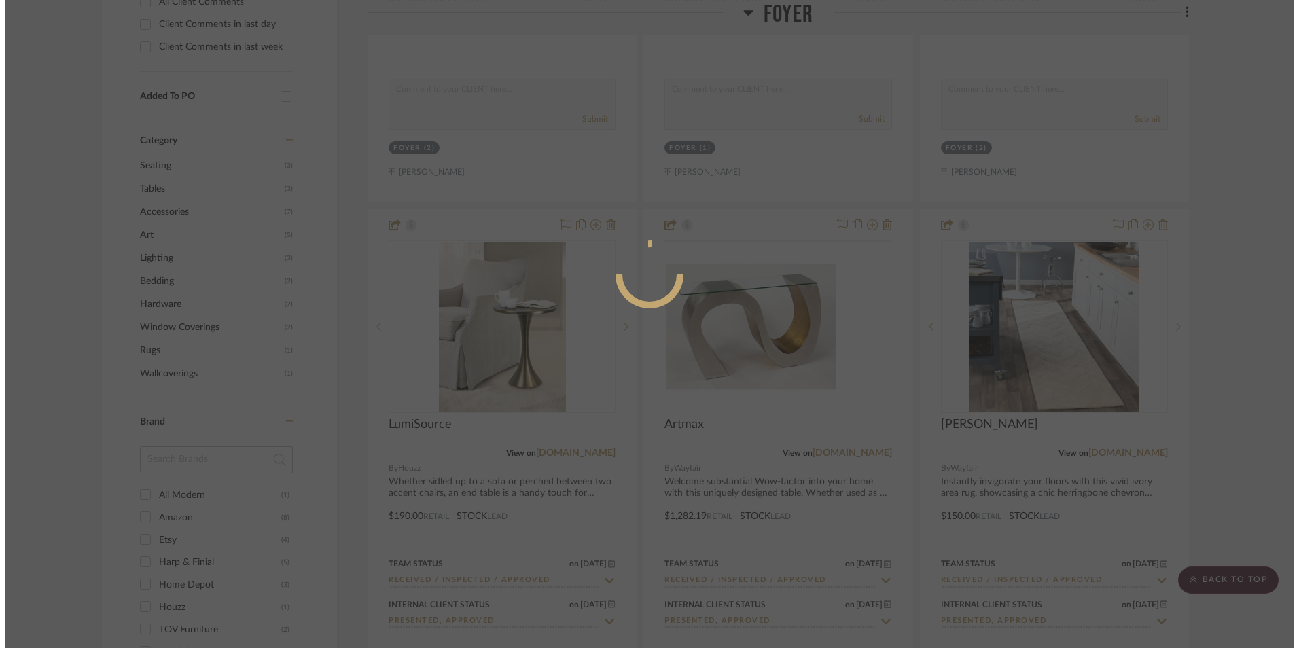
scroll to position [0, 0]
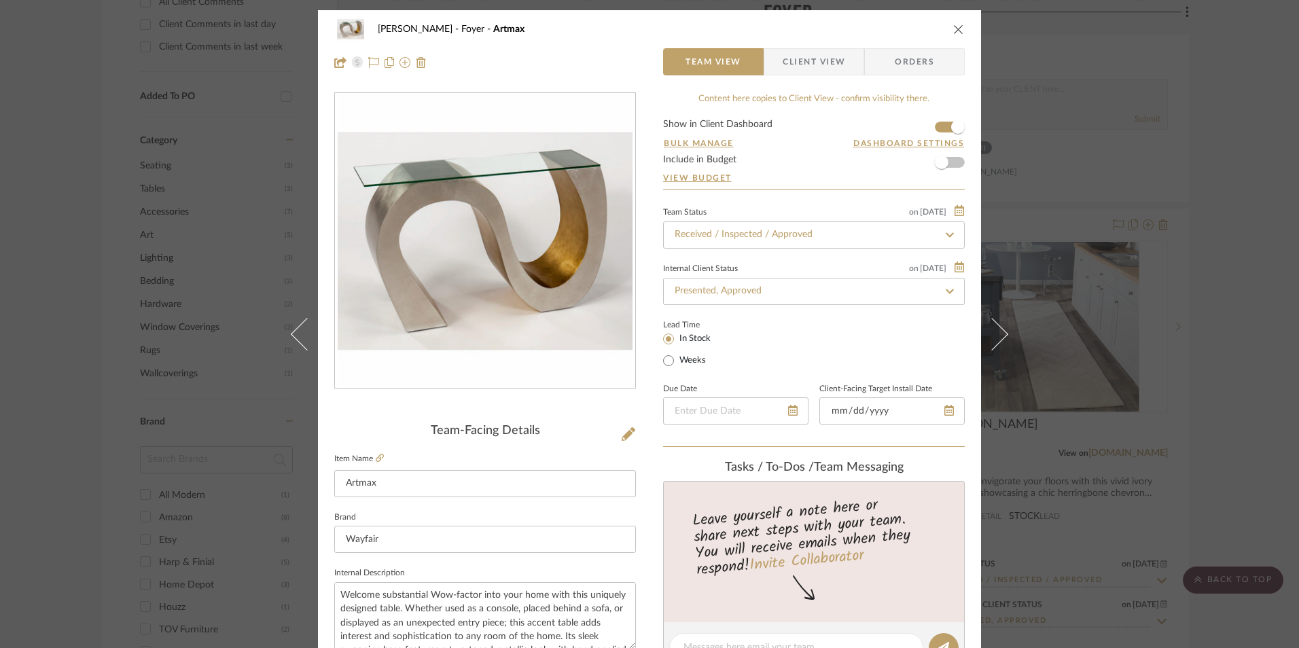
type input "7/23/2023"
click at [894, 329] on div "Lead Time In Stock Weeks" at bounding box center [814, 342] width 302 height 53
click at [808, 69] on span "Client View" at bounding box center [813, 61] width 62 height 27
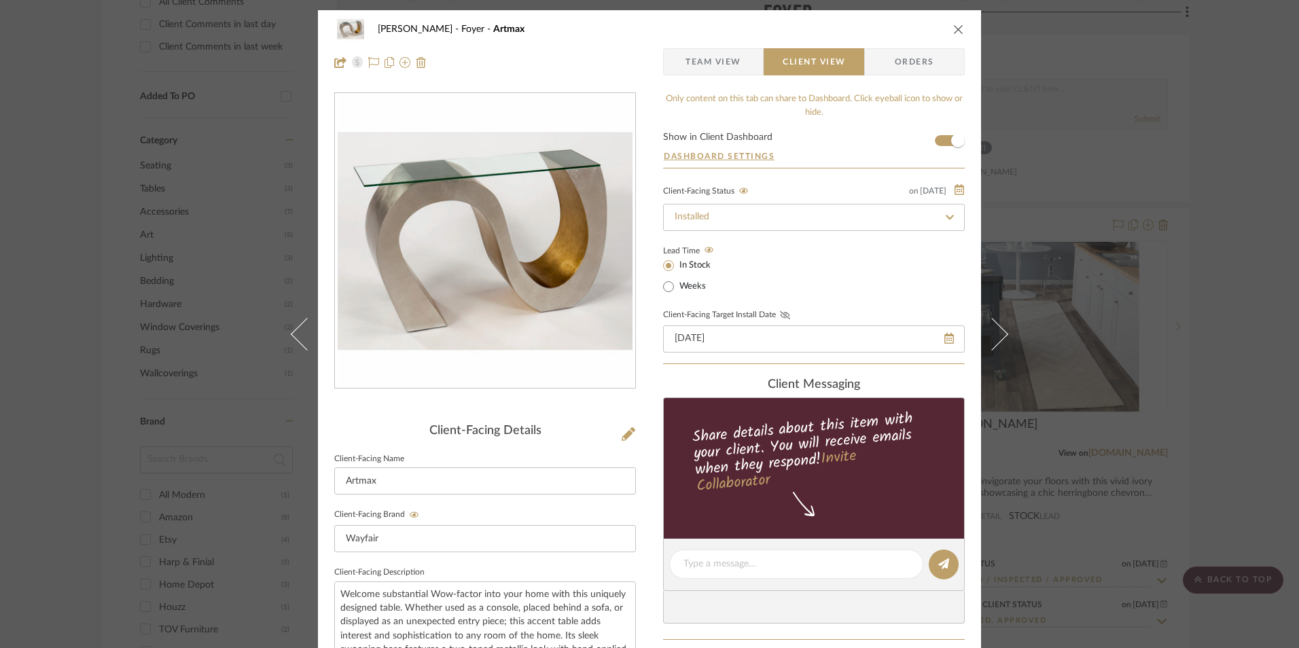
click at [780, 314] on icon at bounding box center [785, 315] width 10 height 8
click at [954, 32] on icon "close" at bounding box center [958, 29] width 11 height 11
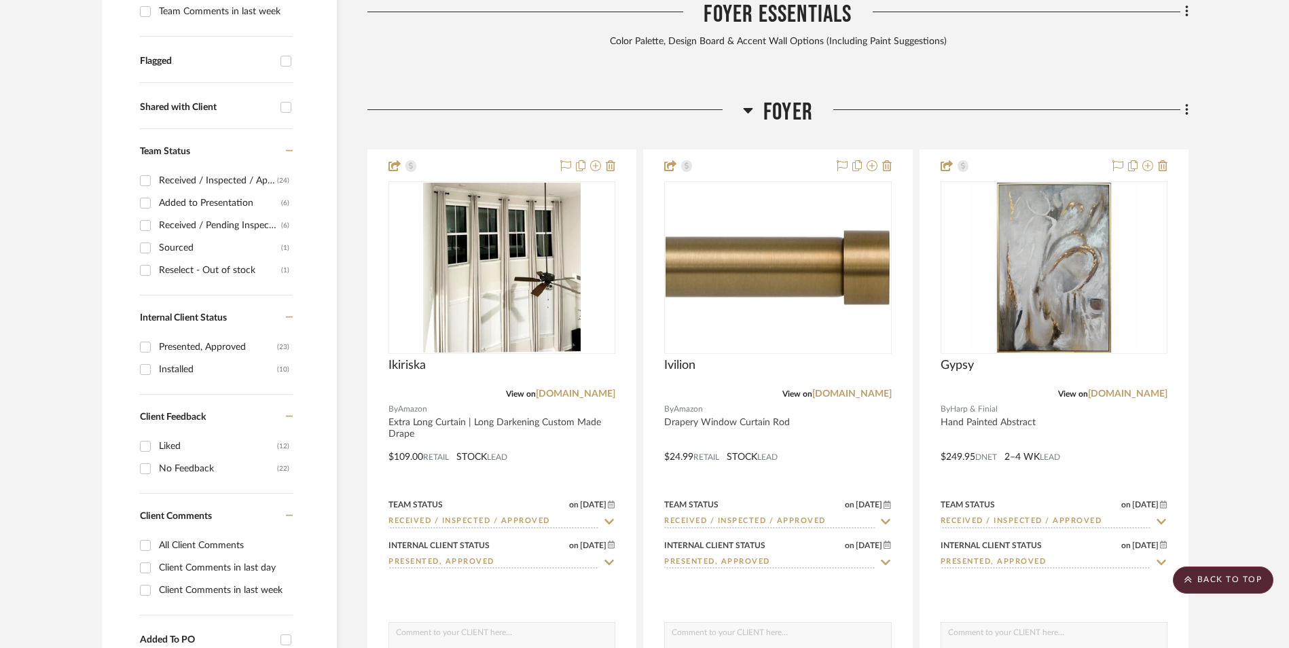
scroll to position [649, 0]
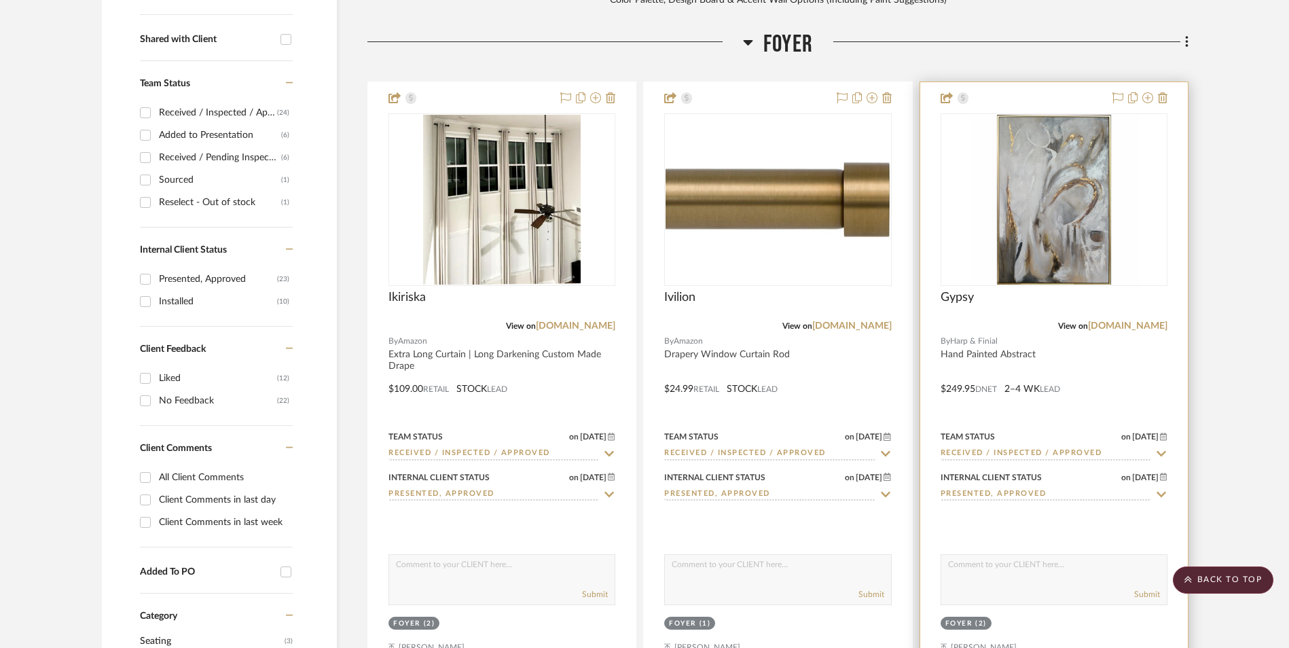
click at [0, 0] on img at bounding box center [0, 0] width 0 height 0
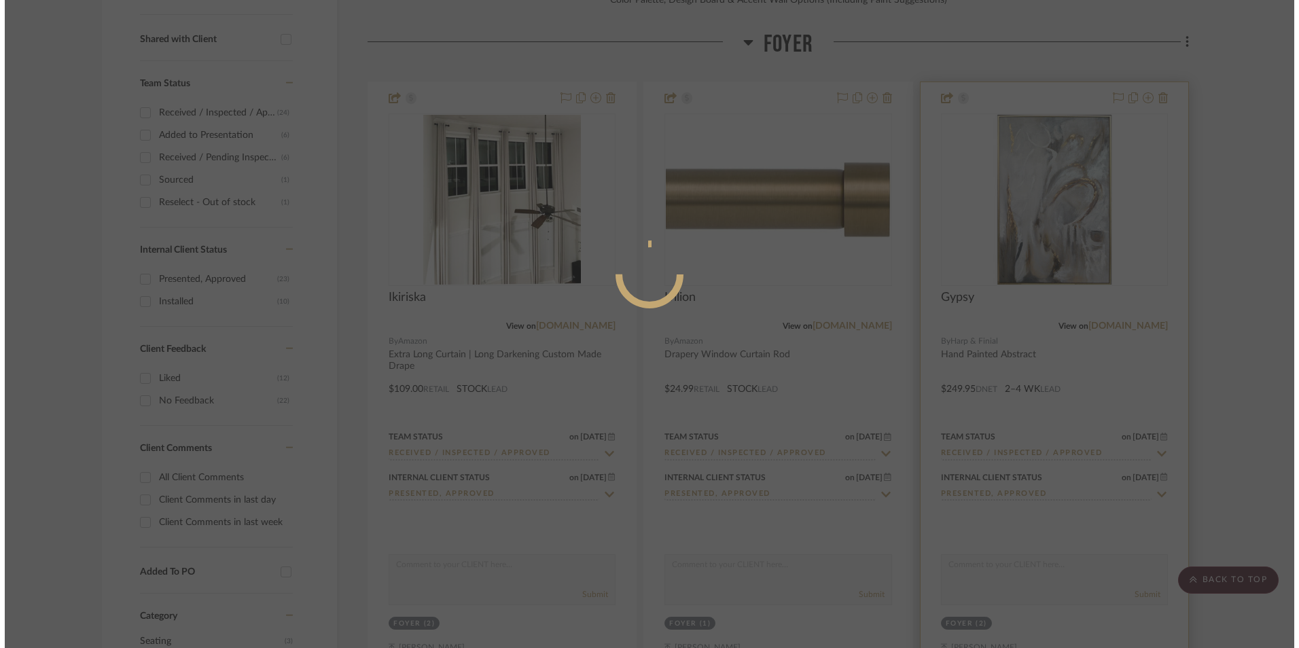
scroll to position [0, 0]
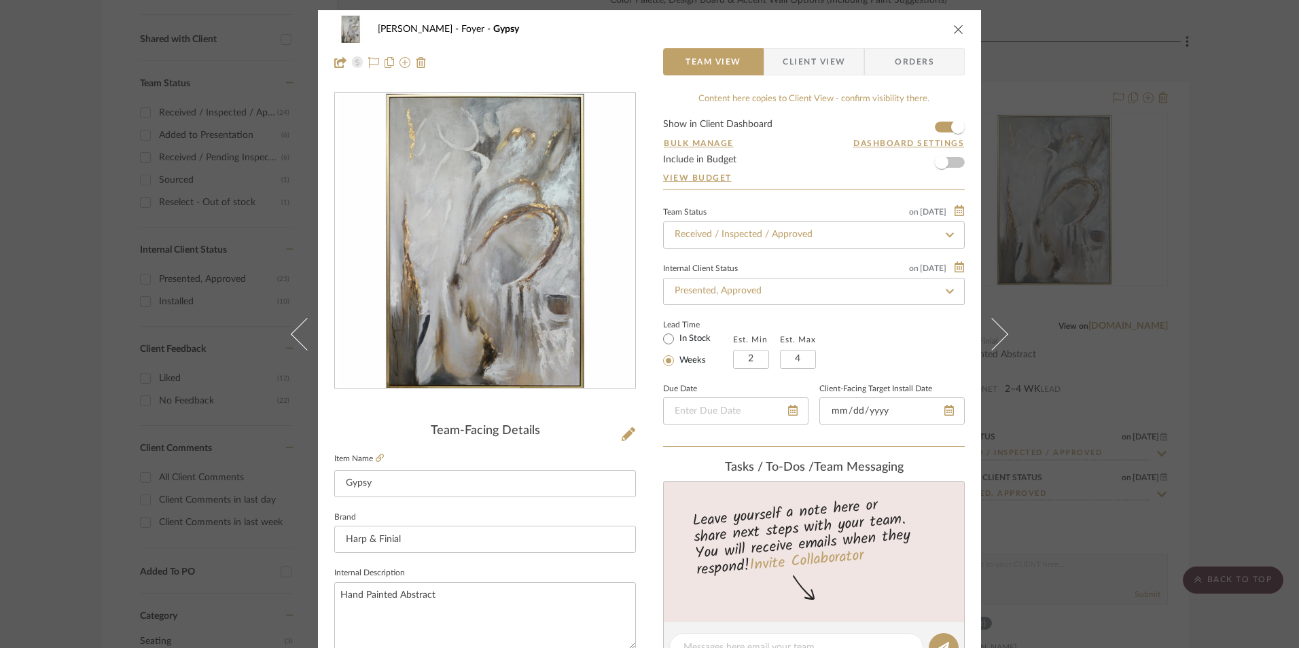
type input "12/17/2023"
click at [899, 320] on div "Lead Time In Stock Weeks Est. Min 2 Est. Max 4" at bounding box center [814, 342] width 302 height 53
click at [791, 67] on span "Client View" at bounding box center [813, 61] width 62 height 27
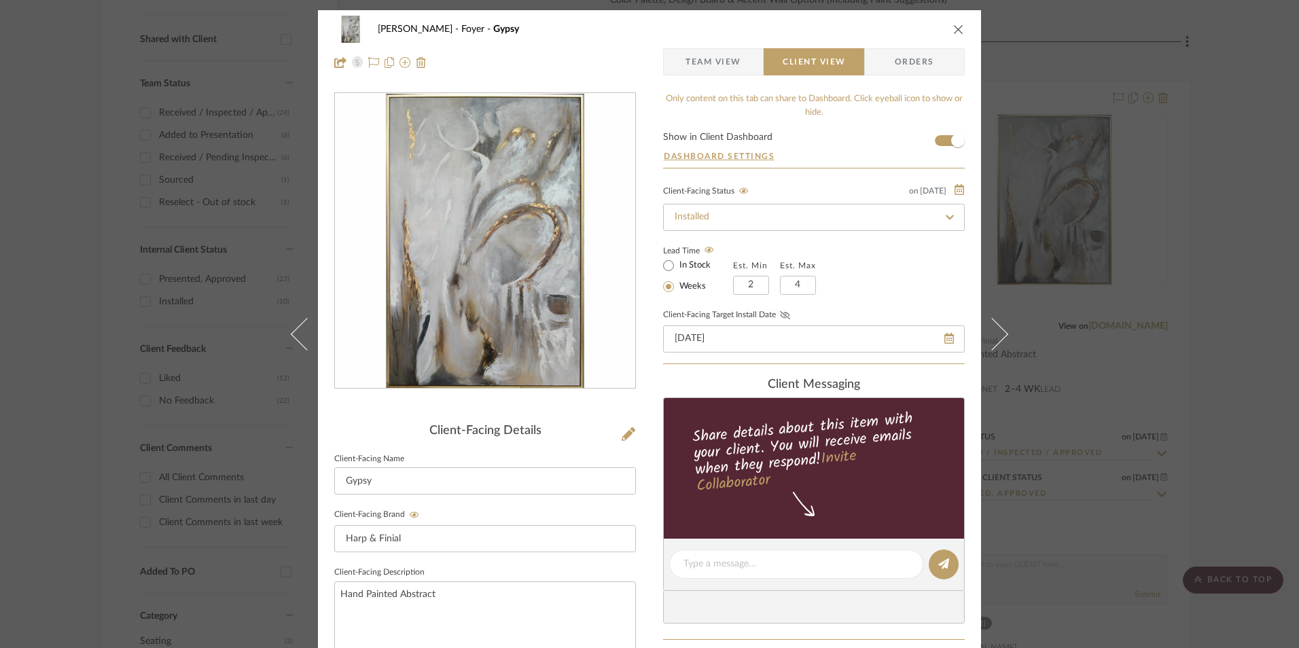
click at [780, 313] on icon at bounding box center [785, 315] width 10 height 8
click at [738, 55] on span "Team View" at bounding box center [713, 61] width 99 height 27
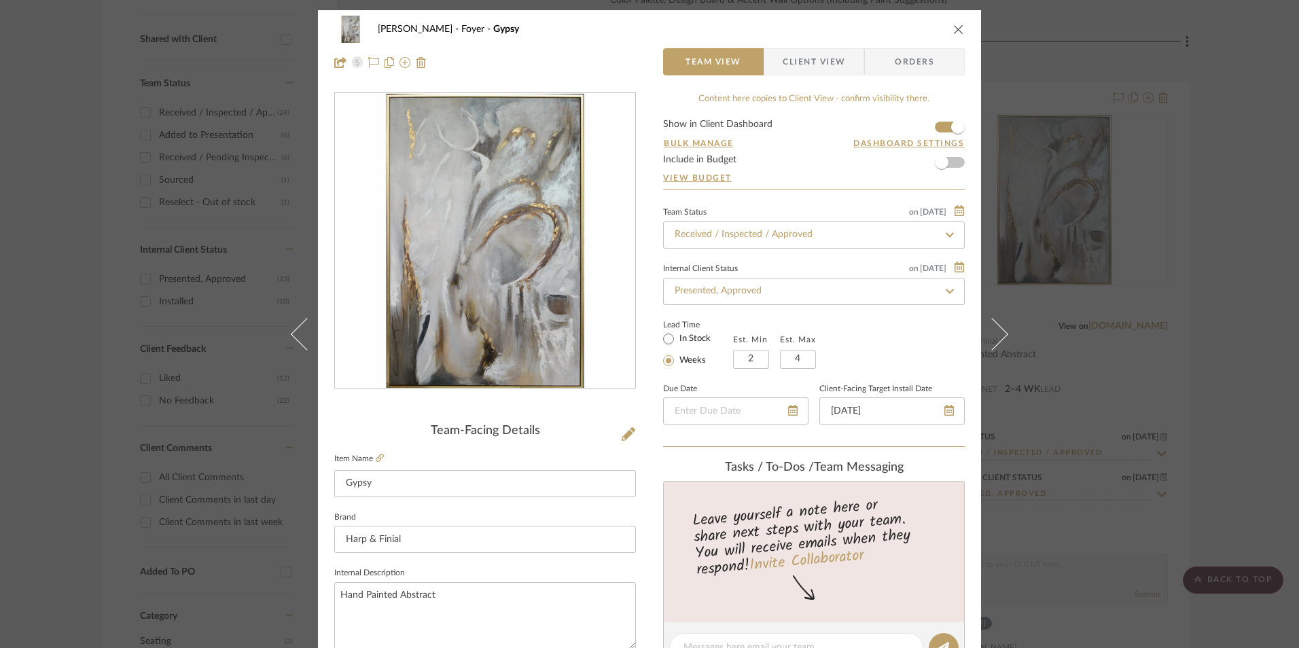
click at [953, 28] on icon "close" at bounding box center [958, 29] width 11 height 11
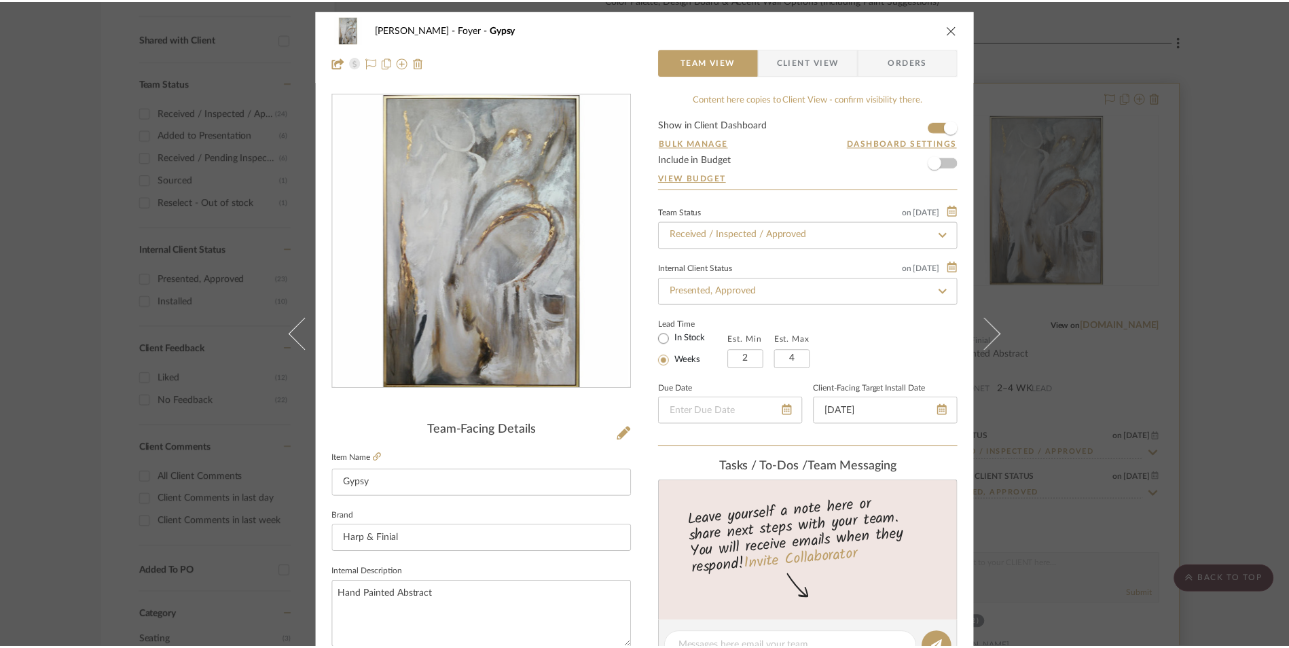
scroll to position [649, 0]
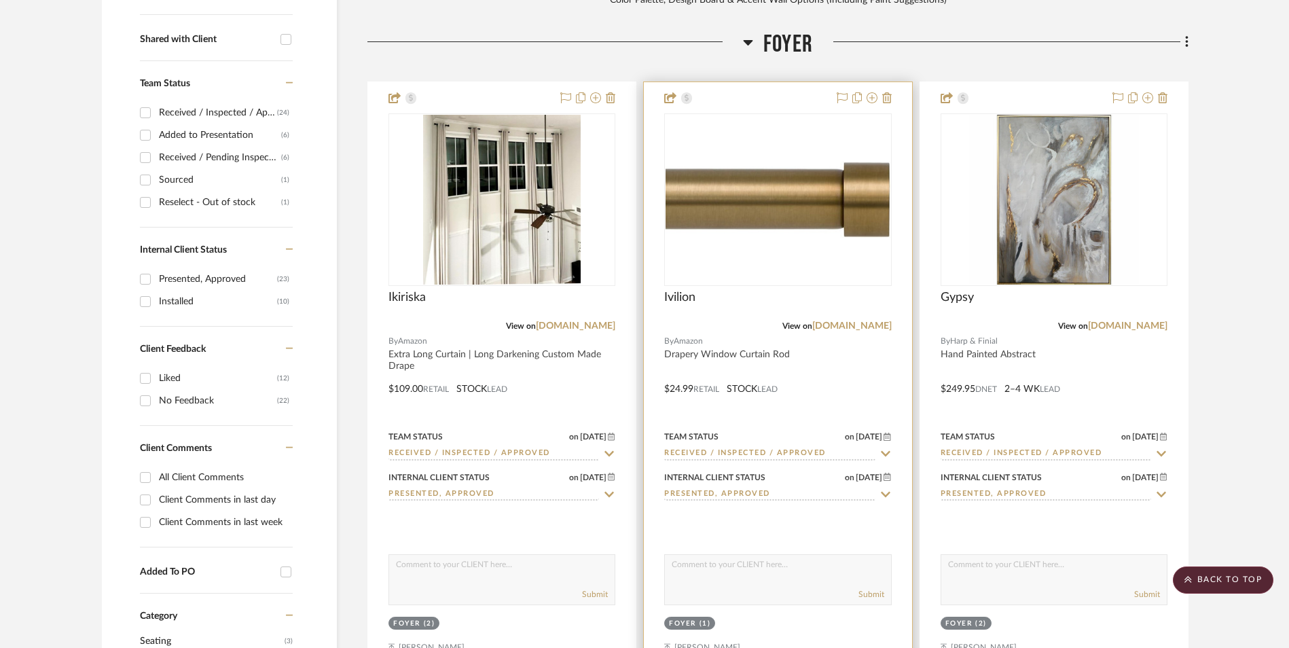
click at [0, 0] on img at bounding box center [0, 0] width 0 height 0
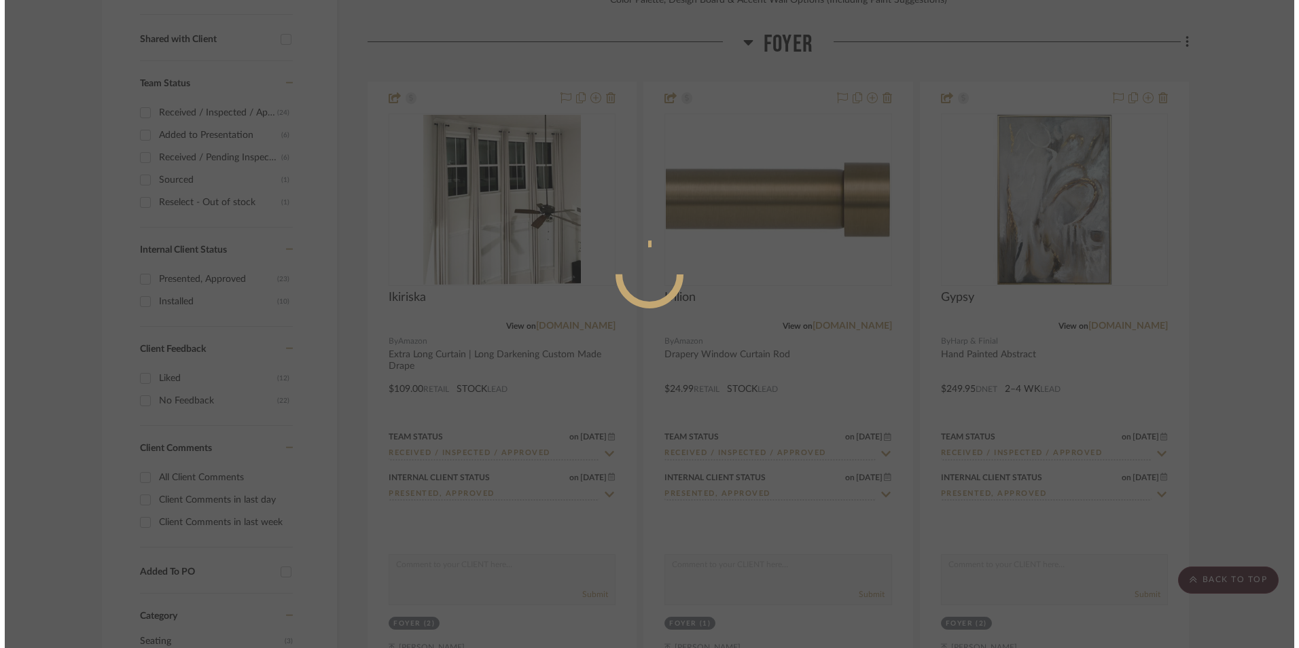
scroll to position [0, 0]
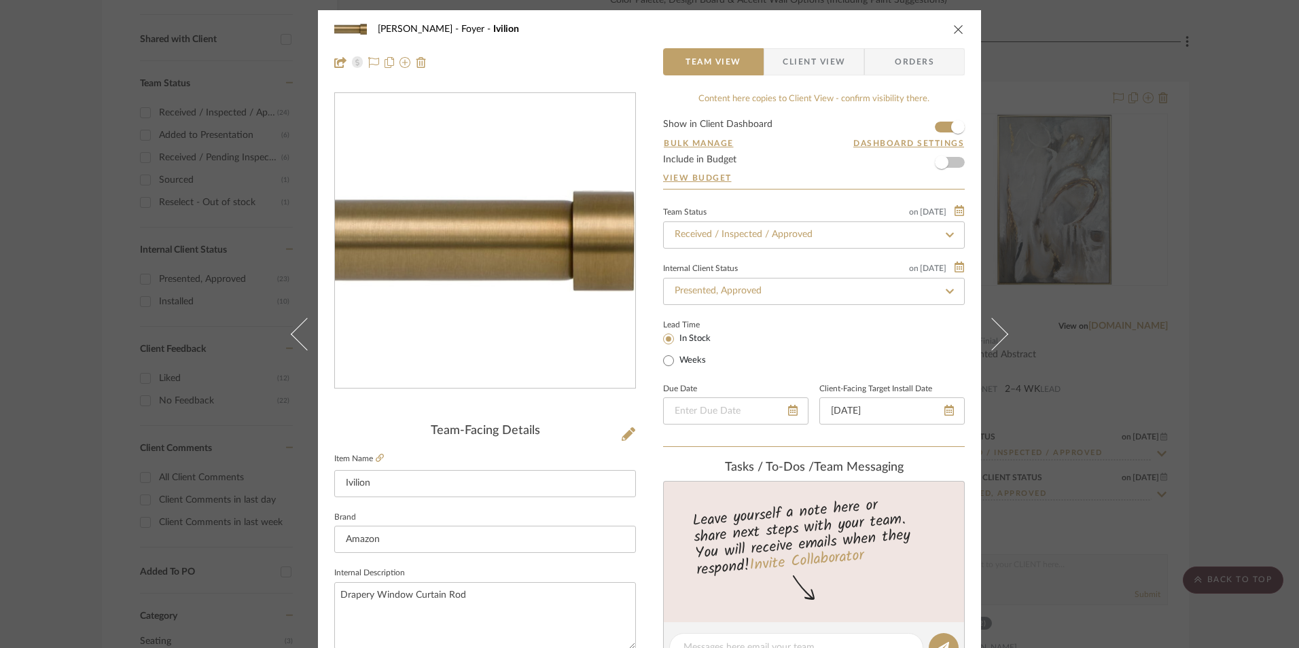
click at [953, 27] on icon "close" at bounding box center [958, 29] width 11 height 11
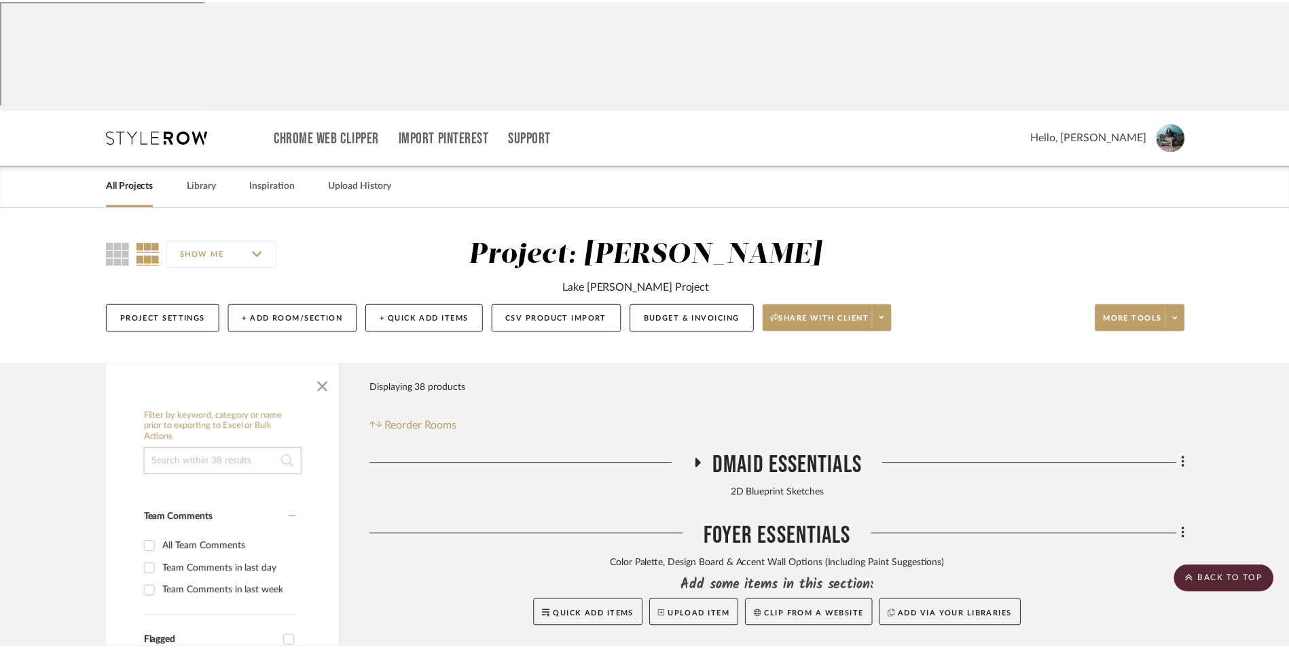
scroll to position [649, 0]
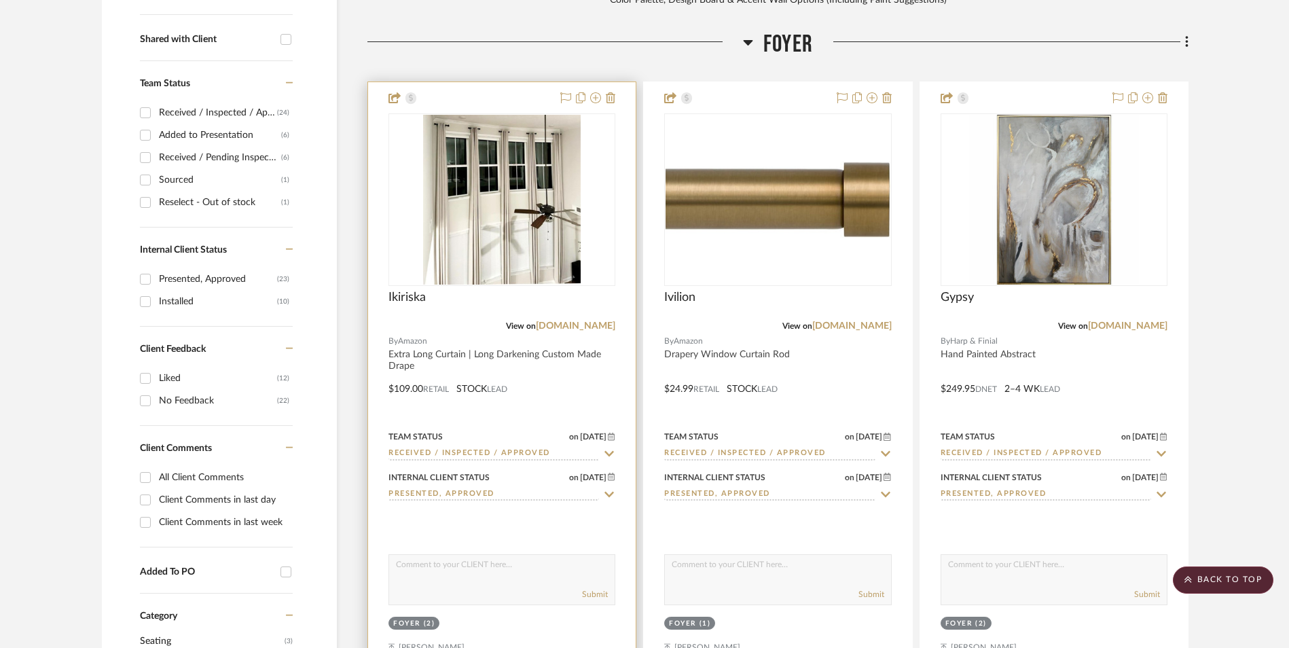
click at [537, 115] on img "0" at bounding box center [502, 200] width 158 height 170
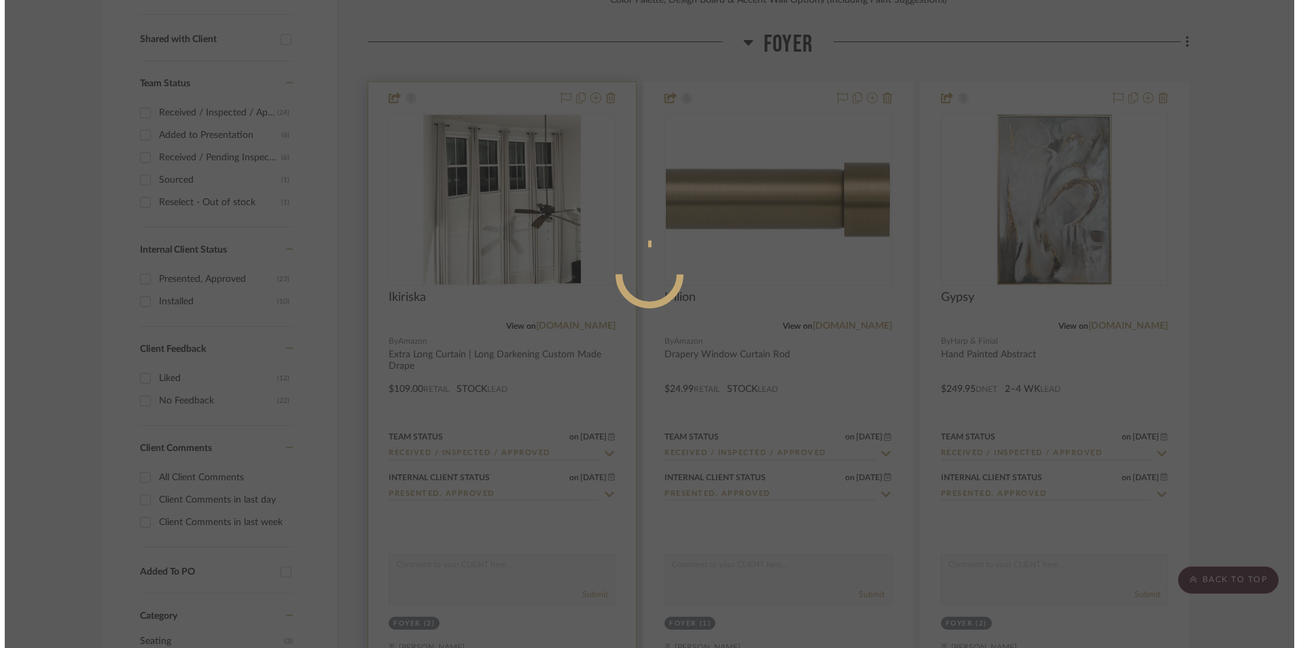
scroll to position [0, 0]
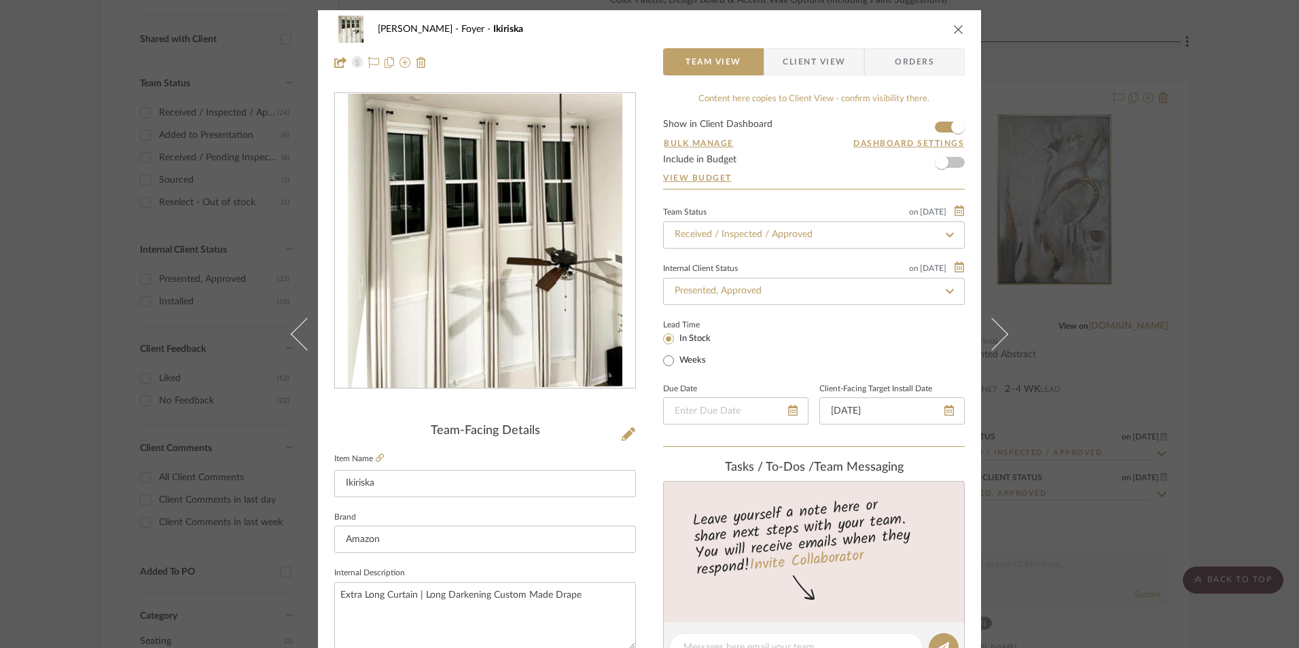
click at [956, 30] on icon "close" at bounding box center [958, 29] width 11 height 11
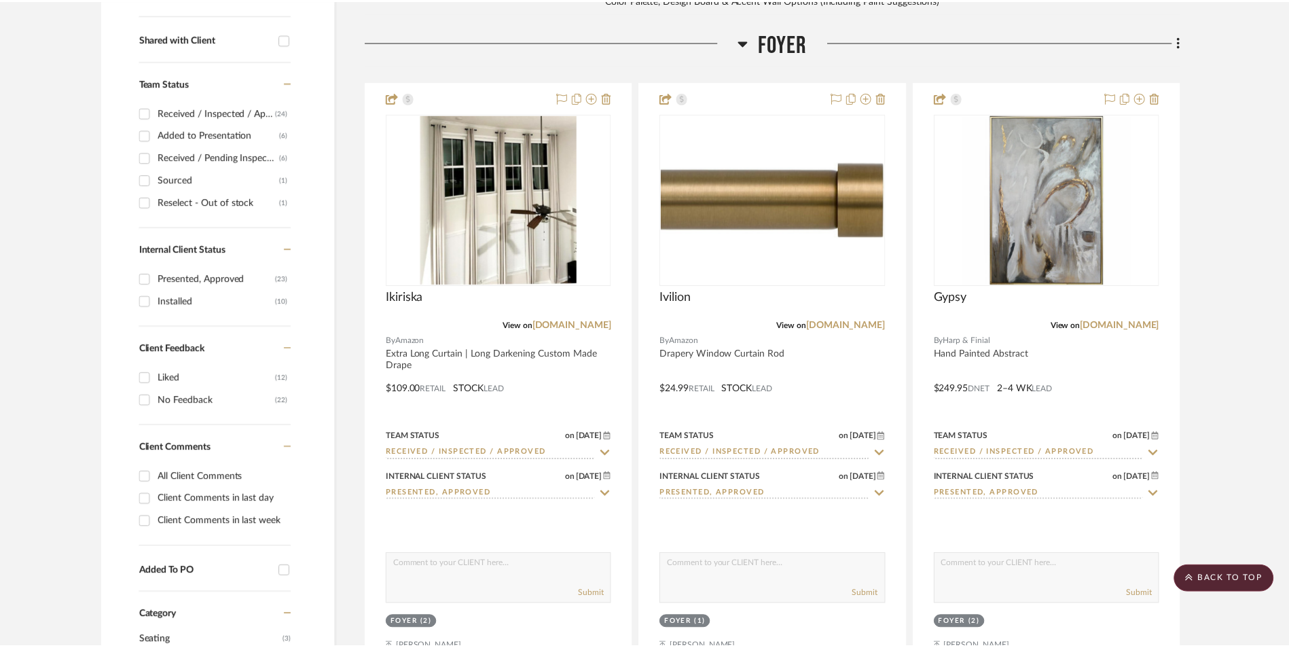
scroll to position [649, 0]
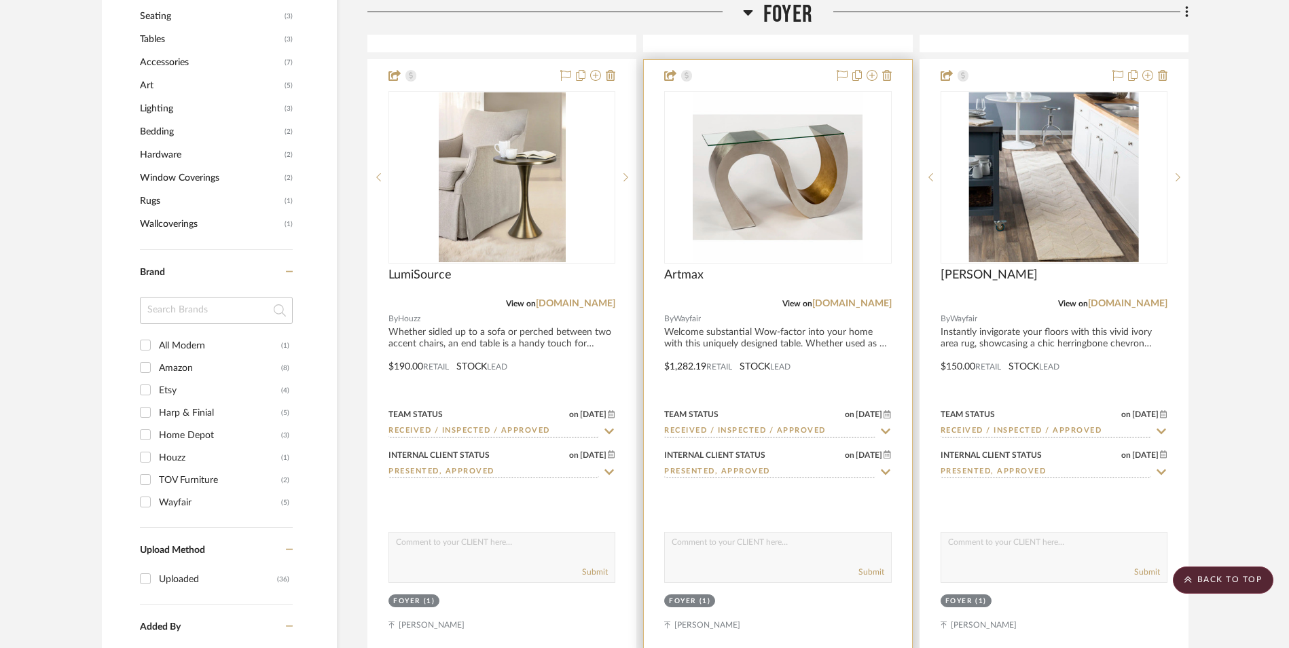
scroll to position [1260, 0]
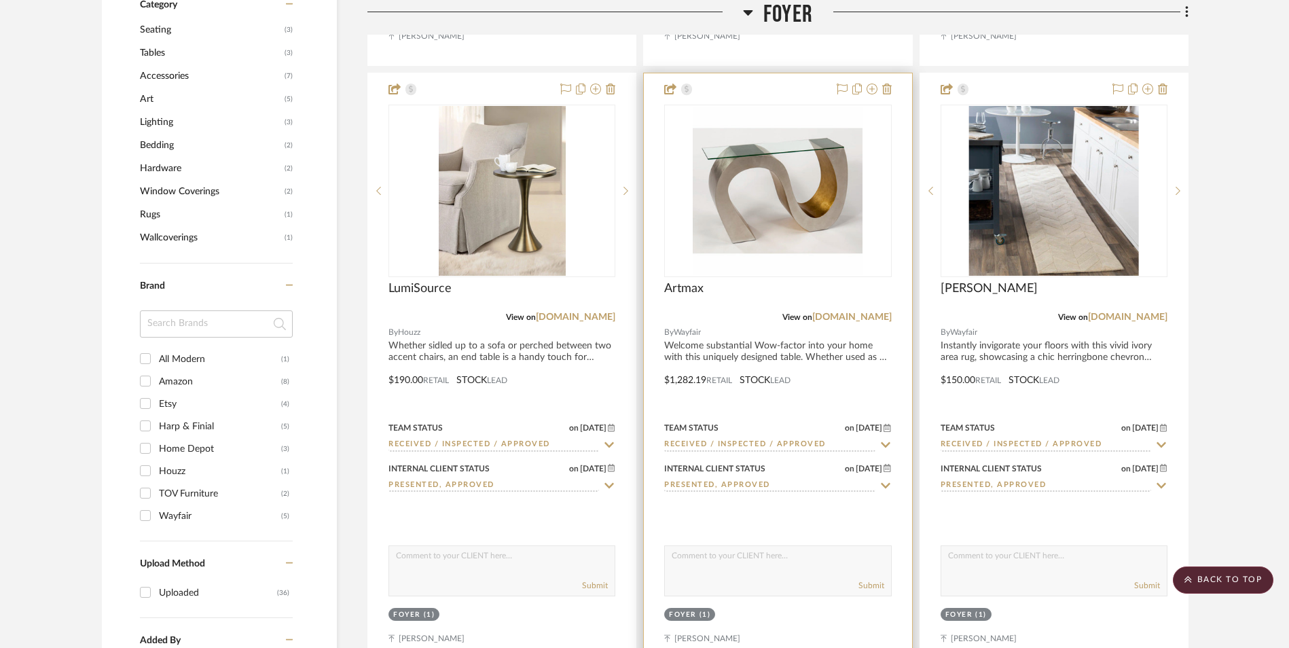
click at [783, 123] on img "0" at bounding box center [778, 191] width 170 height 170
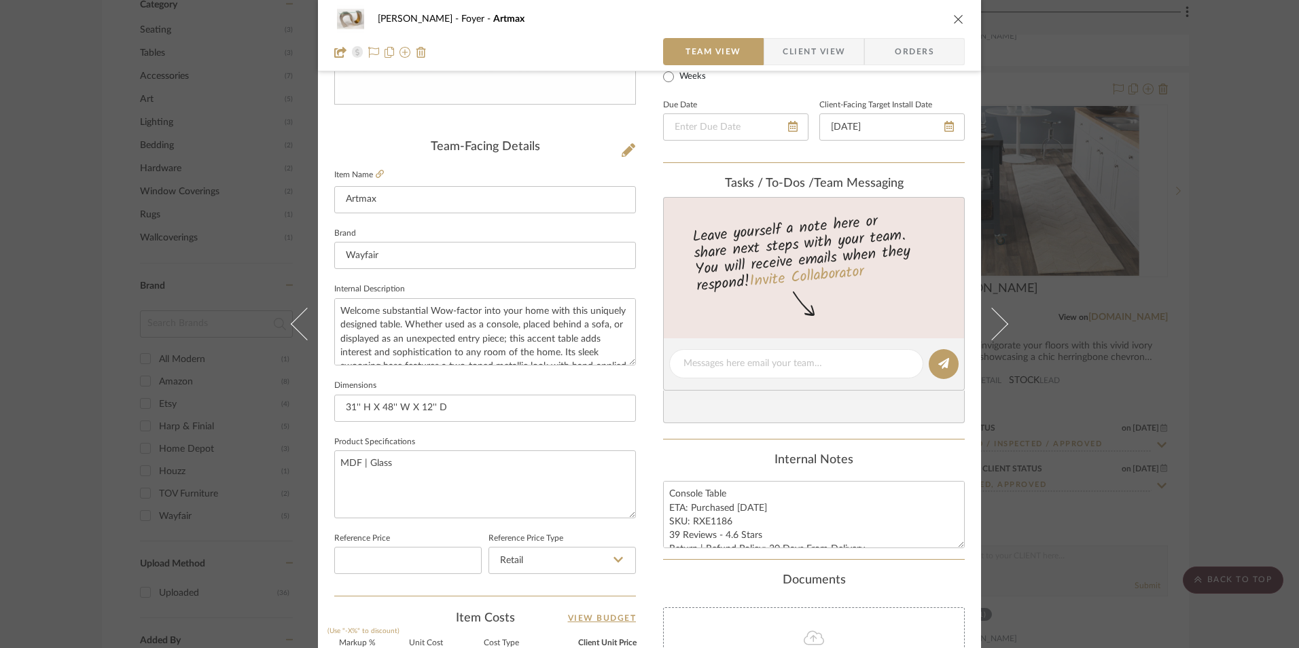
scroll to position [340, 0]
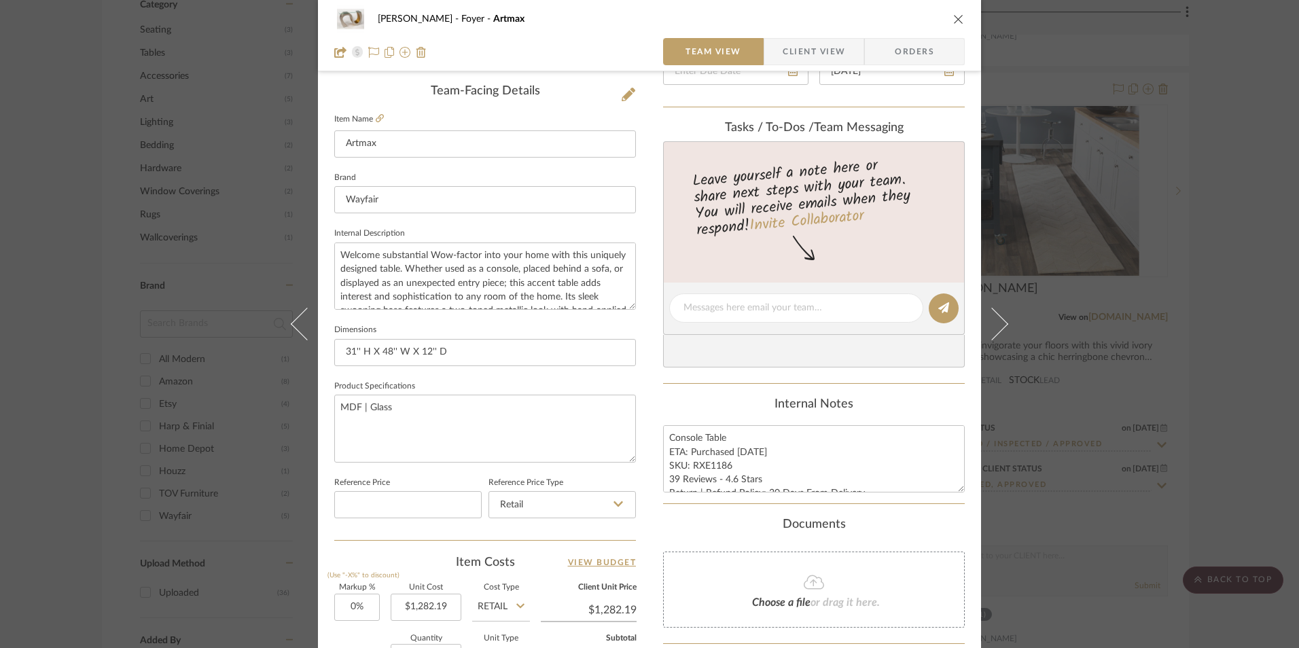
click at [953, 20] on icon "close" at bounding box center [958, 19] width 11 height 11
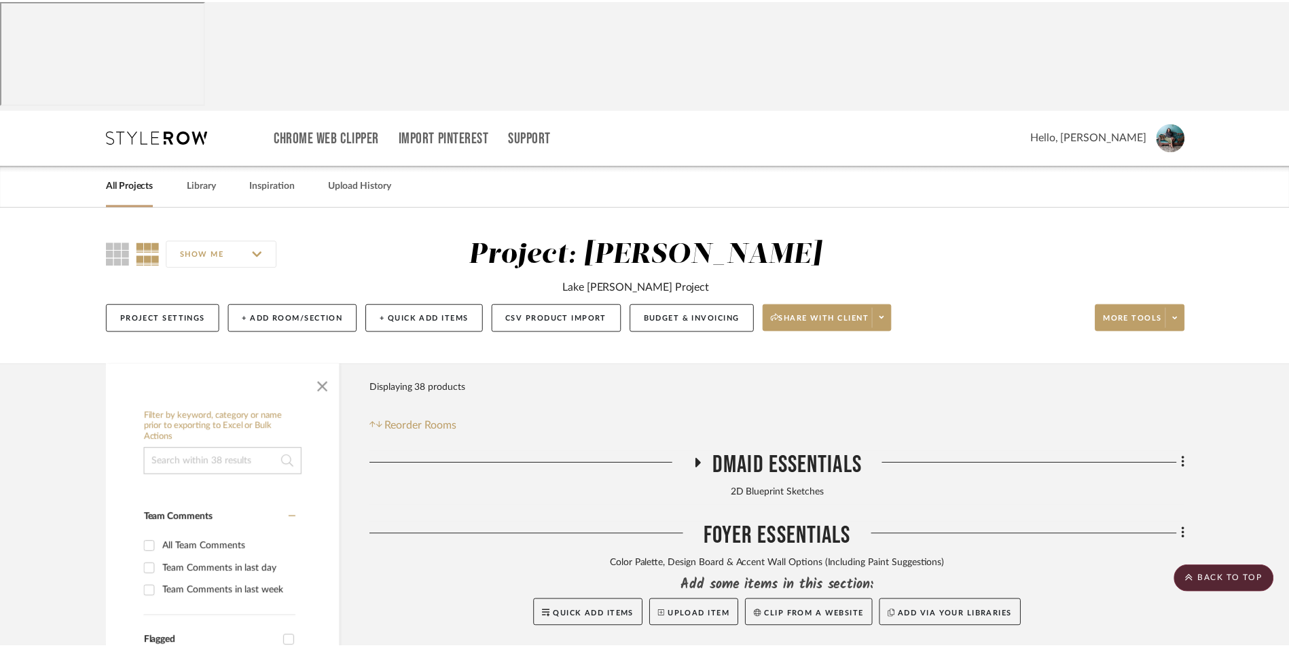
scroll to position [1260, 0]
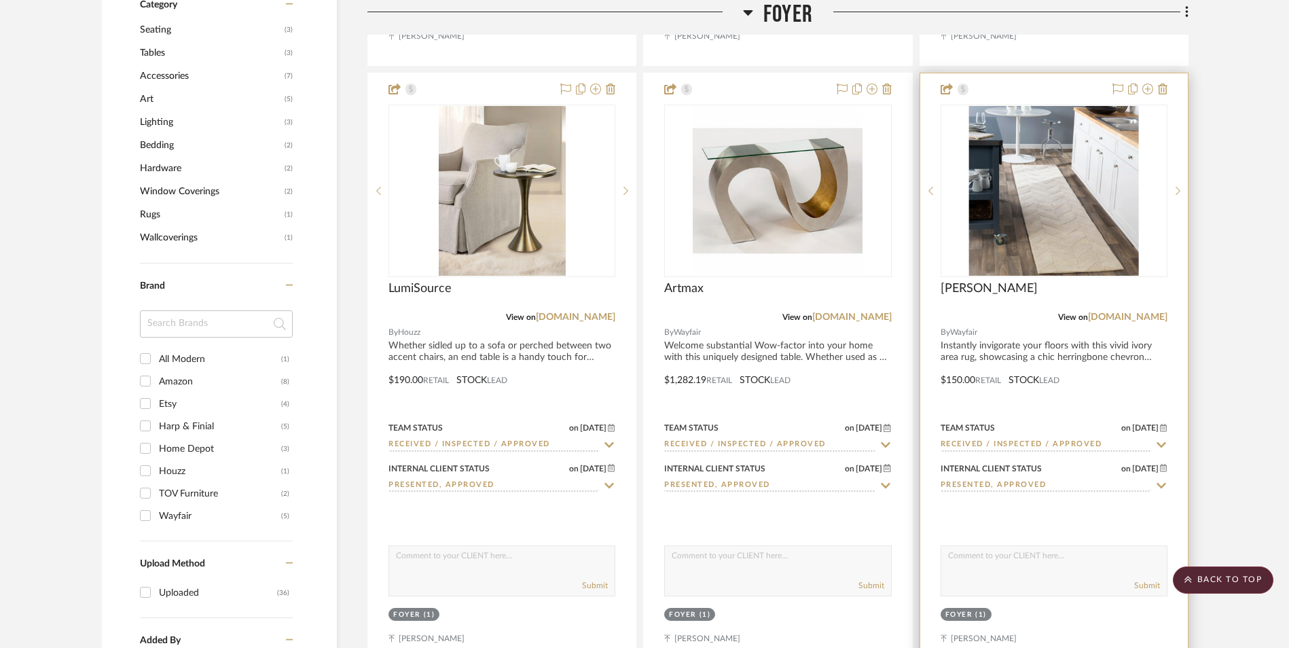
click at [1057, 106] on img "0" at bounding box center [1054, 191] width 170 height 170
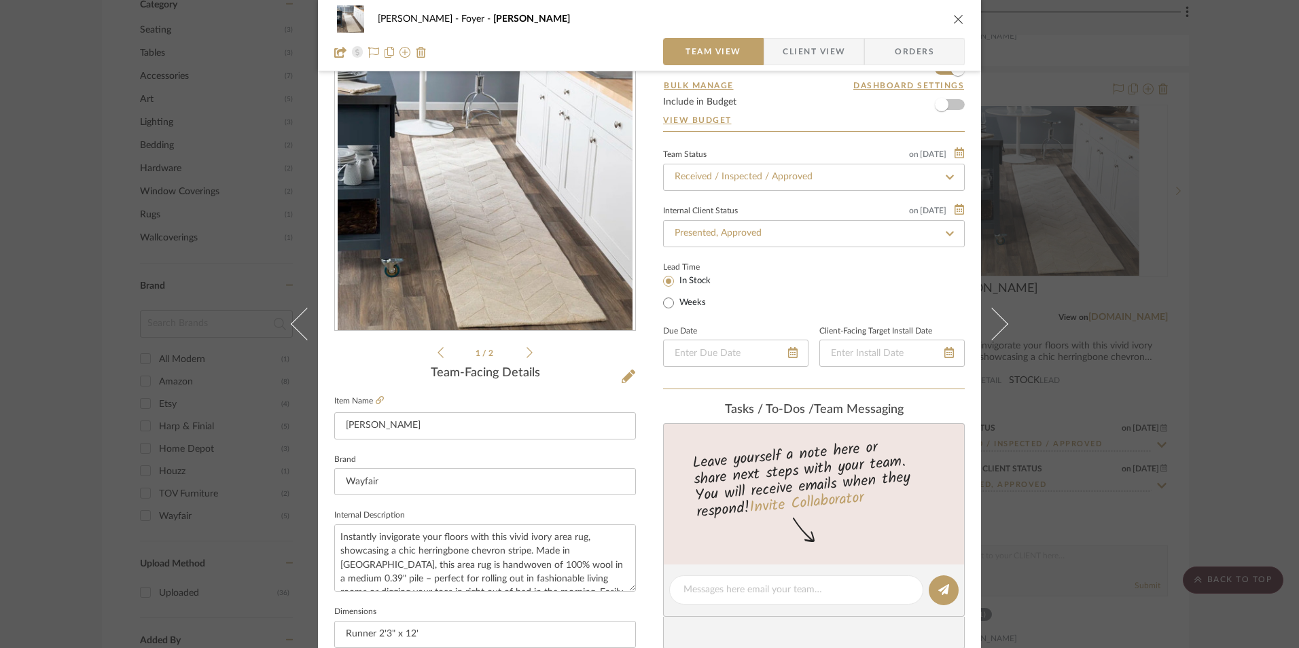
scroll to position [272, 0]
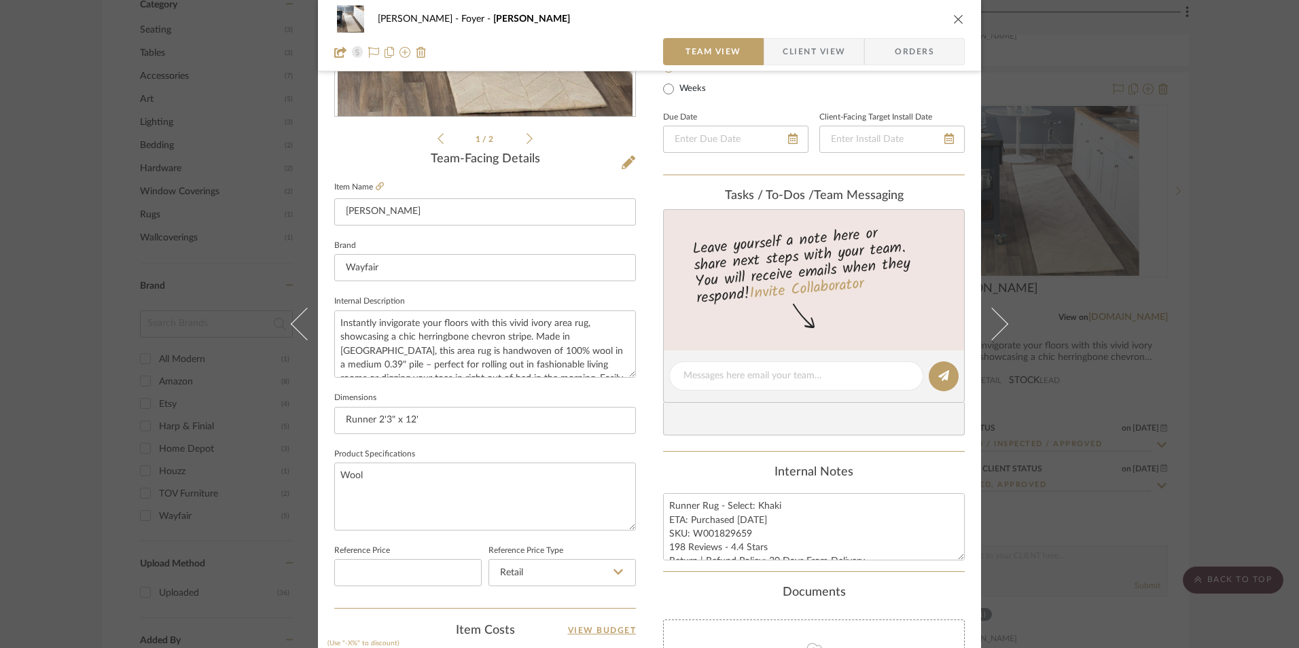
click at [953, 18] on icon "close" at bounding box center [958, 19] width 11 height 11
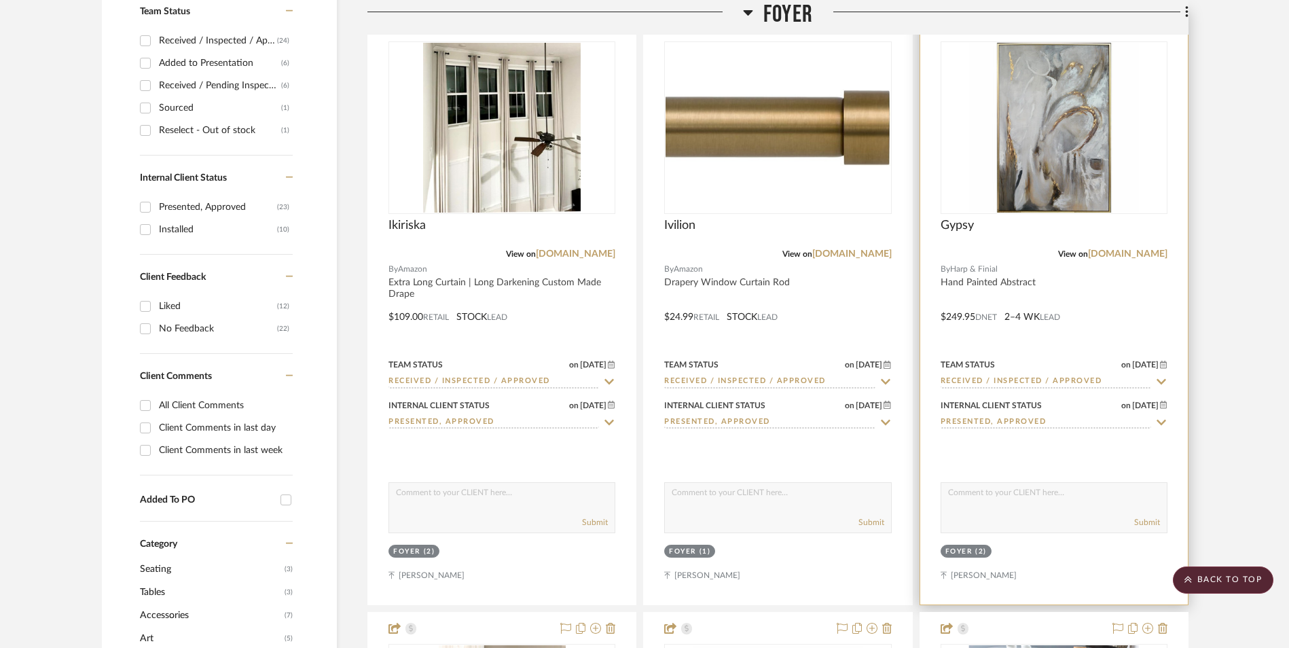
scroll to position [581, 0]
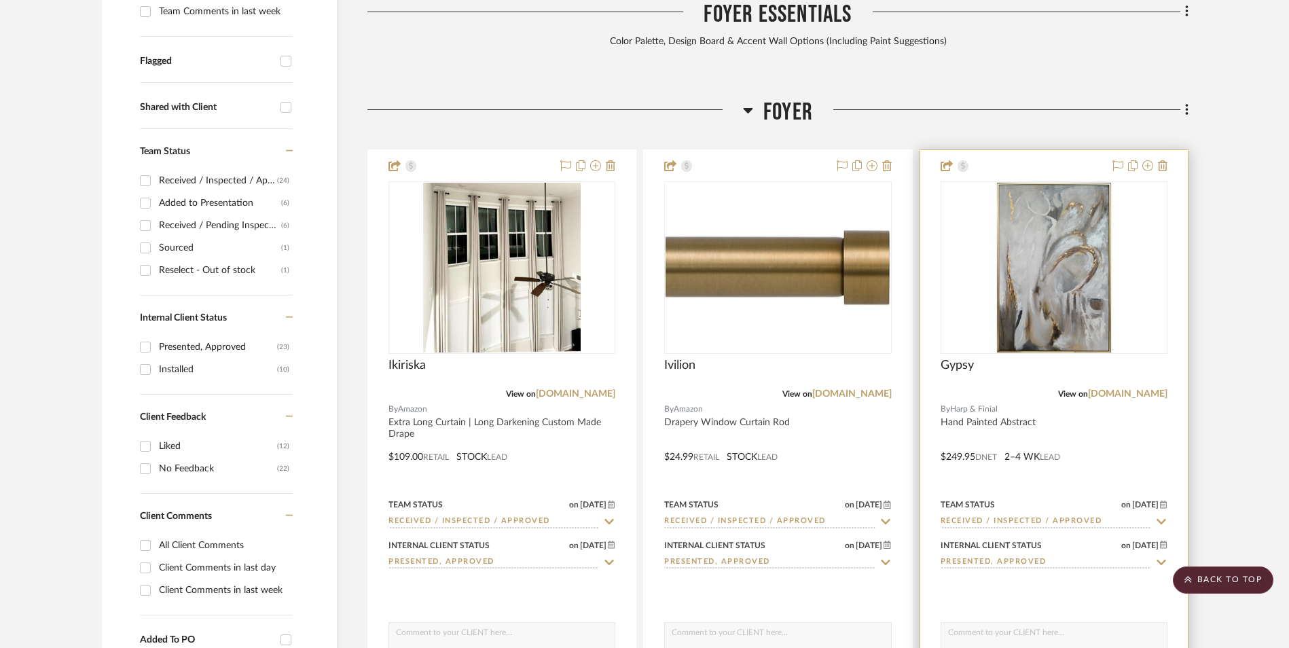
click at [1041, 183] on img "0" at bounding box center [1054, 268] width 170 height 170
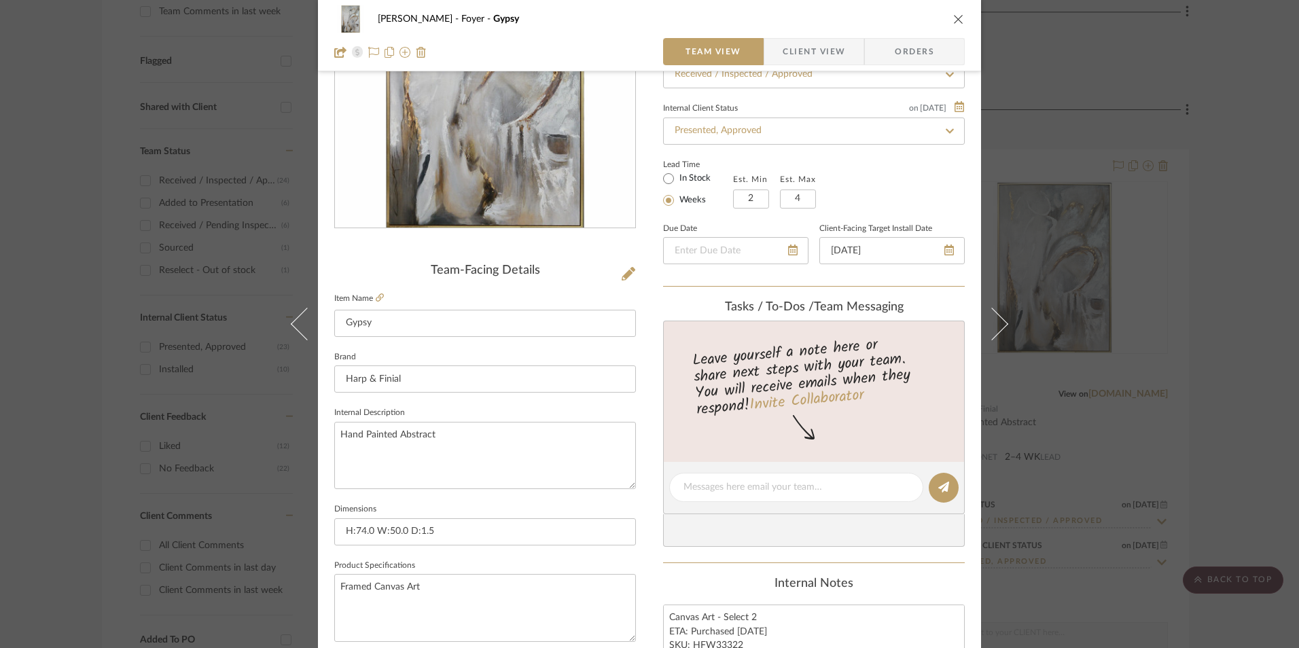
scroll to position [136, 0]
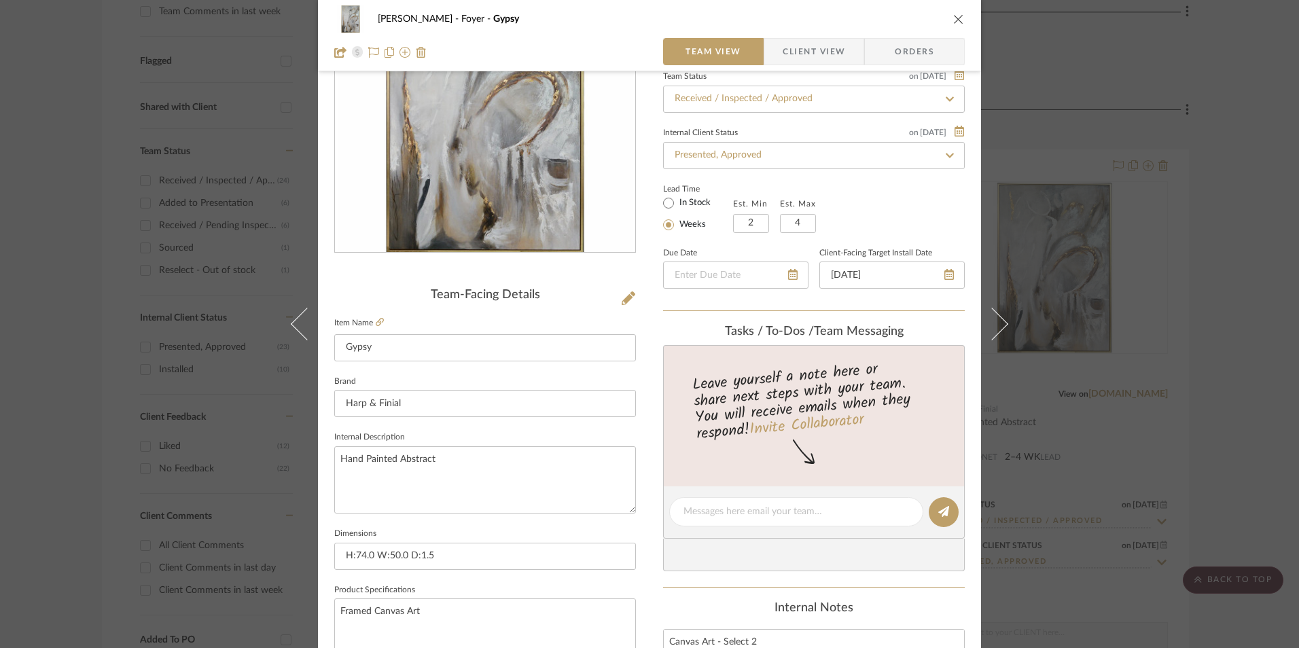
click at [953, 22] on icon "close" at bounding box center [958, 19] width 11 height 11
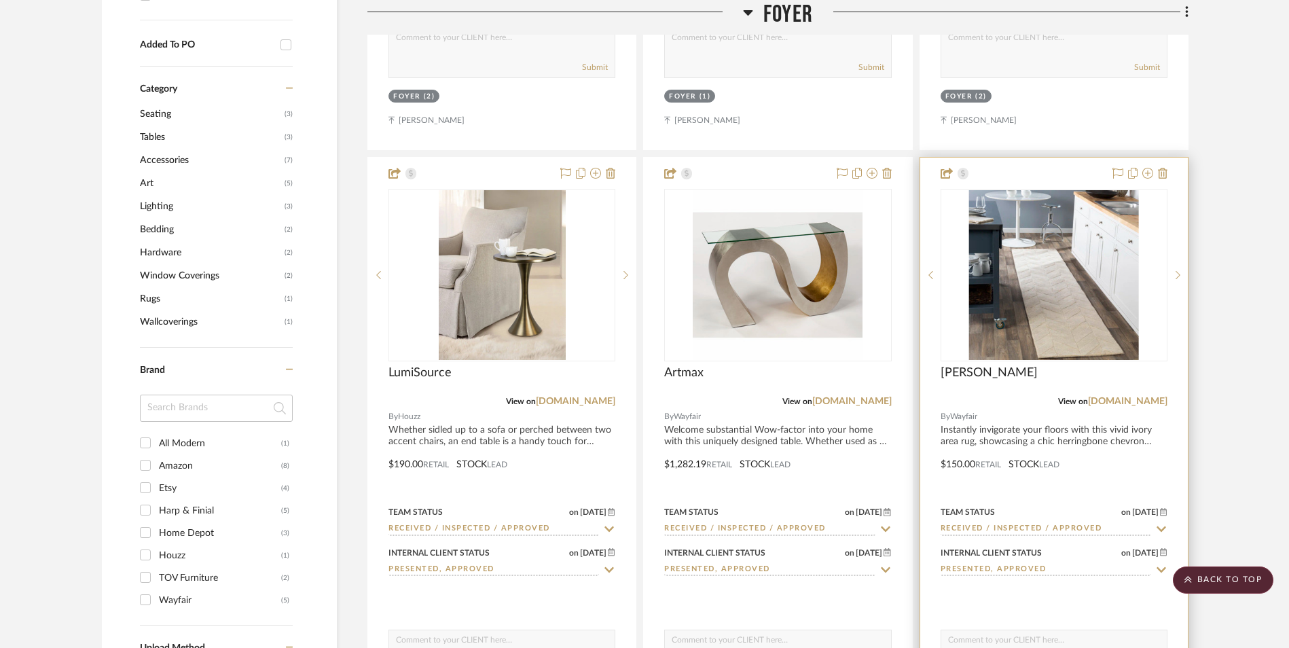
scroll to position [1192, 0]
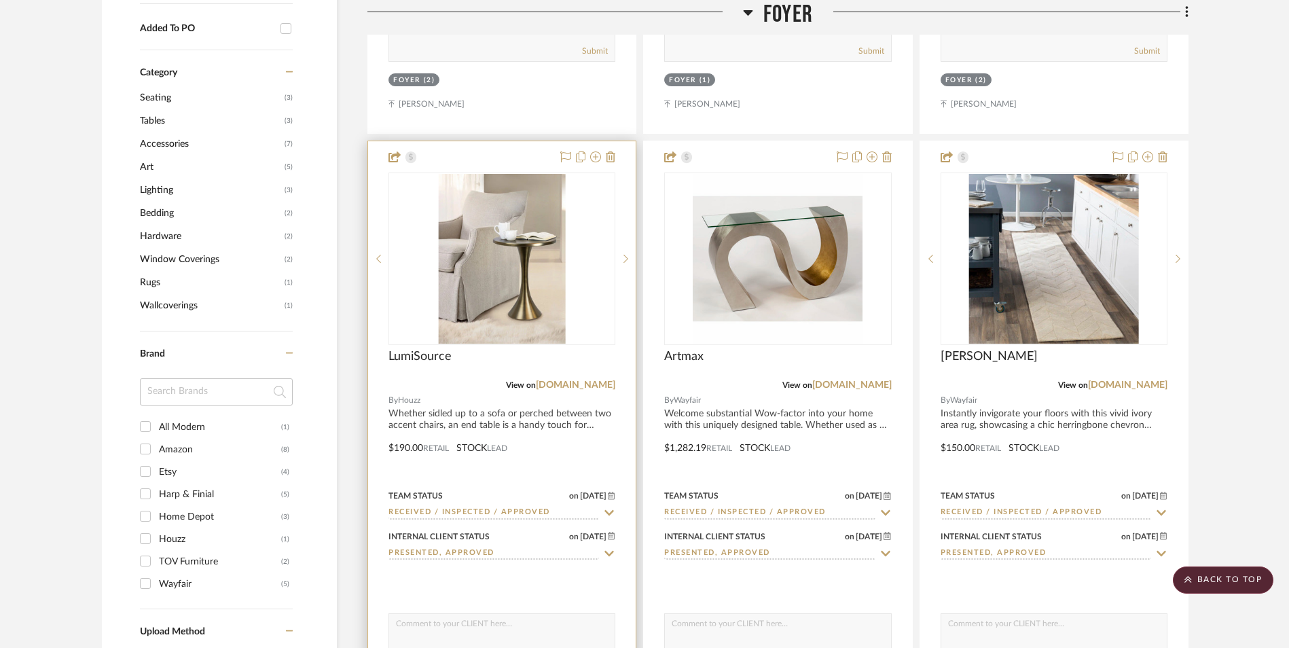
click at [0, 0] on img at bounding box center [0, 0] width 0 height 0
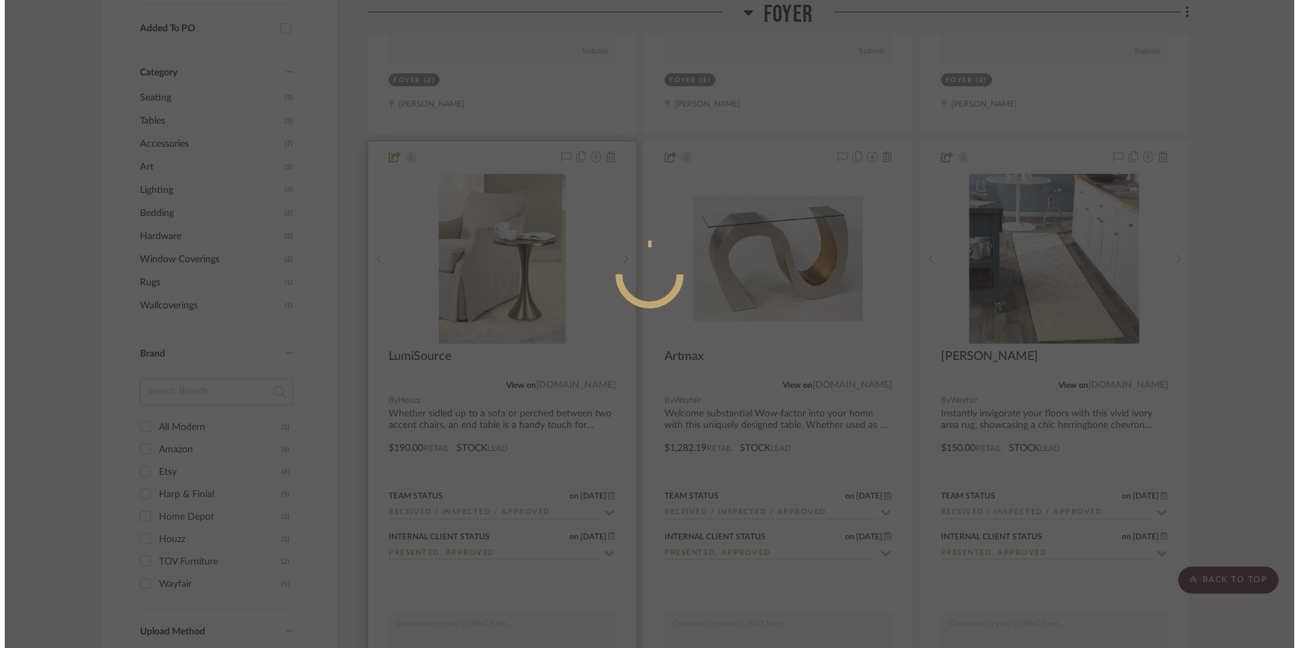
scroll to position [0, 0]
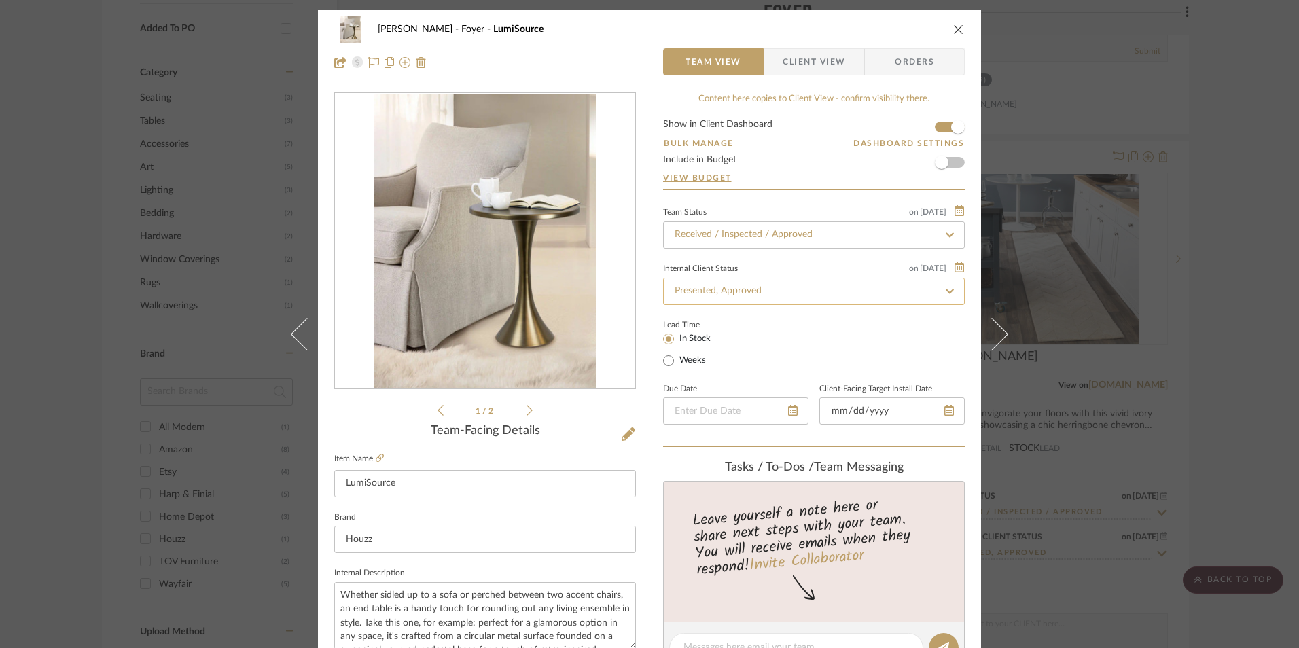
type input "7/23/2023"
click at [816, 302] on input "Presented, Approved" at bounding box center [814, 291] width 302 height 27
drag, startPoint x: 804, startPoint y: 42, endPoint x: 803, endPoint y: 57, distance: 15.0
click at [804, 46] on div "[PERSON_NAME] Foyer LumiSource Team View Client View Orders" at bounding box center [649, 45] width 663 height 71
click at [803, 60] on span "Client View" at bounding box center [813, 61] width 62 height 27
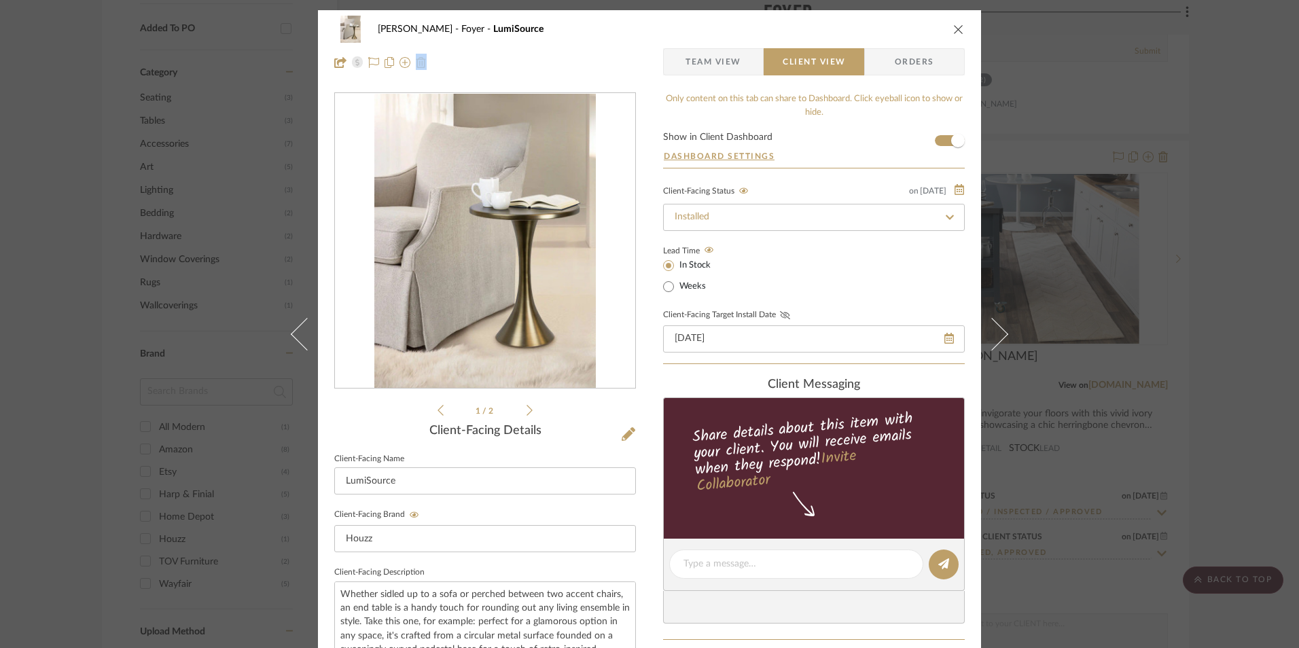
click at [780, 314] on icon at bounding box center [785, 315] width 10 height 8
click at [957, 27] on icon "close" at bounding box center [958, 29] width 11 height 11
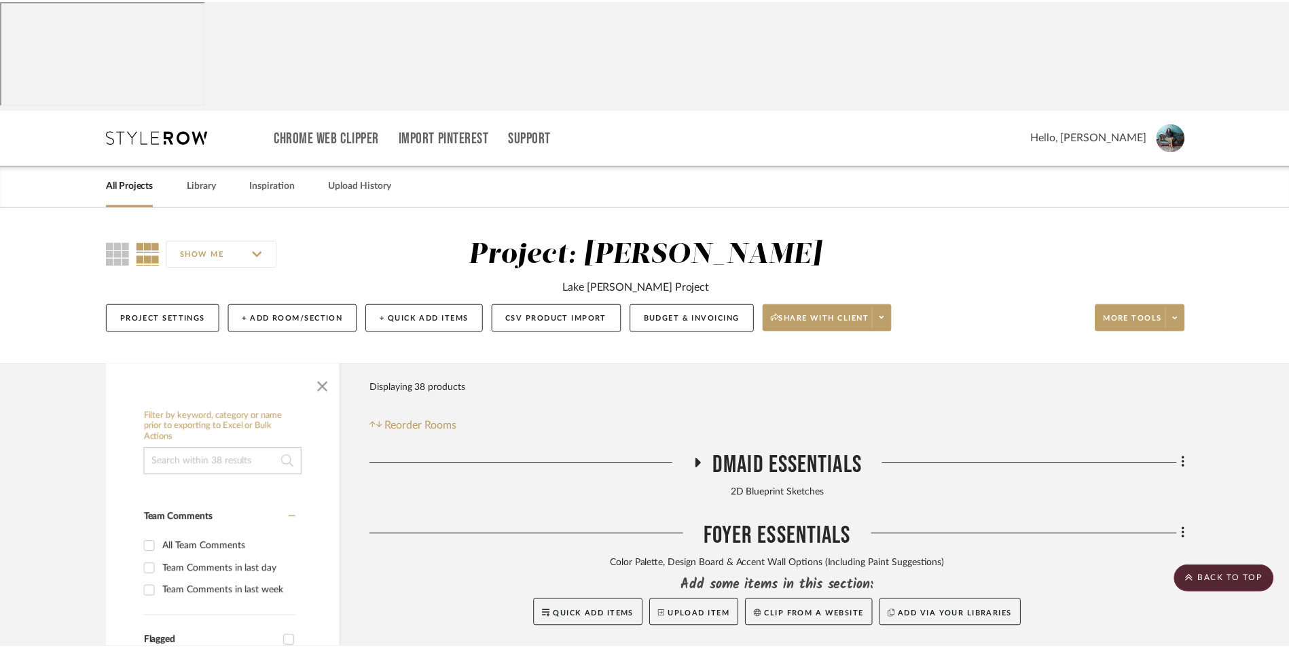
scroll to position [1192, 0]
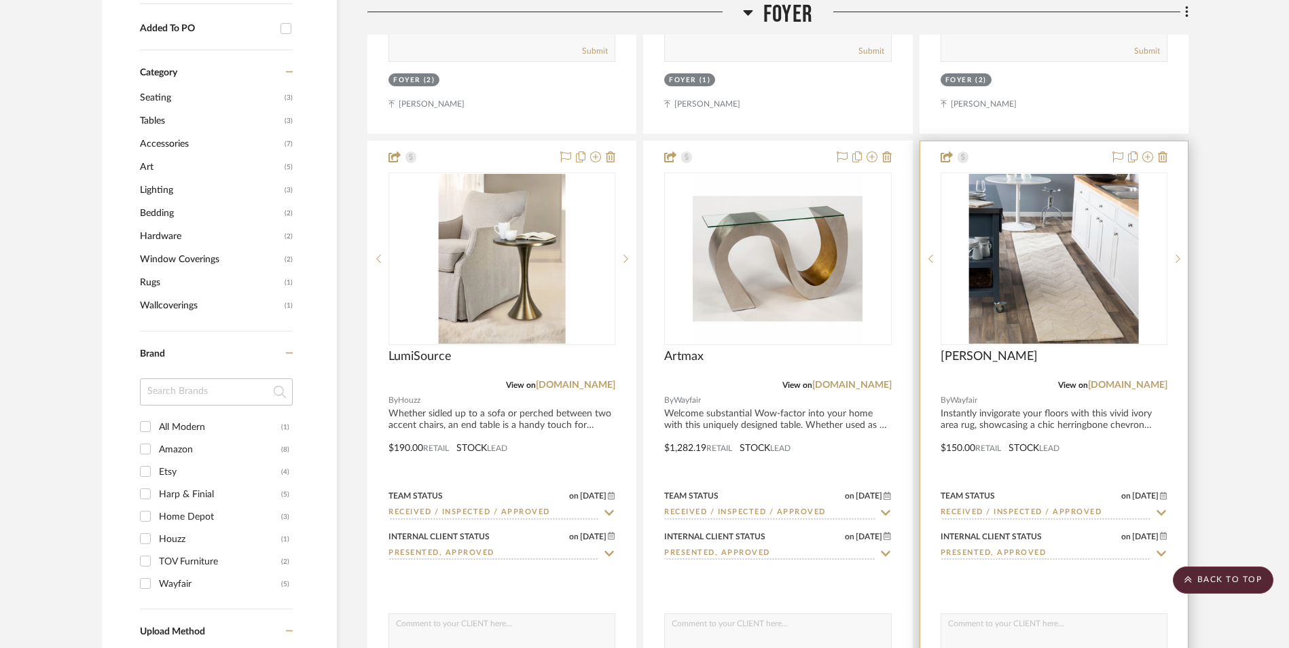
click at [1098, 213] on img "0" at bounding box center [1054, 259] width 170 height 170
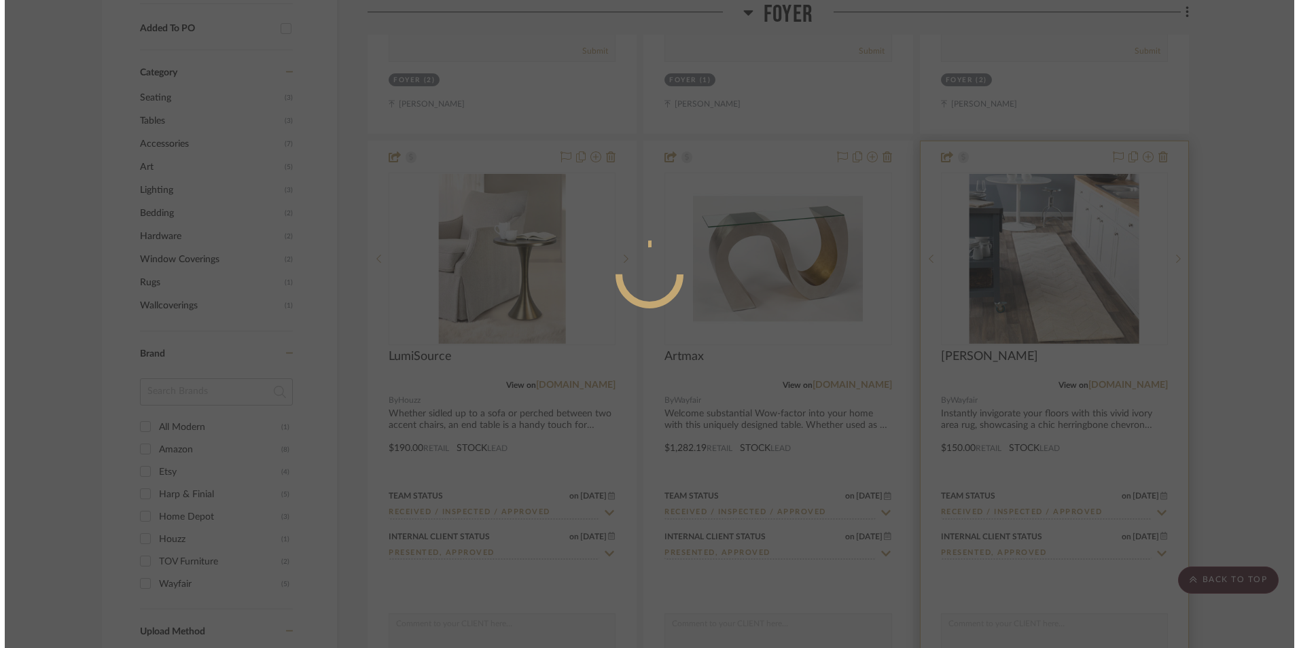
scroll to position [0, 0]
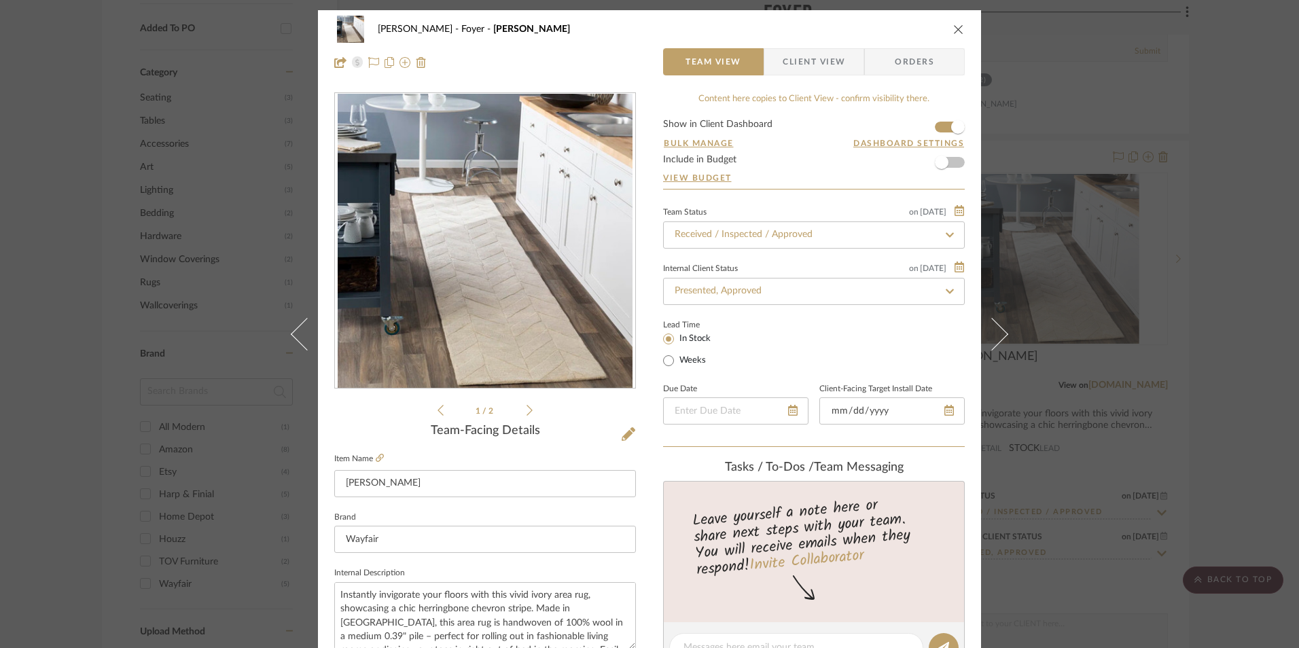
type input "7/23/2023"
click at [846, 344] on div "Lead Time In Stock Weeks" at bounding box center [814, 342] width 302 height 53
click at [826, 67] on span "Client View" at bounding box center [813, 61] width 62 height 27
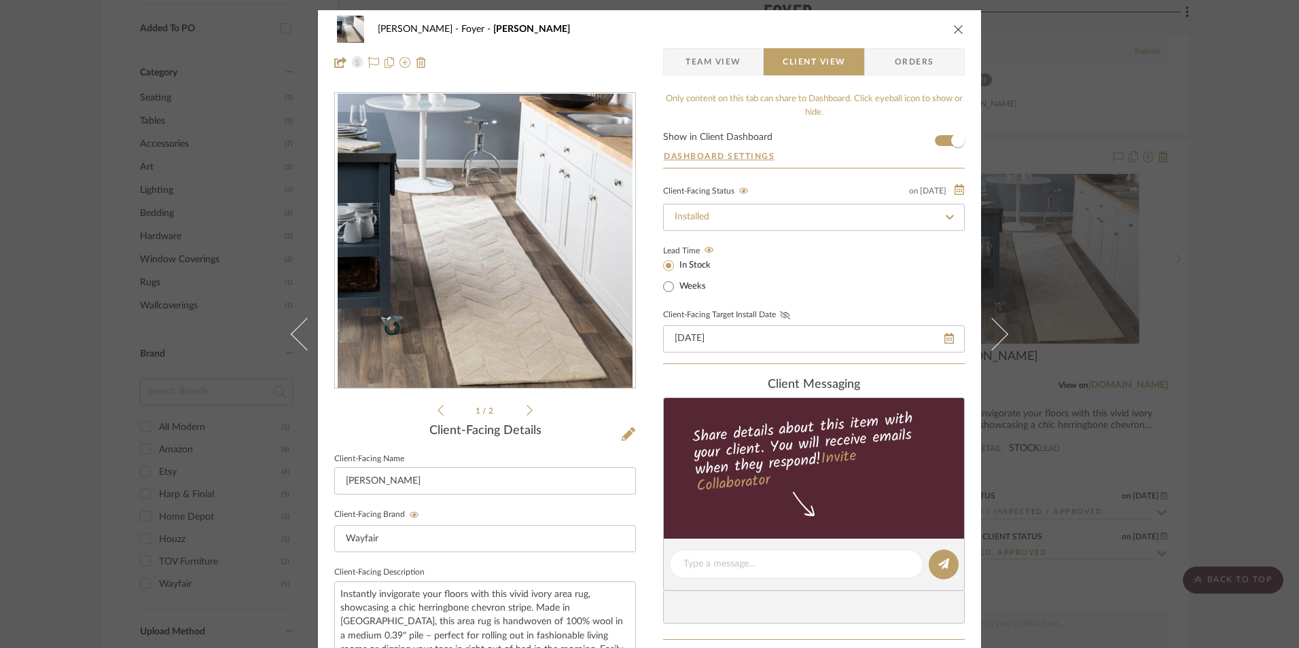
click at [780, 318] on icon at bounding box center [785, 315] width 10 height 8
click at [706, 70] on span "Team View" at bounding box center [713, 61] width 56 height 27
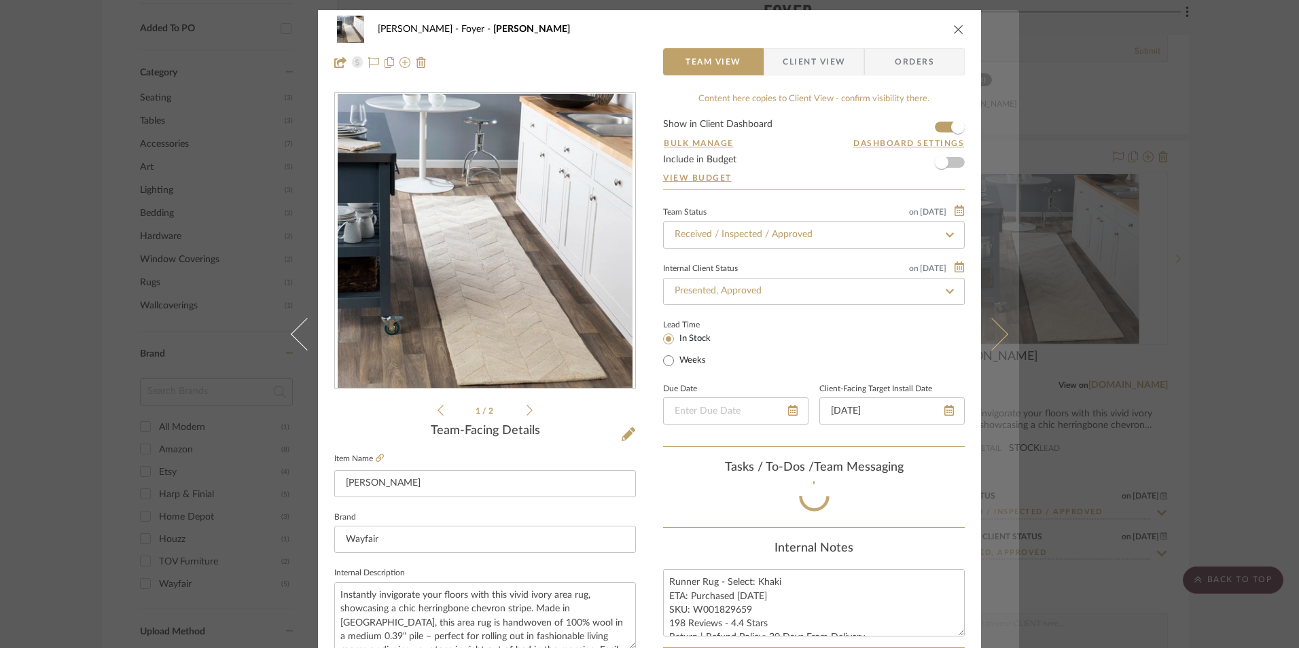
click at [953, 28] on icon "close" at bounding box center [958, 29] width 11 height 11
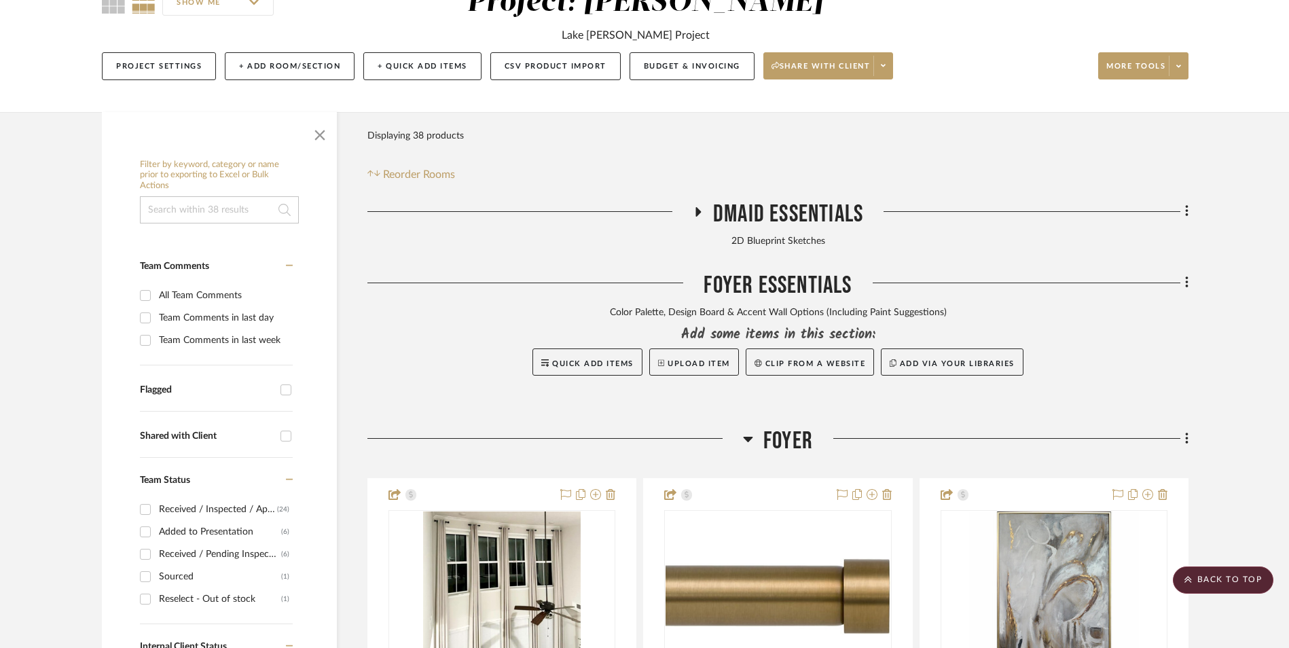
scroll to position [241, 0]
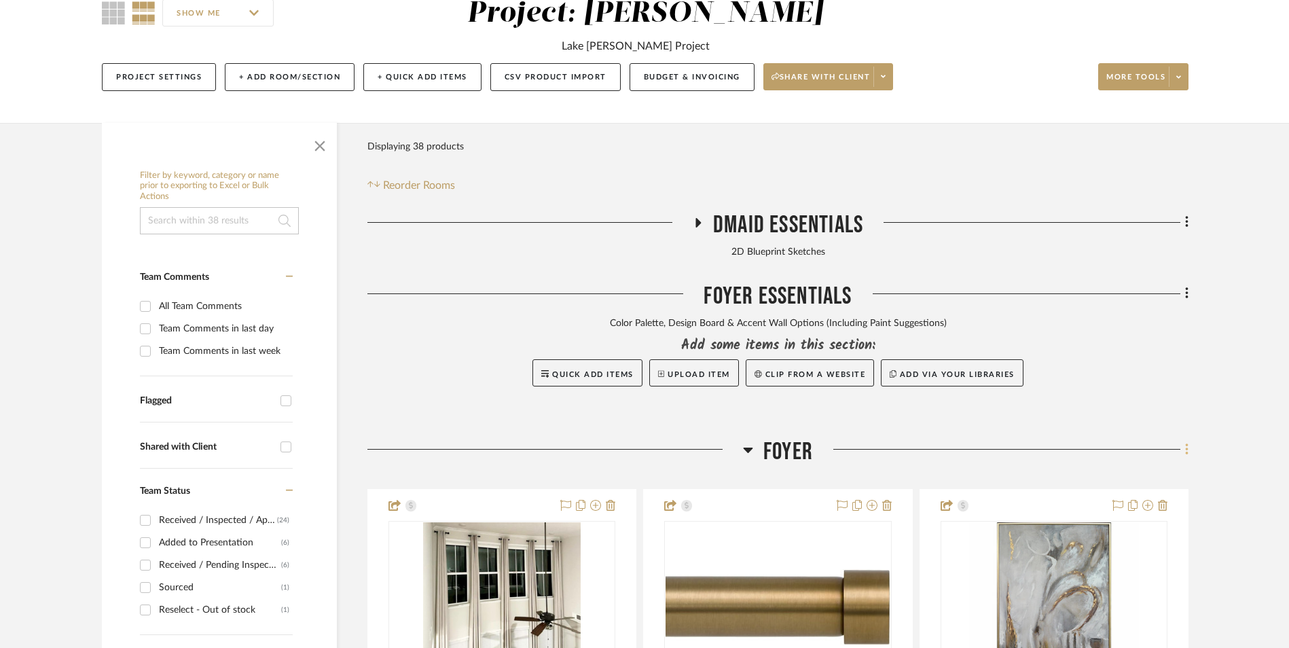
click at [1185, 442] on icon at bounding box center [1187, 449] width 4 height 15
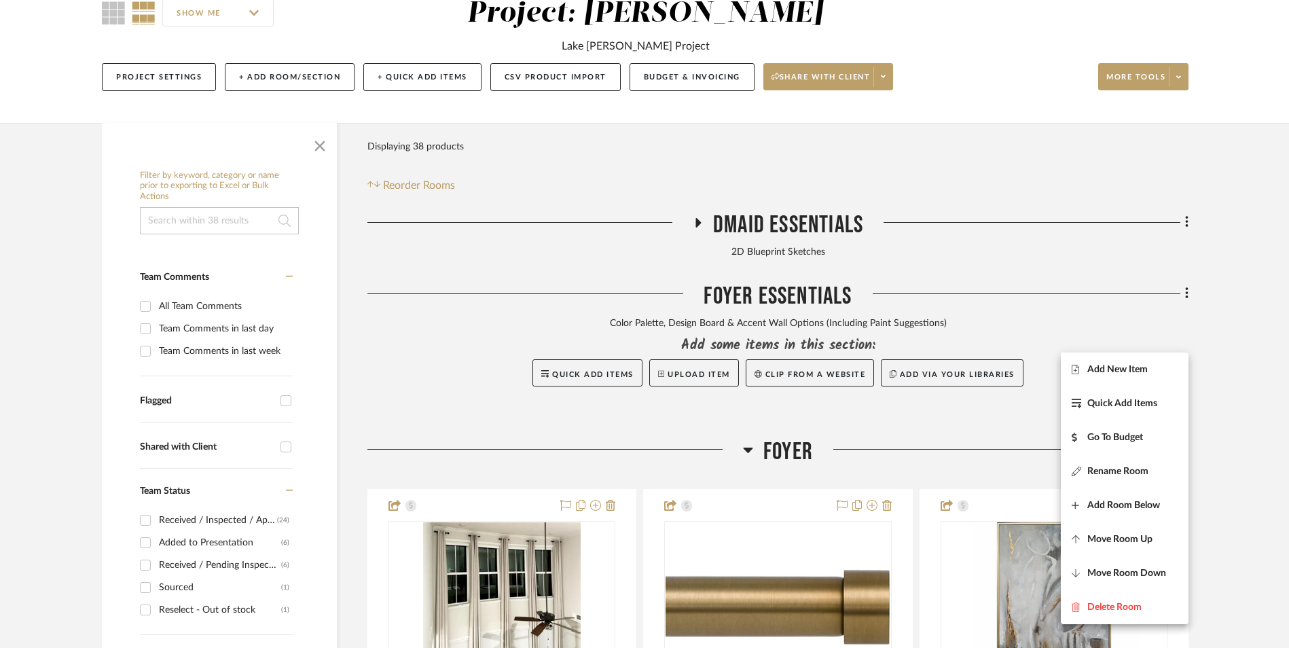
click at [1135, 367] on span "Add New Item" at bounding box center [1117, 369] width 60 height 12
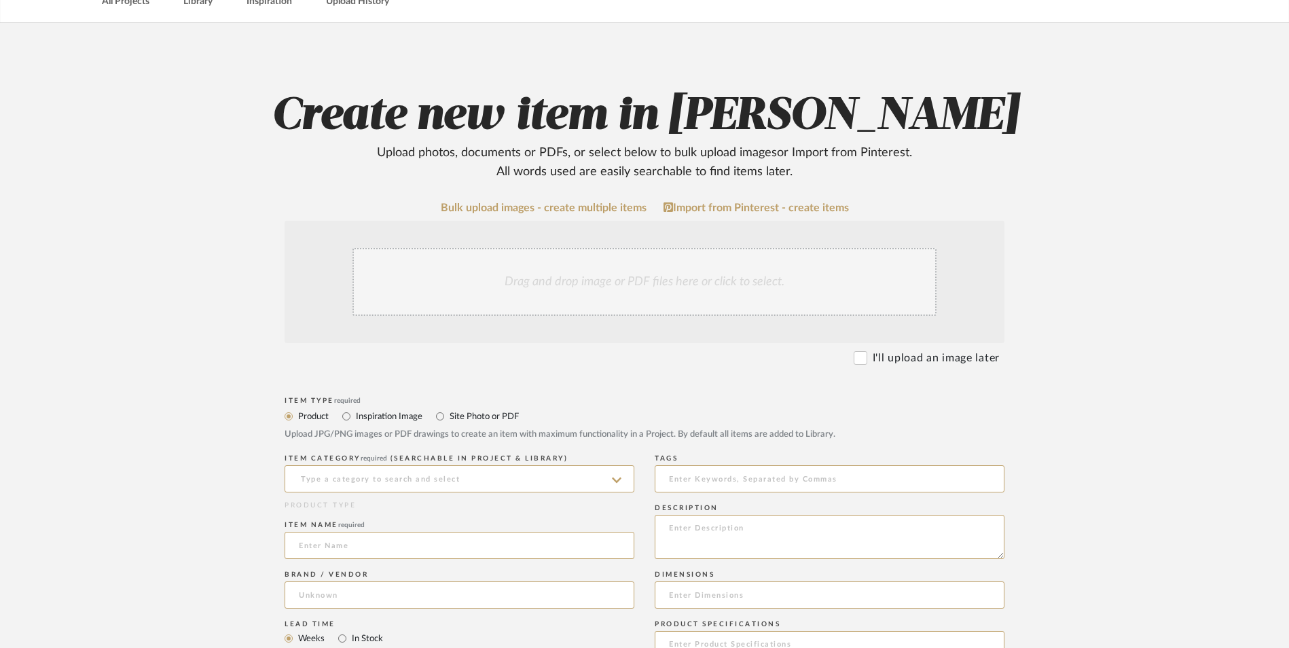
scroll to position [272, 0]
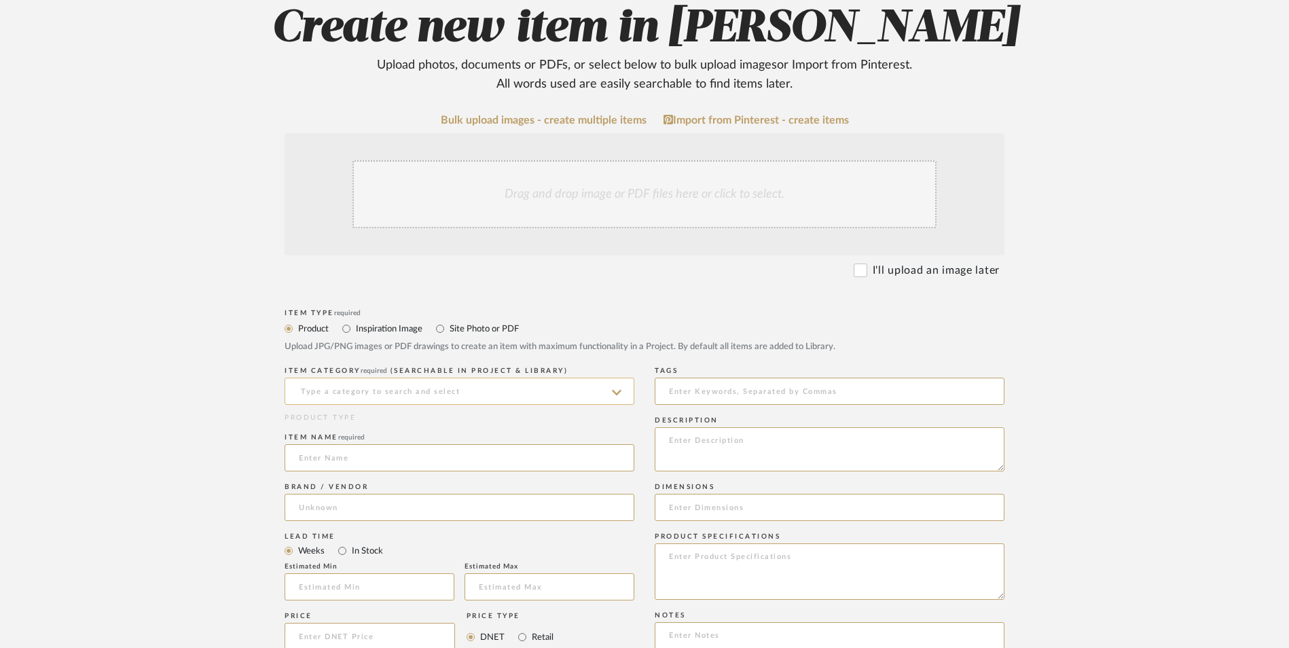
click at [392, 378] on input at bounding box center [460, 391] width 350 height 27
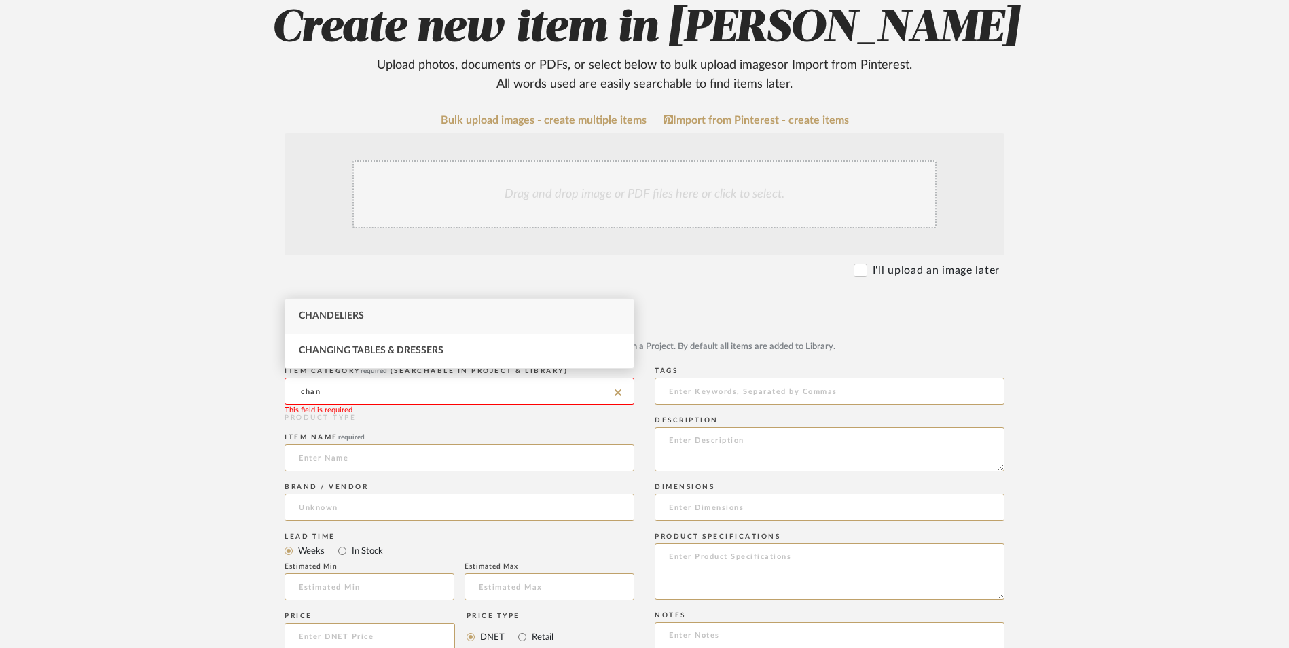
click at [380, 319] on div "Chandeliers" at bounding box center [459, 316] width 348 height 35
type input "Chandeliers"
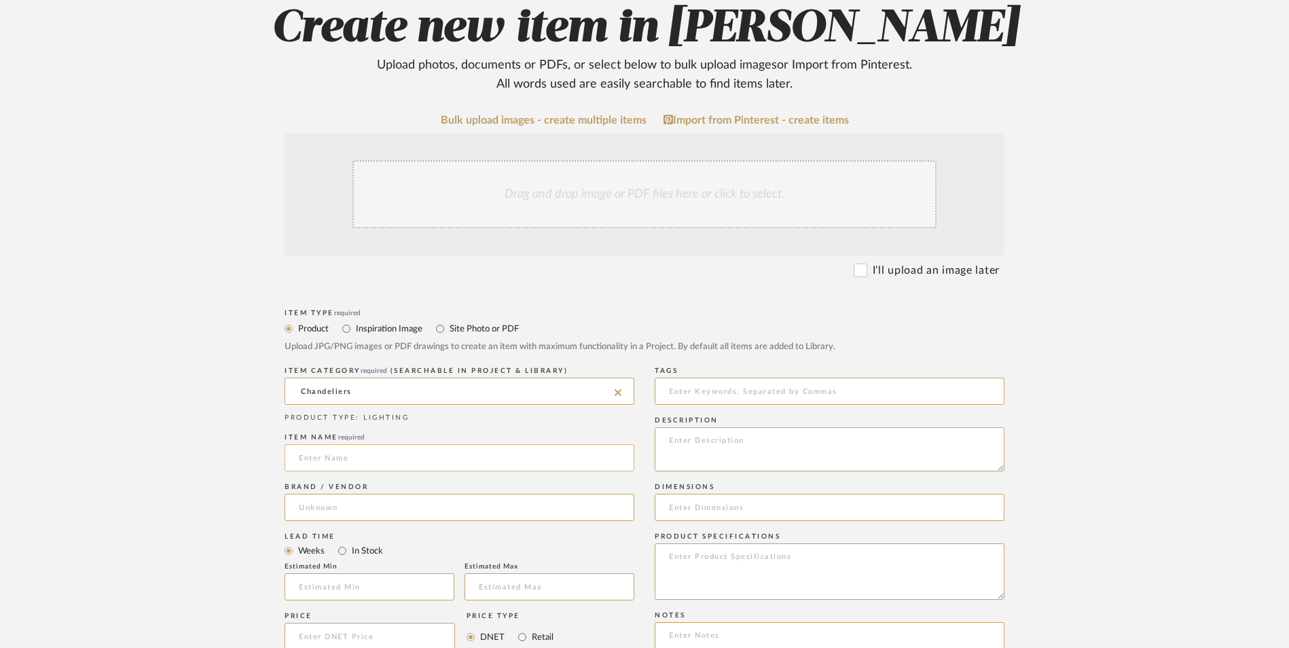
click at [338, 444] on input at bounding box center [460, 457] width 350 height 27
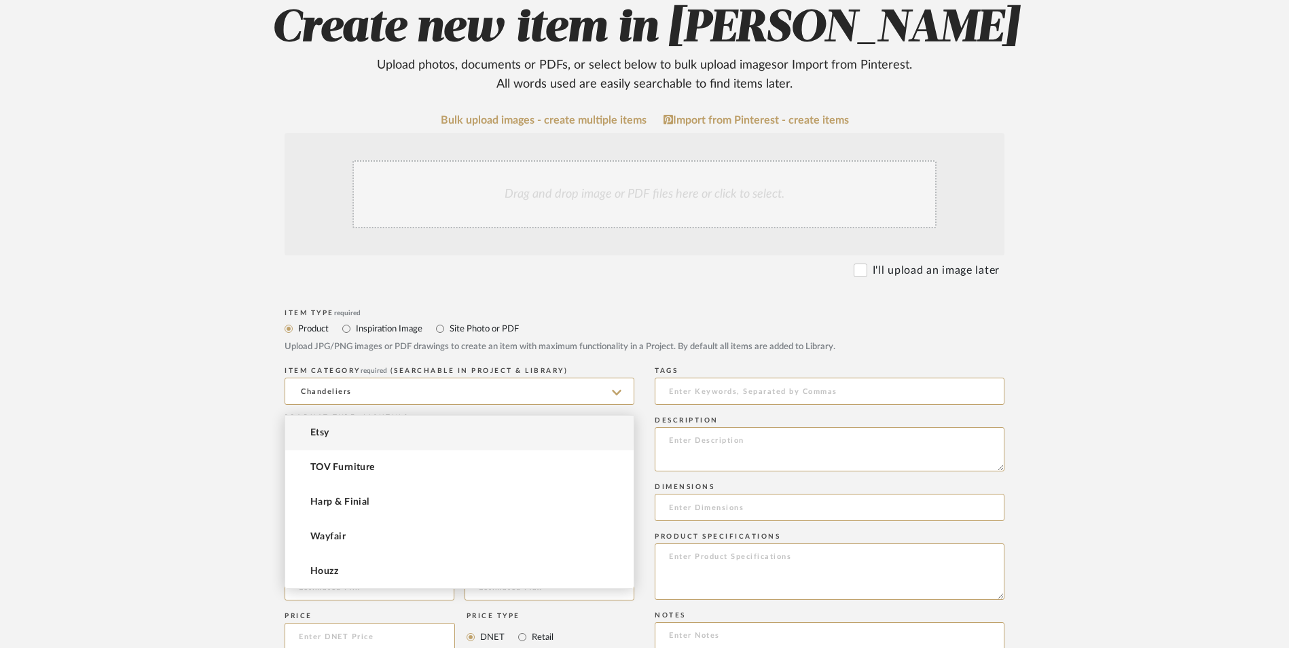
click at [348, 494] on input at bounding box center [460, 507] width 350 height 27
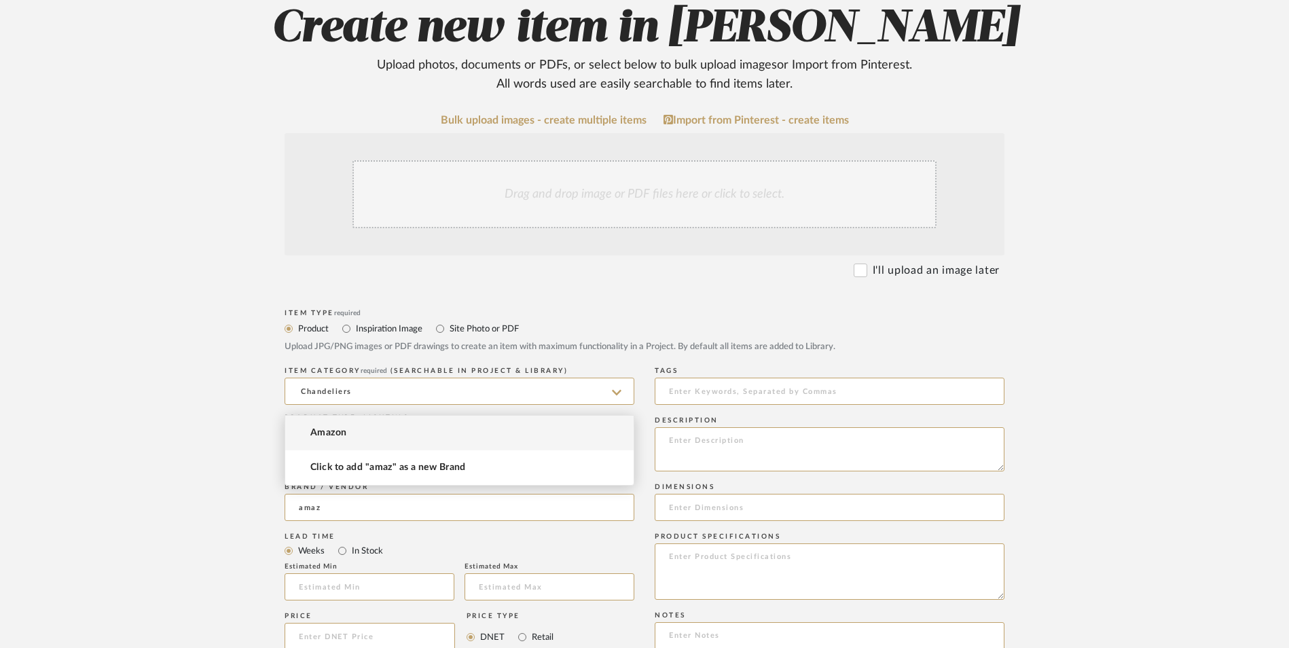
click at [349, 429] on mat-option "Amazon" at bounding box center [459, 433] width 348 height 35
type input "Amazon"
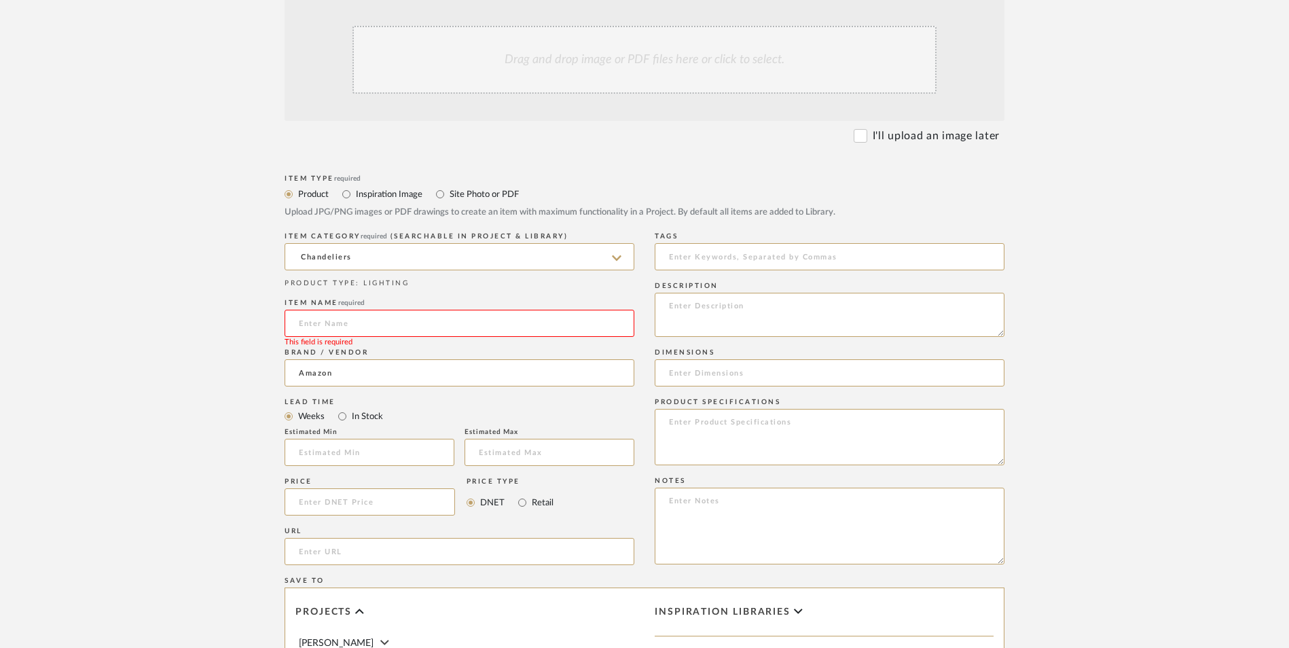
scroll to position [408, 0]
click at [346, 407] on input "In Stock" at bounding box center [342, 415] width 16 height 16
radio input "true"
click at [522, 493] on input "Retail" at bounding box center [522, 501] width 16 height 16
radio input "true"
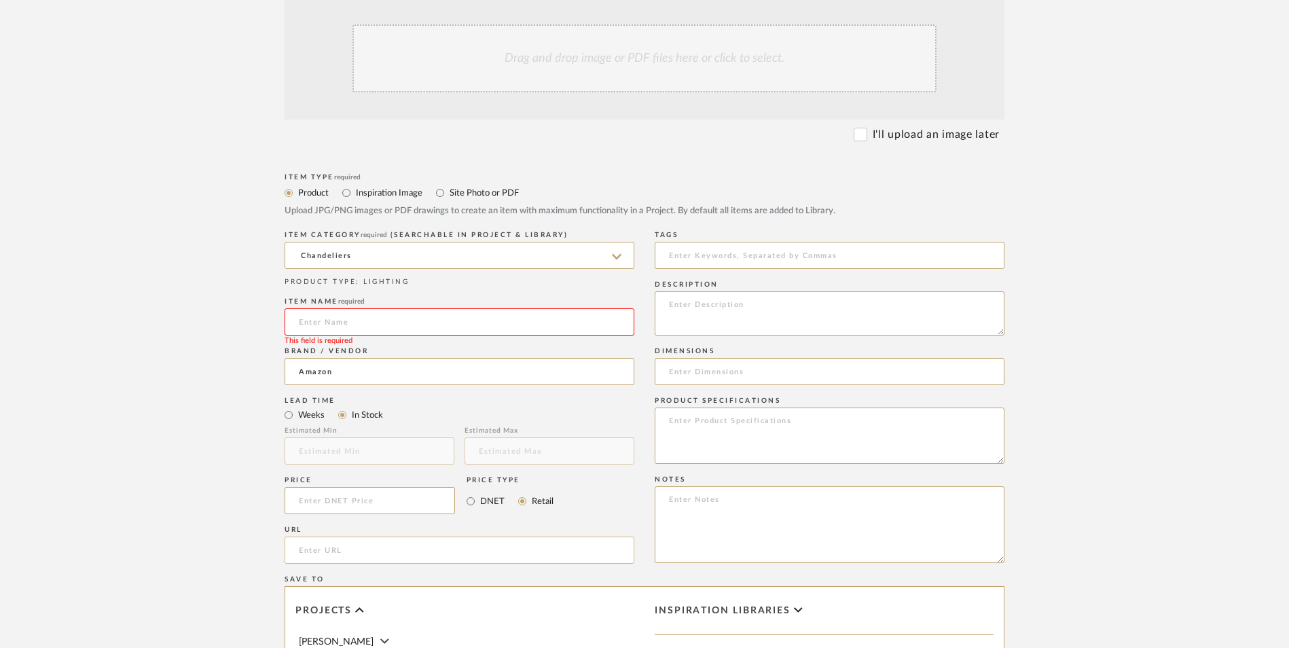
click at [467, 537] on input "url" at bounding box center [460, 550] width 350 height 27
paste input "https://www.amazon.com/dp/B0BZSRYXY4?ref_=ppx_hzsearch_conn_dt_b_fed_asin_title…"
type input "https://www.amazon.com/dp/B0BZSRYXY4?ref_=ppx_hzsearch_conn_dt_b_fed_asin_title…"
click at [99, 347] on upload-items "Create new item in Richelle Hamilton Upload photos, documents or PDFs, or selec…" at bounding box center [644, 398] width 1289 height 1197
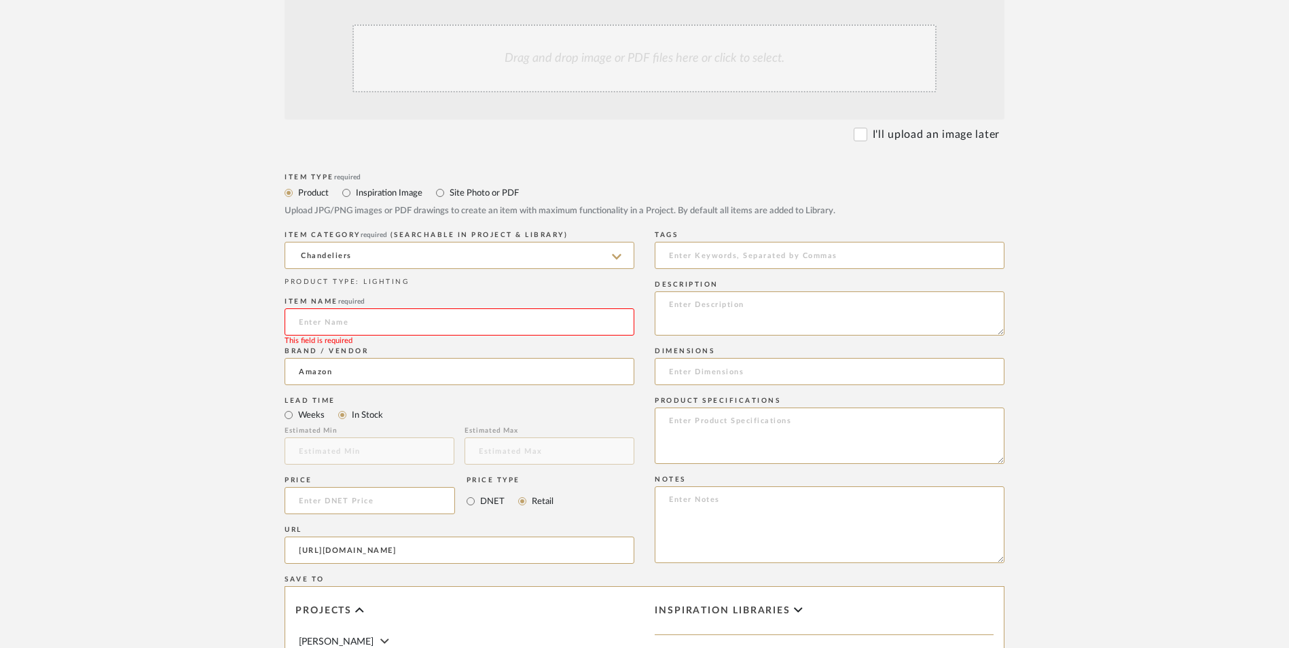
scroll to position [0, 0]
click at [765, 486] on textarea at bounding box center [830, 524] width 350 height 77
paste textarea "Option 1: ETA: SKU: Reviews - Stars Return | Refund Policy:"
drag, startPoint x: 712, startPoint y: 392, endPoint x: 609, endPoint y: 375, distance: 104.6
click at [609, 376] on div "Item Type required Product Inspiration Image Site Photo or PDF Upload JPG/PNG i…" at bounding box center [645, 566] width 720 height 793
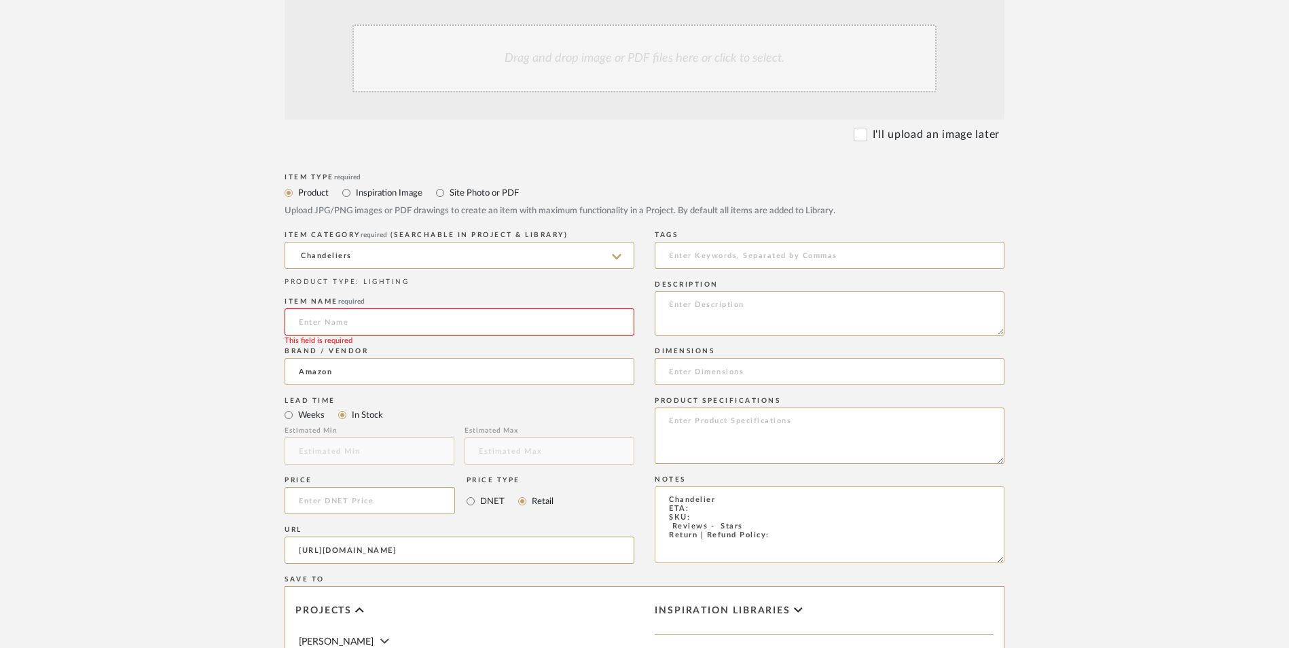
click at [805, 486] on textarea "Chandelier ETA: SKU: Reviews - Stars Return | Refund Policy:" at bounding box center [830, 524] width 350 height 77
click at [731, 486] on textarea "Chandelier ETA: SKU: Reviews - Stars Return | Refund Policy: 30 Days From Recei…" at bounding box center [830, 524] width 350 height 77
click at [659, 486] on textarea "Chandelier - Select: Silver ETA: SKU: Reviews - Stars Return | Refund Policy: 3…" at bounding box center [830, 524] width 350 height 77
click at [727, 486] on textarea "Chandelier - Select: Silver ETA: SKU: 55 Reviews - Stars Return | Refund Policy…" at bounding box center [830, 524] width 350 height 77
type textarea "Chandelier - Select: Silver ETA: SKU: 55 Reviews - 4.6 Stars Return | Refund Po…"
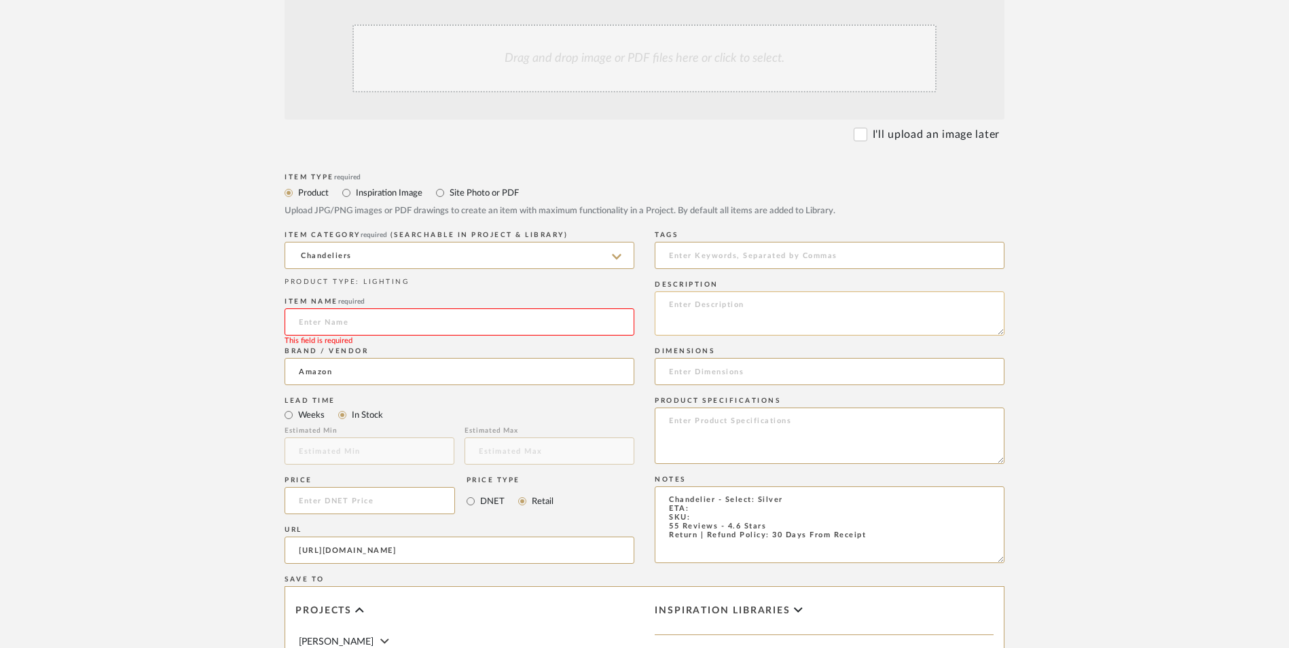
click at [764, 291] on textarea at bounding box center [830, 313] width 350 height 44
paste textarea "This dining room modern led chandelier lighting fixture is designed in a modern…"
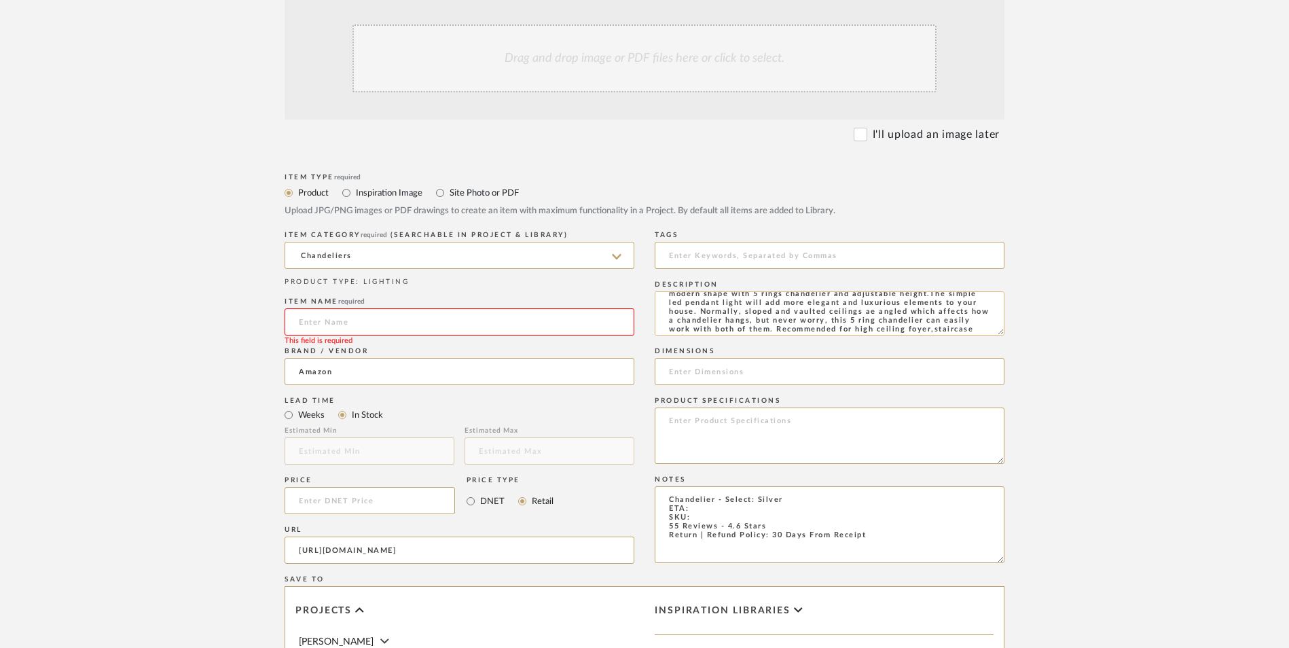
scroll to position [31, 0]
click at [824, 291] on textarea "This dining room modern led chandelier lighting fixture is designed in a modern…" at bounding box center [830, 313] width 350 height 44
type textarea "This dining room modern led chandelier lighting fixture is designed in a modern…"
click at [461, 308] on input at bounding box center [460, 321] width 350 height 27
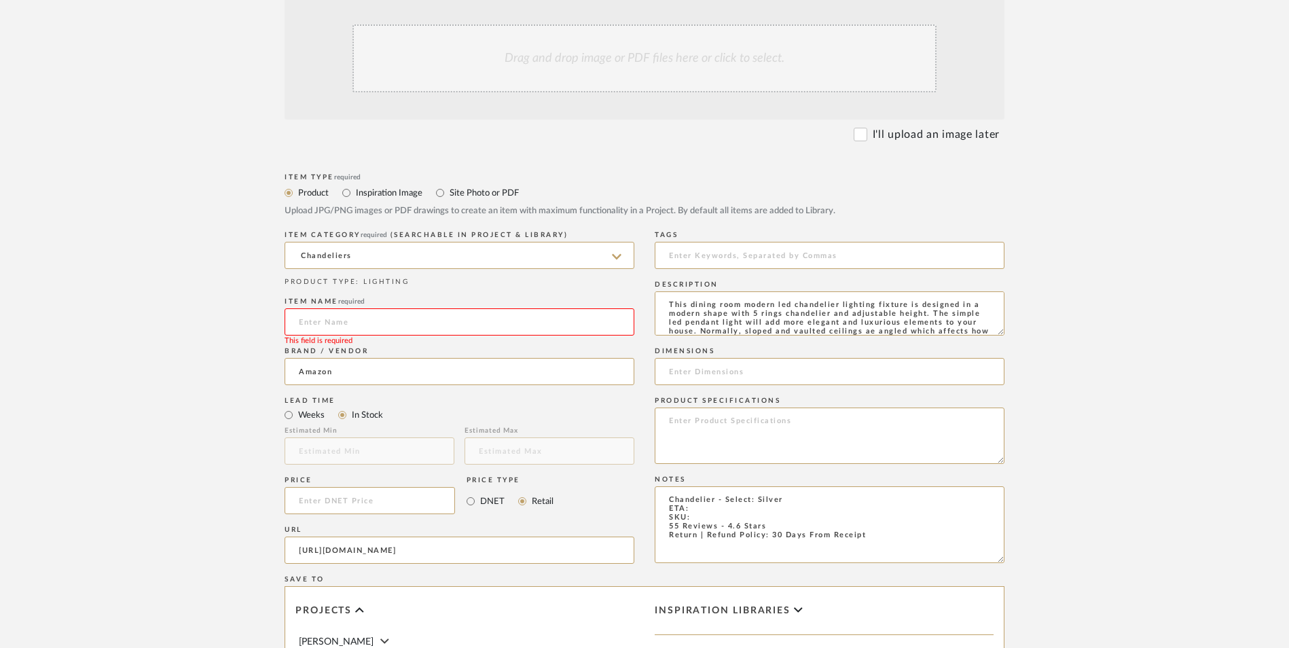
paste input "Hihihomy"
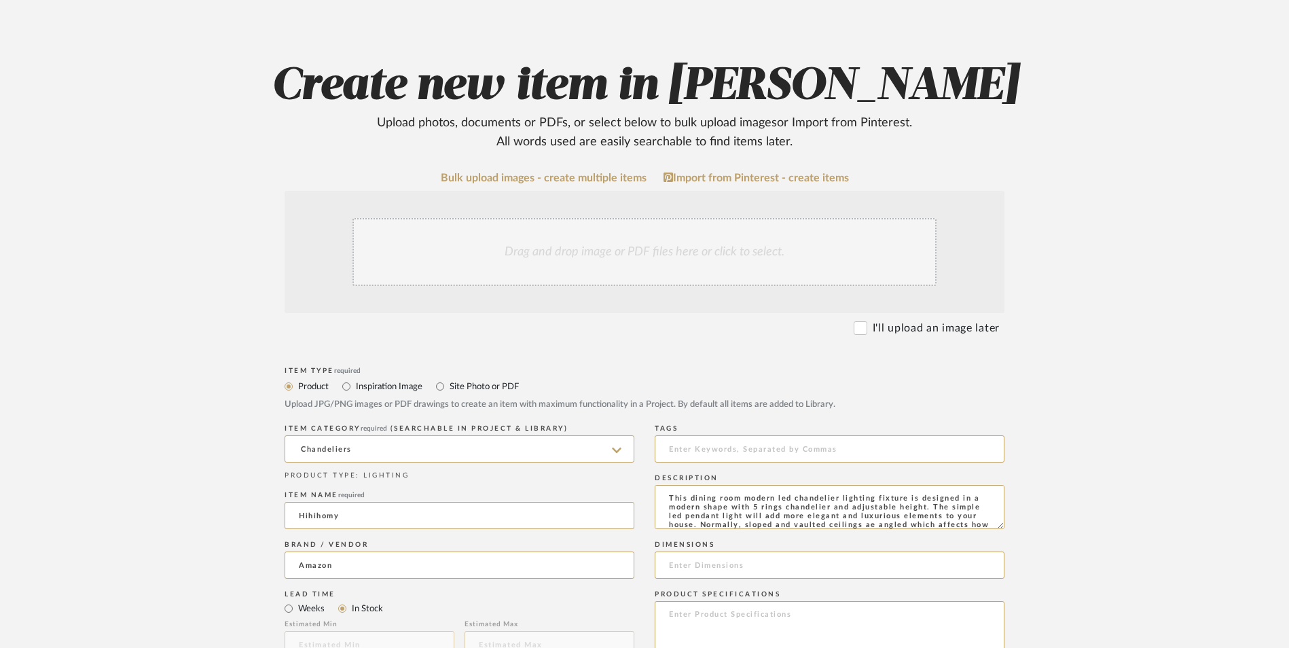
scroll to position [204, 0]
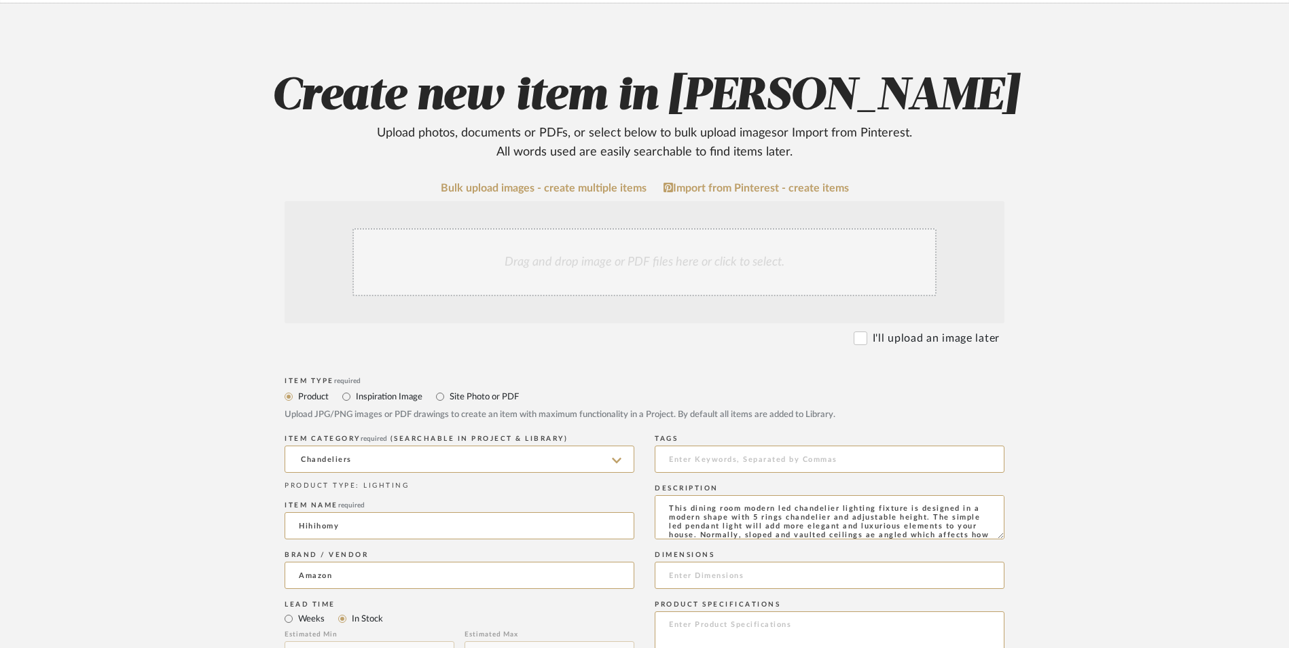
type input "Hihihomy"
click at [641, 228] on div "Drag and drop image or PDF files here or click to select." at bounding box center [644, 262] width 584 height 68
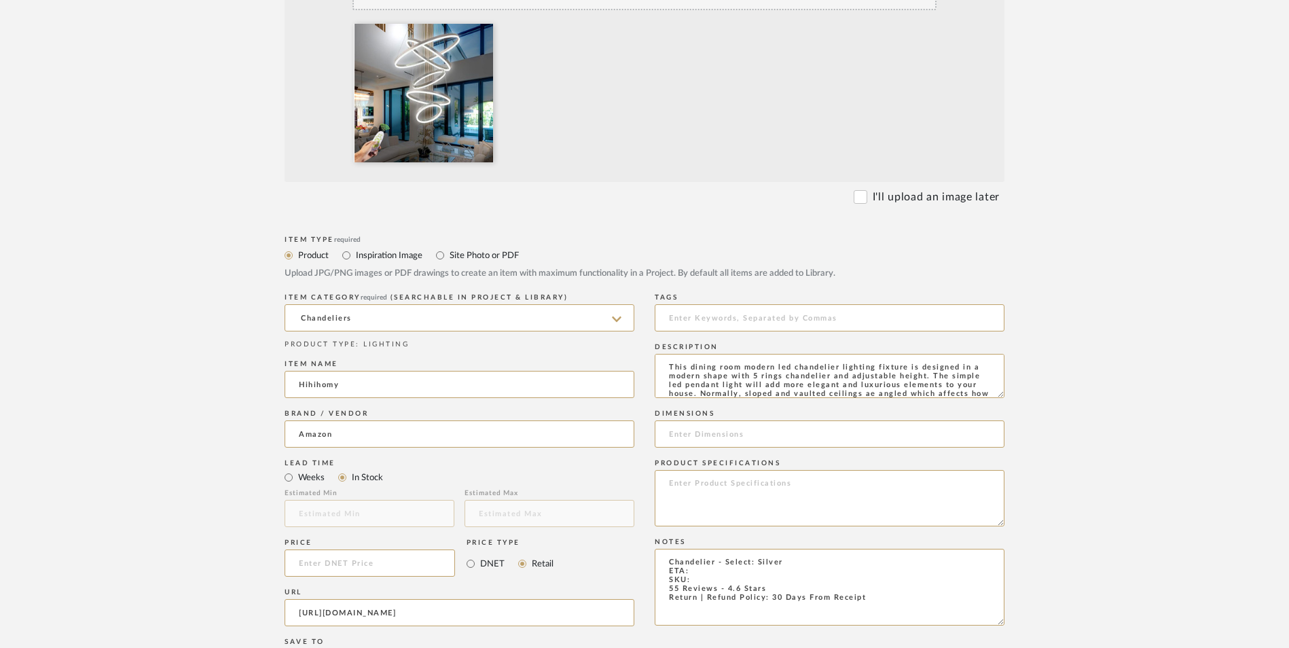
scroll to position [543, 0]
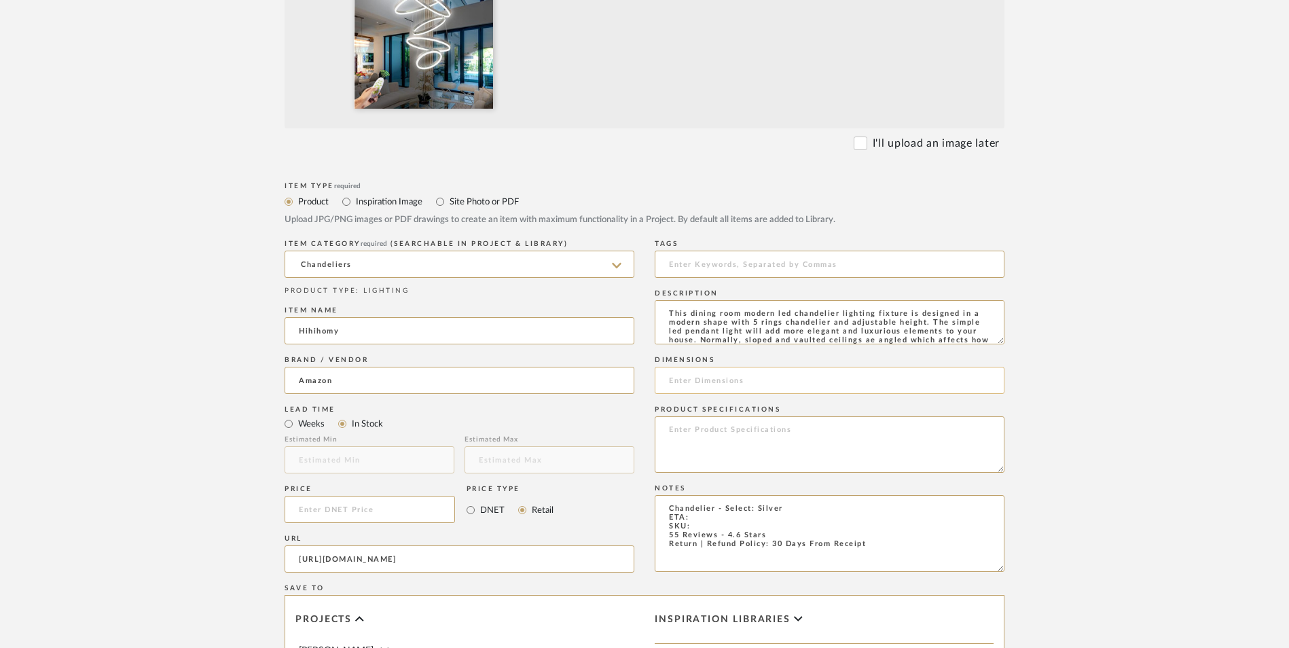
click at [683, 367] on input at bounding box center [830, 380] width 350 height 27
paste input "7.09"L x 17.72"W x 1.97"H"
click at [692, 367] on input "7.09"L x 17.72"W x 1.97"H" at bounding box center [830, 380] width 350 height 27
click at [739, 367] on input "7.09" L x 17.72"W x 1.97"H" at bounding box center [830, 380] width 350 height 27
click at [784, 367] on input "7.09" L x 17.72" W x 1.97"H" at bounding box center [830, 380] width 350 height 27
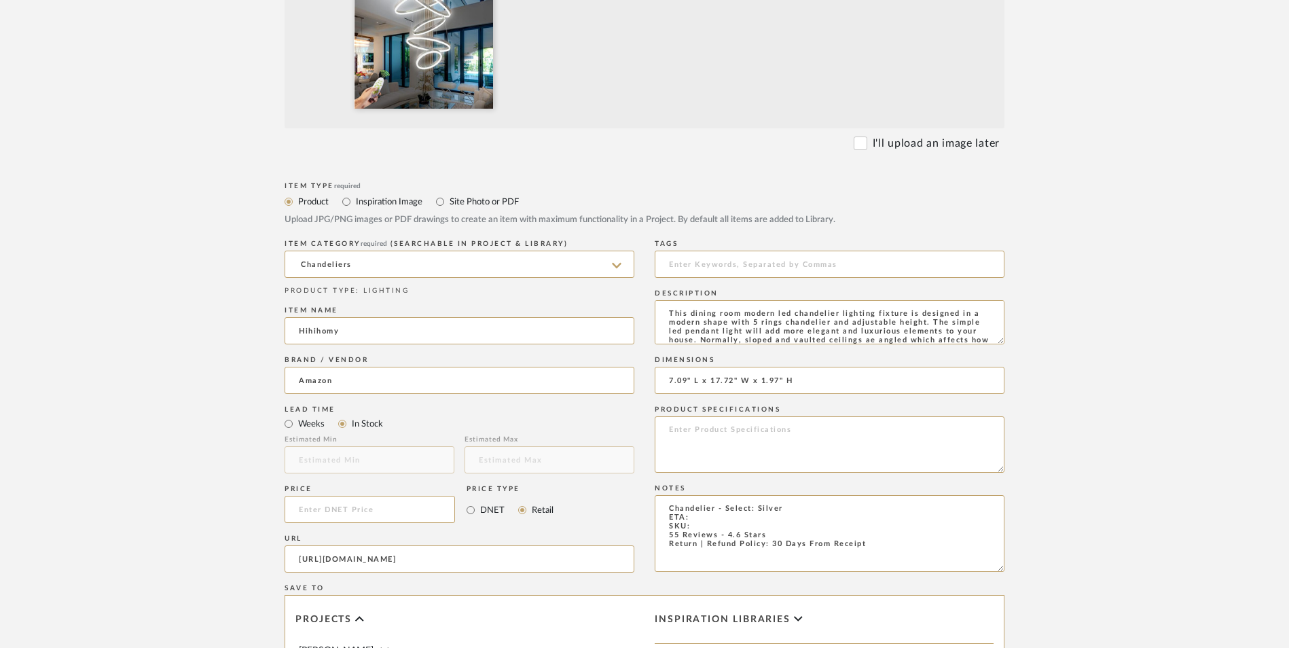
type input "7.09" L x 17.72" W x 1.97" H"
click at [704, 495] on textarea "Chandelier - Select: Silver ETA: SKU: 55 Reviews - 4.6 Stars Return | Refund Po…" at bounding box center [830, 533] width 350 height 77
paste textarea "B0BZSRYXY4"
click at [712, 495] on textarea "Chandelier - Select: Silver ETA: SKU: B0BZSRYXY4 55 Reviews - 4.6 Stars Return …" at bounding box center [830, 533] width 350 height 77
type textarea "Chandelier - Select: Silver ETA: Purchased 11.17.2023 SKU: B0BZSRYXY4 55 Review…"
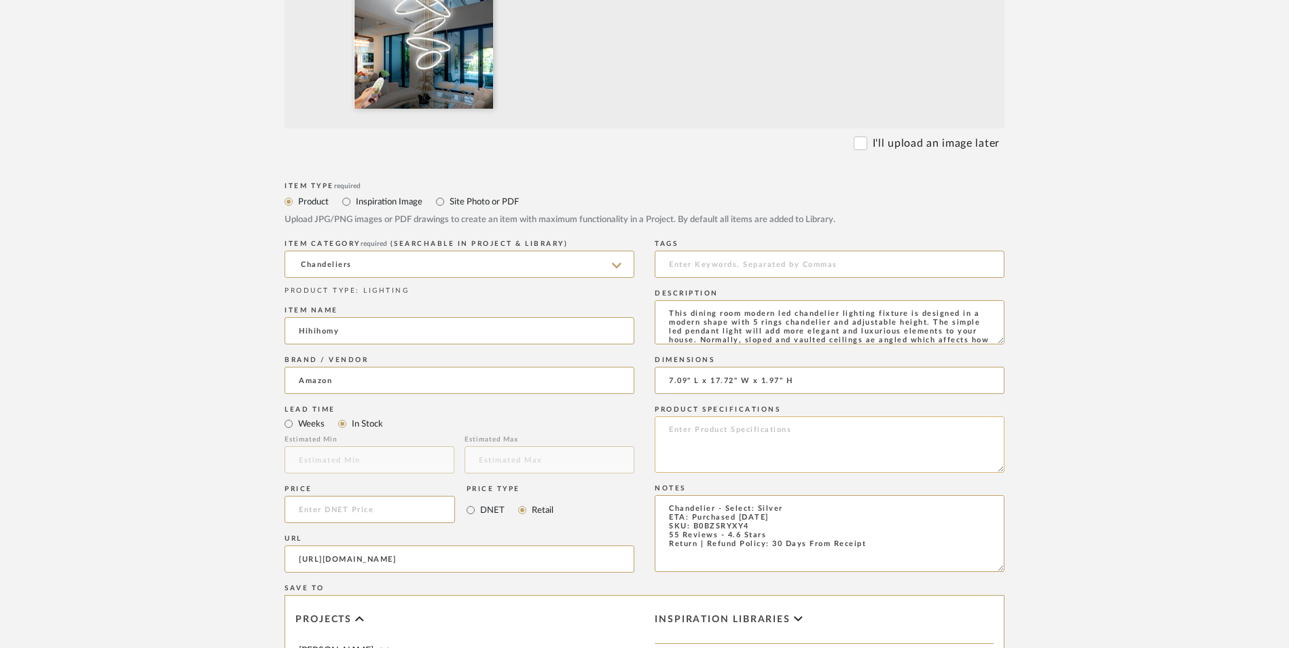
click at [748, 416] on textarea at bounding box center [830, 444] width 350 height 56
type textarea "Acrylic"
click at [1060, 416] on form "Bulk upload images - create multiple items Import from Pinterest - create items…" at bounding box center [644, 406] width 865 height 1129
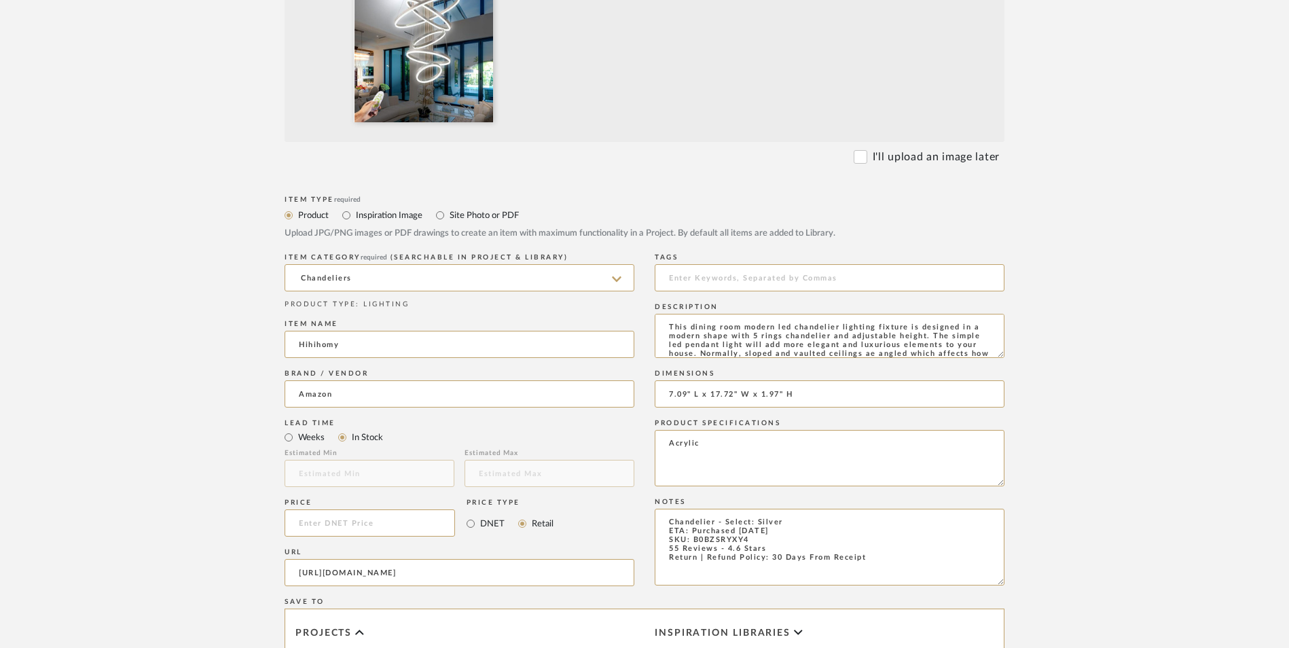
scroll to position [611, 0]
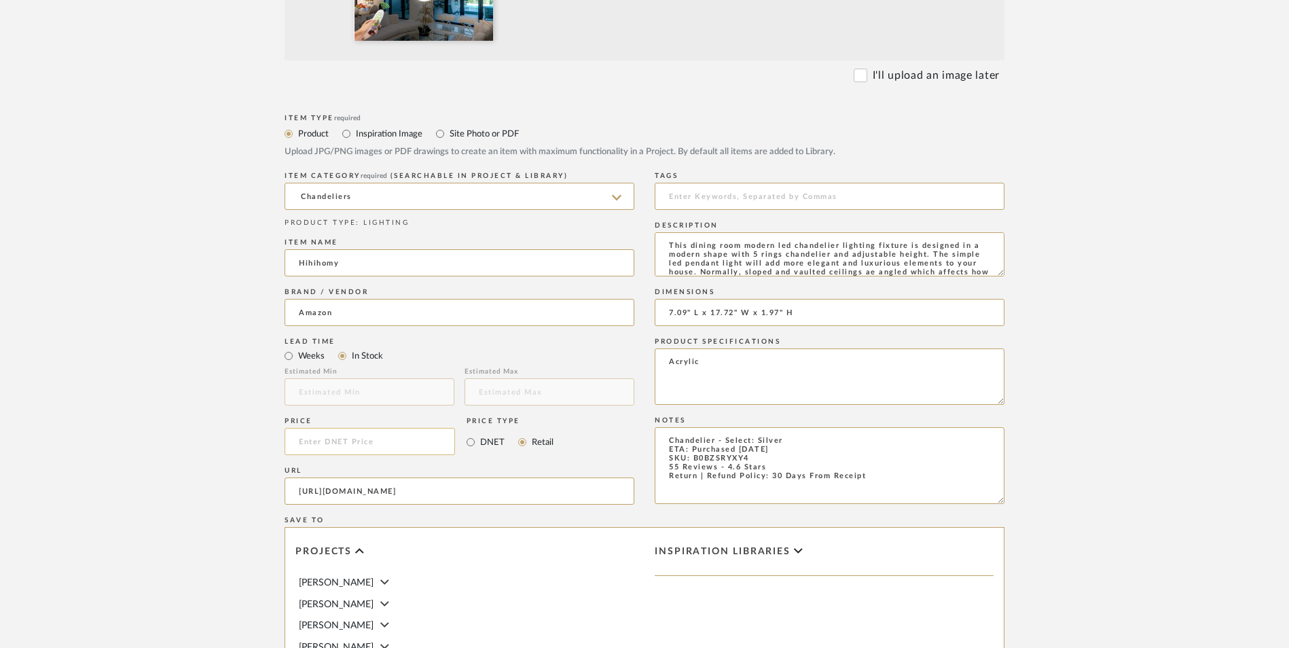
click at [333, 428] on input at bounding box center [370, 441] width 170 height 27
type input "$428.89"
click at [238, 384] on form "Bulk upload images - create multiple items Import from Pinterest - create items…" at bounding box center [644, 339] width 865 height 1129
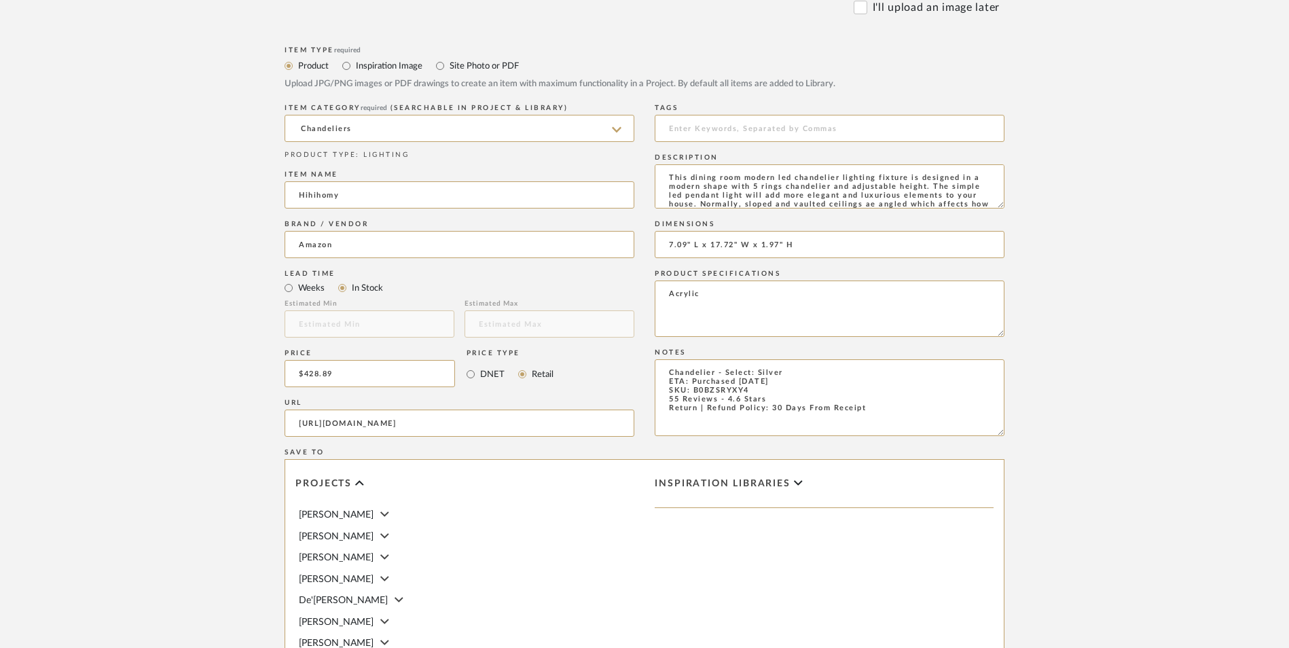
scroll to position [854, 0]
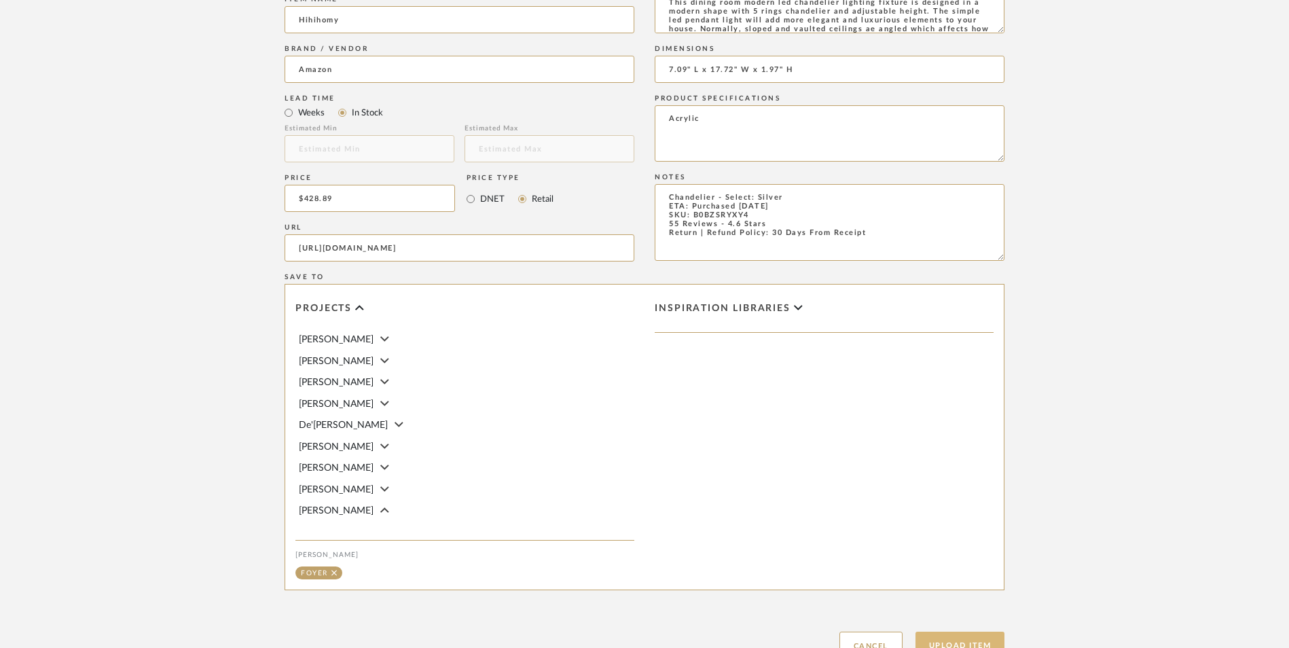
click at [933, 632] on button "Upload Item" at bounding box center [961, 646] width 90 height 28
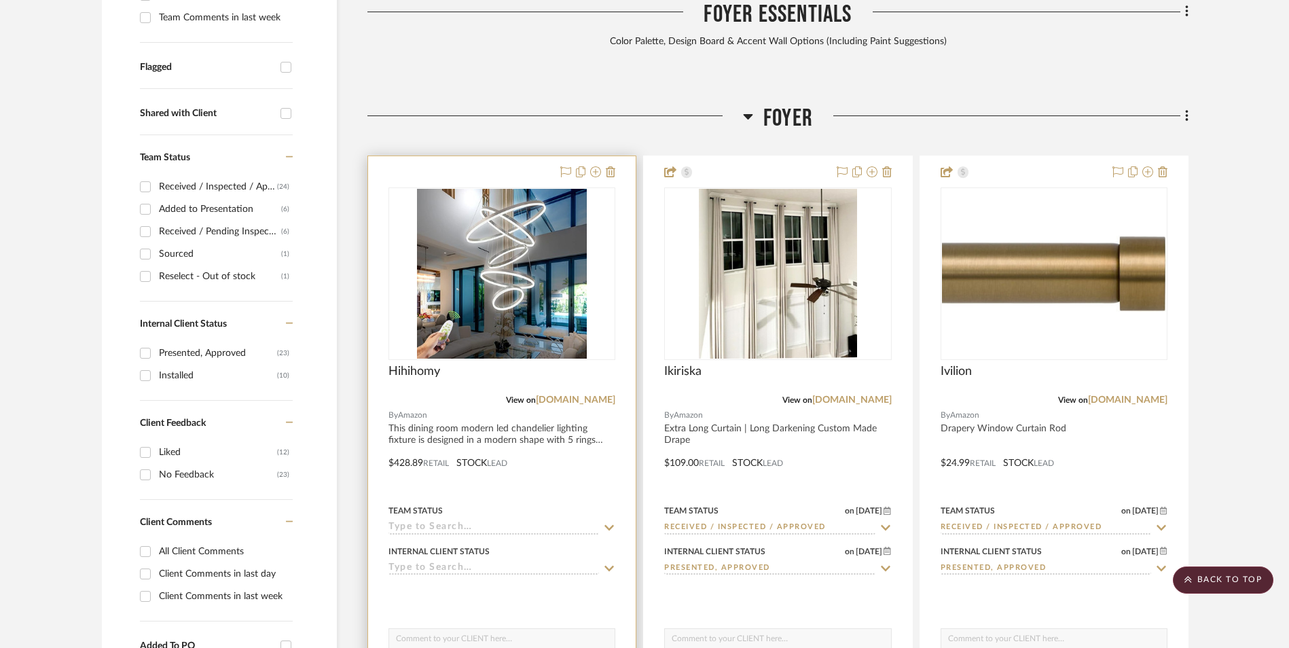
scroll to position [569, 0]
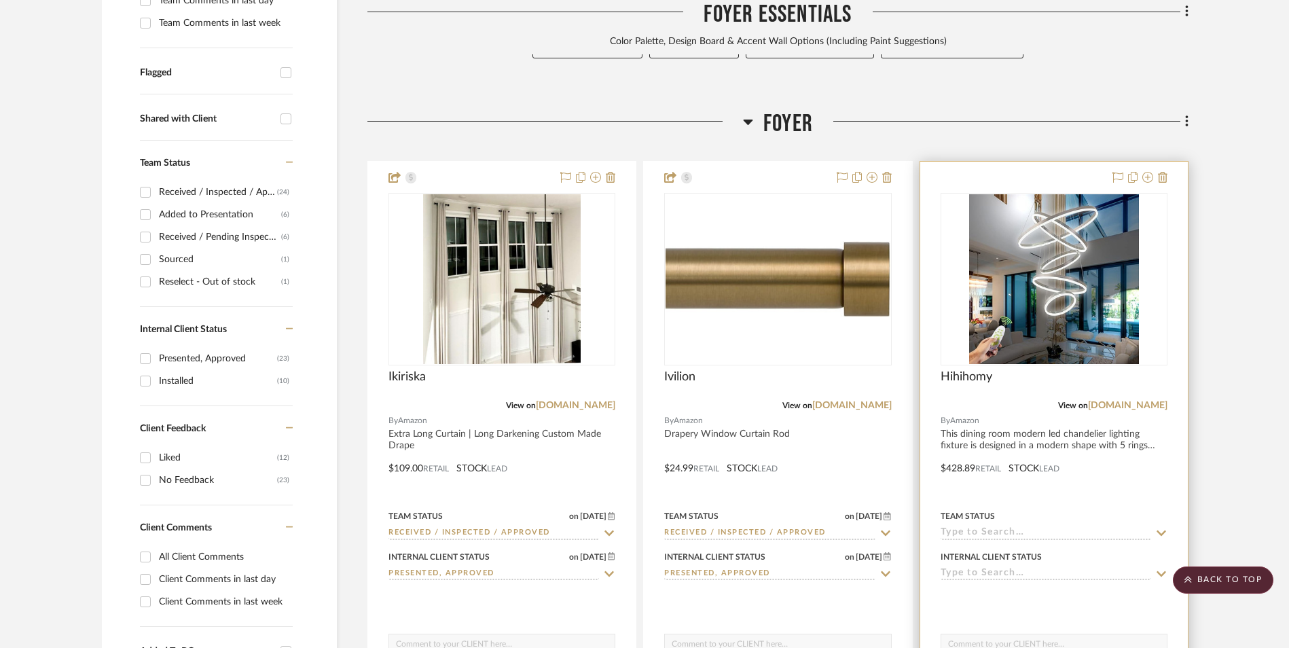
click at [1056, 194] on img "0" at bounding box center [1054, 279] width 170 height 170
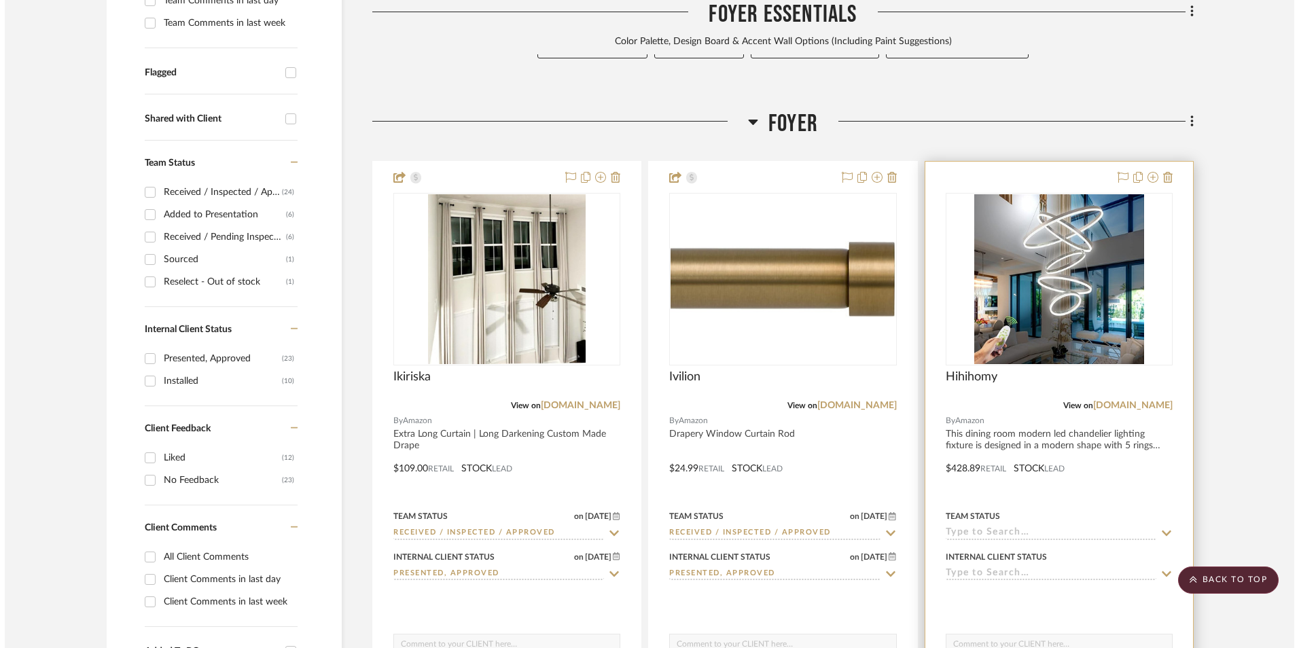
scroll to position [0, 0]
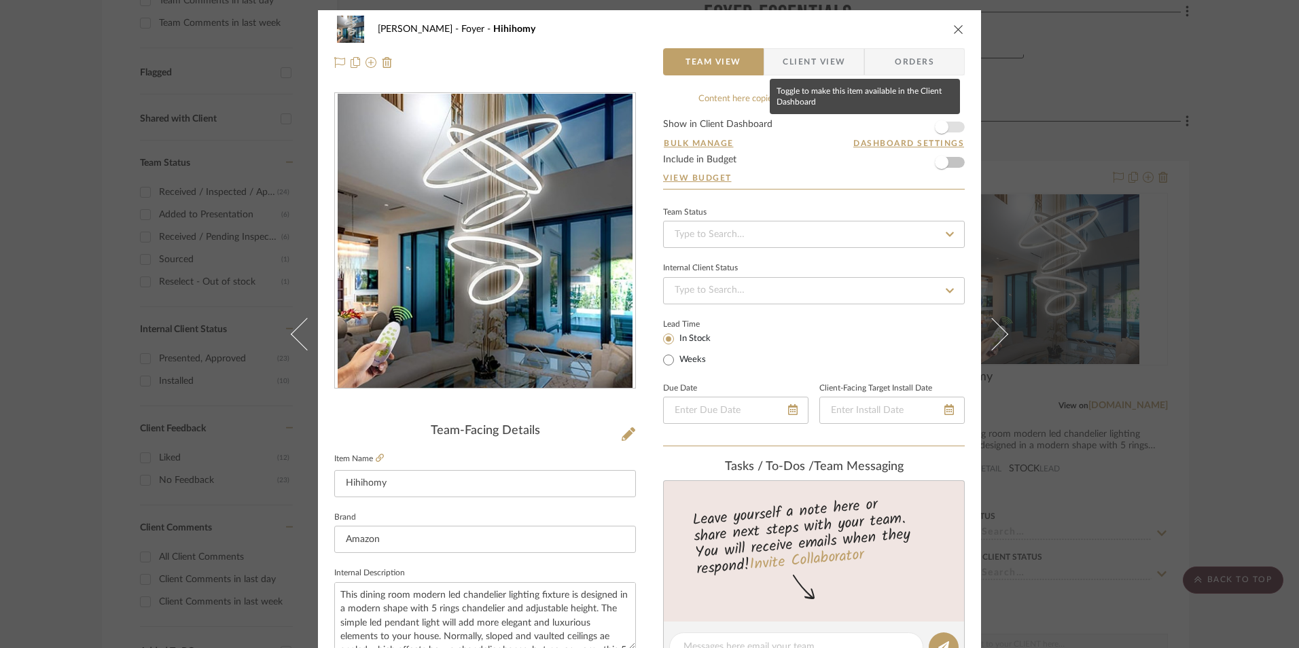
drag, startPoint x: 938, startPoint y: 130, endPoint x: 890, endPoint y: 171, distance: 63.1
click at [938, 130] on span "button" at bounding box center [942, 127] width 14 height 14
click at [833, 242] on input at bounding box center [814, 234] width 302 height 27
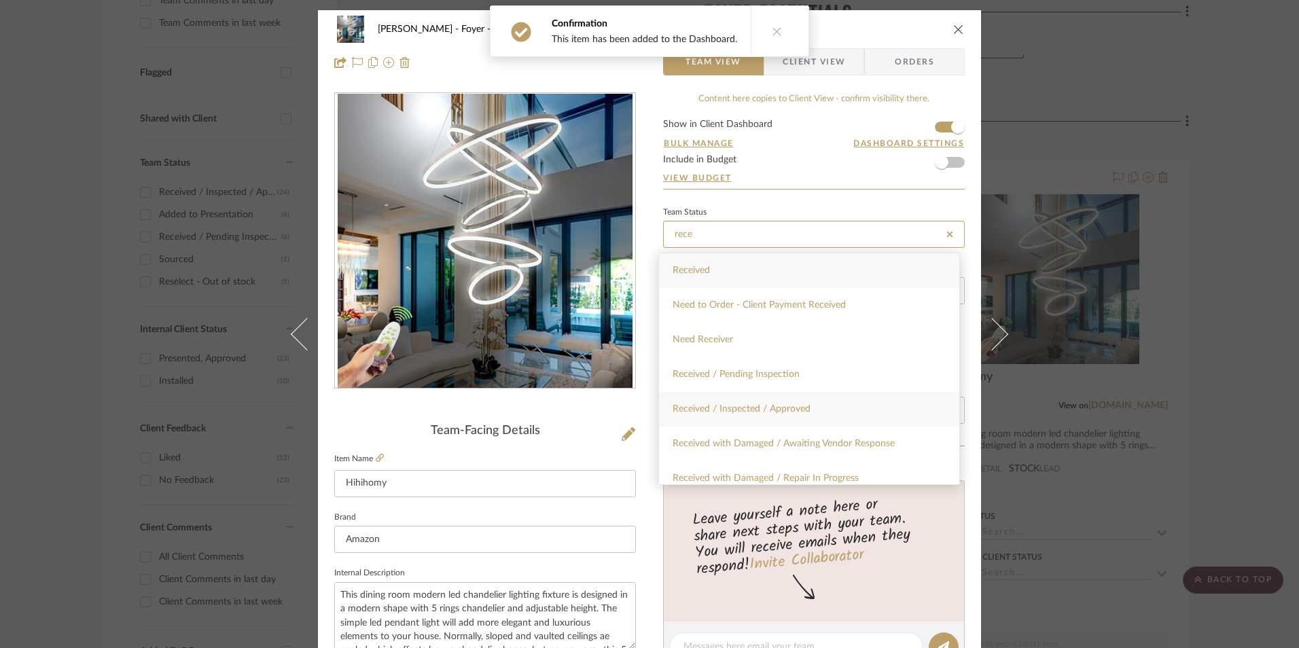
type input "rece"
click at [776, 408] on span "Received / Inspected / Approved" at bounding box center [741, 409] width 138 height 10
type input "[DATE]"
type input "Received / Inspected / Approved"
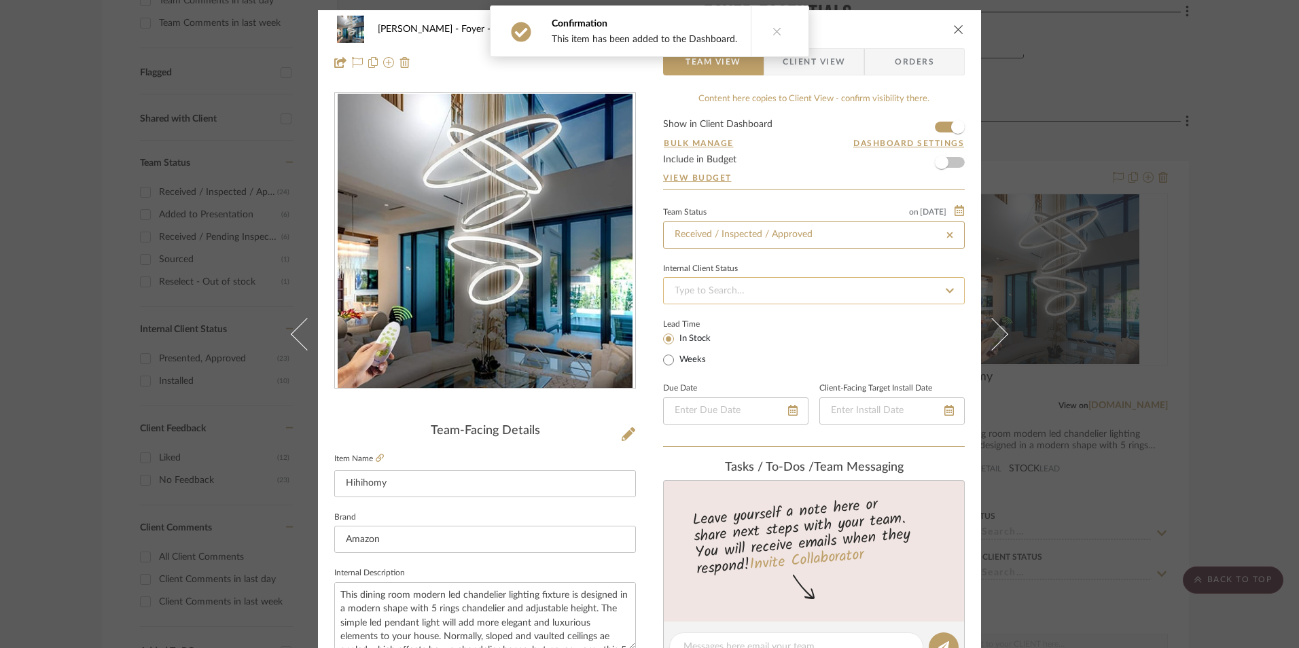
type input "[DATE]"
type input "Received / Inspected / Approved"
click at [742, 298] on input at bounding box center [814, 290] width 302 height 27
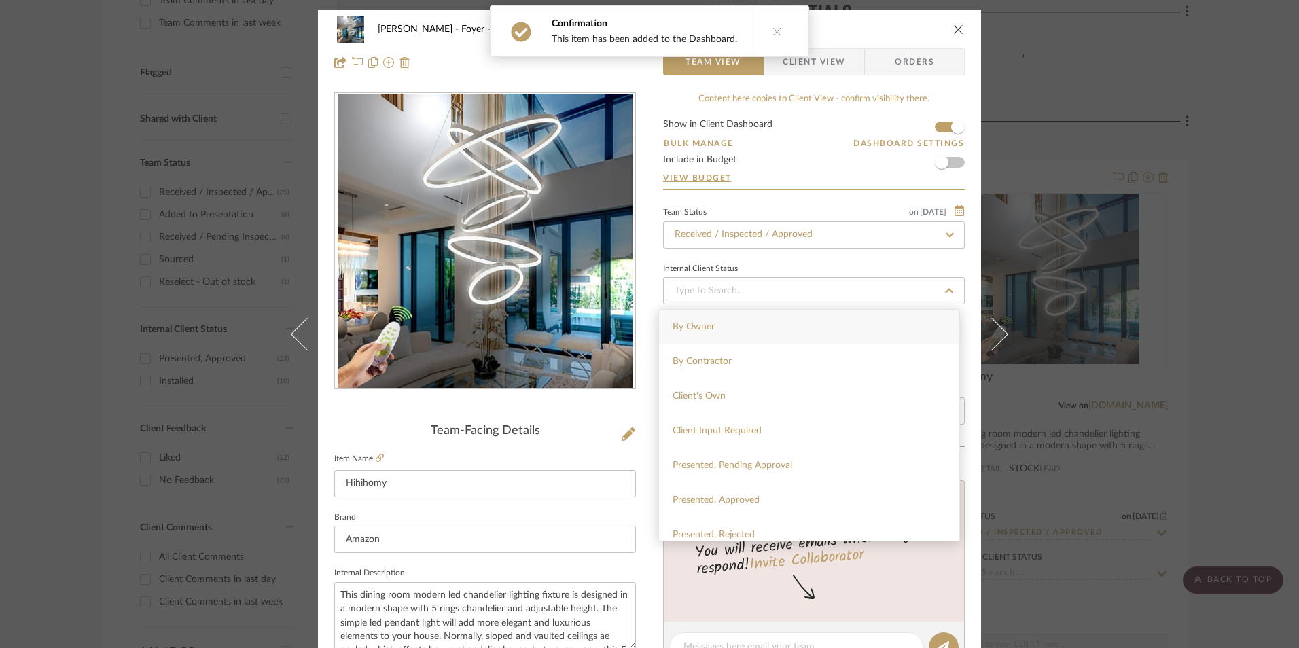
drag, startPoint x: 749, startPoint y: 501, endPoint x: 717, endPoint y: 314, distance: 189.6
click at [748, 501] on span "Presented, Approved" at bounding box center [715, 500] width 87 height 10
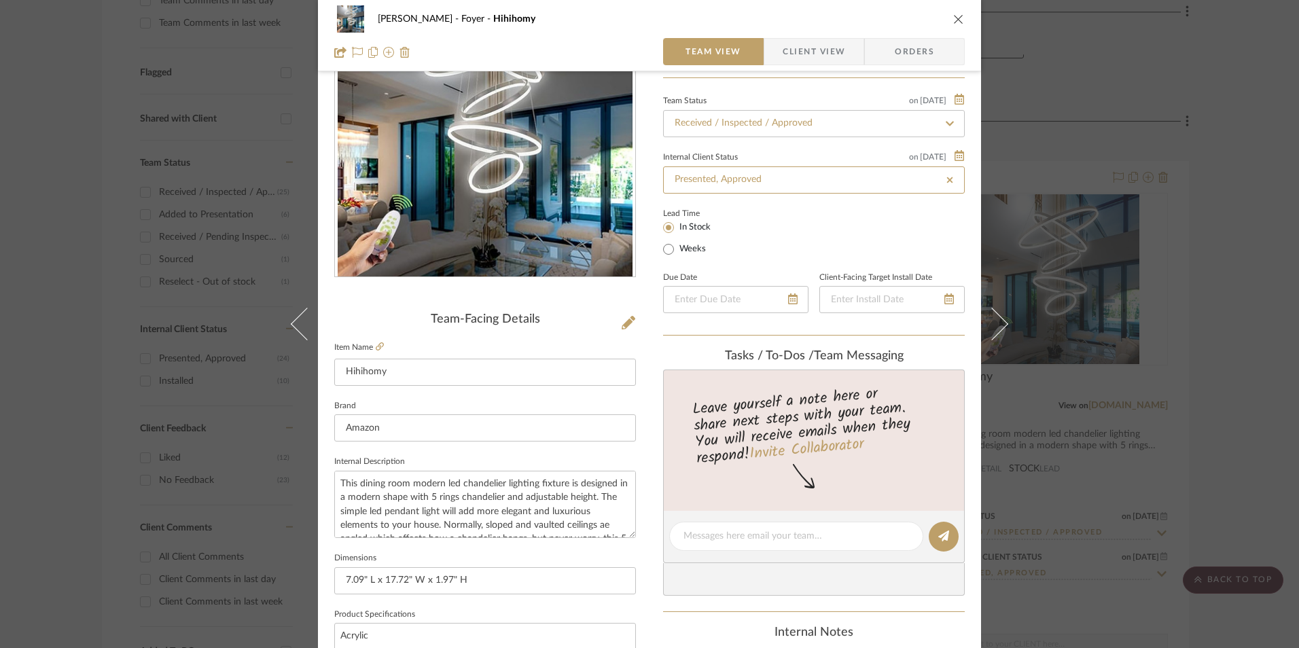
scroll to position [136, 0]
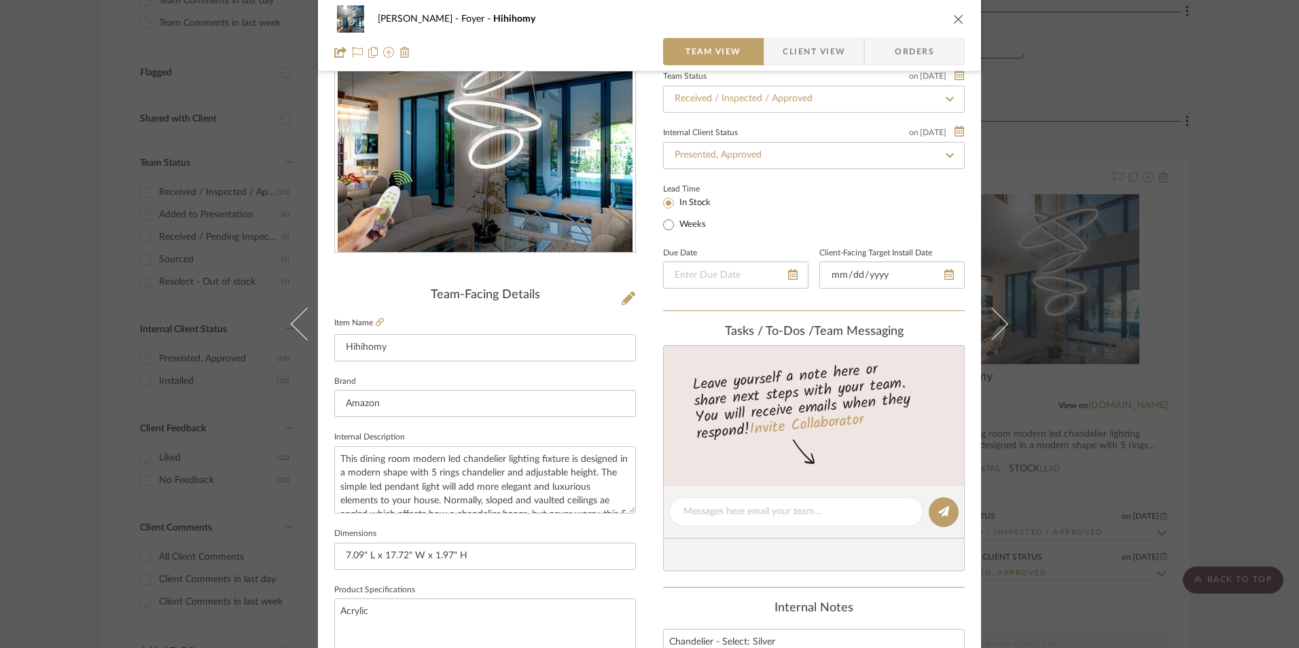
click at [886, 215] on div "Lead Time In Stock Weeks" at bounding box center [814, 206] width 302 height 53
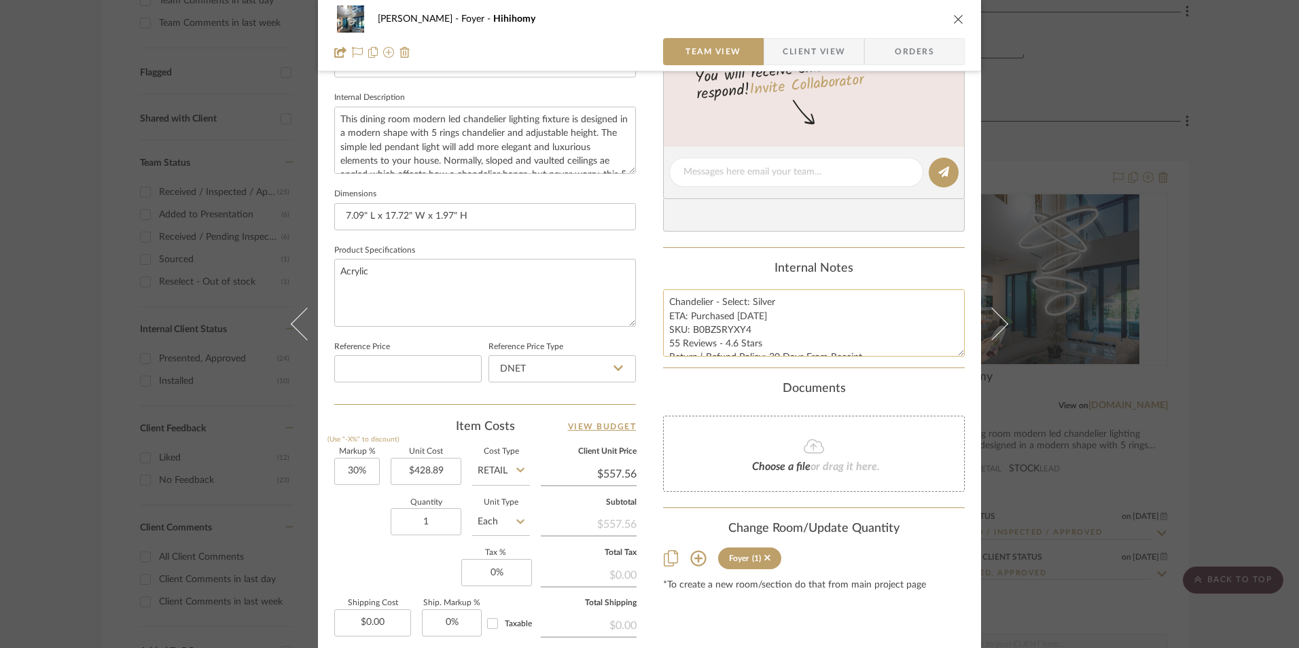
click at [709, 338] on textarea "Chandelier - Select: Silver ETA: Purchased 11.17.2023 SKU: B0BZSRYXY4 55 Review…" at bounding box center [814, 322] width 302 height 67
drag, startPoint x: 743, startPoint y: 329, endPoint x: 690, endPoint y: 333, distance: 53.1
click at [690, 333] on textarea "Chandelier - Select: Silver ETA: Purchased 11.17.2023 SKU: B0BZSRYXY4 55 Review…" at bounding box center [814, 322] width 302 height 67
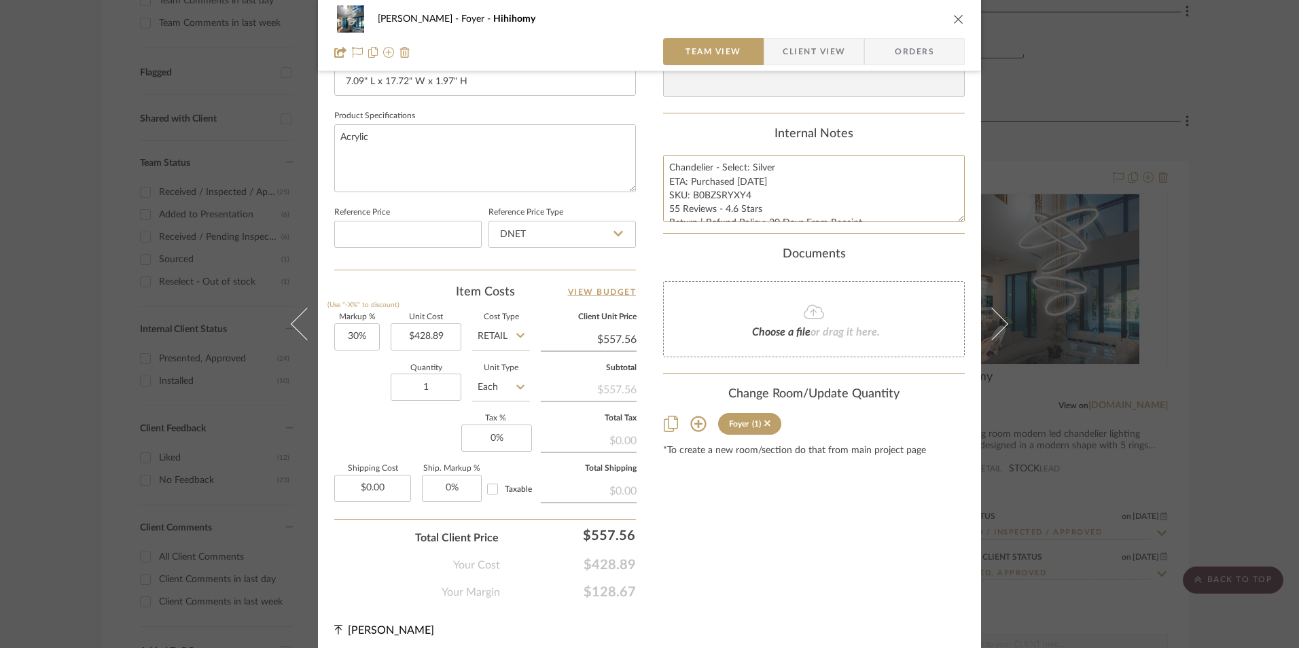
scroll to position [617, 0]
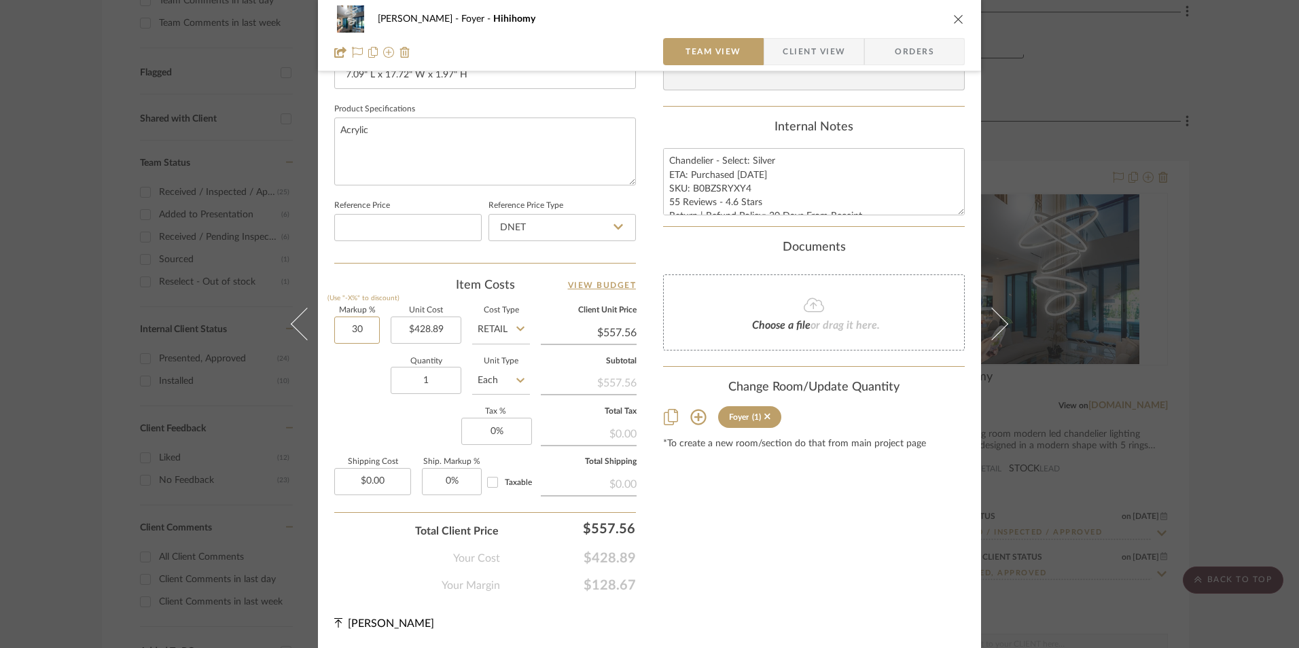
click at [352, 325] on input "30" at bounding box center [357, 329] width 46 height 27
drag, startPoint x: 372, startPoint y: 415, endPoint x: 503, endPoint y: 448, distance: 135.1
click at [375, 416] on div "Markup % (Use "-X%" to discount) Unit Cost $428.89 Cost Type Retail Client Unit…" at bounding box center [485, 406] width 302 height 198
click at [507, 436] on input "0" at bounding box center [496, 431] width 71 height 27
click at [834, 575] on div "Content here copies to Client View - confirm visibility there. Show in Client D…" at bounding box center [814, 35] width 302 height 1118
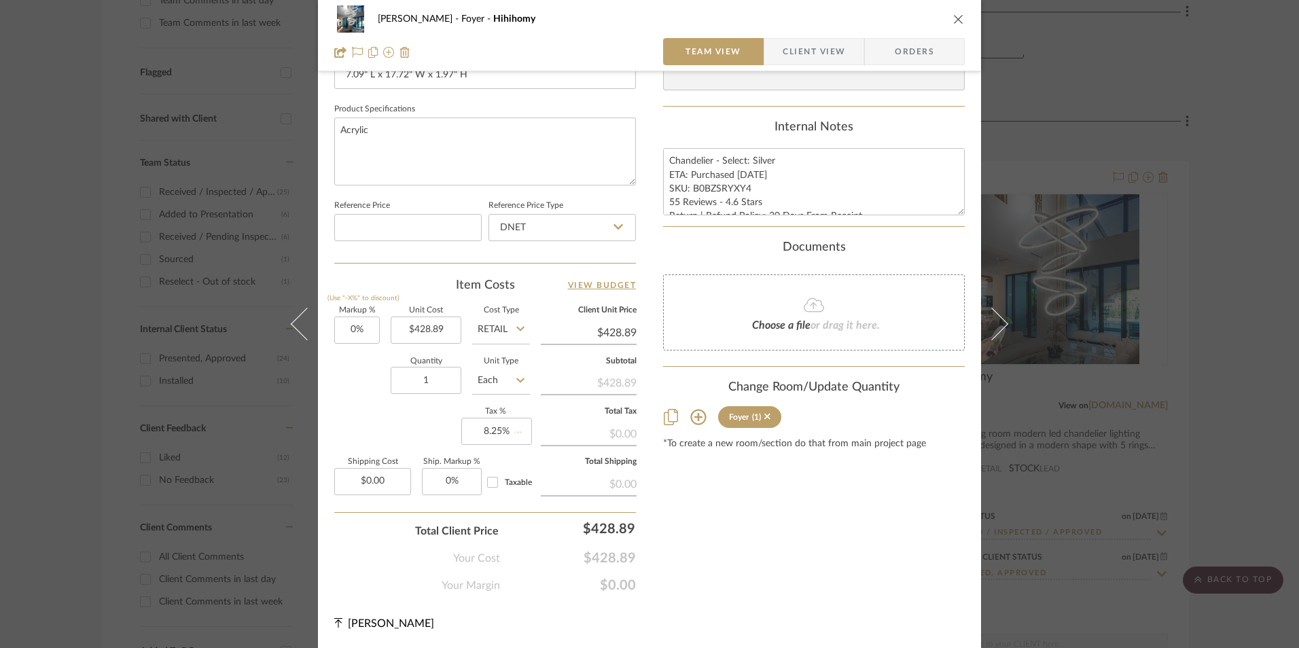
click at [613, 229] on icon at bounding box center [618, 226] width 10 height 11
click at [549, 295] on div "Retail" at bounding box center [568, 296] width 168 height 35
click at [715, 527] on div "Content here copies to Client View - confirm visibility there. Show in Client D…" at bounding box center [814, 35] width 302 height 1118
click at [902, 43] on span "Orders" at bounding box center [914, 51] width 69 height 27
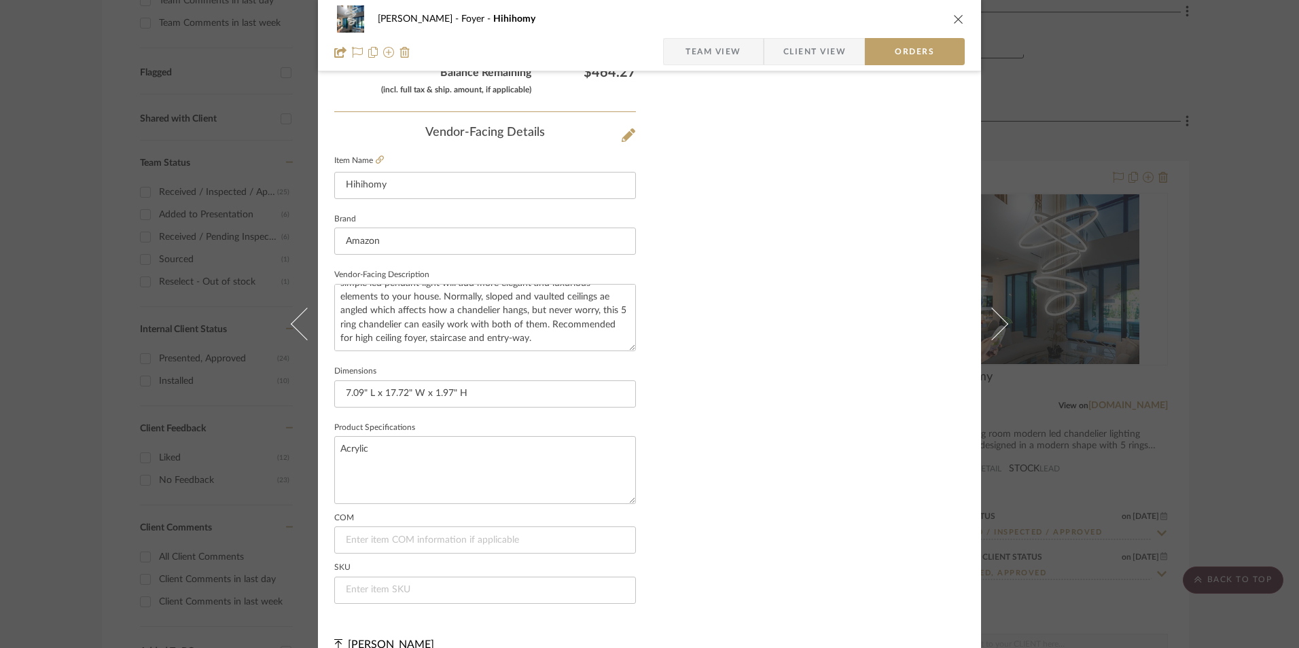
scroll to position [797, 0]
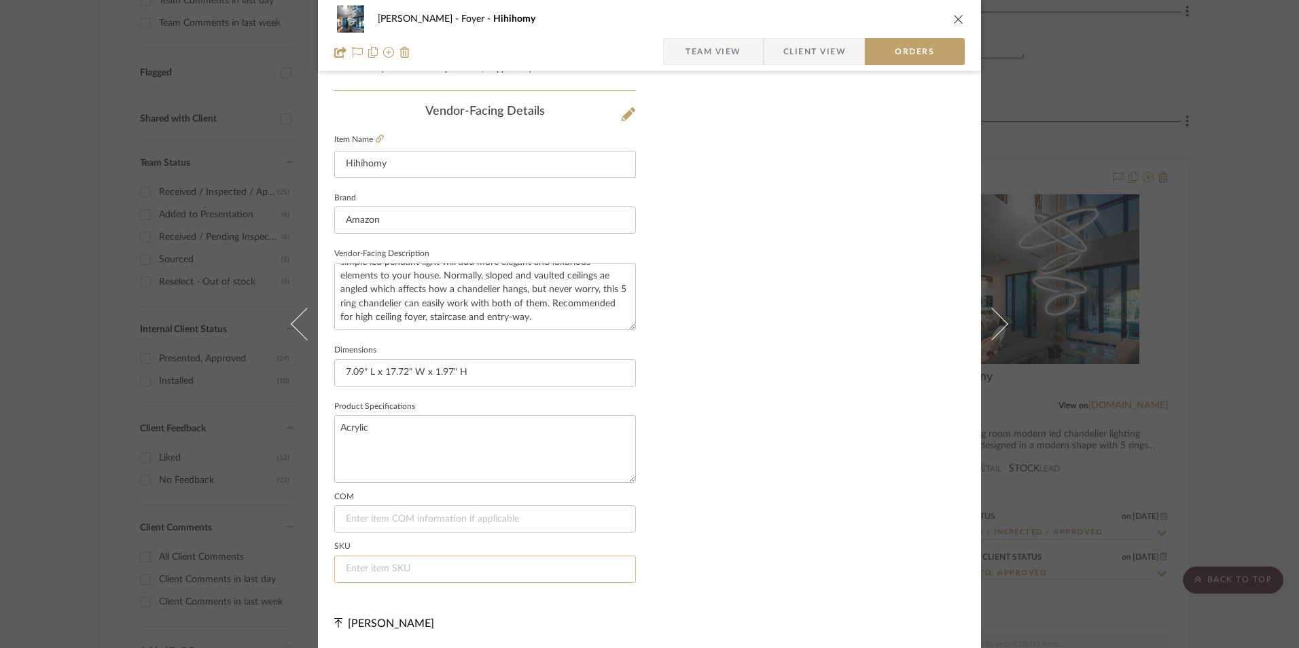
click at [399, 567] on input at bounding box center [485, 569] width 302 height 27
paste input "B0BZSRYXY4"
click at [723, 55] on span "Team View" at bounding box center [713, 51] width 56 height 27
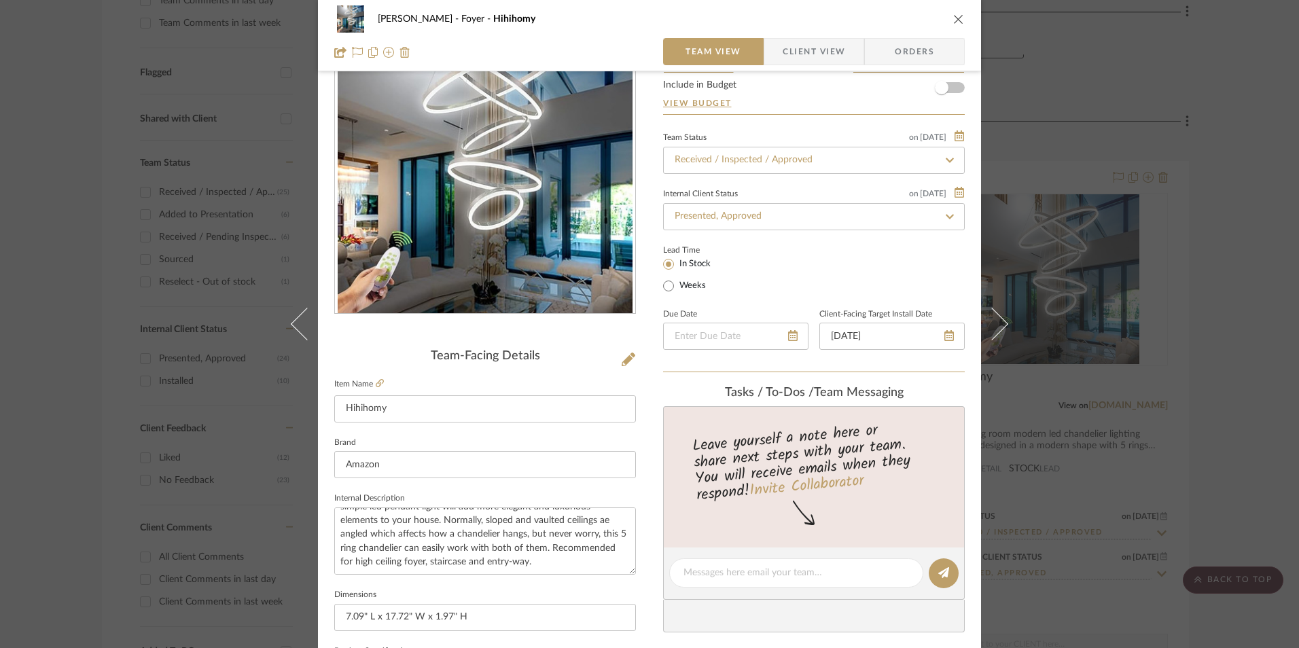
scroll to position [73, 0]
click at [795, 51] on span "Client View" at bounding box center [813, 51] width 62 height 27
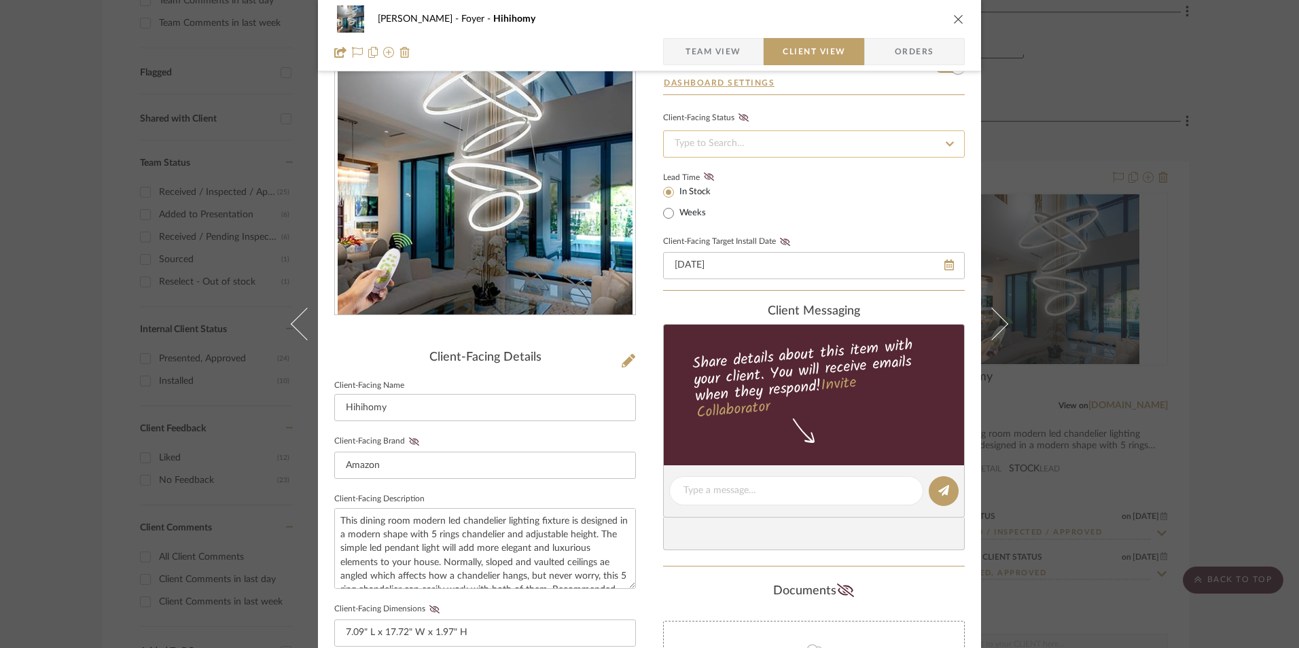
click at [723, 141] on input at bounding box center [814, 143] width 302 height 27
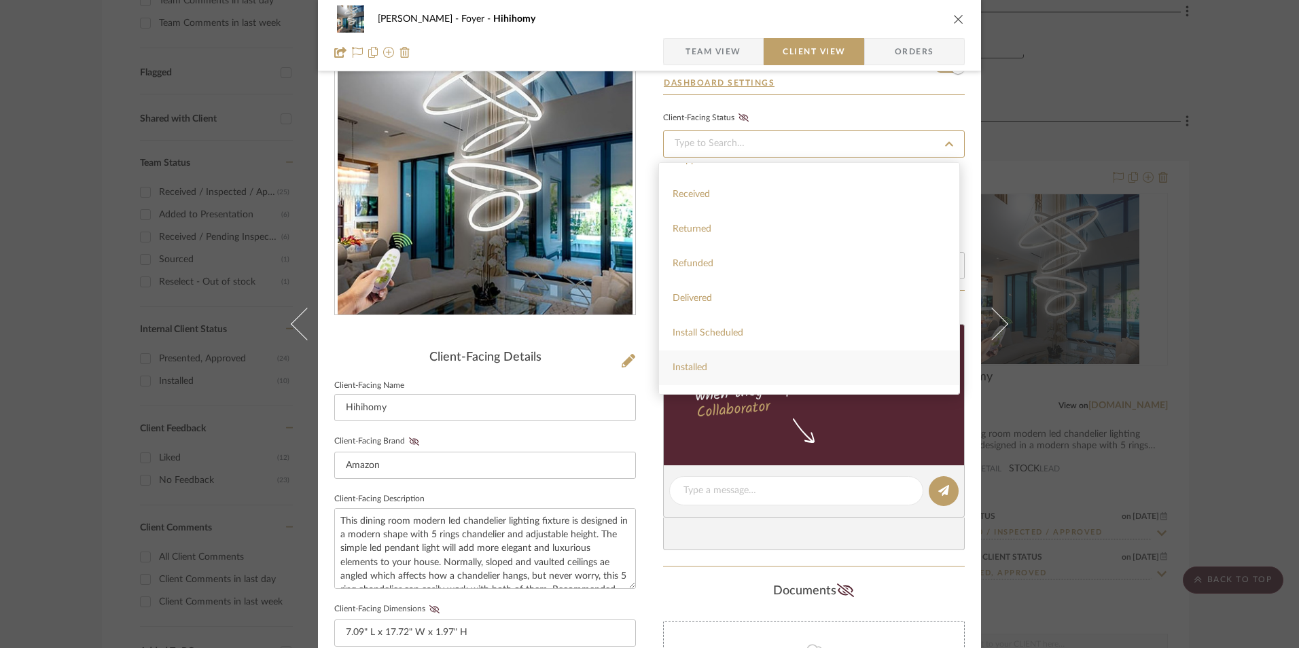
scroll to position [323, 0]
click at [709, 332] on div "Installed" at bounding box center [809, 342] width 300 height 35
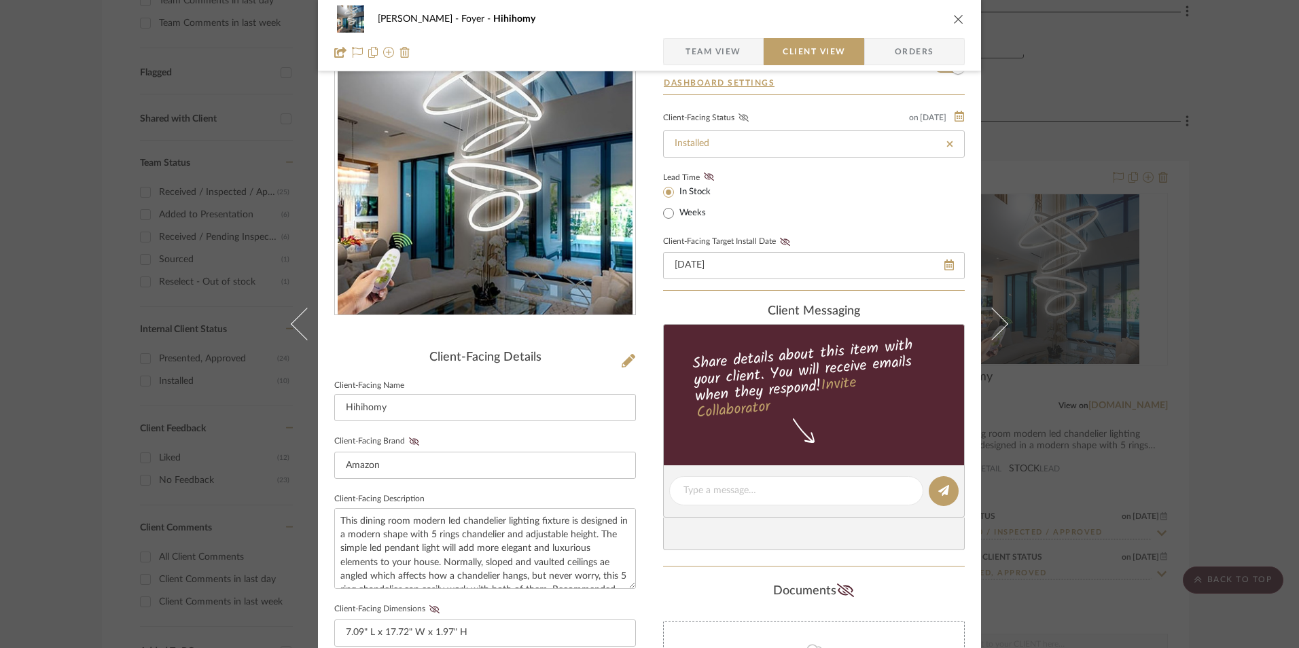
click at [738, 120] on icon at bounding box center [743, 117] width 10 height 8
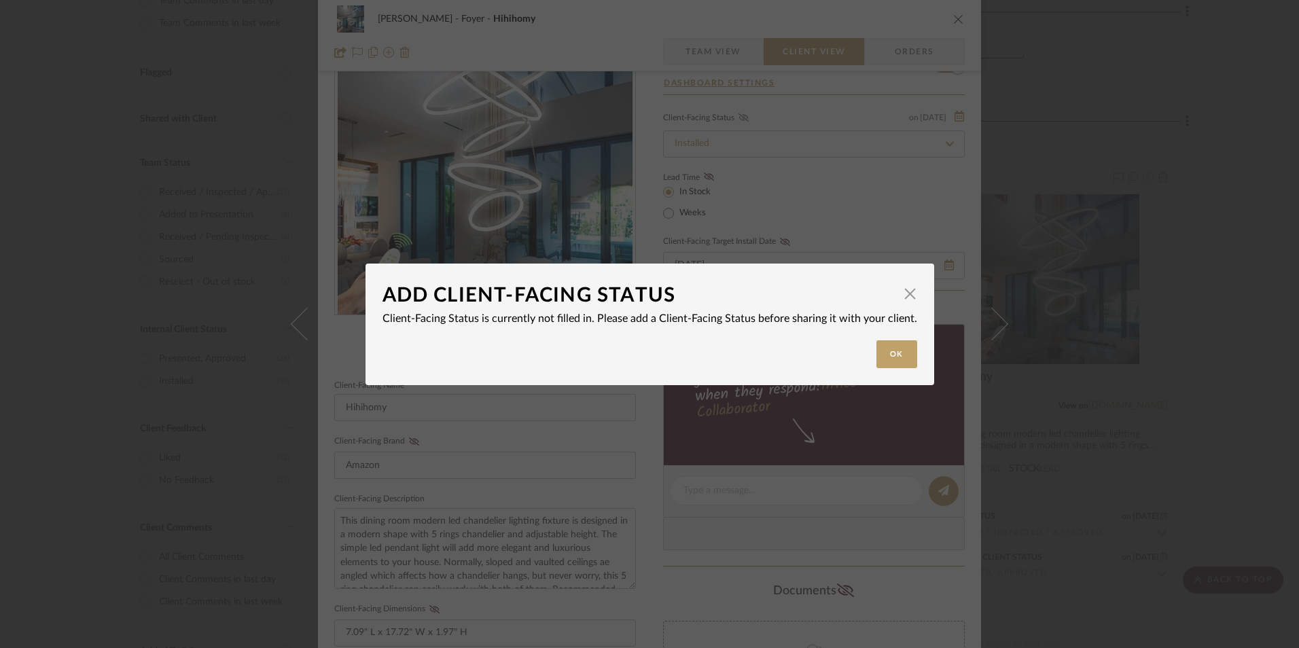
drag, startPoint x: 892, startPoint y: 359, endPoint x: 837, endPoint y: 325, distance: 64.3
click at [891, 359] on button "Ok" at bounding box center [896, 354] width 41 height 28
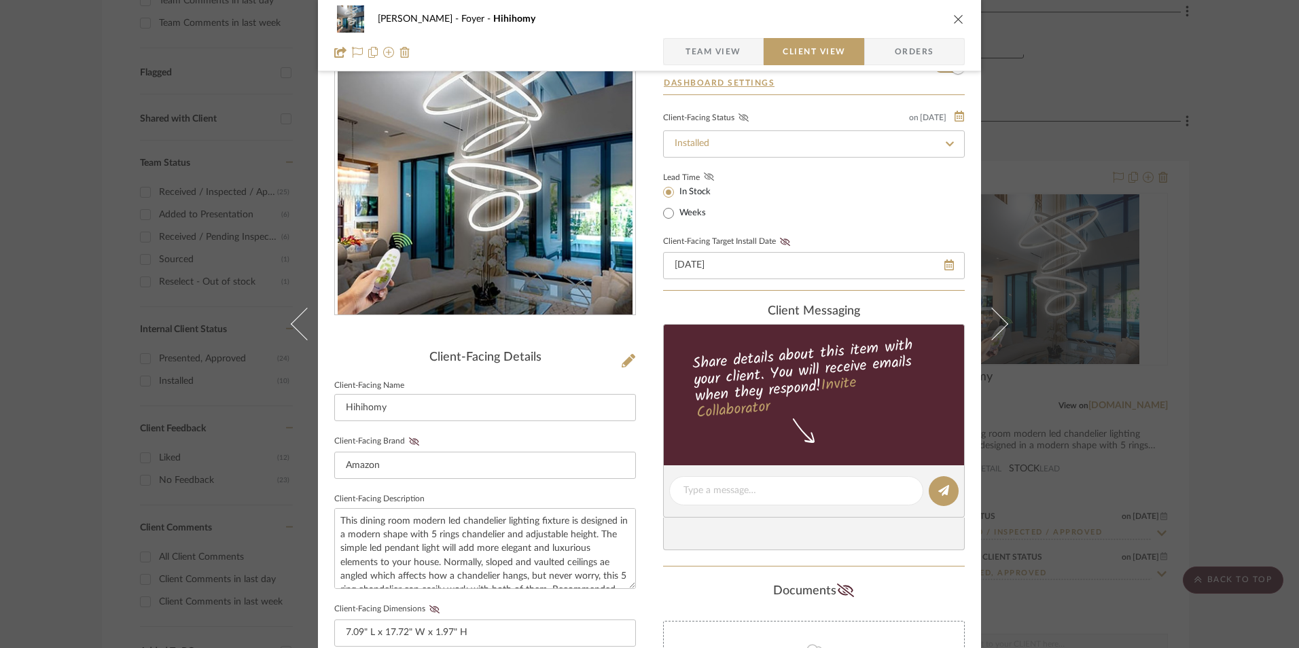
click at [704, 176] on icon at bounding box center [709, 177] width 10 height 8
click at [780, 241] on icon at bounding box center [785, 242] width 10 height 8
click at [740, 117] on icon at bounding box center [743, 117] width 10 height 8
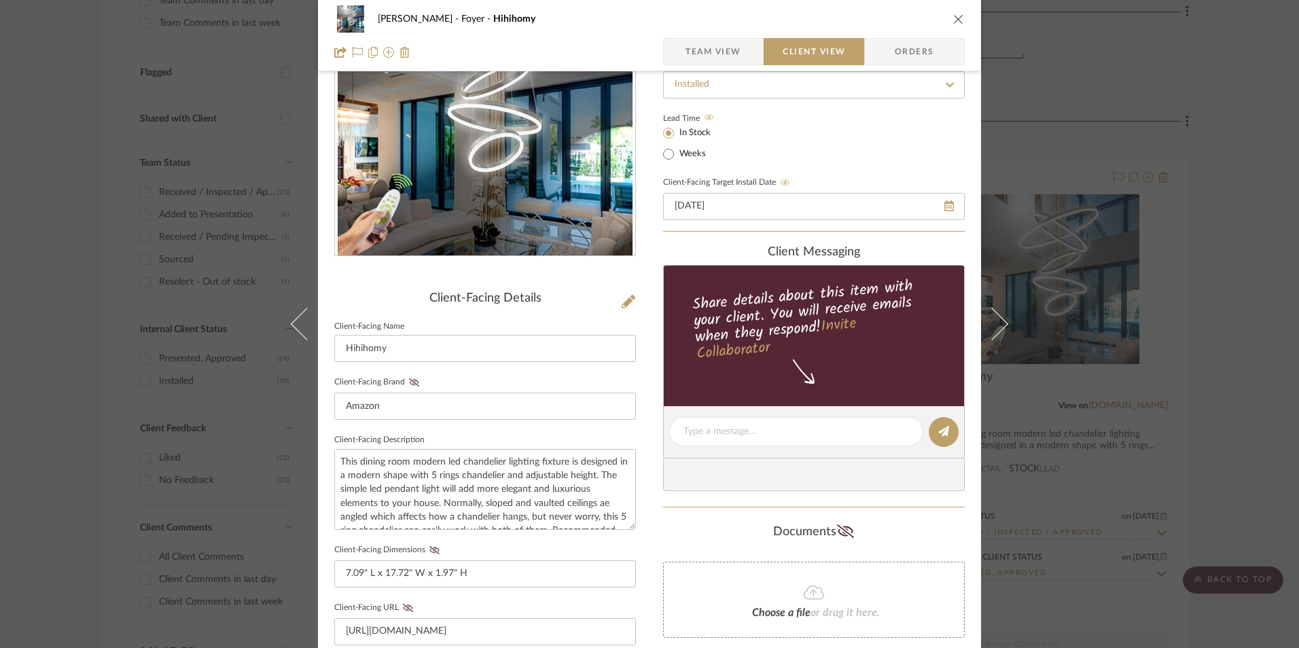
scroll to position [413, 0]
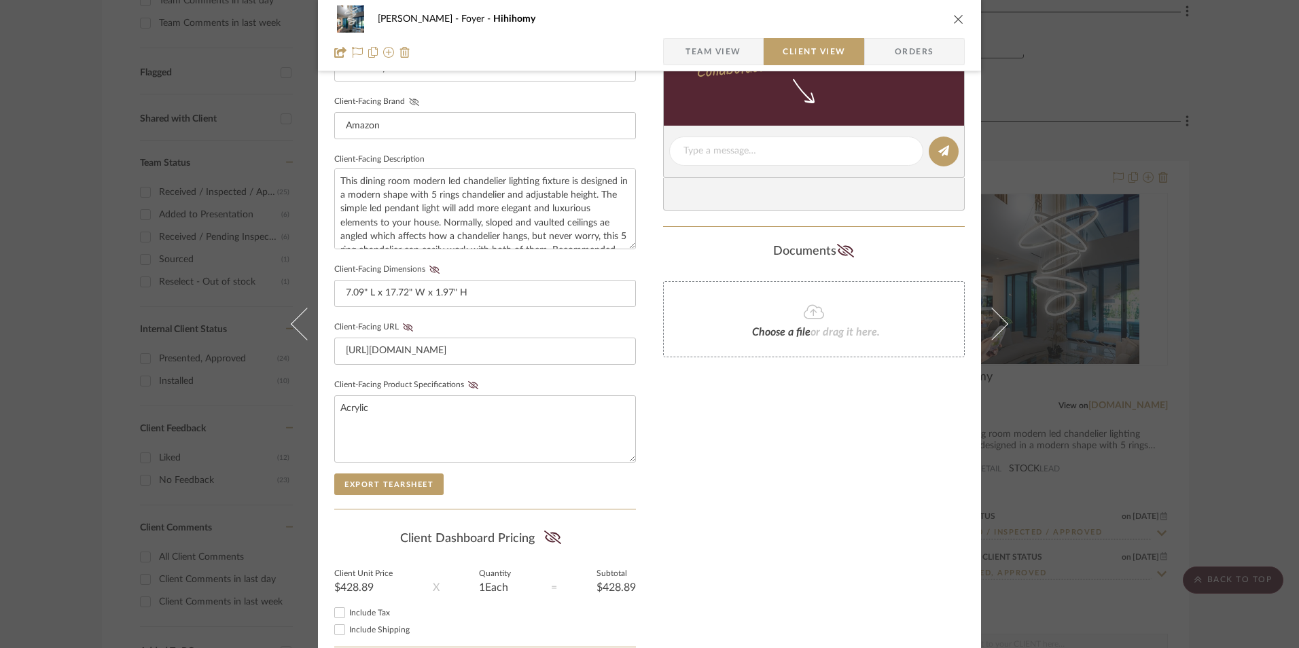
click at [410, 102] on icon at bounding box center [414, 102] width 10 height 8
click at [429, 268] on icon at bounding box center [434, 270] width 10 height 8
click at [404, 328] on icon at bounding box center [408, 327] width 10 height 8
drag, startPoint x: 463, startPoint y: 384, endPoint x: 492, endPoint y: 390, distance: 29.0
click at [468, 385] on icon at bounding box center [473, 385] width 10 height 8
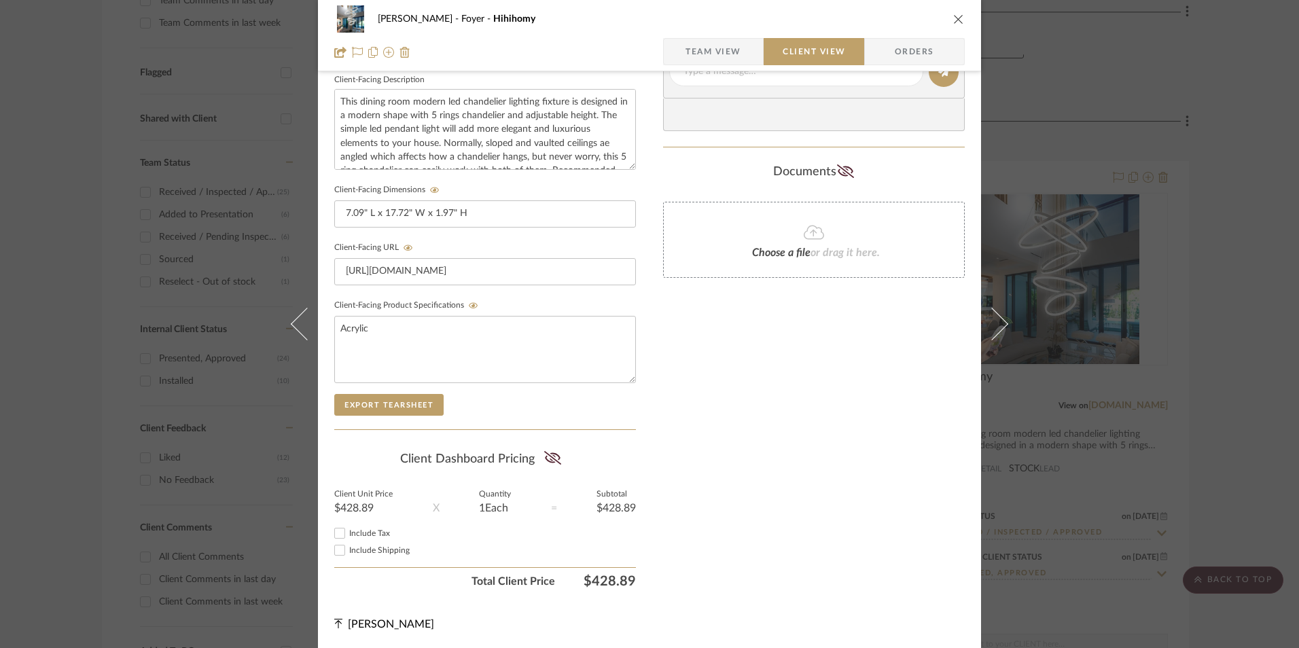
scroll to position [493, 0]
click at [332, 534] on input "Include Tax" at bounding box center [339, 532] width 16 height 16
click at [554, 460] on icon at bounding box center [552, 457] width 17 height 14
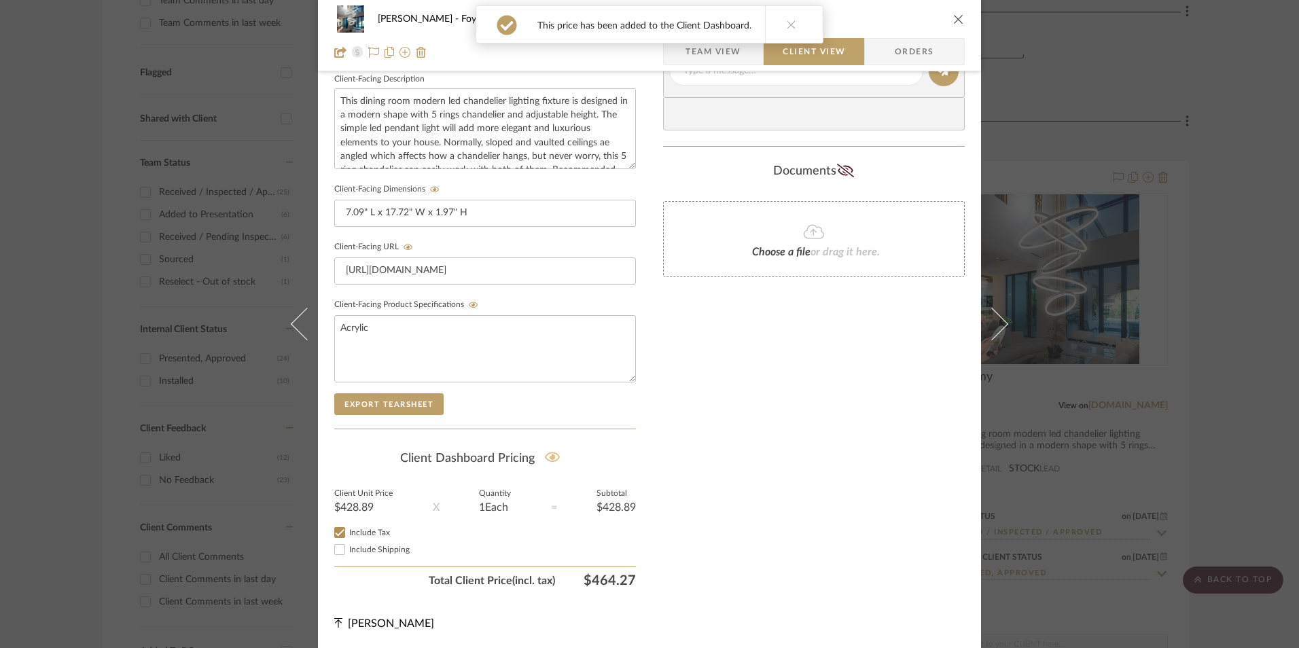
click at [685, 487] on div "Only content on this tab can share to Dashboard. Click eyeball icon to show or …" at bounding box center [814, 96] width 302 height 994
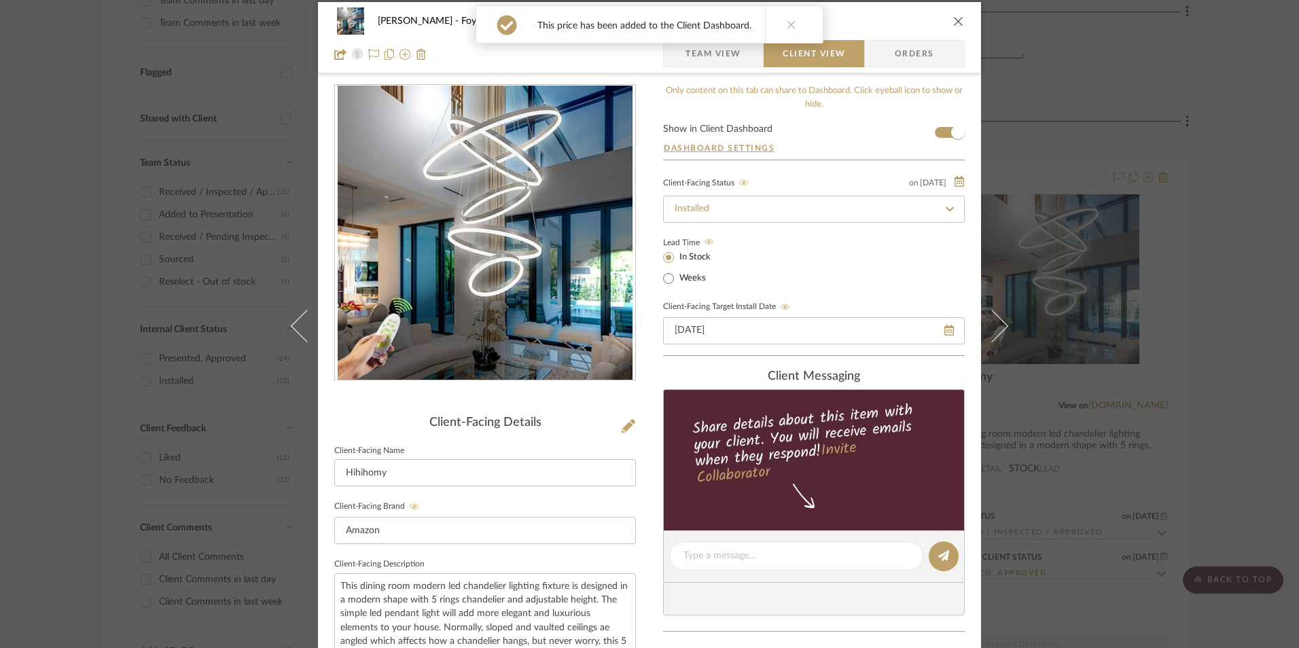
scroll to position [0, 0]
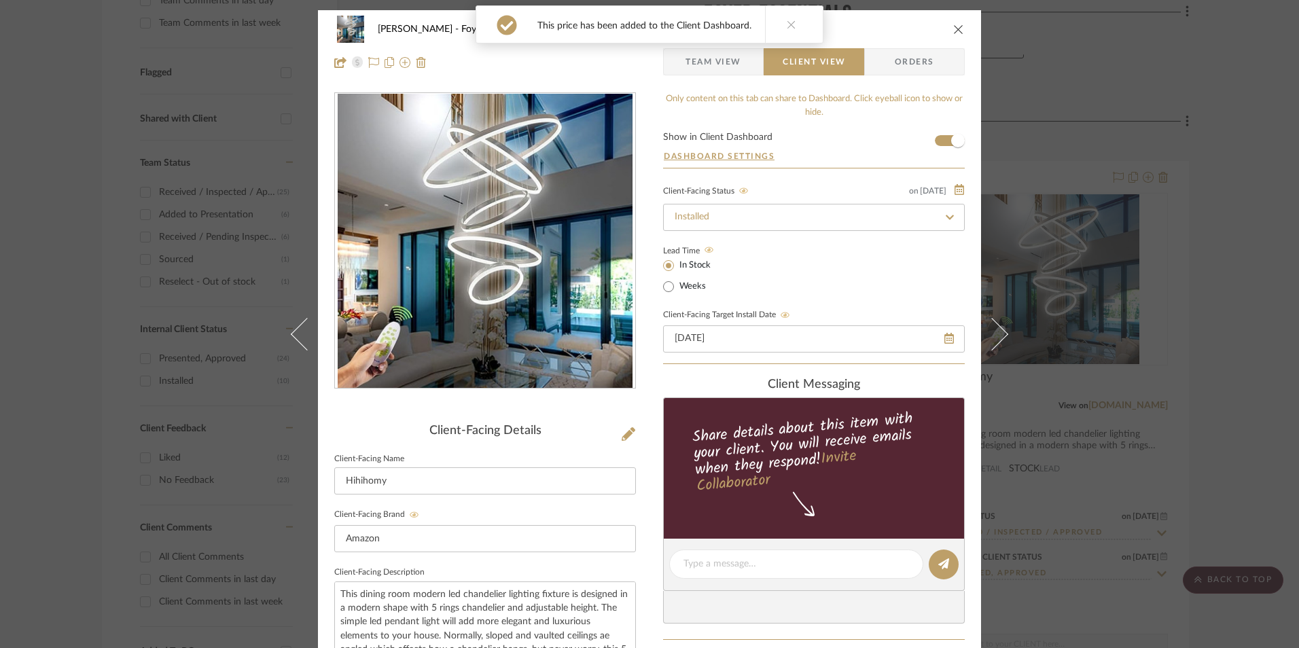
click at [953, 26] on icon "close" at bounding box center [958, 29] width 11 height 11
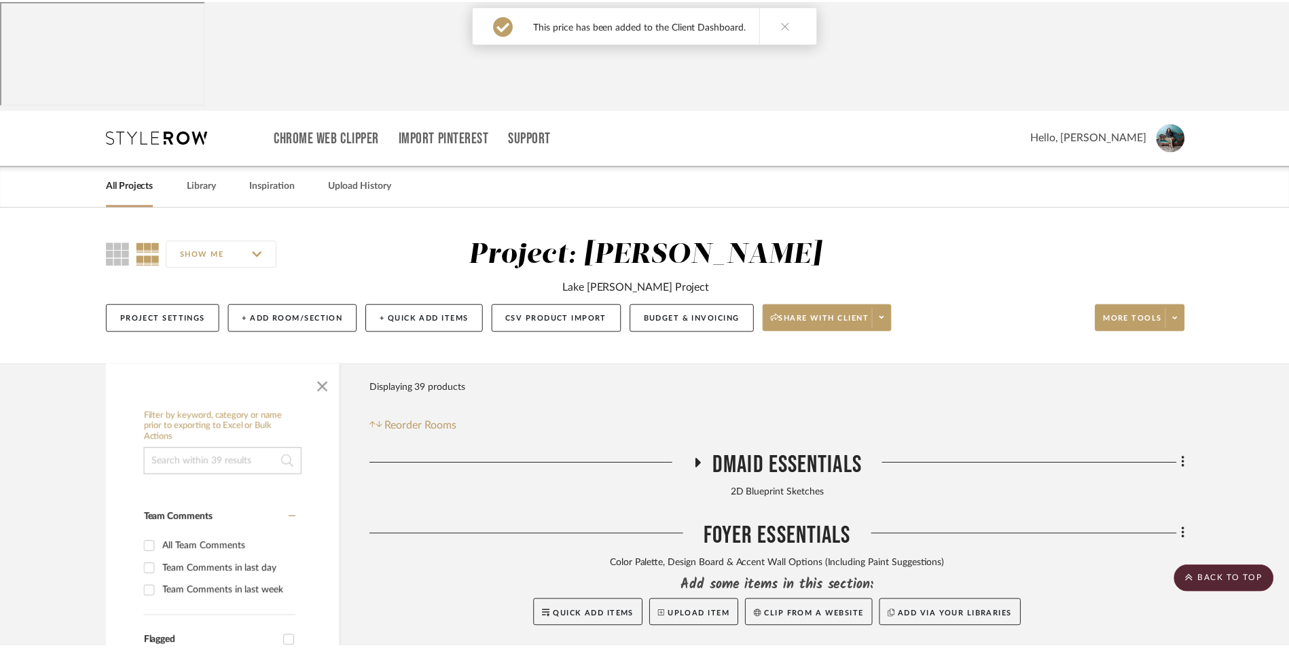
scroll to position [569, 0]
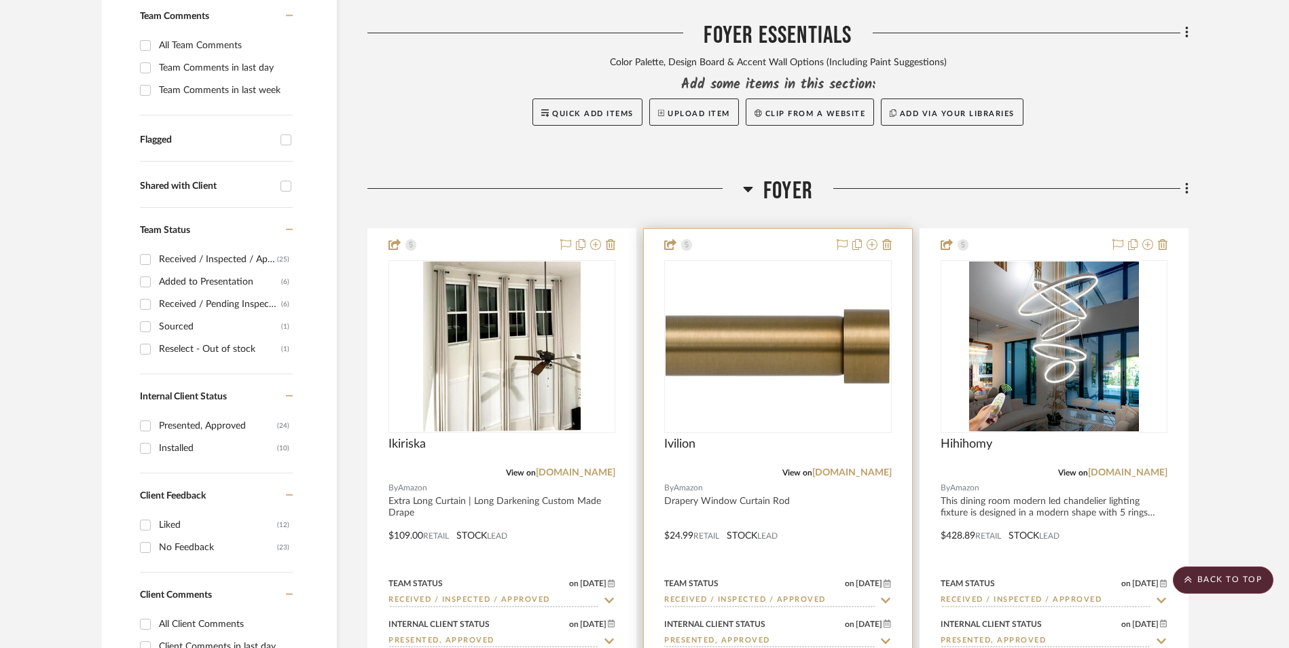
scroll to position [501, 0]
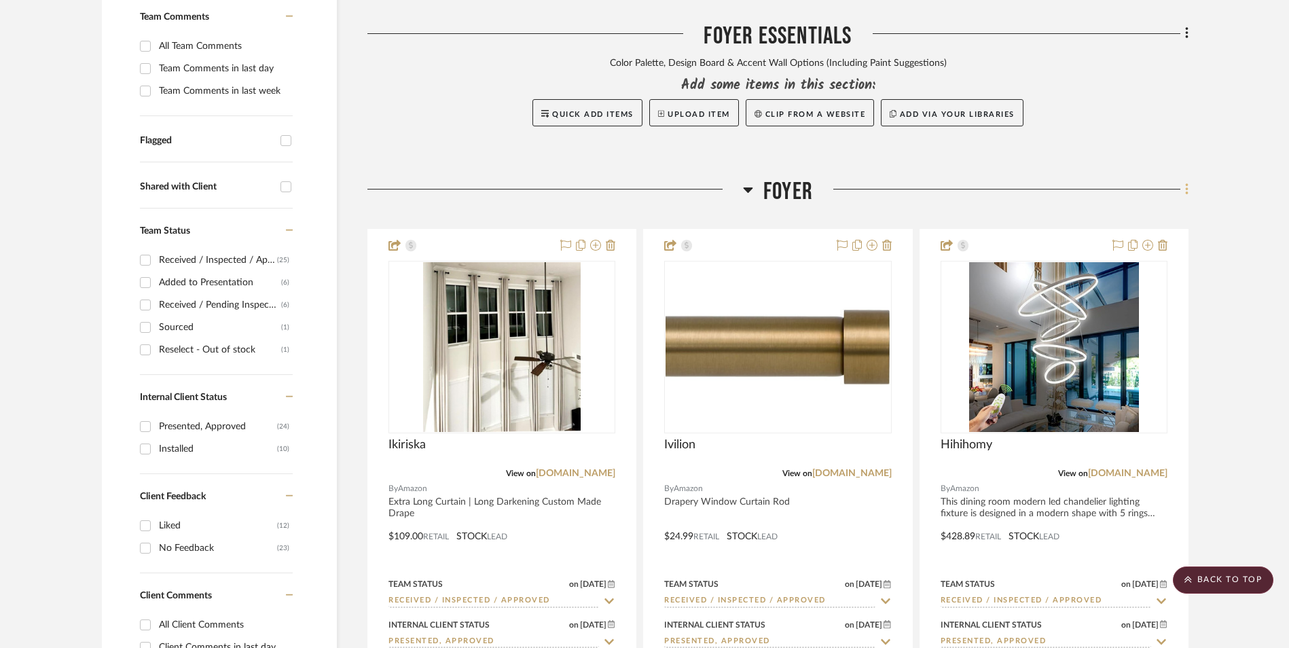
click at [1187, 183] on icon at bounding box center [1186, 189] width 3 height 12
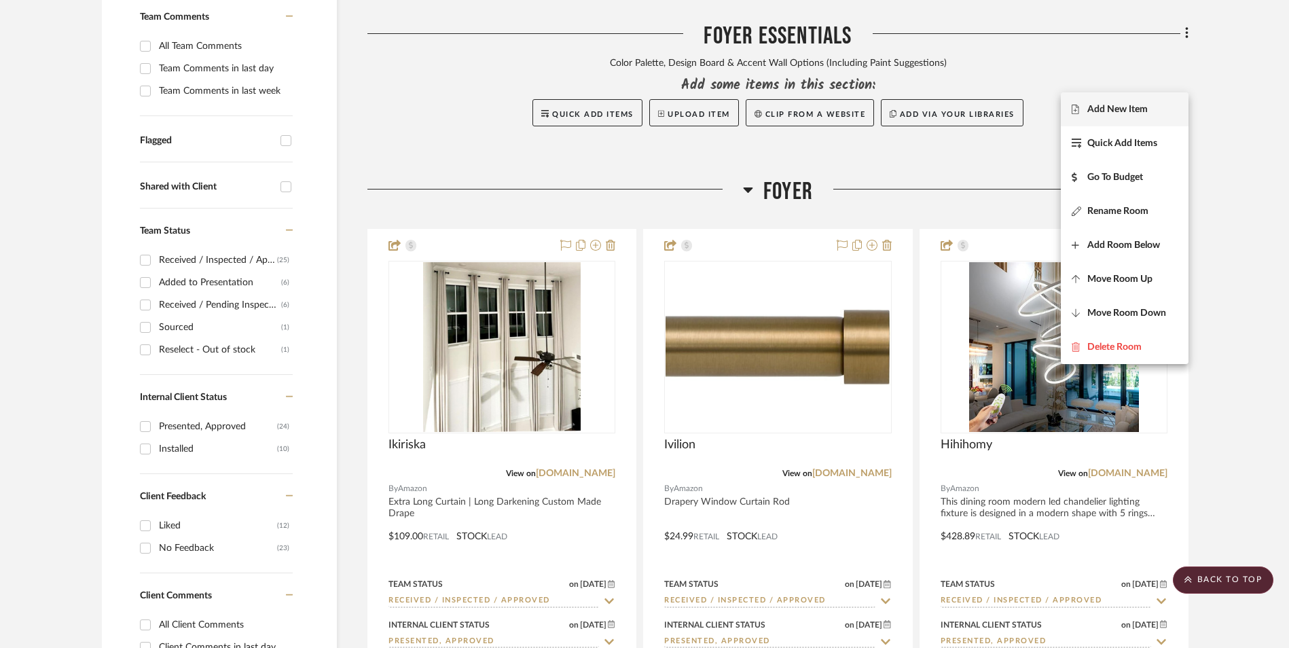
click at [1142, 114] on span "Add New Item" at bounding box center [1117, 109] width 60 height 12
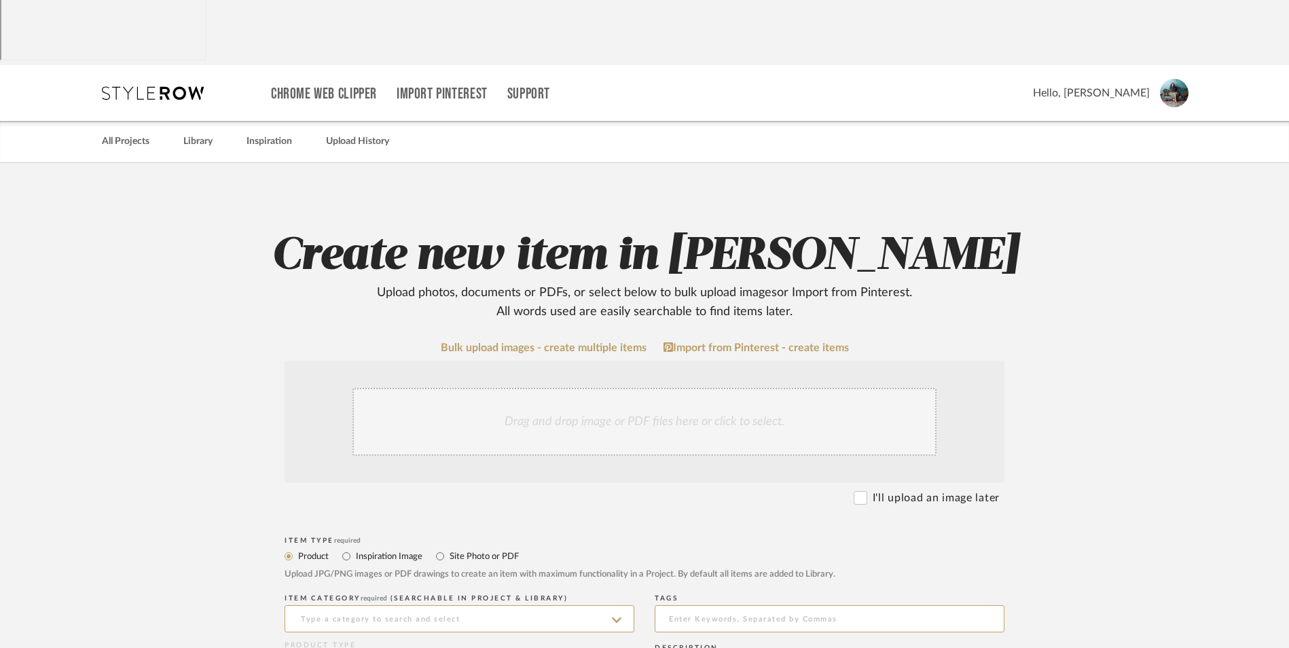
scroll to position [272, 0]
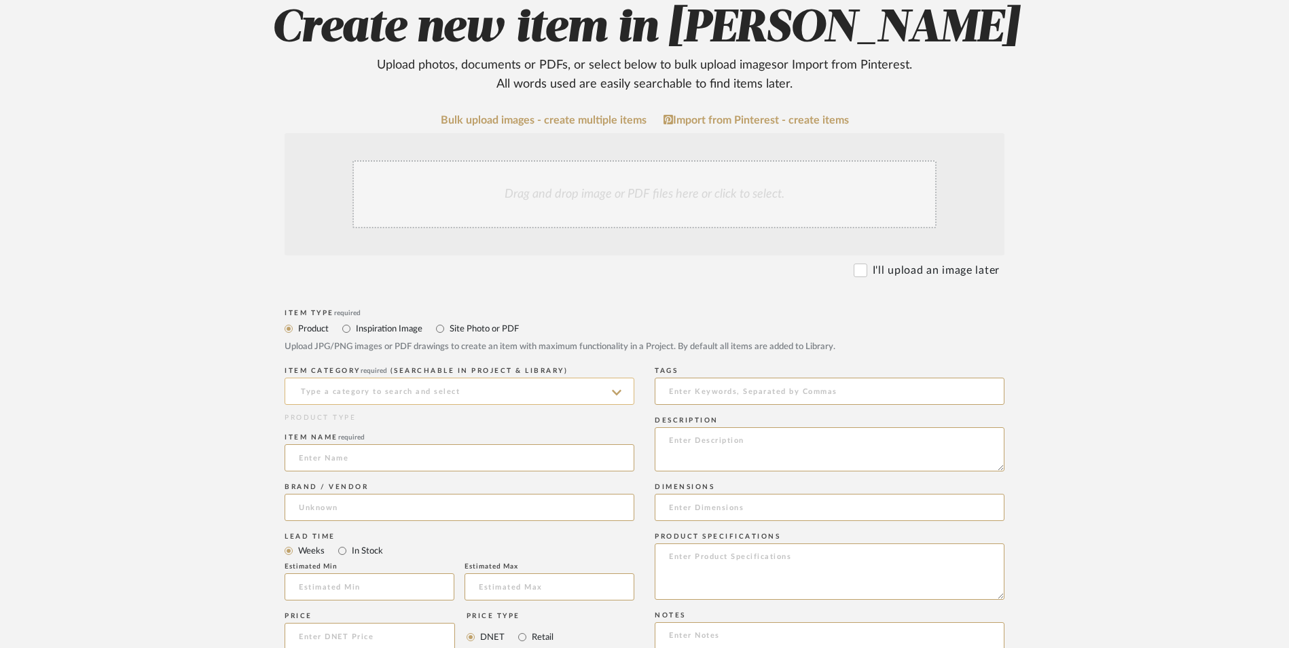
click at [374, 378] on input at bounding box center [460, 391] width 350 height 27
click at [366, 308] on div "Vases & Vessels" at bounding box center [459, 316] width 348 height 35
click at [346, 444] on input at bounding box center [460, 457] width 350 height 27
click at [311, 494] on input at bounding box center [460, 507] width 350 height 27
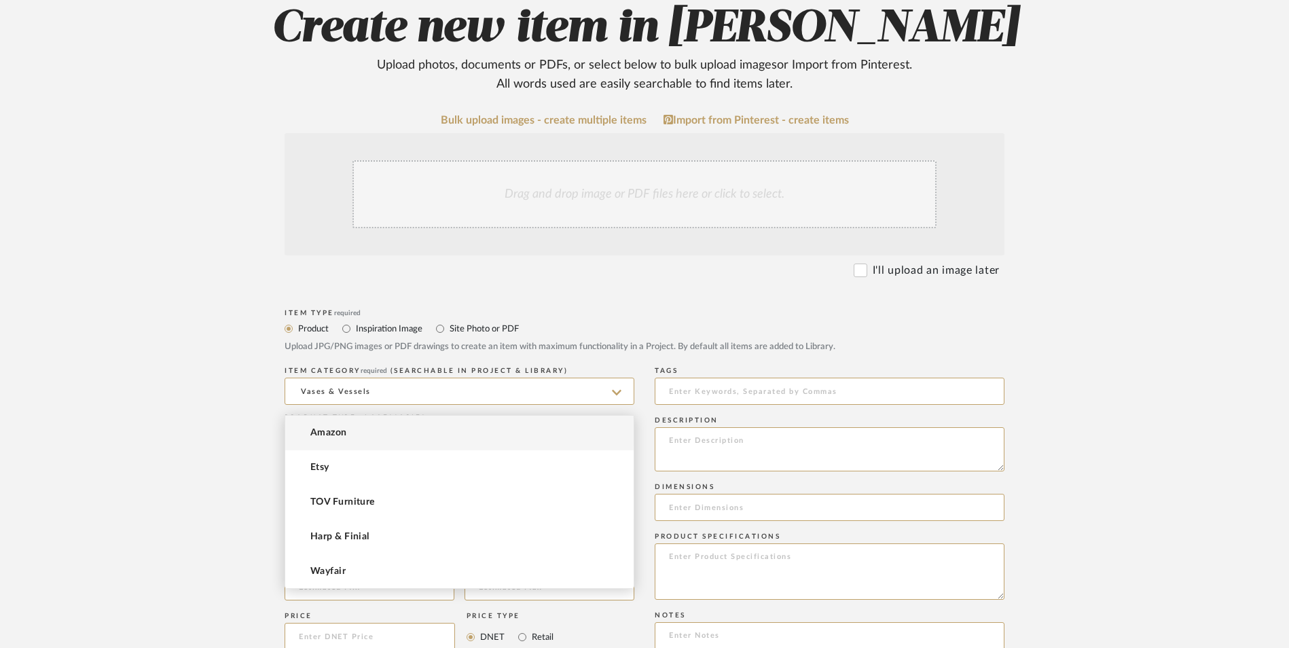
click at [351, 436] on mat-option "Amazon" at bounding box center [459, 433] width 348 height 35
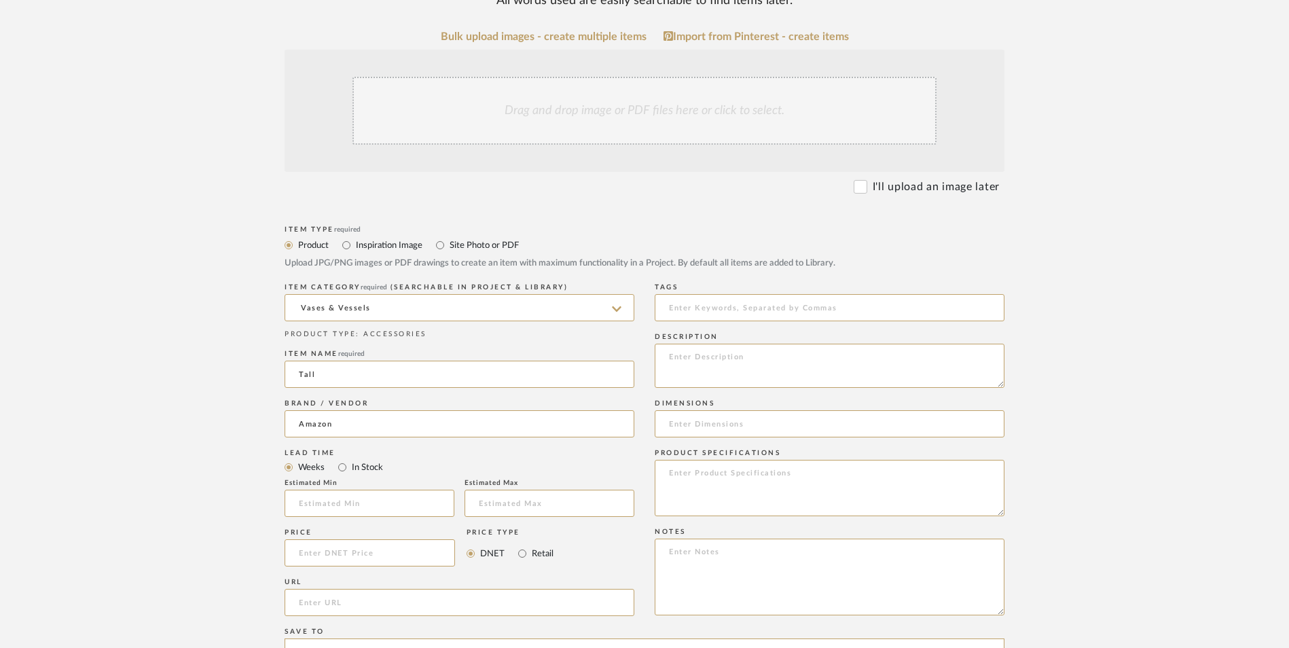
scroll to position [475, 0]
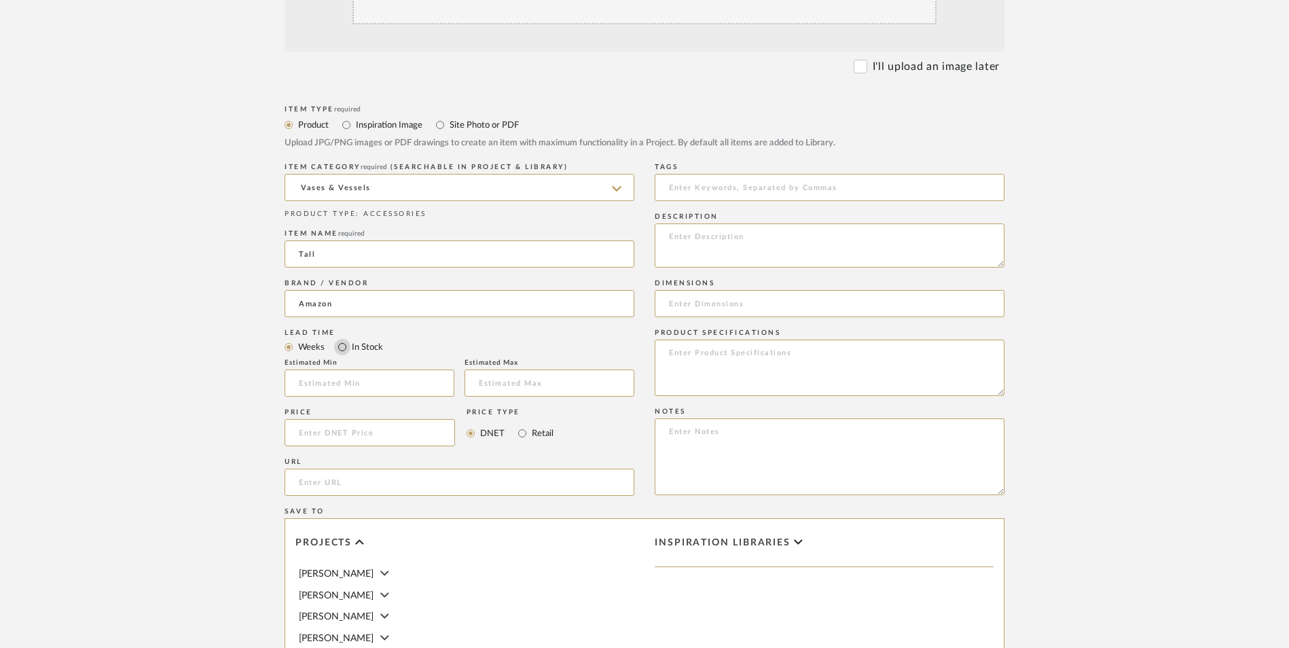
click at [346, 339] on input "In Stock" at bounding box center [342, 347] width 16 height 16
click at [516, 425] on input "Retail" at bounding box center [522, 433] width 16 height 16
click at [485, 469] on input "url" at bounding box center [460, 482] width 350 height 27
paste input "https://www.amazon.com/dp/B0B74BY4WC?ref_=ppx_hzod_title_dt_b_fed_asin_title_0_…"
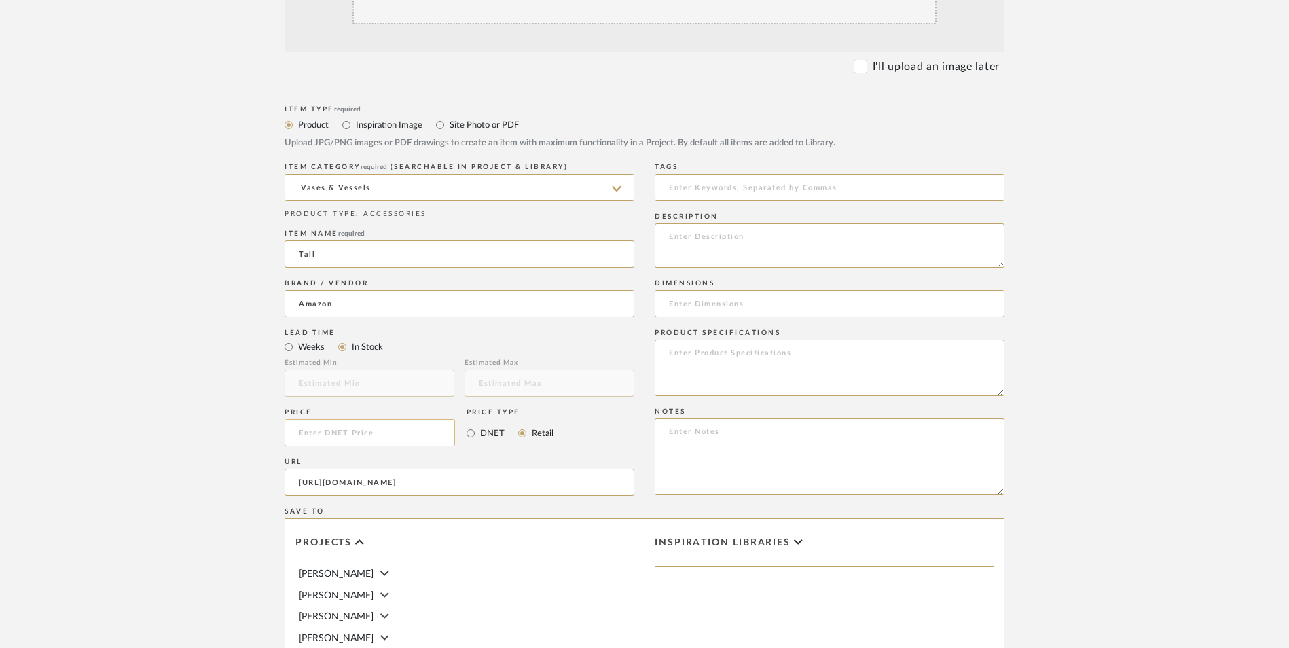
click at [366, 419] on input at bounding box center [370, 432] width 170 height 27
drag, startPoint x: 185, startPoint y: 346, endPoint x: 499, endPoint y: 452, distance: 330.5
click at [189, 346] on upload-items "Create new item in Richelle Hamilton Upload photos, documents or PDFs, or selec…" at bounding box center [644, 330] width 1289 height 1197
click at [793, 418] on textarea at bounding box center [830, 456] width 350 height 77
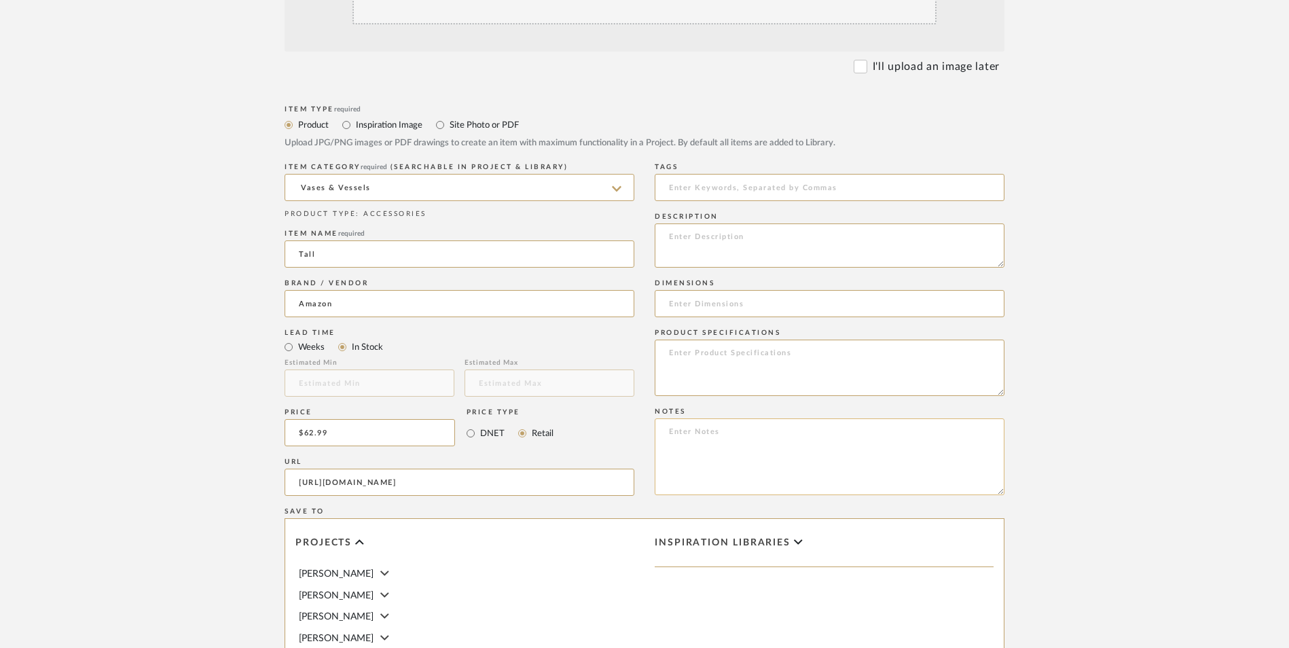
paste textarea "Option 1: ETA: SKU: Reviews - Stars Return | Refund Policy:"
drag, startPoint x: 716, startPoint y: 321, endPoint x: 579, endPoint y: 321, distance: 137.2
click at [579, 321] on div "Item Type required Product Inspiration Image Site Photo or PDF Upload JPG/PNG i…" at bounding box center [645, 498] width 720 height 793
click at [776, 418] on textarea "Decor Vases - Select 2 ETA: SKU: Reviews - Stars Return | Refund Policy:" at bounding box center [830, 456] width 350 height 77
click at [787, 418] on textarea "Decor Vases - Select 2 ETA: SKU: Reviews - Stars Return | Refund Policy: 30 Day…" at bounding box center [830, 456] width 350 height 77
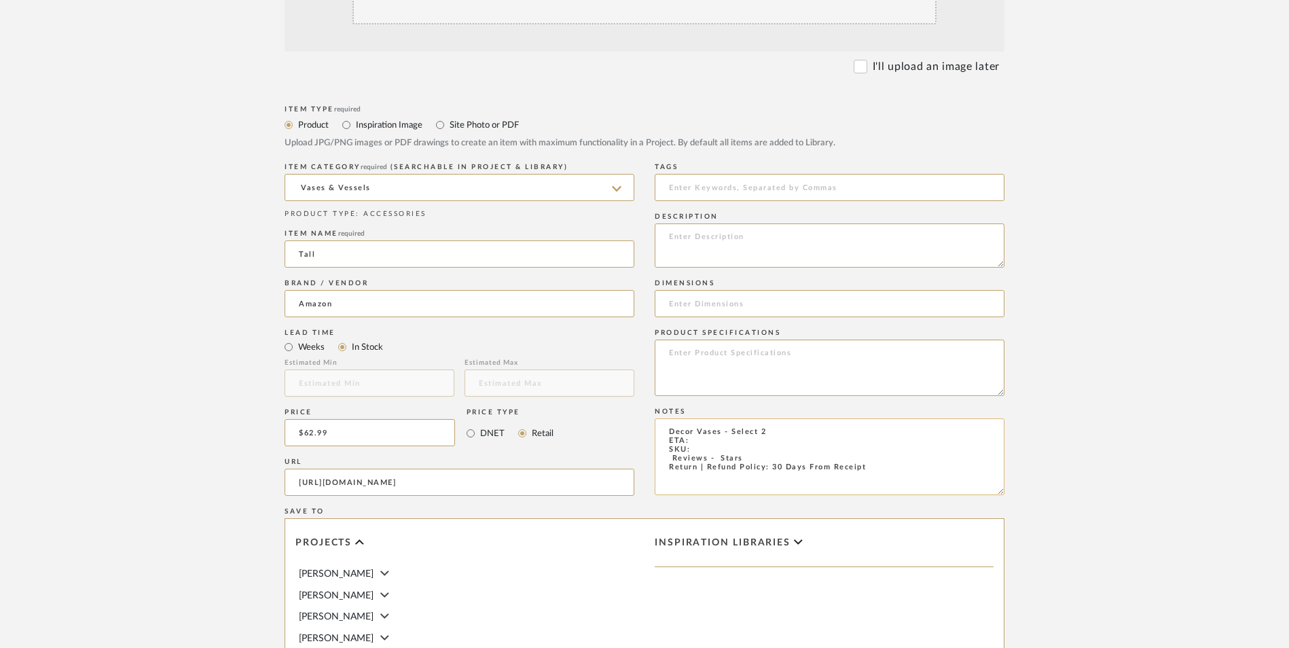
click at [755, 418] on textarea "Decor Vases - Select 2 ETA: SKU: Reviews - Stars Return | Refund Policy: 30 Day…" at bounding box center [830, 456] width 350 height 77
click at [702, 418] on textarea "Decor Vases - Select: Large | Clear + 2 ETA: SKU: Reviews - Stars Return | Refu…" at bounding box center [830, 456] width 350 height 77
click at [656, 418] on textarea "Decor Vases - Select: Large | Clear + 2 ETA: Purchased 11.17.2023 SKU: Reviews …" at bounding box center [830, 456] width 350 height 77
click at [729, 418] on textarea "Decor Vases - Select: Large | Clear + 2 ETA: Purchased 11.17.2023 SKU: 292 Revi…" at bounding box center [830, 456] width 350 height 77
click at [731, 418] on textarea "Decor Vases - Select: Large | Clear + 2 ETA: Purchased 11.17.2023 SKU: 292 Revi…" at bounding box center [830, 456] width 350 height 77
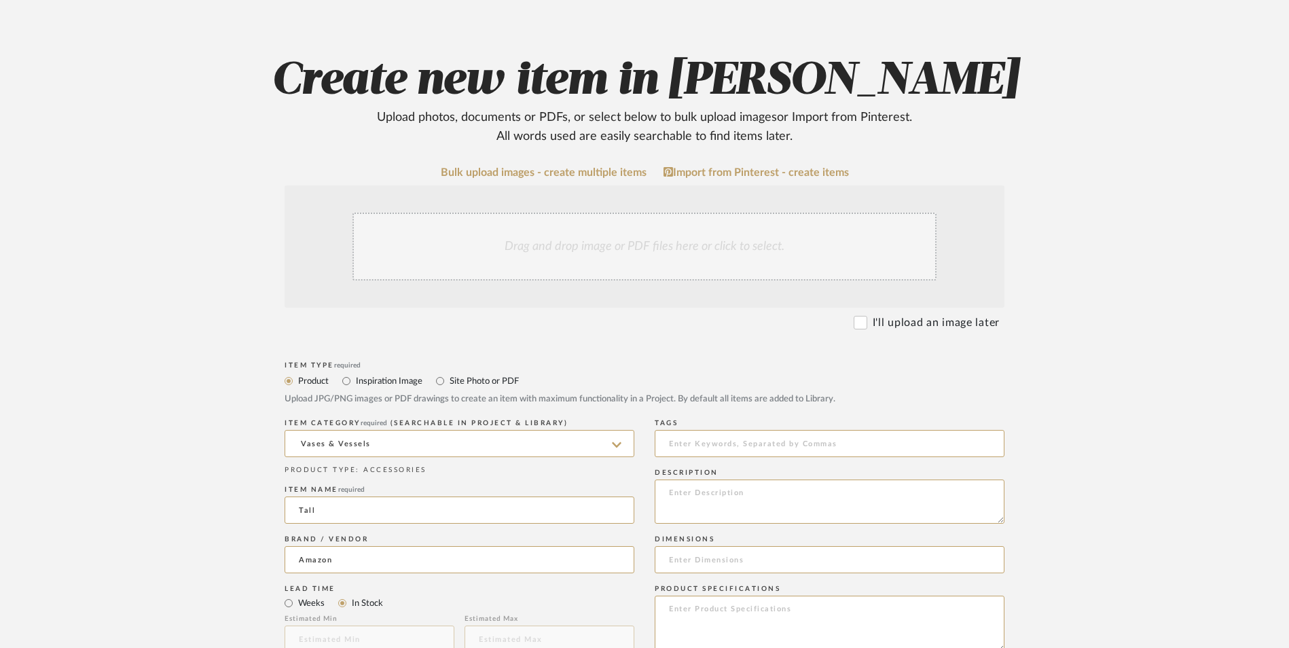
scroll to position [204, 0]
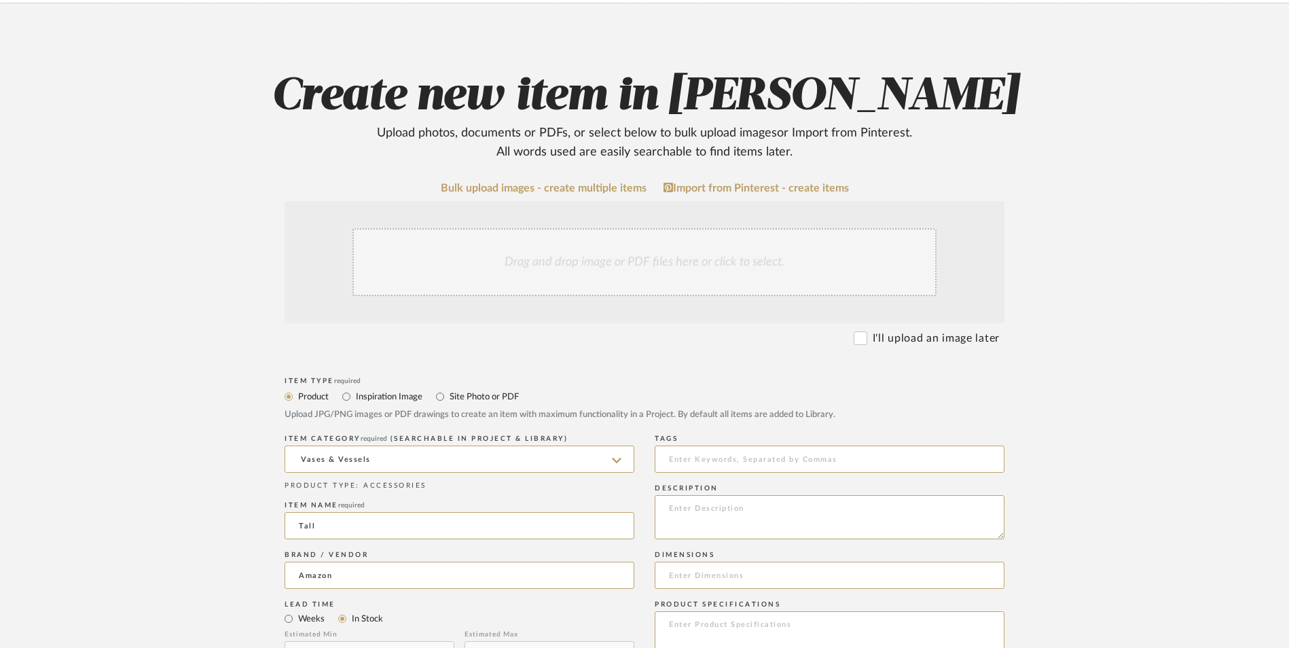
click at [600, 228] on div "Drag and drop image or PDF files here or click to select." at bounding box center [644, 262] width 584 height 68
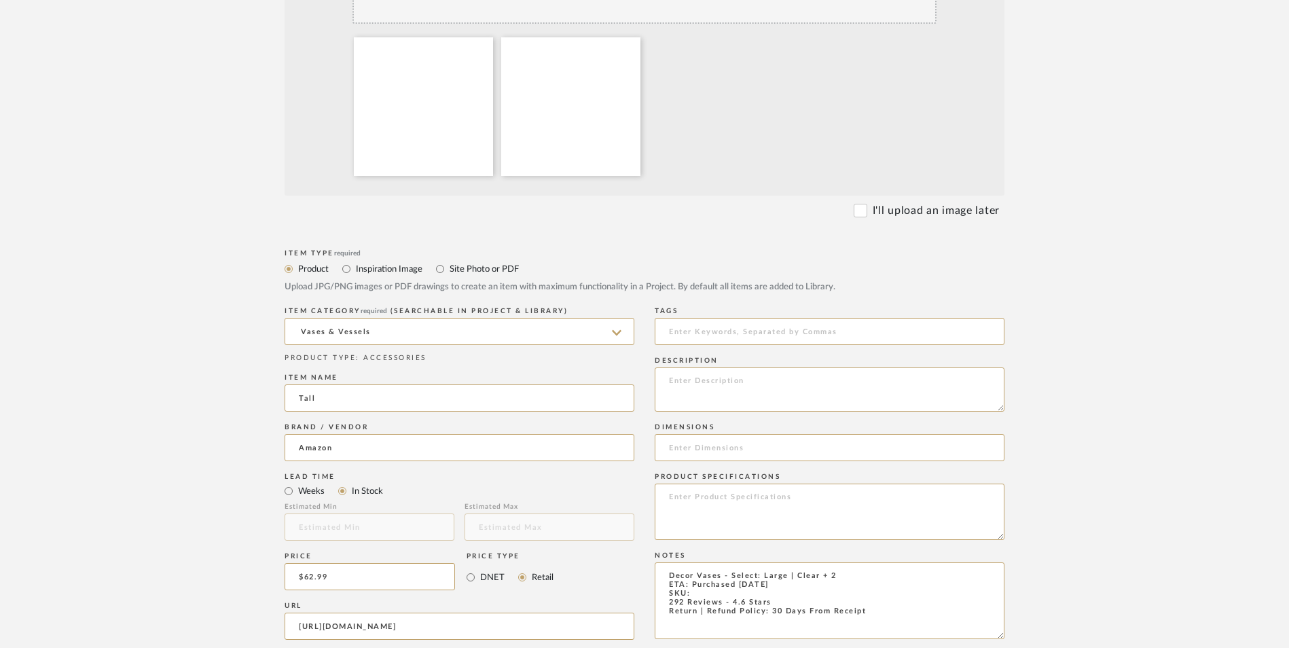
scroll to position [543, 0]
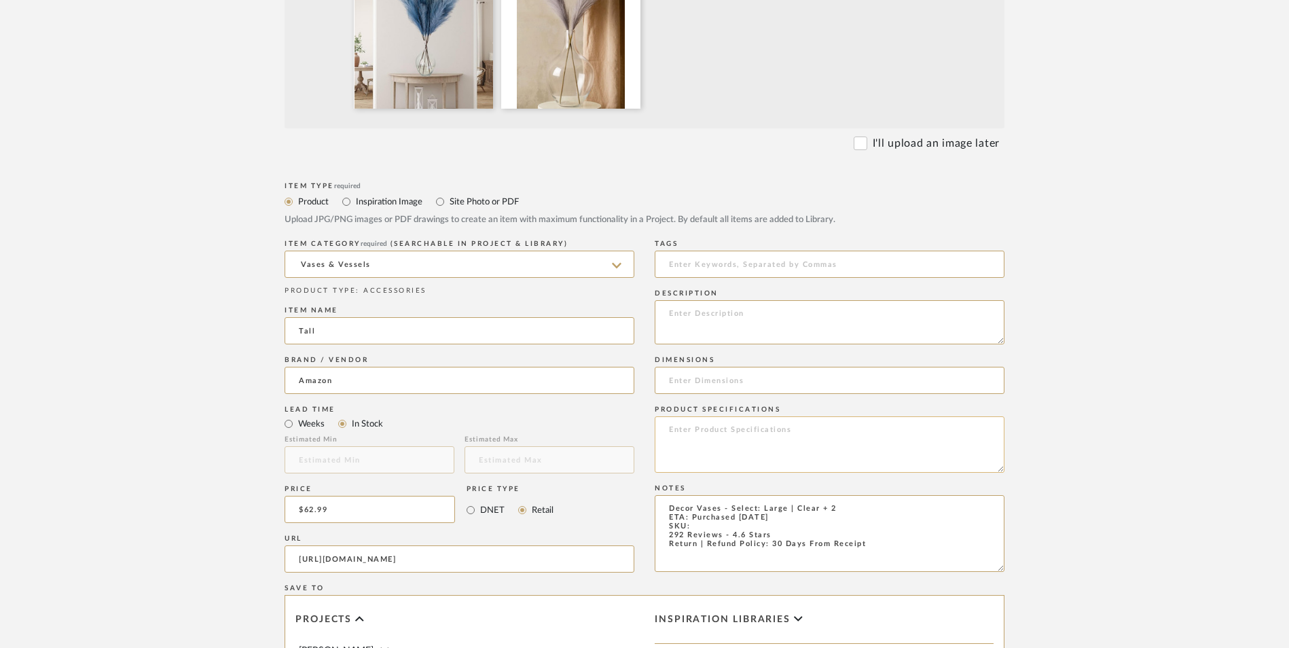
click at [766, 416] on textarea at bounding box center [830, 444] width 350 height 56
click at [704, 367] on input at bounding box center [830, 380] width 350 height 27
paste input "9.9"L x 9.9"W x 15.7"H"
click at [686, 367] on input "9.9"L x 9.9"W x 15.7"H" at bounding box center [830, 380] width 350 height 27
click at [721, 367] on input "9.9" L x 9.9"W x 15.7"H" at bounding box center [830, 380] width 350 height 27
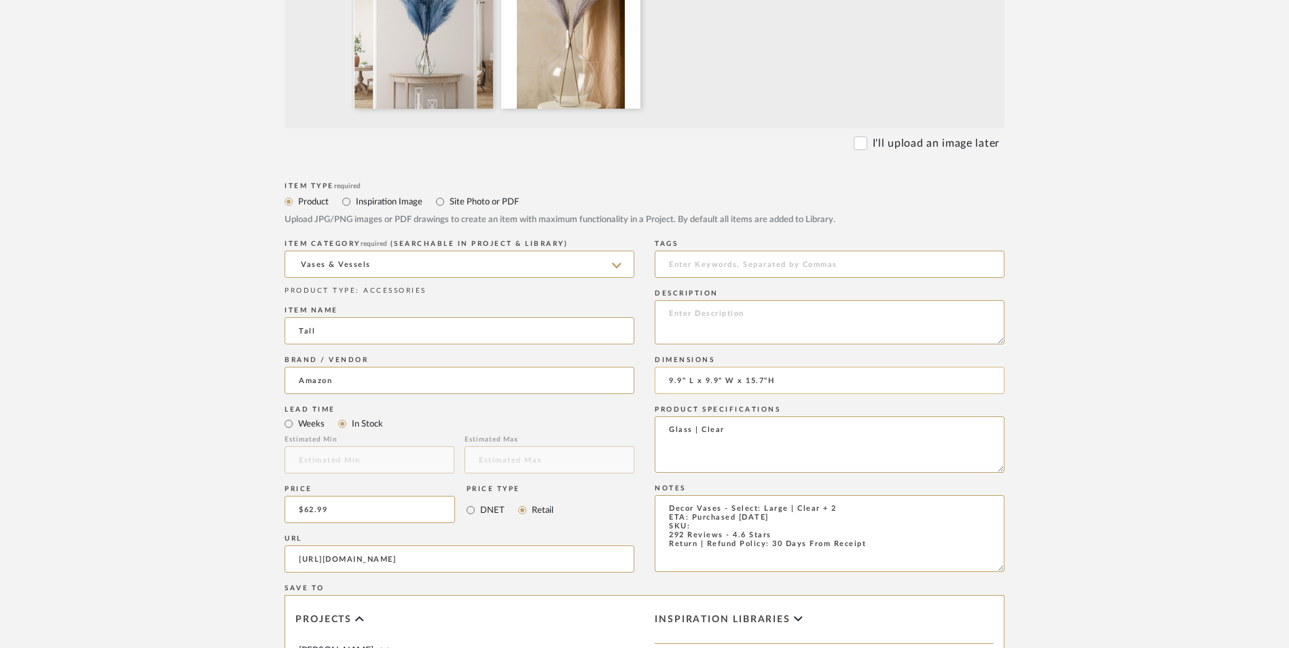
click at [765, 367] on input "9.9" L x 9.9" W x 15.7"H" at bounding box center [830, 380] width 350 height 27
click at [713, 300] on textarea at bounding box center [830, 322] width 350 height 44
paste textarea "Its large size makes it a perfect floor vase for pampas grass or a glass jar fo…"
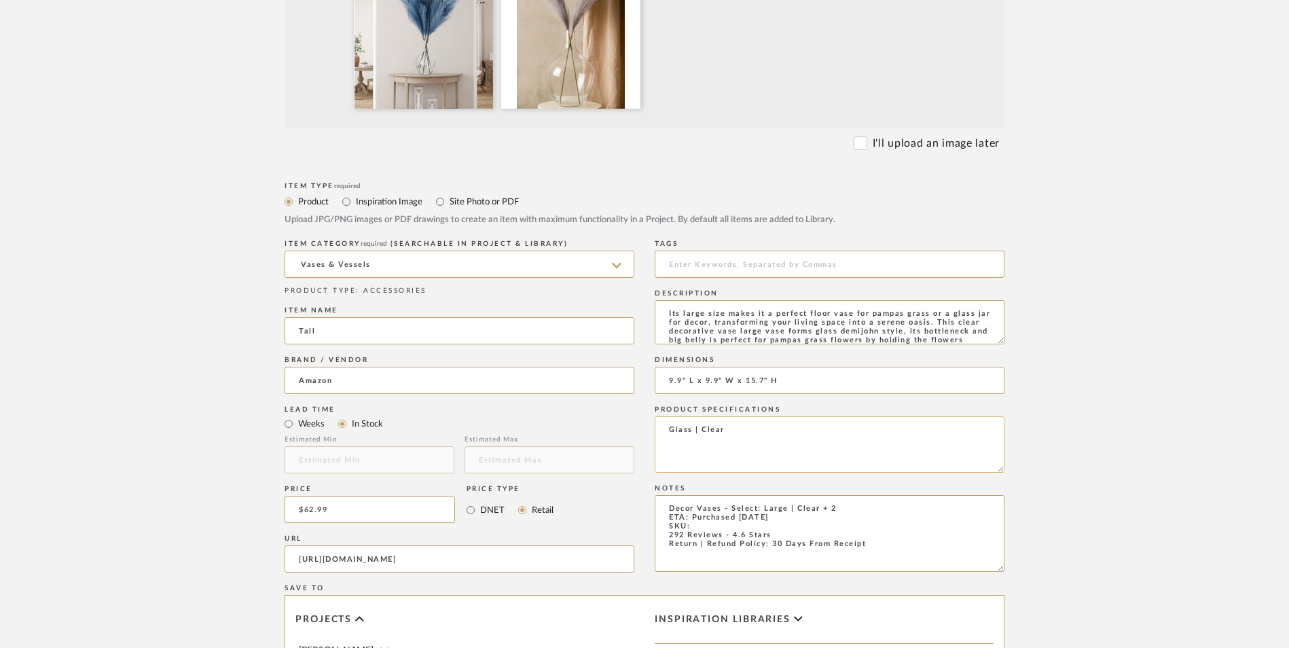
scroll to position [27, 0]
click at [719, 495] on textarea "Decor Vases - Select: Large | Clear + 2 ETA: Purchased 11.17.2023 SKU: 292 Revi…" at bounding box center [830, 533] width 350 height 77
paste textarea "B0B74BY4WC"
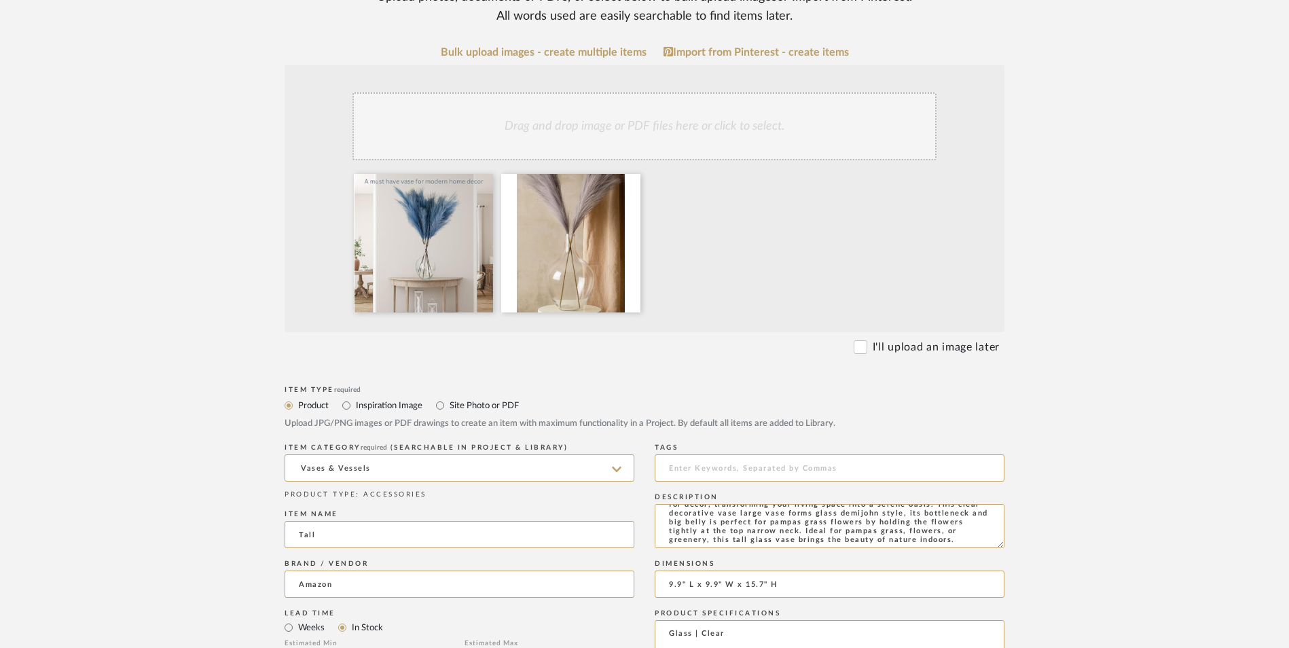
scroll to position [543, 0]
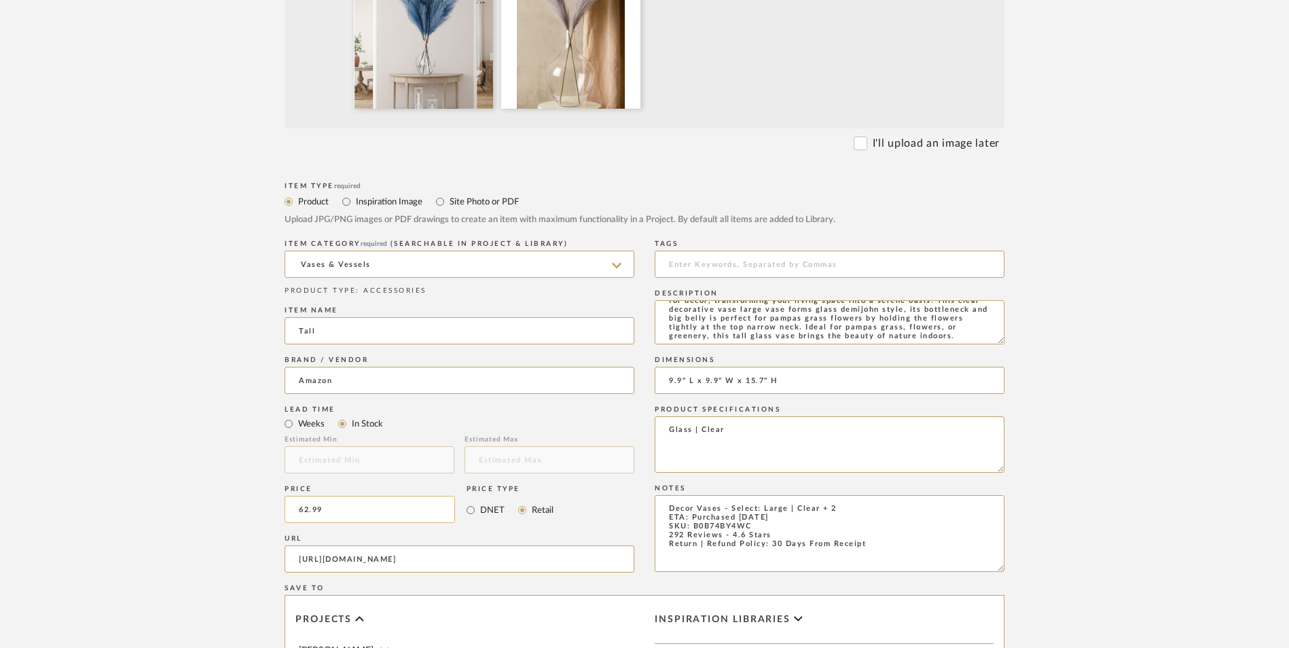
click at [352, 496] on input "62.99" at bounding box center [370, 509] width 170 height 27
click at [204, 390] on upload-items "Create new item in Richelle Hamilton Upload photos, documents or PDFs, or selec…" at bounding box center [644, 335] width 1289 height 1342
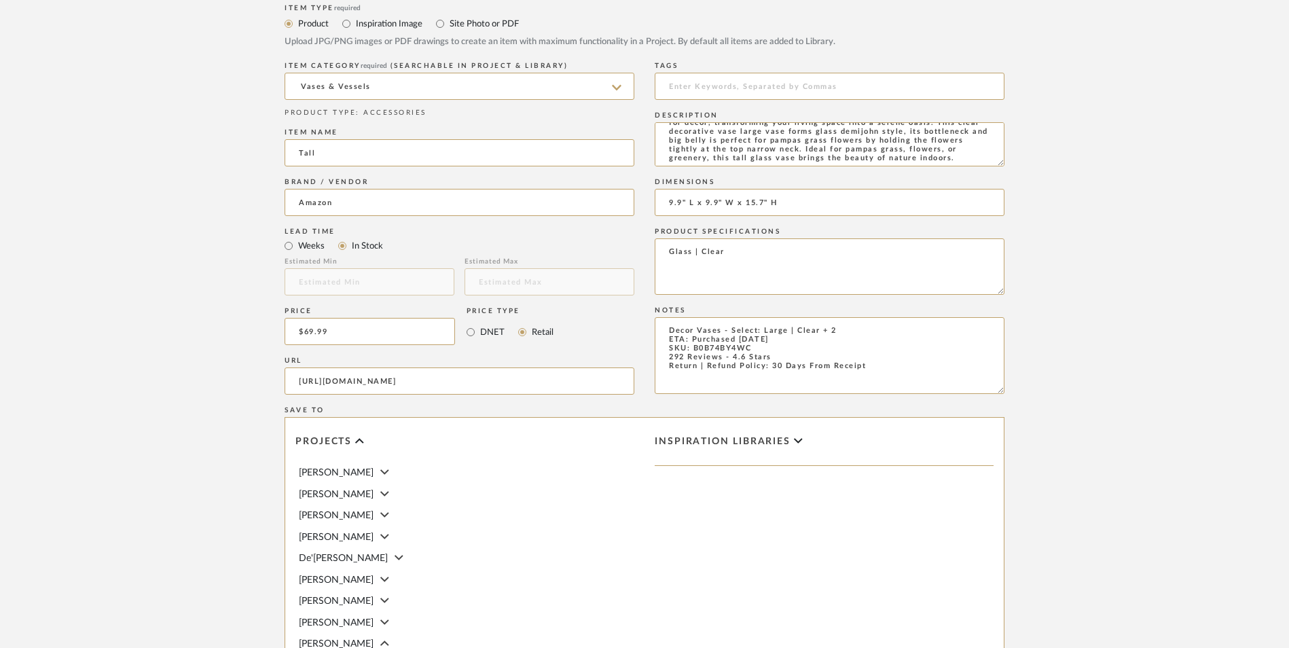
scroll to position [854, 0]
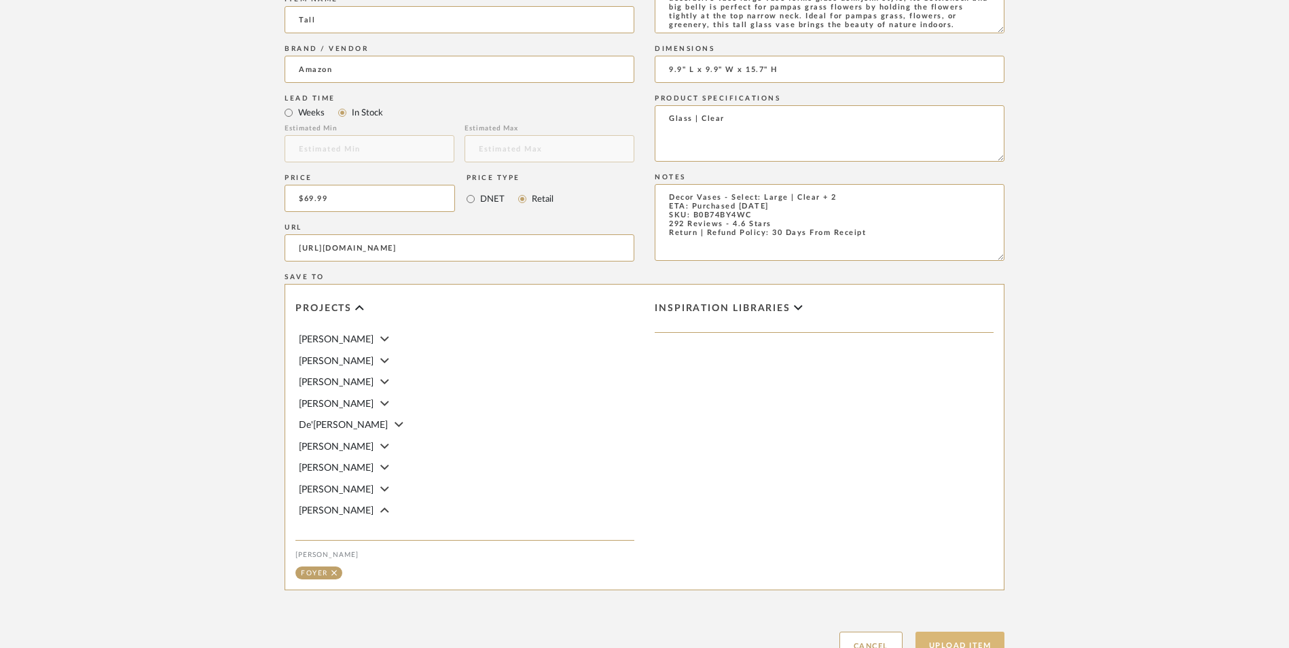
click at [966, 632] on button "Upload Item" at bounding box center [961, 646] width 90 height 28
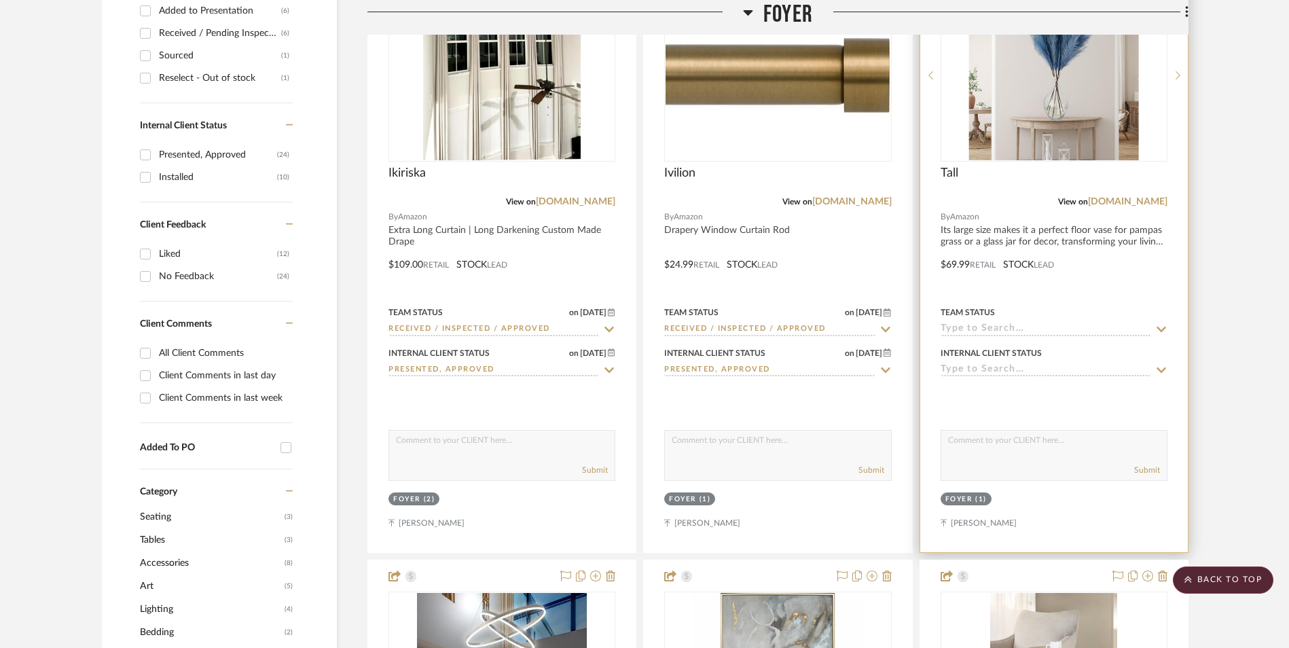
scroll to position [705, 0]
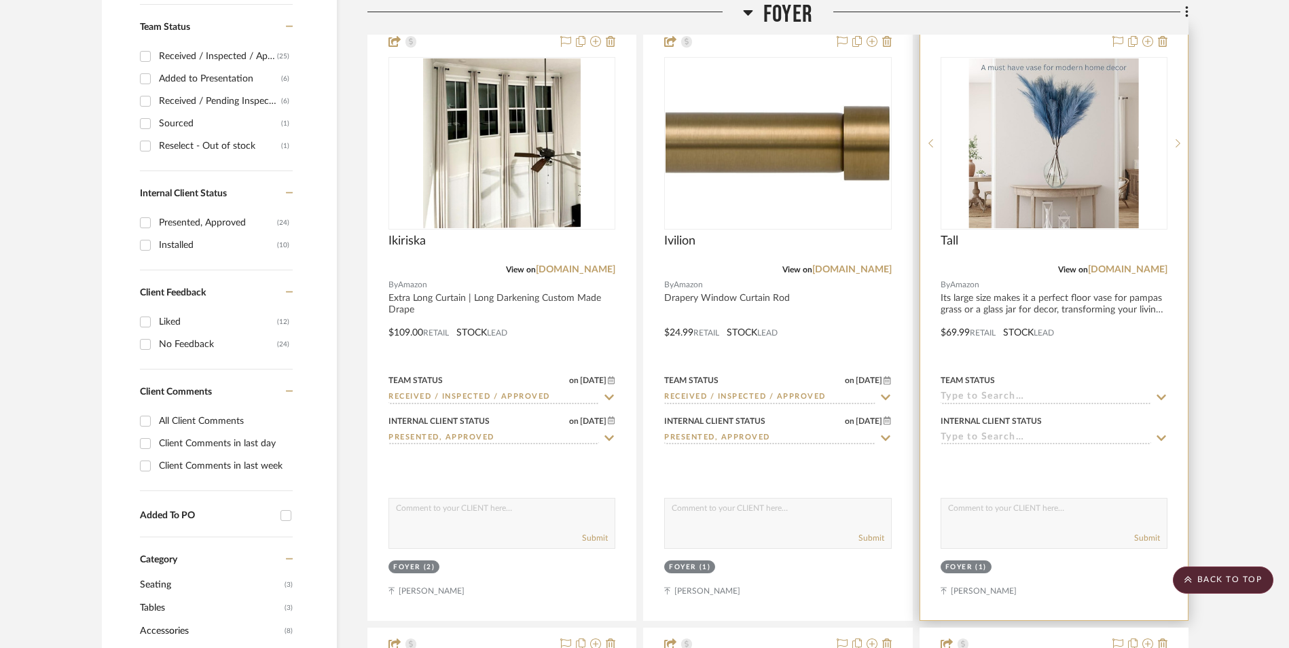
click at [1013, 73] on img "0" at bounding box center [1054, 143] width 170 height 170
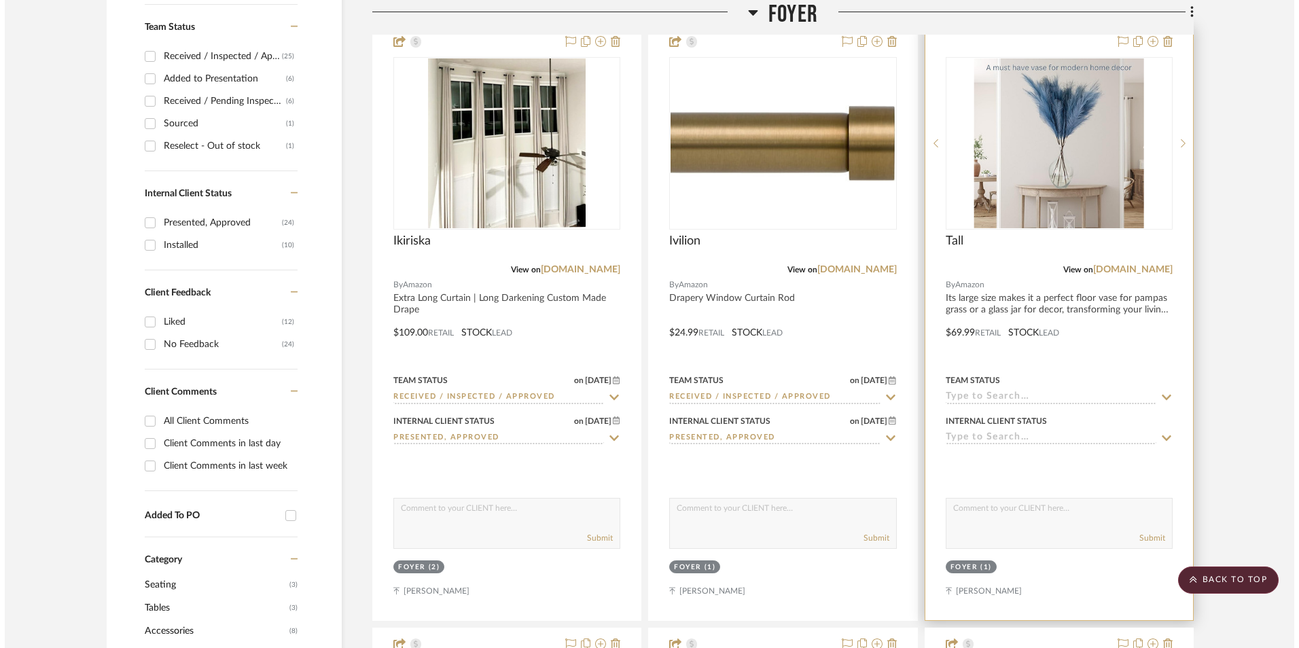
scroll to position [0, 0]
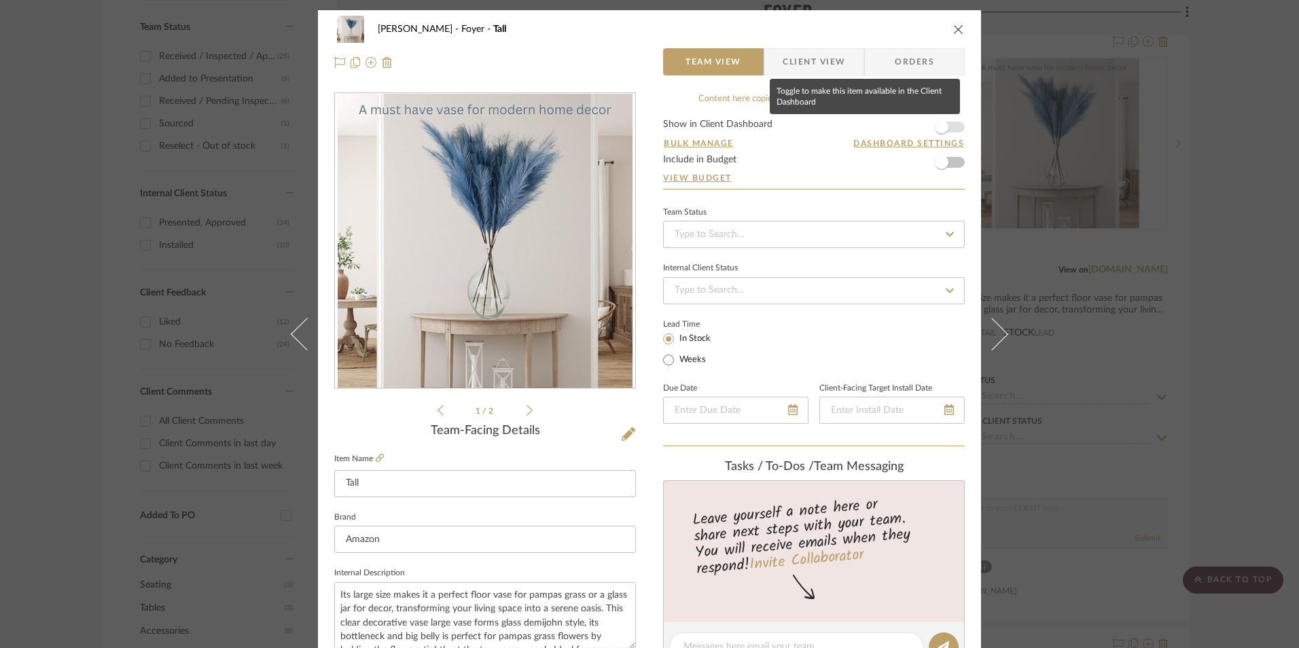
click at [935, 129] on span "button" at bounding box center [942, 127] width 14 height 14
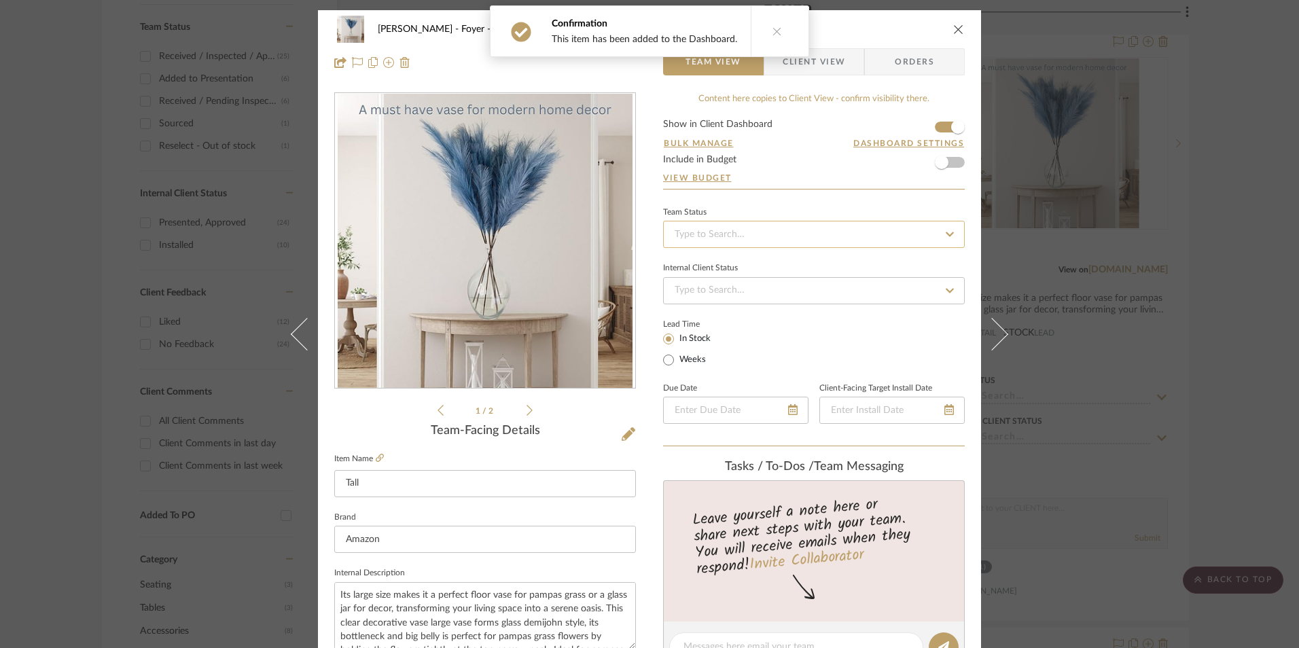
click at [848, 232] on input at bounding box center [814, 234] width 302 height 27
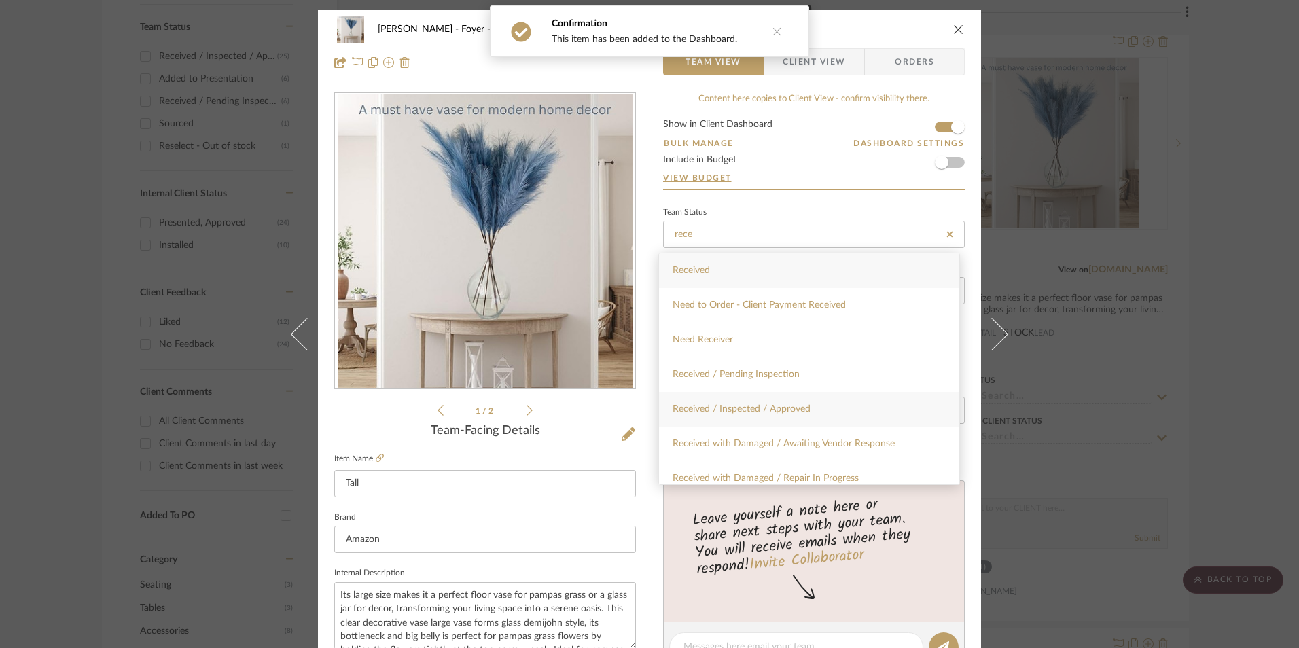
click at [785, 408] on span "Received / Inspected / Approved" at bounding box center [741, 409] width 138 height 10
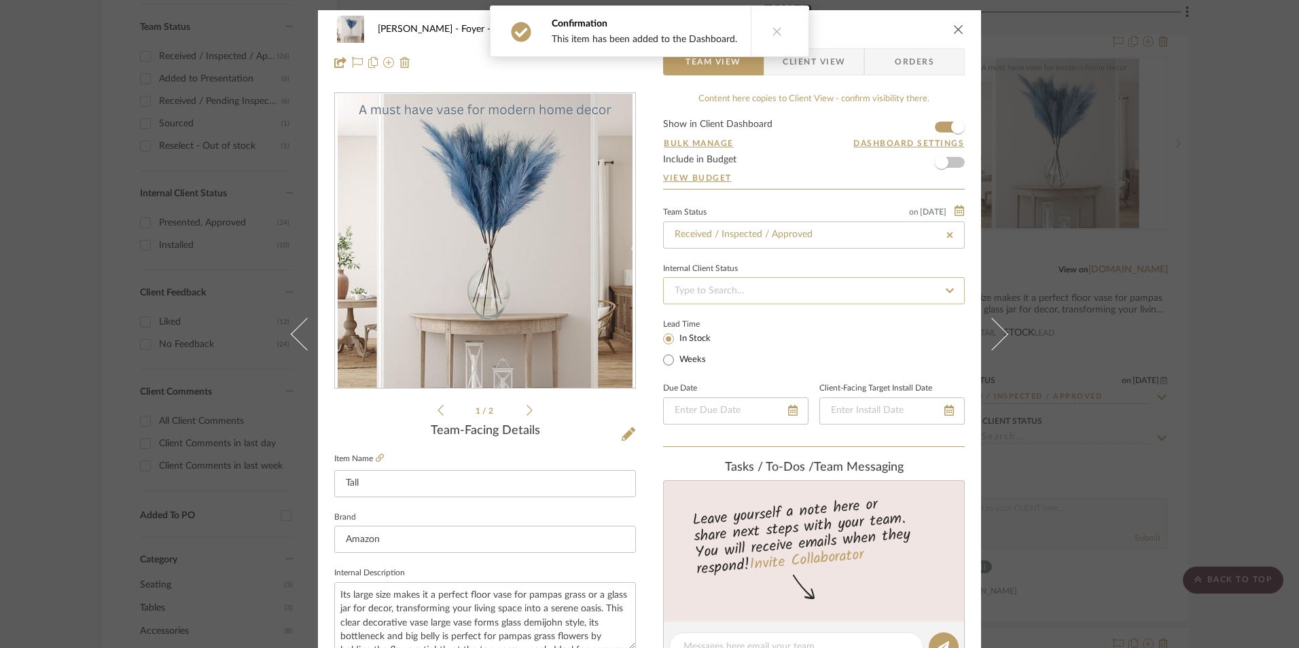
click at [732, 290] on input at bounding box center [814, 290] width 302 height 27
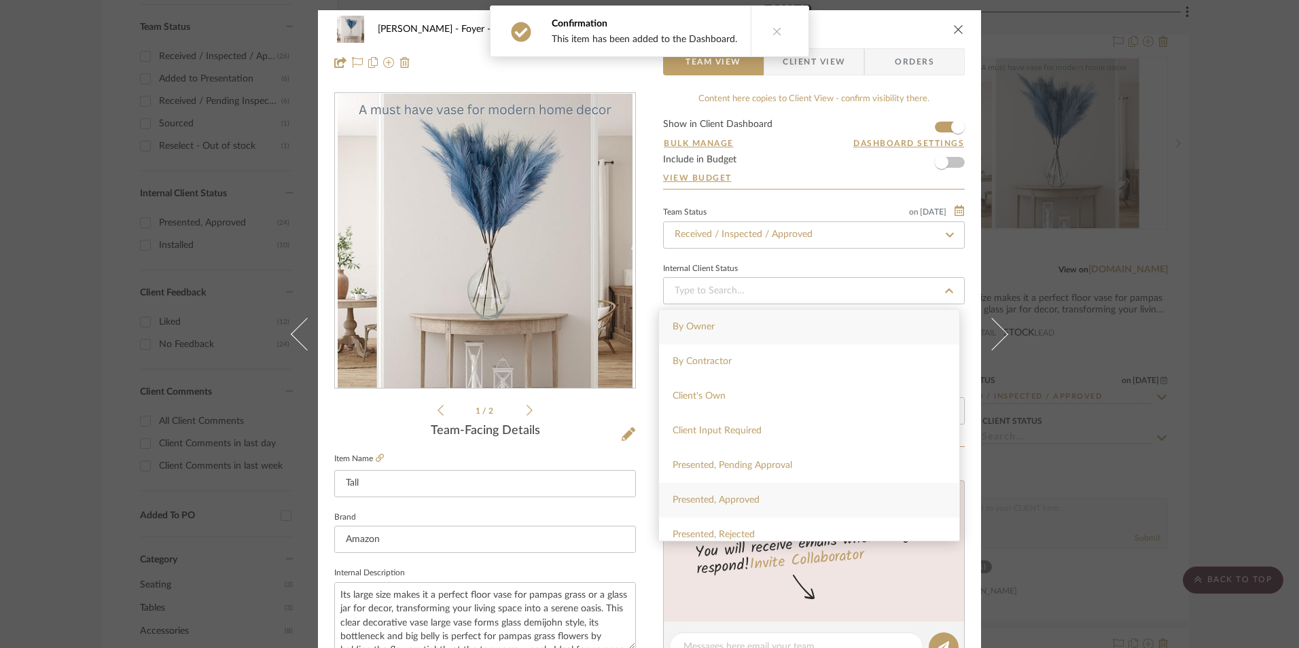
click at [738, 505] on div "Presented, Approved" at bounding box center [809, 500] width 300 height 35
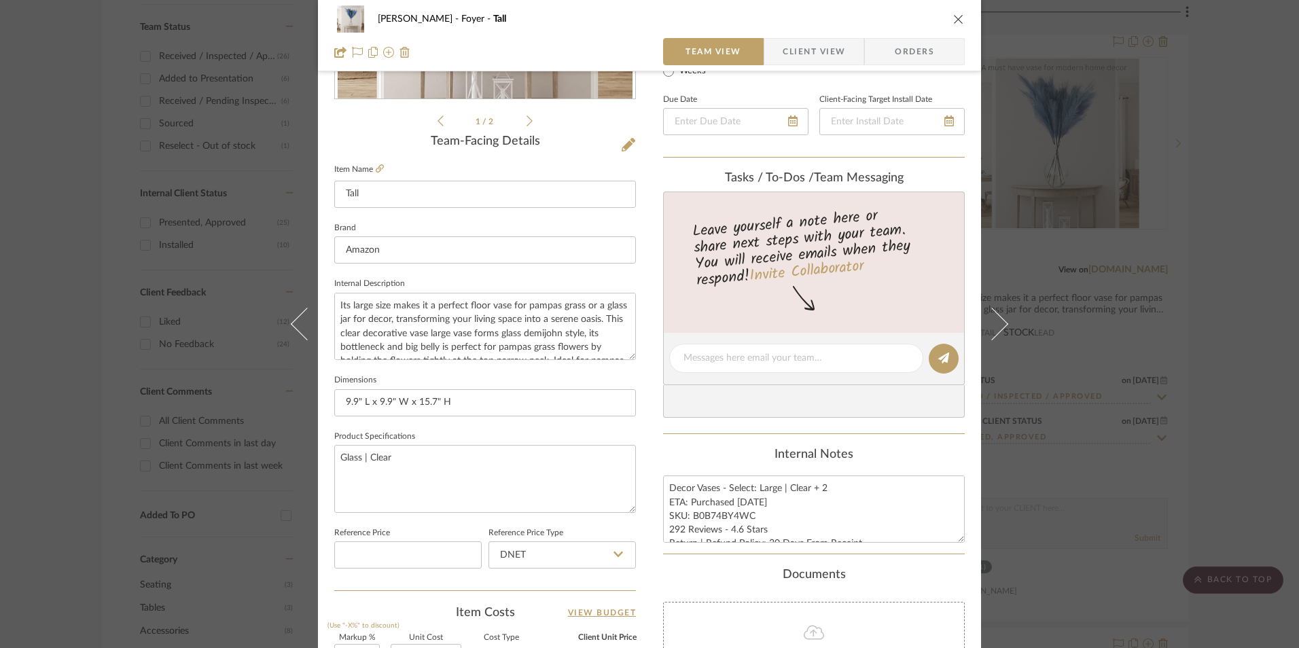
scroll to position [408, 0]
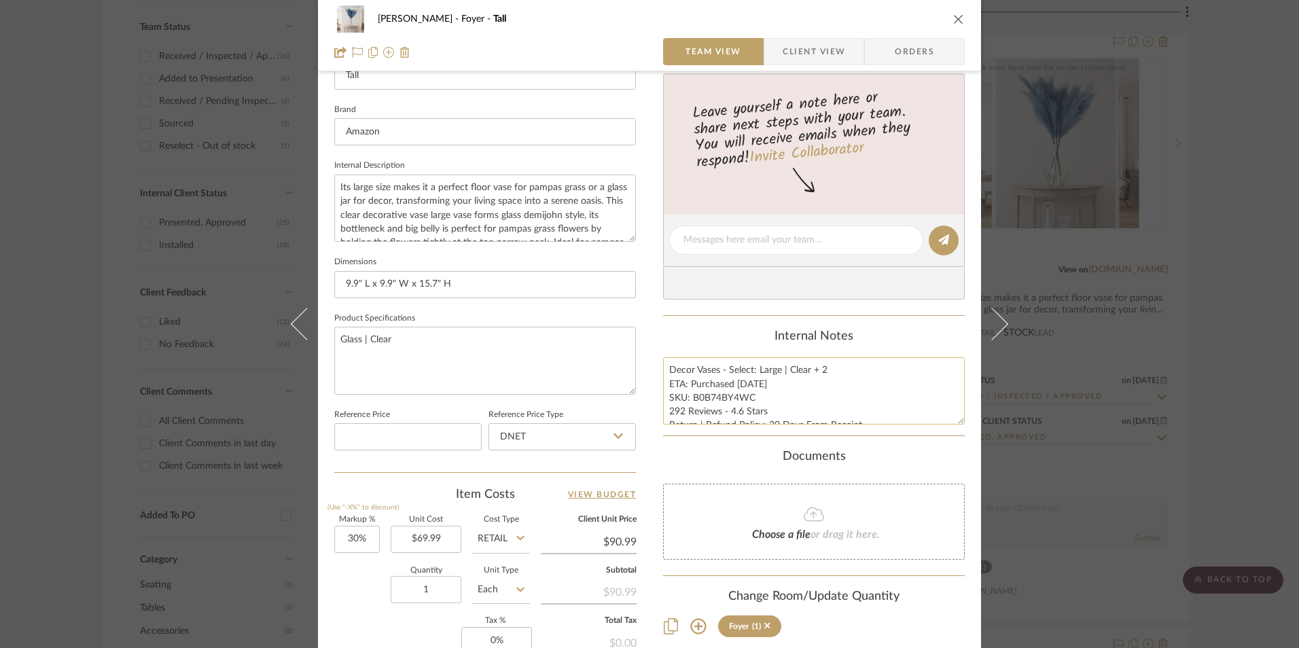
click at [712, 399] on textarea "Decor Vases - Select: Large | Clear + 2 ETA: Purchased 11.17.2023 SKU: B0B74BY4…" at bounding box center [814, 390] width 302 height 67
drag, startPoint x: 748, startPoint y: 399, endPoint x: 687, endPoint y: 394, distance: 62.0
click at [687, 394] on textarea "Decor Vases - Select: Large | Clear + 2 ETA: Purchased 11.17.2023 SKU: B0B74BY4…" at bounding box center [814, 390] width 302 height 67
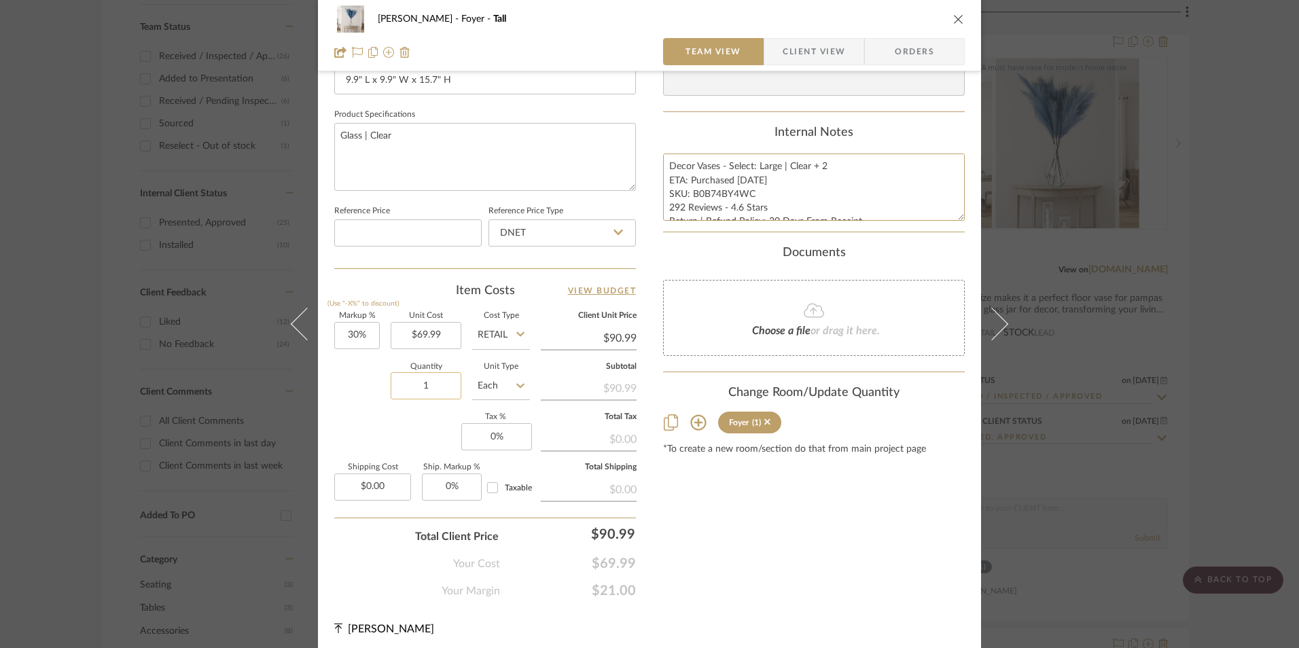
scroll to position [617, 0]
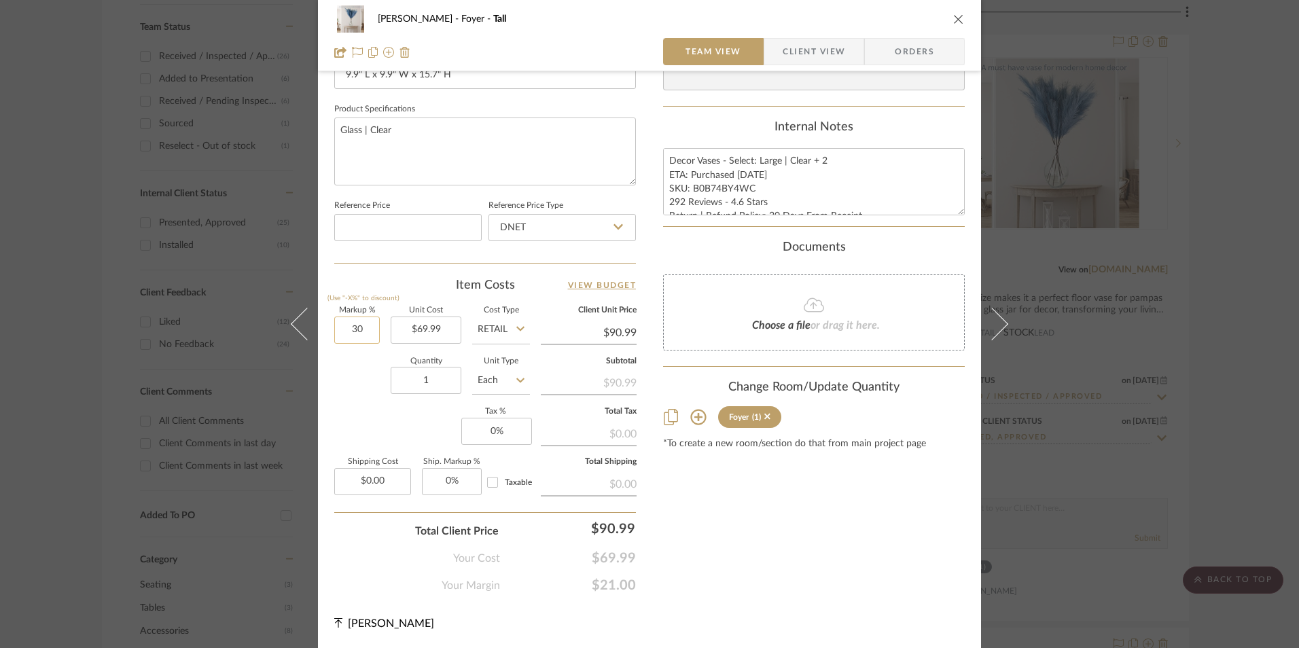
click at [359, 330] on input "30" at bounding box center [357, 329] width 46 height 27
drag, startPoint x: 374, startPoint y: 406, endPoint x: 433, endPoint y: 389, distance: 61.5
click at [378, 405] on div "Markup % (Use "-X%" to discount) Unit Cost $69.99 Cost Type Retail Client Unit …" at bounding box center [485, 406] width 302 height 198
click at [446, 382] on input "1" at bounding box center [426, 380] width 71 height 27
drag, startPoint x: 390, startPoint y: 440, endPoint x: 472, endPoint y: 378, distance: 102.8
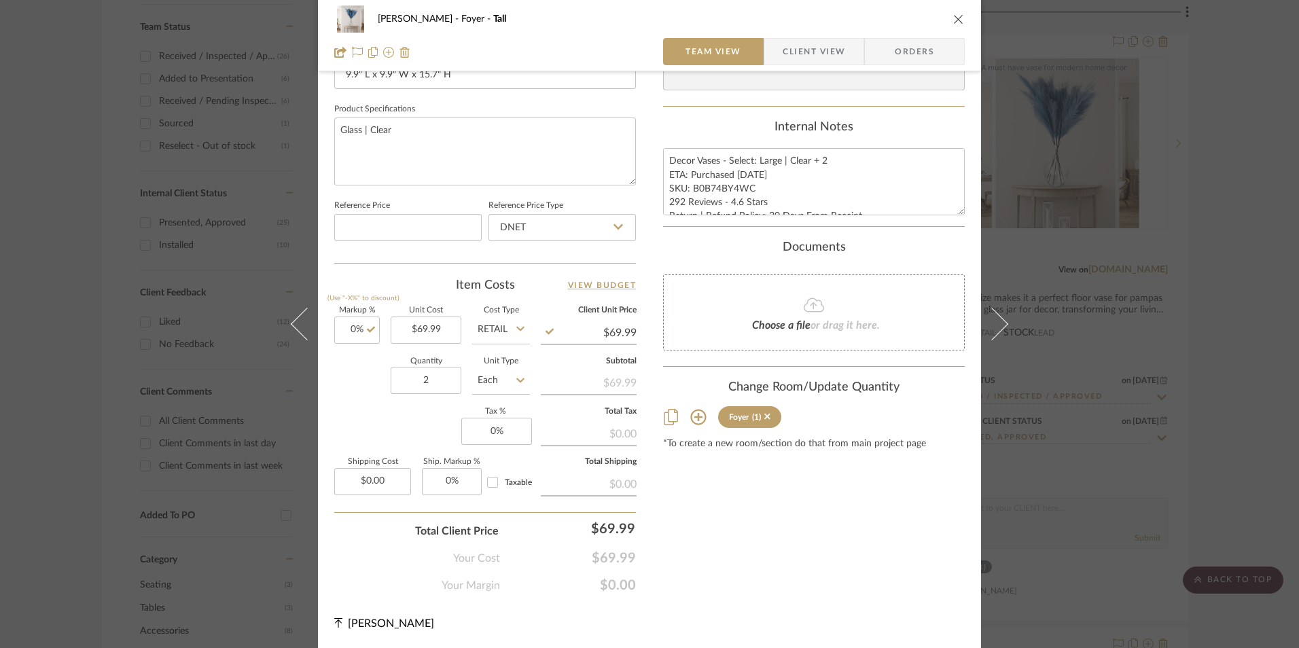
click at [390, 439] on div "Markup % (Use "-X%" to discount) 0% Unit Cost $69.99 Cost Type Retail Client Un…" at bounding box center [485, 406] width 302 height 198
click at [562, 240] on input "DNET" at bounding box center [561, 227] width 147 height 27
click at [554, 302] on div "Retail" at bounding box center [568, 296] width 168 height 35
click at [499, 431] on input "0" at bounding box center [496, 431] width 71 height 27
click at [724, 481] on div "Content here copies to Client View - confirm visibility there. Show in Client D…" at bounding box center [814, 35] width 302 height 1118
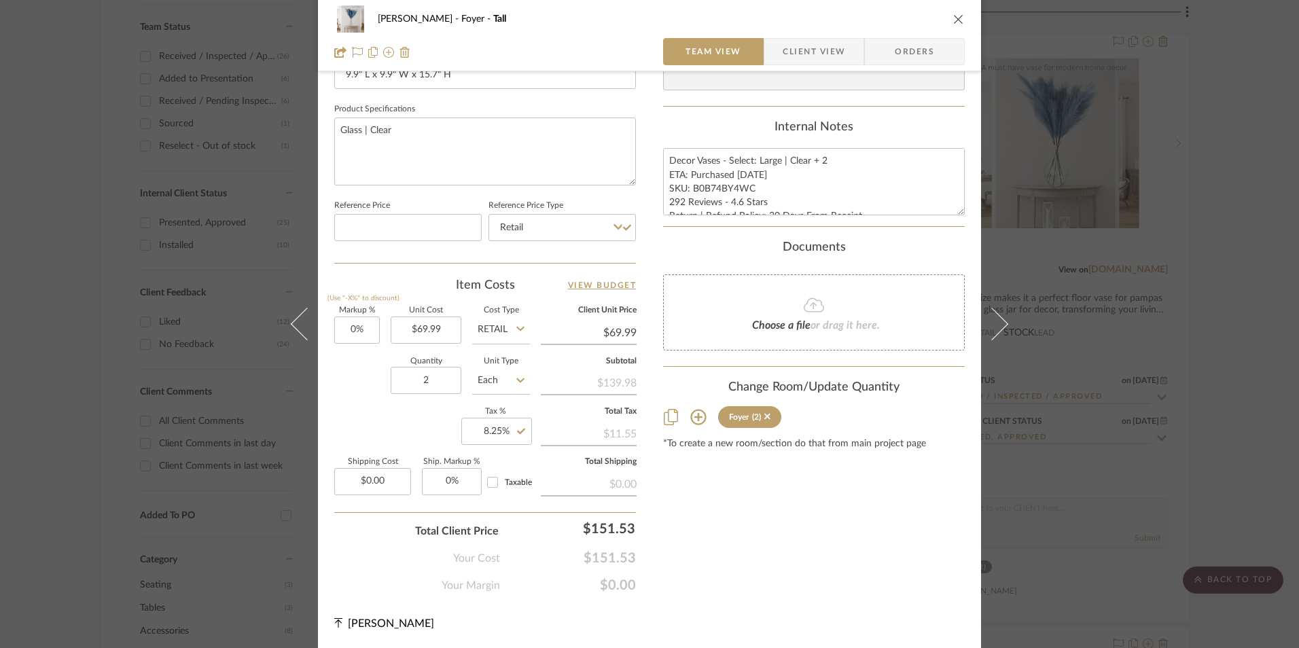
click at [896, 53] on span "Orders" at bounding box center [914, 51] width 69 height 27
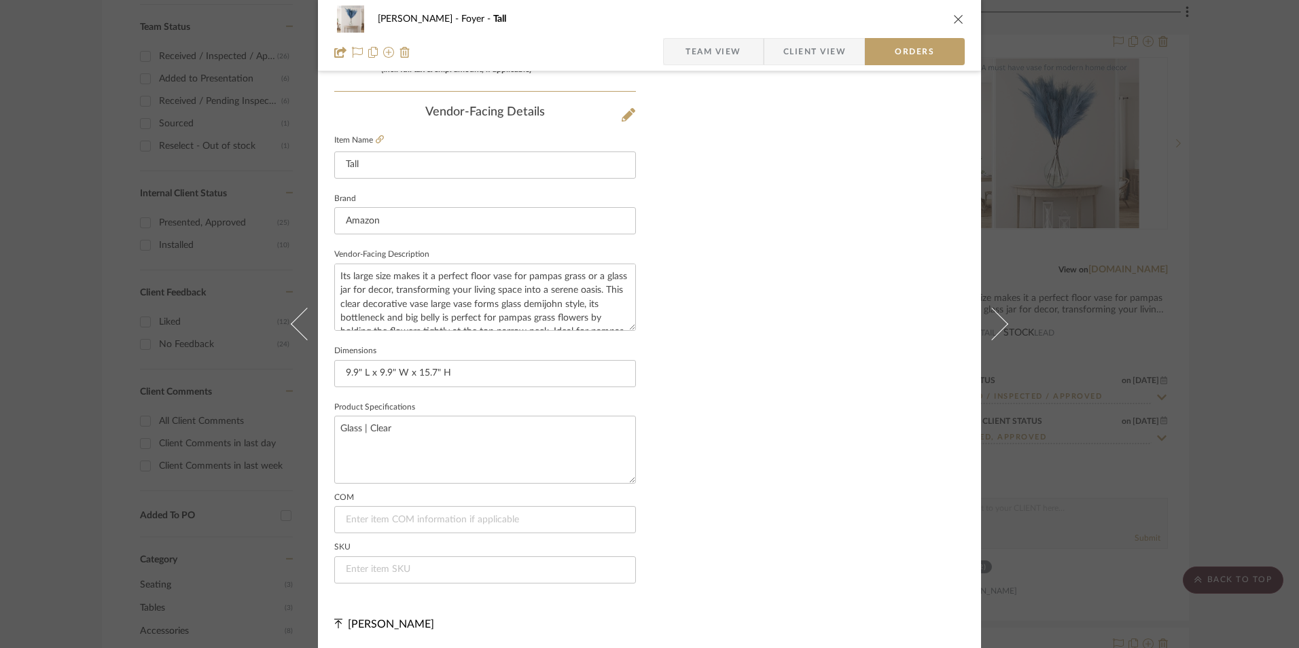
scroll to position [797, 0]
click at [382, 575] on input at bounding box center [485, 569] width 302 height 27
paste input "B0B74BY4WC"
click at [723, 57] on span "Team View" at bounding box center [713, 51] width 56 height 27
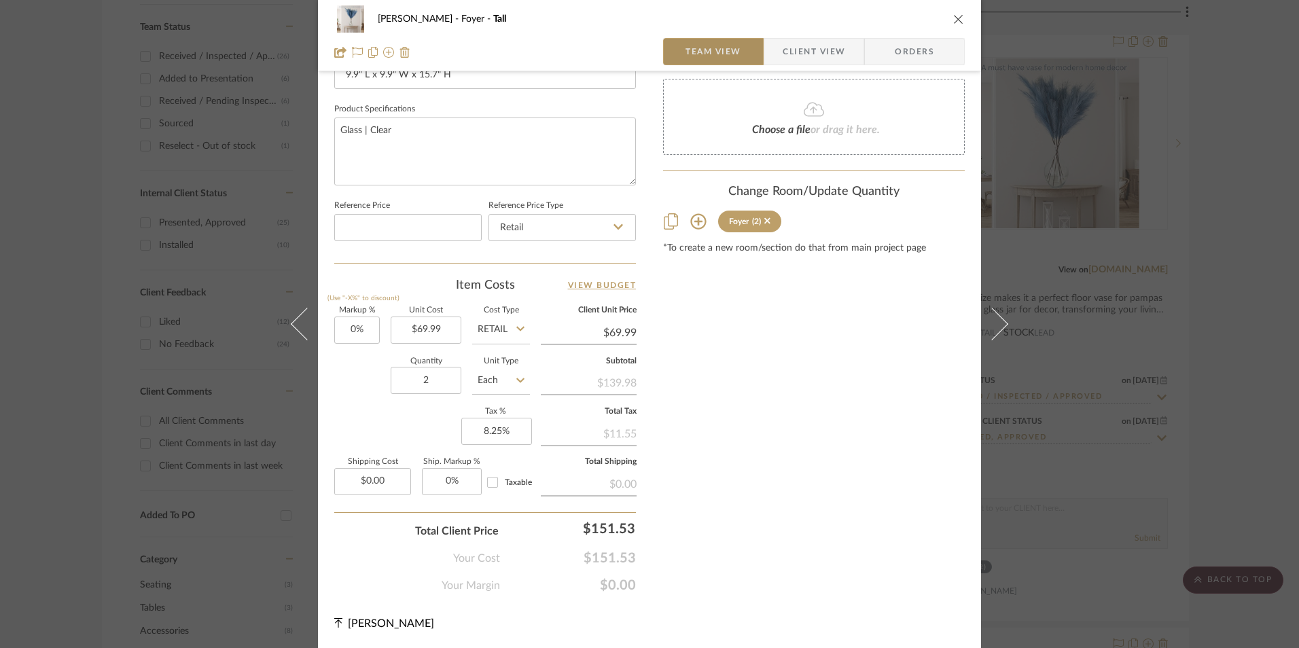
scroll to position [617, 0]
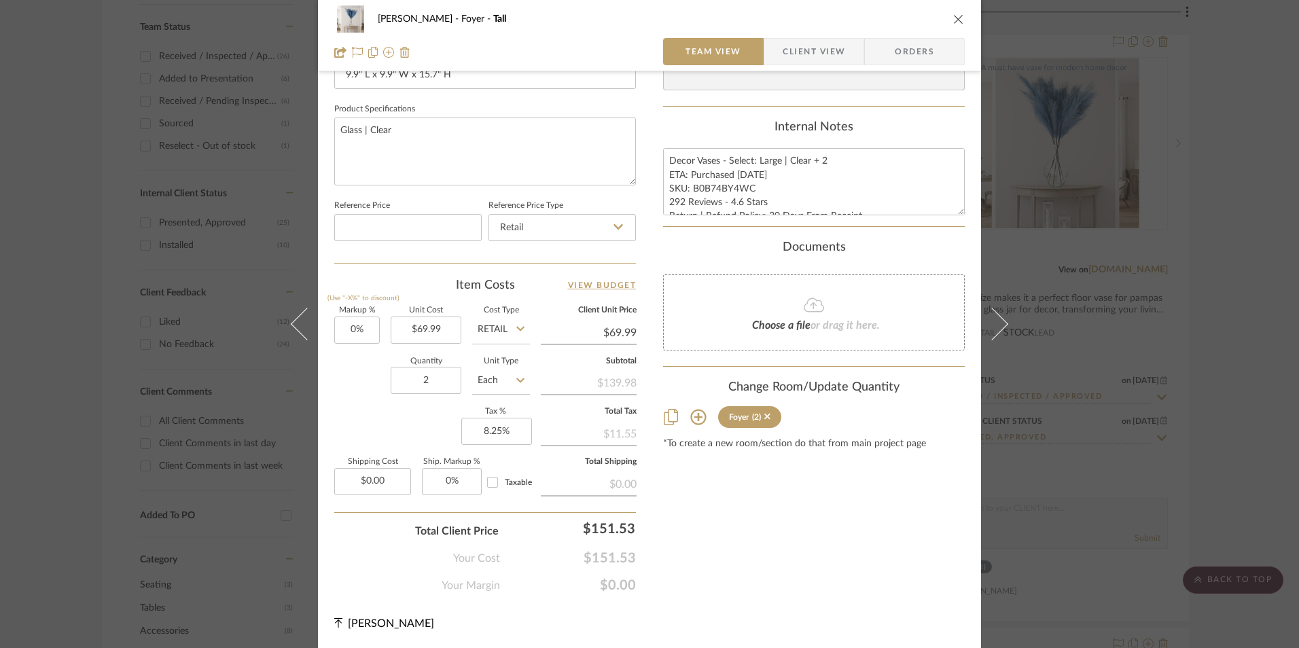
click at [793, 54] on span "Client View" at bounding box center [813, 51] width 62 height 27
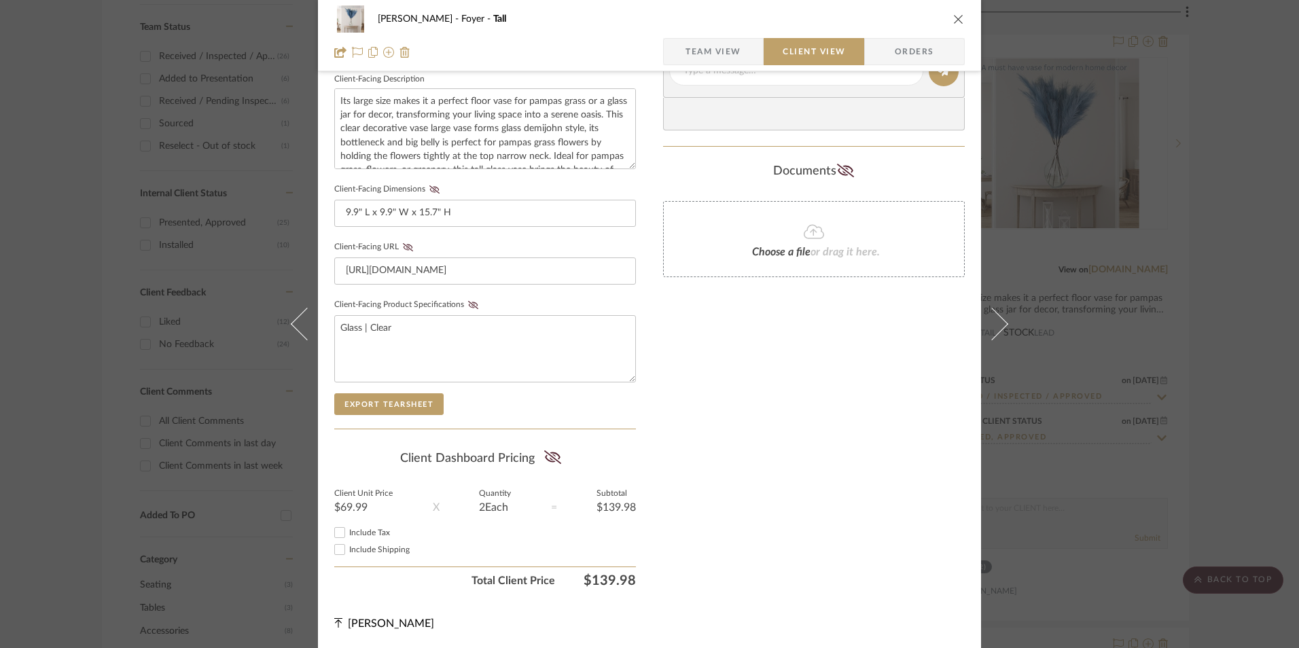
scroll to position [493, 0]
click at [337, 532] on input "Include Tax" at bounding box center [339, 532] width 16 height 16
click at [551, 454] on icon at bounding box center [552, 457] width 17 height 14
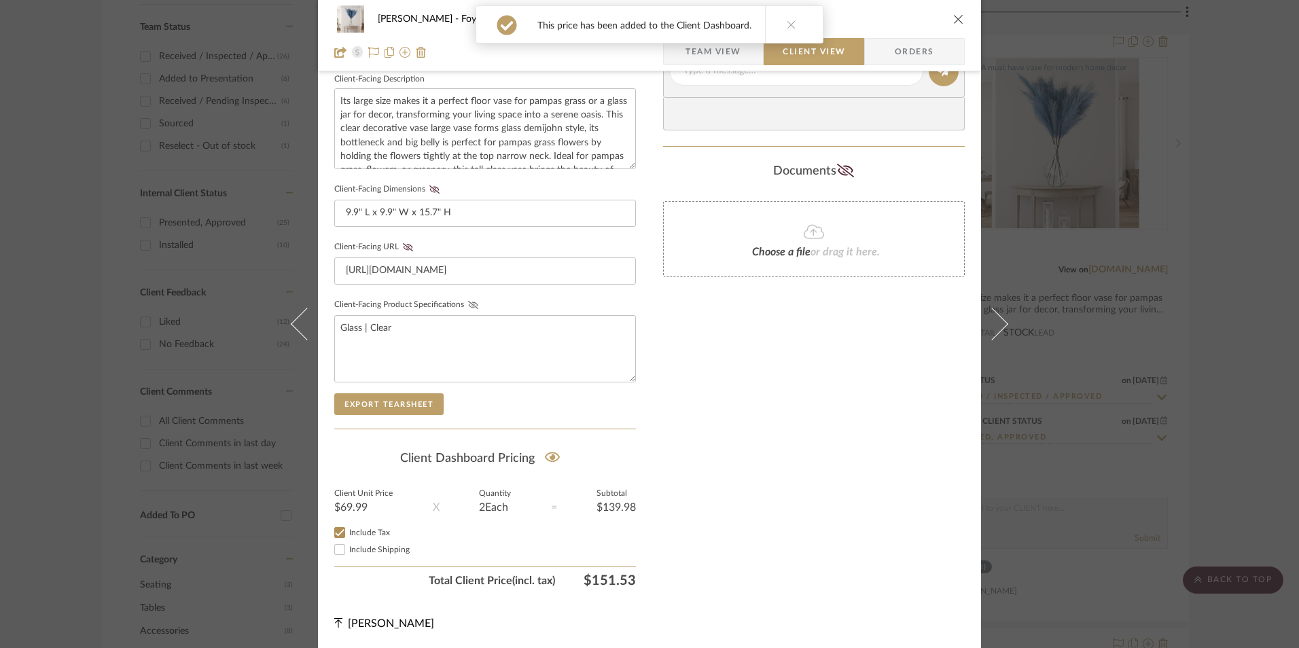
click at [468, 306] on icon at bounding box center [473, 305] width 10 height 8
click at [403, 245] on icon at bounding box center [408, 247] width 10 height 8
click at [433, 185] on icon at bounding box center [434, 189] width 10 height 8
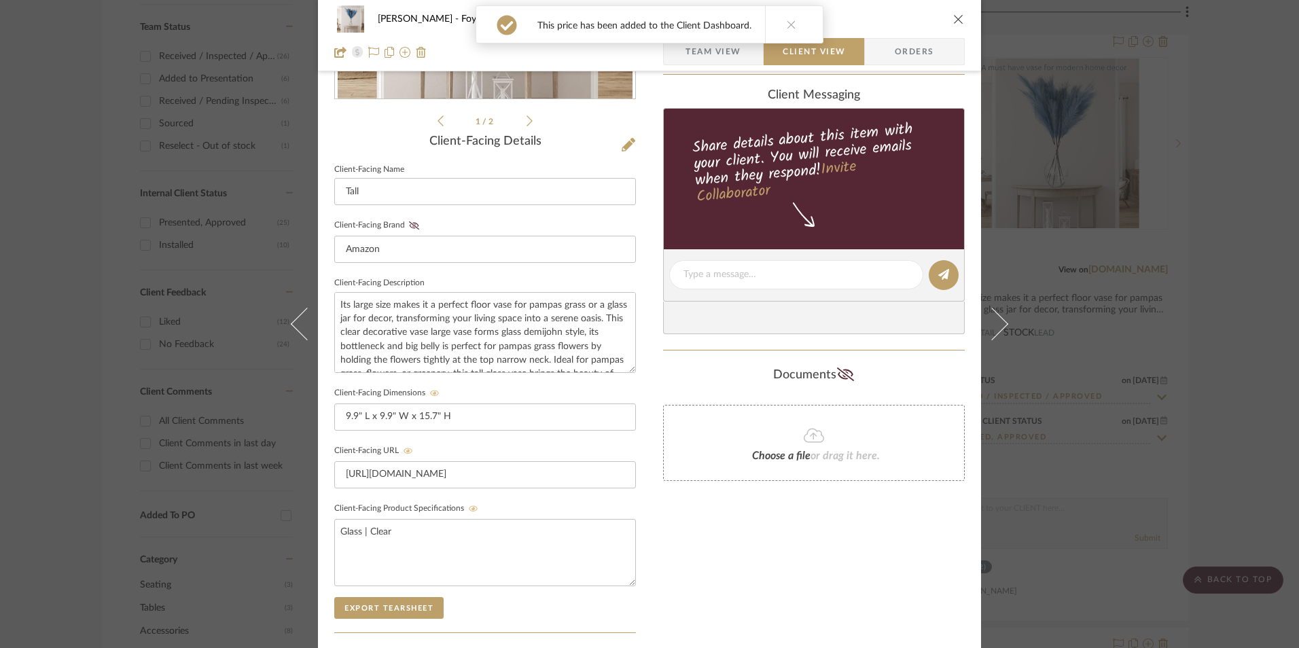
drag, startPoint x: 410, startPoint y: 225, endPoint x: 433, endPoint y: 232, distance: 24.1
click at [410, 225] on icon at bounding box center [414, 225] width 10 height 8
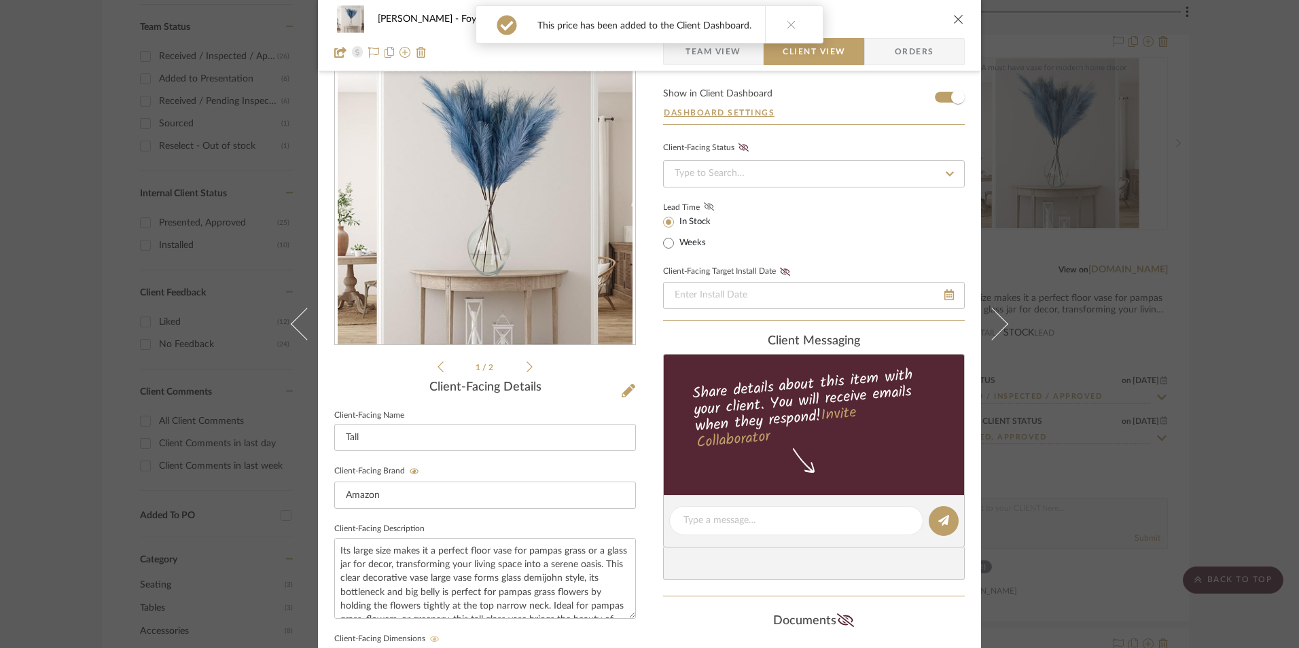
scroll to position [0, 0]
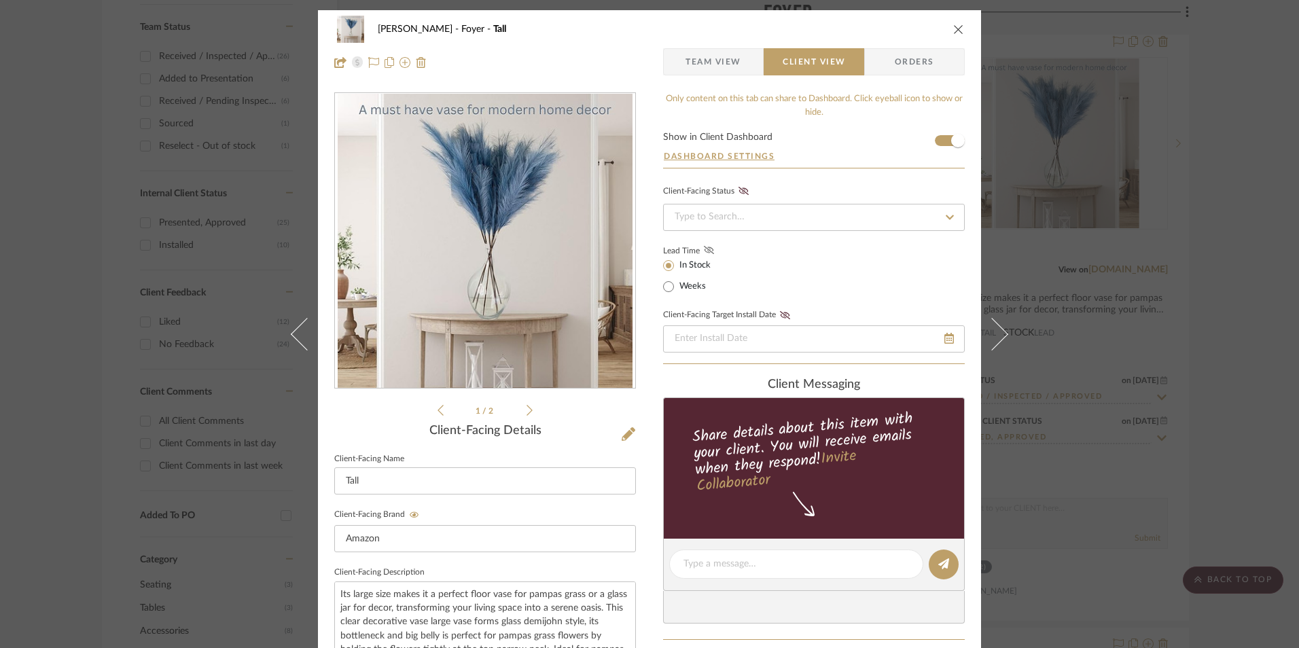
click at [705, 252] on icon at bounding box center [709, 250] width 10 height 8
click at [720, 60] on span "Team View" at bounding box center [713, 61] width 56 height 27
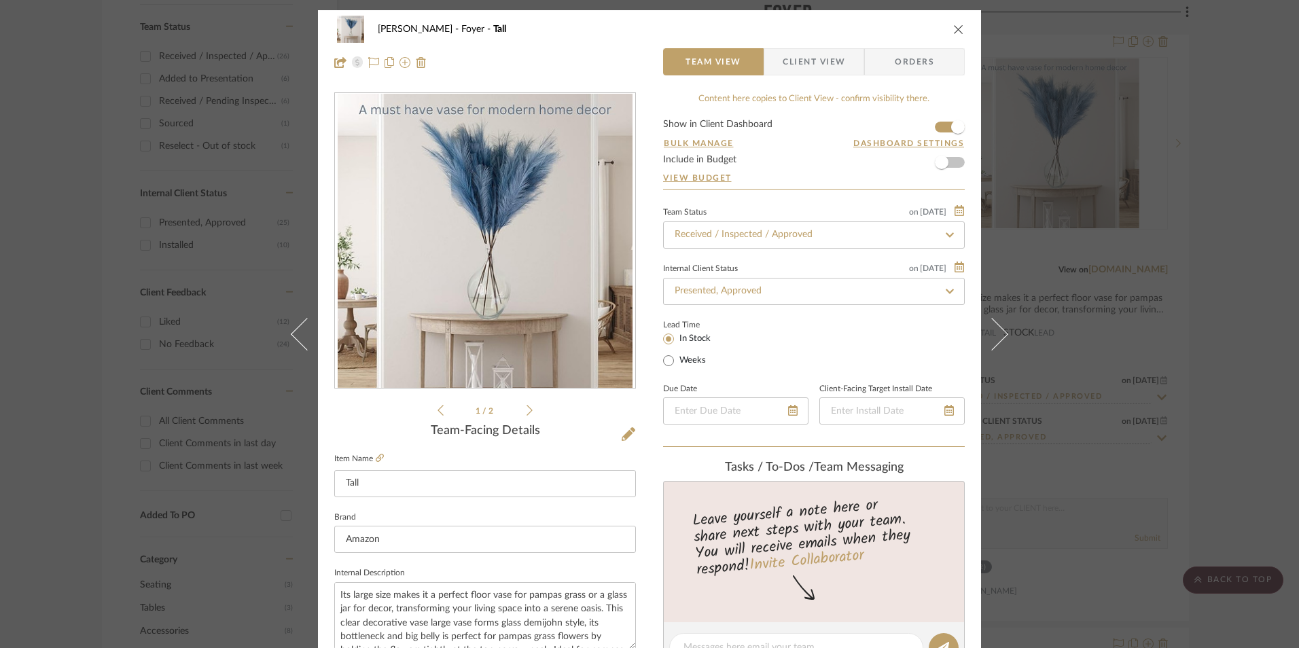
click at [953, 33] on icon "close" at bounding box center [958, 29] width 11 height 11
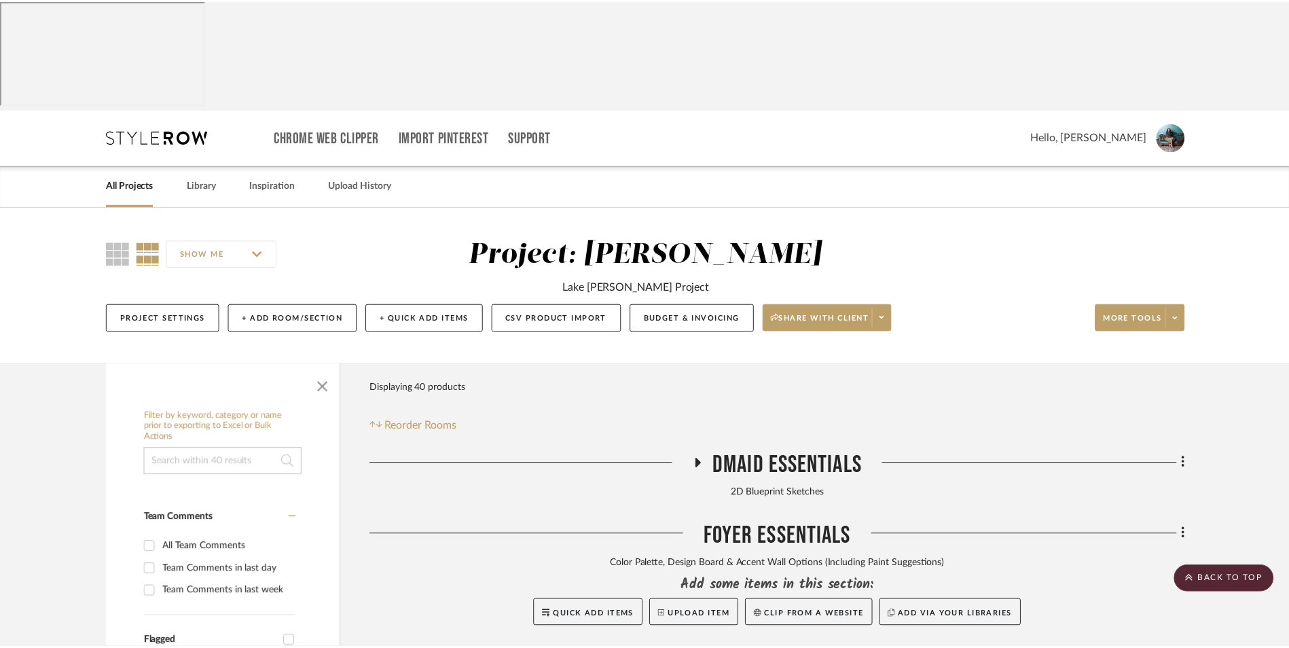
scroll to position [705, 0]
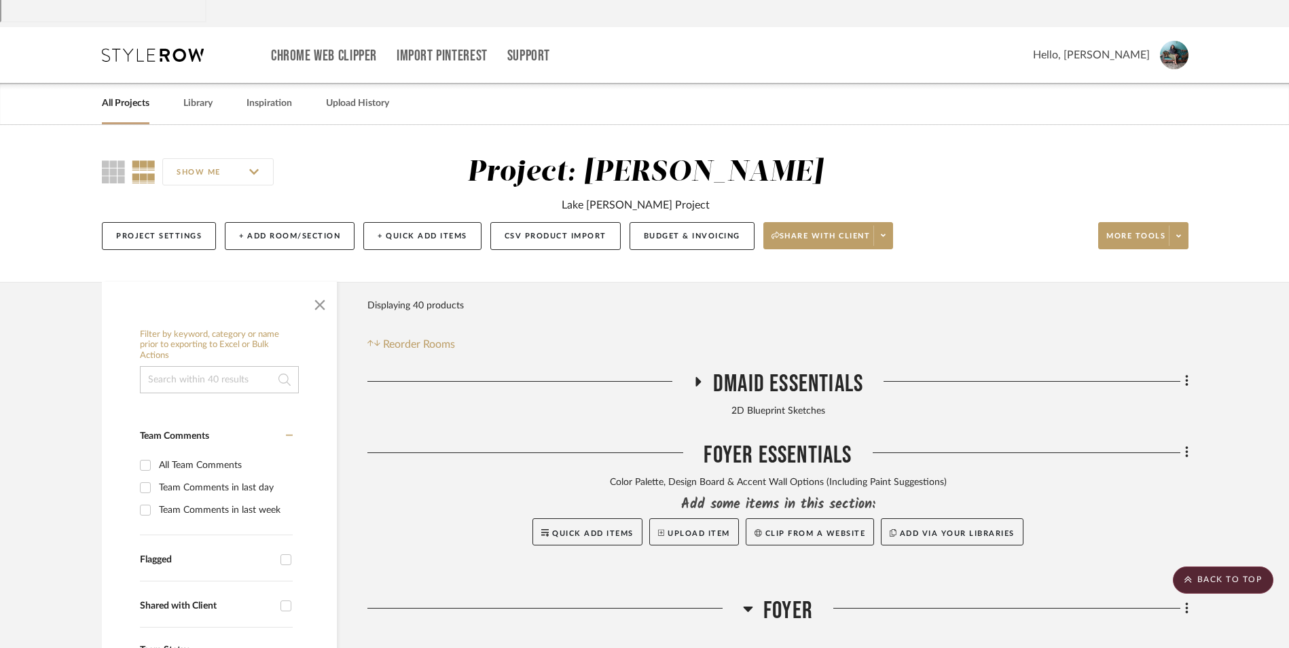
scroll to position [0, 0]
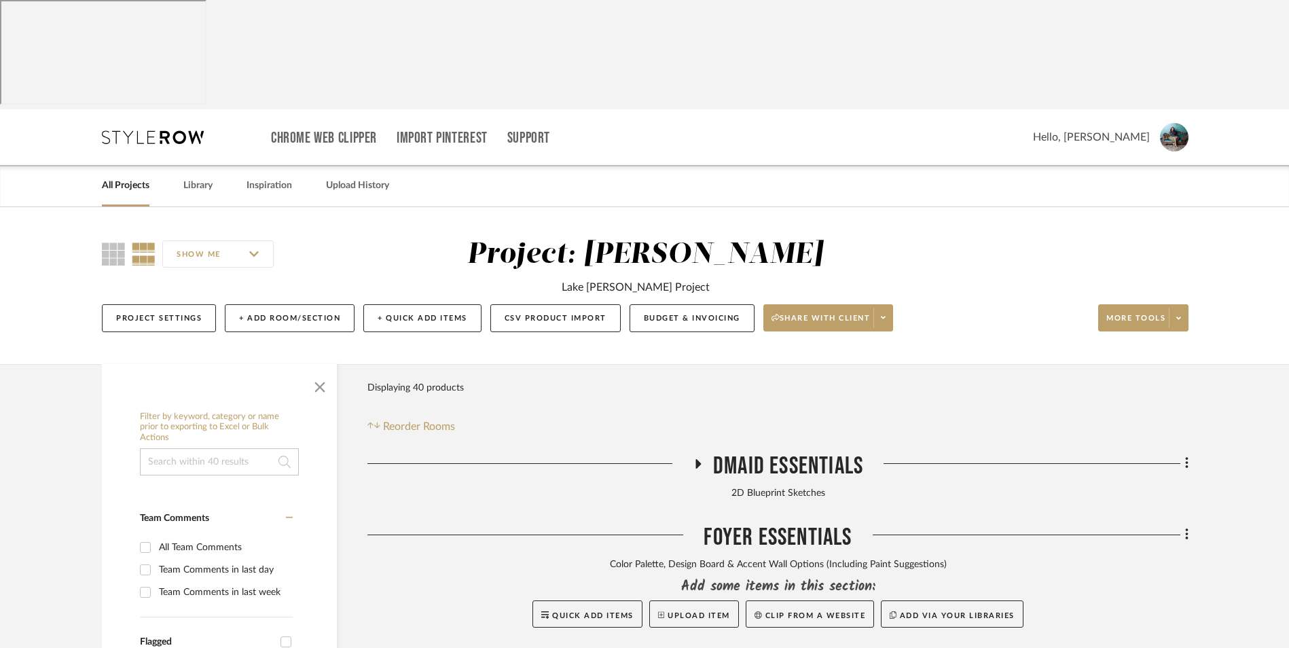
click at [126, 177] on link "All Projects" at bounding box center [126, 186] width 48 height 18
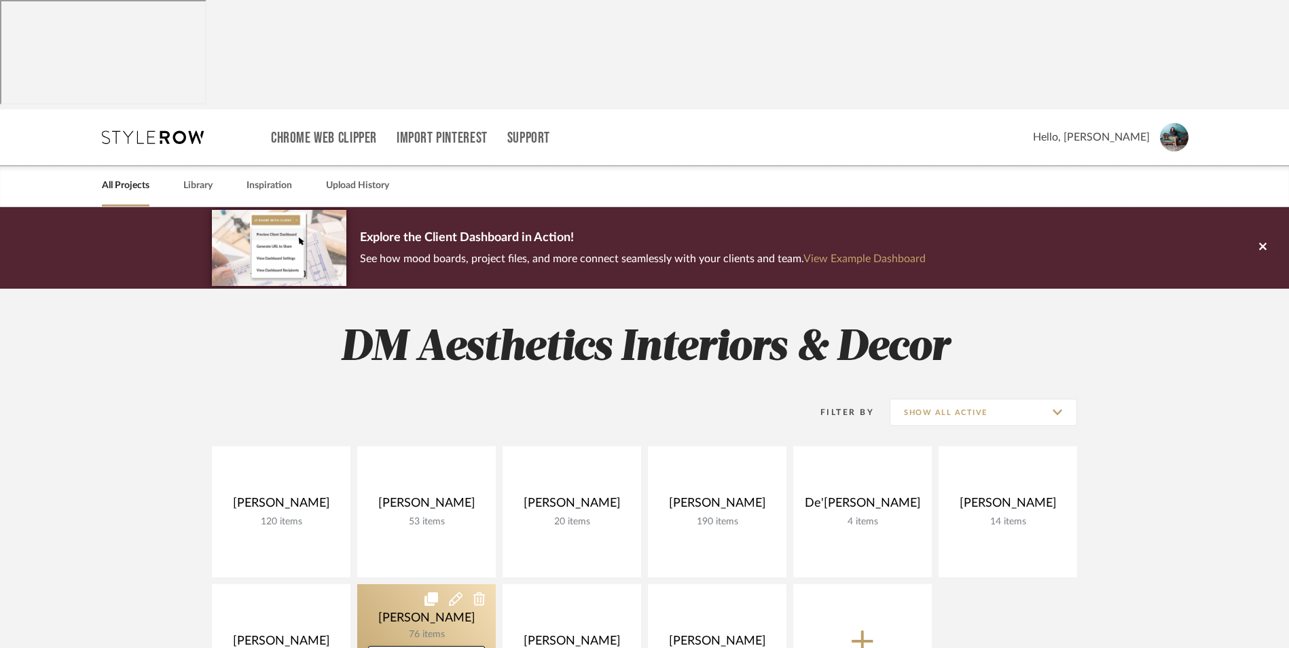
drag, startPoint x: 304, startPoint y: 528, endPoint x: 402, endPoint y: 526, distance: 98.5
click at [0, 0] on link at bounding box center [0, 0] width 0 height 0
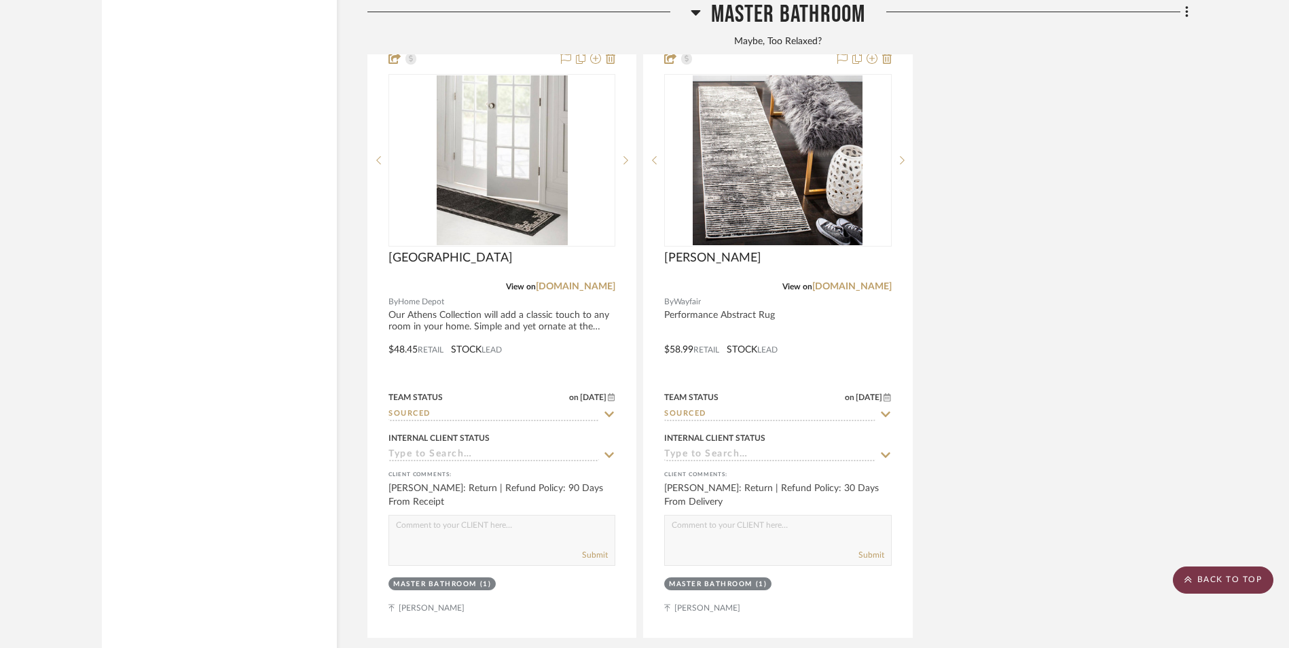
click at [1225, 579] on scroll-to-top-button "BACK TO TOP" at bounding box center [1223, 579] width 101 height 27
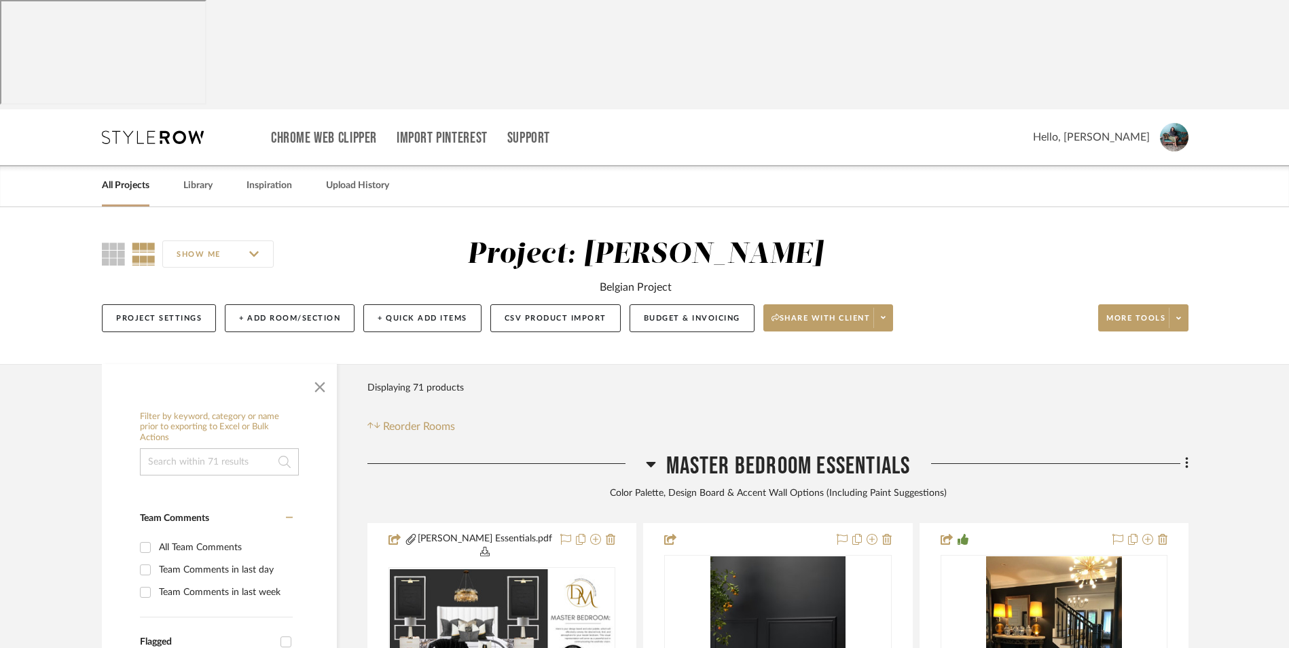
click at [98, 165] on div "All Projects Library Inspiration Upload History" at bounding box center [645, 185] width 1126 height 41
click at [126, 177] on link "All Projects" at bounding box center [126, 186] width 48 height 18
